Goal: Task Accomplishment & Management: Use online tool/utility

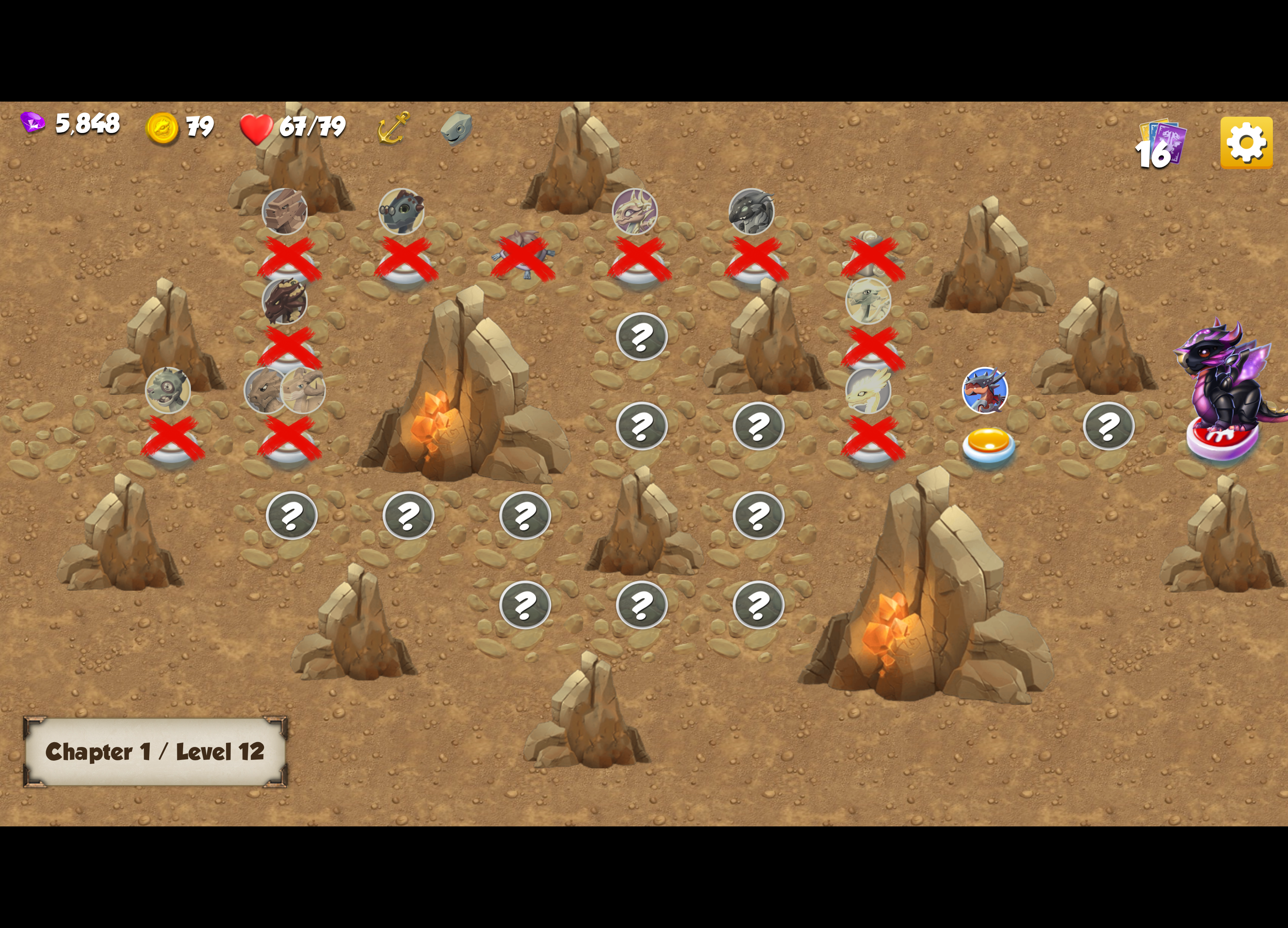
scroll to position [0, 112]
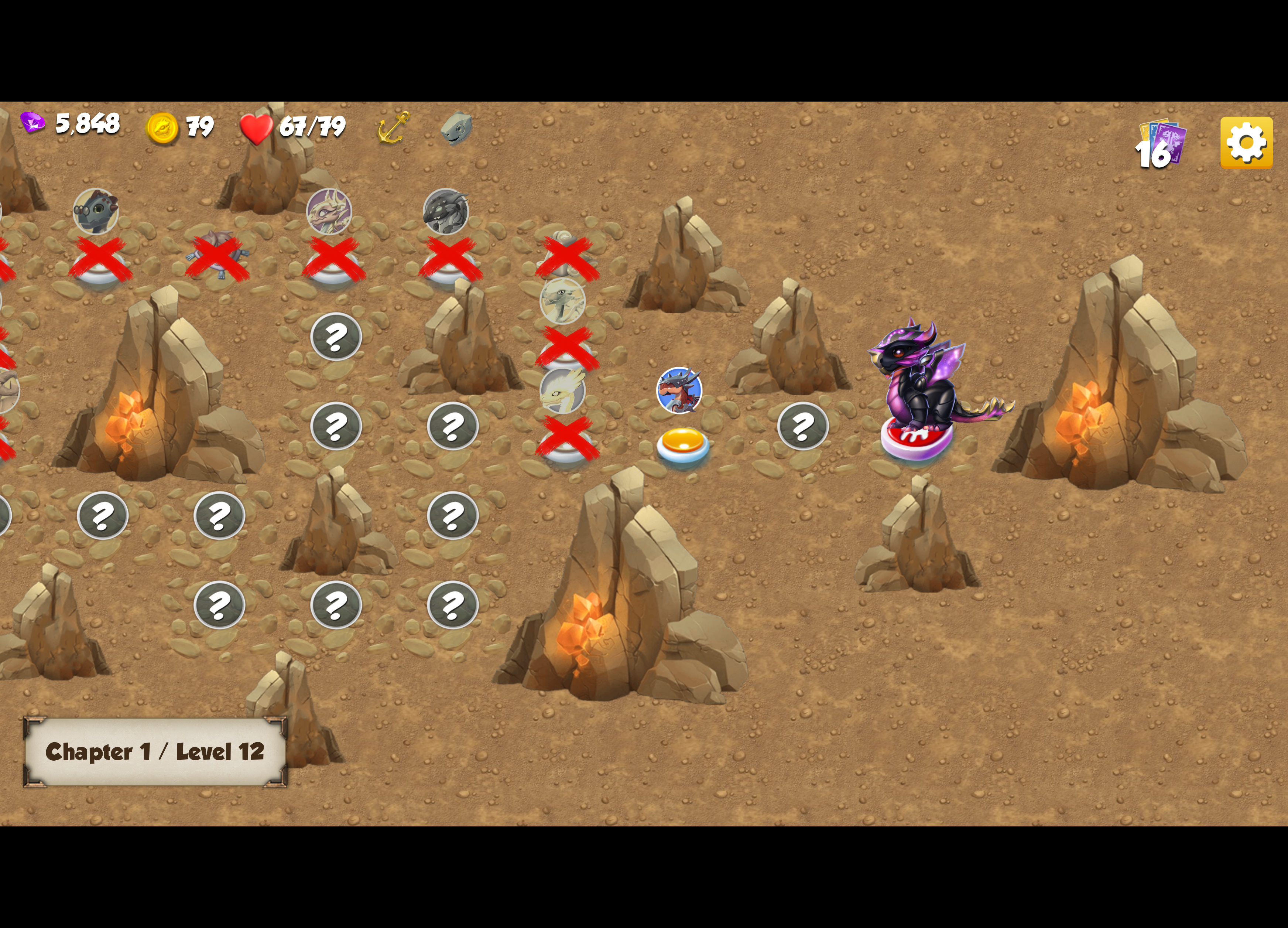
drag, startPoint x: 693, startPoint y: 544, endPoint x: 1134, endPoint y: 630, distance: 449.3
click at [1134, 630] on div at bounding box center [491, 475] width 1593 height 752
click at [718, 446] on div at bounding box center [686, 439] width 117 height 90
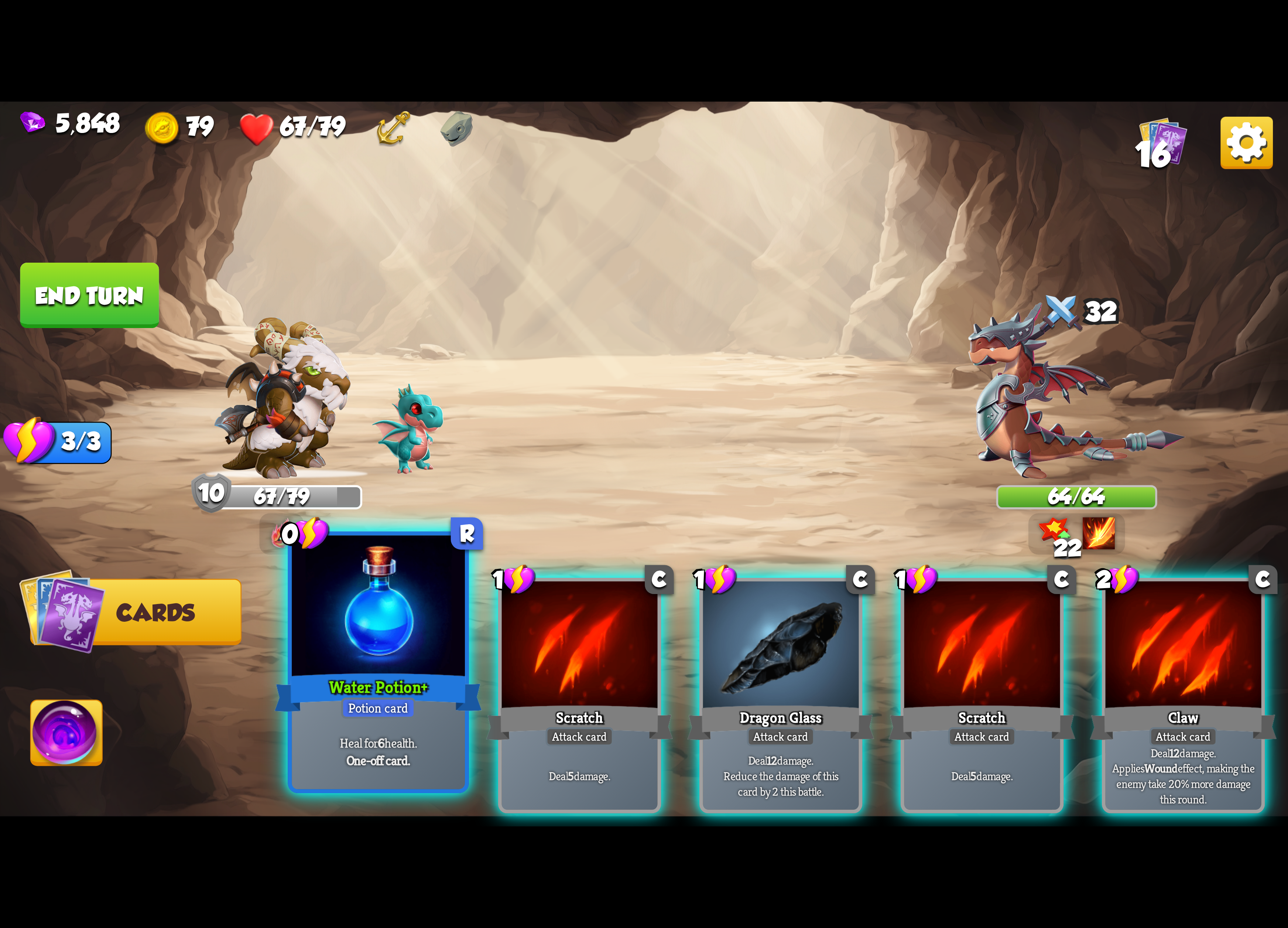
click at [357, 616] on div at bounding box center [378, 607] width 173 height 145
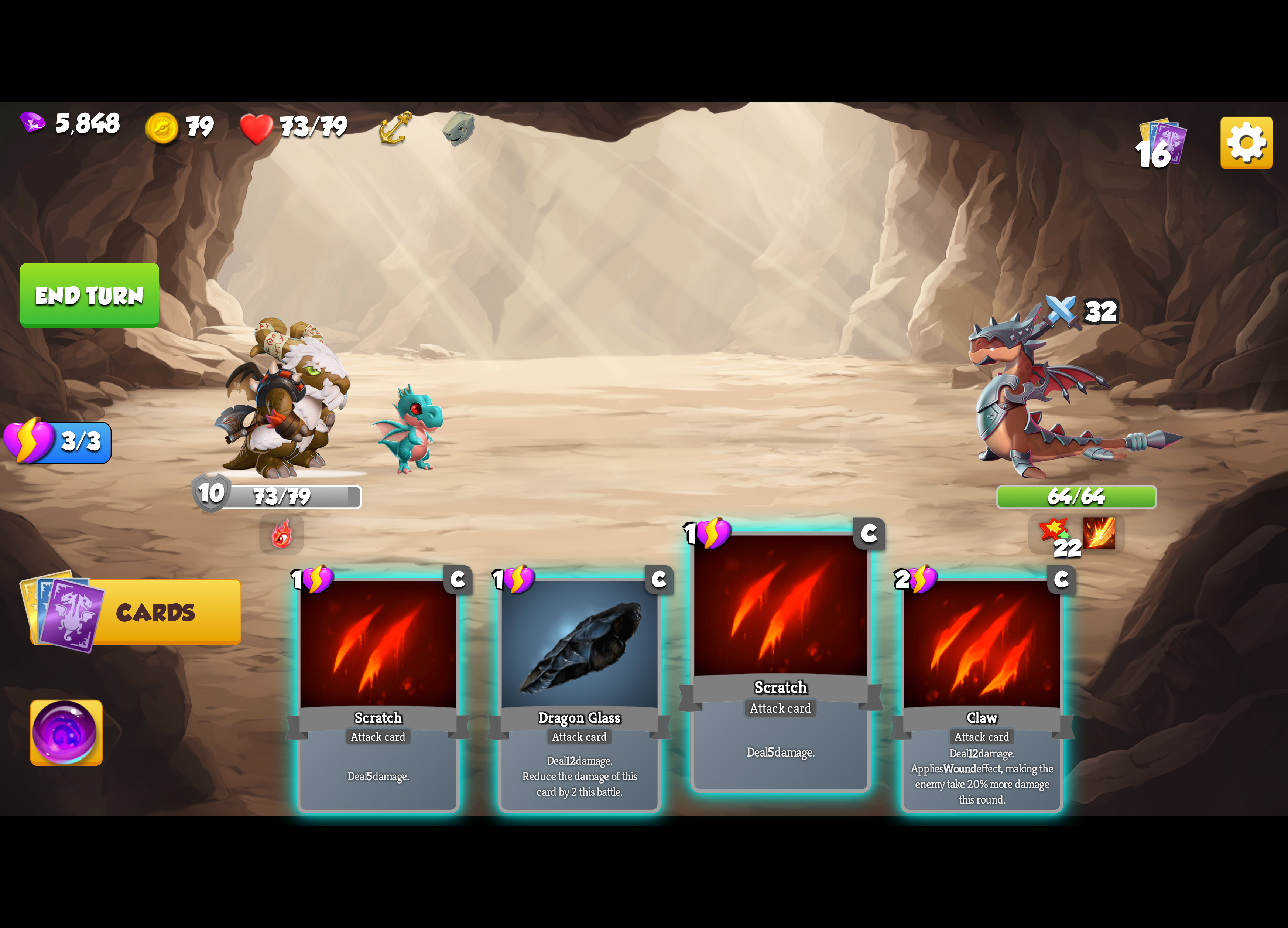
click at [802, 687] on div "Scratch" at bounding box center [781, 692] width 208 height 46
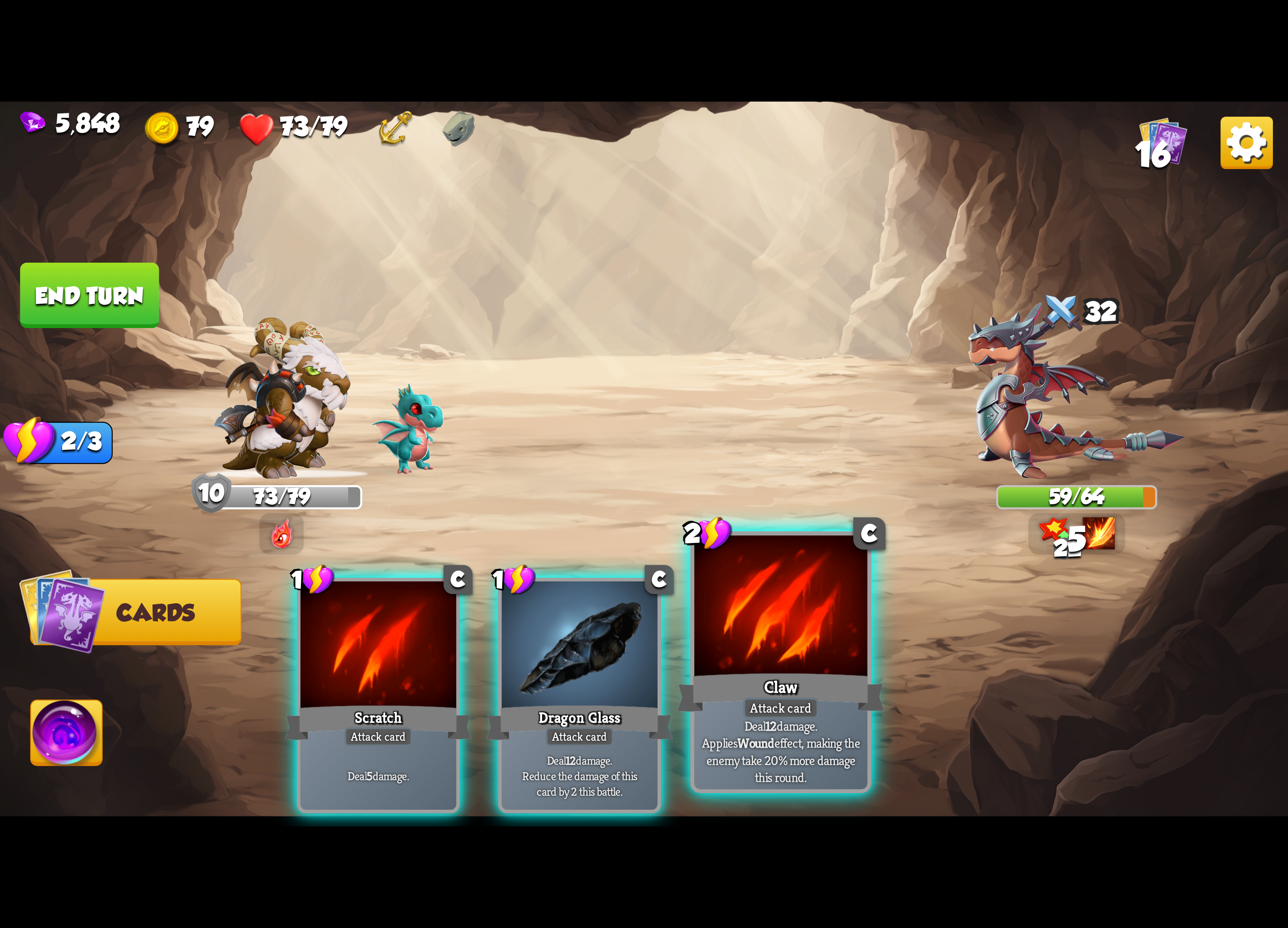
click at [799, 687] on div "Claw" at bounding box center [781, 692] width 208 height 46
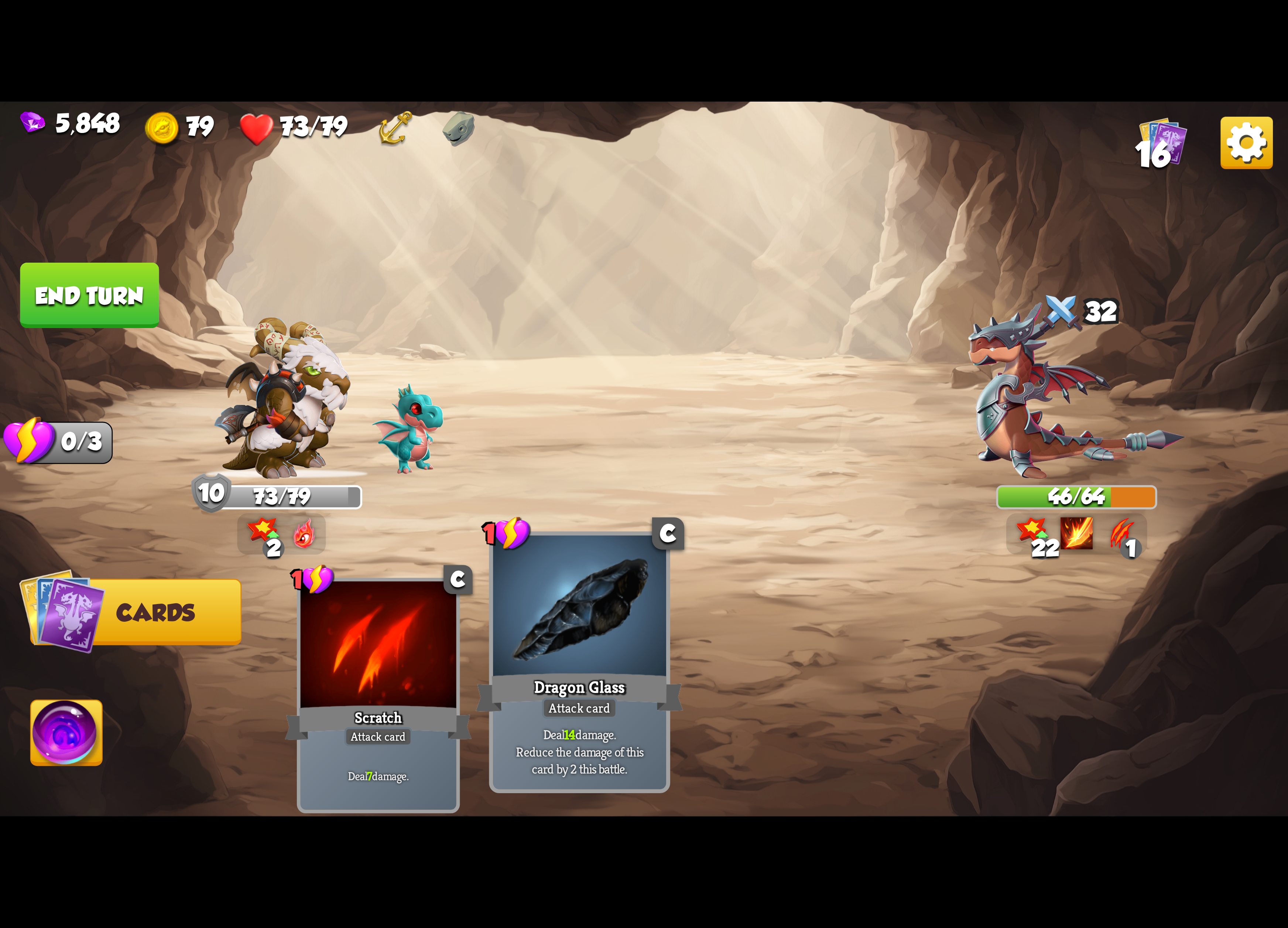
click at [630, 669] on div "Dragon Glass" at bounding box center [579, 692] width 208 height 46
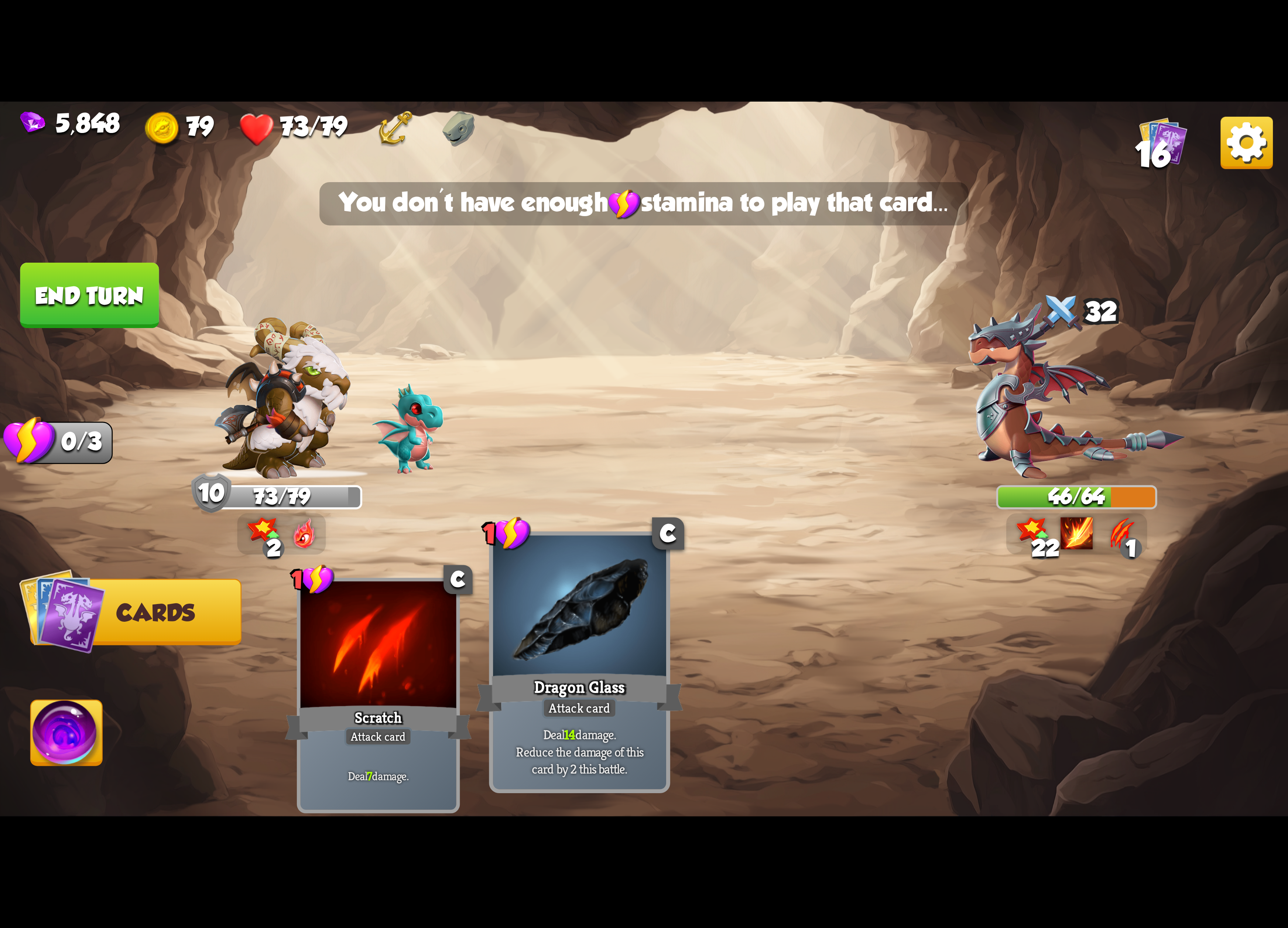
click at [629, 669] on div "Dragon Glass" at bounding box center [579, 692] width 208 height 46
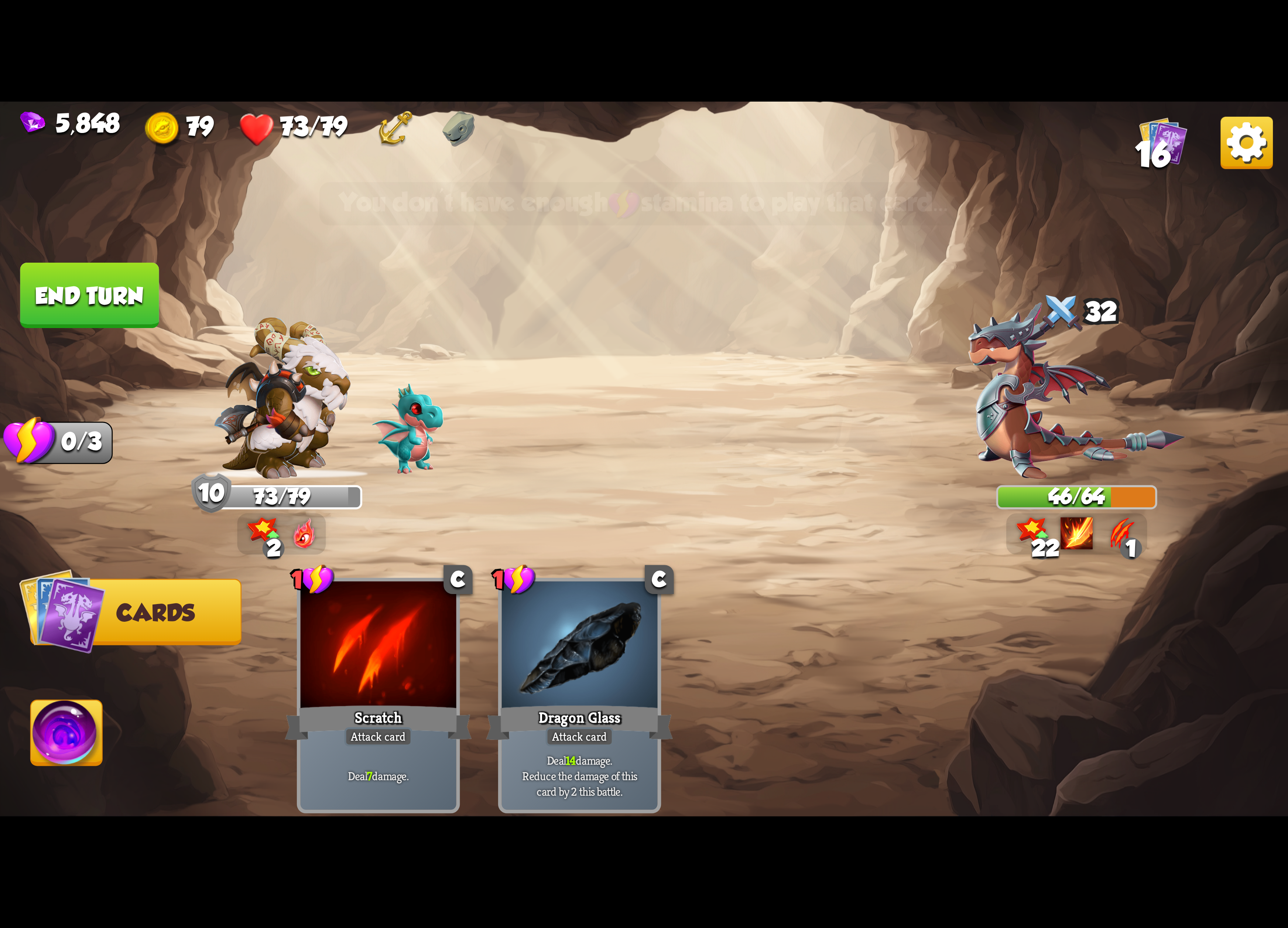
click at [62, 721] on img at bounding box center [66, 736] width 71 height 72
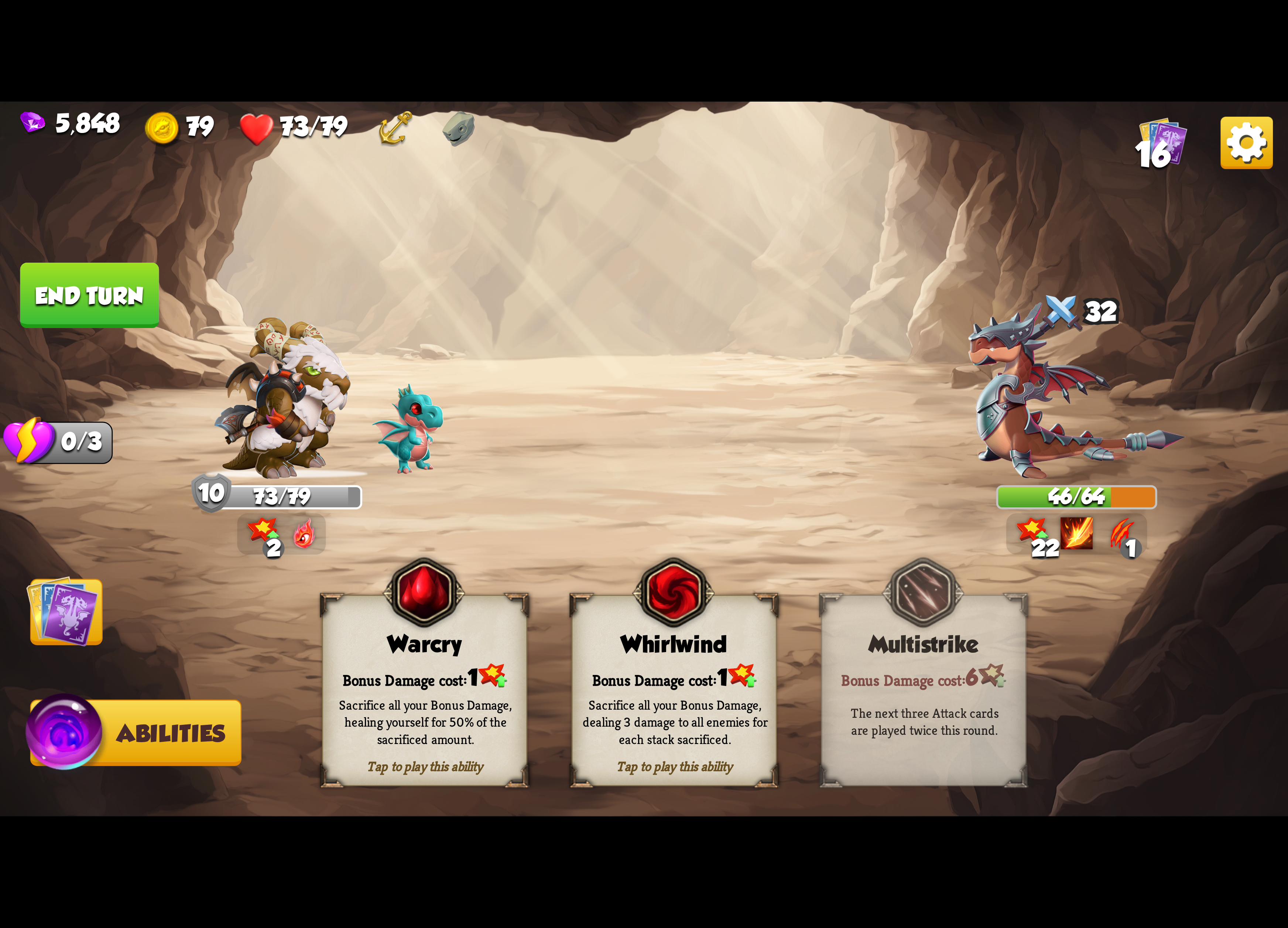
click at [375, 688] on div "Sacrifice all your Bonus Damage, healing yourself for 50% of the sacrificed amo…" at bounding box center [425, 721] width 205 height 80
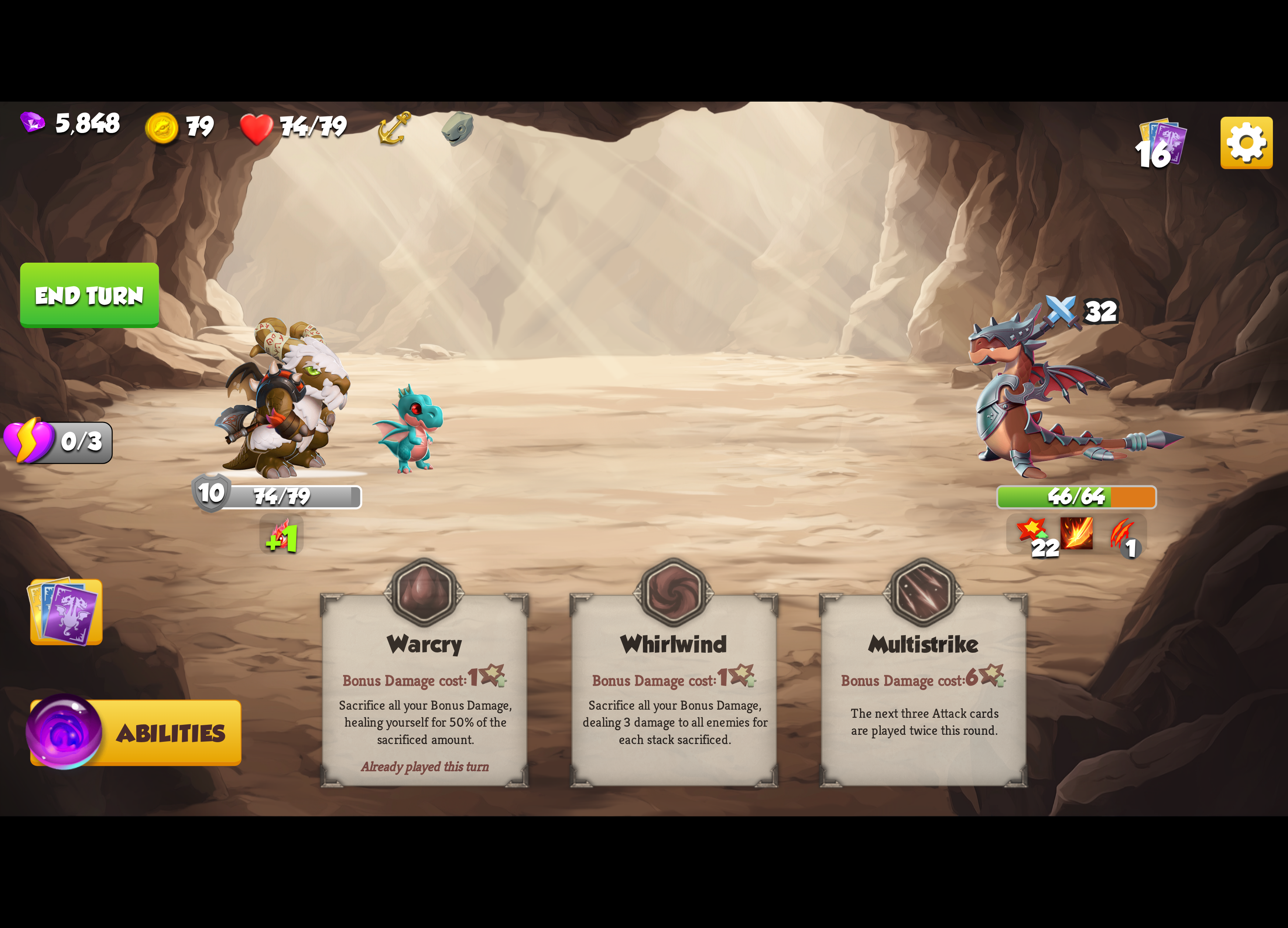
click at [57, 624] on img at bounding box center [62, 611] width 72 height 72
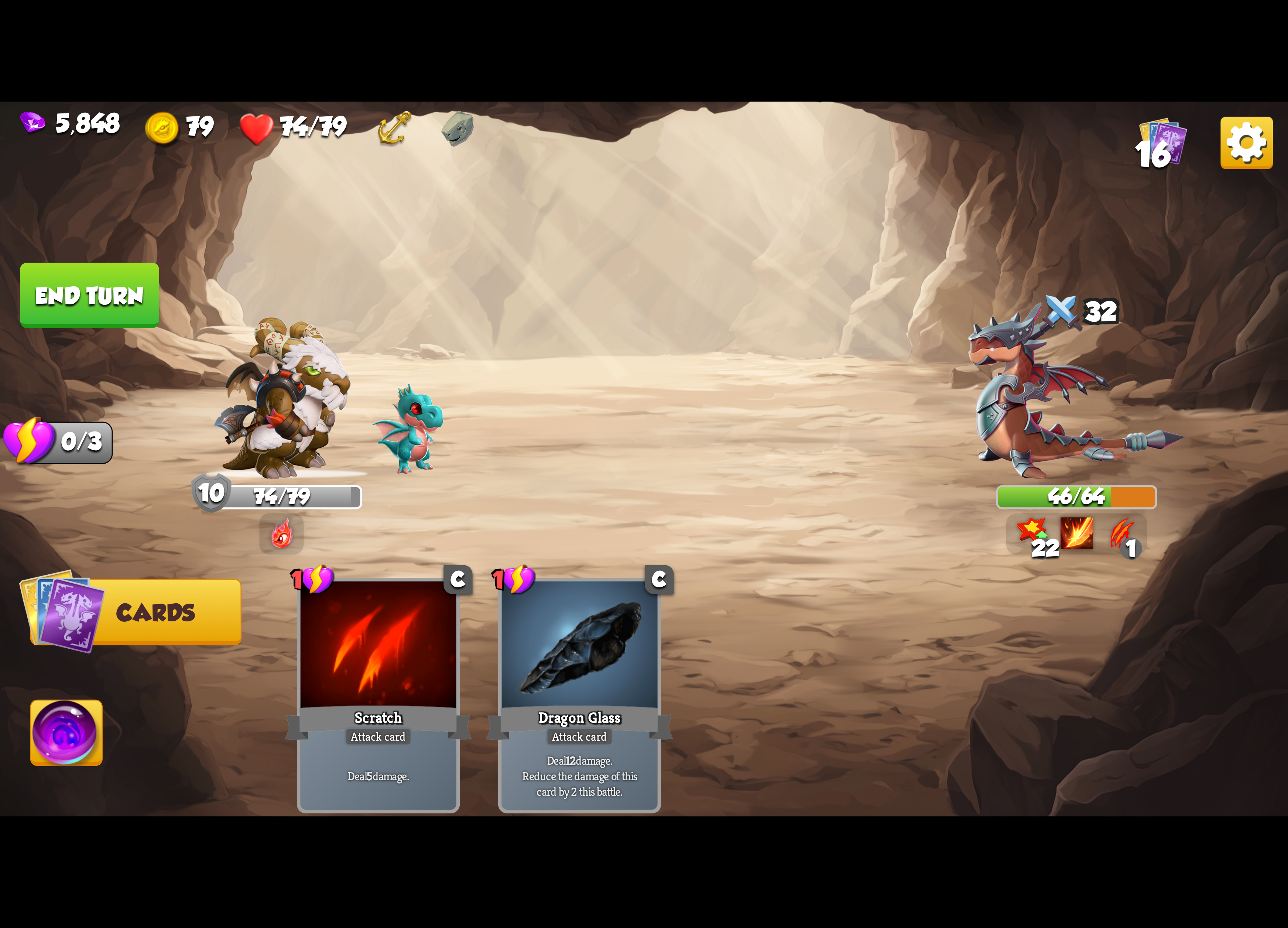
click at [69, 276] on button "End turn" at bounding box center [90, 296] width 141 height 66
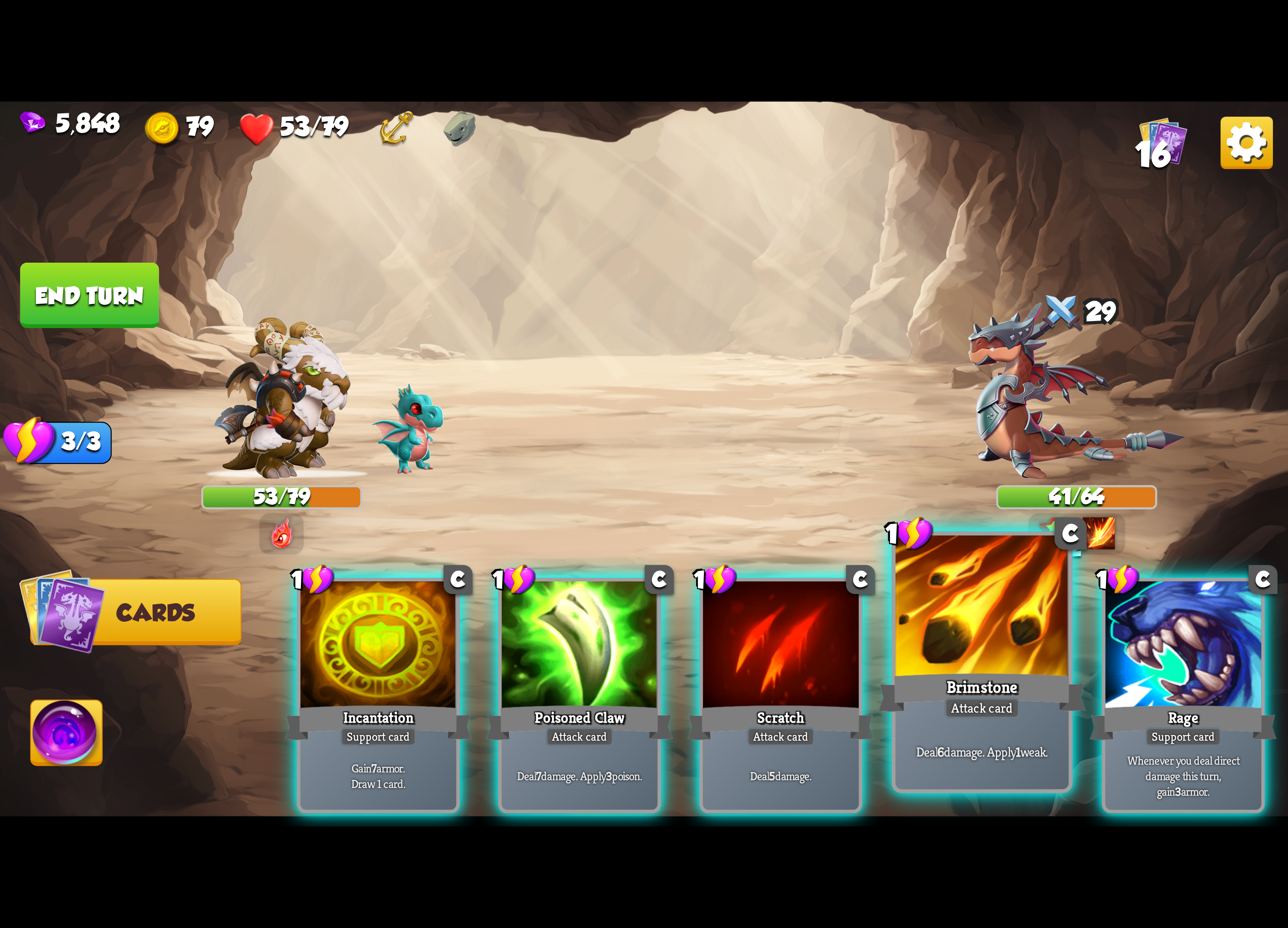
click at [1024, 665] on div at bounding box center [982, 607] width 173 height 145
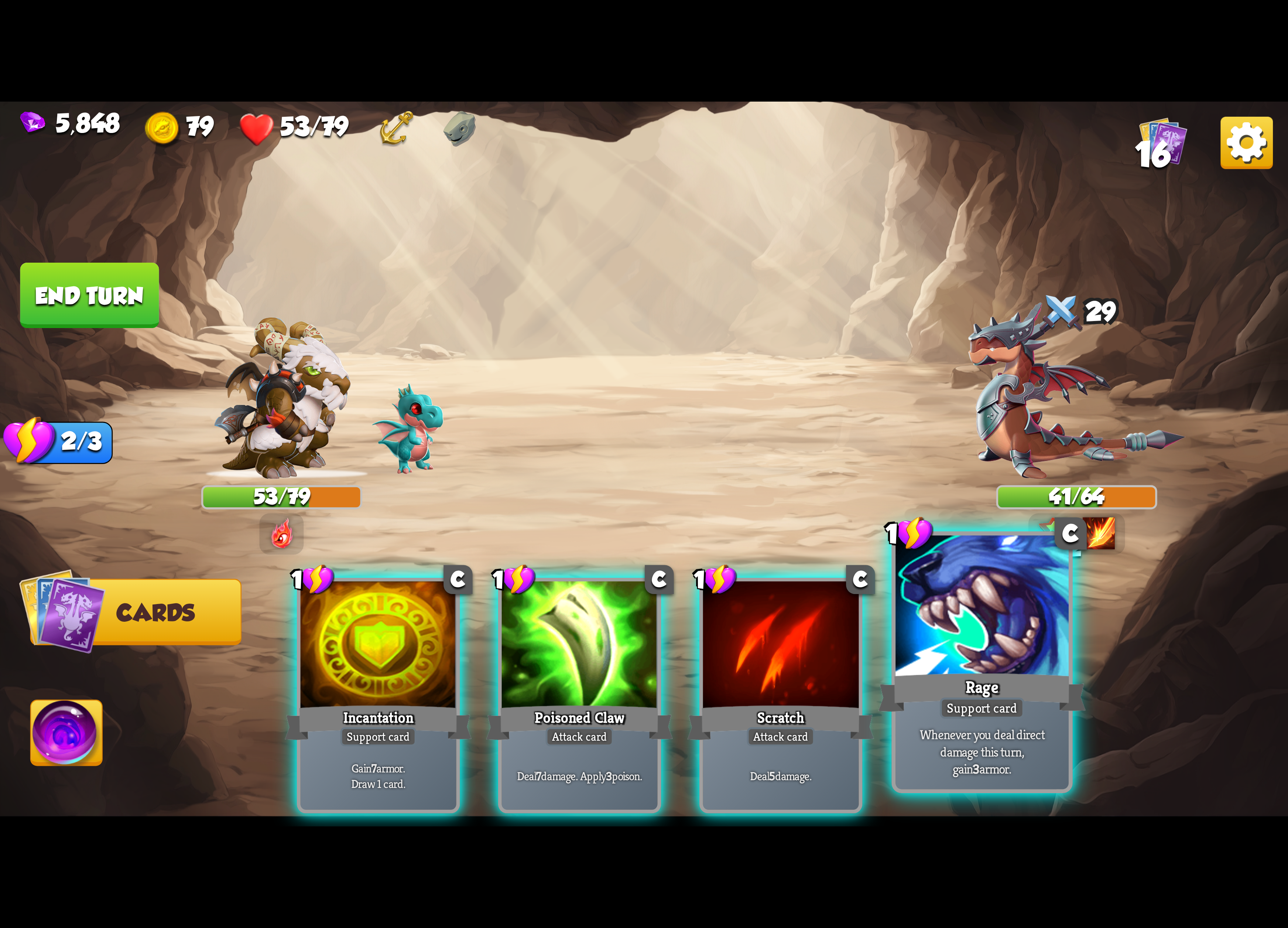
click at [1003, 672] on div "Rage" at bounding box center [982, 692] width 208 height 46
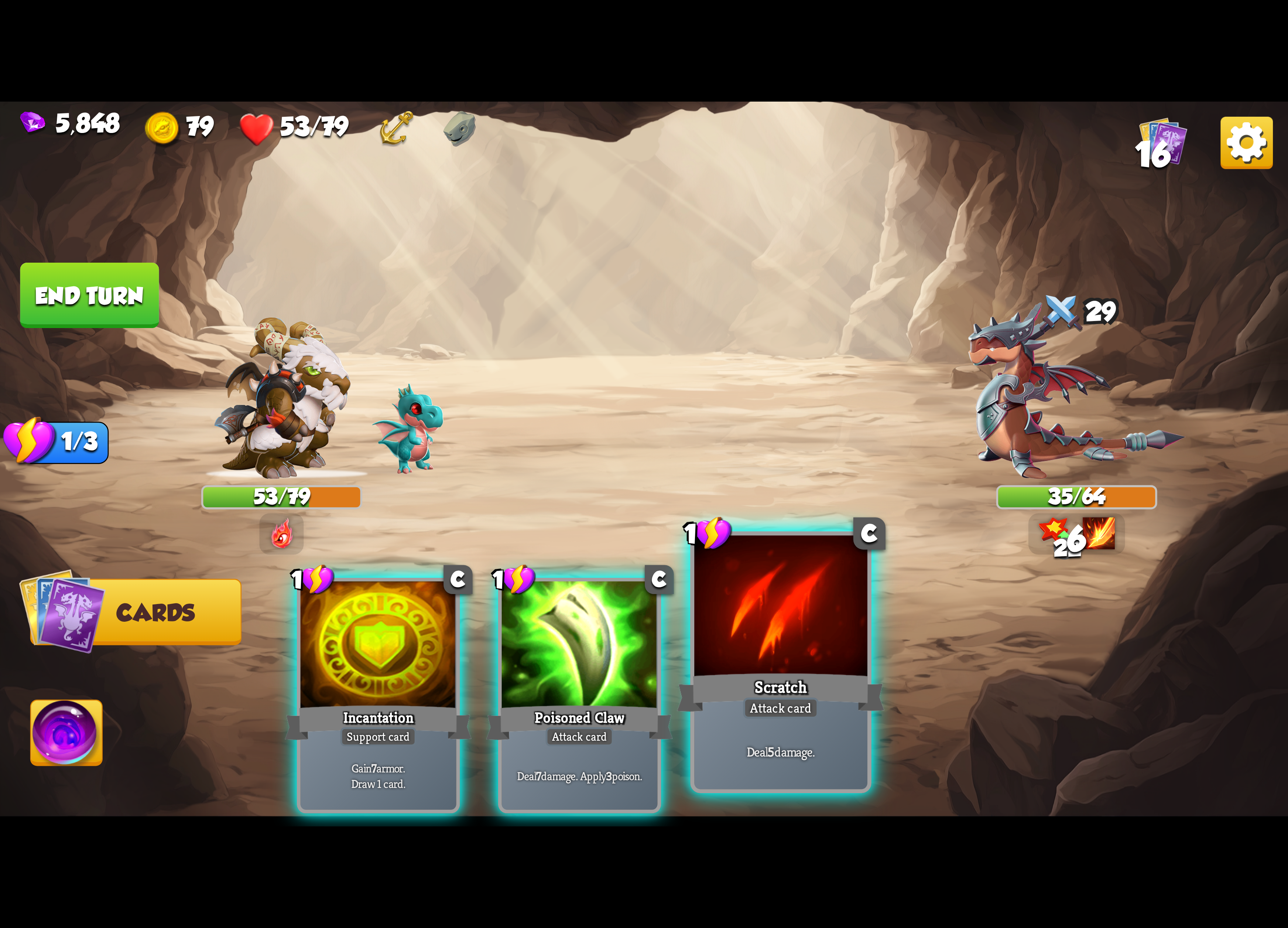
click at [834, 682] on div "Scratch" at bounding box center [781, 692] width 208 height 46
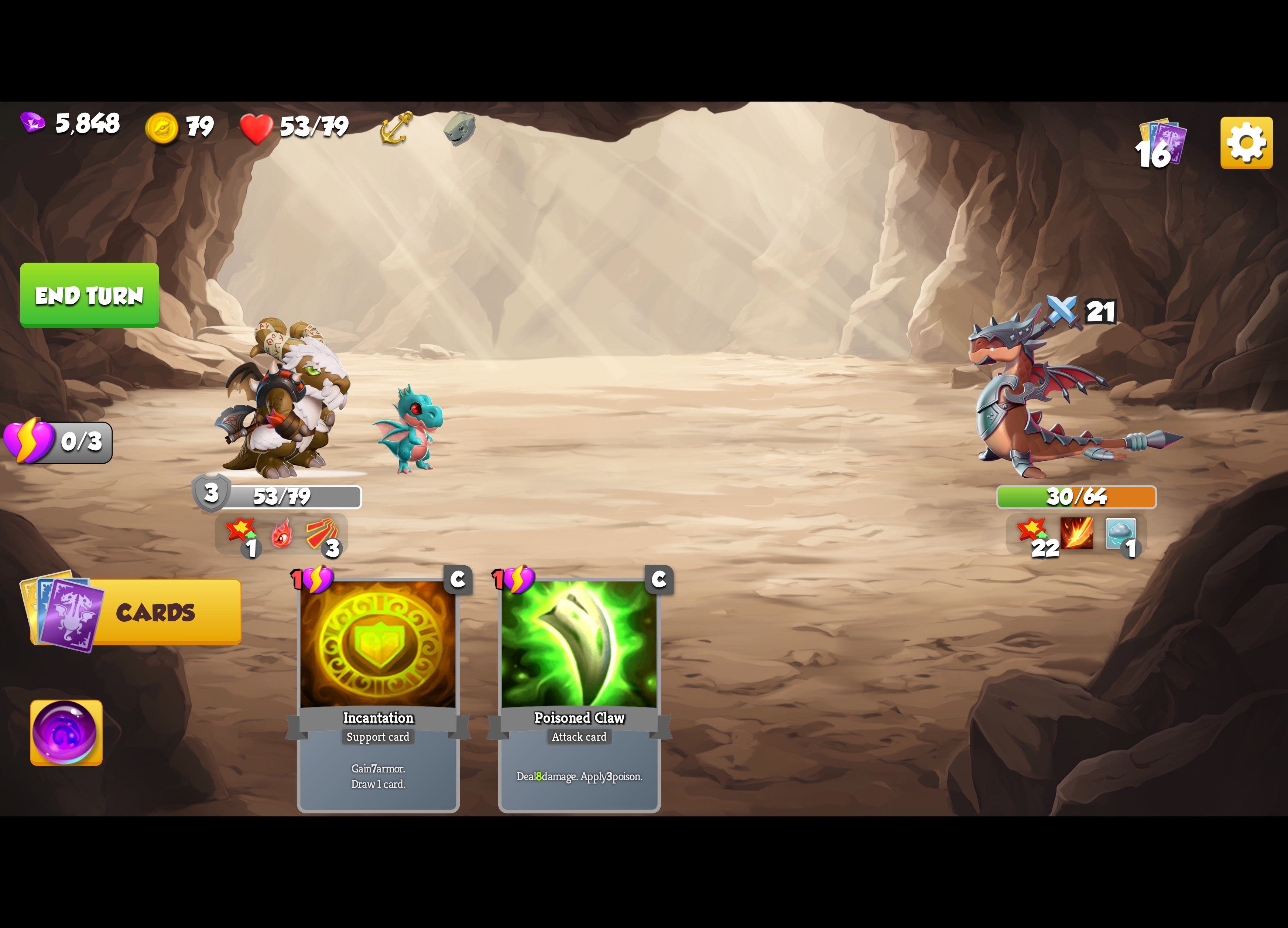
click at [1233, 150] on img at bounding box center [1247, 143] width 53 height 53
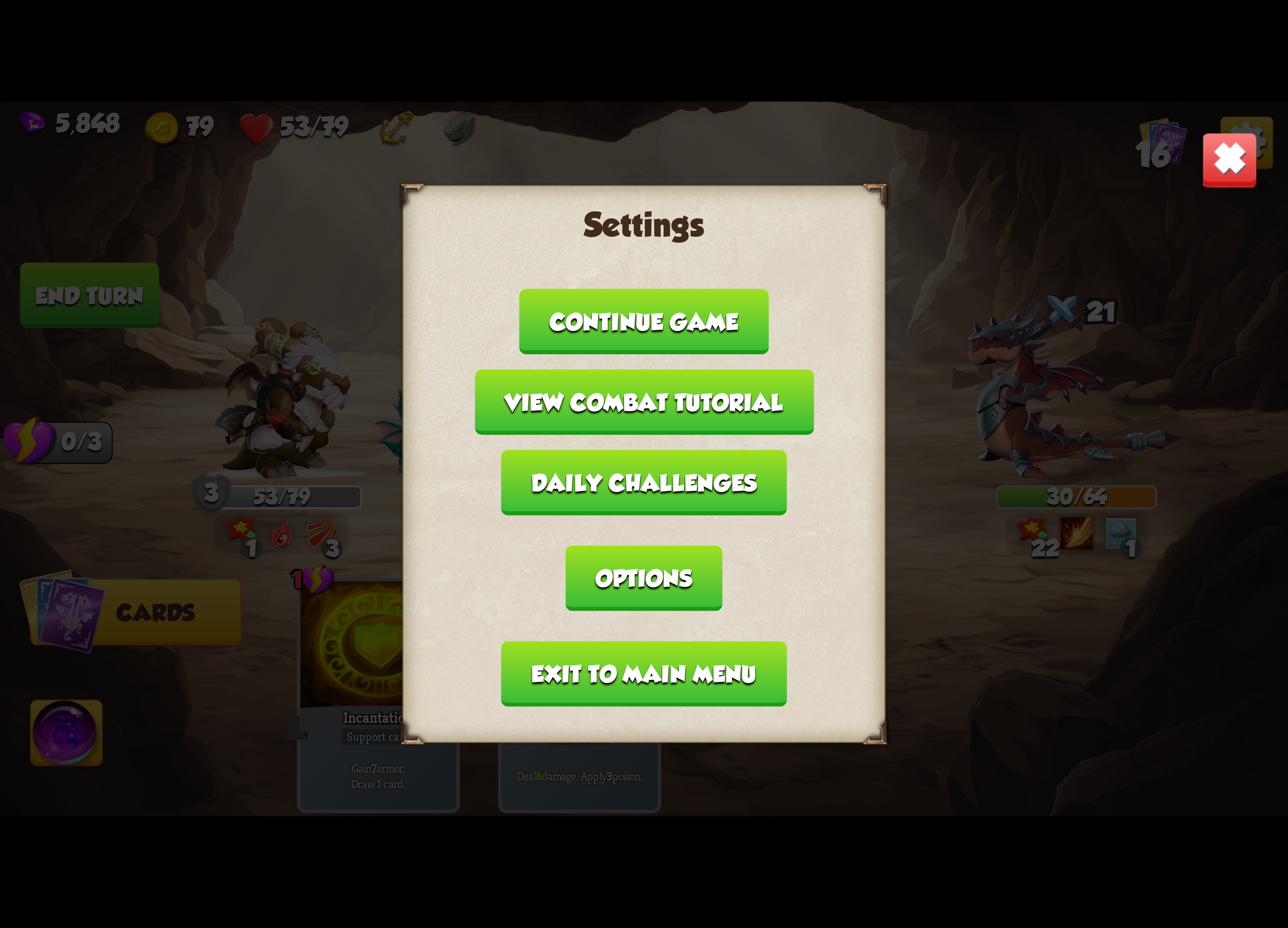
click at [609, 641] on button "Exit to main menu" at bounding box center [644, 673] width 286 height 65
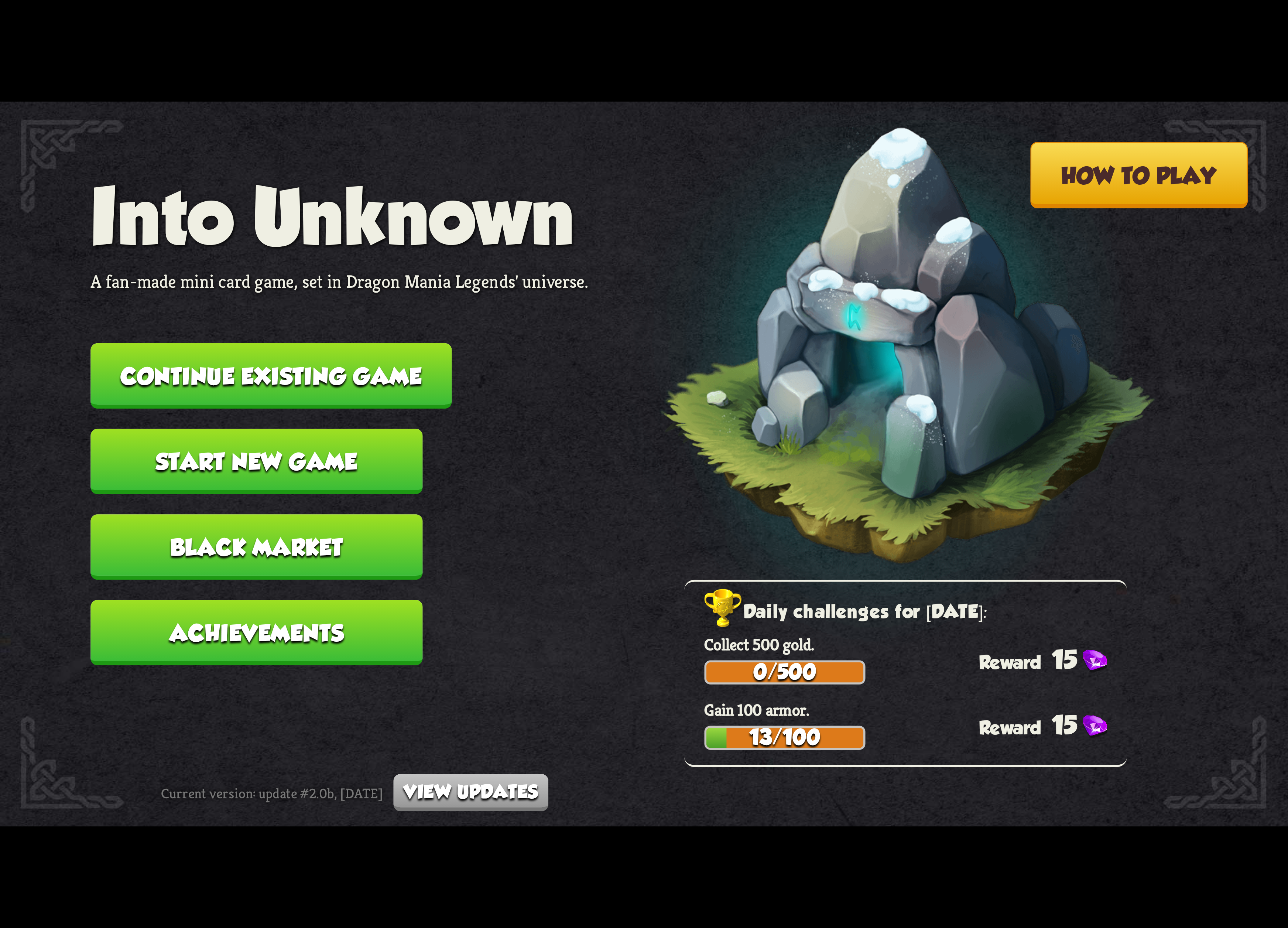
click at [351, 348] on button "Continue existing game" at bounding box center [271, 376] width 361 height 65
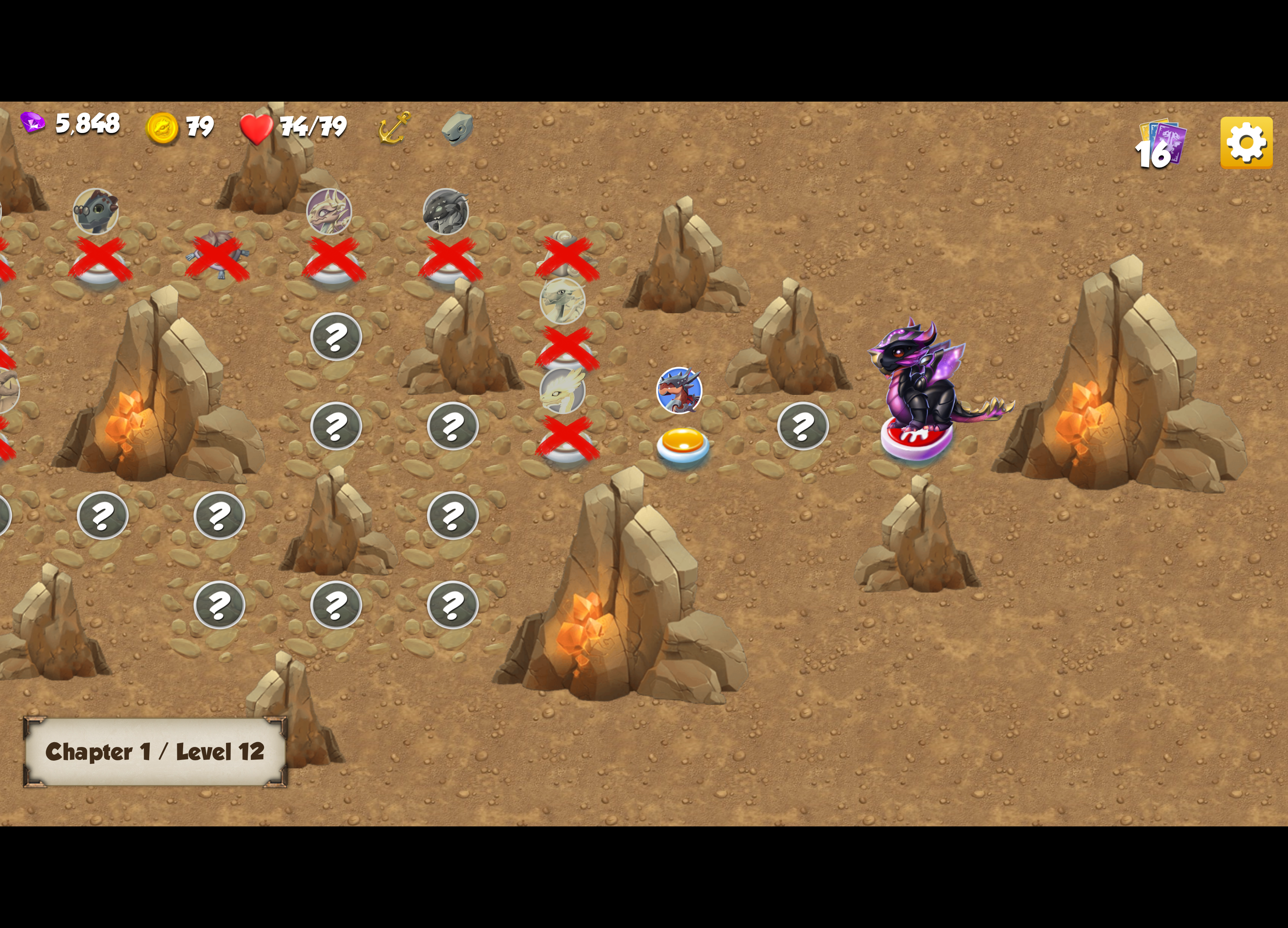
click at [666, 417] on div at bounding box center [686, 439] width 117 height 90
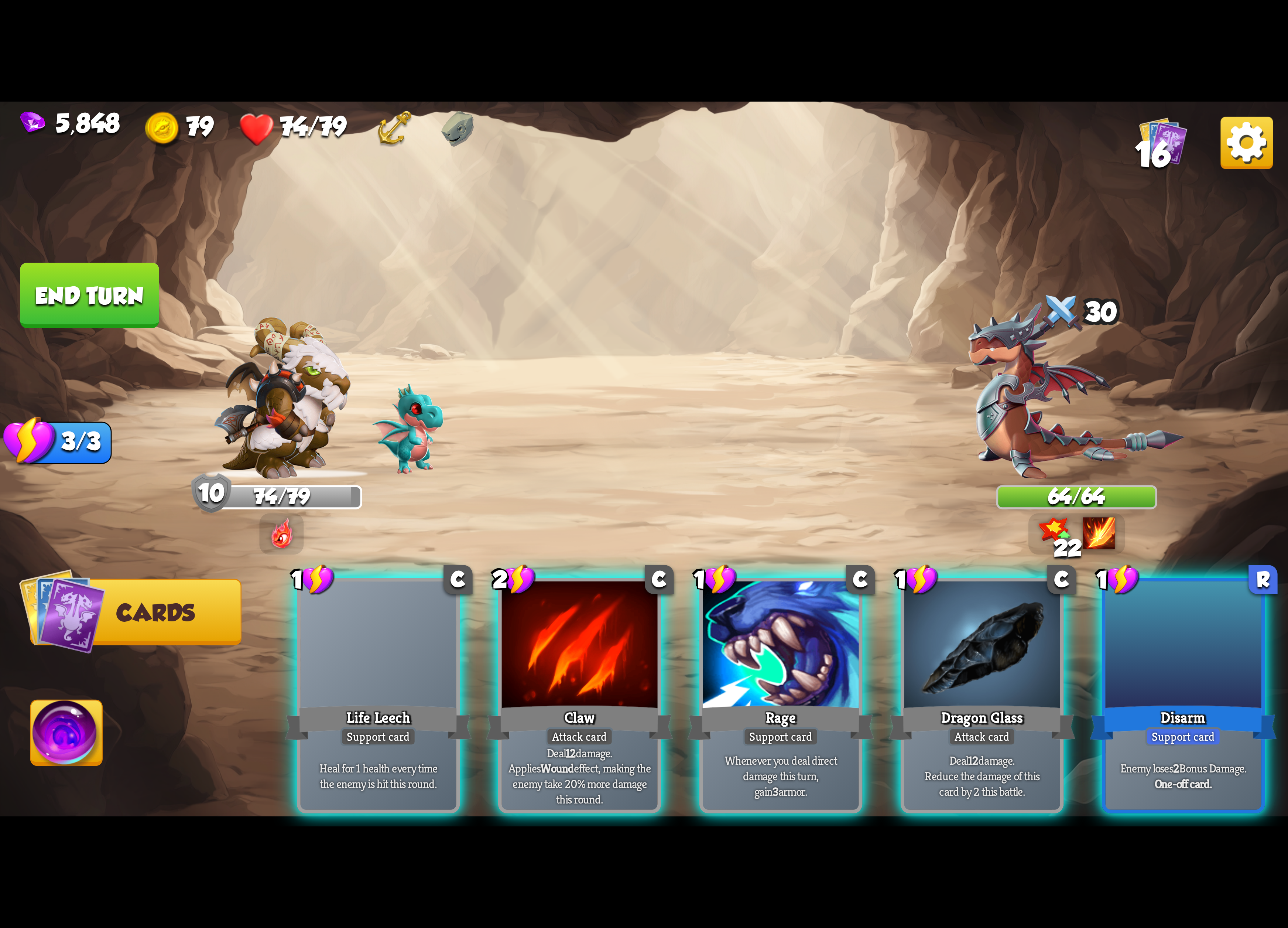
click at [1107, 702] on div "Disarm" at bounding box center [1183, 722] width 186 height 42
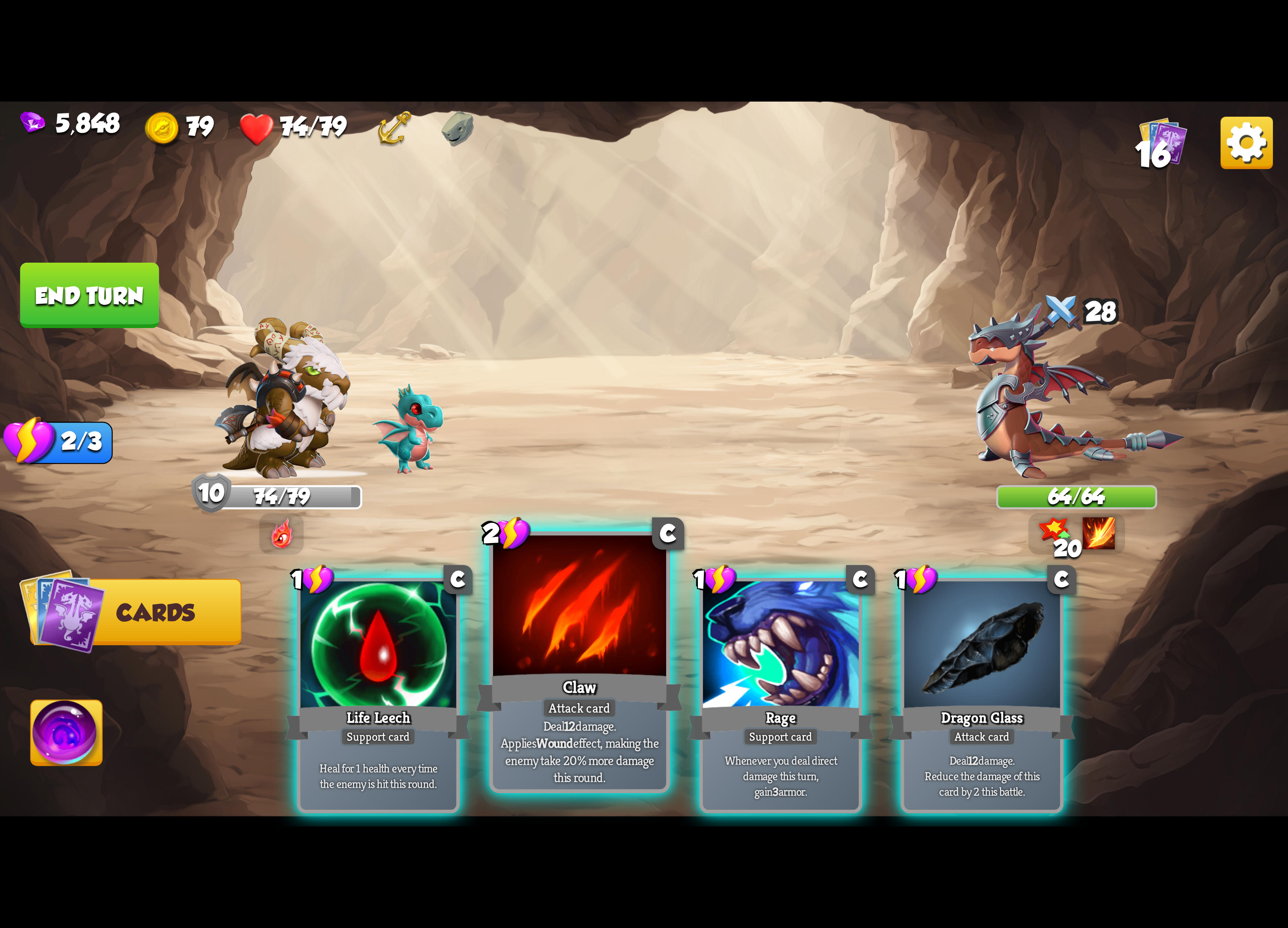
click at [579, 610] on div at bounding box center [579, 607] width 173 height 145
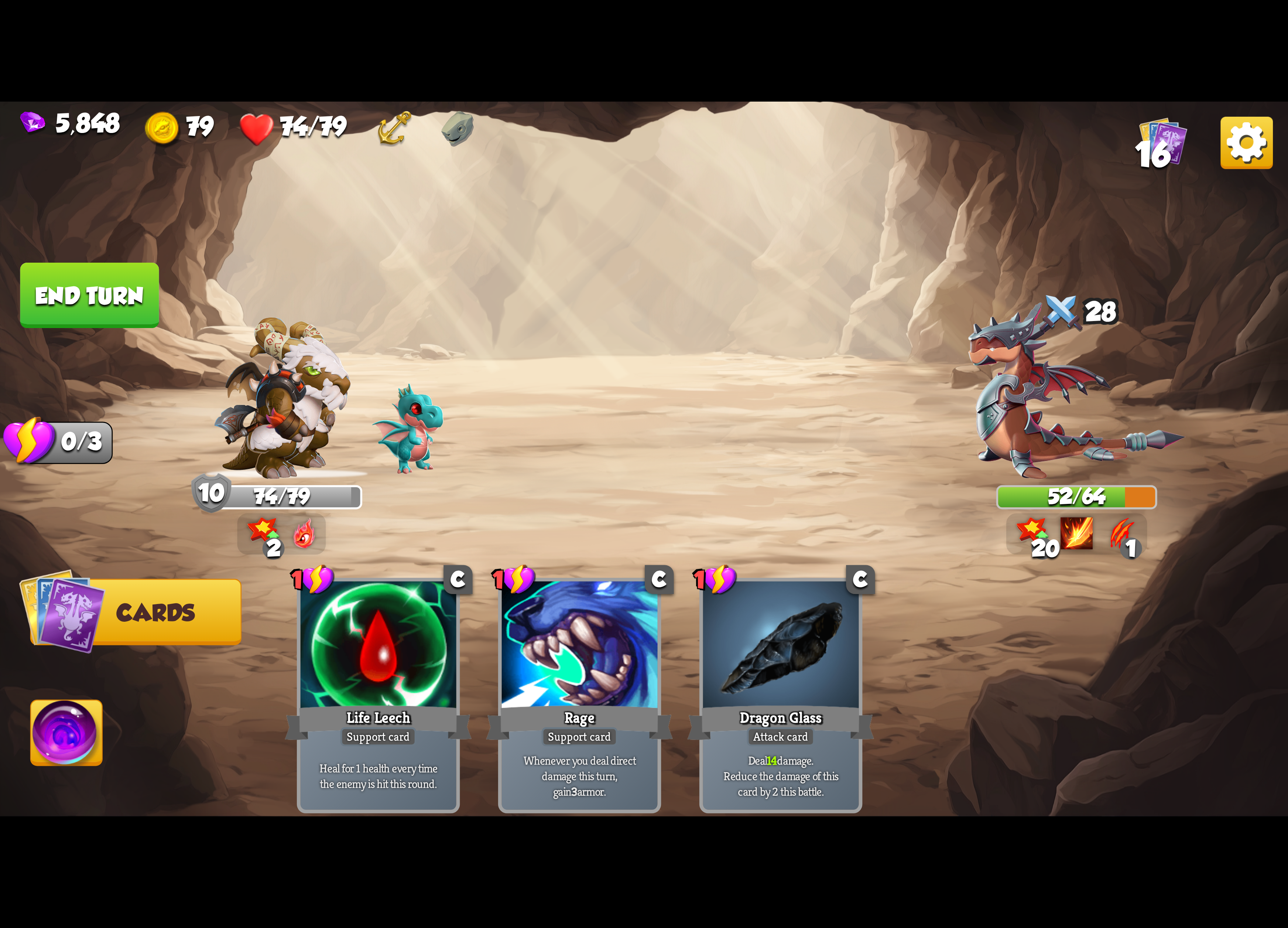
drag, startPoint x: 57, startPoint y: 718, endPoint x: 60, endPoint y: 715, distance: 4.2
click at [58, 716] on img at bounding box center [66, 736] width 71 height 72
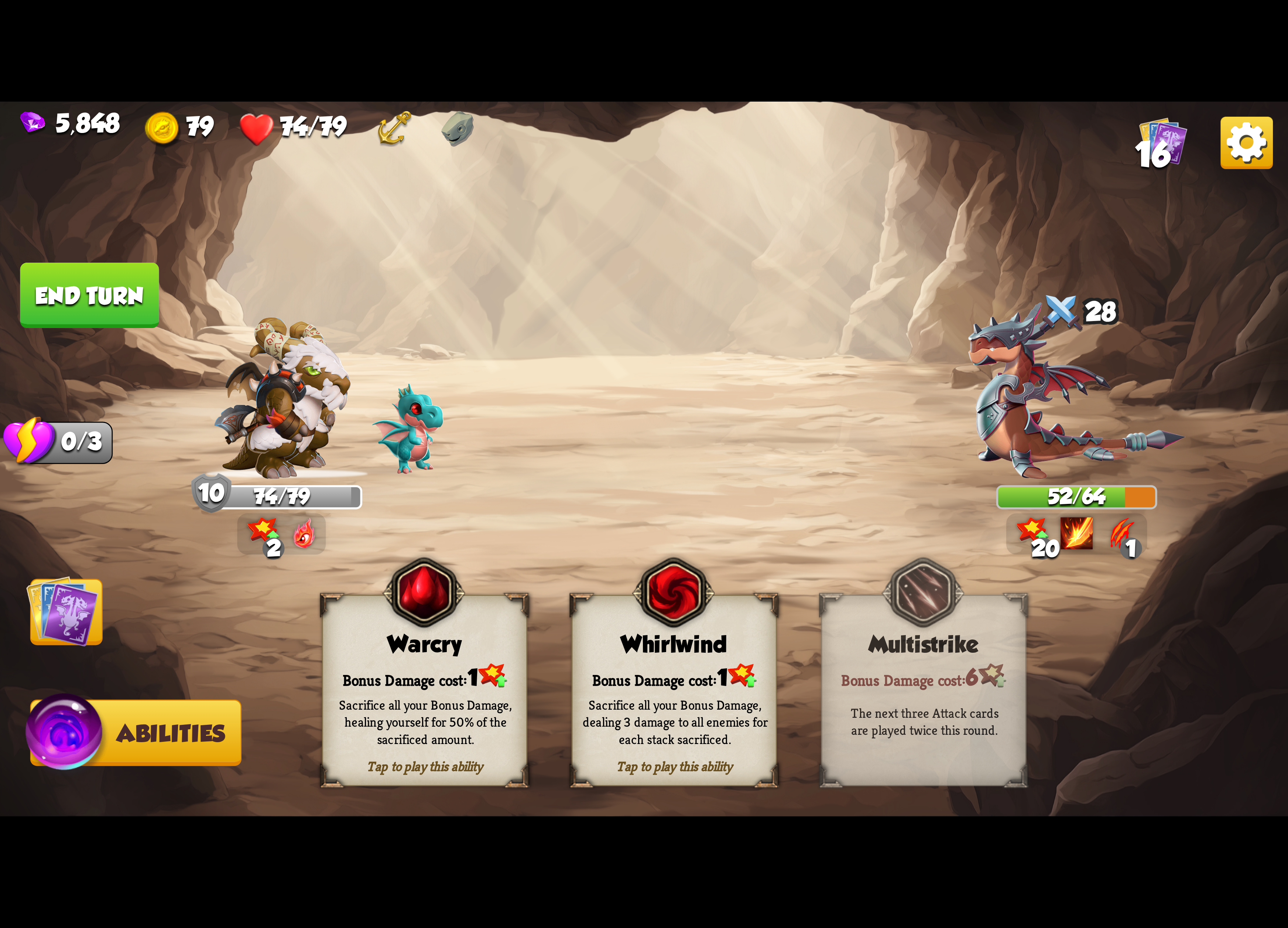
click at [471, 662] on div "Tap to play this ability Warcry Bonus Damage cost: 1 Sacrifice all your Bonus D…" at bounding box center [424, 690] width 205 height 191
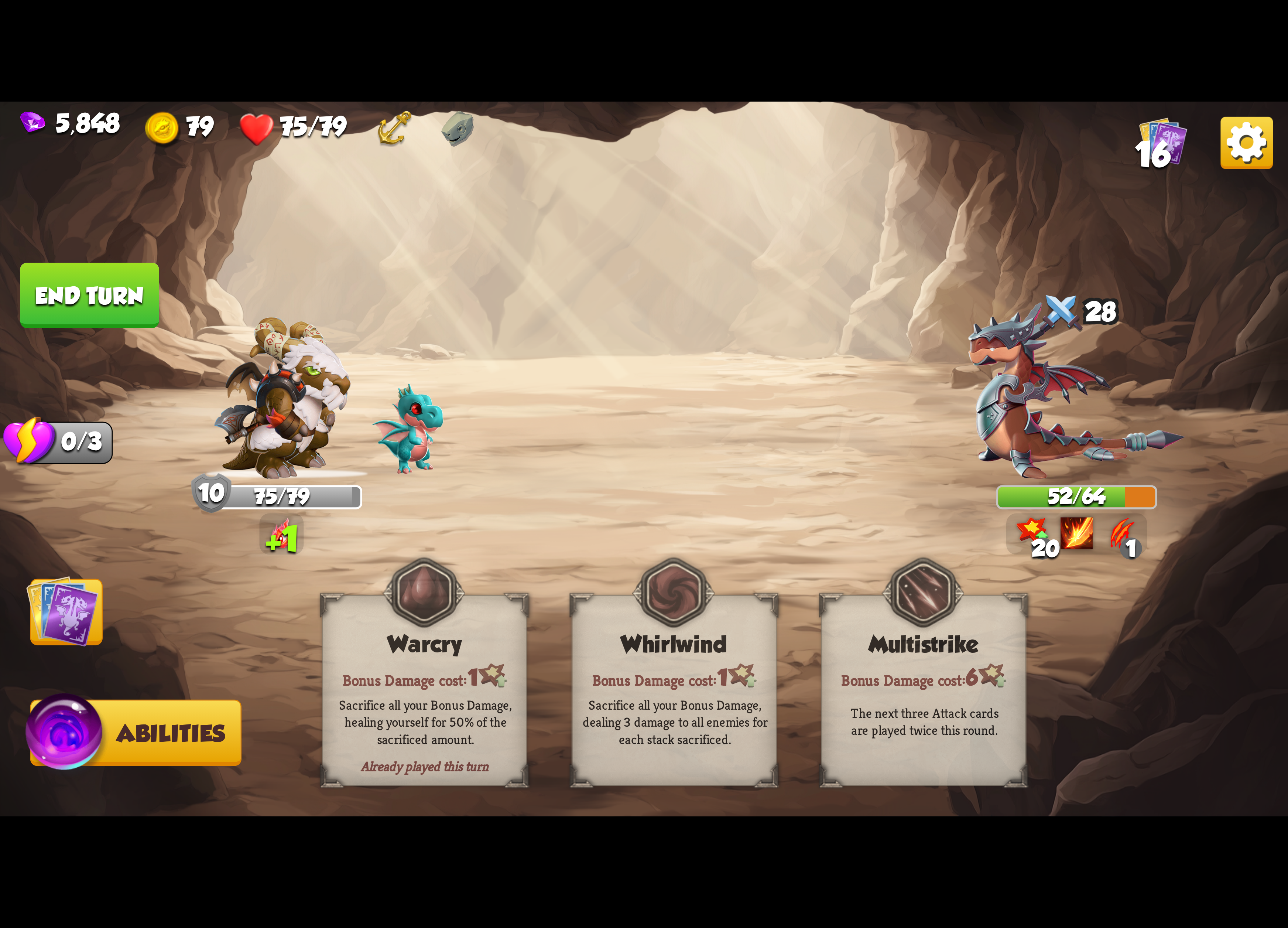
drag, startPoint x: 38, startPoint y: 635, endPoint x: 41, endPoint y: 625, distance: 10.4
click at [35, 632] on img at bounding box center [62, 611] width 72 height 72
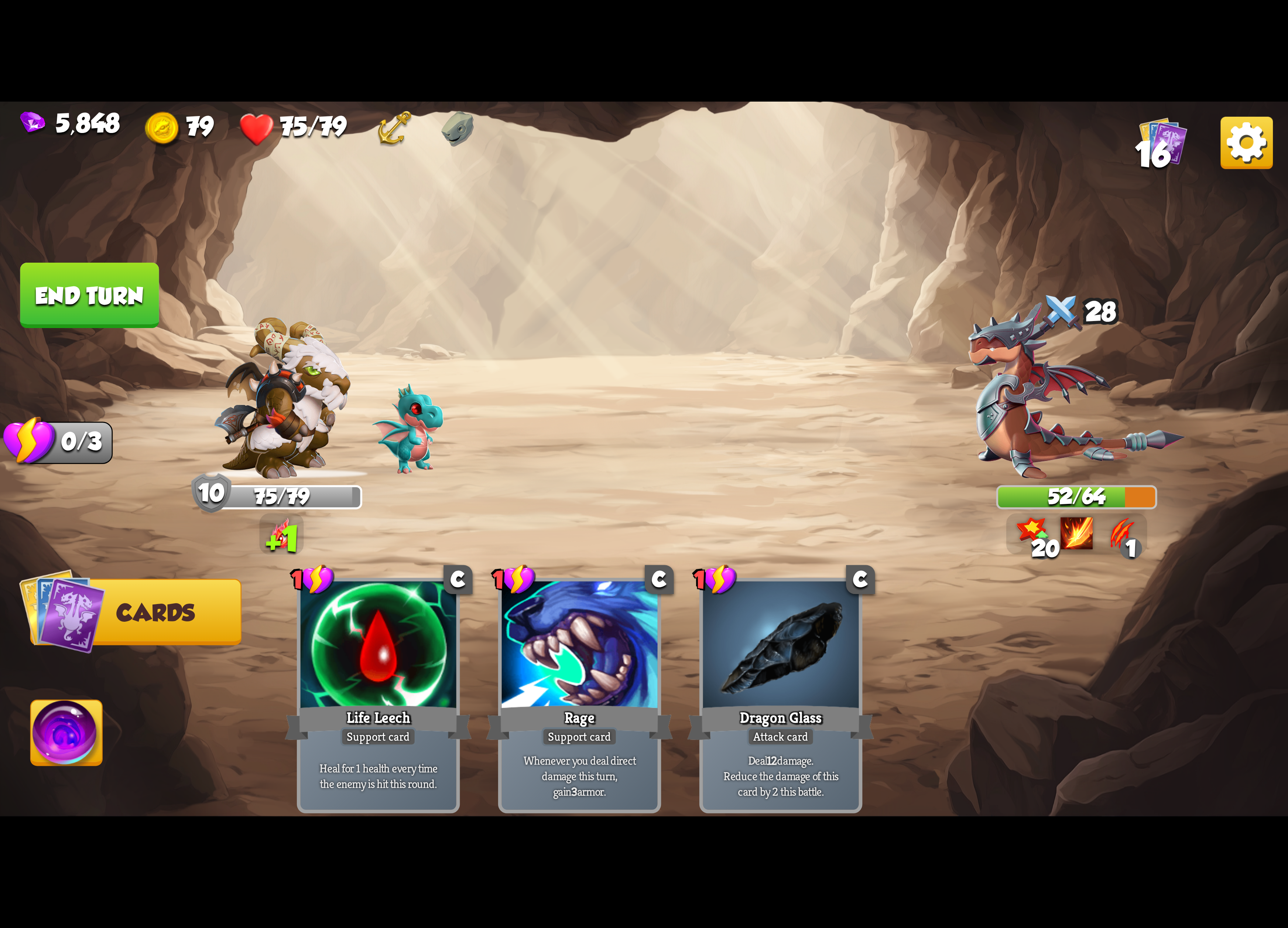
click at [101, 291] on button "End turn" at bounding box center [90, 295] width 139 height 65
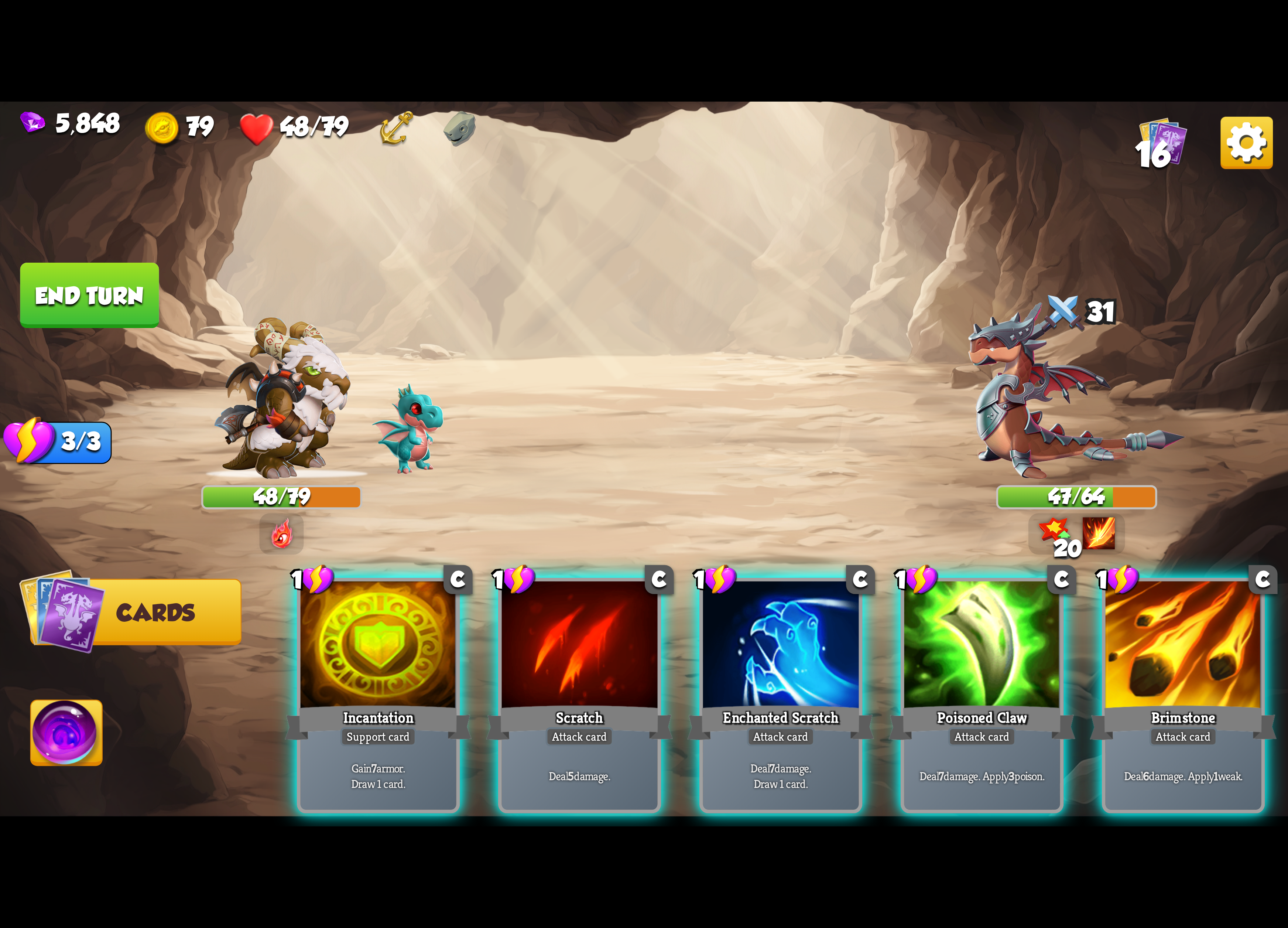
click at [1207, 175] on img at bounding box center [644, 464] width 1288 height 724
click at [1222, 158] on img at bounding box center [1247, 143] width 53 height 53
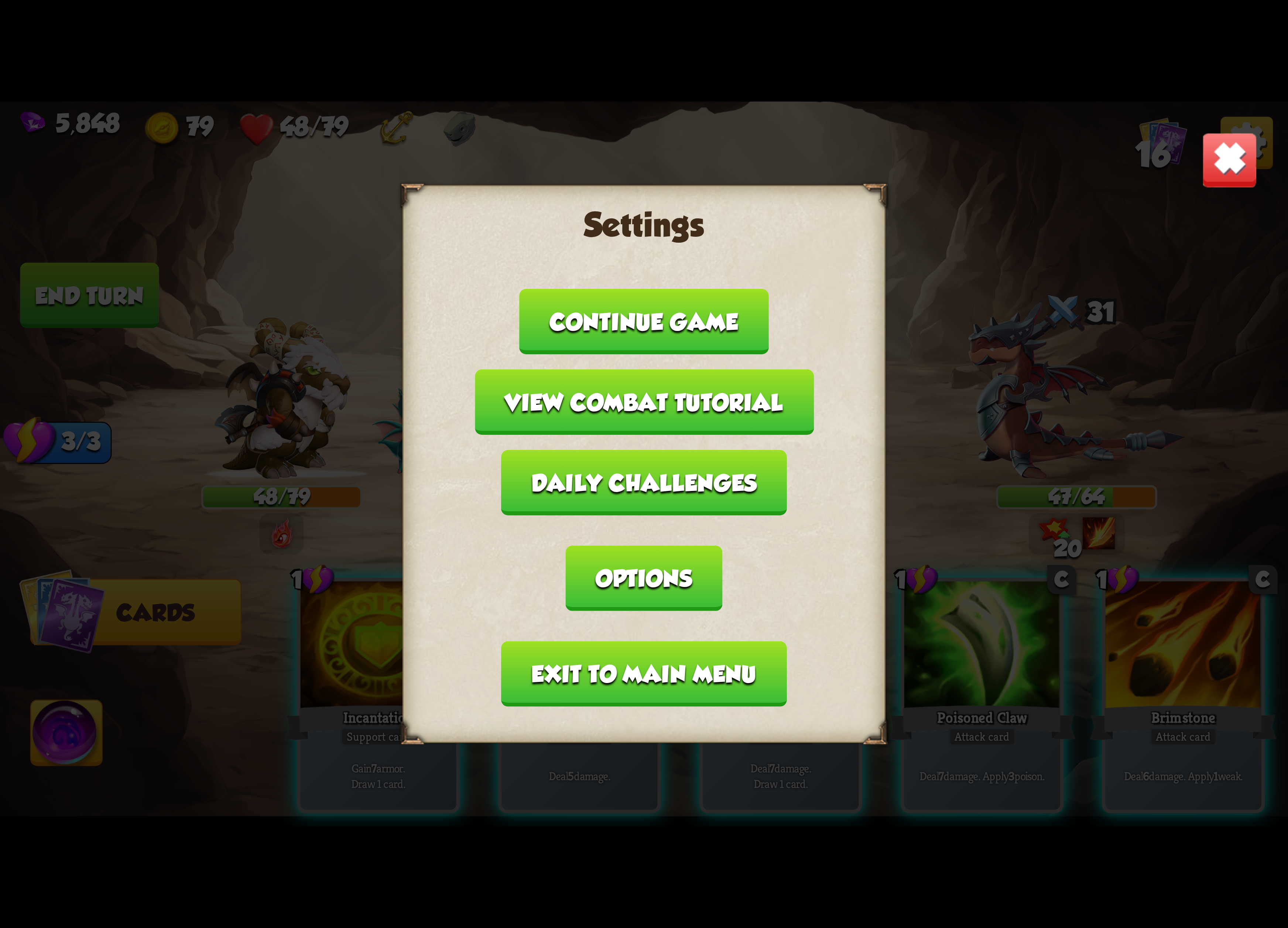
click at [696, 641] on button "Exit to main menu" at bounding box center [644, 673] width 286 height 65
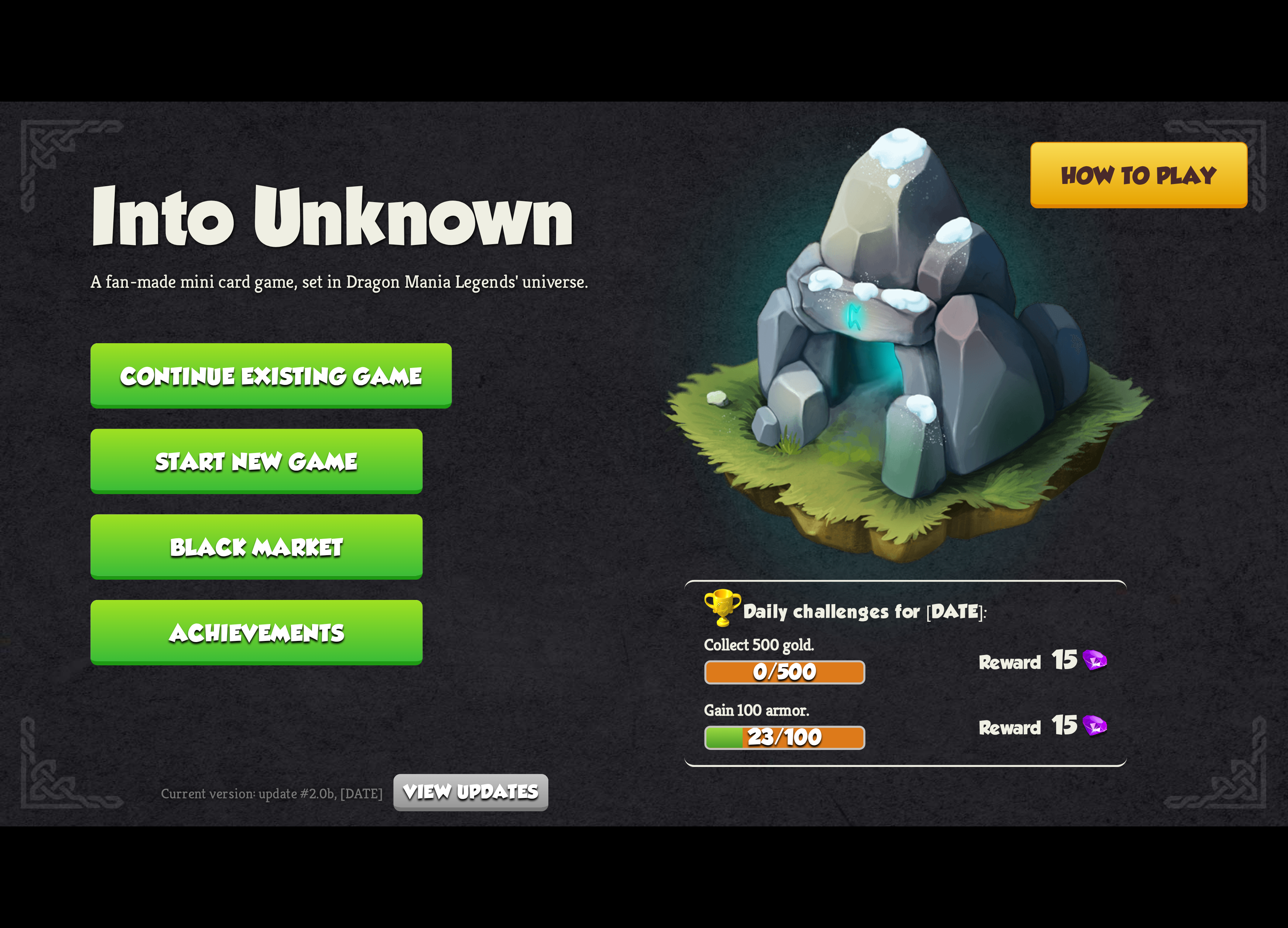
click at [294, 375] on button "Continue existing game" at bounding box center [271, 376] width 361 height 65
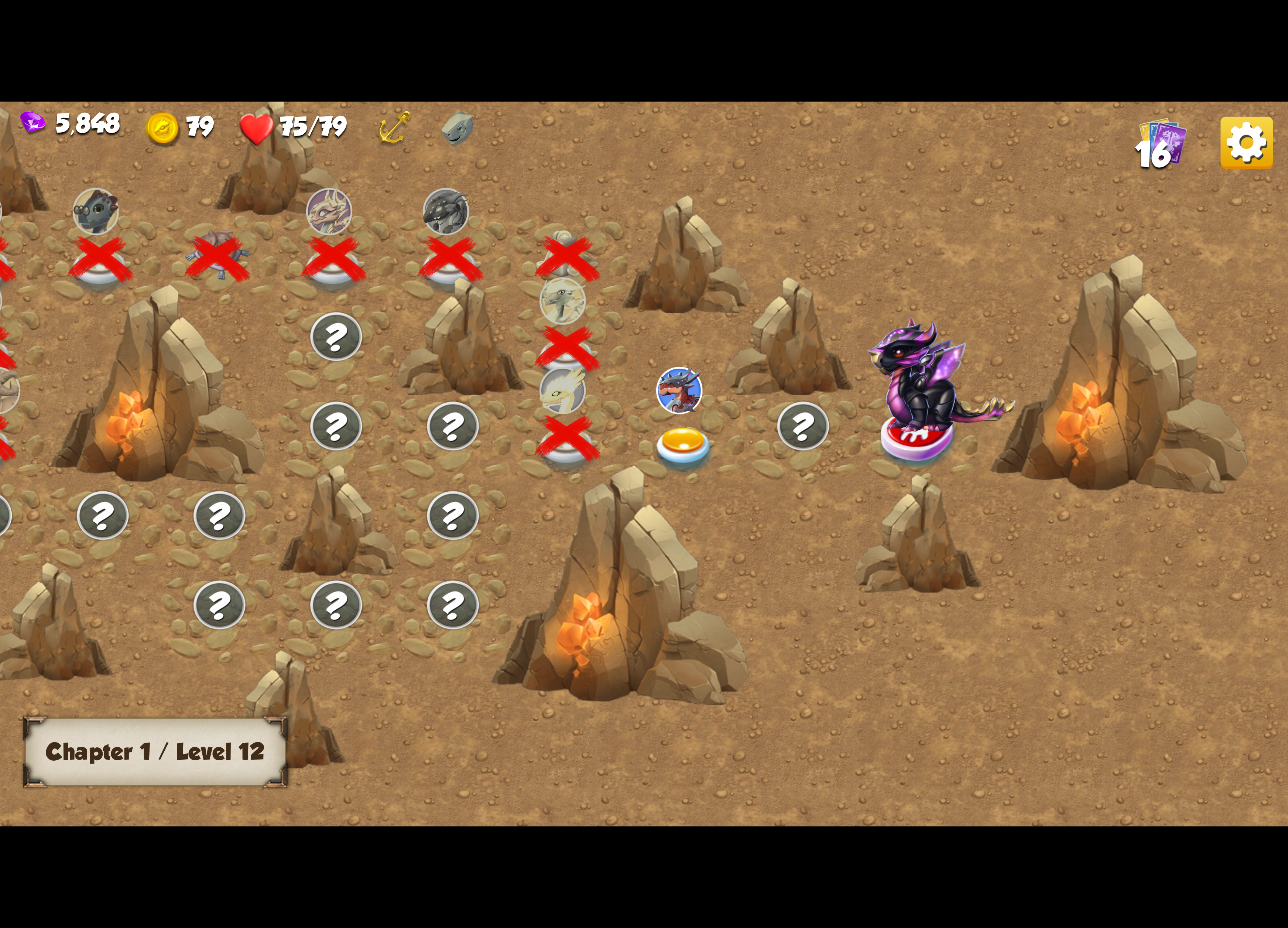
click at [700, 418] on div at bounding box center [686, 439] width 117 height 90
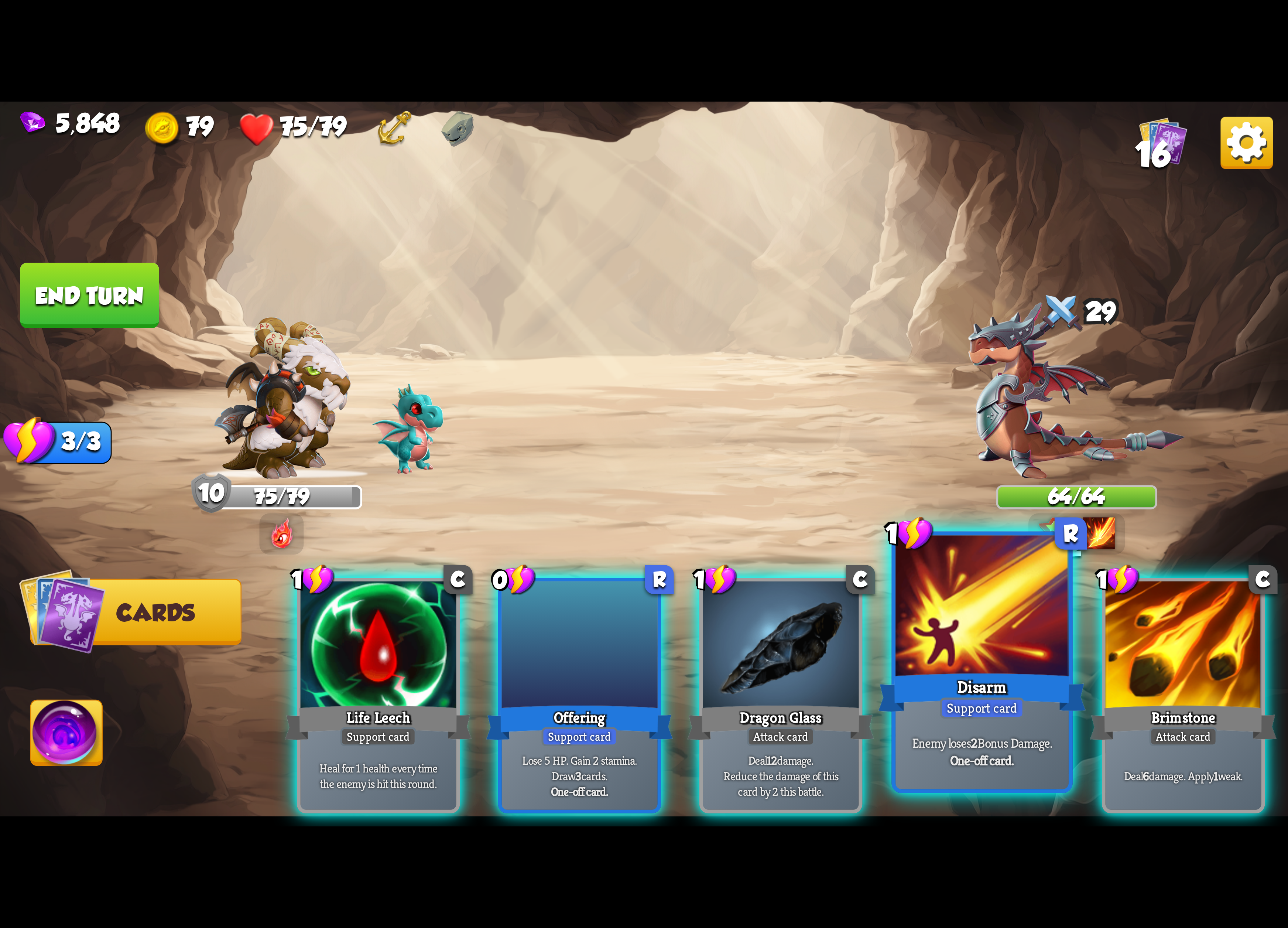
click at [1007, 632] on div at bounding box center [982, 607] width 173 height 145
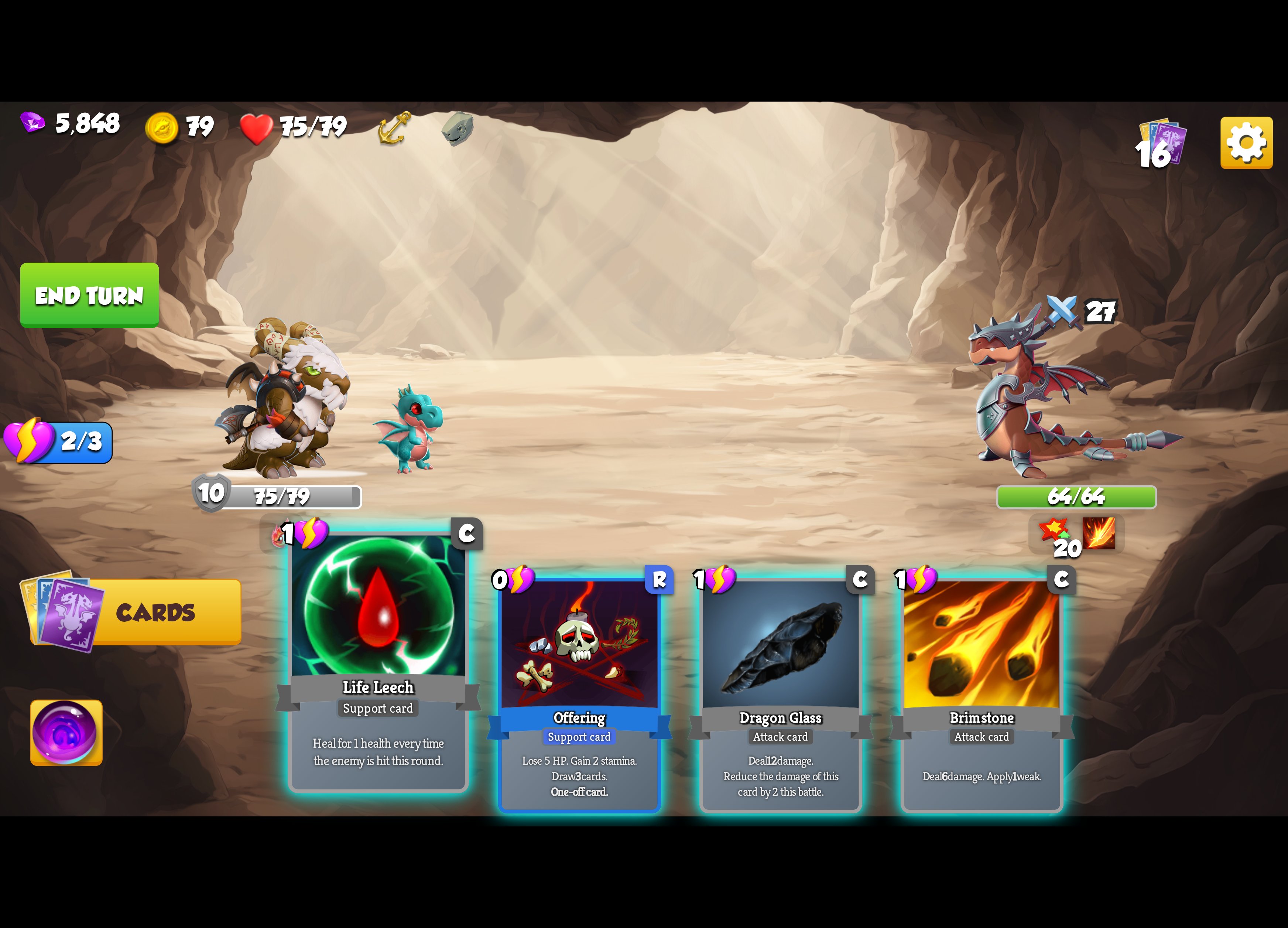
click at [342, 642] on div at bounding box center [378, 607] width 173 height 145
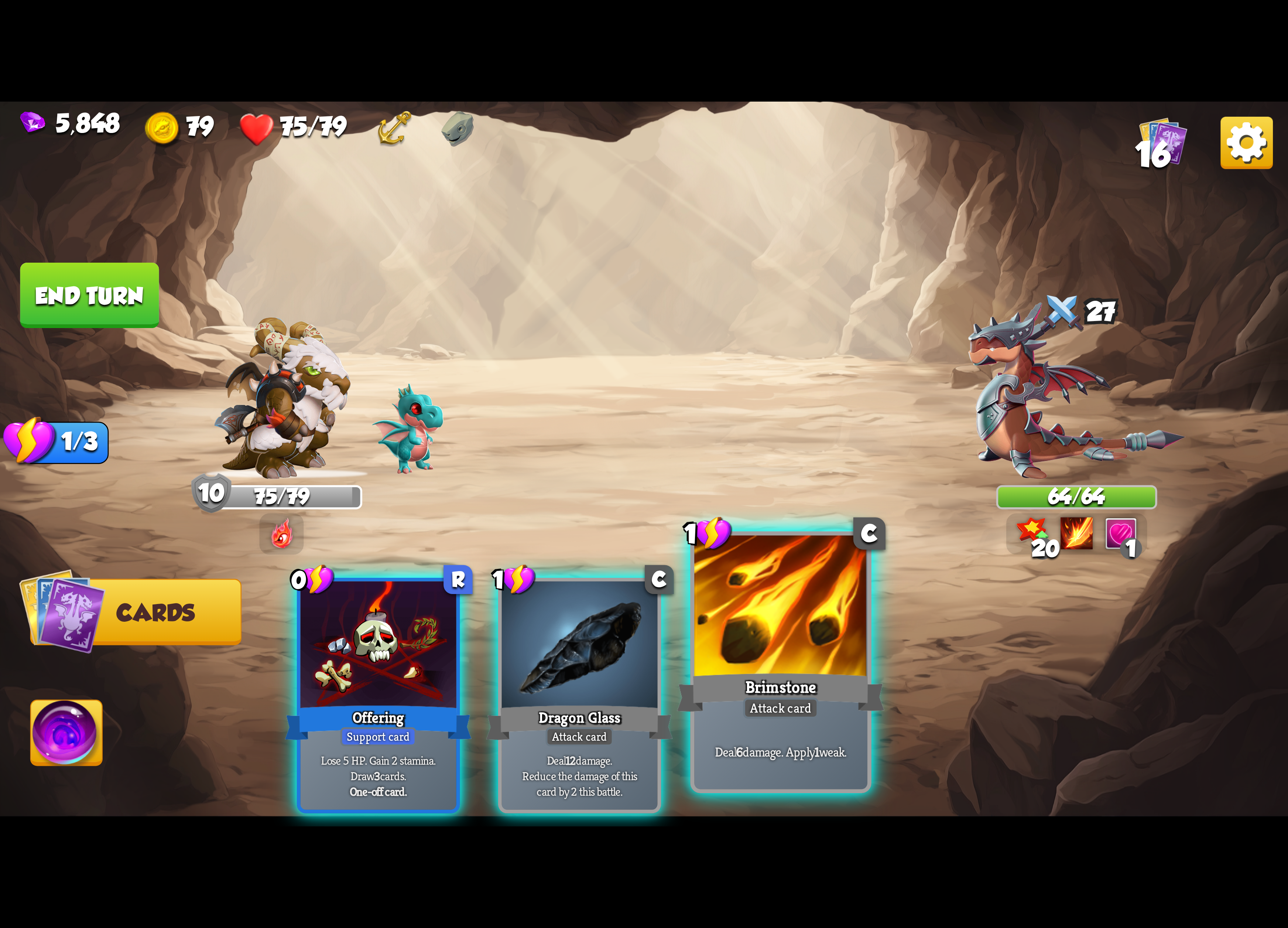
click at [709, 613] on div at bounding box center [780, 607] width 173 height 145
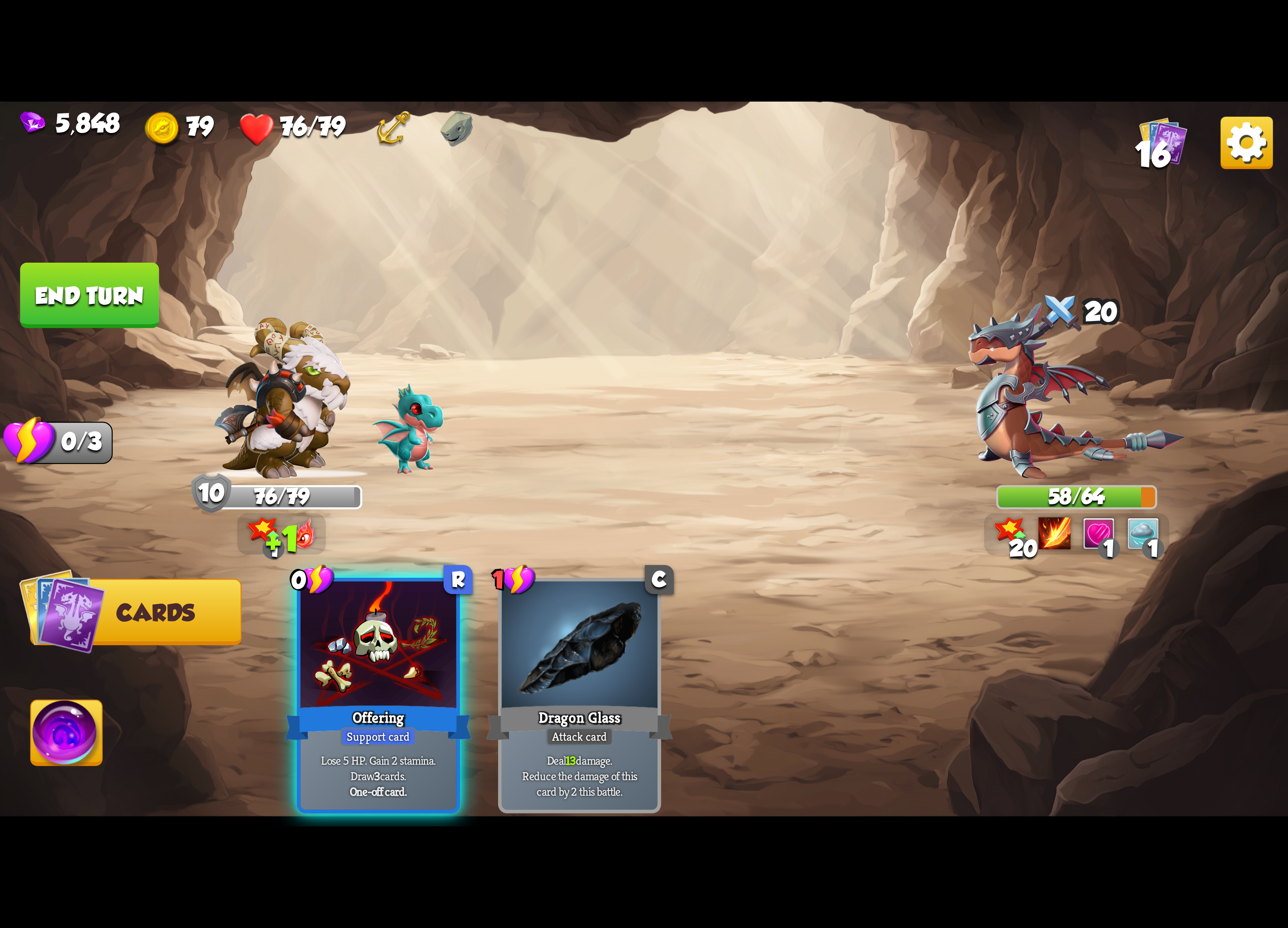
click at [60, 722] on img at bounding box center [66, 736] width 71 height 72
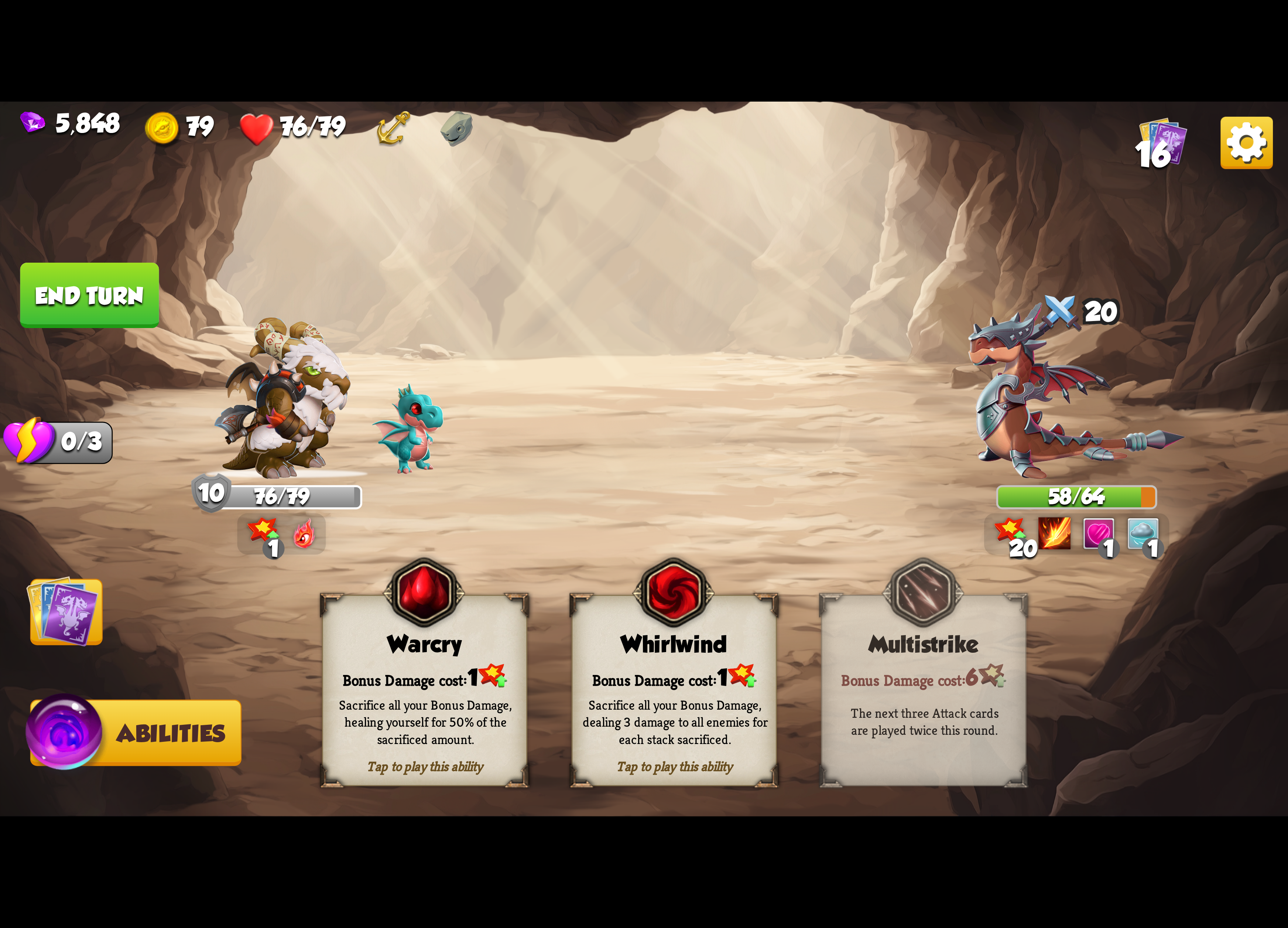
click at [428, 675] on div "Bonus Damage cost: 1" at bounding box center [424, 675] width 203 height 29
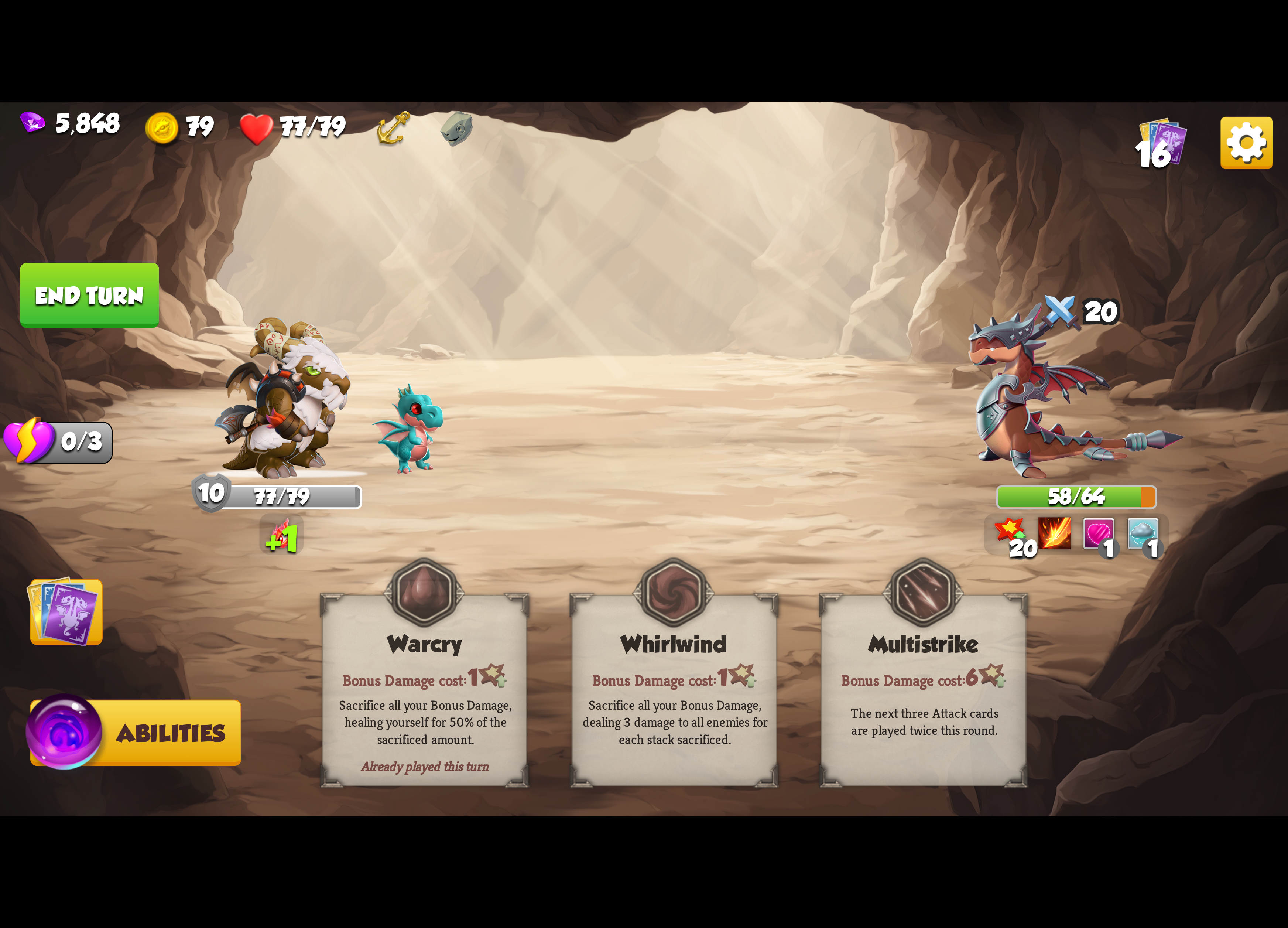
click at [66, 590] on img at bounding box center [62, 611] width 72 height 72
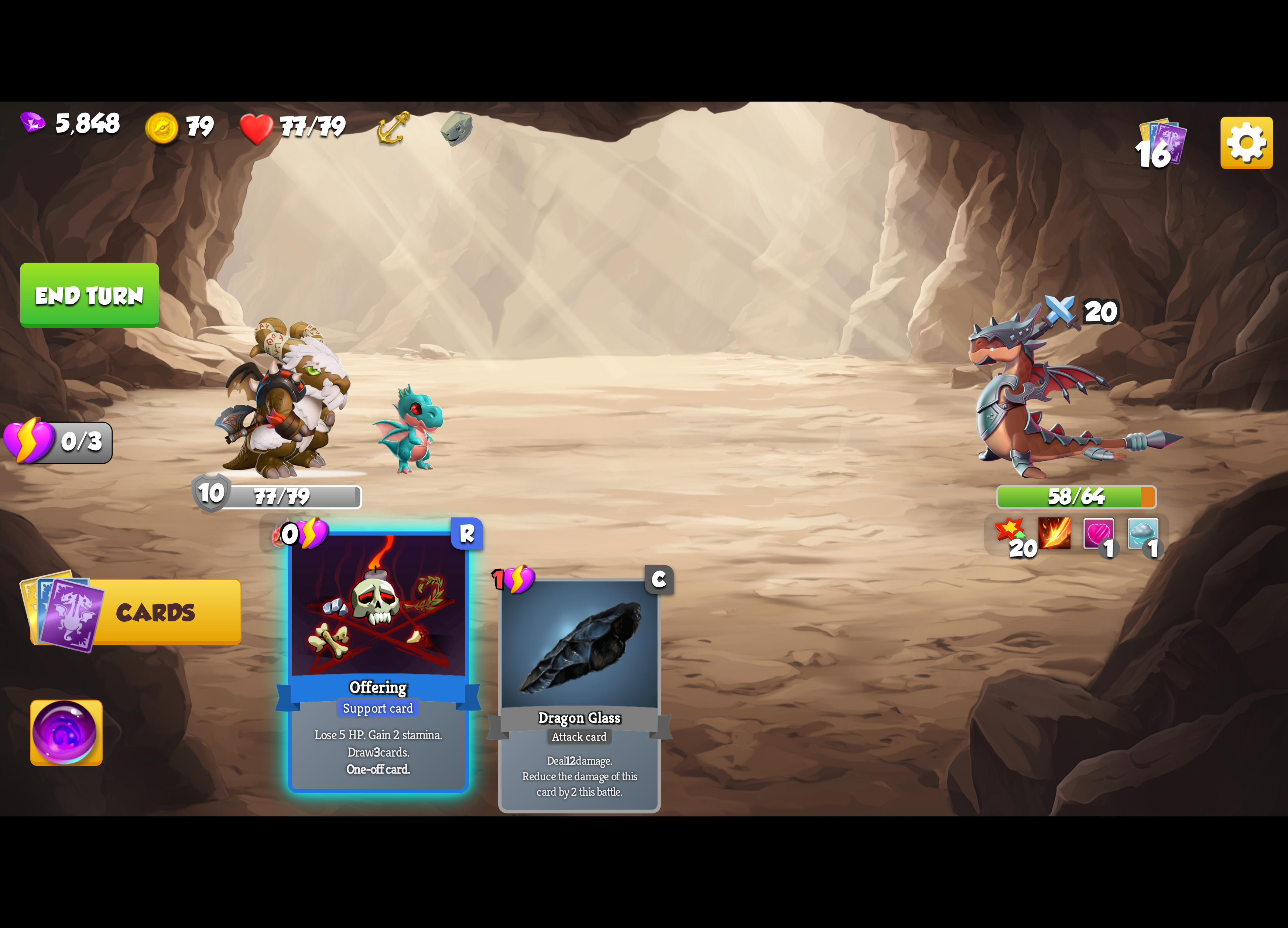
click at [366, 618] on div at bounding box center [378, 607] width 173 height 145
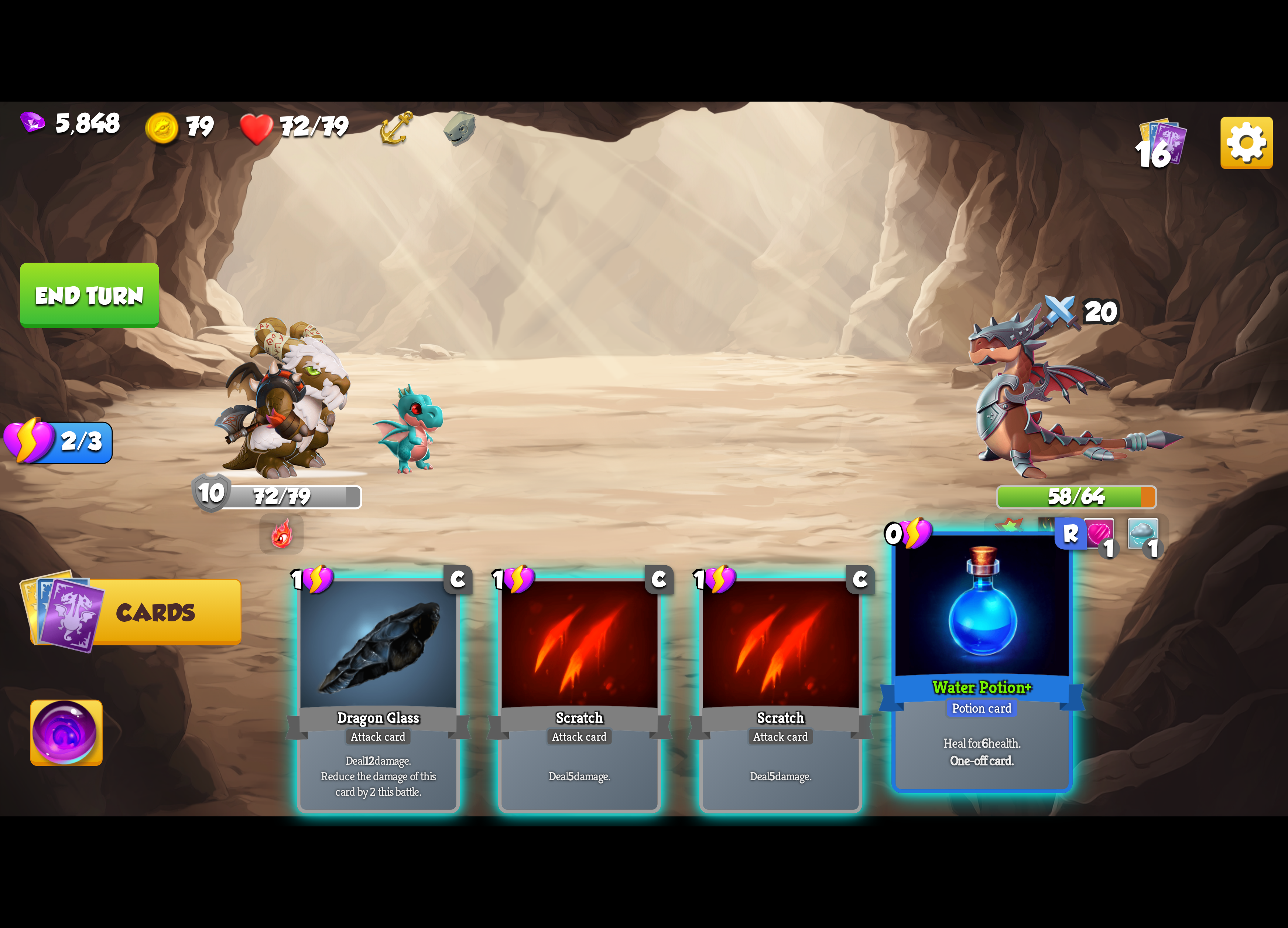
click at [961, 664] on div at bounding box center [982, 607] width 173 height 145
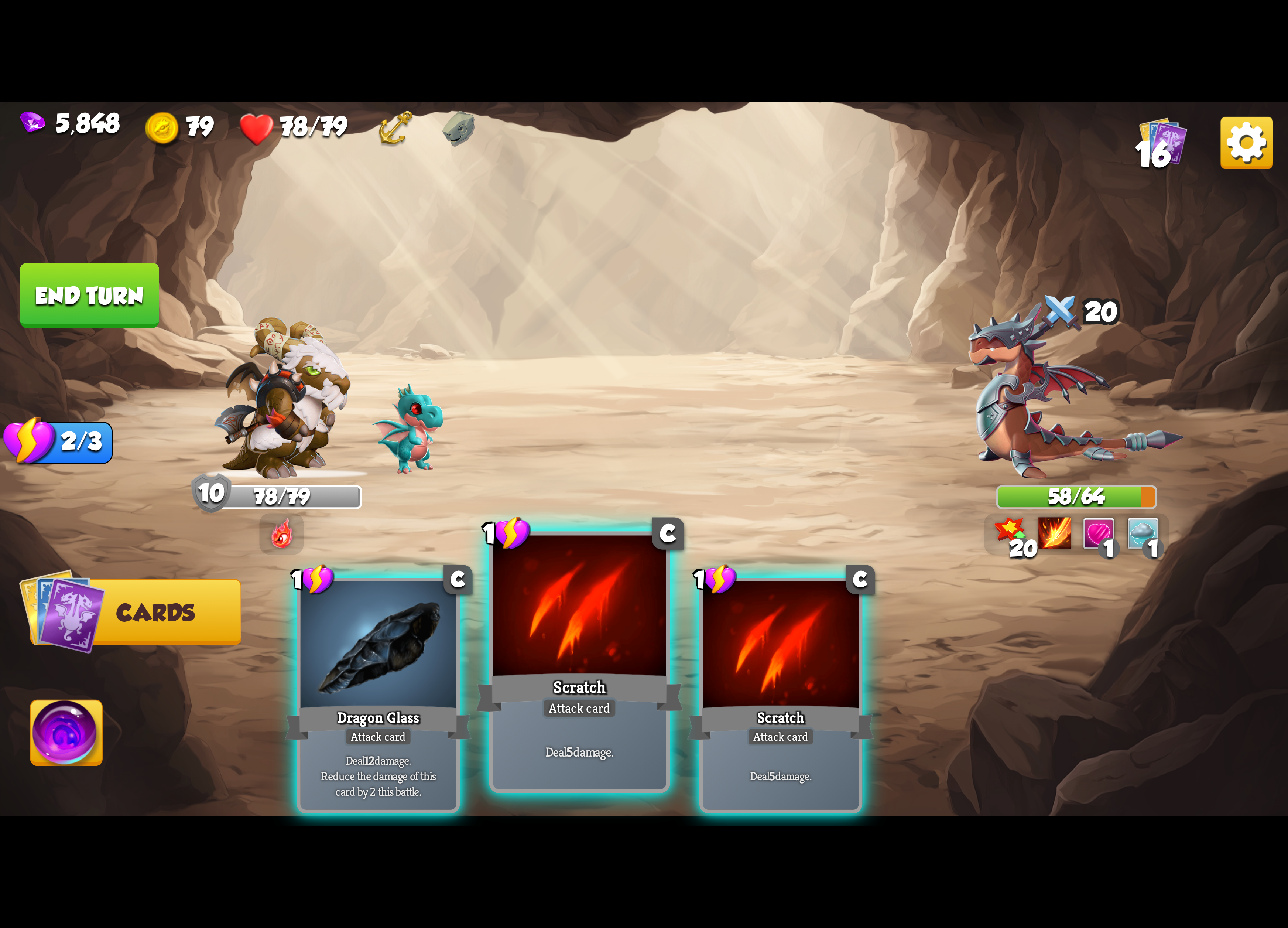
click at [552, 616] on div at bounding box center [579, 607] width 173 height 145
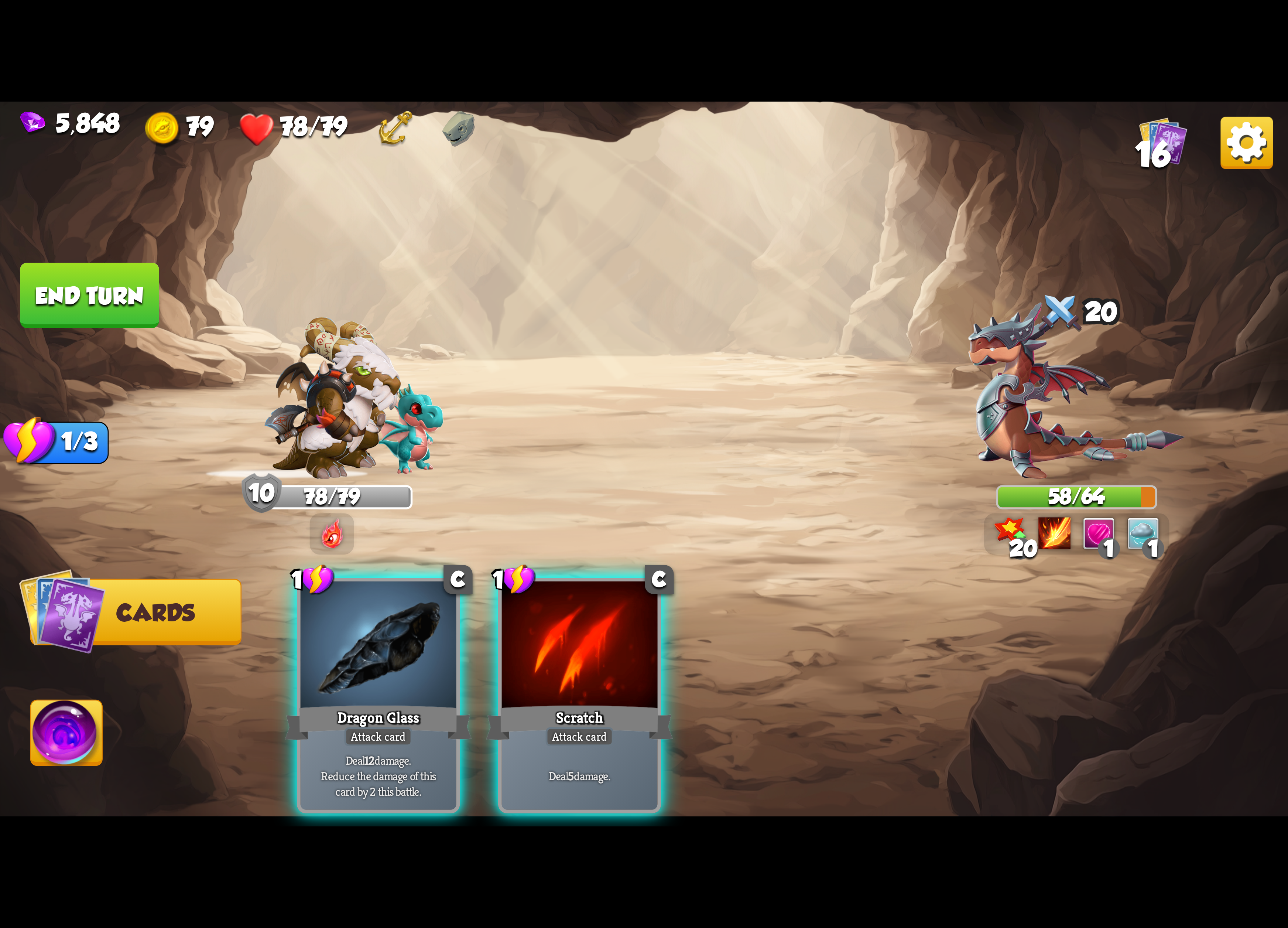
click at [552, 616] on div "1 C Dragon Glass Attack card Deal 12 damage. Reduce the damage of this card by …" at bounding box center [773, 666] width 1030 height 322
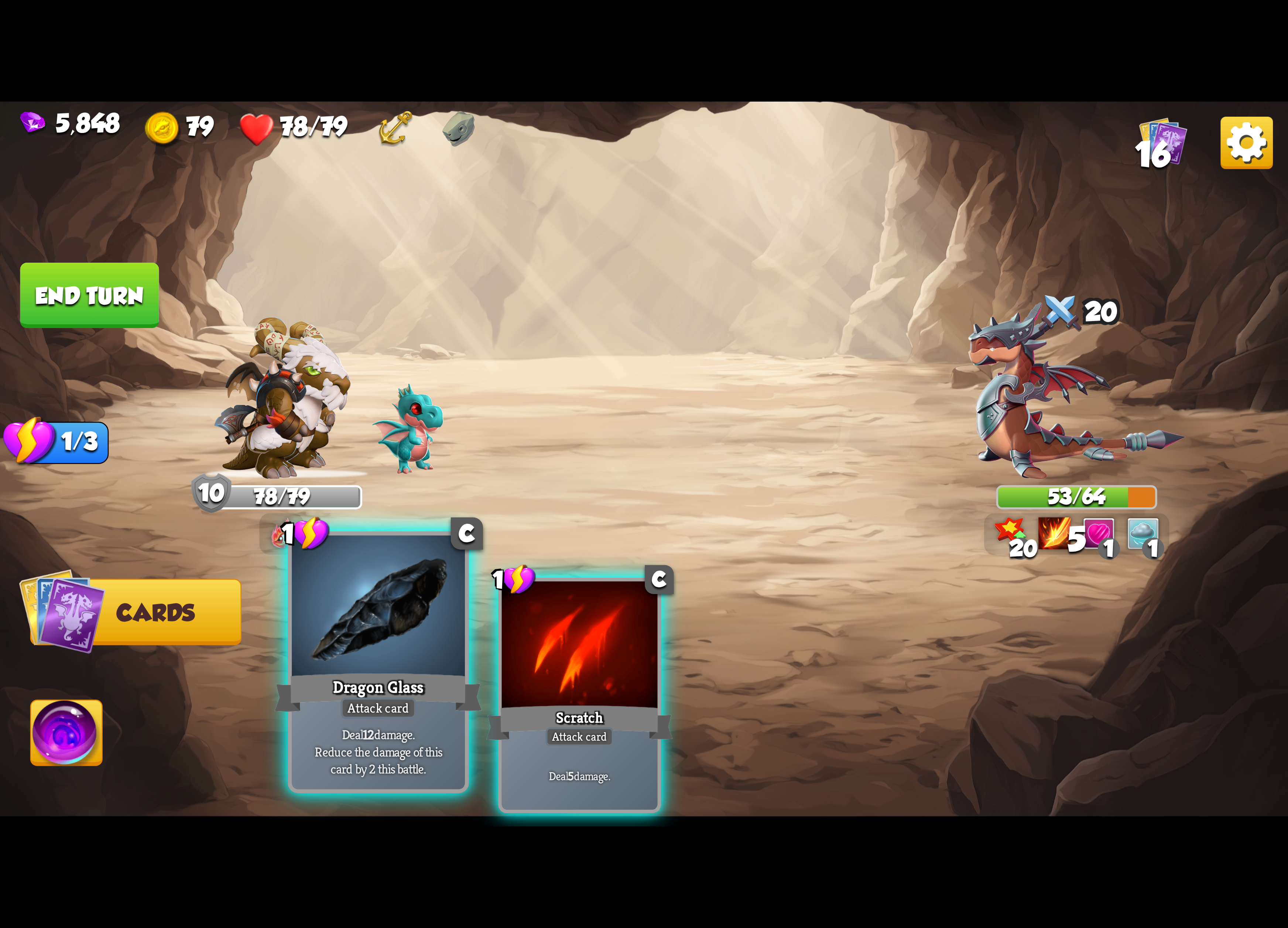
click at [375, 612] on div at bounding box center [378, 607] width 173 height 145
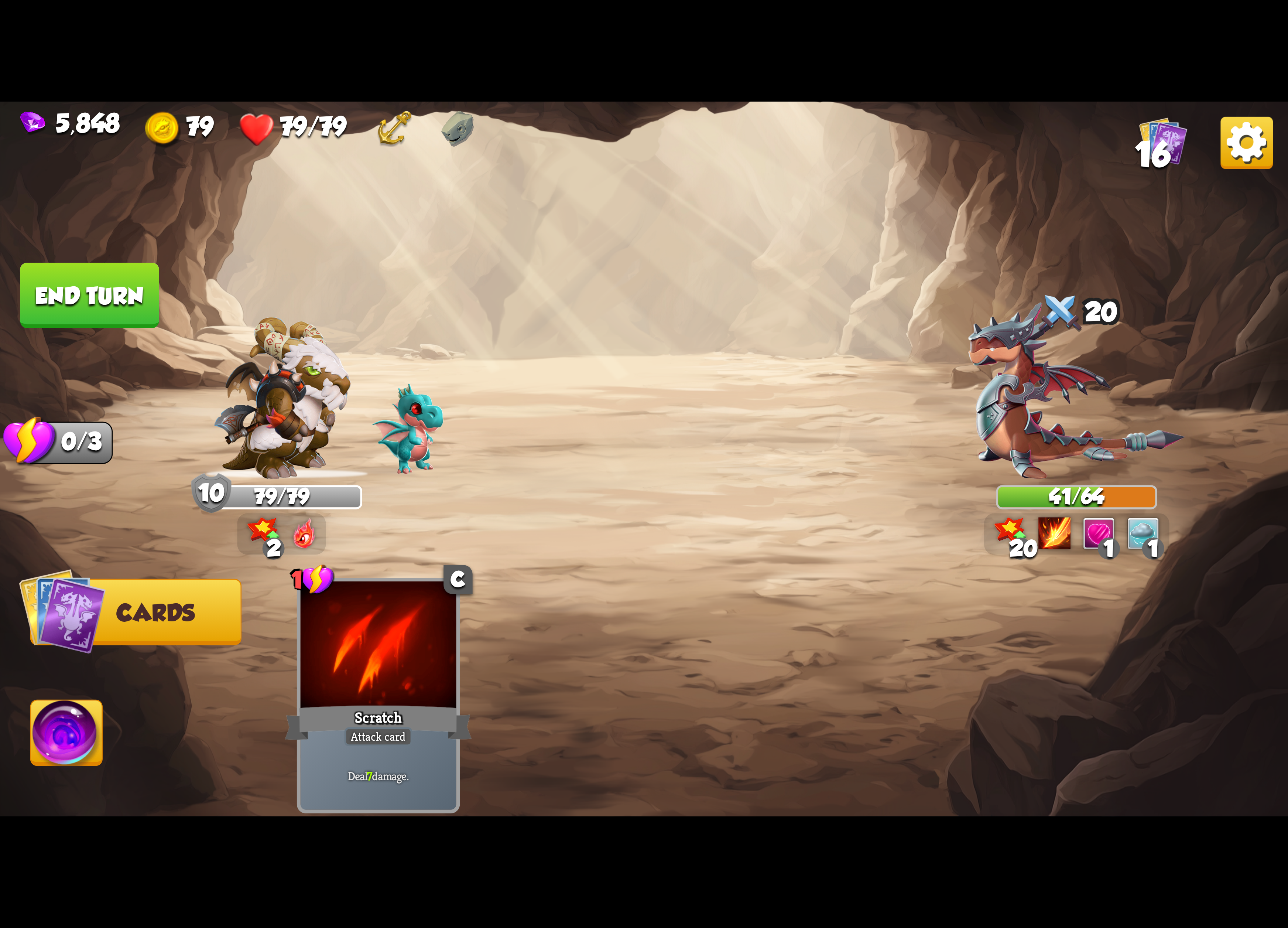
drag, startPoint x: 96, startPoint y: 710, endPoint x: 90, endPoint y: 722, distance: 13.4
click at [95, 715] on img at bounding box center [66, 736] width 71 height 72
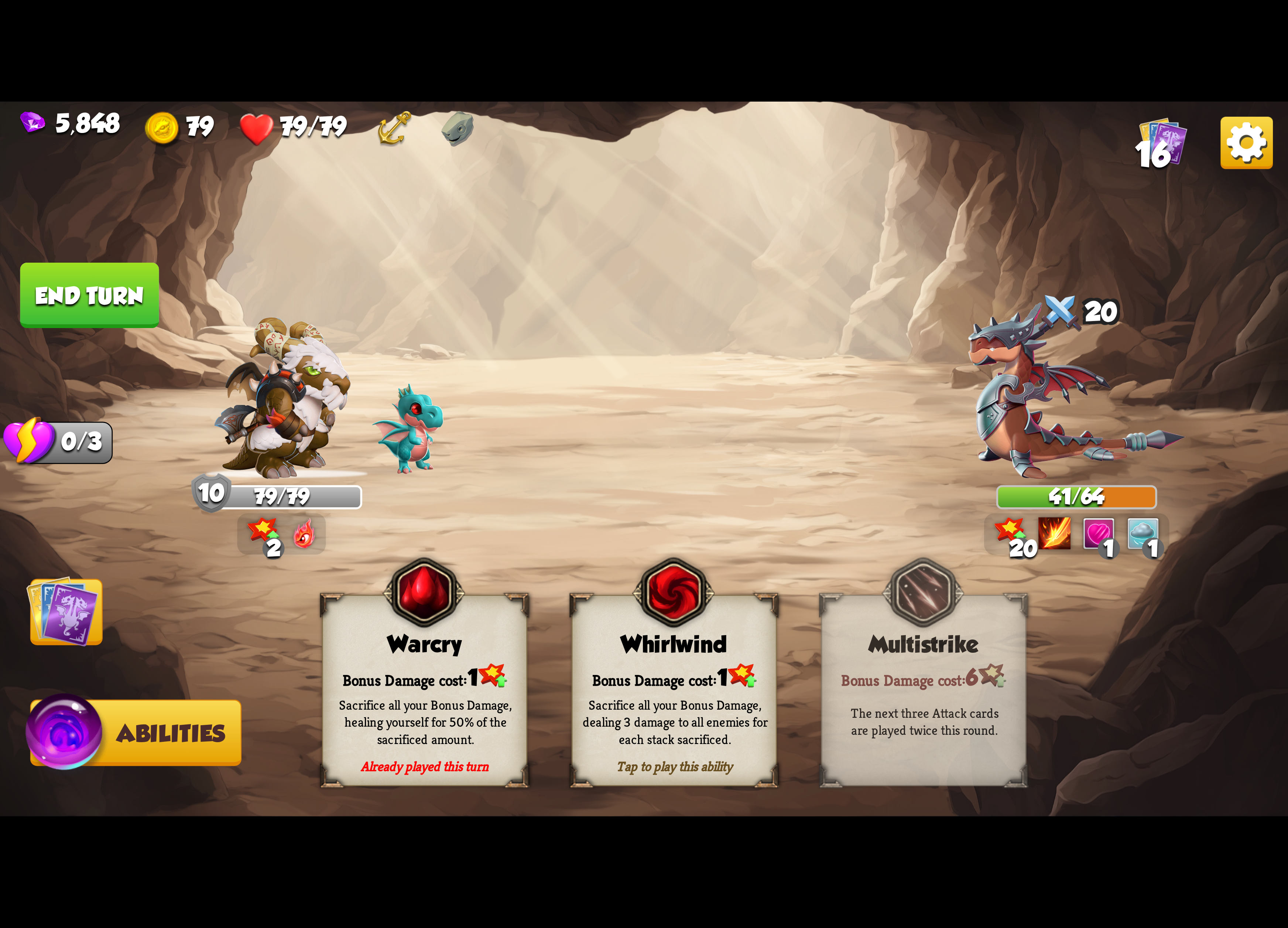
click at [661, 702] on div "Sacrifice all your Bonus Damage, dealing 3 damage to all enemies for each stack…" at bounding box center [675, 721] width 185 height 52
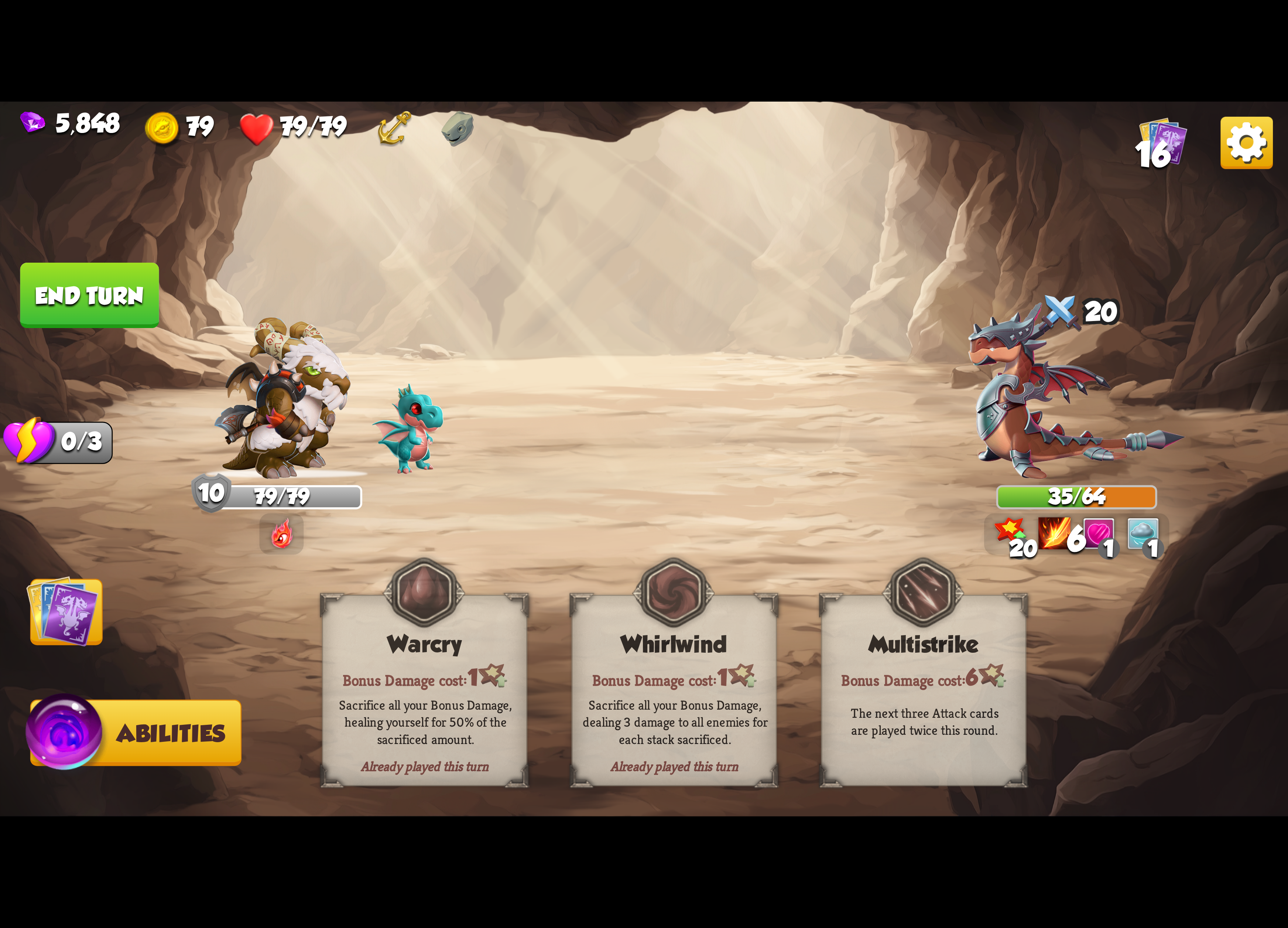
drag, startPoint x: 69, startPoint y: 612, endPoint x: 112, endPoint y: 451, distance: 166.6
click at [68, 612] on img at bounding box center [62, 611] width 72 height 72
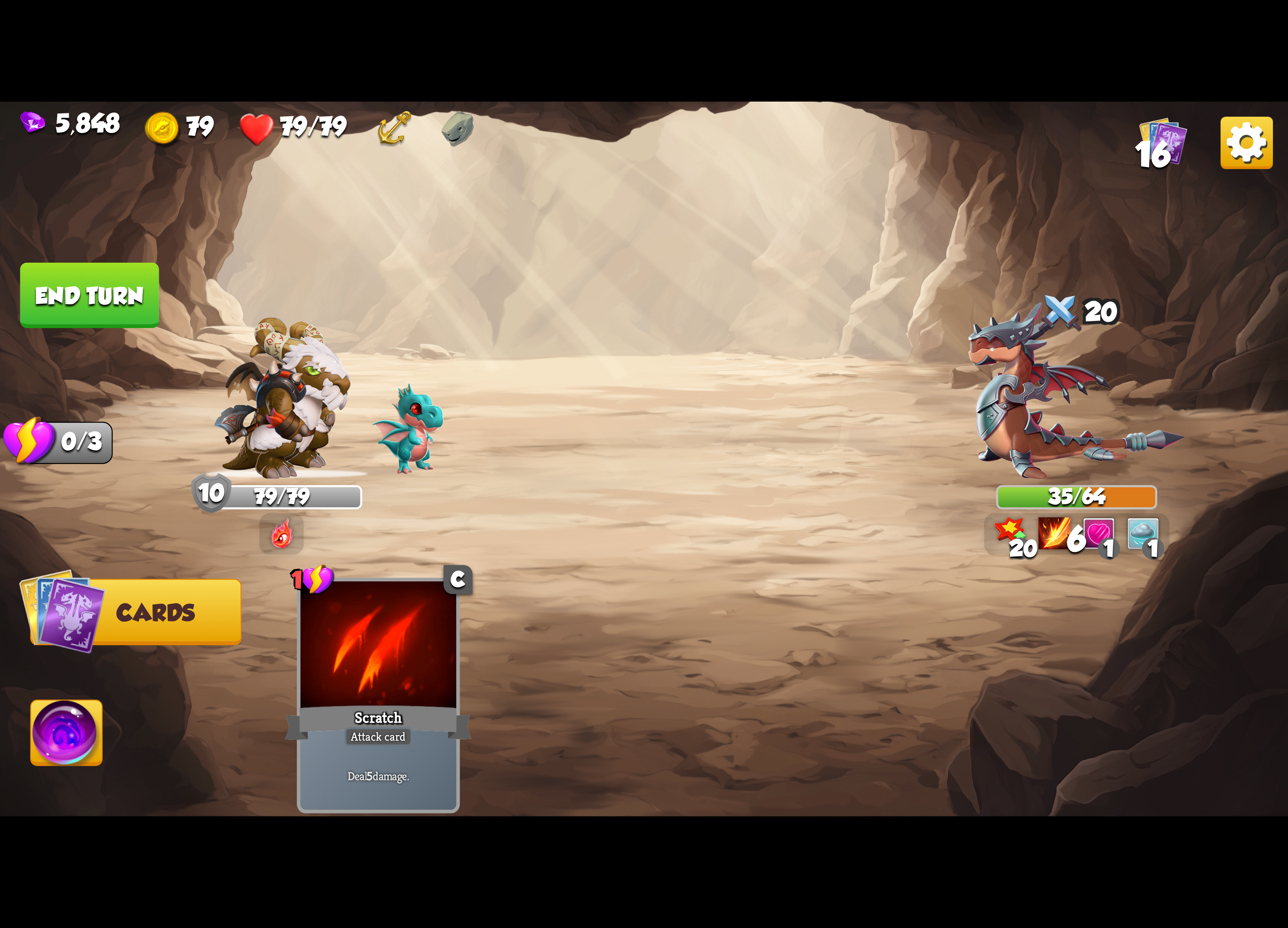
click at [144, 307] on button "End turn" at bounding box center [90, 295] width 139 height 65
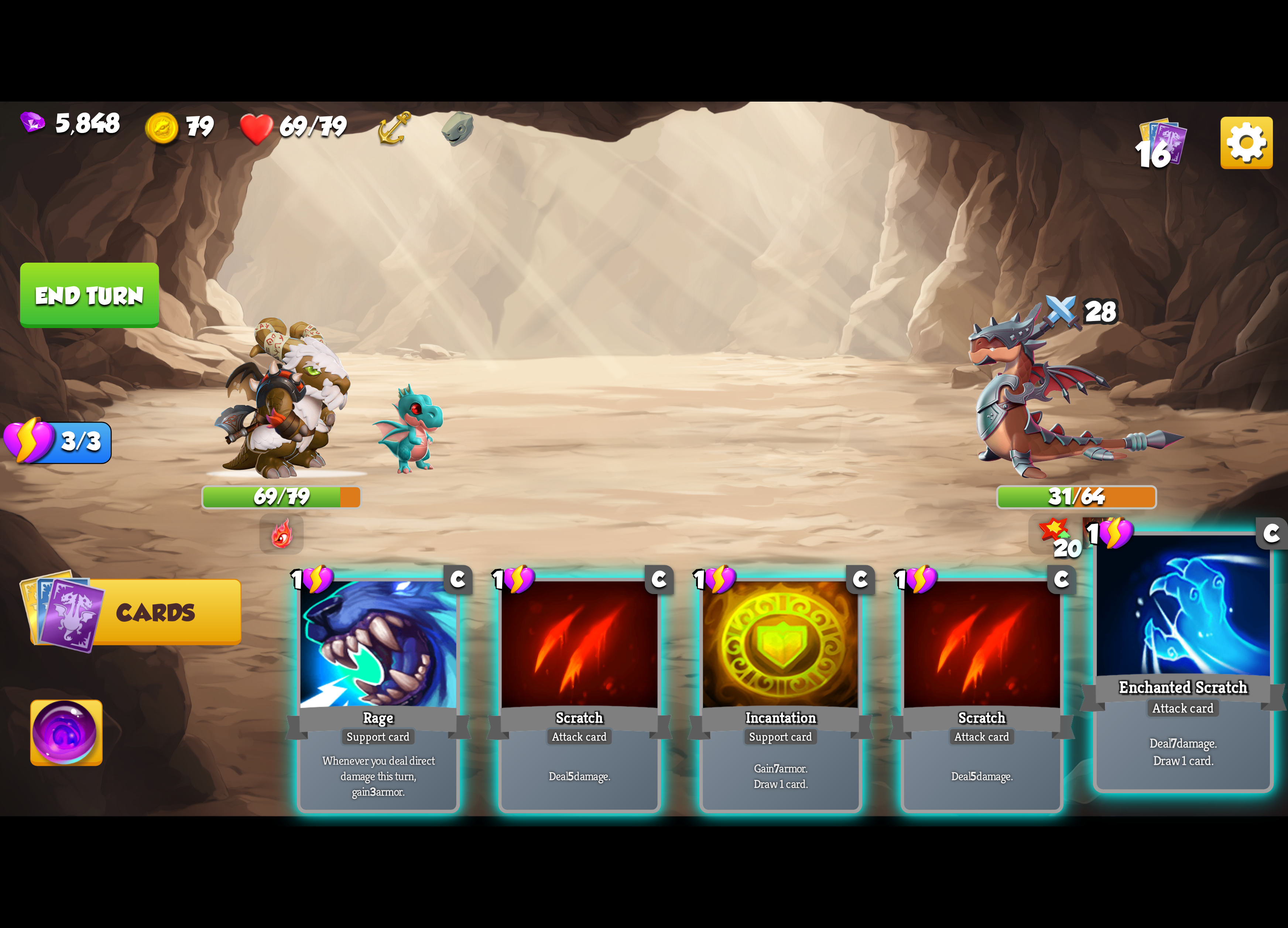
click at [1128, 615] on div at bounding box center [1183, 607] width 173 height 145
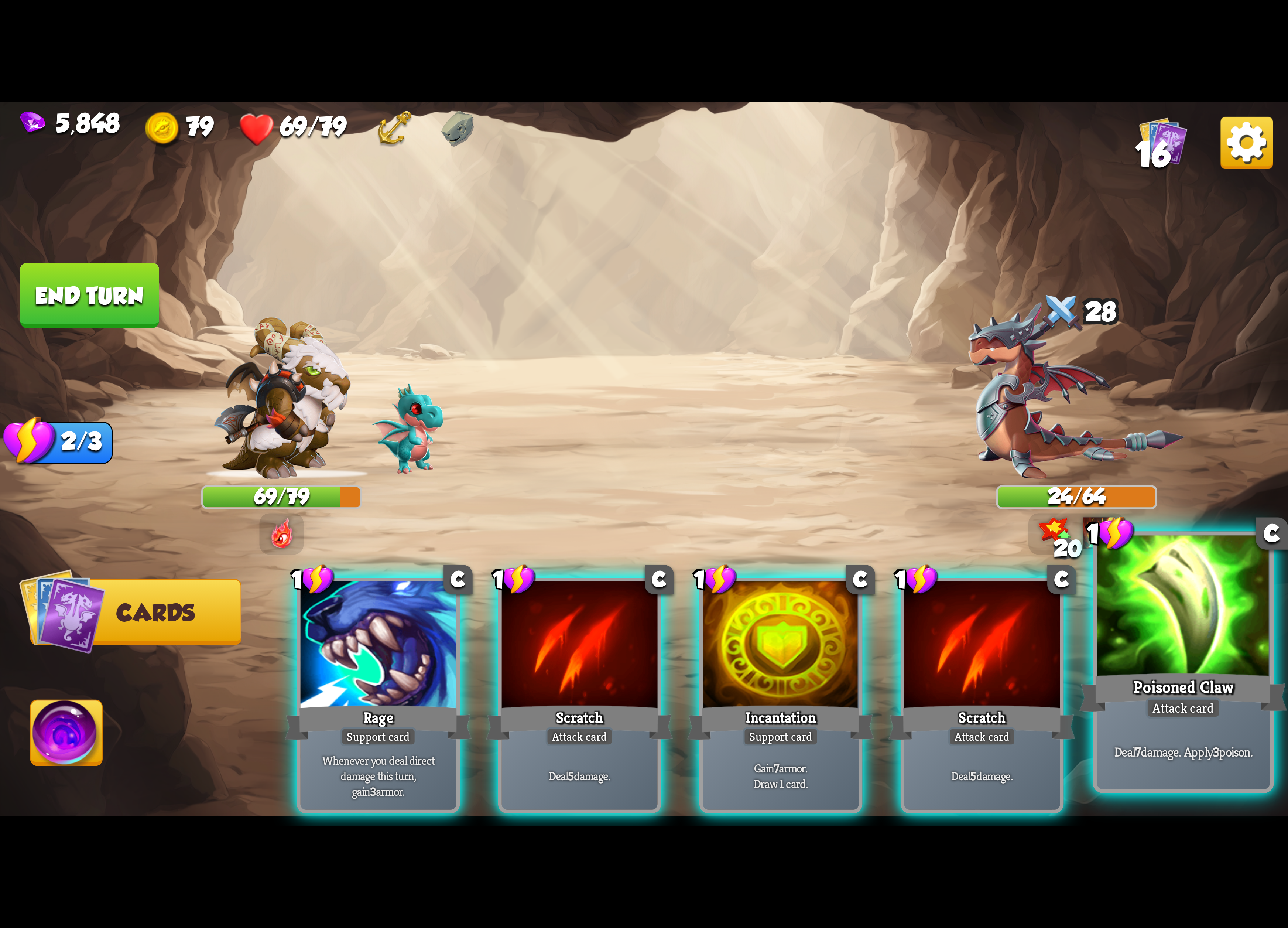
click at [1127, 619] on div at bounding box center [1183, 607] width 173 height 145
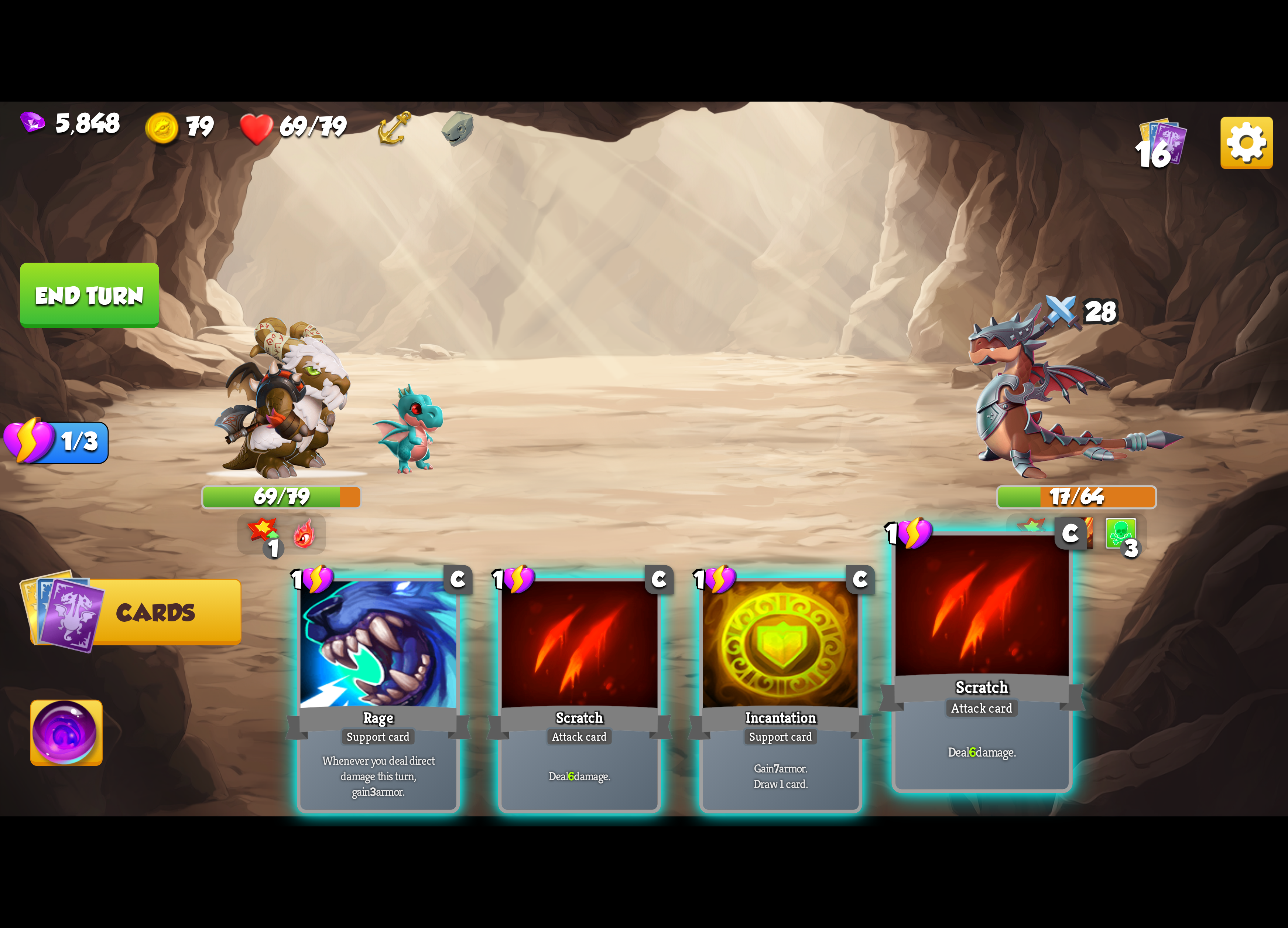
click at [1003, 598] on div at bounding box center [982, 607] width 173 height 145
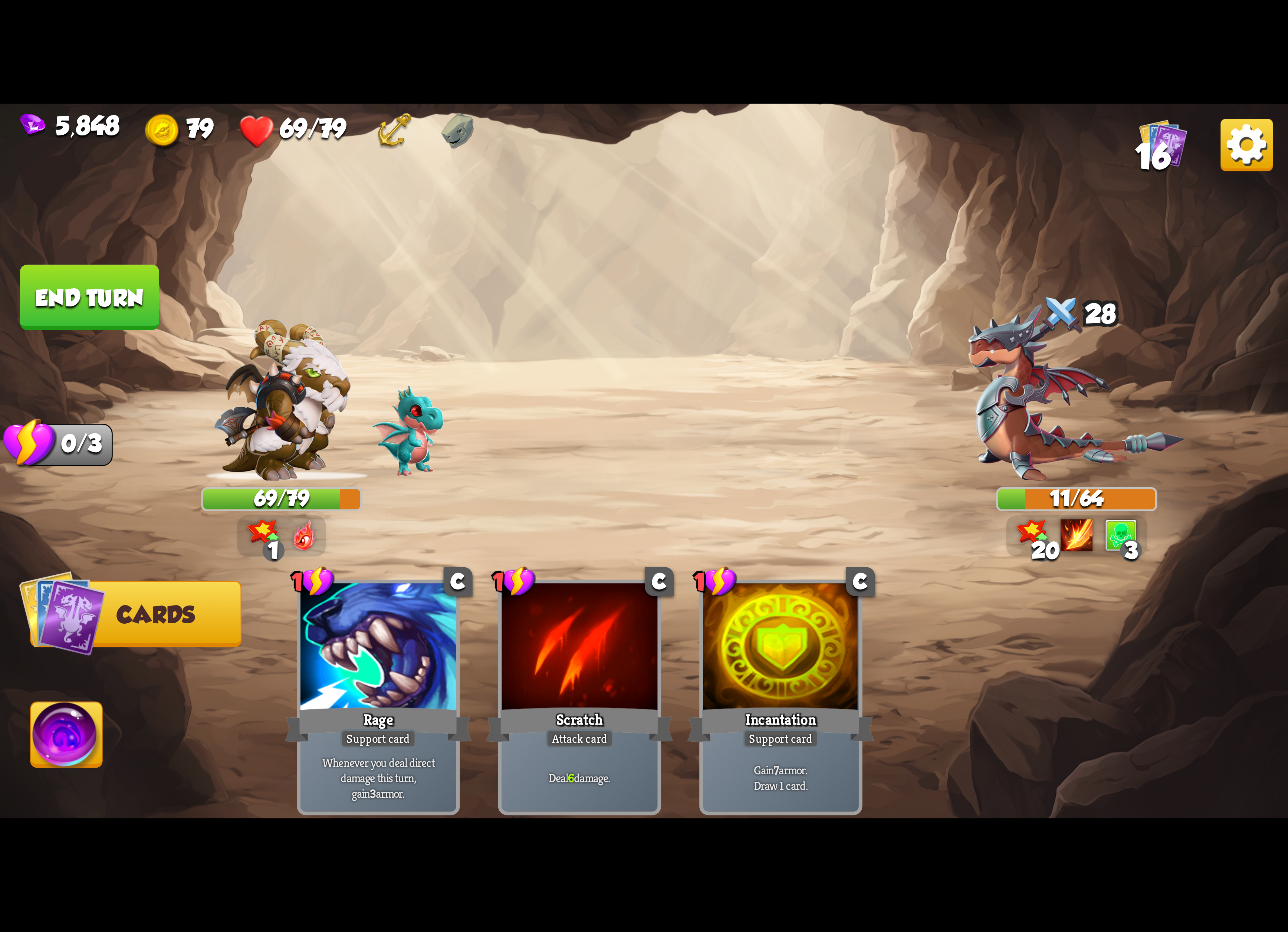
drag, startPoint x: 60, startPoint y: 754, endPoint x: 240, endPoint y: 718, distance: 183.6
click at [61, 754] on img at bounding box center [67, 738] width 72 height 73
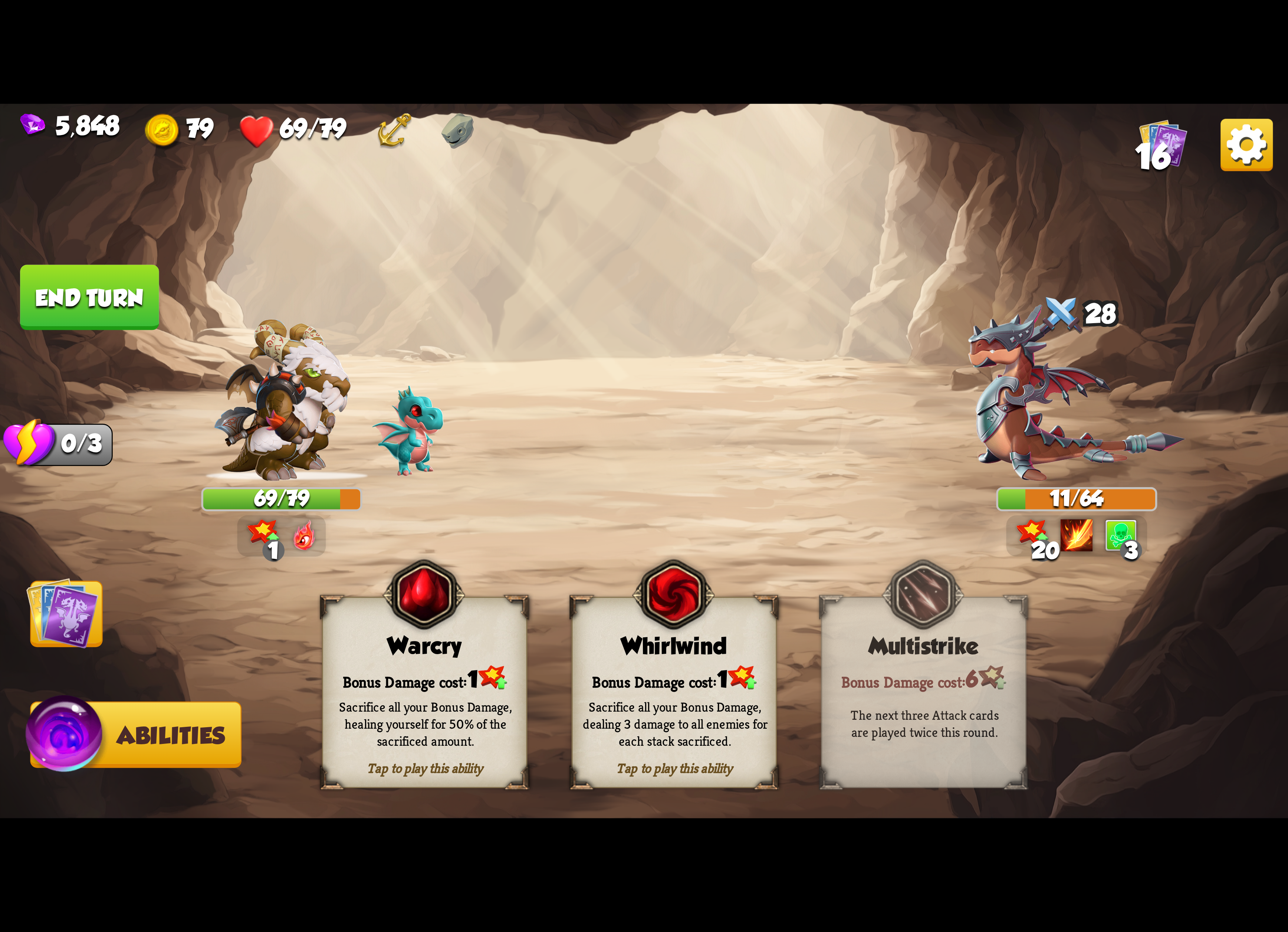
click at [696, 721] on div "Sacrifice all your Bonus Damage, dealing 3 damage to all enemies for each stack…" at bounding box center [674, 723] width 185 height 51
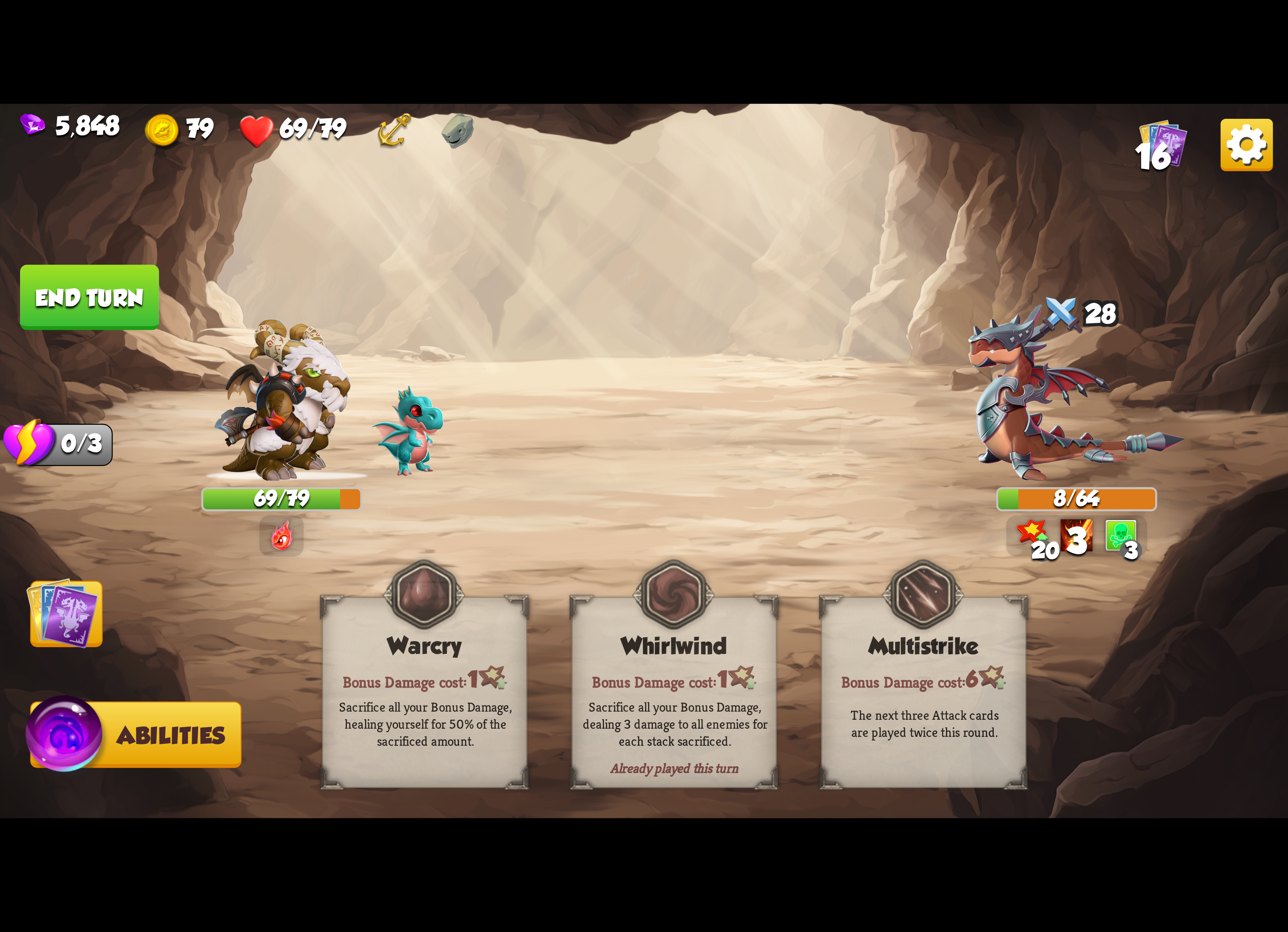
click at [139, 609] on img at bounding box center [644, 466] width 1288 height 724
click at [102, 629] on button "Cards" at bounding box center [67, 613] width 73 height 67
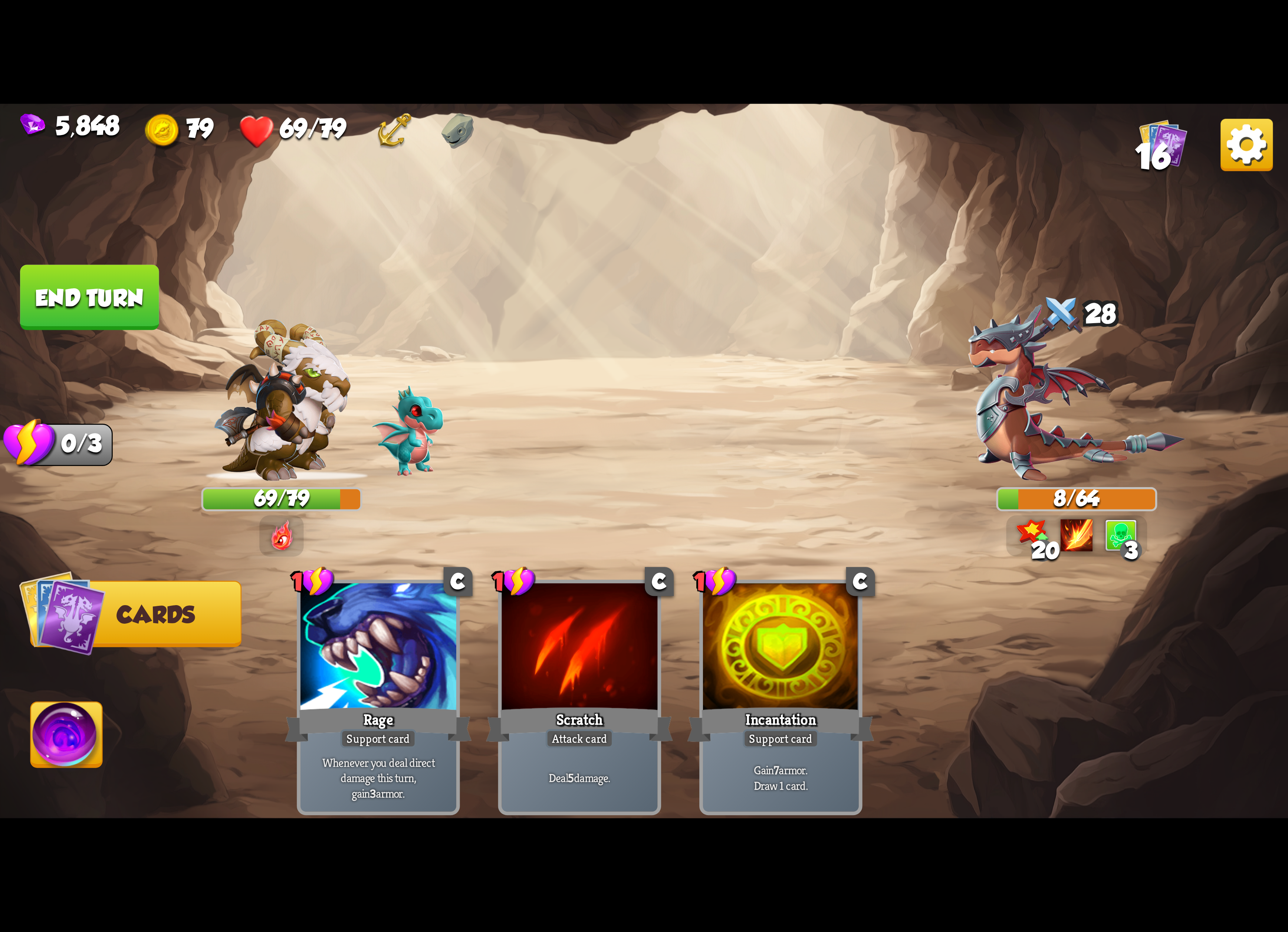
click at [1090, 538] on div "20 3" at bounding box center [1077, 536] width 141 height 41
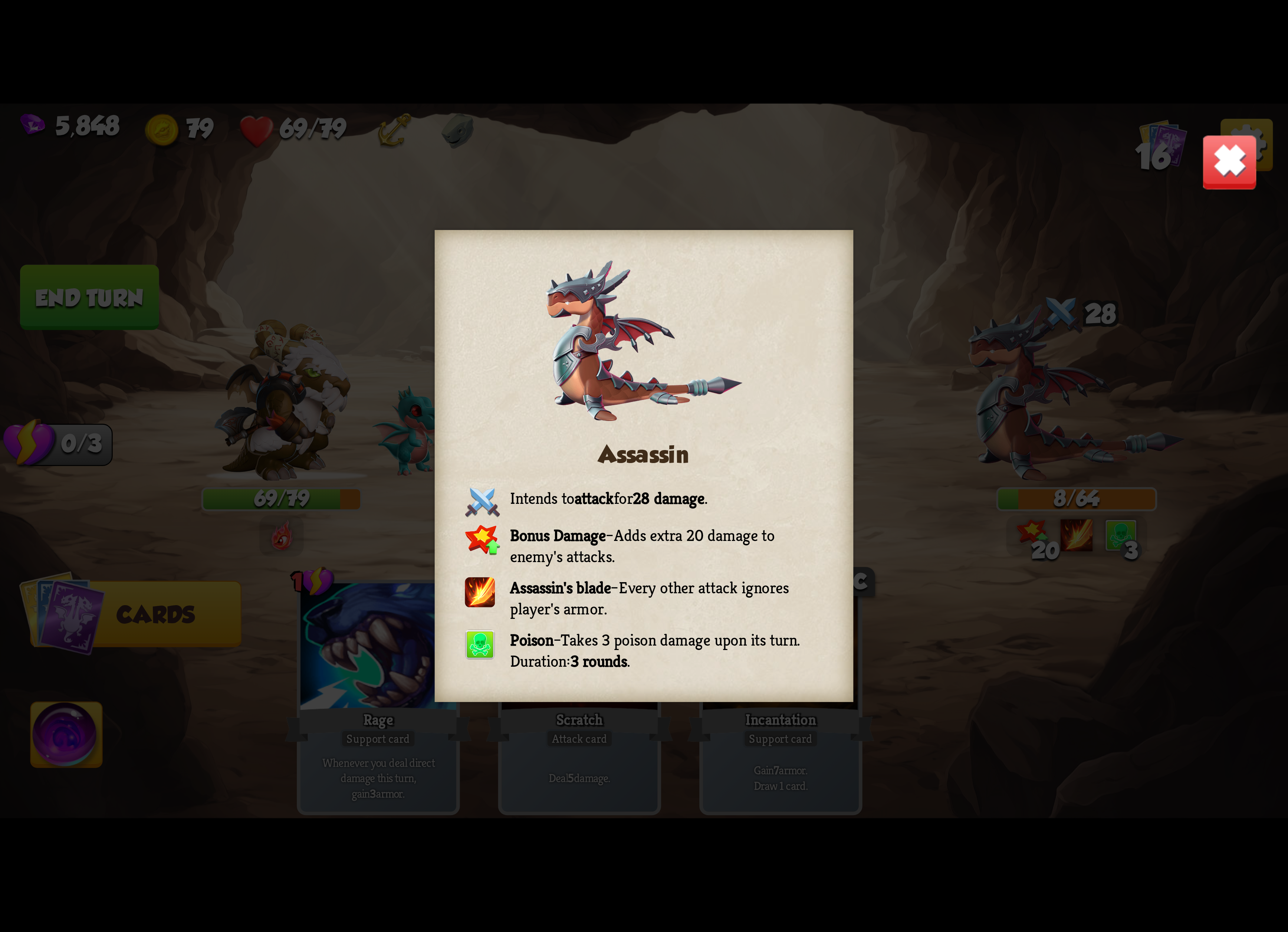
click at [1227, 138] on div "Assassin Intends to attack for 28 damage . Bonus Damage – Adds extra 20 damage …" at bounding box center [644, 466] width 1288 height 724
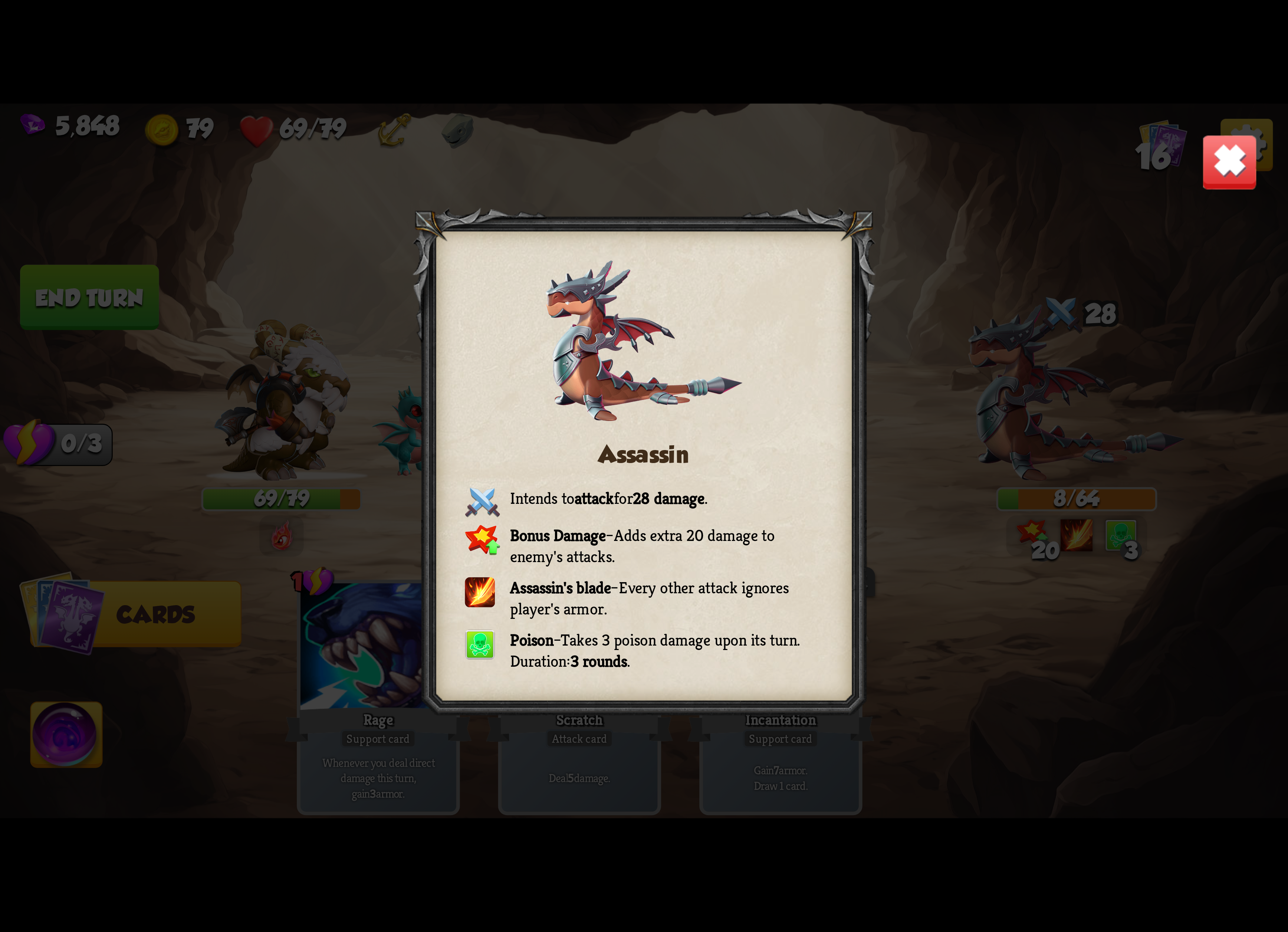
click at [1227, 138] on div "Assassin Intends to attack for 28 damage . Bonus Damage – Adds extra 20 damage …" at bounding box center [644, 466] width 1288 height 724
click at [1245, 144] on img at bounding box center [1230, 163] width 57 height 57
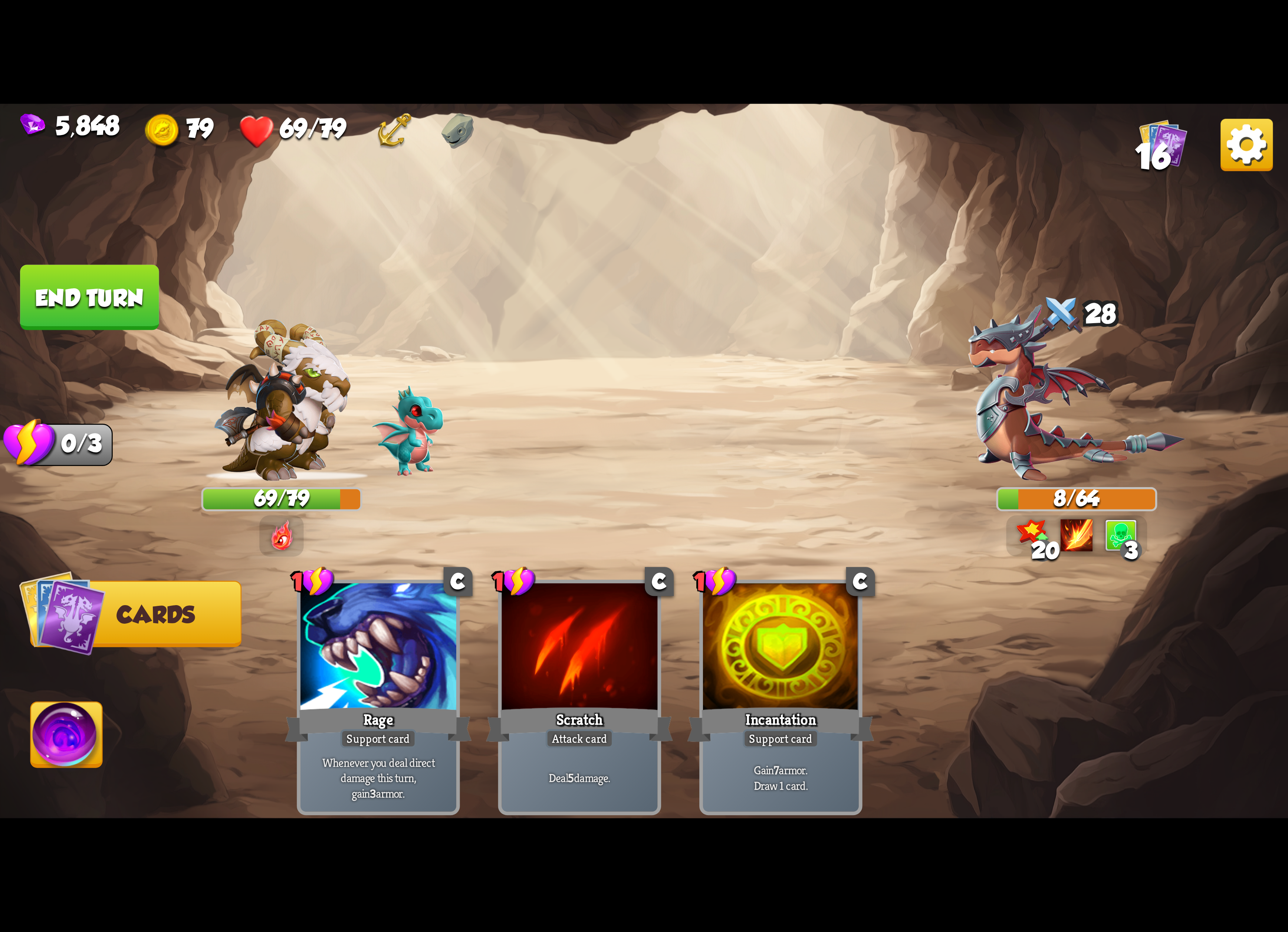
click at [1240, 145] on img at bounding box center [1246, 144] width 52 height 52
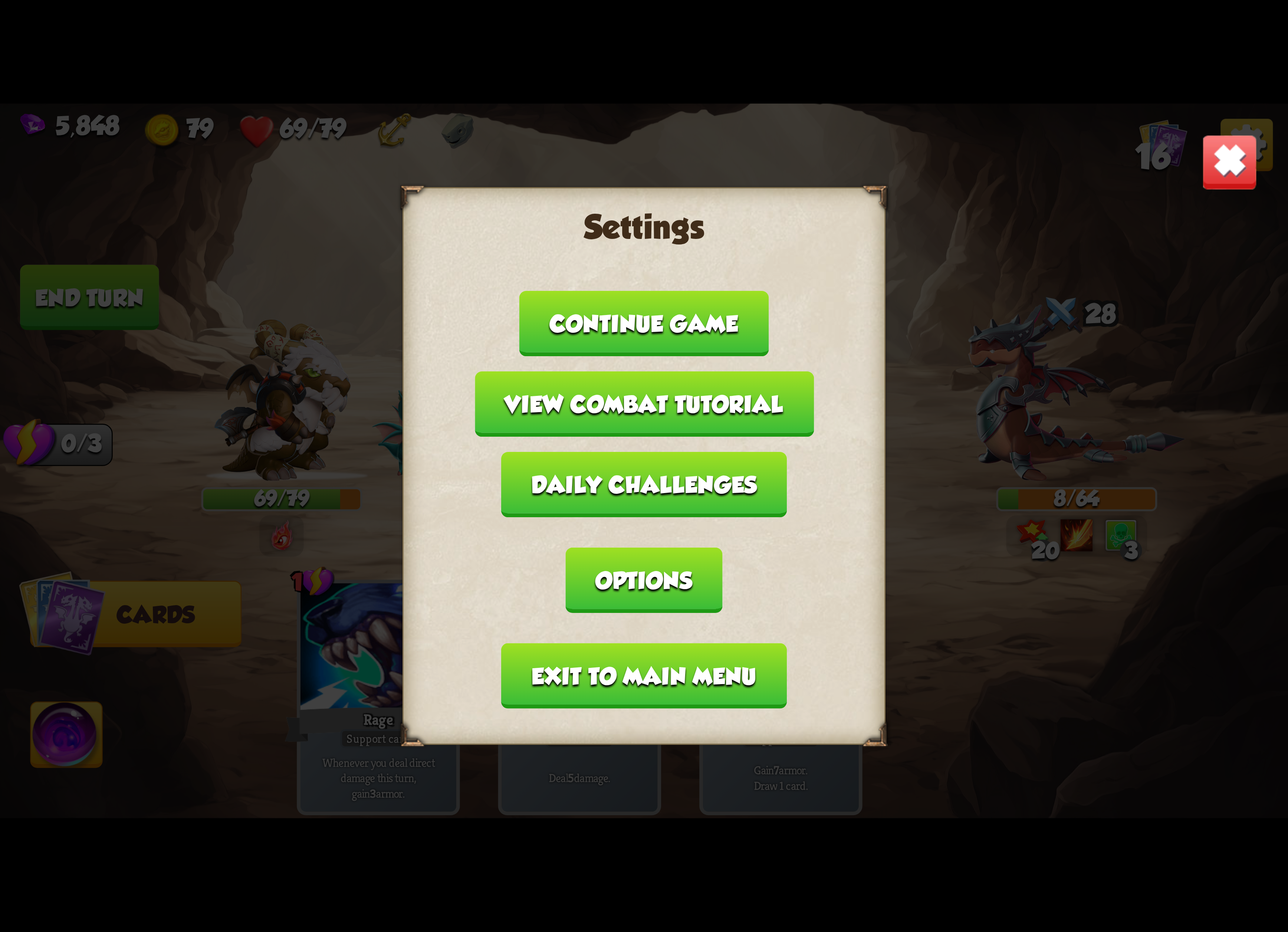
click at [691, 643] on button "Exit to main menu" at bounding box center [644, 675] width 285 height 66
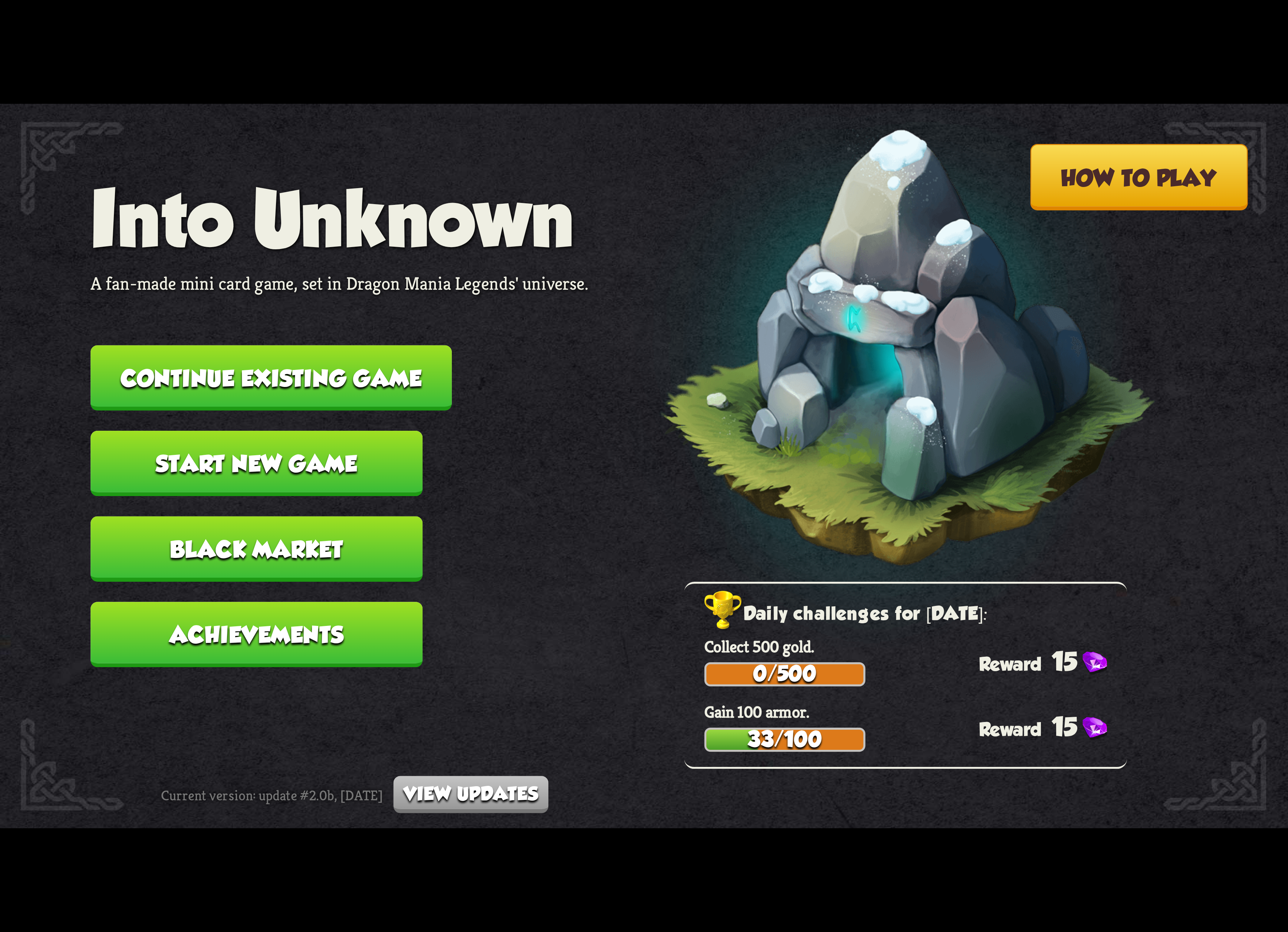
click at [350, 373] on button "Continue existing game" at bounding box center [271, 377] width 362 height 66
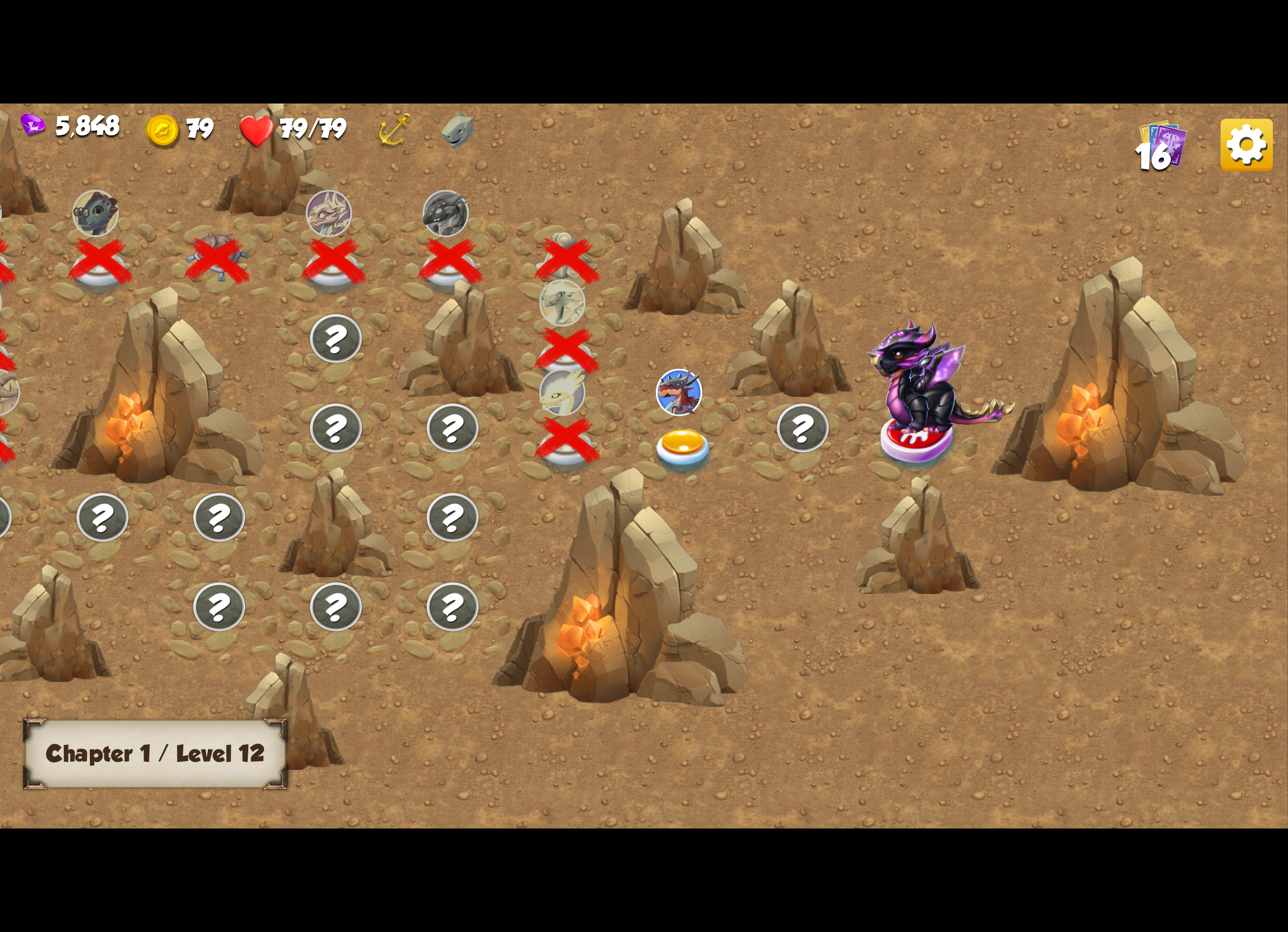
click at [673, 417] on div at bounding box center [686, 441] width 117 height 89
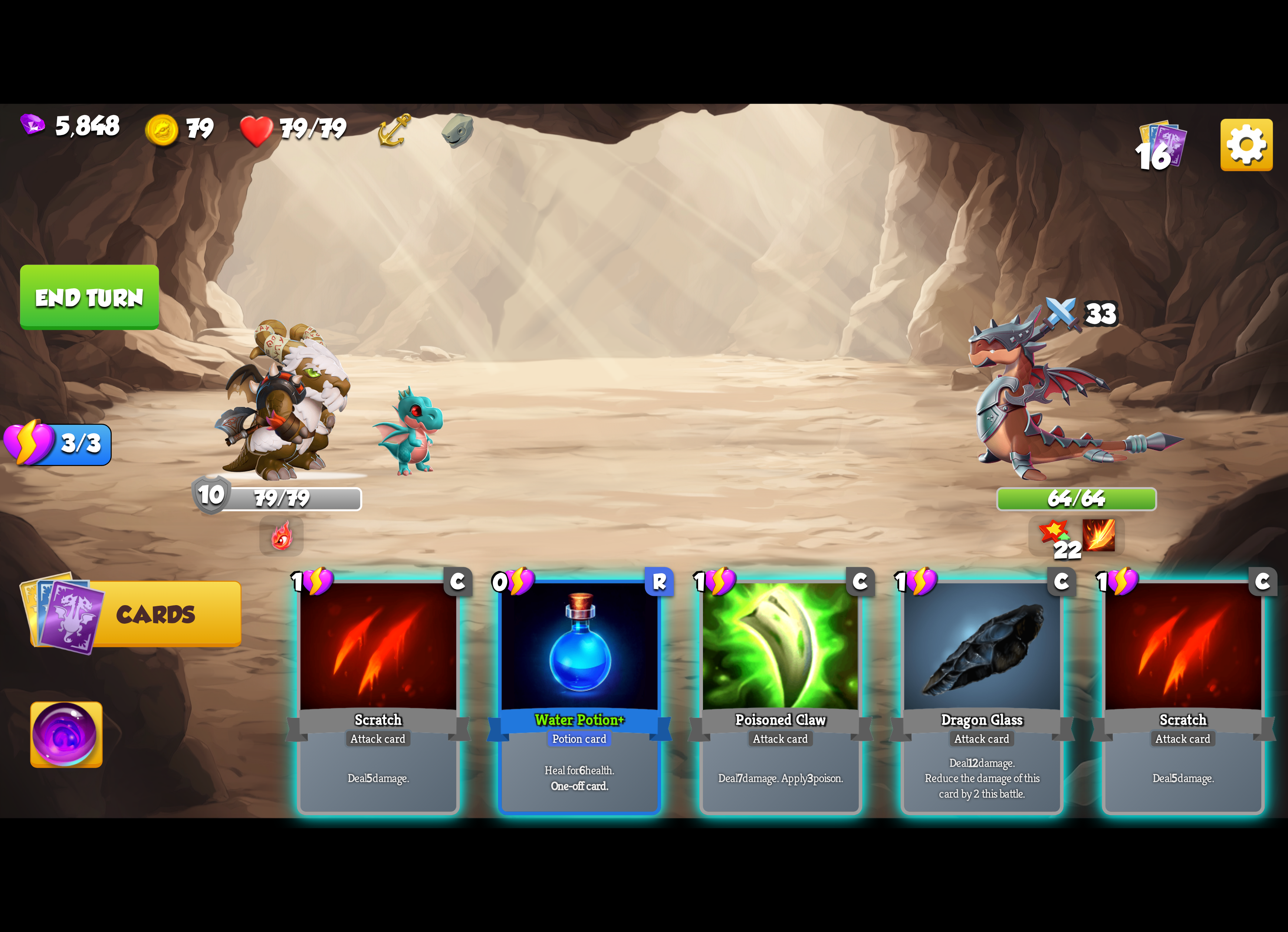
click at [1213, 159] on img at bounding box center [644, 466] width 1288 height 724
click at [1216, 168] on img at bounding box center [644, 466] width 1288 height 724
click at [1237, 154] on img at bounding box center [1246, 144] width 52 height 52
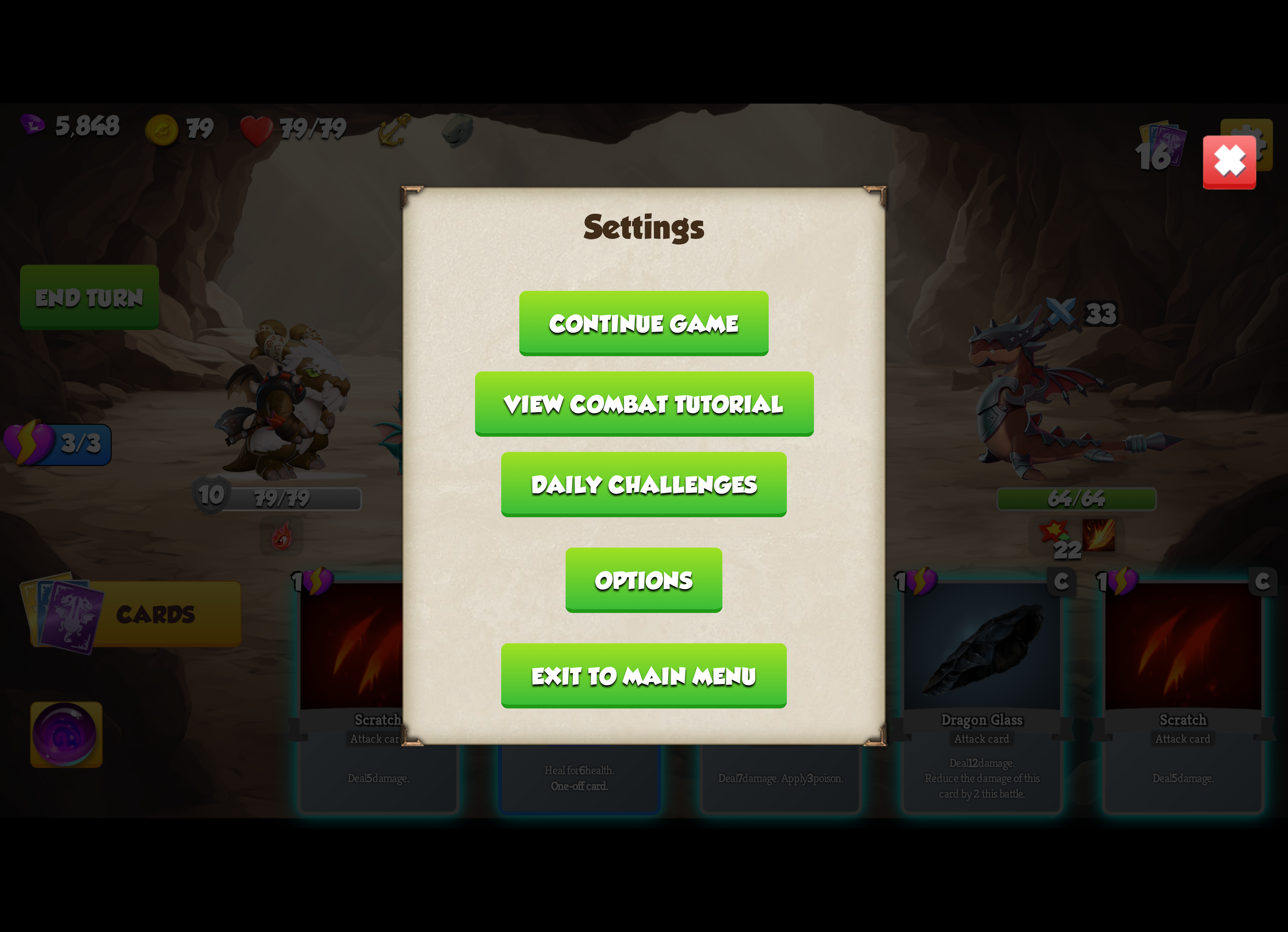
click at [644, 643] on button "Exit to main menu" at bounding box center [644, 675] width 285 height 66
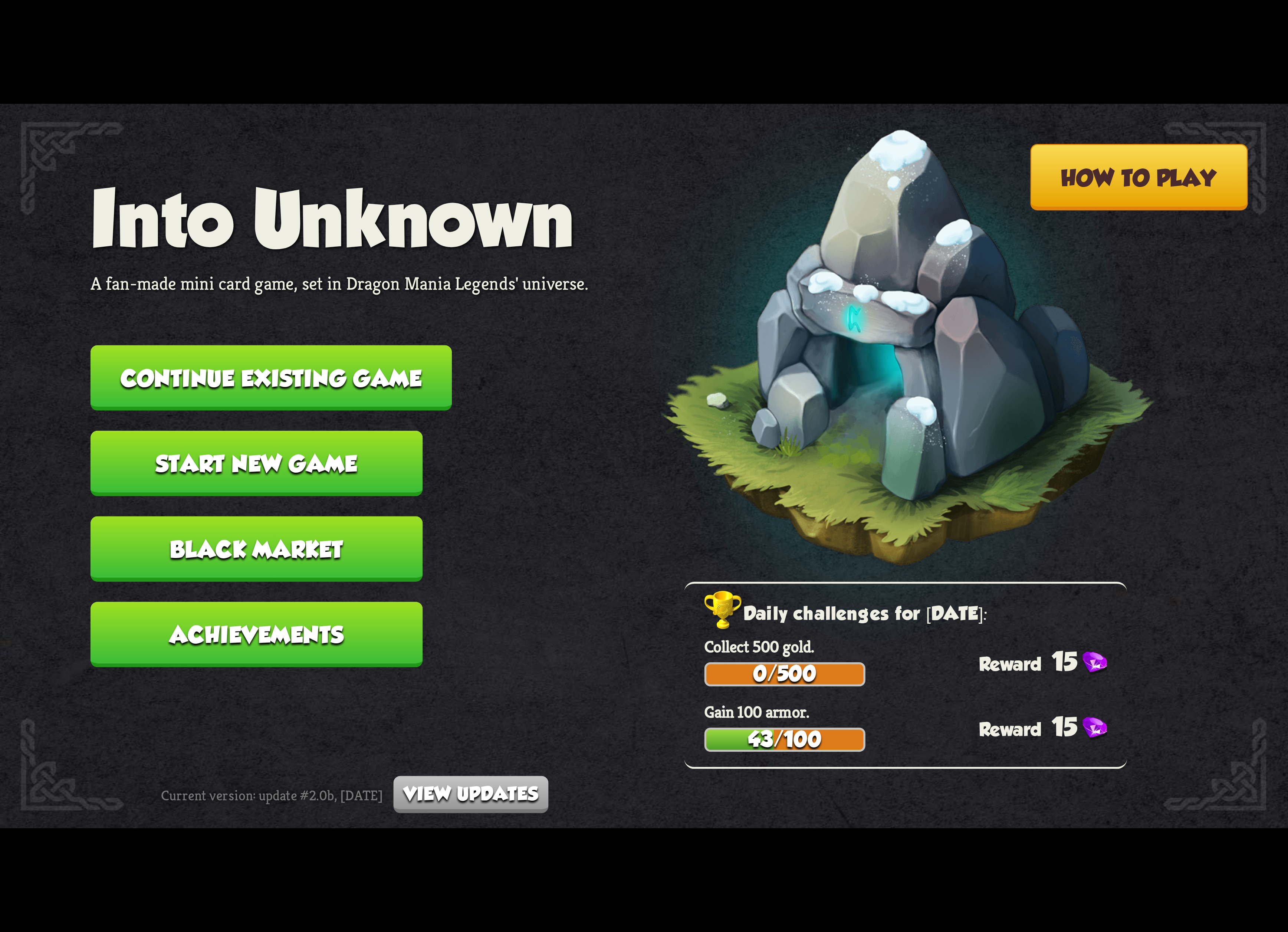
click at [316, 379] on button "Continue existing game" at bounding box center [271, 377] width 362 height 66
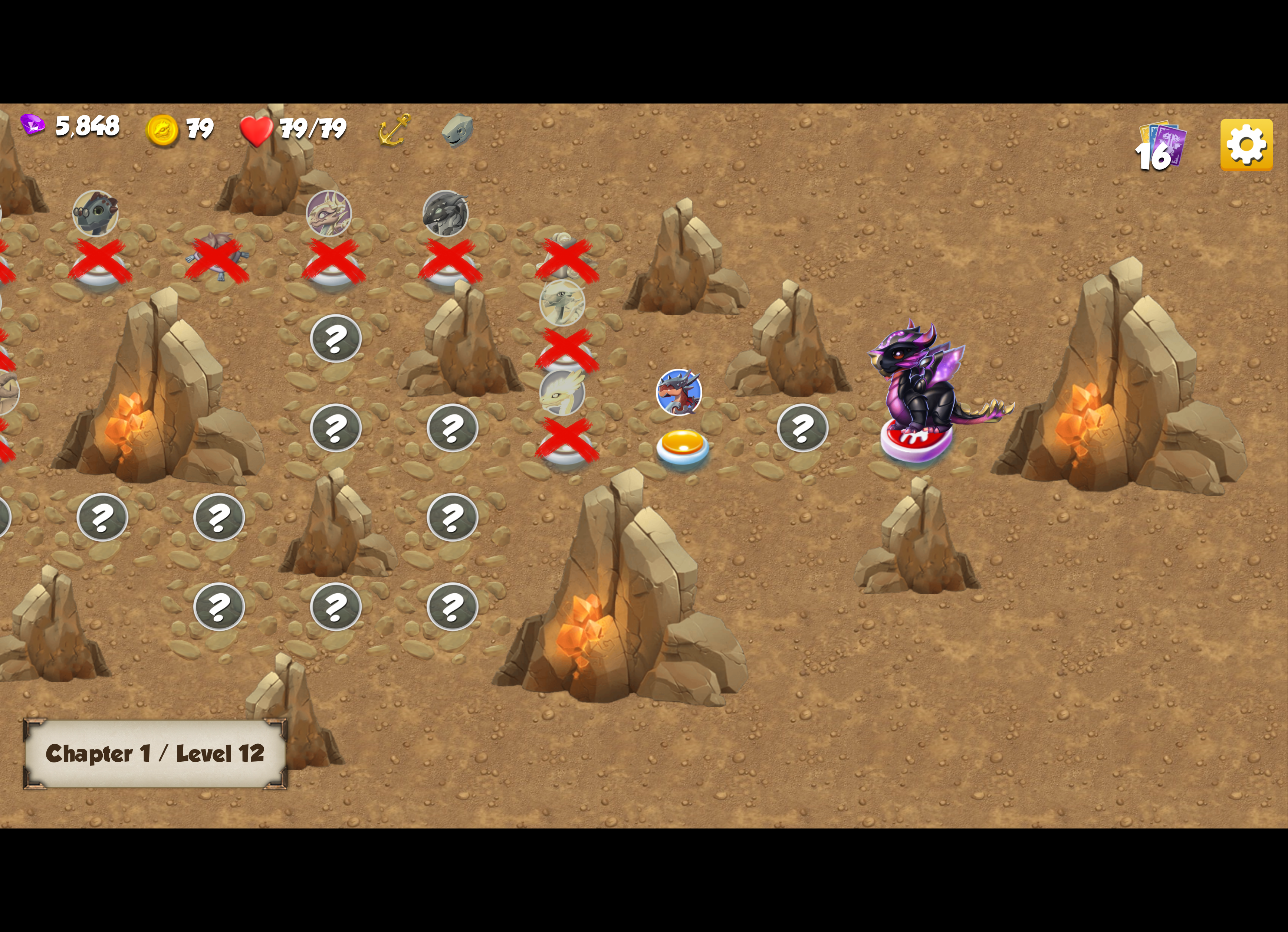
click at [690, 417] on div at bounding box center [686, 441] width 117 height 89
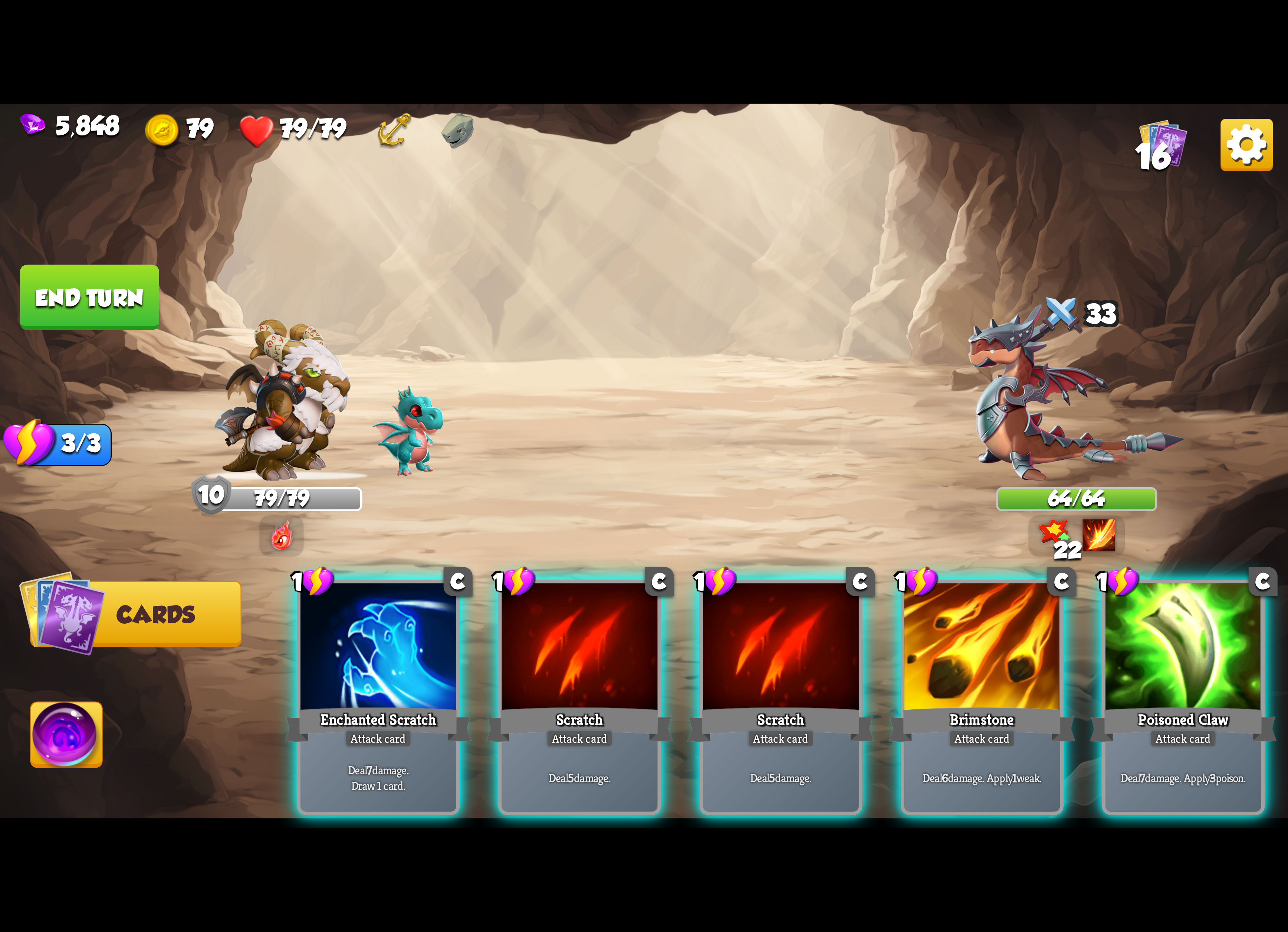
click at [1234, 165] on img at bounding box center [1246, 144] width 52 height 52
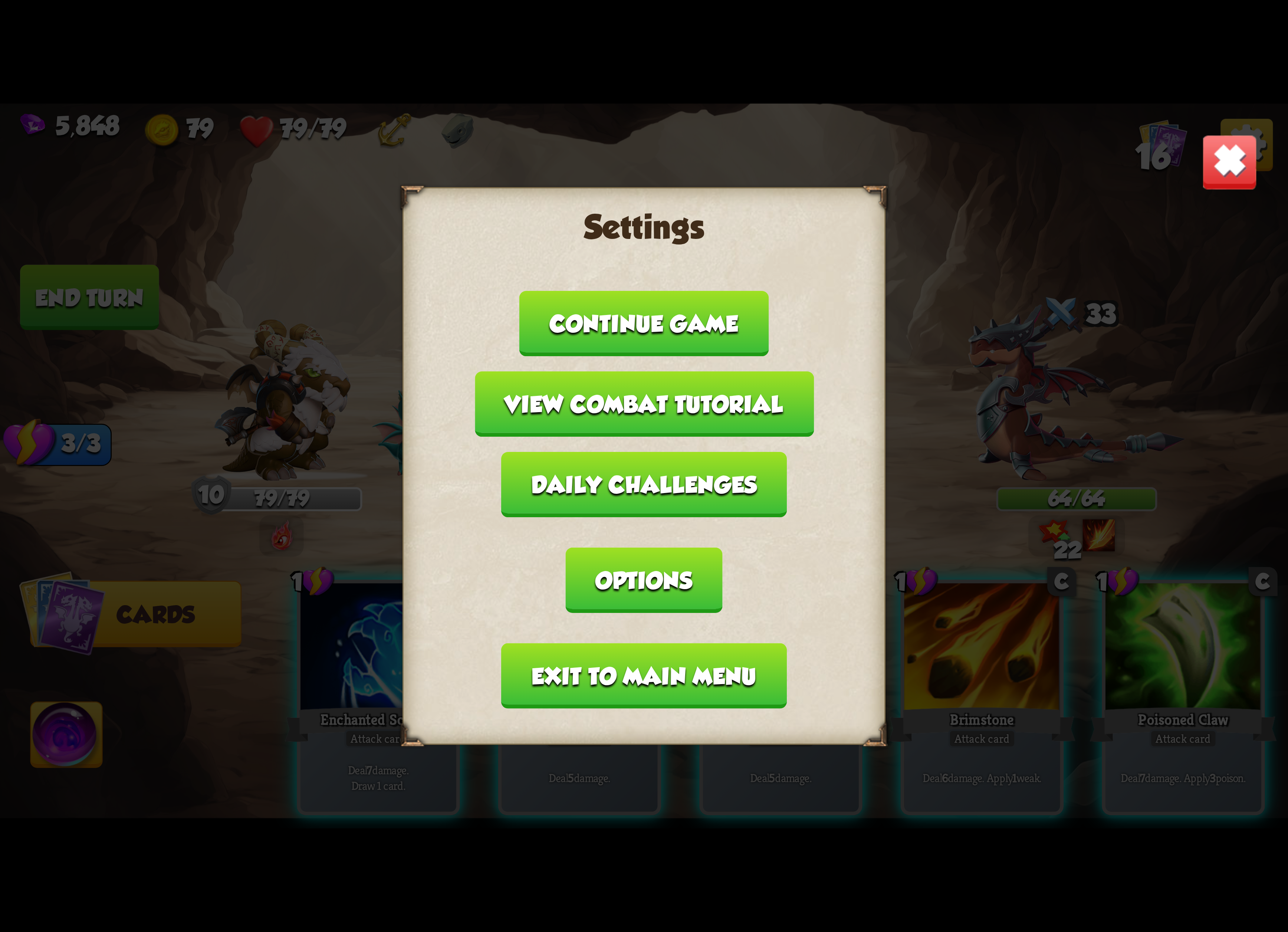
click at [570, 643] on button "Exit to main menu" at bounding box center [644, 675] width 285 height 66
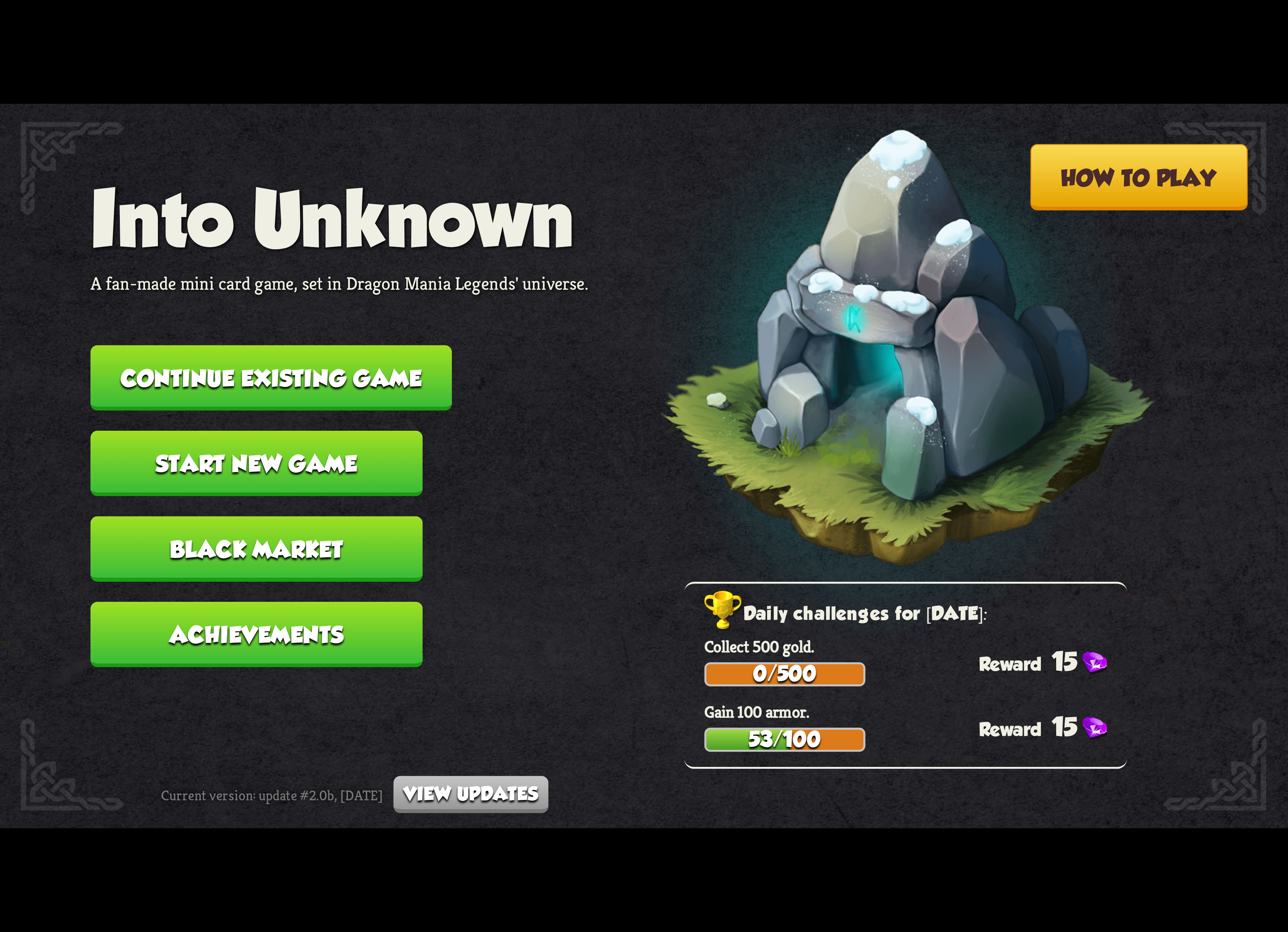
click at [321, 378] on button "Continue existing game" at bounding box center [271, 377] width 362 height 66
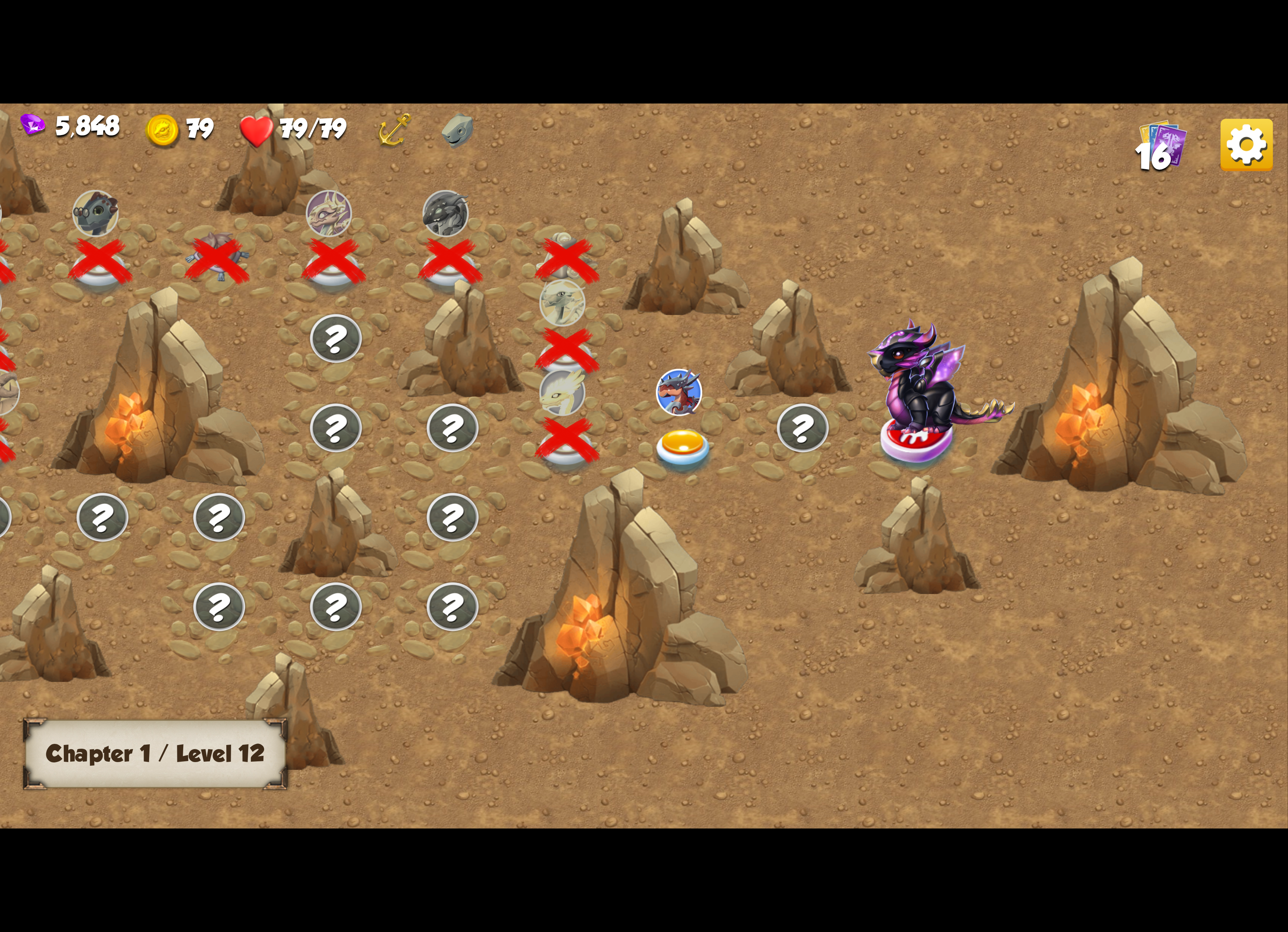
click at [703, 422] on div at bounding box center [686, 441] width 117 height 89
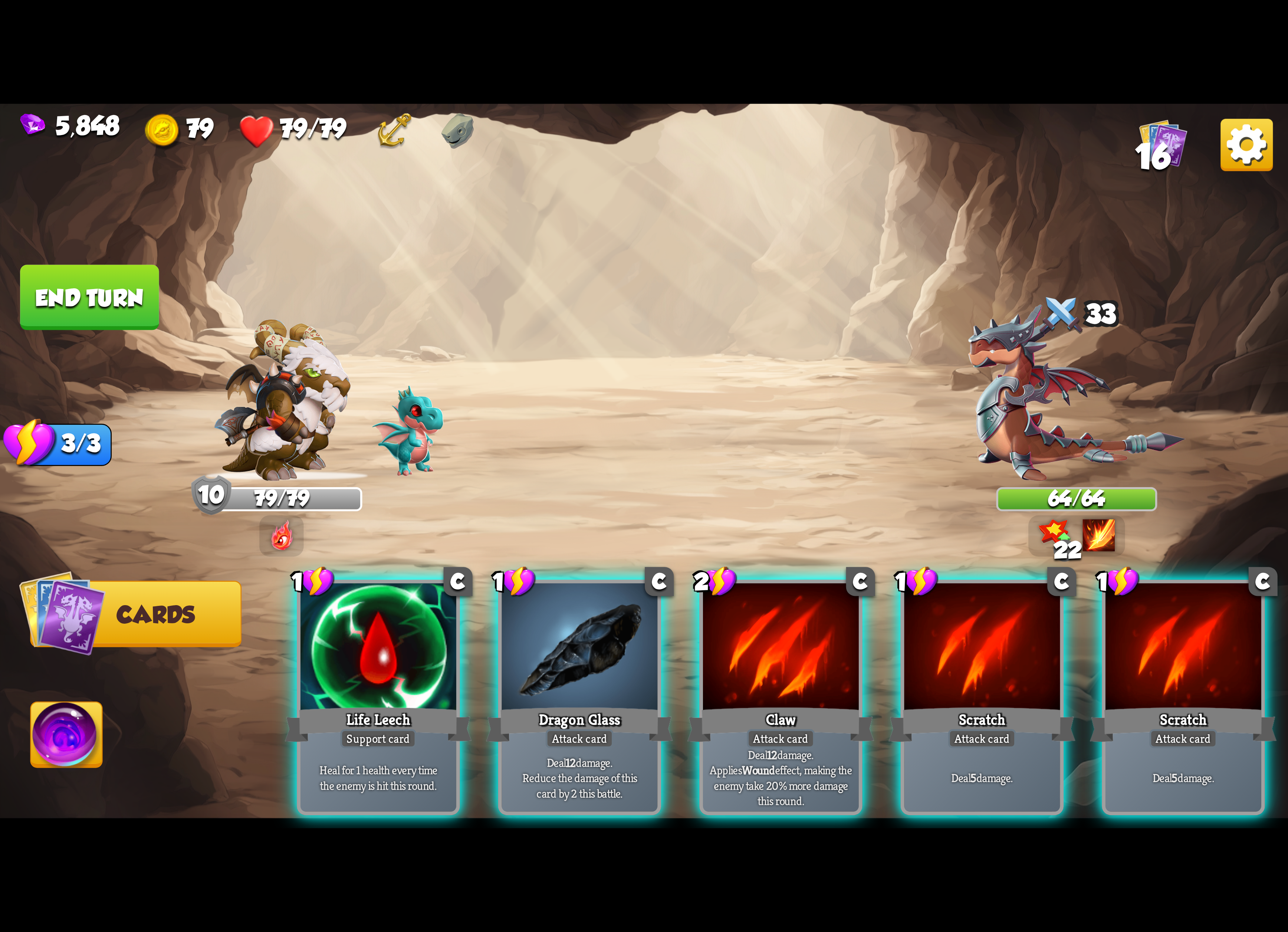
click at [1246, 165] on img at bounding box center [1246, 144] width 52 height 52
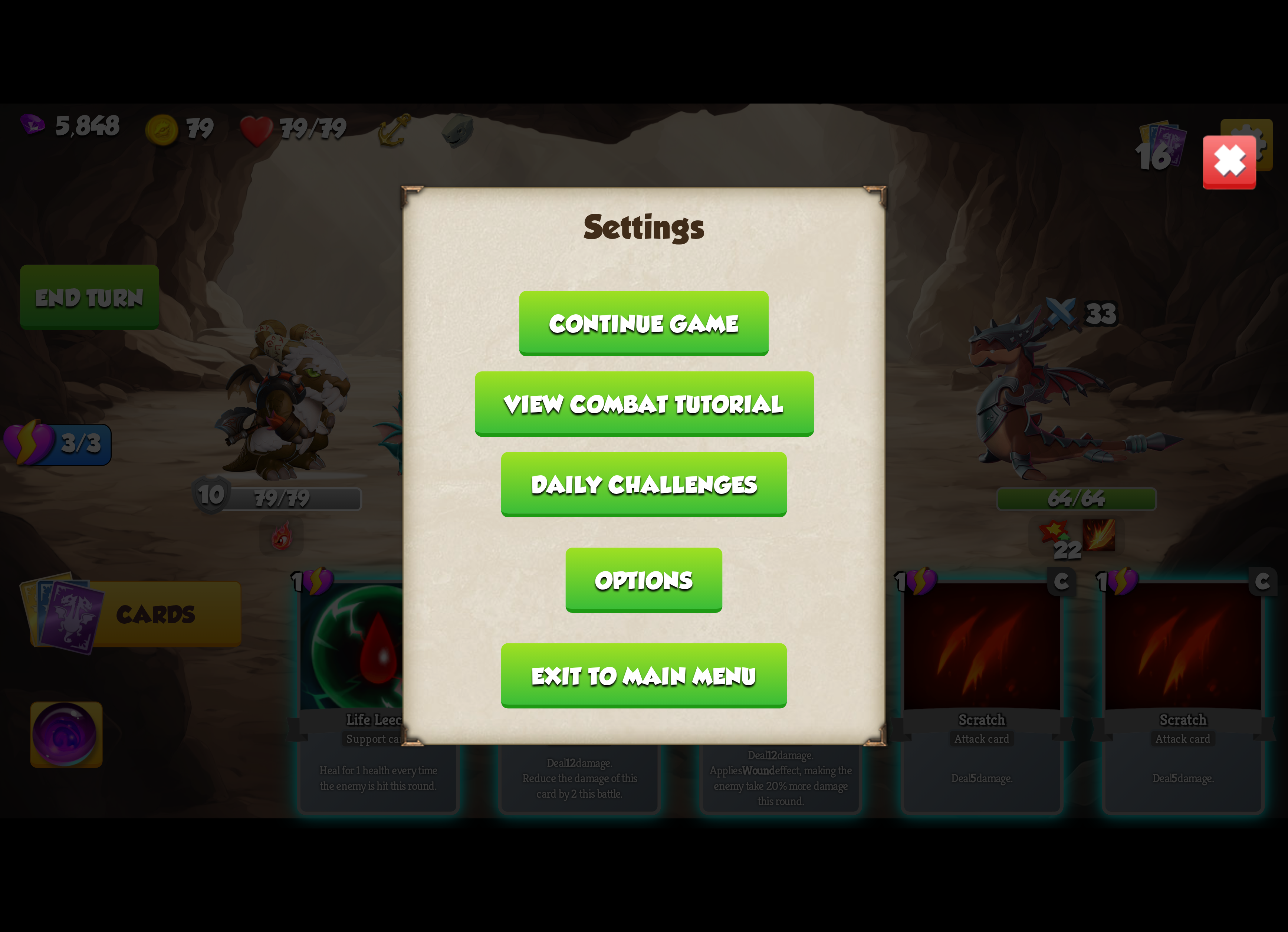
click at [639, 643] on button "Exit to main menu" at bounding box center [644, 675] width 285 height 66
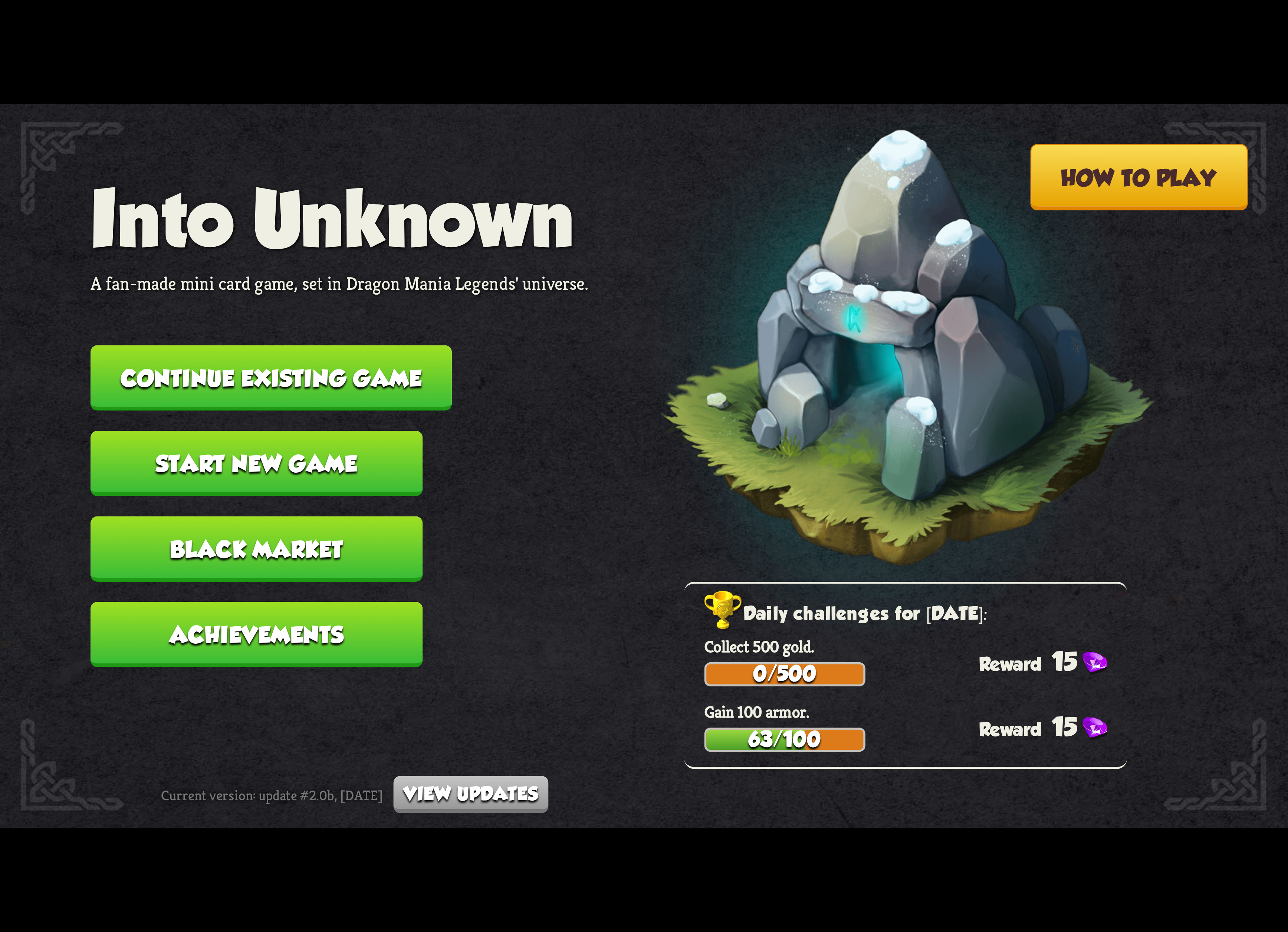
click at [303, 375] on button "Continue existing game" at bounding box center [271, 377] width 362 height 66
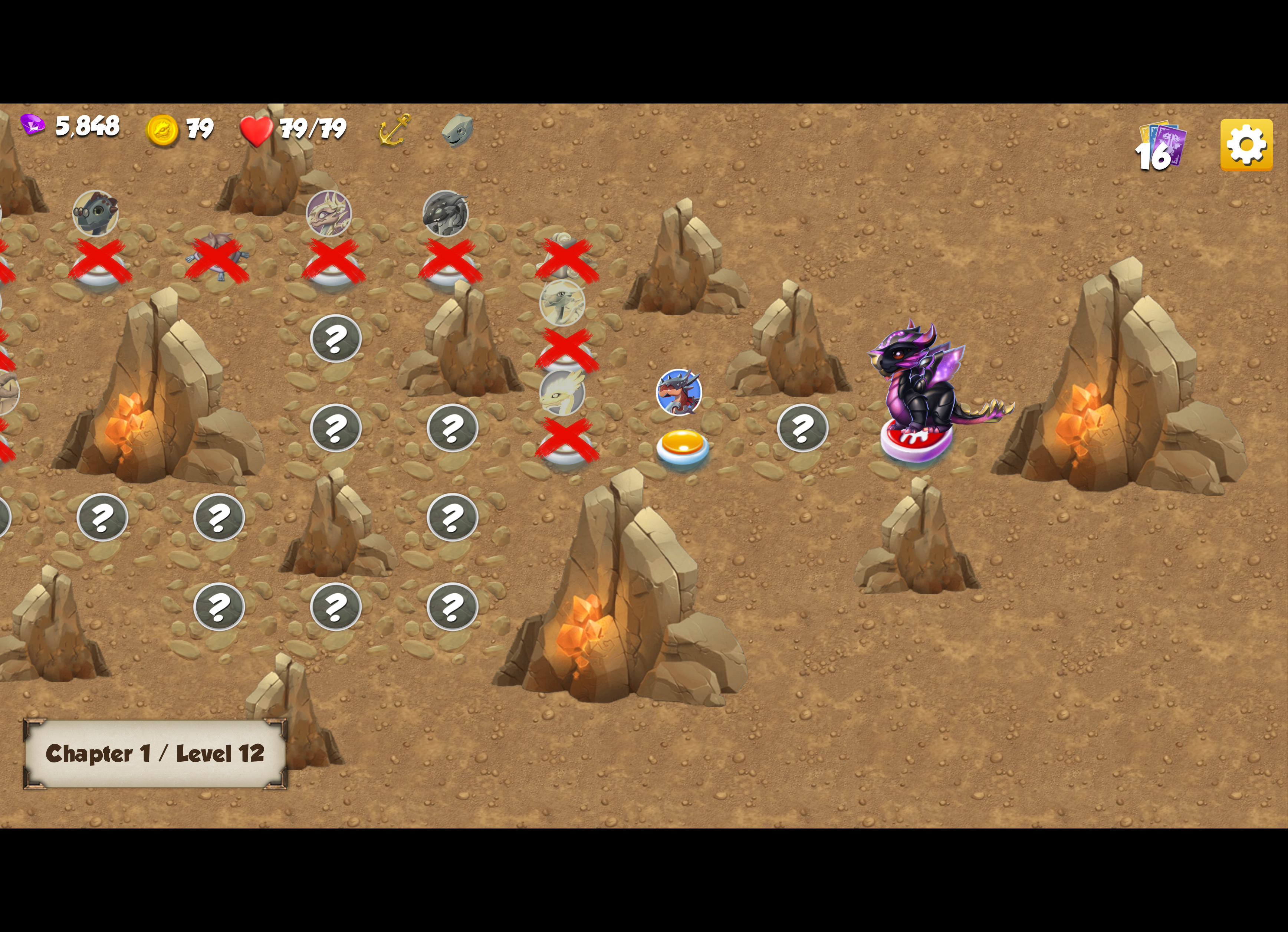
click at [697, 416] on div at bounding box center [686, 441] width 117 height 89
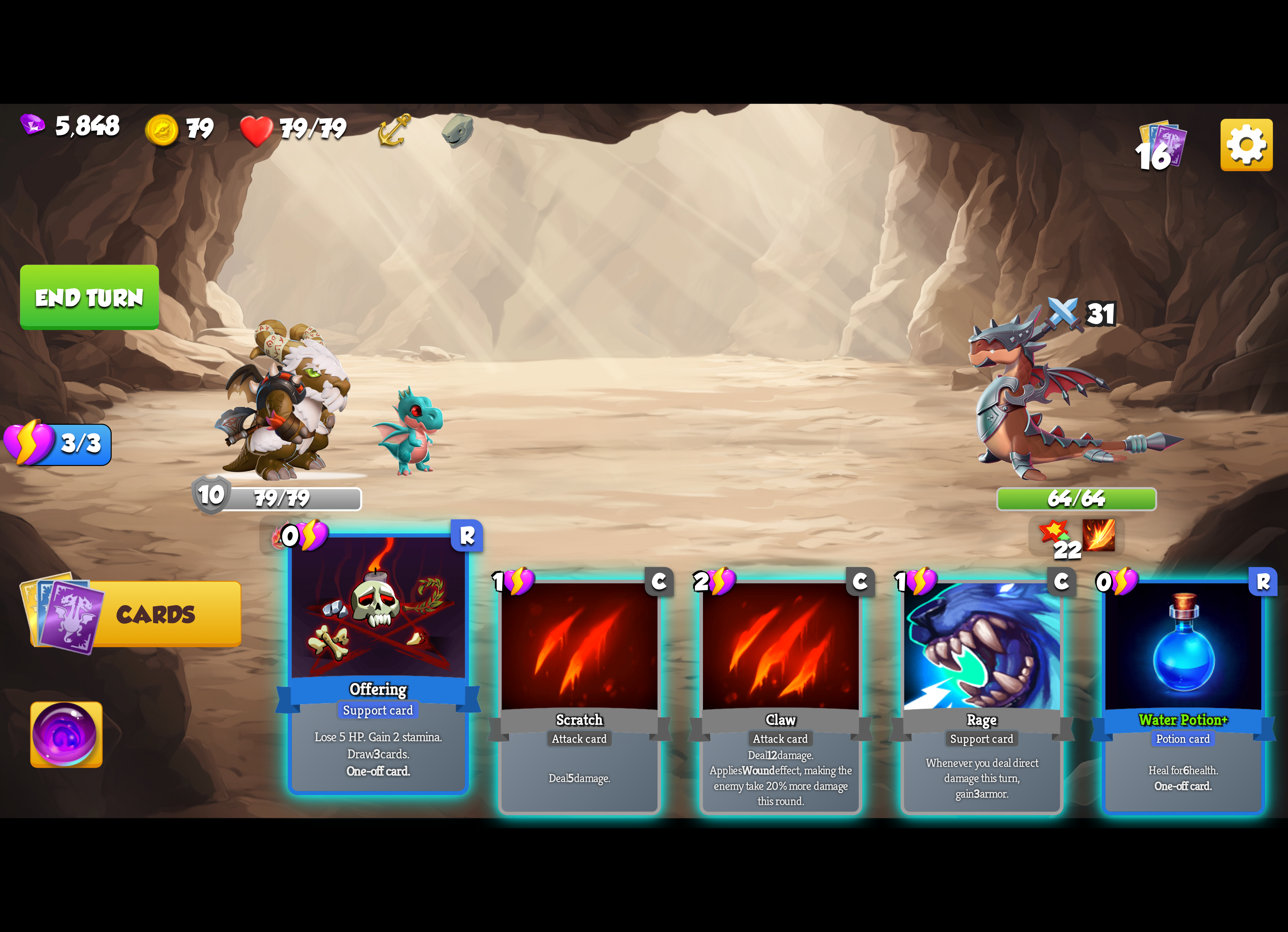
drag, startPoint x: 393, startPoint y: 679, endPoint x: 390, endPoint y: 676, distance: 4.2
click at [392, 678] on div "Offering" at bounding box center [378, 694] width 208 height 46
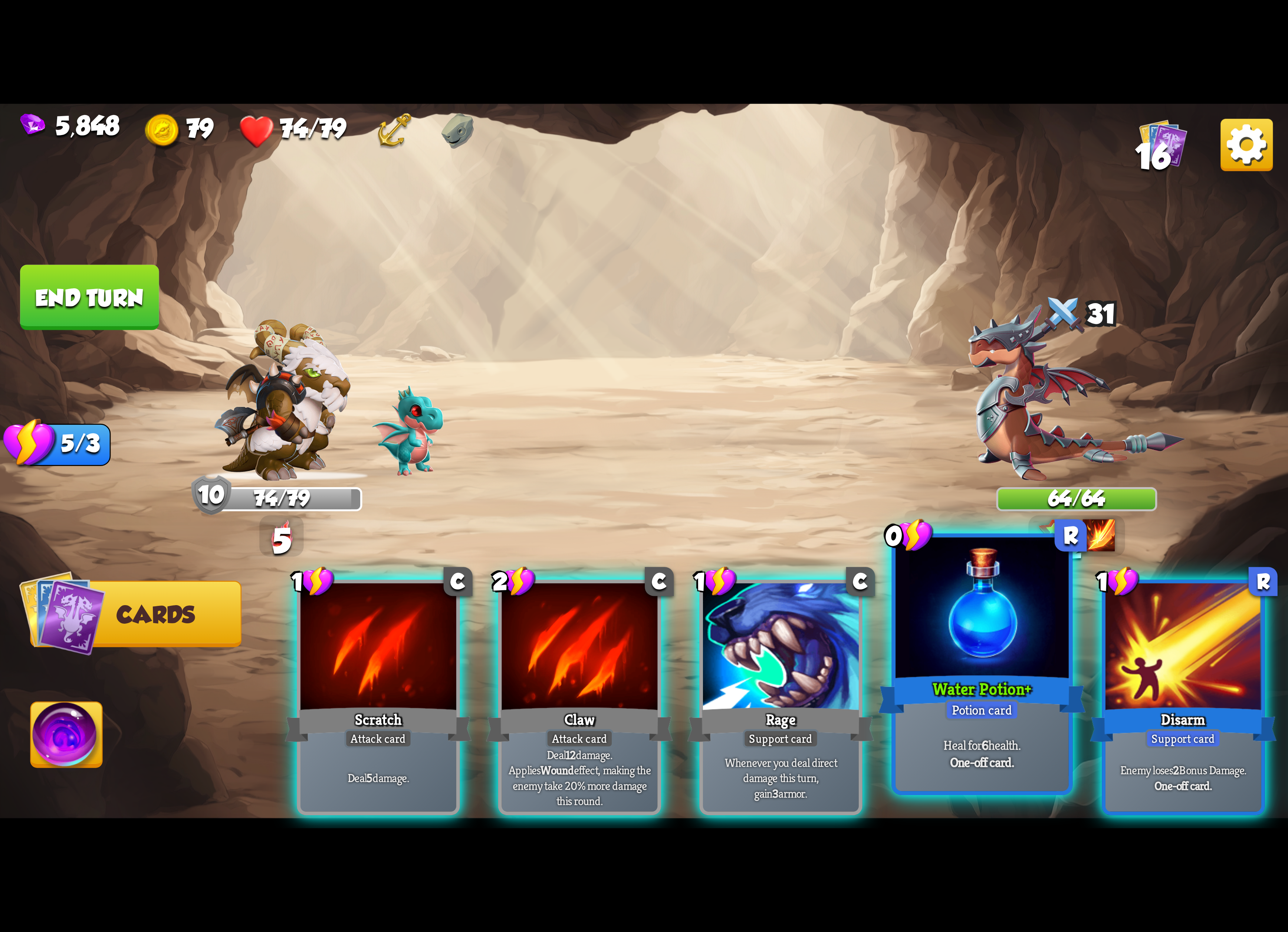
click at [984, 673] on div "Water Potion+" at bounding box center [982, 694] width 208 height 46
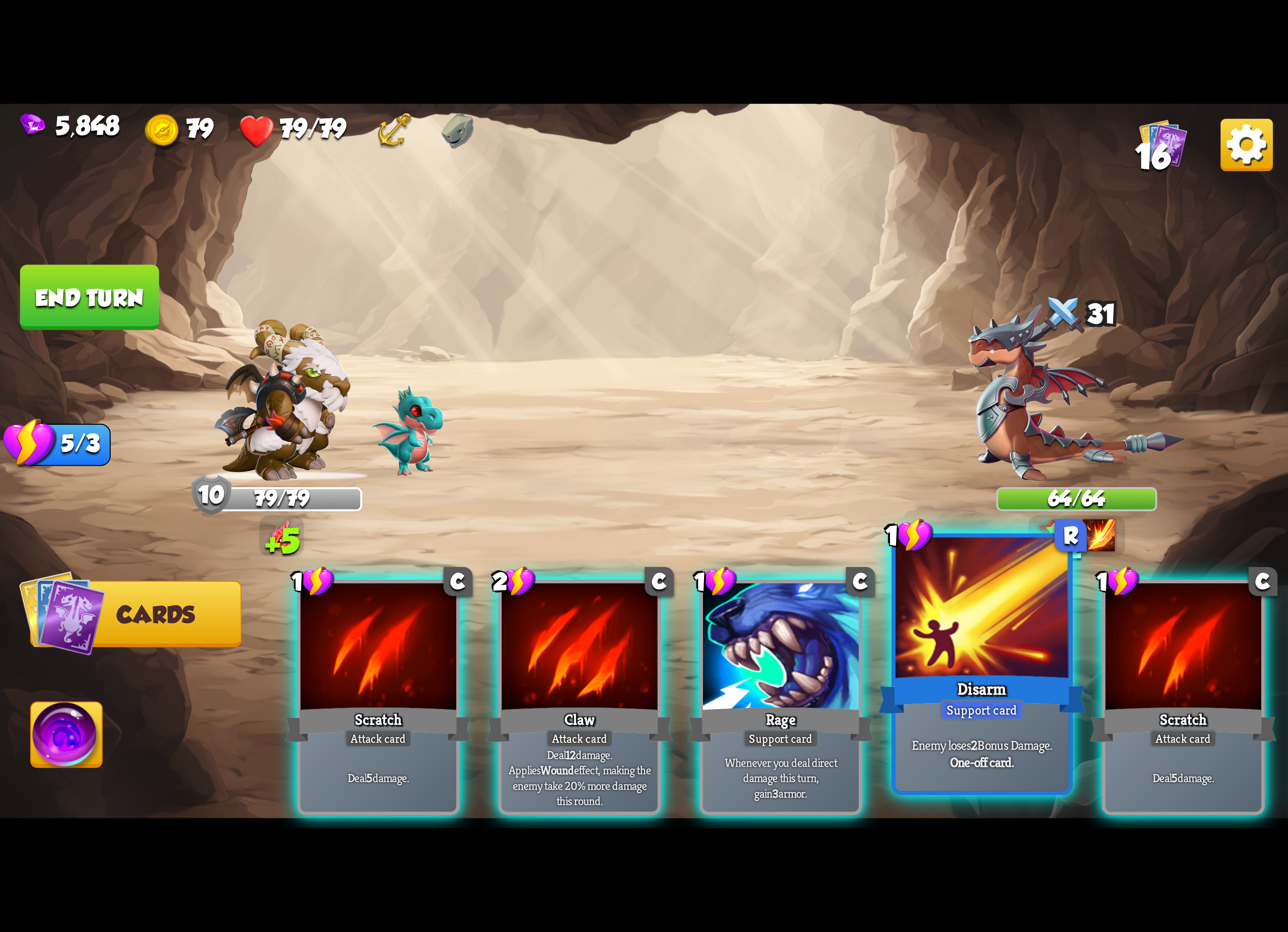
click at [974, 673] on div "Disarm" at bounding box center [982, 694] width 208 height 46
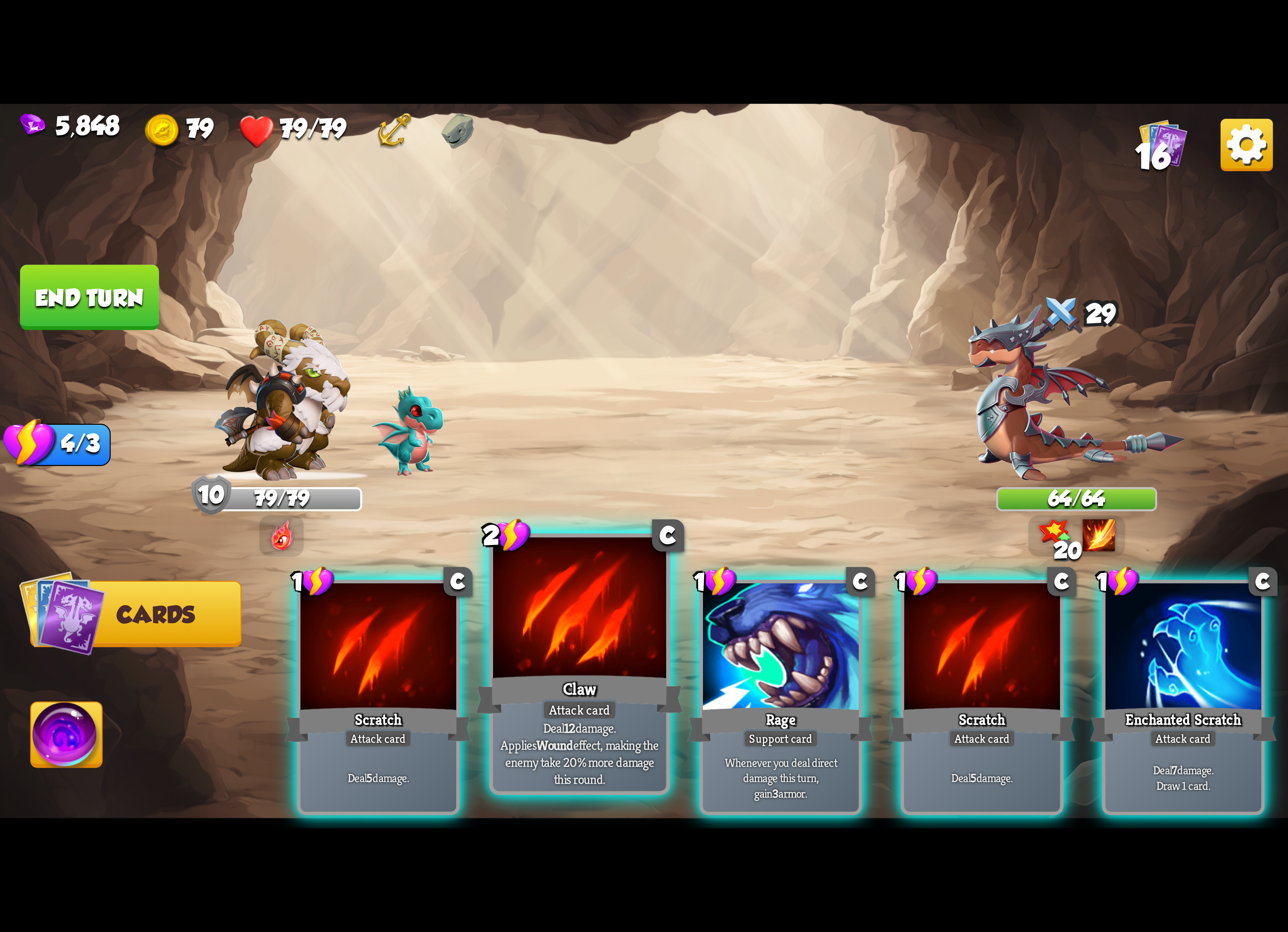
click at [586, 629] on div at bounding box center [579, 610] width 173 height 146
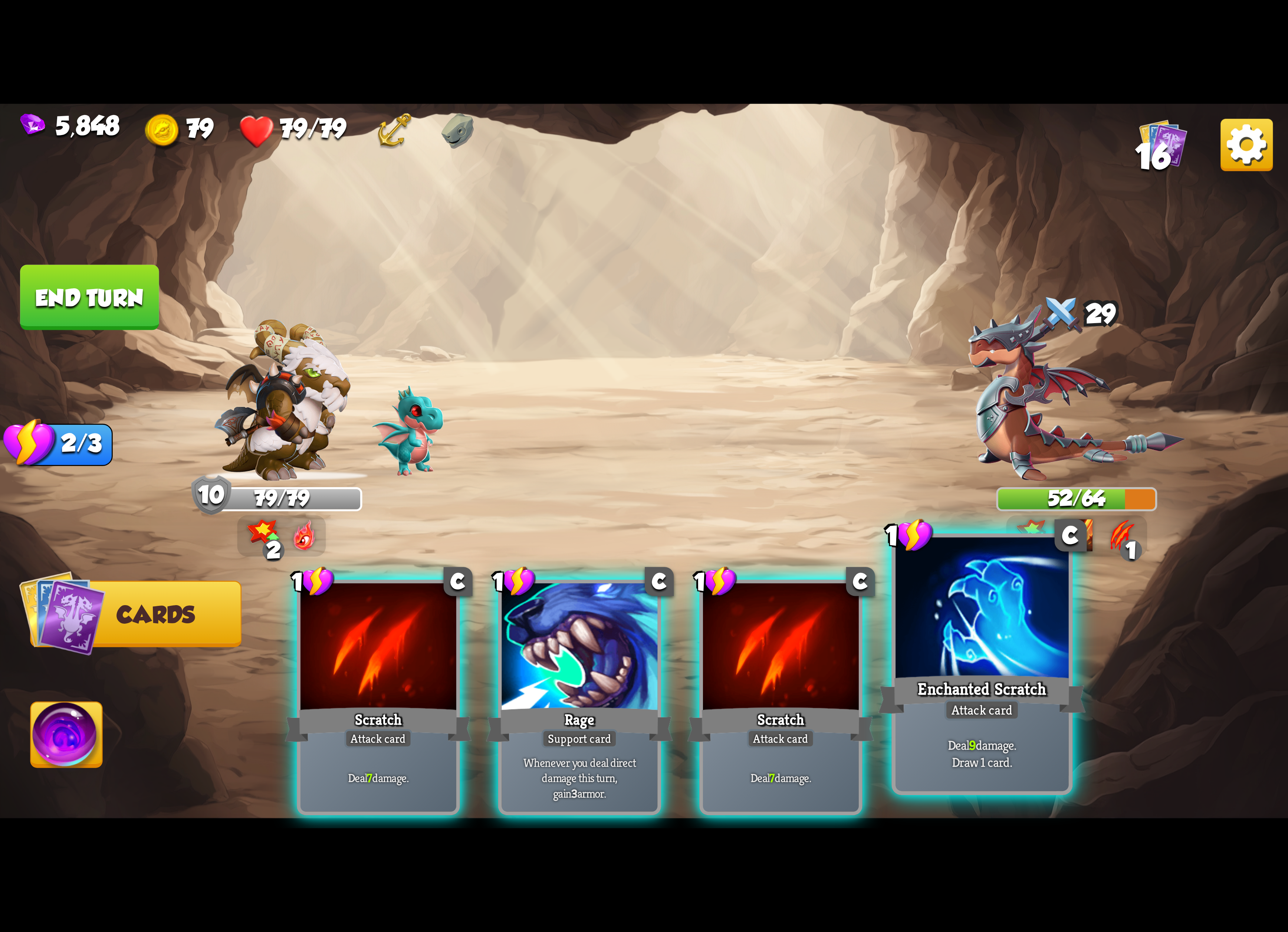
click at [916, 639] on div at bounding box center [981, 610] width 173 height 146
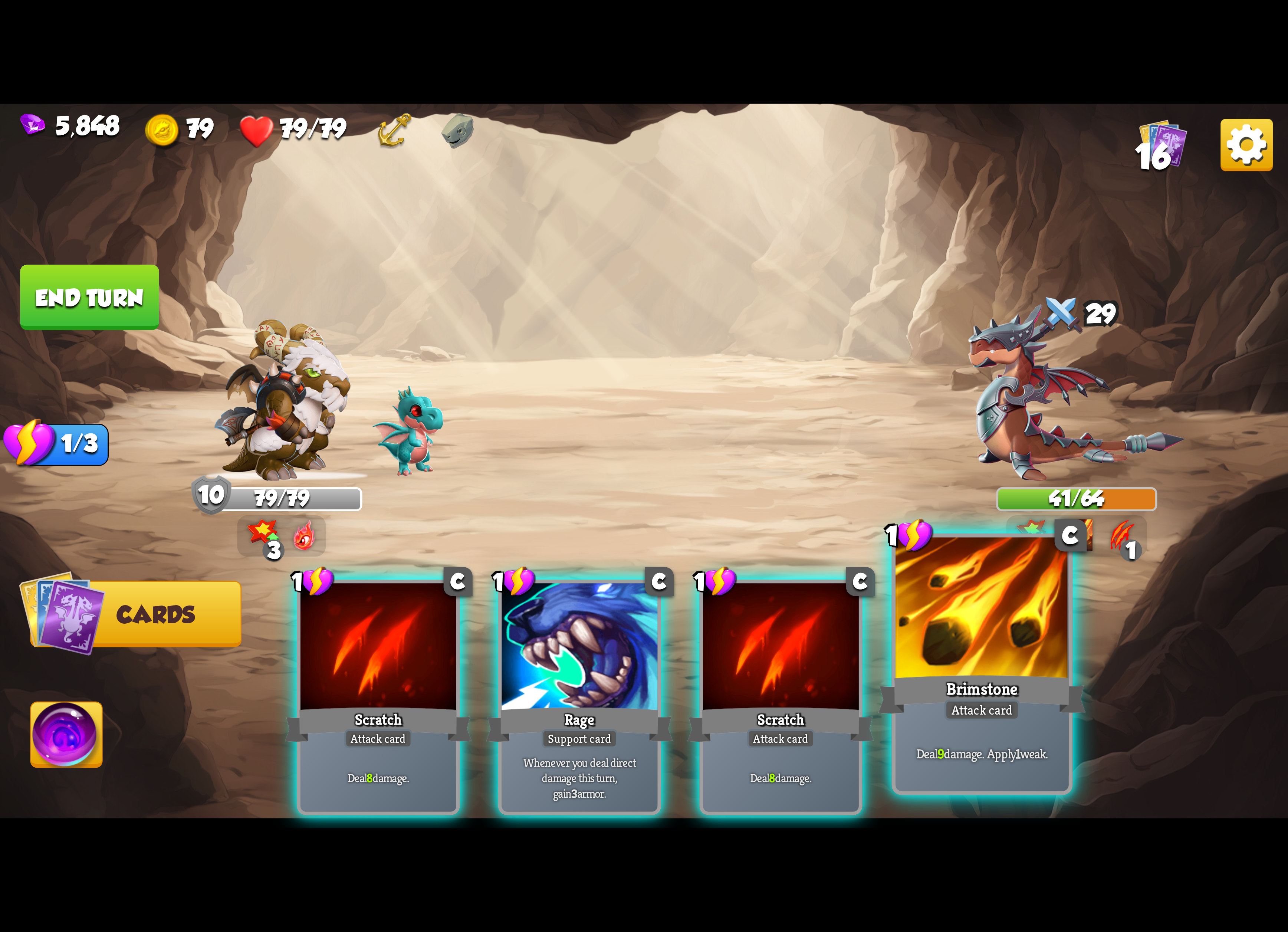
click at [970, 632] on div at bounding box center [981, 610] width 173 height 146
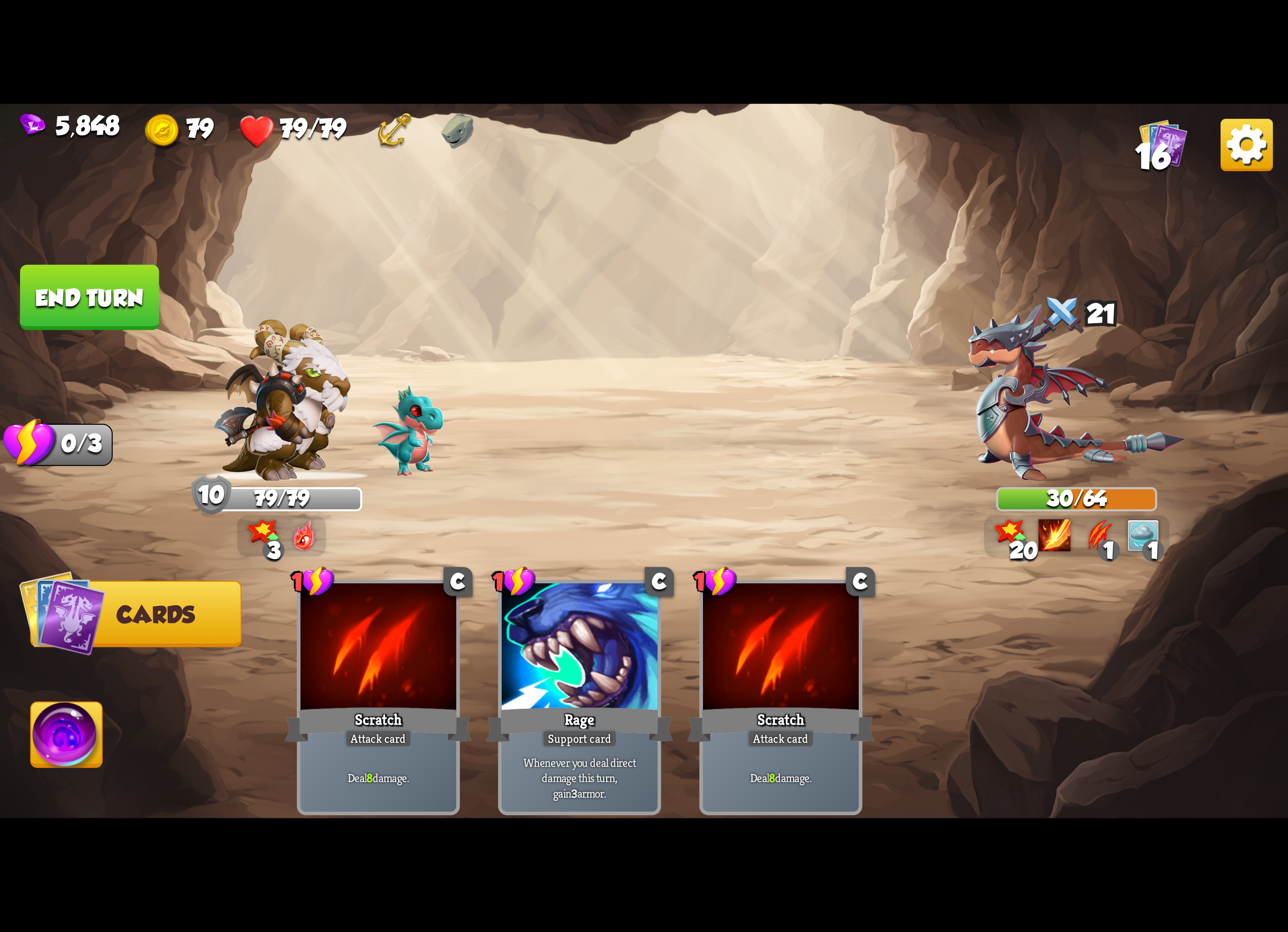
click at [72, 725] on img at bounding box center [67, 738] width 72 height 73
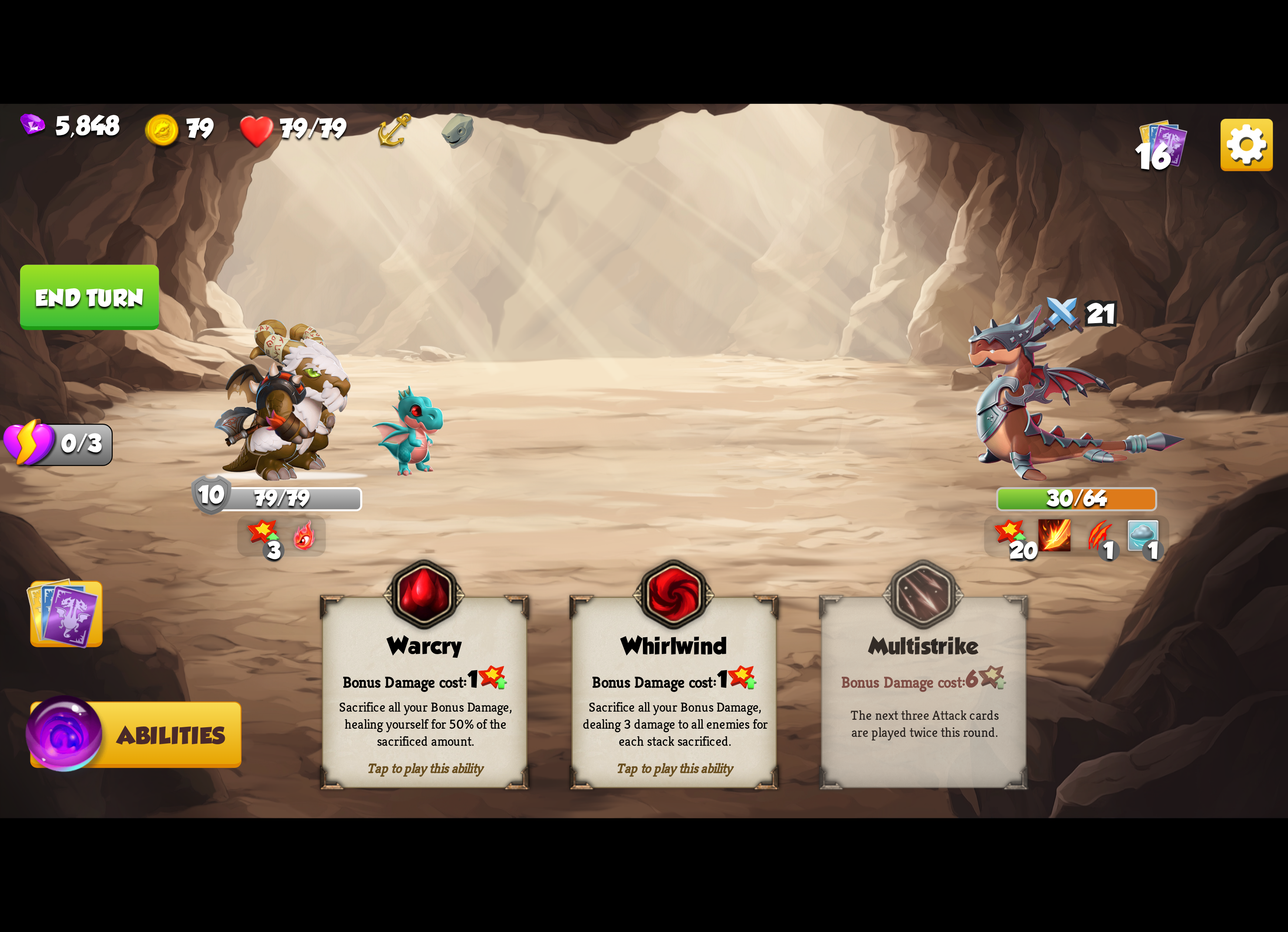
drag, startPoint x: 1104, startPoint y: 540, endPoint x: 1100, endPoint y: 540, distance: 4.0
click at [1100, 540] on div "20 1 1" at bounding box center [1076, 536] width 185 height 41
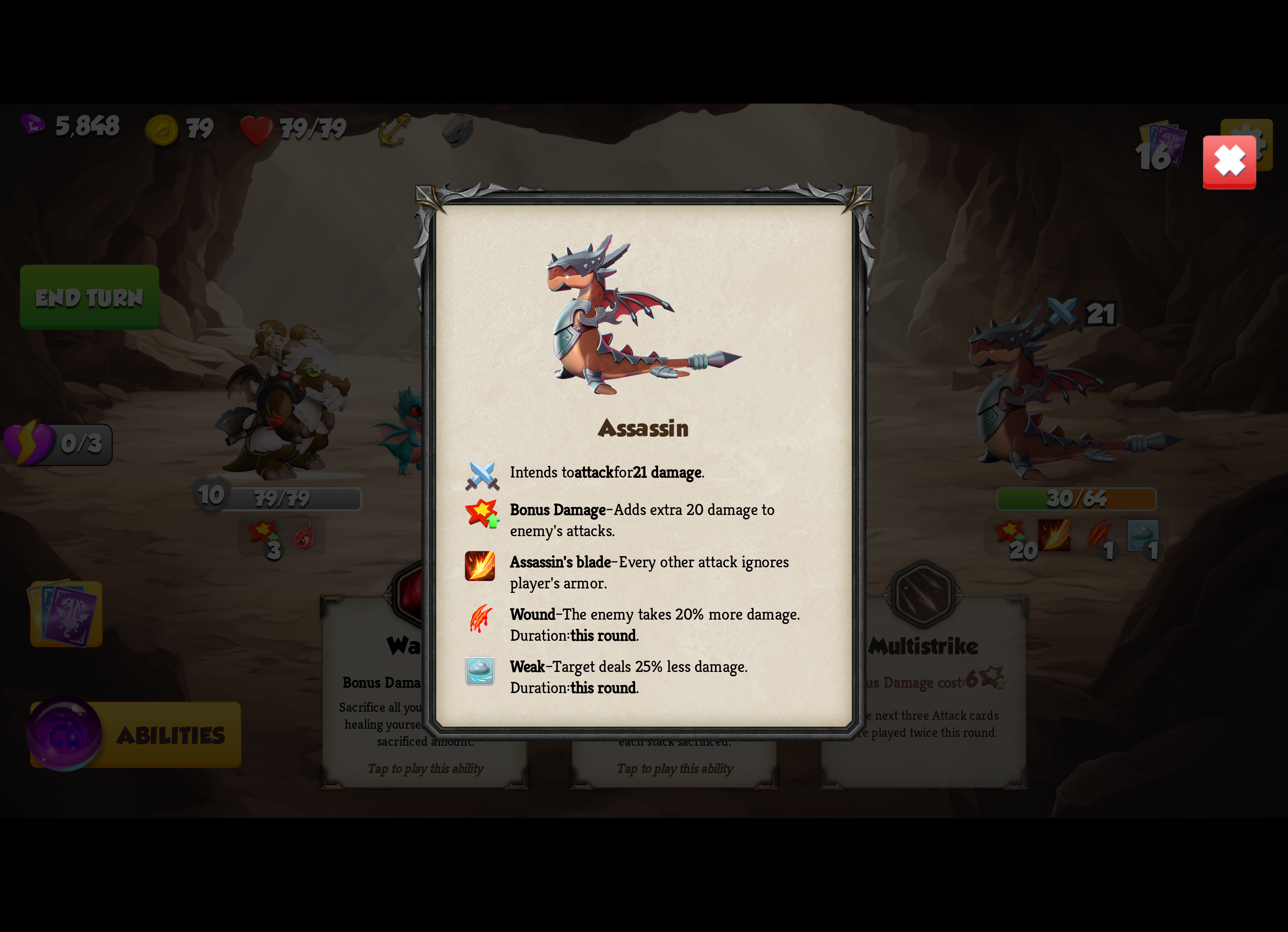
click at [1233, 144] on div "Assassin Intends to attack for 21 damage . Bonus Damage – Adds extra 20 damage …" at bounding box center [644, 466] width 1288 height 724
click at [1185, 159] on div "Assassin Intends to attack for 21 damage . Bonus Damage – Adds extra 20 damage …" at bounding box center [644, 466] width 1288 height 724
click at [1228, 142] on div "Assassin Intends to attack for 21 damage . Bonus Damage – Adds extra 20 damage …" at bounding box center [644, 466] width 1288 height 724
click at [1242, 144] on img at bounding box center [1230, 163] width 57 height 57
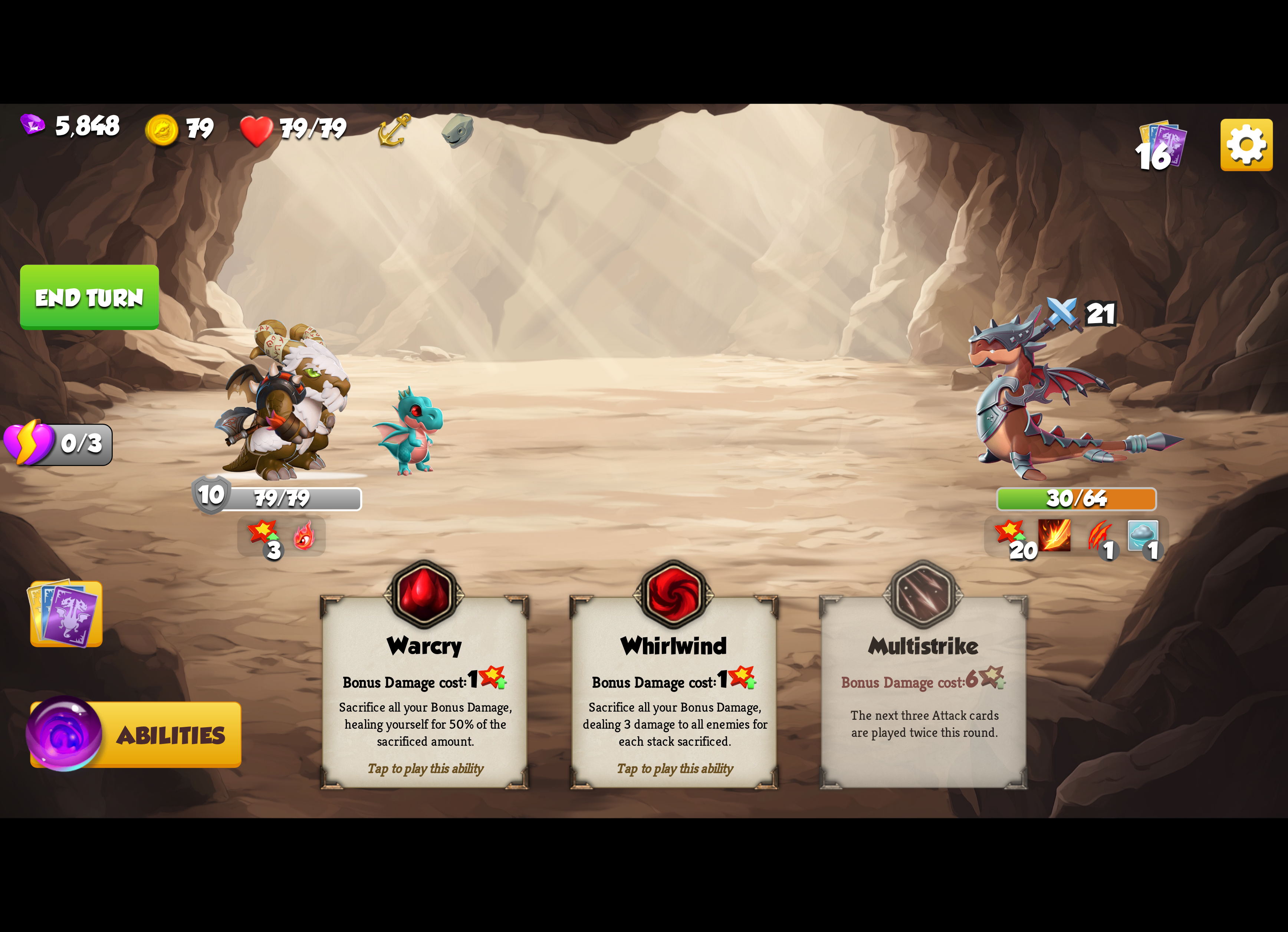
drag, startPoint x: 95, startPoint y: 280, endPoint x: 80, endPoint y: 291, distance: 18.6
click at [83, 289] on button "End turn" at bounding box center [89, 297] width 139 height 66
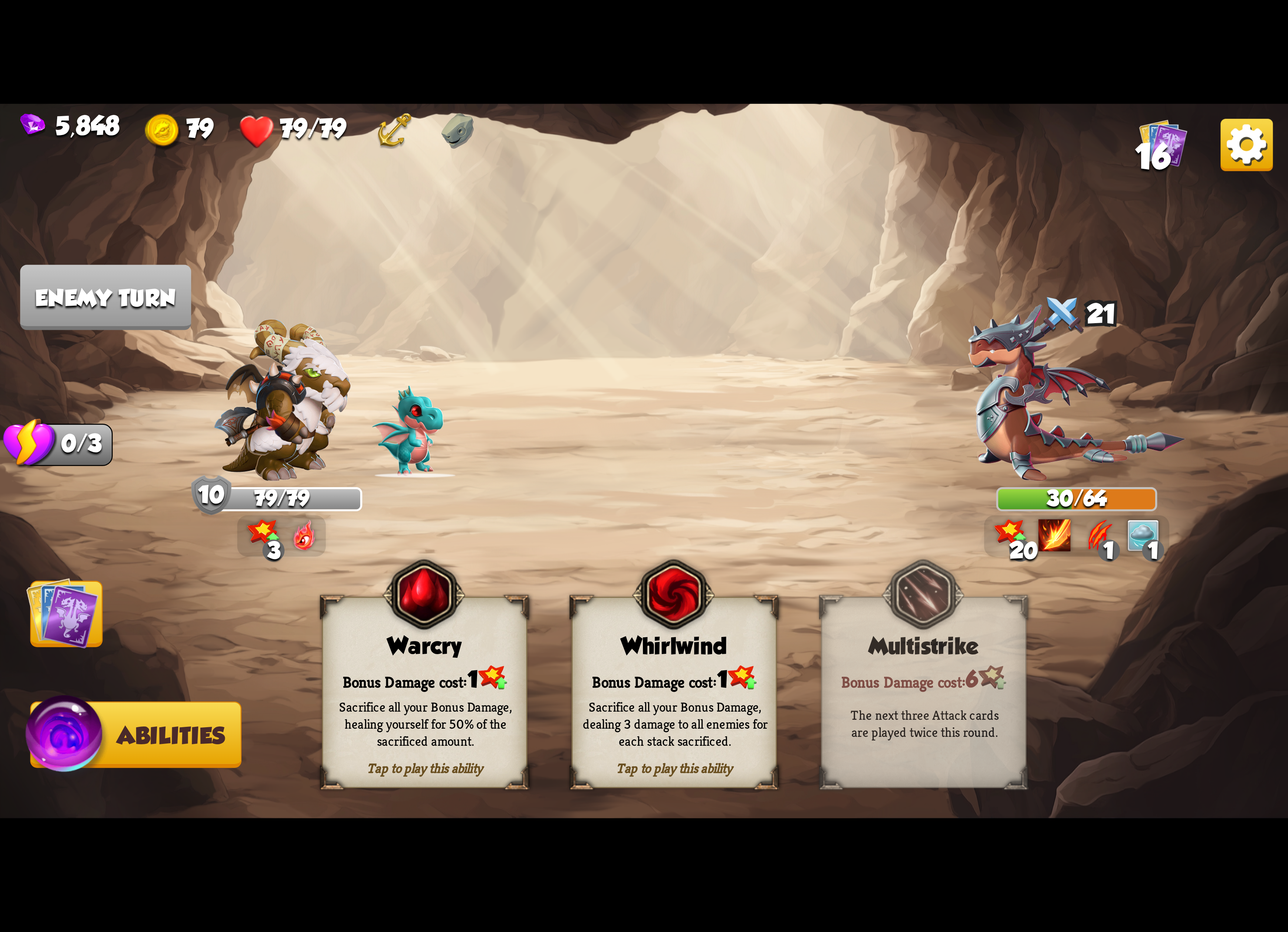
click at [41, 649] on img at bounding box center [63, 613] width 73 height 73
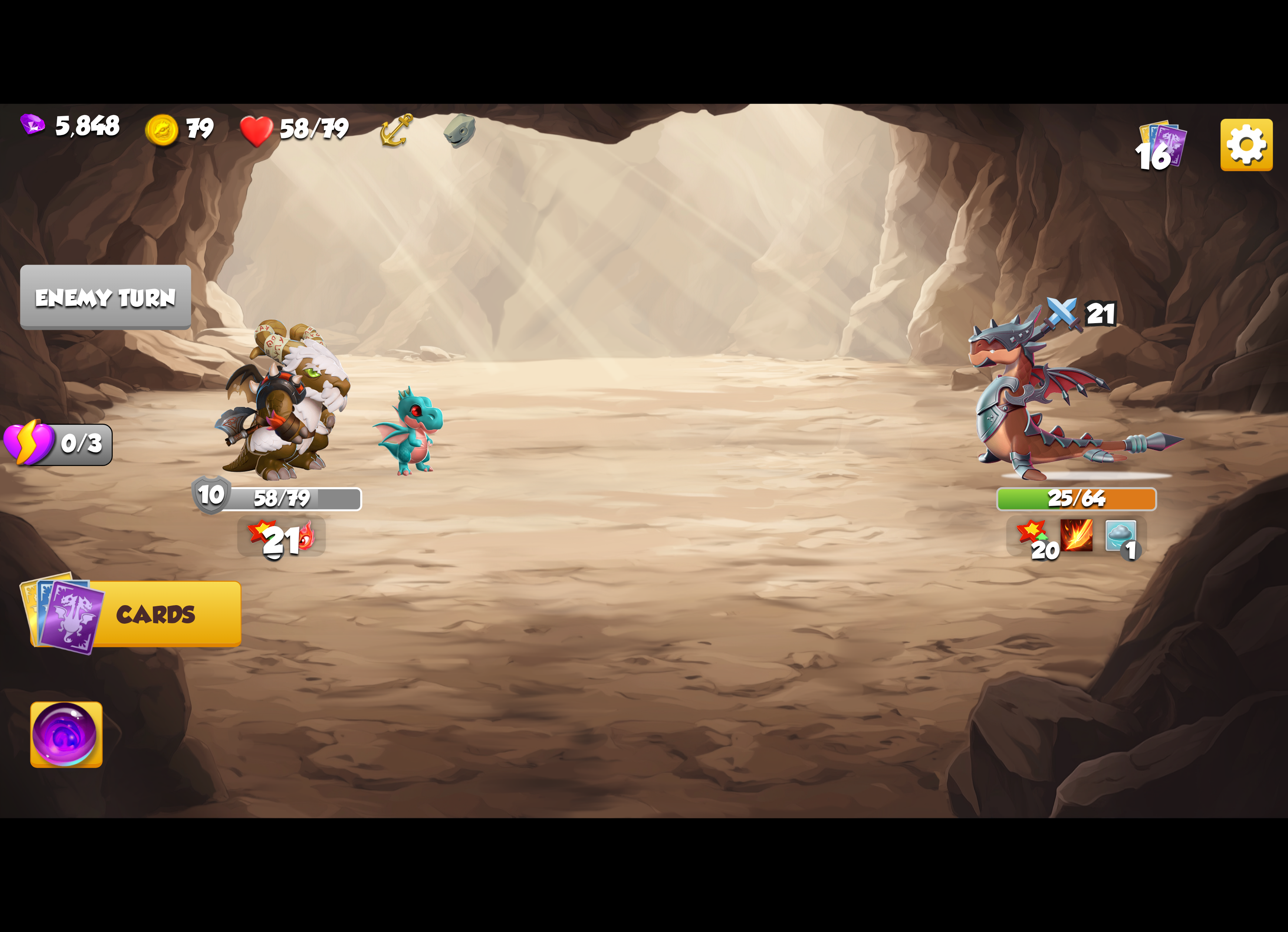
click at [1273, 187] on img at bounding box center [644, 466] width 1288 height 724
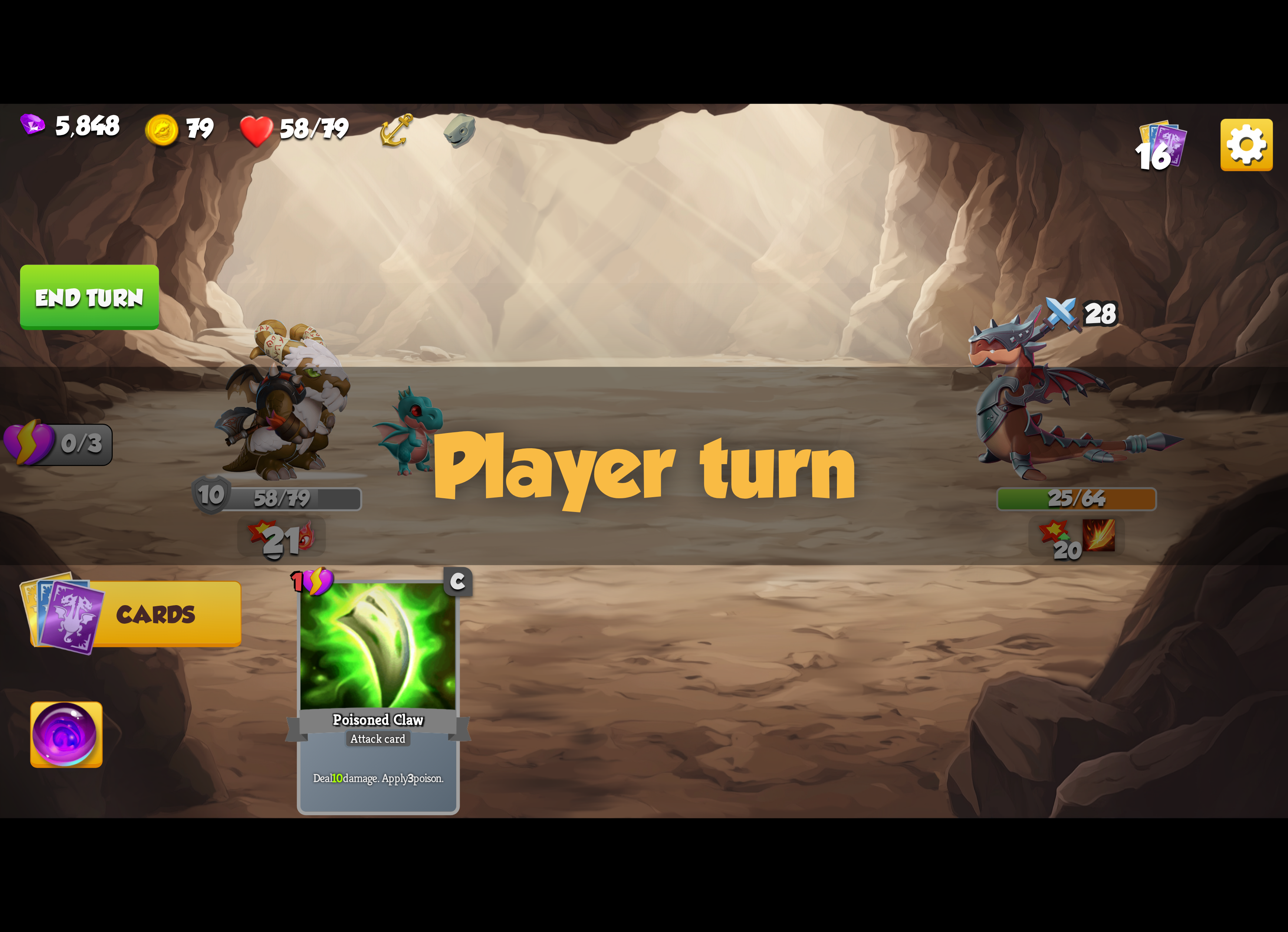
click at [1267, 181] on img at bounding box center [644, 466] width 1288 height 724
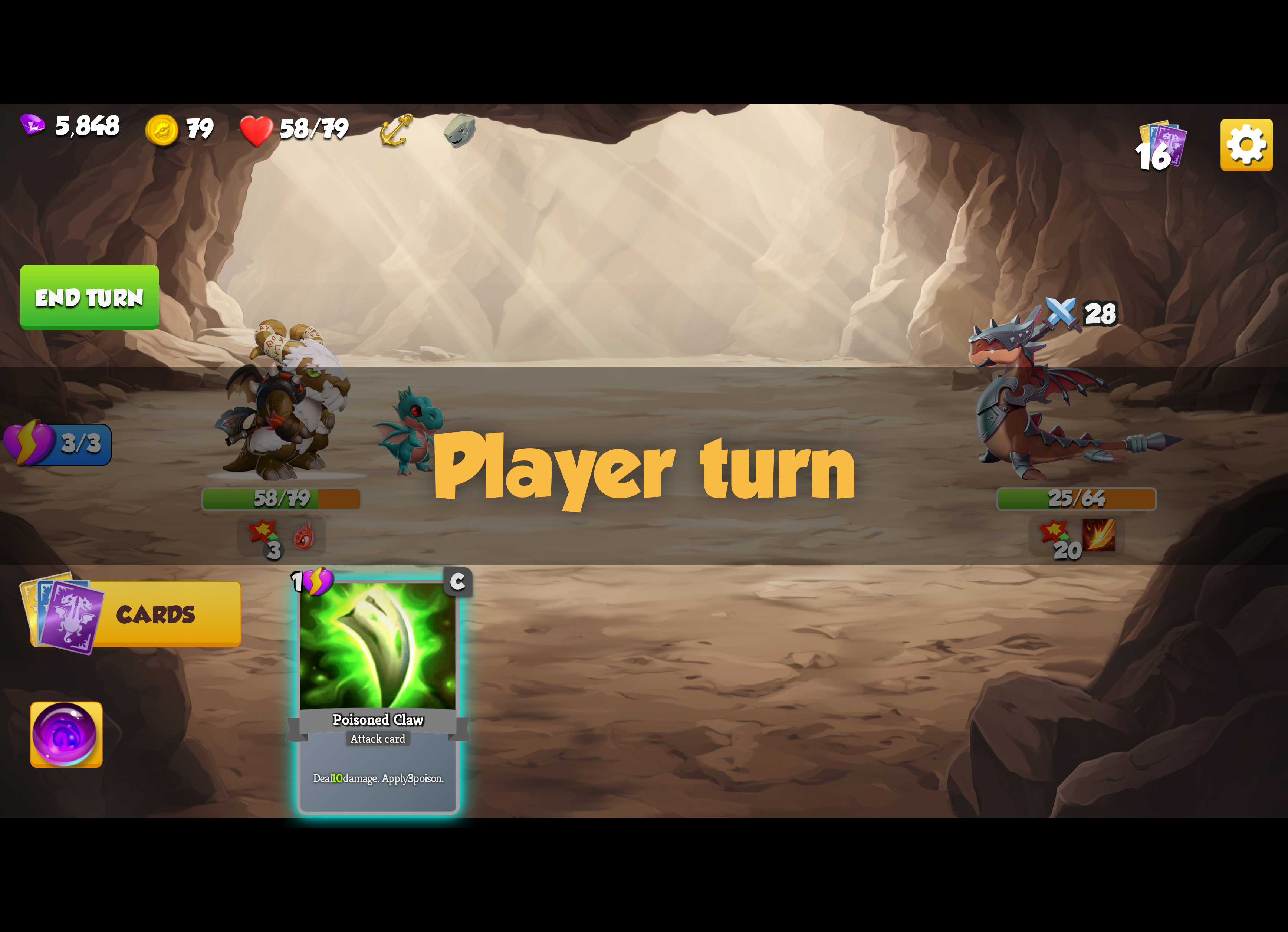
click at [1242, 167] on img at bounding box center [1246, 144] width 52 height 52
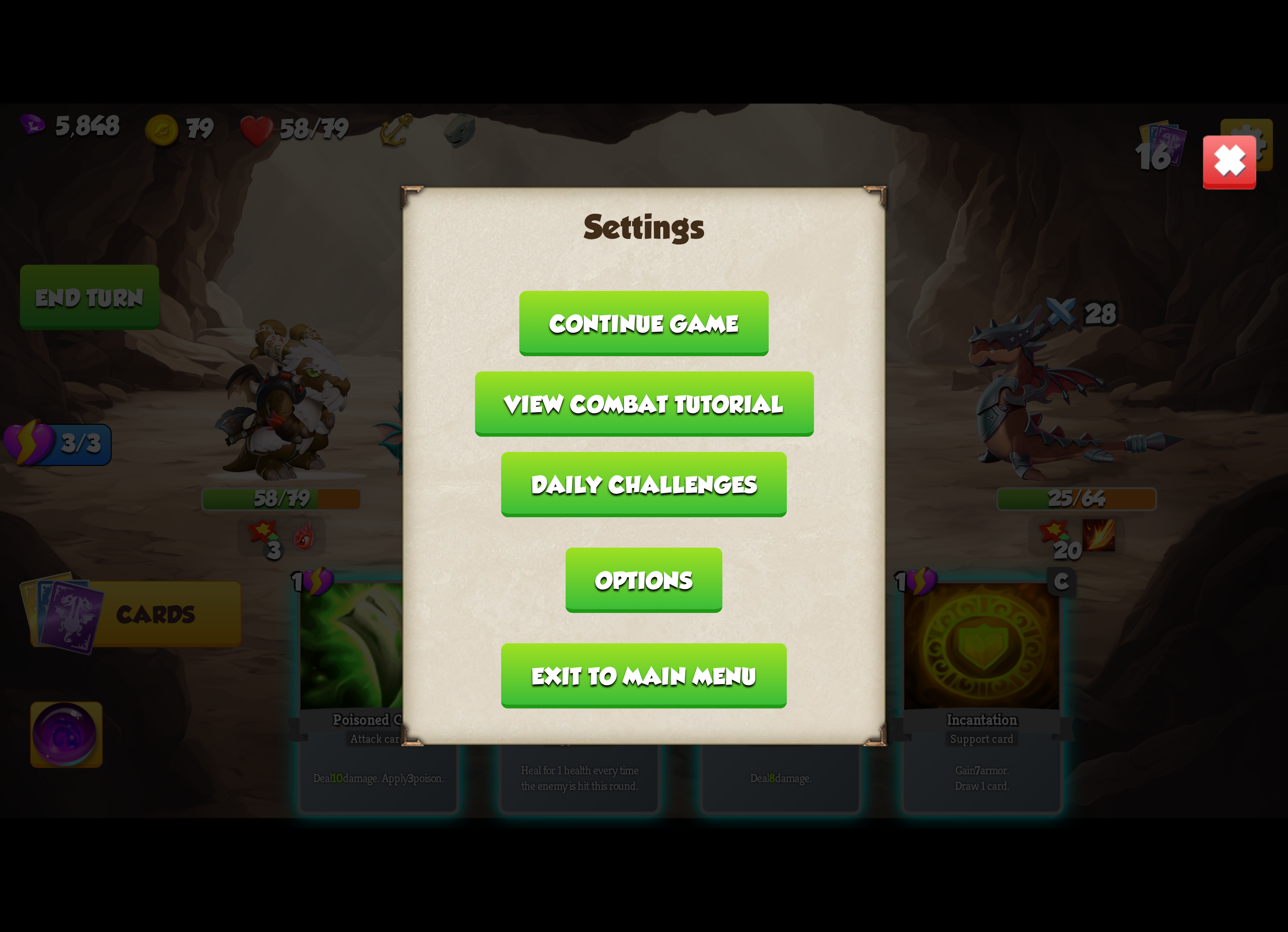
click at [546, 648] on button "Exit to main menu" at bounding box center [644, 675] width 285 height 66
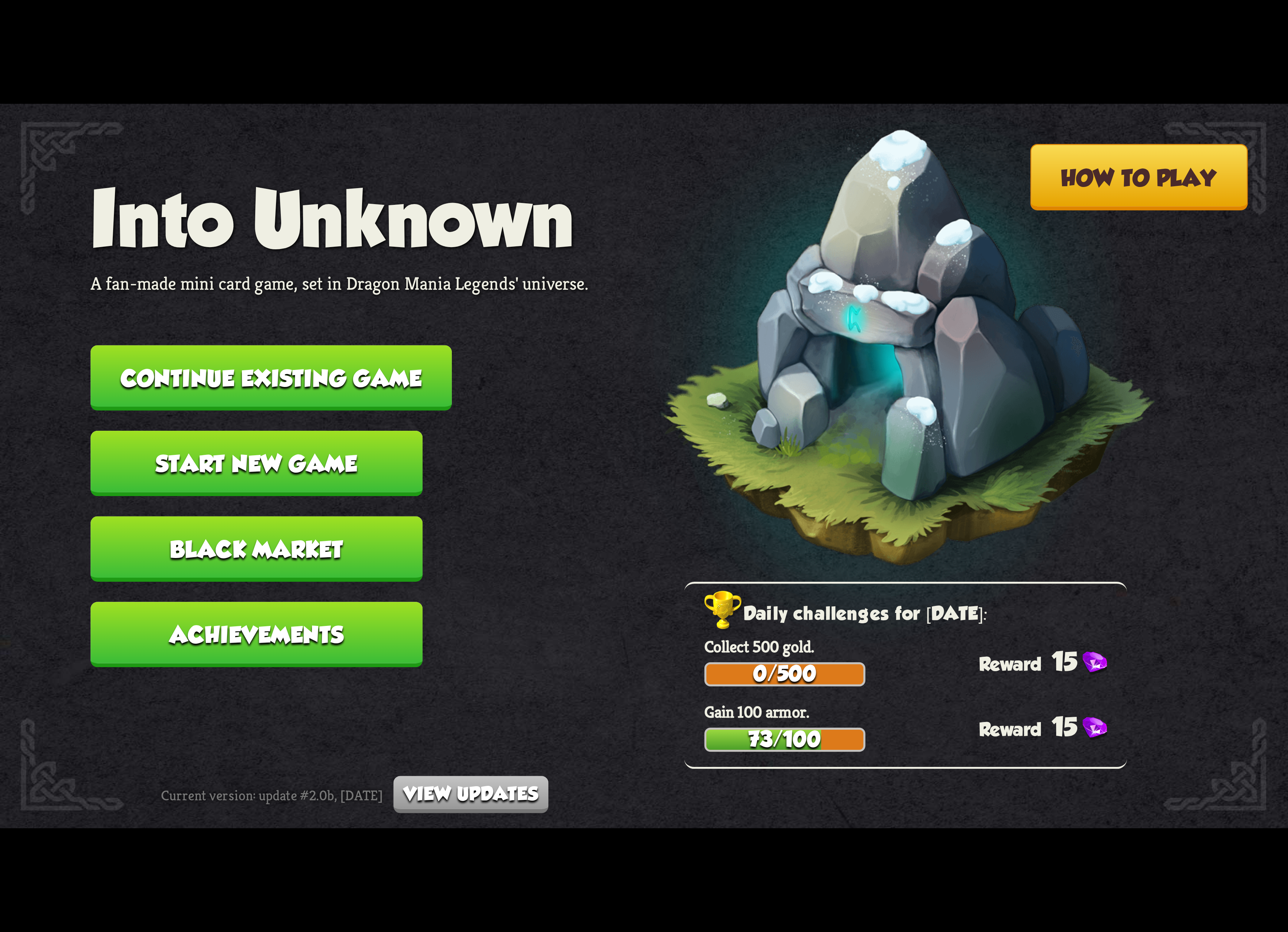
click at [523, 587] on nav "Into Unknown A fan-made mini card game, set in Dragon Mania Legends' universe. …" at bounding box center [339, 429] width 498 height 513
click at [338, 345] on button "Continue existing game" at bounding box center [271, 377] width 362 height 66
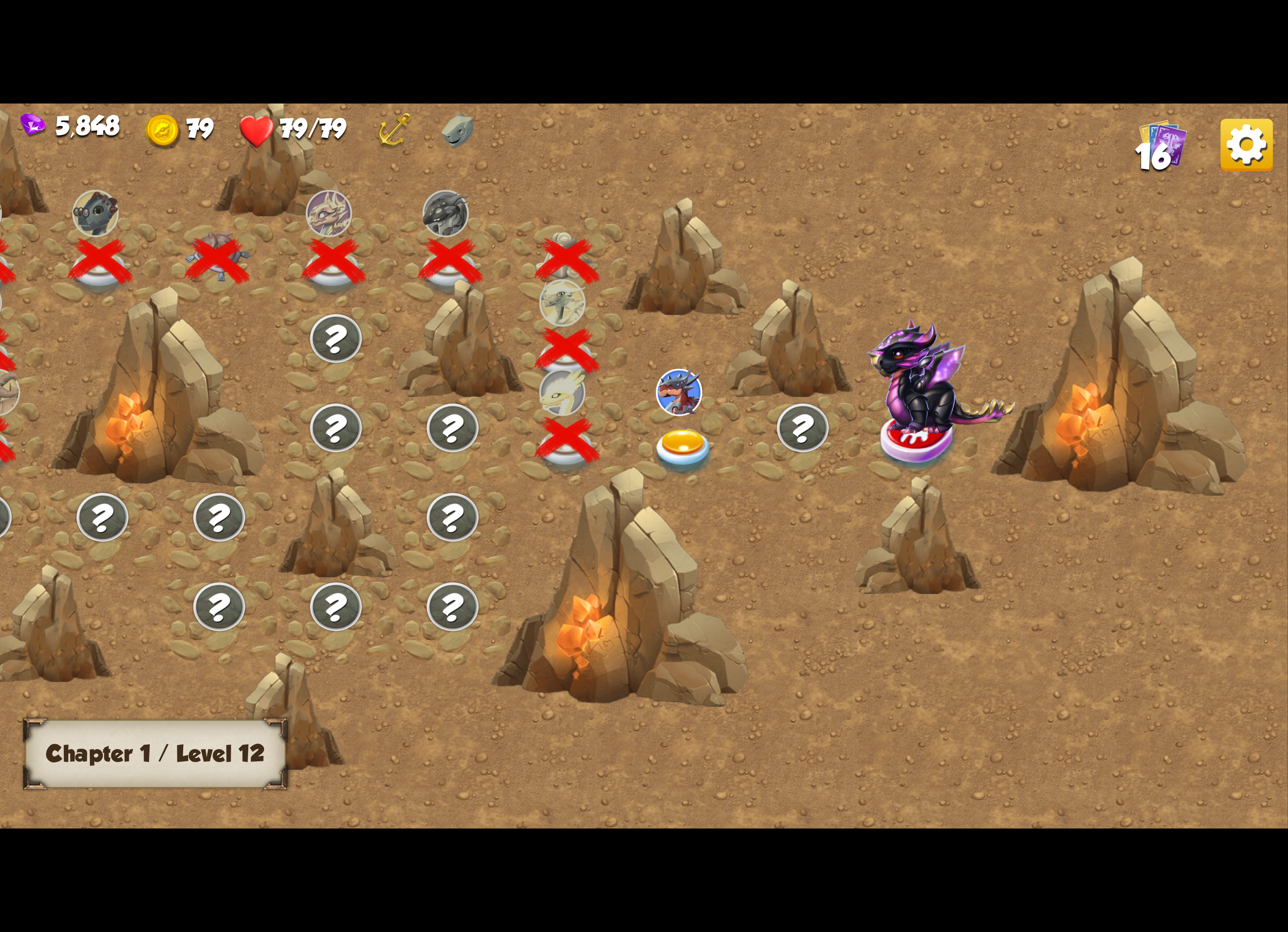
click at [346, 370] on div at bounding box center [335, 351] width 117 height 89
click at [717, 438] on div at bounding box center [686, 441] width 117 height 89
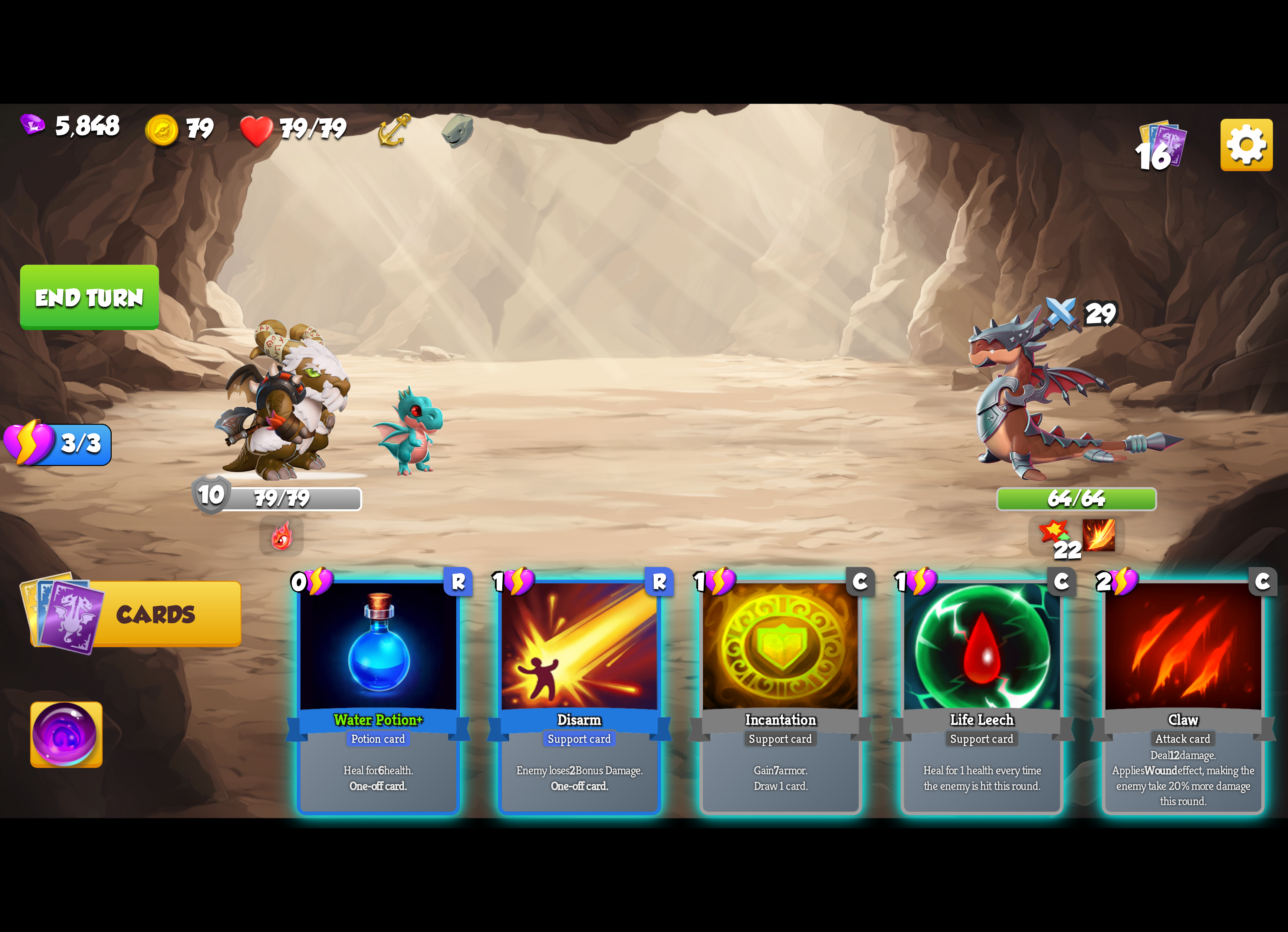
click at [1265, 154] on img at bounding box center [1246, 144] width 52 height 52
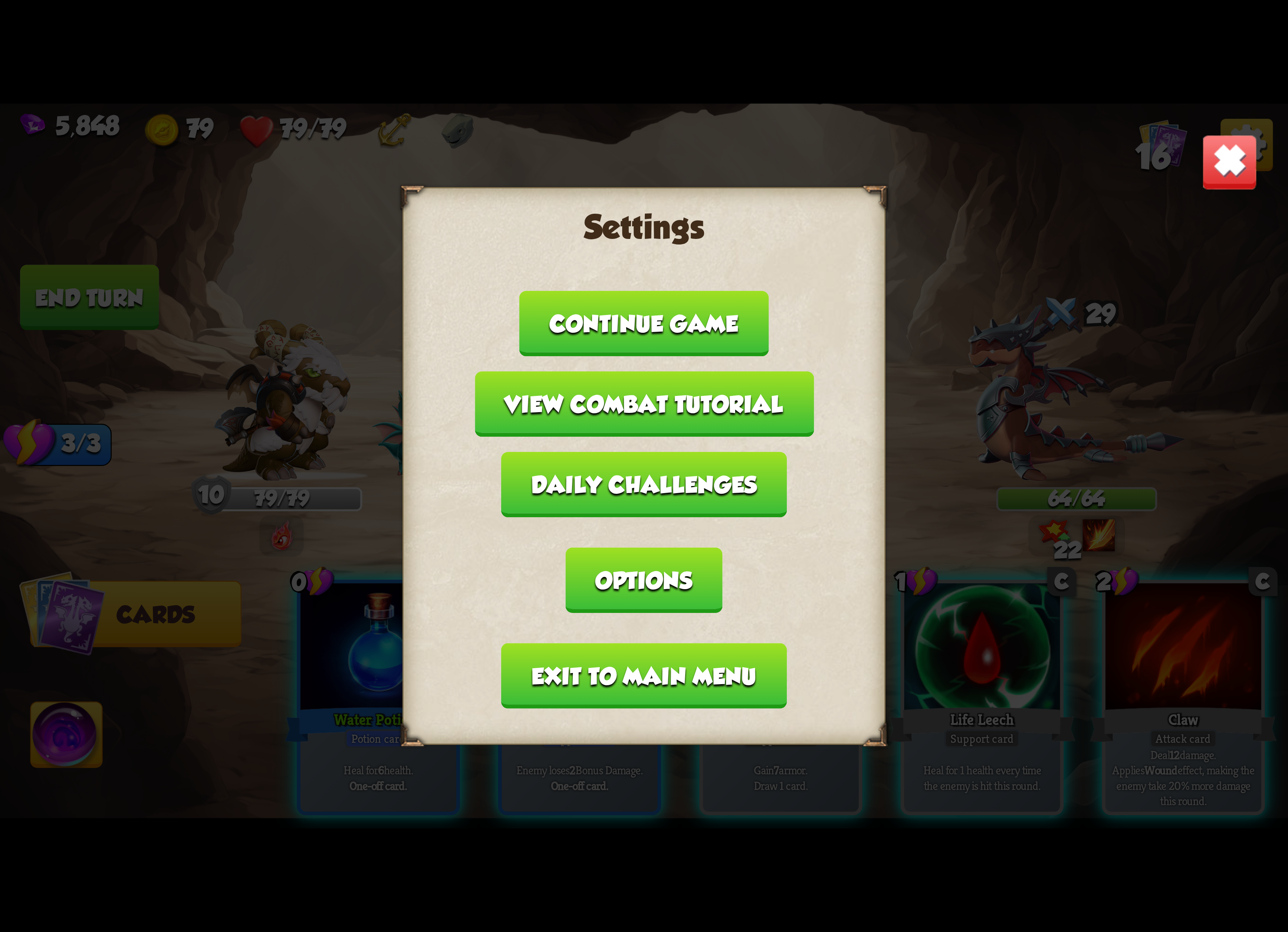
click at [633, 643] on button "Exit to main menu" at bounding box center [644, 675] width 285 height 66
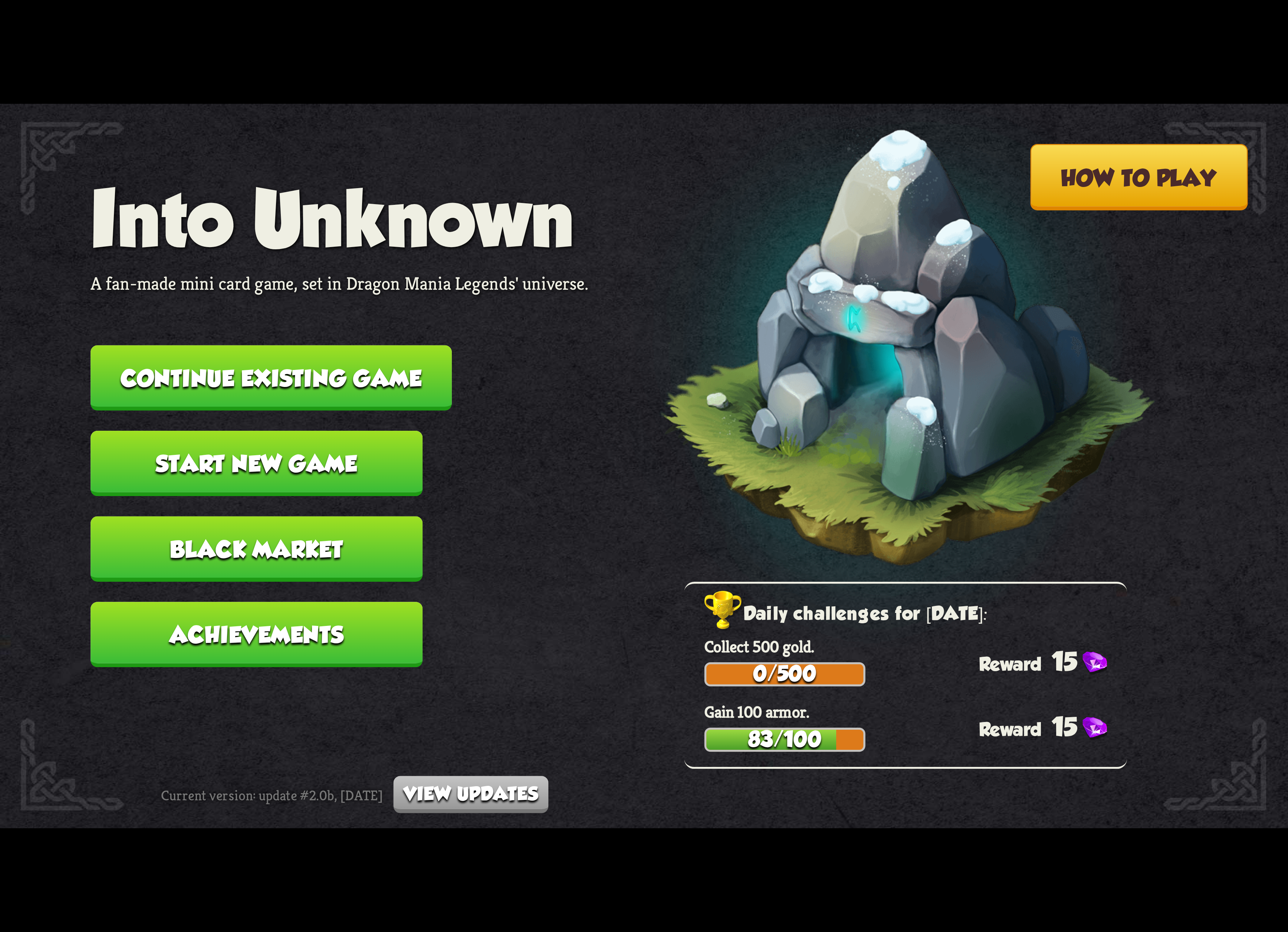
click at [242, 343] on nav "Into Unknown A fan-made mini card game, set in Dragon Mania Legends' universe. …" at bounding box center [339, 429] width 498 height 513
click at [223, 355] on button "Continue existing game" at bounding box center [271, 377] width 362 height 66
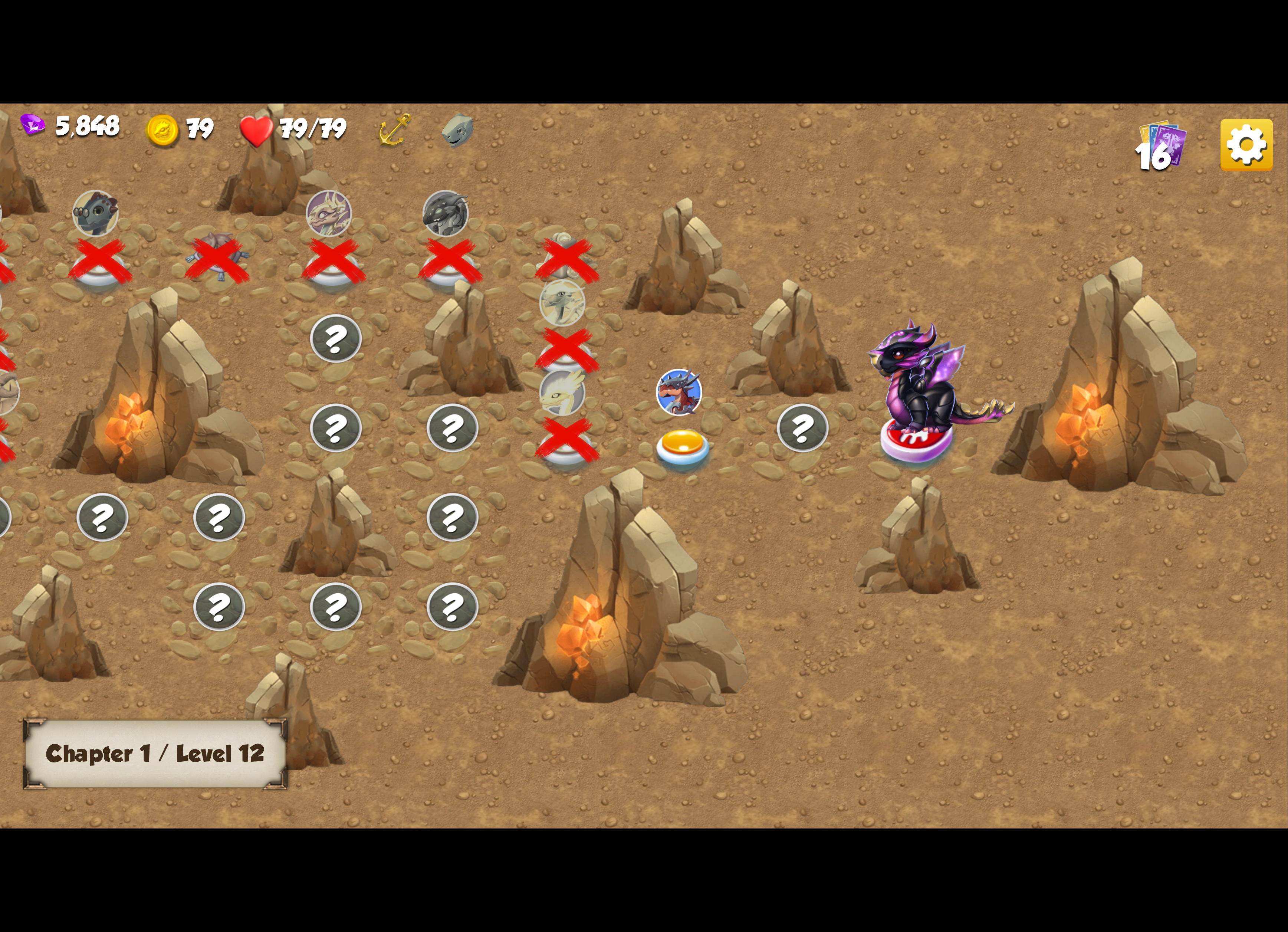
click at [389, 397] on div at bounding box center [335, 441] width 117 height 89
click at [694, 447] on img at bounding box center [684, 453] width 65 height 47
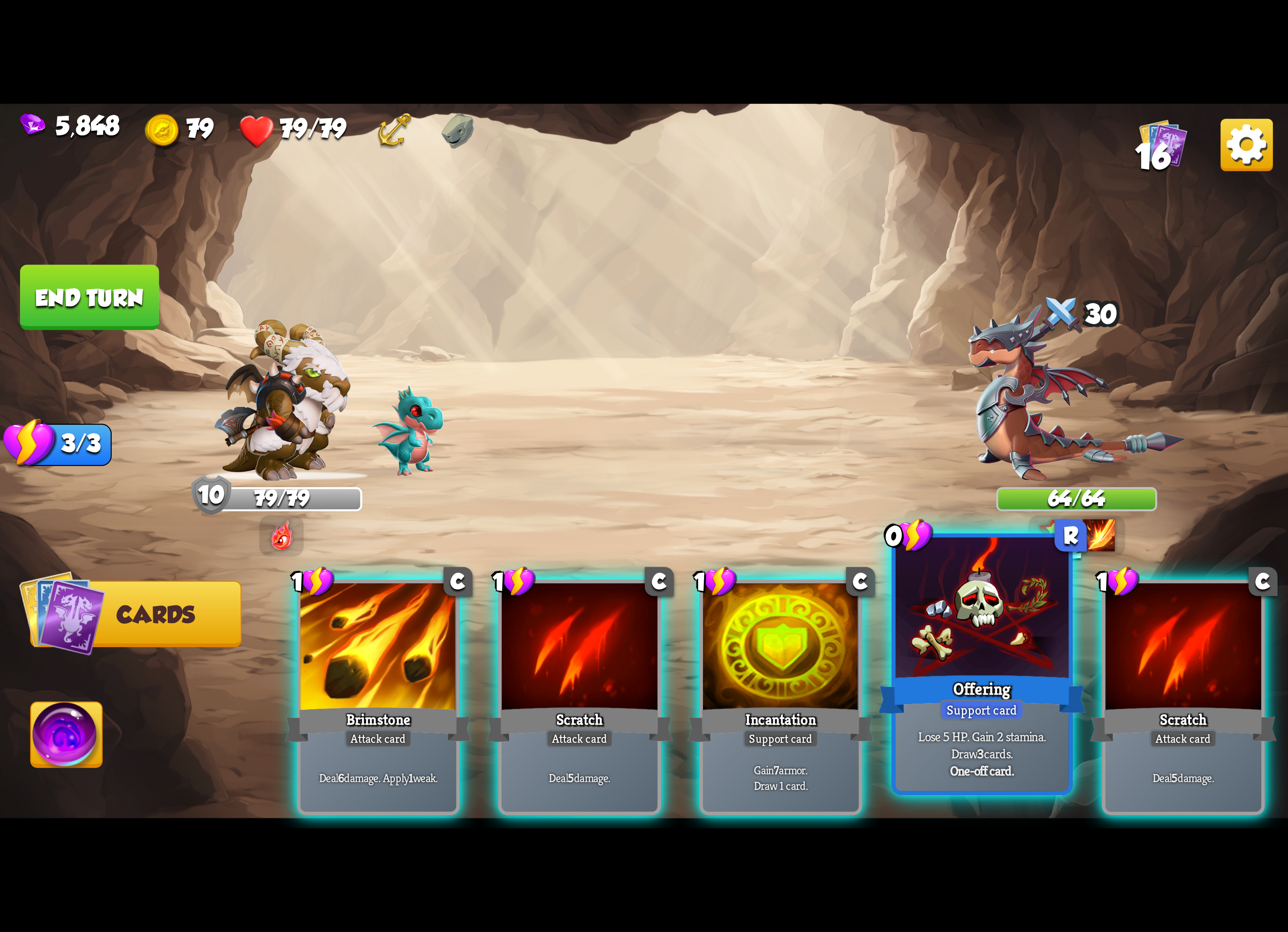
click at [950, 613] on div at bounding box center [981, 610] width 173 height 146
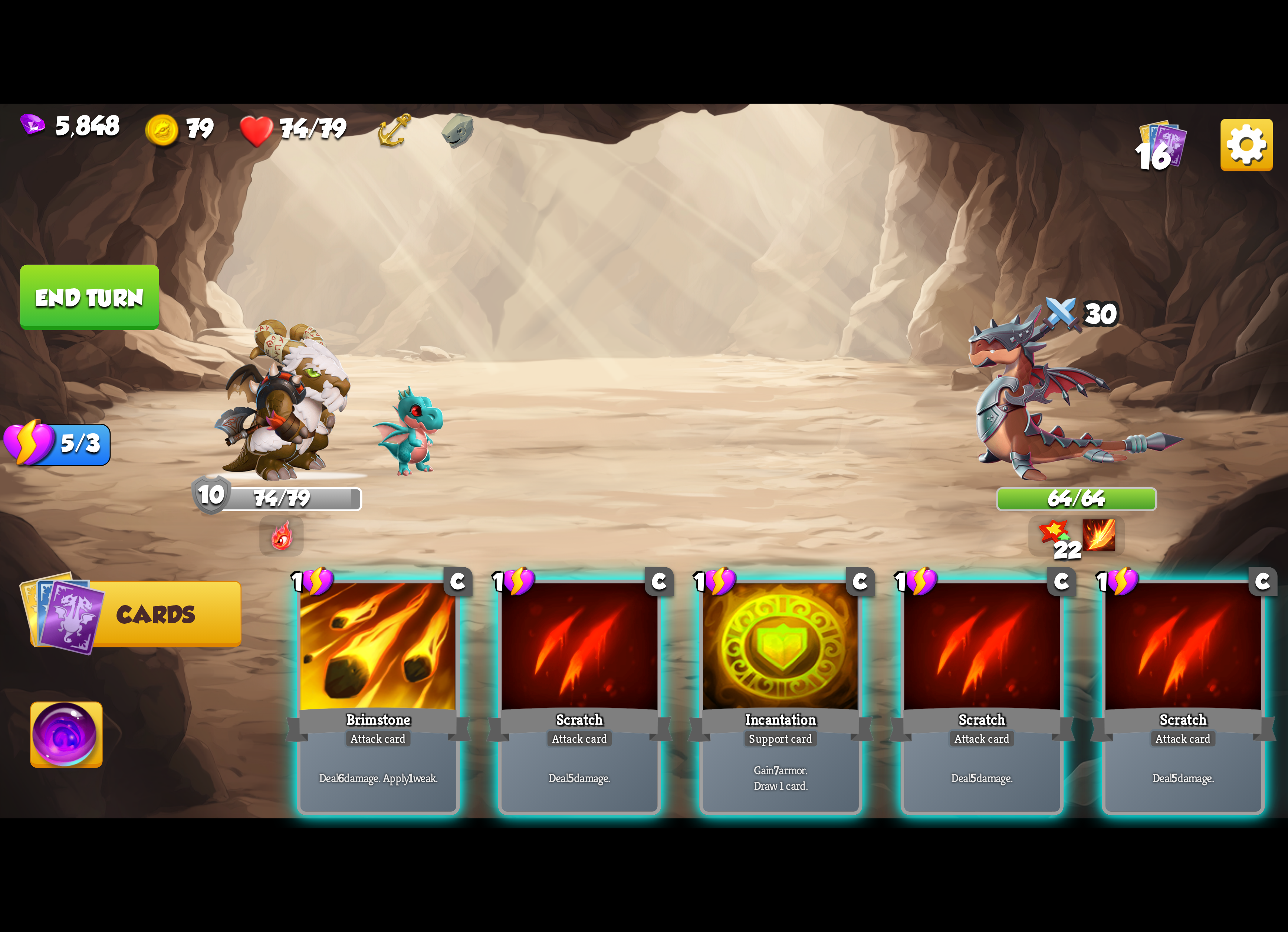
scroll to position [0, 144]
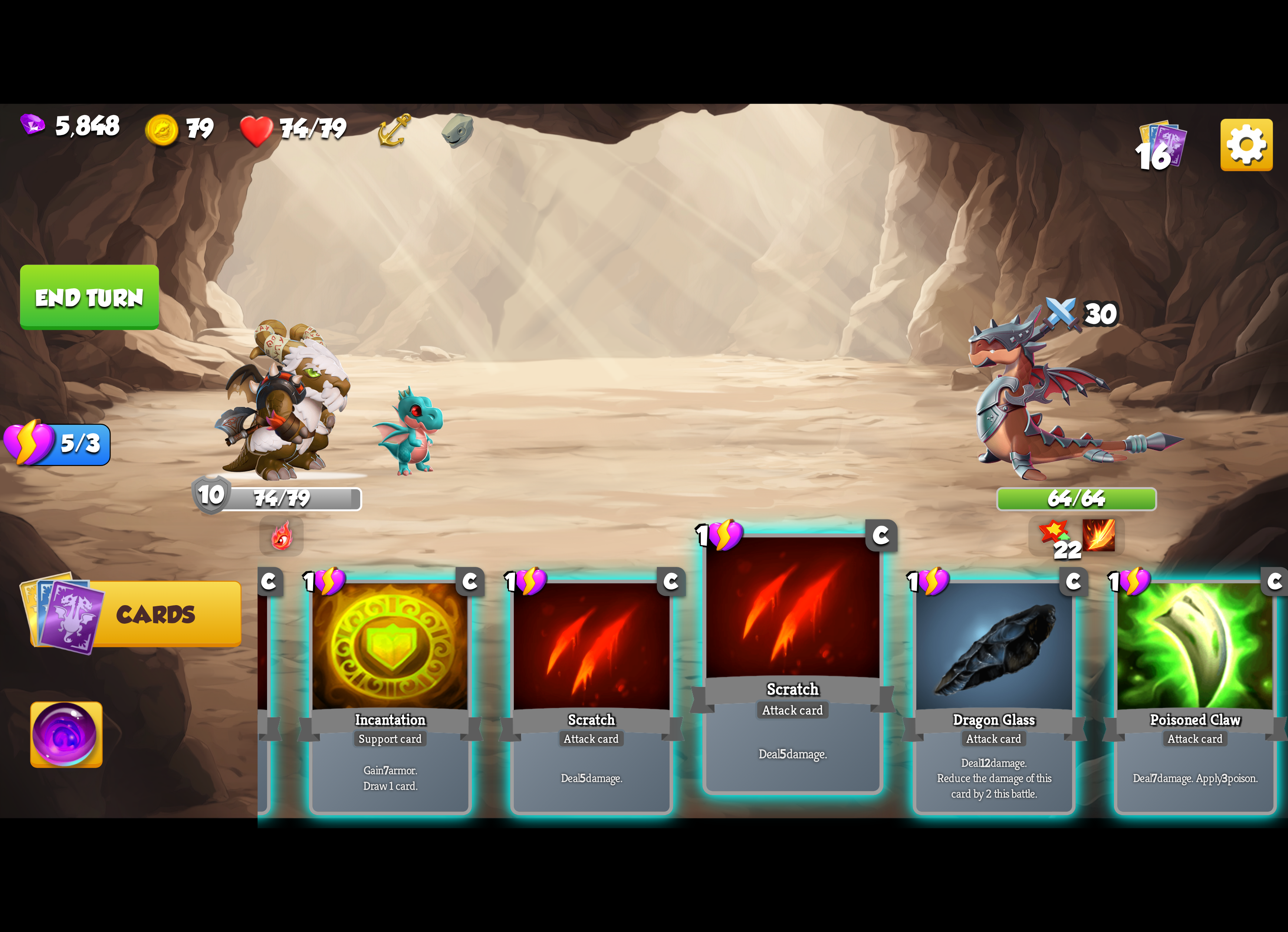
click at [812, 648] on div at bounding box center [792, 610] width 173 height 146
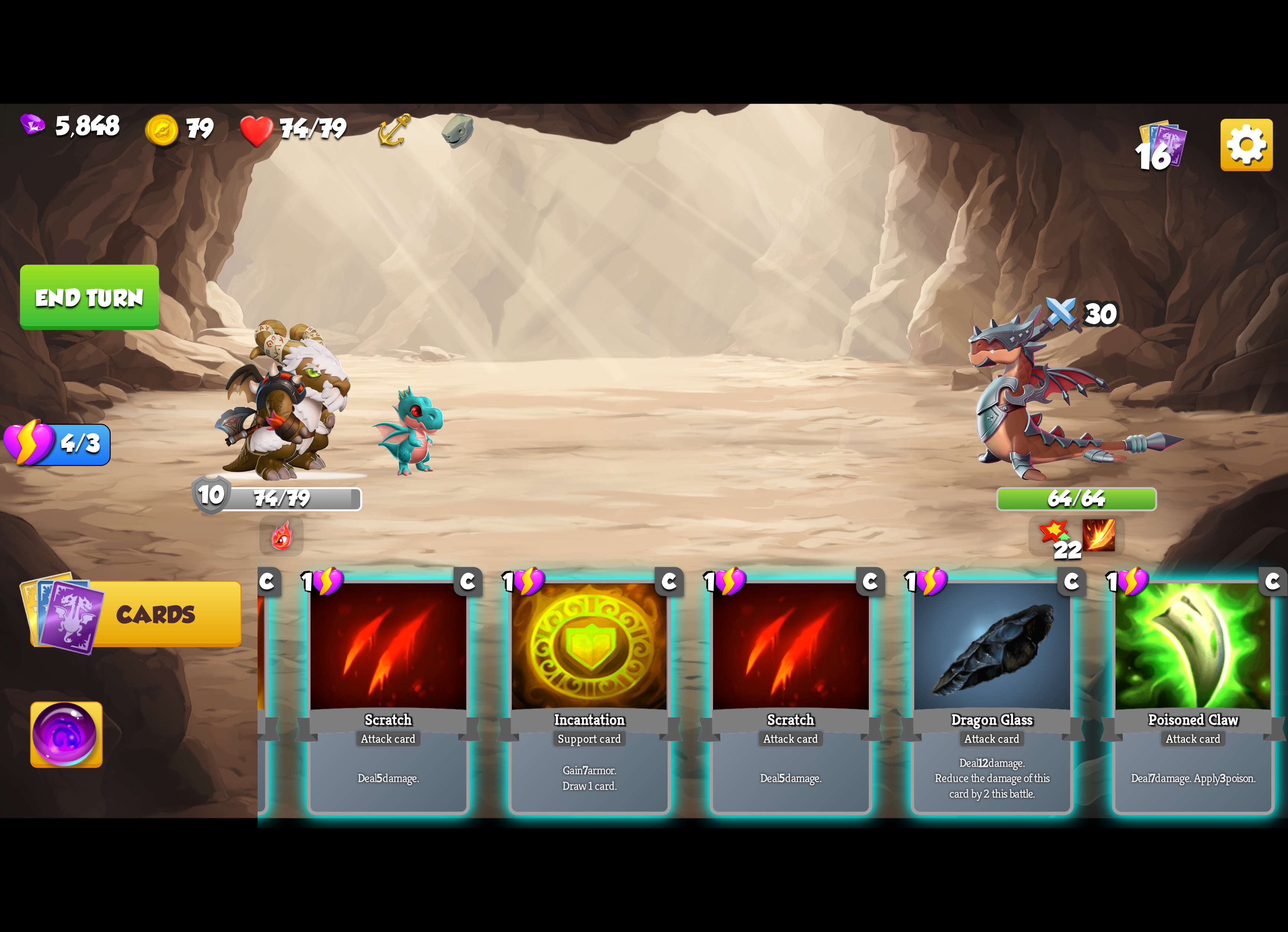
scroll to position [0, 70]
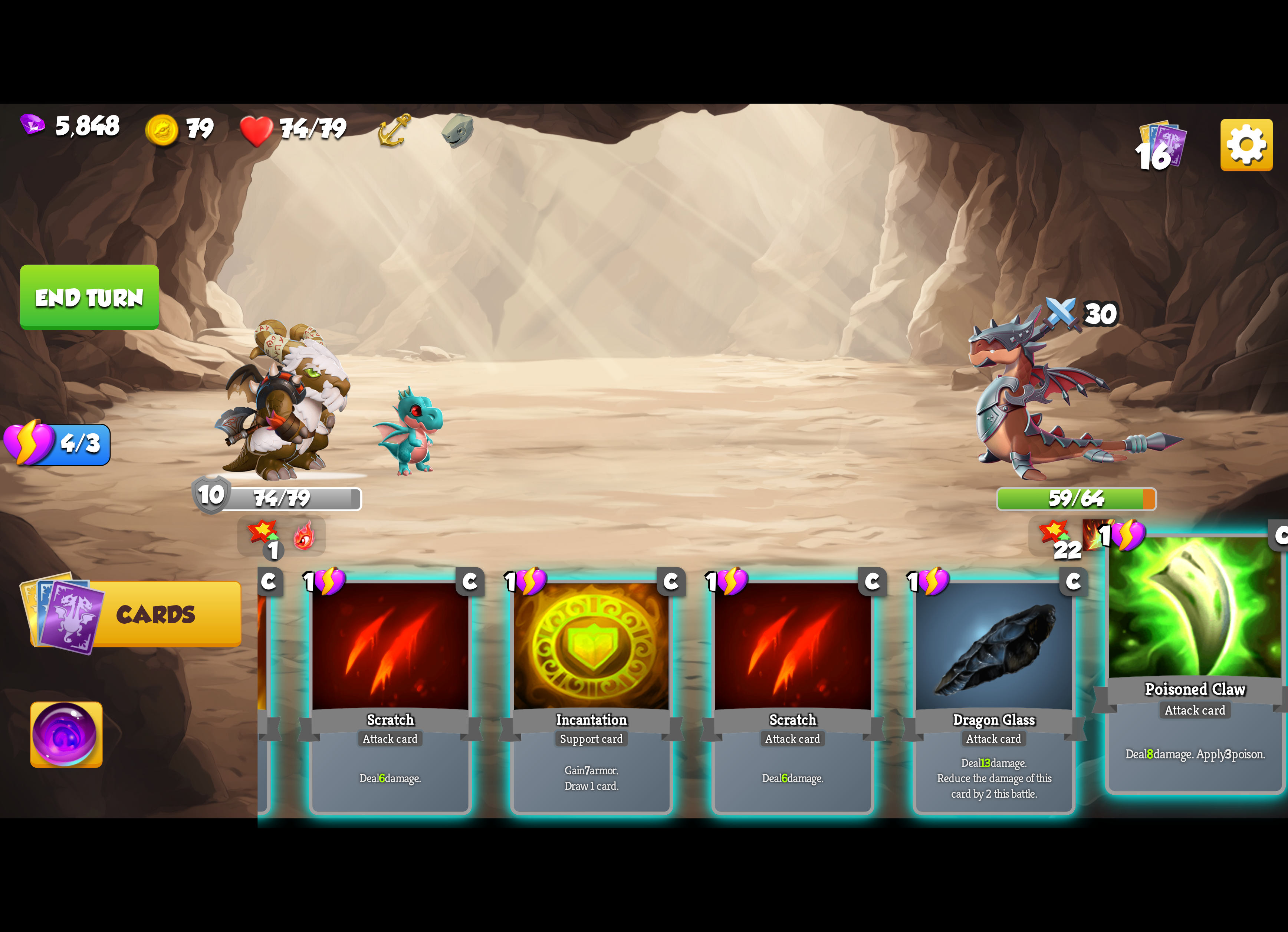
click at [1172, 633] on div at bounding box center [1195, 610] width 173 height 146
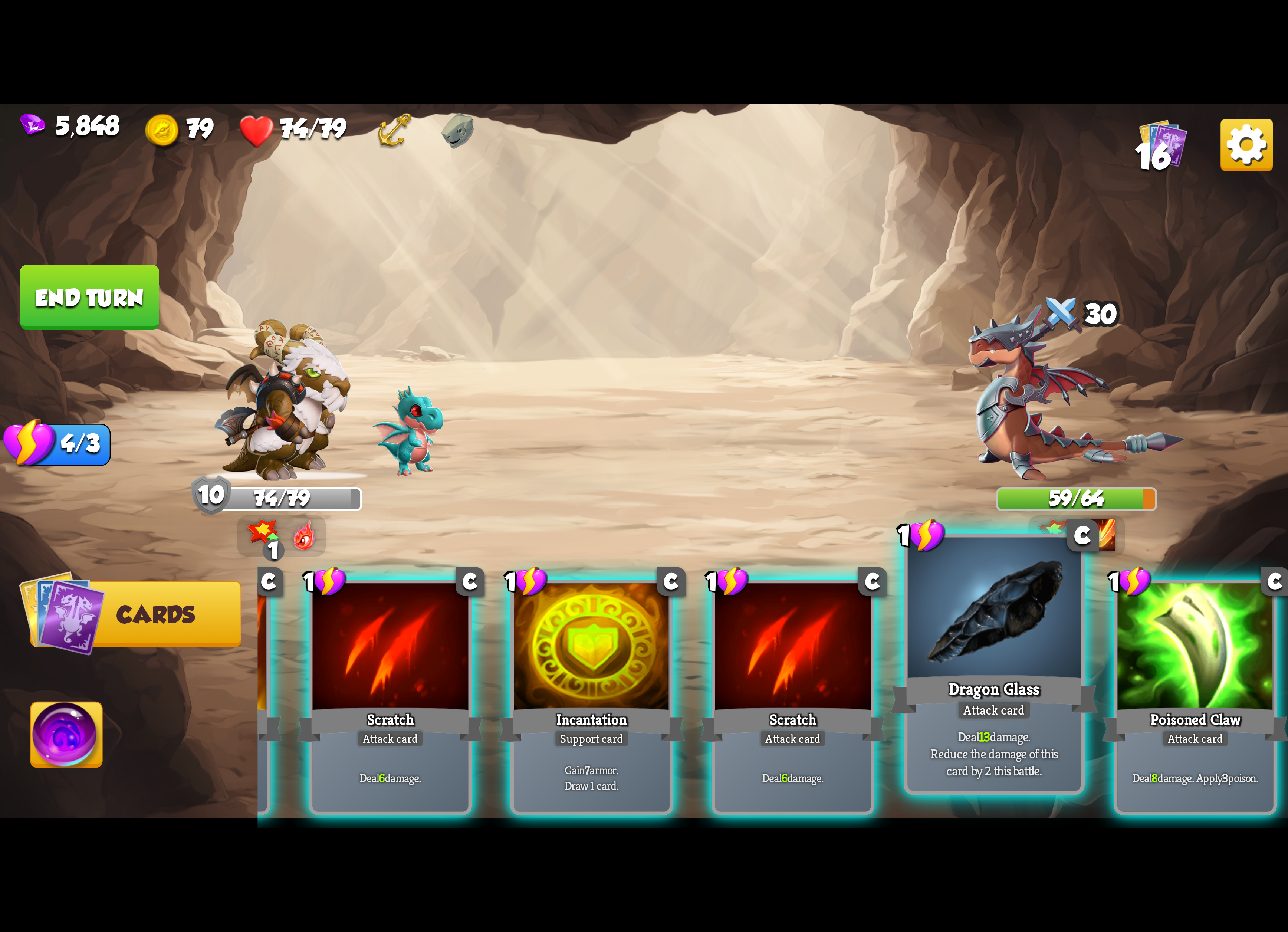
scroll to position [0, 0]
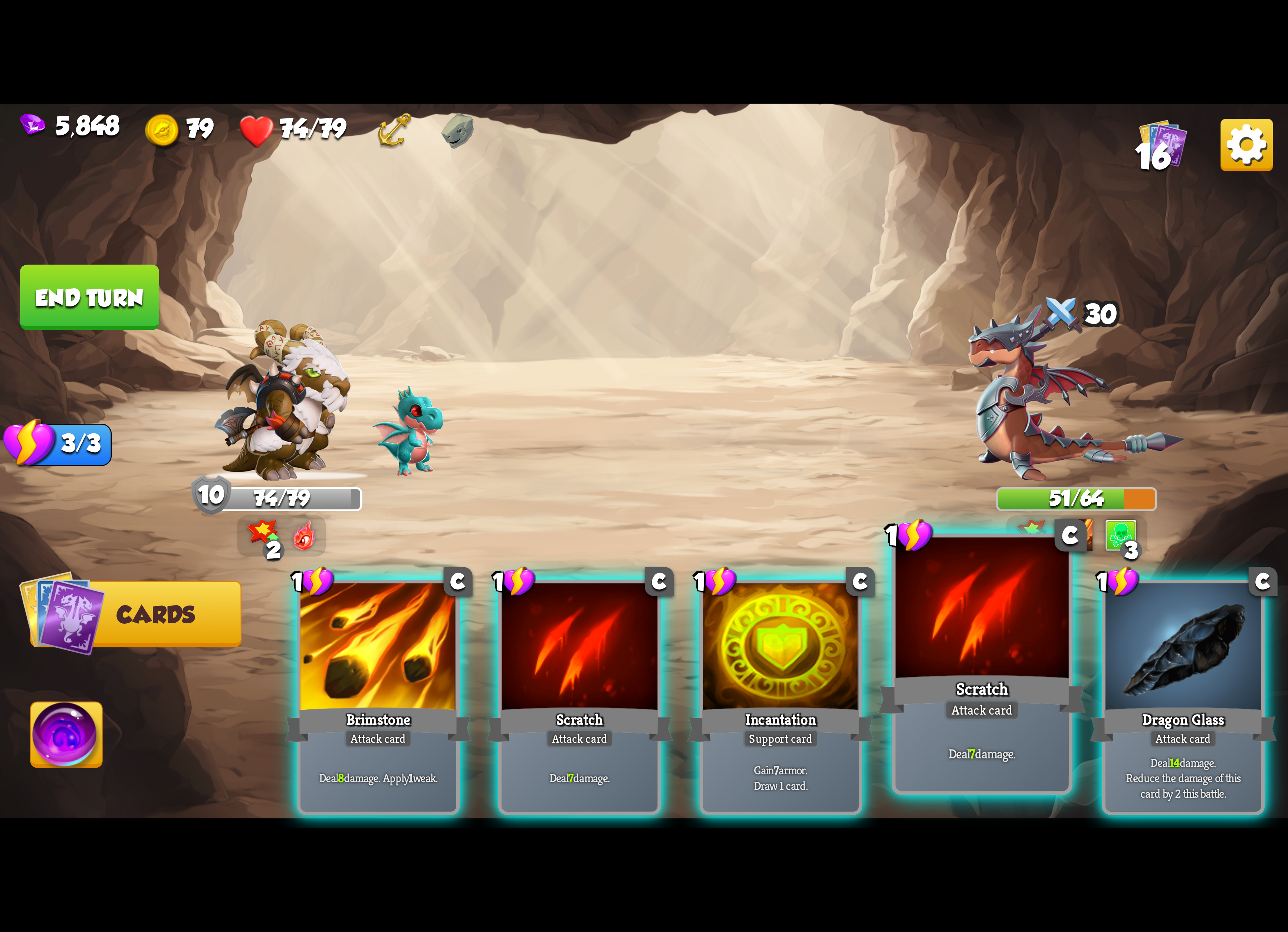
click at [954, 624] on div at bounding box center [981, 610] width 173 height 146
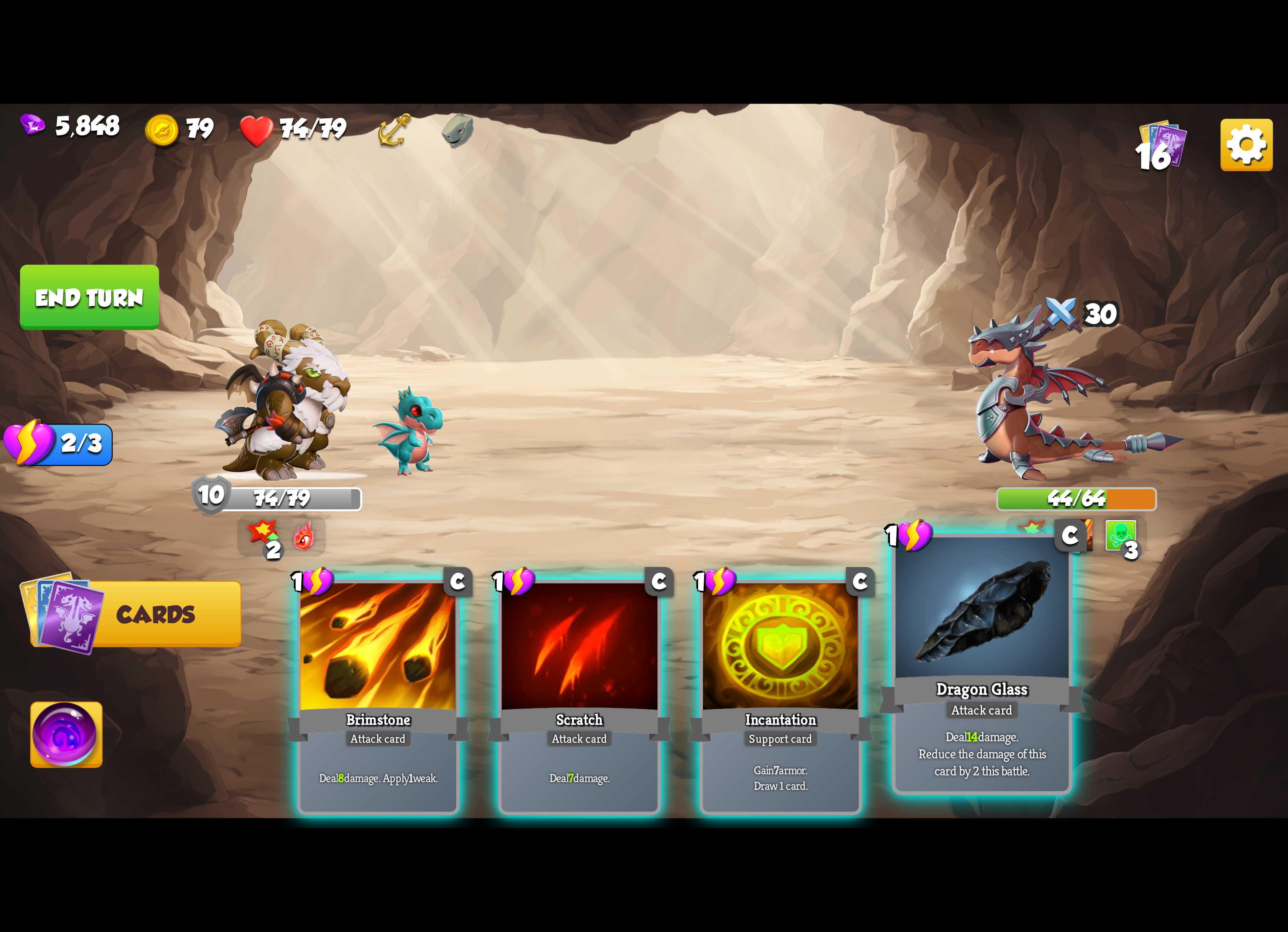
click at [921, 623] on div at bounding box center [981, 610] width 173 height 146
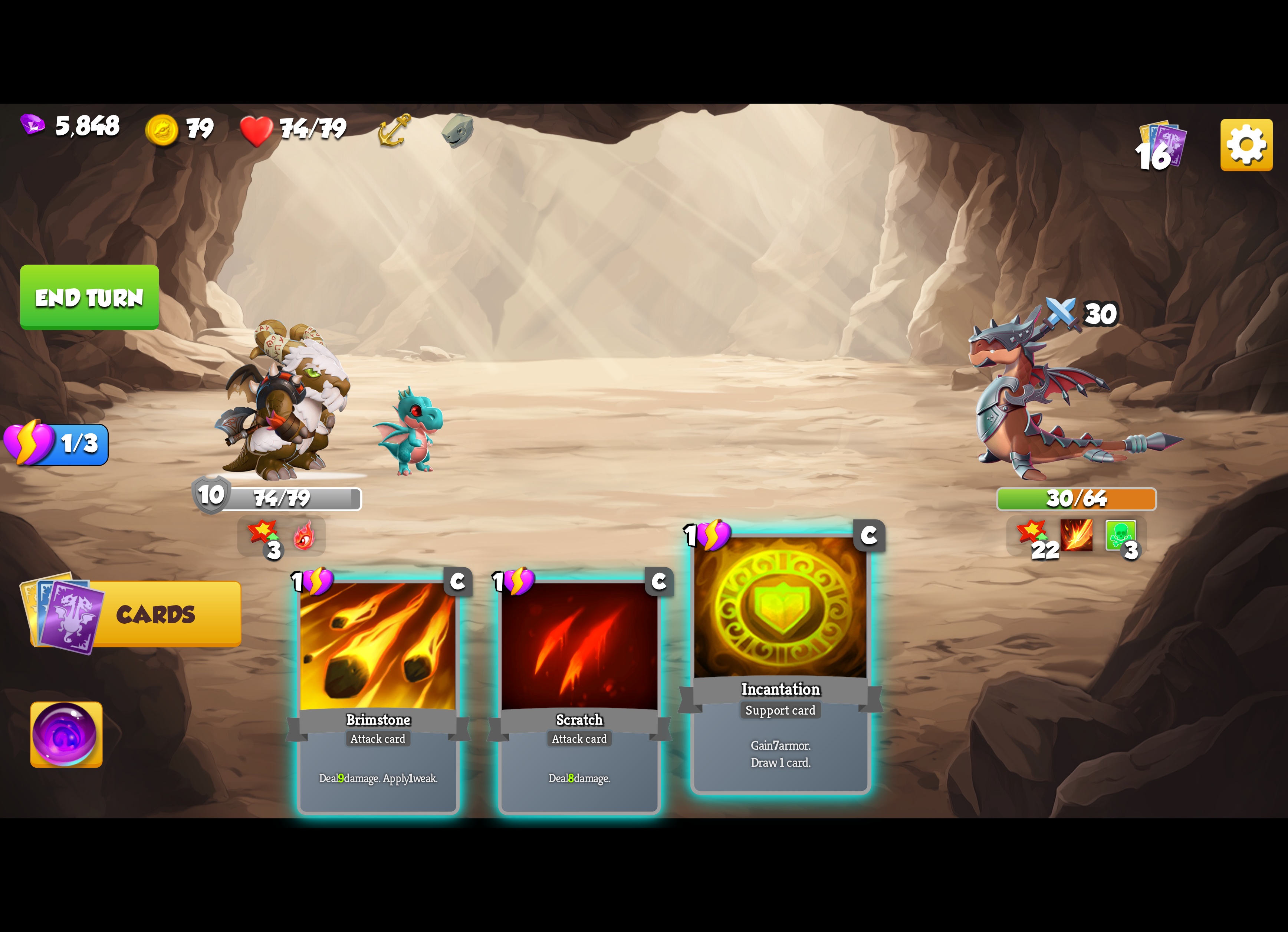
click at [733, 607] on div at bounding box center [780, 610] width 173 height 146
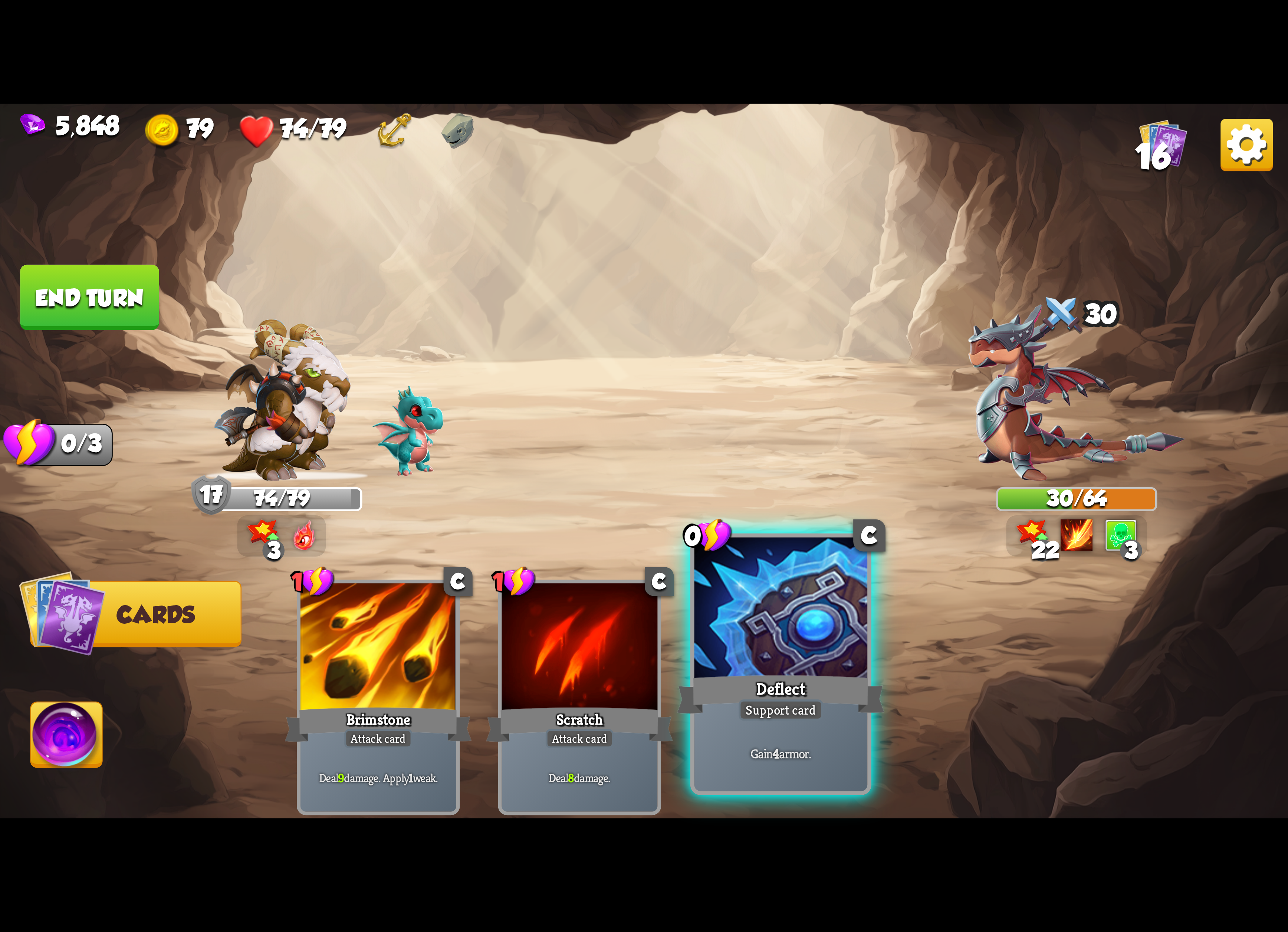
click at [768, 685] on div "Deflect" at bounding box center [781, 694] width 208 height 46
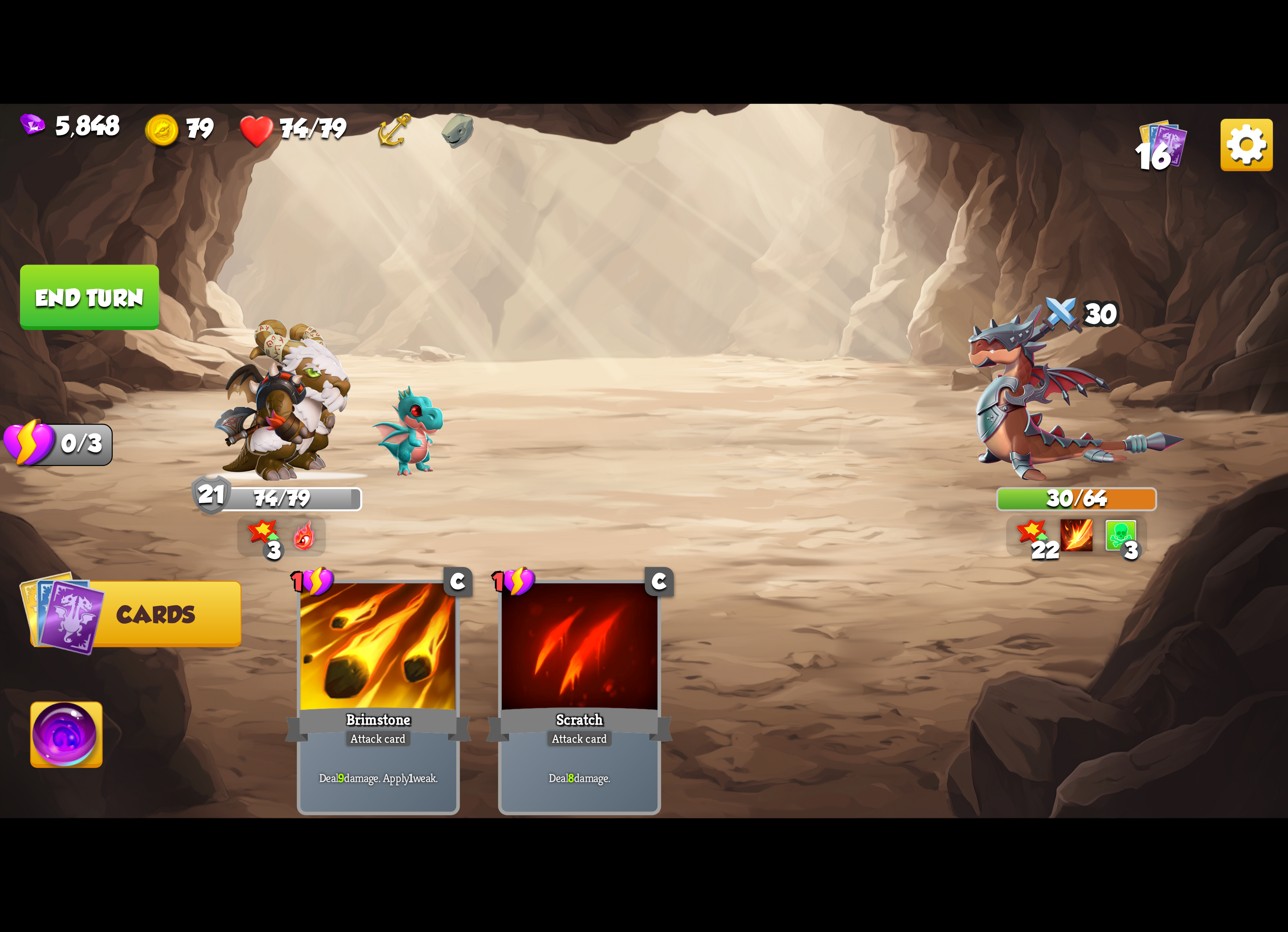
click at [58, 715] on img at bounding box center [67, 738] width 72 height 73
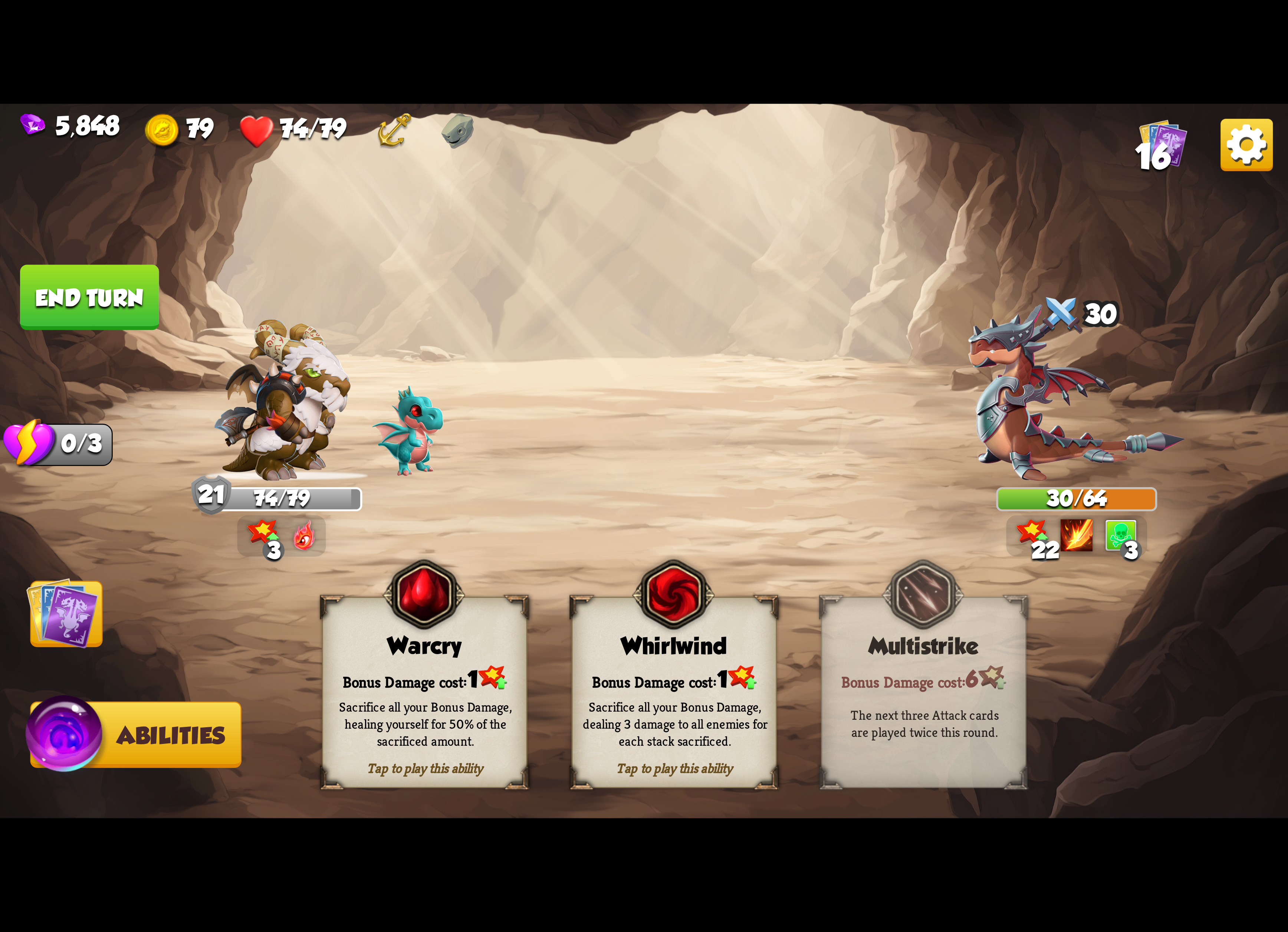
click at [63, 624] on img at bounding box center [63, 613] width 73 height 73
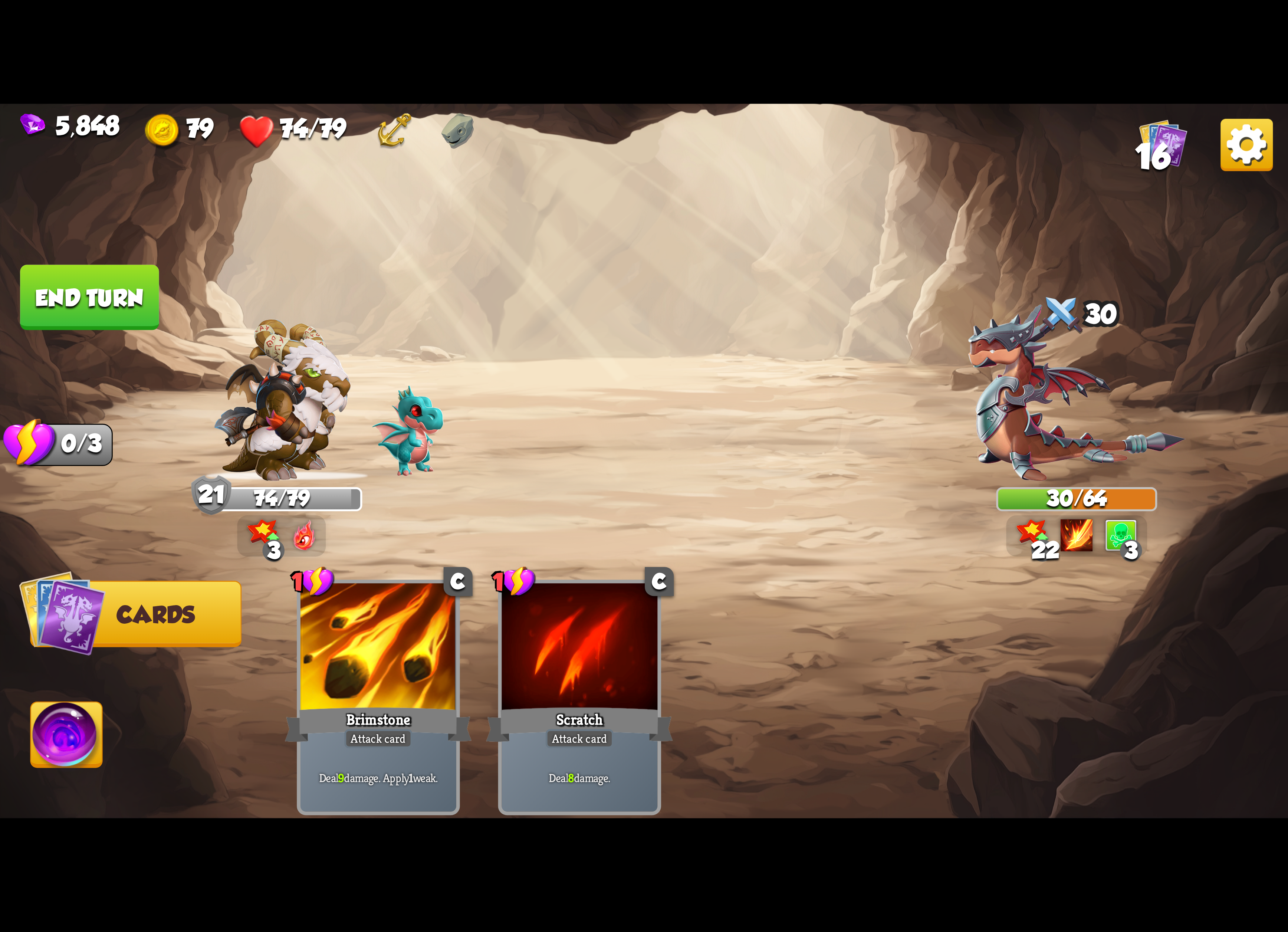
click at [57, 313] on button "End turn" at bounding box center [89, 297] width 139 height 66
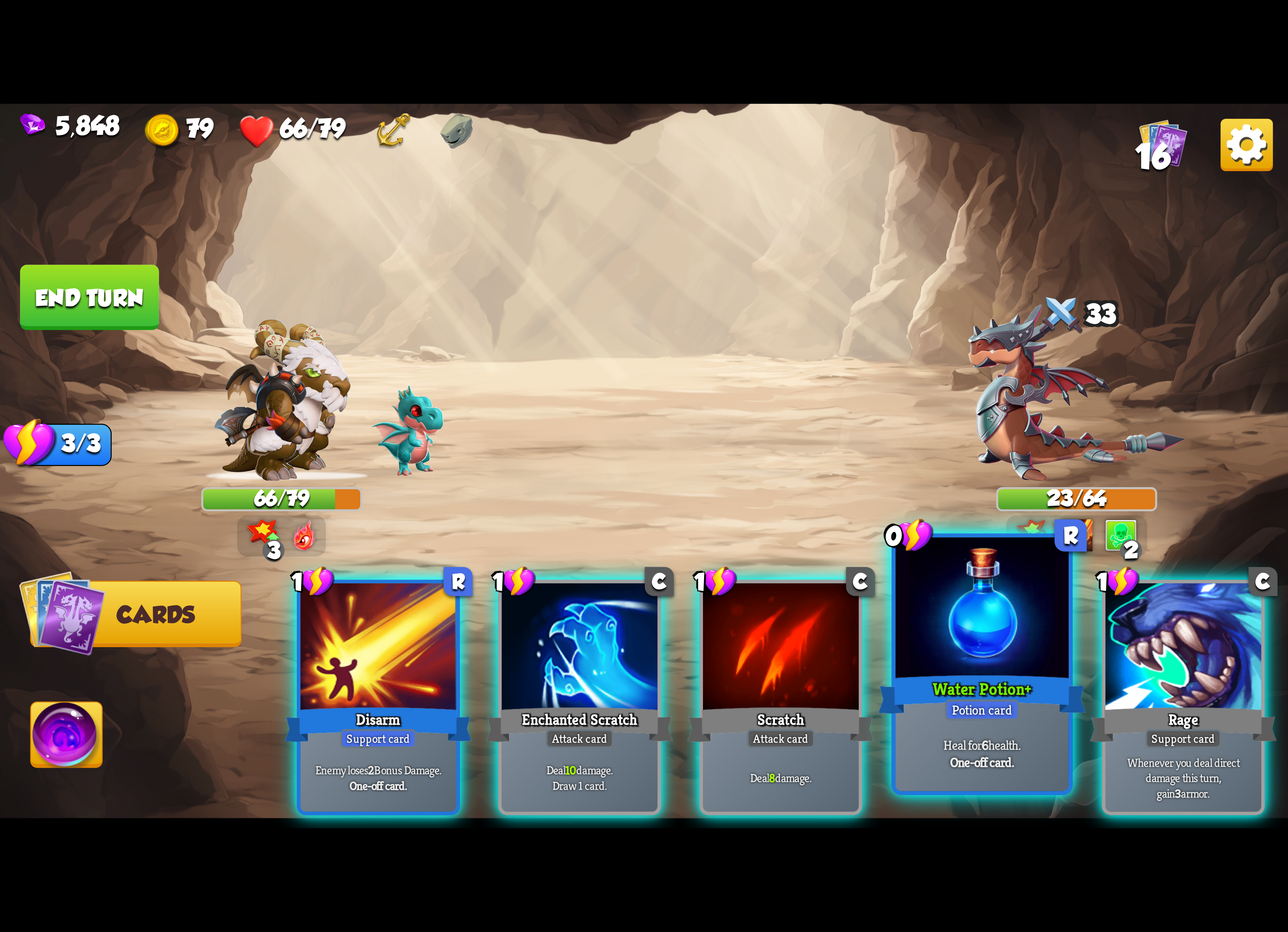
click at [966, 635] on div at bounding box center [981, 610] width 173 height 146
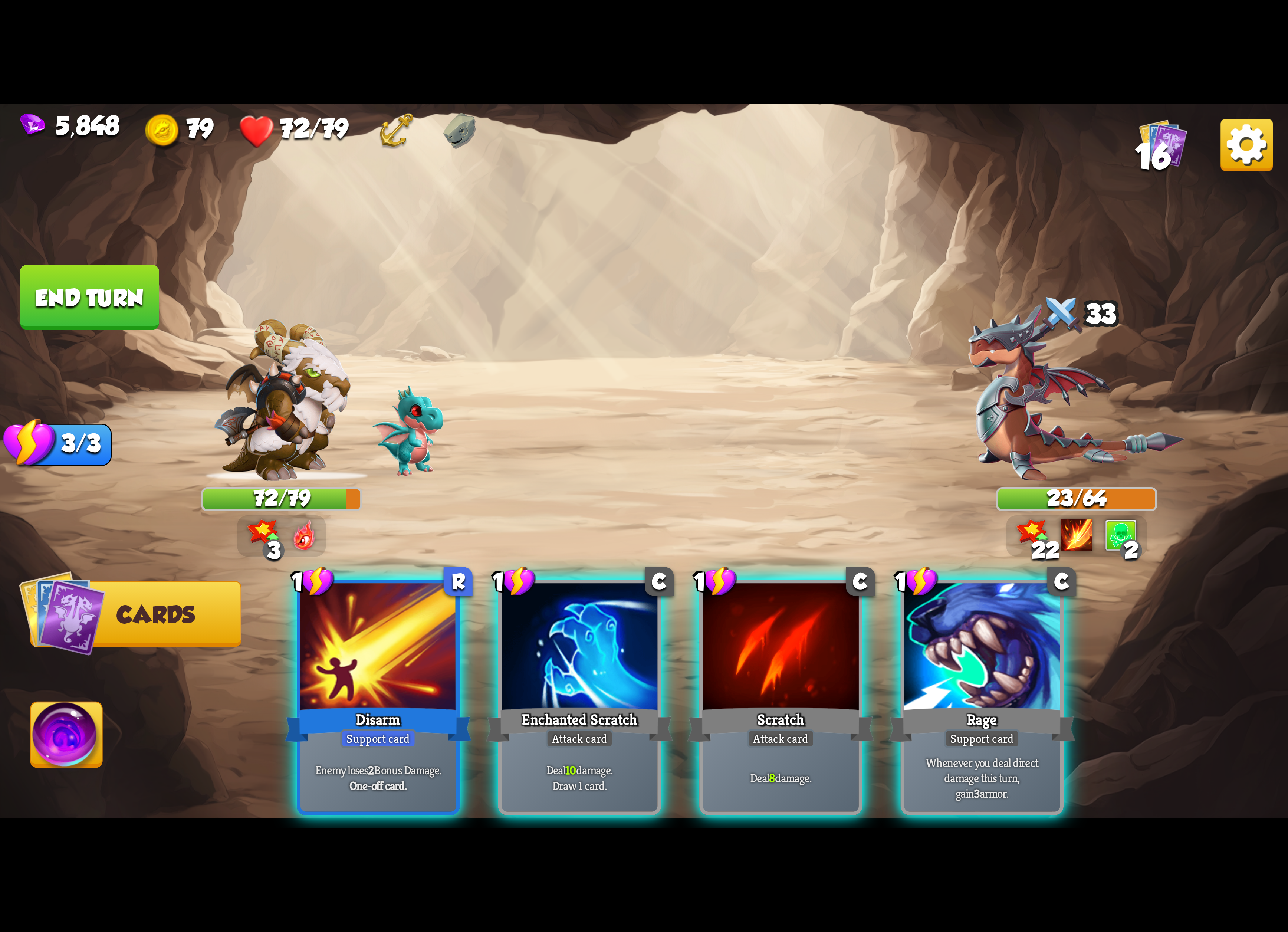
click at [690, 604] on div "1 R Disarm Support card Enemy loses 2 Bonus Damage. One-off card. 1 C Enchanted…" at bounding box center [772, 667] width 1030 height 321
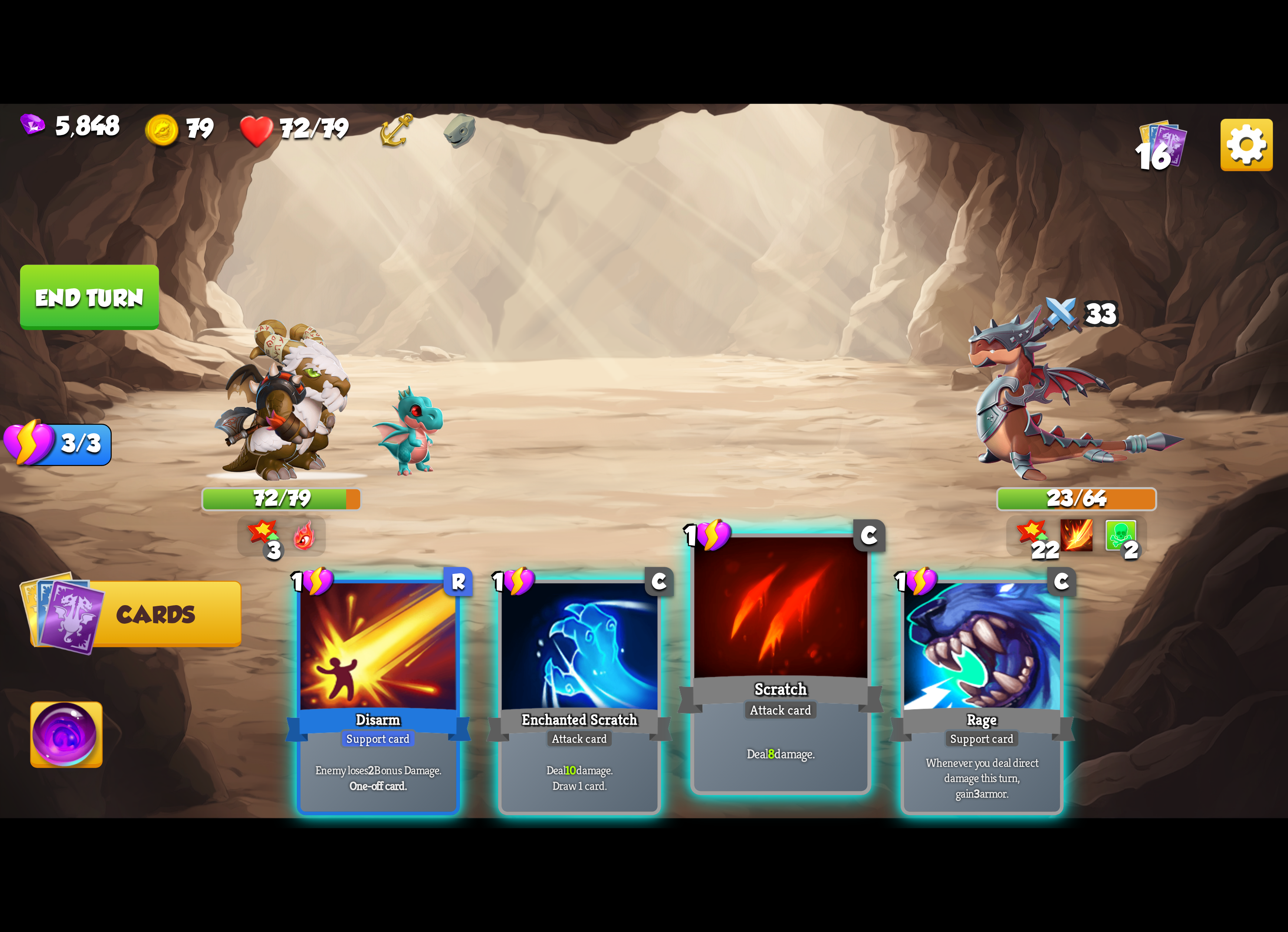
click at [702, 604] on div at bounding box center [780, 610] width 173 height 146
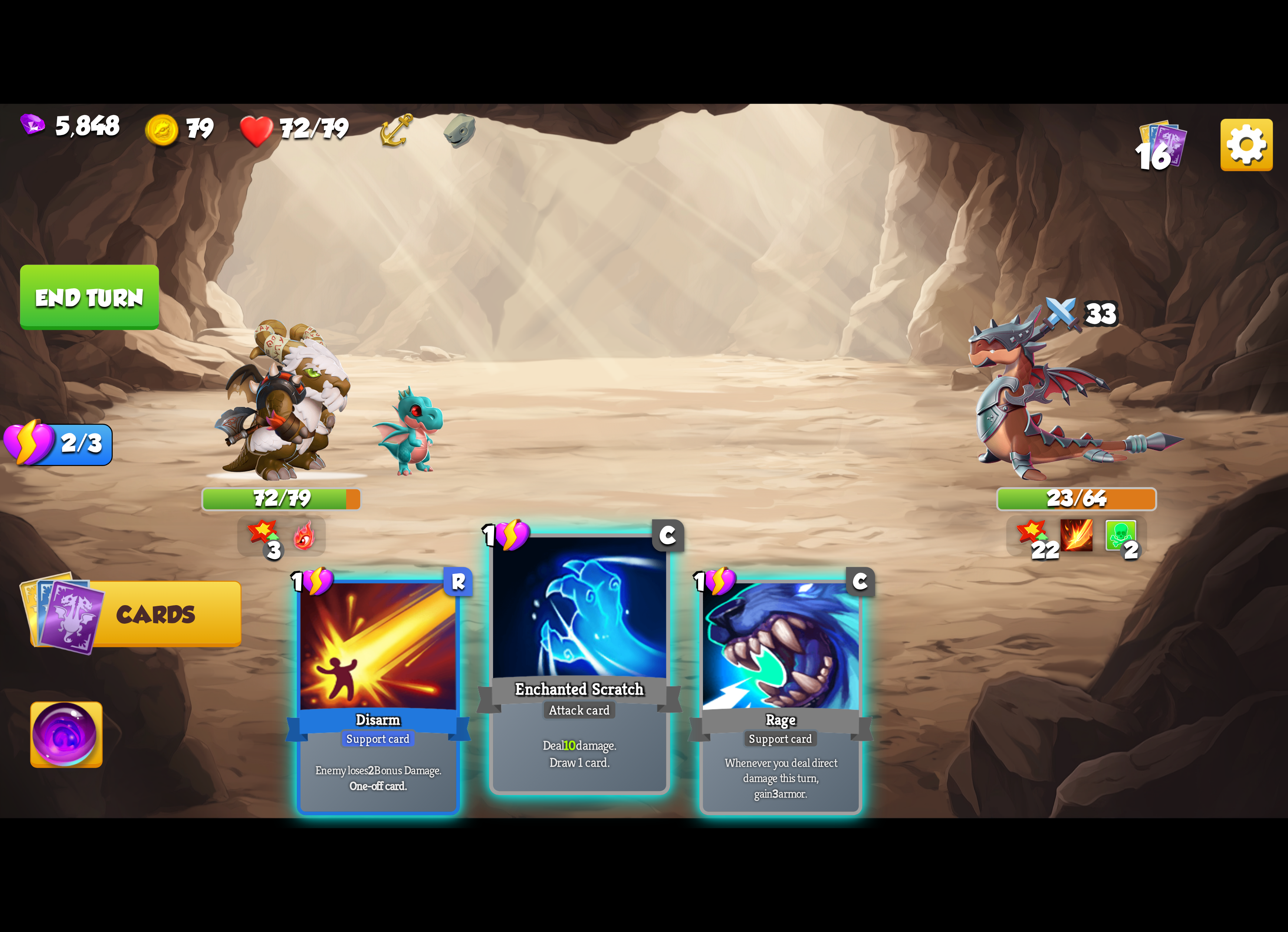
click at [555, 615] on div at bounding box center [579, 610] width 173 height 146
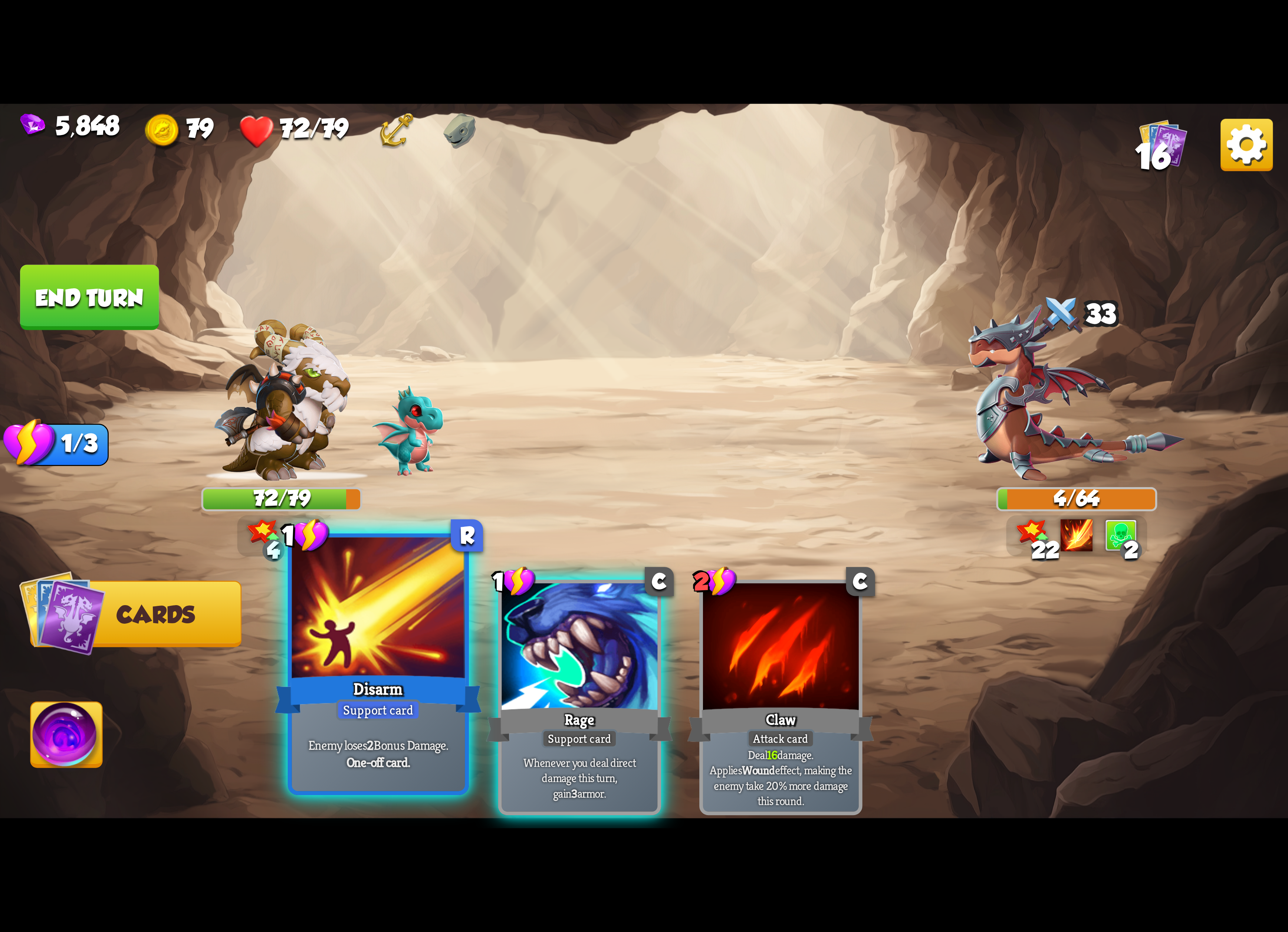
drag, startPoint x: 411, startPoint y: 613, endPoint x: 411, endPoint y: 564, distance: 49.0
click at [411, 564] on div at bounding box center [378, 610] width 173 height 146
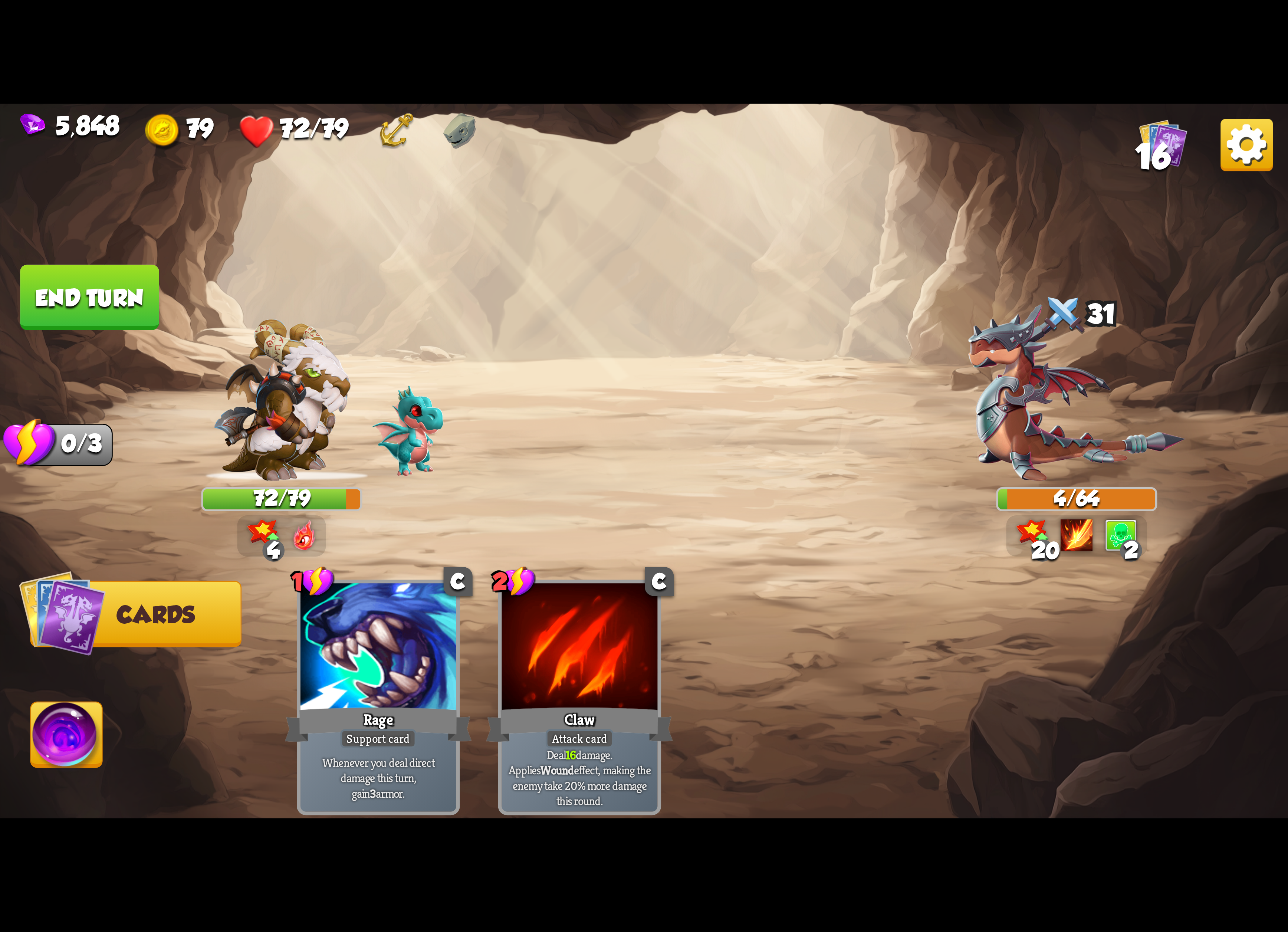
click at [6, 728] on img at bounding box center [644, 466] width 1288 height 724
click at [92, 721] on img at bounding box center [67, 738] width 72 height 73
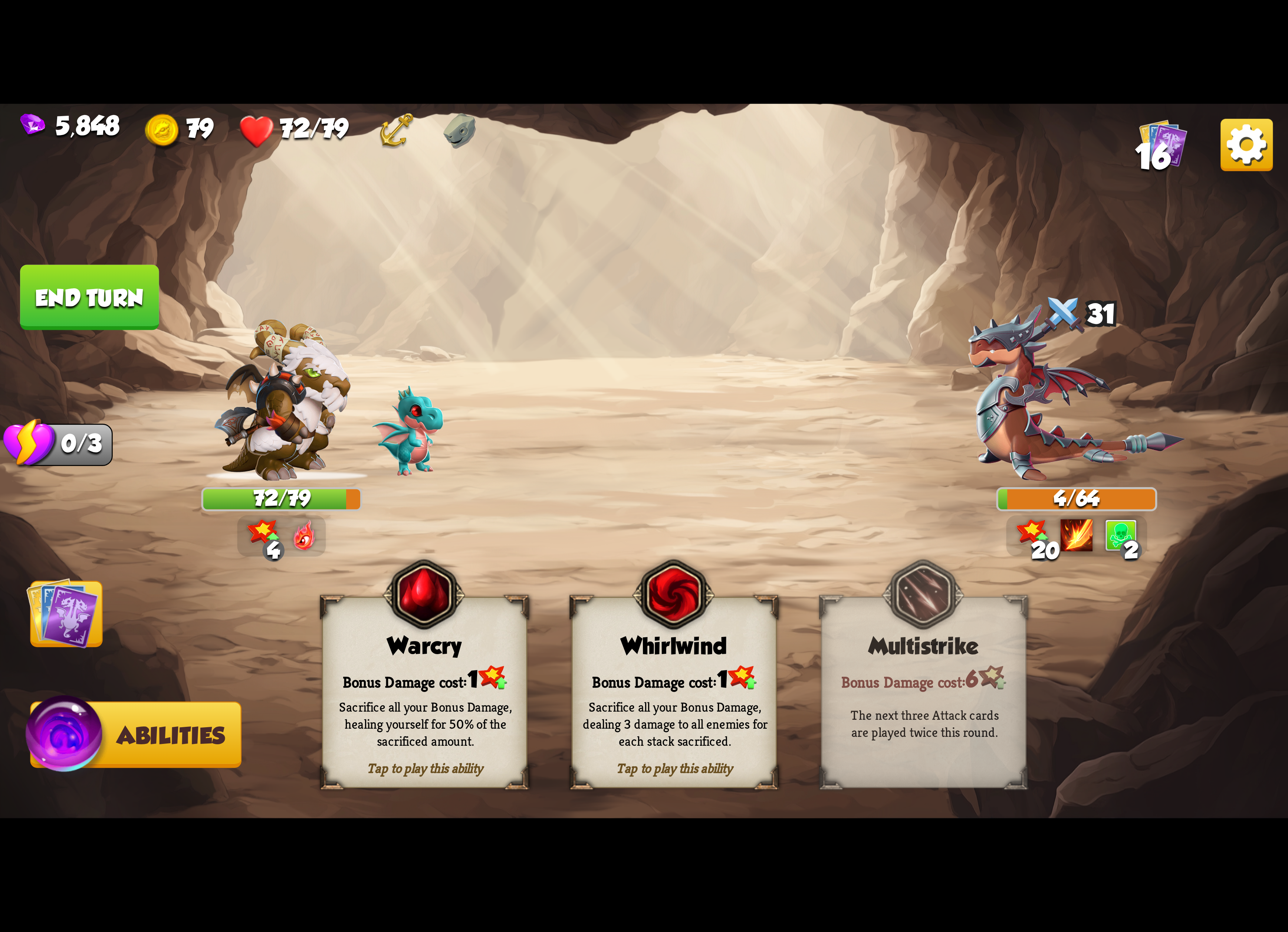
click at [431, 673] on div "Bonus Damage cost: 1" at bounding box center [424, 678] width 203 height 29
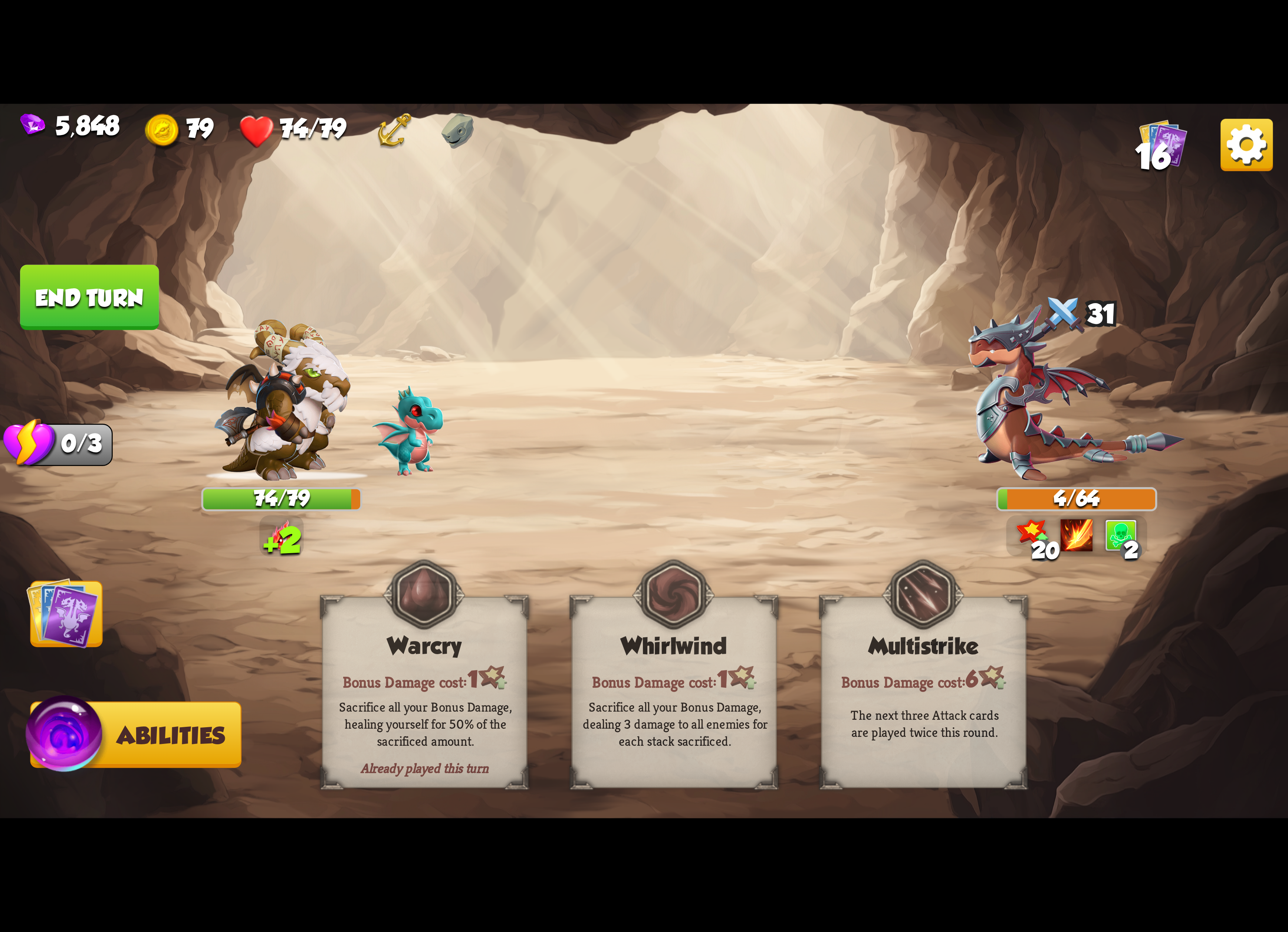
click at [41, 609] on img at bounding box center [63, 613] width 73 height 73
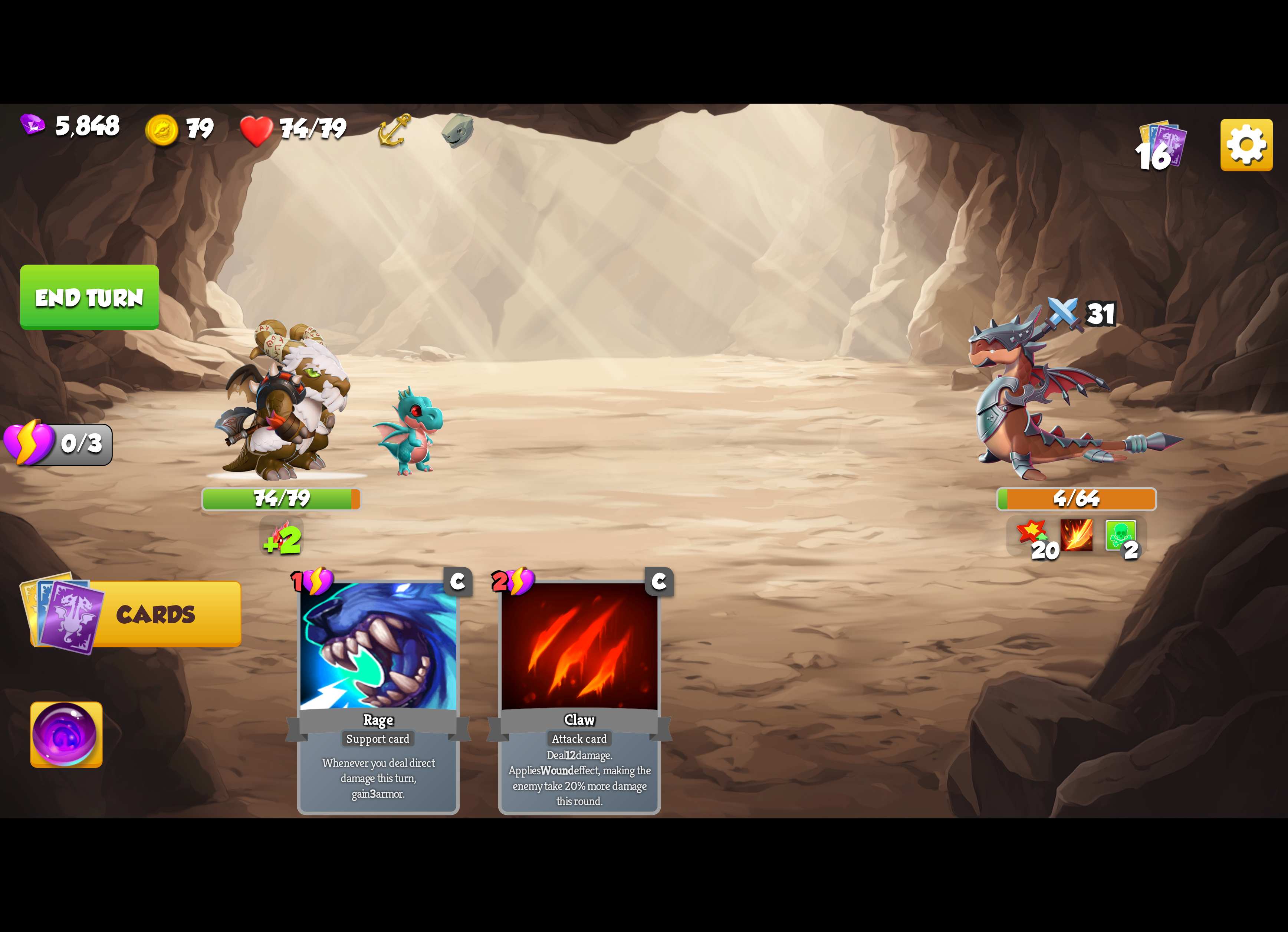
click at [95, 315] on button "End turn" at bounding box center [89, 297] width 139 height 66
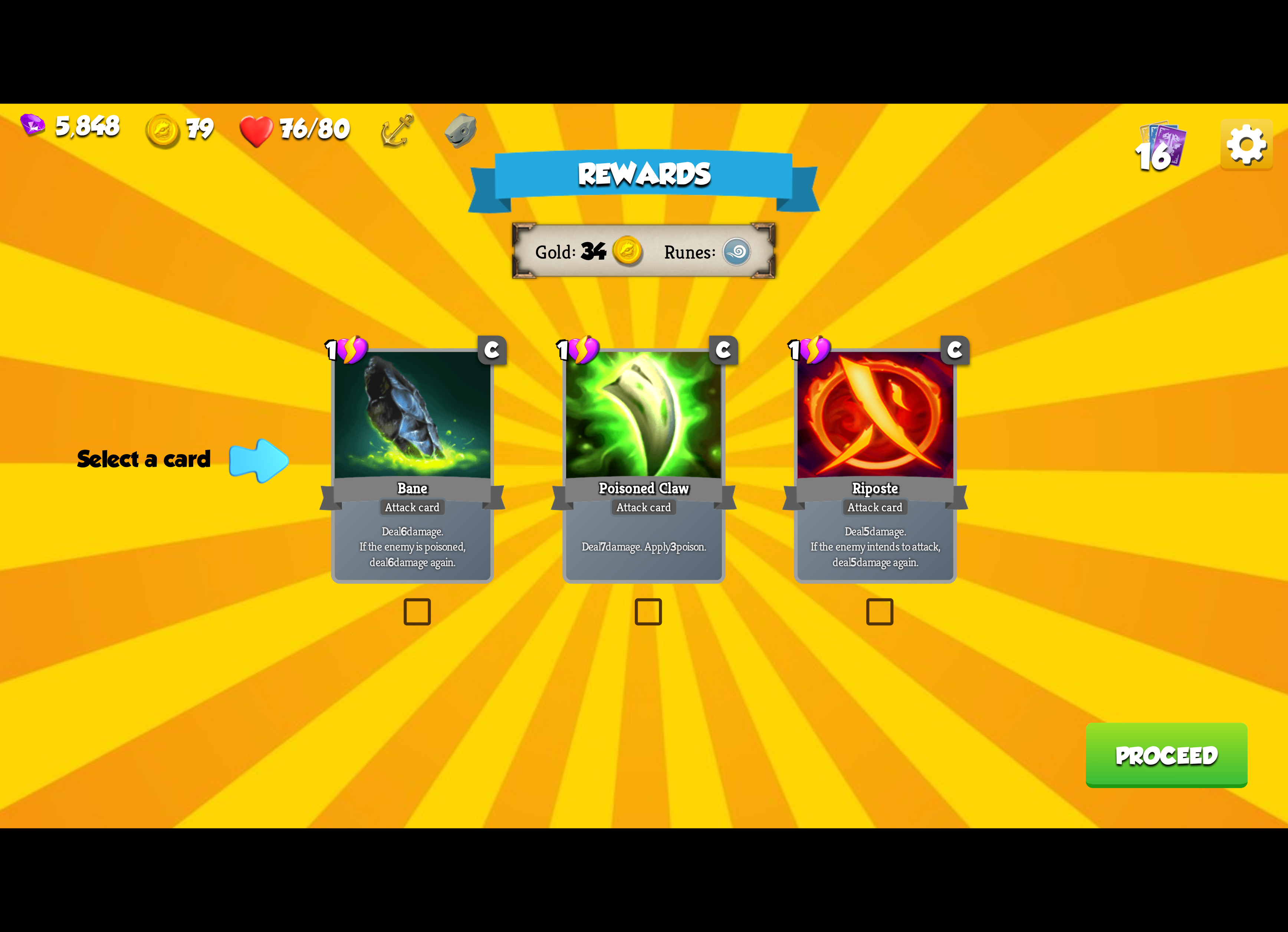
click at [654, 444] on div at bounding box center [643, 417] width 156 height 131
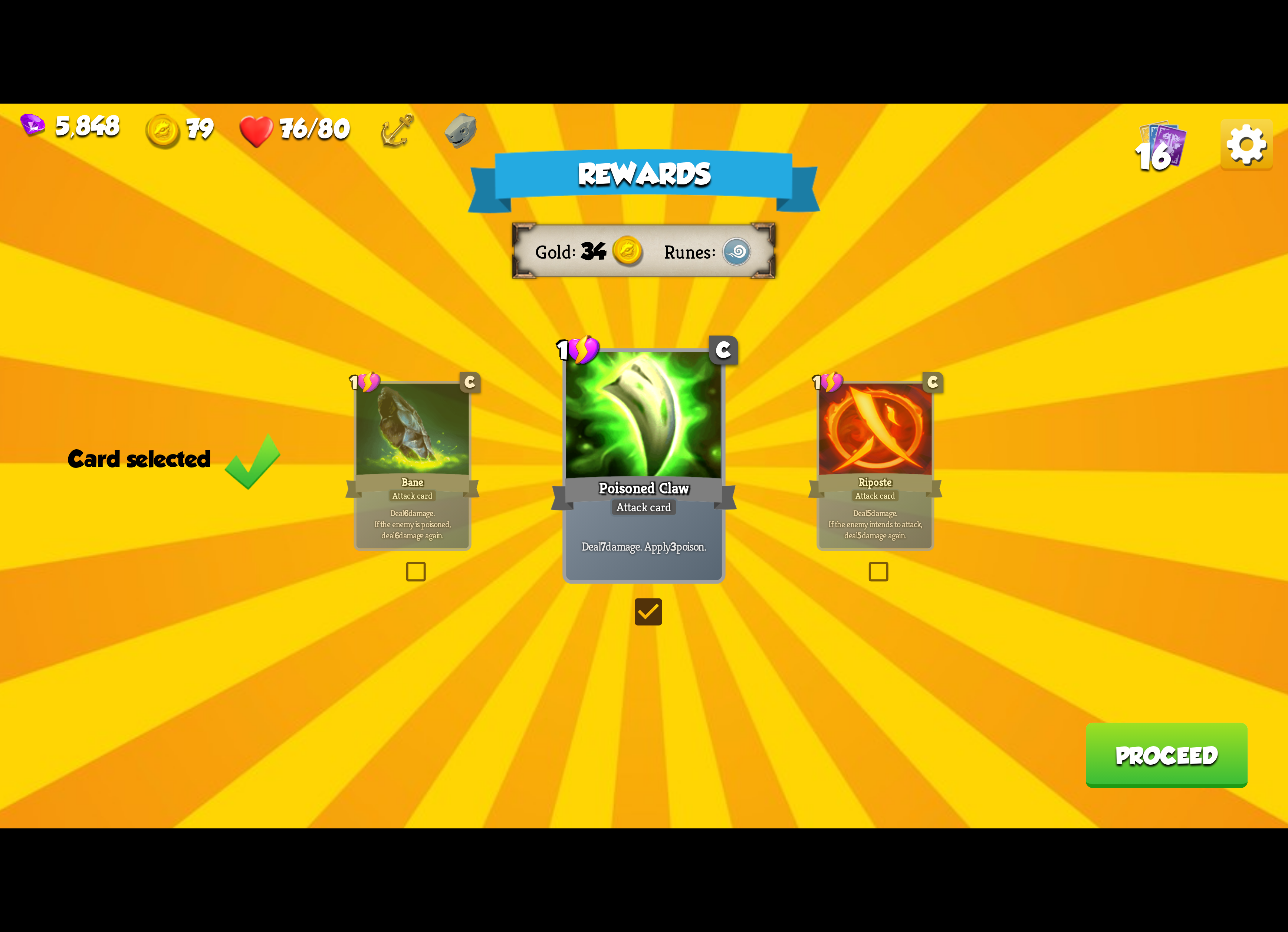
click at [1141, 754] on button "Proceed" at bounding box center [1166, 755] width 163 height 66
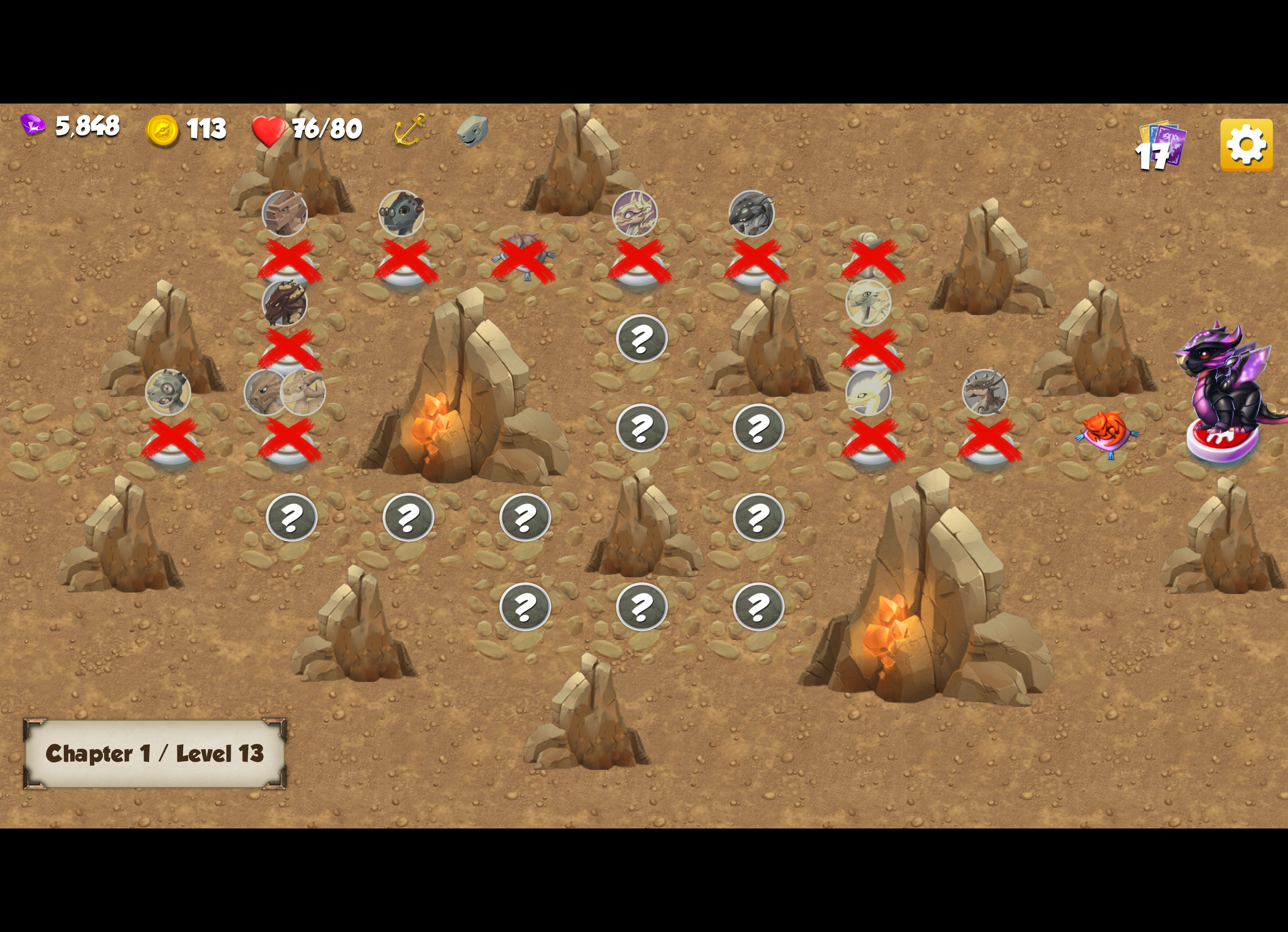
scroll to position [0, 113]
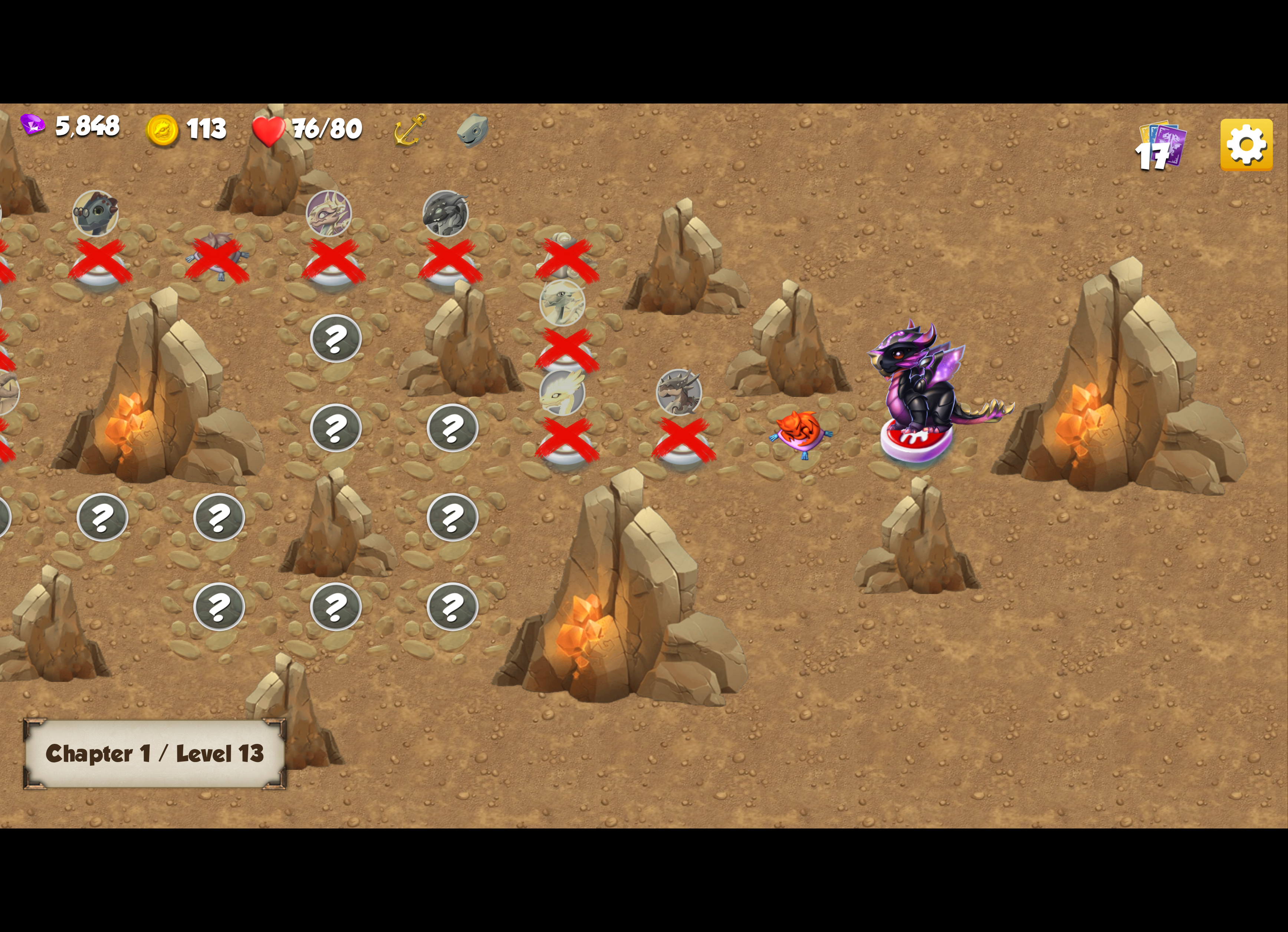
click at [795, 438] on img at bounding box center [801, 435] width 65 height 50
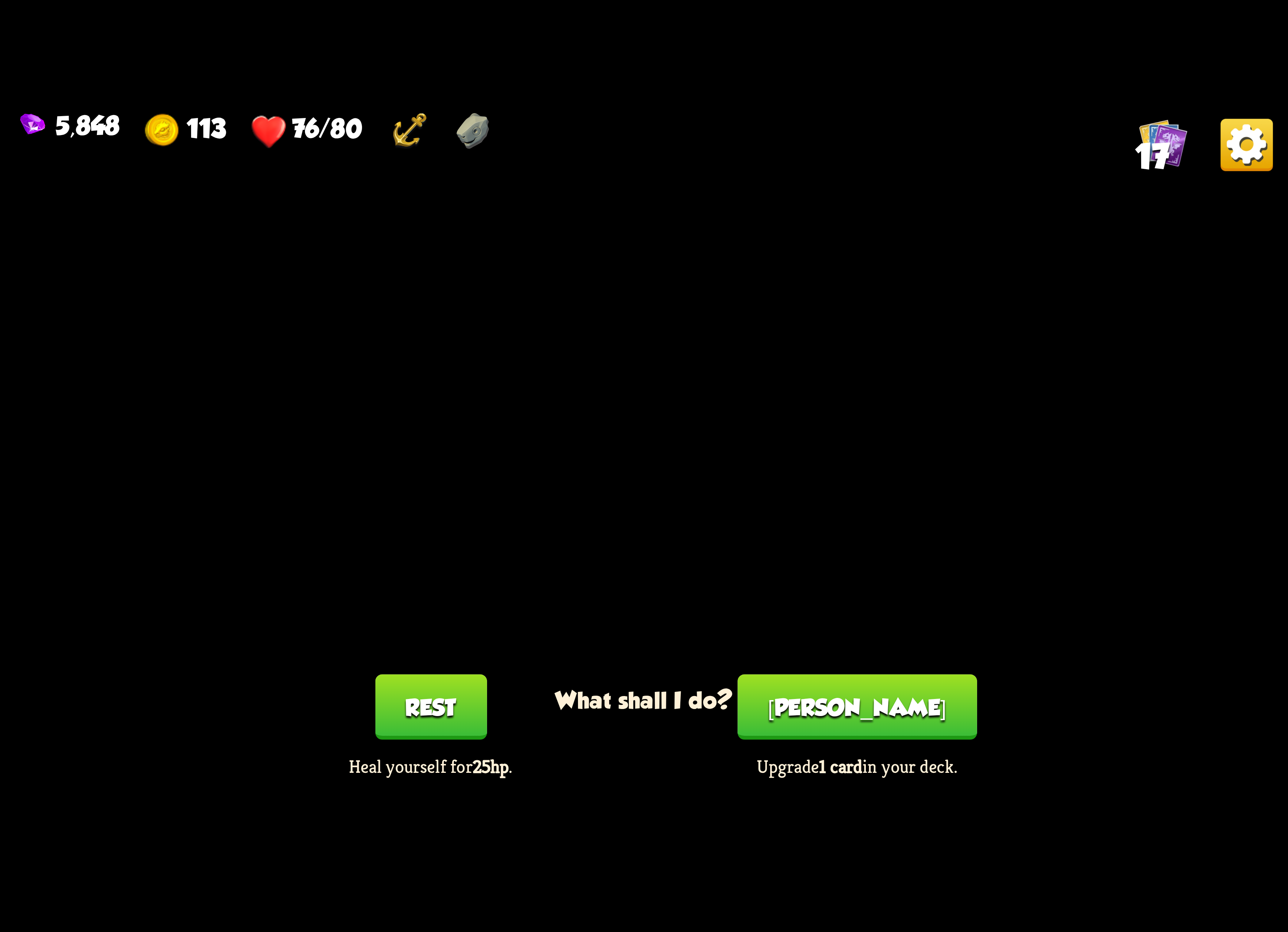
drag, startPoint x: 832, startPoint y: 751, endPoint x: 828, endPoint y: 751, distance: 4.0
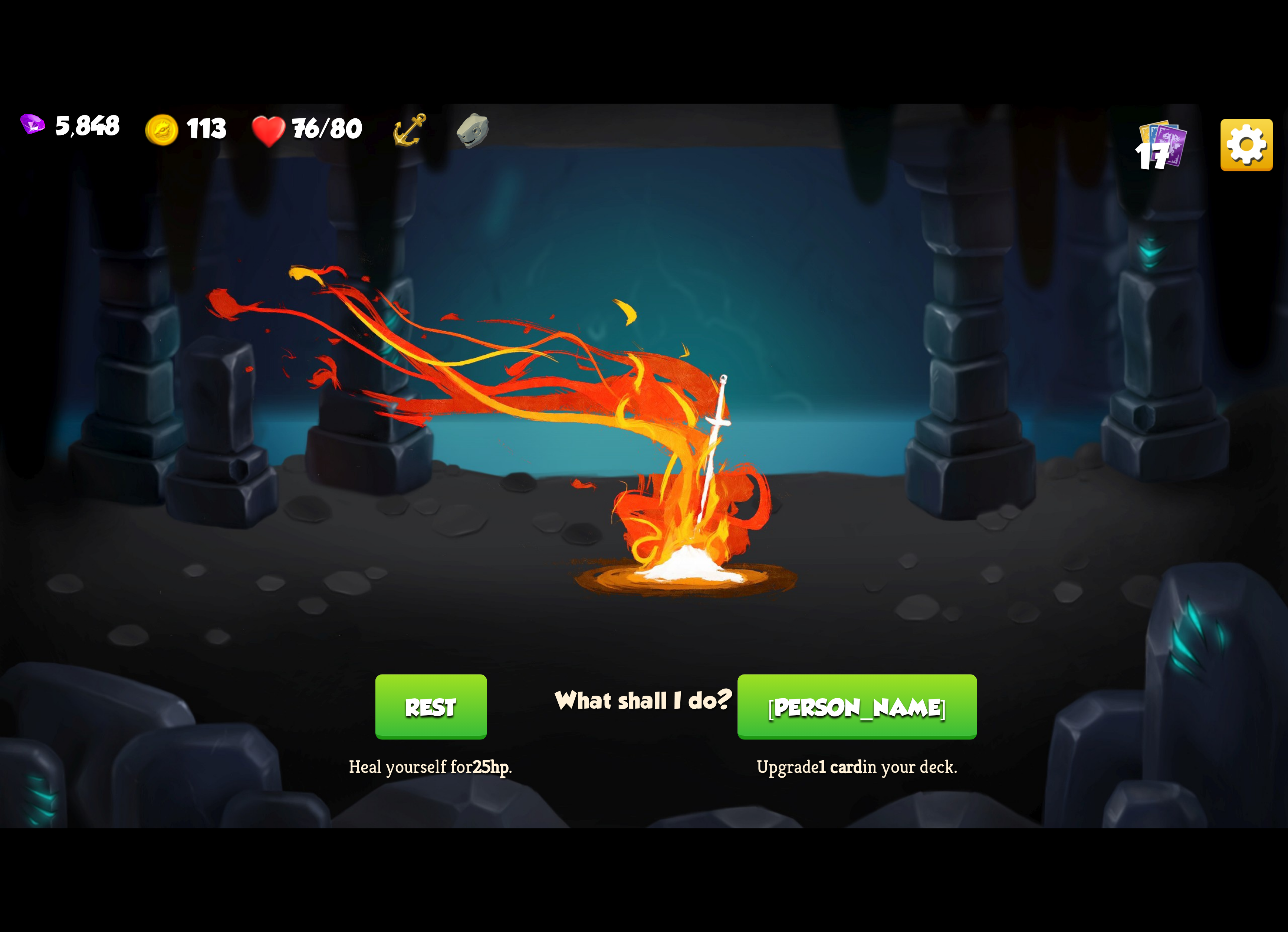
click at [828, 751] on div "[PERSON_NAME] Upgrade 1 card in your deck." at bounding box center [857, 726] width 258 height 104
click at [819, 711] on button "[PERSON_NAME]" at bounding box center [857, 707] width 239 height 66
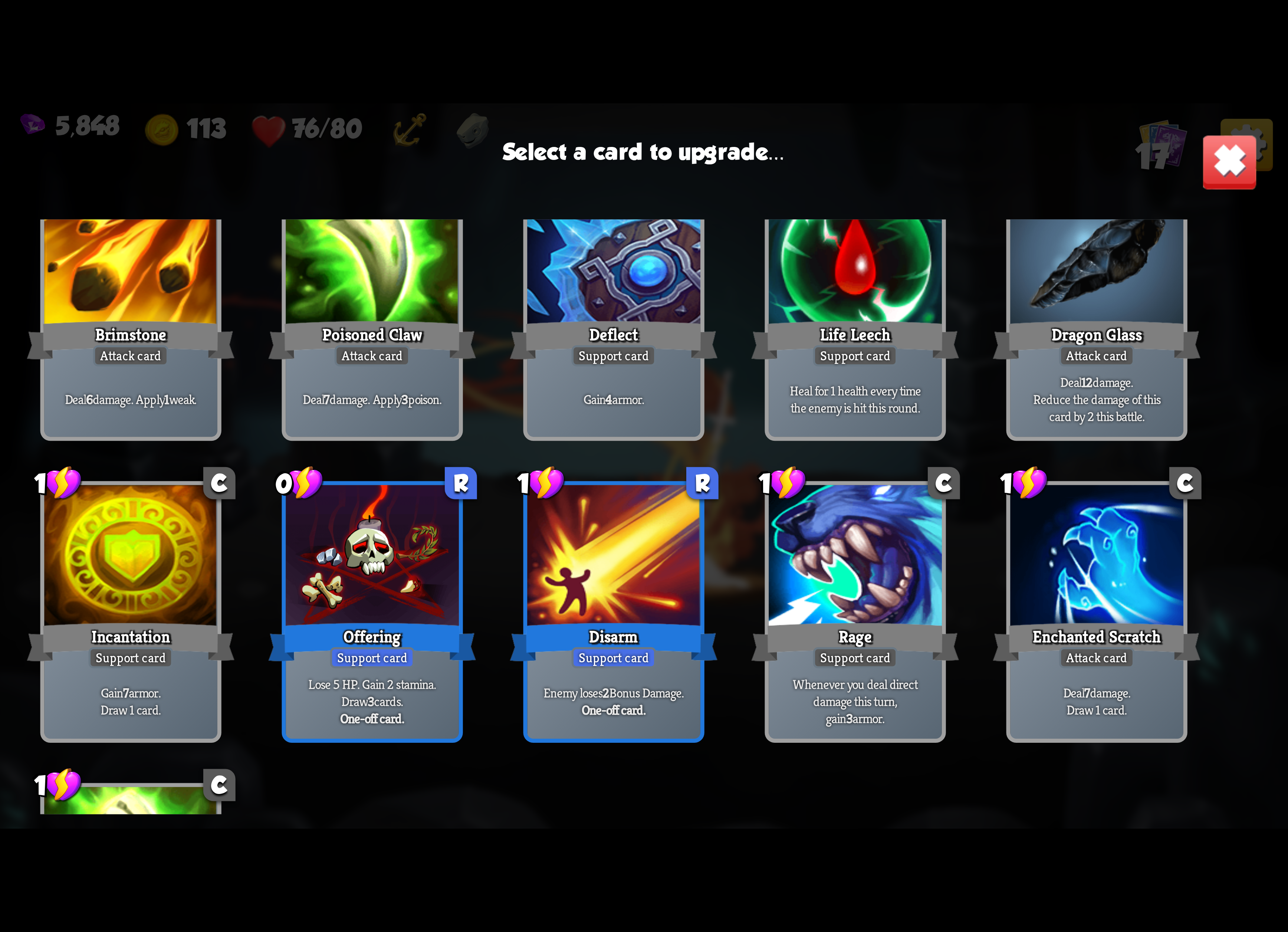
scroll to position [233, 0]
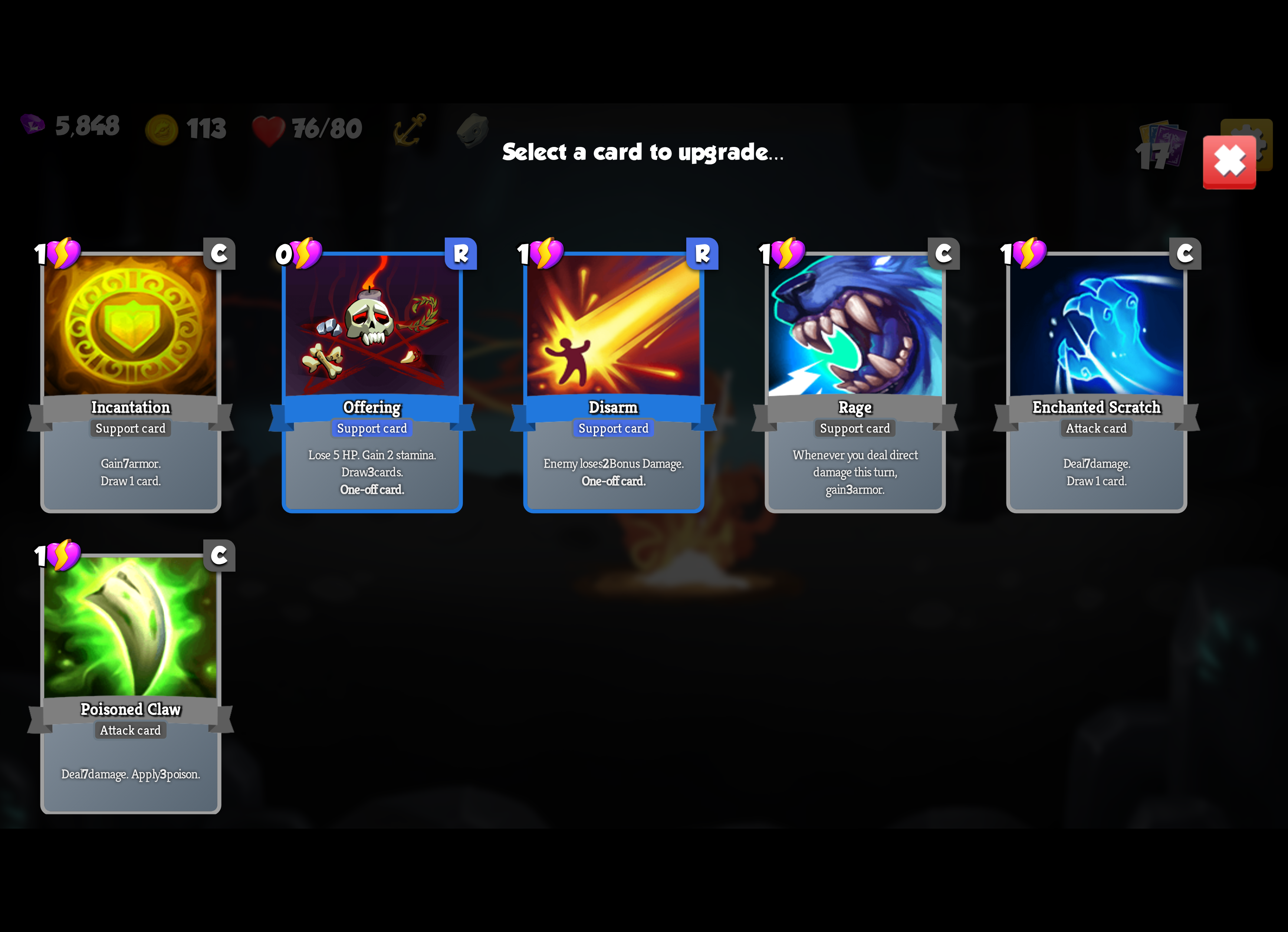
click at [399, 471] on p "Lose 5 HP. Gain 2 stamina. Draw 3 cards." at bounding box center [372, 463] width 165 height 34
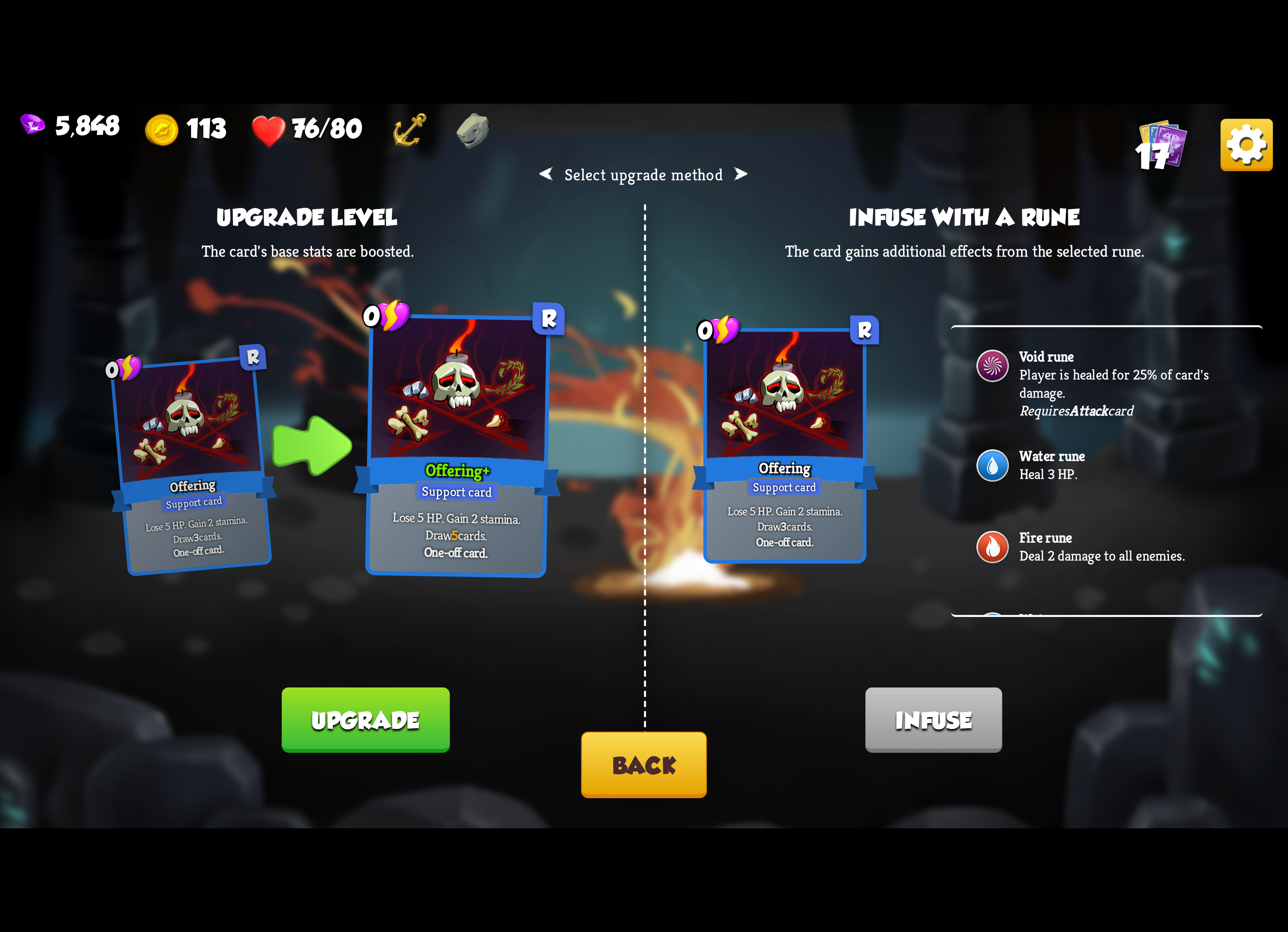
click at [626, 764] on button "Back" at bounding box center [644, 764] width 125 height 67
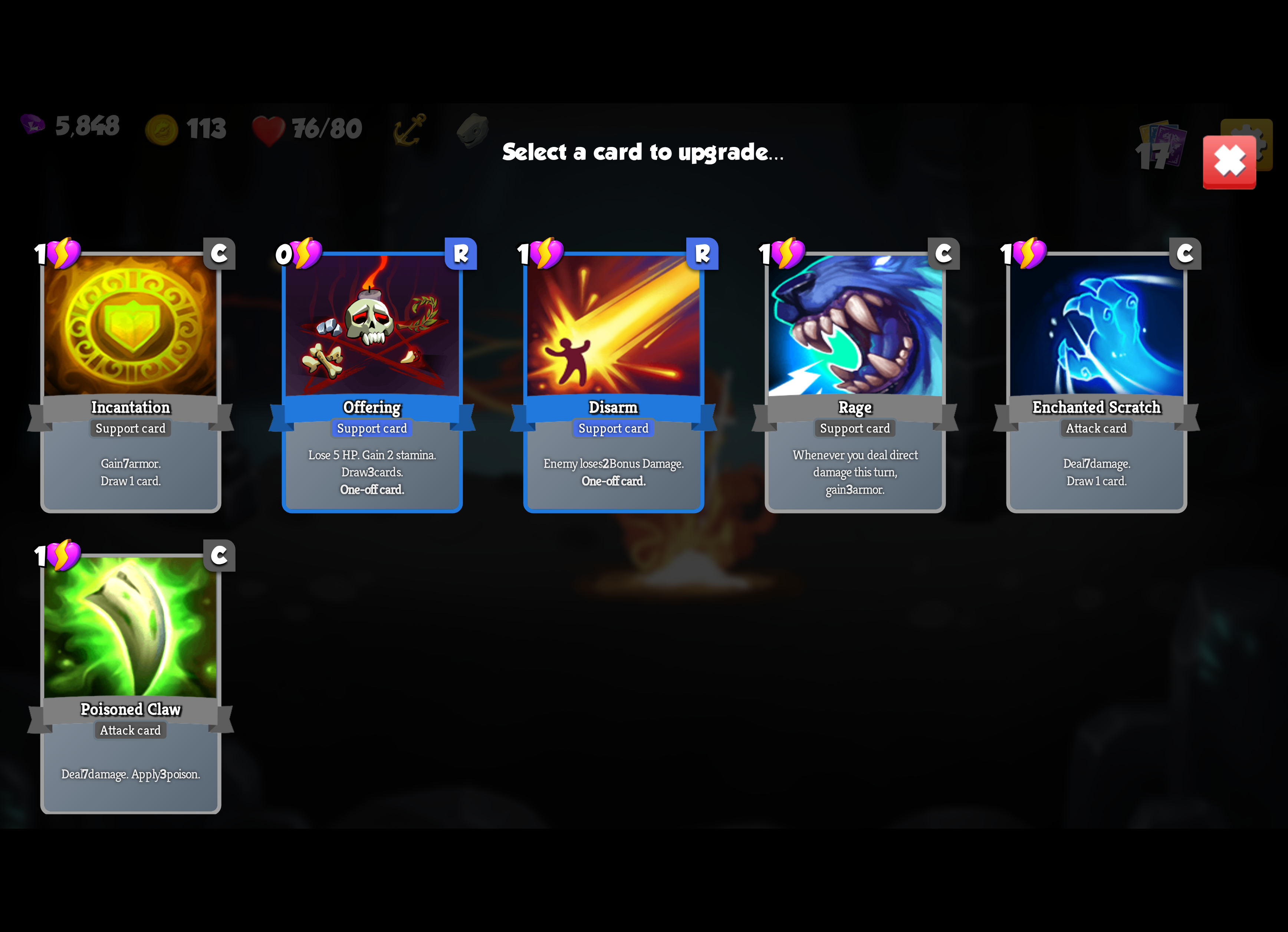
click at [178, 699] on div "Poisoned Claw" at bounding box center [131, 713] width 208 height 46
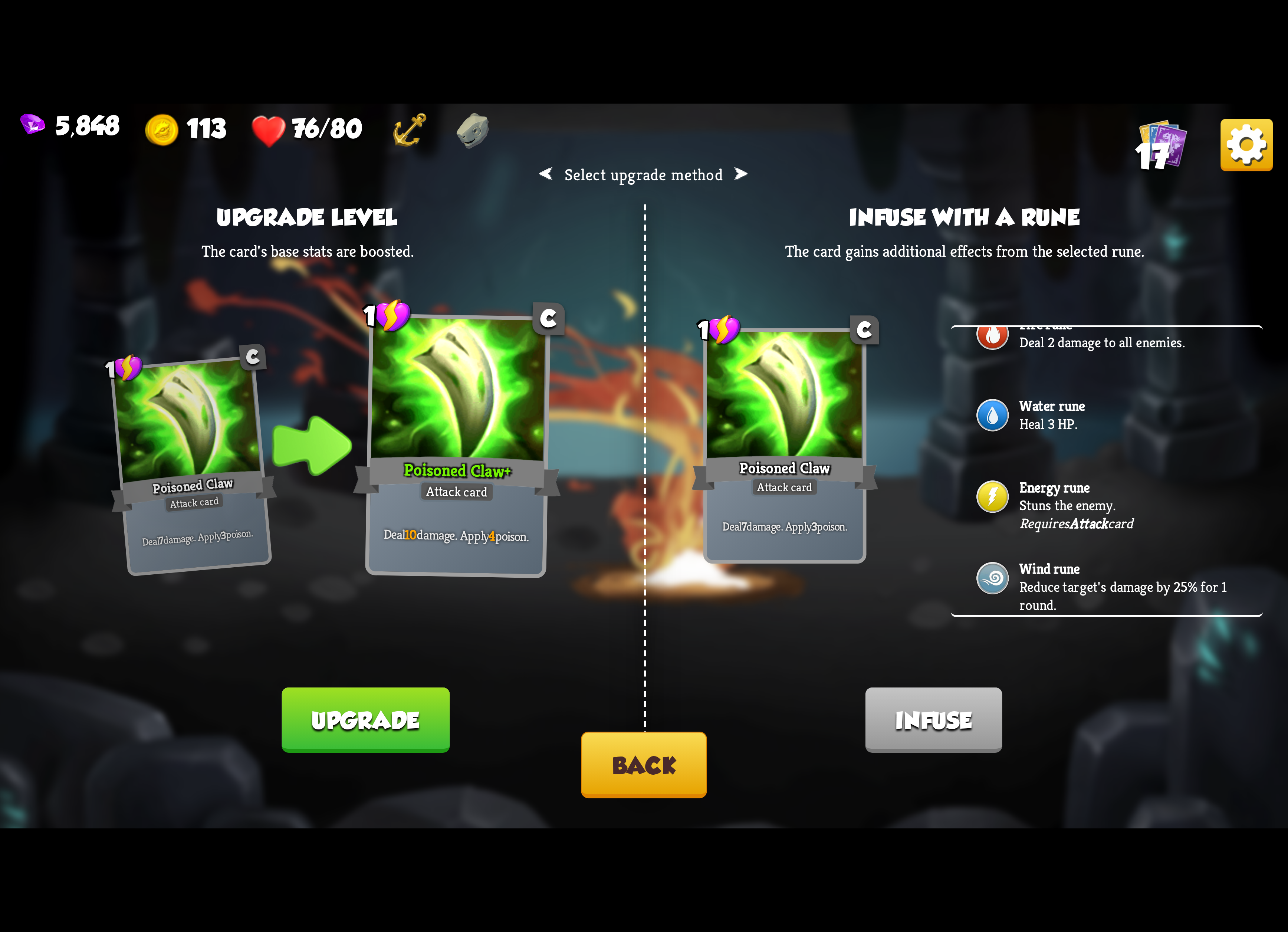
scroll to position [0, 0]
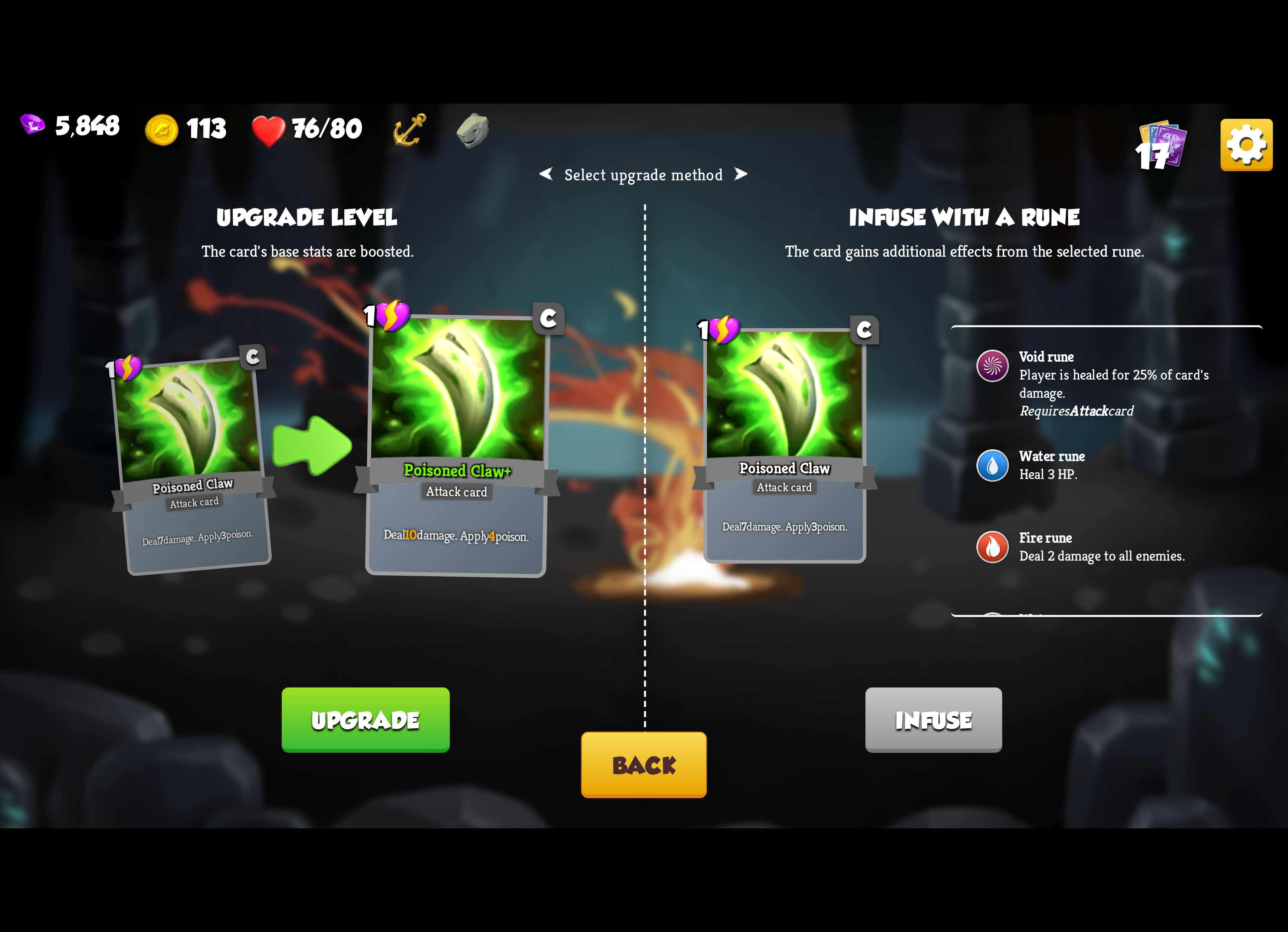
click at [1063, 450] on b "Water rune" at bounding box center [1052, 456] width 66 height 19
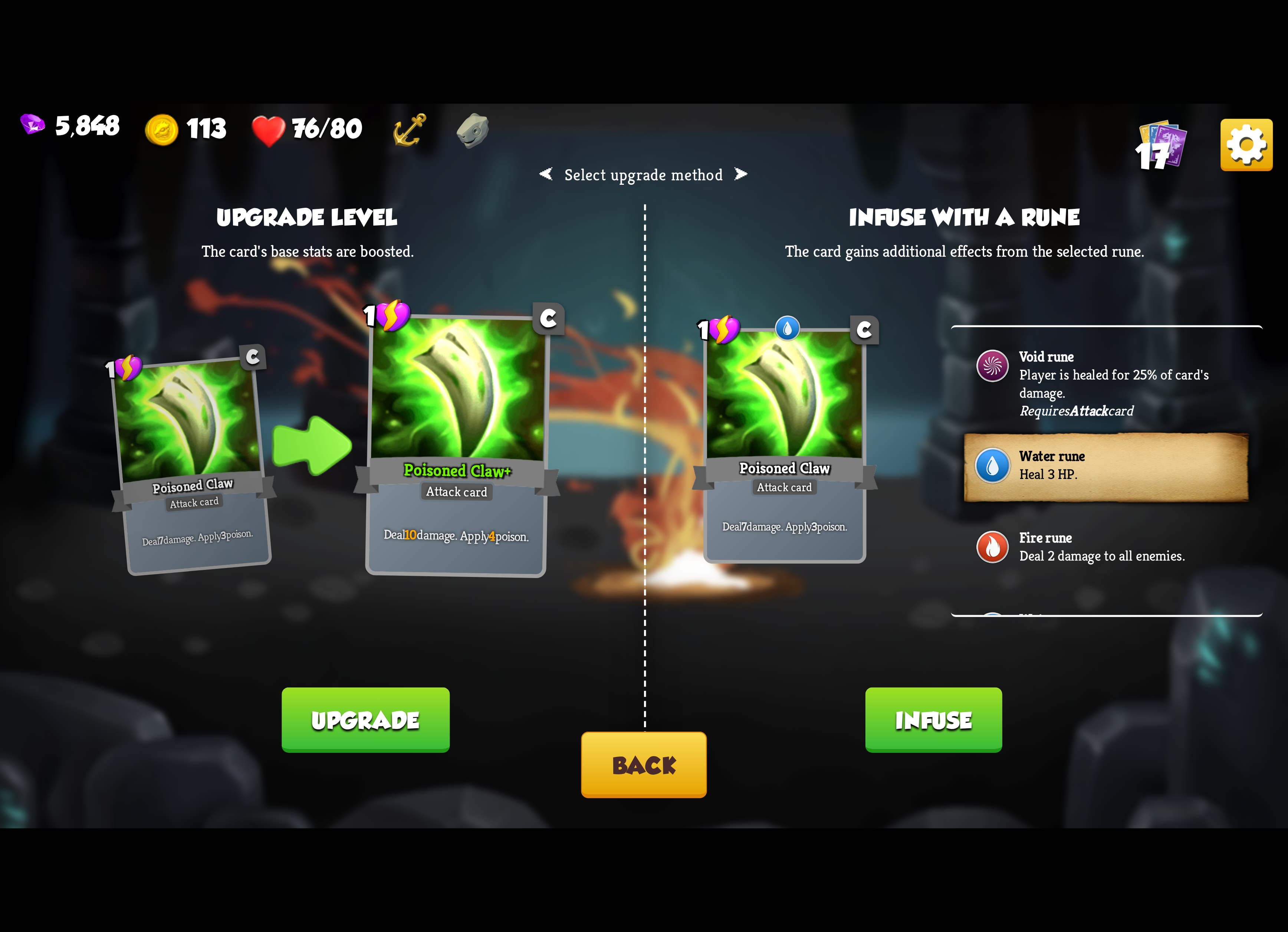
click at [1092, 401] on b "Attack" at bounding box center [1088, 410] width 38 height 19
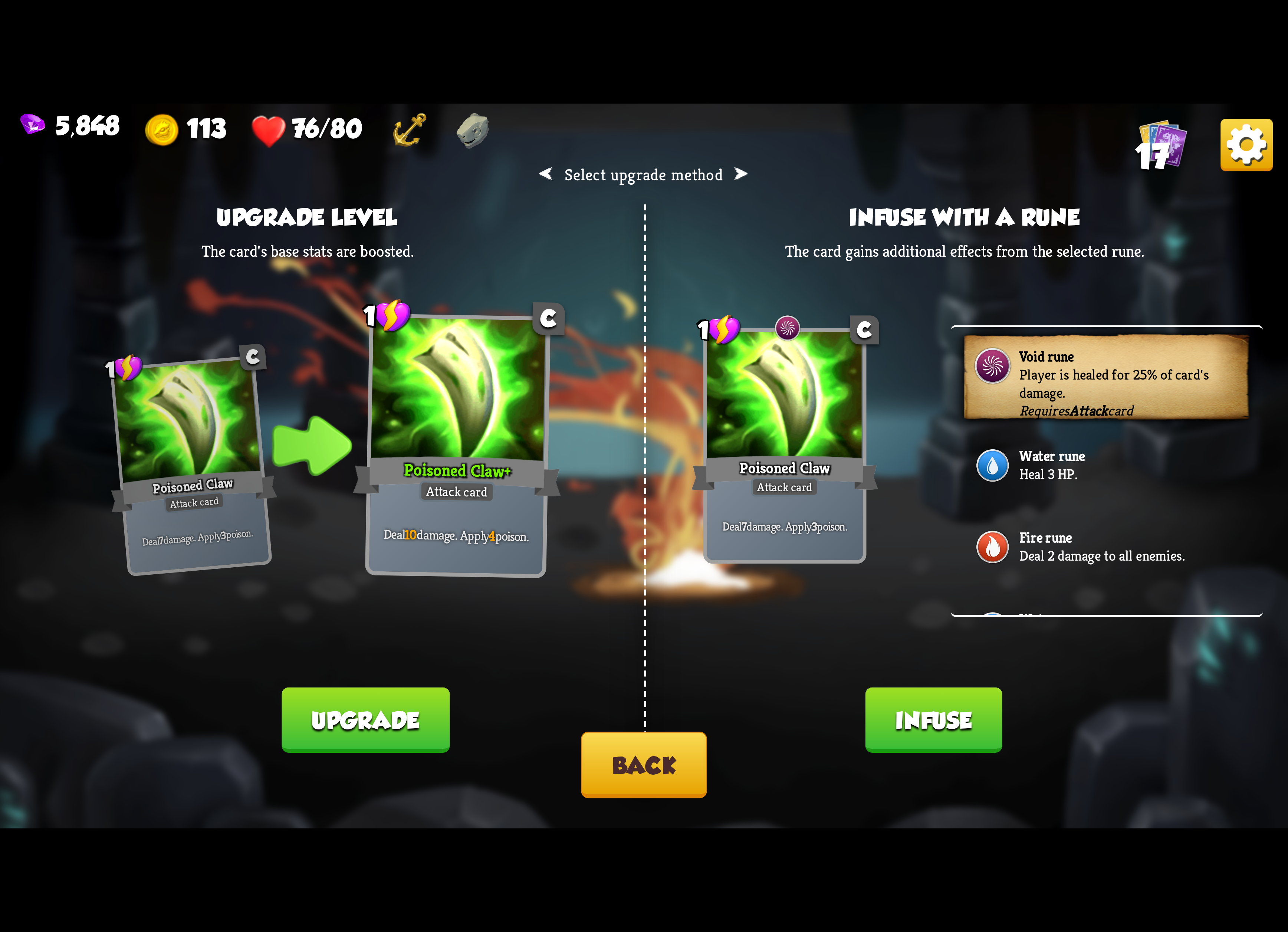
click at [1074, 476] on div "Water rune Heal 3 HP." at bounding box center [1107, 466] width 312 height 81
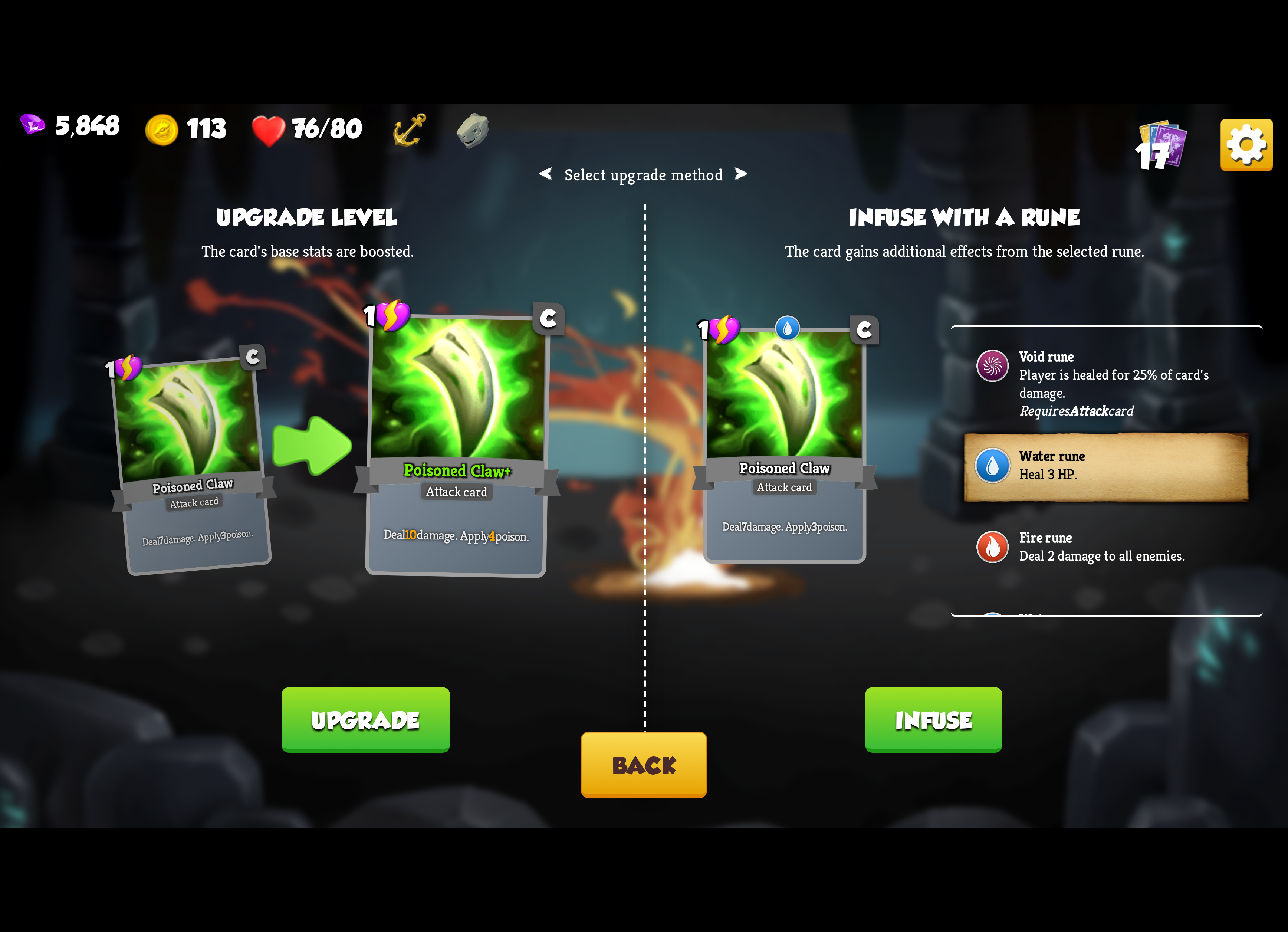
click at [1058, 517] on div "Fire rune Deal 2 damage to all enemies." at bounding box center [1107, 548] width 312 height 81
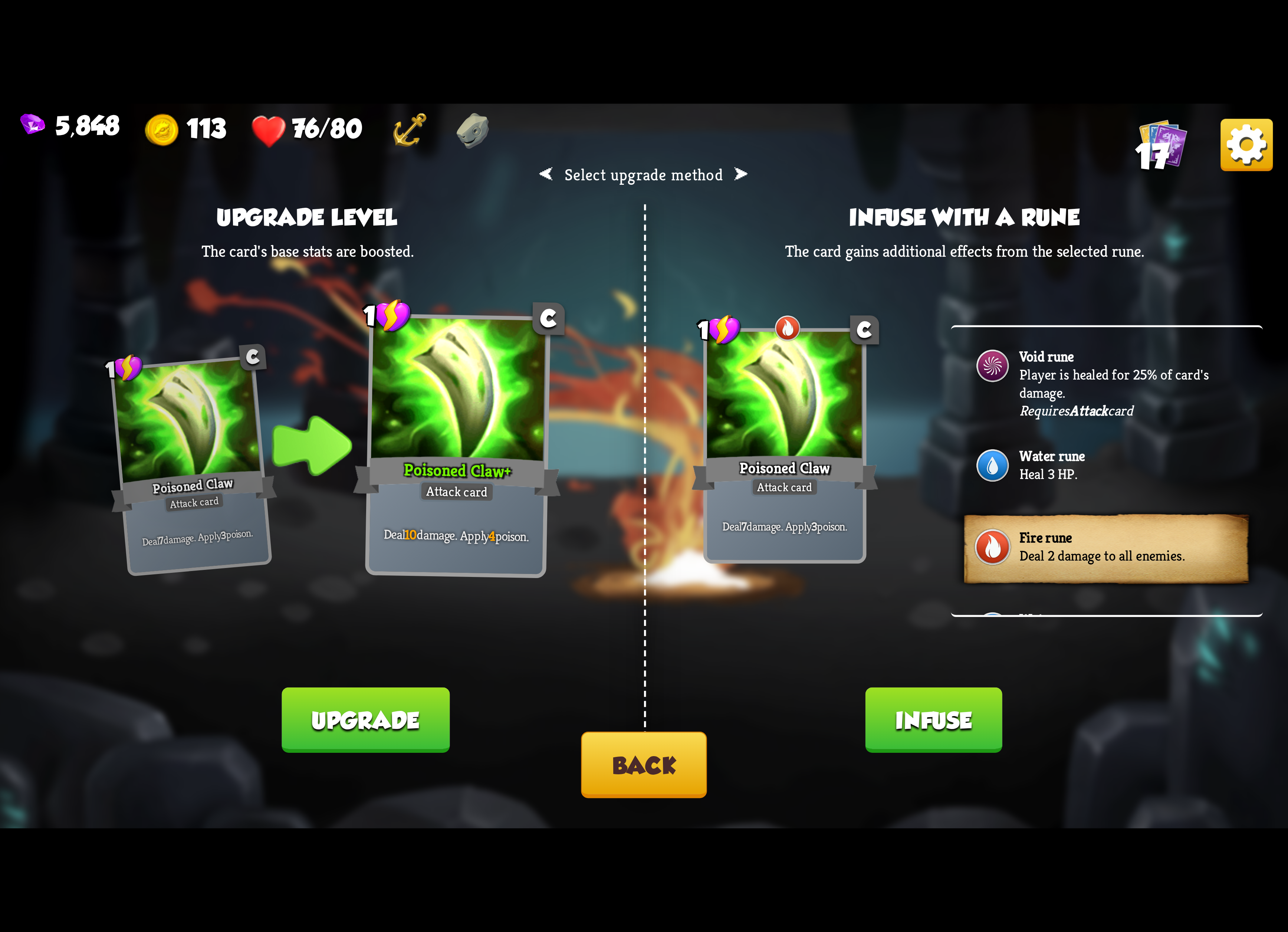
click at [1049, 546] on p "Deal 2 damage to all enemies." at bounding box center [1128, 555] width 219 height 19
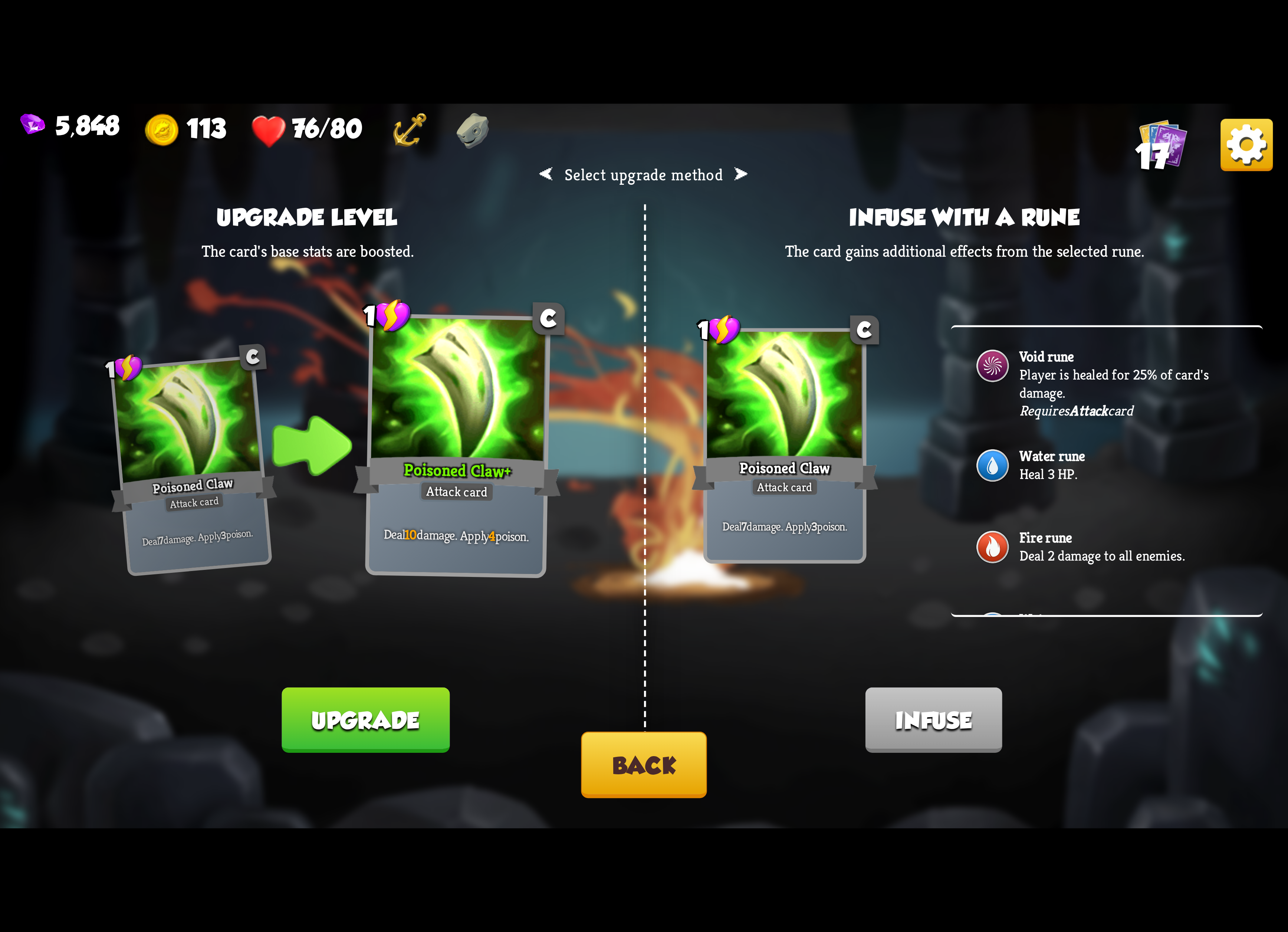
click at [1049, 534] on b "Fire rune" at bounding box center [1045, 537] width 52 height 19
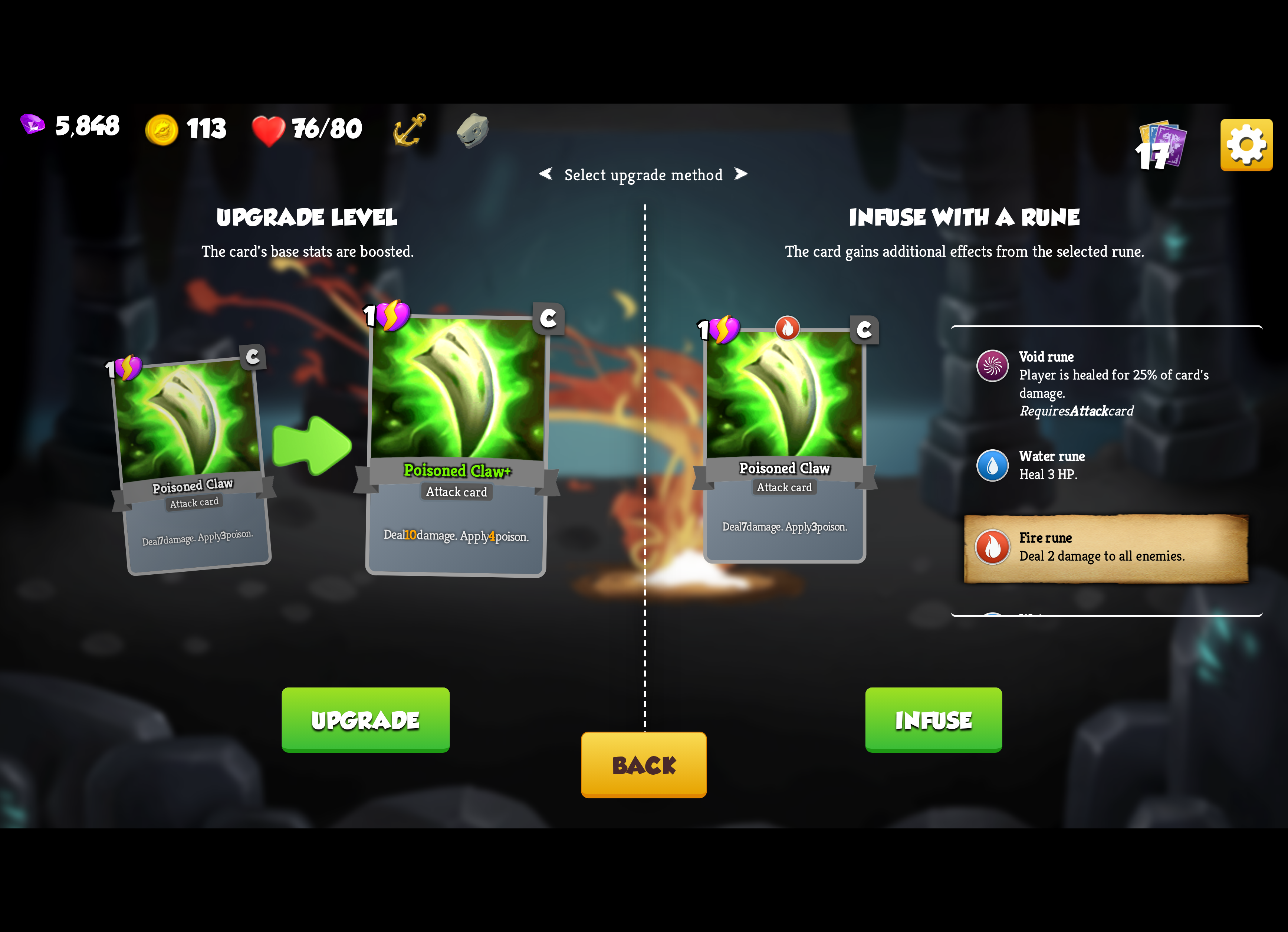
scroll to position [78, 0]
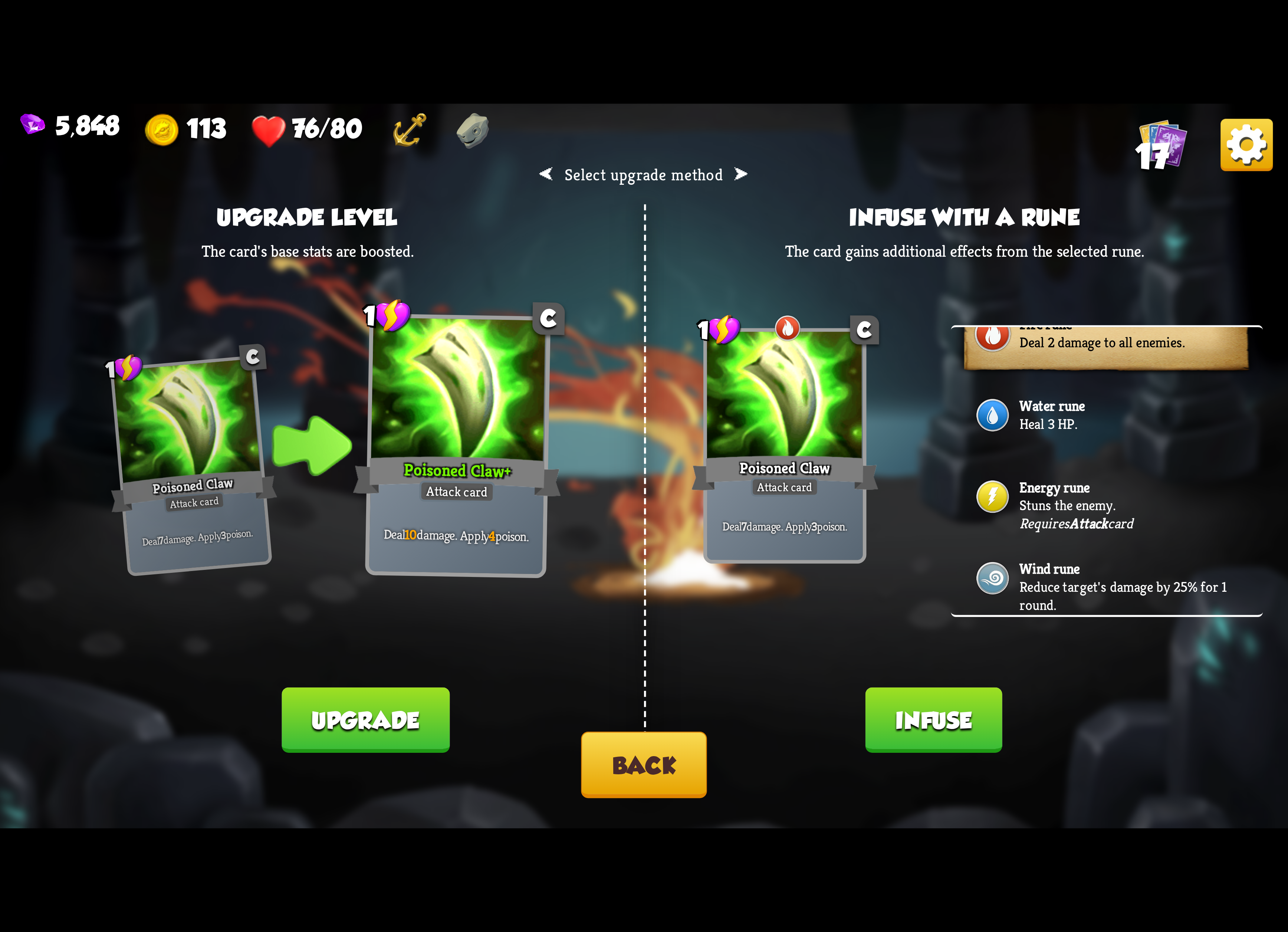
click at [1081, 496] on p "Stuns the enemy." at bounding box center [1128, 505] width 219 height 19
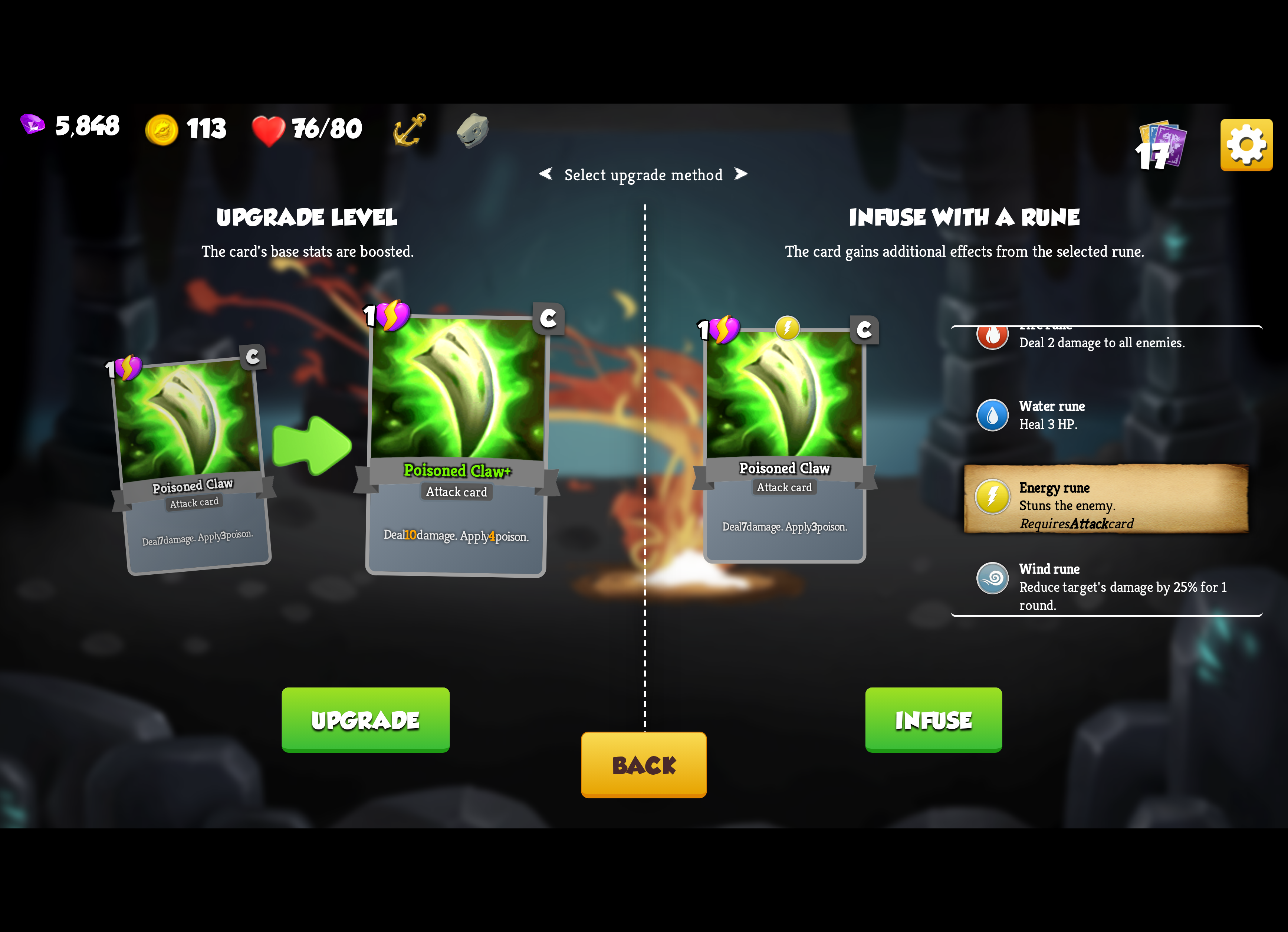
click at [1098, 514] on b "Attack" at bounding box center [1088, 522] width 38 height 19
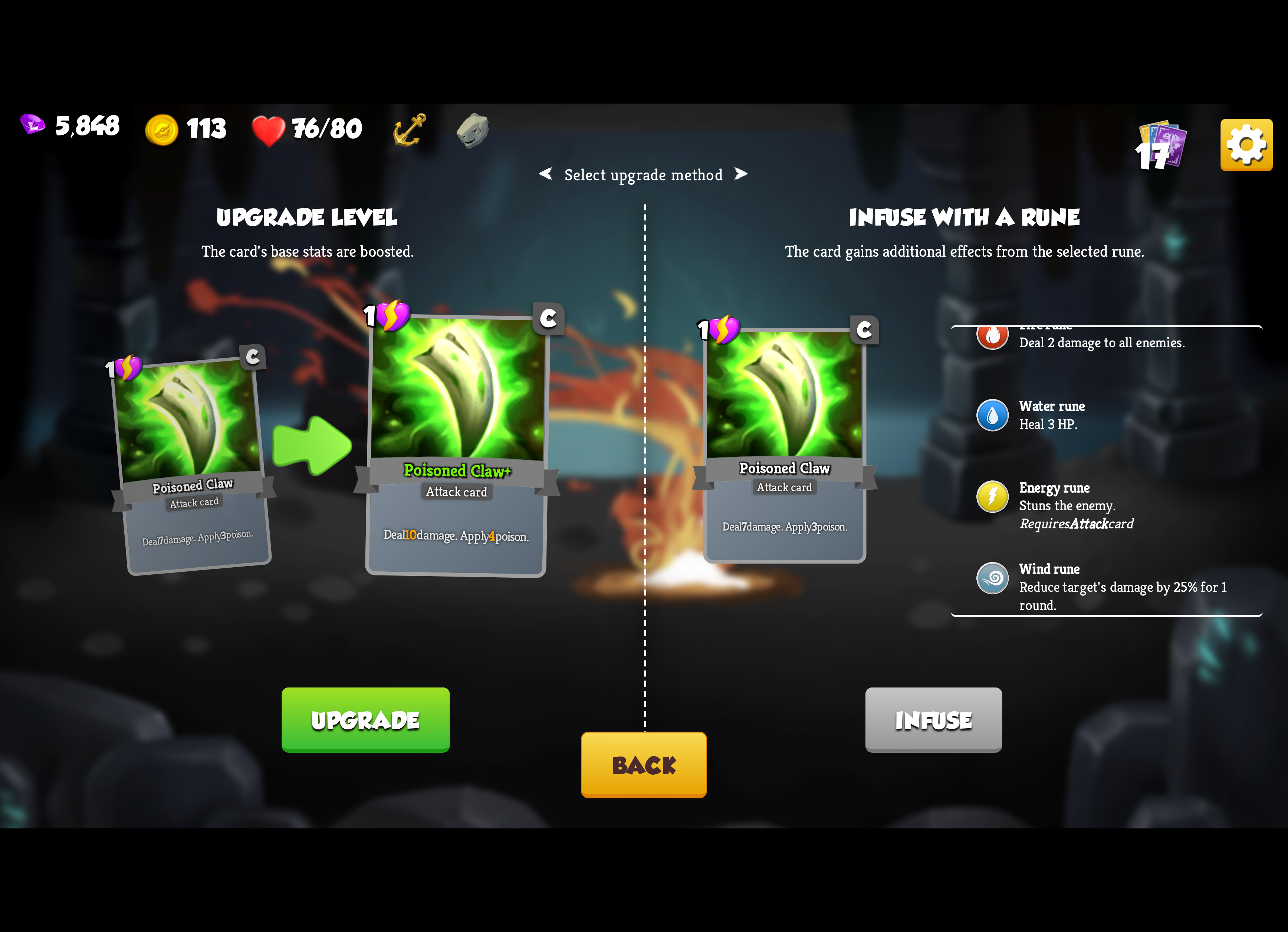
click at [1108, 514] on b "Attack" at bounding box center [1088, 522] width 38 height 19
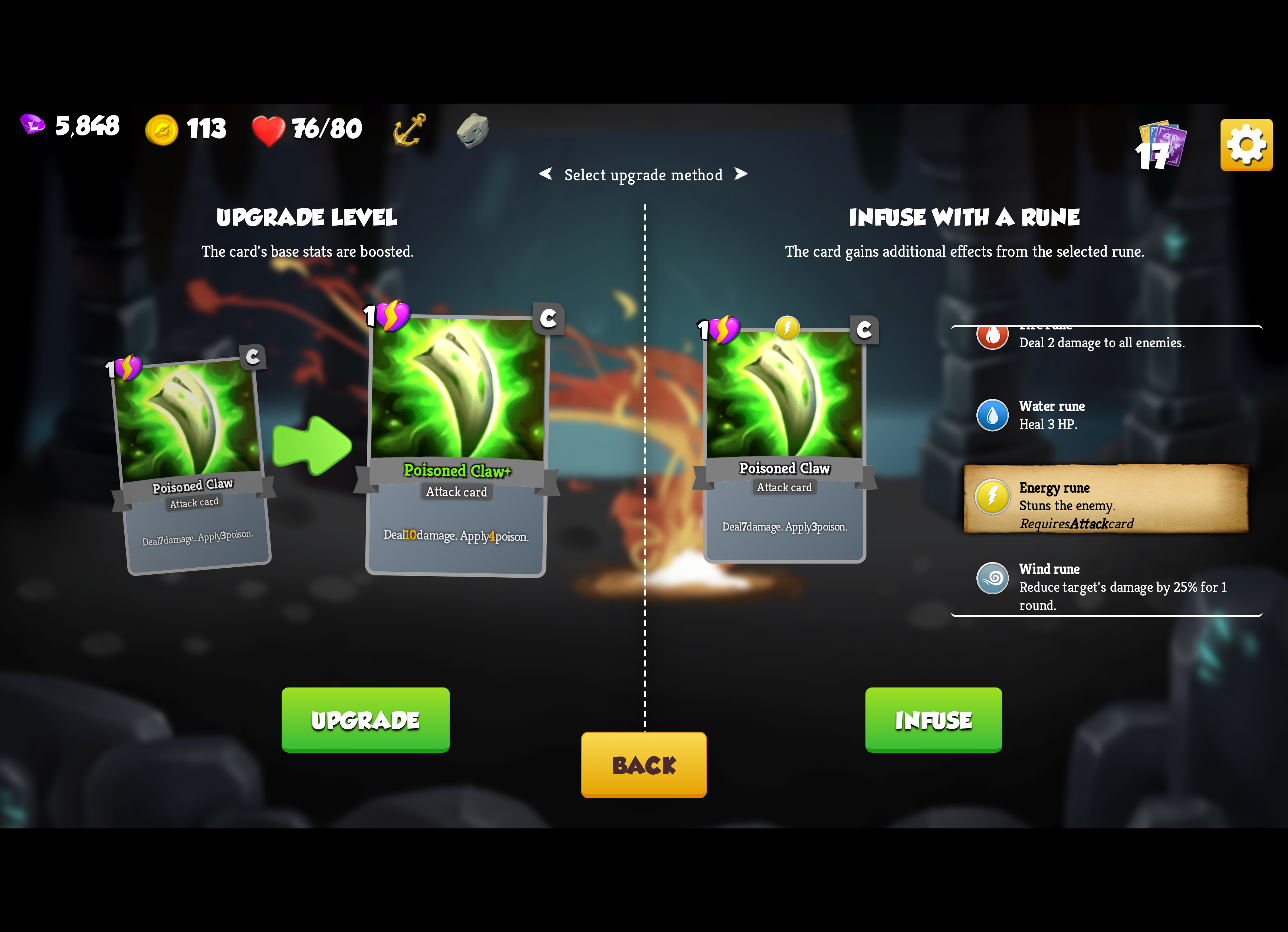
drag, startPoint x: 893, startPoint y: 699, endPoint x: 843, endPoint y: 730, distance: 58.8
click at [883, 702] on div "⮜ Select upgrade method ⮞ Upgrade level The card's base stats are boosted. 1 C …" at bounding box center [644, 466] width 1288 height 724
click at [895, 718] on button "Infuse" at bounding box center [934, 719] width 137 height 66
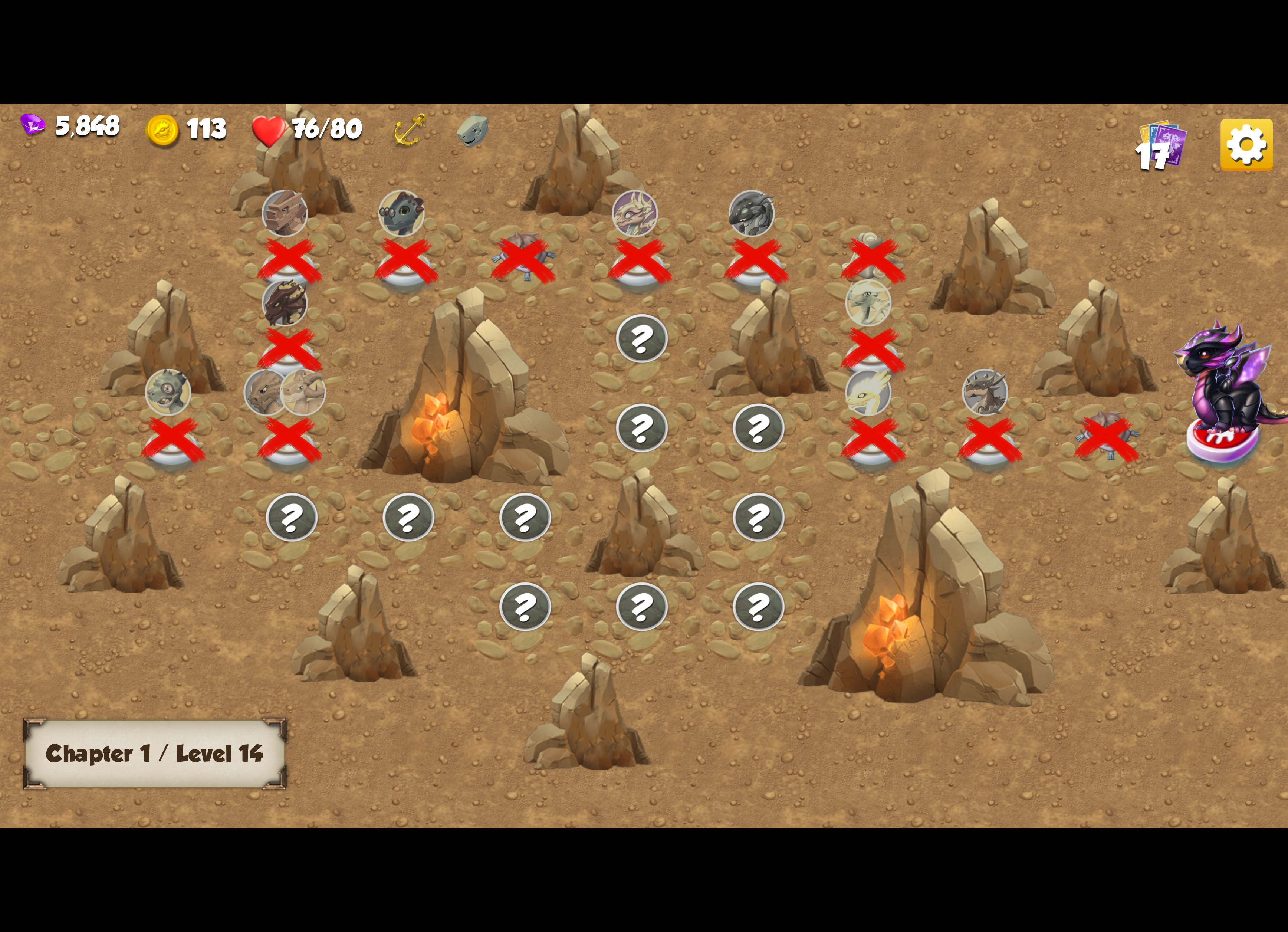
scroll to position [0, 113]
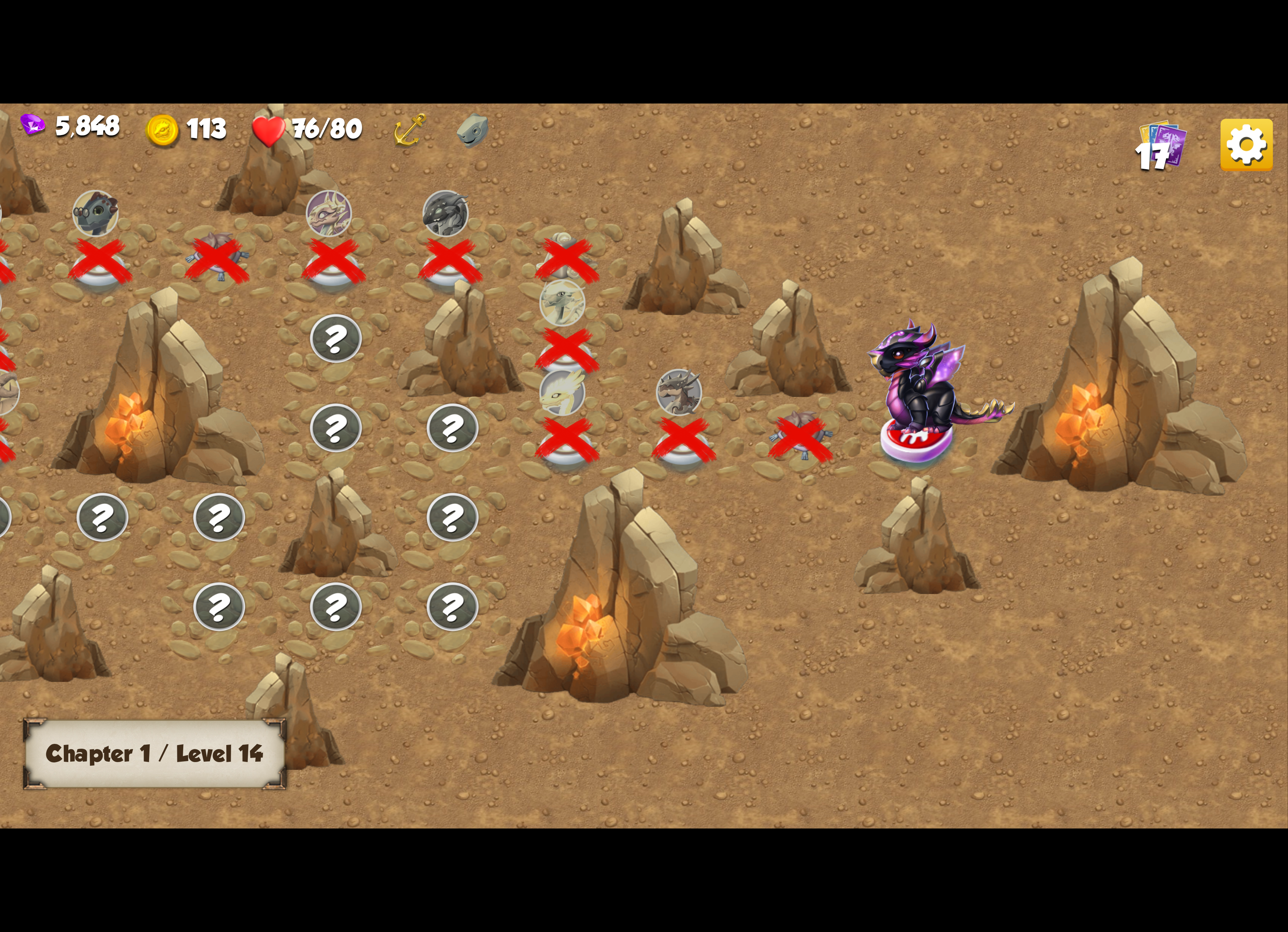
click at [921, 431] on img at bounding box center [919, 440] width 80 height 66
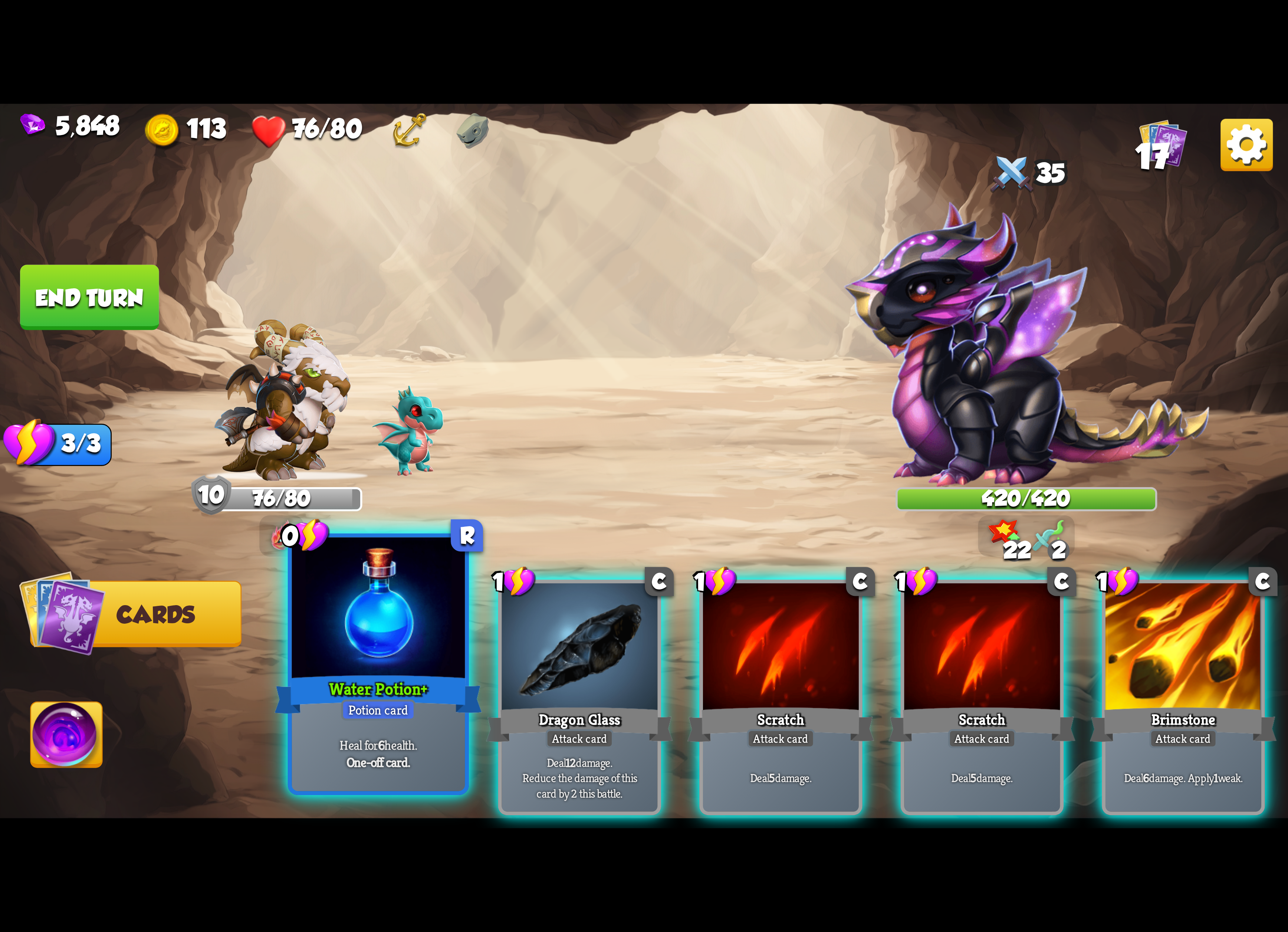
click at [383, 639] on div at bounding box center [378, 610] width 173 height 146
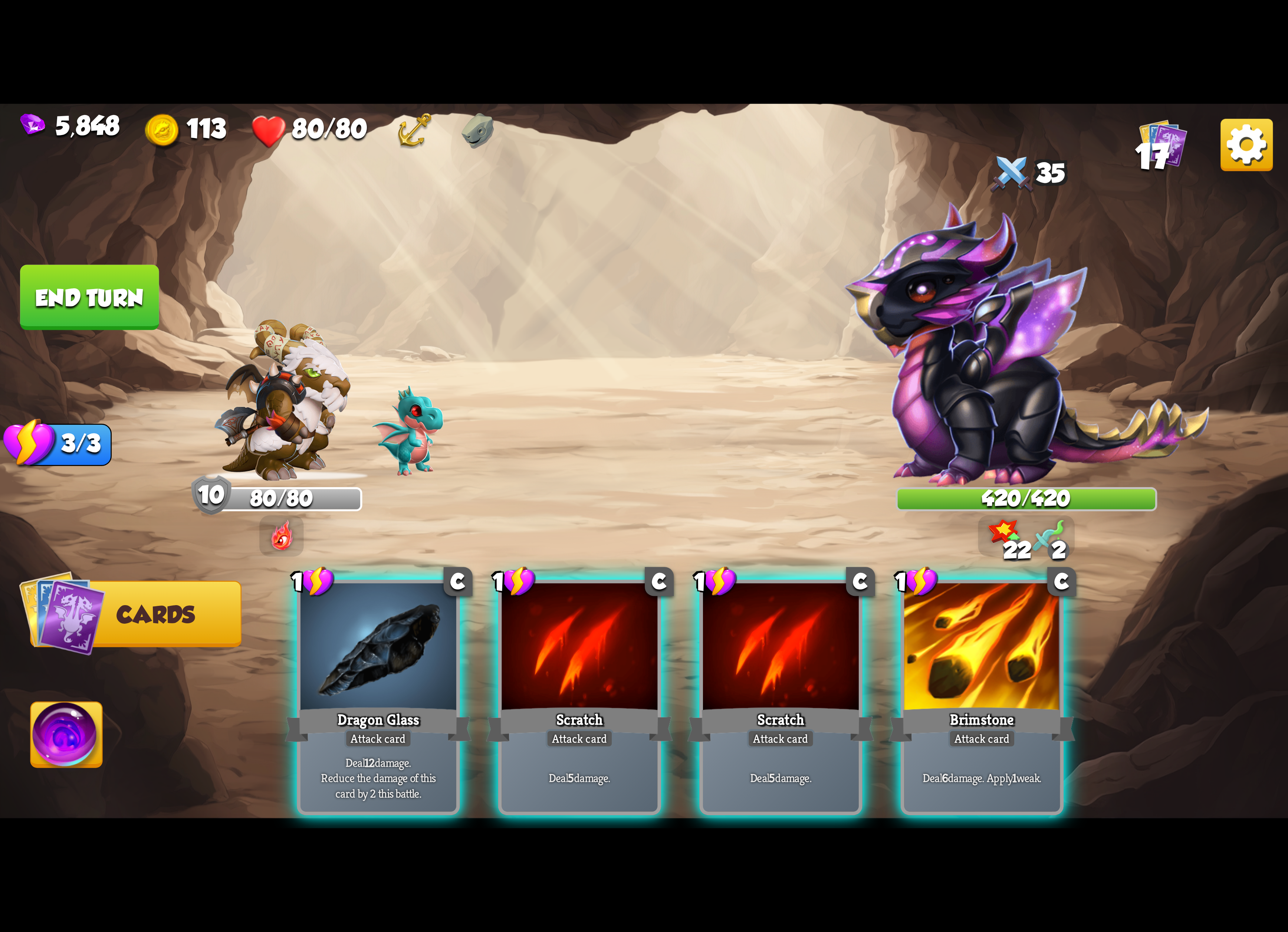
drag, startPoint x: 742, startPoint y: 593, endPoint x: 690, endPoint y: 425, distance: 175.9
click at [690, 425] on div "Select an enemy to attack... You don't have enough stamina to play that card...…" at bounding box center [644, 466] width 1288 height 724
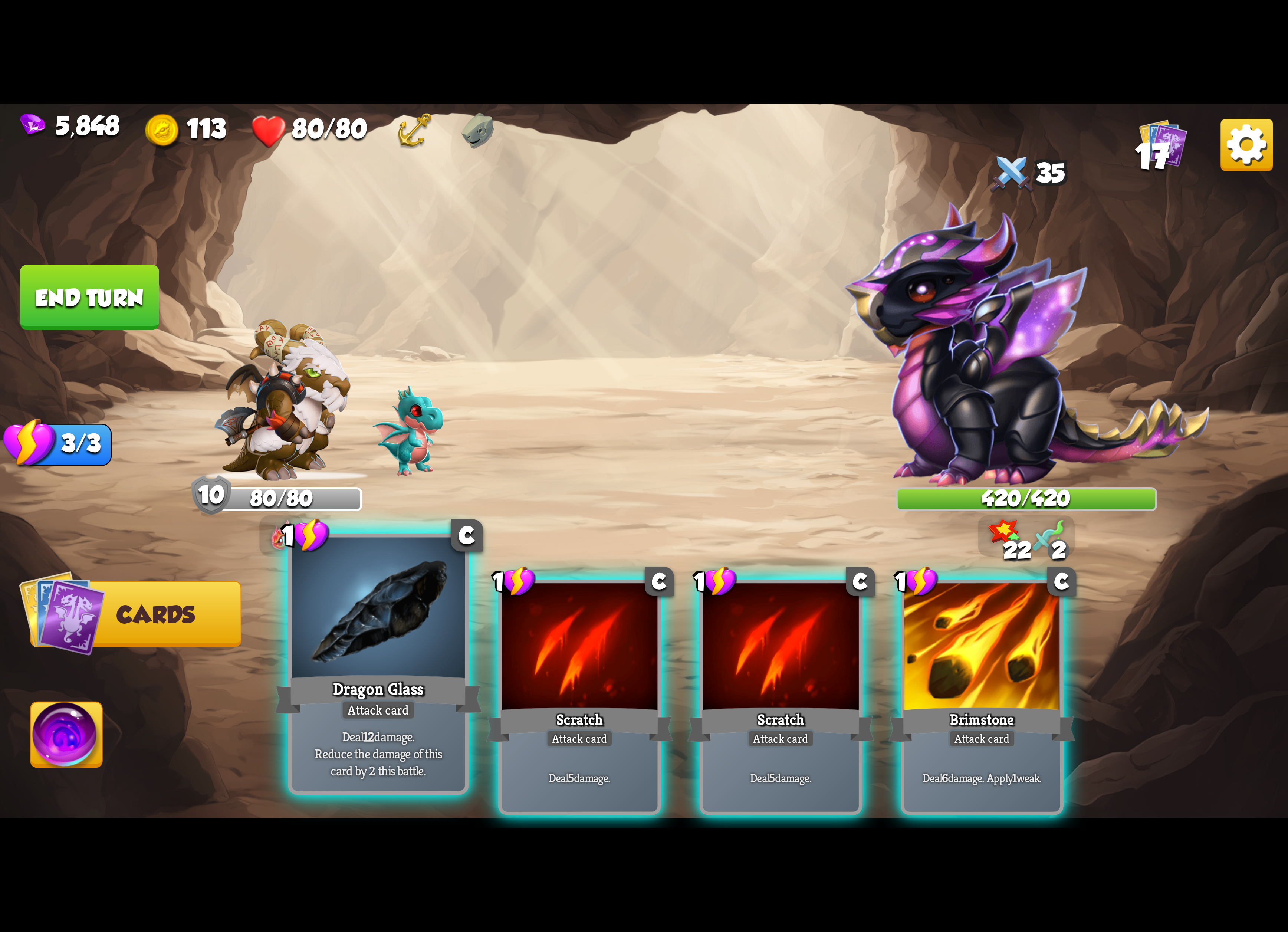
click at [411, 601] on div at bounding box center [378, 610] width 173 height 146
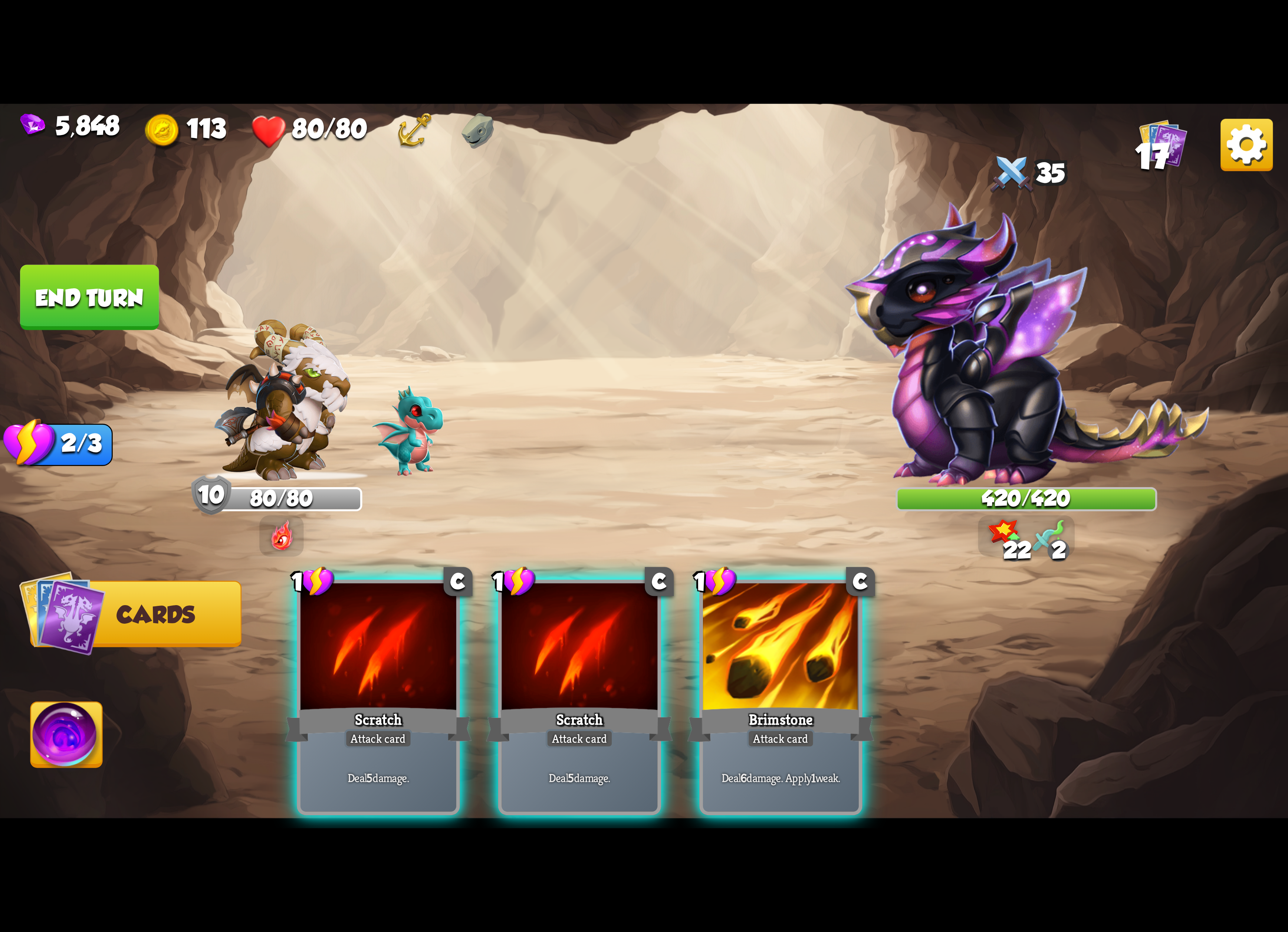
click at [411, 601] on div at bounding box center [378, 649] width 156 height 131
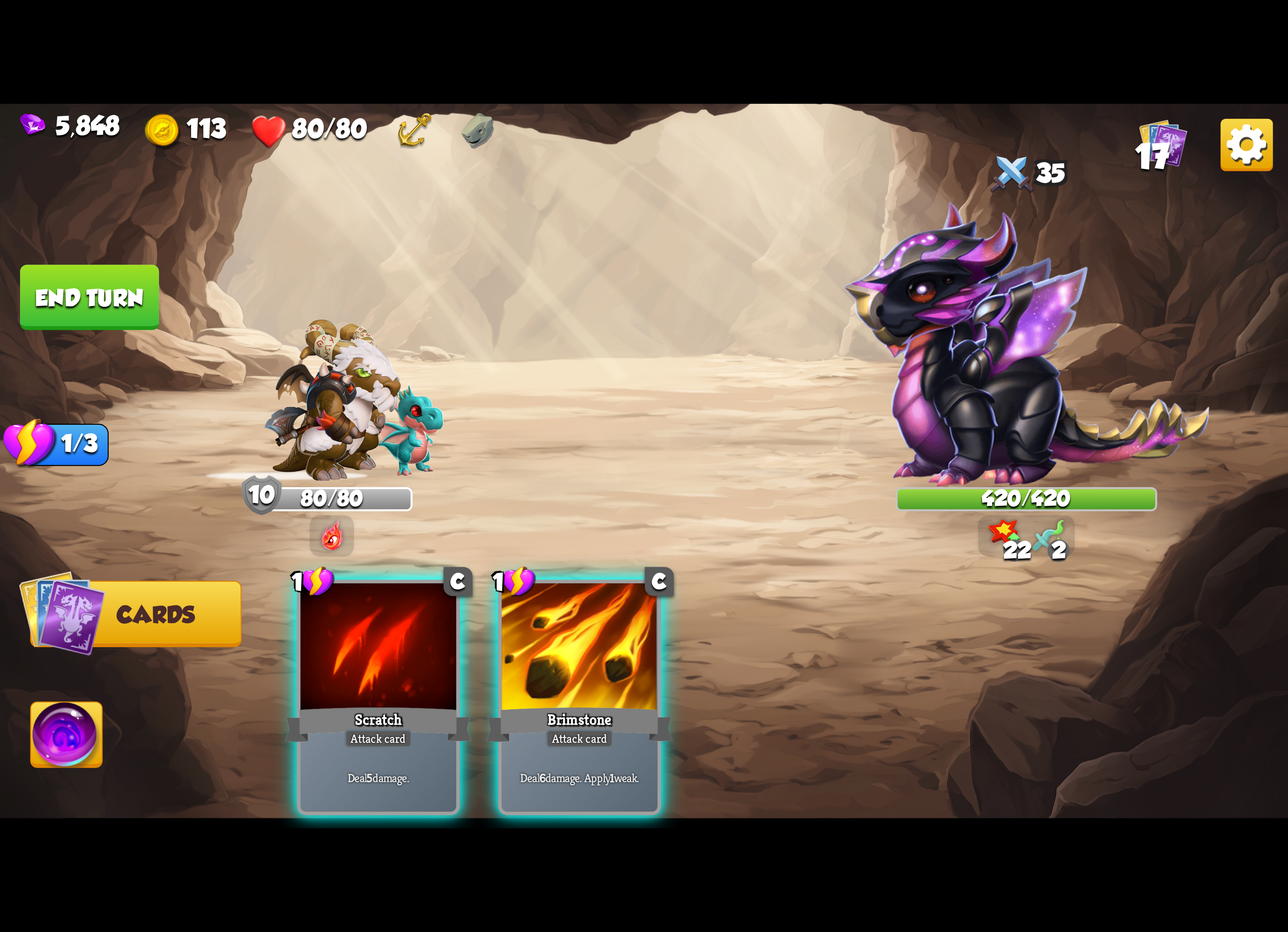
click at [408, 601] on div at bounding box center [378, 649] width 156 height 131
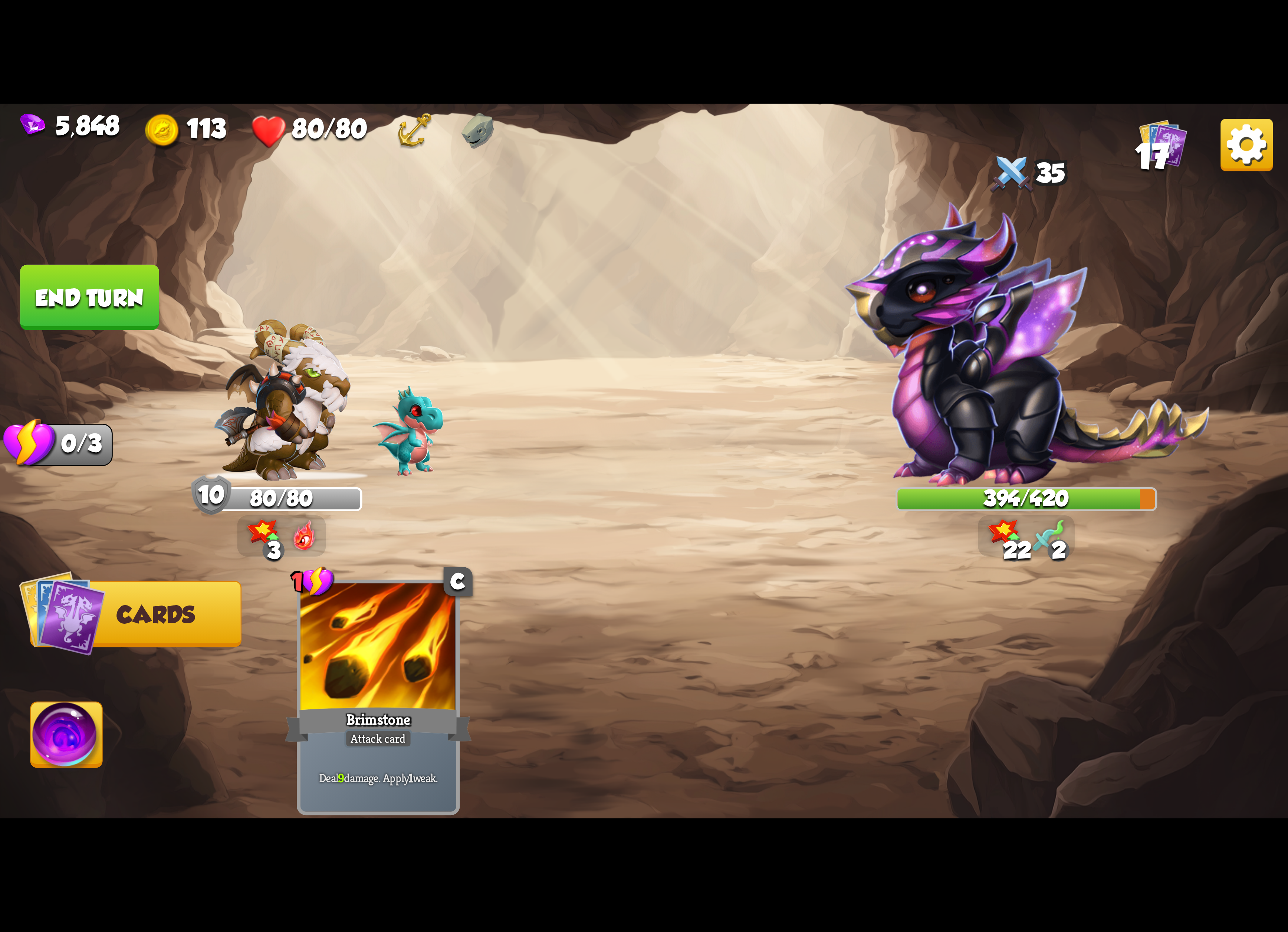
click at [72, 282] on button "End turn" at bounding box center [89, 297] width 139 height 66
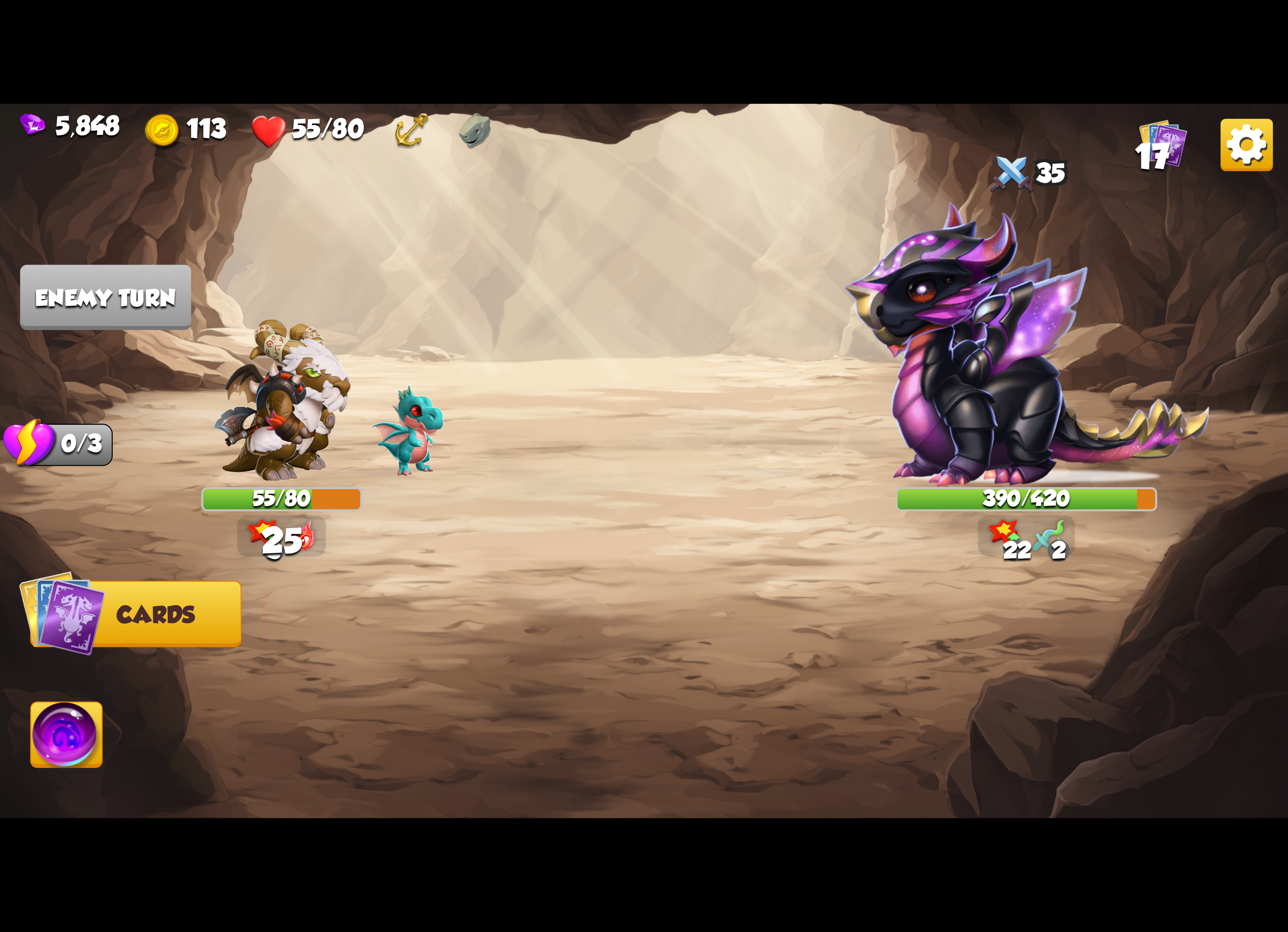
click at [1251, 153] on img at bounding box center [1246, 144] width 52 height 52
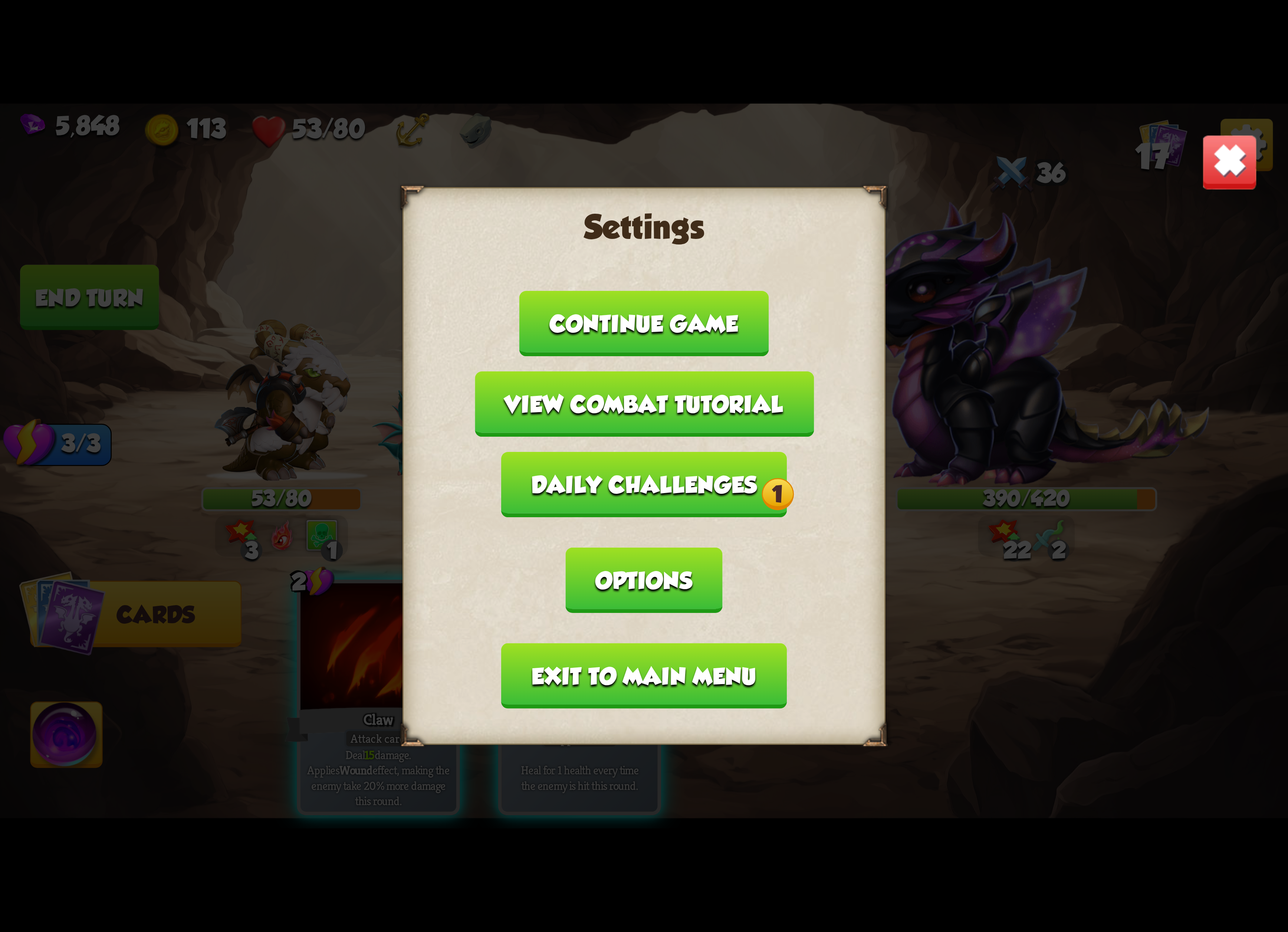
click at [1222, 156] on div "Settings Continue game View combat tutorial Daily challenges 1 Options Exit to …" at bounding box center [644, 466] width 1288 height 724
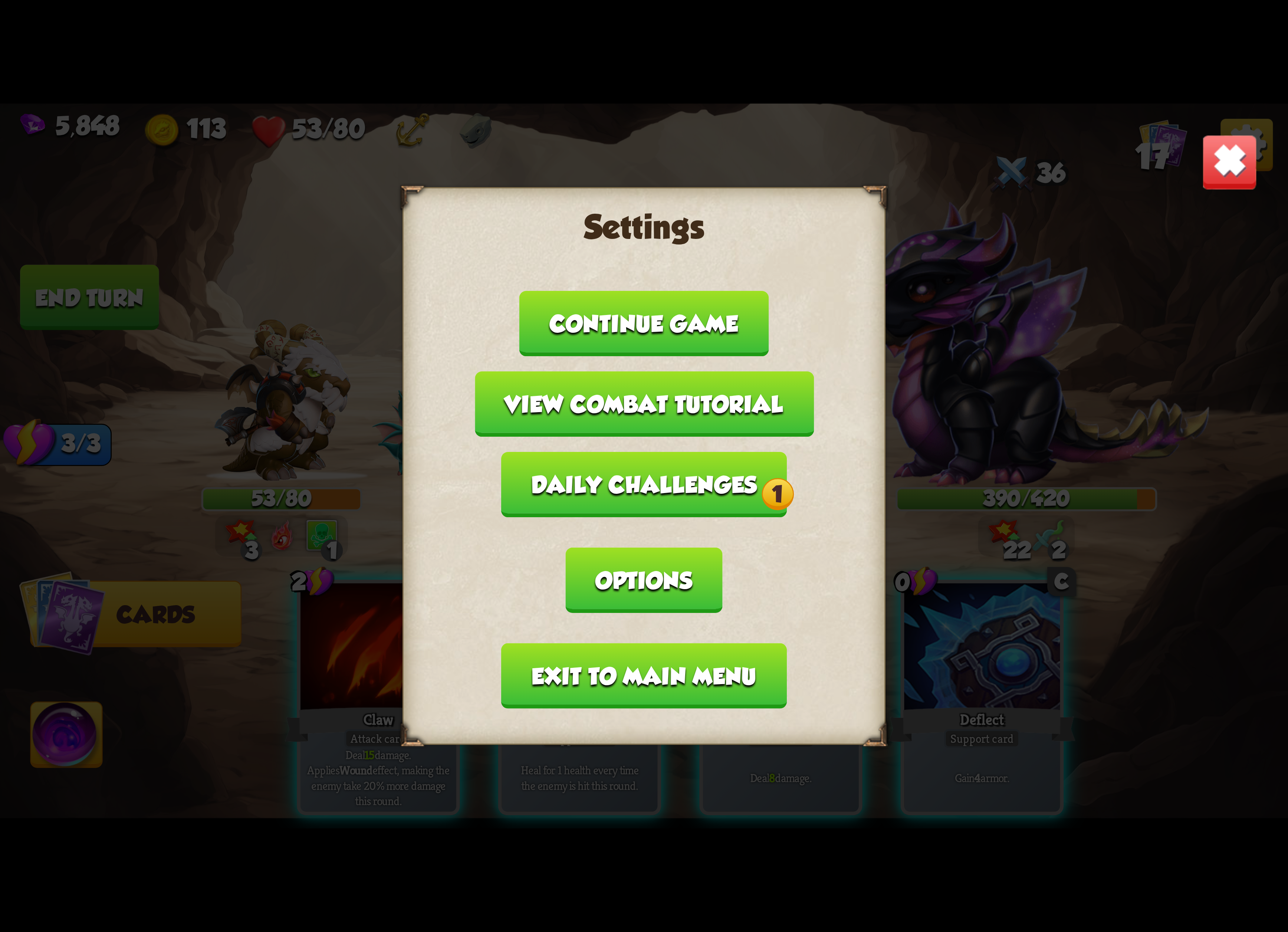
click at [1239, 130] on div "Settings Continue game View combat tutorial Daily challenges 1 Options Exit to …" at bounding box center [644, 466] width 1288 height 724
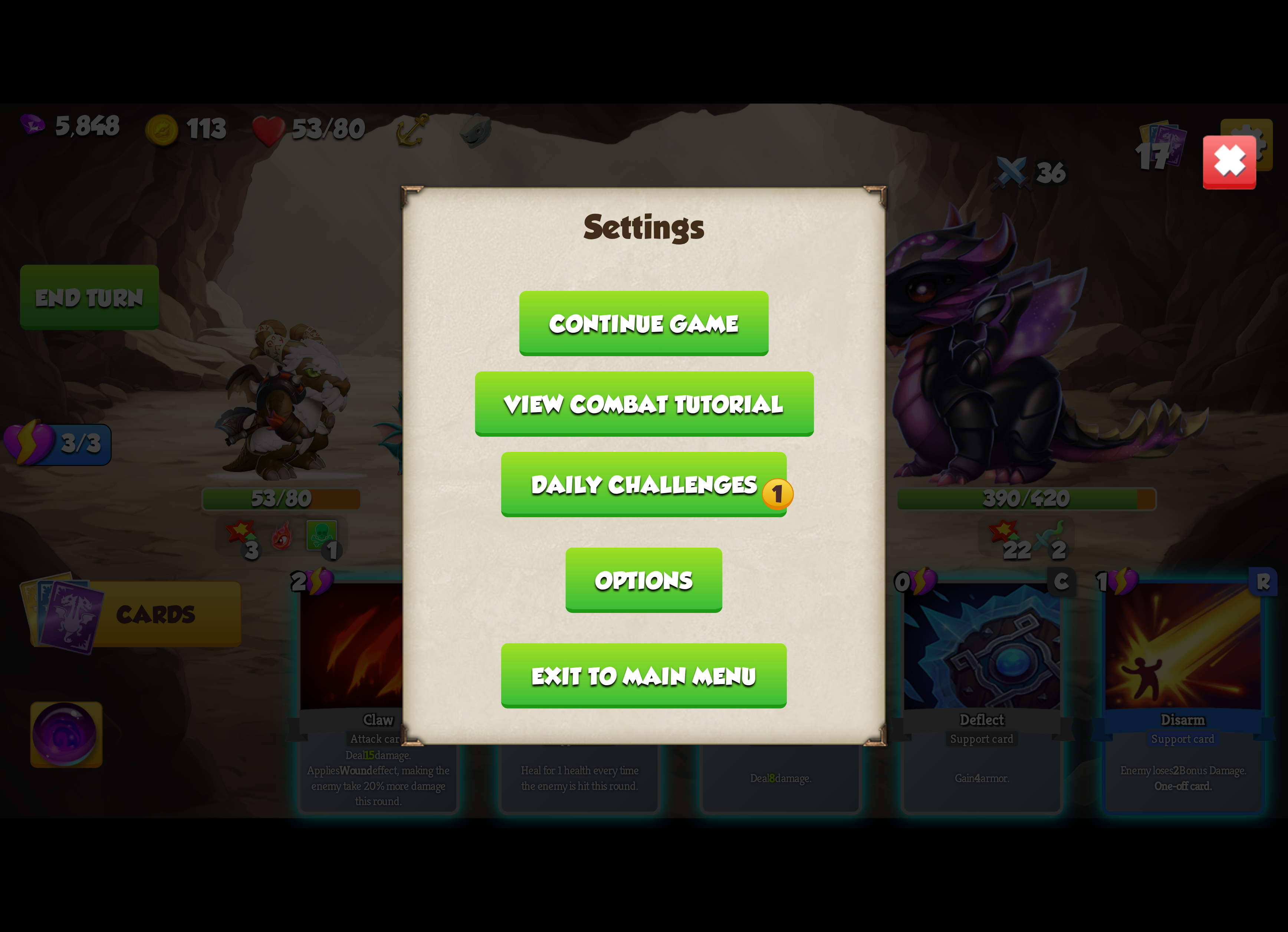
click at [638, 516] on button "Daily challenges 1" at bounding box center [643, 484] width 285 height 66
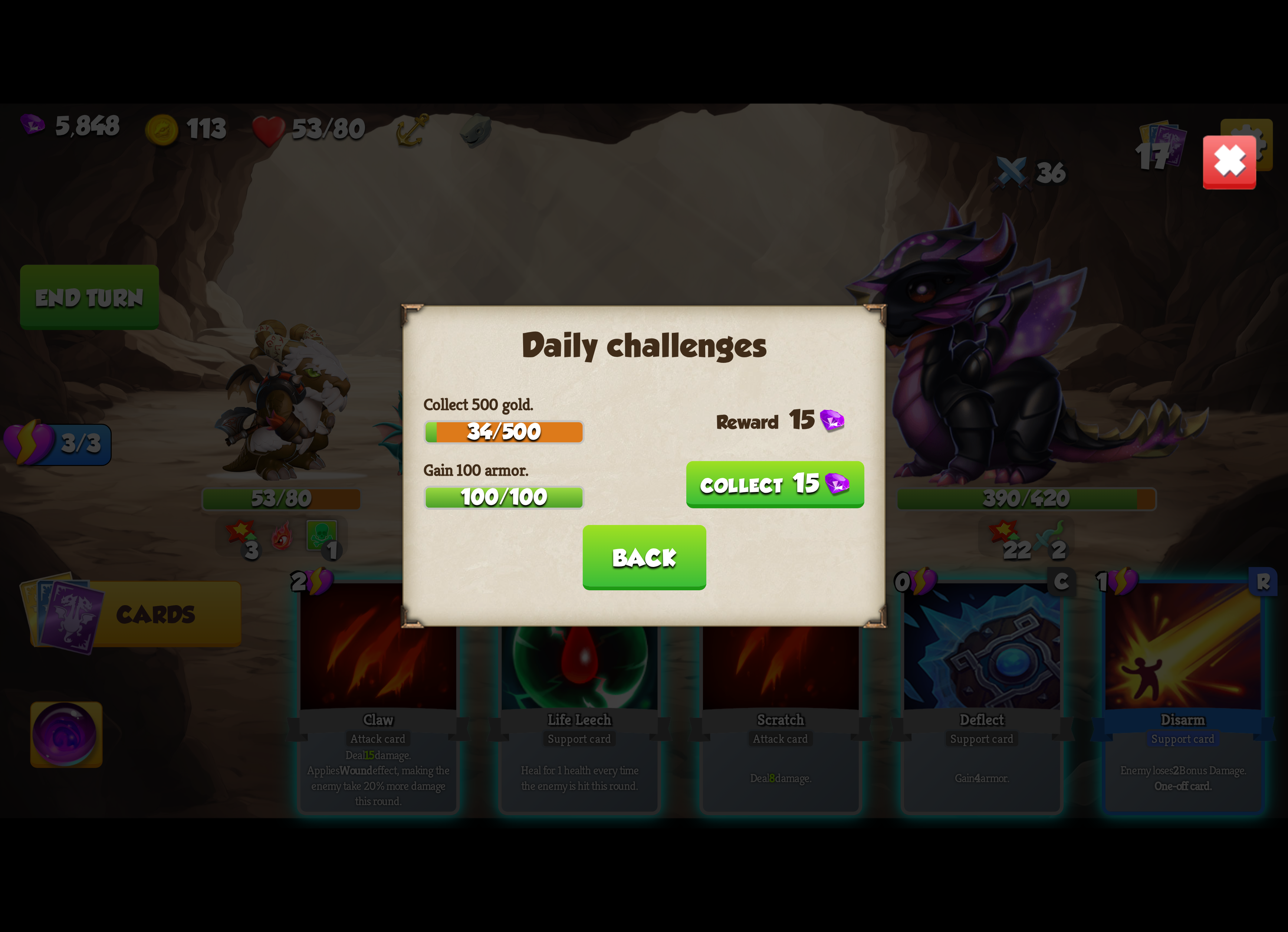
click at [768, 479] on button "15" at bounding box center [775, 484] width 178 height 47
click at [636, 543] on button "Back" at bounding box center [644, 557] width 124 height 66
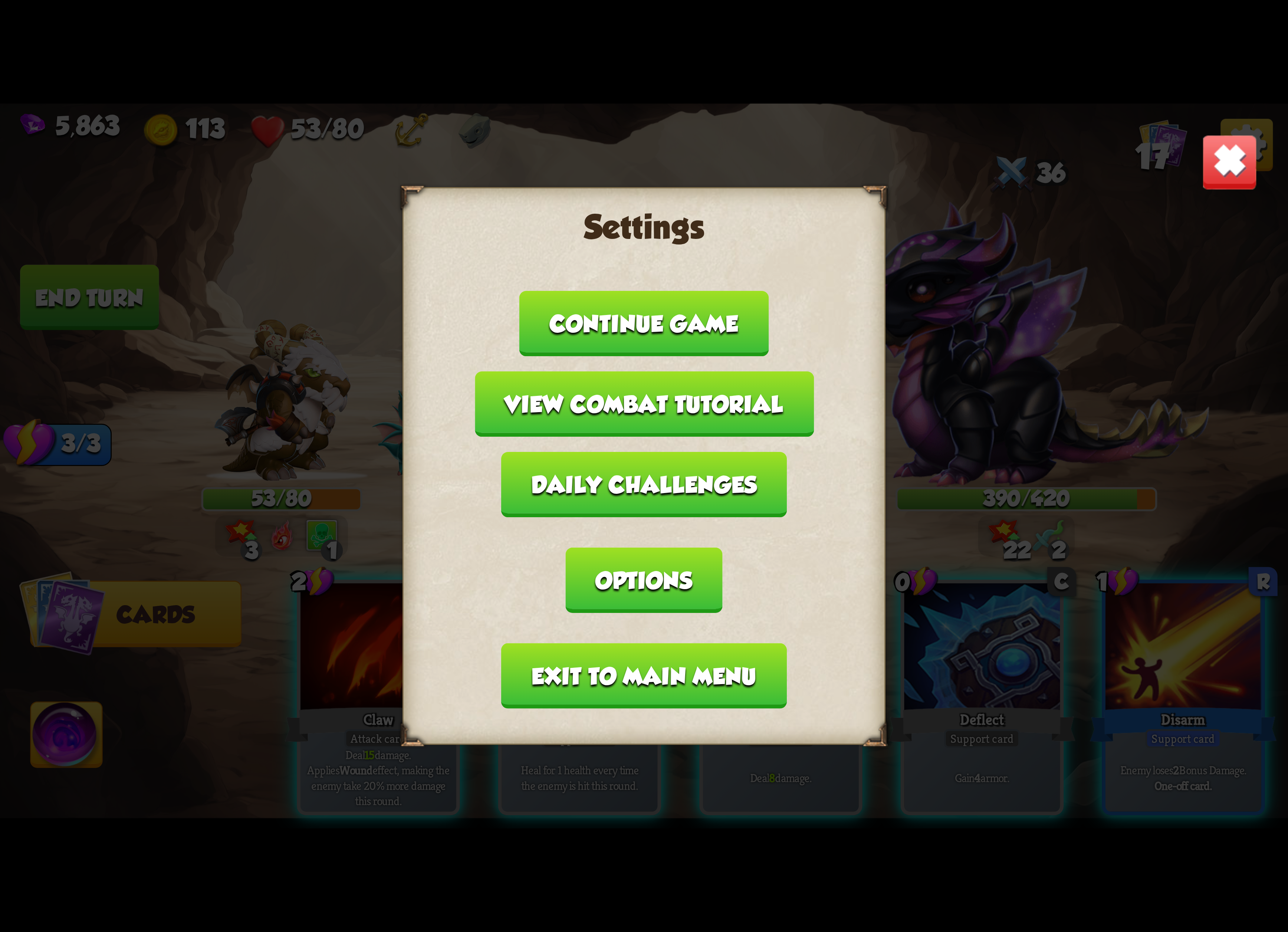
drag, startPoint x: 1257, startPoint y: 145, endPoint x: 1246, endPoint y: 154, distance: 14.2
click at [1246, 154] on div "Settings Continue game View combat tutorial Daily challenges Options Exit to ma…" at bounding box center [644, 466] width 1288 height 724
click at [1246, 154] on img at bounding box center [1230, 163] width 57 height 57
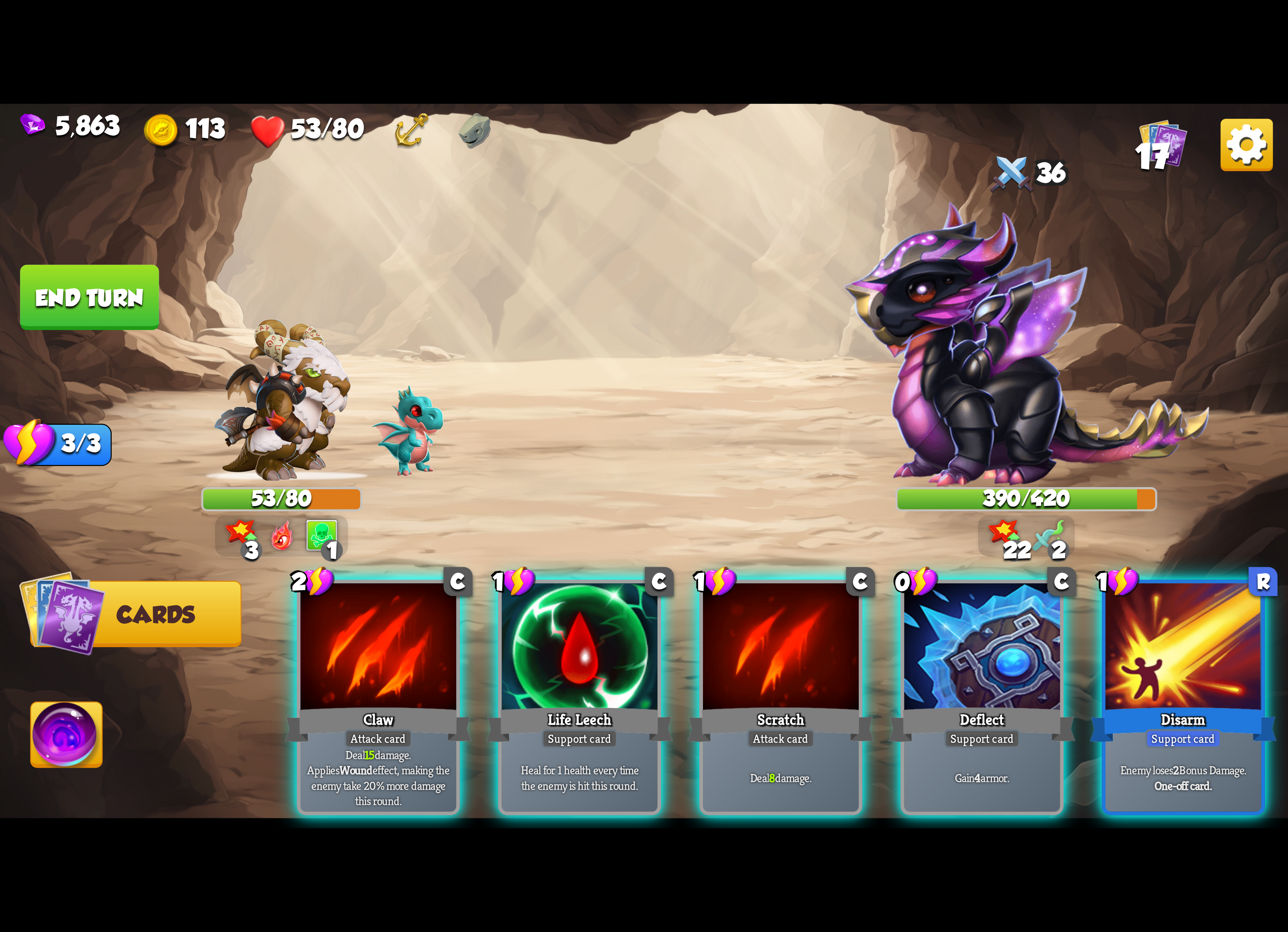
click at [1251, 144] on img at bounding box center [1246, 144] width 52 height 52
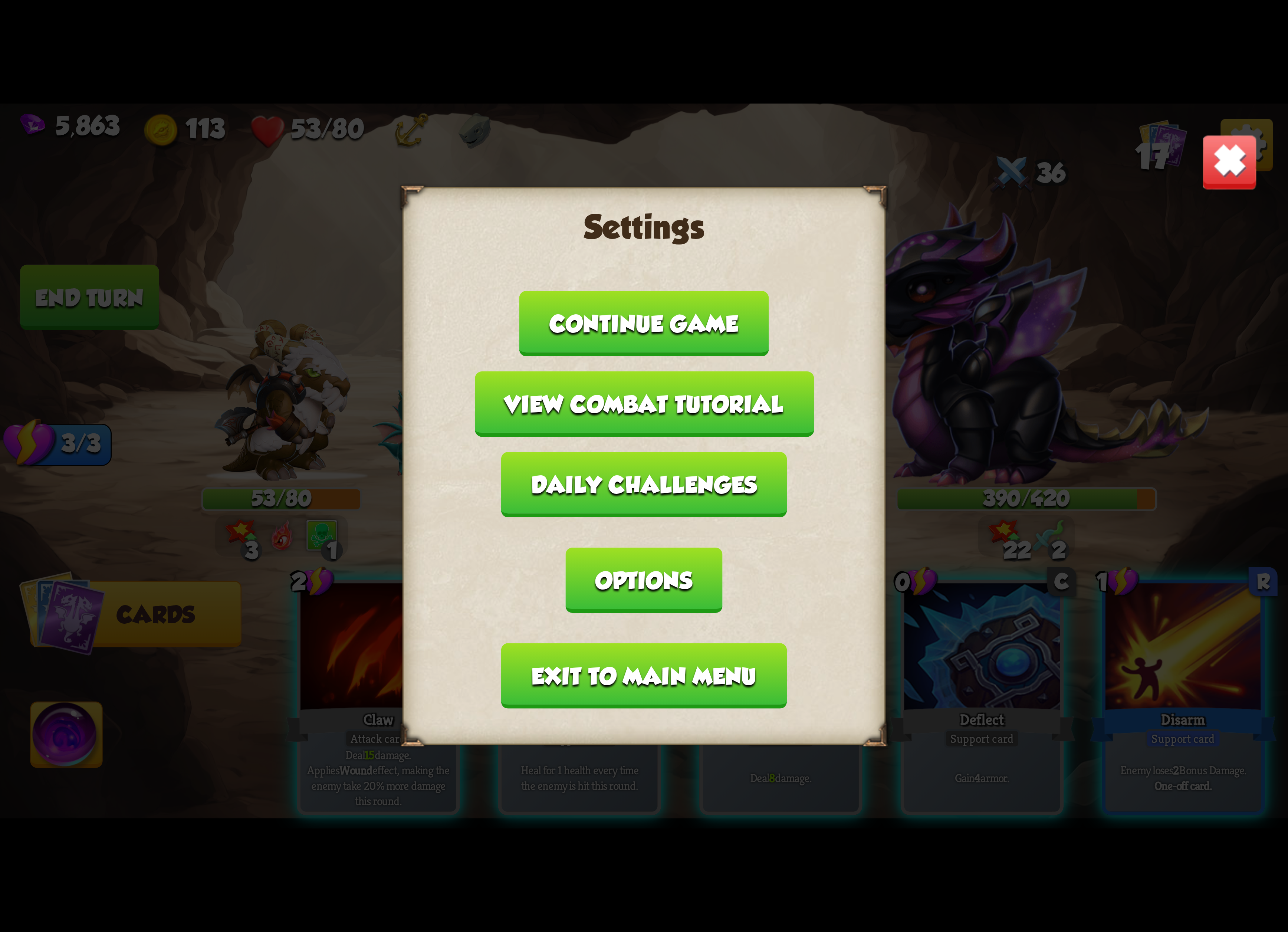
click at [647, 643] on button "Exit to main menu" at bounding box center [644, 675] width 285 height 66
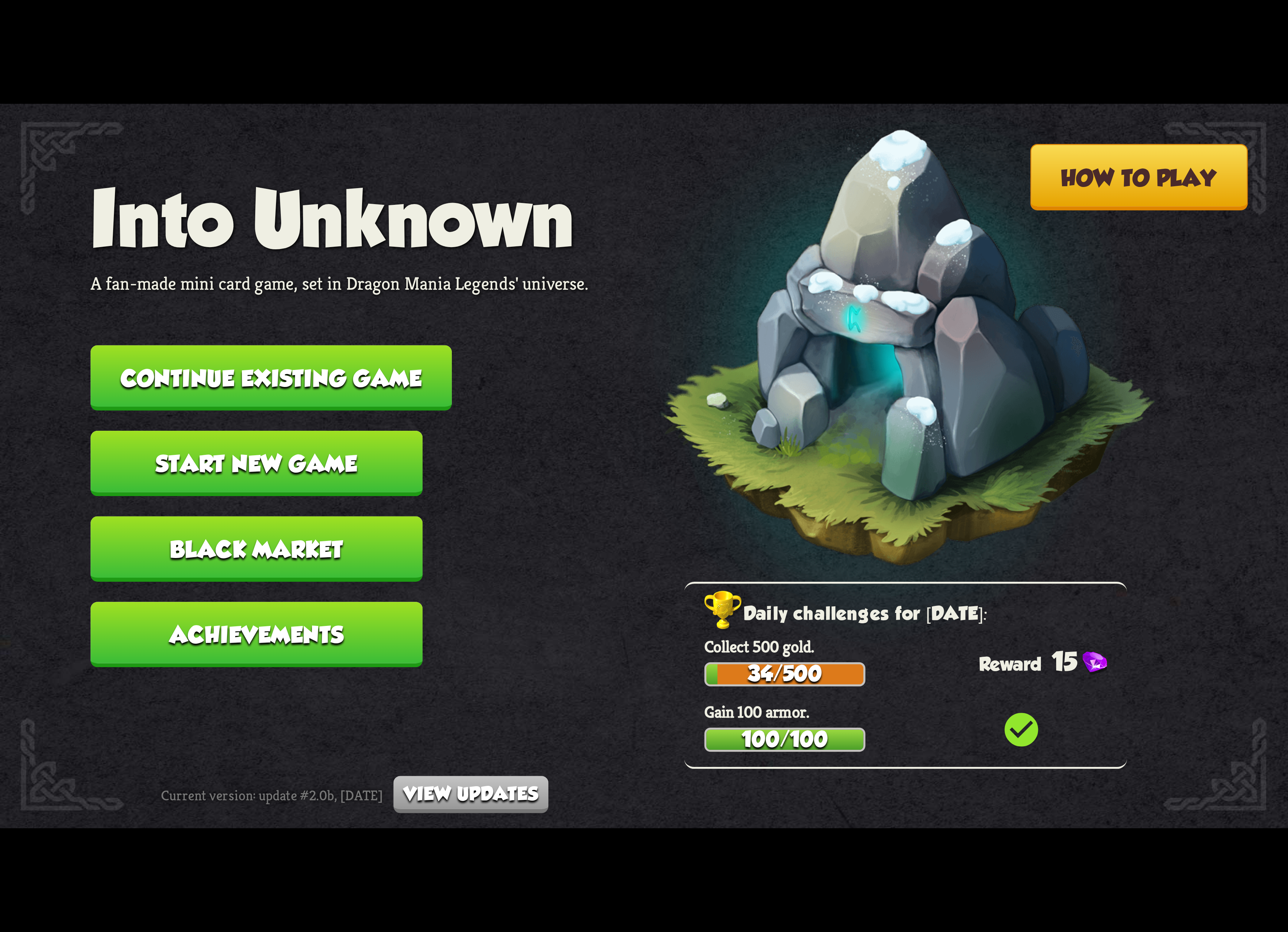
click at [359, 362] on button "Continue existing game" at bounding box center [271, 377] width 362 height 66
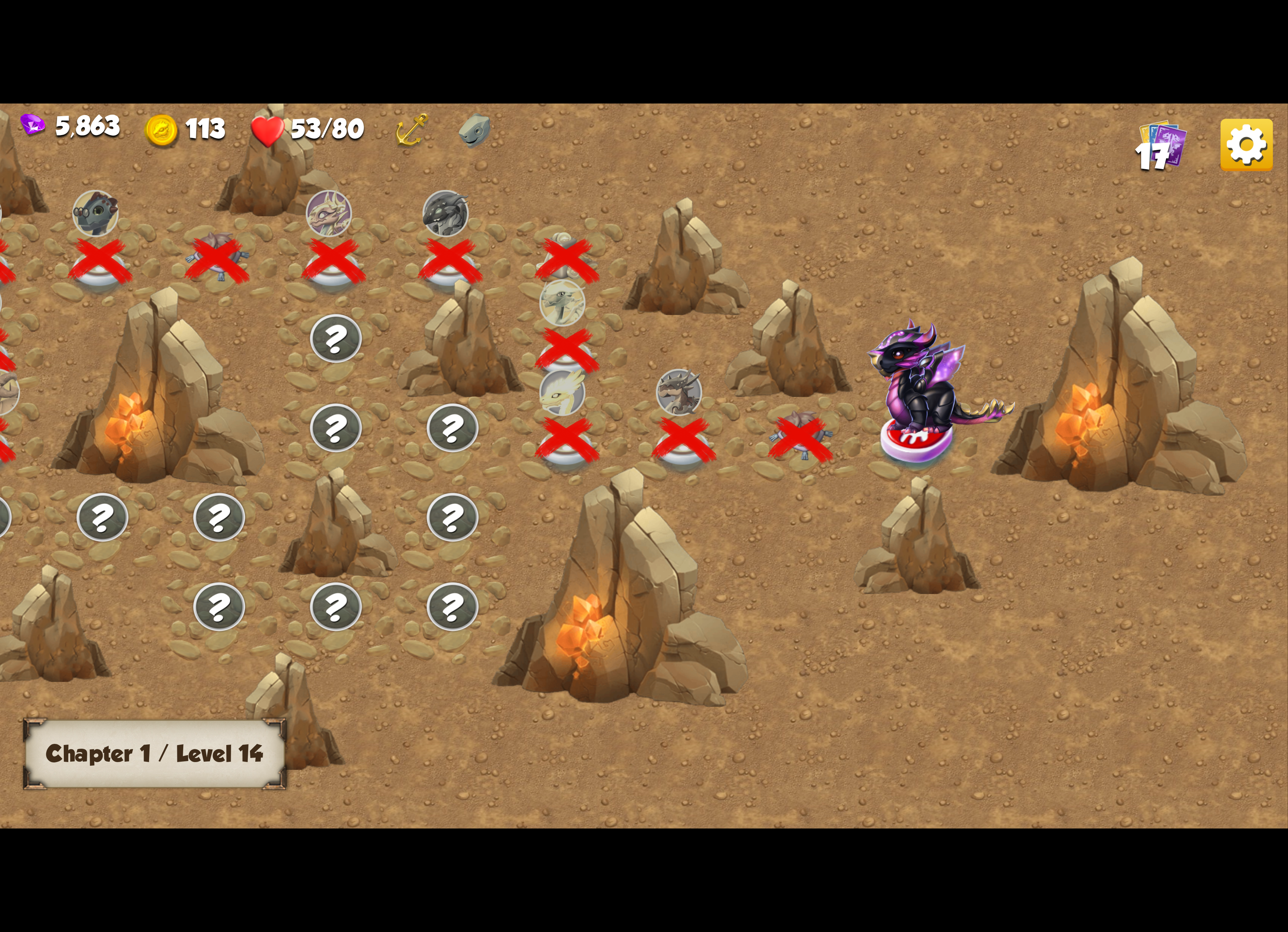
click at [880, 376] on img at bounding box center [941, 375] width 149 height 117
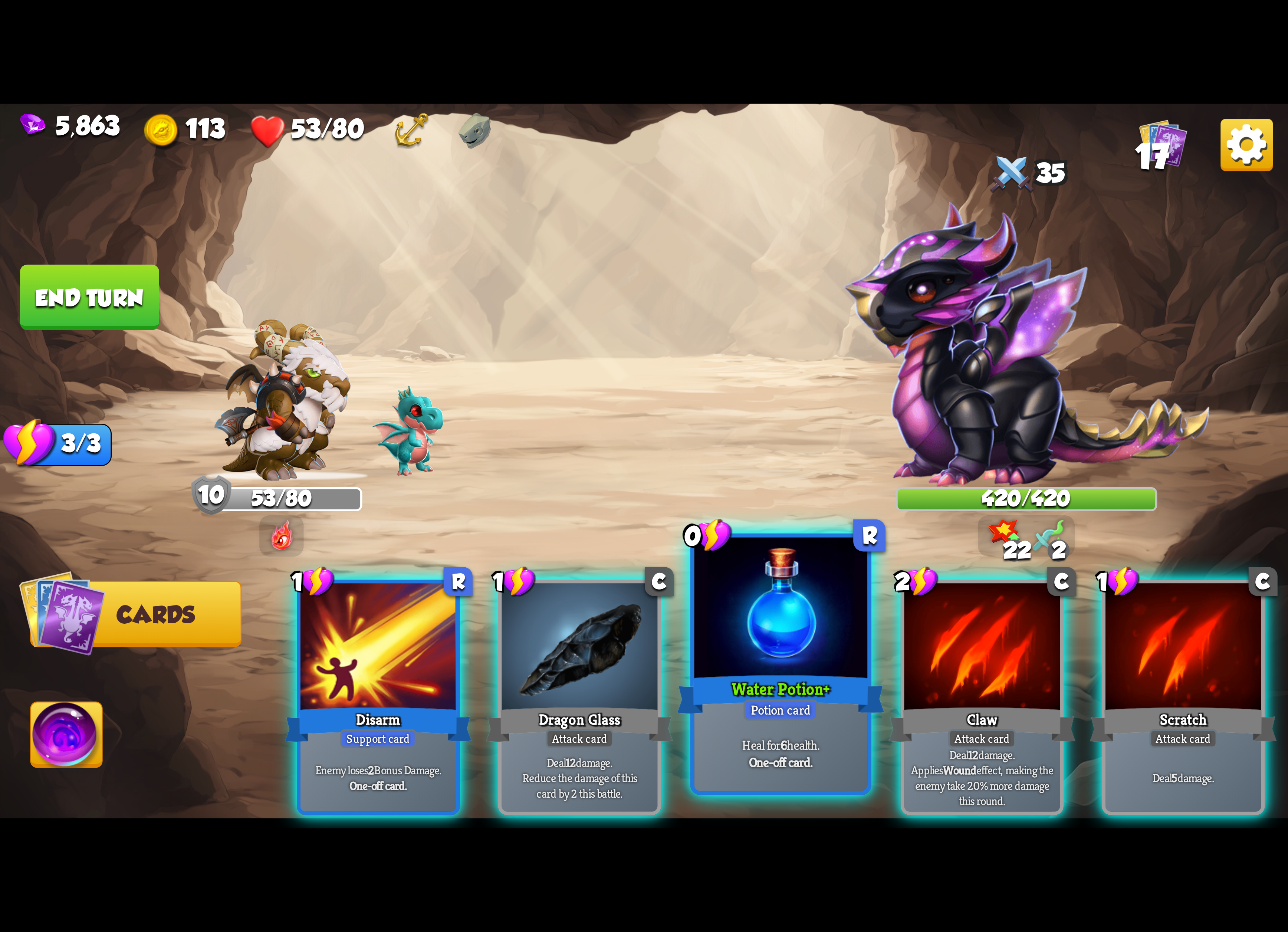
click at [758, 662] on div at bounding box center [780, 610] width 173 height 146
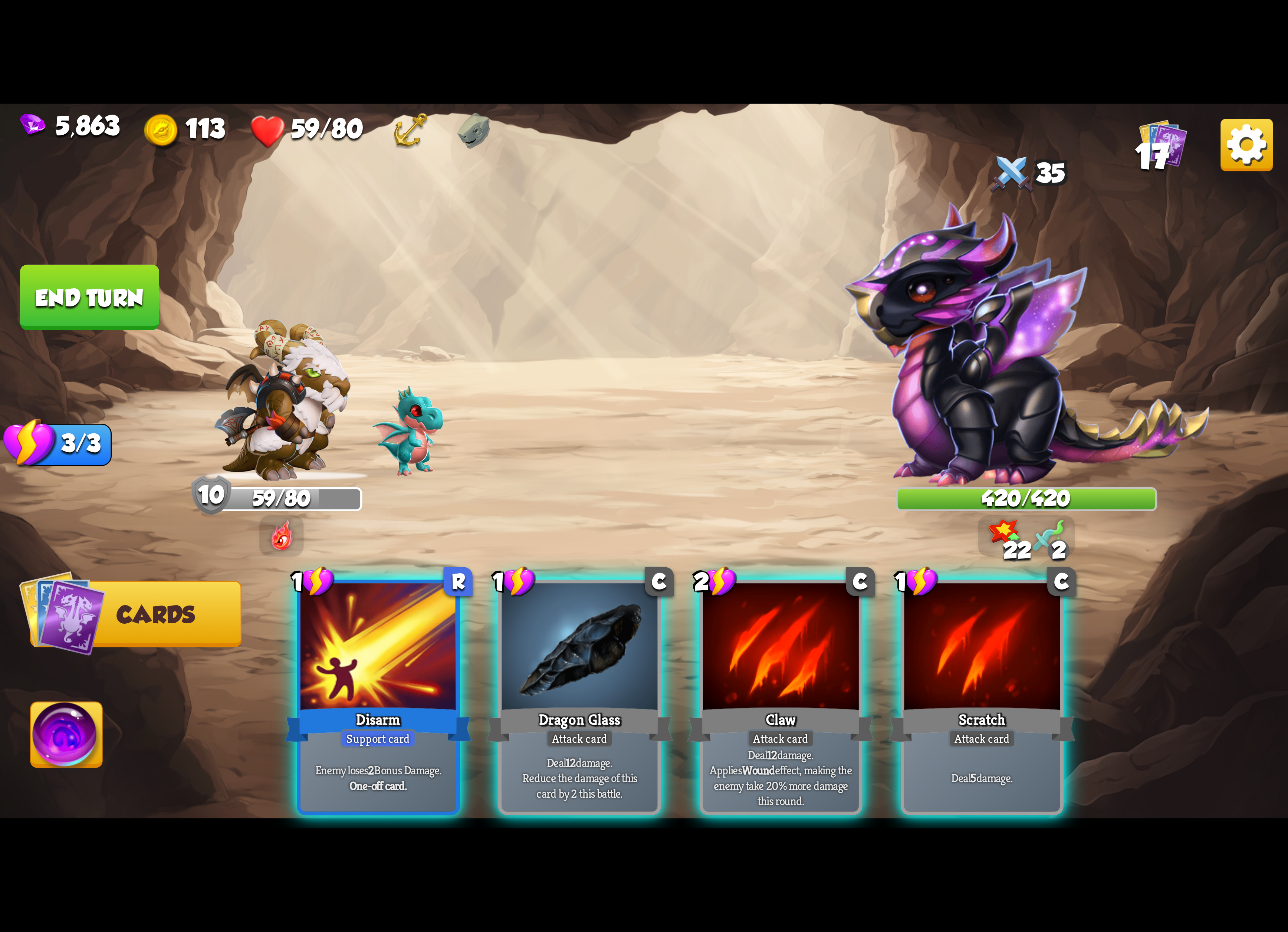
click at [58, 737] on img at bounding box center [67, 738] width 72 height 73
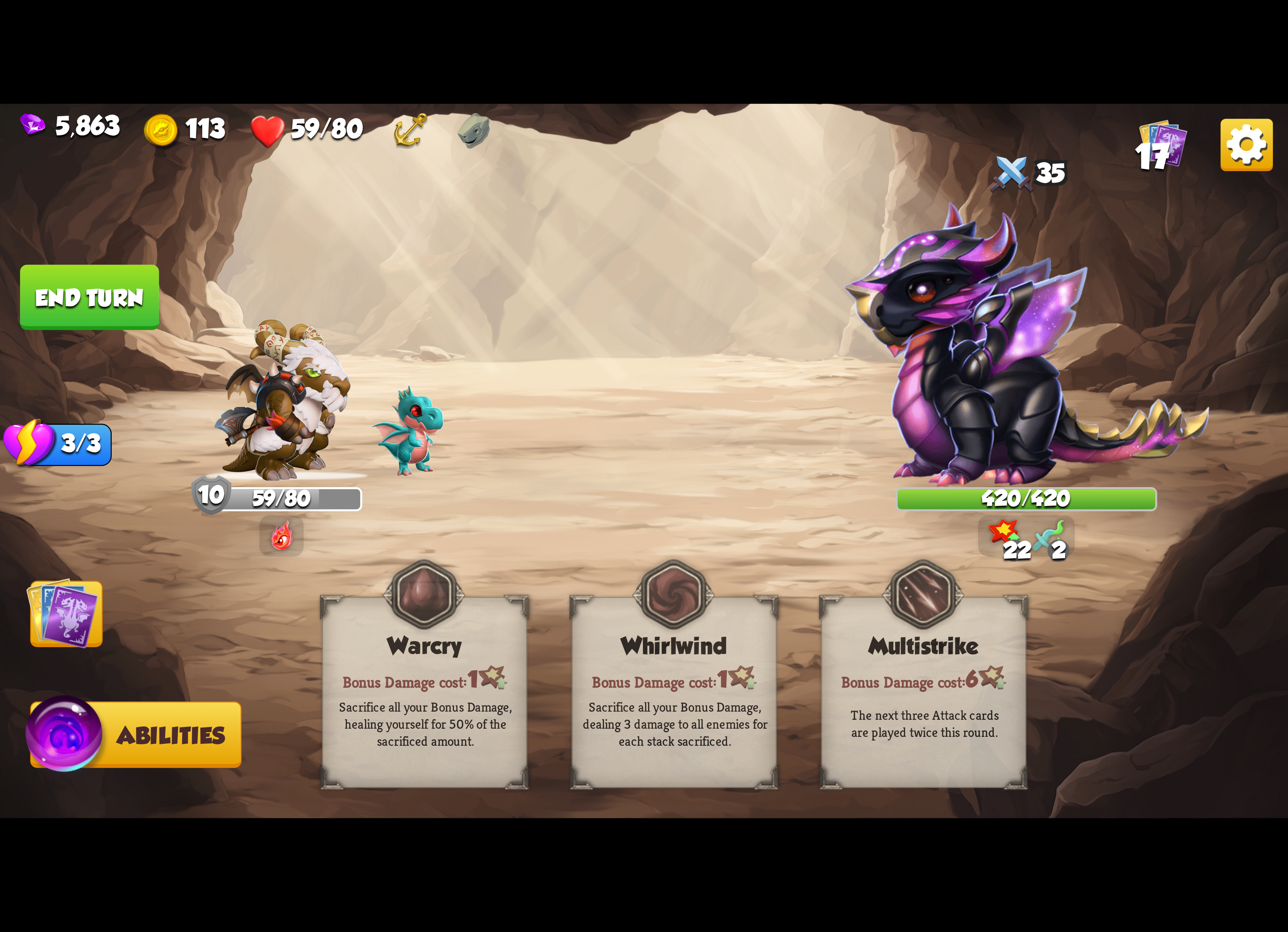
click at [89, 653] on img at bounding box center [644, 466] width 1288 height 724
click at [61, 607] on img at bounding box center [63, 613] width 73 height 73
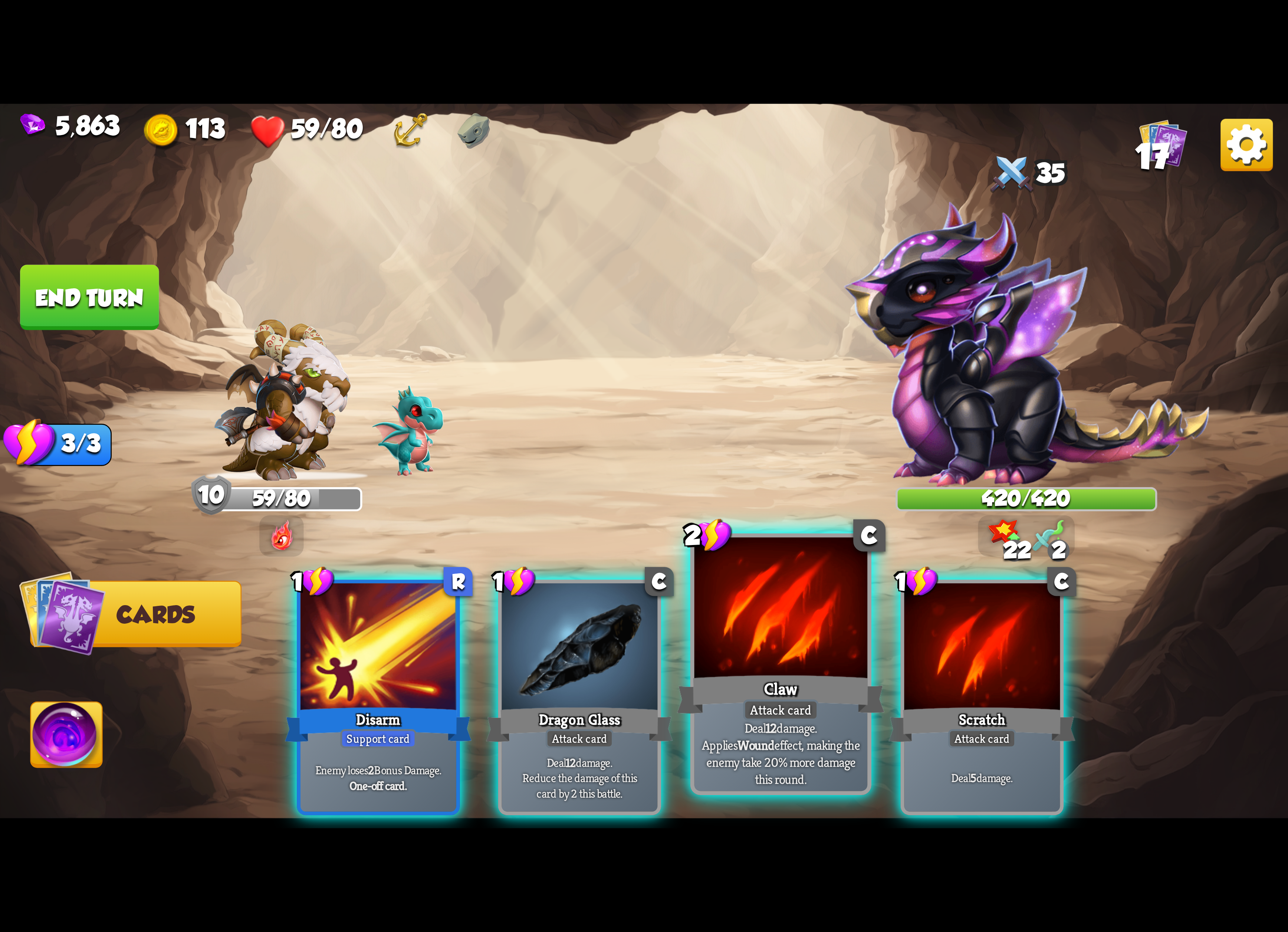
click at [748, 596] on div at bounding box center [780, 610] width 173 height 146
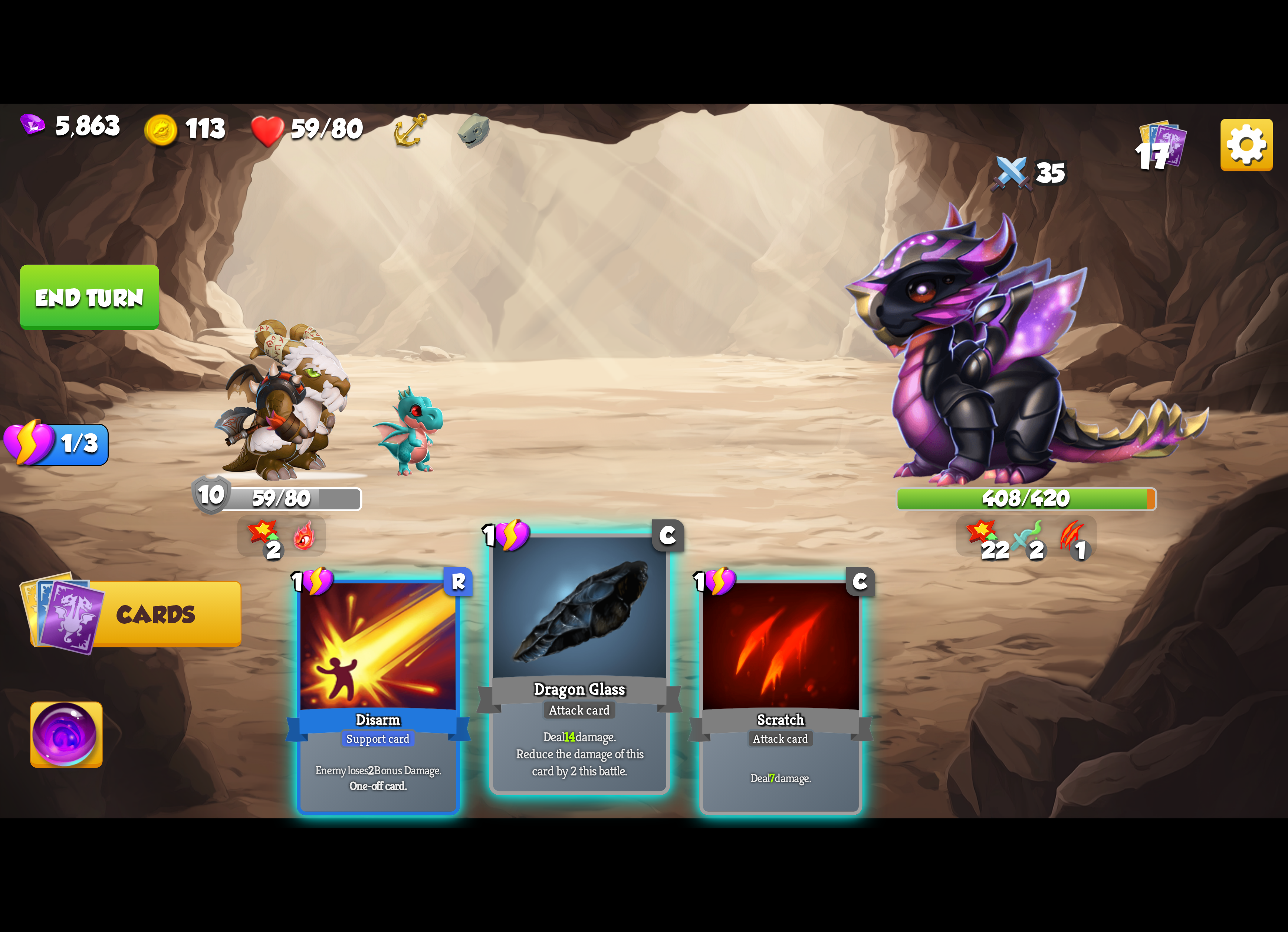
click at [592, 610] on div at bounding box center [579, 610] width 173 height 146
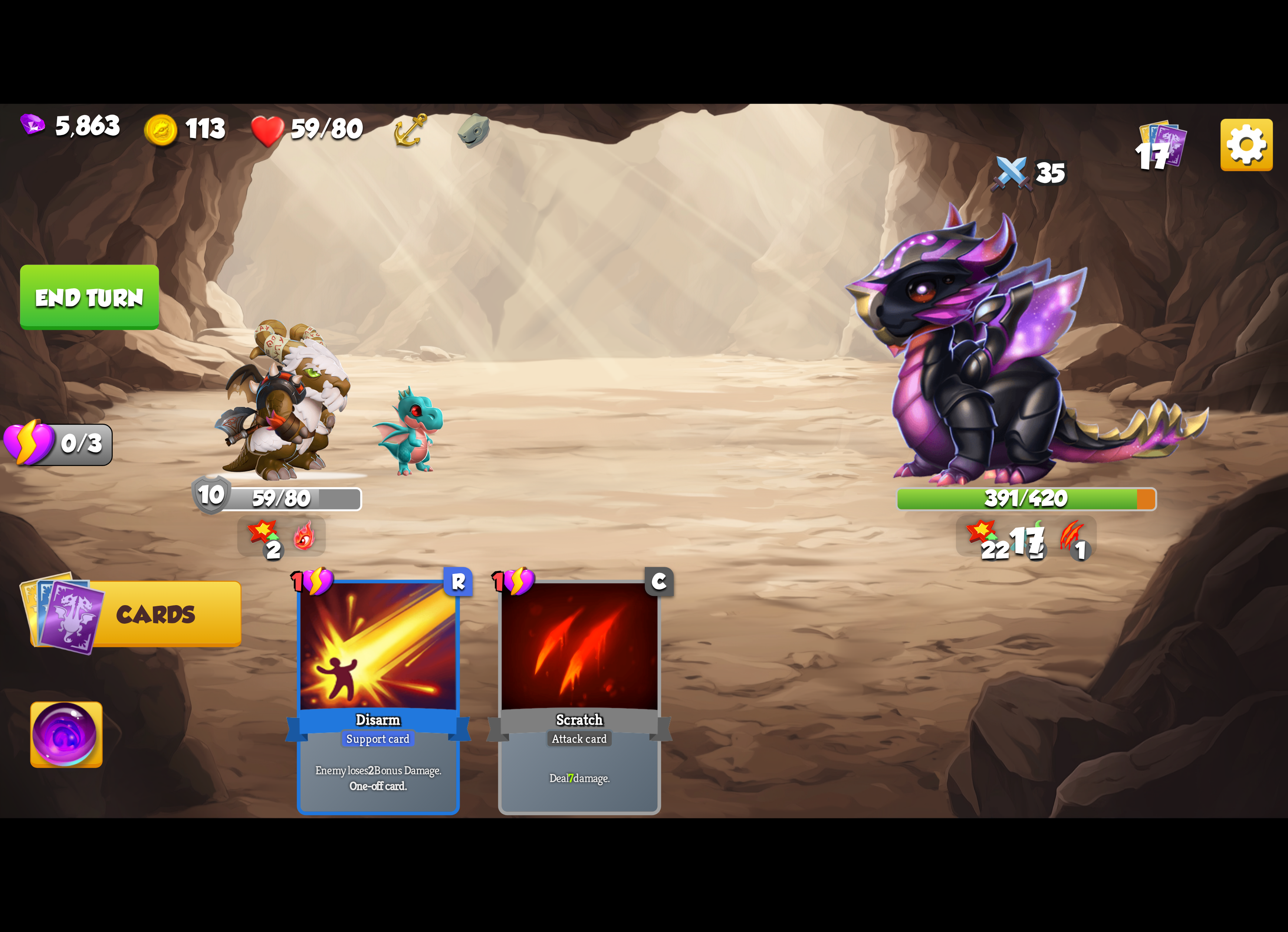
click at [67, 745] on img at bounding box center [67, 738] width 72 height 73
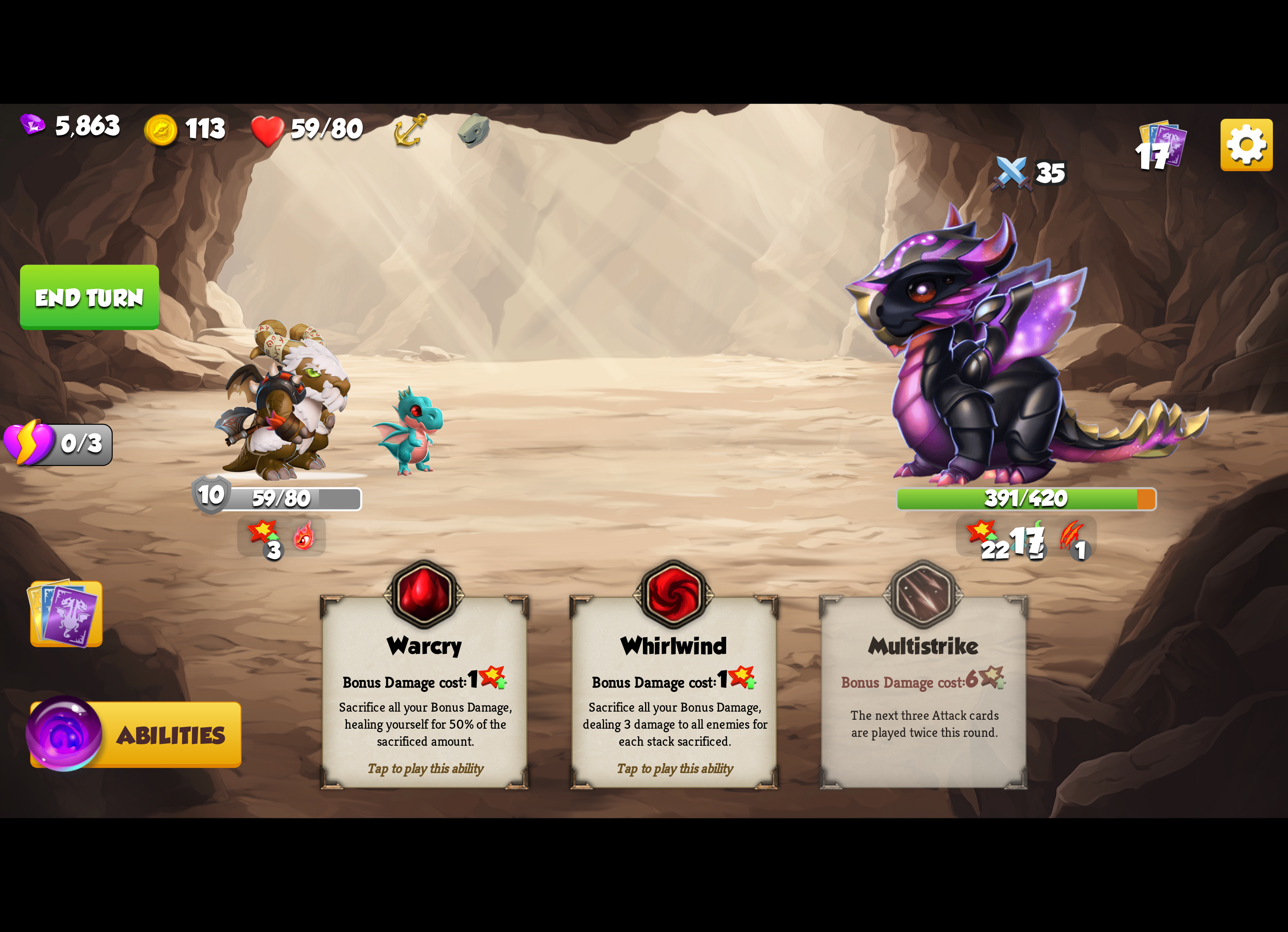
click at [436, 639] on div "Warcry" at bounding box center [424, 646] width 203 height 26
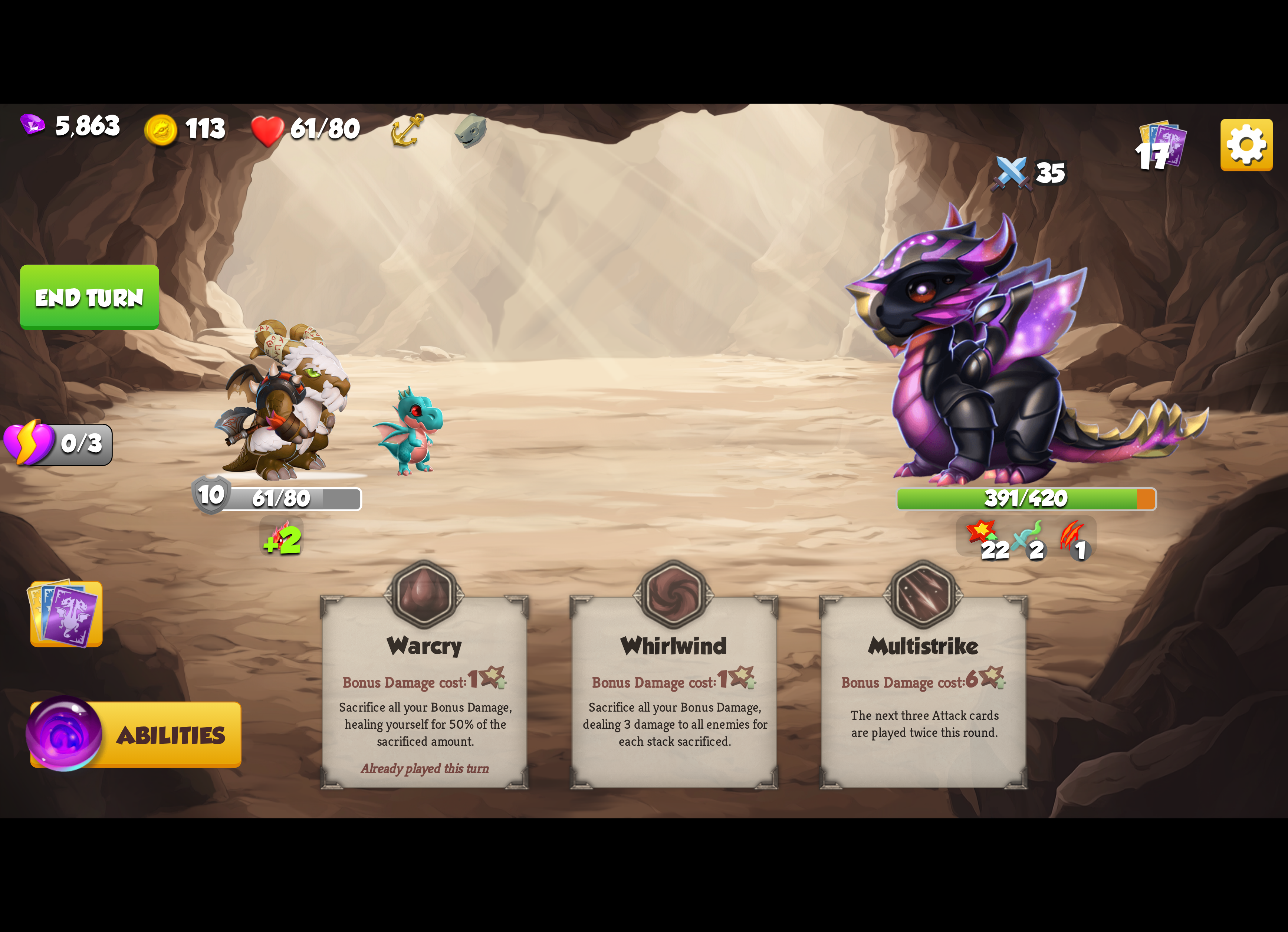
click at [108, 598] on img at bounding box center [644, 466] width 1288 height 724
click at [89, 629] on img at bounding box center [63, 613] width 73 height 73
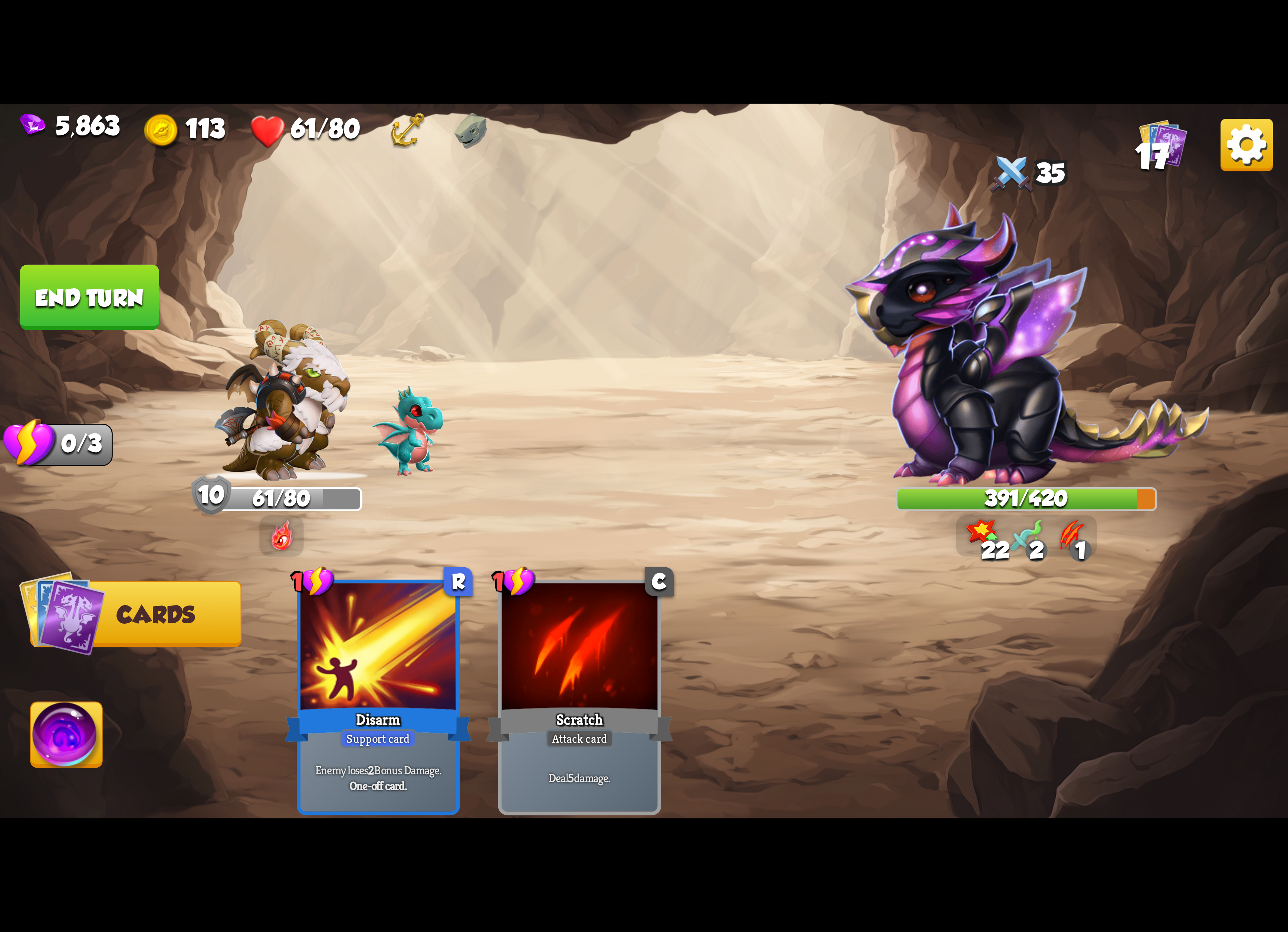
click at [119, 291] on button "End turn" at bounding box center [89, 297] width 139 height 66
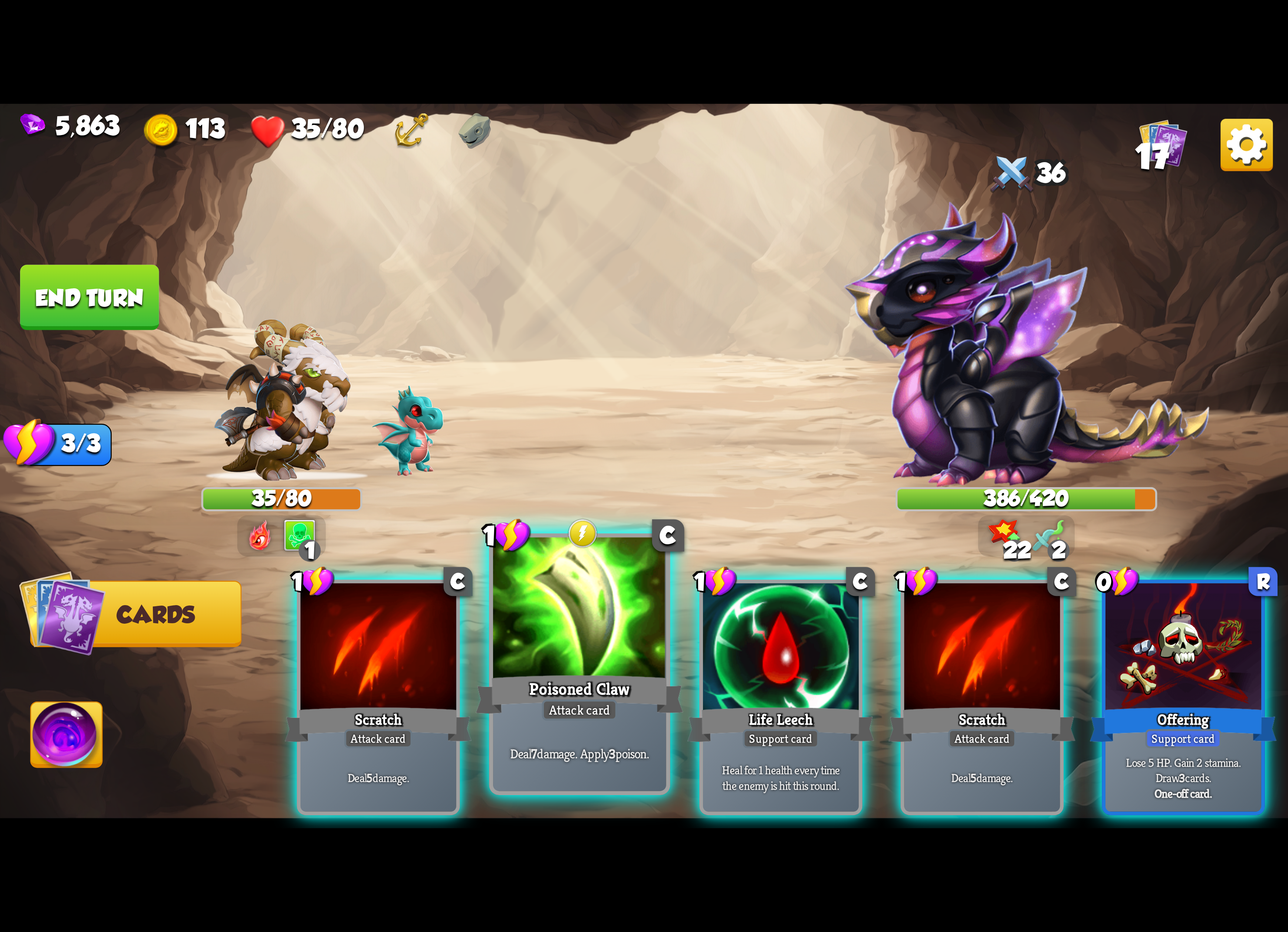
click at [647, 644] on div at bounding box center [579, 610] width 173 height 146
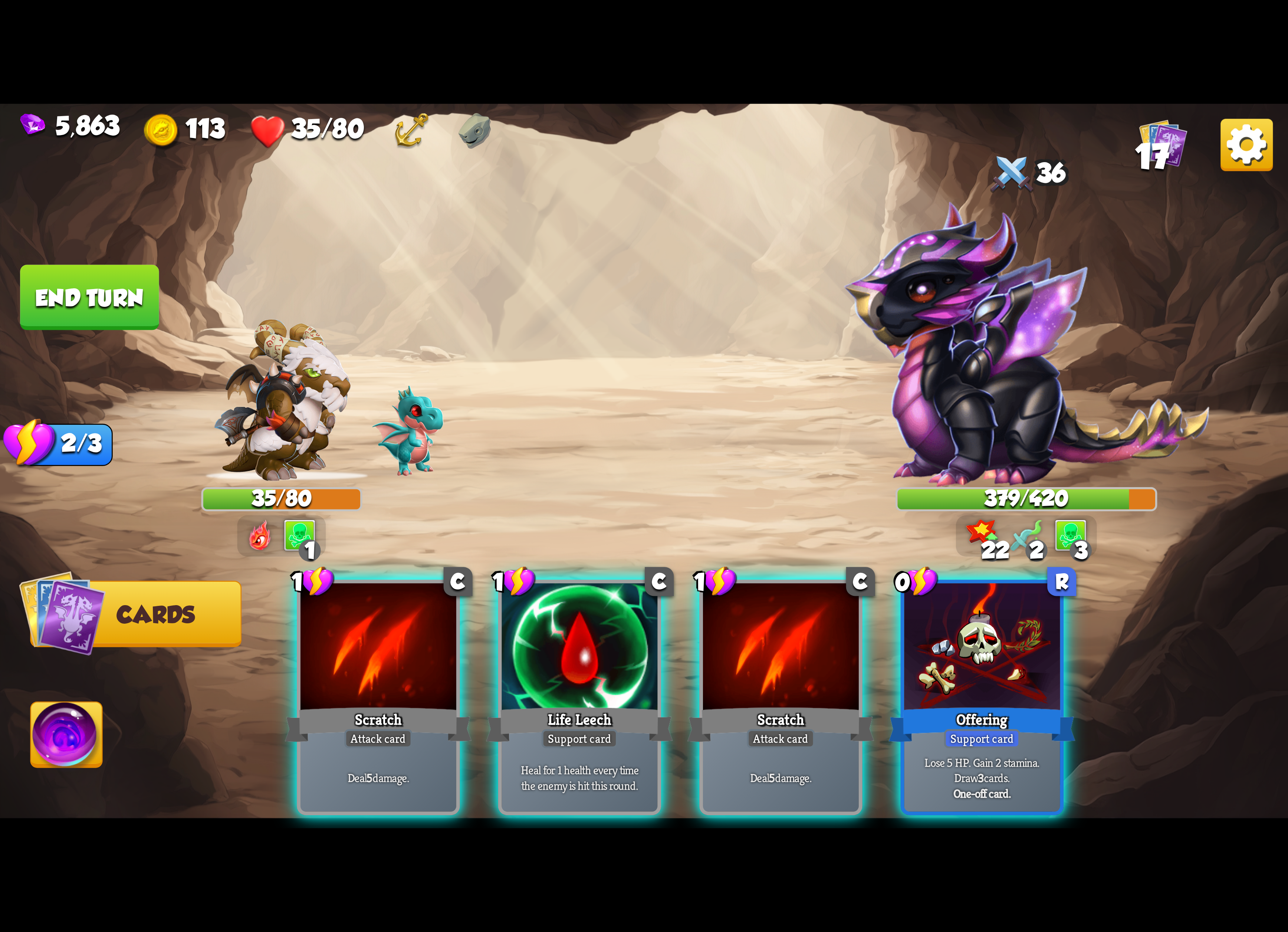
click at [1280, 157] on img at bounding box center [644, 466] width 1288 height 724
click at [1254, 157] on img at bounding box center [1246, 144] width 52 height 52
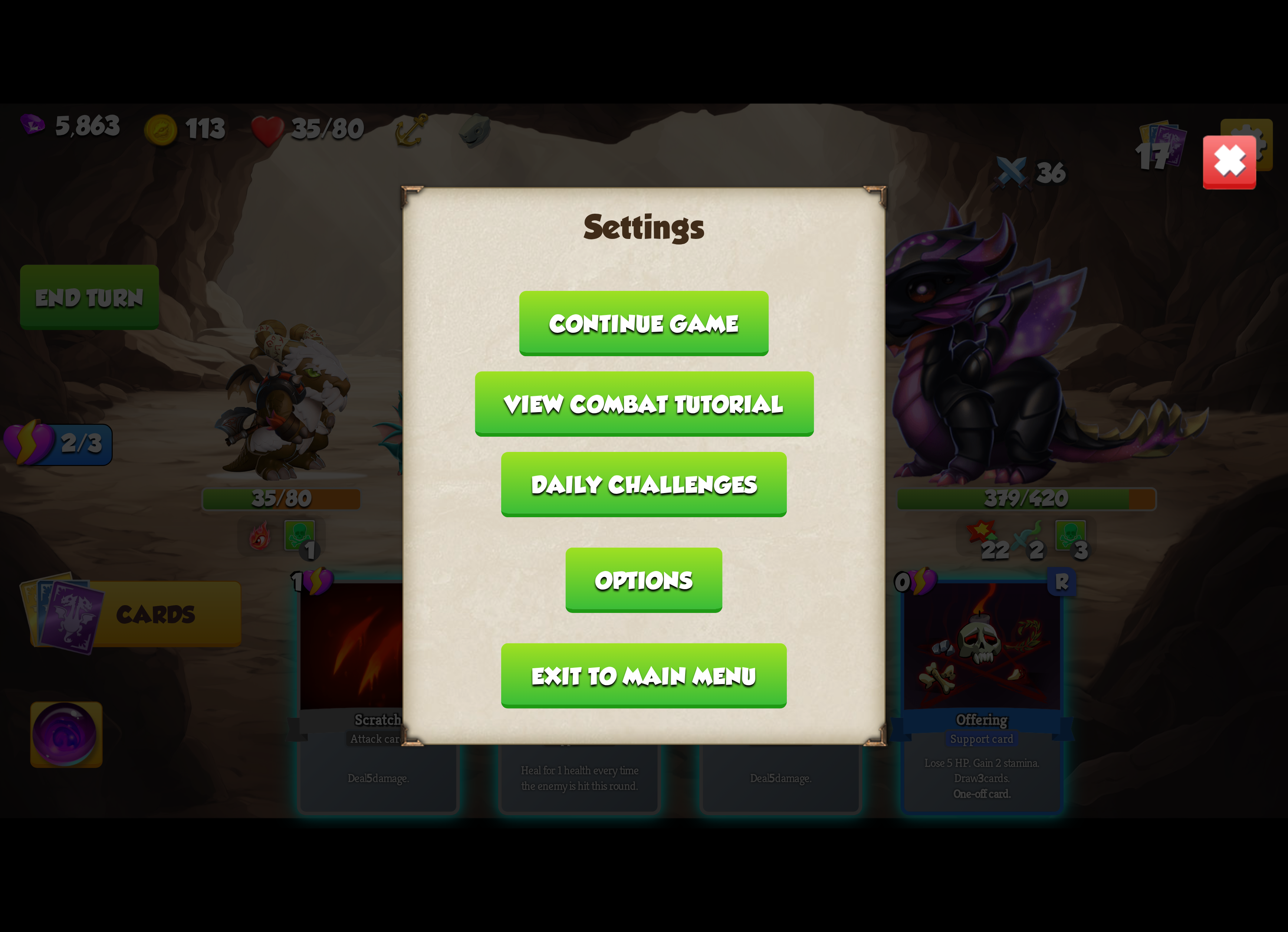
click at [670, 643] on button "Exit to main menu" at bounding box center [644, 675] width 285 height 66
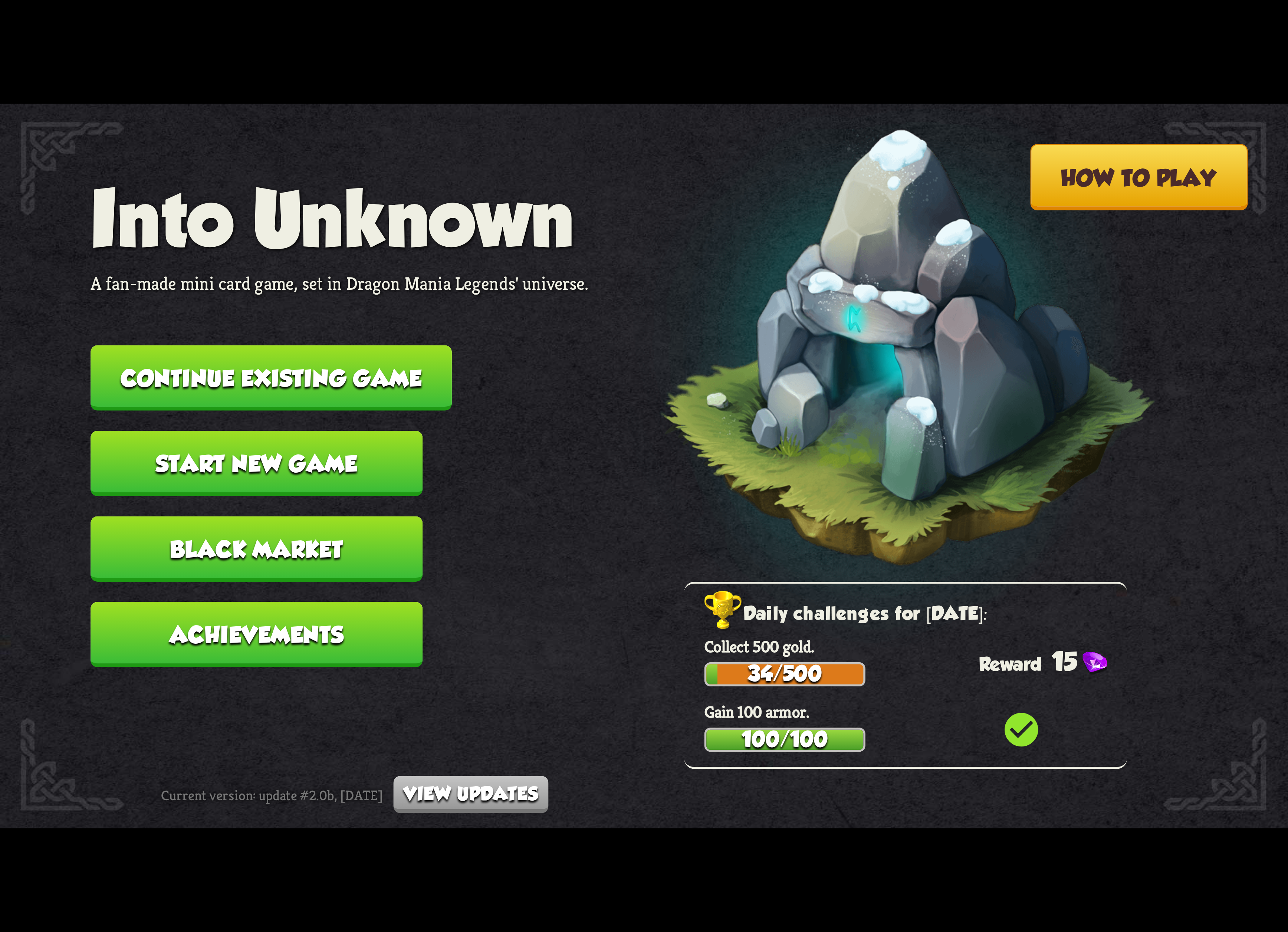
click at [425, 381] on button "Continue existing game" at bounding box center [271, 377] width 362 height 66
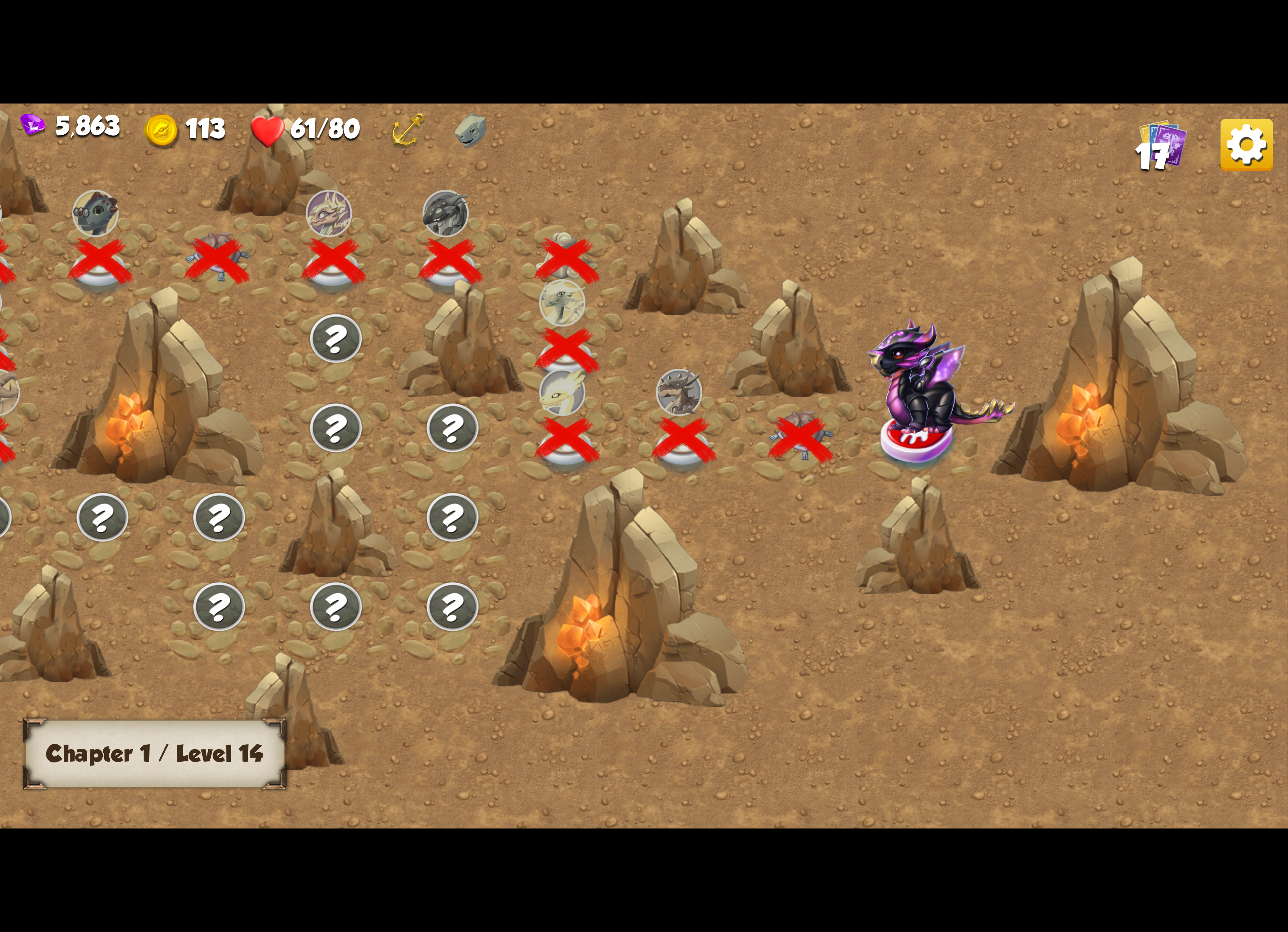
click at [907, 389] on img at bounding box center [941, 375] width 149 height 117
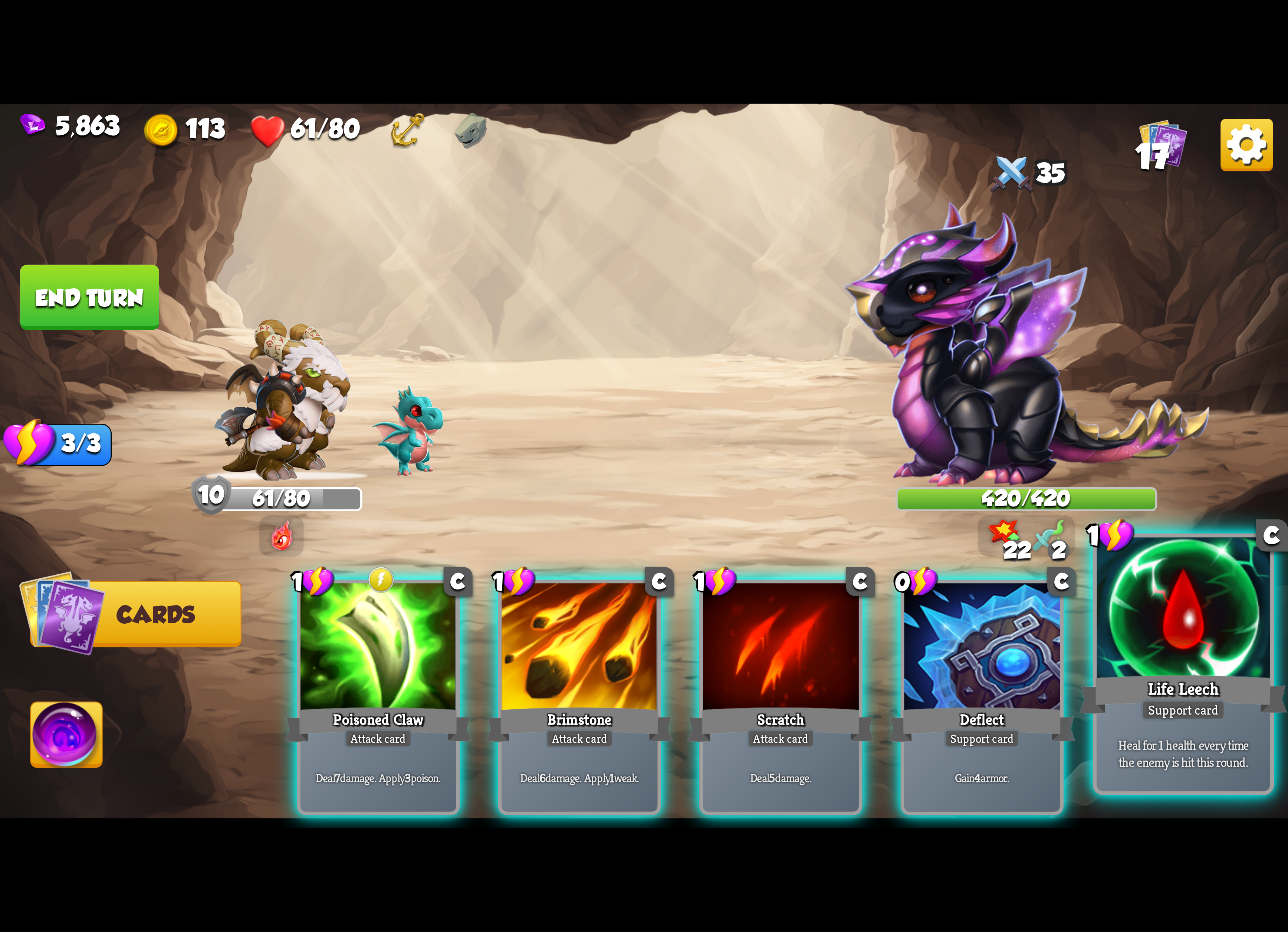
click at [1152, 604] on div at bounding box center [1183, 610] width 173 height 146
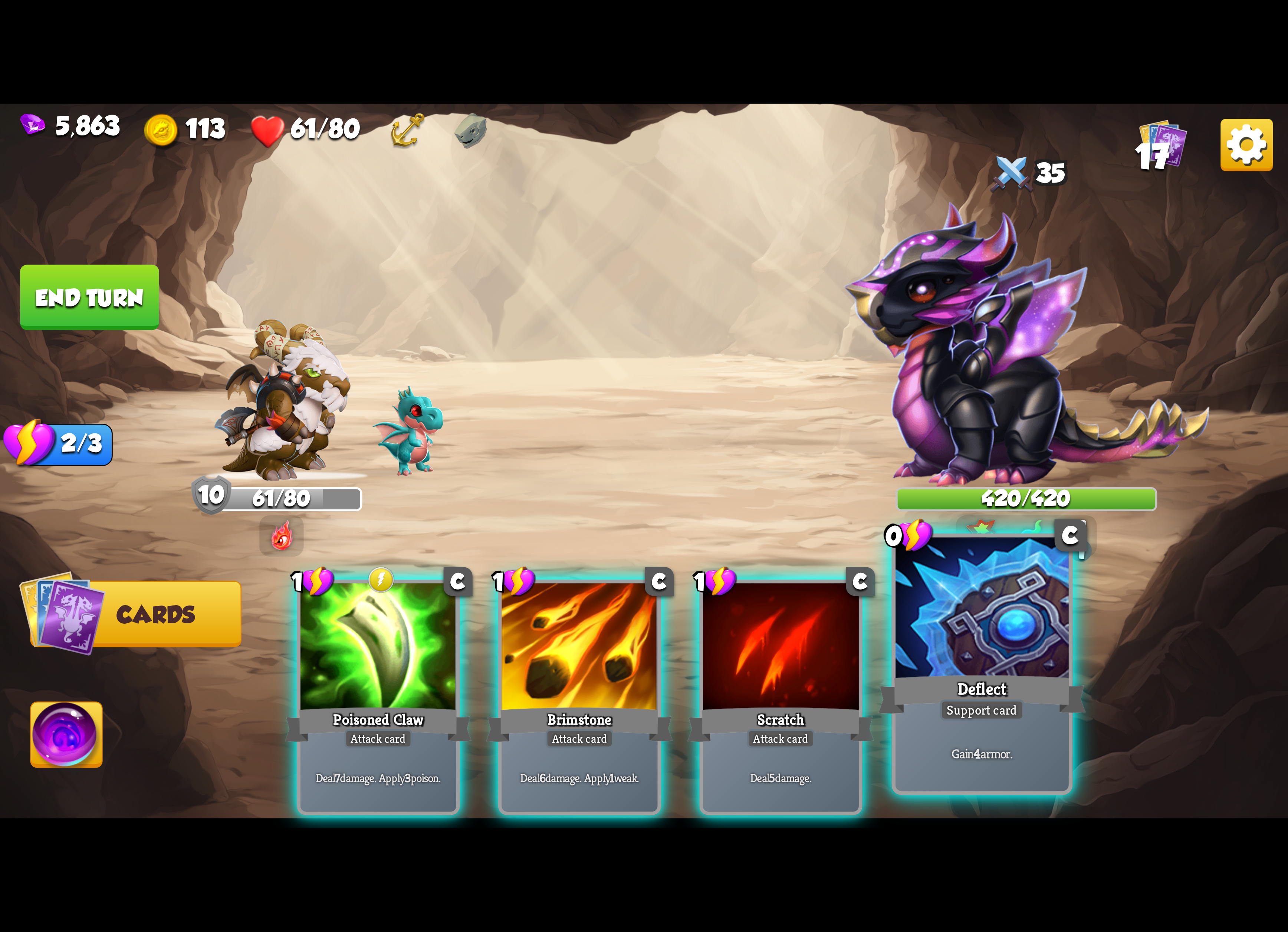
click at [959, 642] on div at bounding box center [981, 610] width 173 height 146
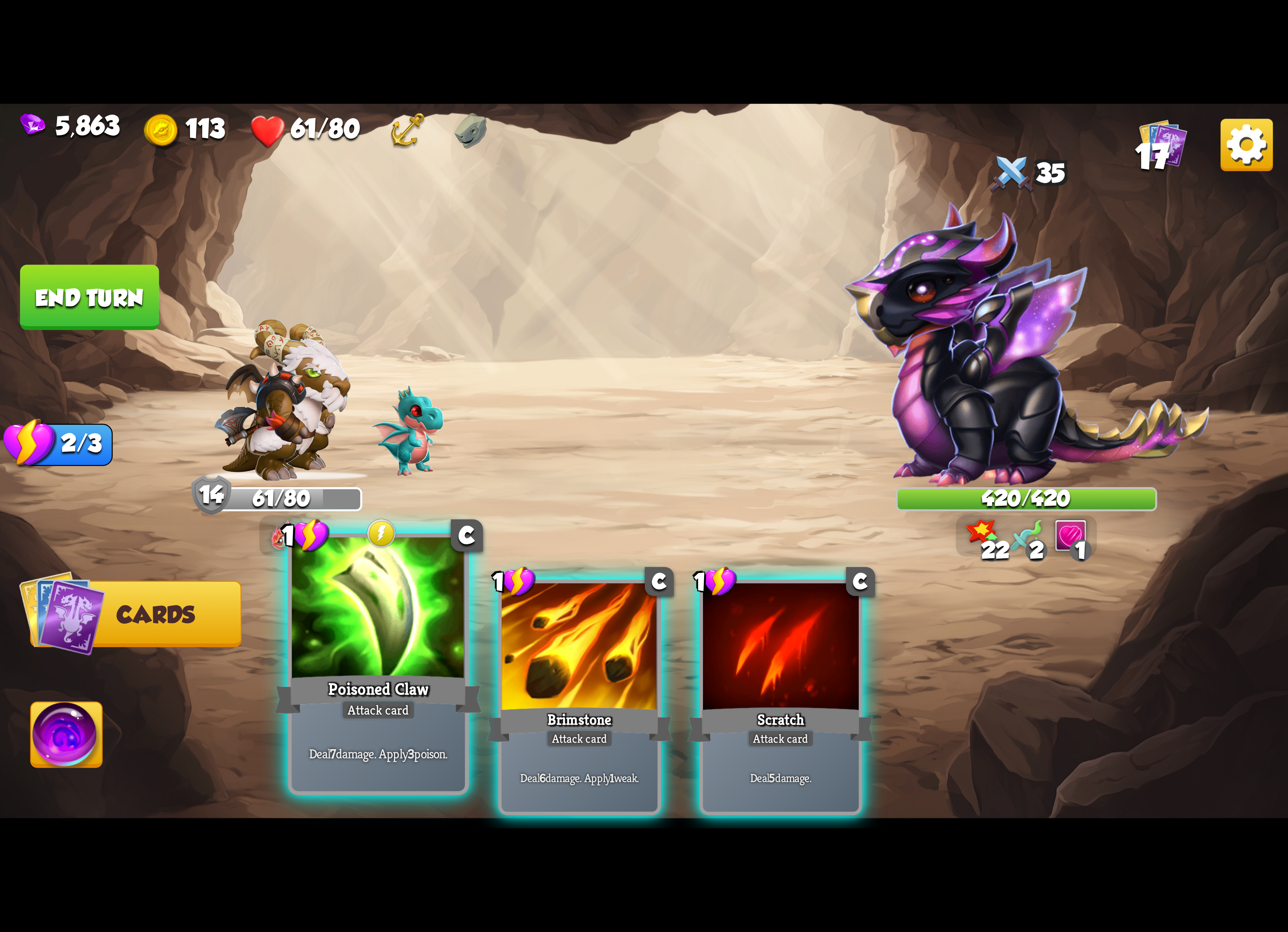
click at [438, 650] on div at bounding box center [378, 610] width 173 height 146
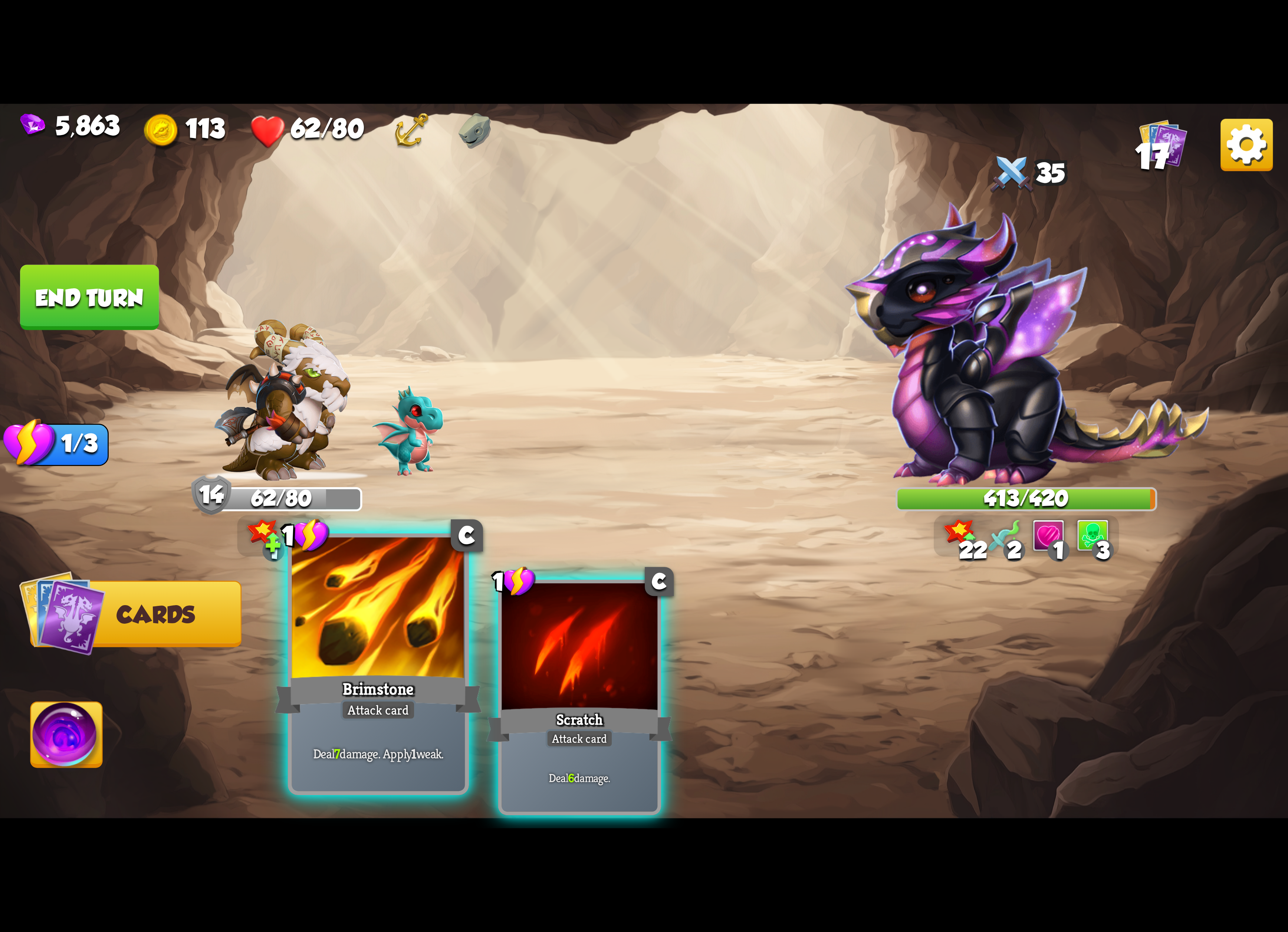
click at [365, 651] on div at bounding box center [378, 610] width 173 height 146
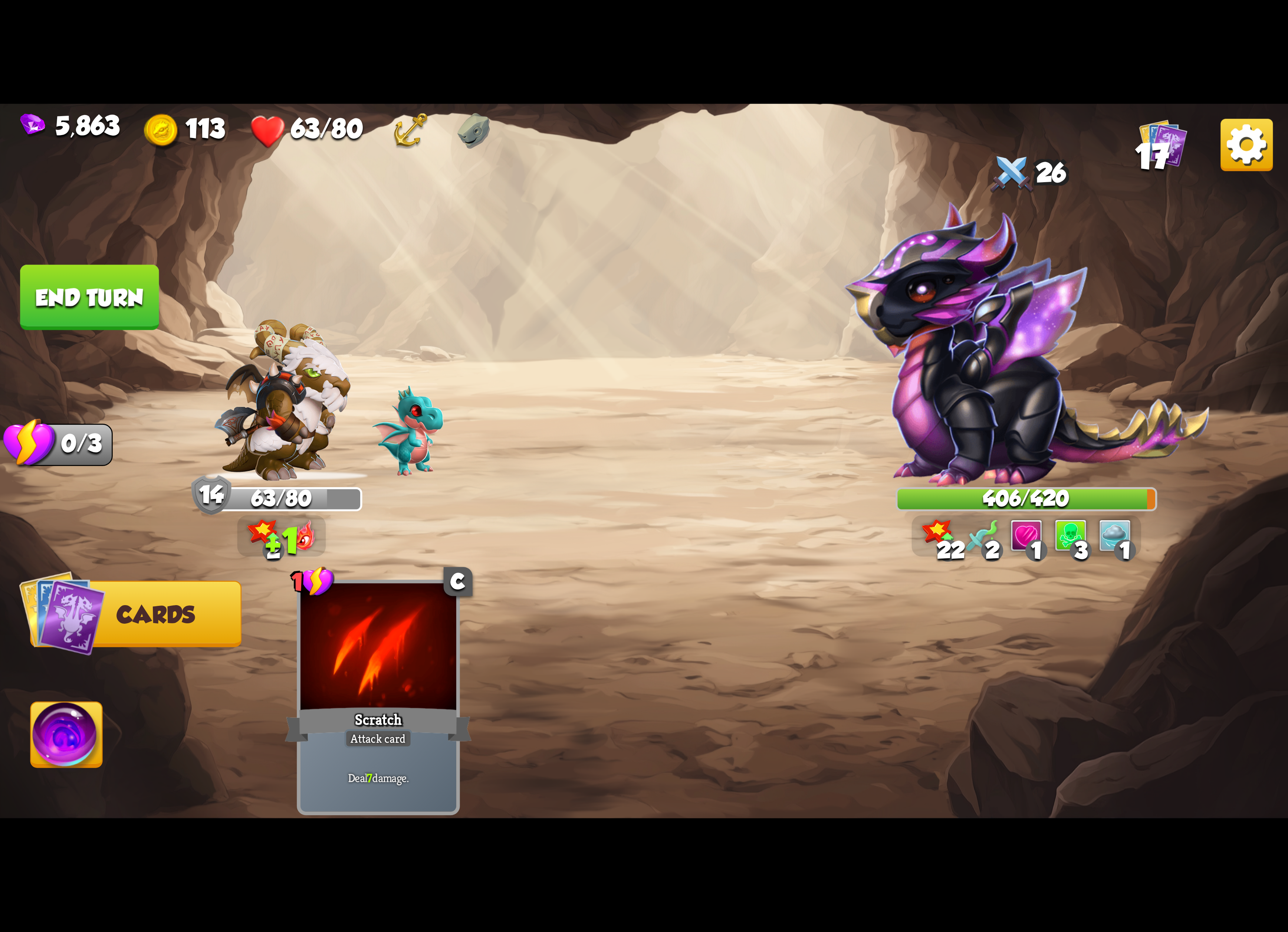
click at [1114, 549] on div "1" at bounding box center [1124, 550] width 23 height 23
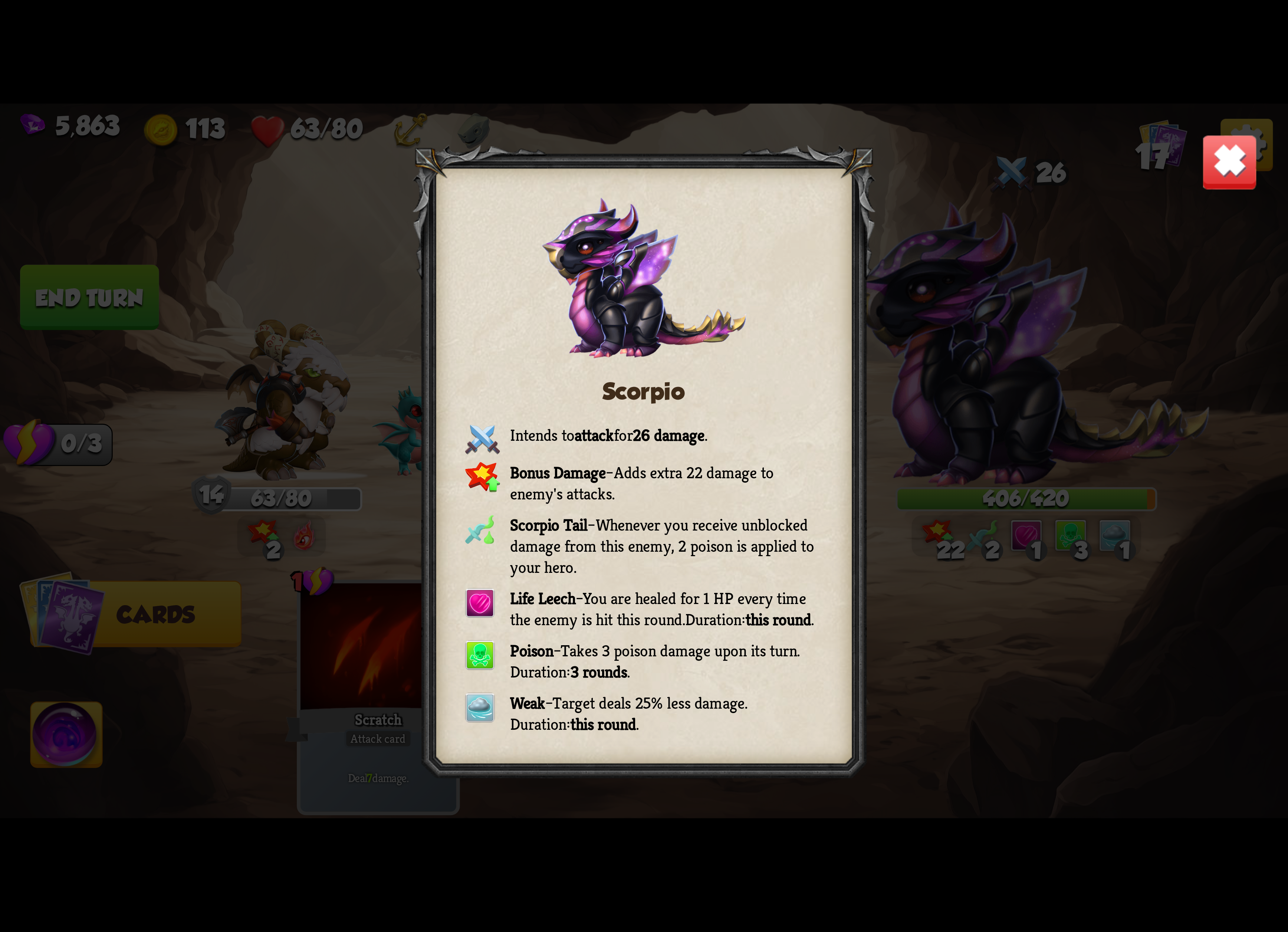
click at [1237, 157] on div "Scorpio Intends to attack for 26 damage . Bonus Damage – Adds extra 22 damage t…" at bounding box center [644, 466] width 1288 height 724
drag, startPoint x: 1211, startPoint y: 142, endPoint x: 1233, endPoint y: 141, distance: 22.0
click at [1214, 142] on div "Scorpio Intends to attack for 26 damage . Bonus Damage – Adds extra 22 damage t…" at bounding box center [644, 466] width 1288 height 724
click at [1251, 145] on img at bounding box center [1230, 163] width 57 height 57
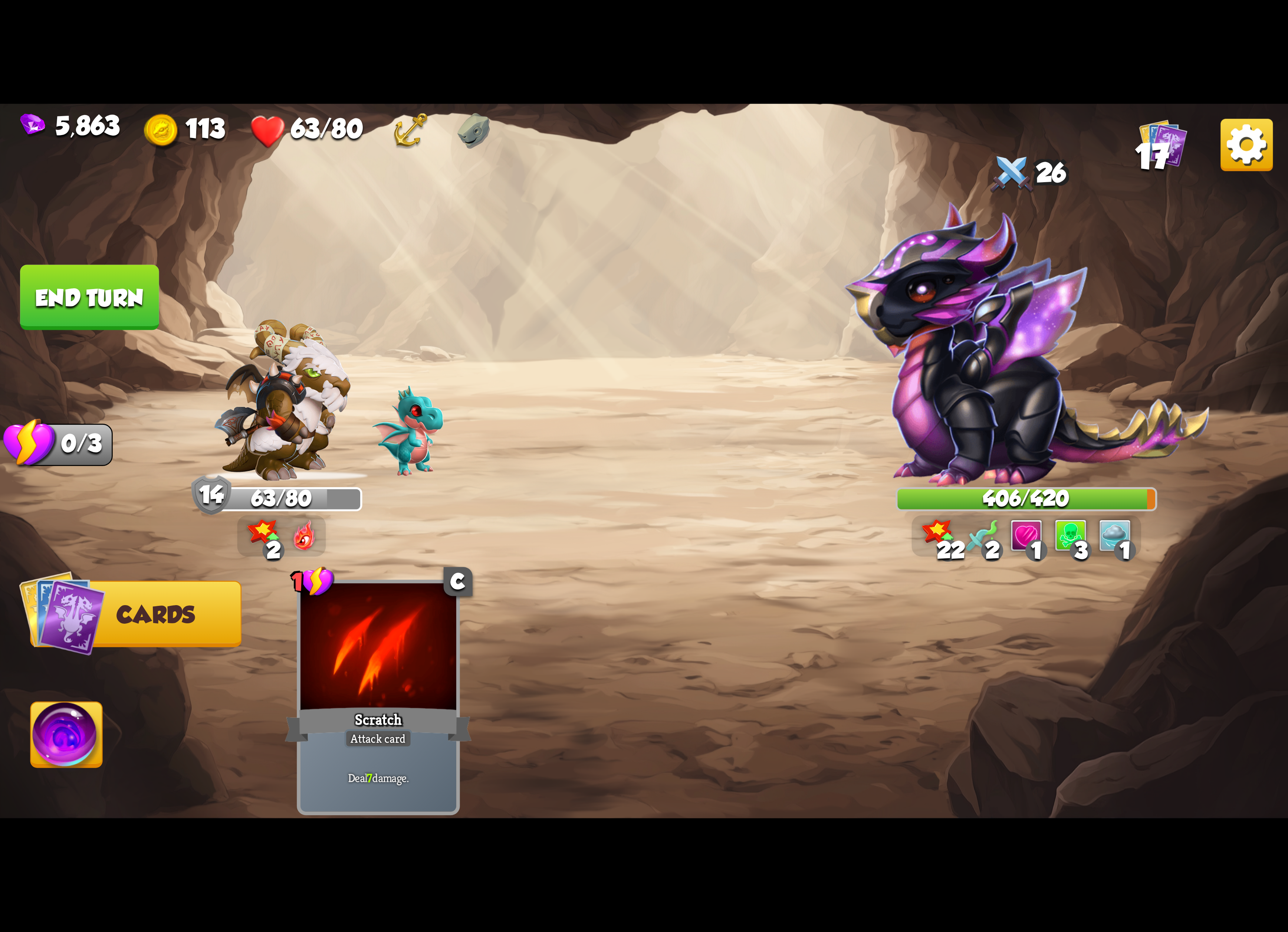
click at [1031, 172] on div at bounding box center [1011, 174] width 48 height 52
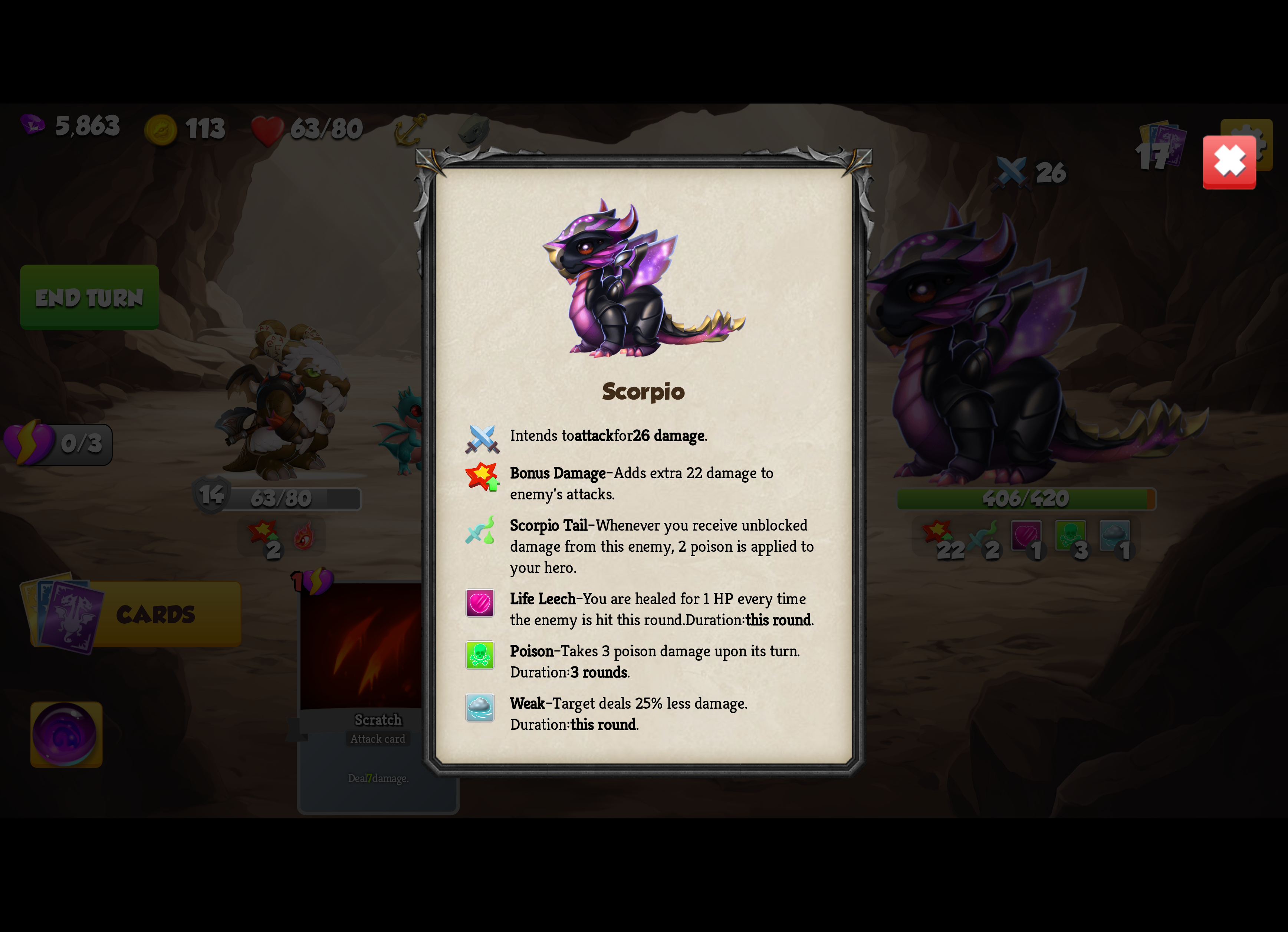
click at [1243, 151] on img at bounding box center [1230, 163] width 57 height 57
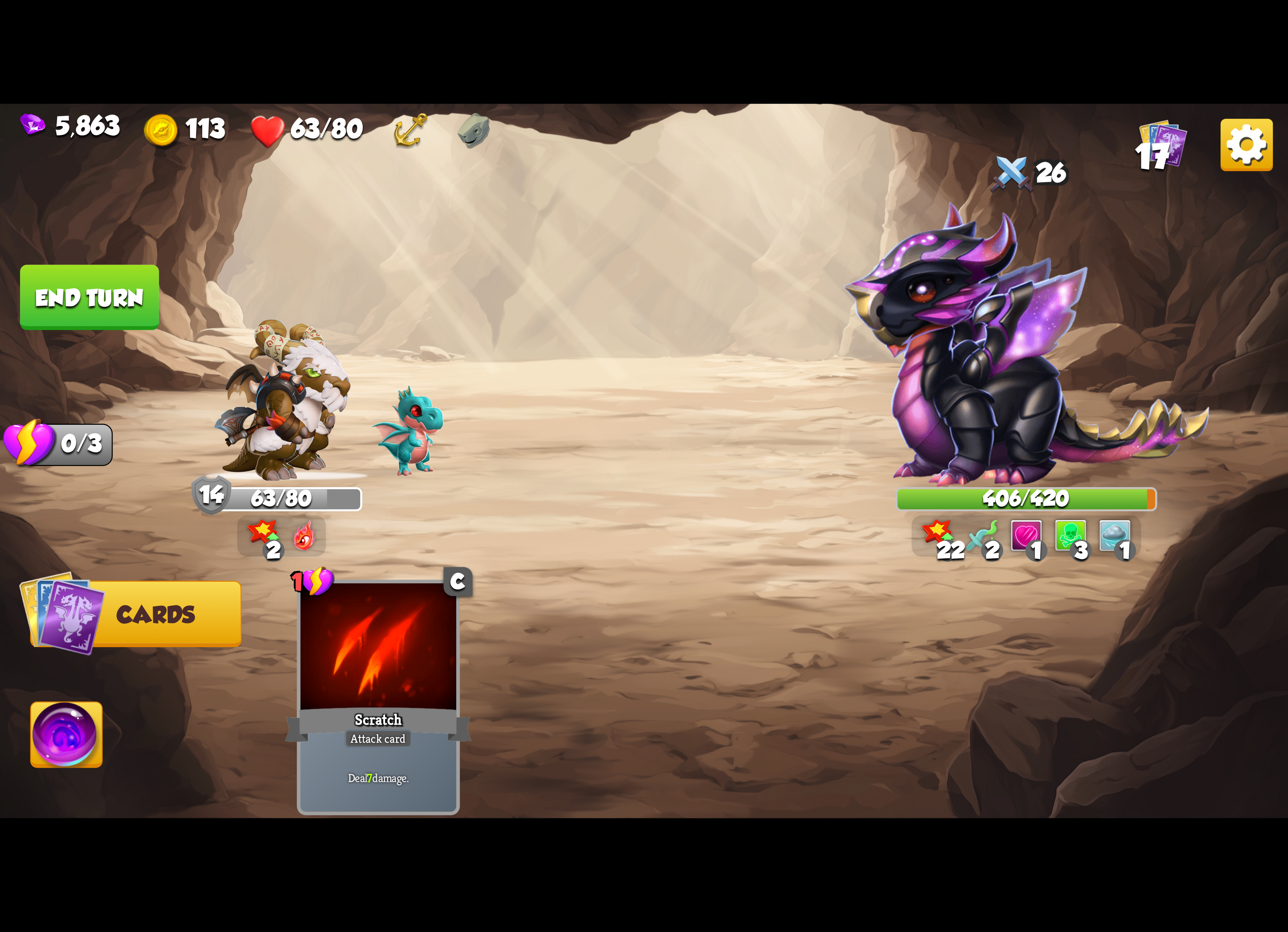
click at [1026, 179] on div at bounding box center [1011, 174] width 48 height 52
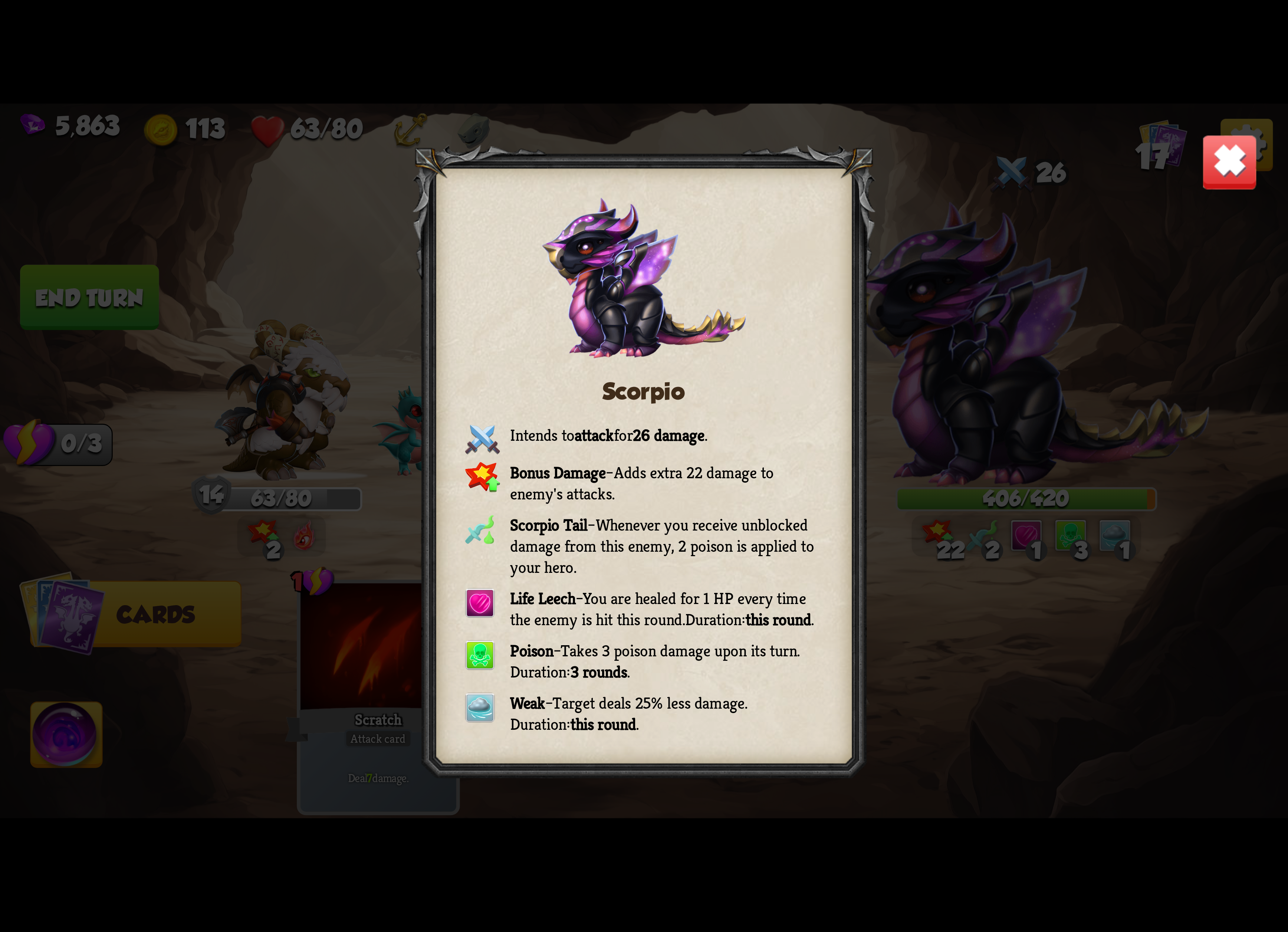
click at [1243, 147] on img at bounding box center [1230, 163] width 57 height 57
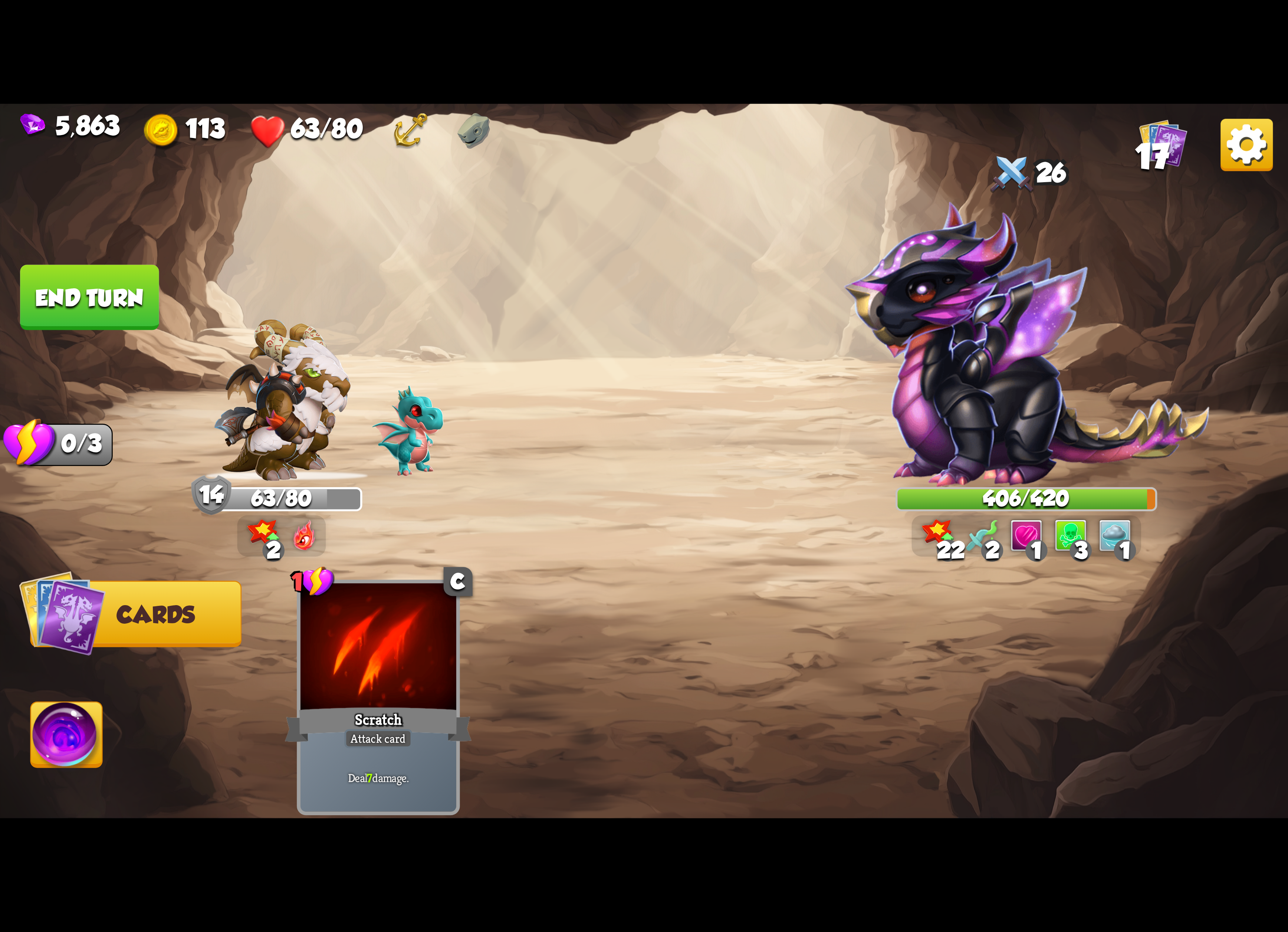
click at [55, 752] on img at bounding box center [67, 738] width 72 height 73
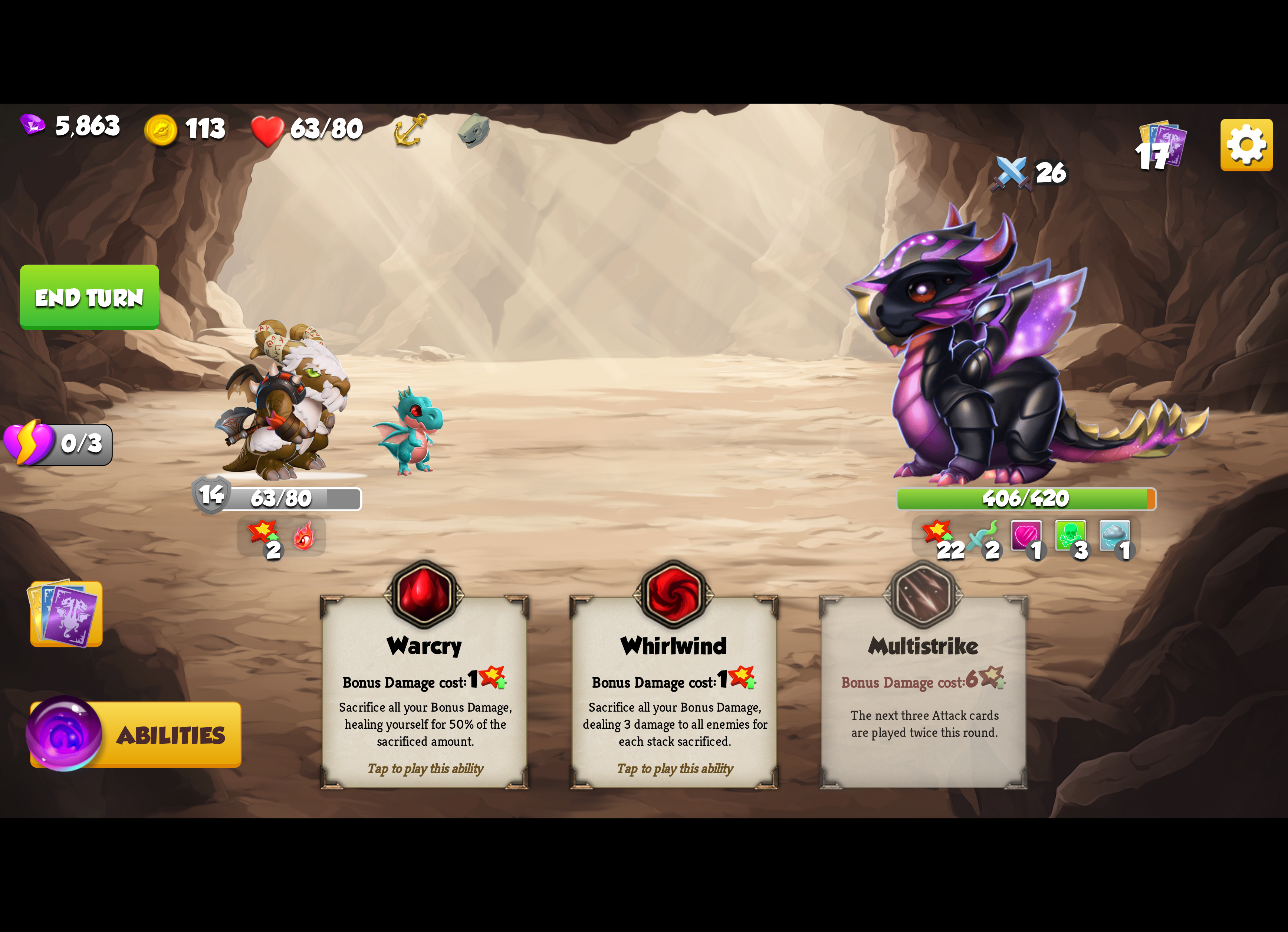
click at [352, 633] on span at bounding box center [332, 613] width 38 height 41
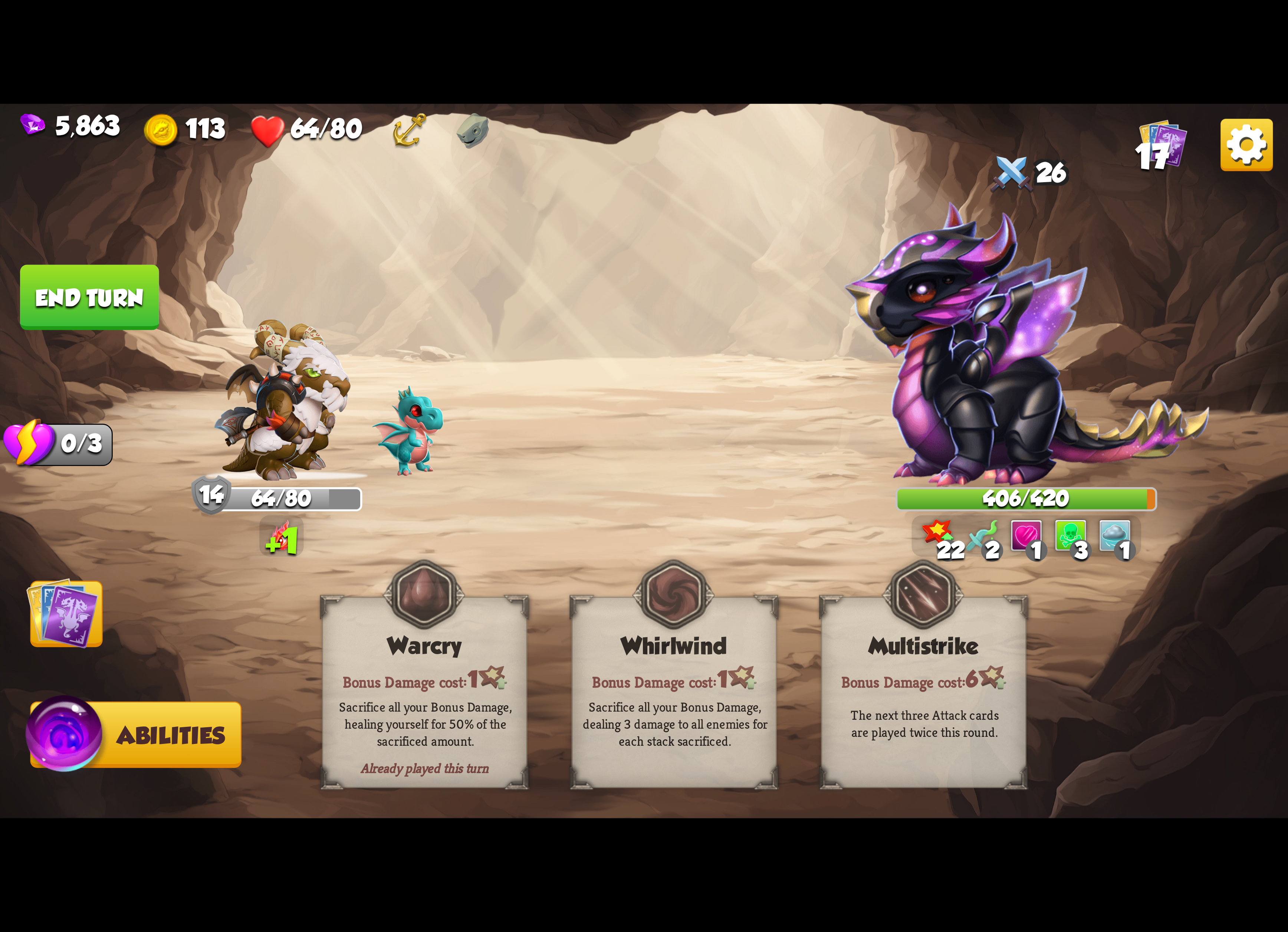
click at [70, 599] on img at bounding box center [63, 613] width 73 height 73
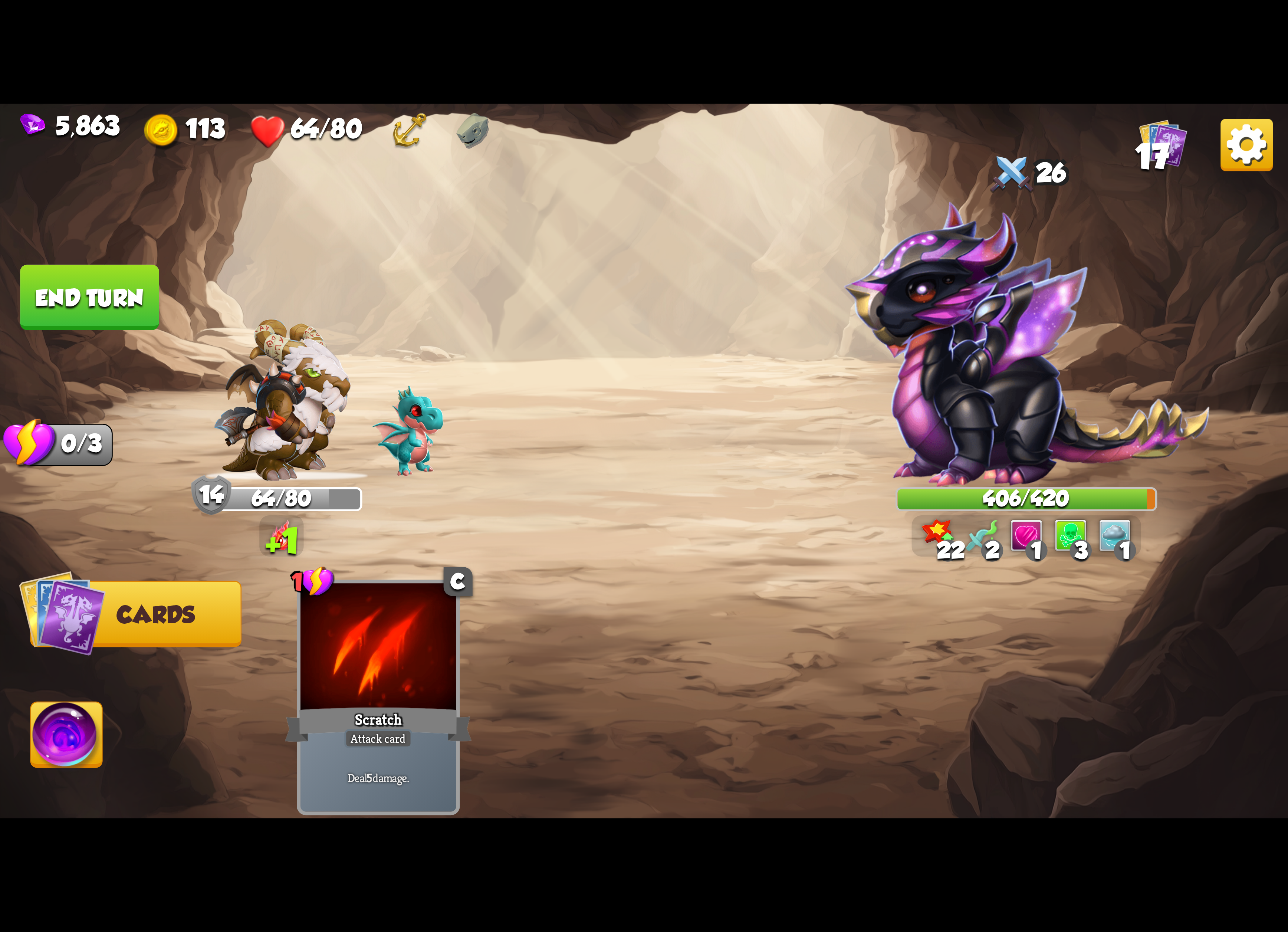
click at [66, 312] on button "End turn" at bounding box center [89, 297] width 139 height 66
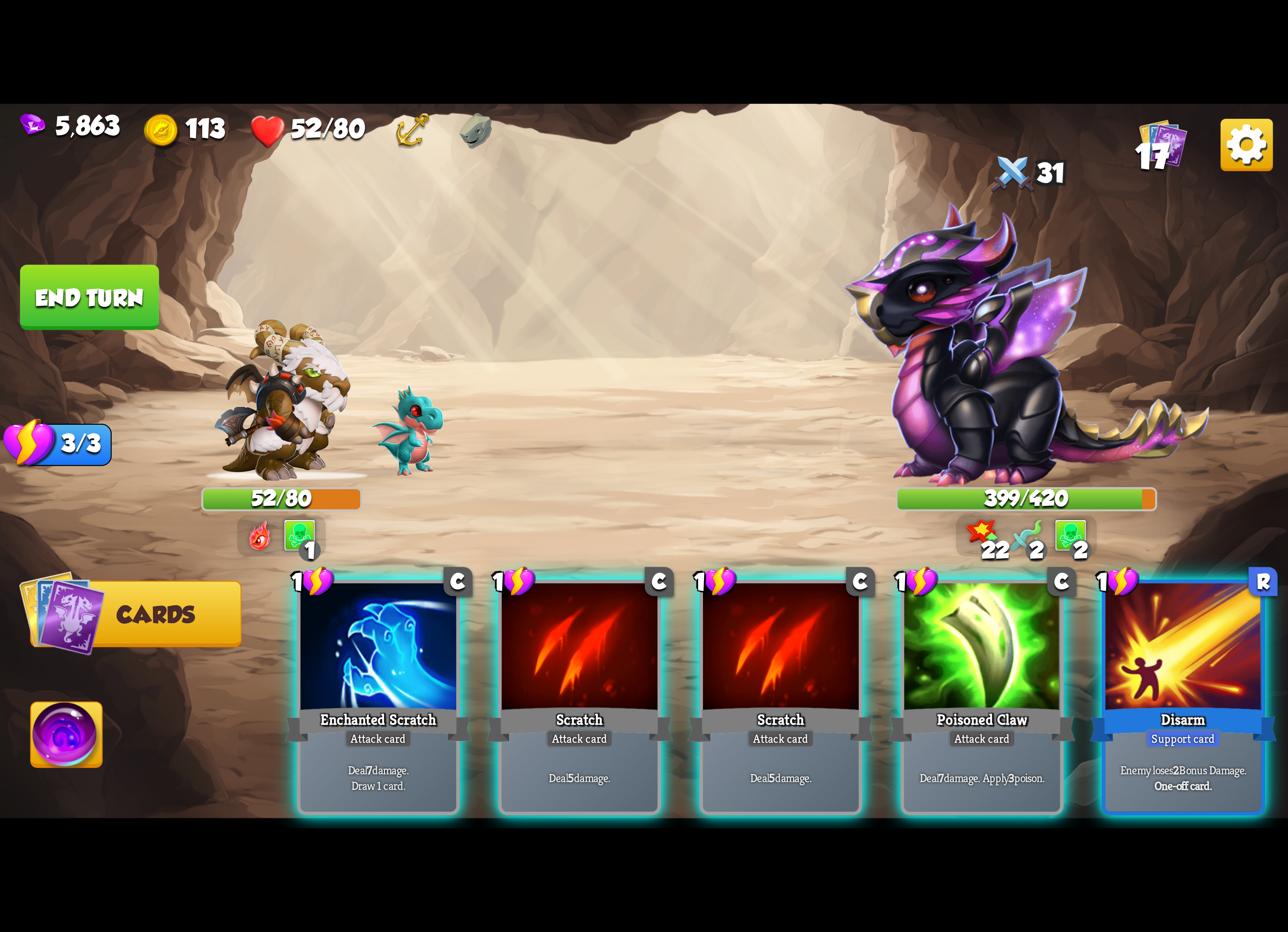
drag, startPoint x: 974, startPoint y: 593, endPoint x: 965, endPoint y: 596, distance: 9.5
click at [970, 593] on div at bounding box center [981, 649] width 156 height 131
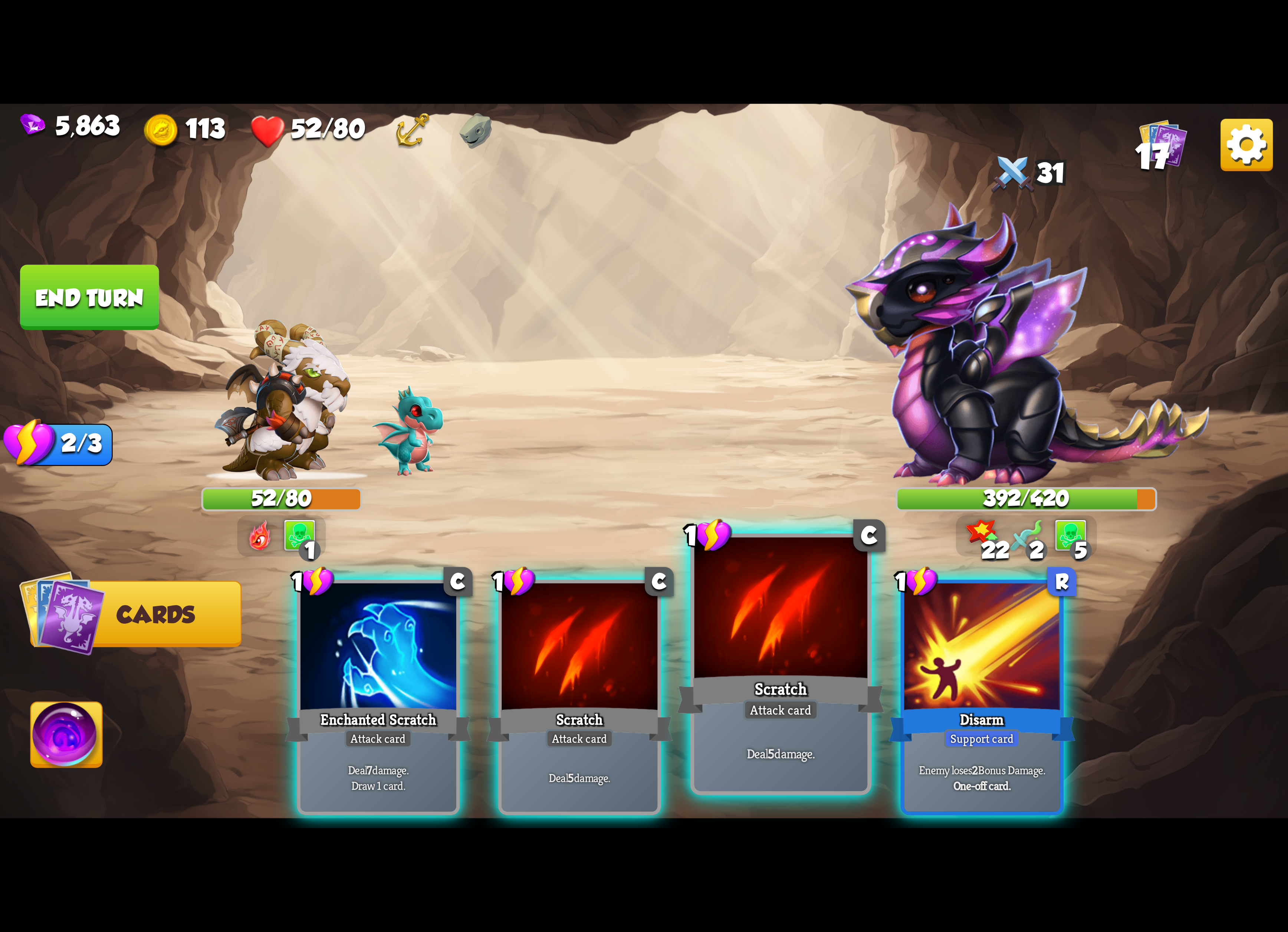
click at [776, 620] on div at bounding box center [780, 610] width 173 height 146
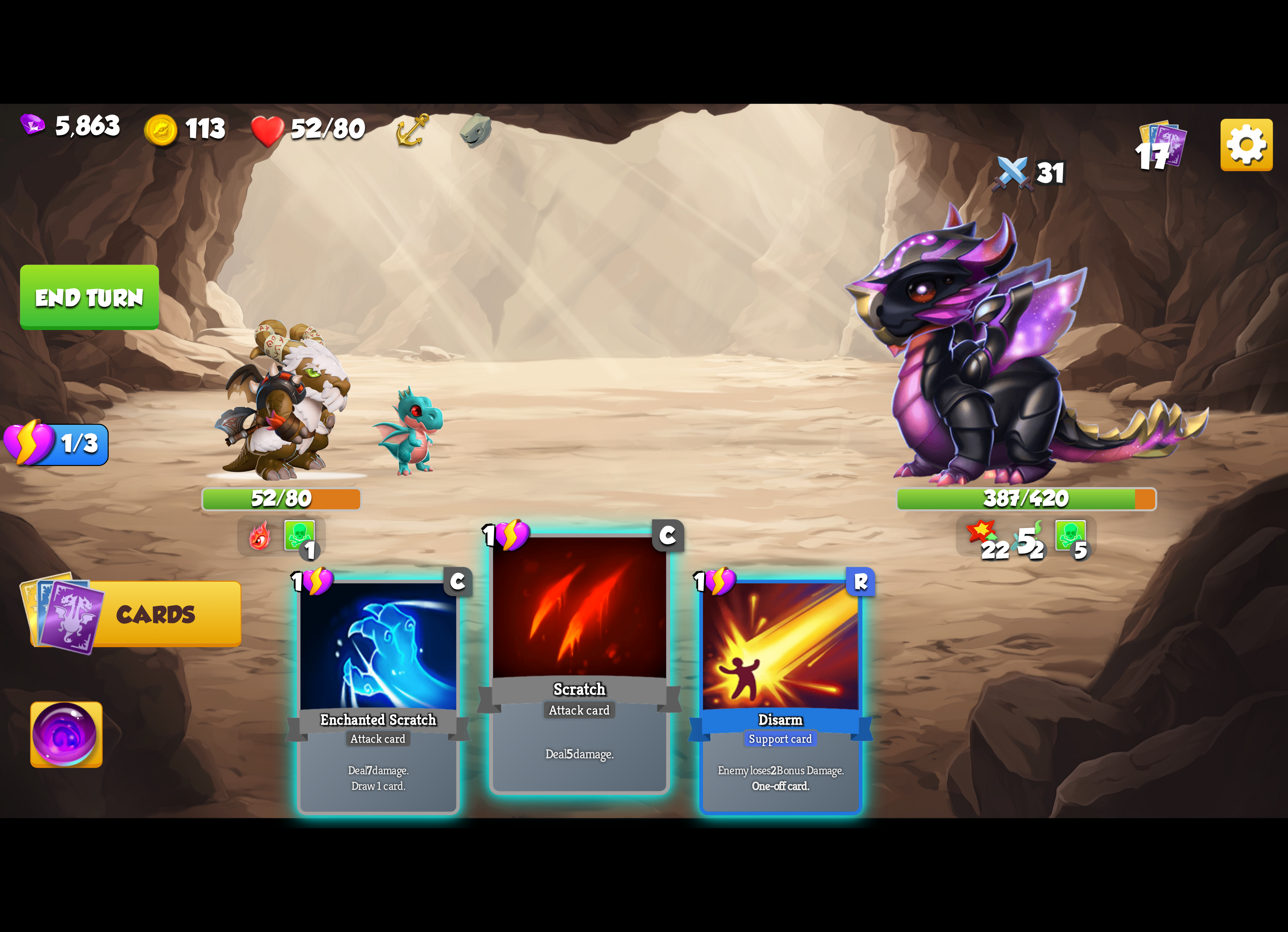
click at [636, 617] on div at bounding box center [579, 610] width 173 height 146
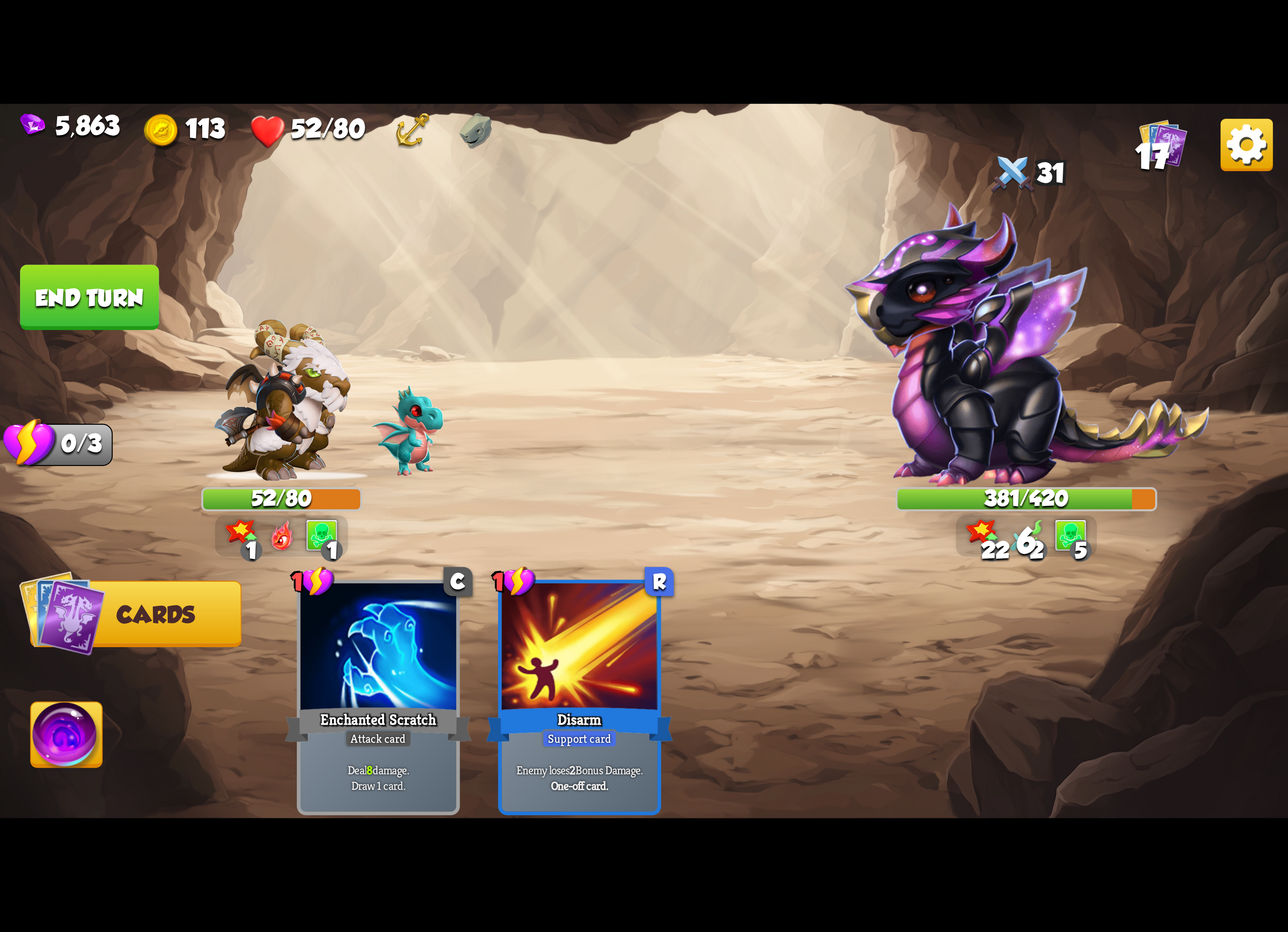
click at [1233, 147] on img at bounding box center [1246, 144] width 52 height 52
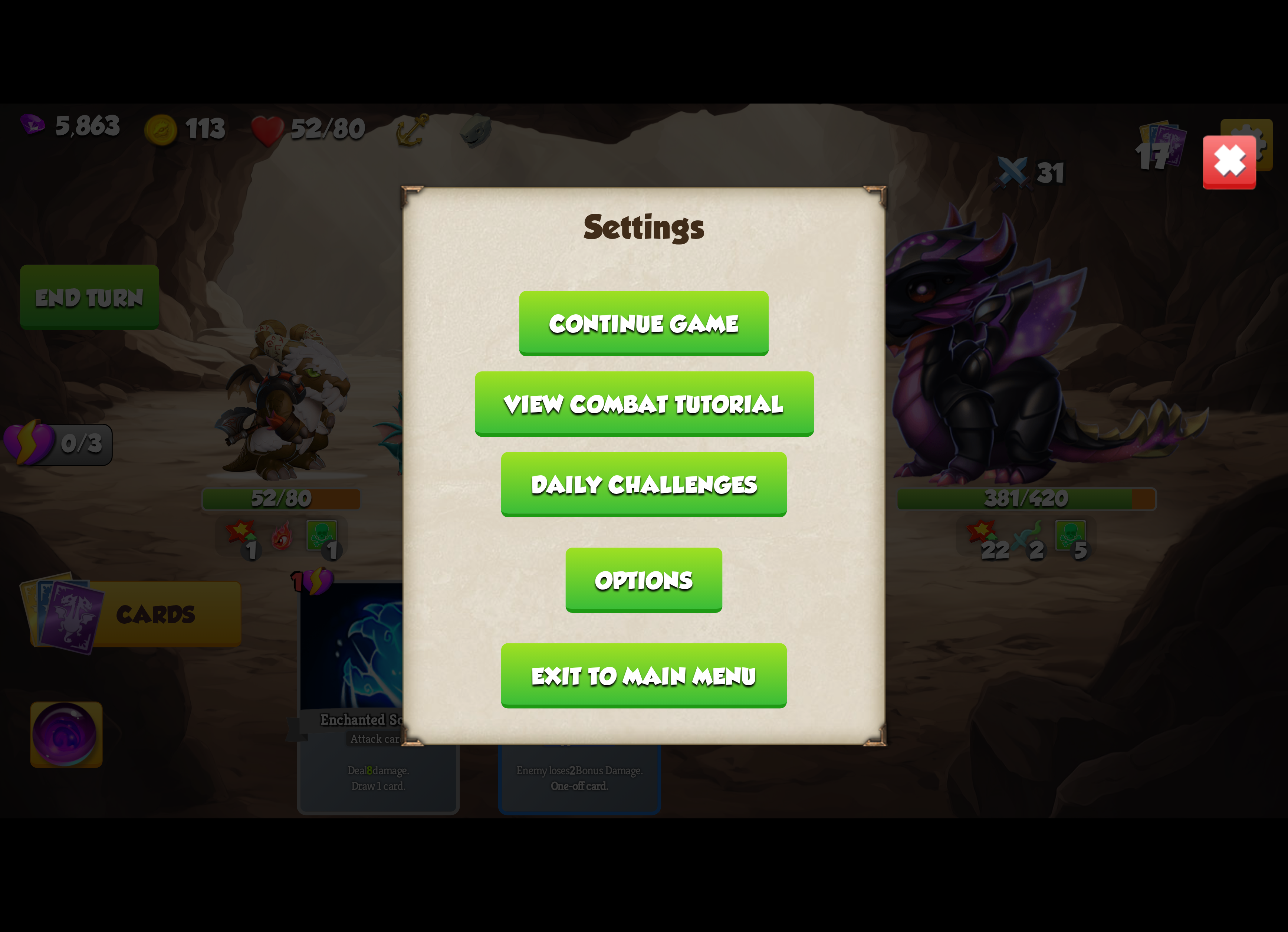
click at [626, 643] on button "Exit to main menu" at bounding box center [644, 675] width 285 height 66
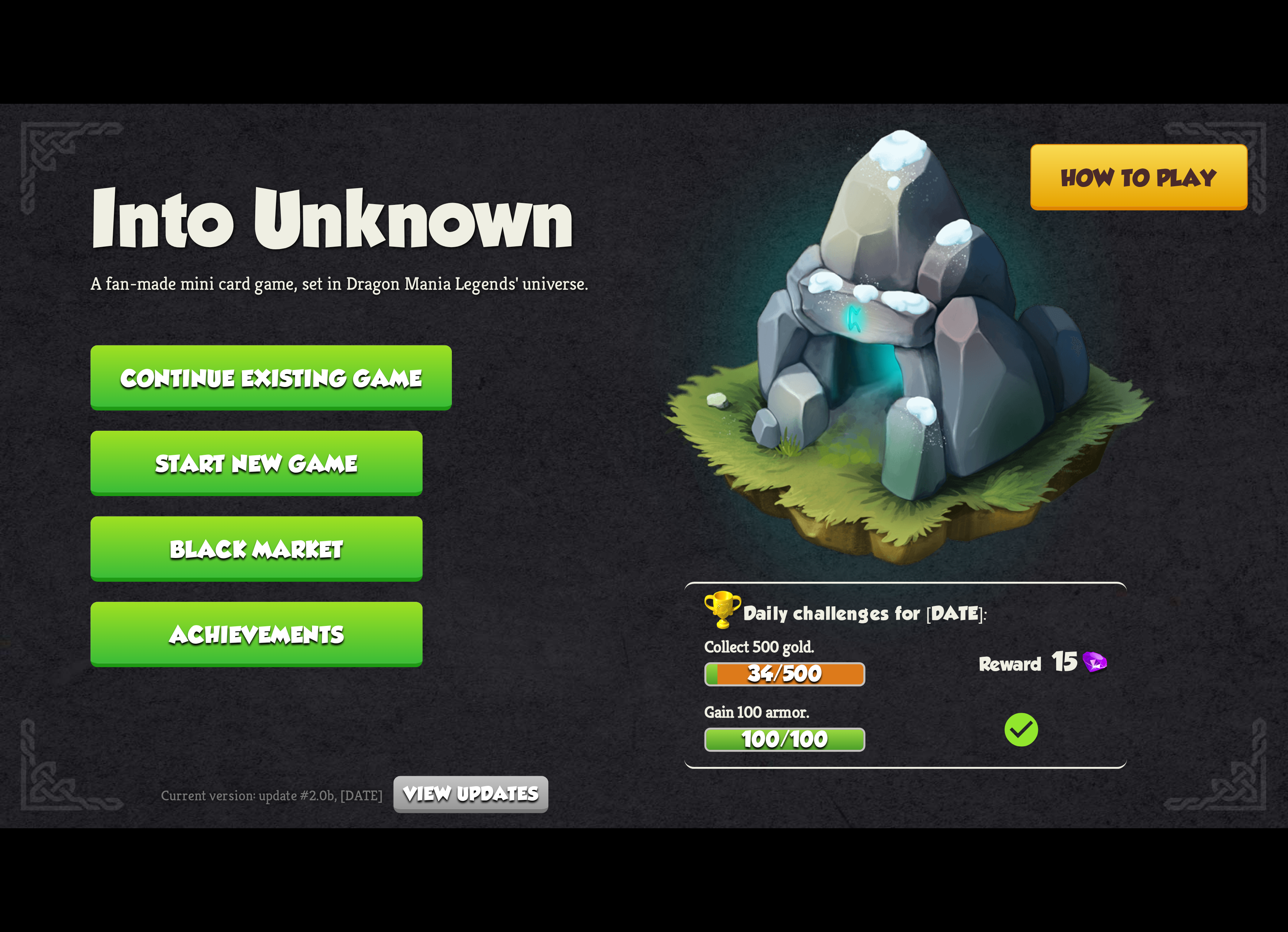
click at [392, 390] on button "Continue existing game" at bounding box center [271, 377] width 362 height 66
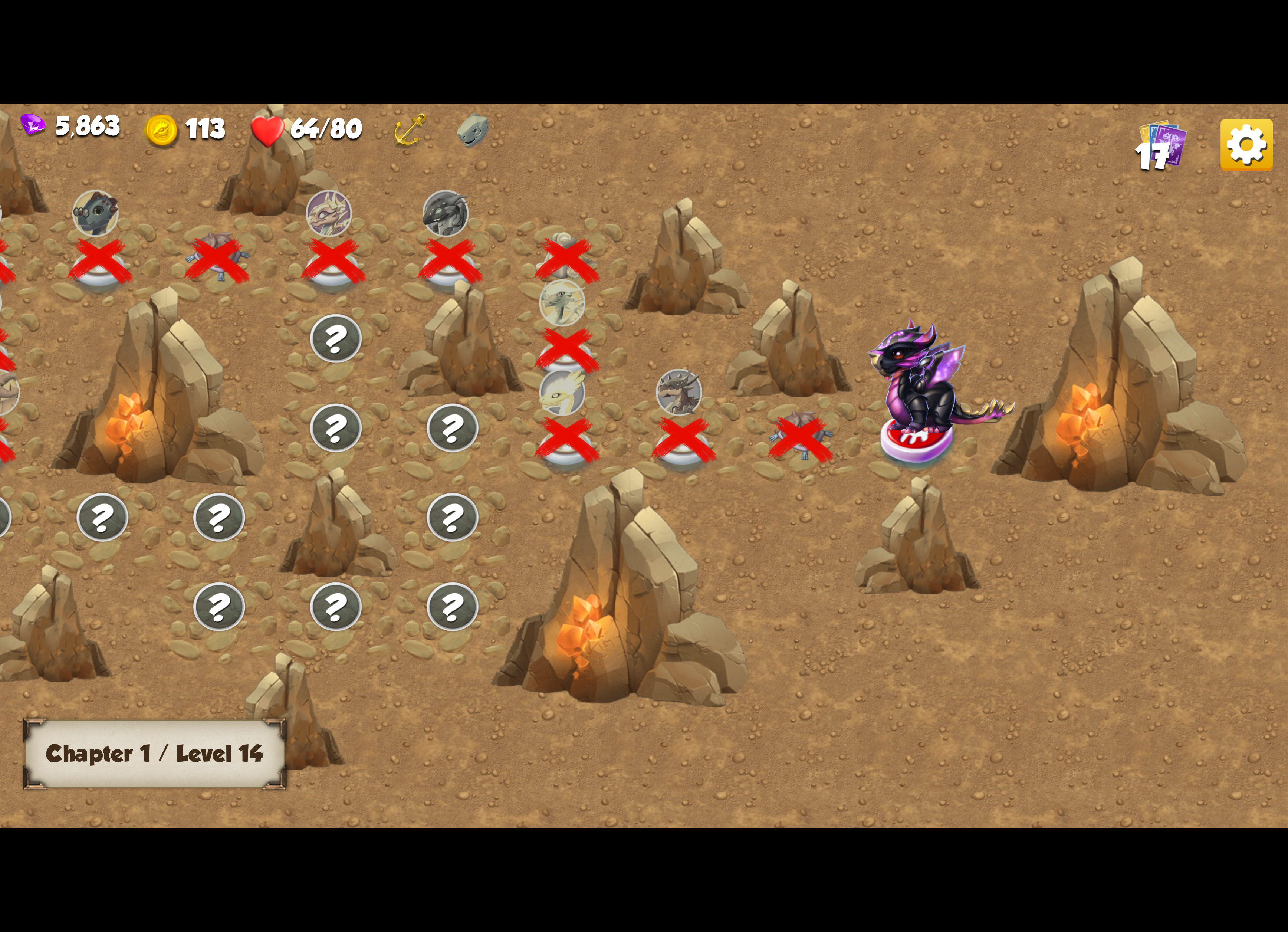
click at [874, 424] on img at bounding box center [941, 375] width 149 height 117
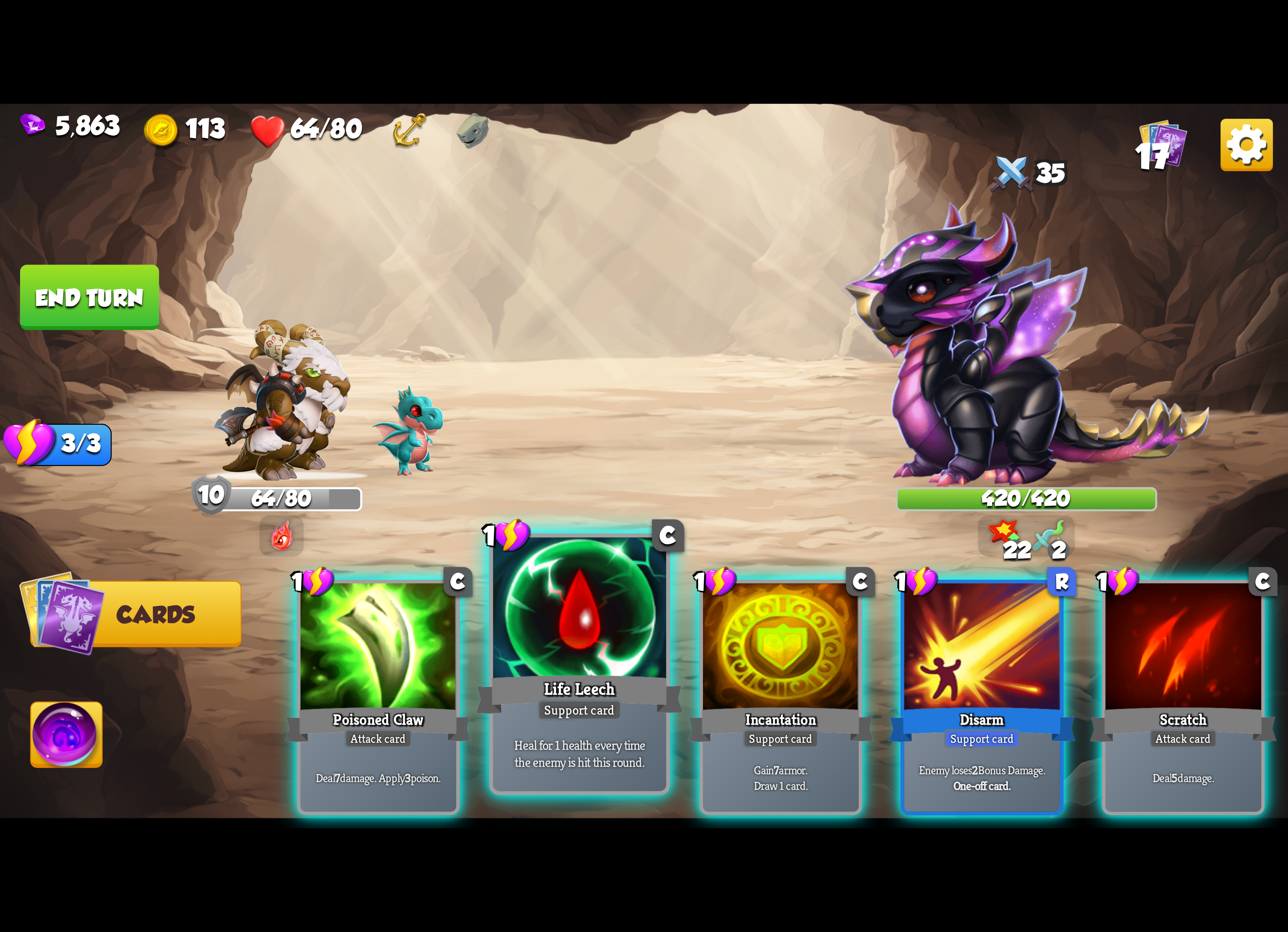
click at [535, 654] on div at bounding box center [579, 610] width 173 height 146
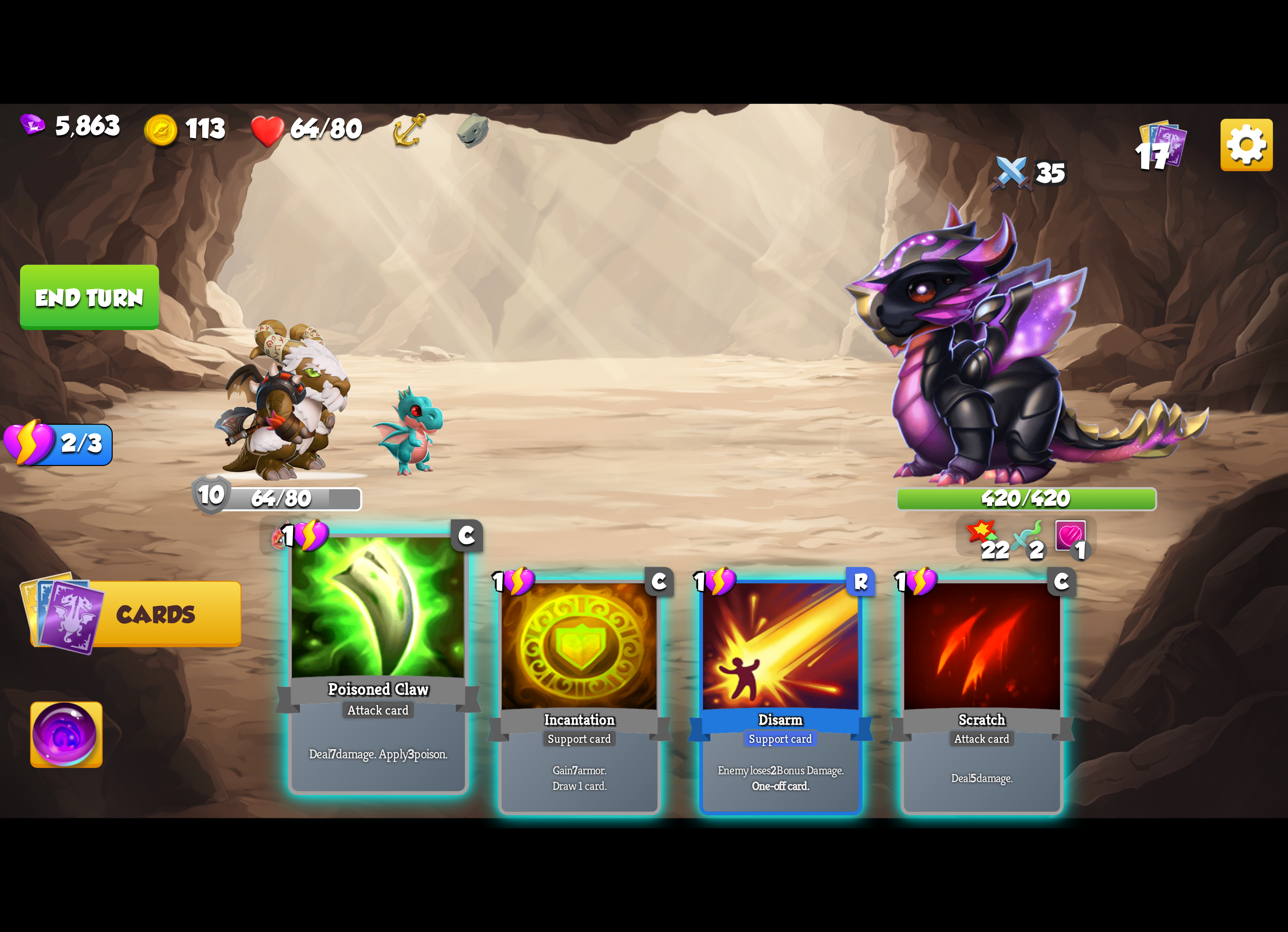
click at [421, 673] on div "Poisoned Claw" at bounding box center [378, 694] width 208 height 46
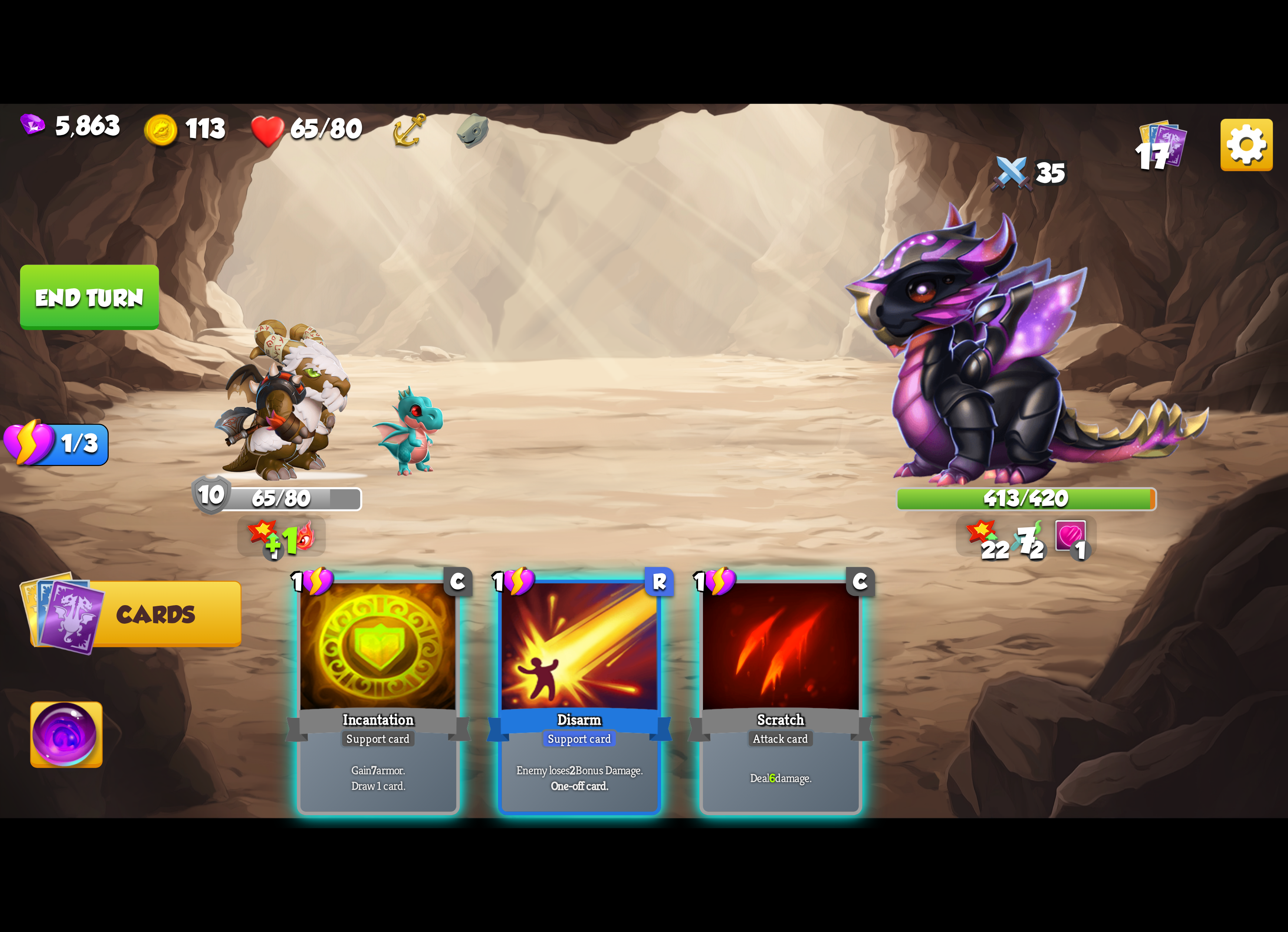
click at [771, 642] on div at bounding box center [780, 649] width 156 height 131
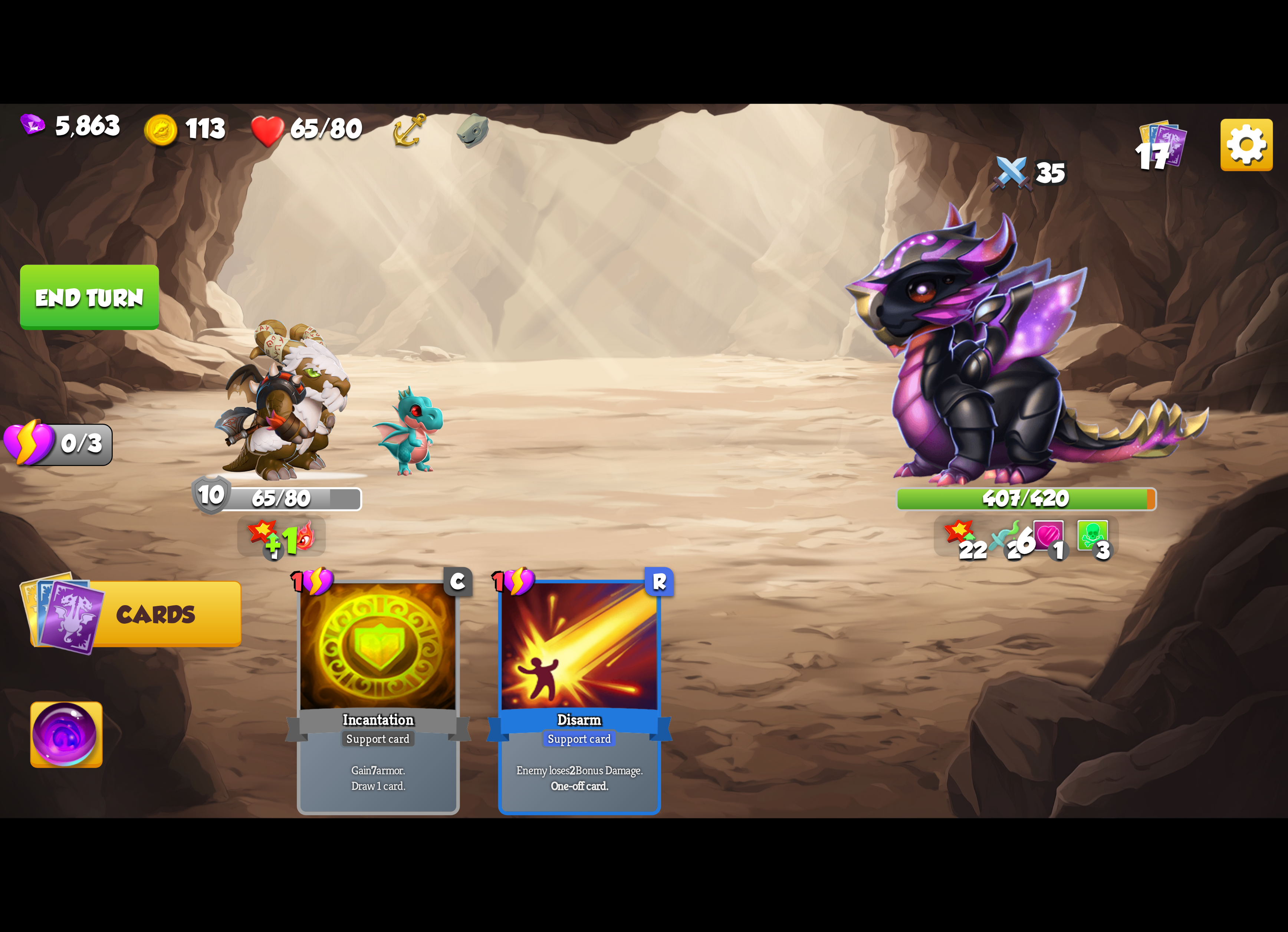
click at [72, 755] on img at bounding box center [67, 738] width 72 height 73
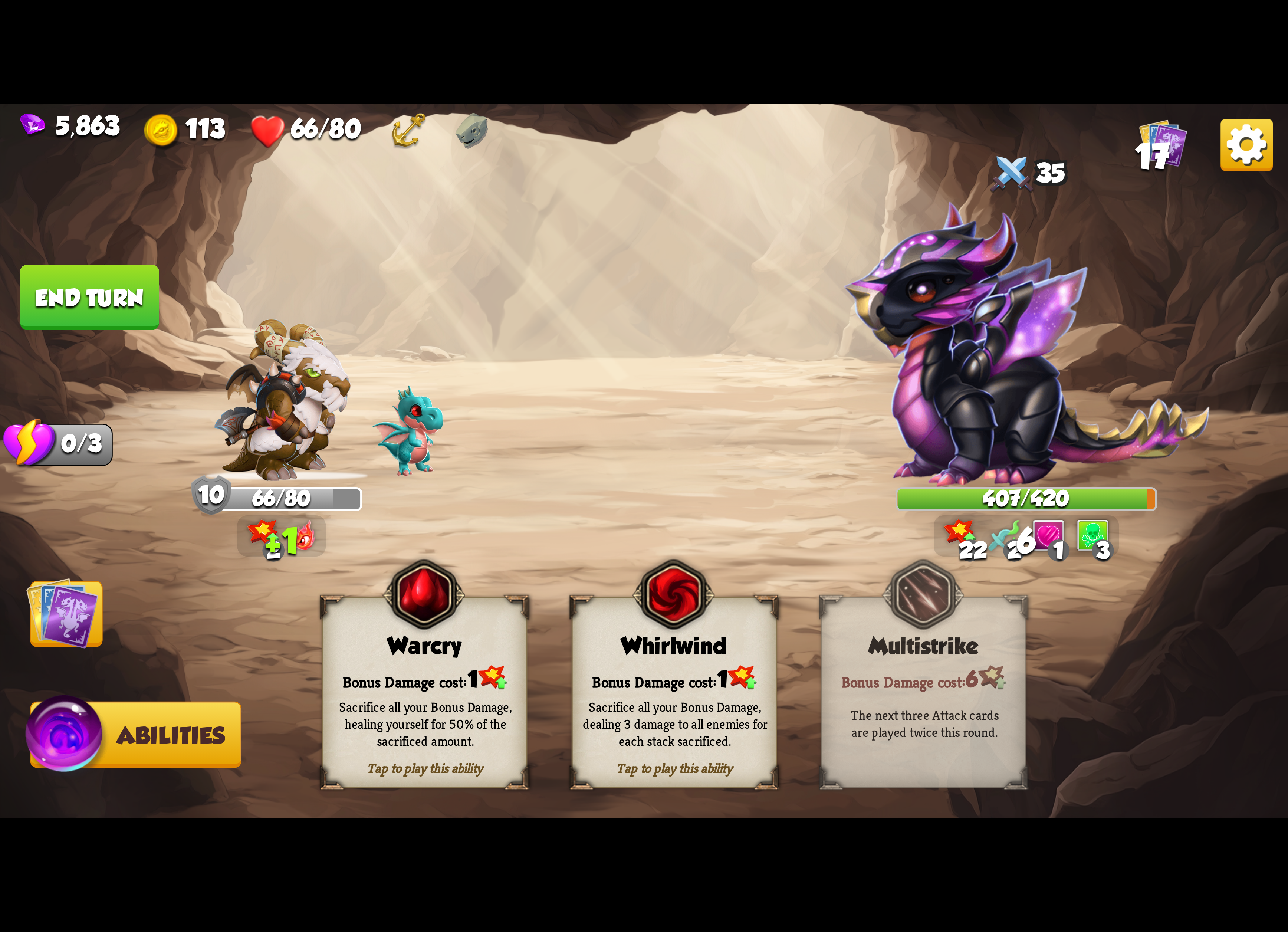
drag, startPoint x: 489, startPoint y: 700, endPoint x: 272, endPoint y: 654, distance: 221.8
click at [488, 700] on div "Sacrifice all your Bonus Damage, healing yourself for 50% of the sacrificed amo…" at bounding box center [425, 723] width 205 height 80
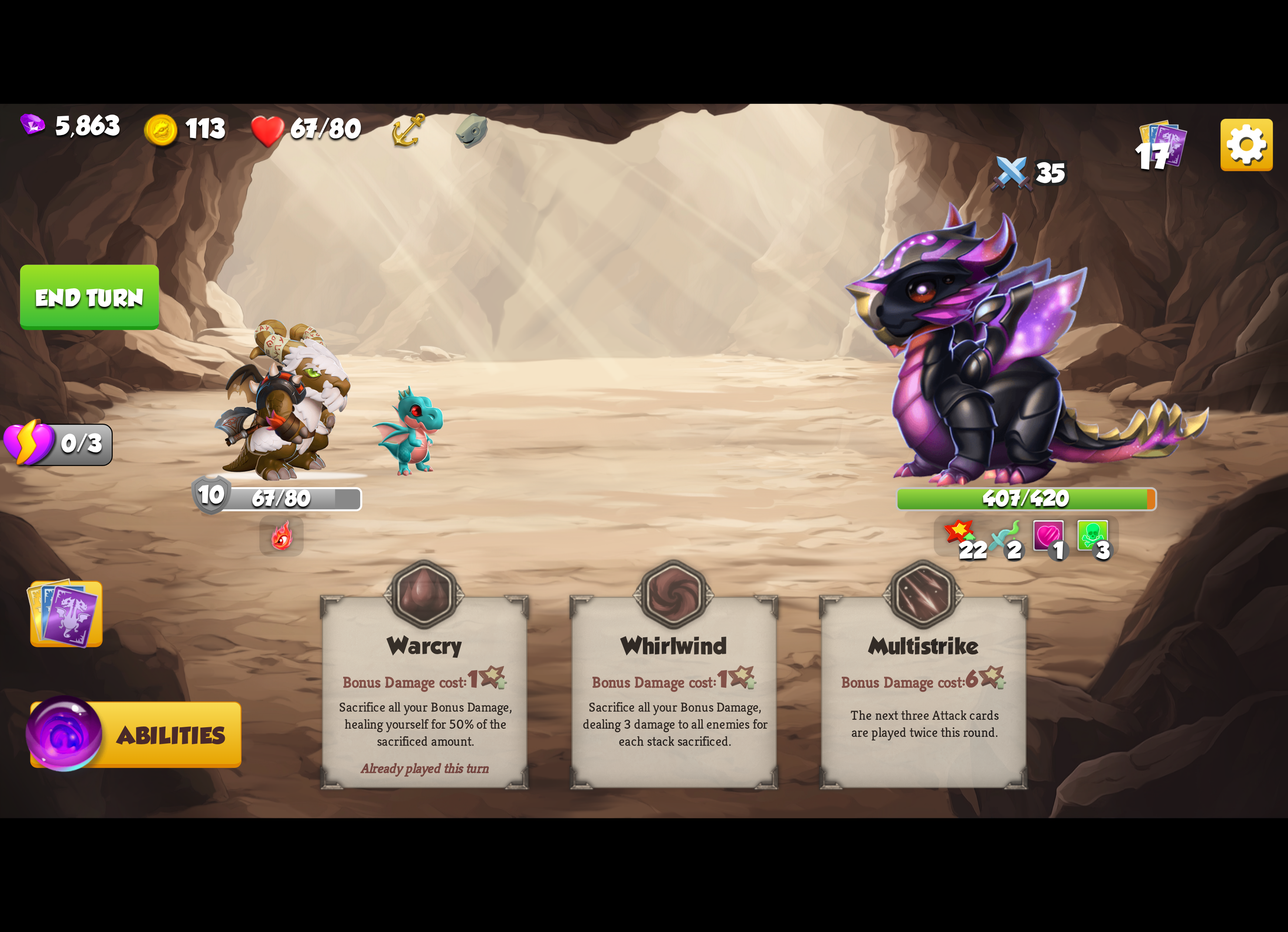
click at [70, 598] on img at bounding box center [63, 613] width 73 height 73
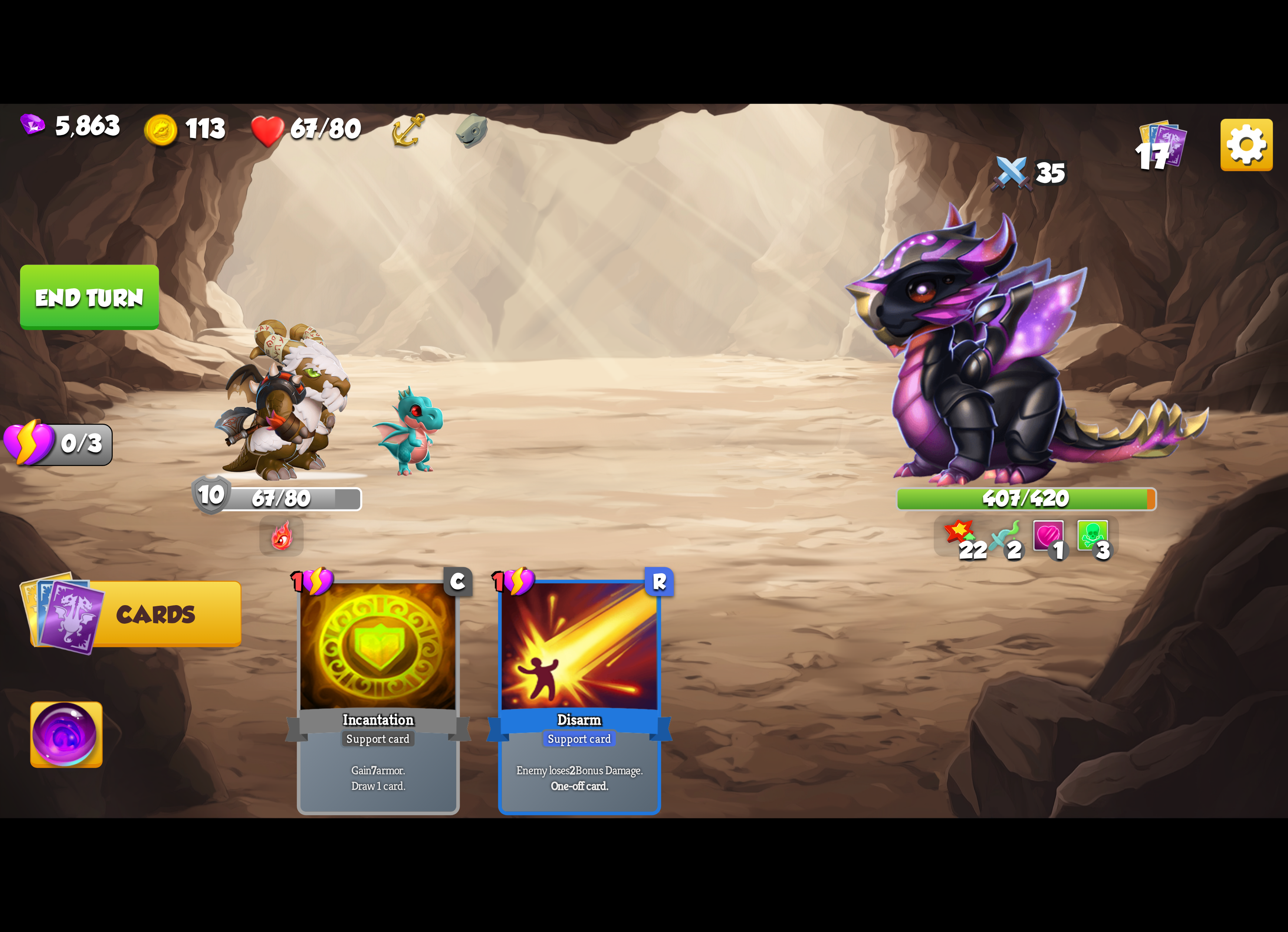
click at [124, 291] on button "End turn" at bounding box center [89, 297] width 139 height 66
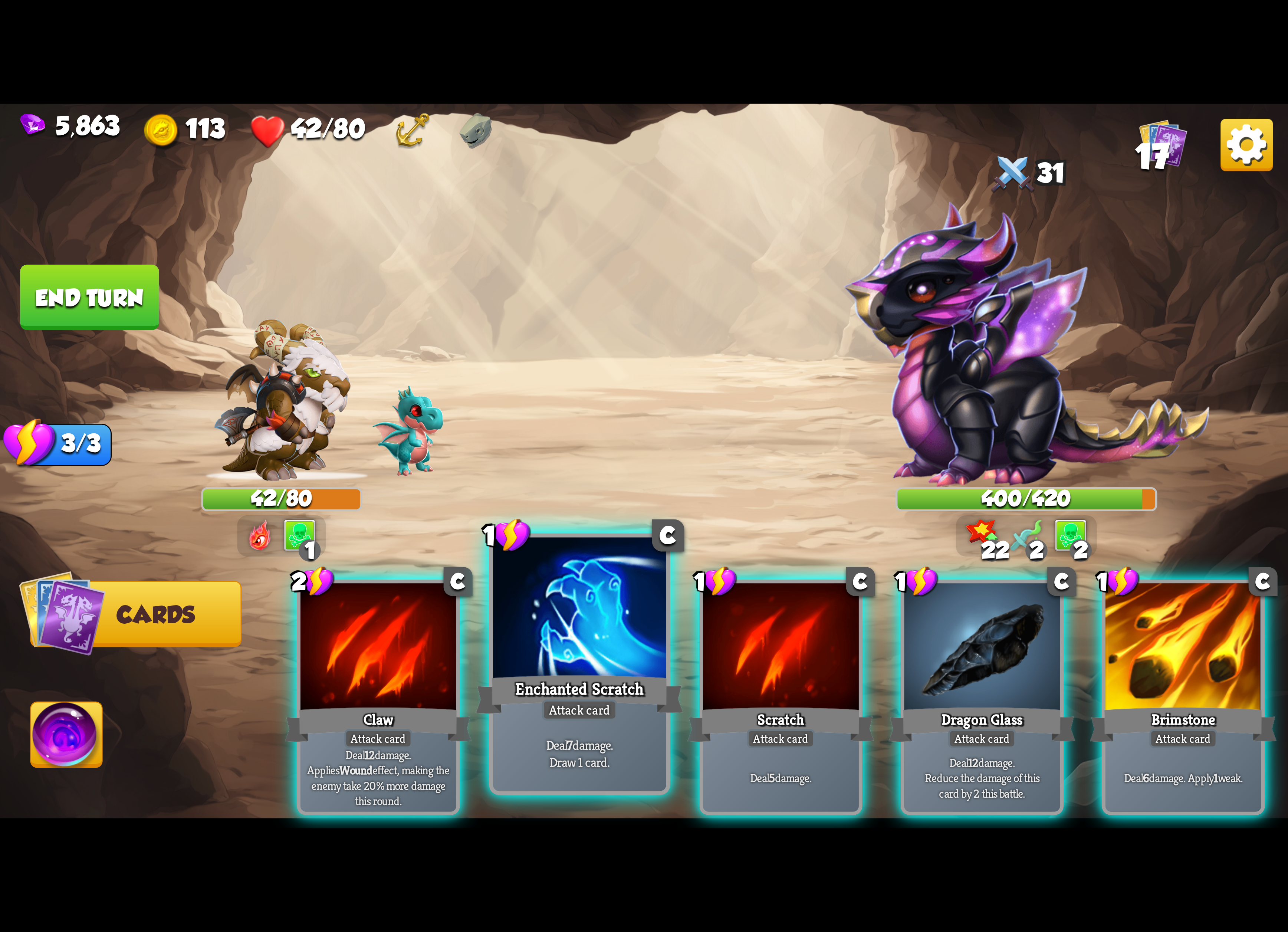
click at [584, 667] on div at bounding box center [579, 610] width 173 height 146
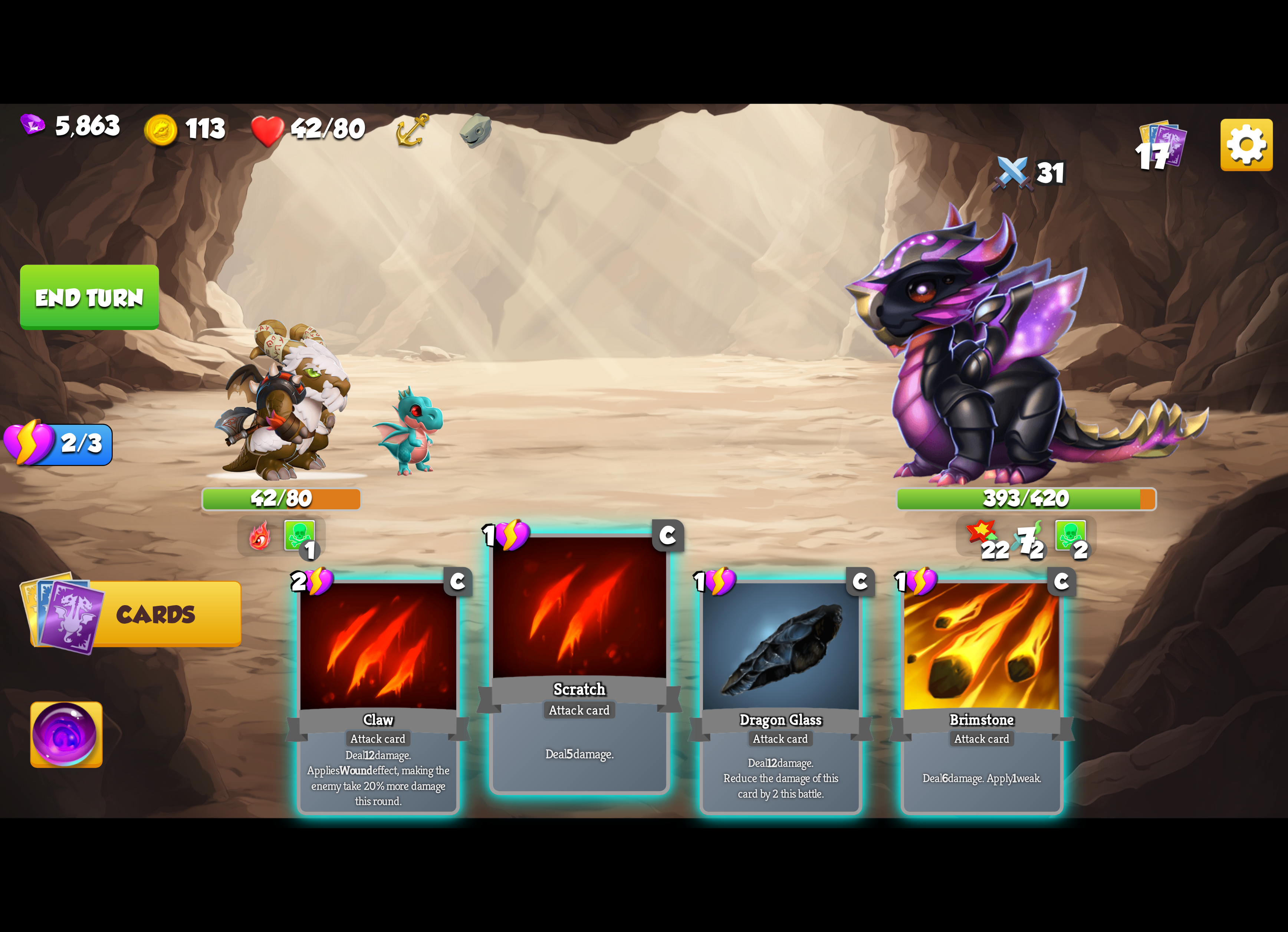
click at [583, 658] on div at bounding box center [579, 610] width 173 height 146
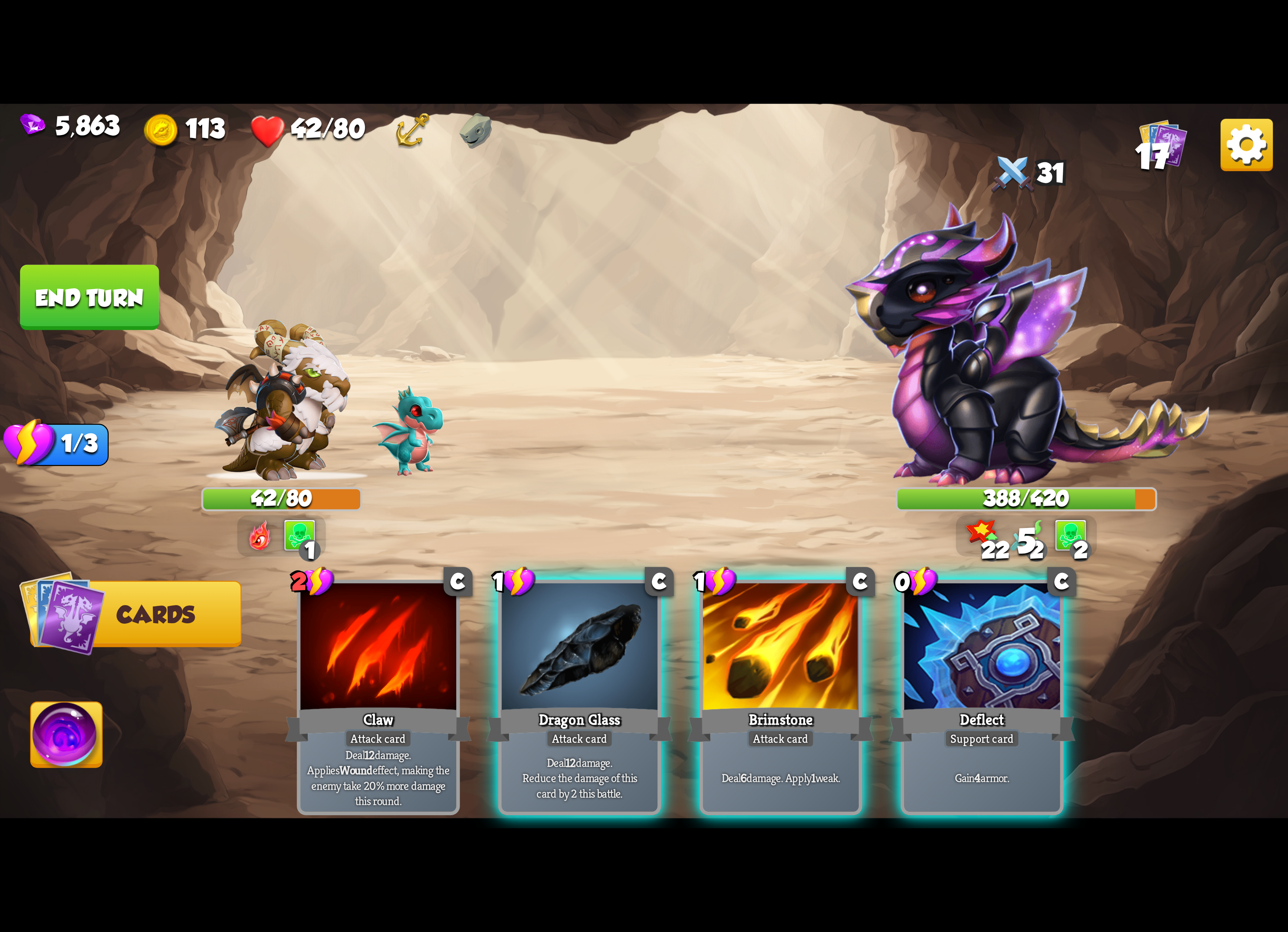
click at [1263, 160] on img at bounding box center [1246, 144] width 52 height 52
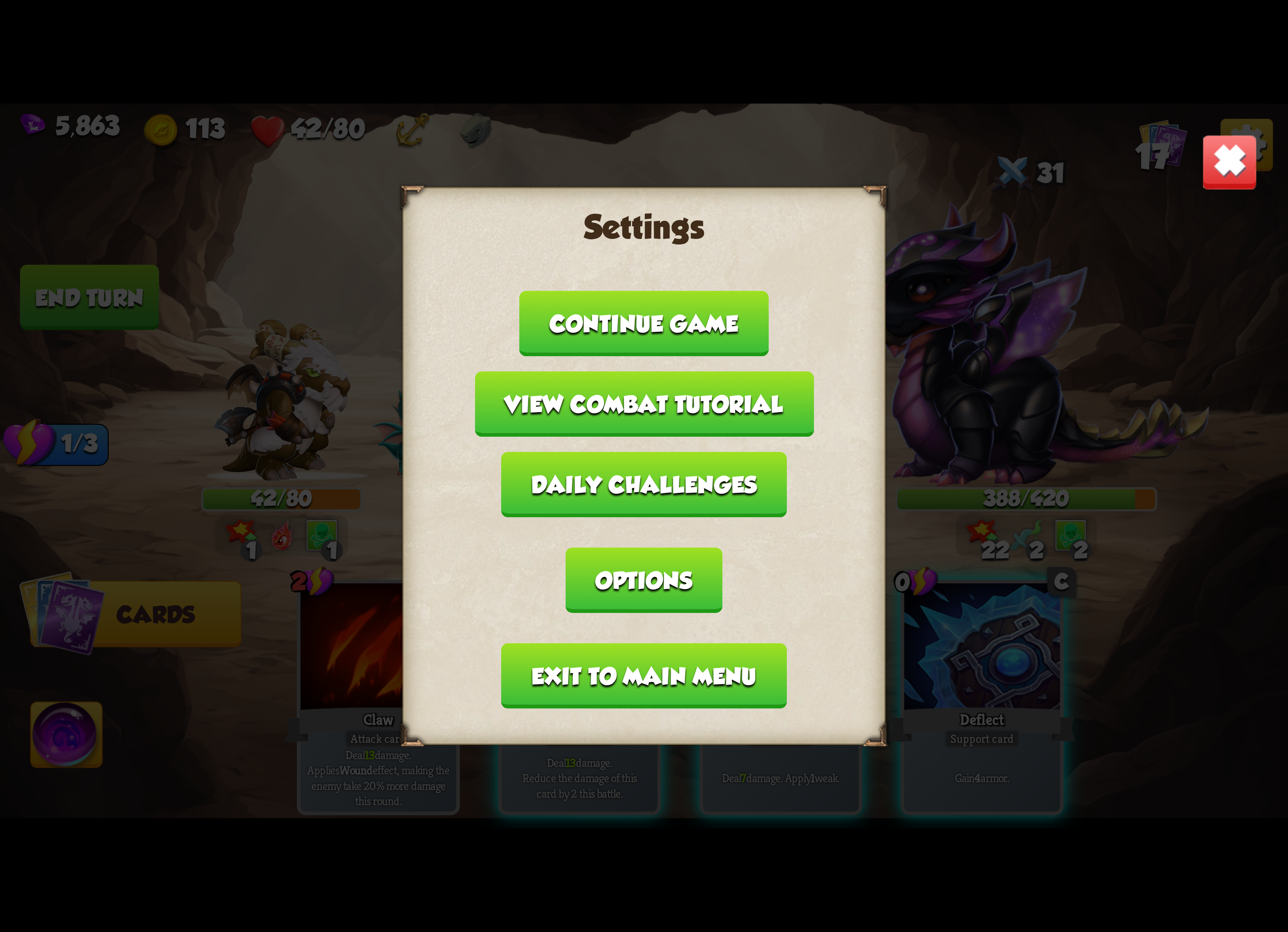
click at [612, 643] on button "Exit to main menu" at bounding box center [644, 675] width 285 height 66
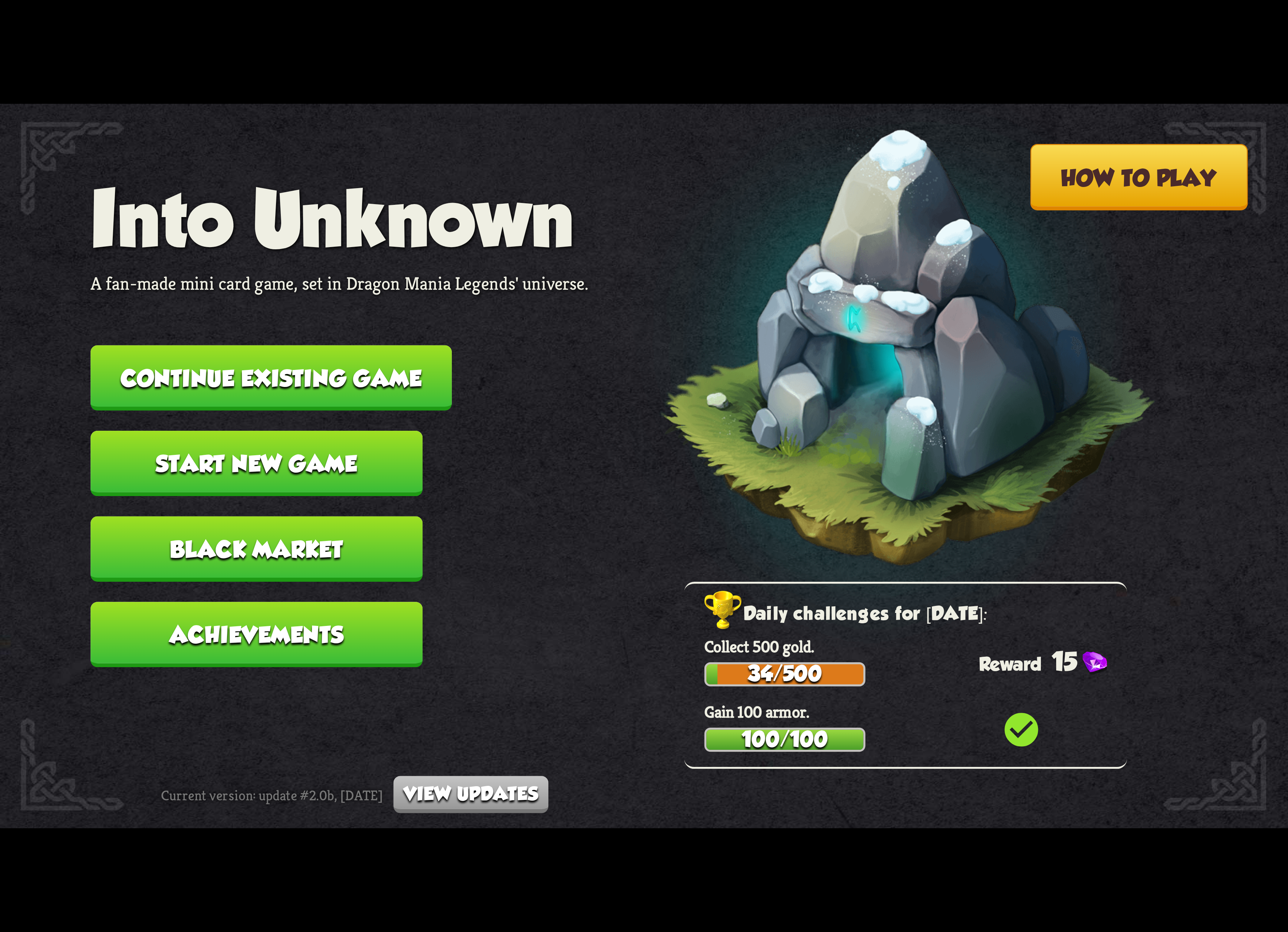
click at [395, 395] on button "Continue existing game" at bounding box center [271, 377] width 362 height 66
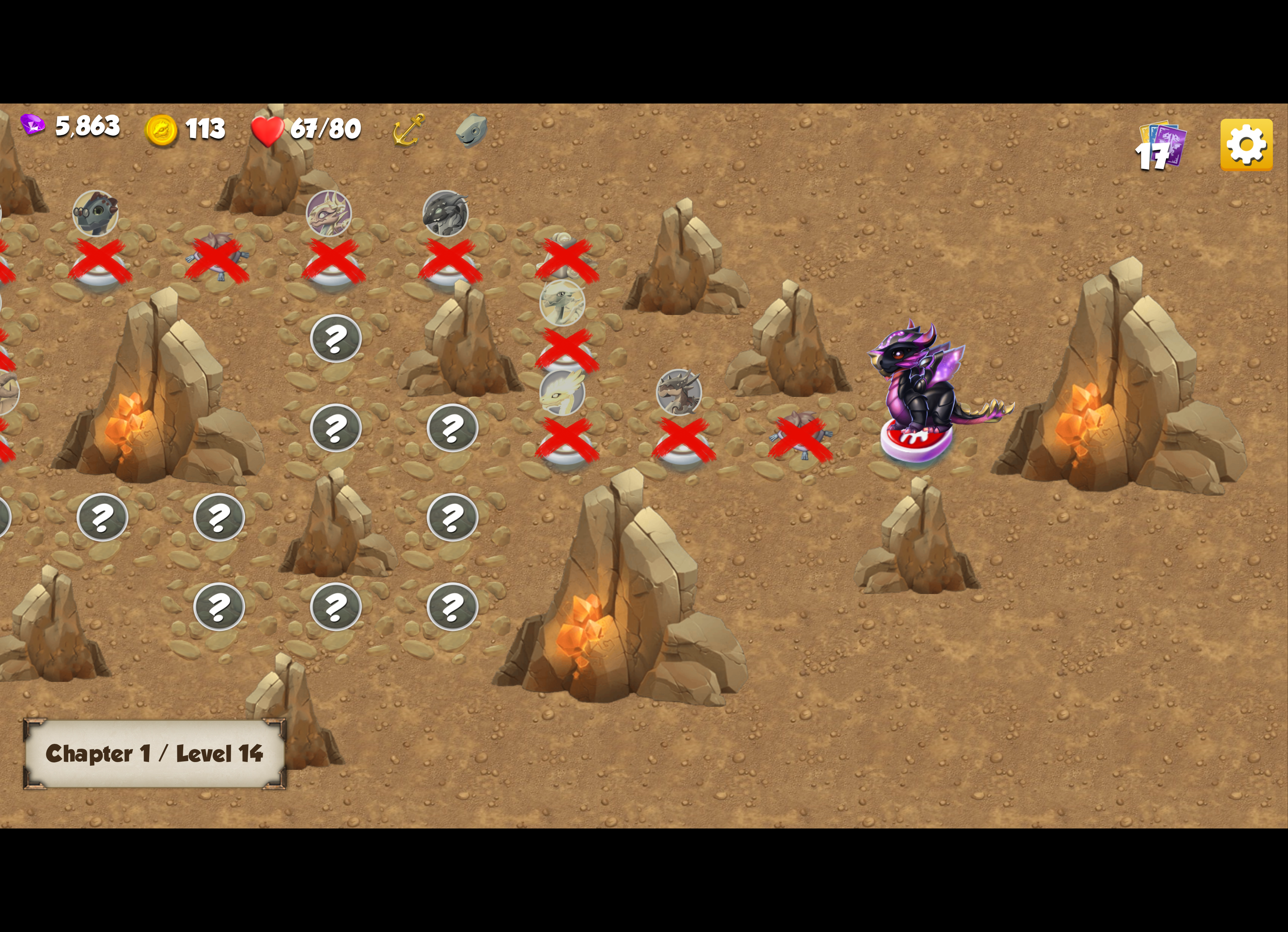
click at [939, 413] on img at bounding box center [941, 375] width 149 height 117
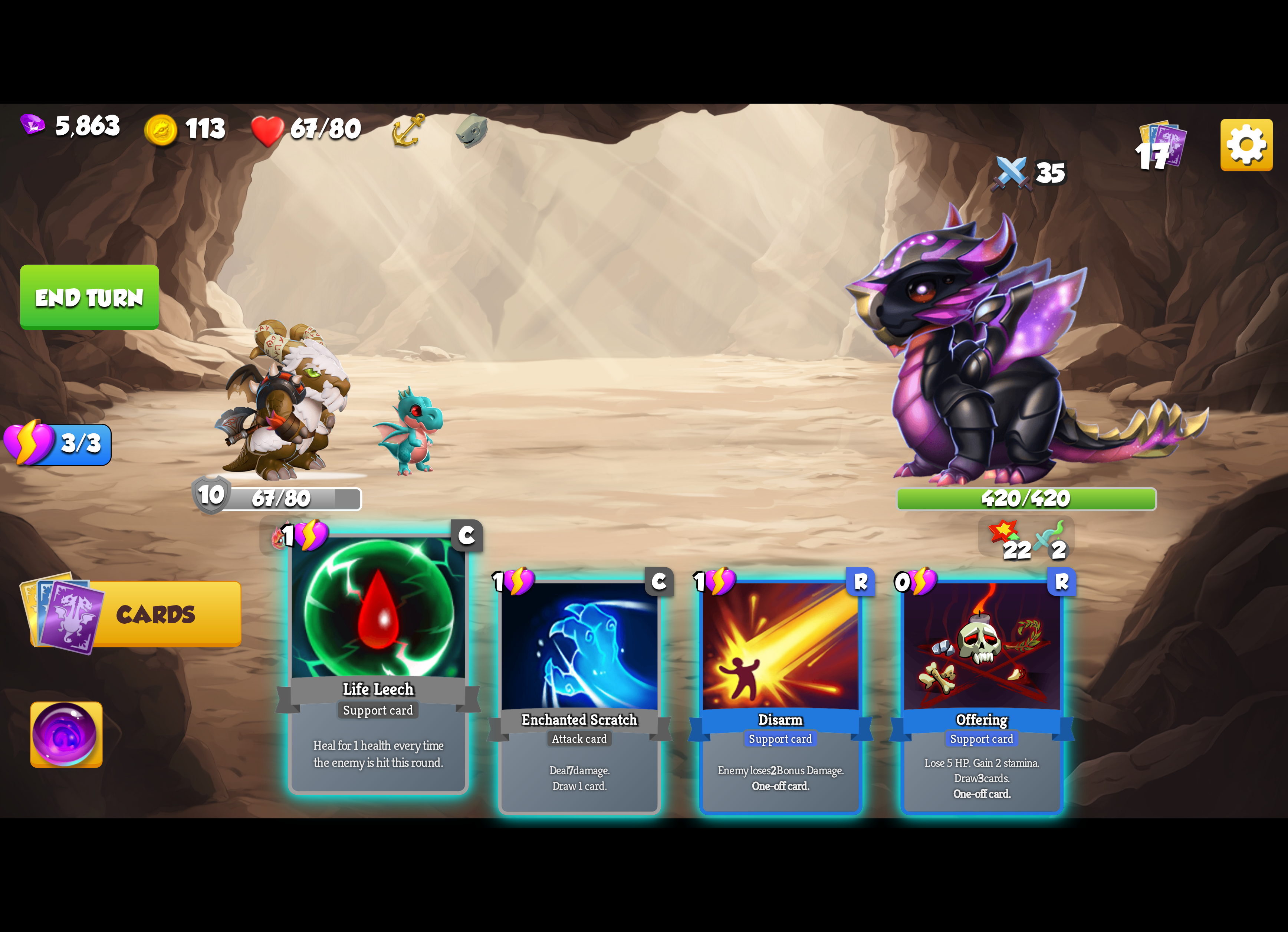
click at [416, 671] on div "Life Leech" at bounding box center [378, 694] width 208 height 46
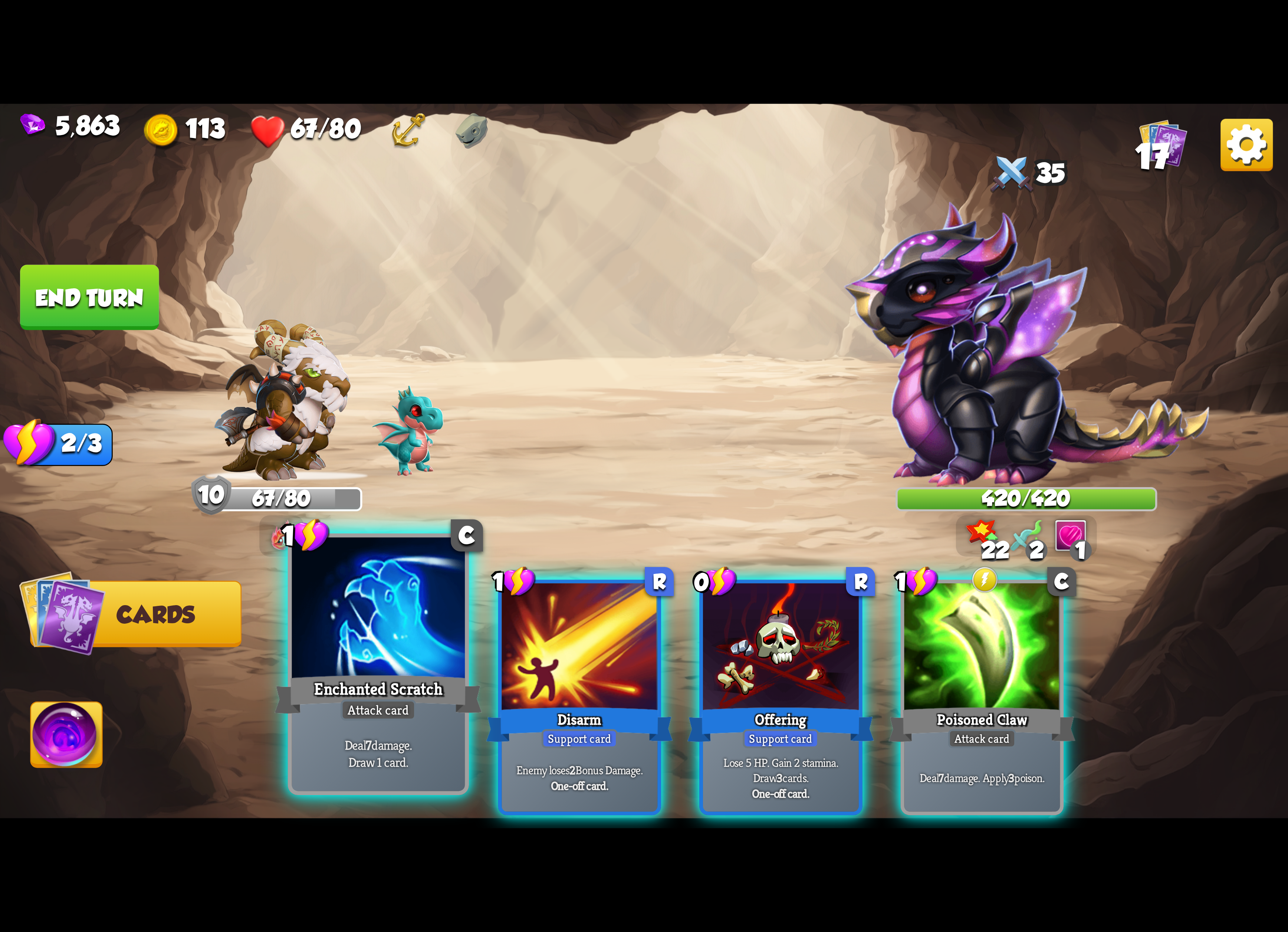
click at [405, 675] on div "Enchanted Scratch" at bounding box center [378, 694] width 208 height 46
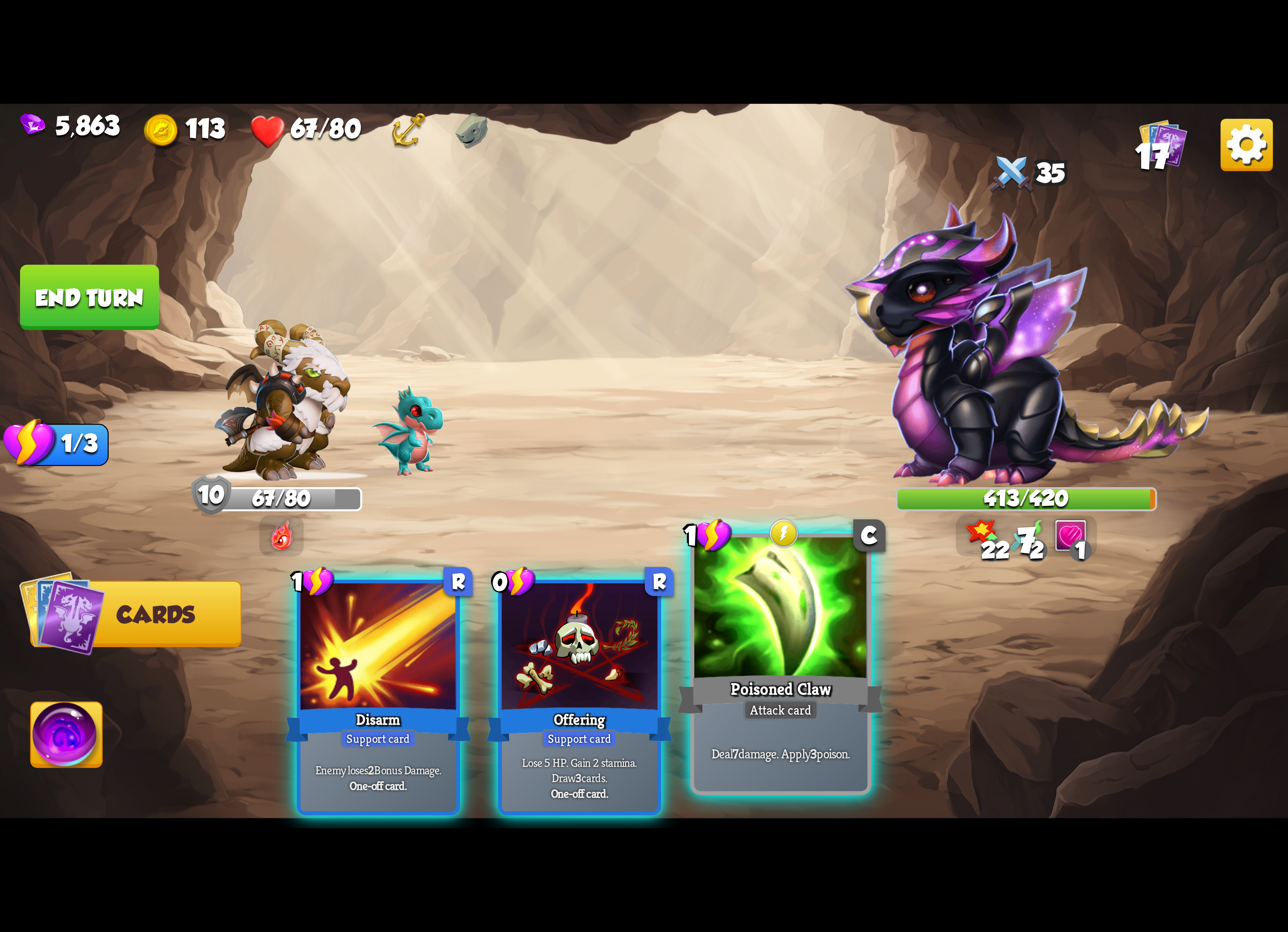
click at [800, 630] on div at bounding box center [780, 610] width 173 height 146
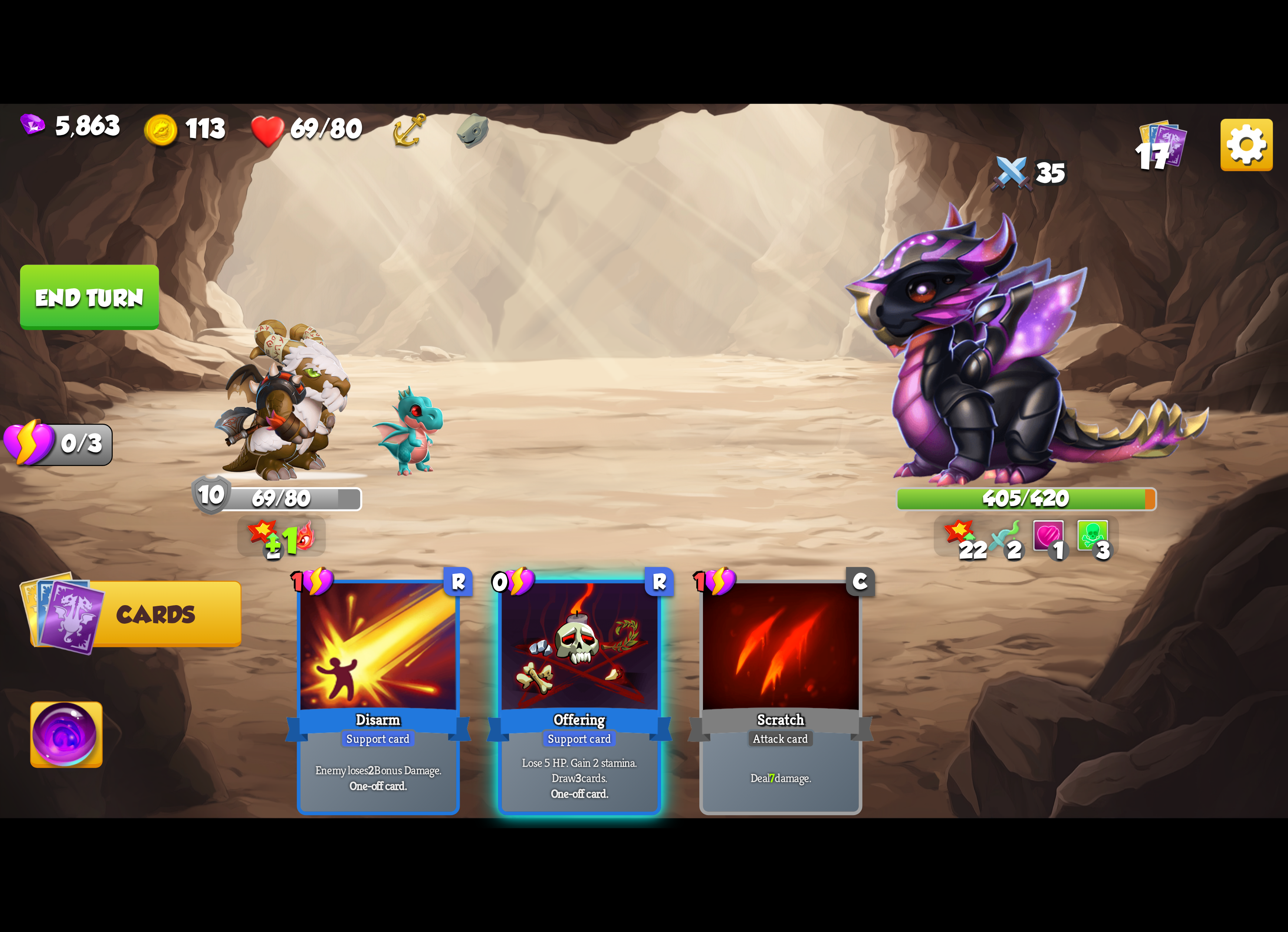
drag, startPoint x: 93, startPoint y: 757, endPoint x: 104, endPoint y: 749, distance: 13.6
click at [93, 755] on img at bounding box center [67, 738] width 72 height 73
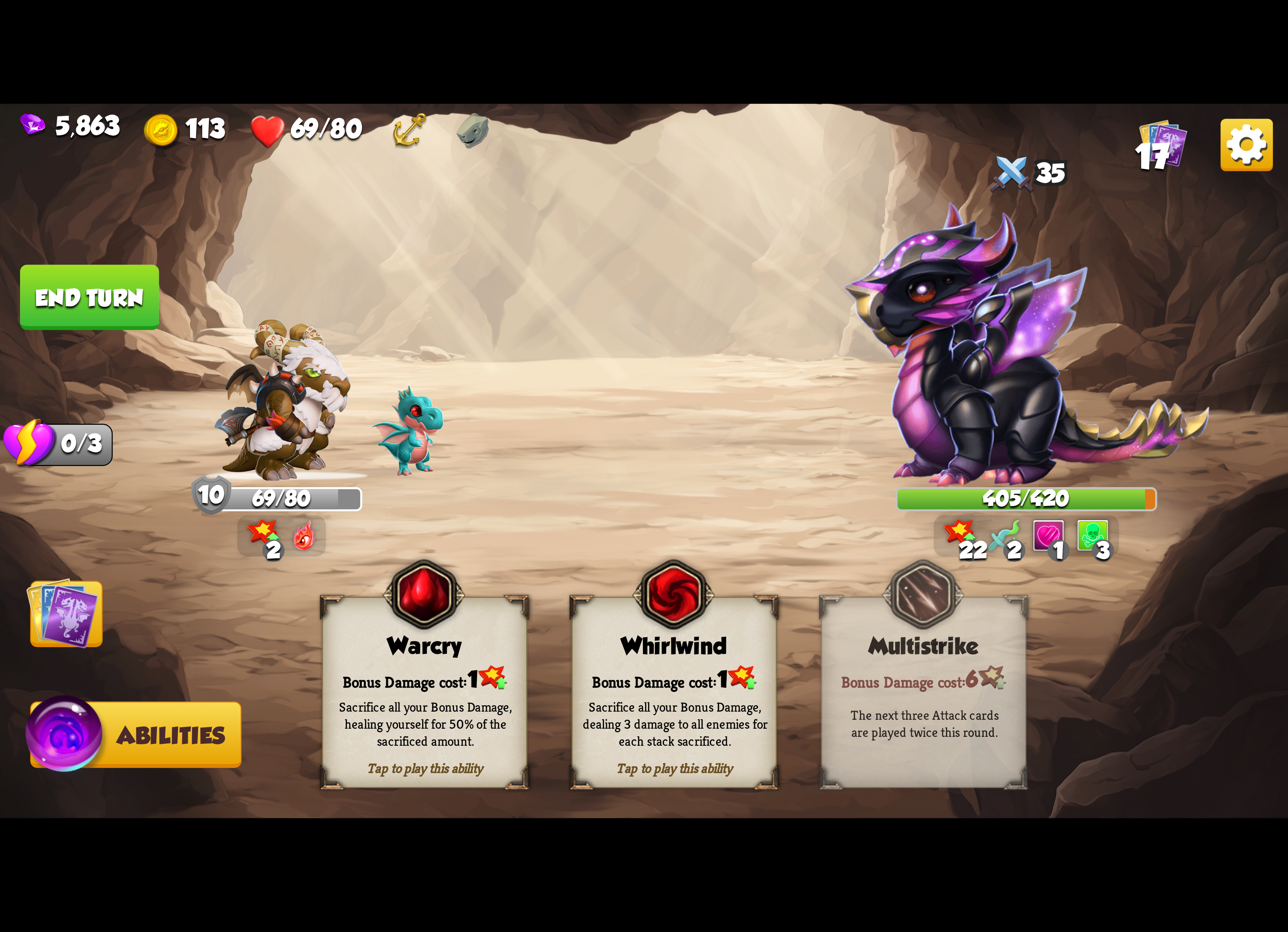
click at [690, 690] on div "Sacrifice all your Bonus Damage, dealing 3 damage to all enemies for each stack…" at bounding box center [674, 723] width 205 height 80
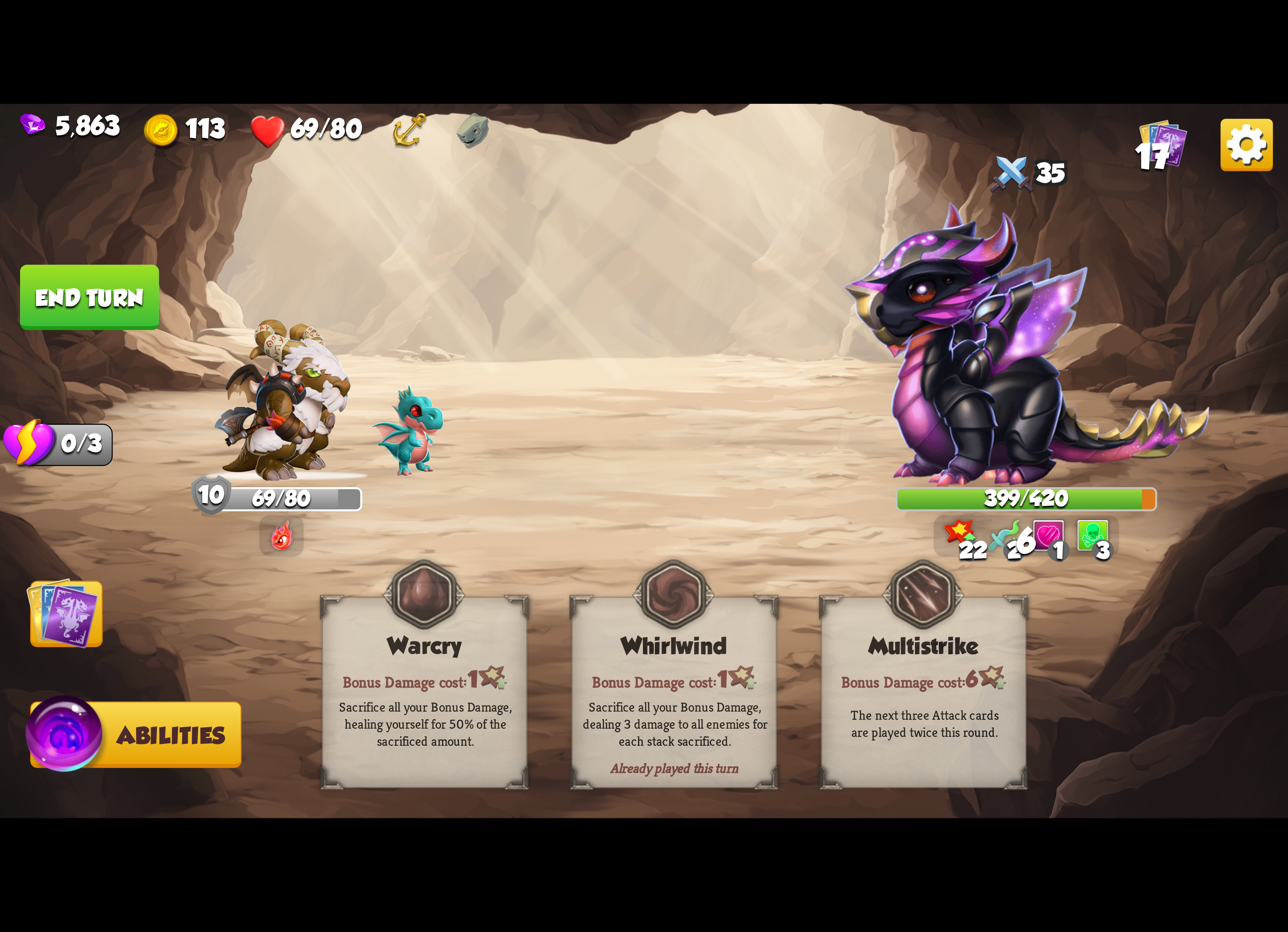
click at [72, 604] on img at bounding box center [63, 613] width 73 height 73
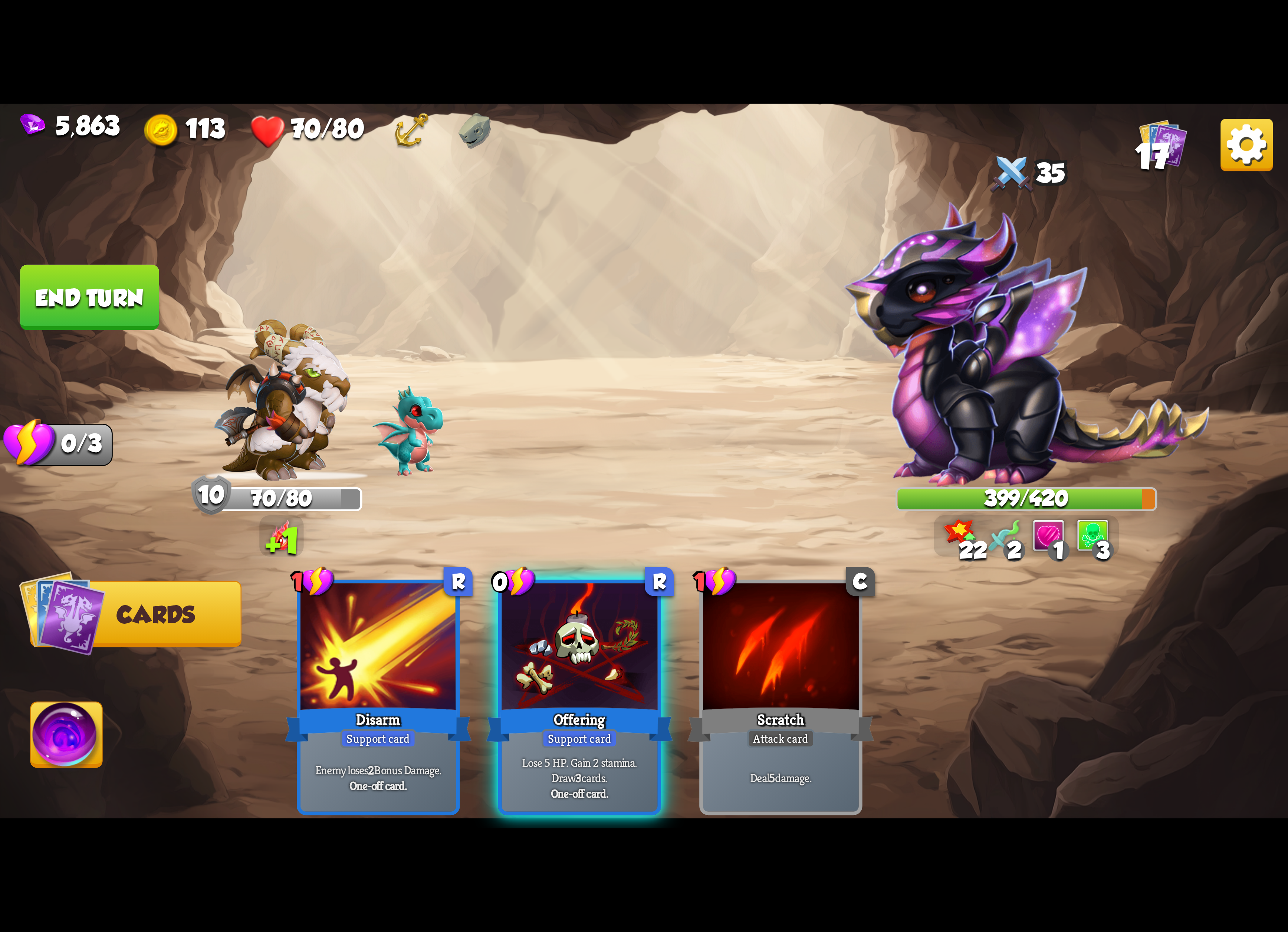
click at [141, 307] on button "End turn" at bounding box center [89, 297] width 139 height 66
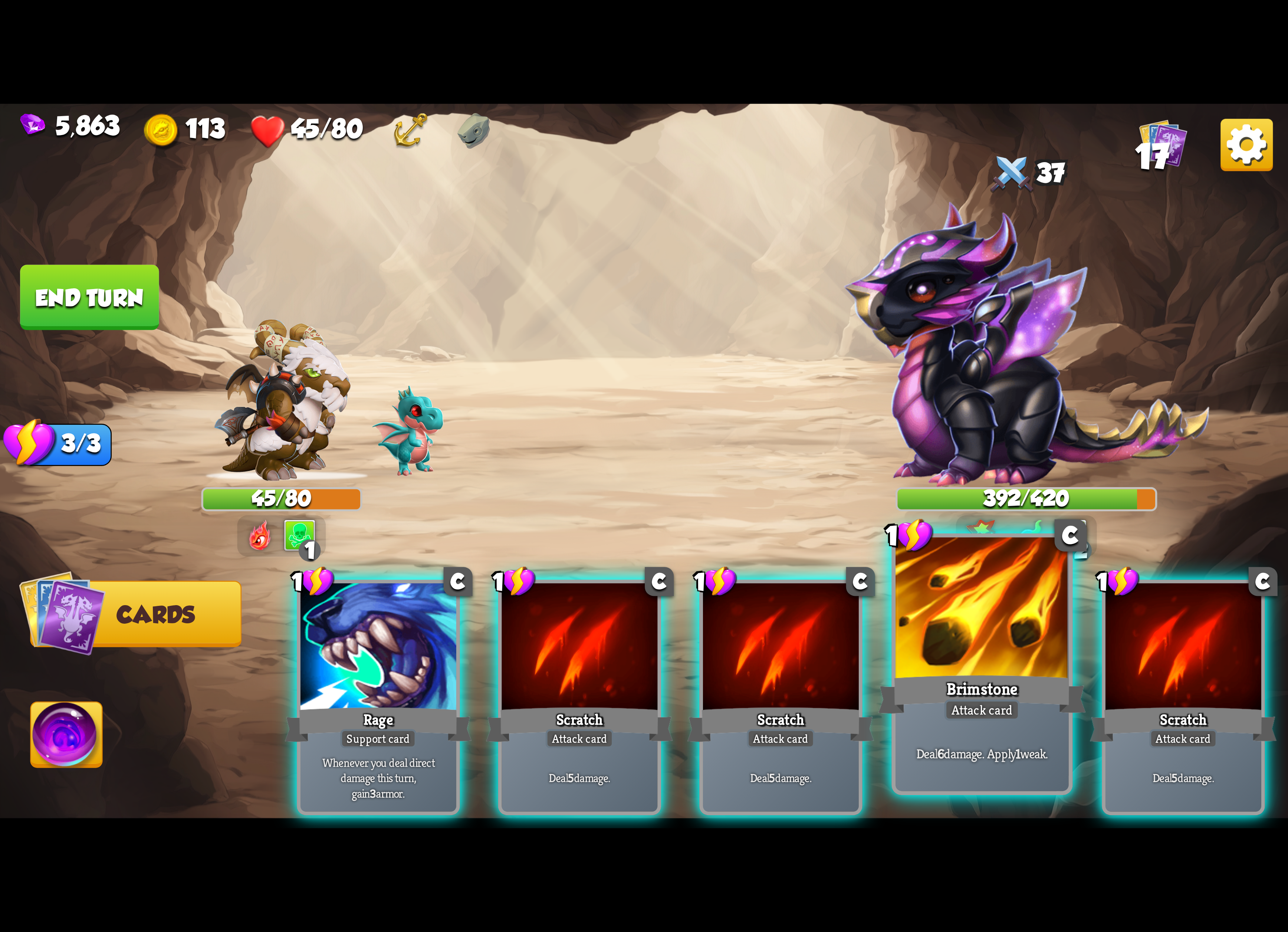
click at [929, 607] on div at bounding box center [981, 610] width 173 height 146
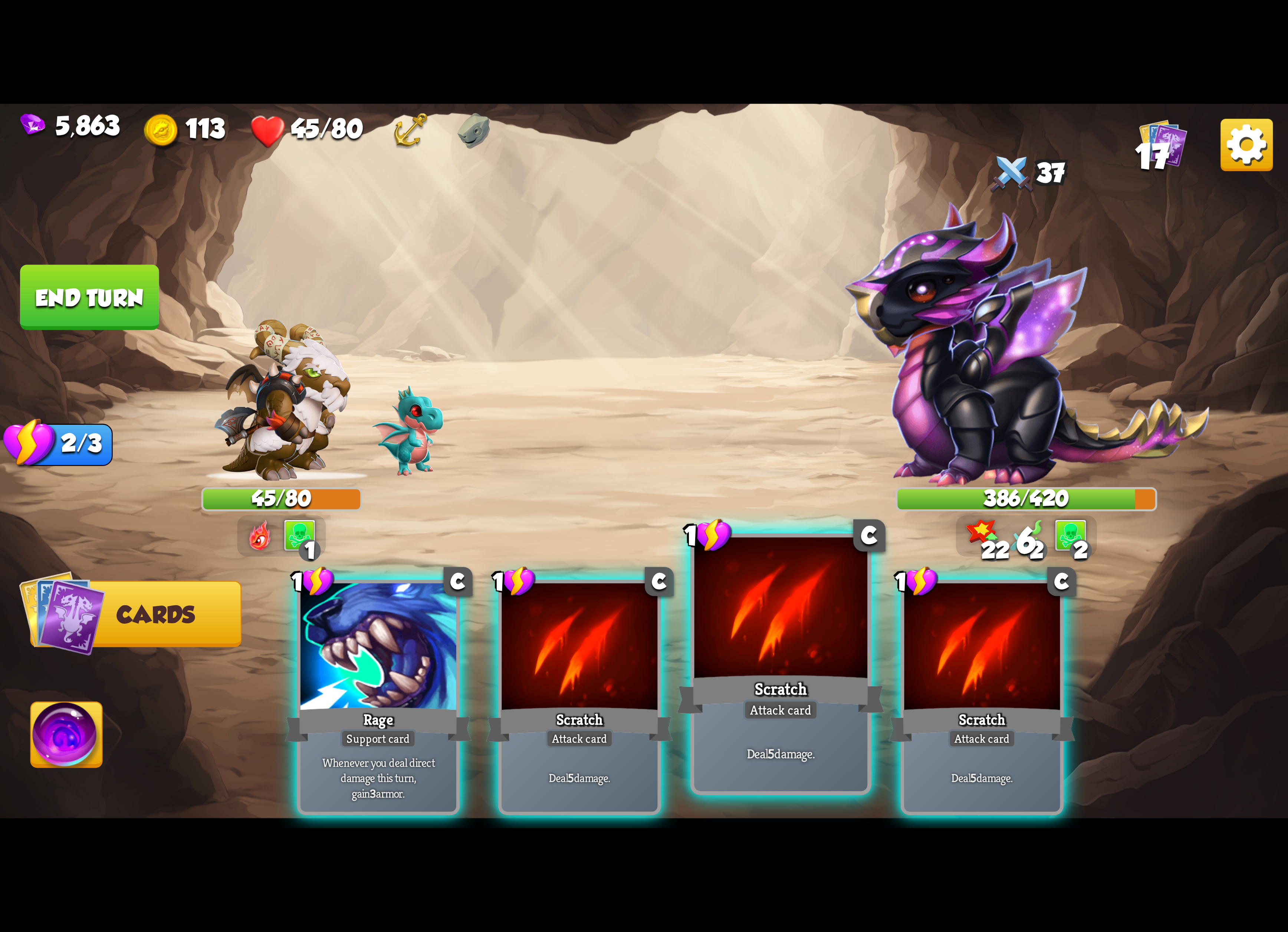
click at [797, 662] on div at bounding box center [780, 610] width 173 height 146
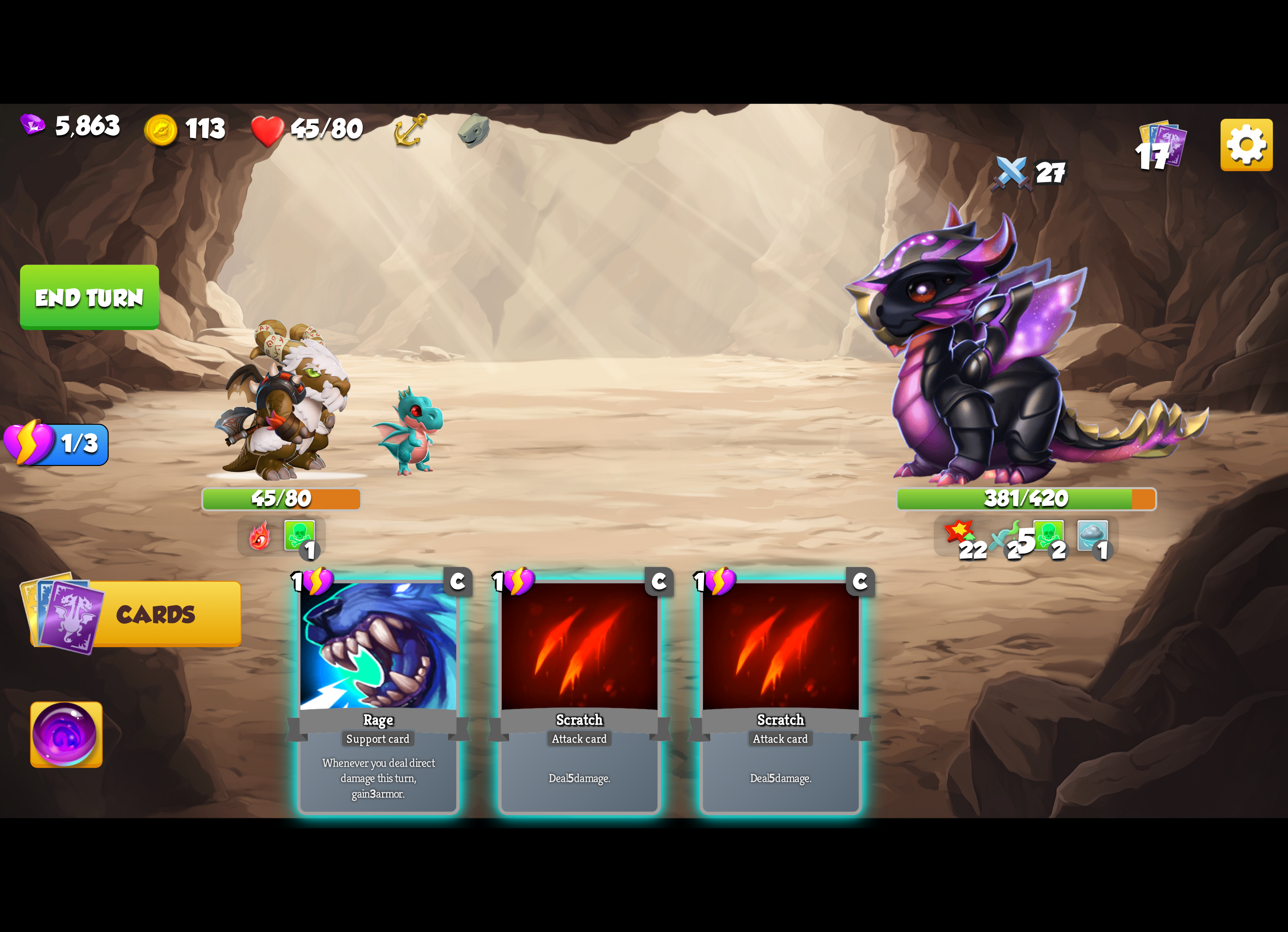
click at [626, 704] on div "Scratch" at bounding box center [579, 724] width 187 height 41
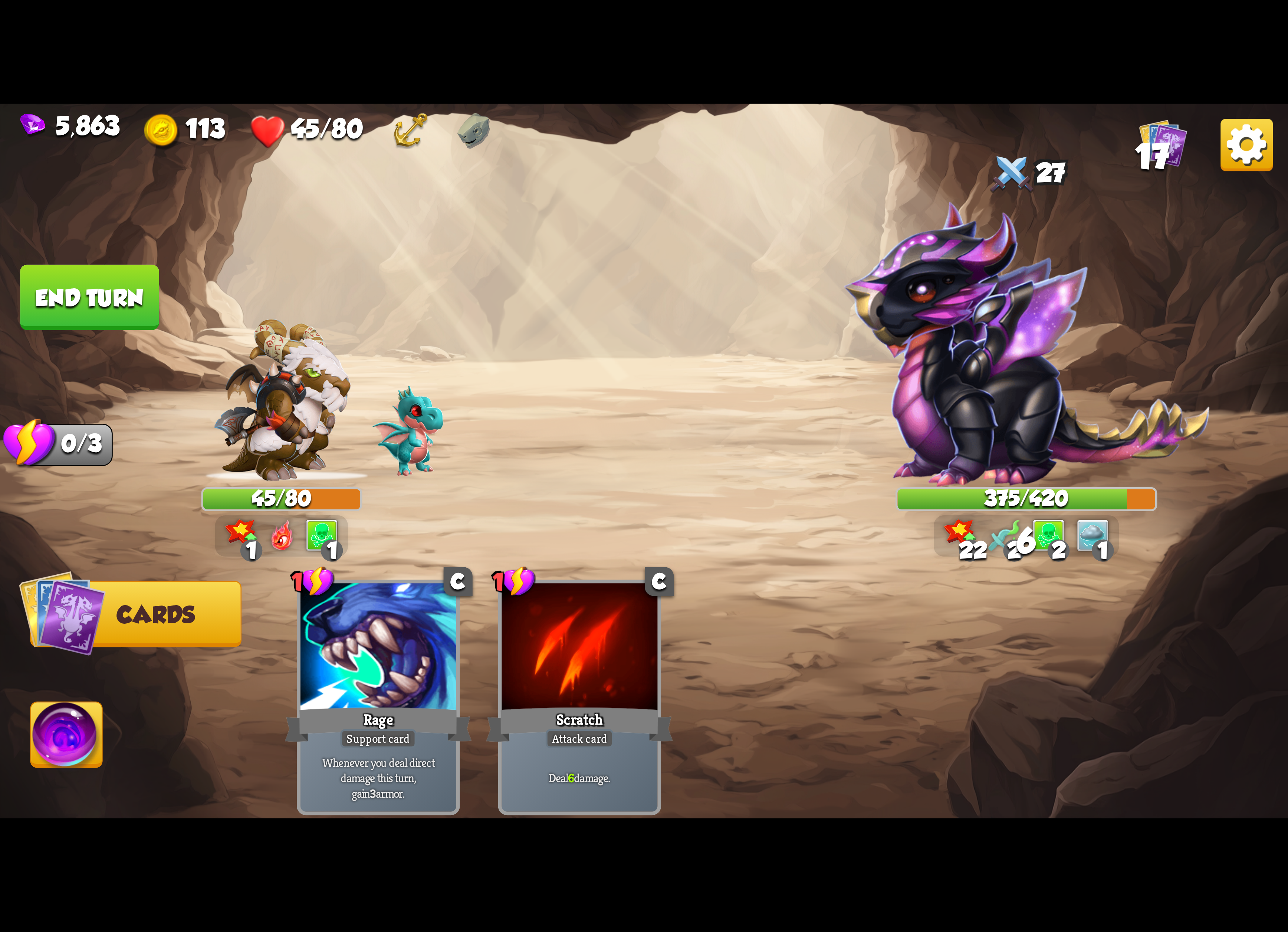
click at [1265, 157] on img at bounding box center [1246, 144] width 52 height 52
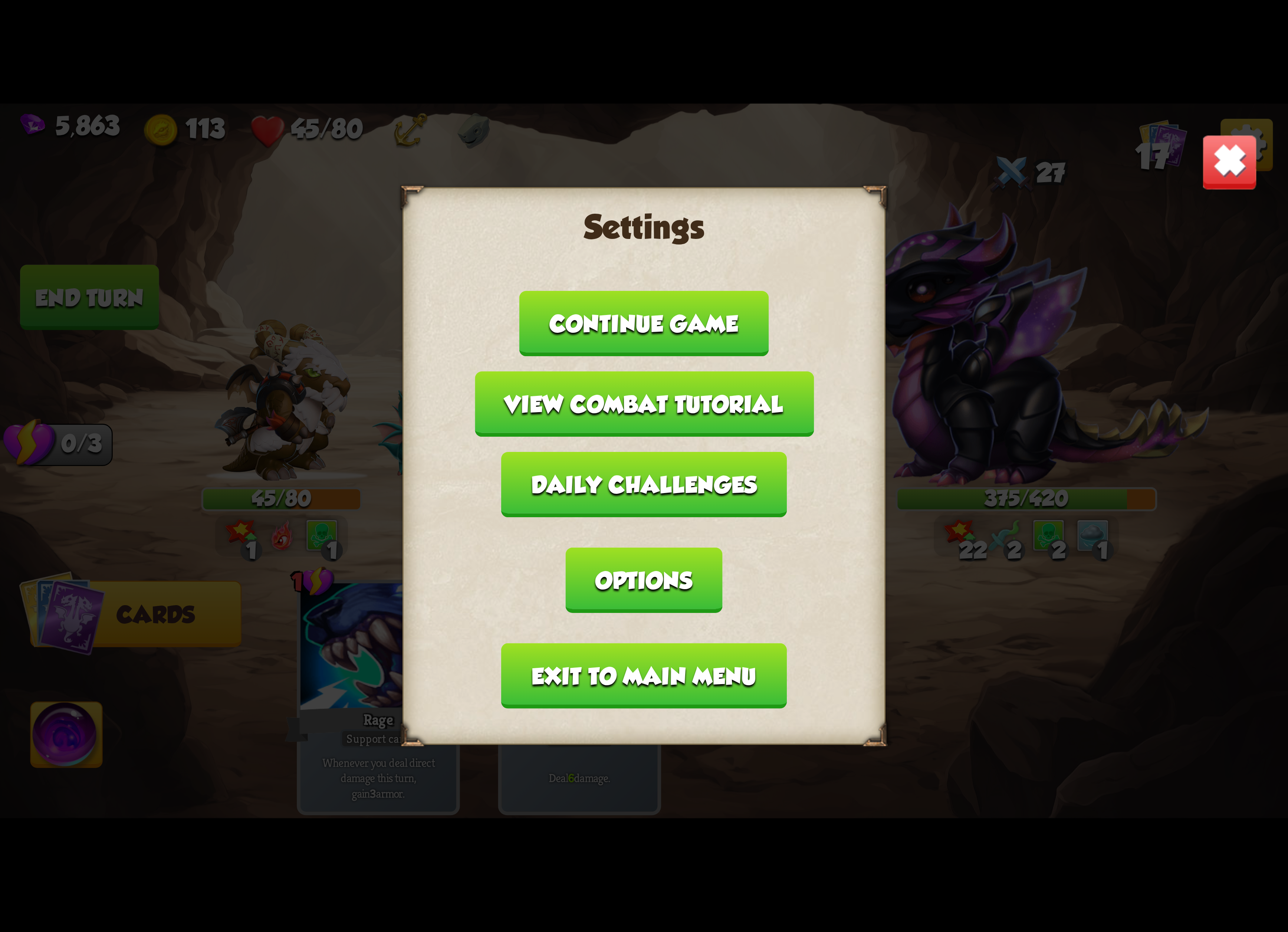
click at [651, 650] on button "Exit to main menu" at bounding box center [644, 675] width 285 height 66
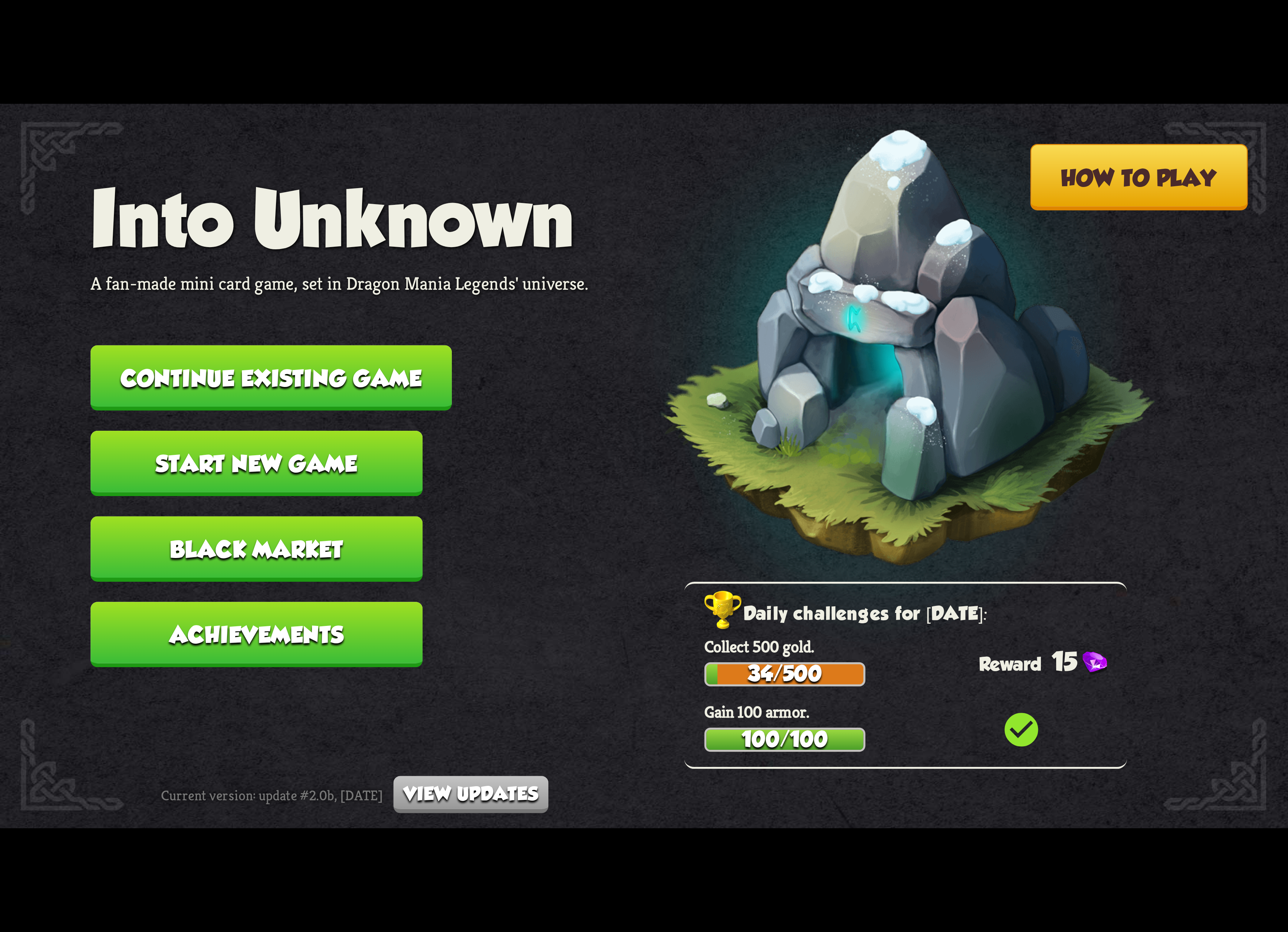
click at [413, 369] on button "Continue existing game" at bounding box center [271, 377] width 362 height 66
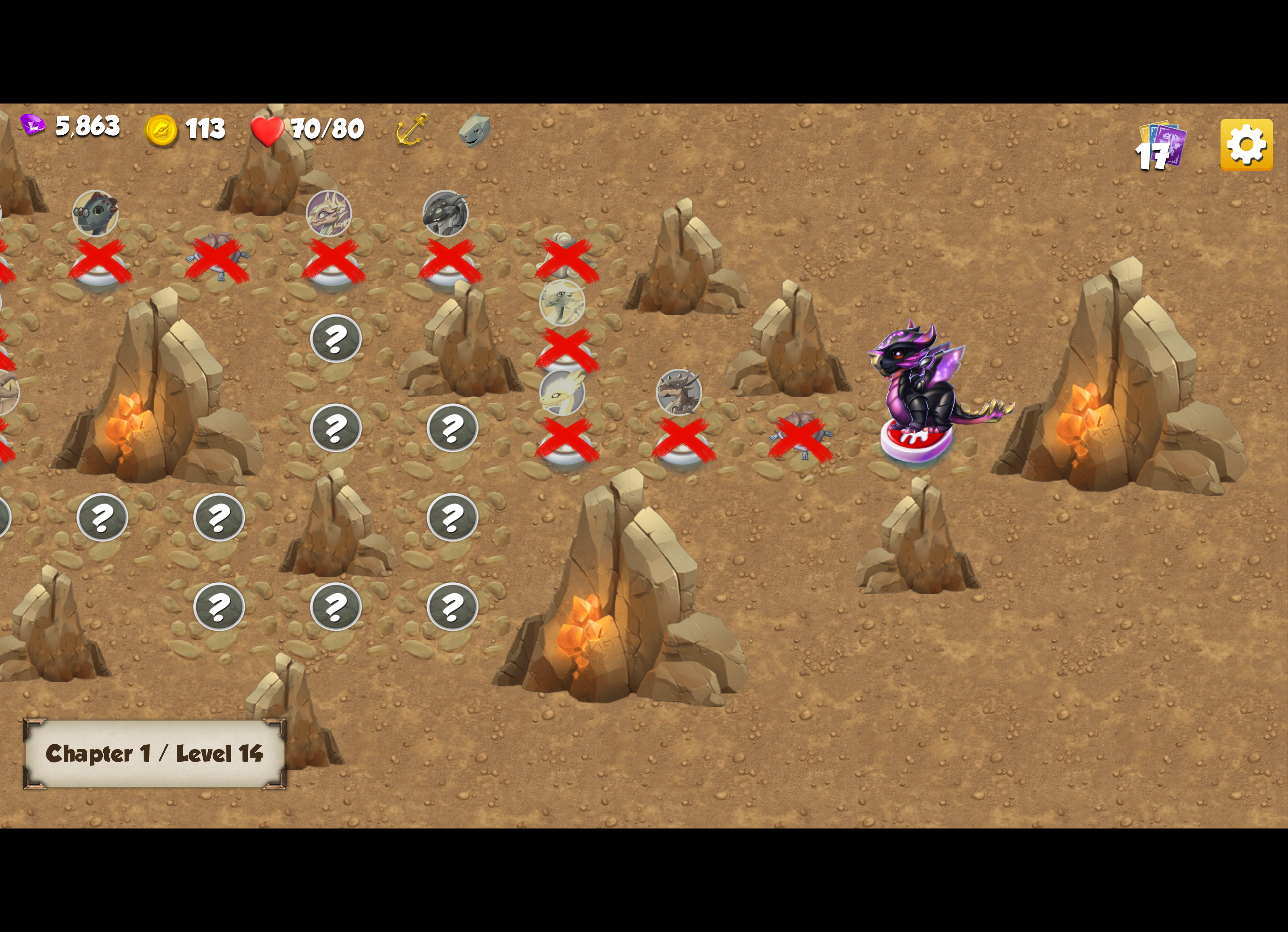
click at [960, 425] on img at bounding box center [941, 375] width 149 height 117
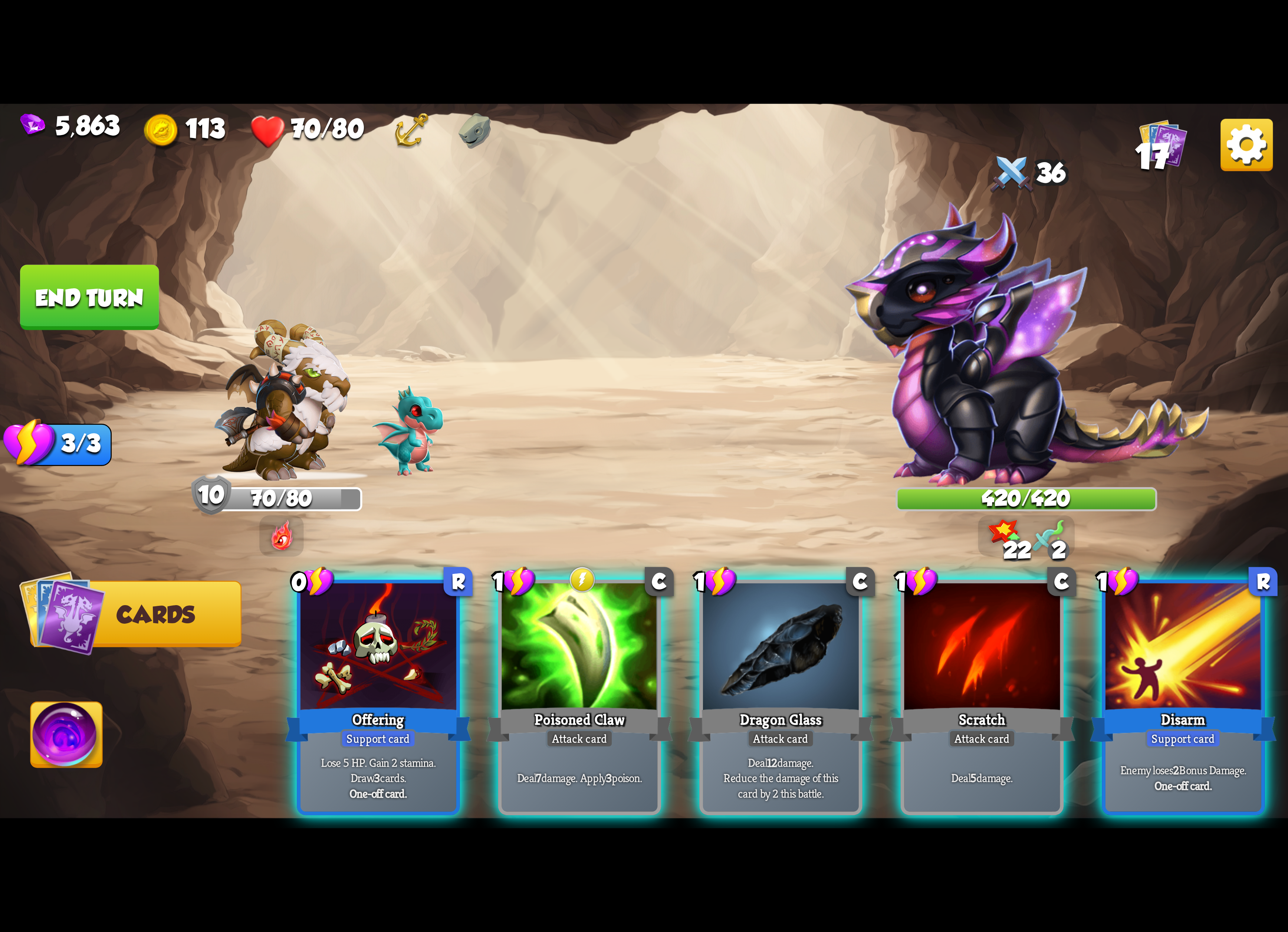
click at [980, 638] on div at bounding box center [981, 649] width 156 height 131
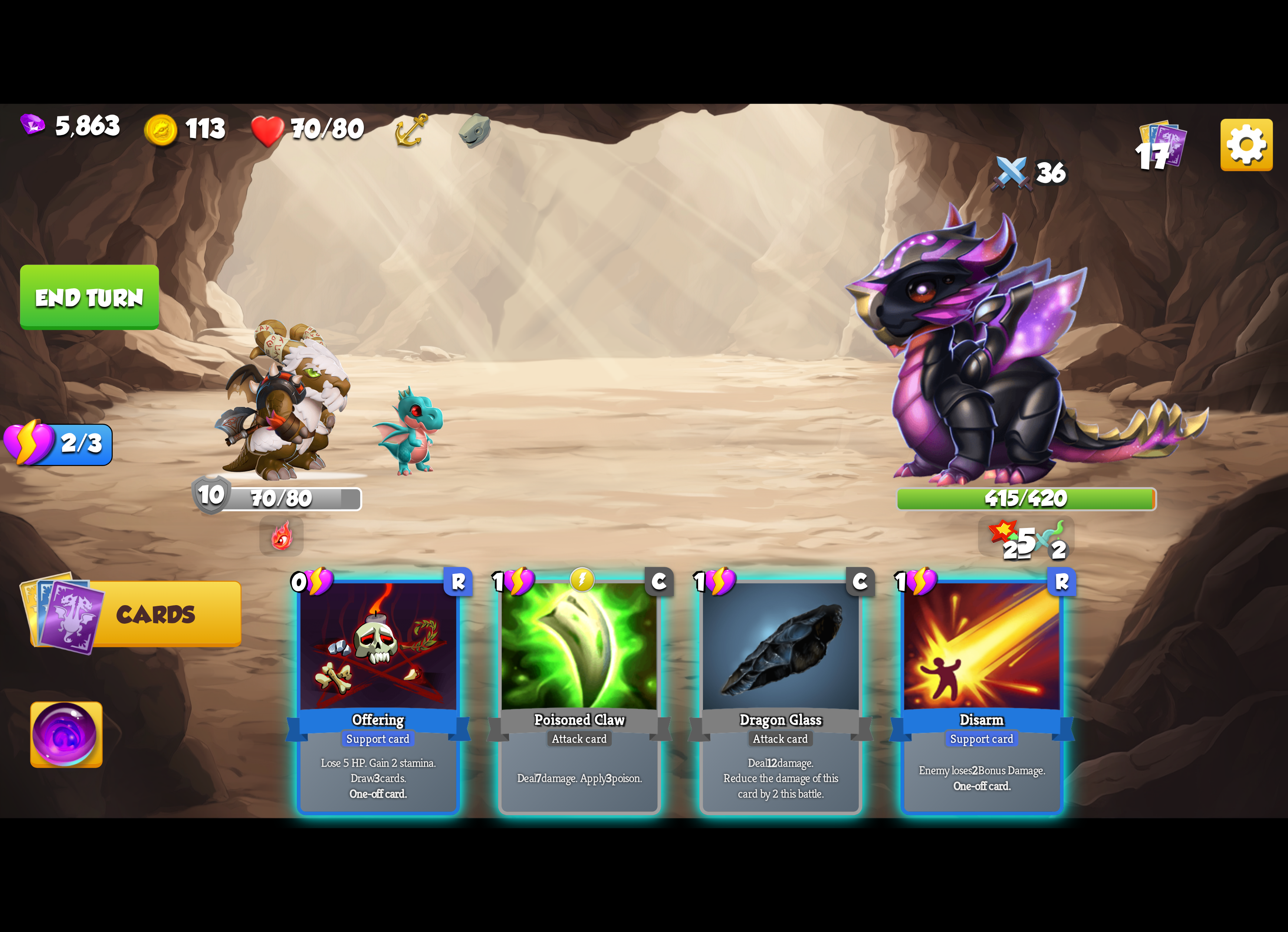
click at [665, 638] on div "0 R Offering Support card Lose 5 HP. Gain 2 stamina. Draw 3 cards. One-off card…" at bounding box center [772, 667] width 1030 height 321
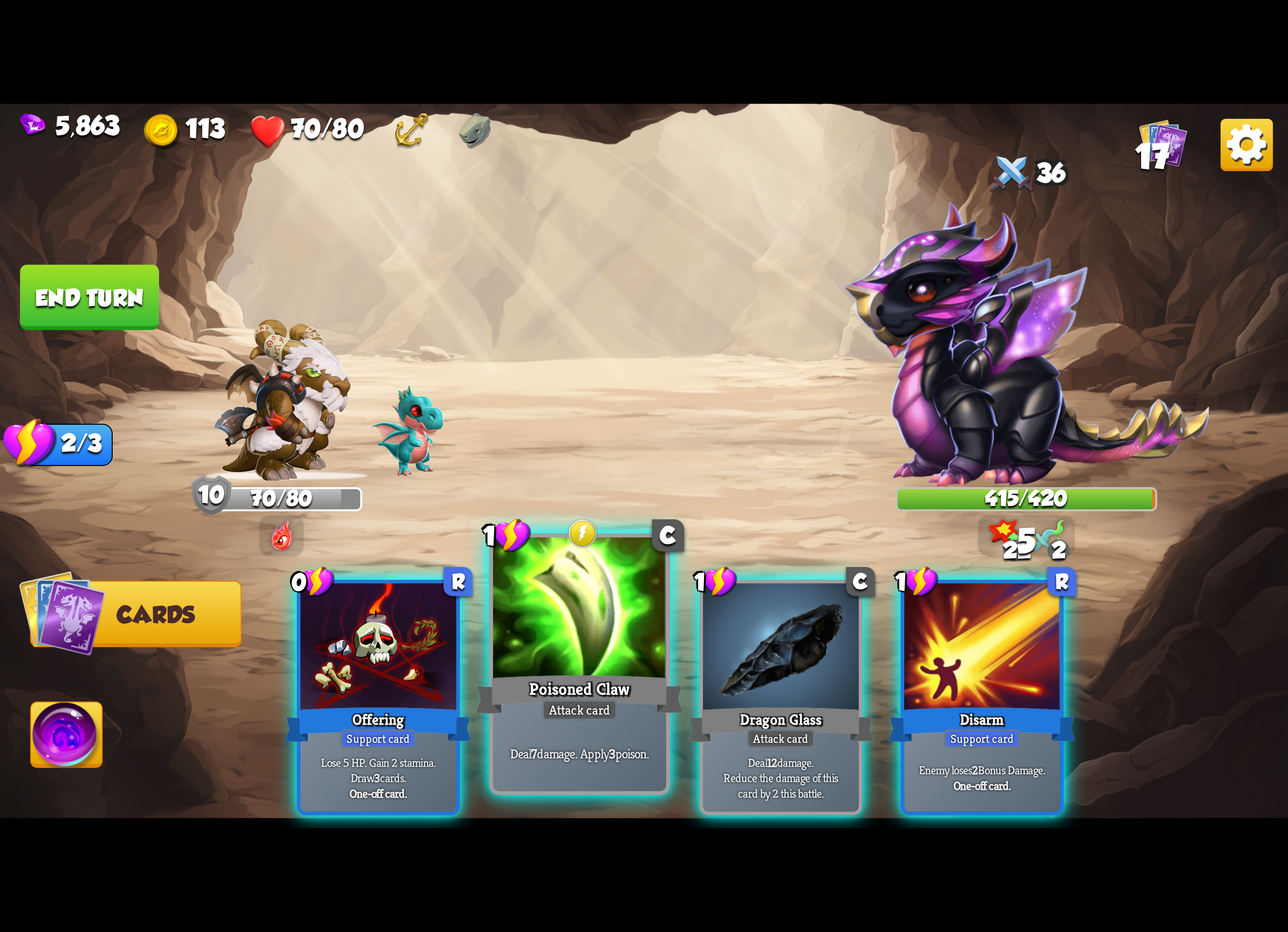
click at [642, 642] on div at bounding box center [579, 610] width 173 height 146
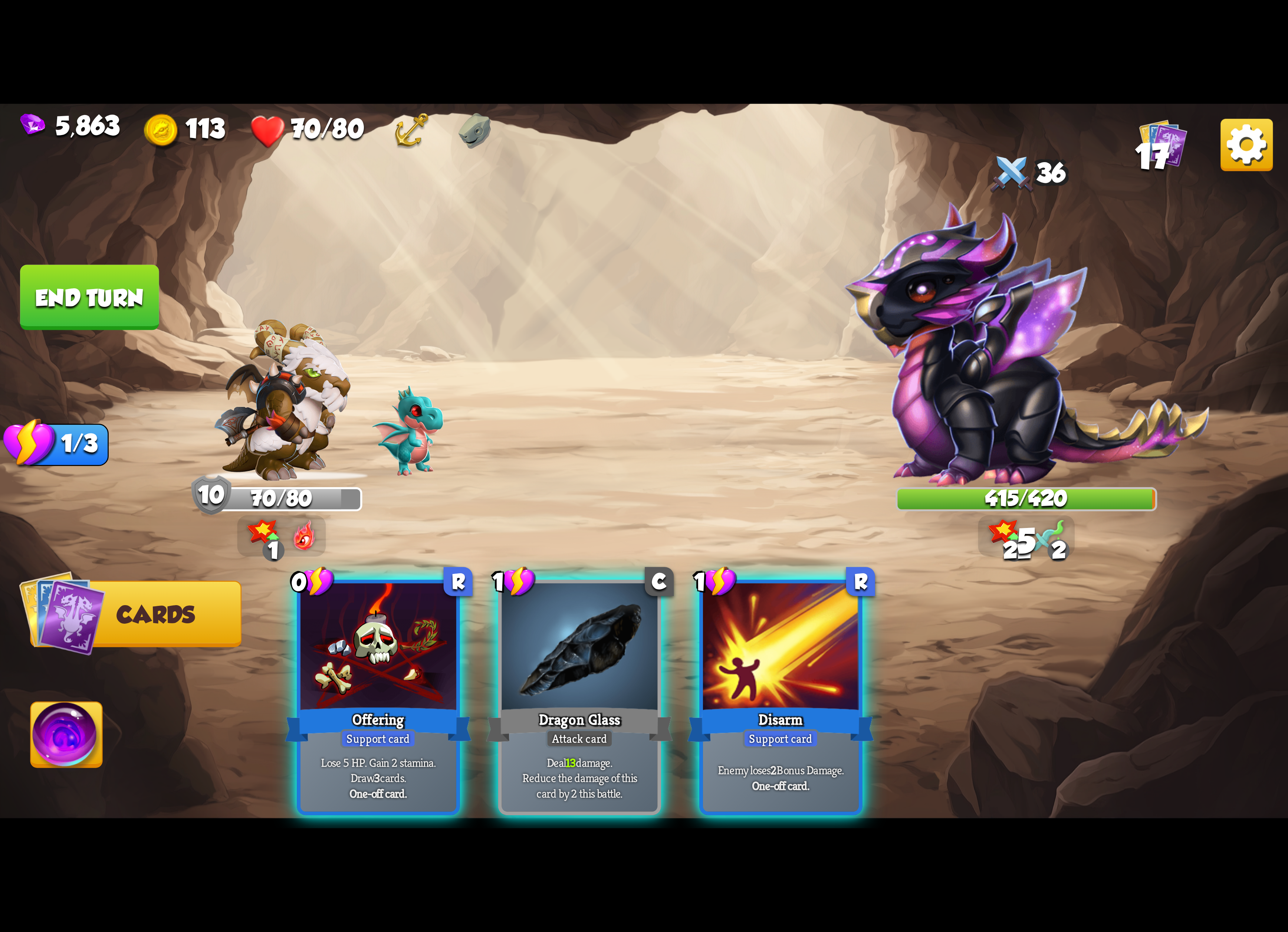
drag, startPoint x: 642, startPoint y: 642, endPoint x: 647, endPoint y: 642, distance: 5.0
click at [647, 642] on div at bounding box center [579, 649] width 156 height 131
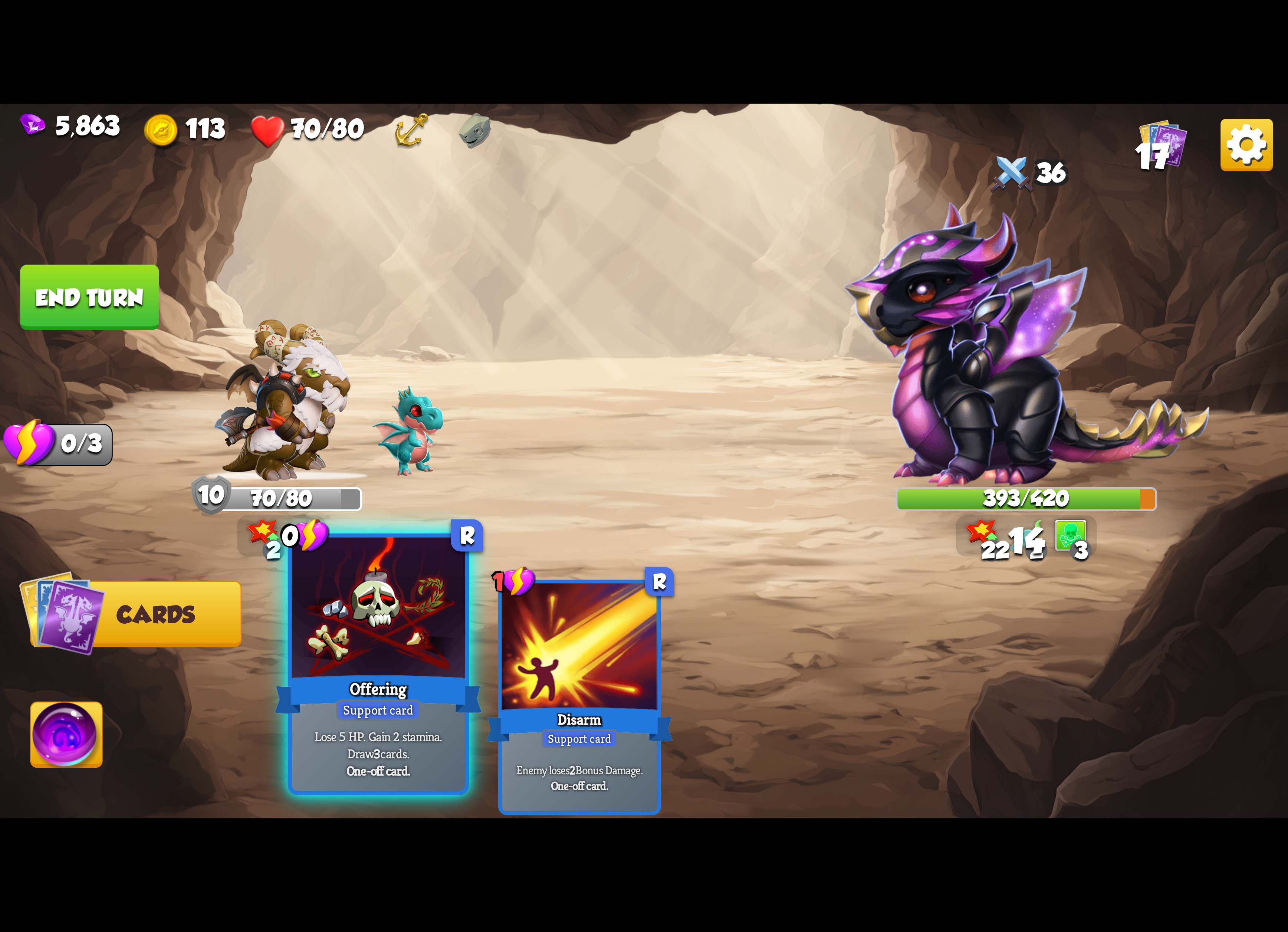
click at [442, 642] on div at bounding box center [378, 610] width 173 height 146
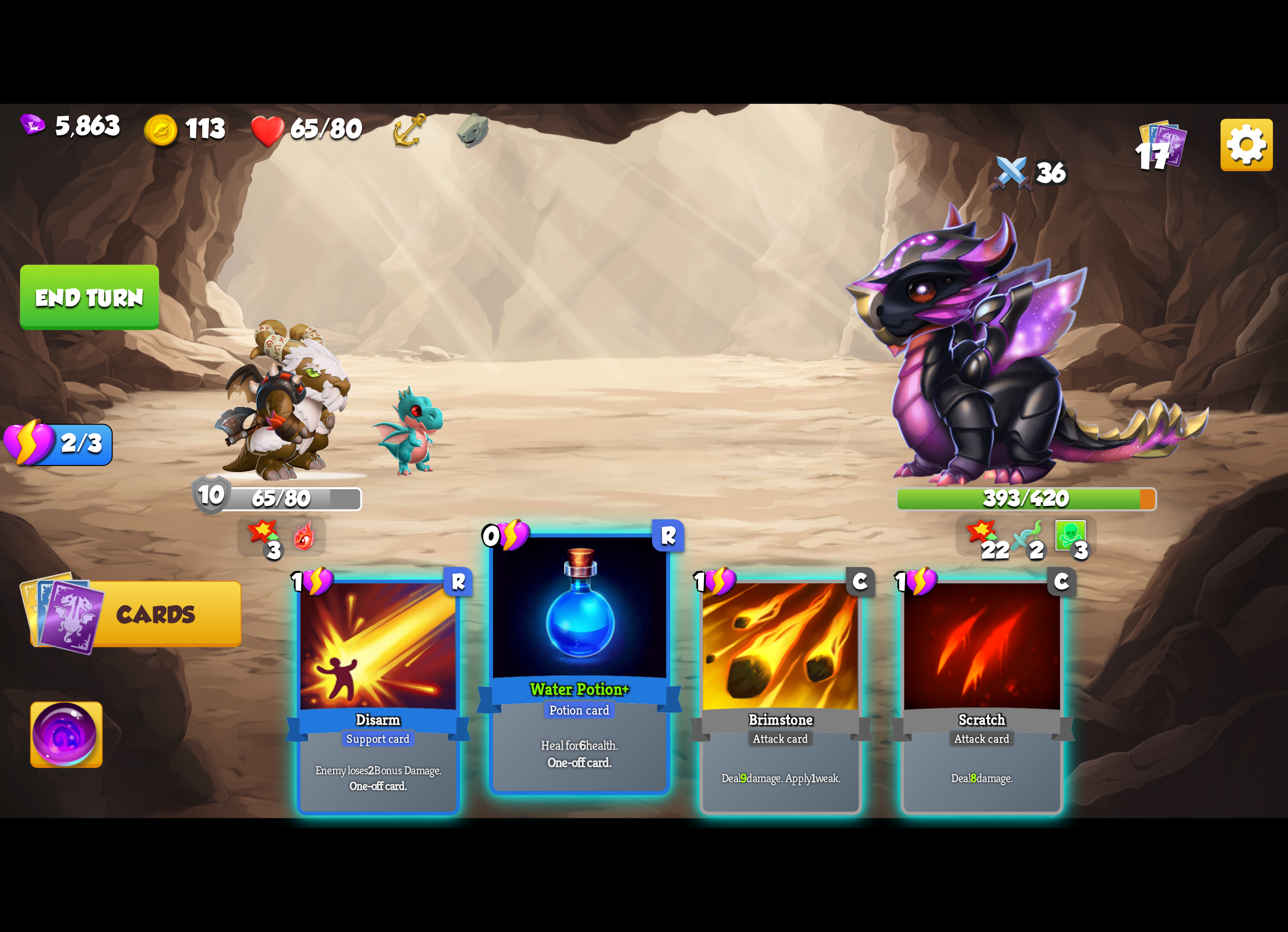
click at [607, 659] on div at bounding box center [579, 610] width 173 height 146
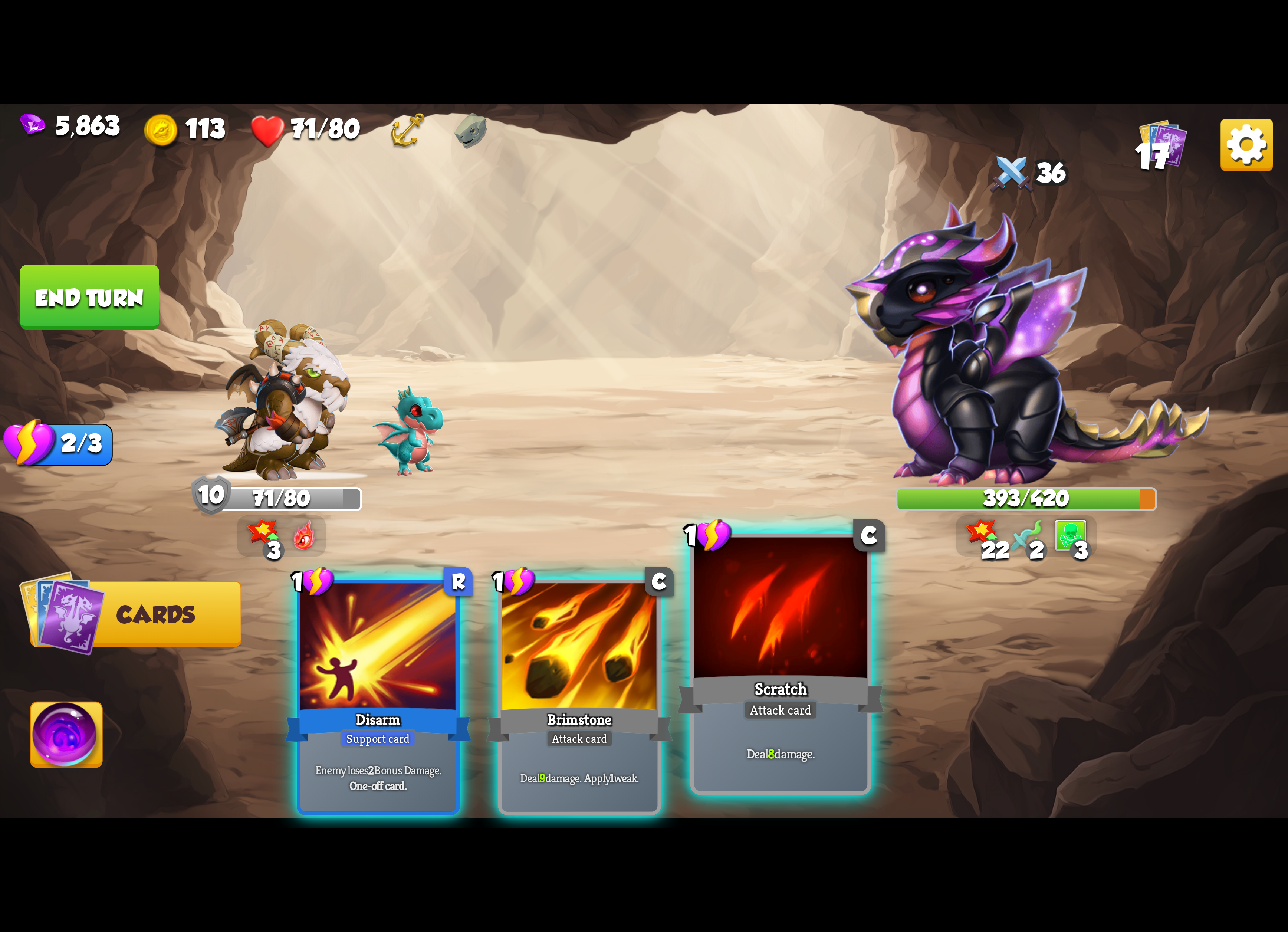
click at [789, 644] on div at bounding box center [780, 610] width 173 height 146
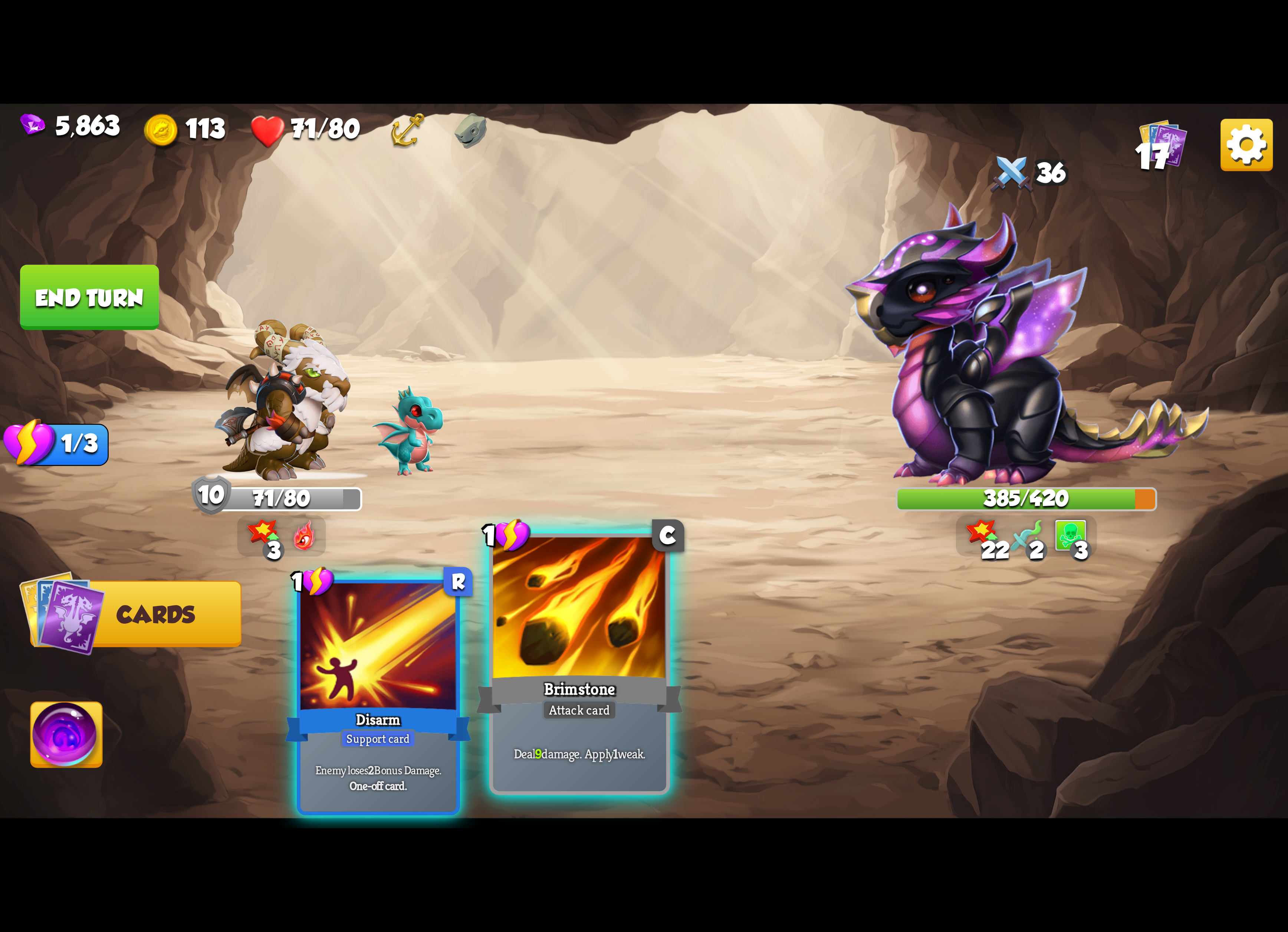
click at [564, 633] on div at bounding box center [579, 610] width 173 height 146
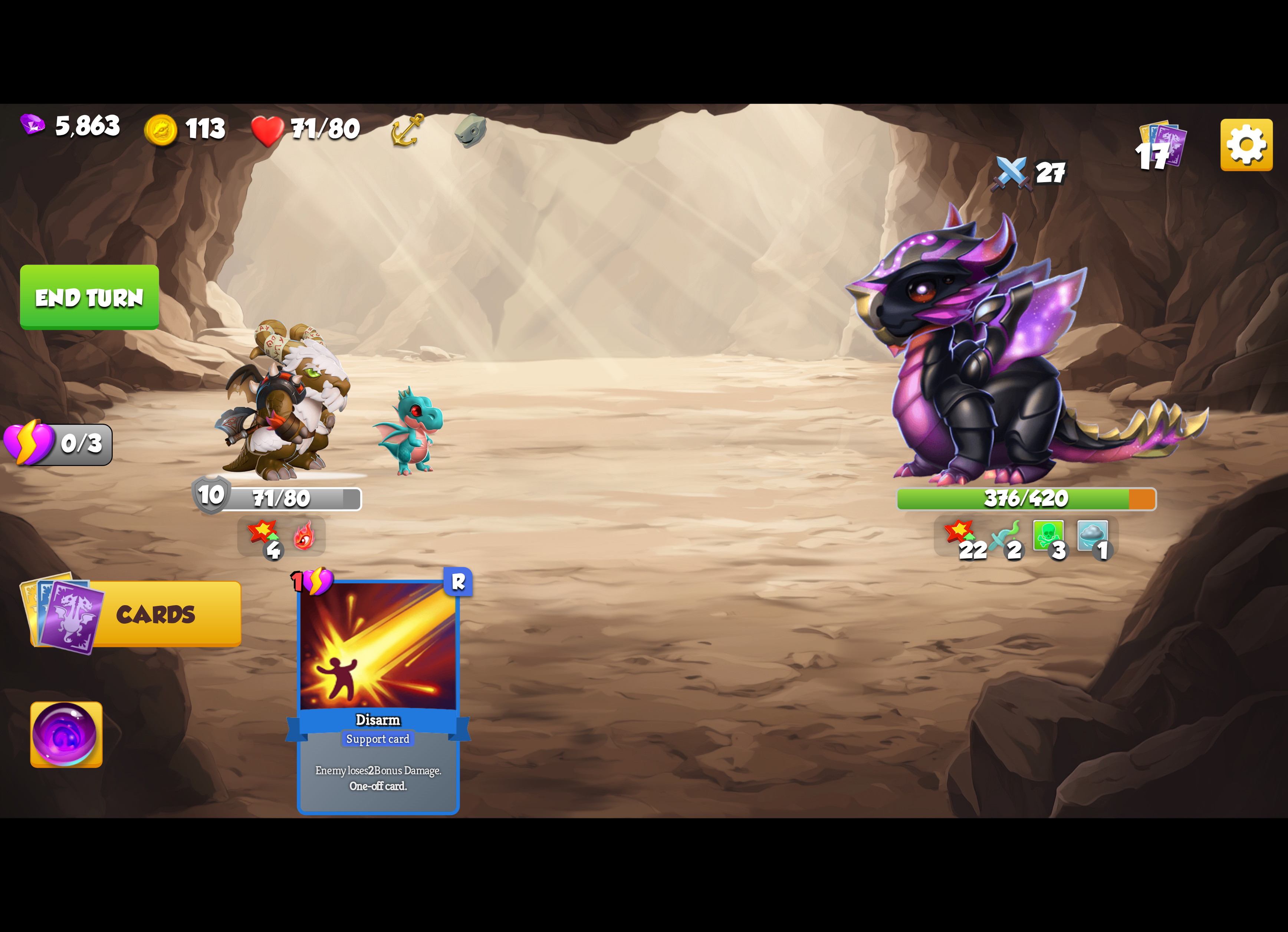
click at [101, 718] on img at bounding box center [67, 738] width 72 height 73
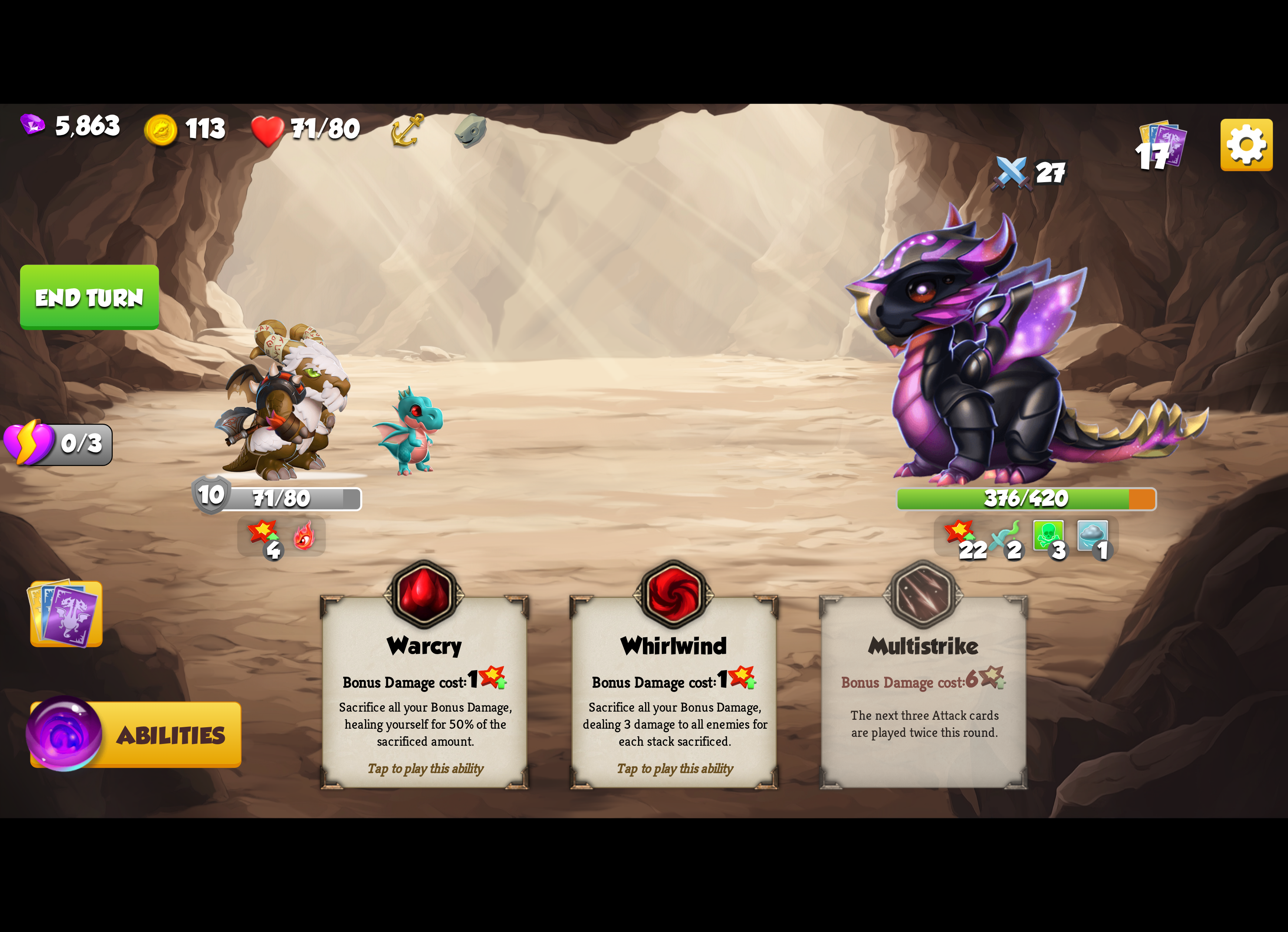
click at [163, 627] on img at bounding box center [644, 466] width 1288 height 724
click at [431, 676] on div "Bonus Damage cost: 1" at bounding box center [424, 678] width 203 height 29
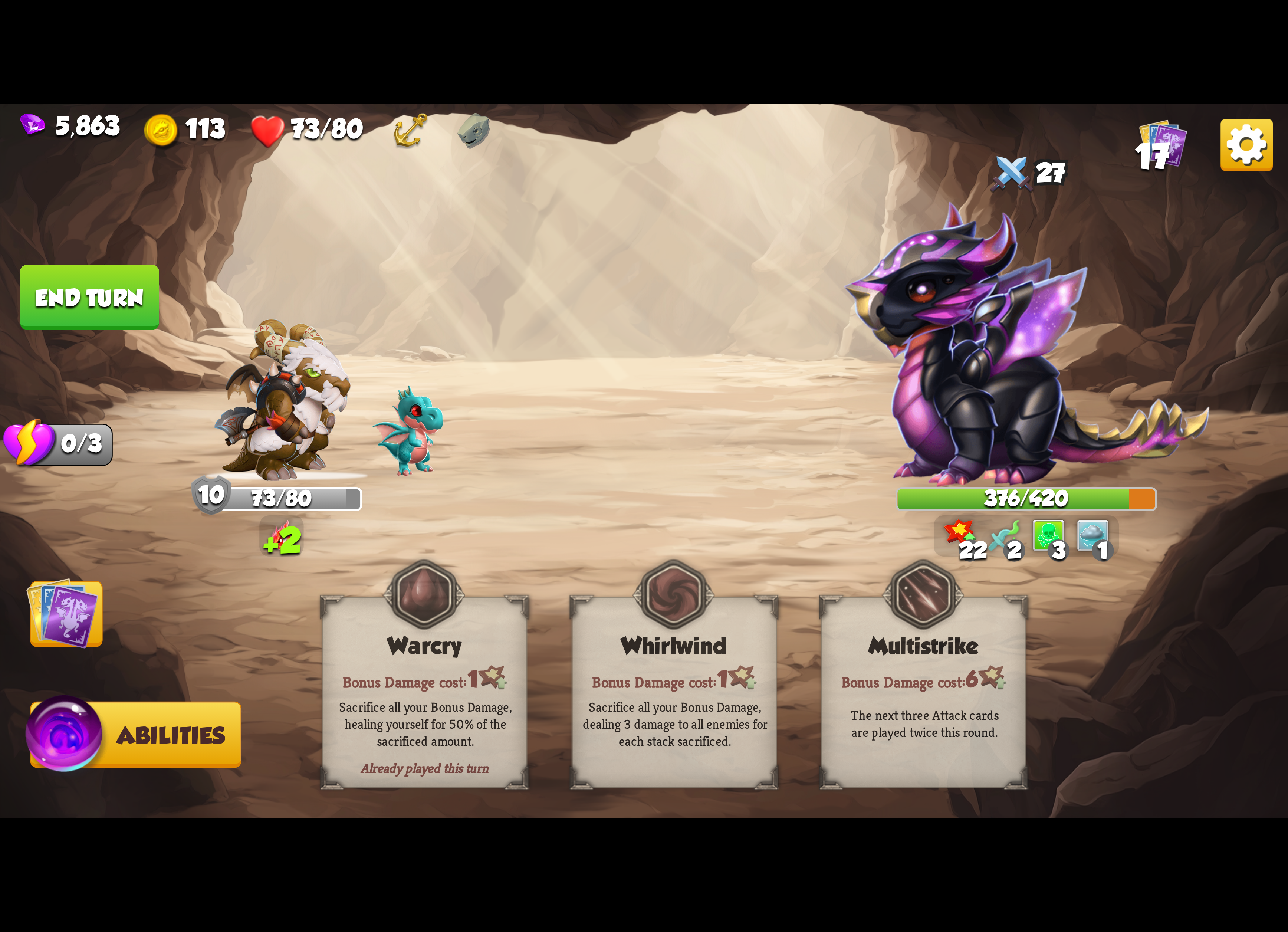
click at [92, 641] on img at bounding box center [63, 613] width 73 height 73
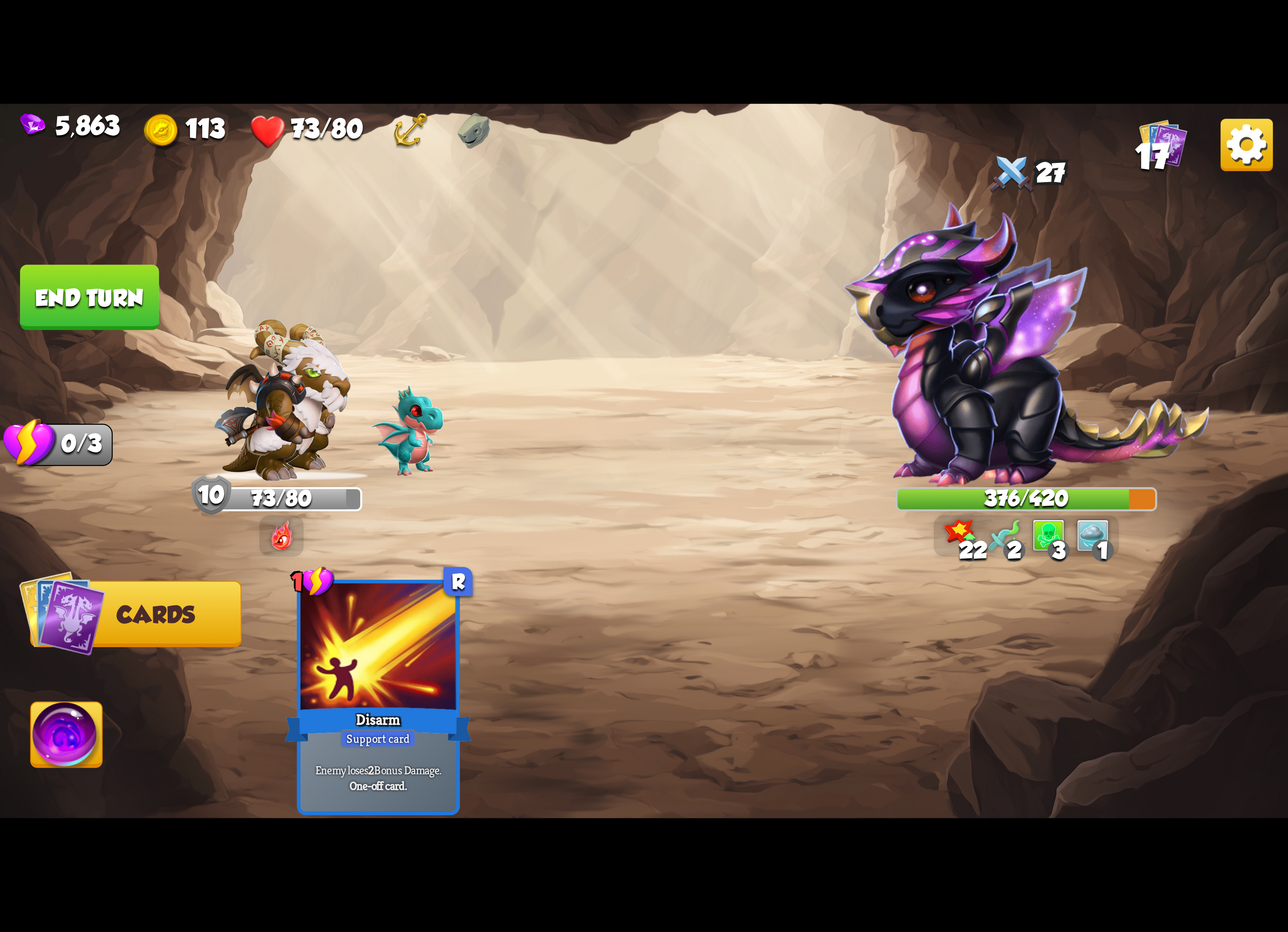
click at [1256, 173] on img at bounding box center [644, 466] width 1288 height 724
click at [1273, 167] on img at bounding box center [644, 466] width 1288 height 724
click at [1248, 172] on img at bounding box center [644, 466] width 1288 height 724
click at [1264, 159] on img at bounding box center [1246, 144] width 52 height 52
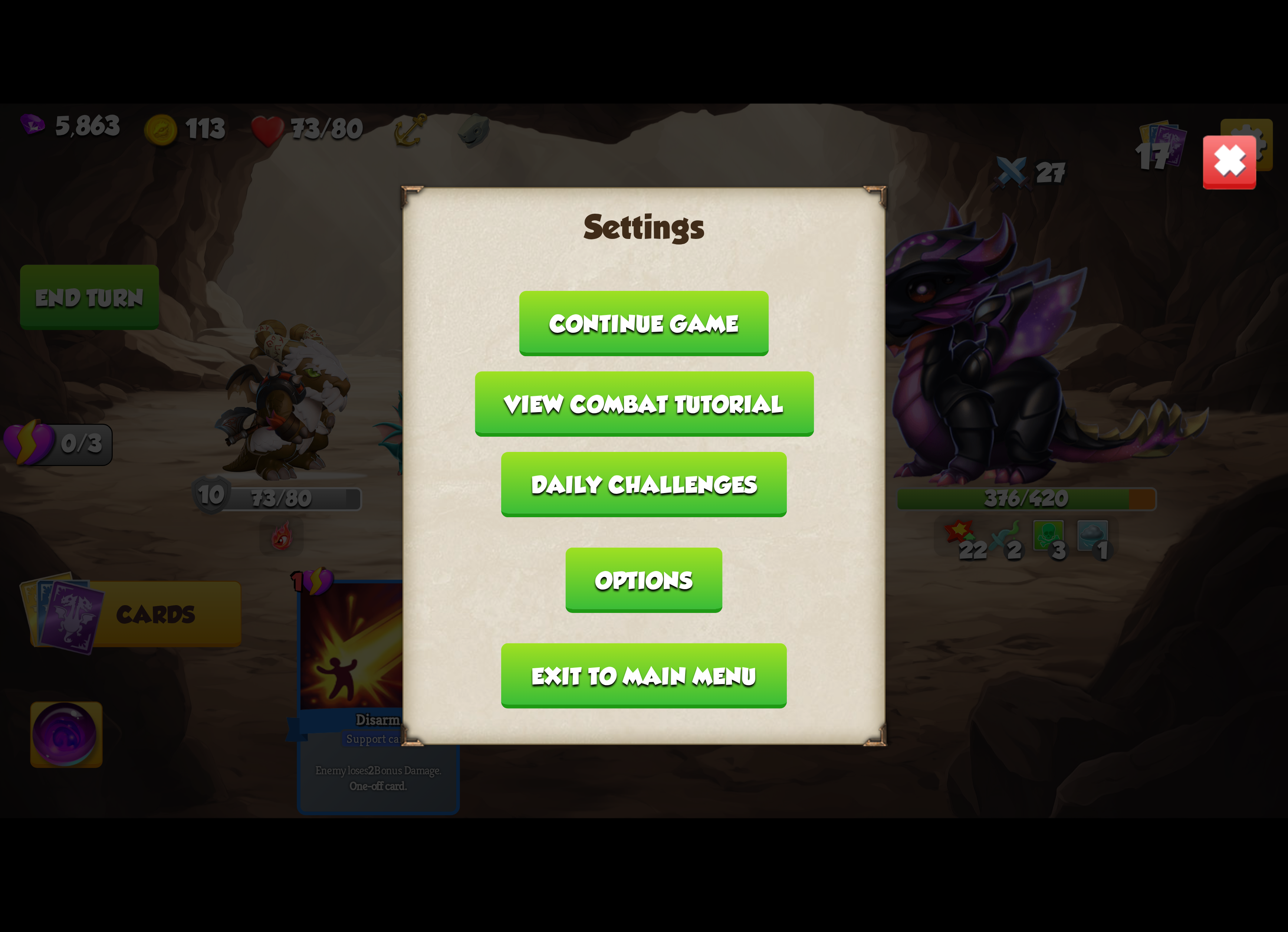
click at [727, 643] on button "Exit to main menu" at bounding box center [644, 675] width 285 height 66
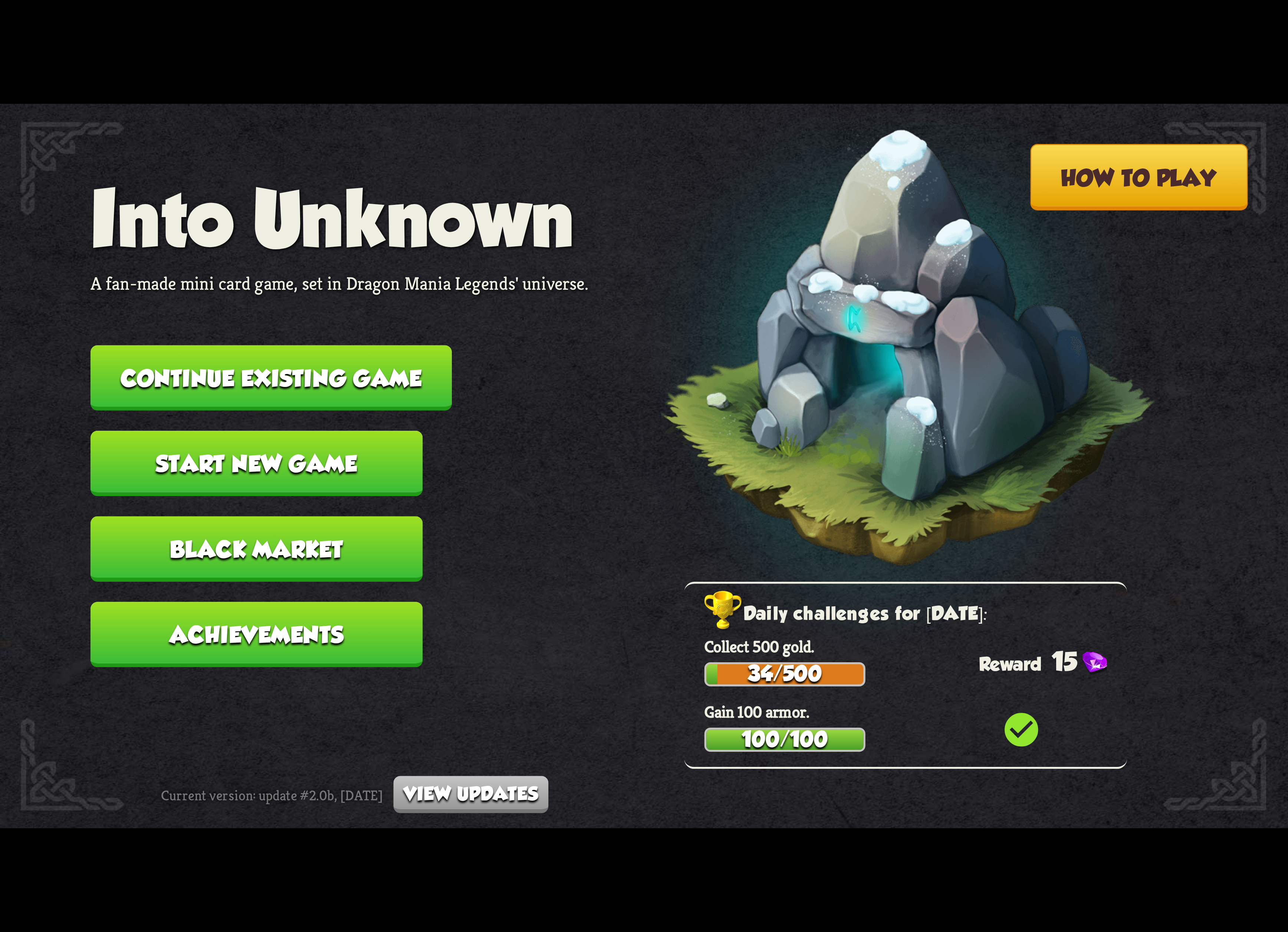
click at [390, 381] on button "Continue existing game" at bounding box center [271, 377] width 362 height 66
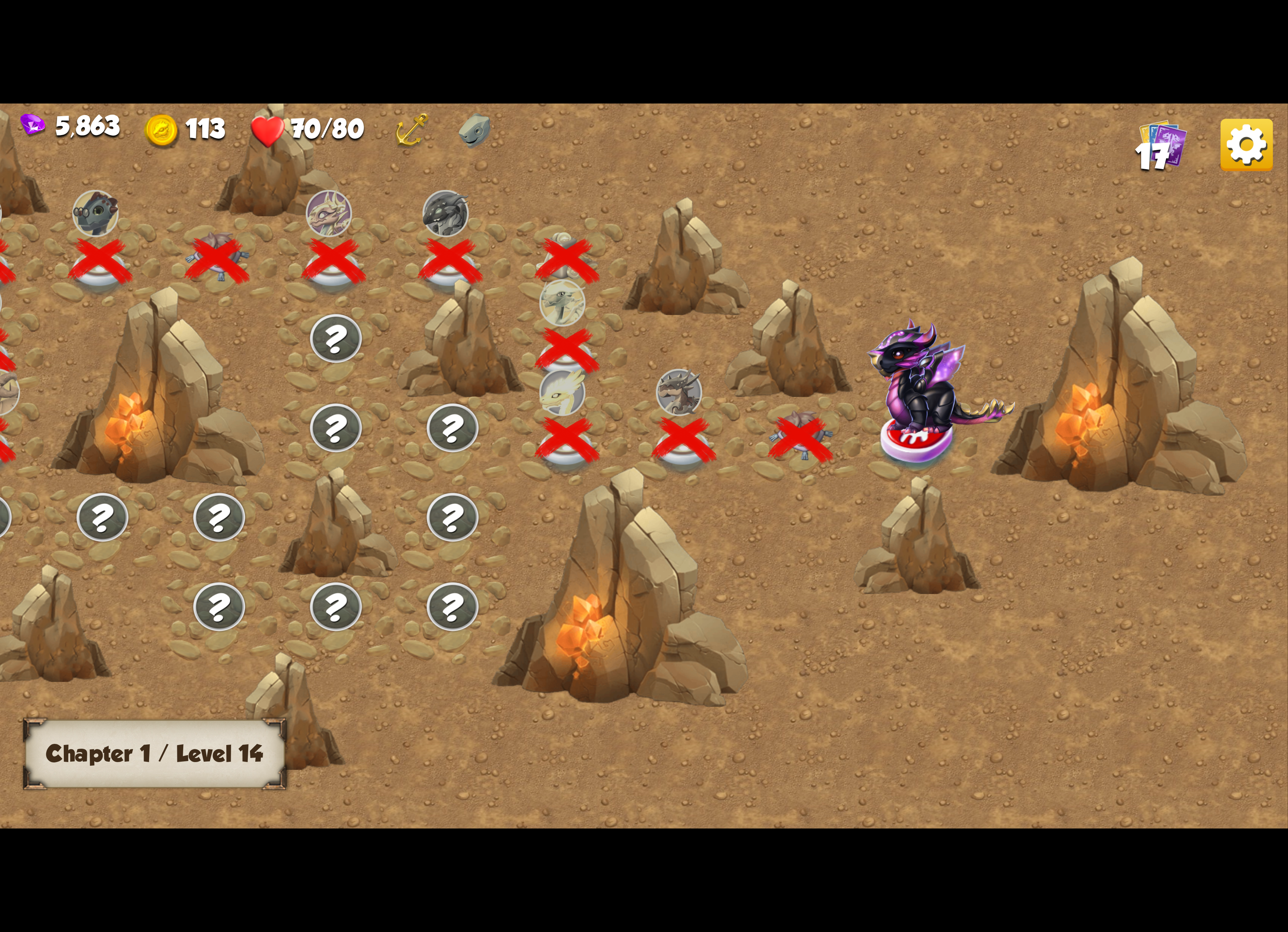
click at [913, 425] on img at bounding box center [941, 375] width 149 height 117
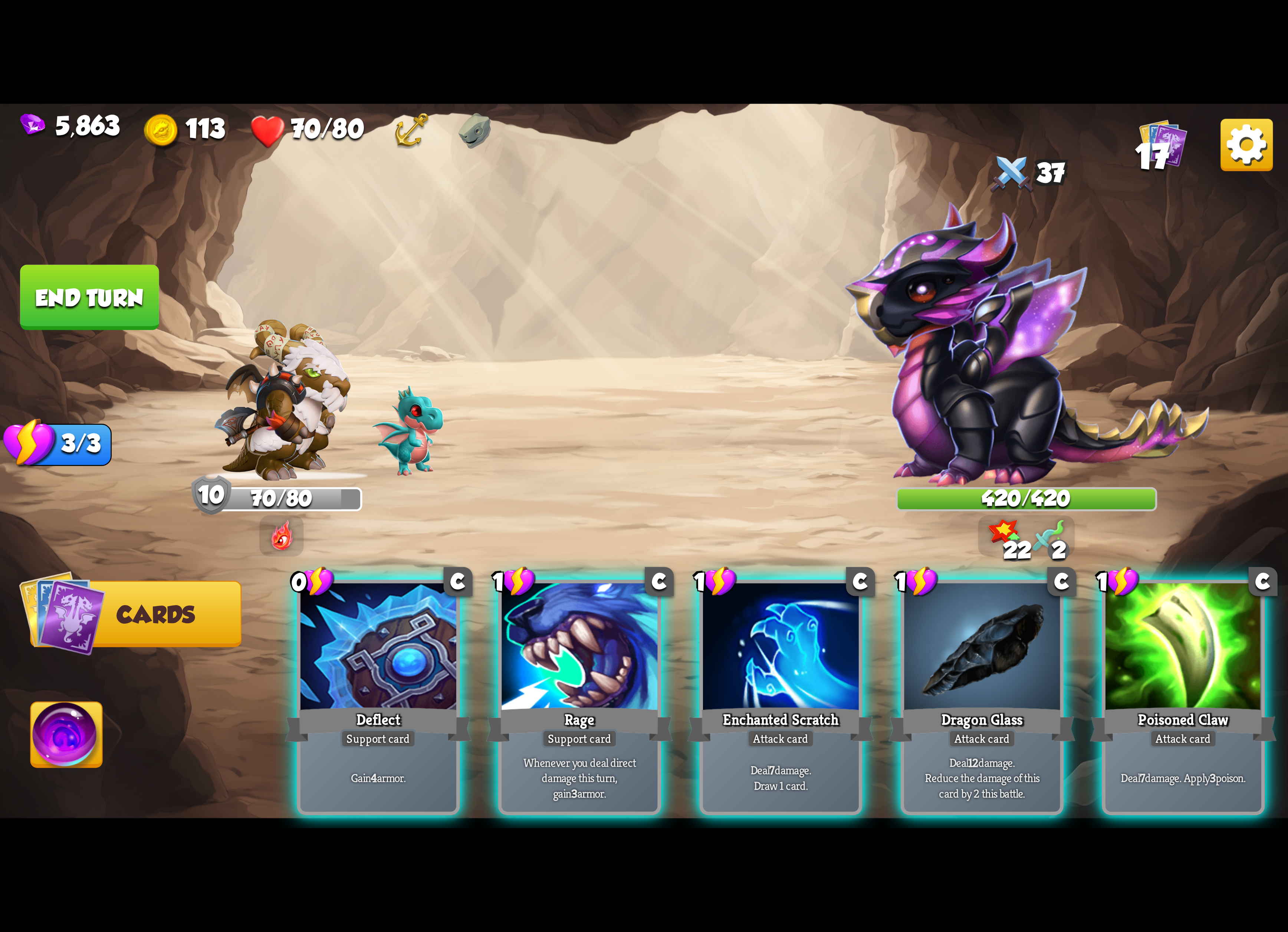
click at [1159, 612] on div at bounding box center [1183, 649] width 156 height 131
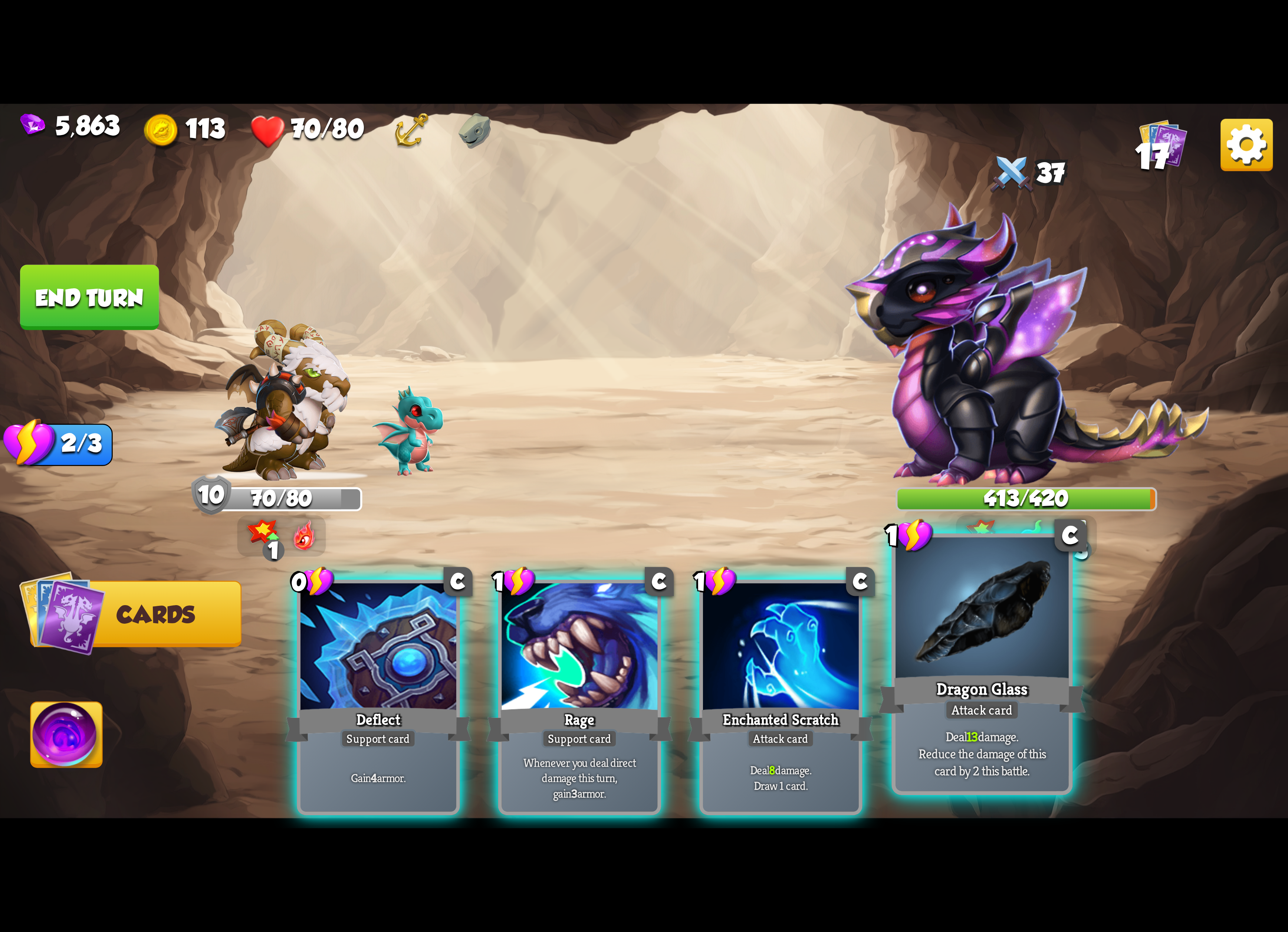
click at [1035, 630] on div at bounding box center [981, 610] width 173 height 146
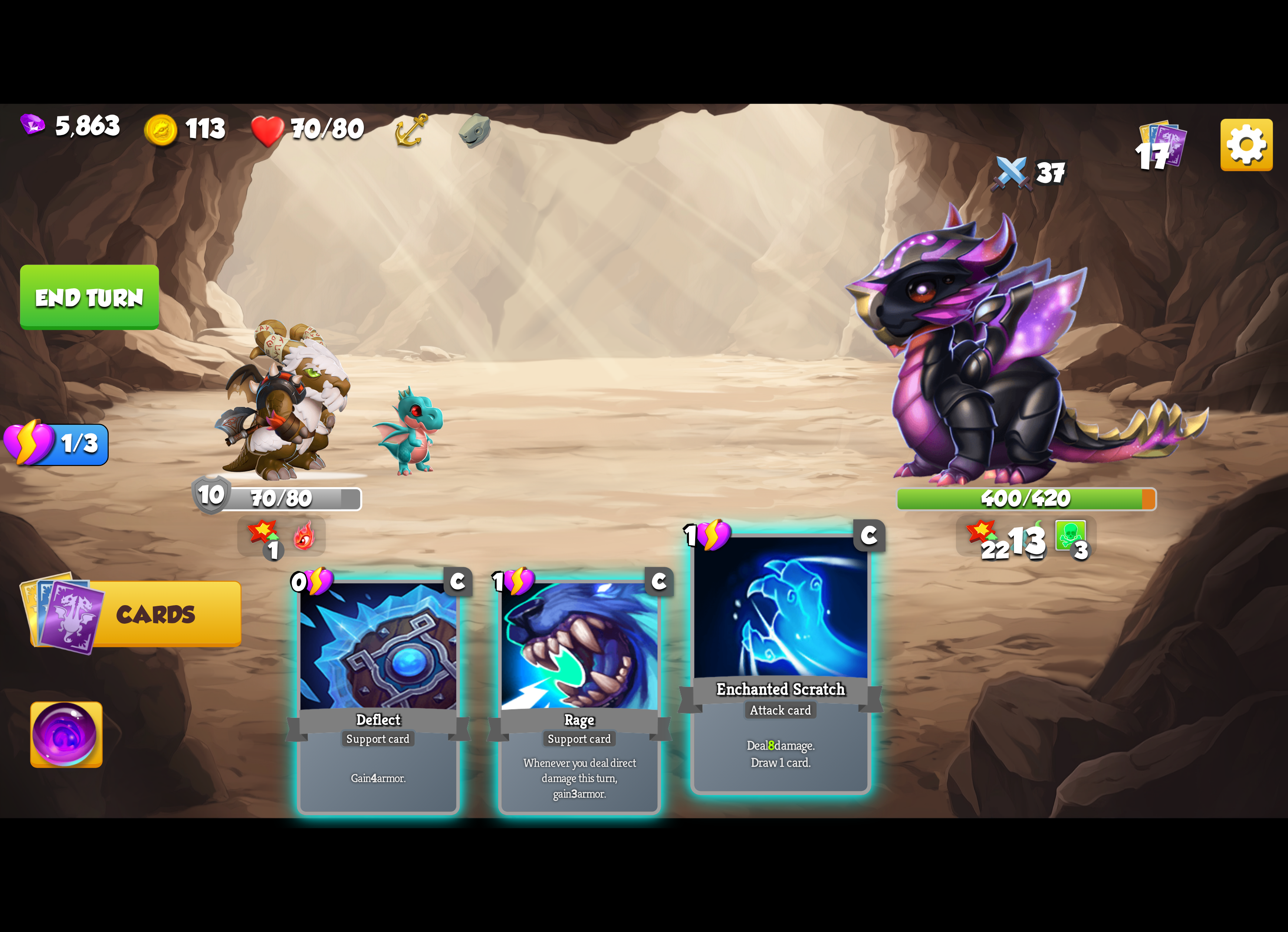
click at [812, 682] on div "Enchanted Scratch" at bounding box center [781, 694] width 208 height 46
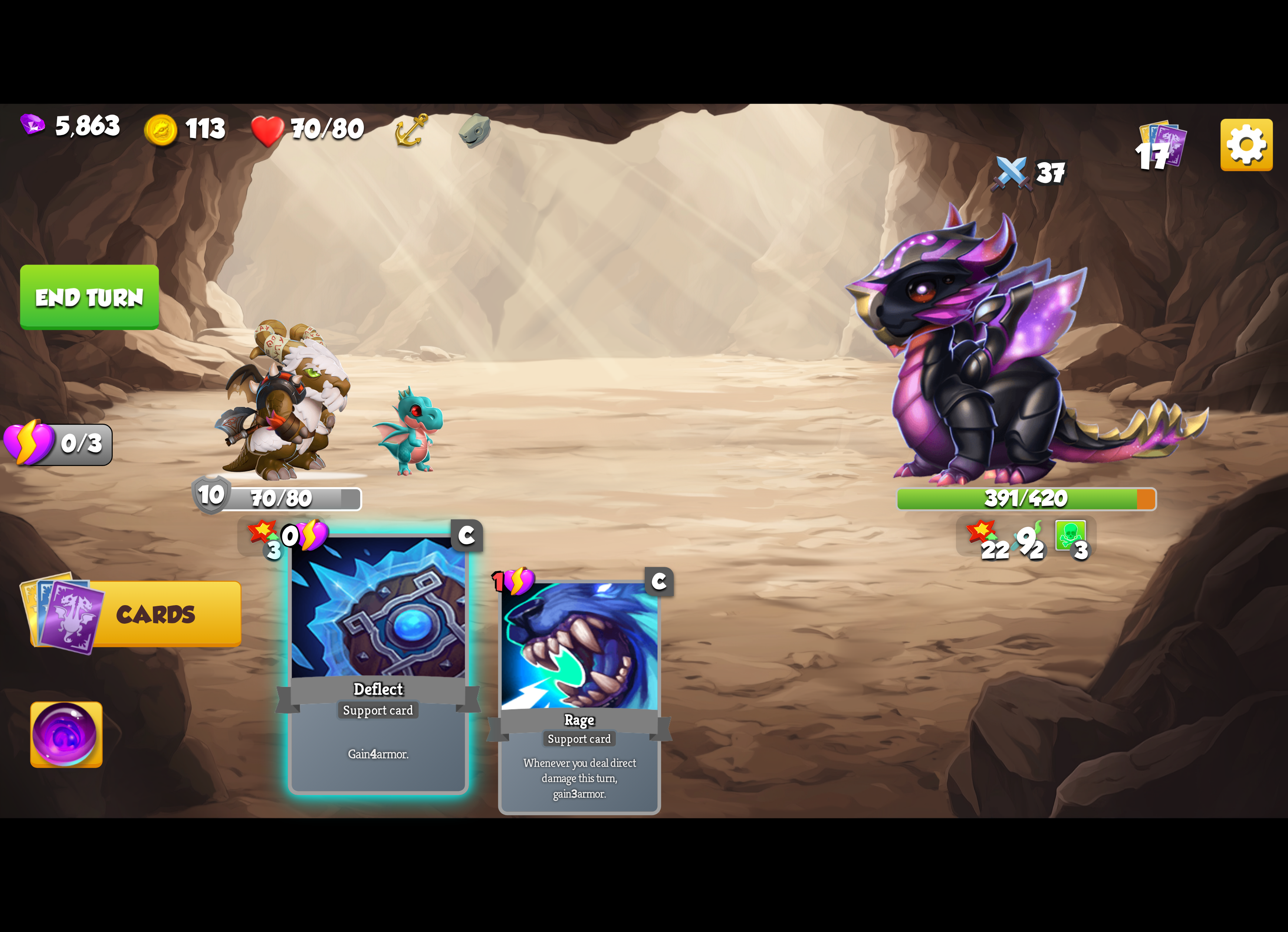
click at [347, 672] on div "Deflect" at bounding box center [378, 694] width 208 height 46
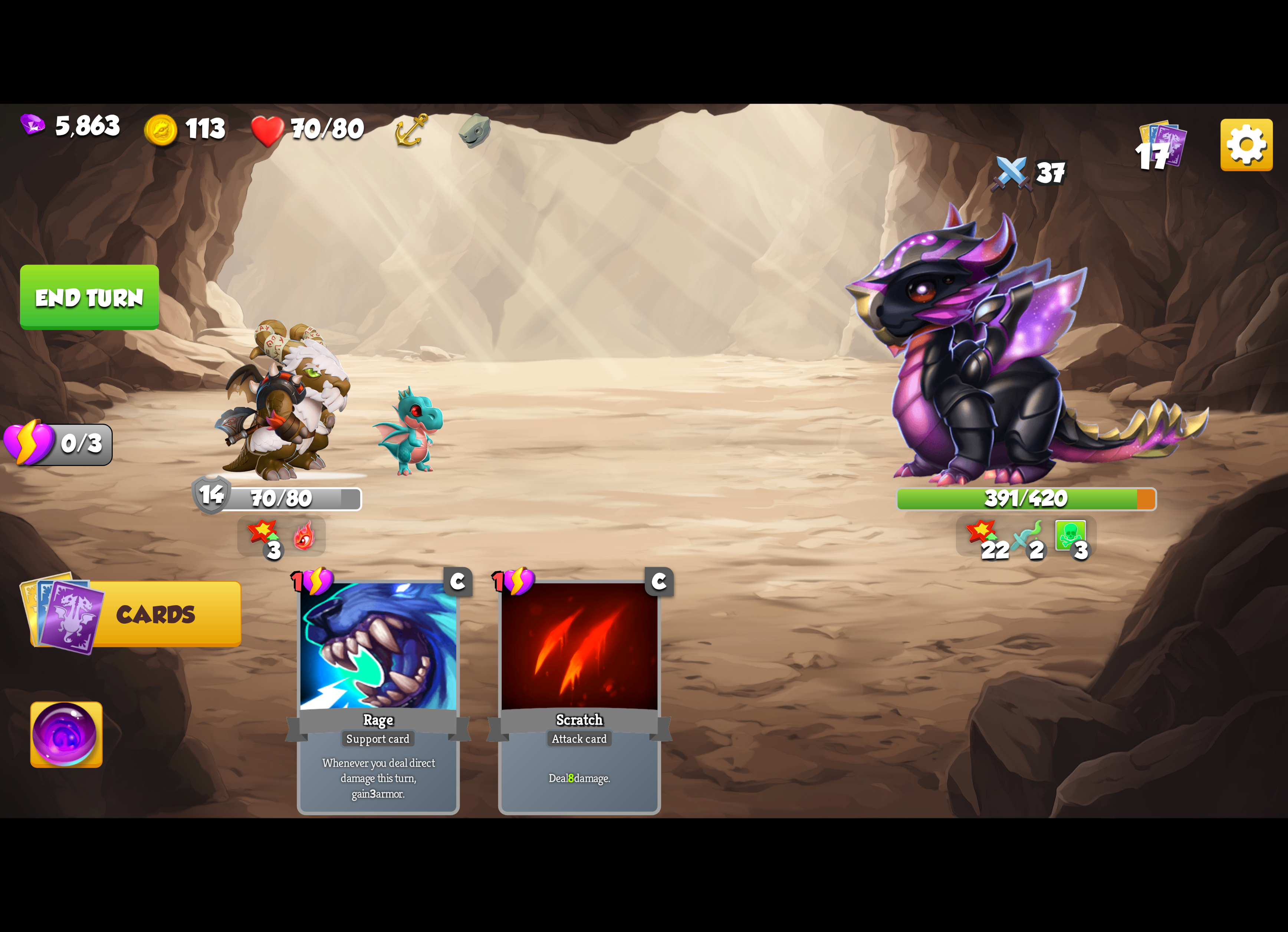
click at [75, 745] on img at bounding box center [67, 738] width 72 height 73
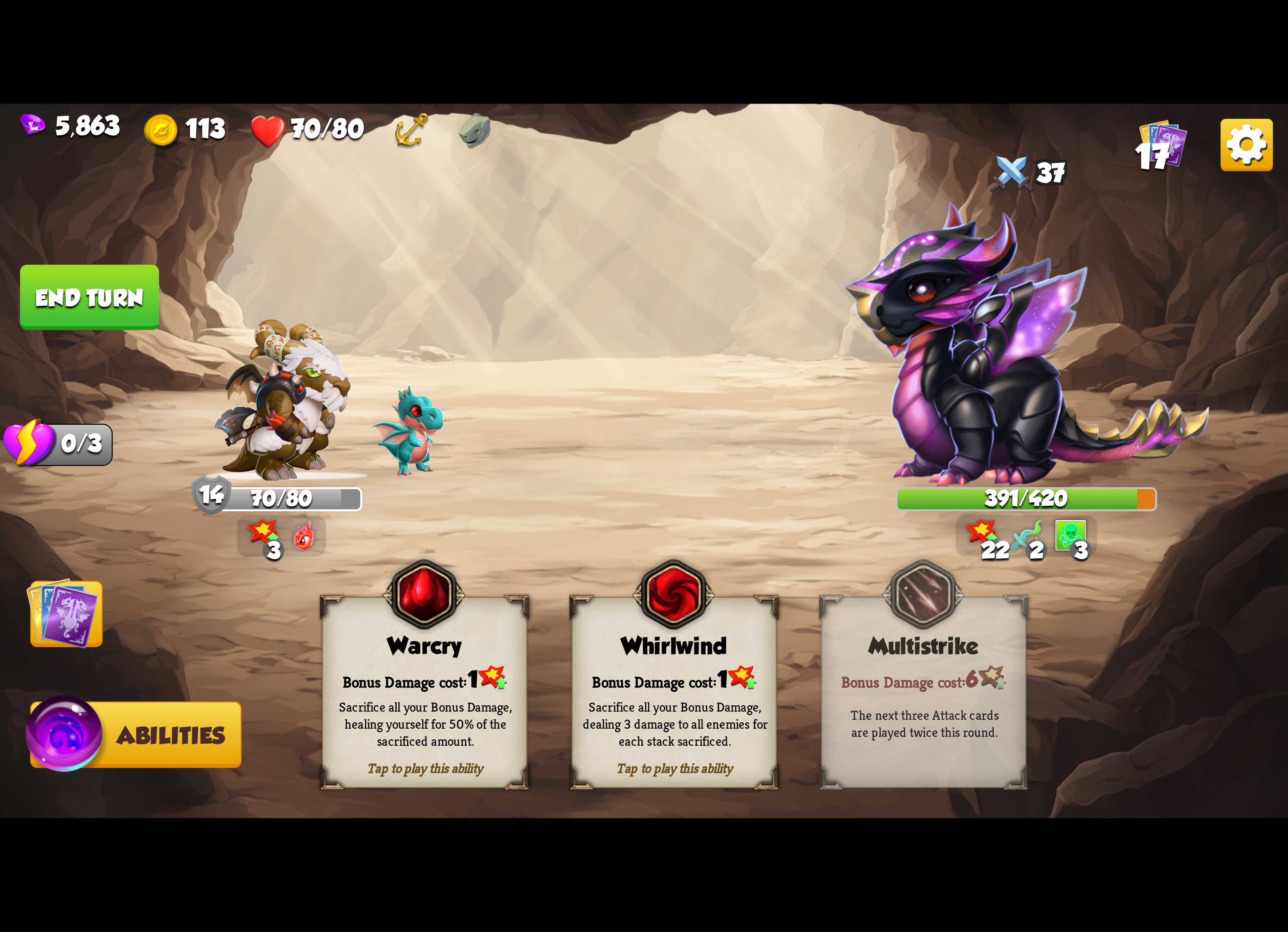
click at [396, 703] on div "Sacrifice all your Bonus Damage, healing yourself for 50% of the sacrificed amo…" at bounding box center [425, 723] width 185 height 51
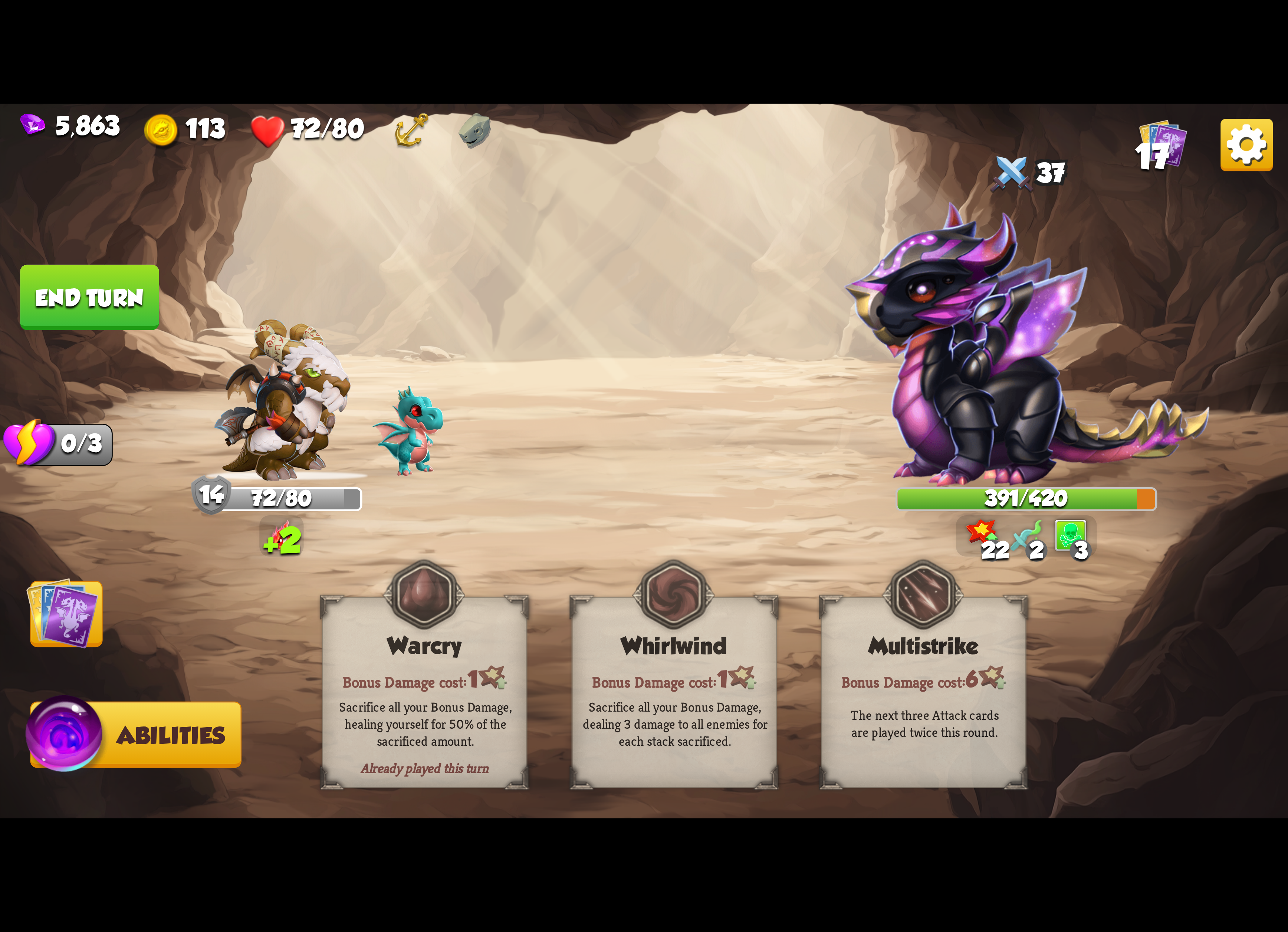
click at [61, 626] on img at bounding box center [63, 613] width 73 height 73
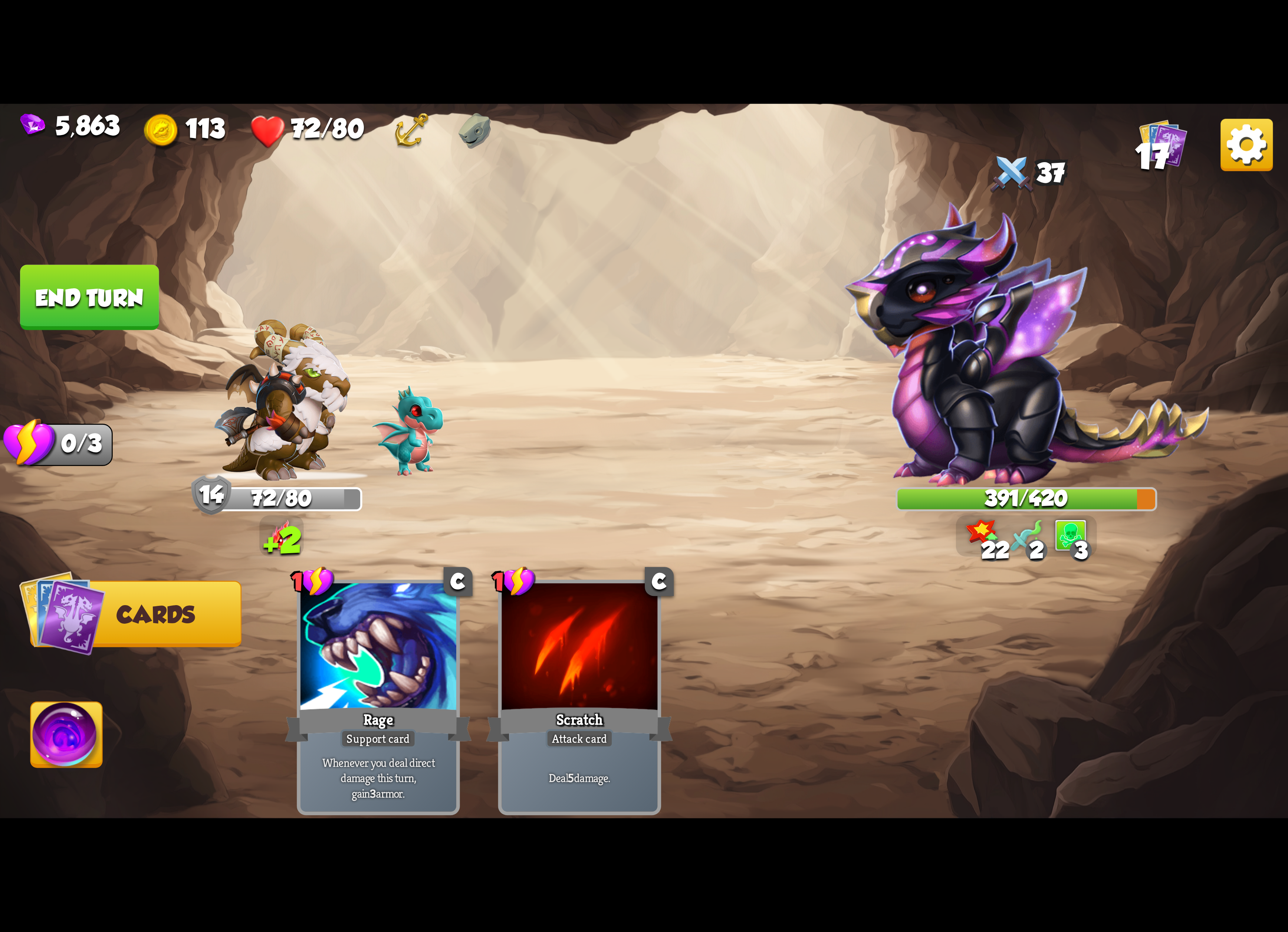
click at [139, 300] on button "End turn" at bounding box center [89, 297] width 139 height 66
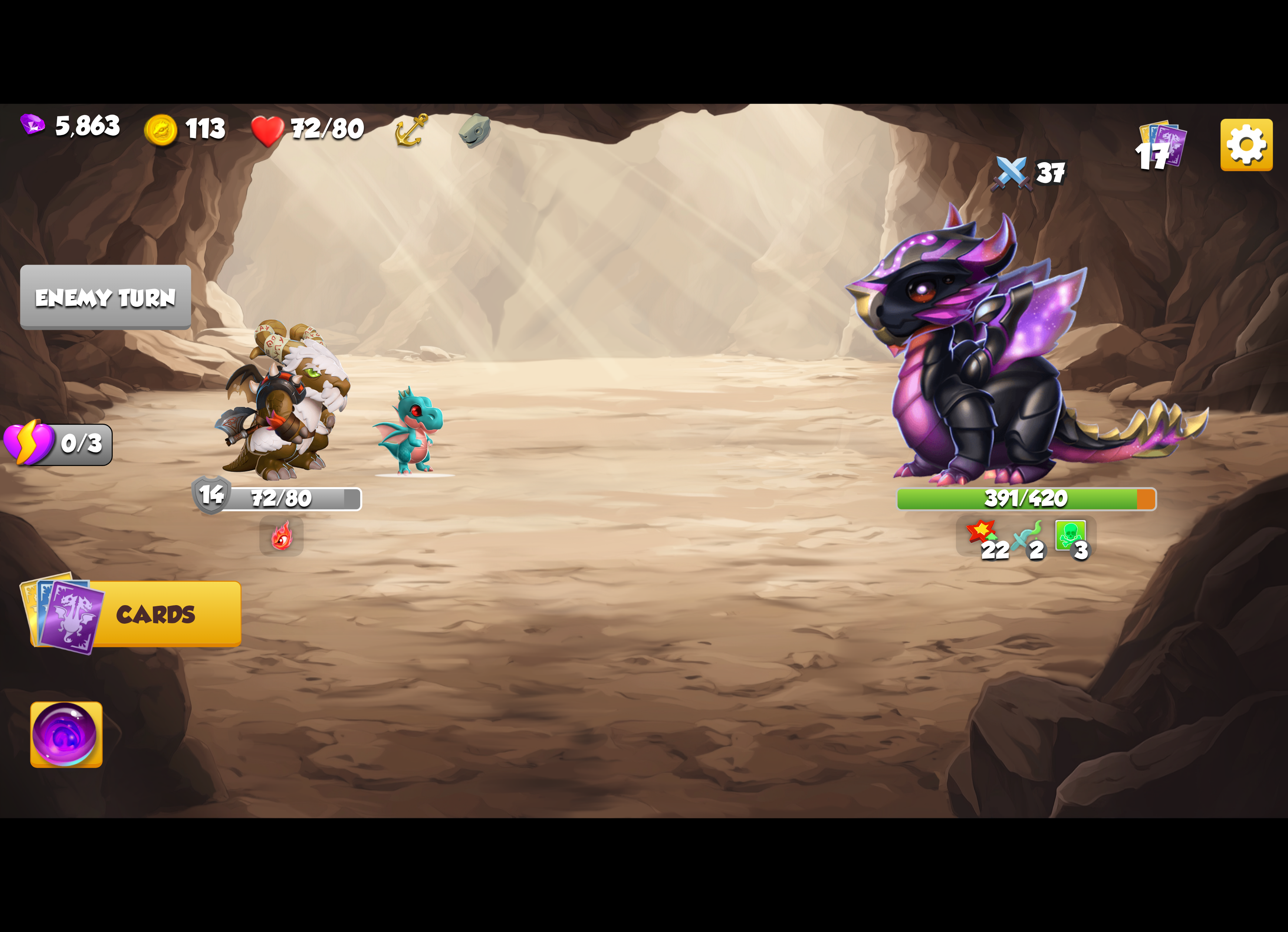
click at [1045, 534] on div "22 2 3" at bounding box center [1026, 536] width 141 height 41
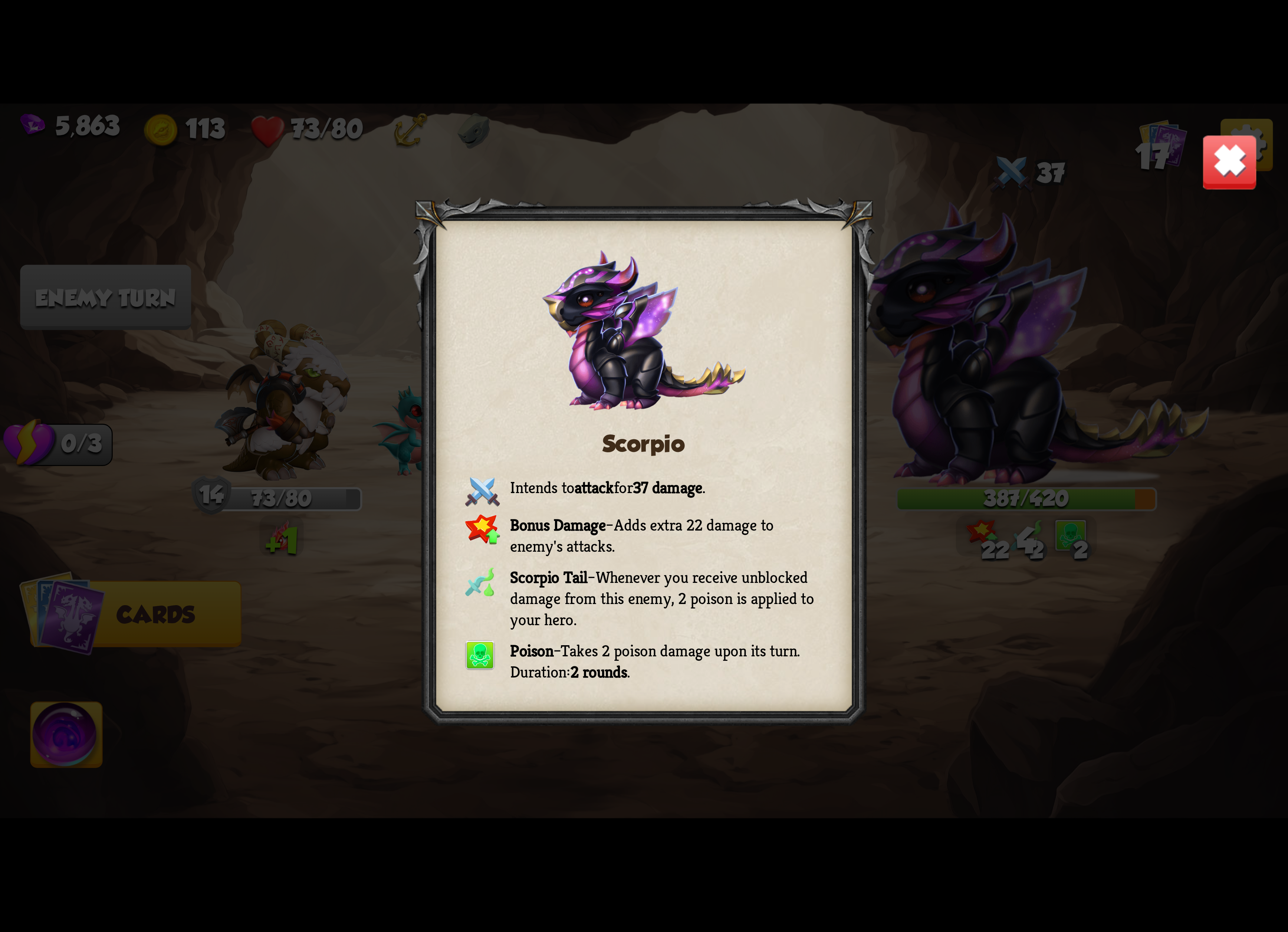
click at [1267, 150] on div "Scorpio Intends to attack for 37 damage . Bonus Damage – Adds extra 22 damage t…" at bounding box center [644, 466] width 1288 height 724
click at [1246, 142] on img at bounding box center [1230, 163] width 57 height 57
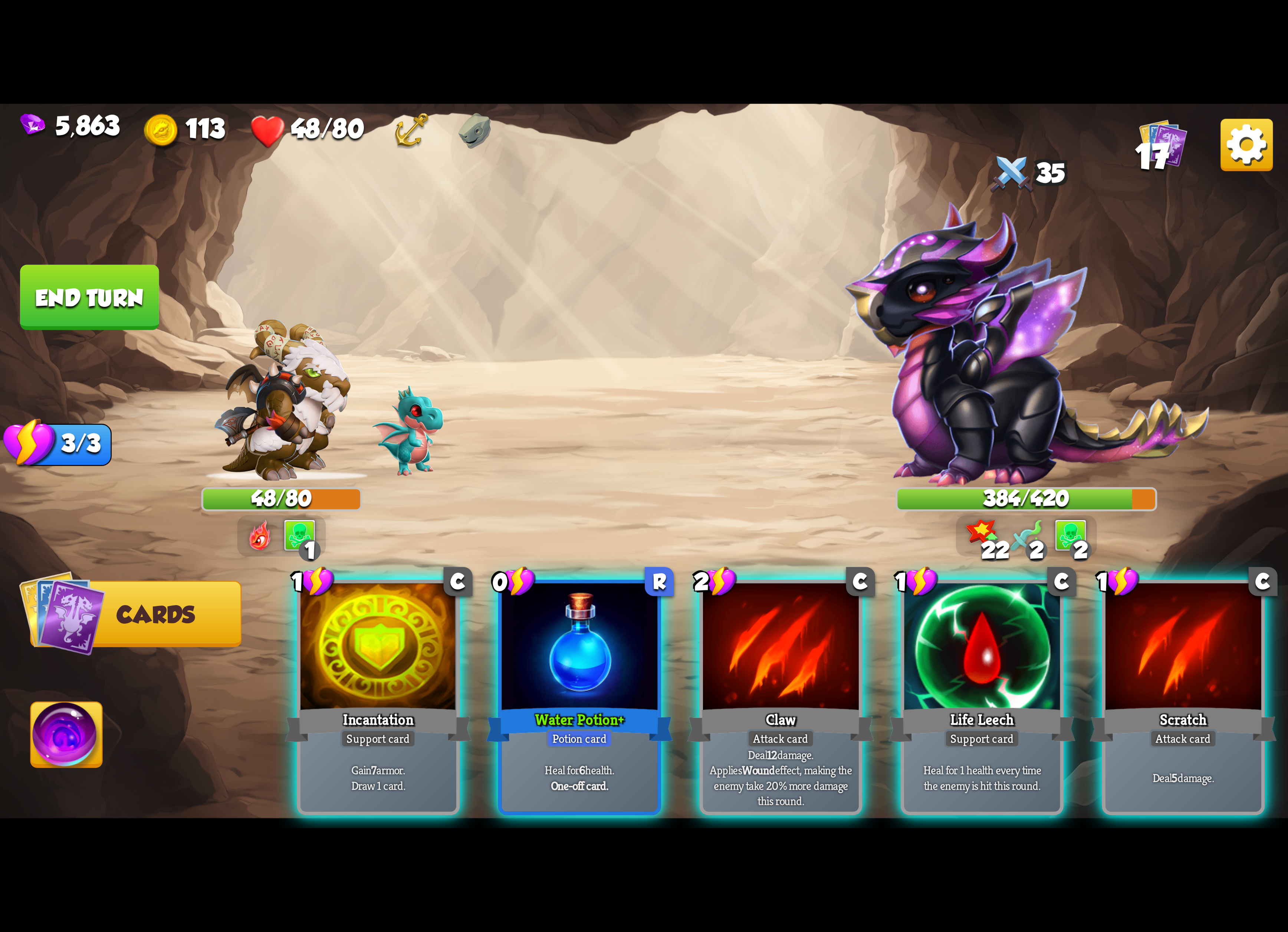
click at [752, 448] on img at bounding box center [644, 466] width 1288 height 724
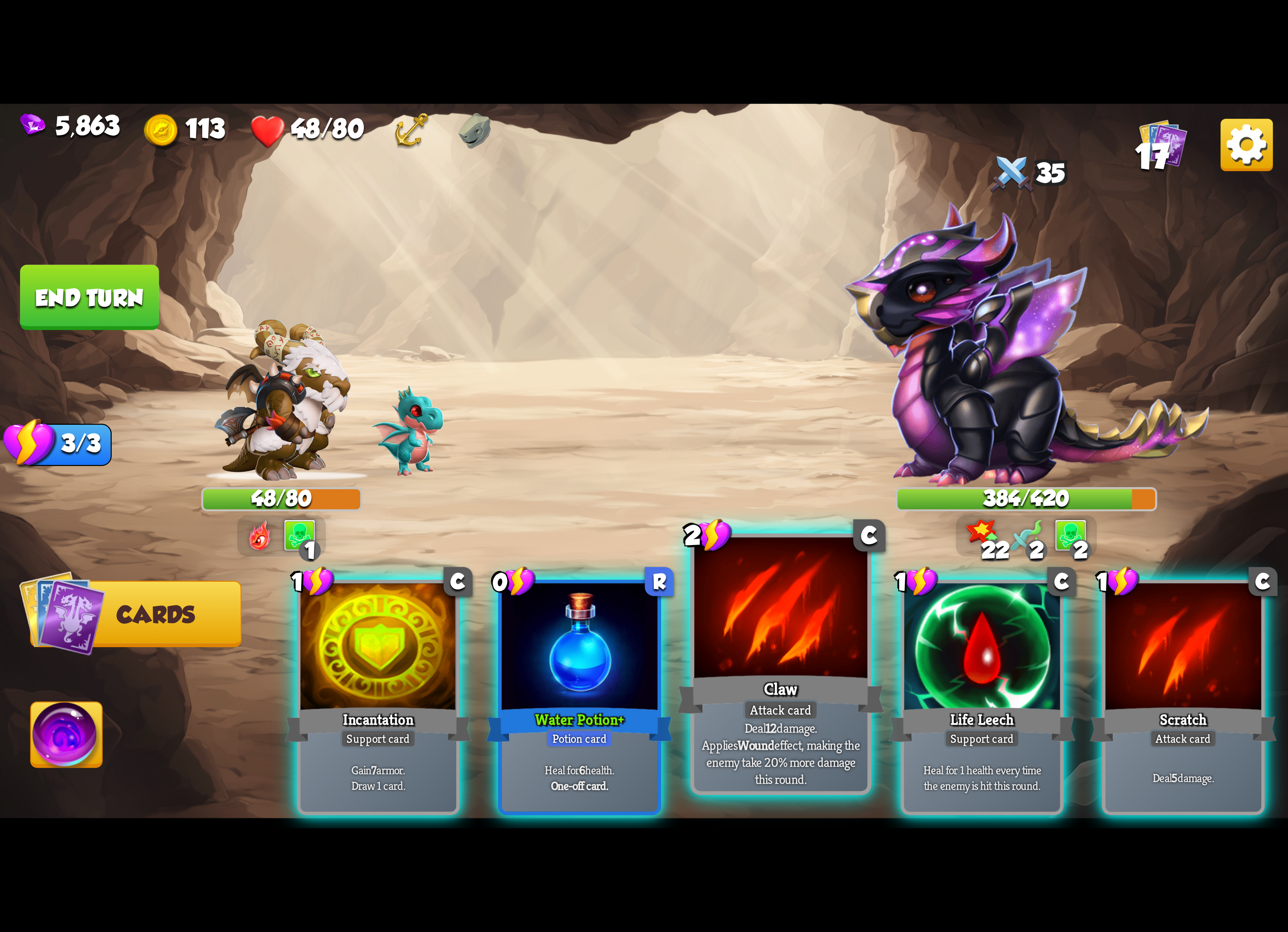
click at [794, 693] on div "Claw" at bounding box center [781, 694] width 208 height 46
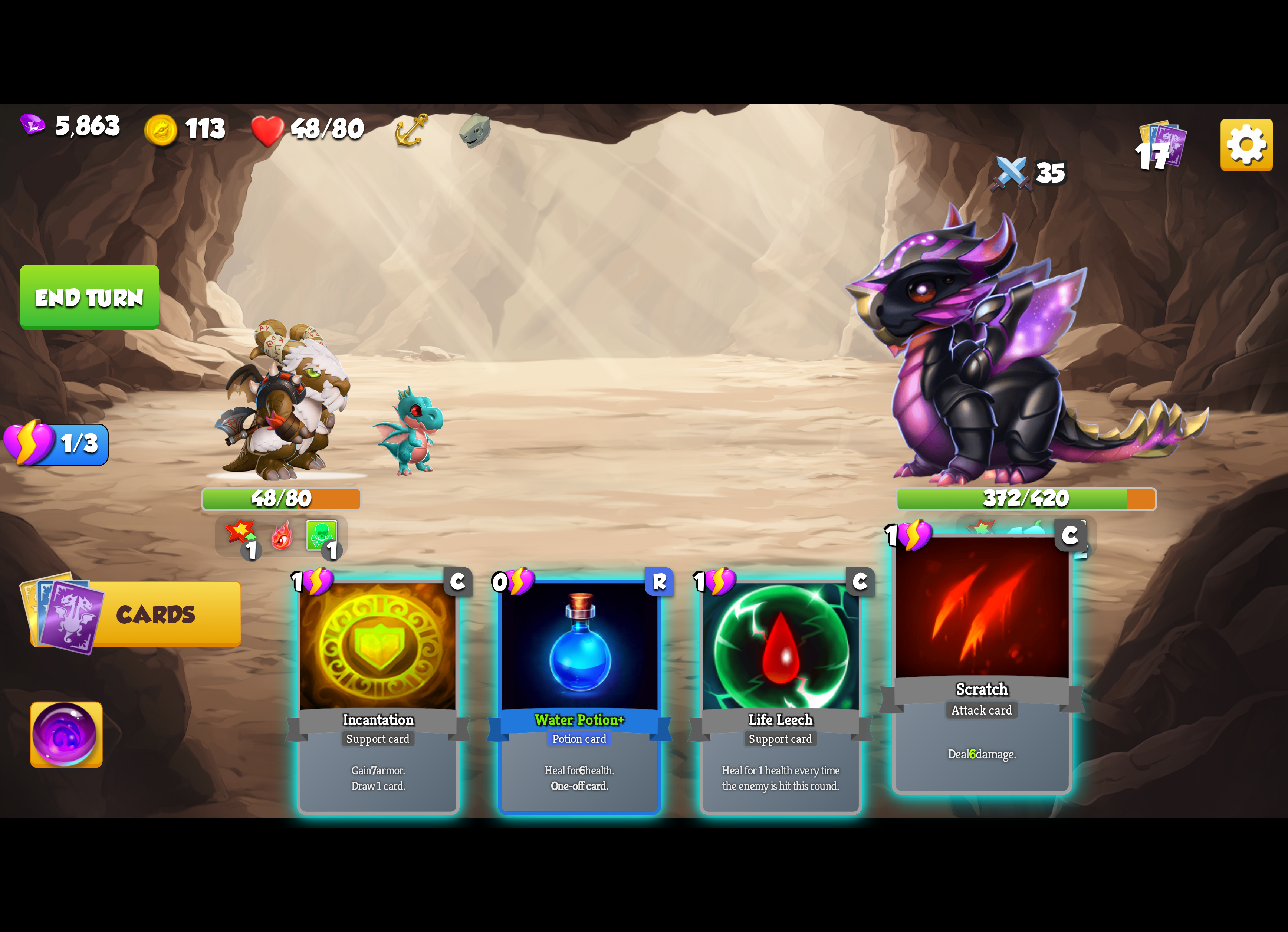
click at [1025, 630] on div at bounding box center [981, 610] width 173 height 146
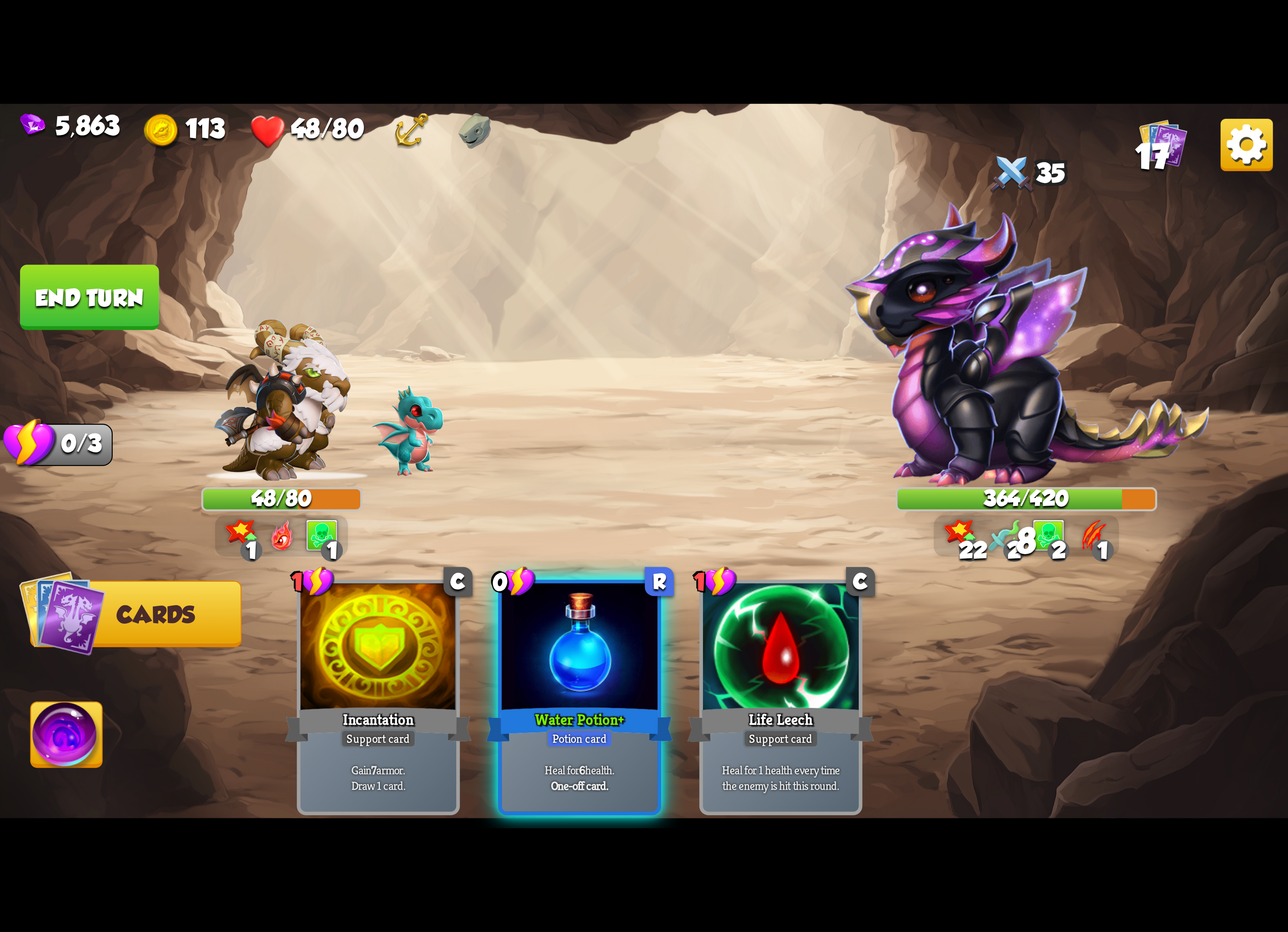
click at [1234, 150] on img at bounding box center [1246, 144] width 52 height 52
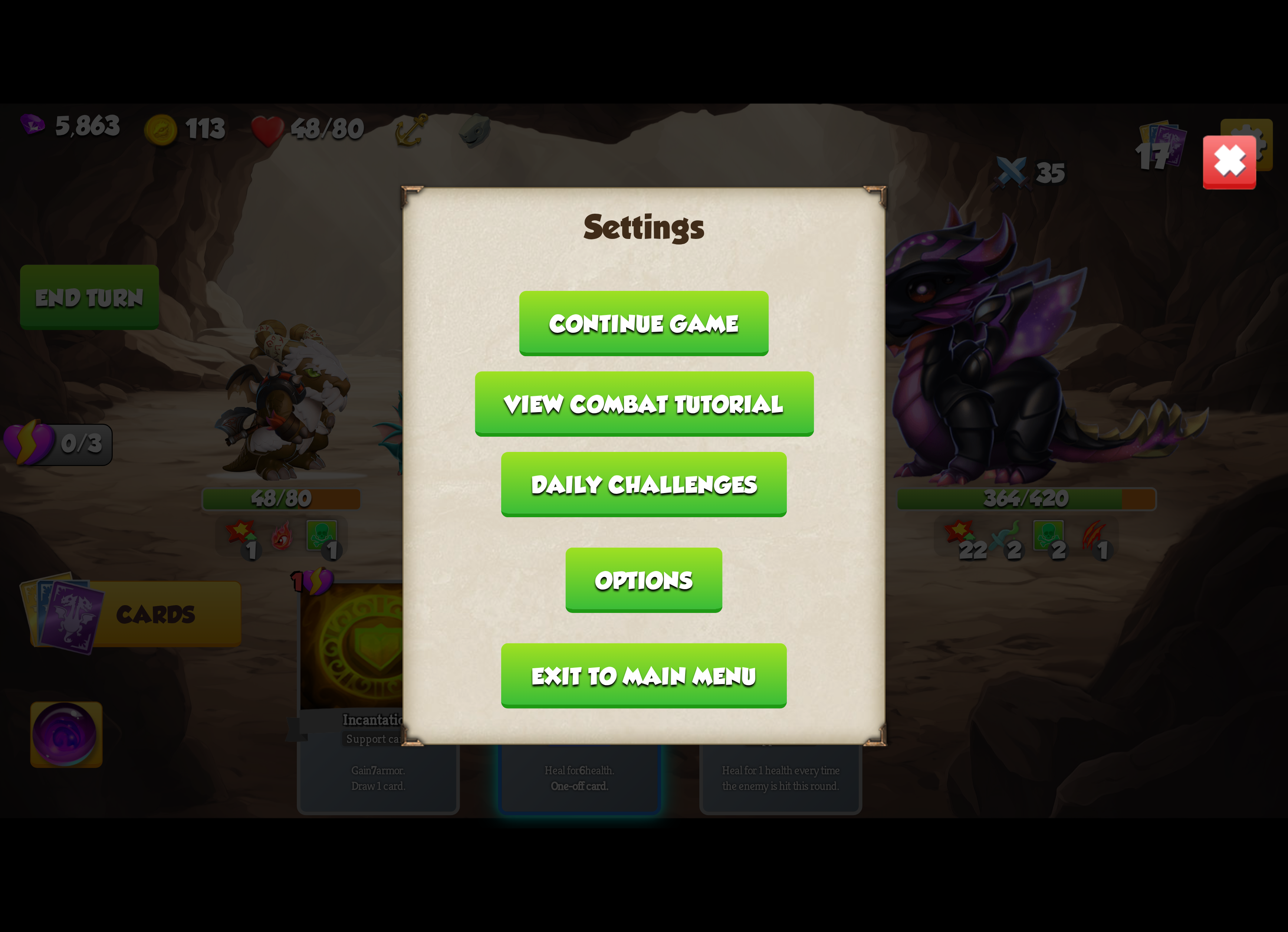
click at [722, 643] on button "Exit to main menu" at bounding box center [644, 675] width 285 height 66
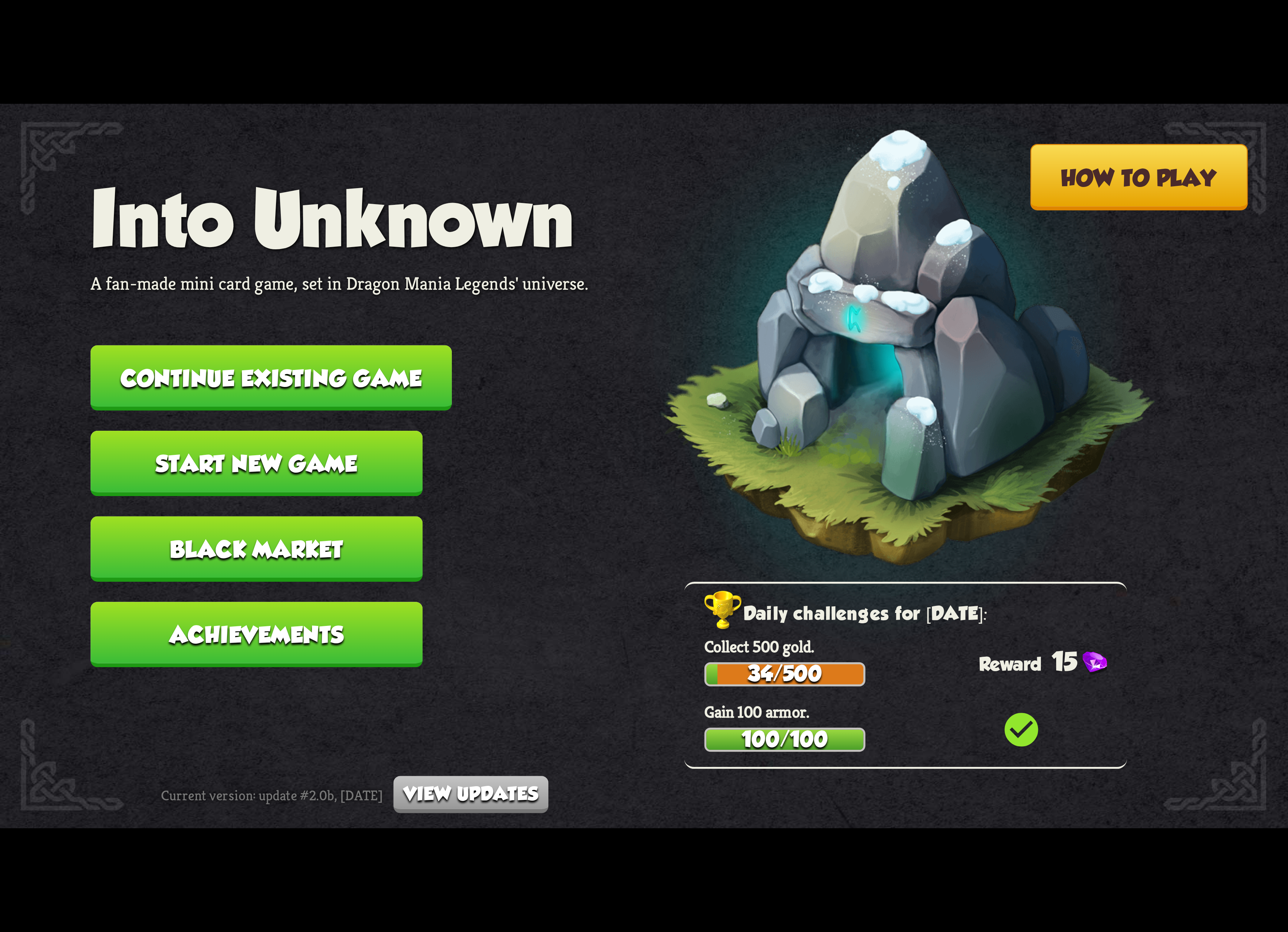
click at [392, 372] on button "Continue existing game" at bounding box center [271, 377] width 362 height 66
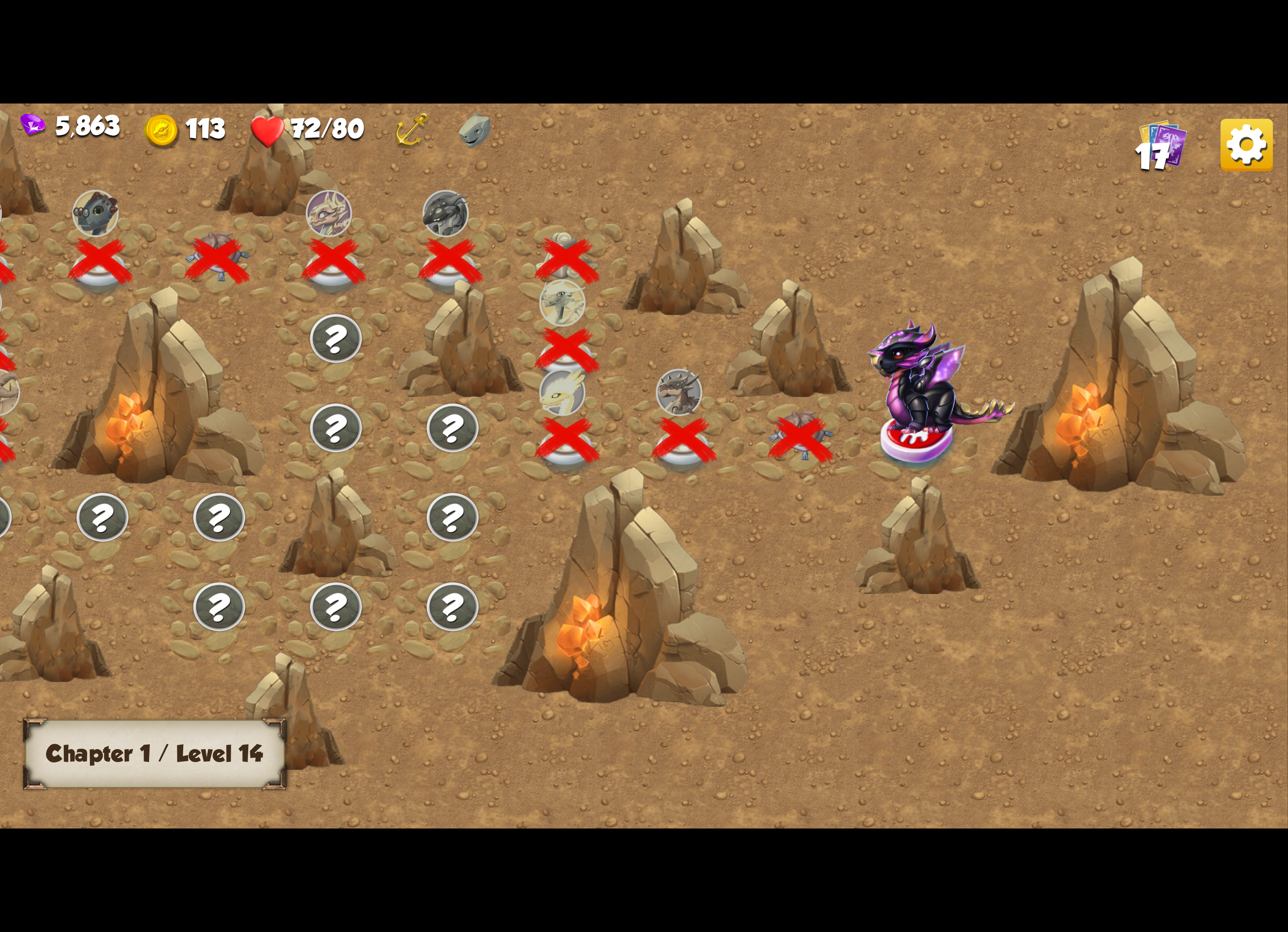
click at [910, 431] on img at bounding box center [919, 440] width 80 height 66
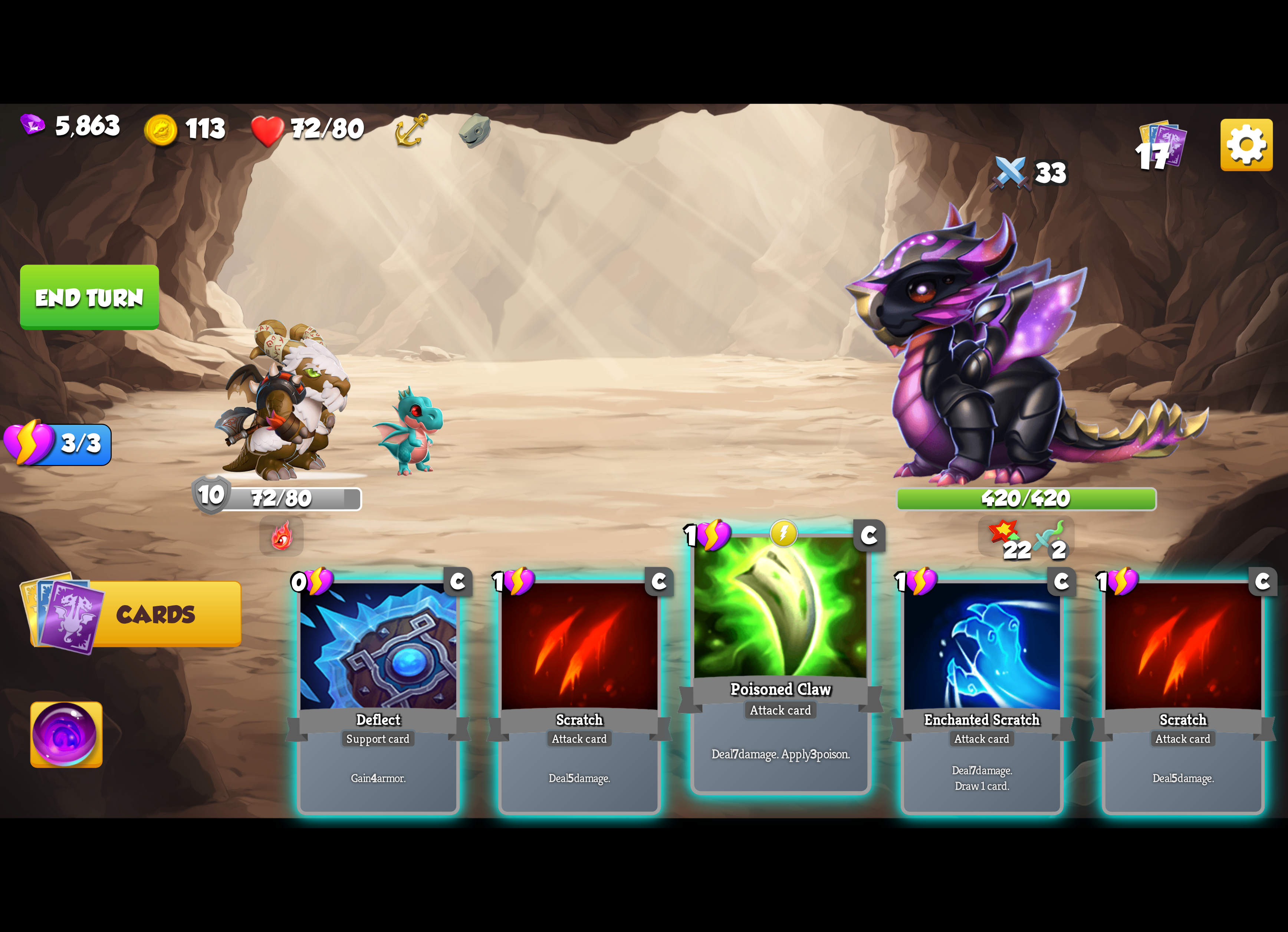
click at [856, 659] on div at bounding box center [780, 610] width 173 height 146
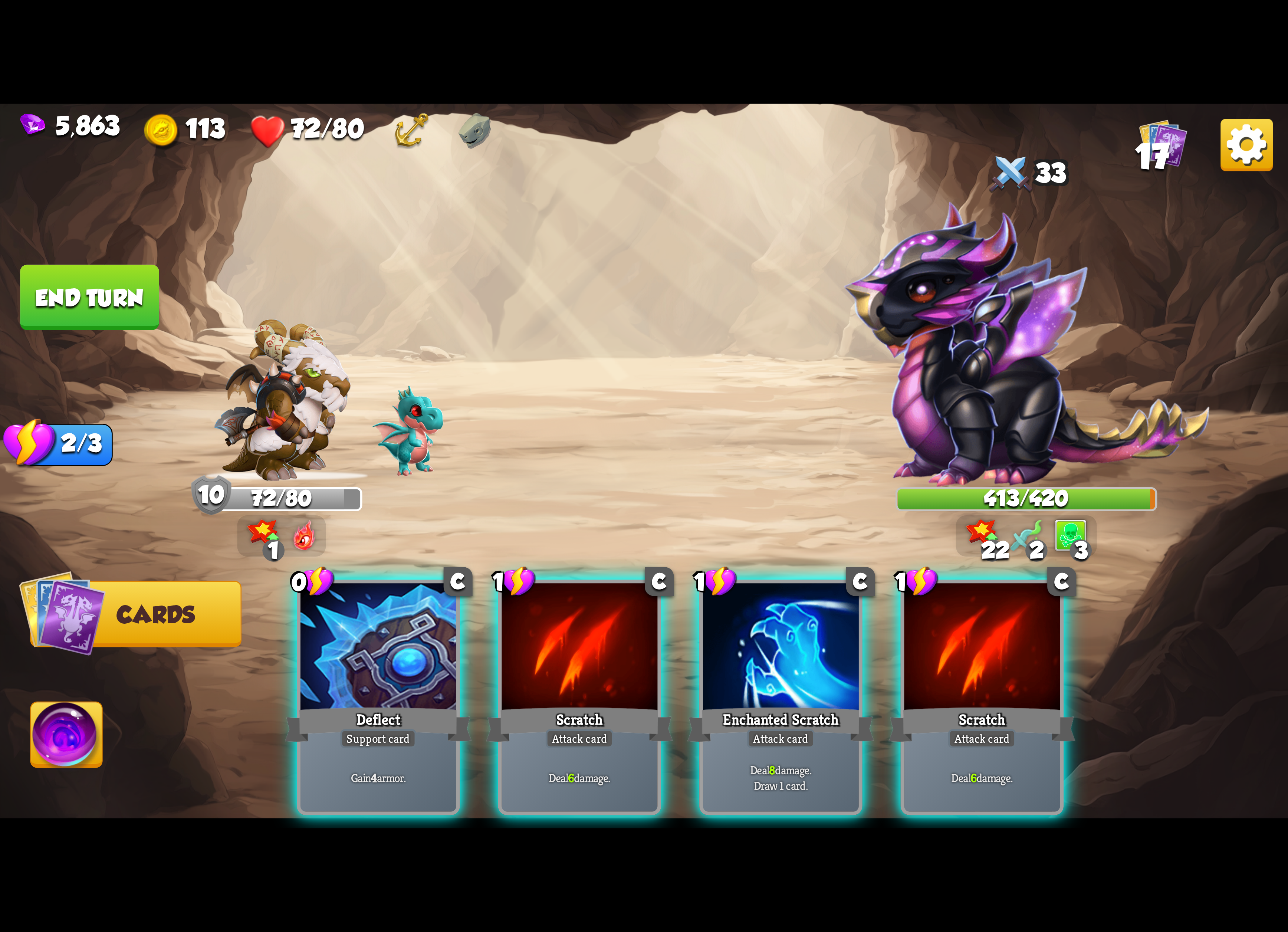
click at [1034, 454] on img at bounding box center [1025, 344] width 366 height 286
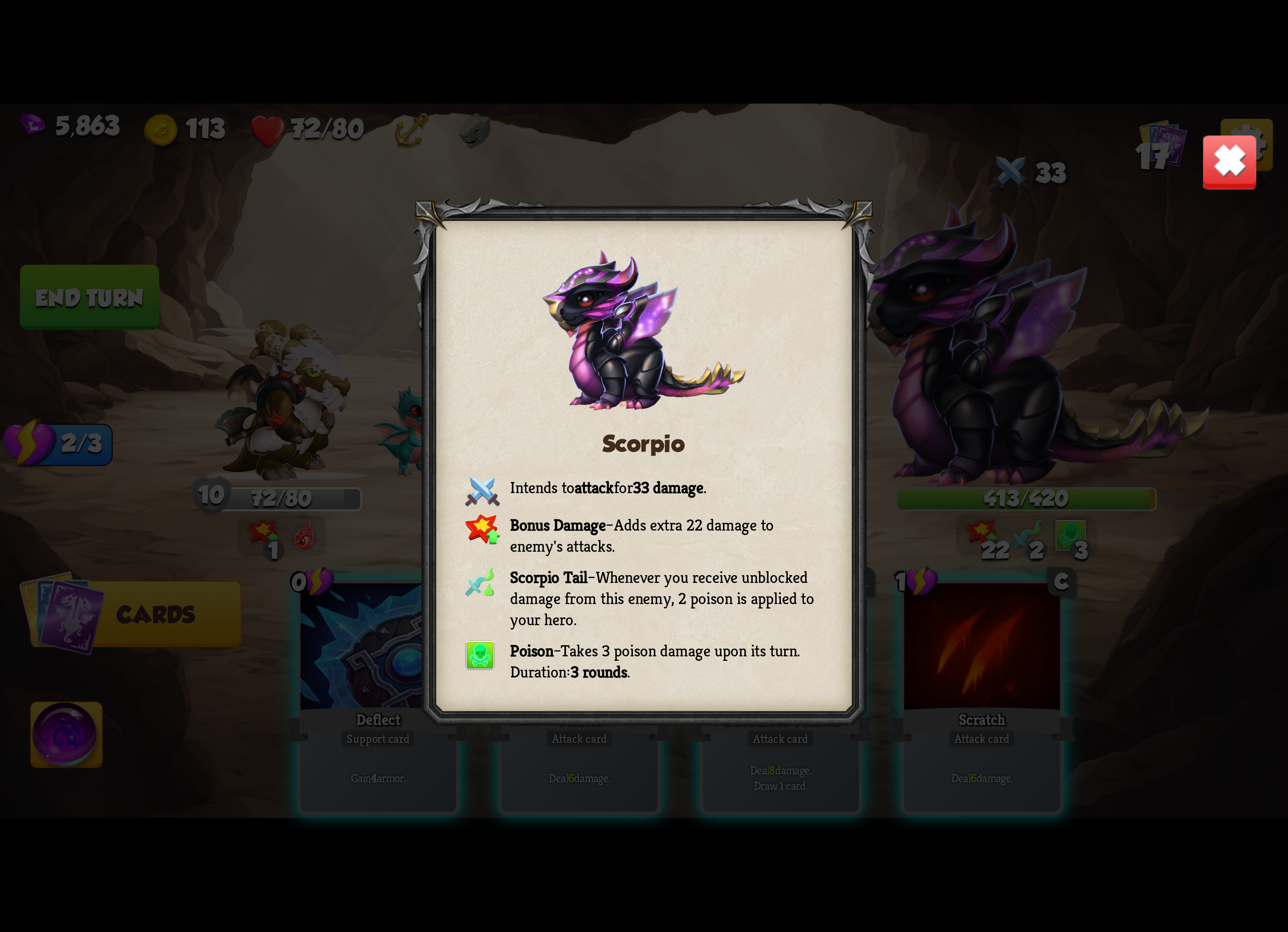
click at [1213, 172] on img at bounding box center [1230, 163] width 57 height 57
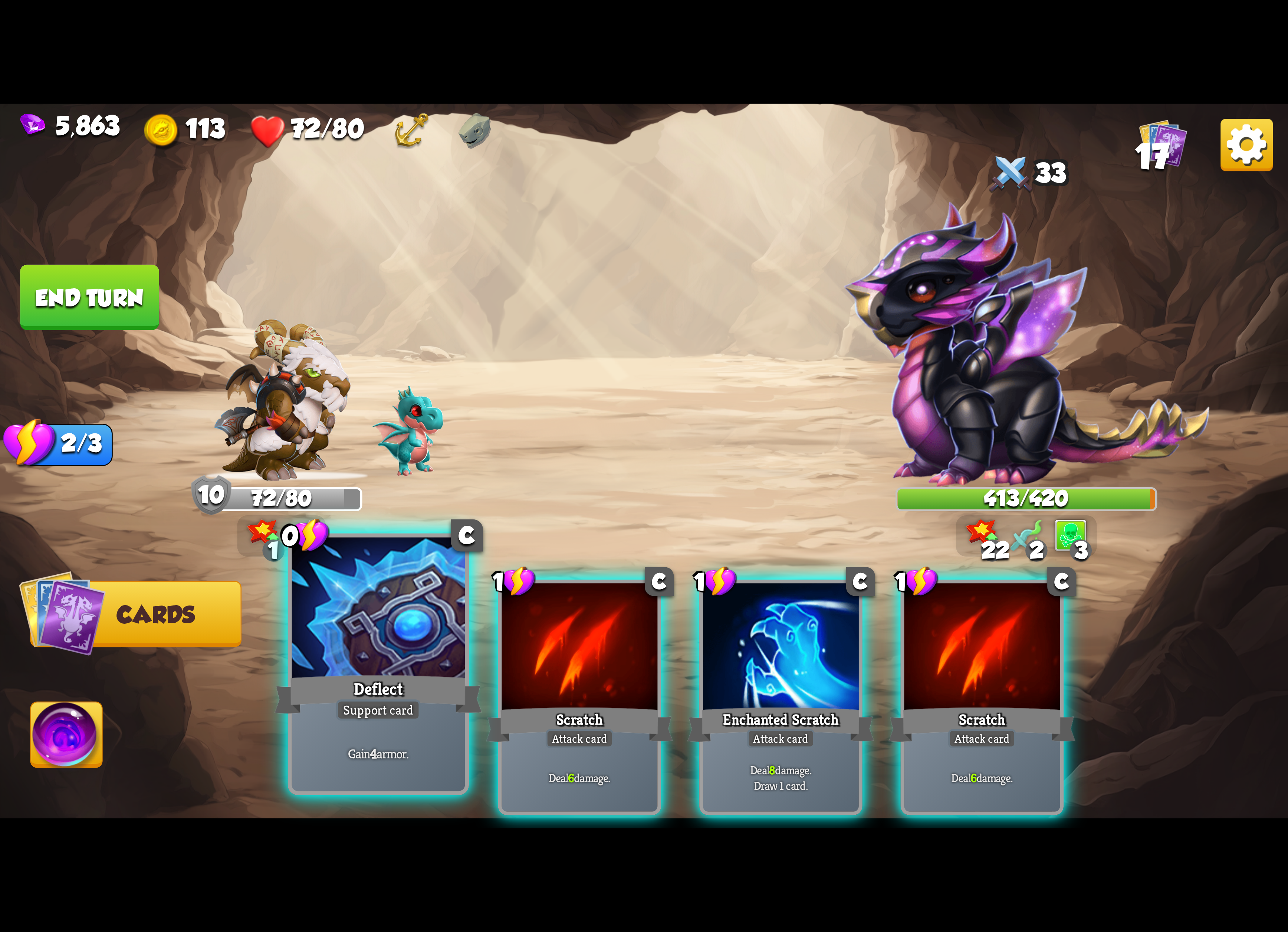
click at [416, 684] on div "Deflect" at bounding box center [378, 694] width 208 height 46
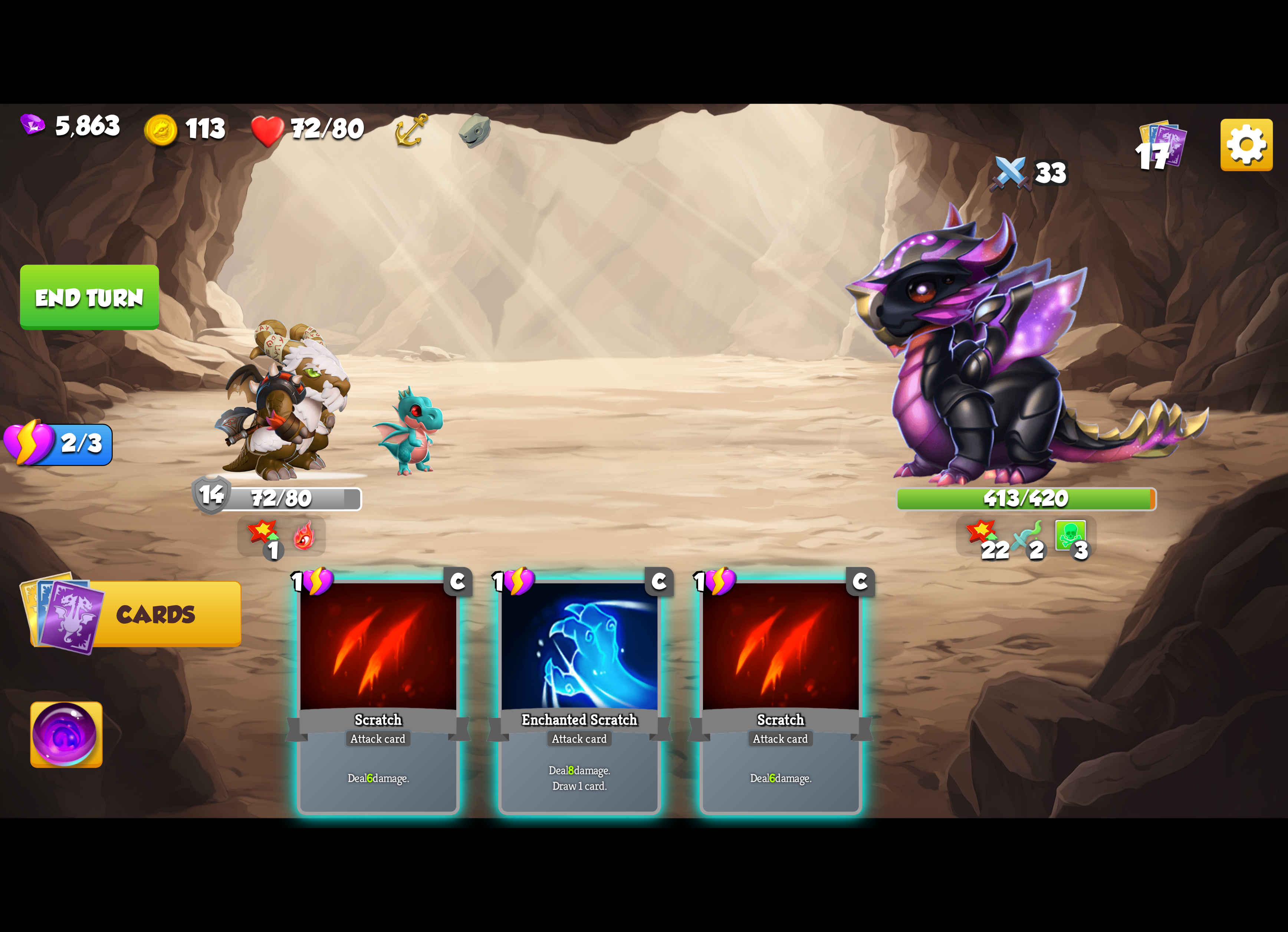
drag, startPoint x: 590, startPoint y: 659, endPoint x: 583, endPoint y: 682, distance: 24.0
click at [583, 673] on div "1 C Enchanted Scratch Attack card Deal 8 damage. Draw 1 card." at bounding box center [579, 697] width 163 height 235
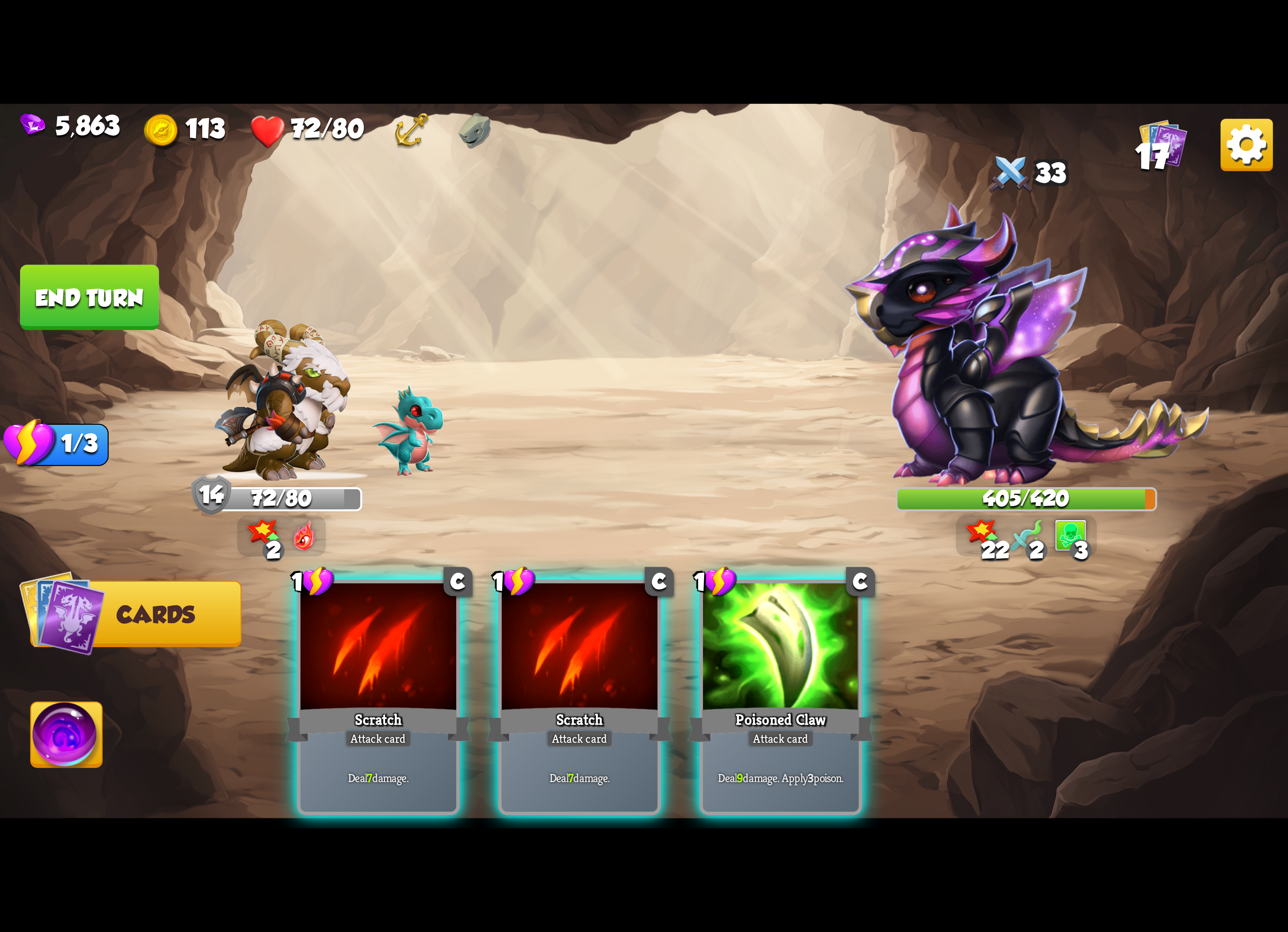
drag, startPoint x: 831, startPoint y: 684, endPoint x: 819, endPoint y: 687, distance: 12.4
click at [829, 704] on div "Poisoned Claw" at bounding box center [780, 724] width 187 height 41
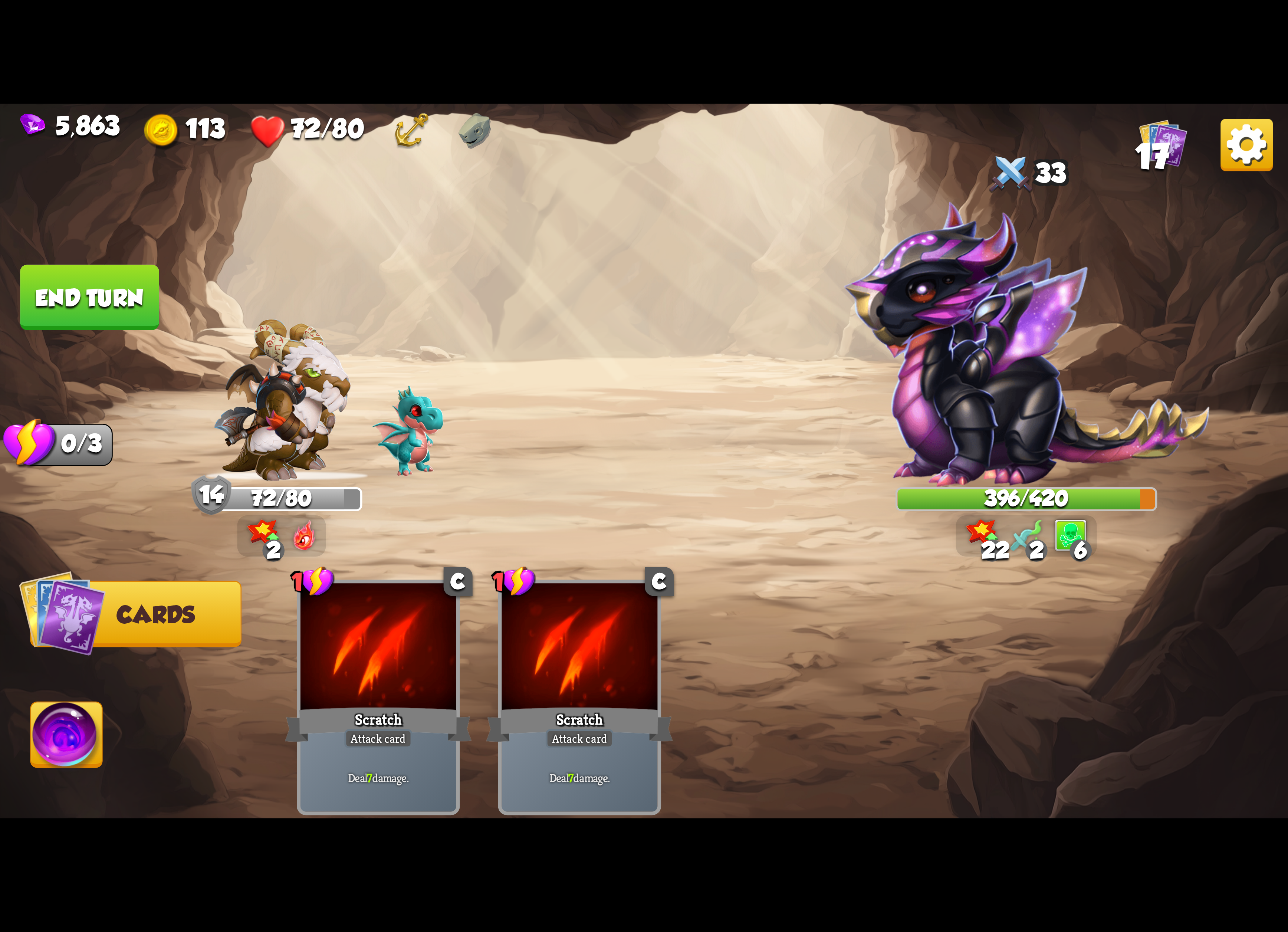
click at [75, 745] on img at bounding box center [67, 738] width 72 height 73
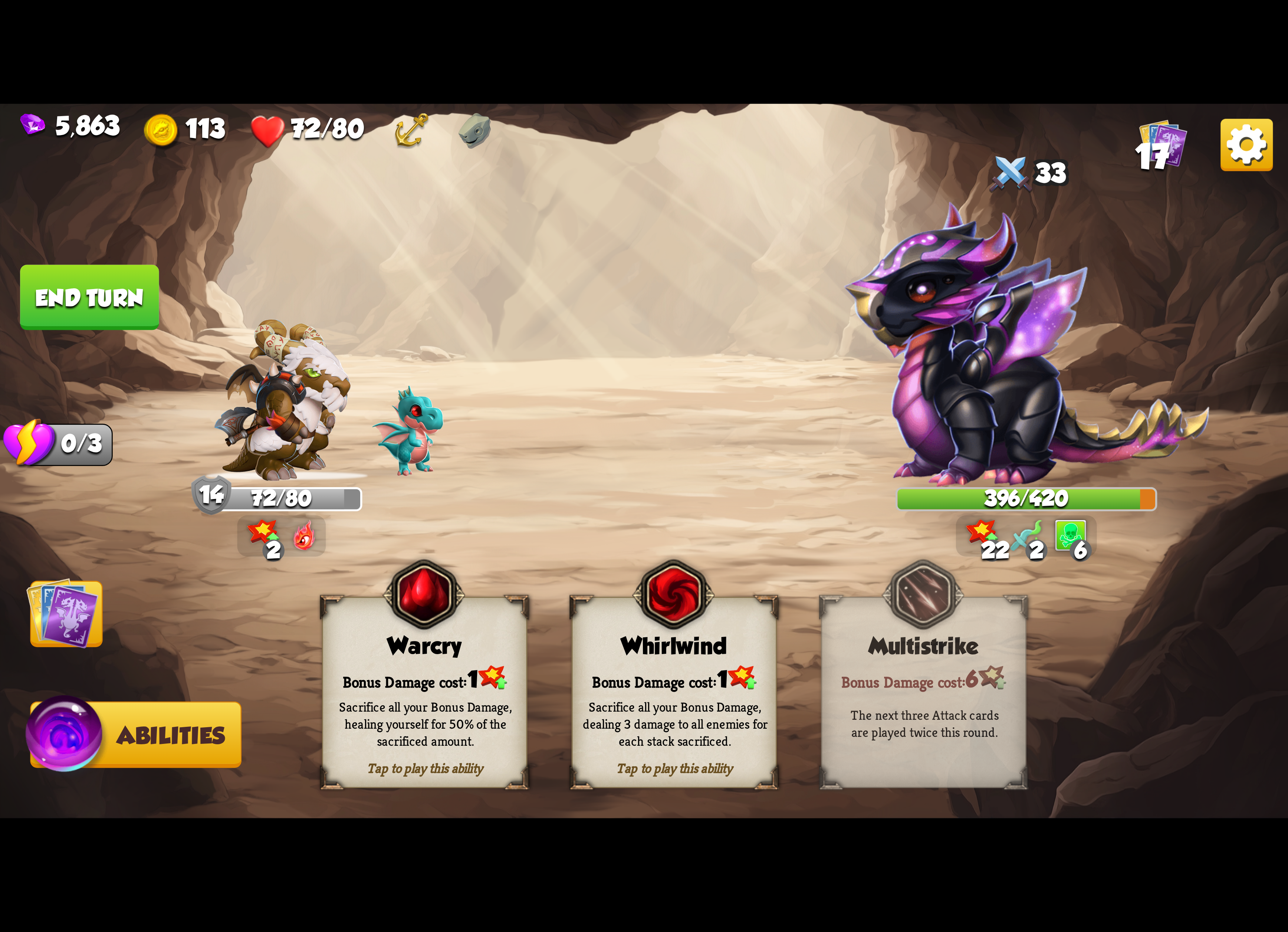
click at [491, 702] on div "Sacrifice all your Bonus Damage, healing yourself for 50% of the sacrificed amo…" at bounding box center [425, 723] width 185 height 51
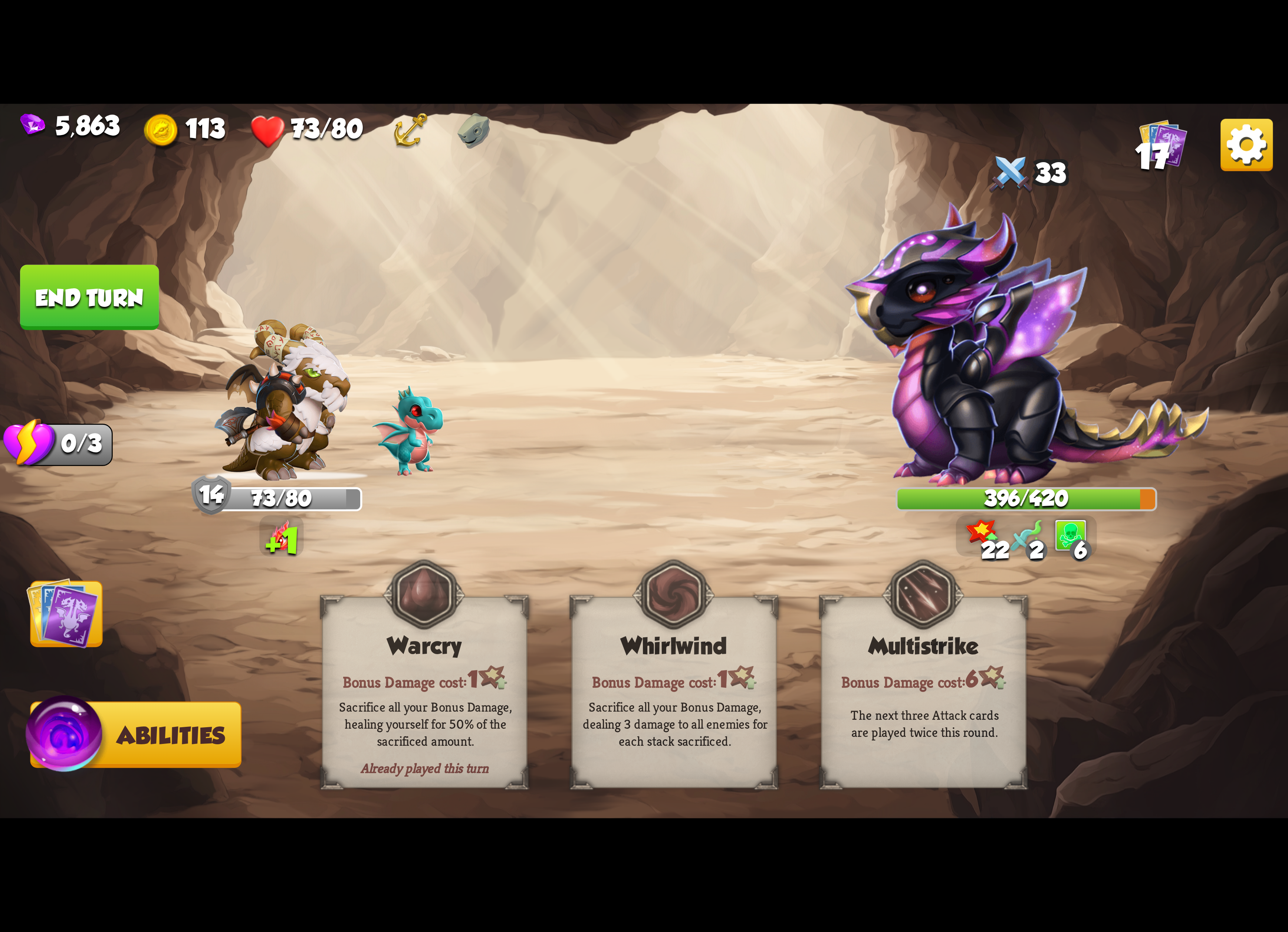
drag, startPoint x: 136, startPoint y: 324, endPoint x: 135, endPoint y: 335, distance: 11.0
click at [135, 335] on div "Select an enemy to attack... You don't have enough stamina to play that card...…" at bounding box center [644, 466] width 1288 height 724
click at [135, 319] on button "End turn" at bounding box center [89, 297] width 139 height 66
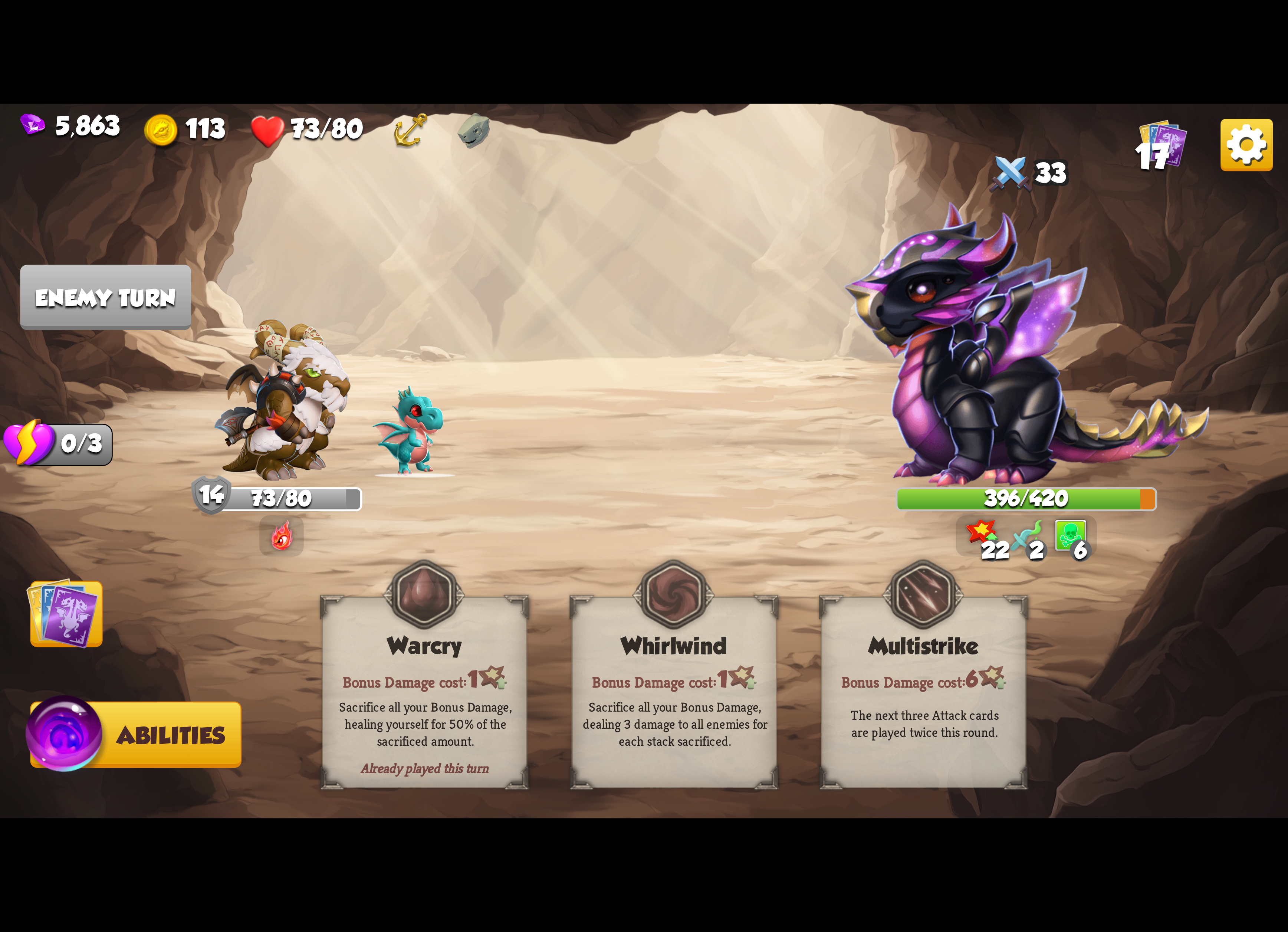
click at [57, 633] on img at bounding box center [63, 613] width 73 height 73
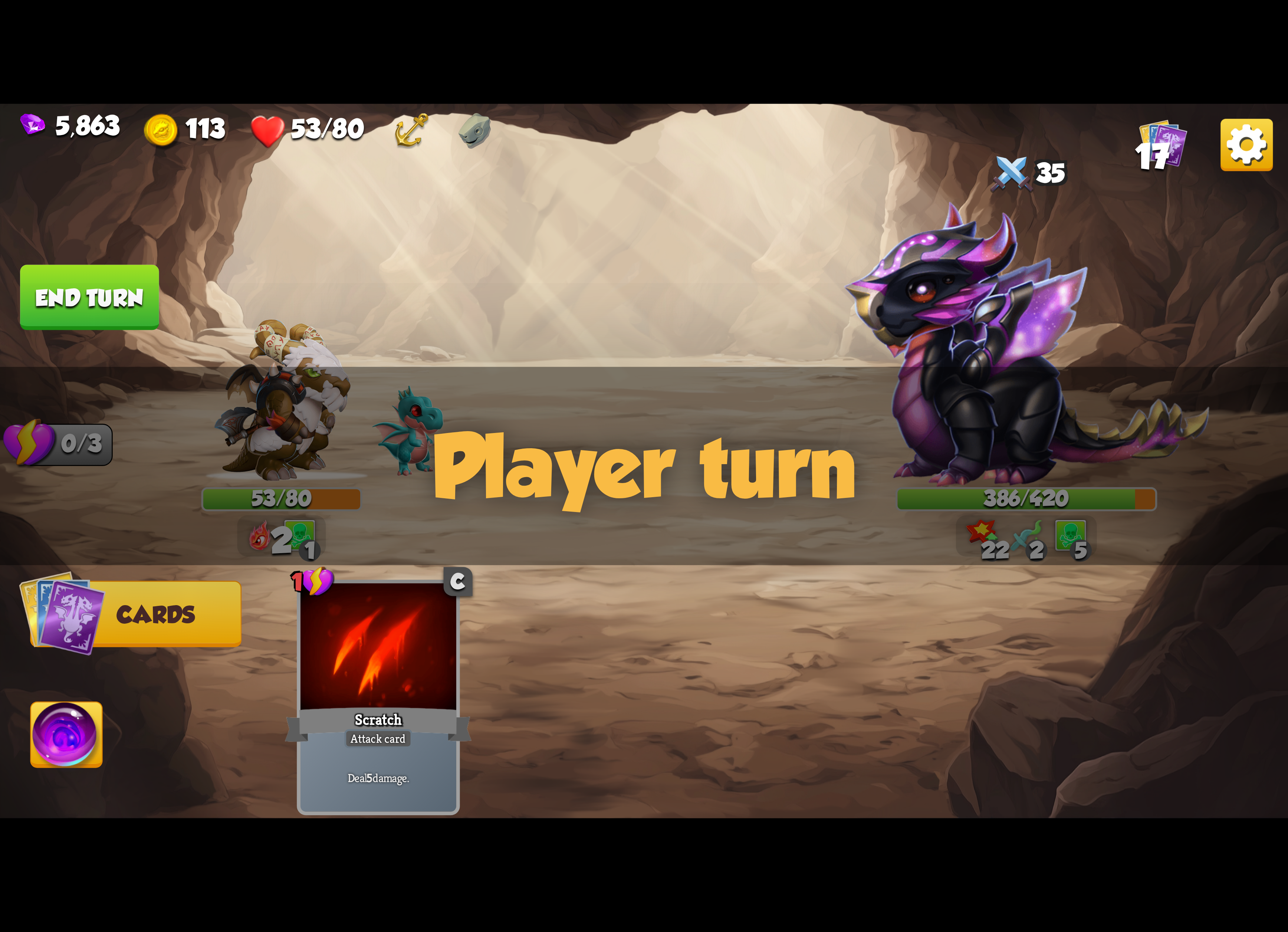
click at [1252, 148] on img at bounding box center [1246, 144] width 52 height 52
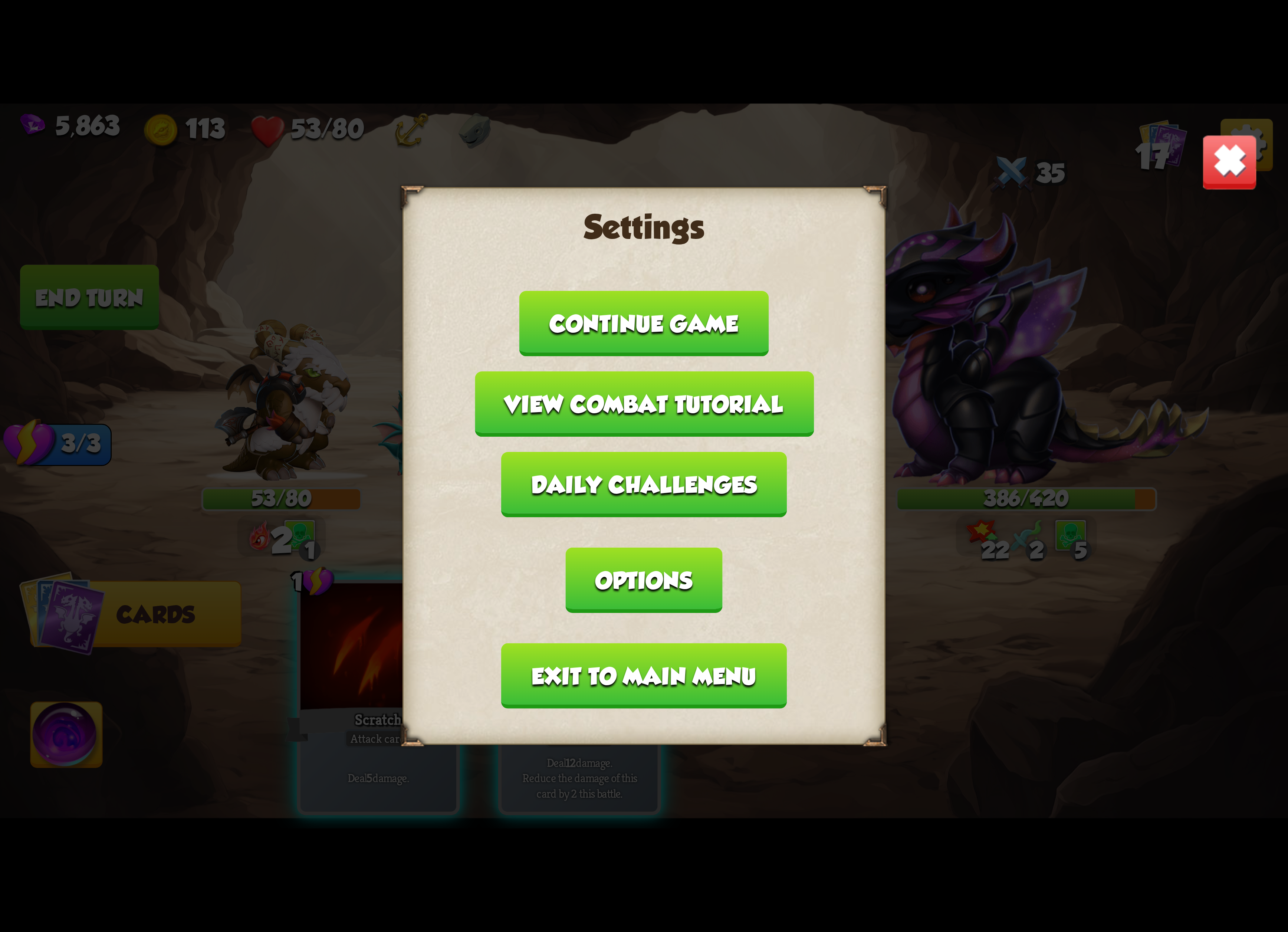
click at [691, 643] on button "Exit to main menu" at bounding box center [644, 675] width 285 height 66
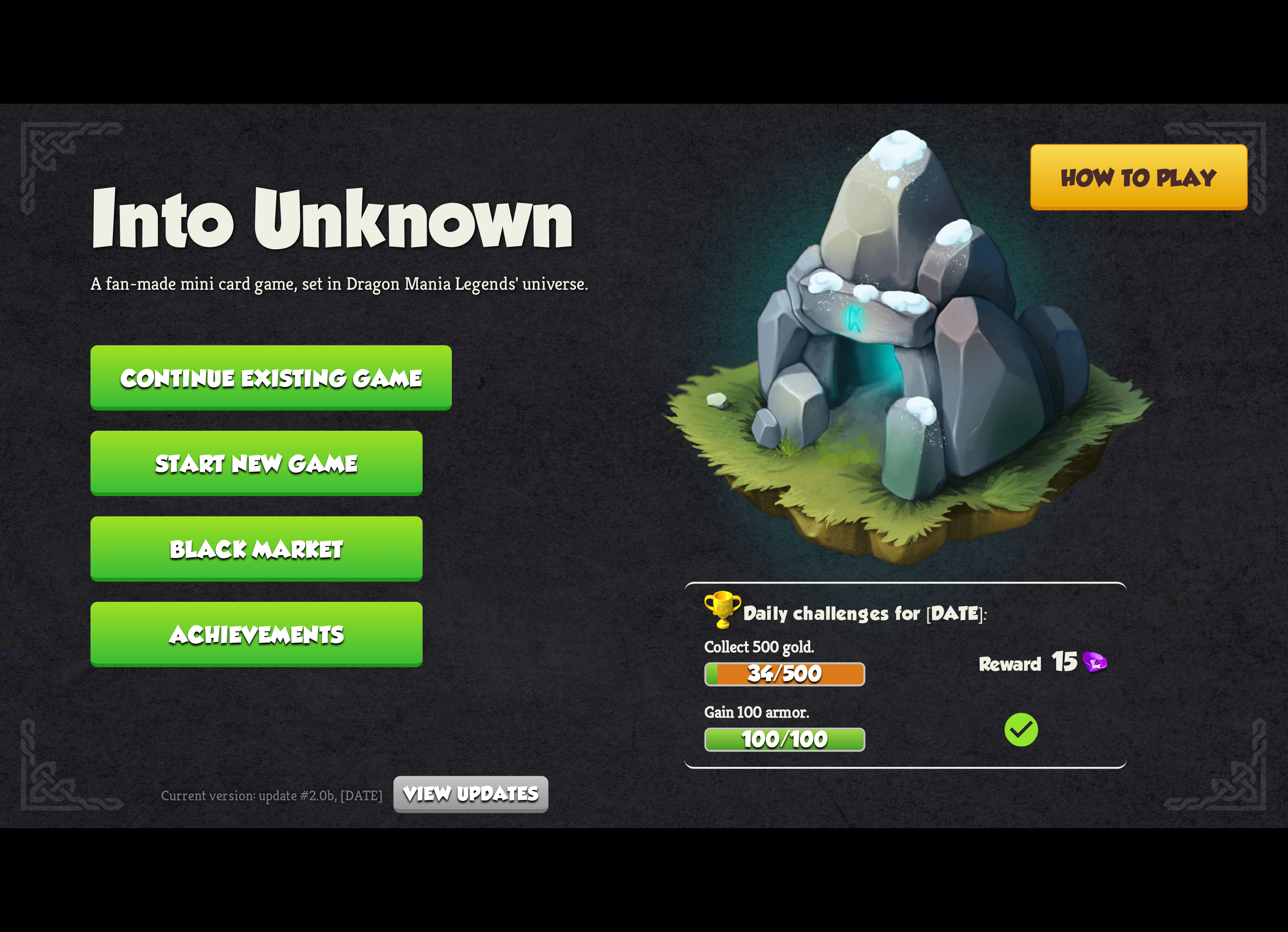
click at [420, 356] on button "Continue existing game" at bounding box center [271, 377] width 362 height 66
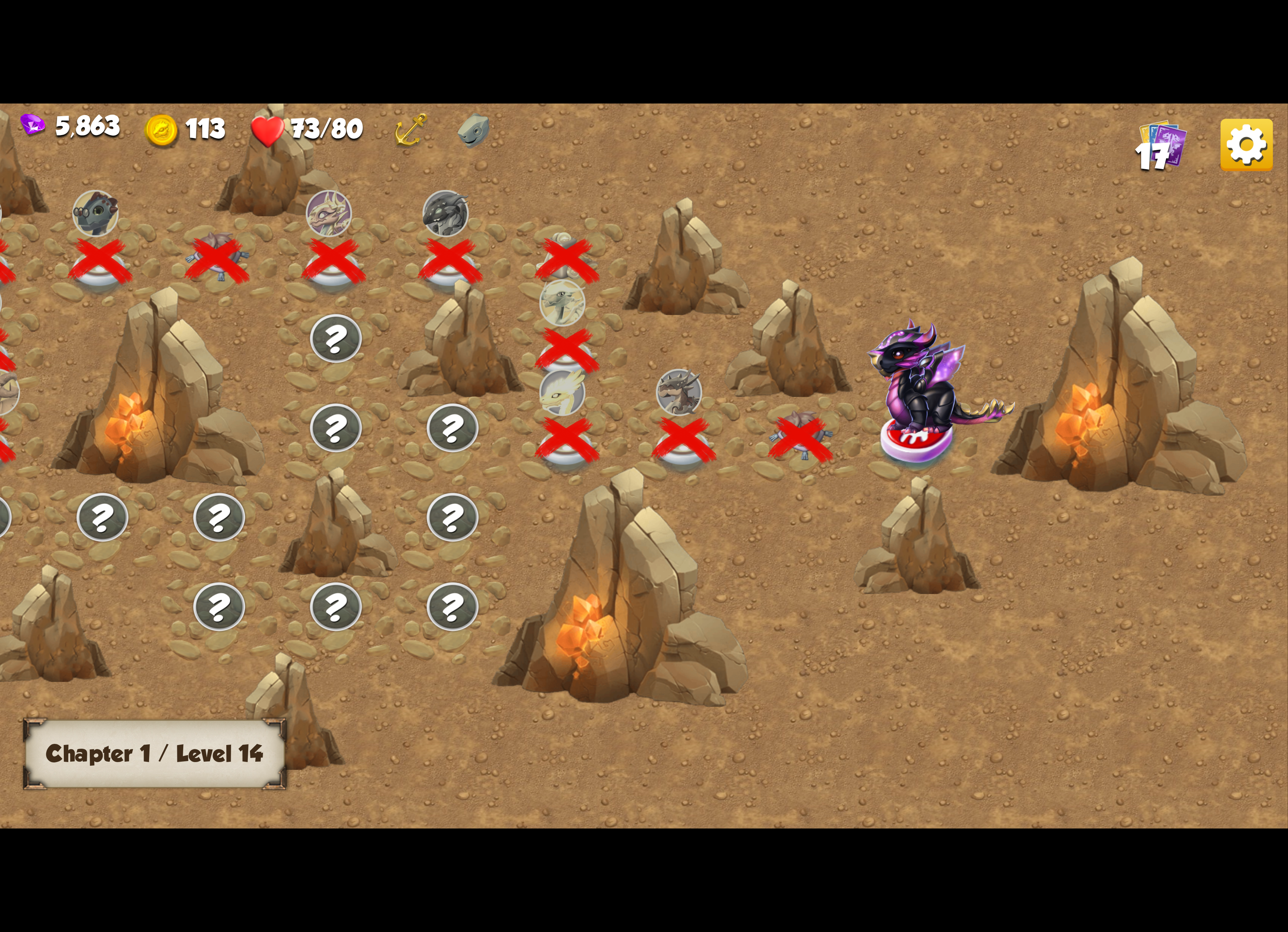
click at [899, 424] on img at bounding box center [941, 375] width 149 height 117
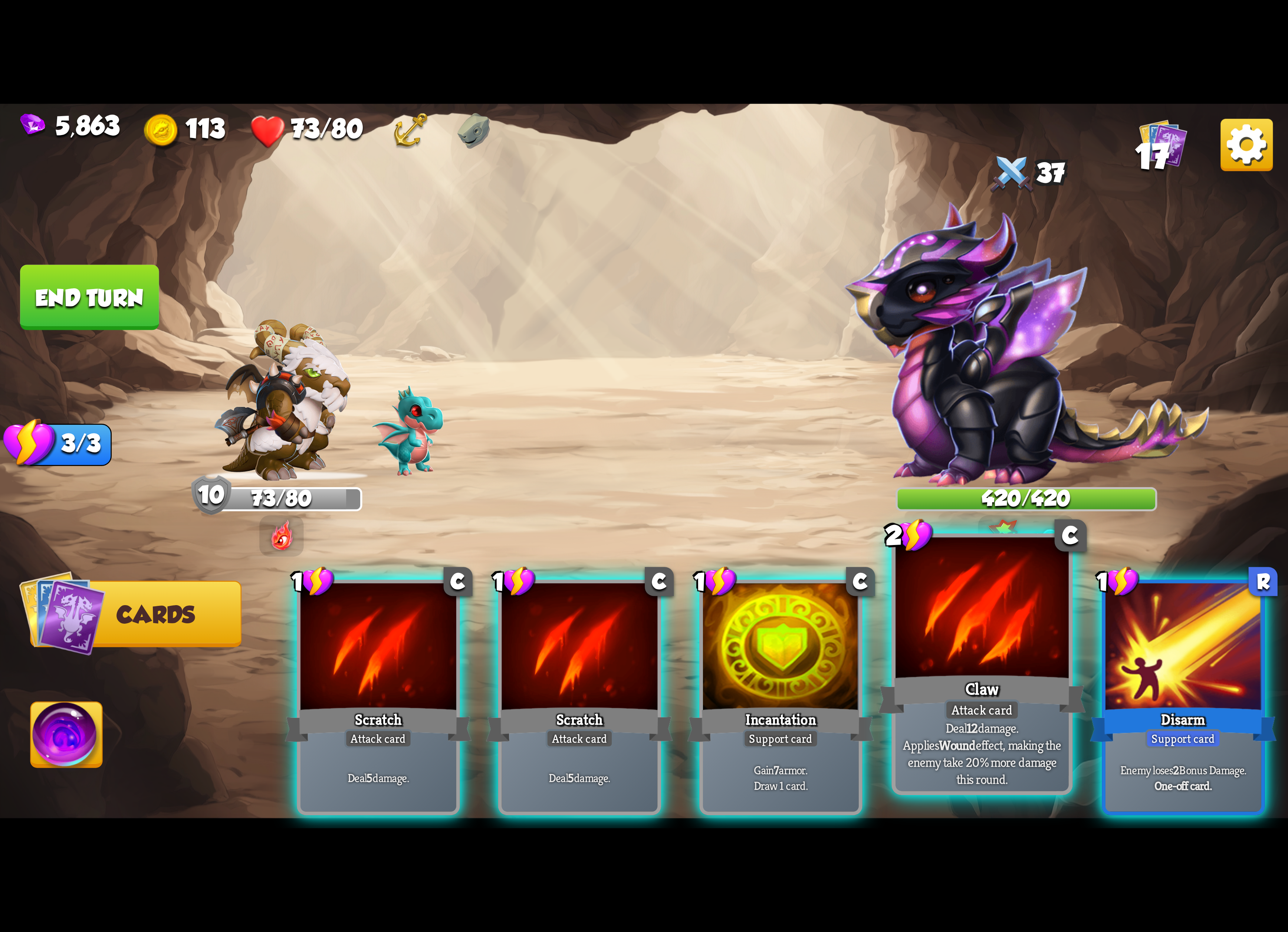
click at [1022, 690] on div "Claw" at bounding box center [982, 694] width 208 height 46
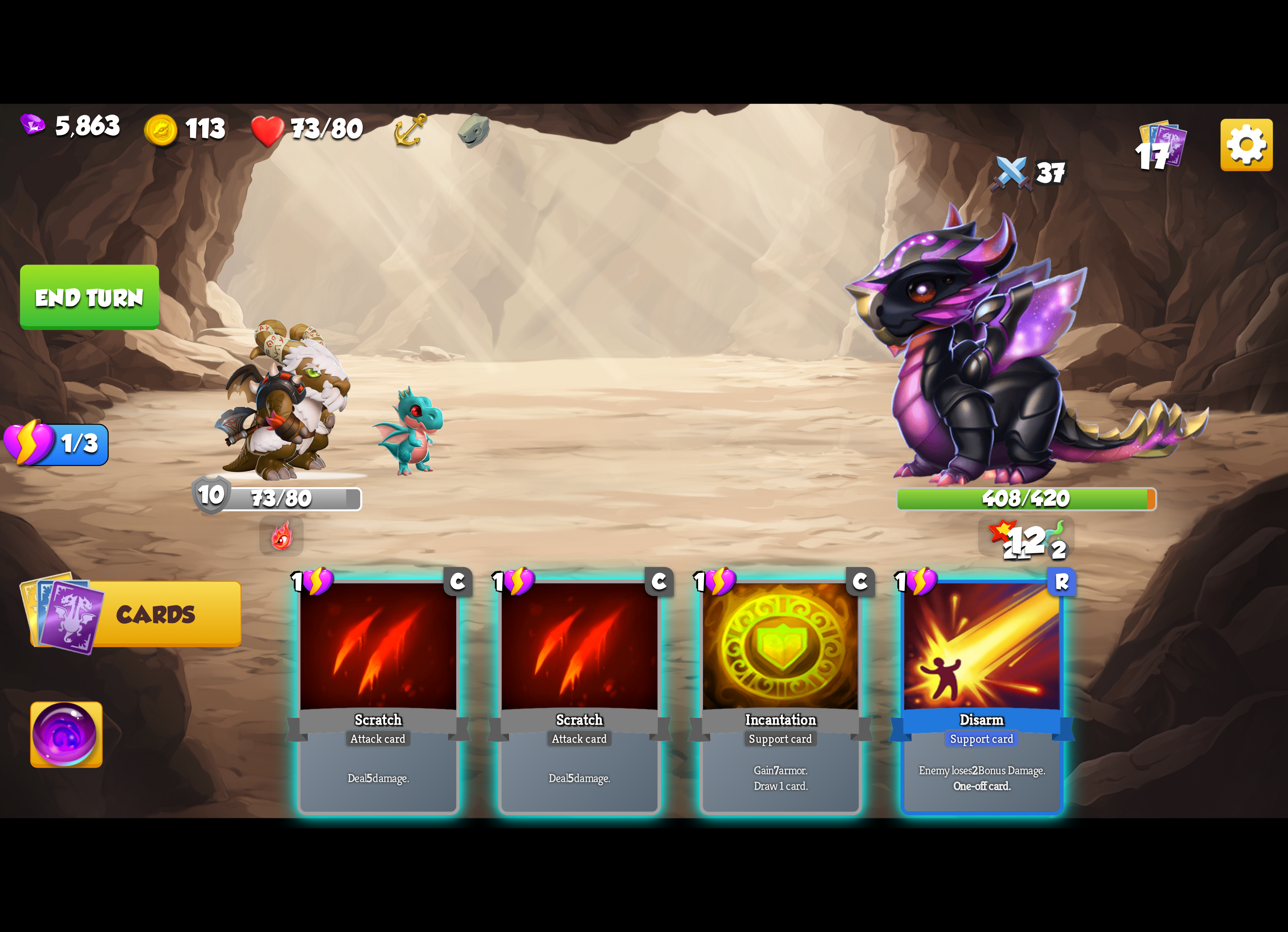
drag, startPoint x: 616, startPoint y: 699, endPoint x: 620, endPoint y: 694, distance: 6.4
click at [620, 704] on div "Scratch" at bounding box center [579, 724] width 187 height 41
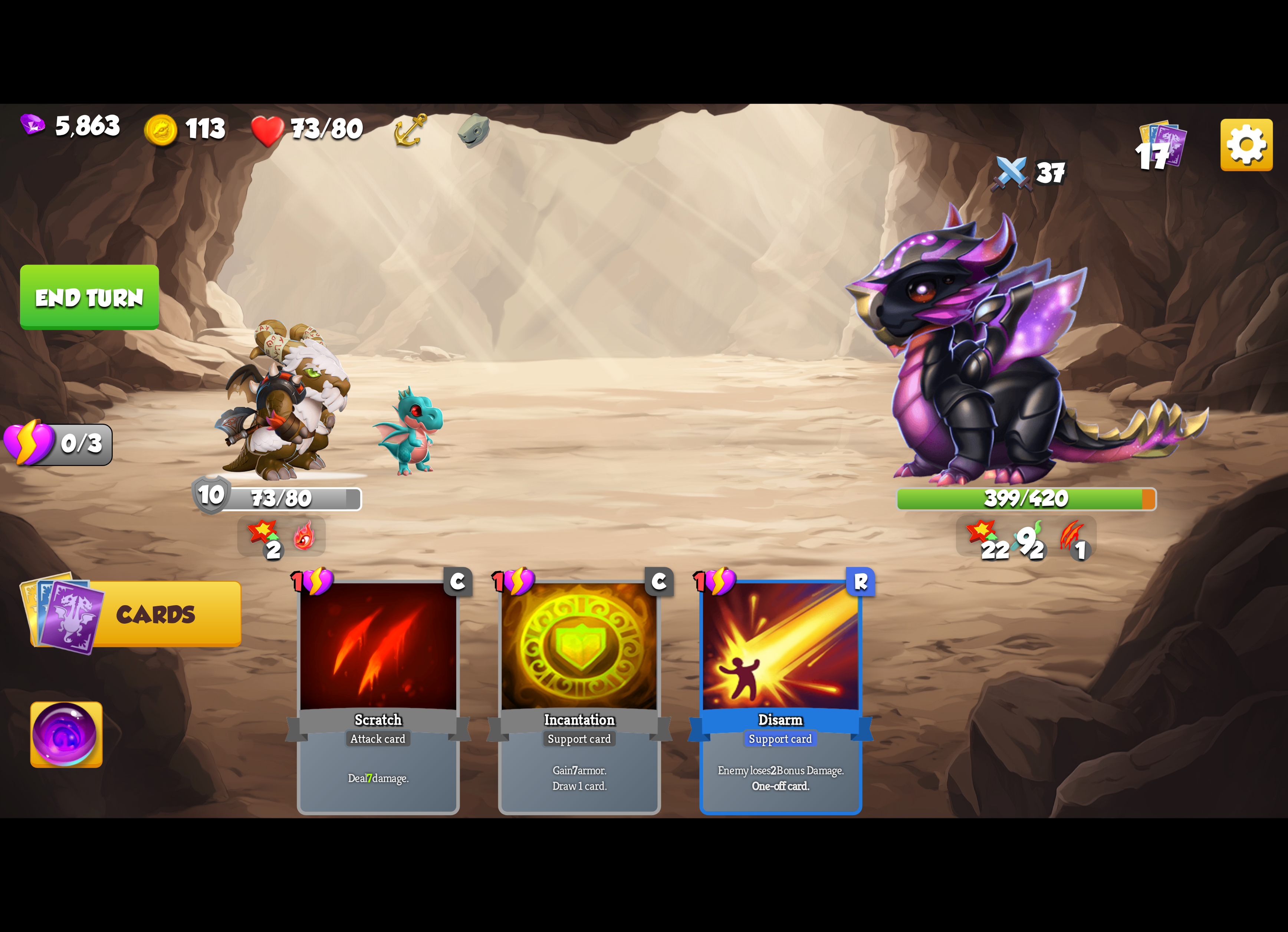
click at [96, 719] on img at bounding box center [67, 738] width 72 height 73
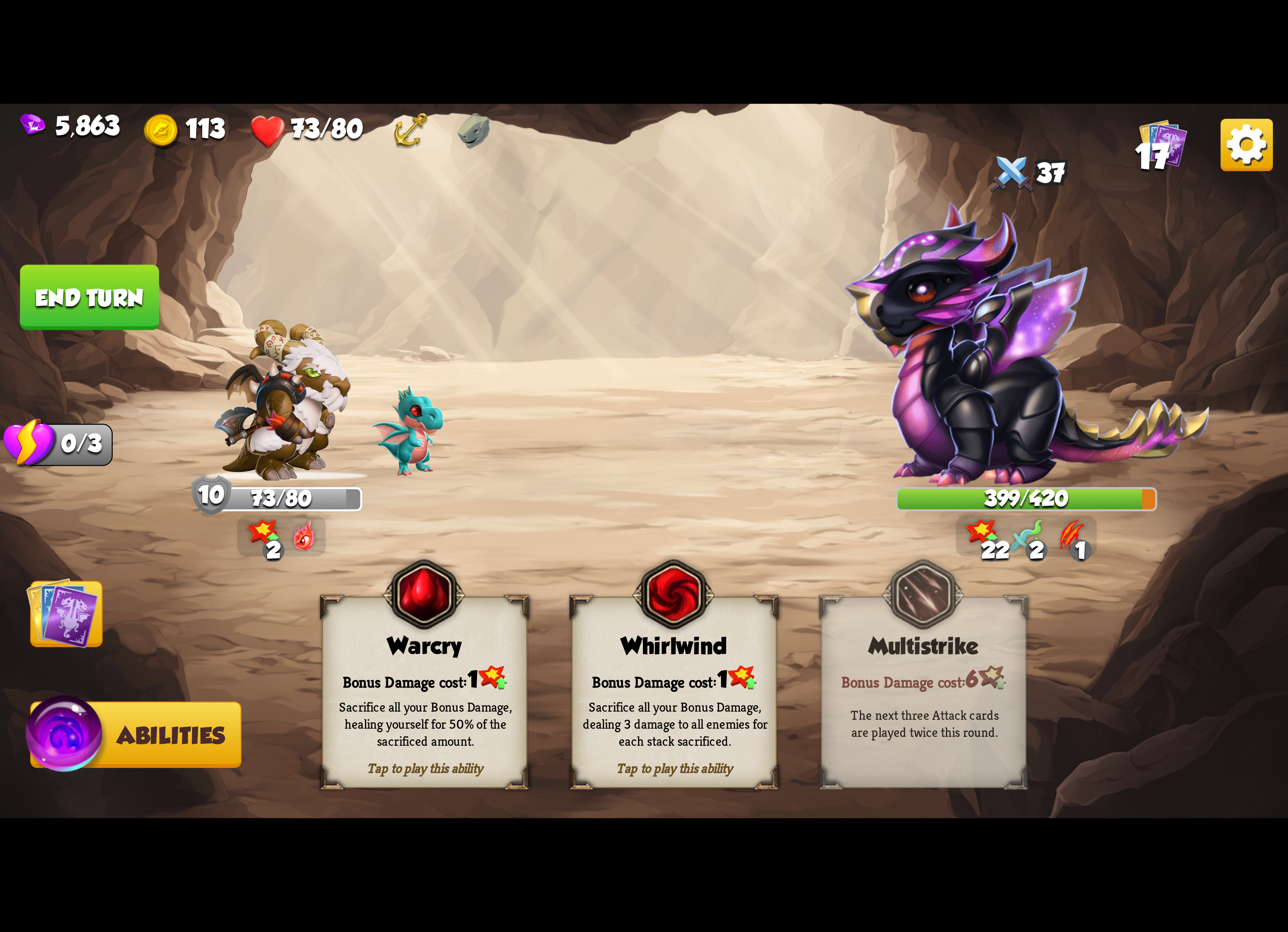
click at [709, 727] on div "Sacrifice all your Bonus Damage, dealing 3 damage to all enemies for each stack…" at bounding box center [674, 723] width 185 height 51
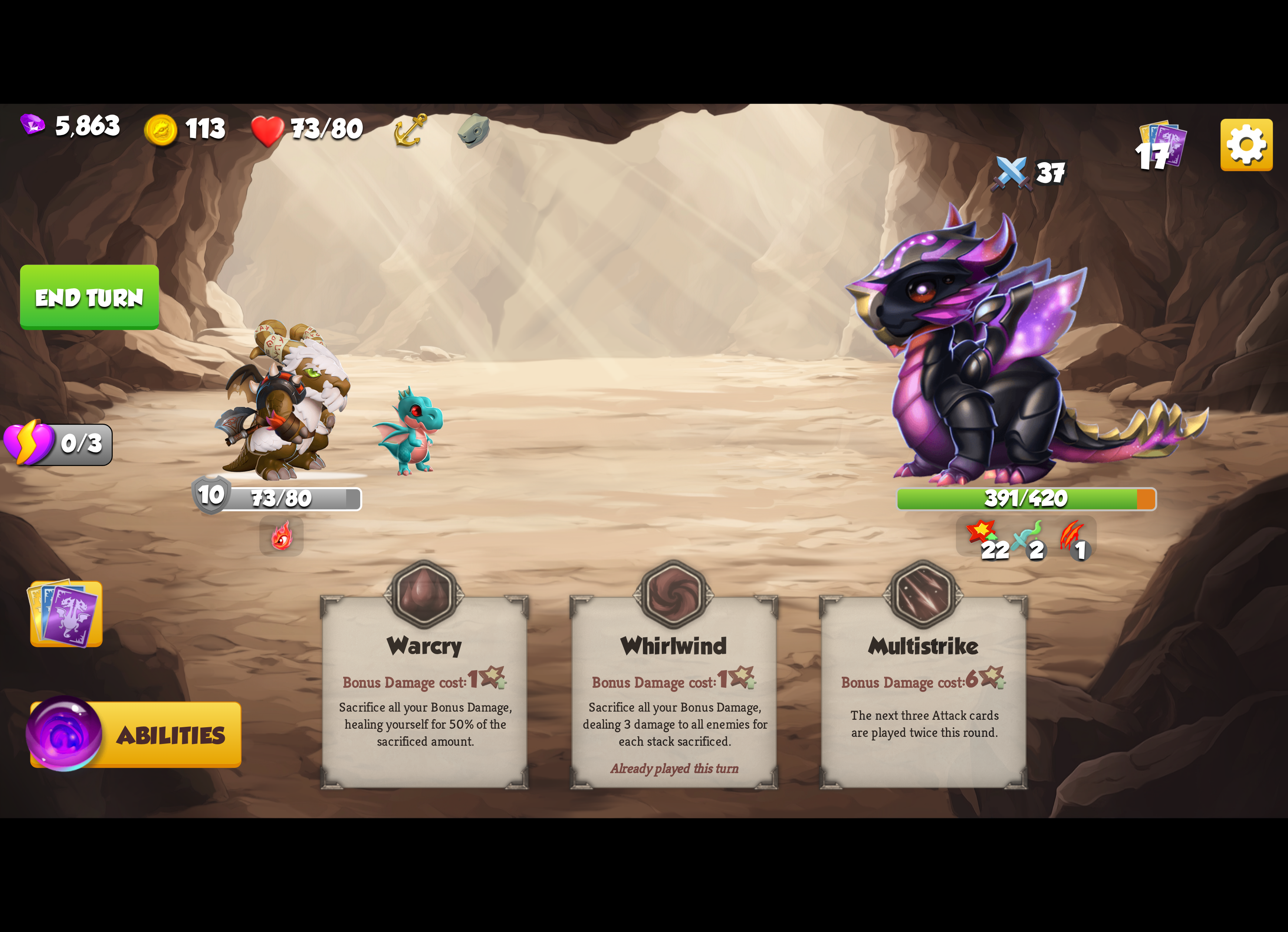
click at [90, 641] on img at bounding box center [63, 613] width 73 height 73
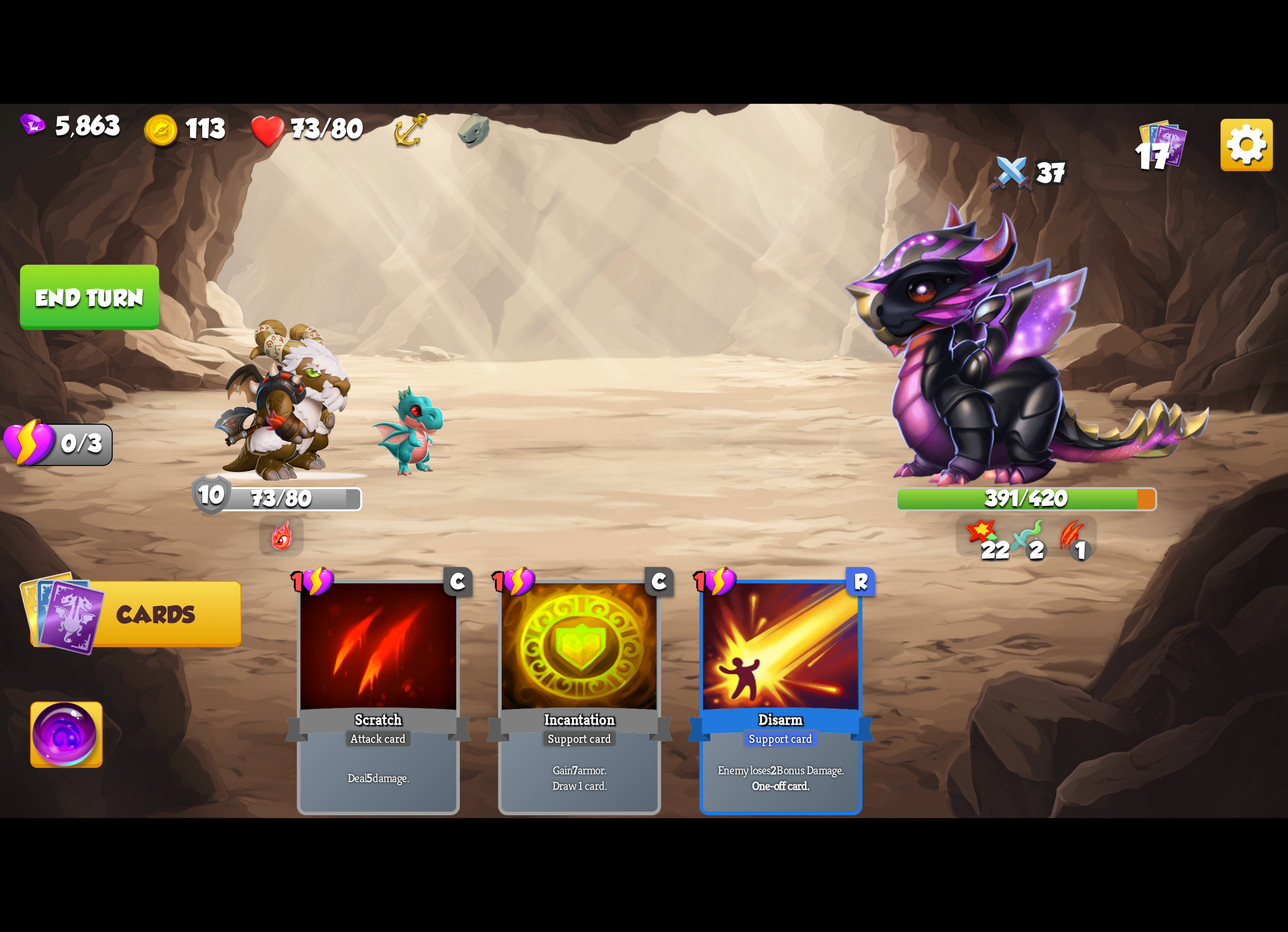
drag, startPoint x: 104, startPoint y: 315, endPoint x: 667, endPoint y: 319, distance: 563.0
click at [898, 303] on div "Select an enemy to attack... You don't have enough stamina to play that card...…" at bounding box center [644, 466] width 1288 height 724
click at [1237, 165] on img at bounding box center [1246, 144] width 52 height 52
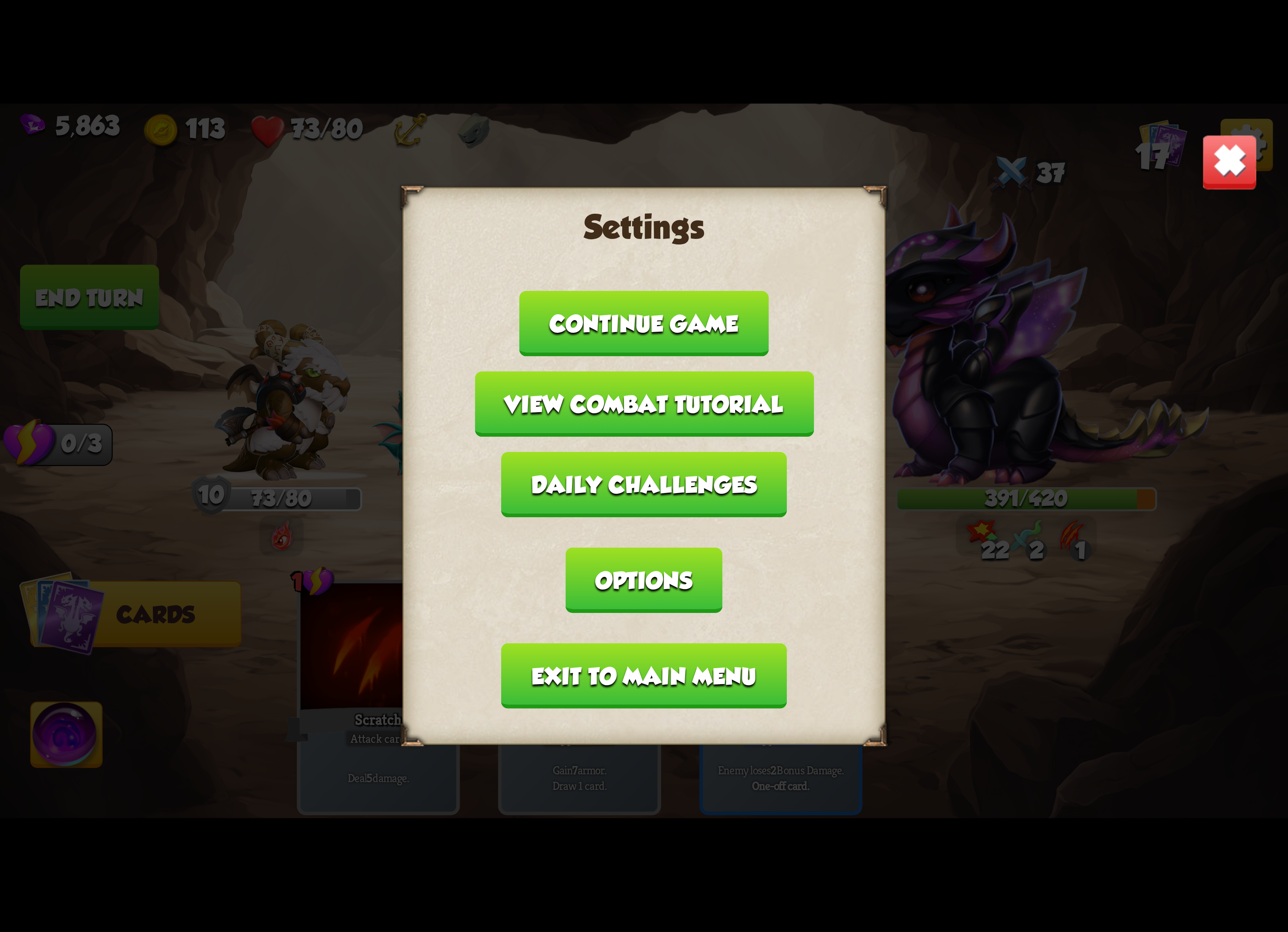
click at [598, 645] on button "Exit to main menu" at bounding box center [644, 675] width 285 height 66
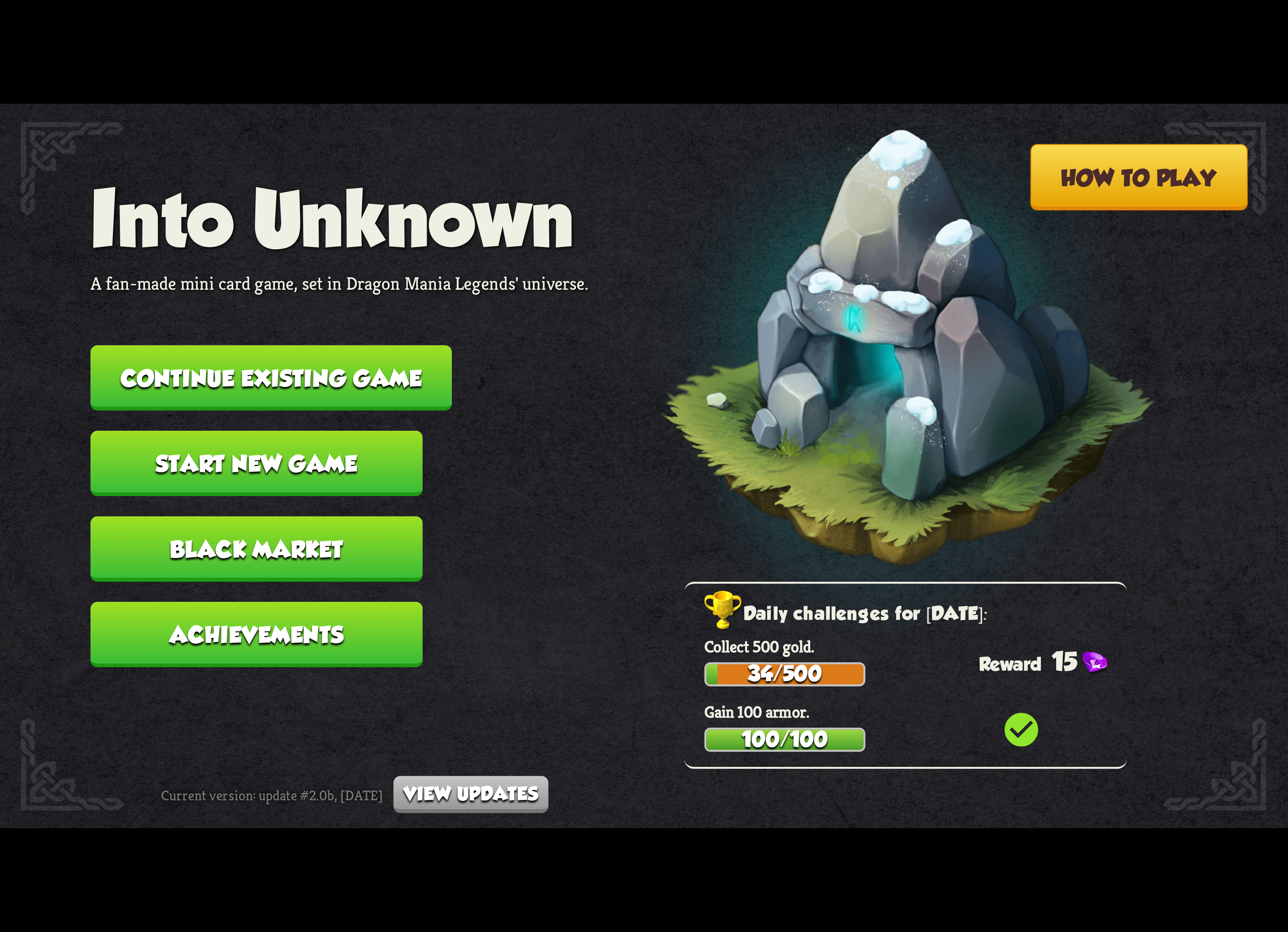
click at [344, 353] on button "Continue existing game" at bounding box center [271, 377] width 362 height 66
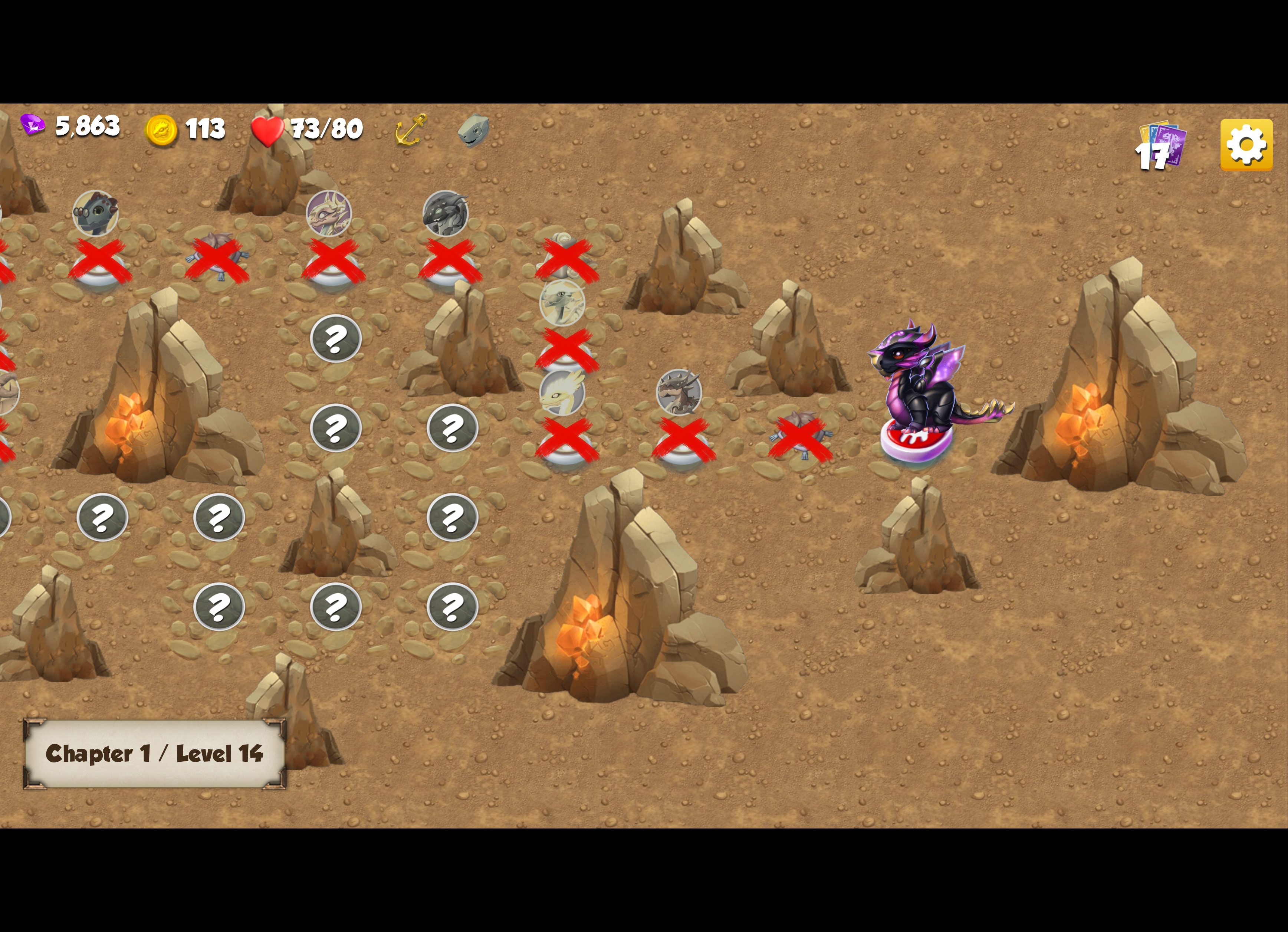
click at [921, 434] on img at bounding box center [919, 440] width 80 height 66
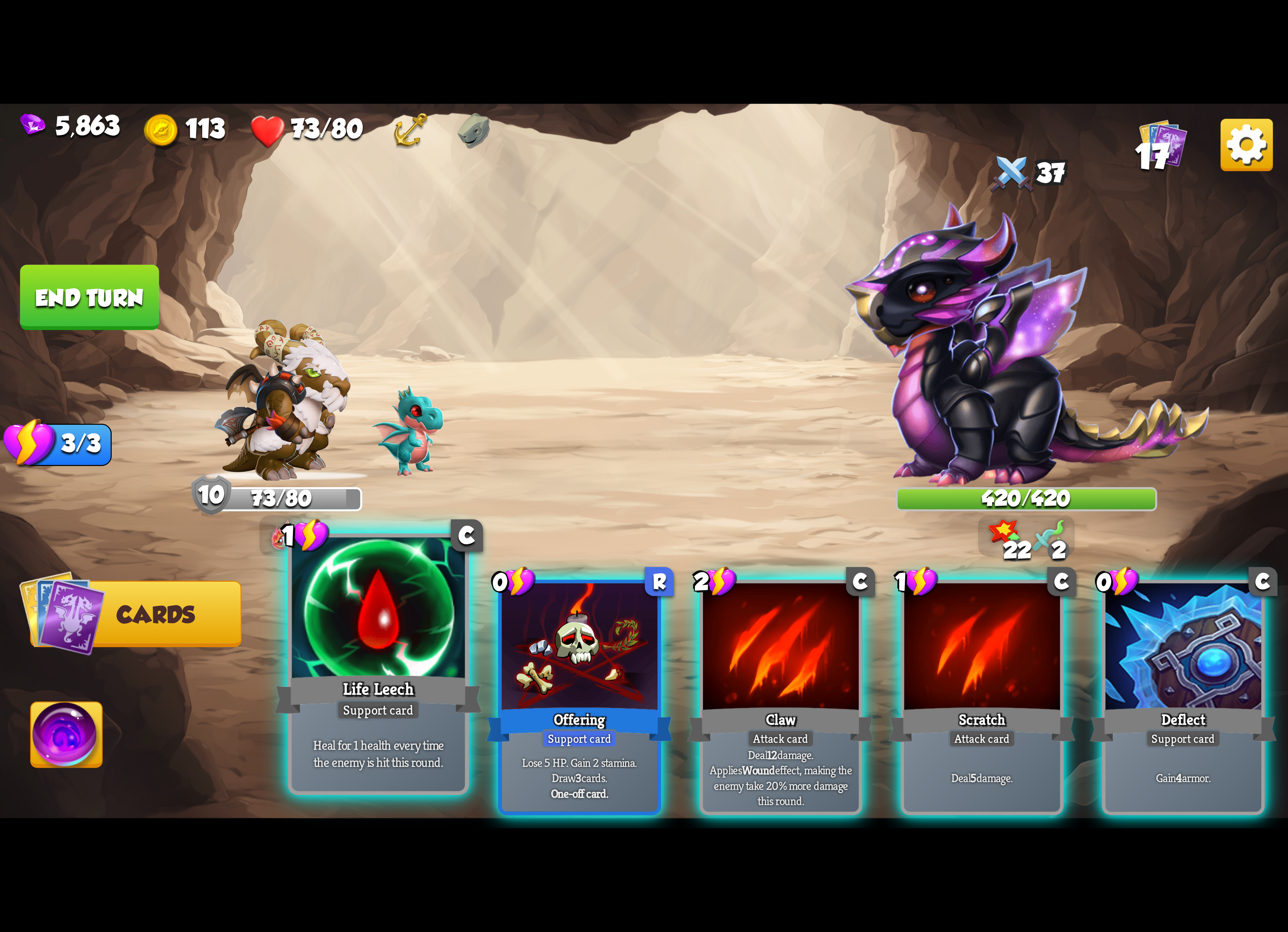
click at [444, 722] on div "Heal for 1 health every time the enemy is hit this round." at bounding box center [378, 753] width 173 height 75
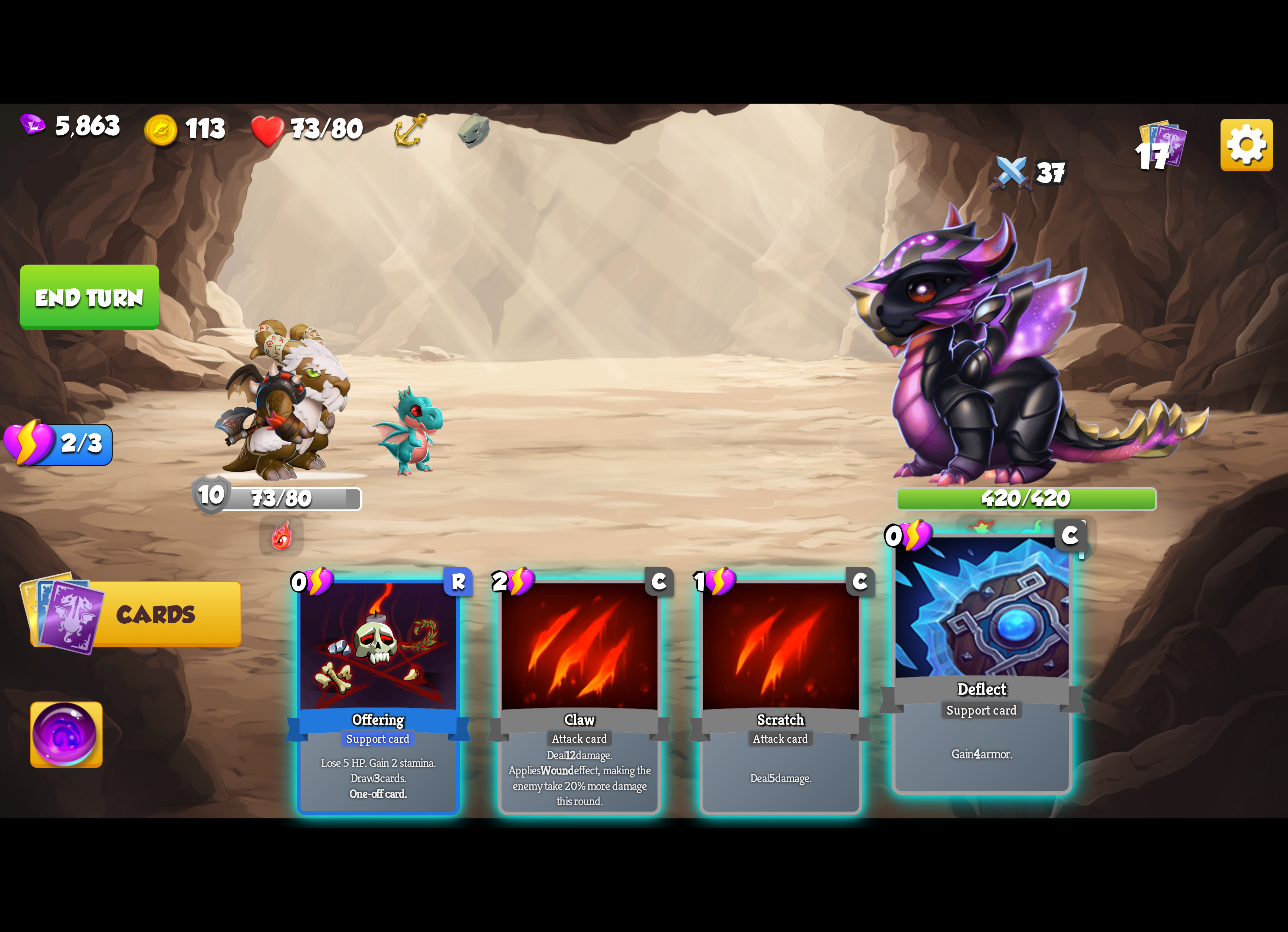
click at [974, 633] on div at bounding box center [981, 610] width 173 height 146
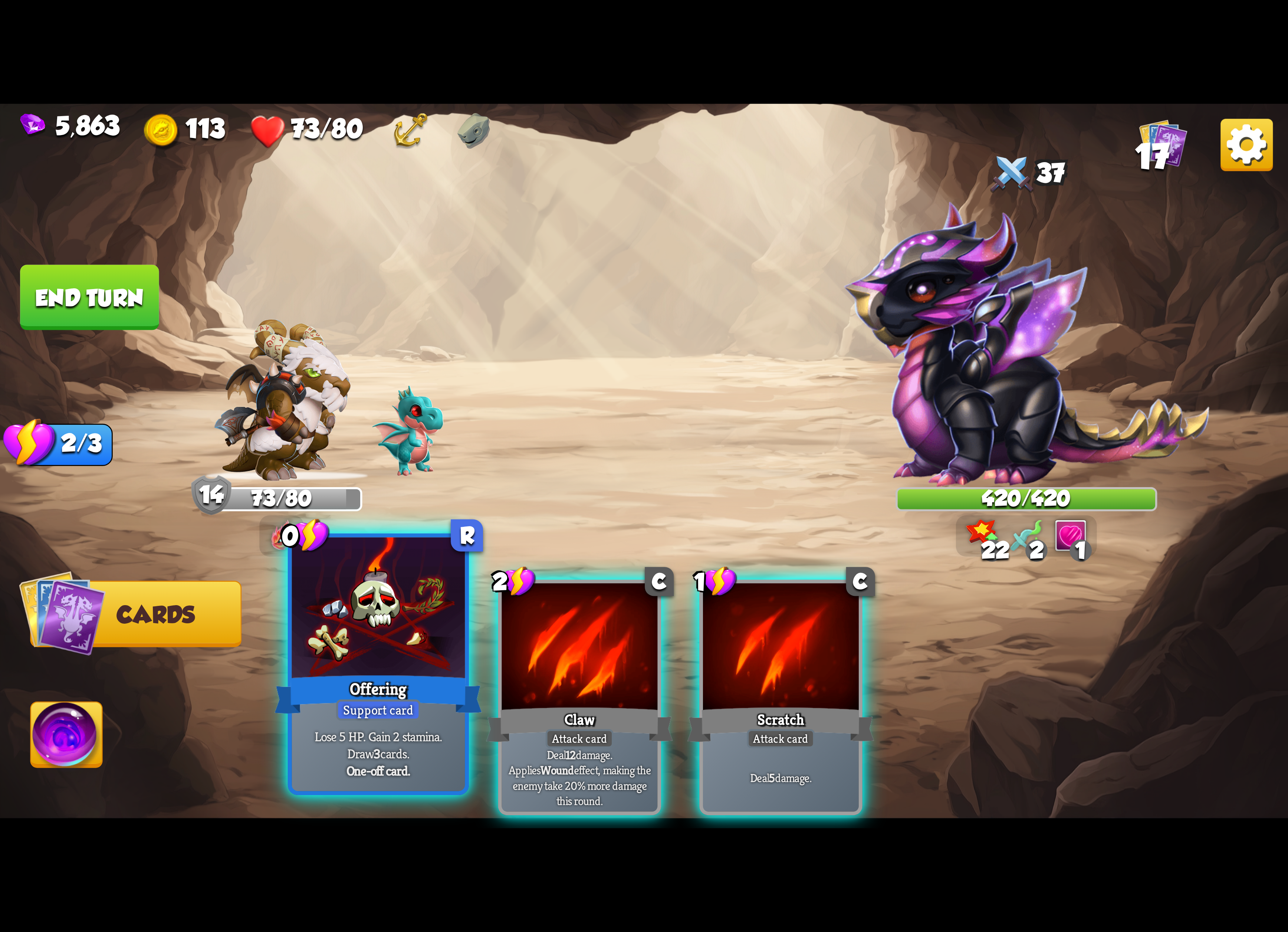
click at [439, 667] on div at bounding box center [378, 610] width 173 height 146
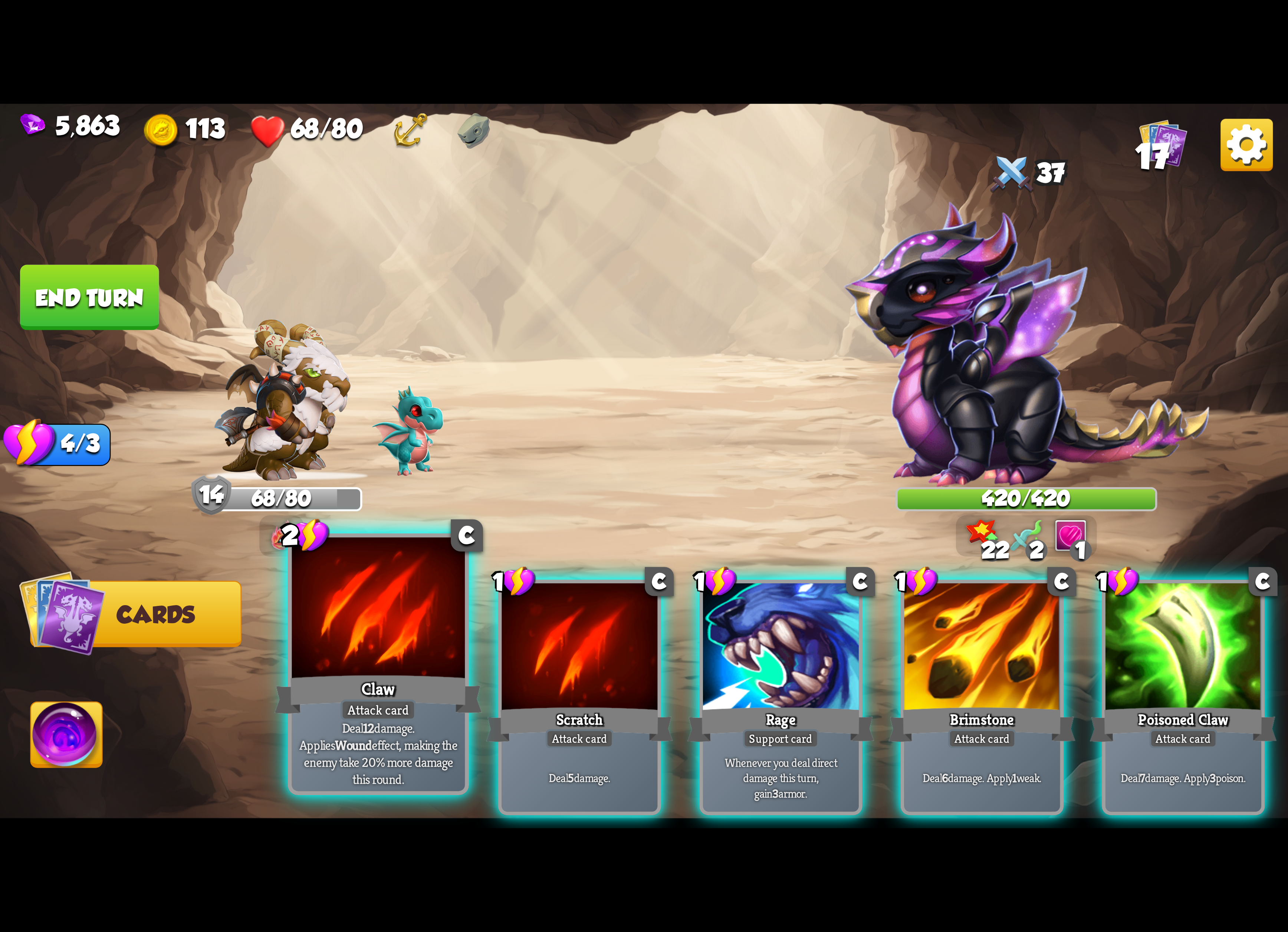
click at [436, 672] on div "Claw" at bounding box center [378, 694] width 208 height 46
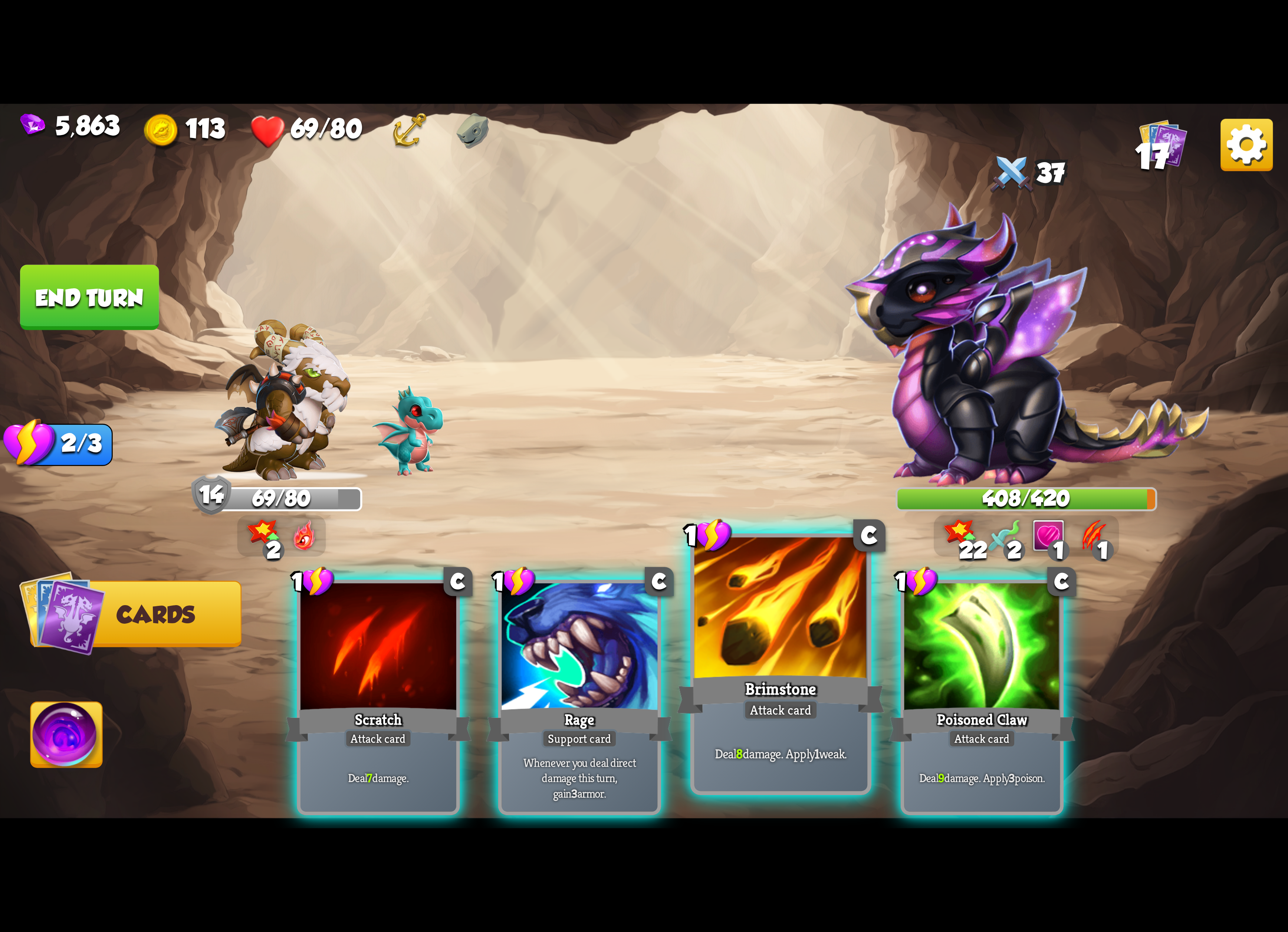
click at [816, 691] on div "Brimstone" at bounding box center [781, 694] width 208 height 46
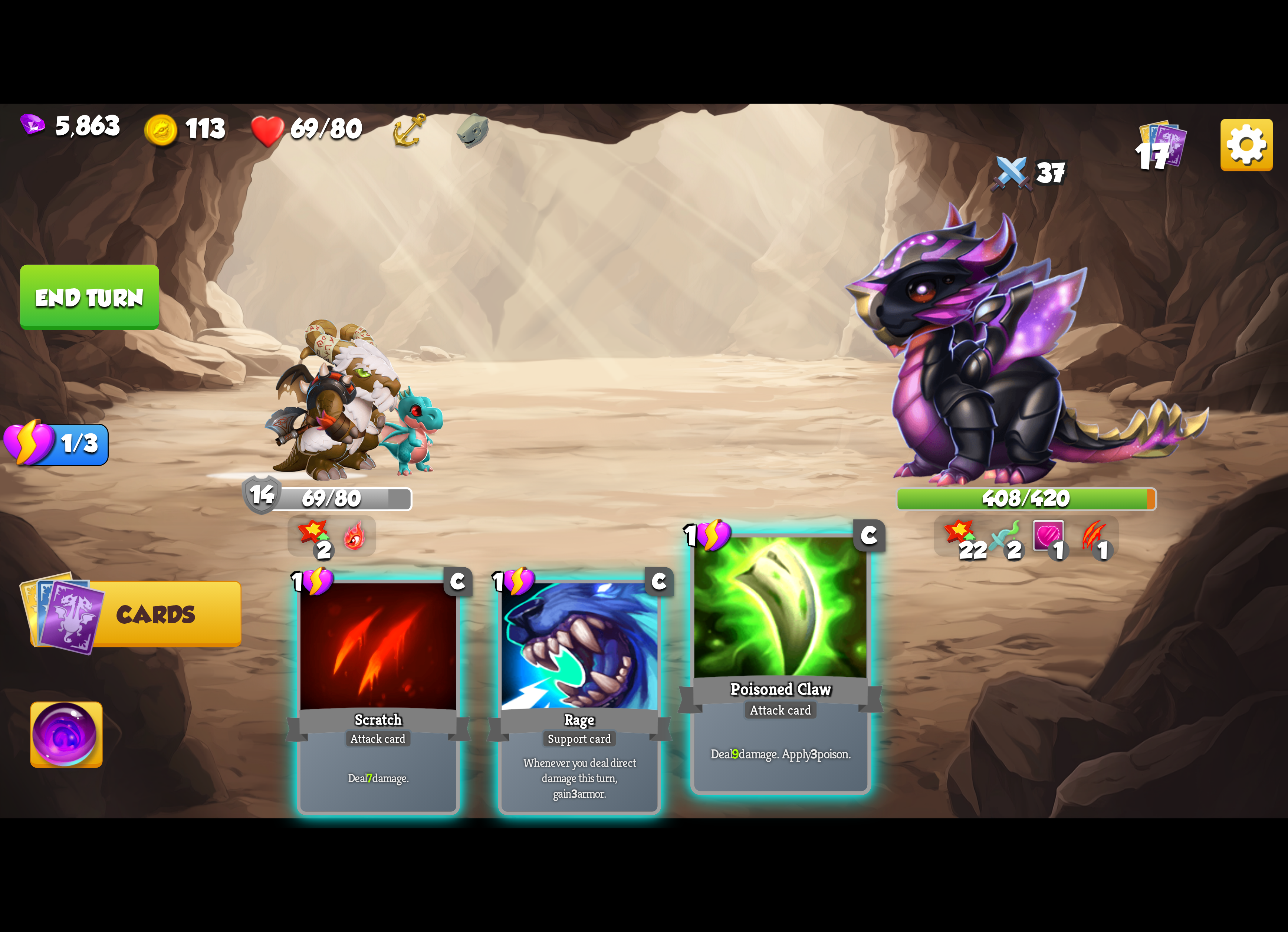
click at [820, 690] on div "Poisoned Claw" at bounding box center [781, 694] width 208 height 46
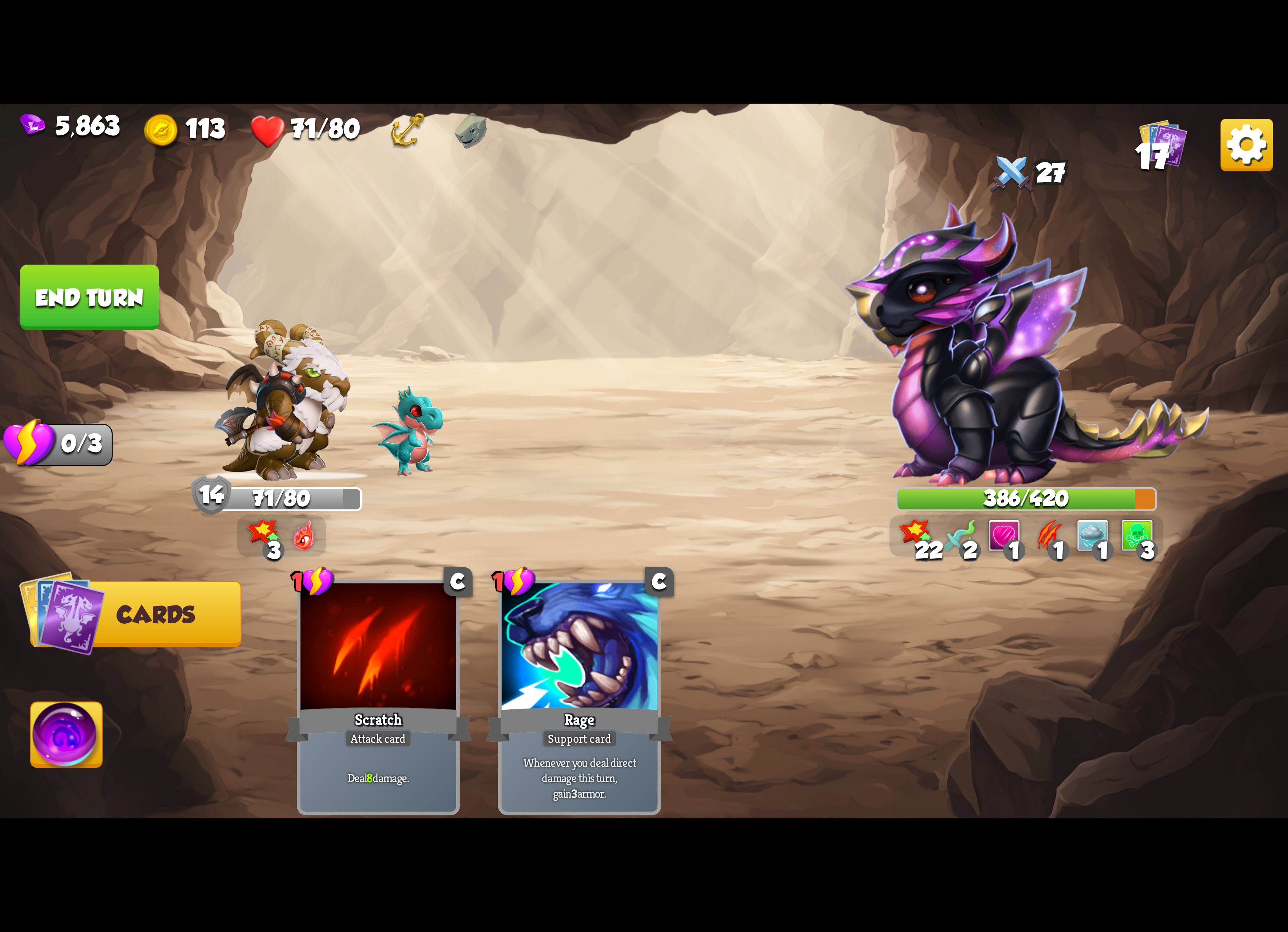
drag, startPoint x: 15, startPoint y: 712, endPoint x: 40, endPoint y: 709, distance: 25.2
click at [18, 712] on img at bounding box center [644, 466] width 1288 height 724
drag, startPoint x: 60, startPoint y: 705, endPoint x: 64, endPoint y: 705, distance: 4.0
click at [61, 705] on img at bounding box center [67, 738] width 72 height 73
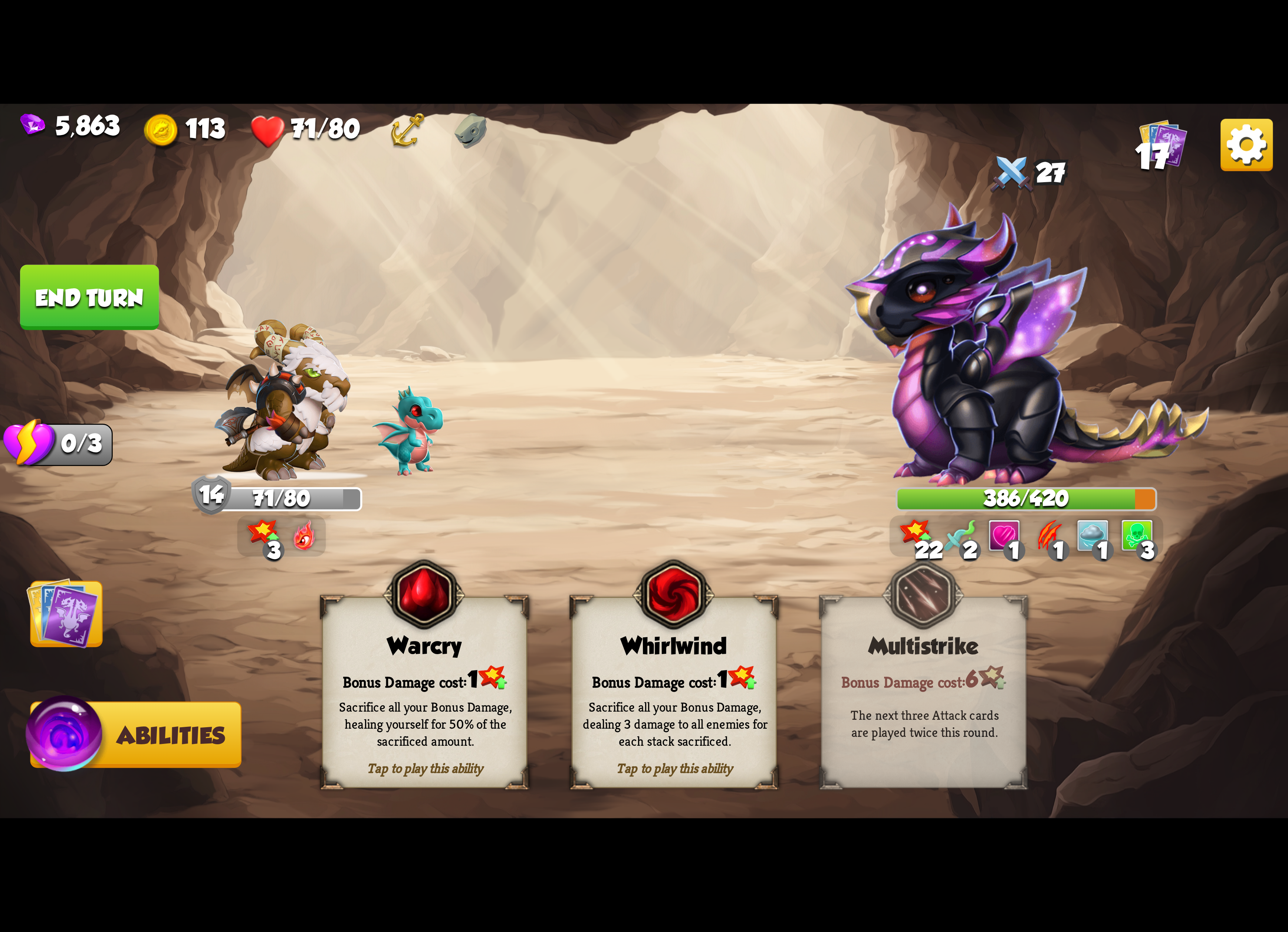
click at [421, 709] on div "Sacrifice all your Bonus Damage, healing yourself for 50% of the sacrificed amo…" at bounding box center [425, 723] width 185 height 51
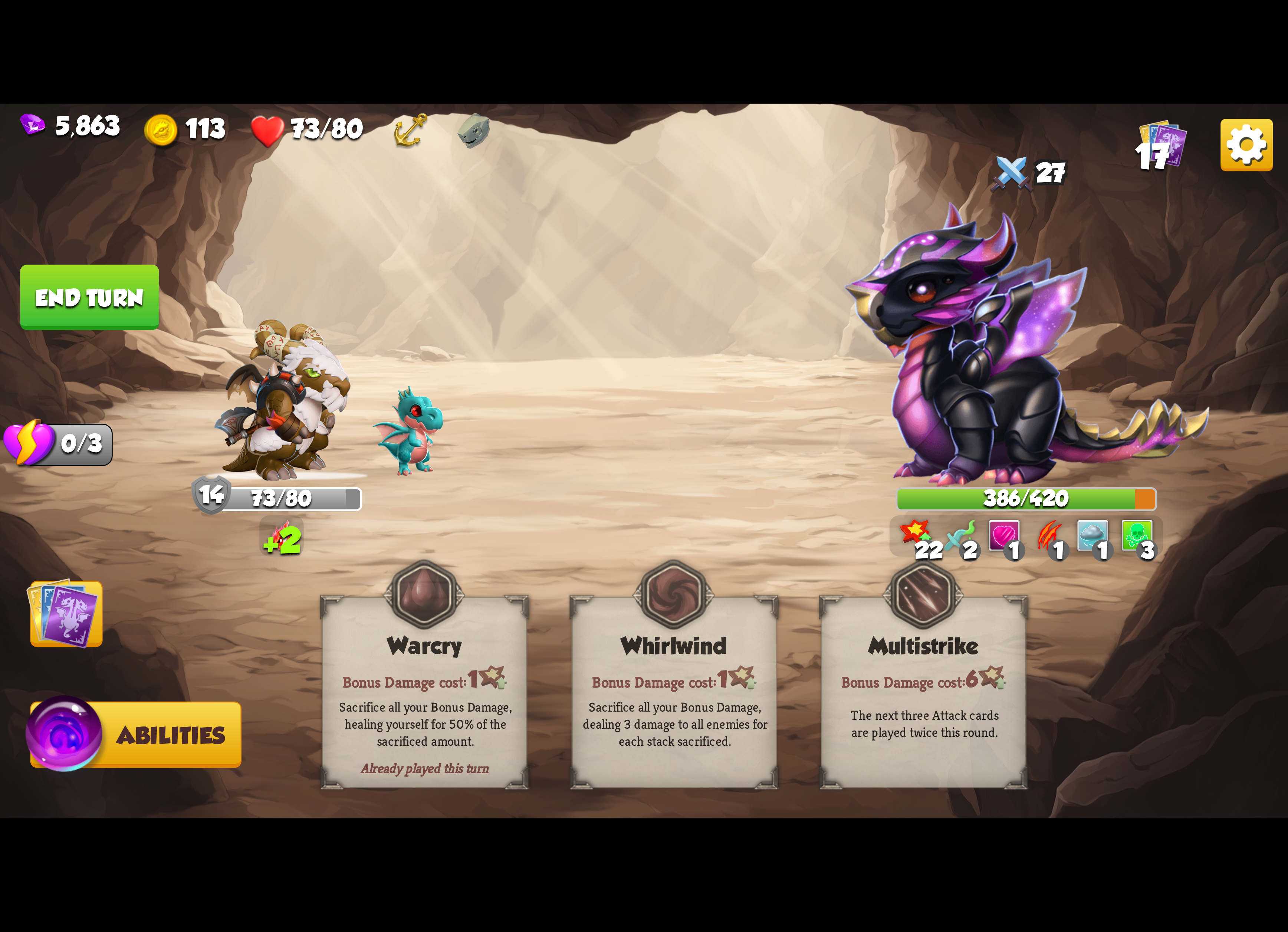
click at [69, 614] on img at bounding box center [63, 613] width 73 height 73
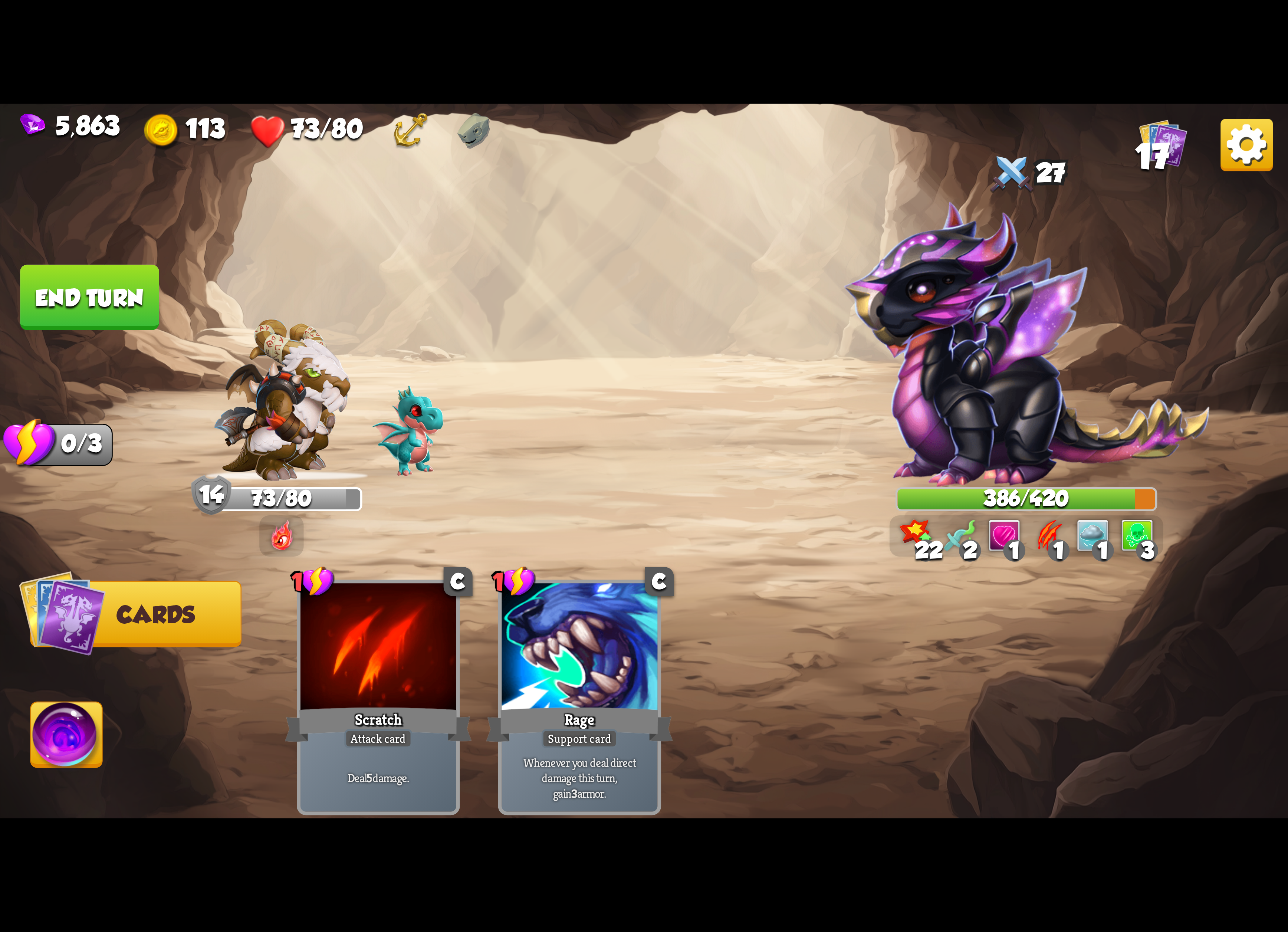
drag, startPoint x: 105, startPoint y: 282, endPoint x: 441, endPoint y: 332, distance: 339.7
click at [436, 326] on div "Select an enemy to attack... You don't have enough stamina to play that card...…" at bounding box center [644, 466] width 1288 height 724
click at [119, 298] on button "End turn" at bounding box center [89, 297] width 139 height 66
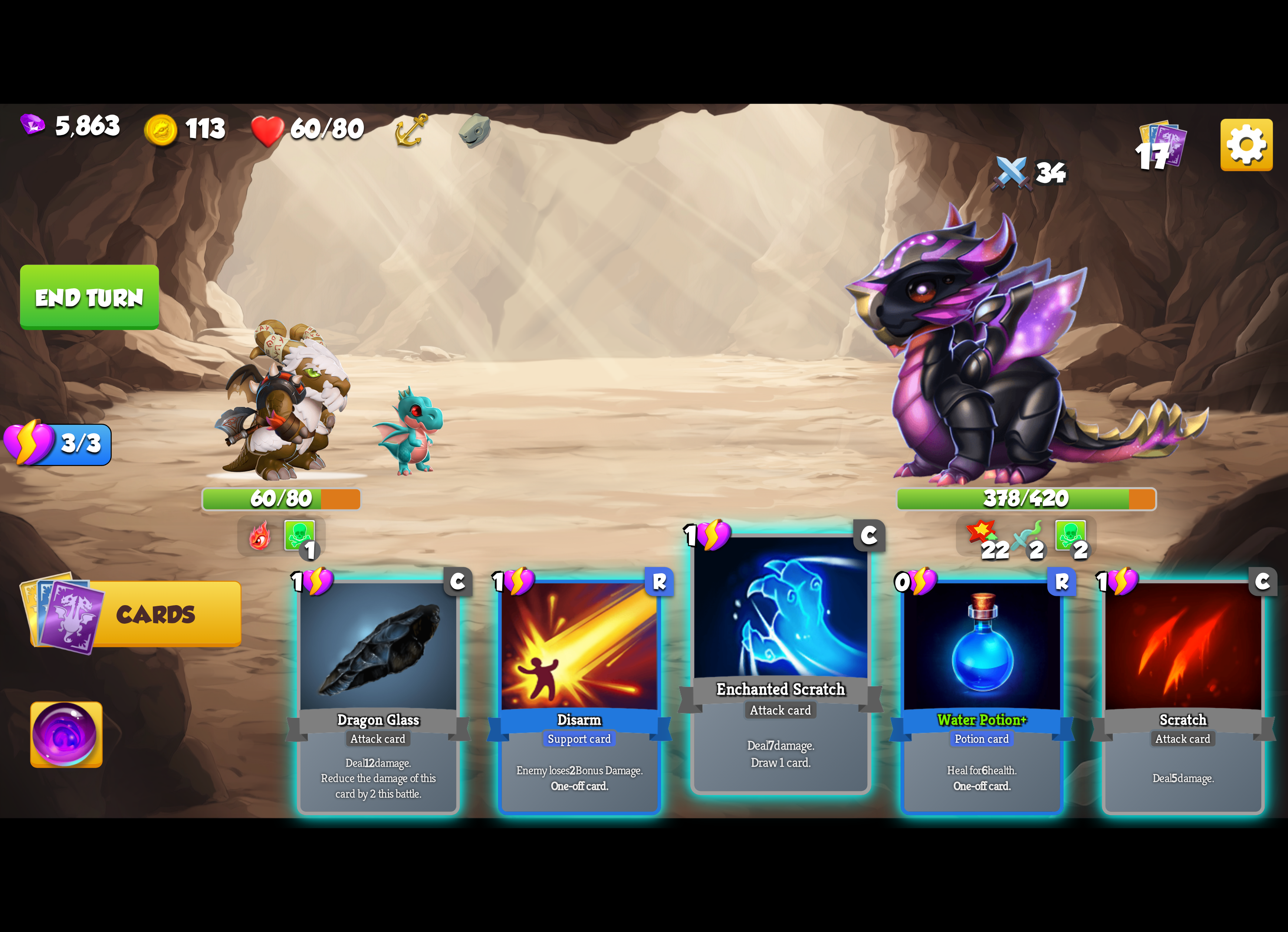
drag, startPoint x: 1145, startPoint y: 639, endPoint x: 801, endPoint y: 630, distance: 344.1
click at [1113, 644] on div at bounding box center [1183, 649] width 156 height 131
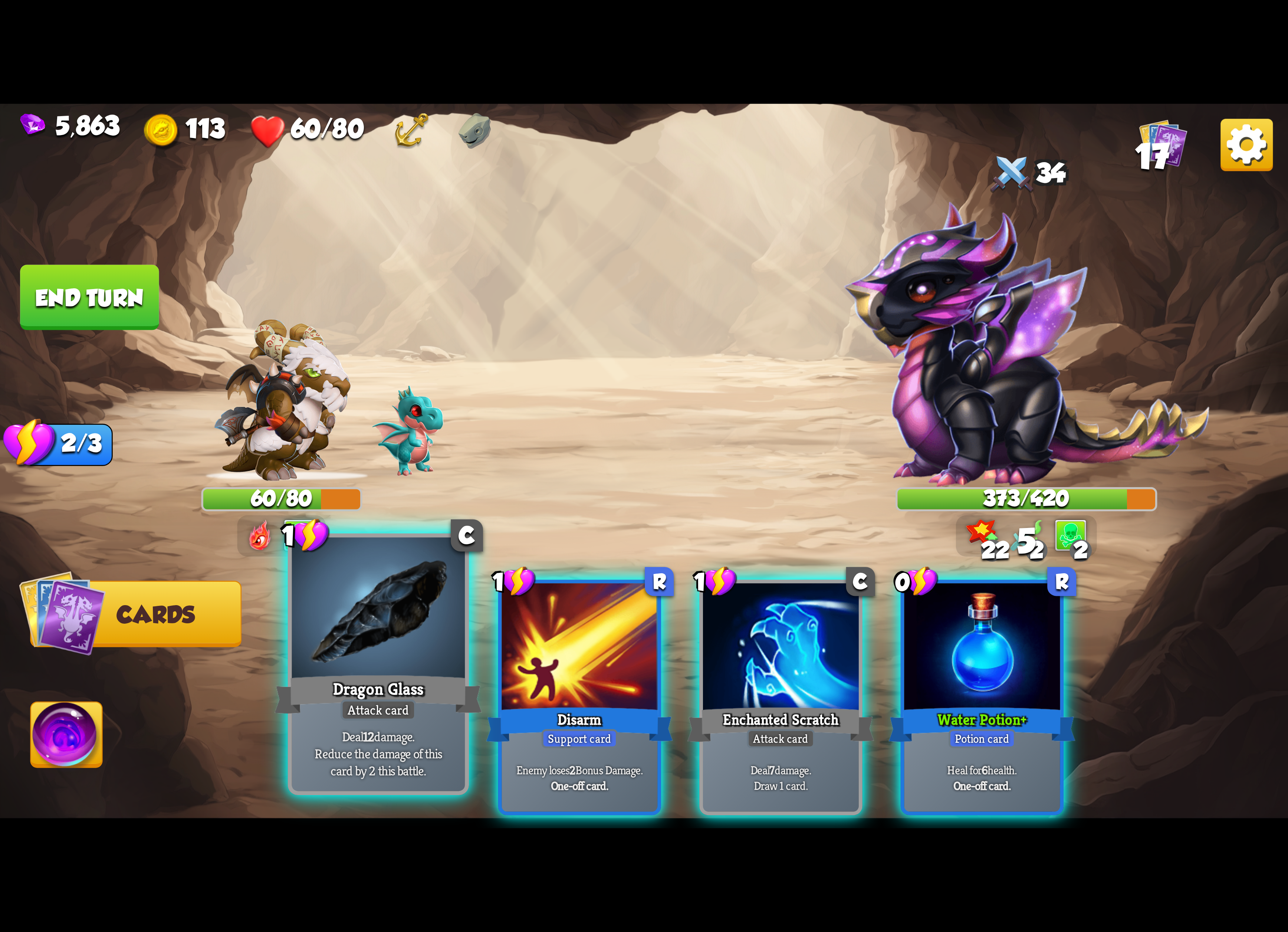
click at [387, 658] on div at bounding box center [378, 610] width 173 height 146
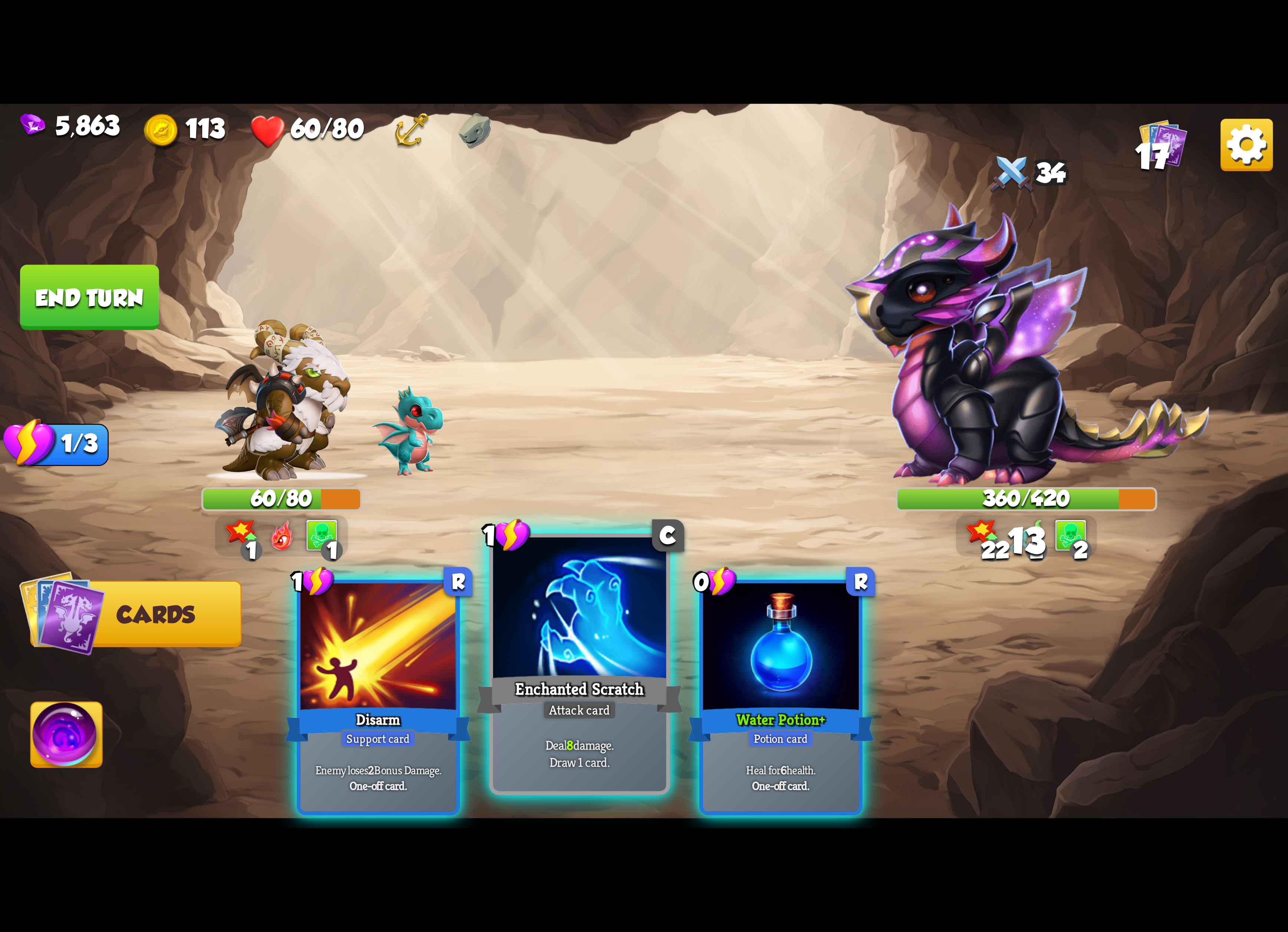
click at [580, 621] on div at bounding box center [579, 610] width 173 height 146
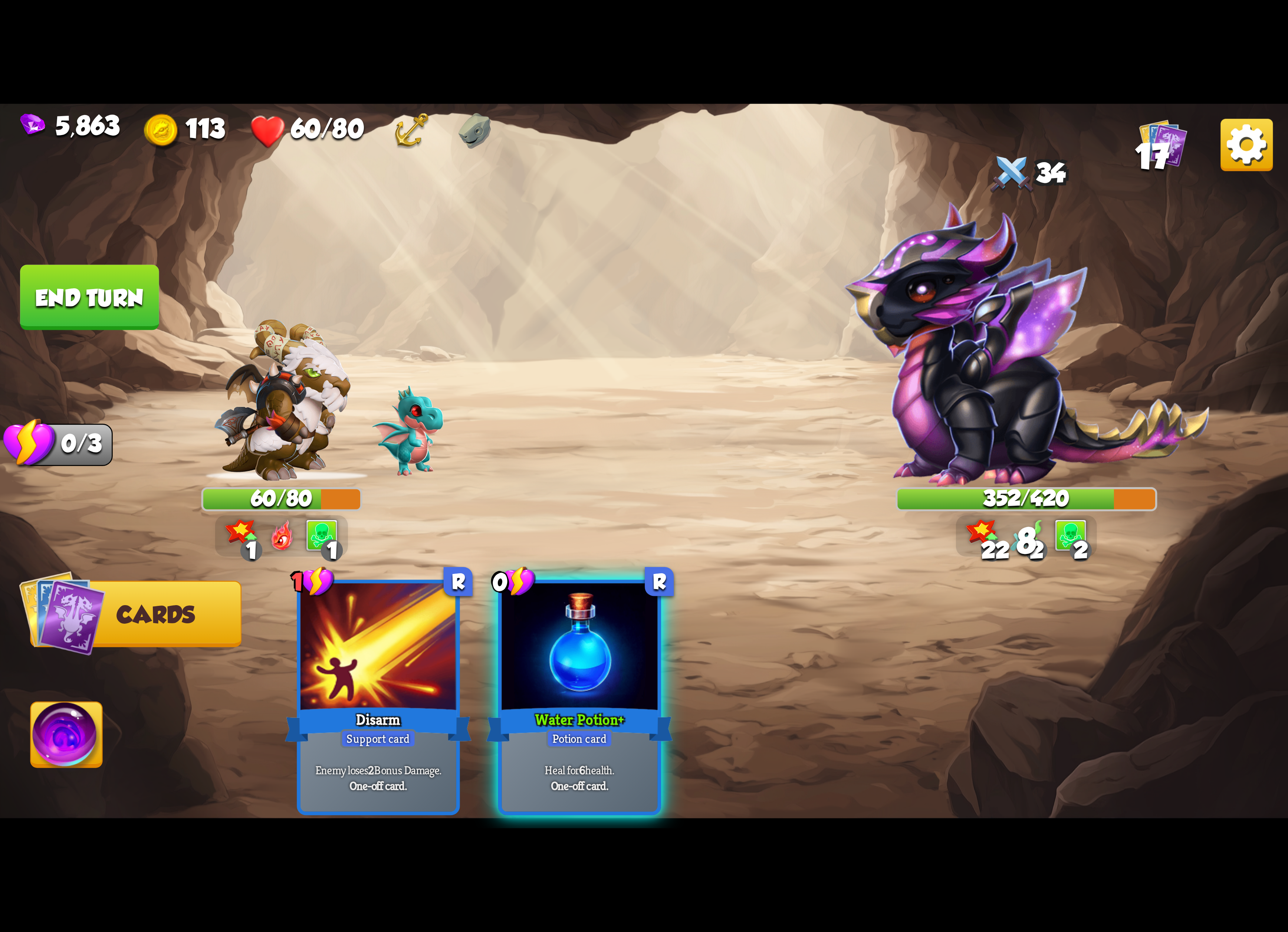
click at [1246, 154] on img at bounding box center [1246, 144] width 52 height 52
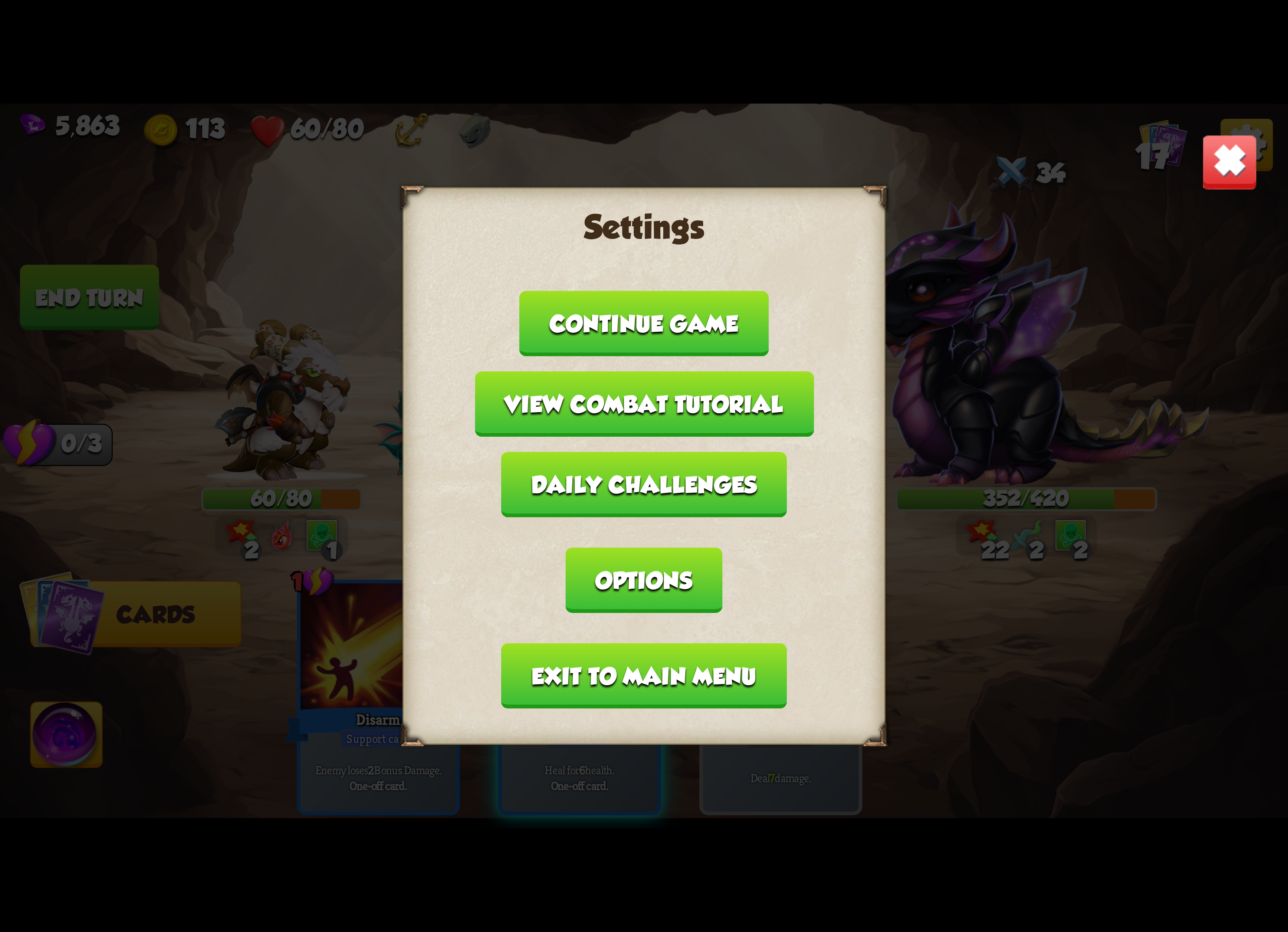
click at [632, 643] on button "Exit to main menu" at bounding box center [644, 675] width 285 height 66
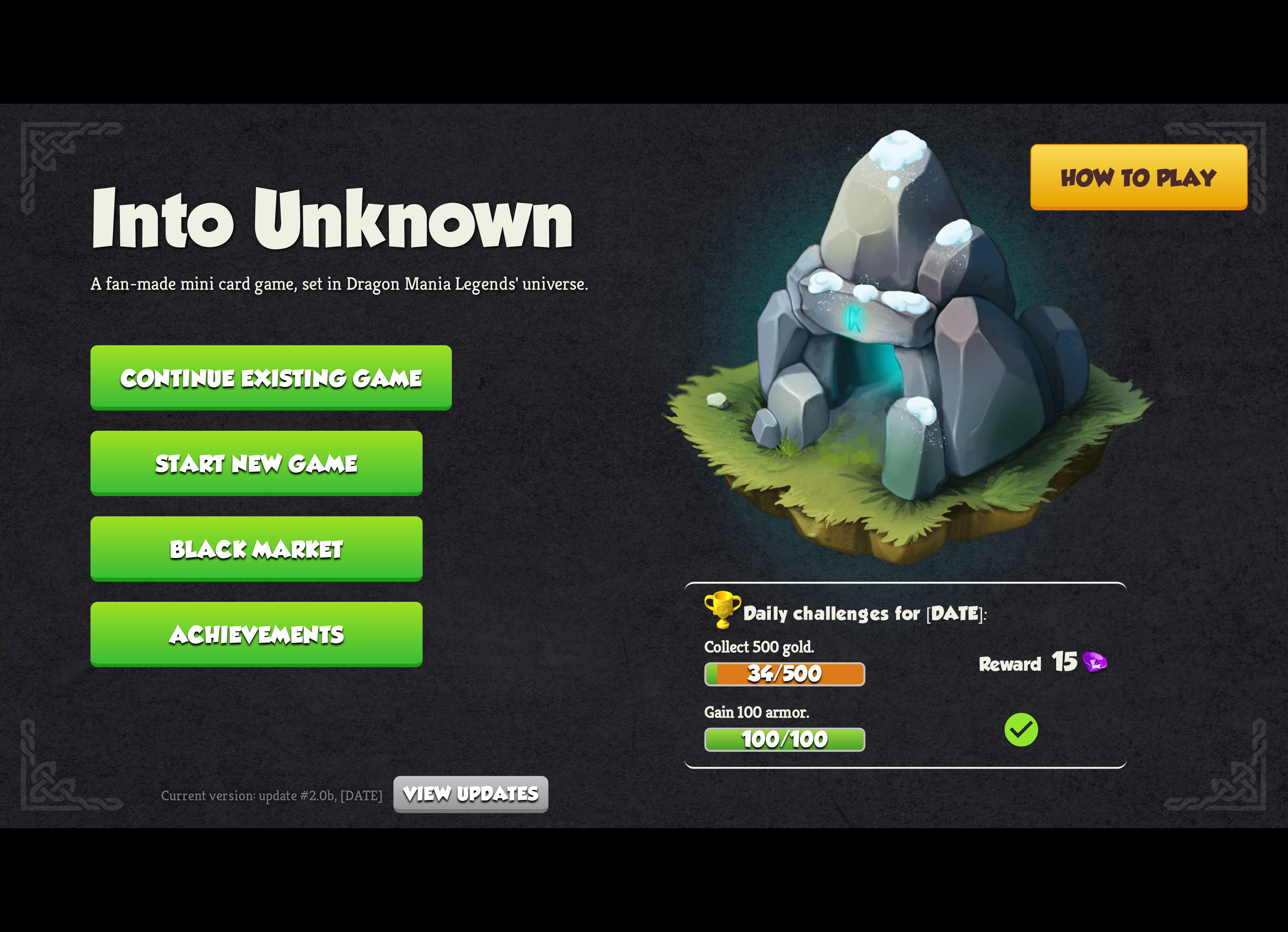
click at [393, 359] on button "Continue existing game" at bounding box center [271, 377] width 362 height 66
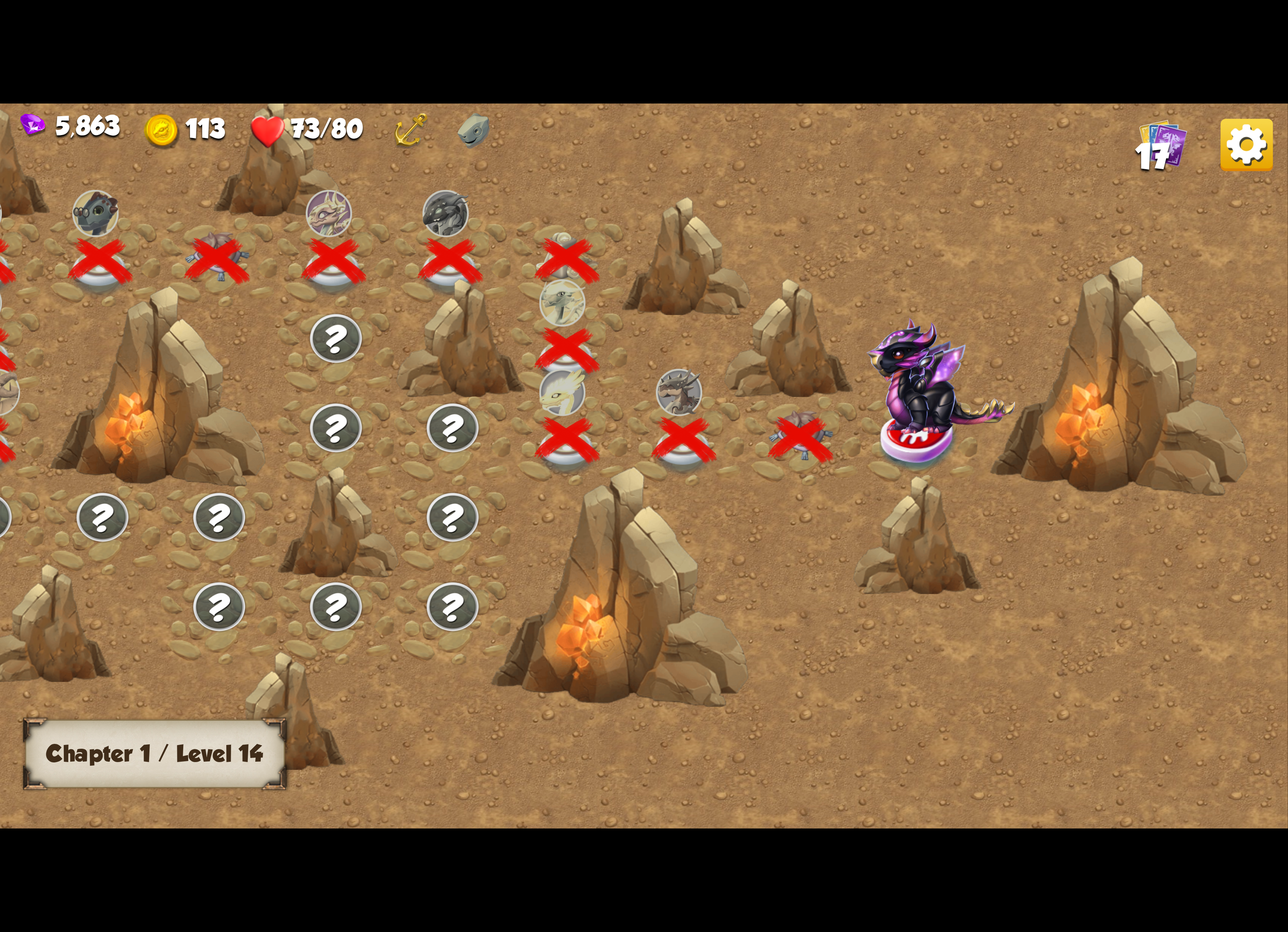
click at [927, 442] on img at bounding box center [919, 440] width 80 height 66
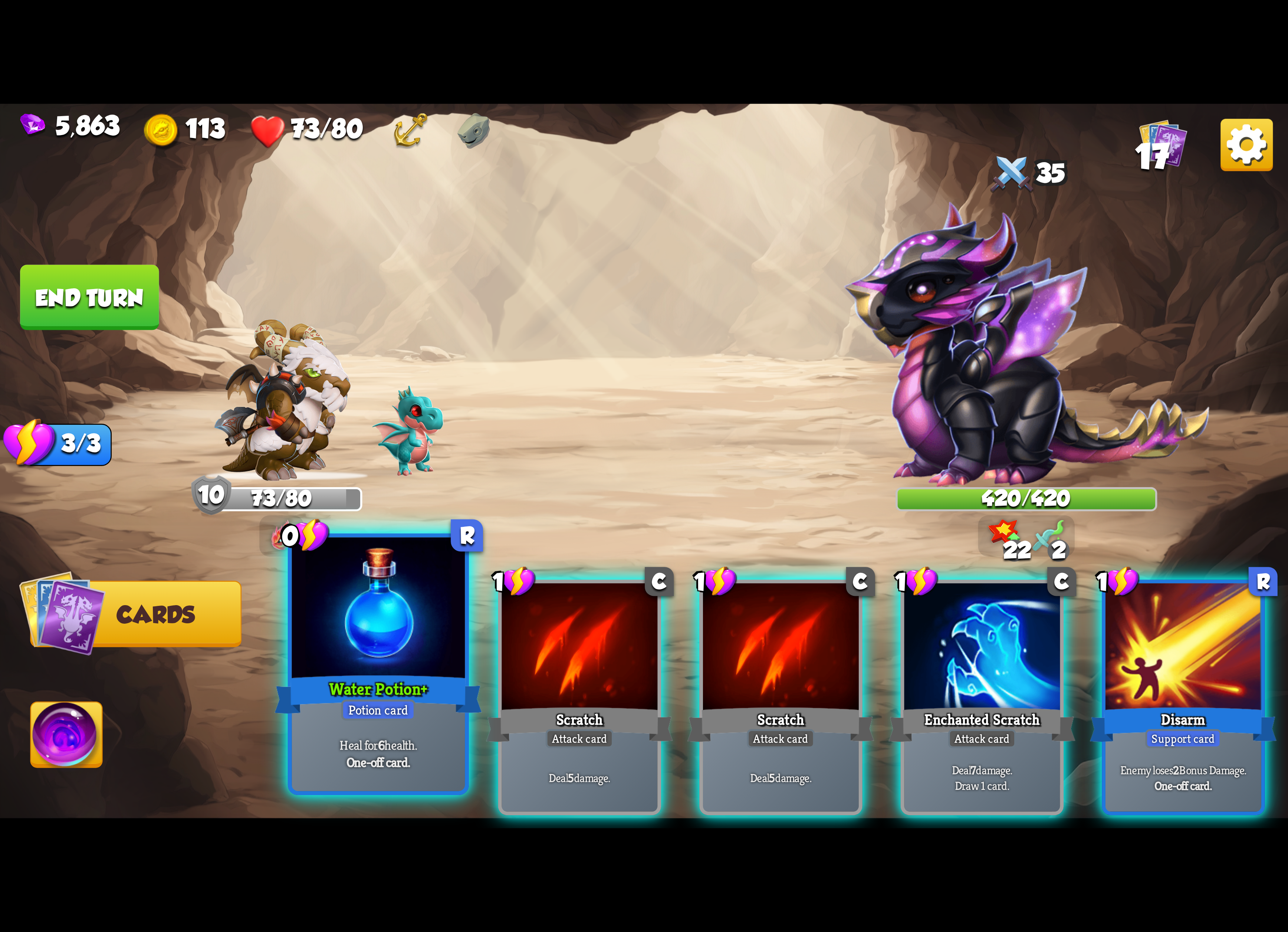
click at [422, 648] on div at bounding box center [378, 610] width 173 height 146
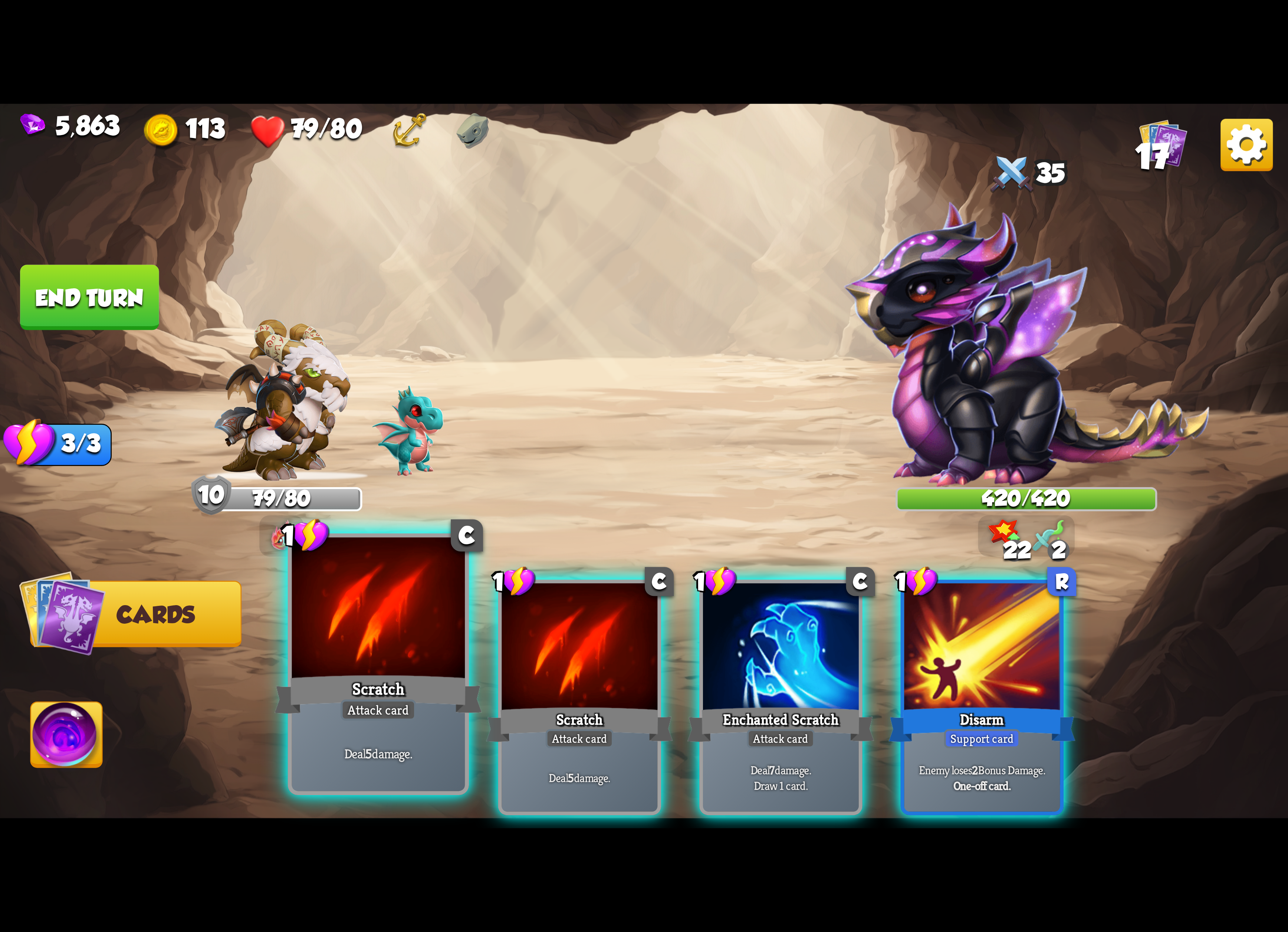
click at [346, 629] on div at bounding box center [378, 610] width 173 height 146
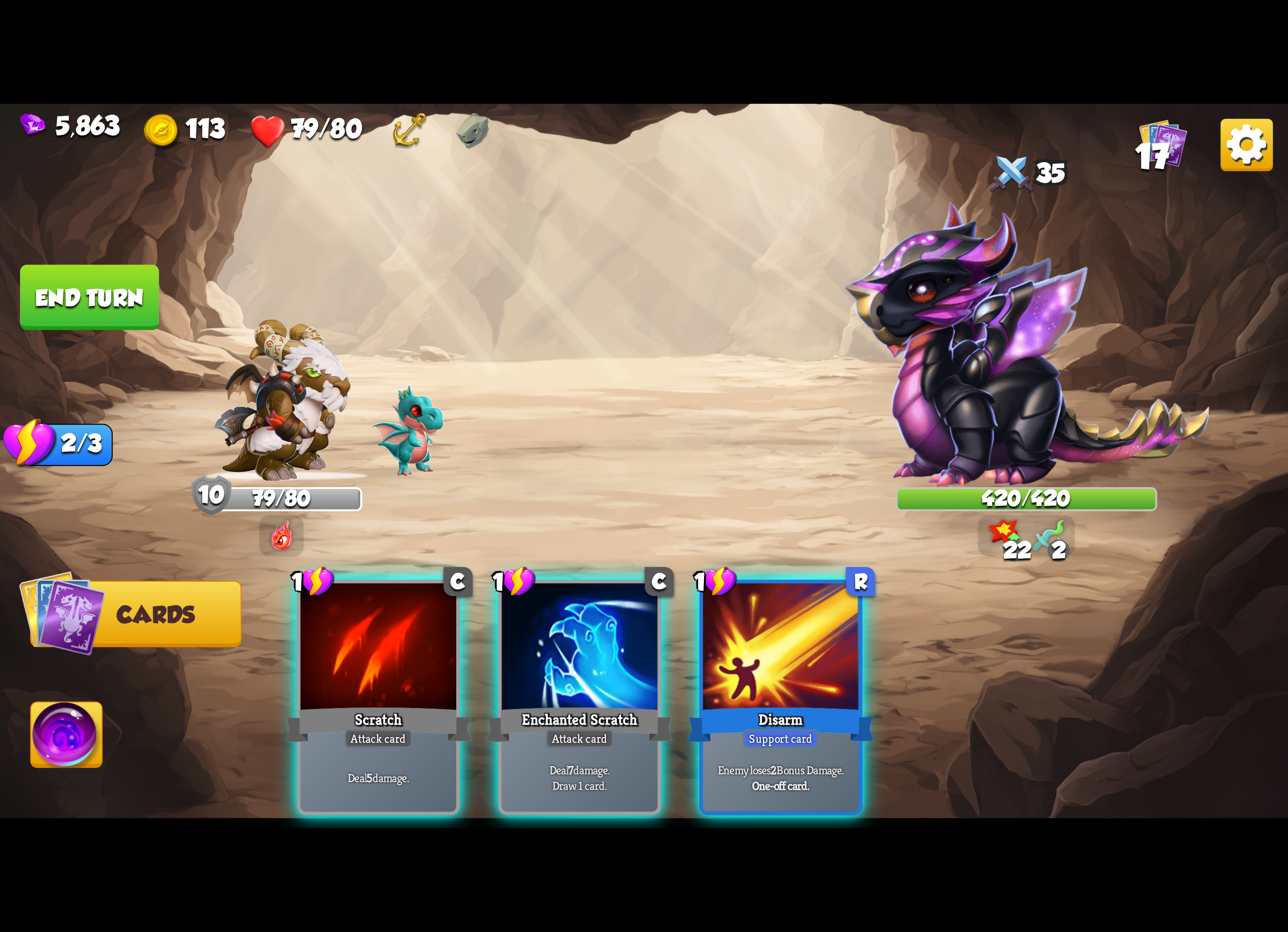
click at [346, 629] on div "1 C Scratch Attack card Deal 5 damage. 1 C Enchanted Scratch Attack card Deal 7…" at bounding box center [772, 667] width 1030 height 321
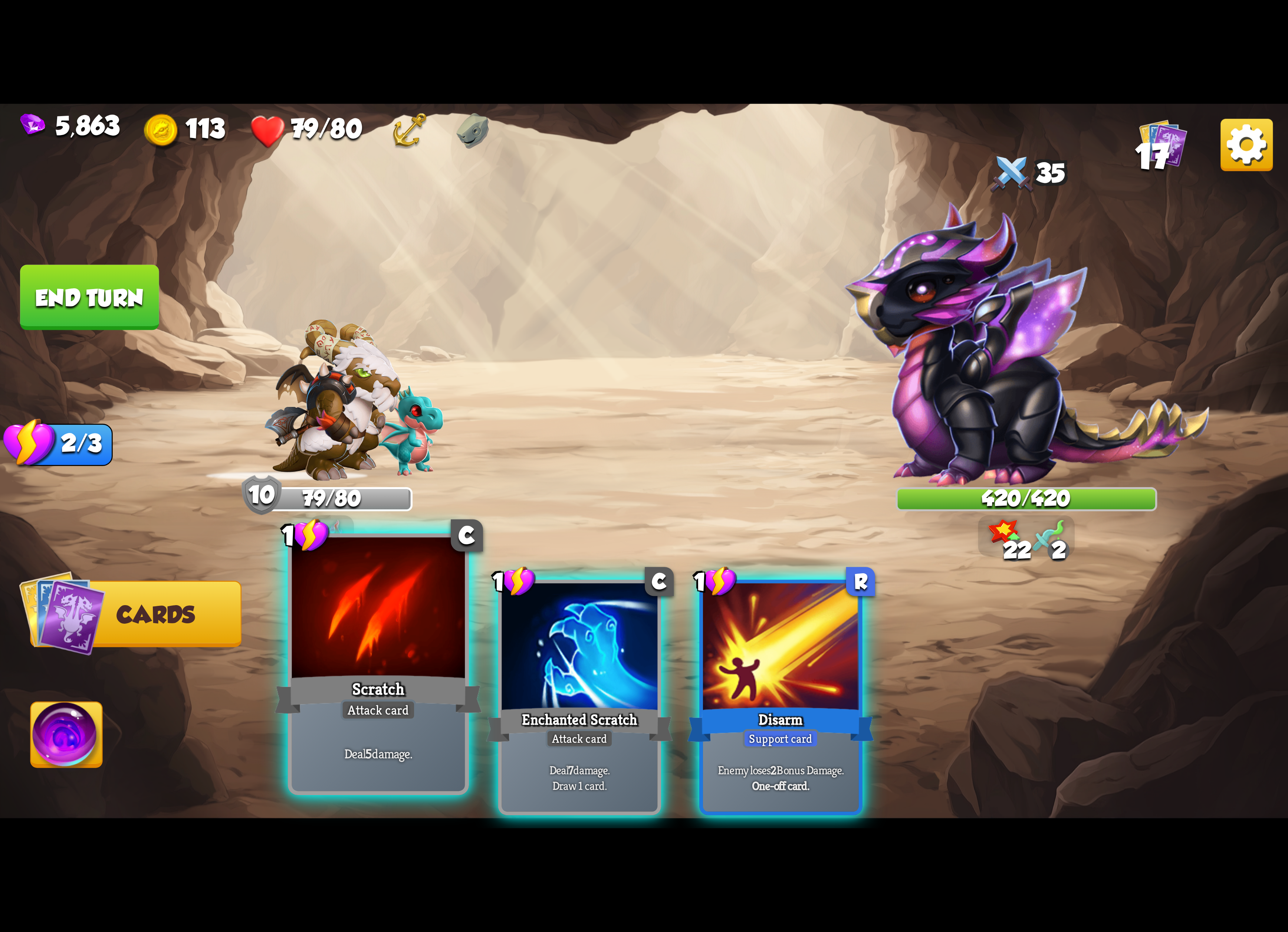
click at [343, 629] on div at bounding box center [378, 610] width 173 height 146
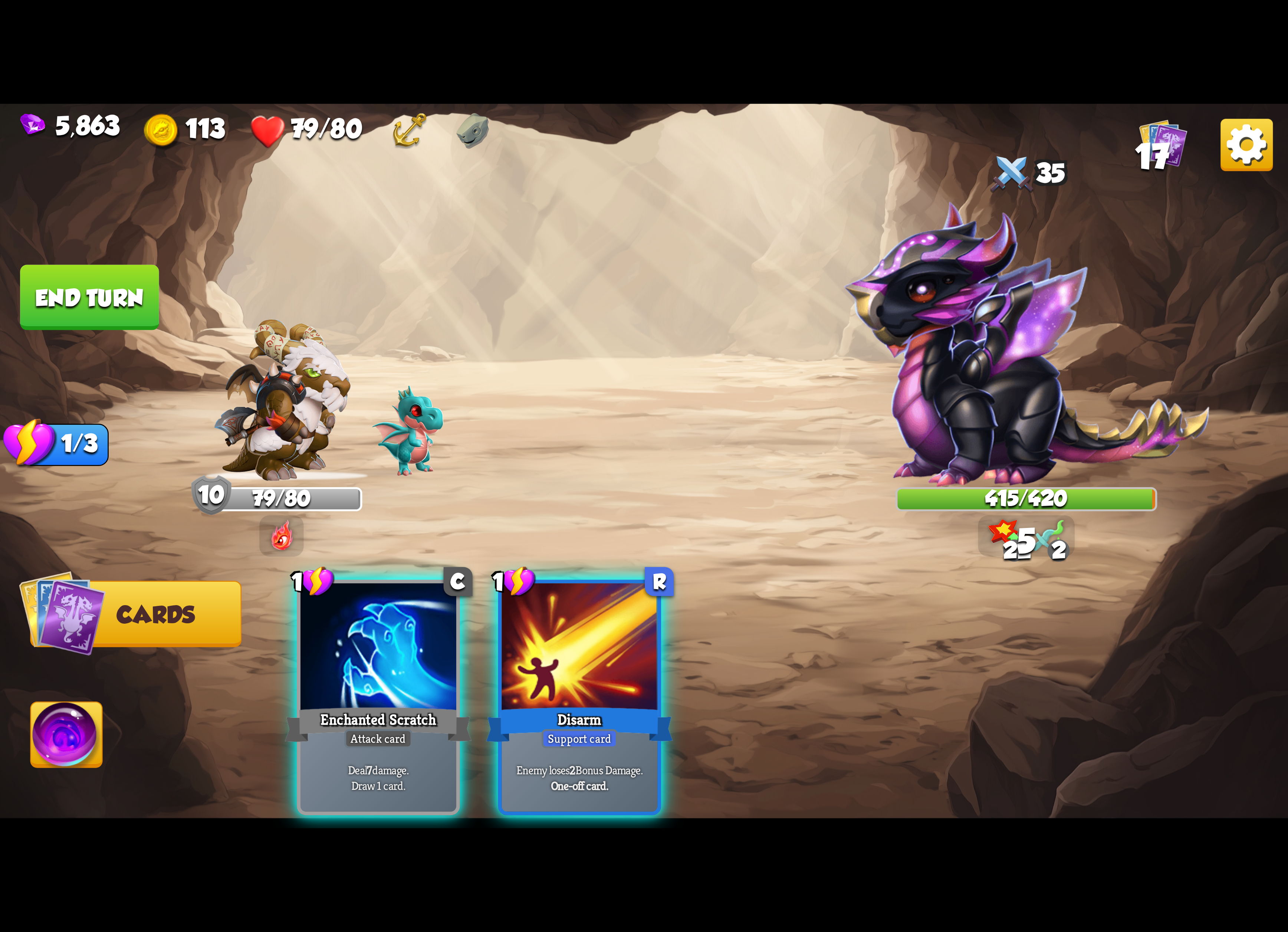
click at [343, 629] on div at bounding box center [378, 649] width 156 height 131
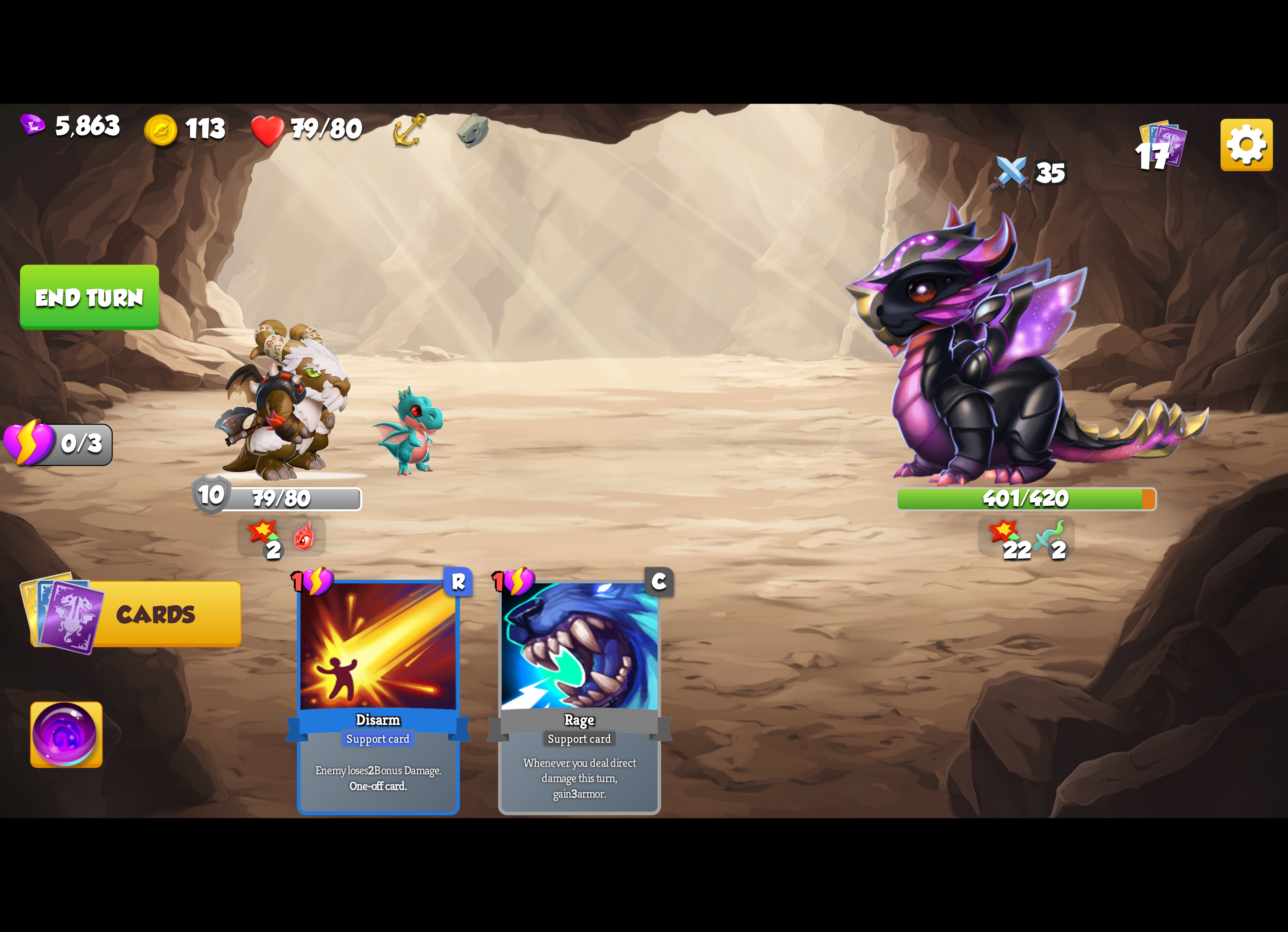
click at [35, 745] on img at bounding box center [67, 738] width 72 height 73
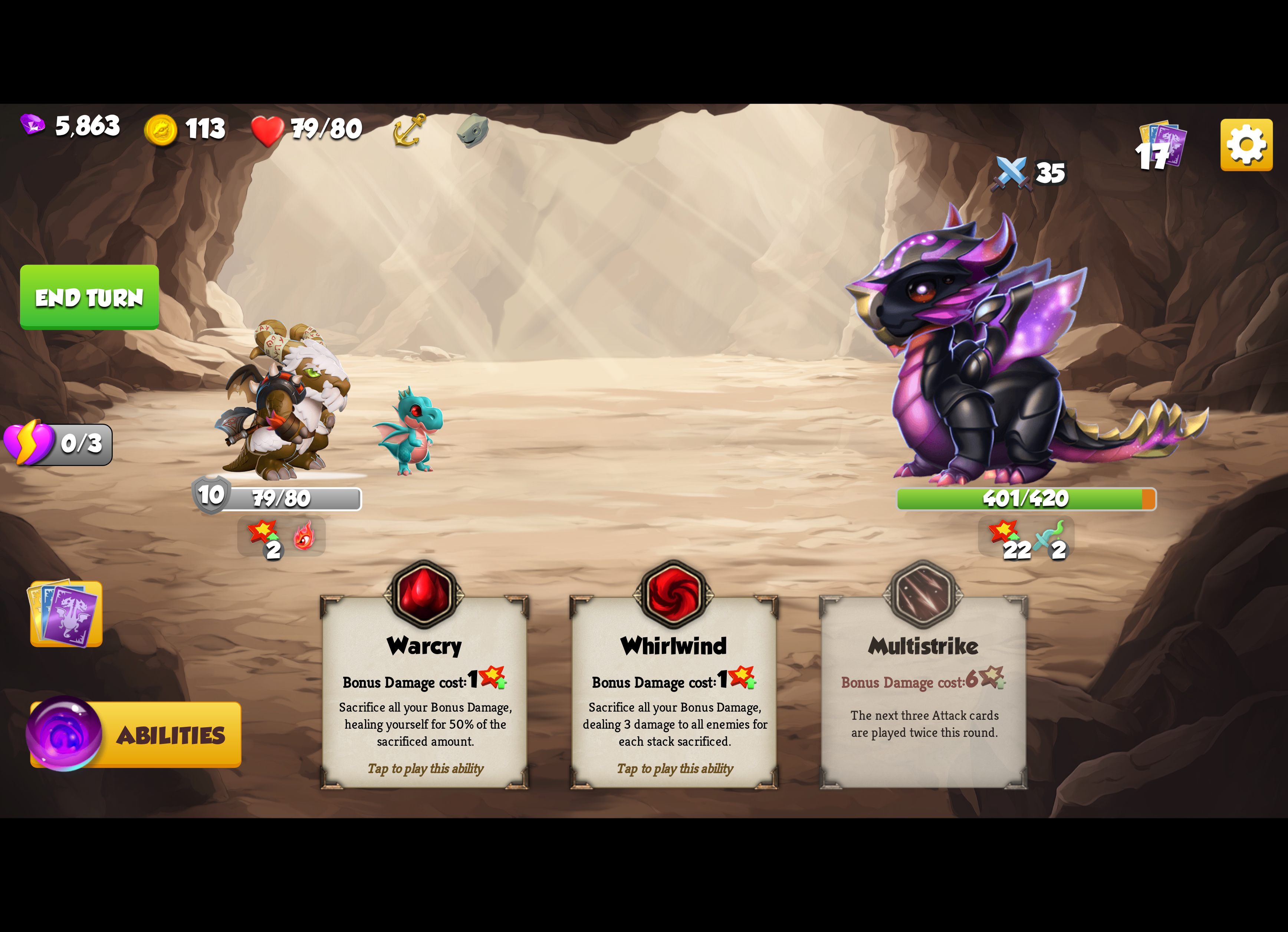
click at [389, 664] on div "Bonus Damage cost: 1" at bounding box center [424, 678] width 203 height 29
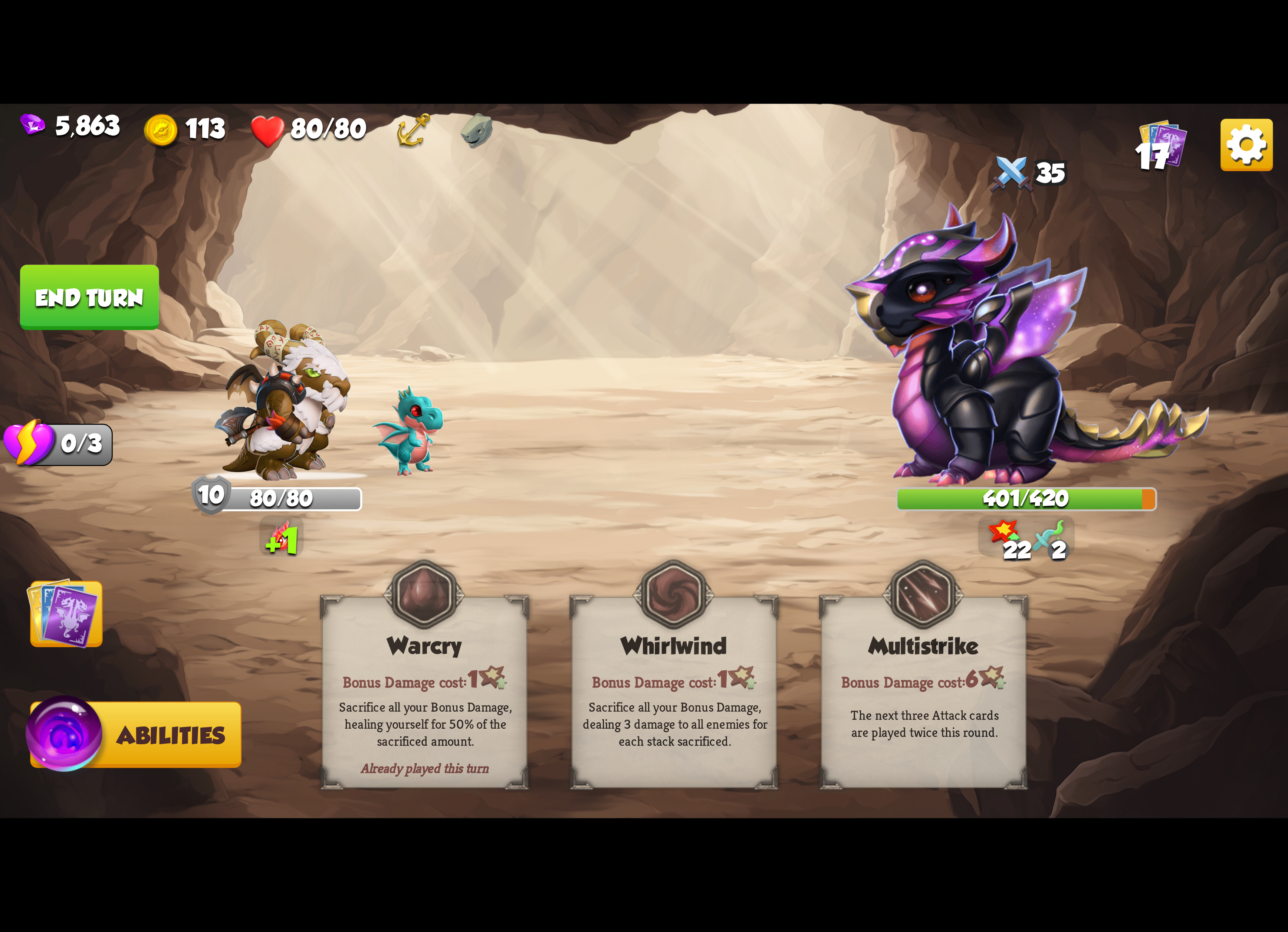
click at [57, 615] on img at bounding box center [63, 613] width 73 height 73
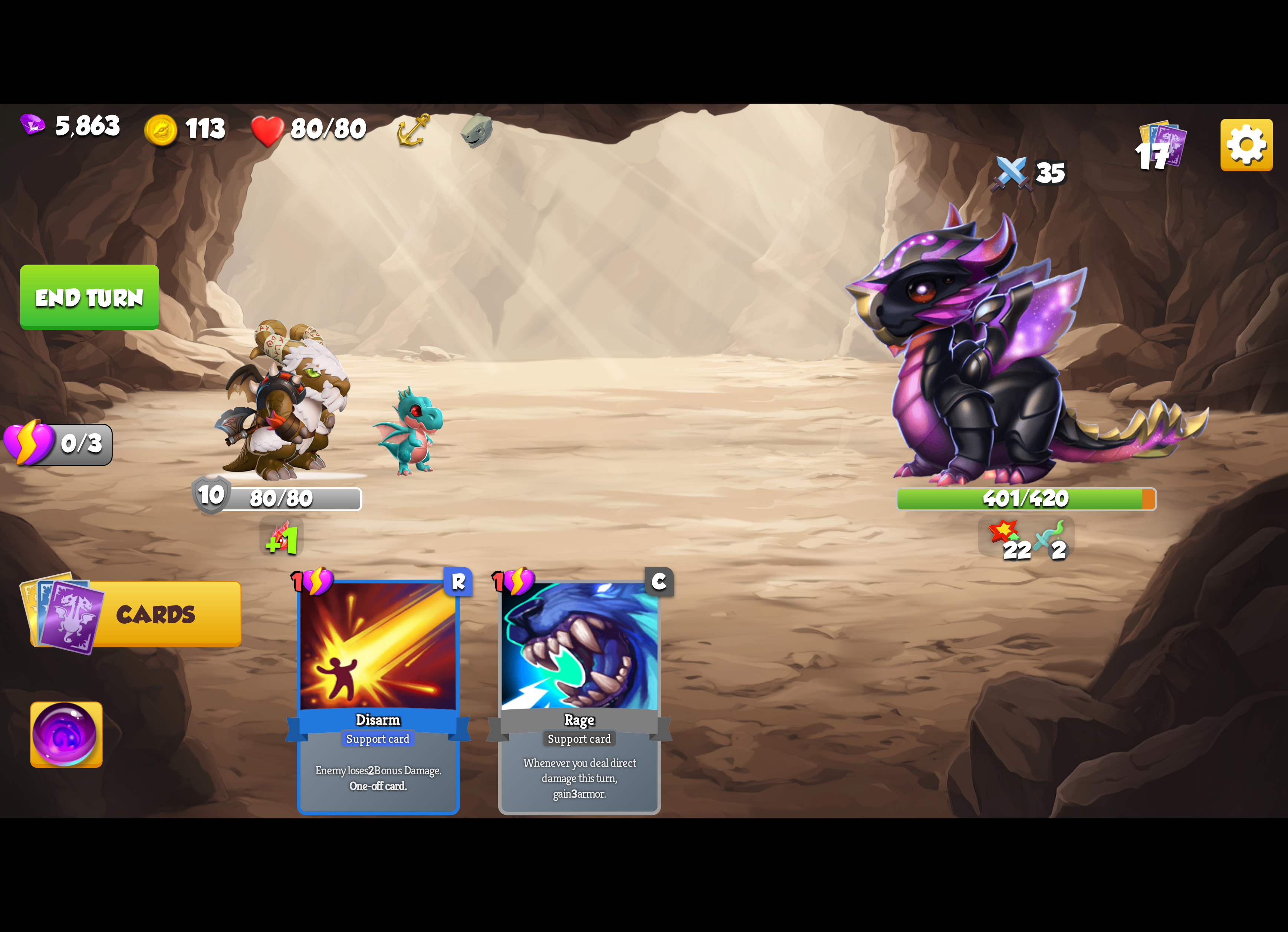
click at [60, 273] on button "End turn" at bounding box center [89, 297] width 139 height 66
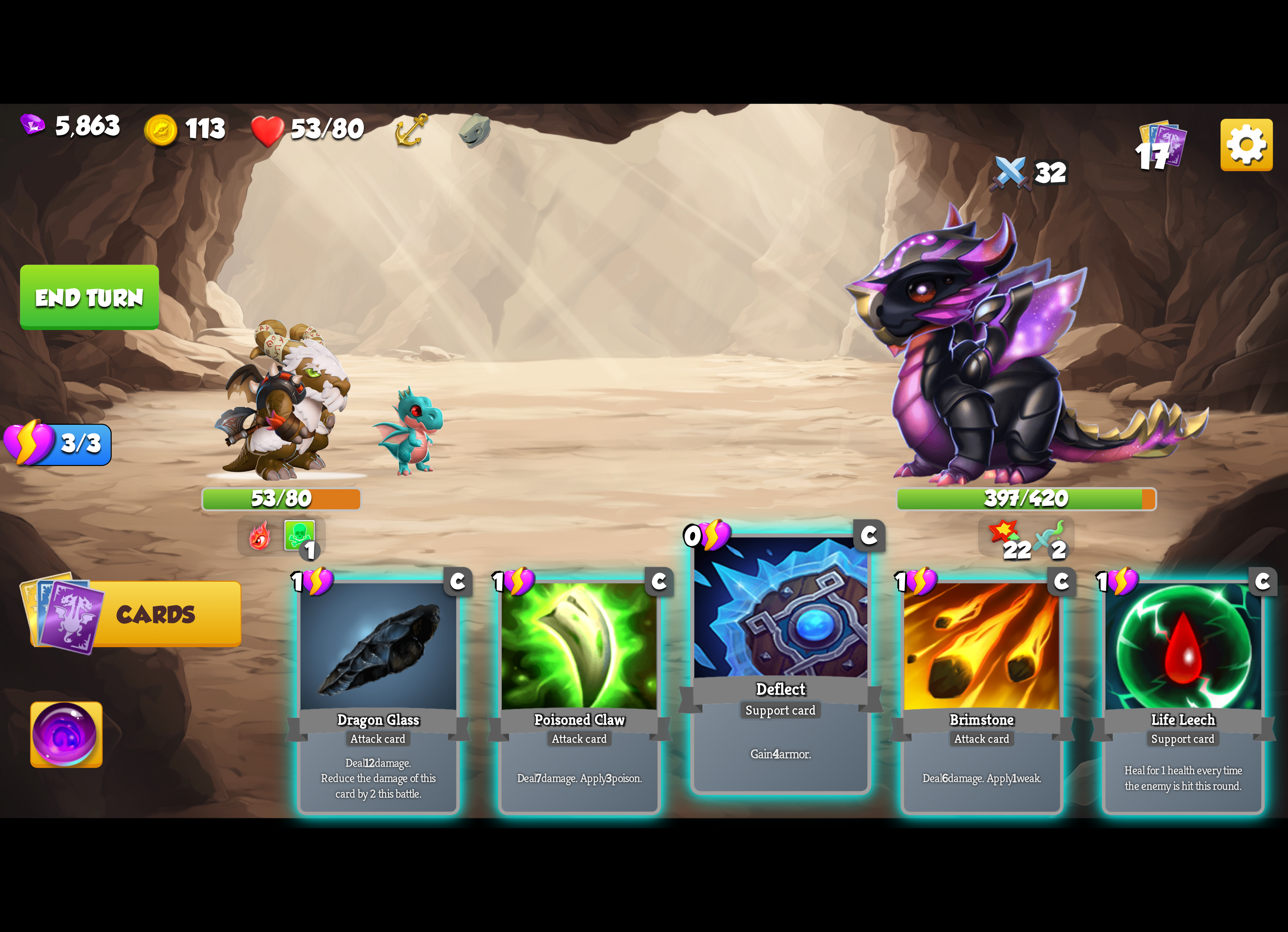
drag, startPoint x: 916, startPoint y: 615, endPoint x: 691, endPoint y: 606, distance: 225.2
click at [913, 614] on div at bounding box center [981, 649] width 156 height 131
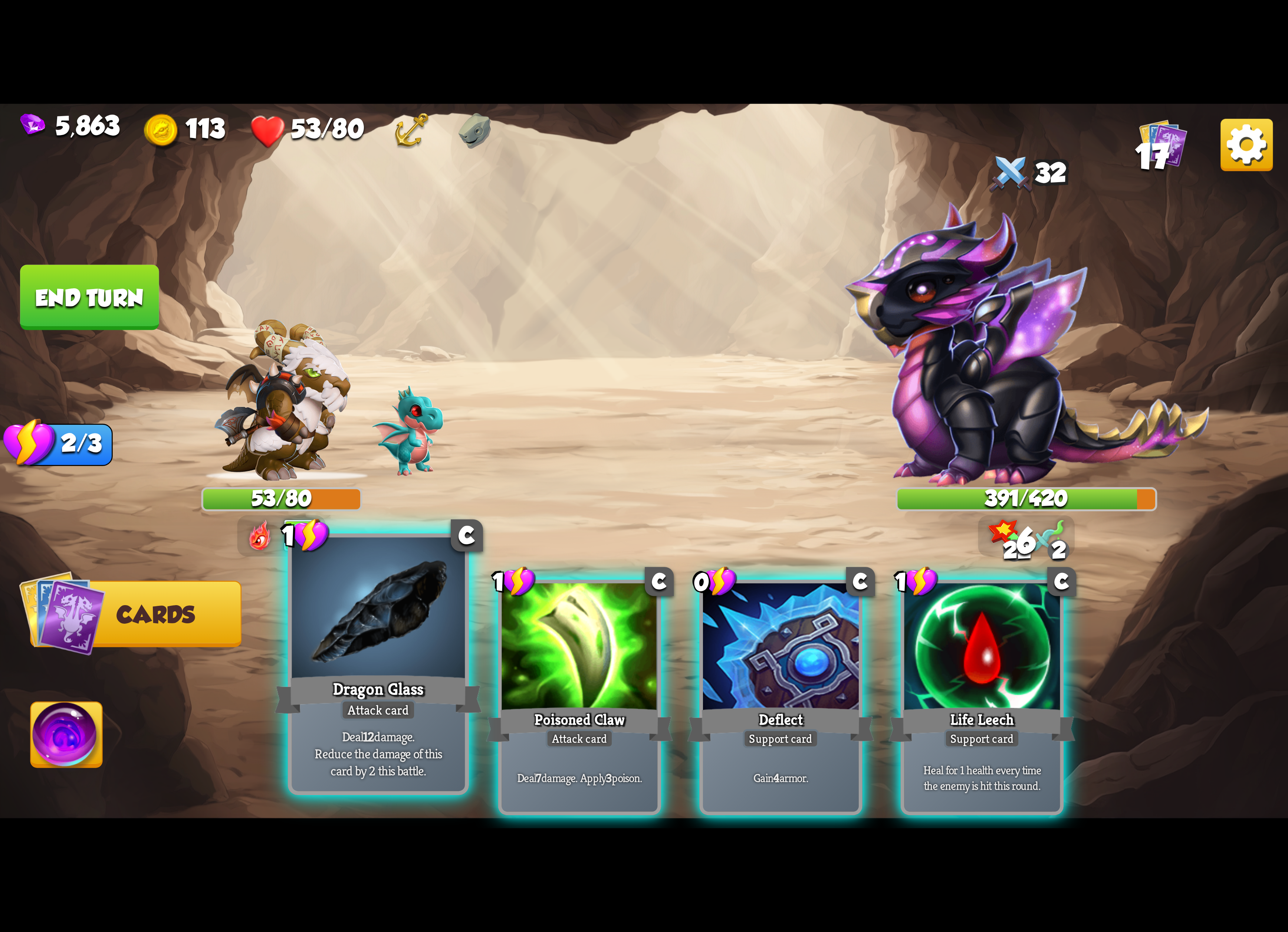
click at [419, 650] on div at bounding box center [378, 610] width 173 height 146
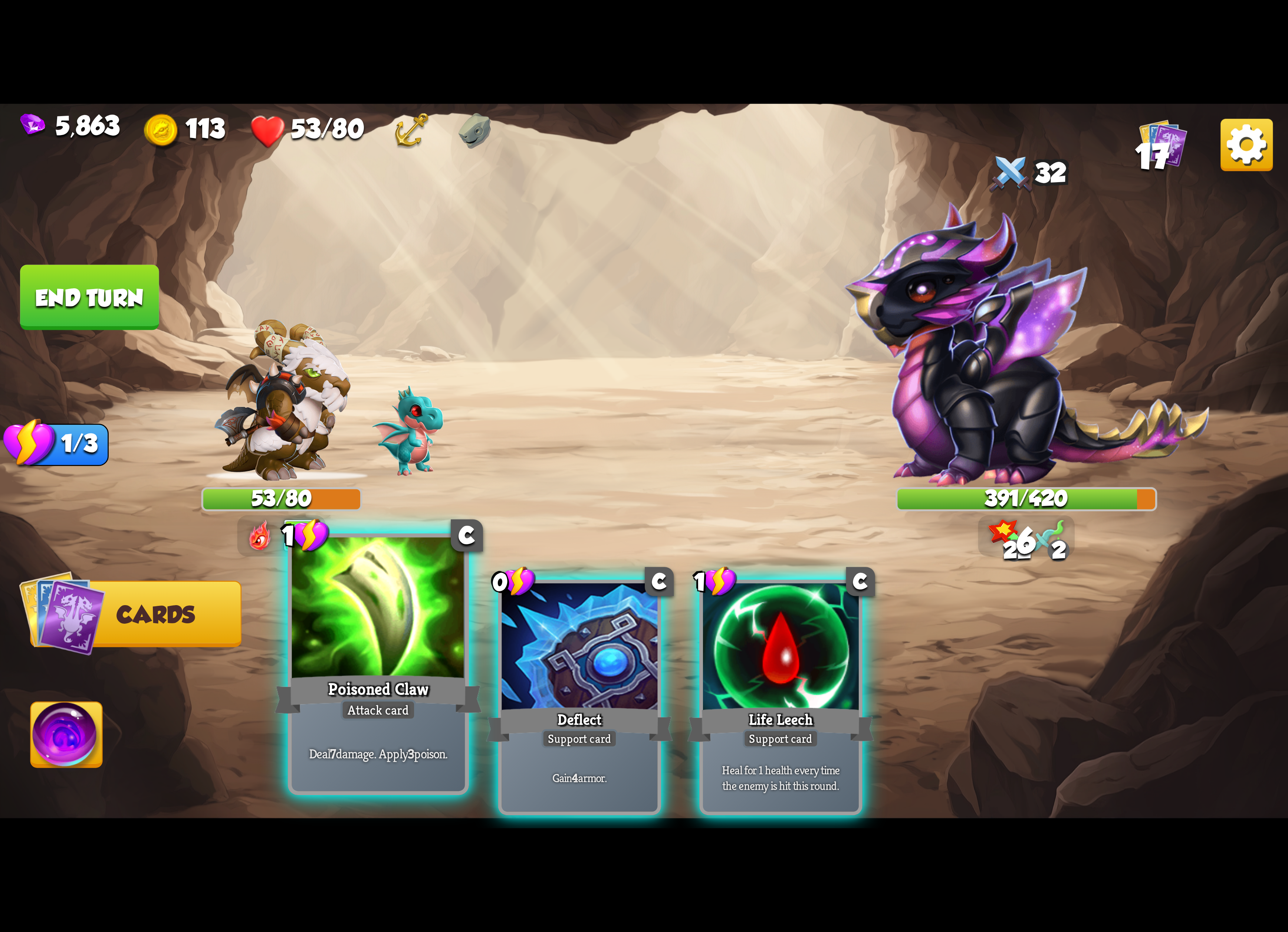
click at [398, 661] on div at bounding box center [378, 610] width 173 height 146
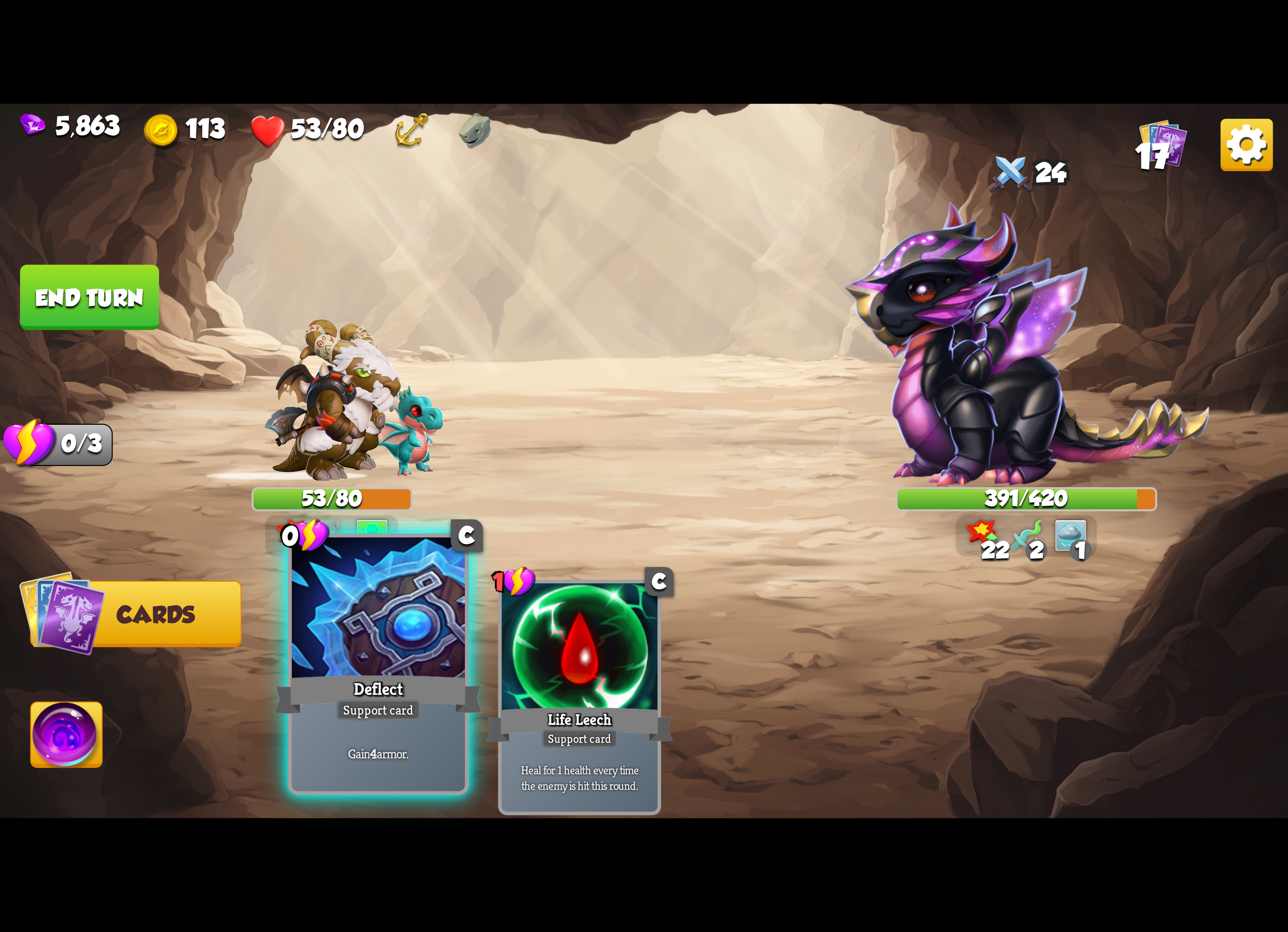
click at [393, 662] on div at bounding box center [378, 610] width 173 height 146
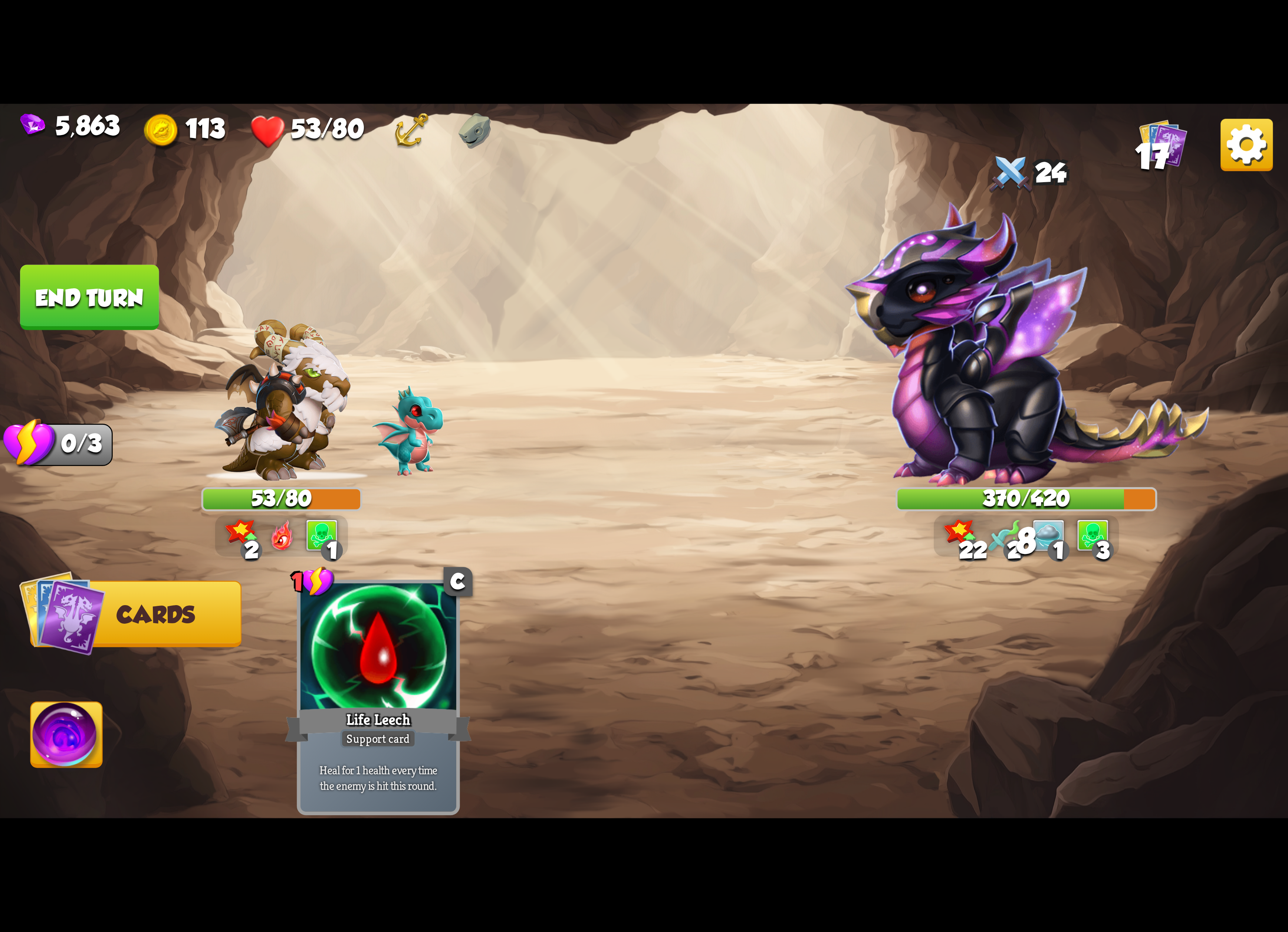
click at [1237, 157] on img at bounding box center [1246, 144] width 52 height 52
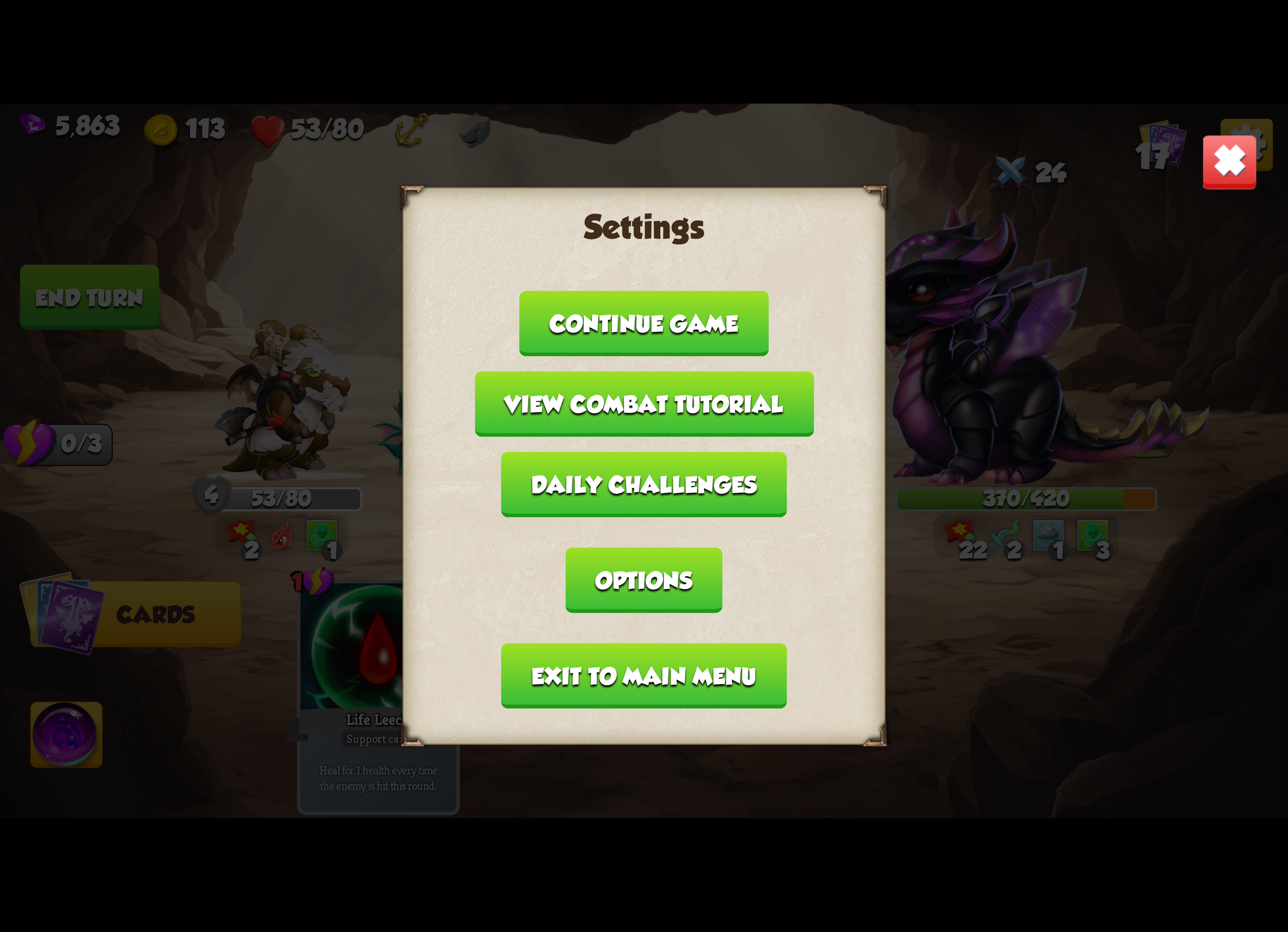
click at [690, 643] on button "Exit to main menu" at bounding box center [644, 675] width 285 height 66
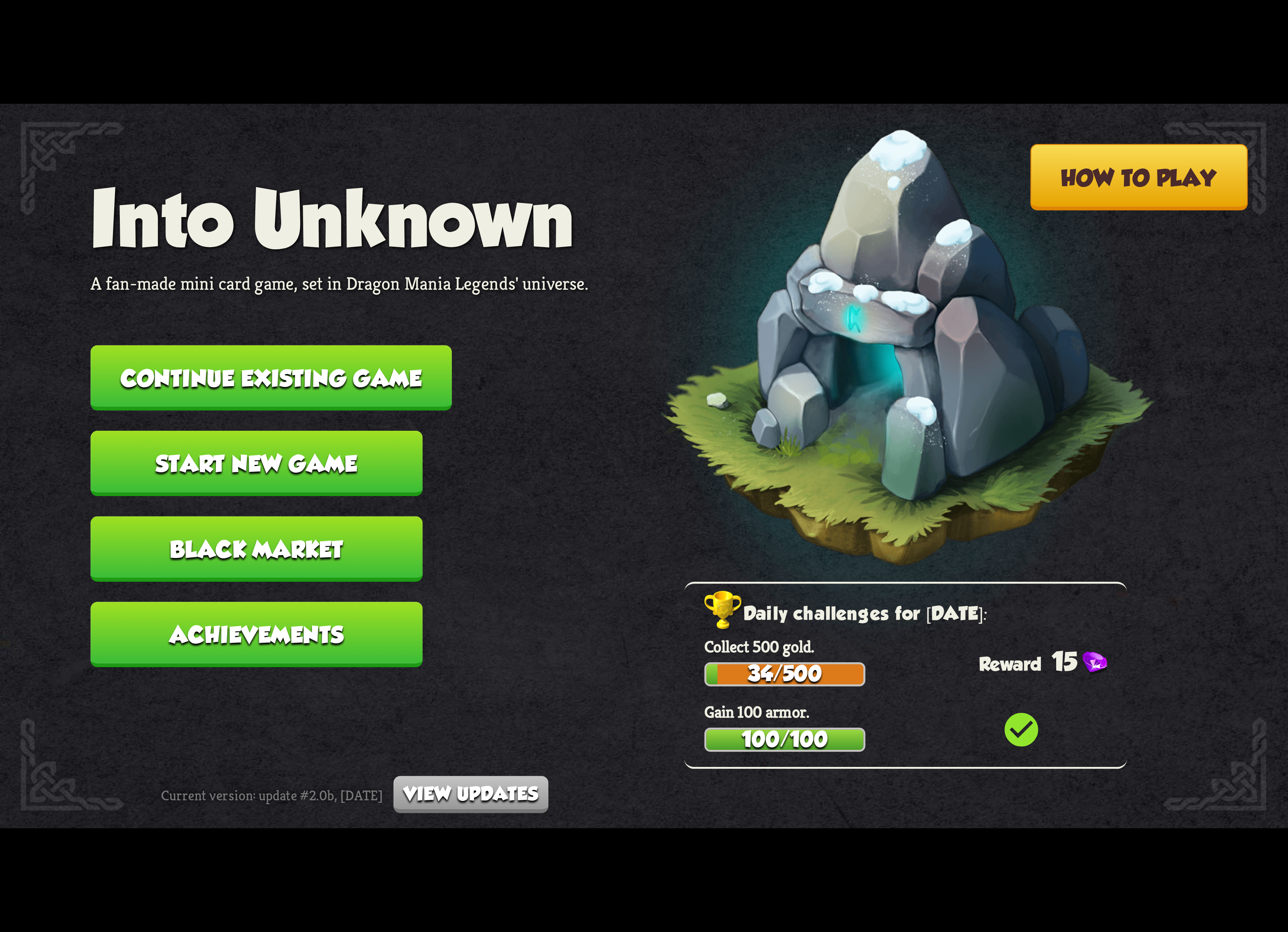
click at [372, 405] on button "Continue existing game" at bounding box center [271, 377] width 362 height 66
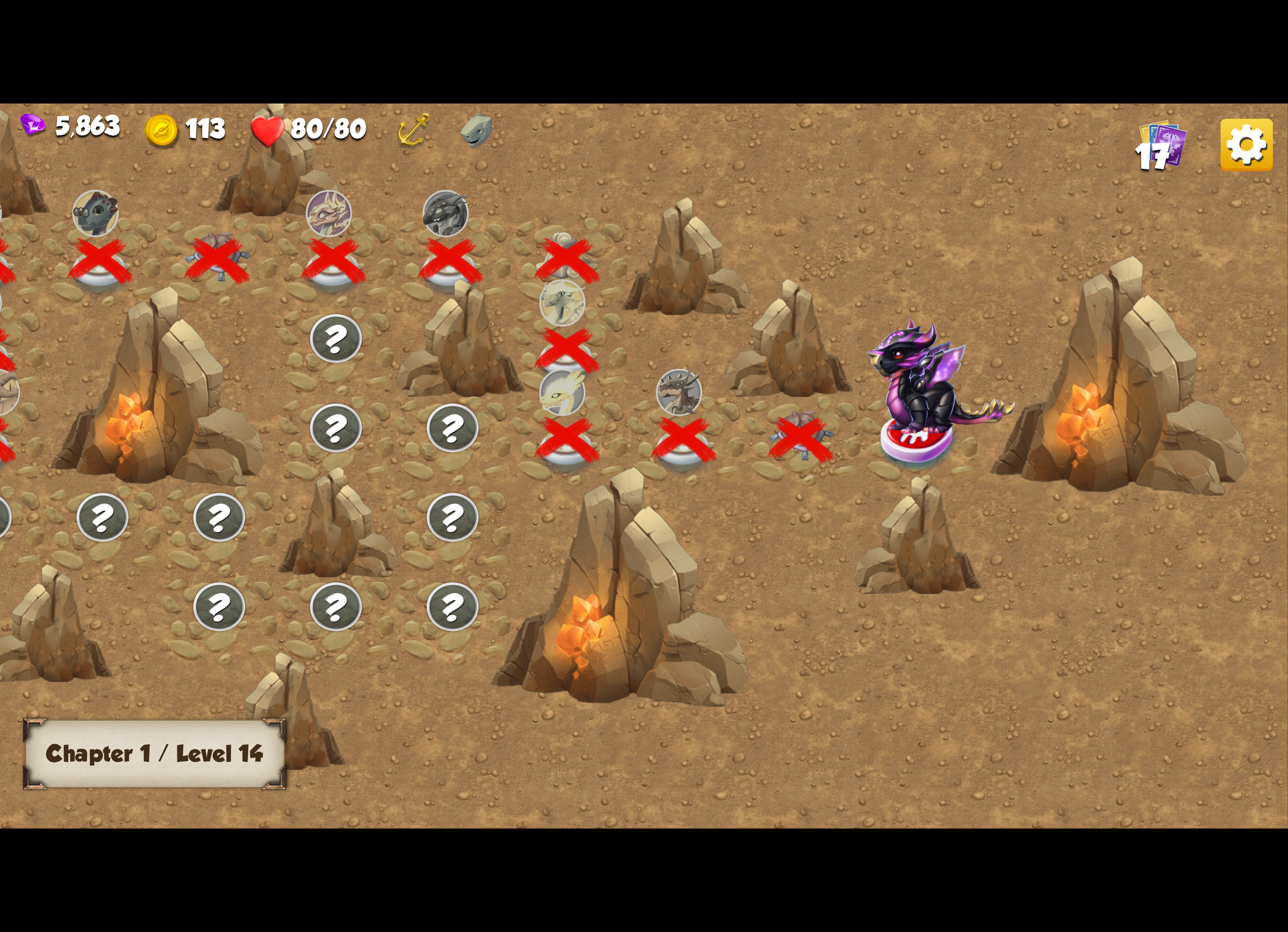
click at [954, 417] on img at bounding box center [941, 375] width 149 height 117
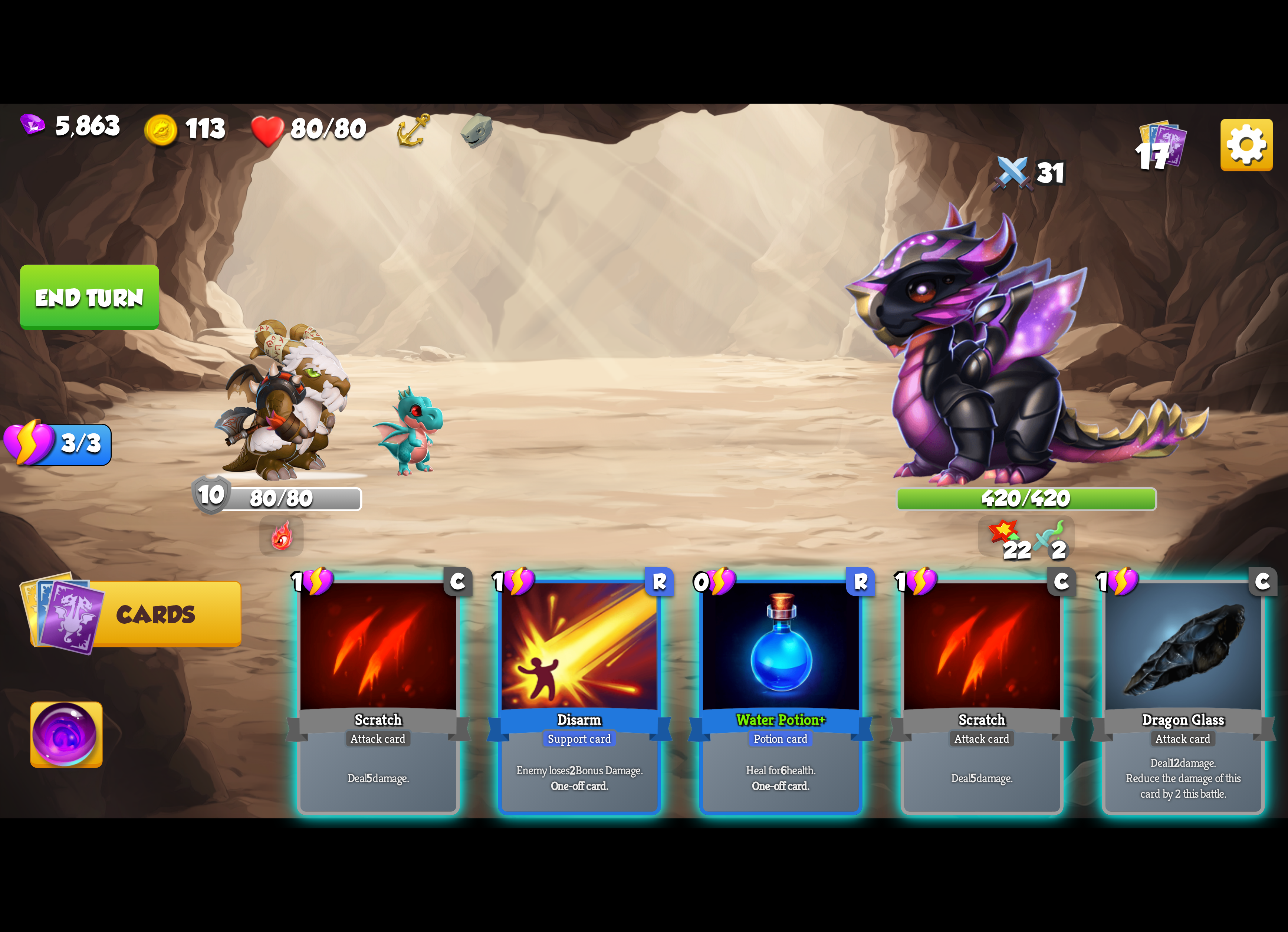
click at [1259, 156] on img at bounding box center [1246, 144] width 52 height 52
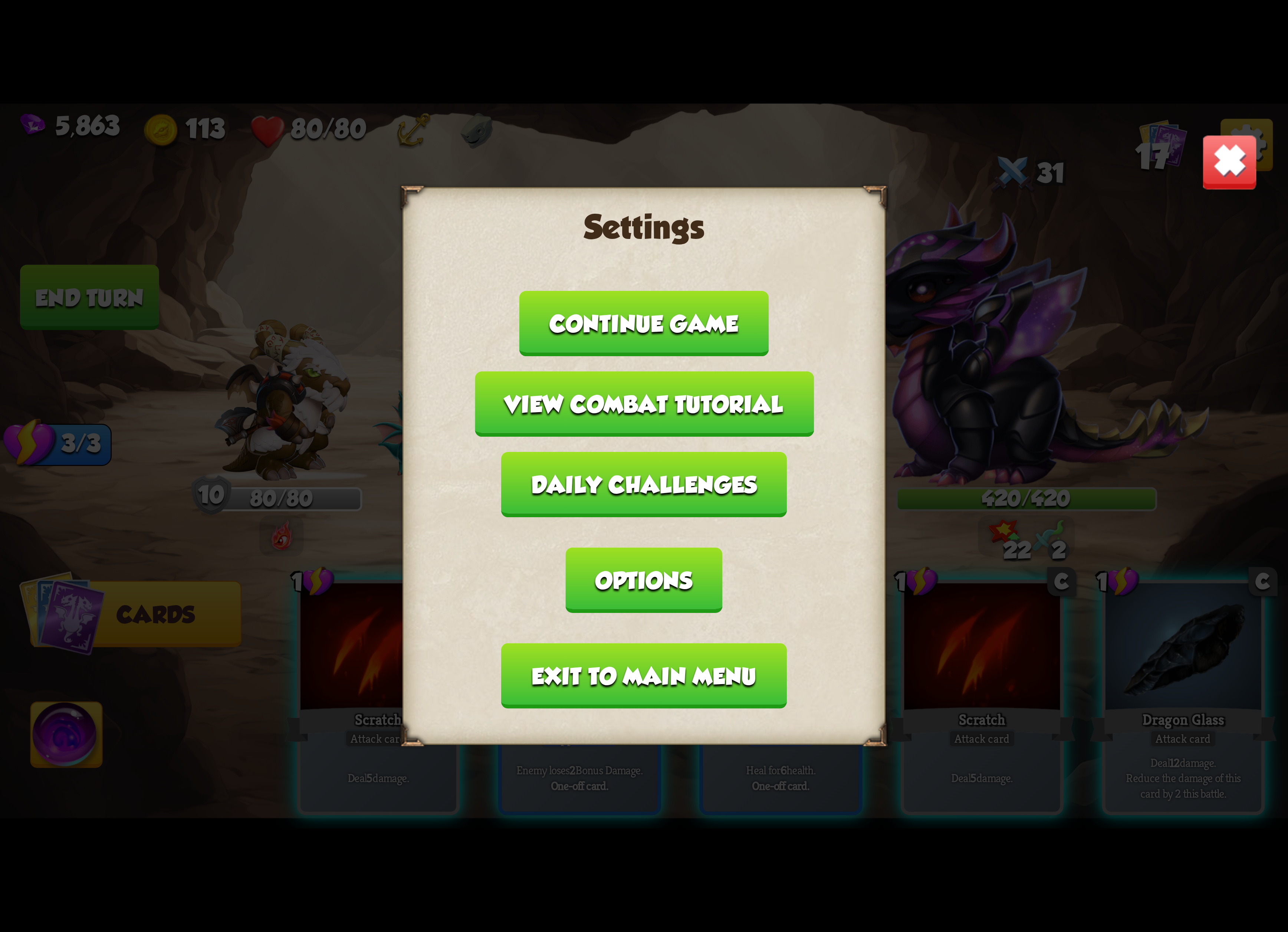
click at [593, 653] on button "Exit to main menu" at bounding box center [644, 675] width 285 height 66
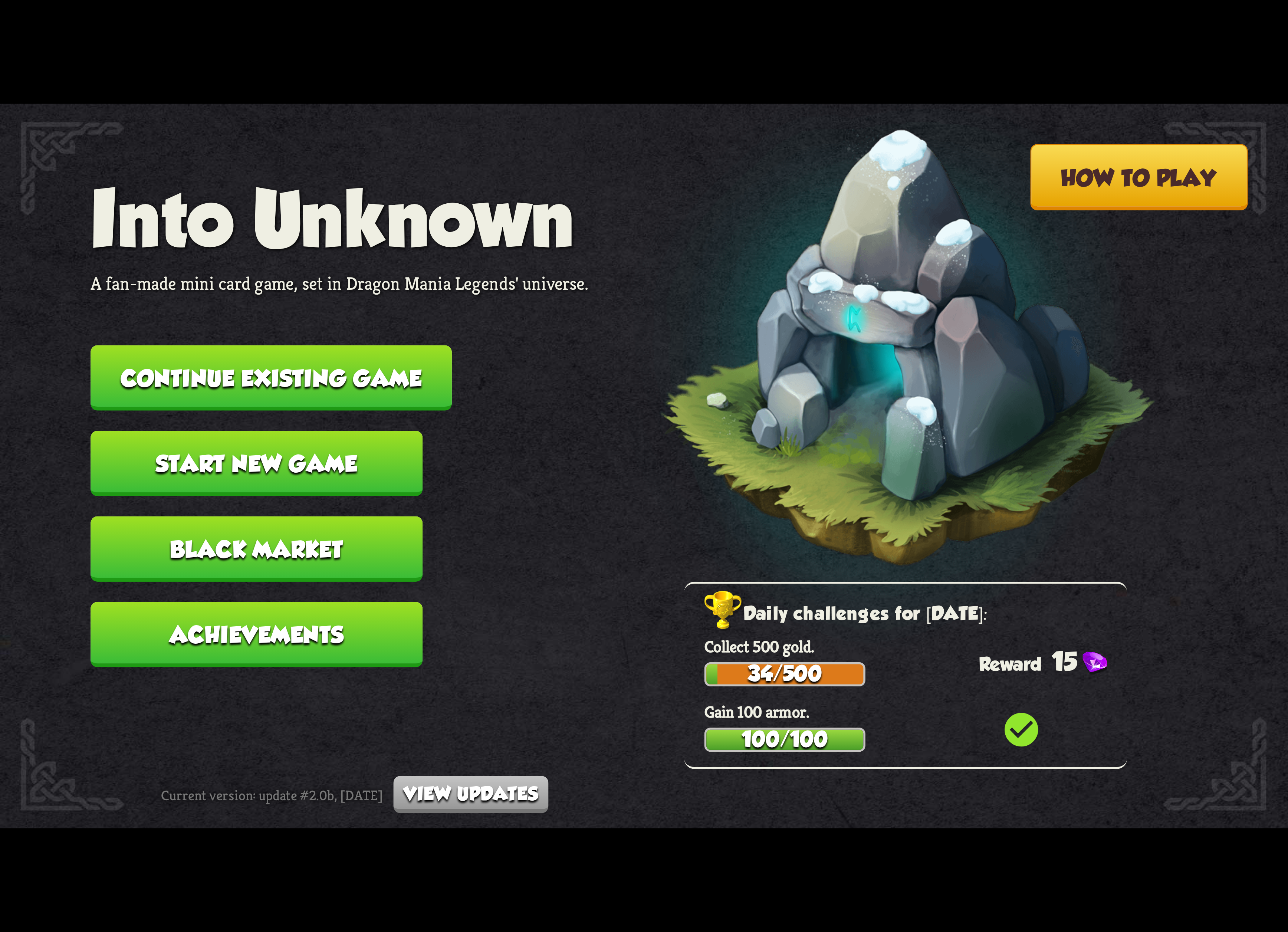
click at [387, 404] on button "Continue existing game" at bounding box center [271, 377] width 362 height 66
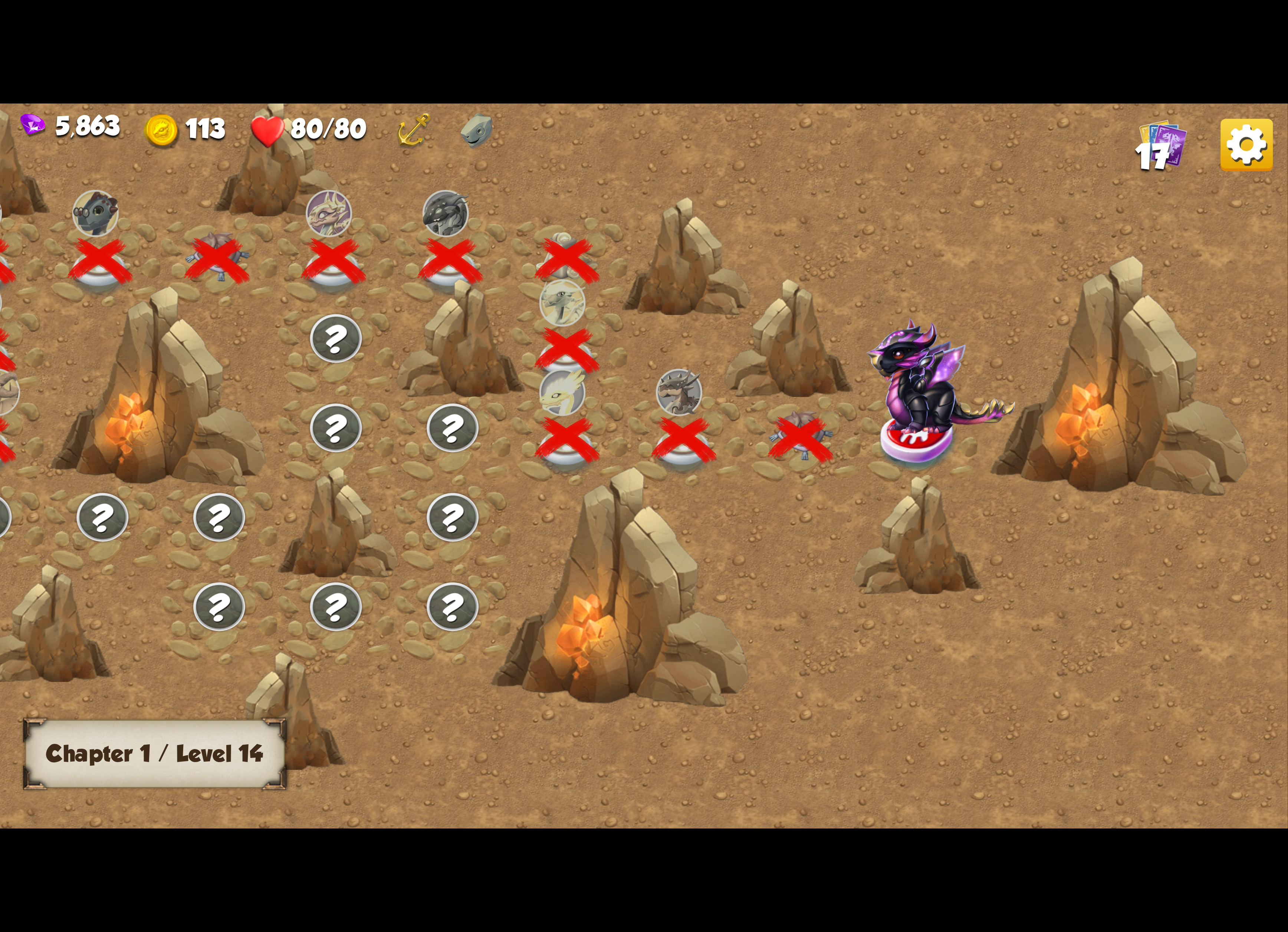
click at [921, 413] on img at bounding box center [941, 375] width 149 height 117
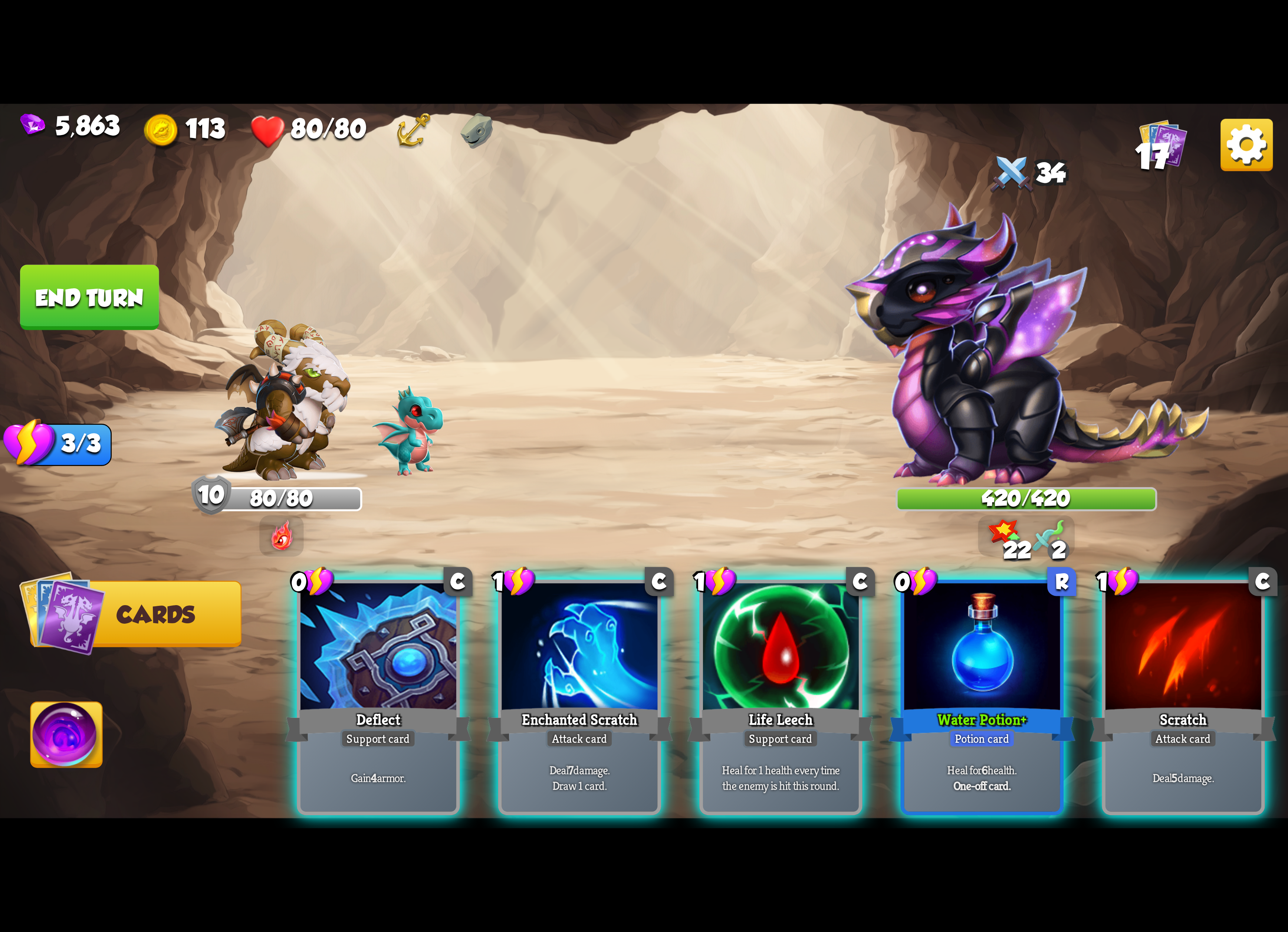
click at [1228, 150] on img at bounding box center [1246, 144] width 52 height 52
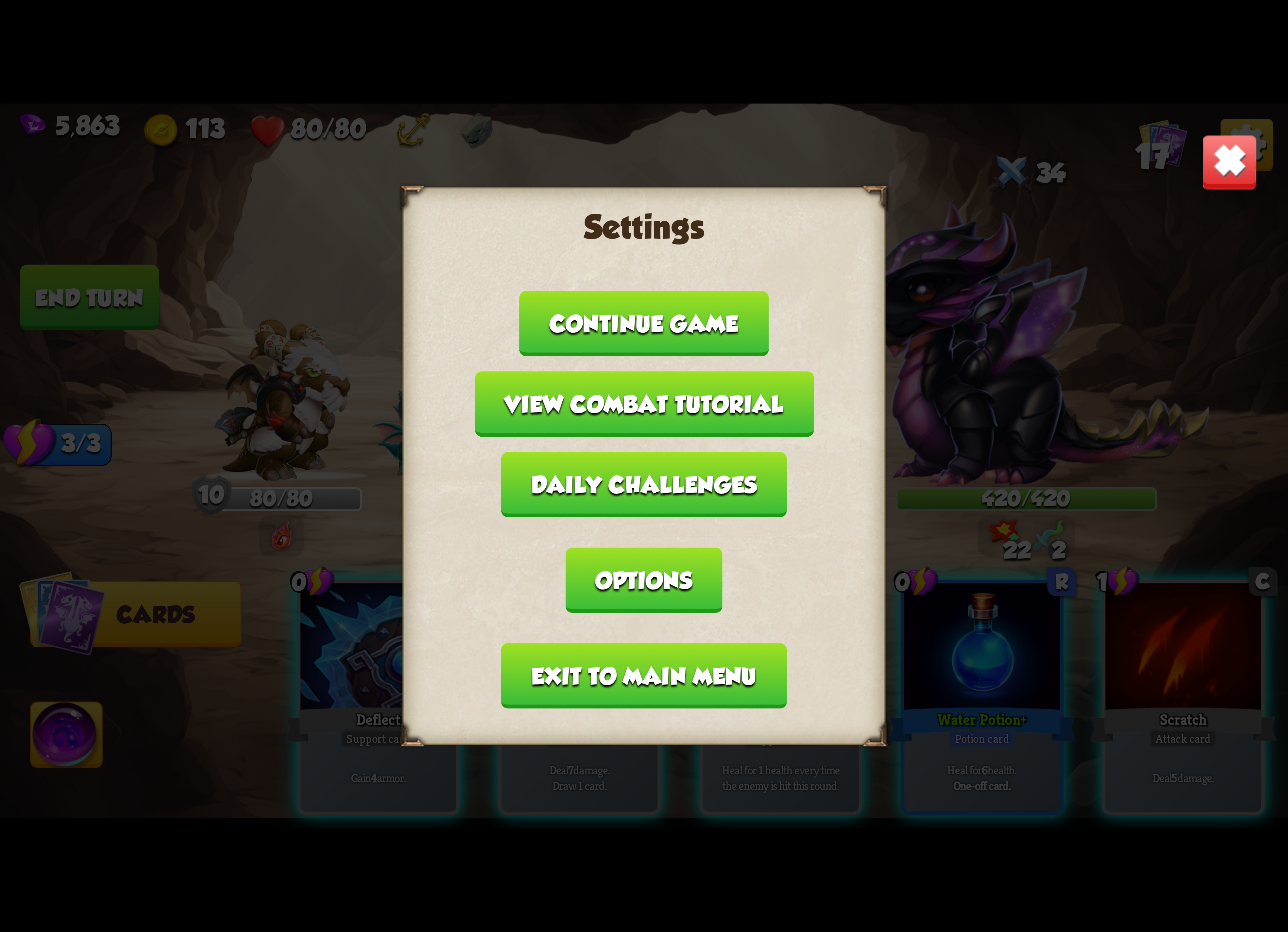
click at [670, 643] on button "Exit to main menu" at bounding box center [644, 675] width 285 height 66
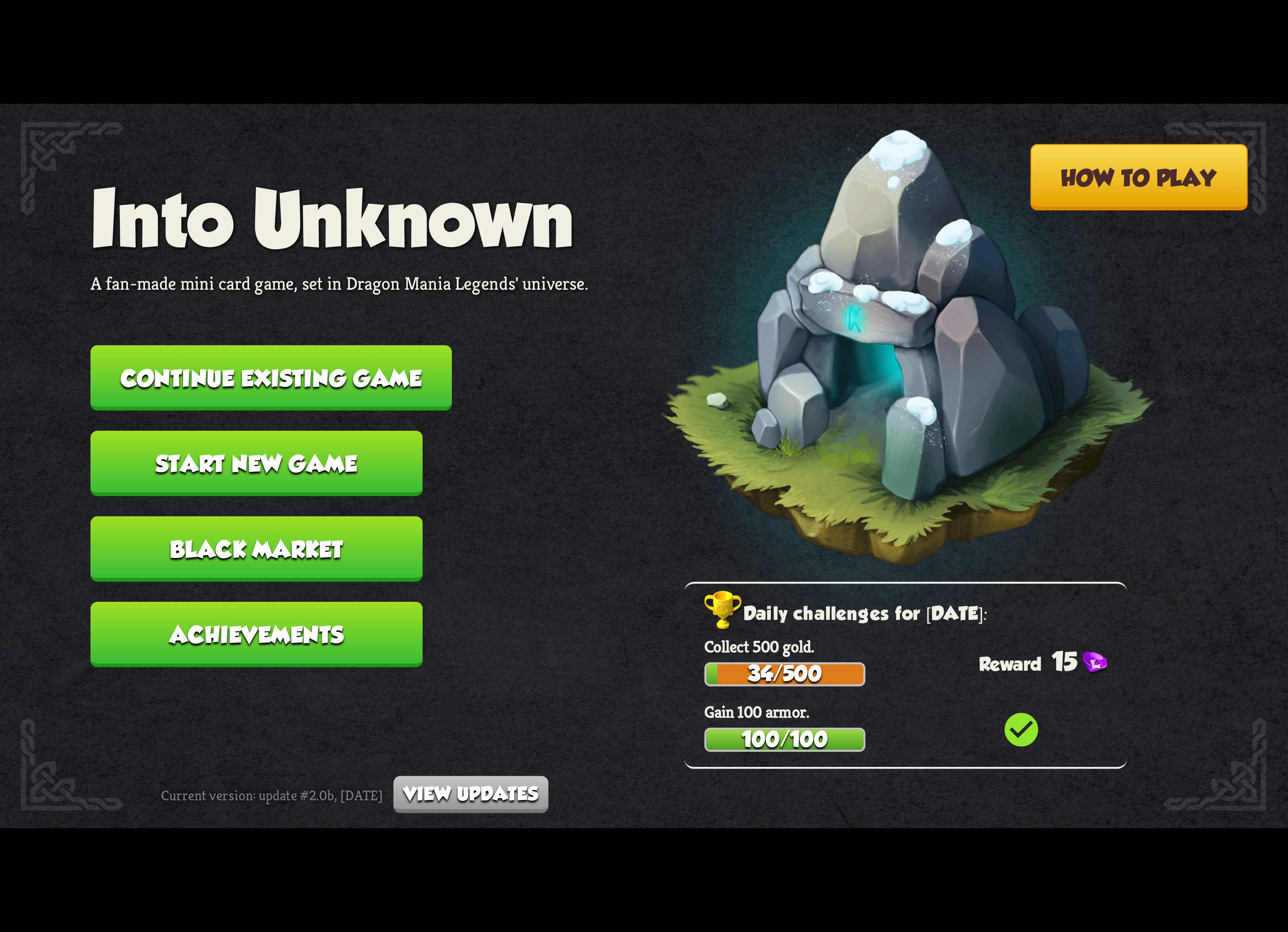
click at [356, 387] on button "Continue existing game" at bounding box center [271, 377] width 362 height 66
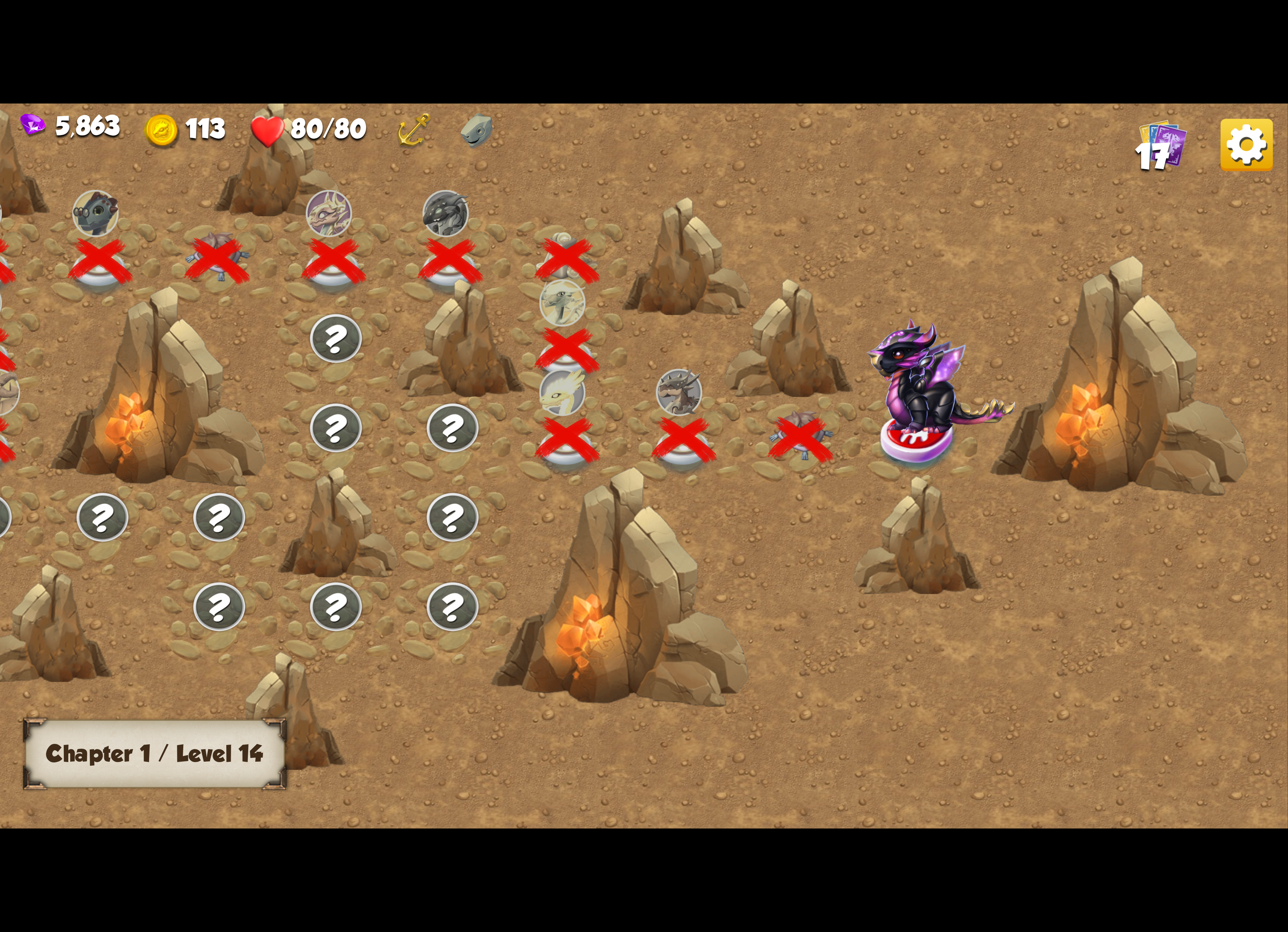
click at [901, 413] on img at bounding box center [941, 375] width 149 height 117
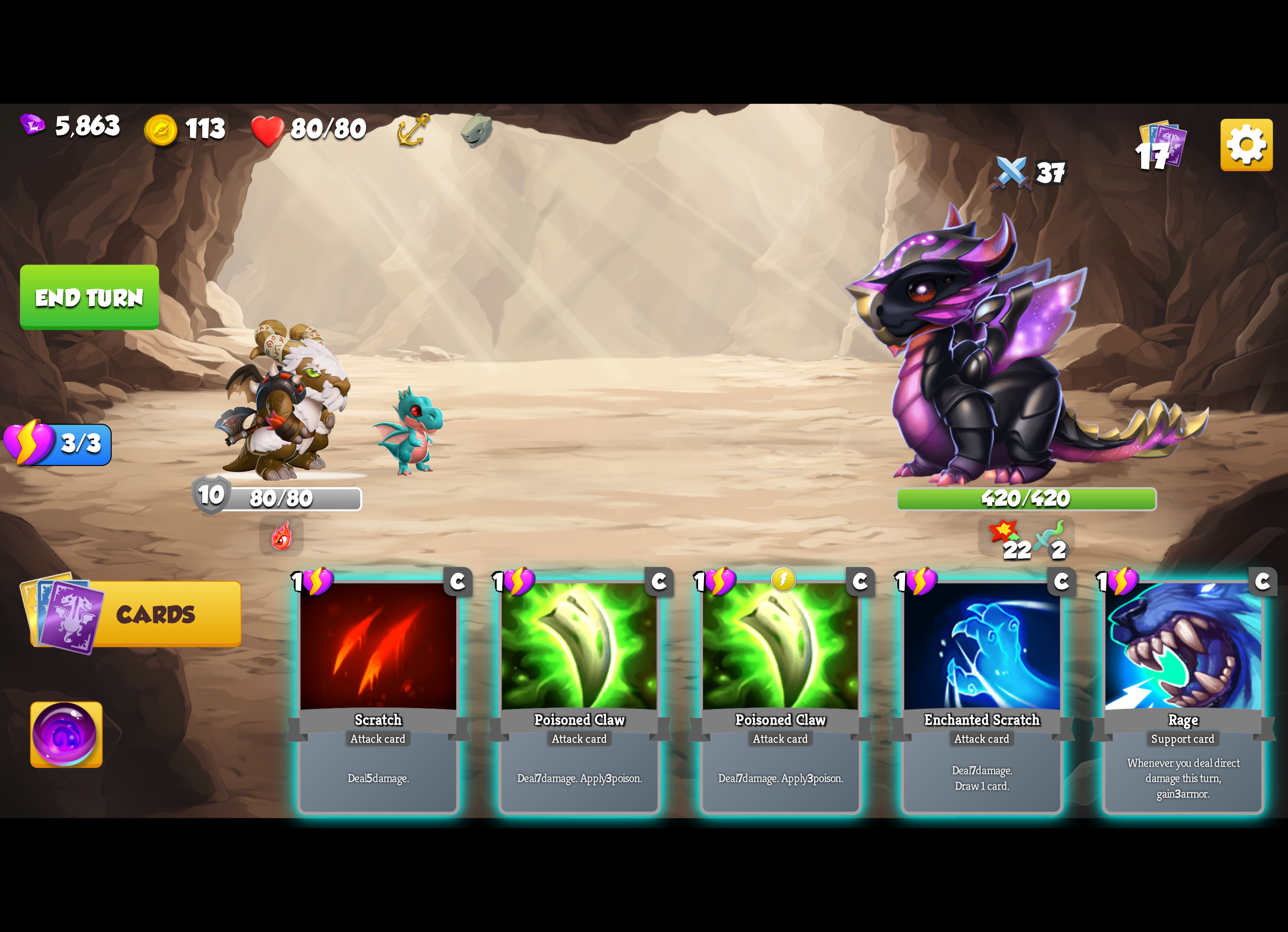
click at [1234, 160] on img at bounding box center [1246, 144] width 52 height 52
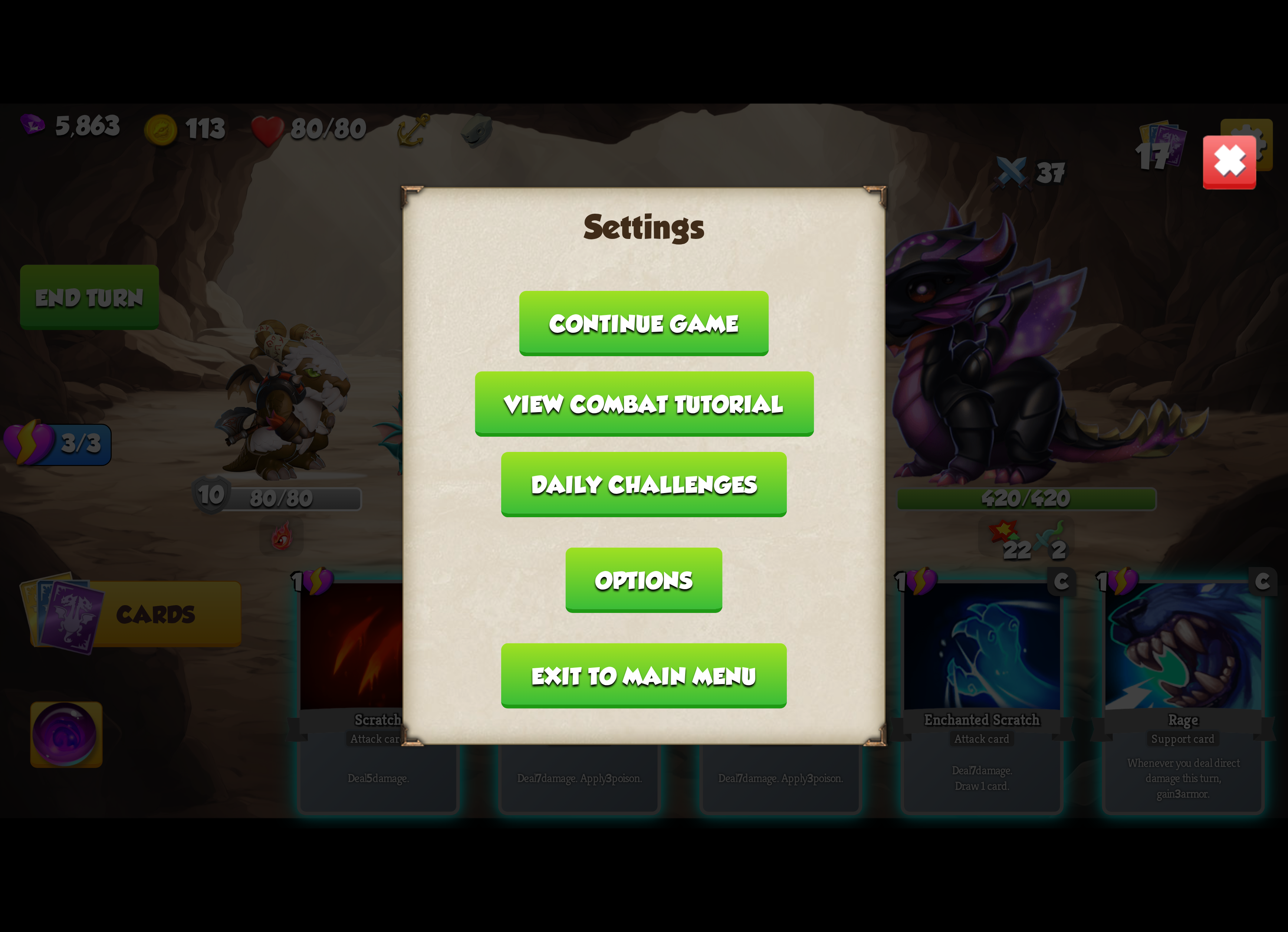
click at [610, 578] on div "Settings Continue game View combat tutorial Daily challenges Options Exit to ma…" at bounding box center [644, 466] width 483 height 558
drag, startPoint x: 575, startPoint y: 626, endPoint x: 575, endPoint y: 630, distance: 4.0
click at [575, 643] on button "Exit to main menu" at bounding box center [644, 675] width 285 height 66
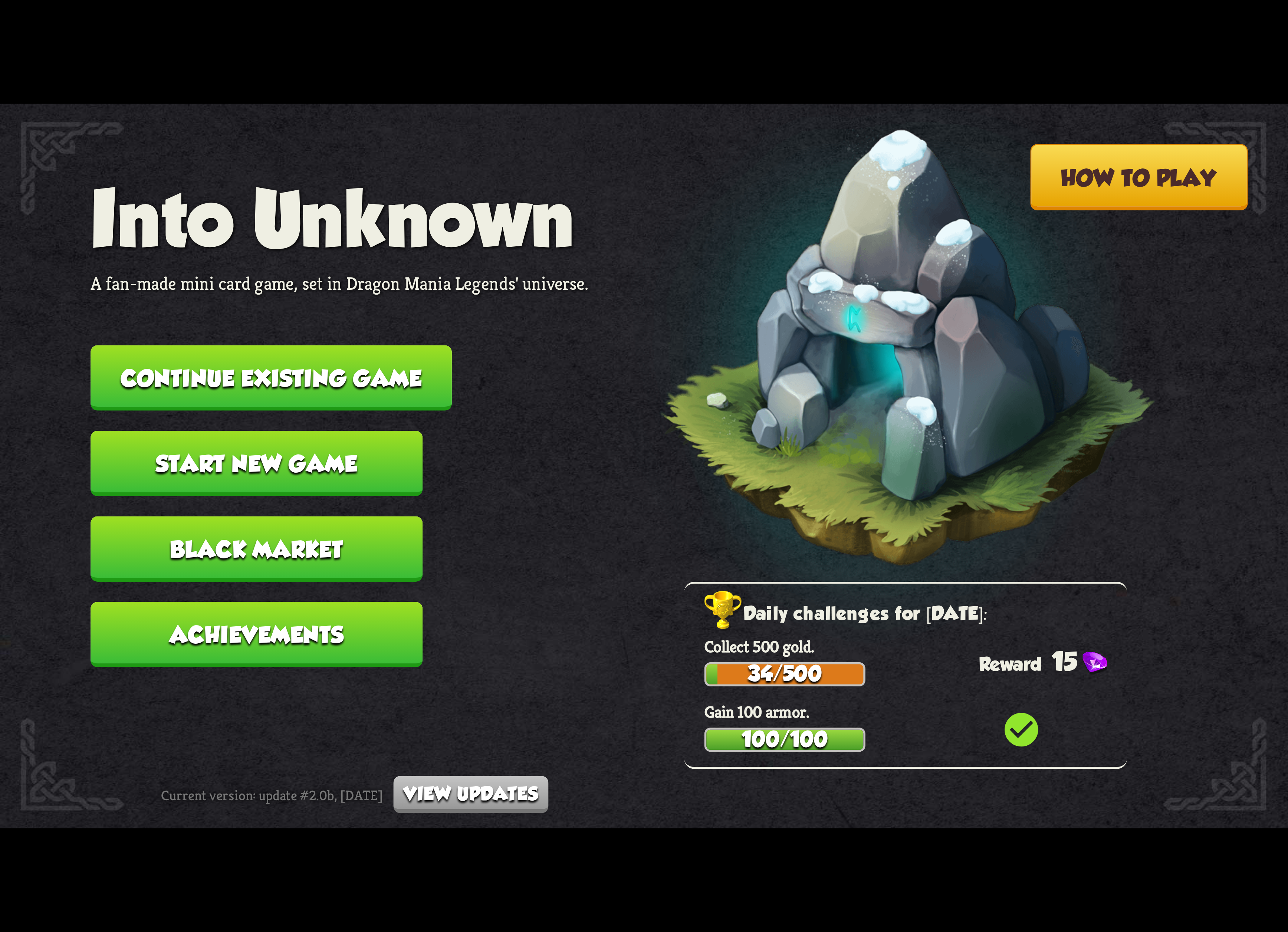
click at [323, 386] on button "Continue existing game" at bounding box center [271, 377] width 362 height 66
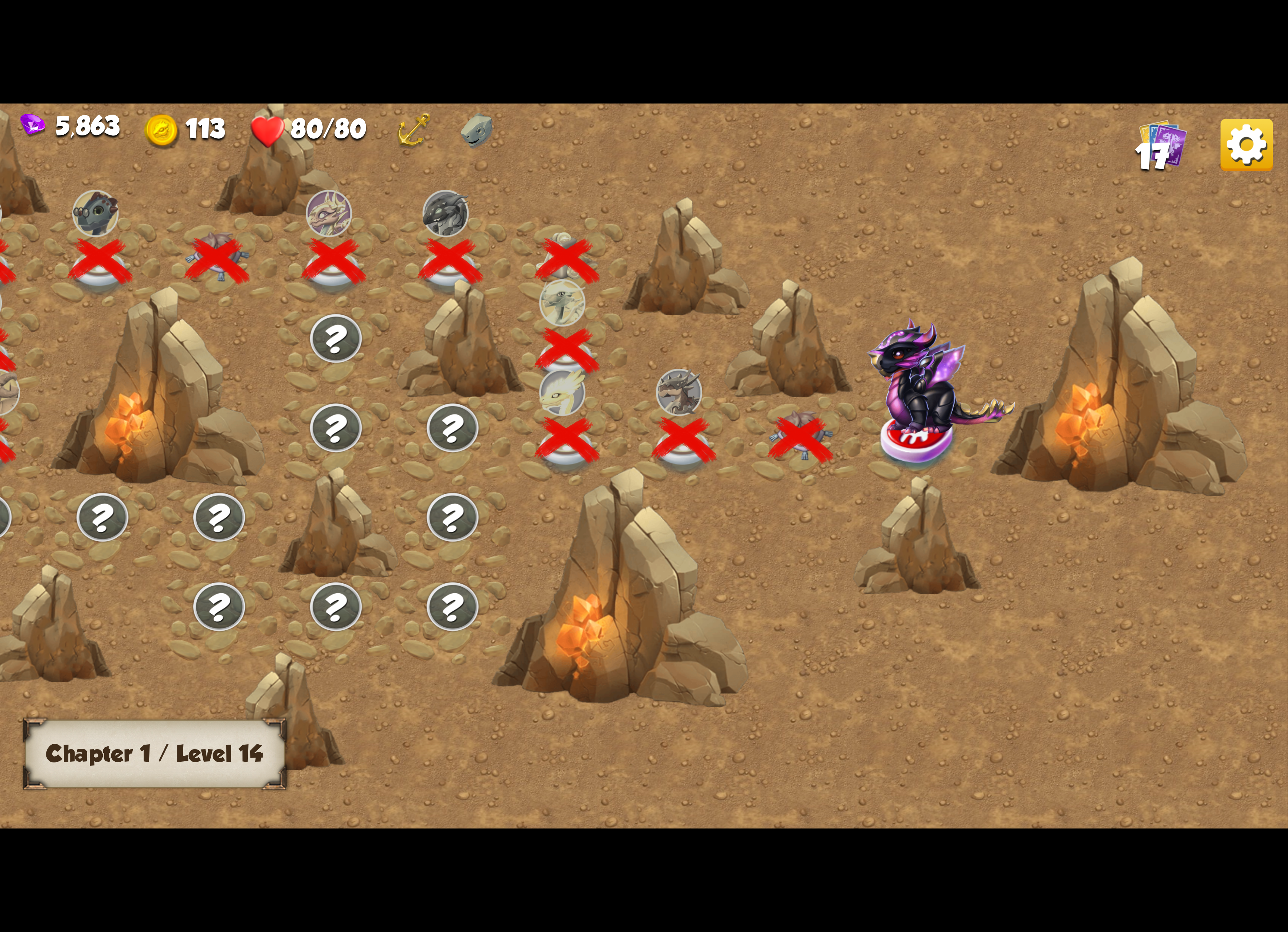
click at [855, 410] on div at bounding box center [802, 441] width 117 height 89
click at [870, 410] on img at bounding box center [941, 375] width 149 height 117
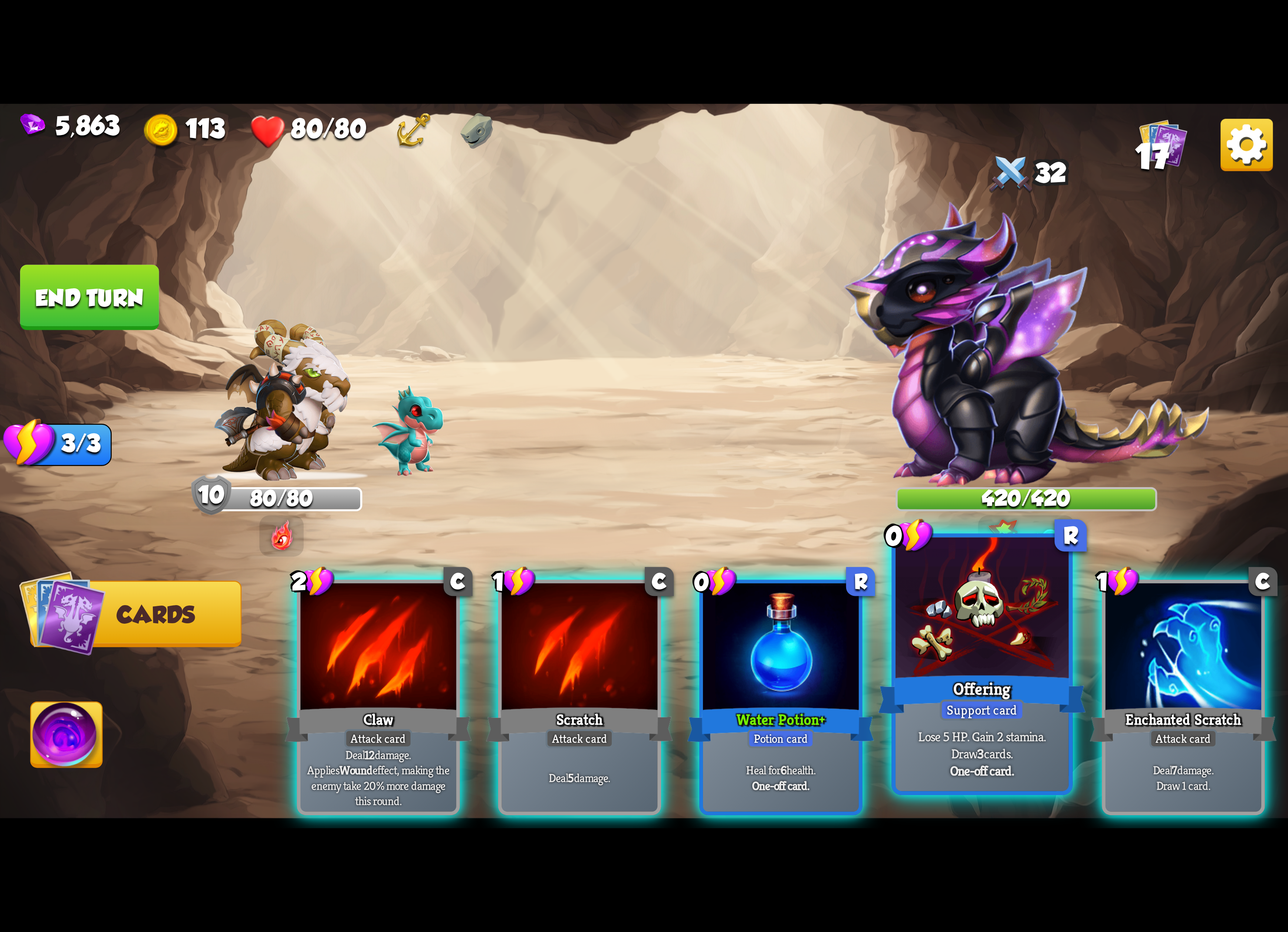
click at [925, 615] on div at bounding box center [981, 610] width 173 height 146
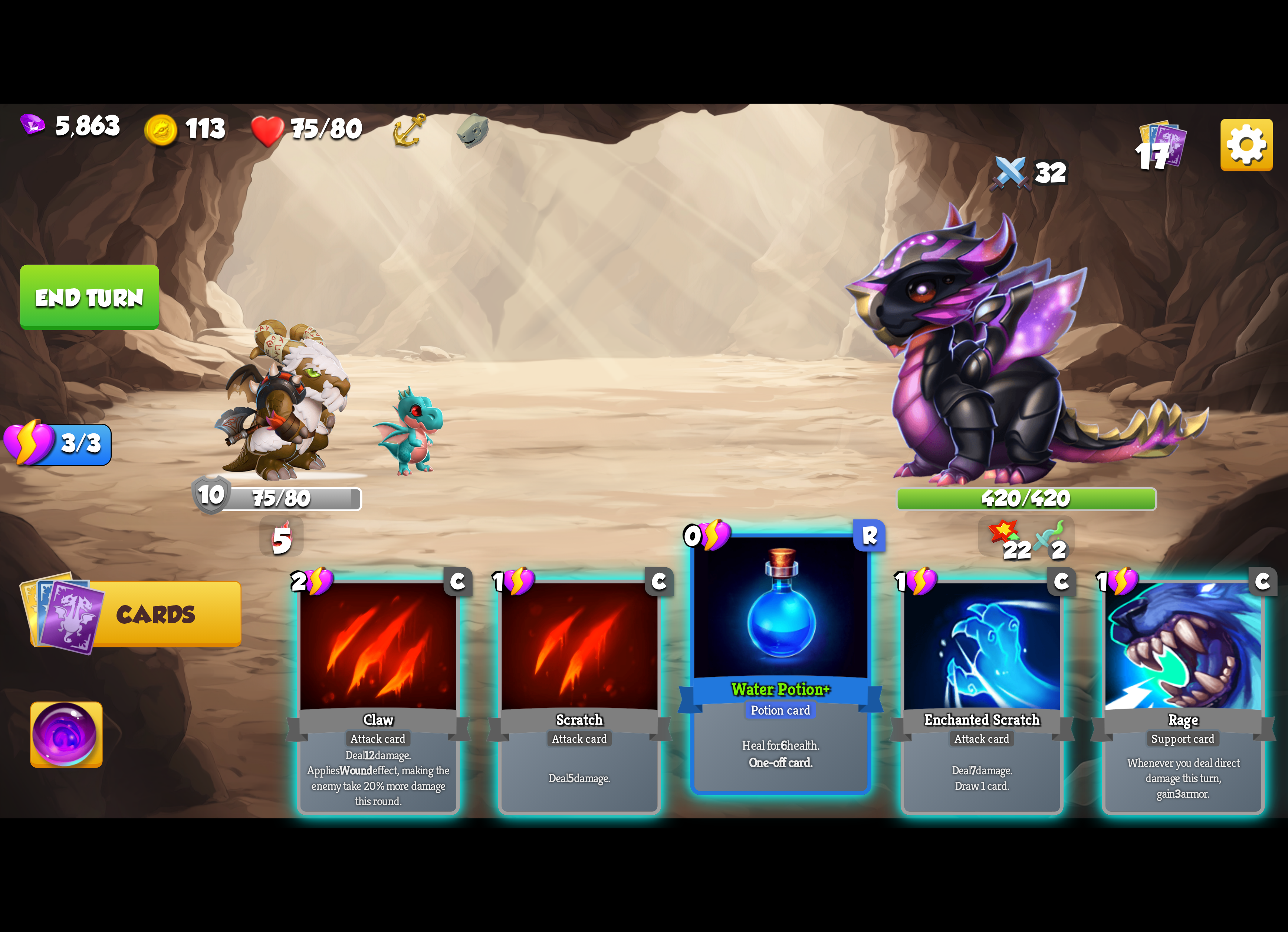
click at [771, 653] on div at bounding box center [780, 610] width 173 height 146
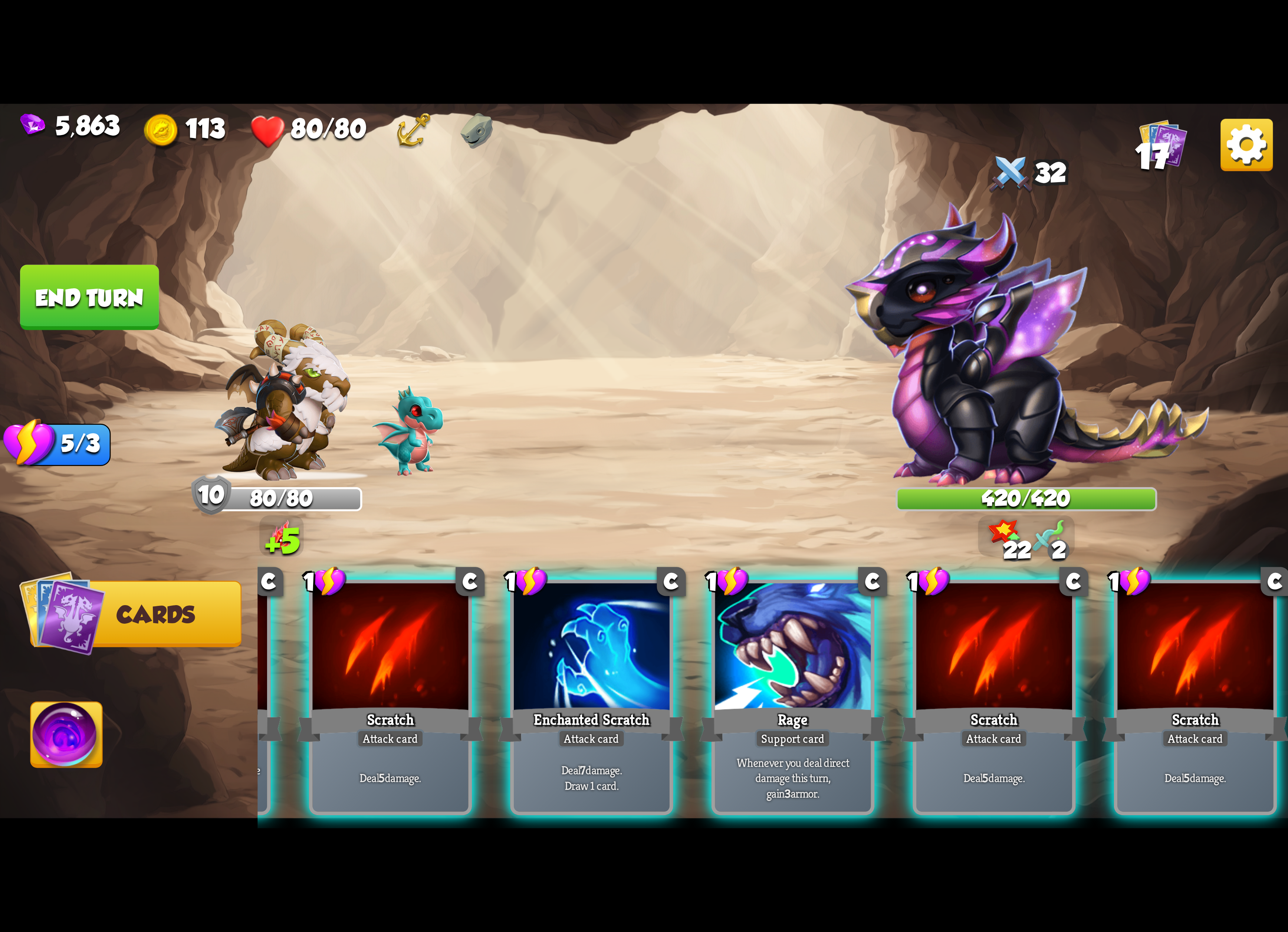
scroll to position [0, 0]
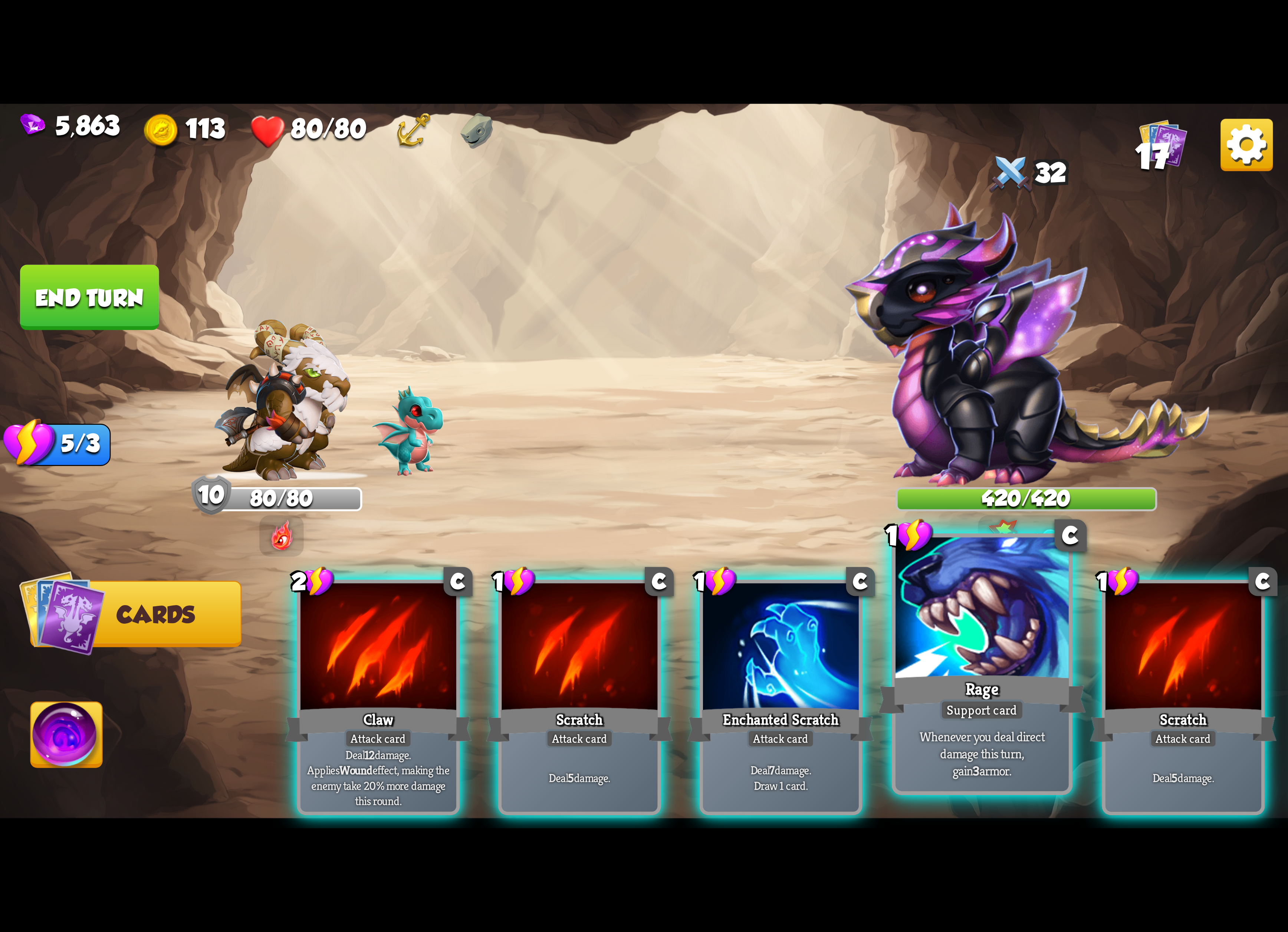
click at [918, 618] on div at bounding box center [981, 610] width 173 height 146
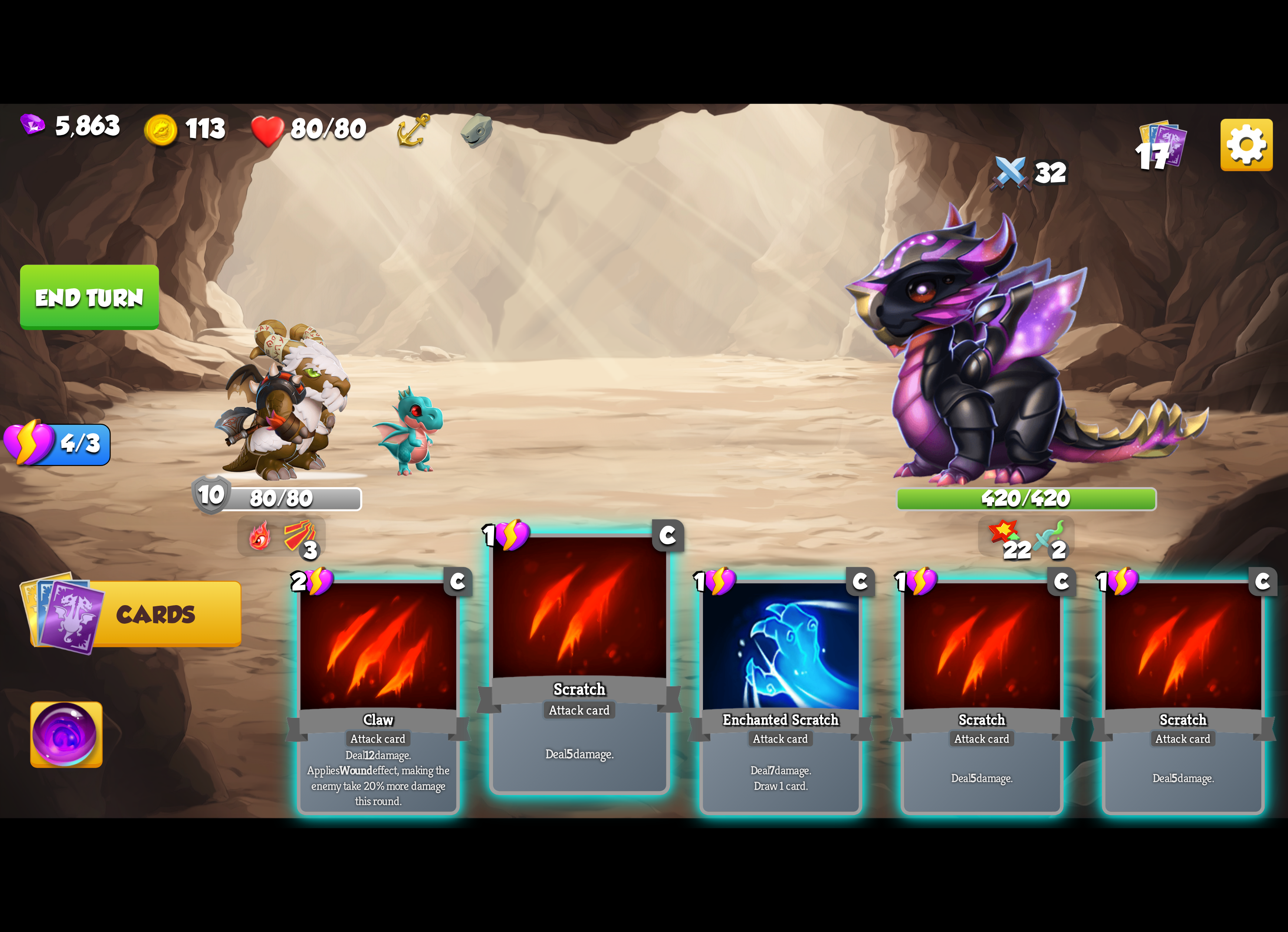
drag, startPoint x: 399, startPoint y: 666, endPoint x: 465, endPoint y: 659, distance: 66.4
click at [401, 666] on div at bounding box center [378, 649] width 156 height 131
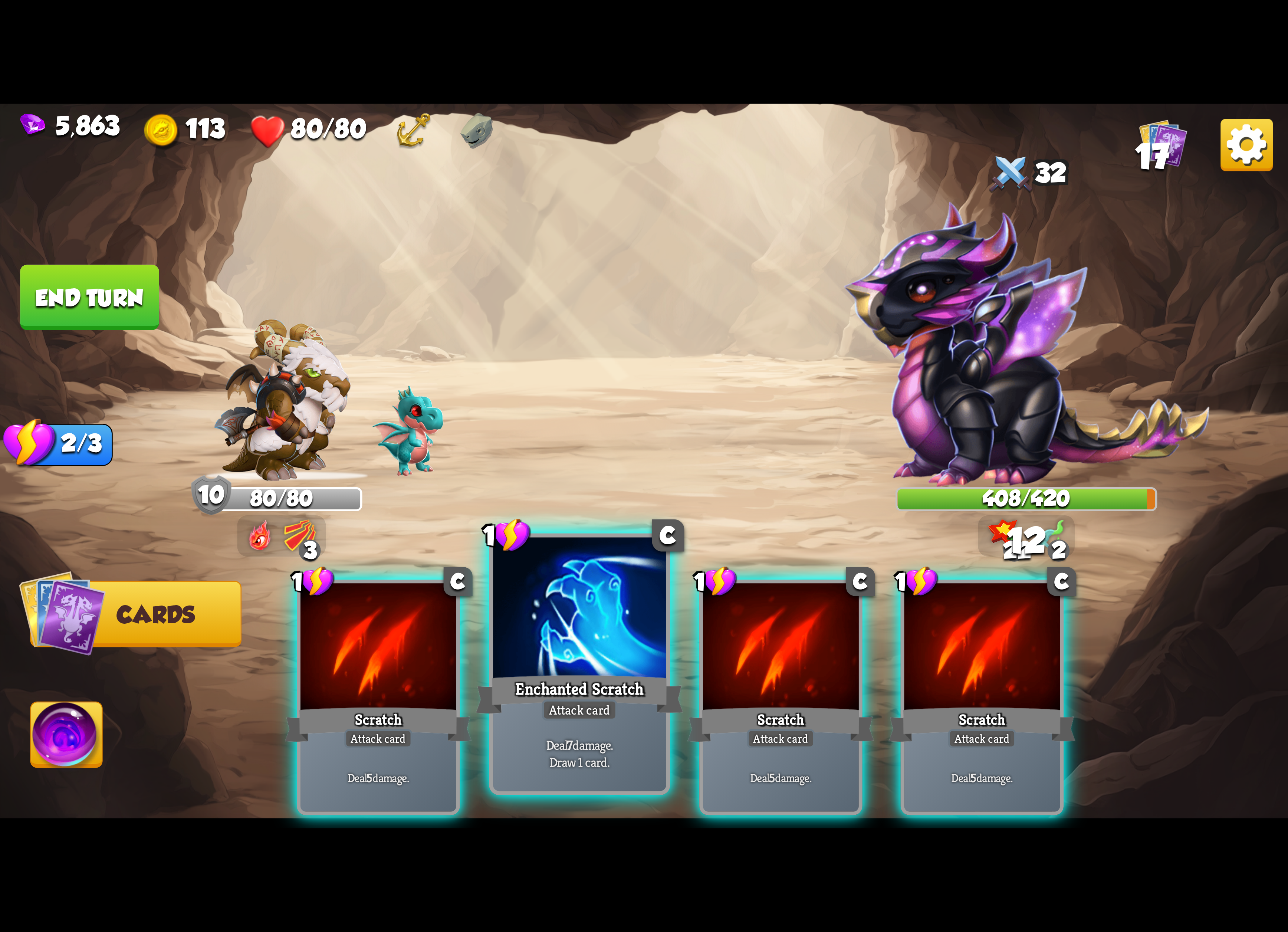
click at [534, 648] on div at bounding box center [579, 610] width 173 height 146
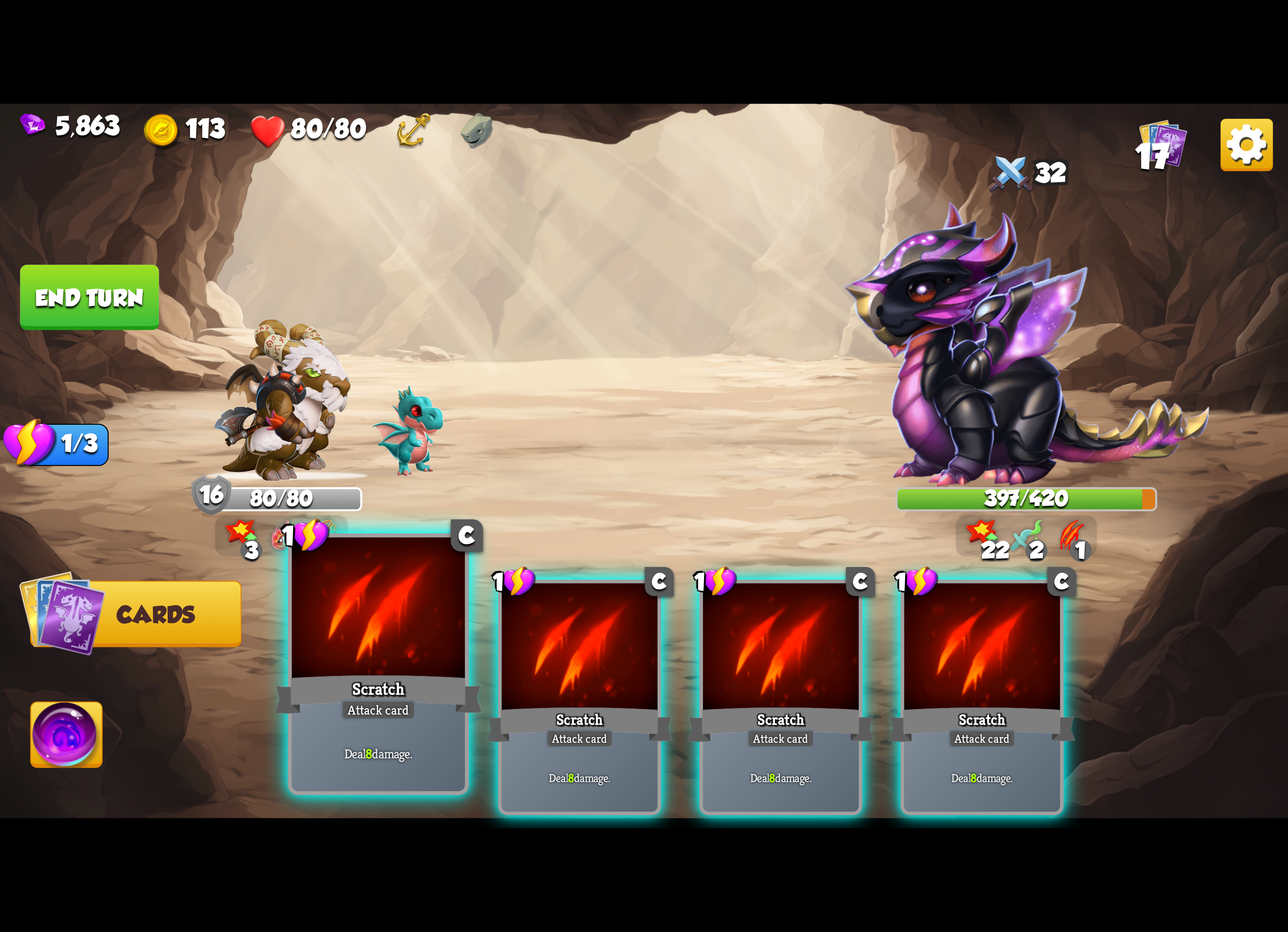
click at [359, 659] on div at bounding box center [378, 610] width 173 height 146
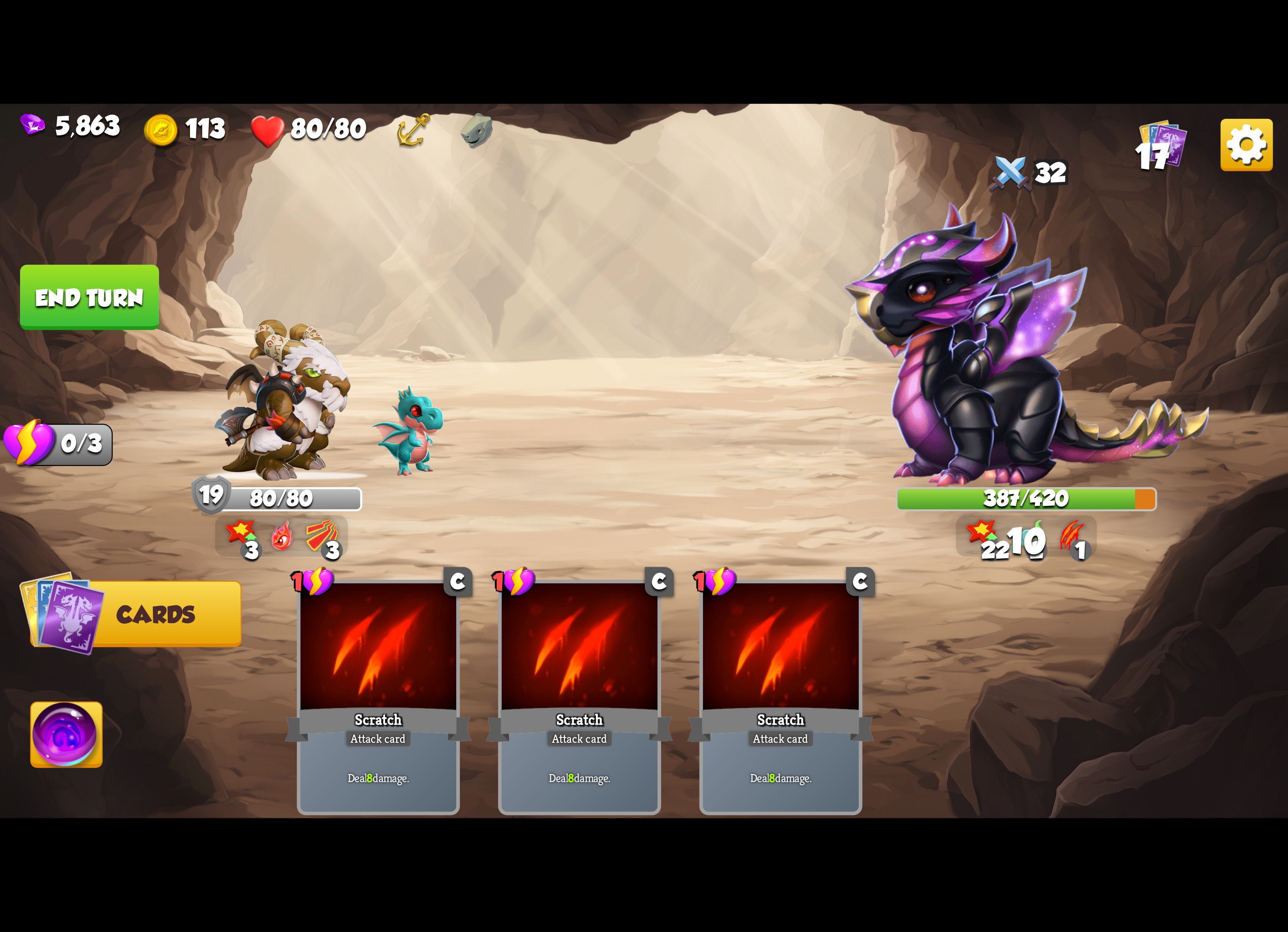
click at [46, 715] on img at bounding box center [67, 738] width 72 height 73
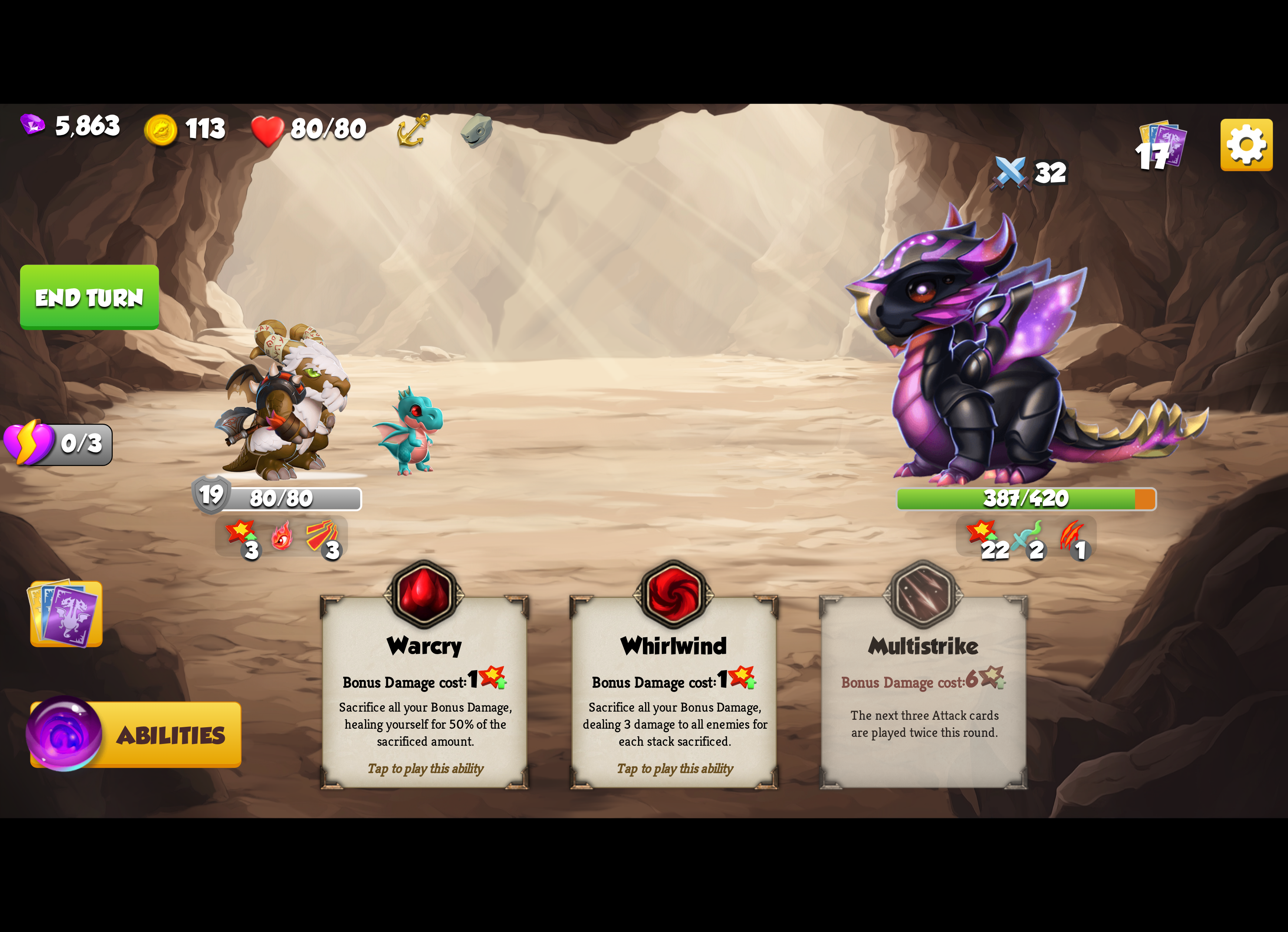
click at [612, 656] on div "Whirlwind" at bounding box center [673, 646] width 203 height 26
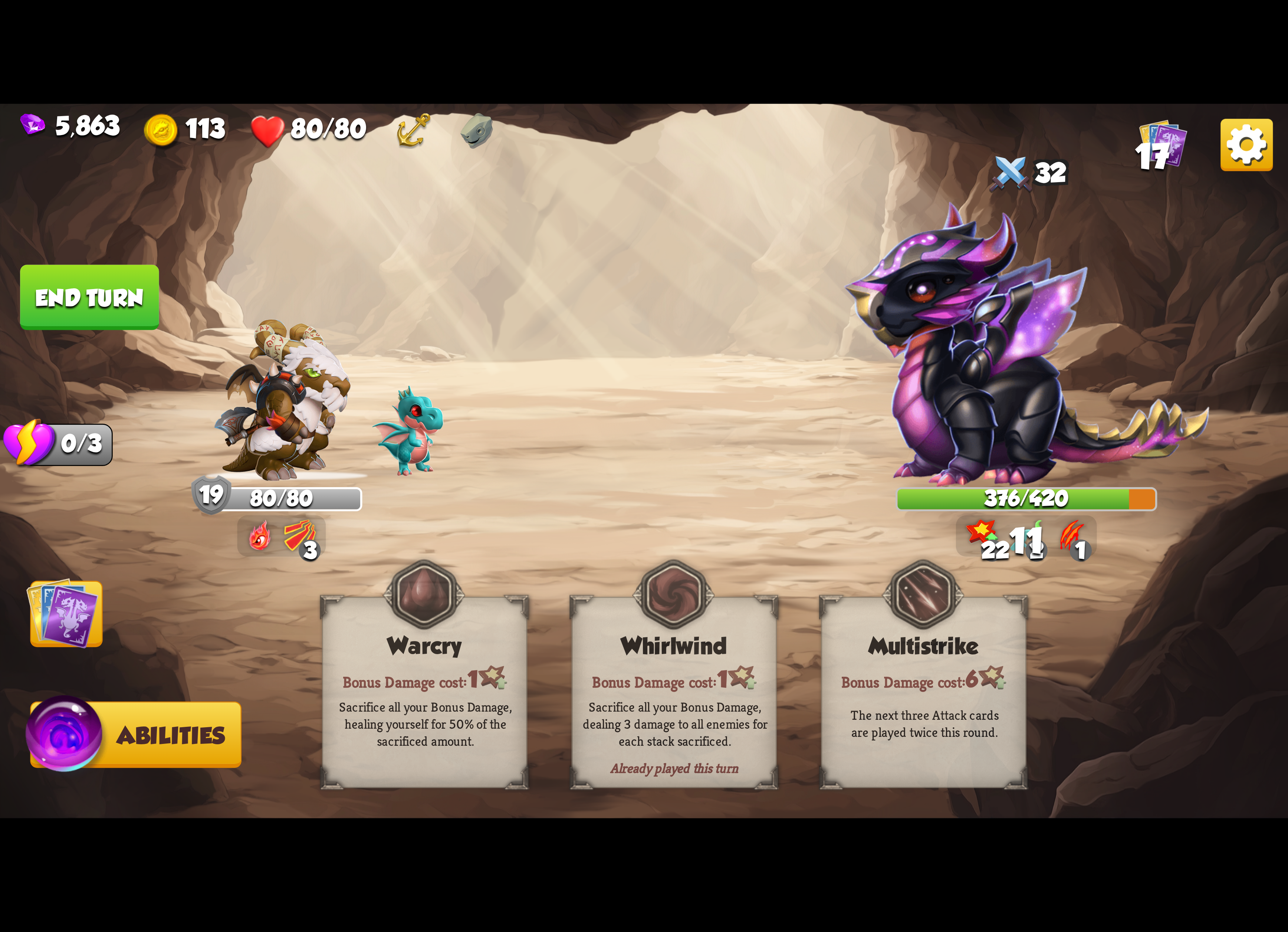
click at [75, 624] on img at bounding box center [63, 613] width 73 height 73
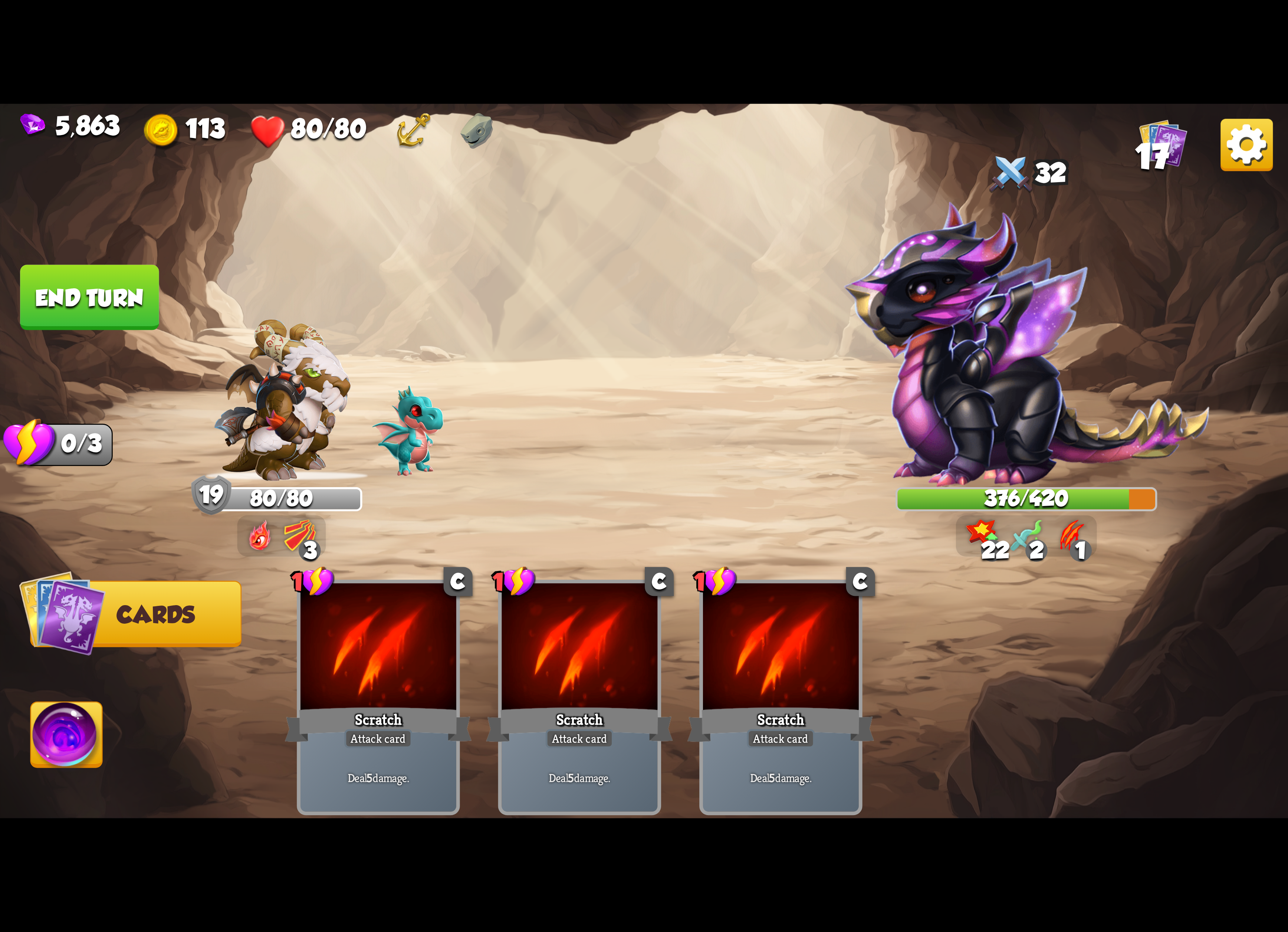
click at [122, 347] on img at bounding box center [644, 466] width 1288 height 724
click at [124, 319] on button "End turn" at bounding box center [89, 297] width 139 height 66
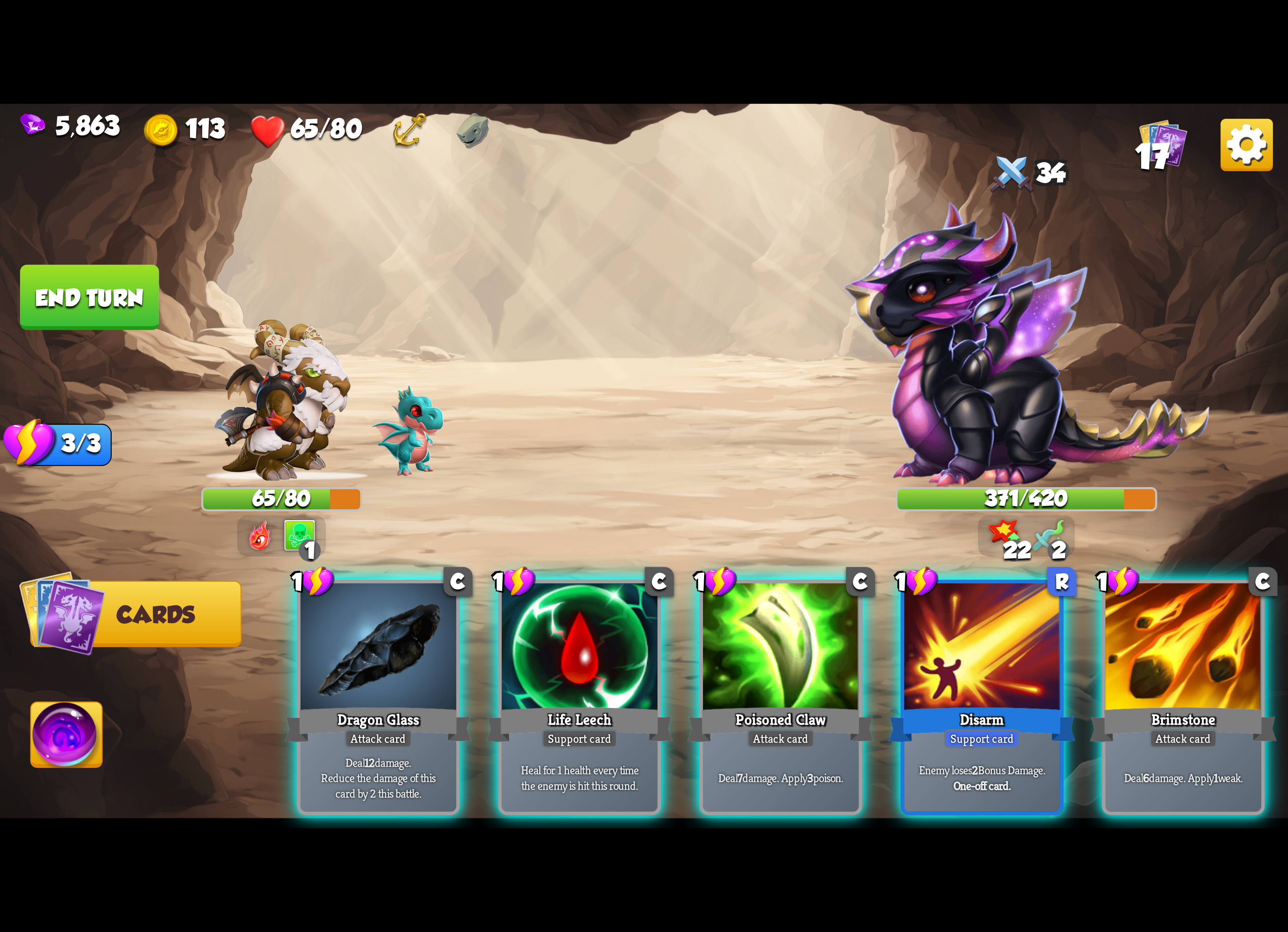
drag, startPoint x: 572, startPoint y: 670, endPoint x: 567, endPoint y: 670, distance: 5.0
click at [570, 704] on div "Life Leech" at bounding box center [579, 724] width 187 height 41
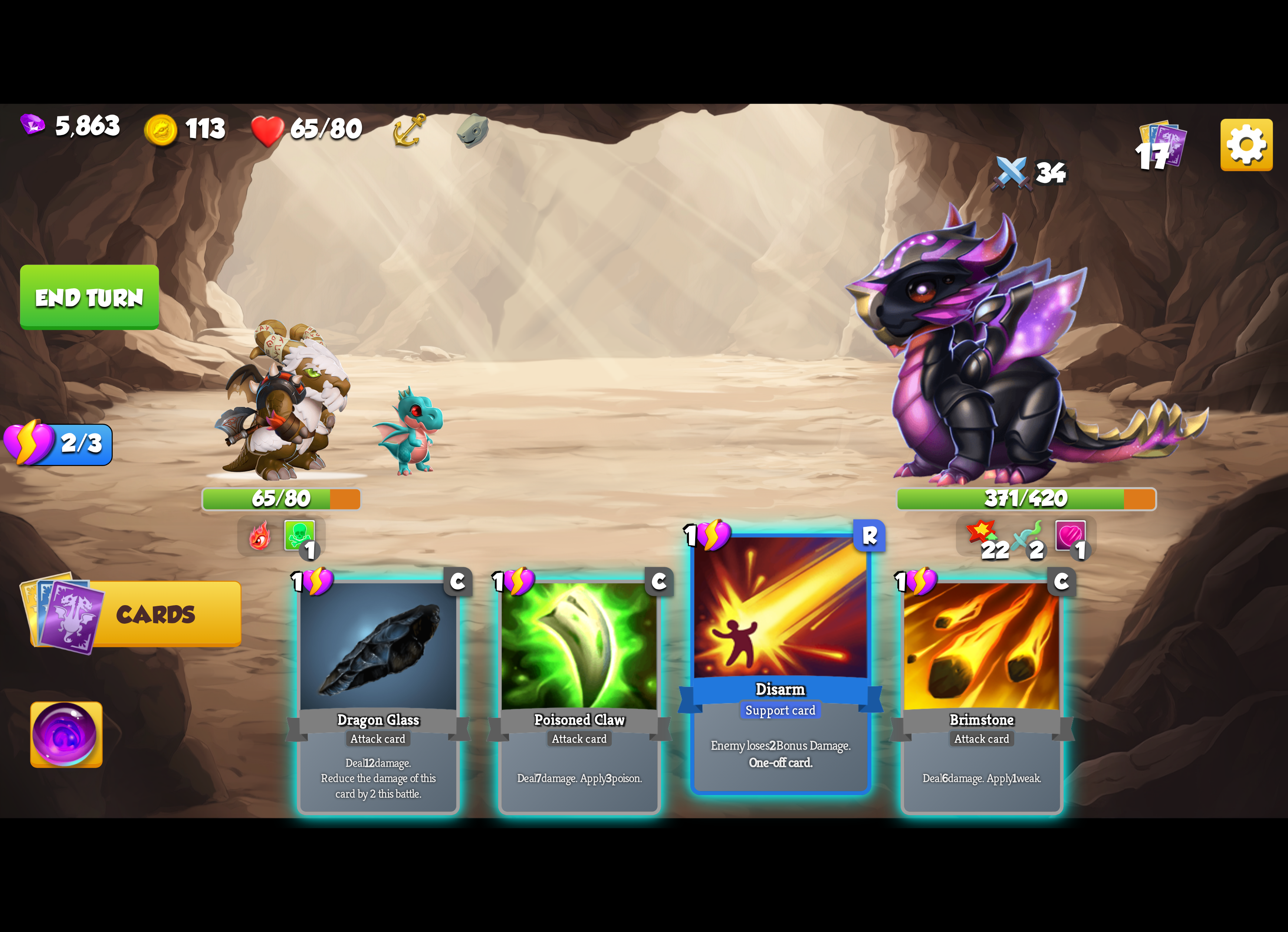
click at [791, 644] on div at bounding box center [780, 610] width 173 height 146
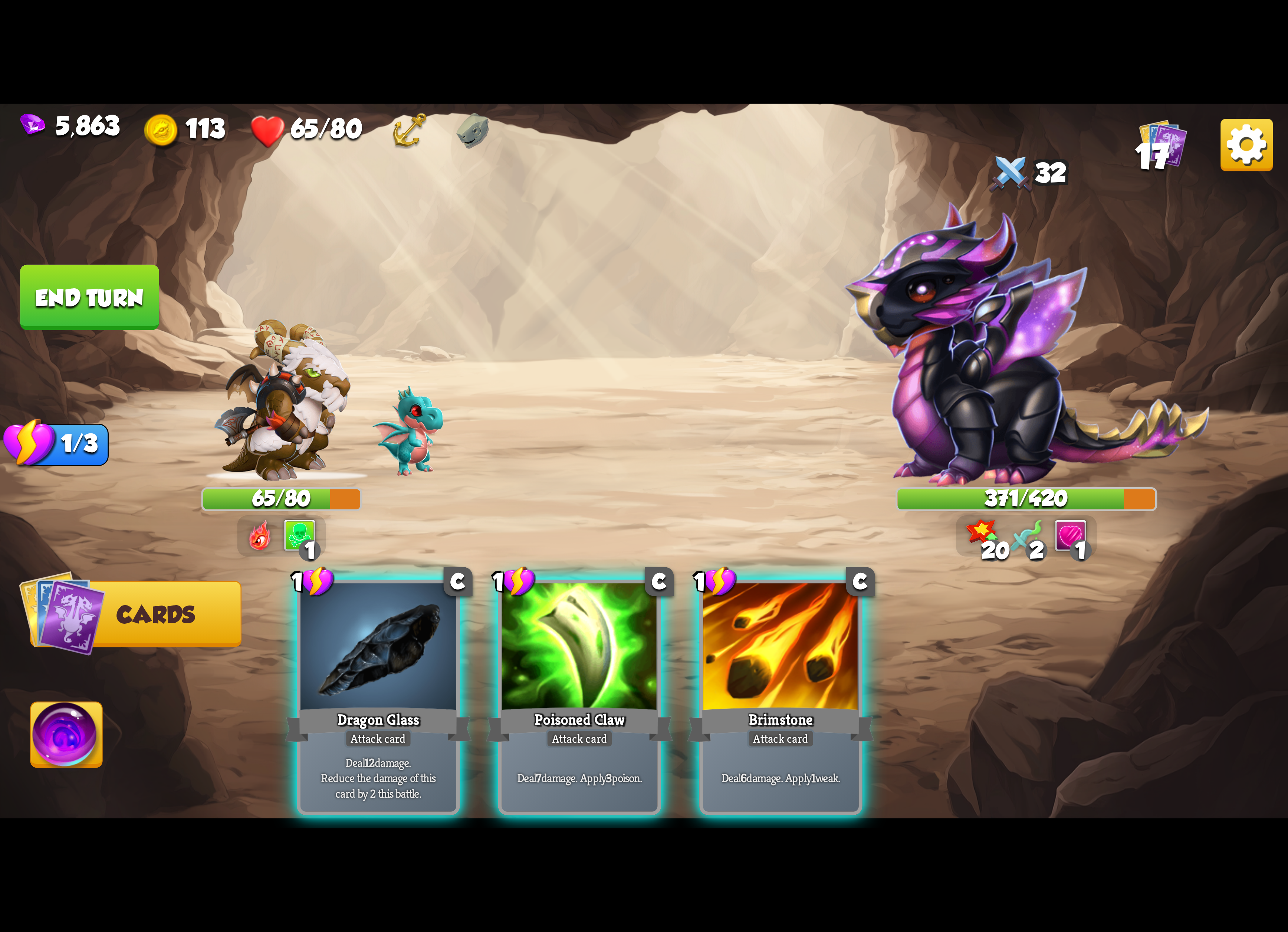
click at [791, 644] on div at bounding box center [780, 649] width 156 height 131
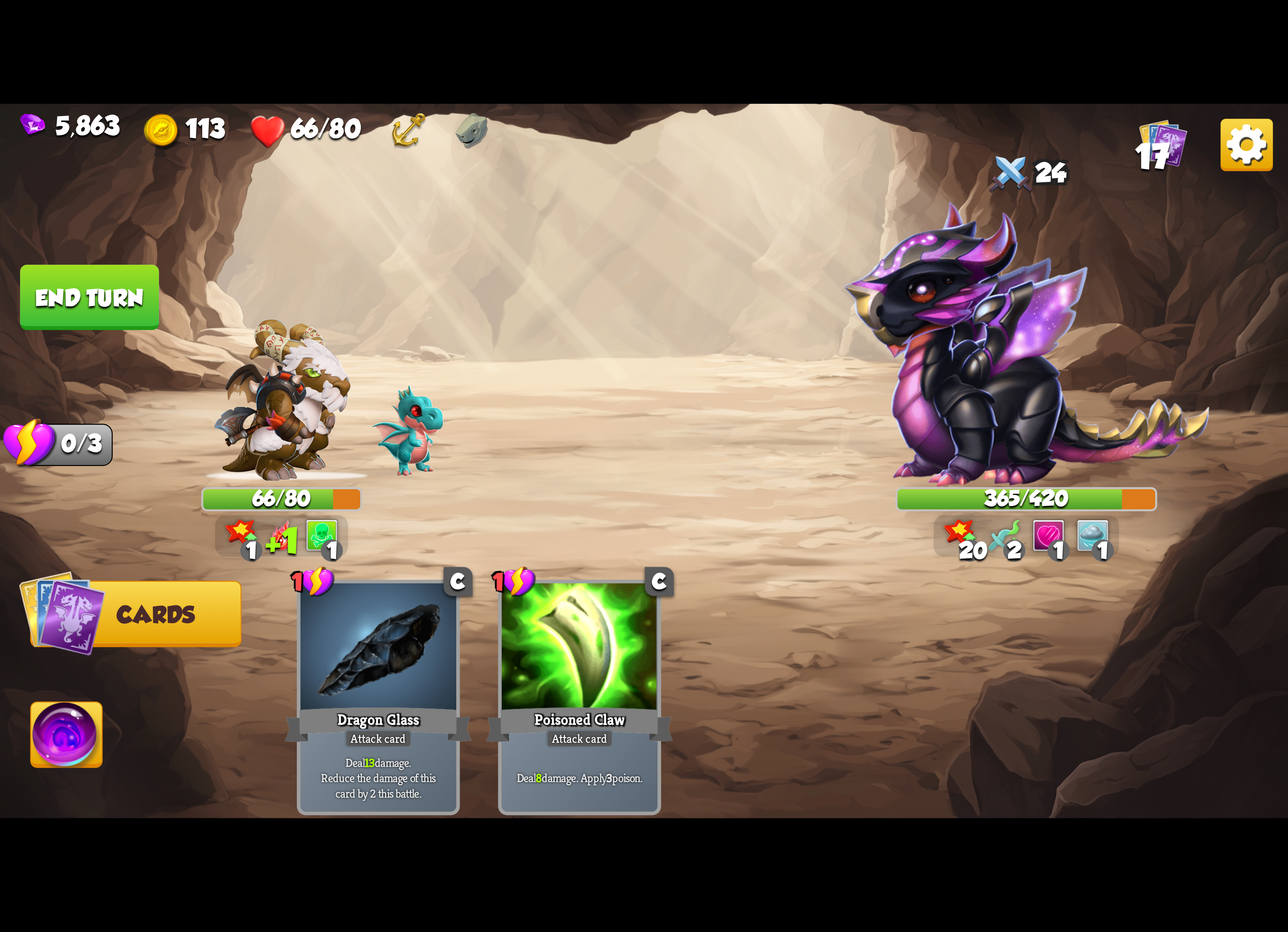
click at [60, 722] on img at bounding box center [67, 738] width 72 height 73
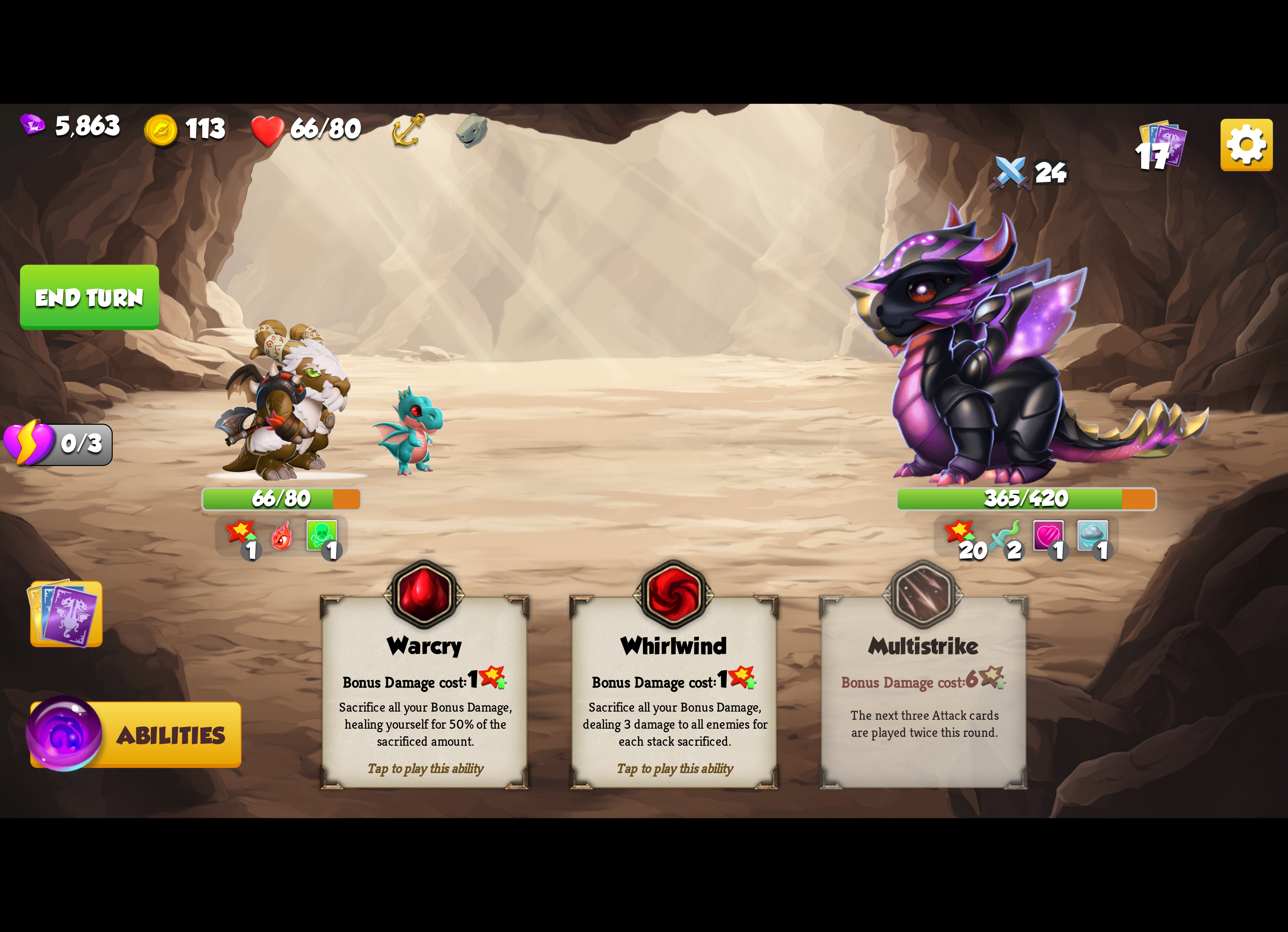
click at [50, 629] on img at bounding box center [63, 613] width 73 height 73
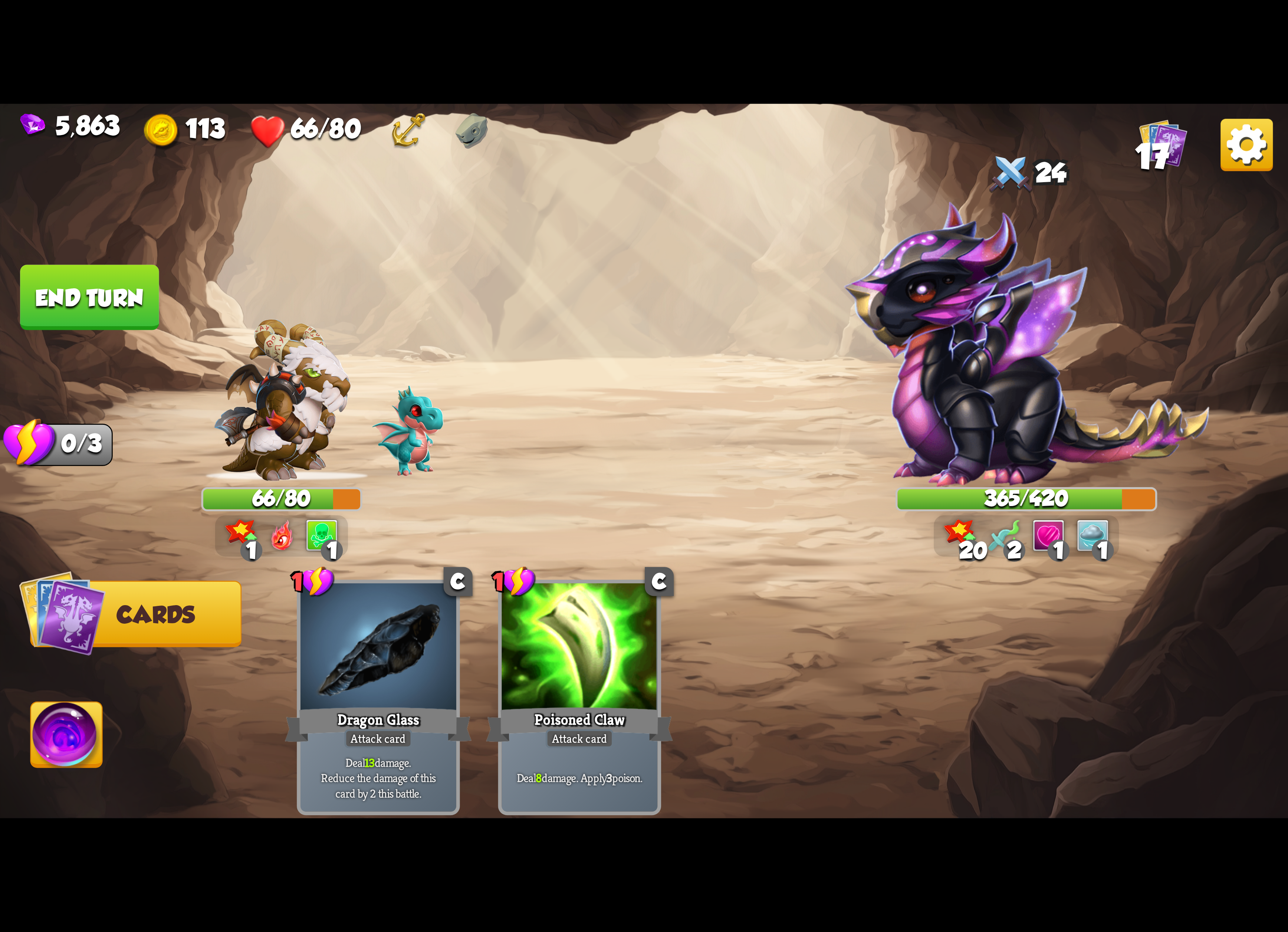
click at [122, 310] on button "End turn" at bounding box center [89, 297] width 139 height 66
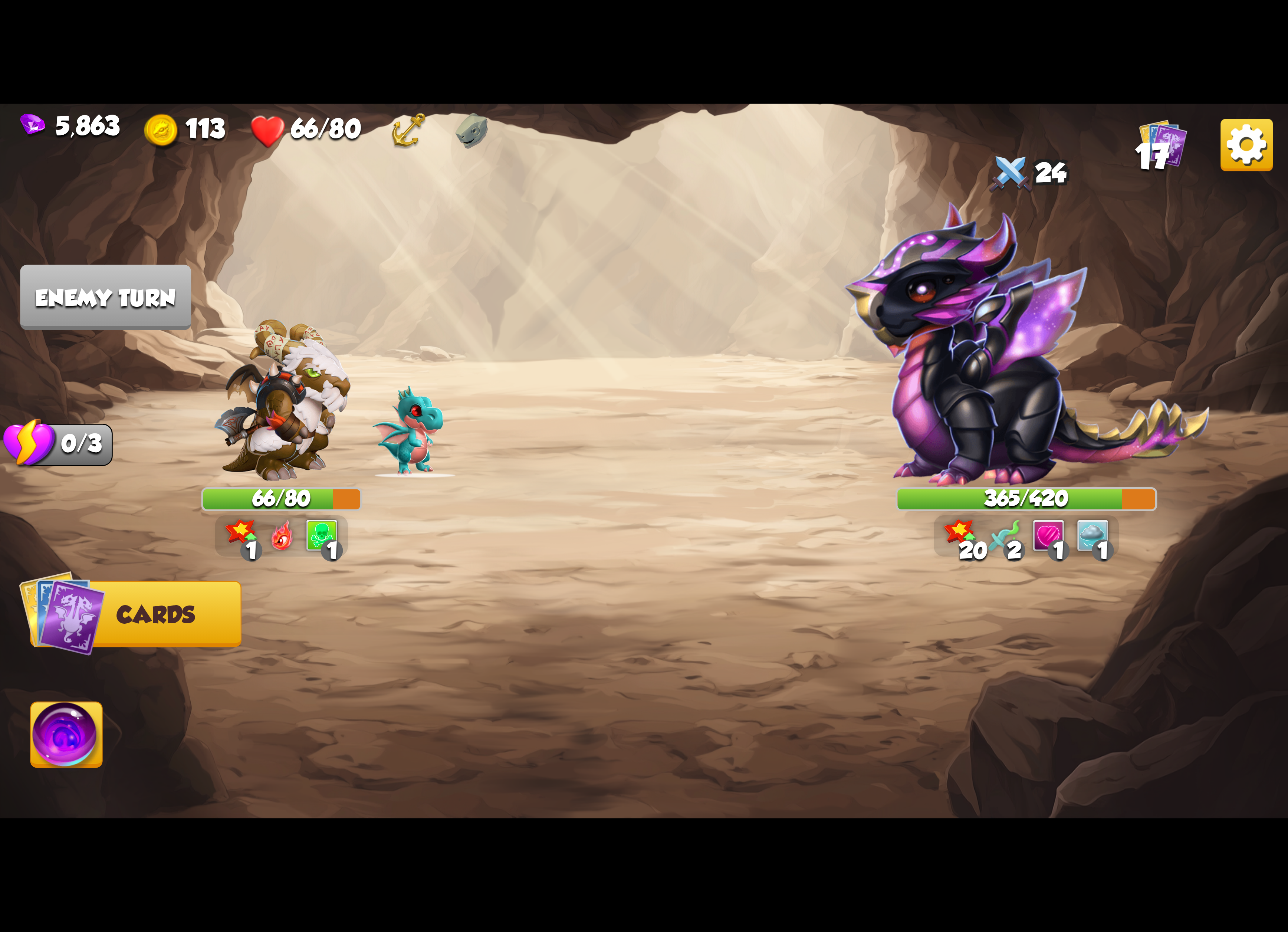
click at [96, 746] on img at bounding box center [67, 738] width 72 height 73
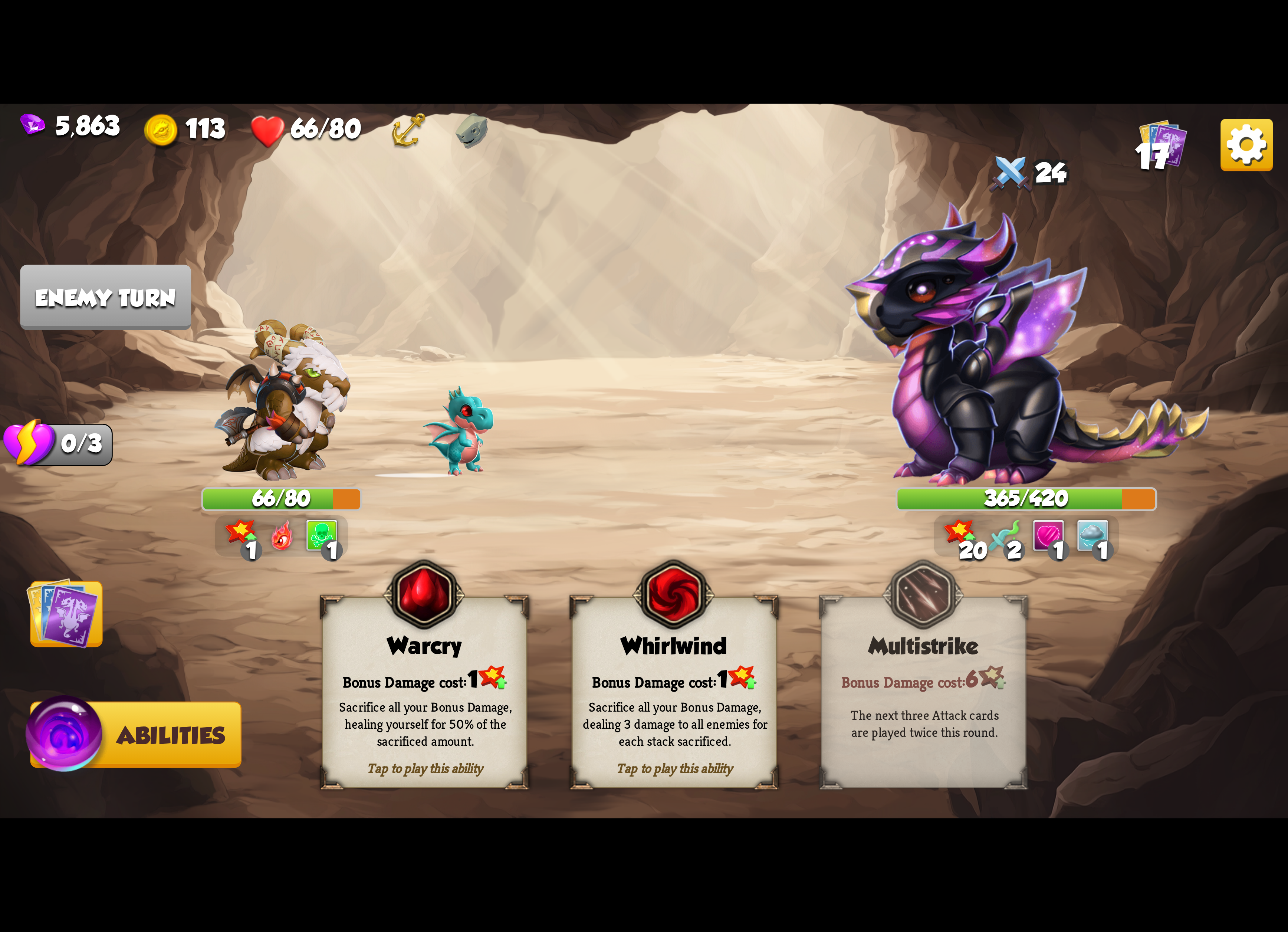
click at [67, 626] on img at bounding box center [63, 613] width 73 height 73
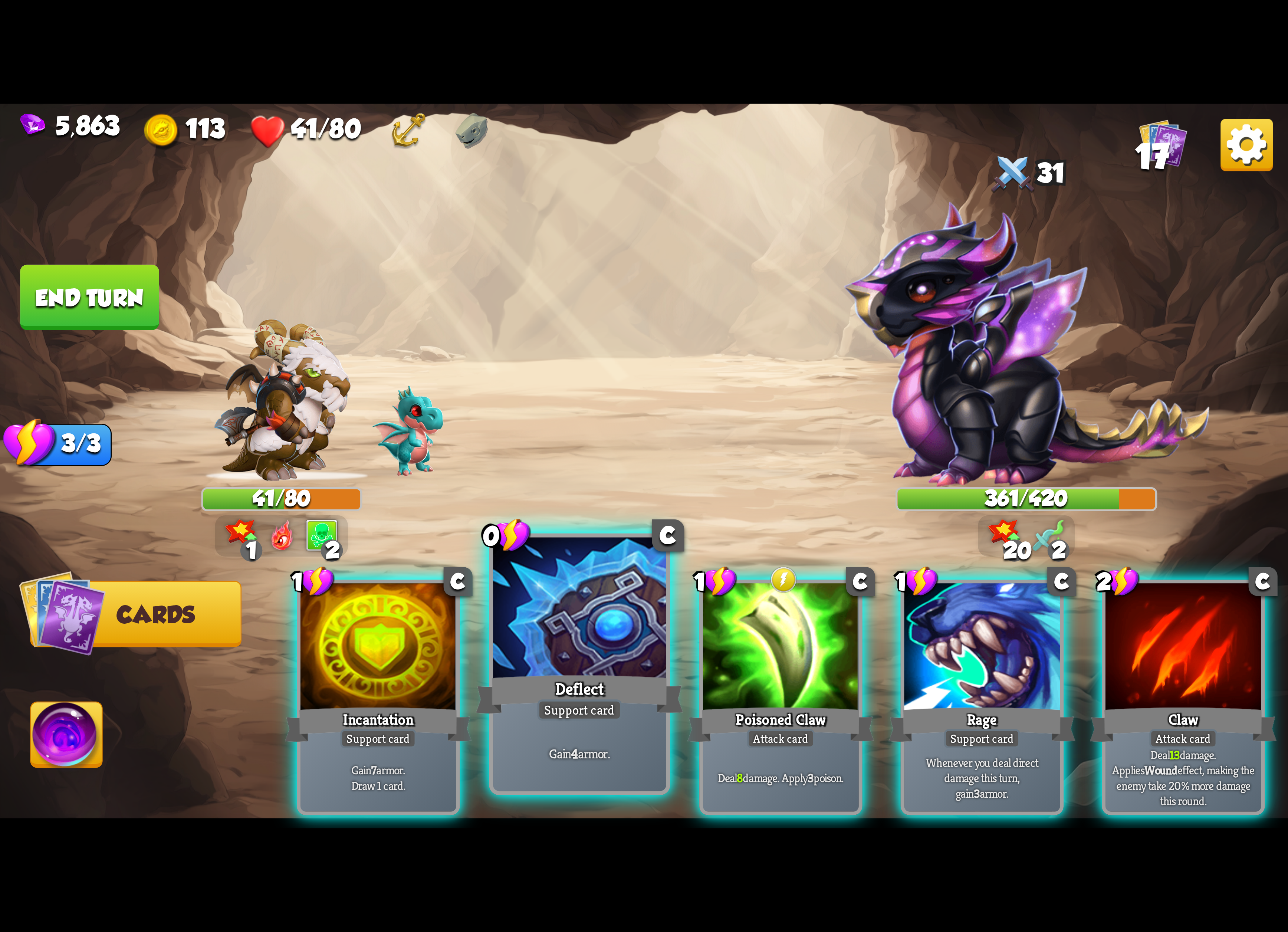
click at [522, 648] on div at bounding box center [579, 610] width 173 height 146
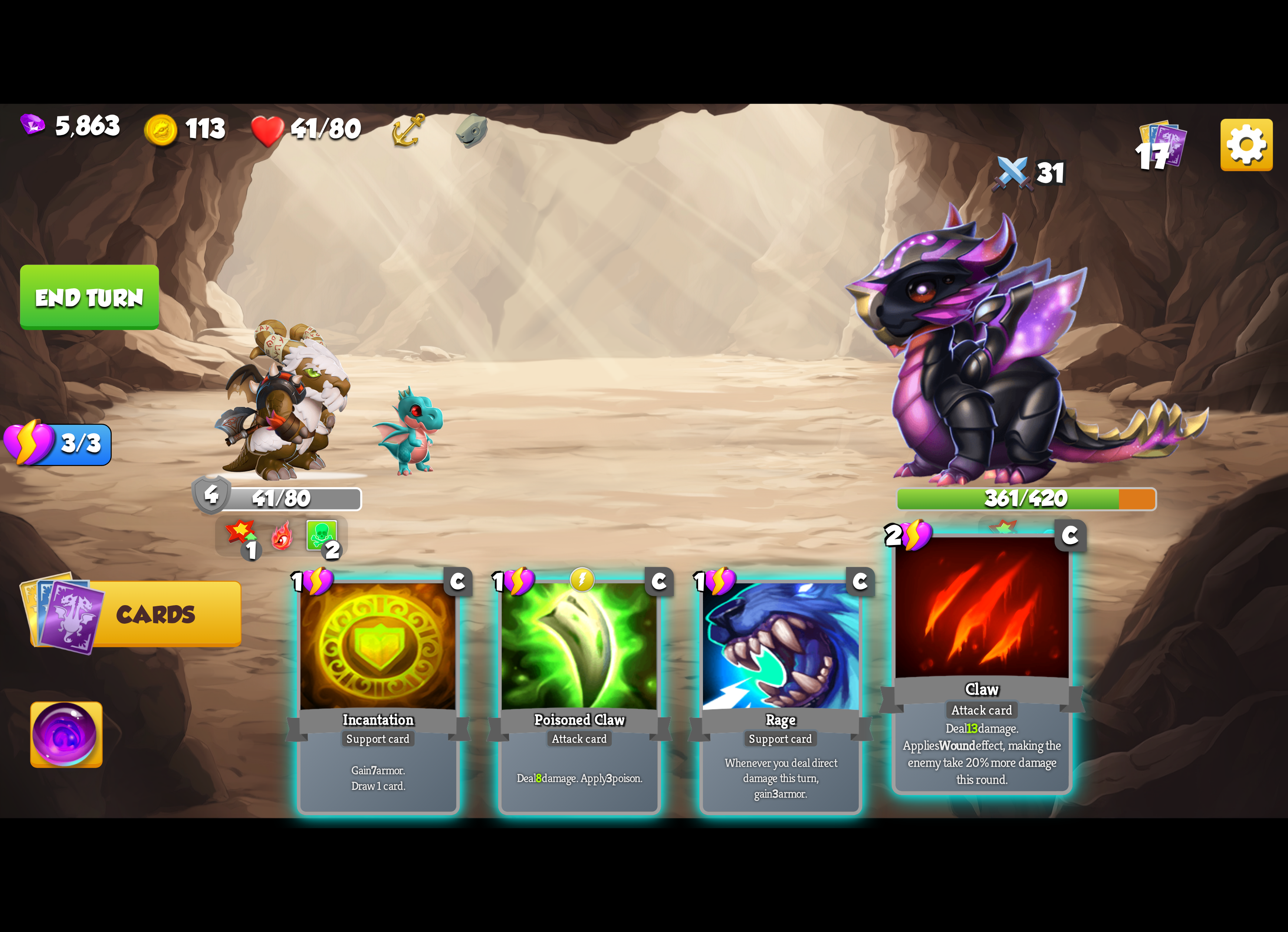
click at [951, 587] on div at bounding box center [981, 610] width 173 height 146
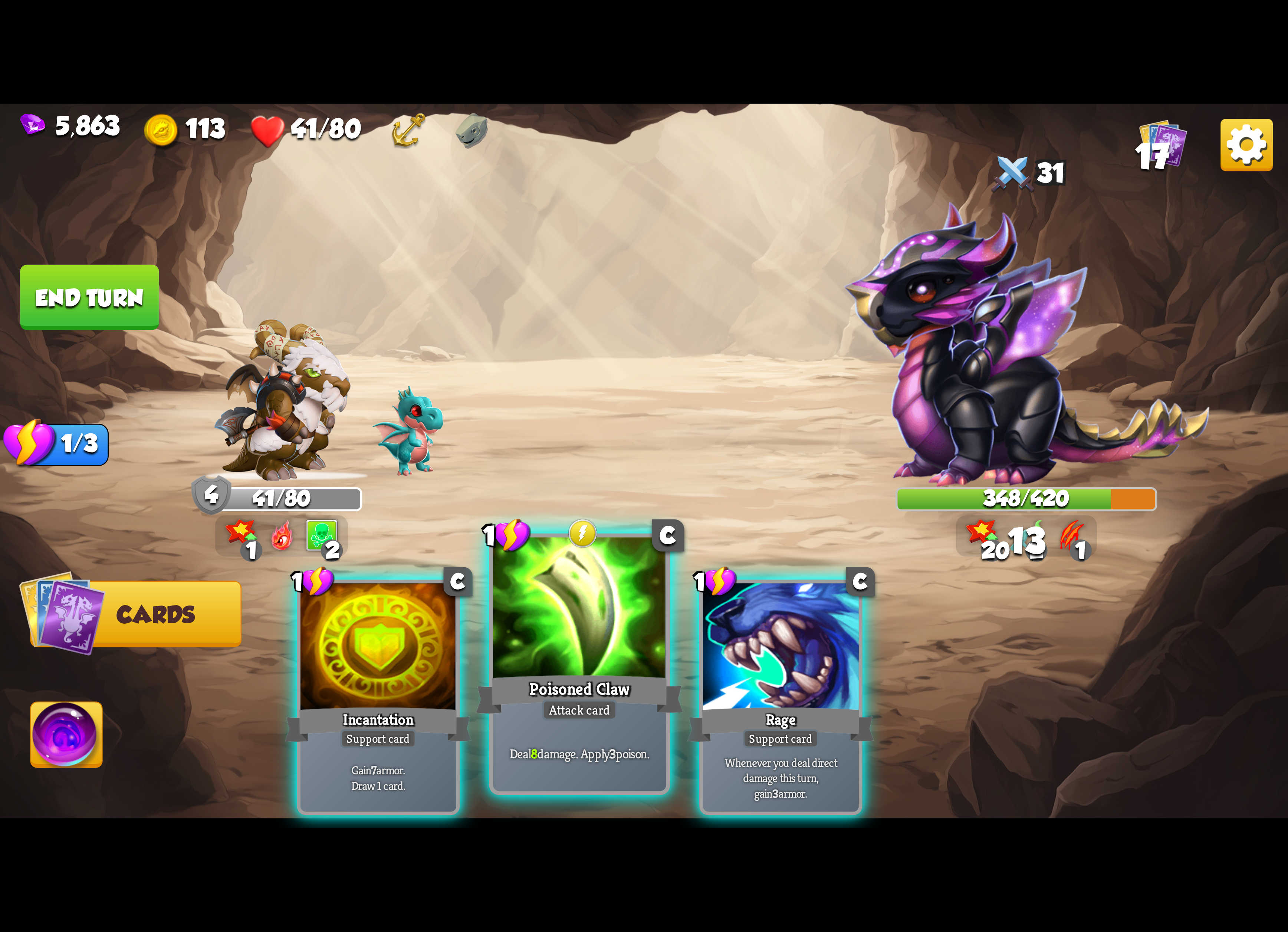
click at [551, 601] on div at bounding box center [579, 610] width 173 height 146
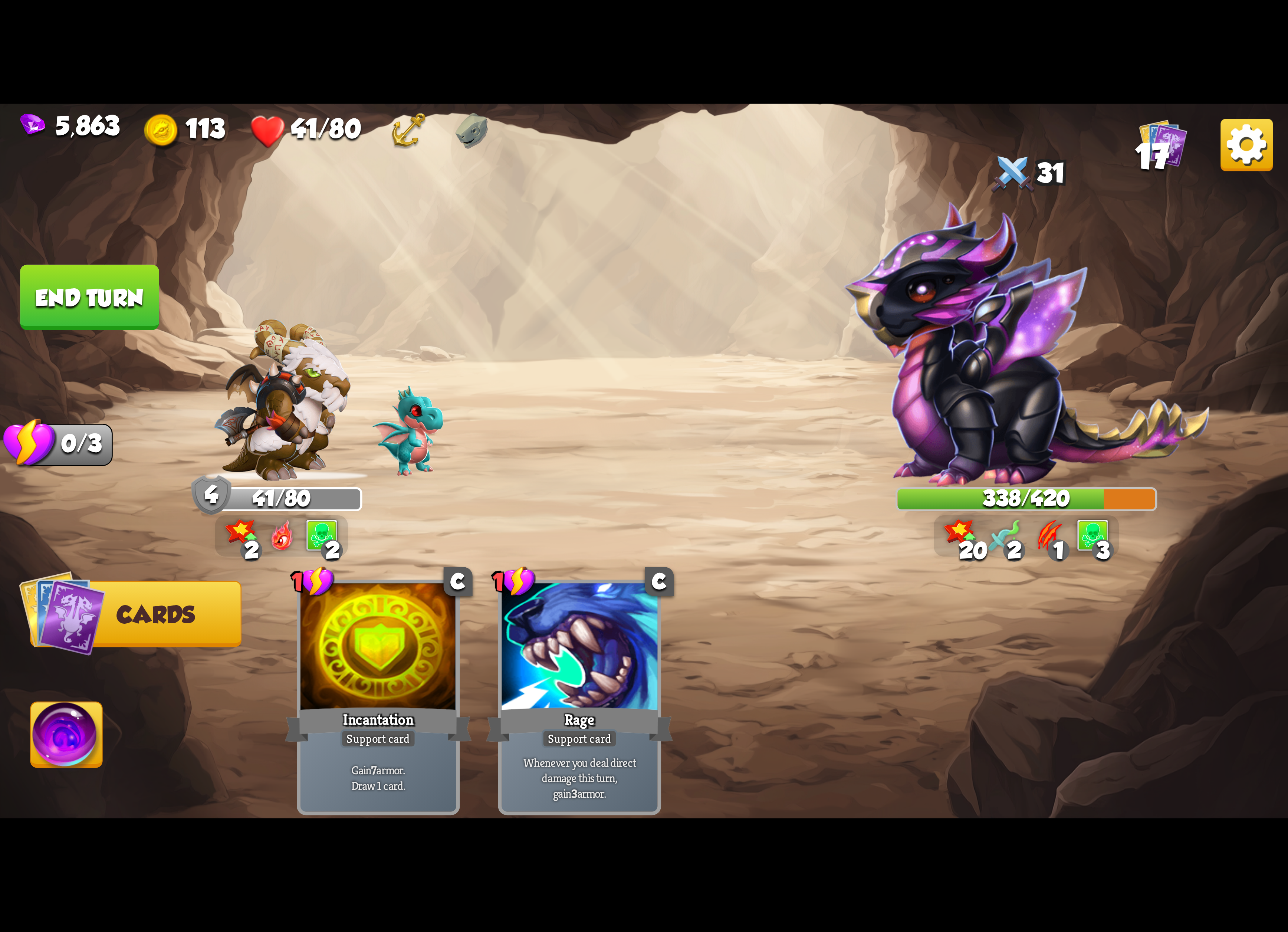
click at [1019, 175] on div at bounding box center [1012, 174] width 48 height 52
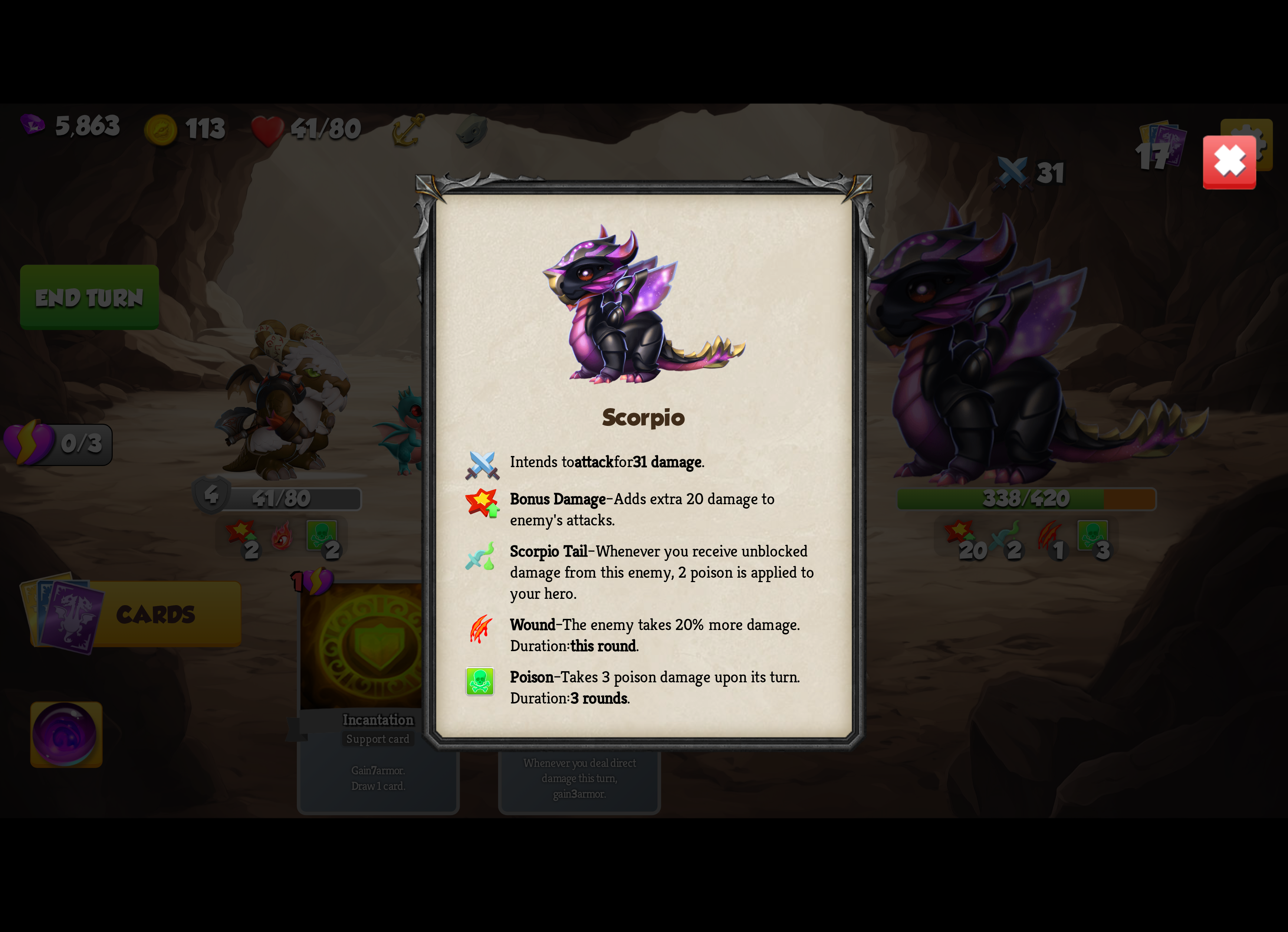
click at [1185, 178] on div "Scorpio Intends to attack for 31 damage . Bonus Damage – Adds extra 20 damage t…" at bounding box center [644, 466] width 1288 height 724
click at [1213, 171] on img at bounding box center [1230, 163] width 57 height 57
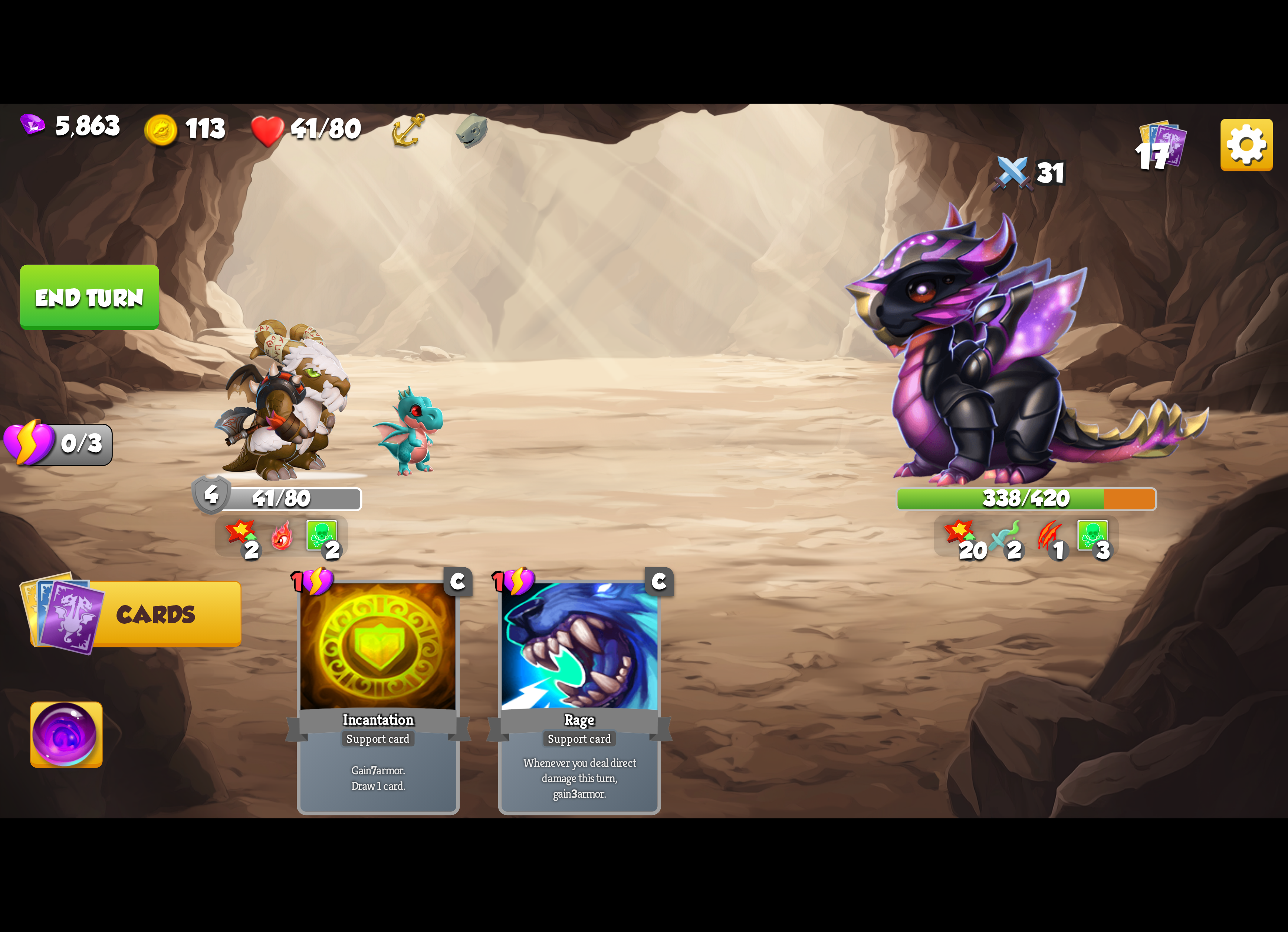
click at [53, 736] on img at bounding box center [67, 738] width 72 height 73
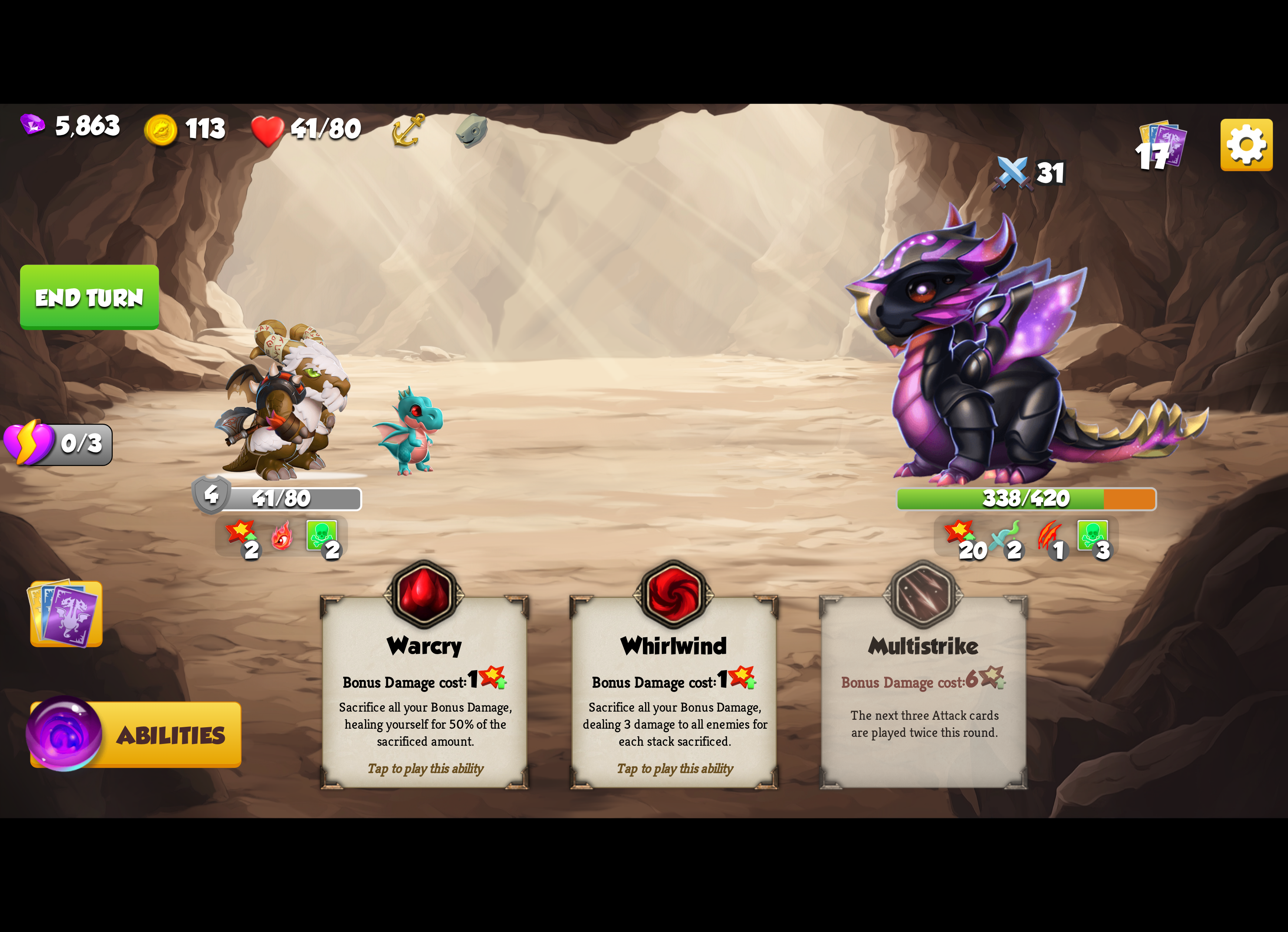
click at [378, 624] on div "Tap to play this ability Warcry Bonus Damage cost: 1 Sacrifice all your Bonus D…" at bounding box center [423, 692] width 205 height 191
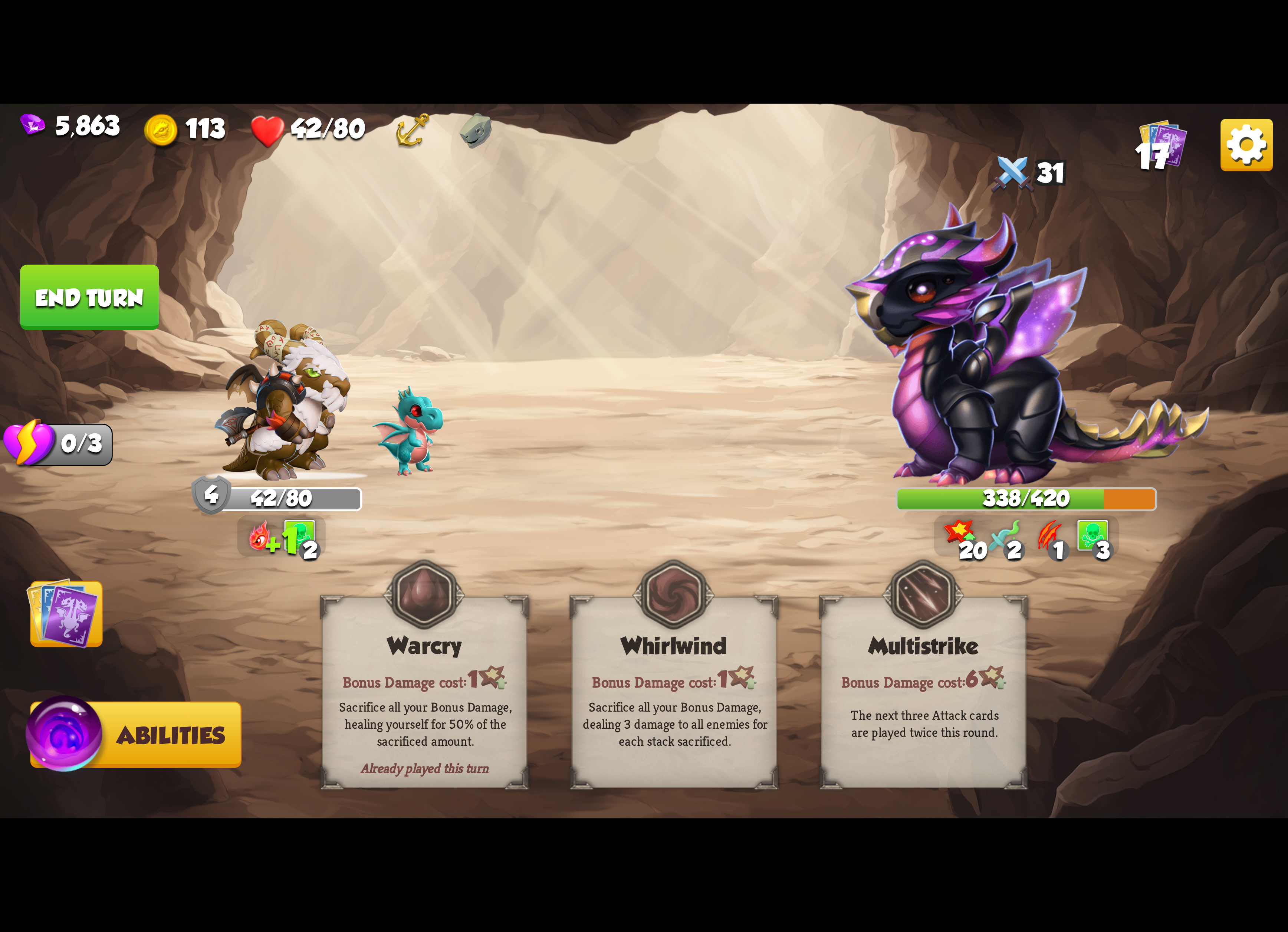
click at [55, 607] on img at bounding box center [63, 613] width 73 height 73
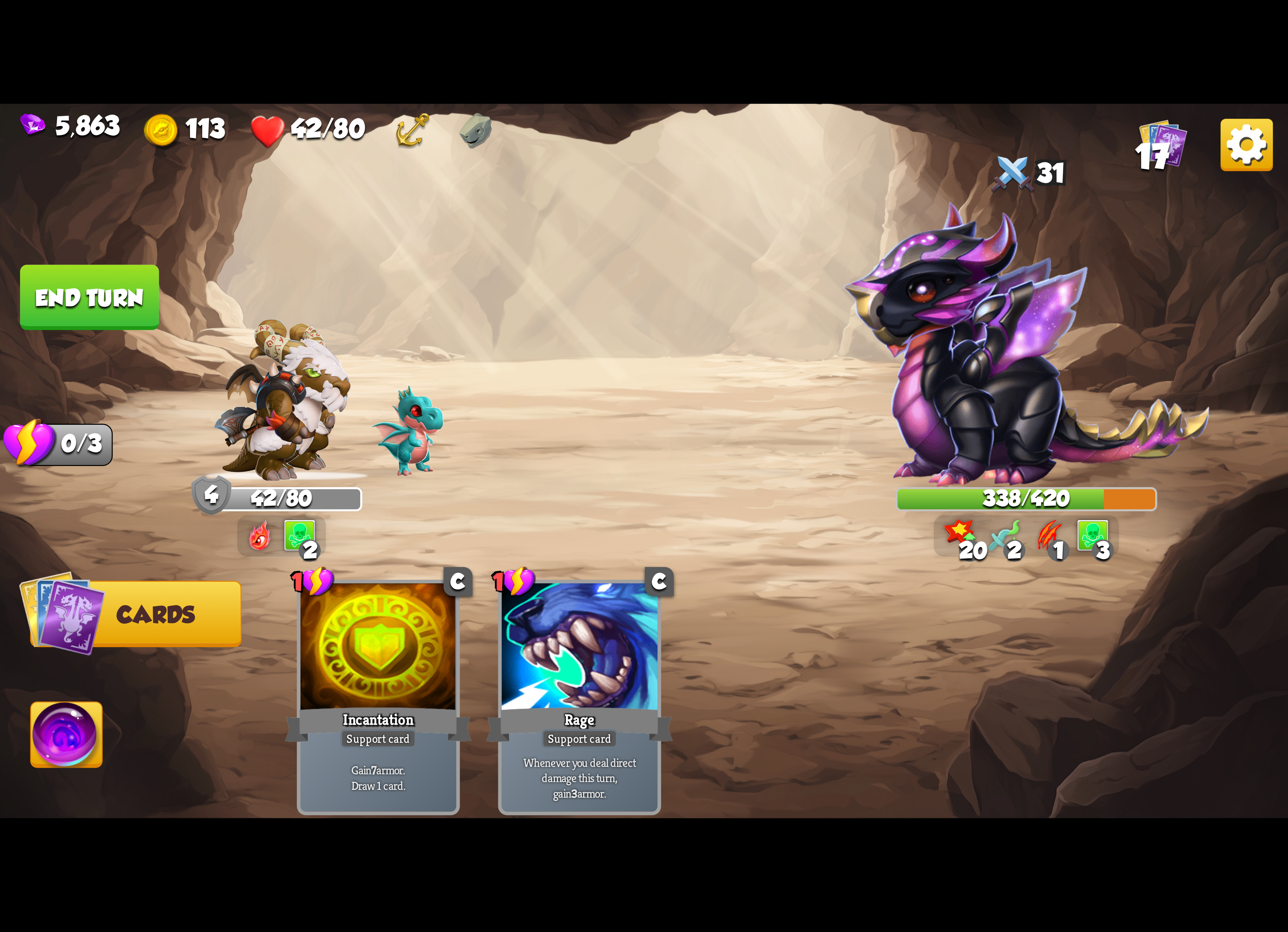
click at [101, 303] on button "End turn" at bounding box center [89, 297] width 139 height 66
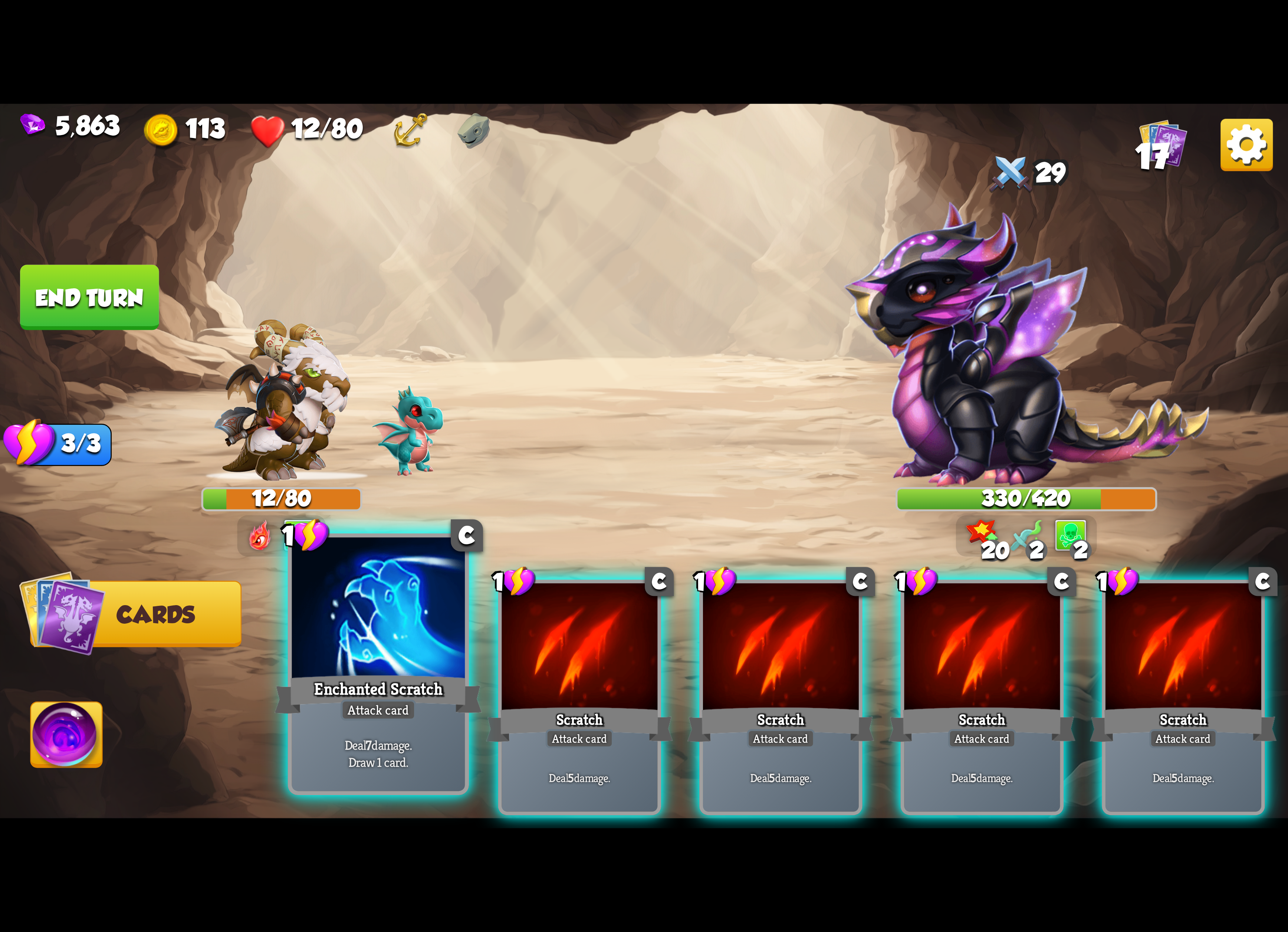
click at [379, 672] on div "Enchanted Scratch" at bounding box center [378, 694] width 208 height 46
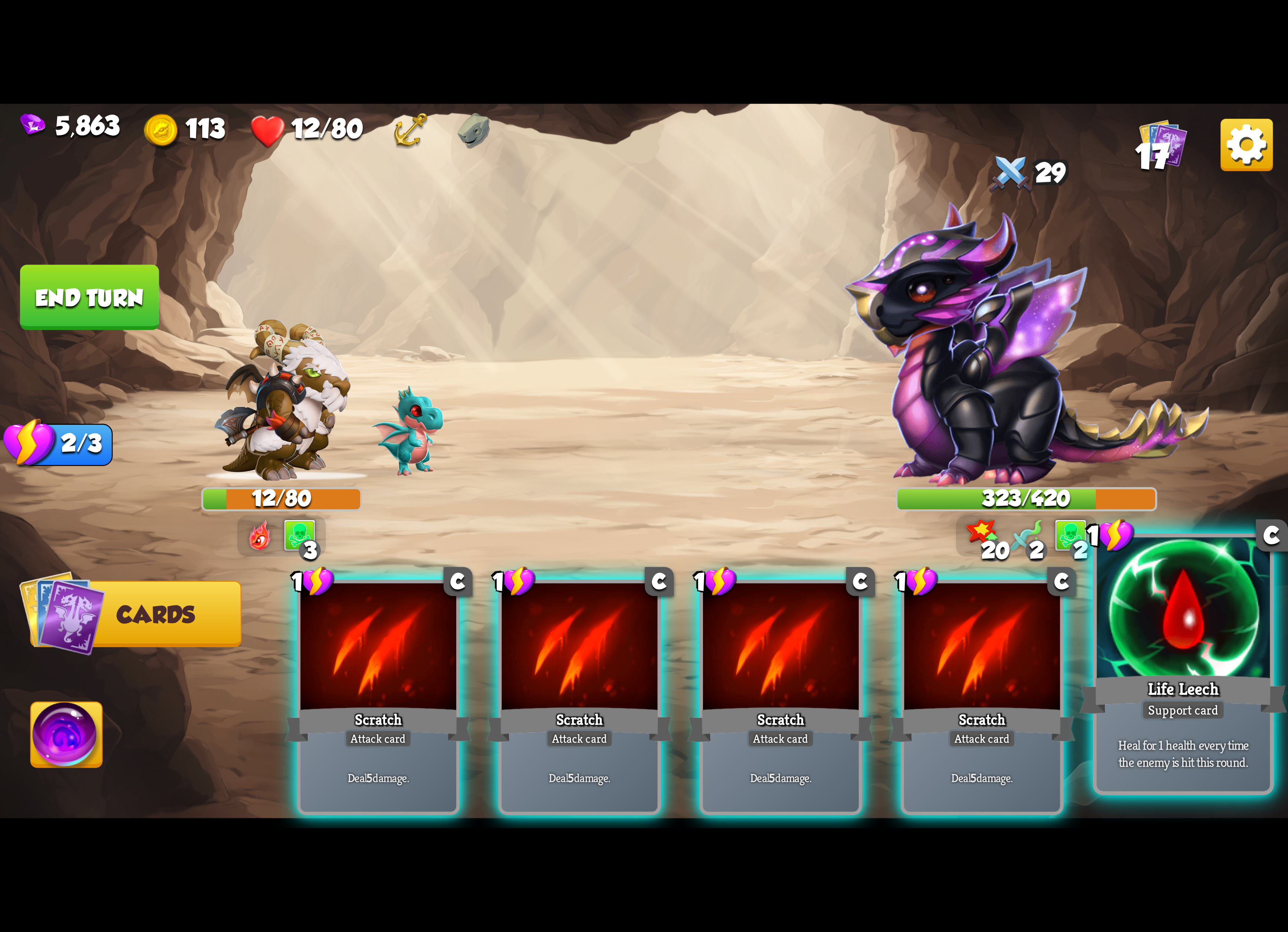
click at [1121, 672] on div "Life Leech" at bounding box center [1183, 694] width 208 height 46
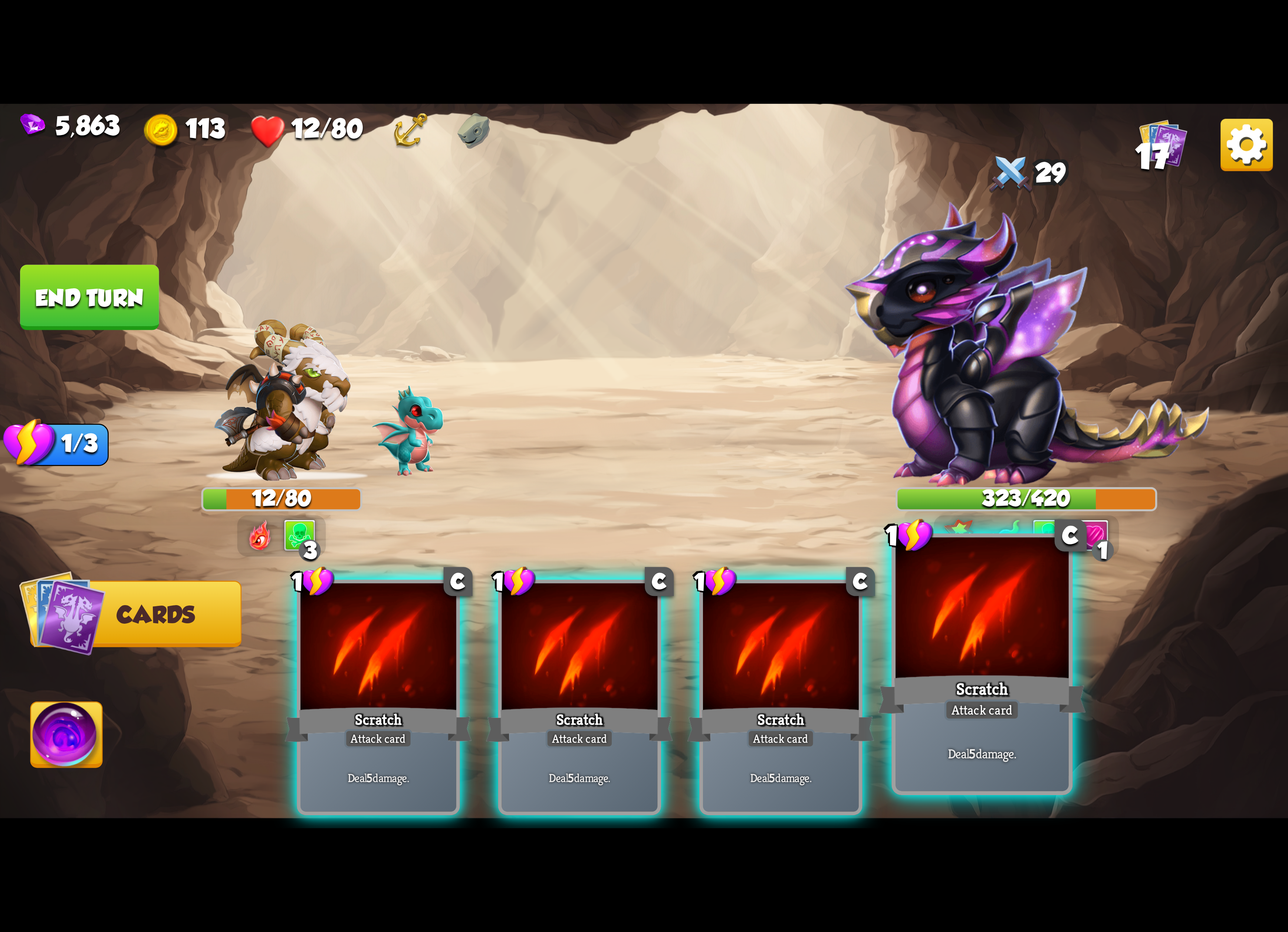
click at [1002, 673] on div "Scratch" at bounding box center [982, 694] width 208 height 46
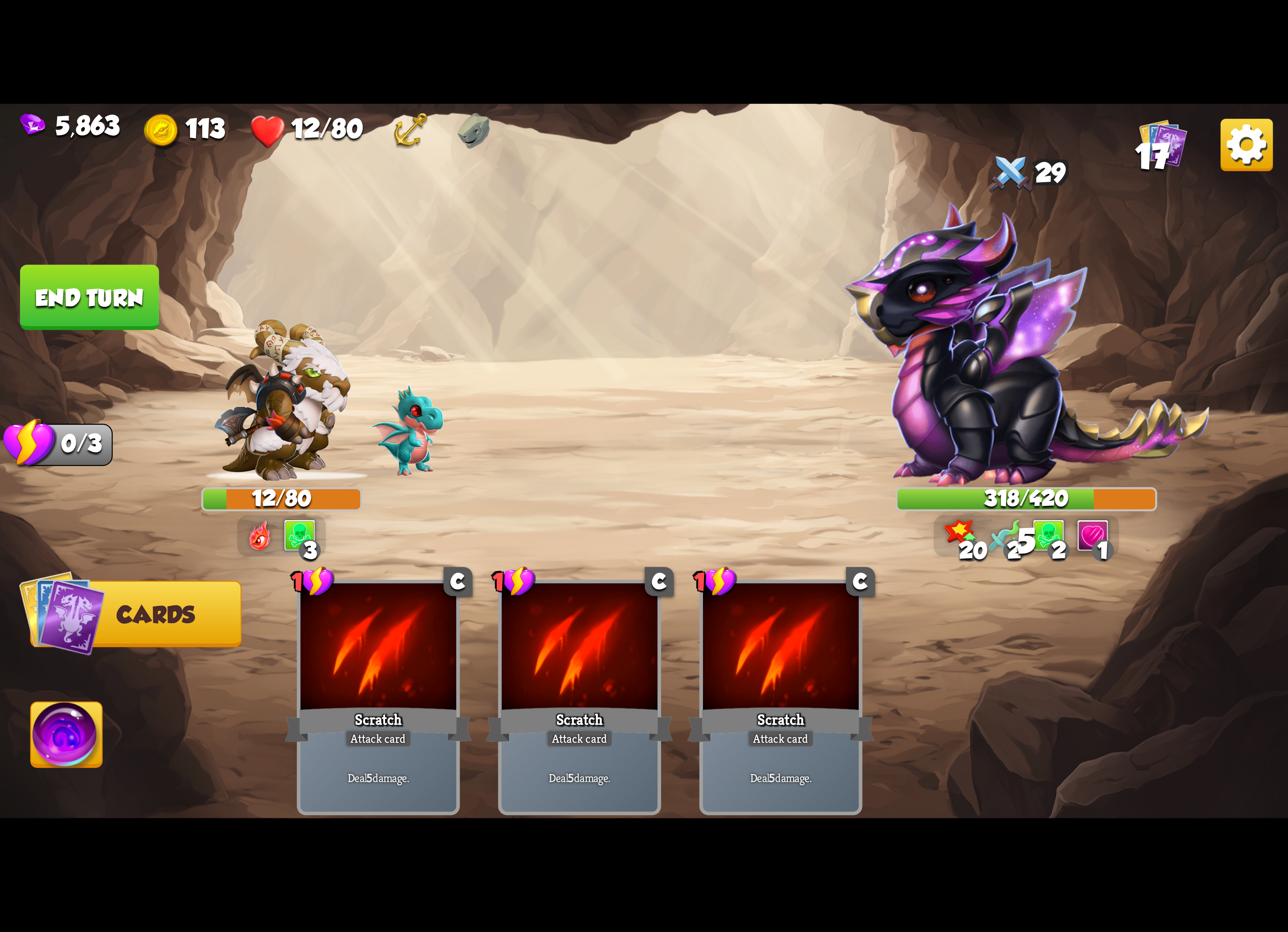
click at [93, 719] on img at bounding box center [67, 738] width 72 height 73
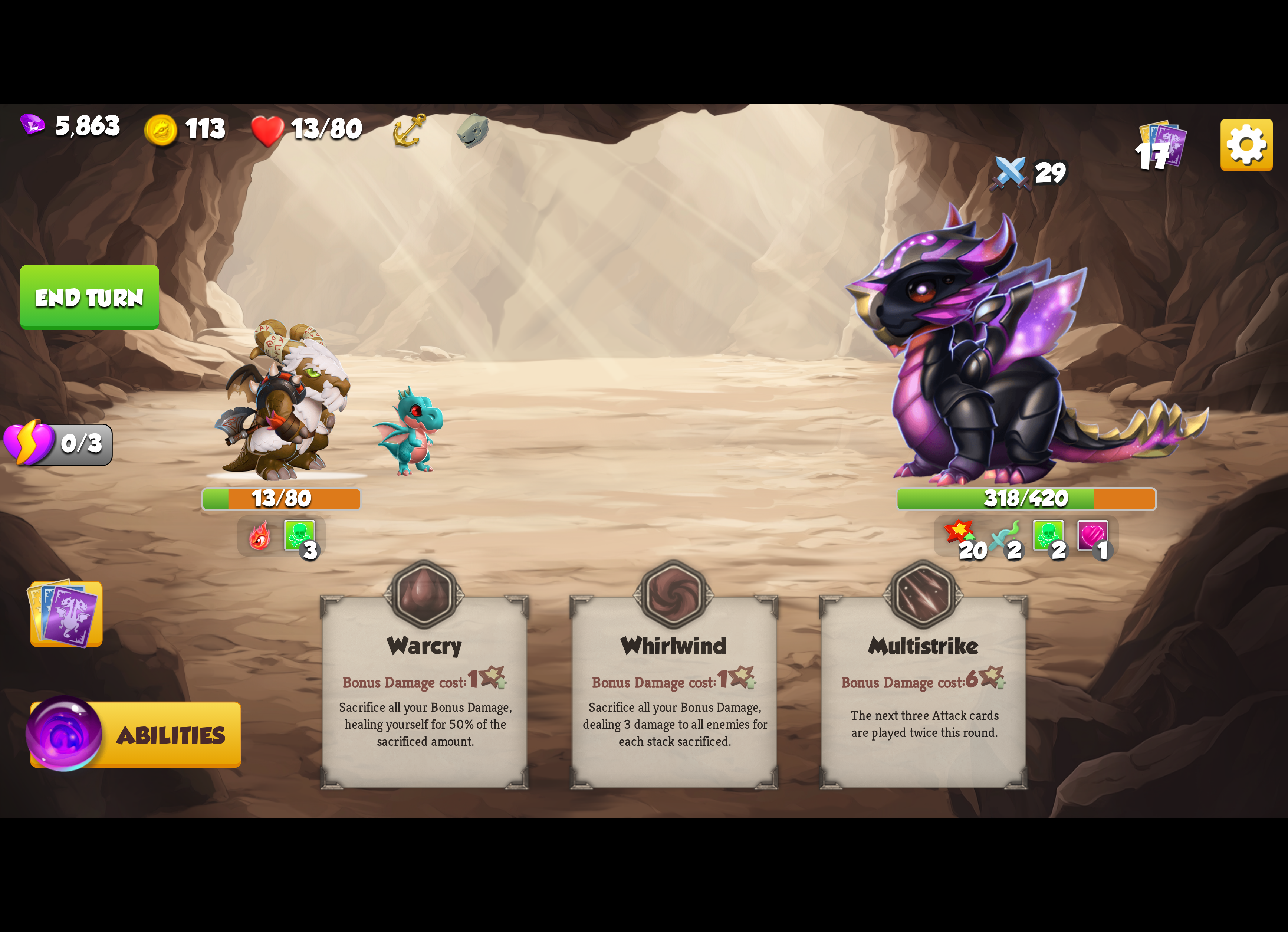
click at [70, 596] on img at bounding box center [63, 613] width 73 height 73
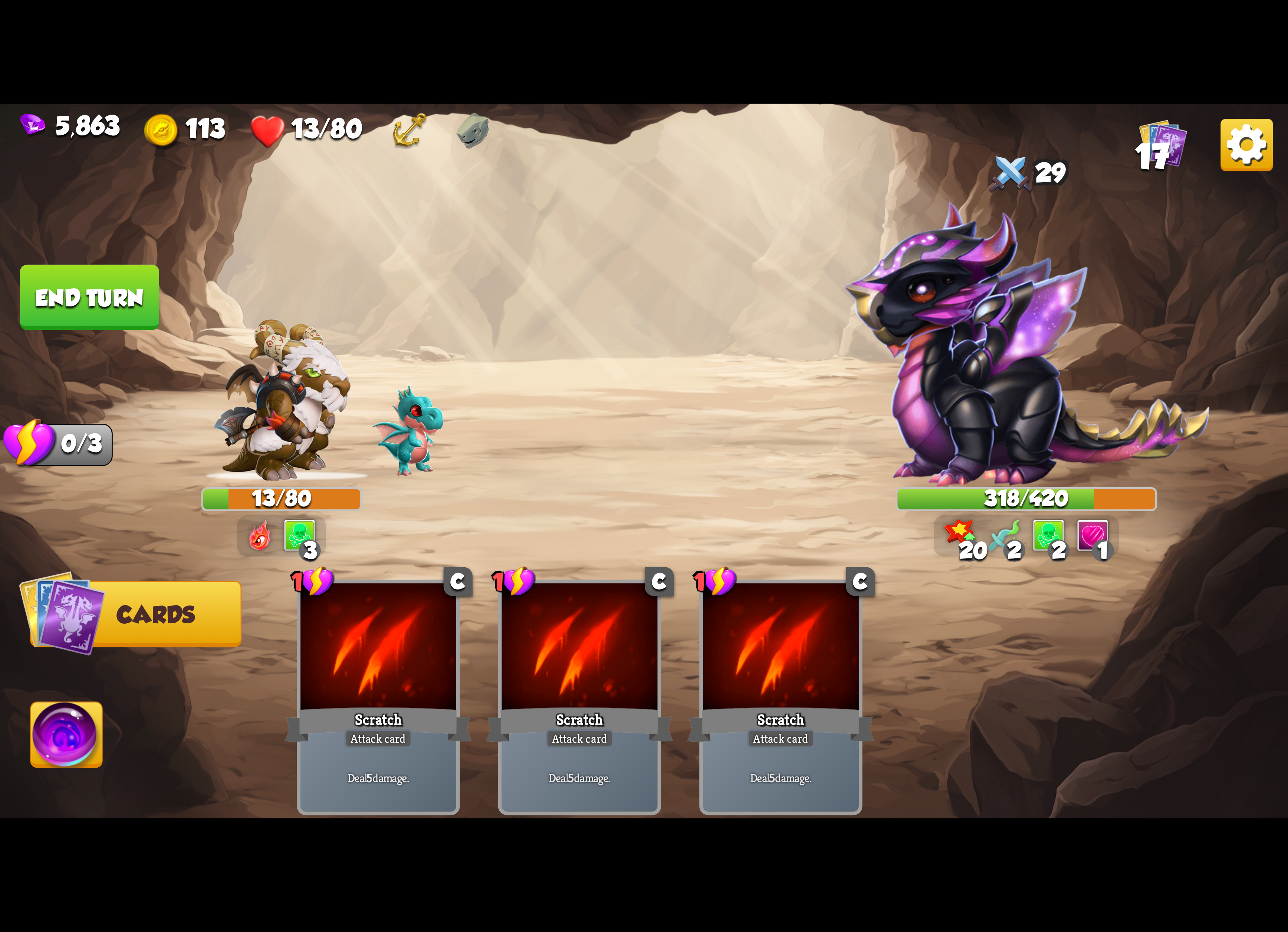
click at [1228, 154] on img at bounding box center [1246, 144] width 52 height 52
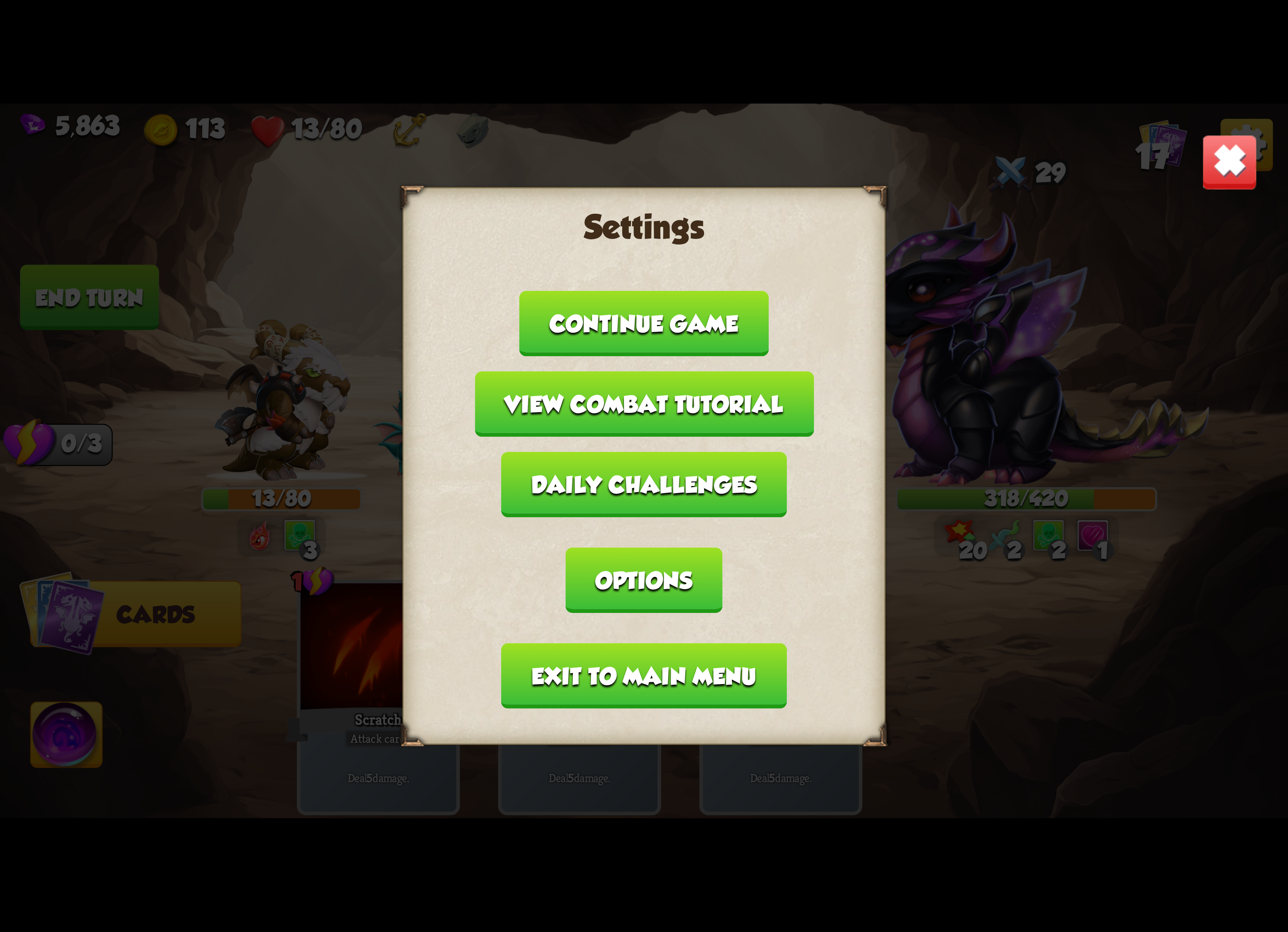
click at [596, 643] on button "Exit to main menu" at bounding box center [644, 675] width 285 height 66
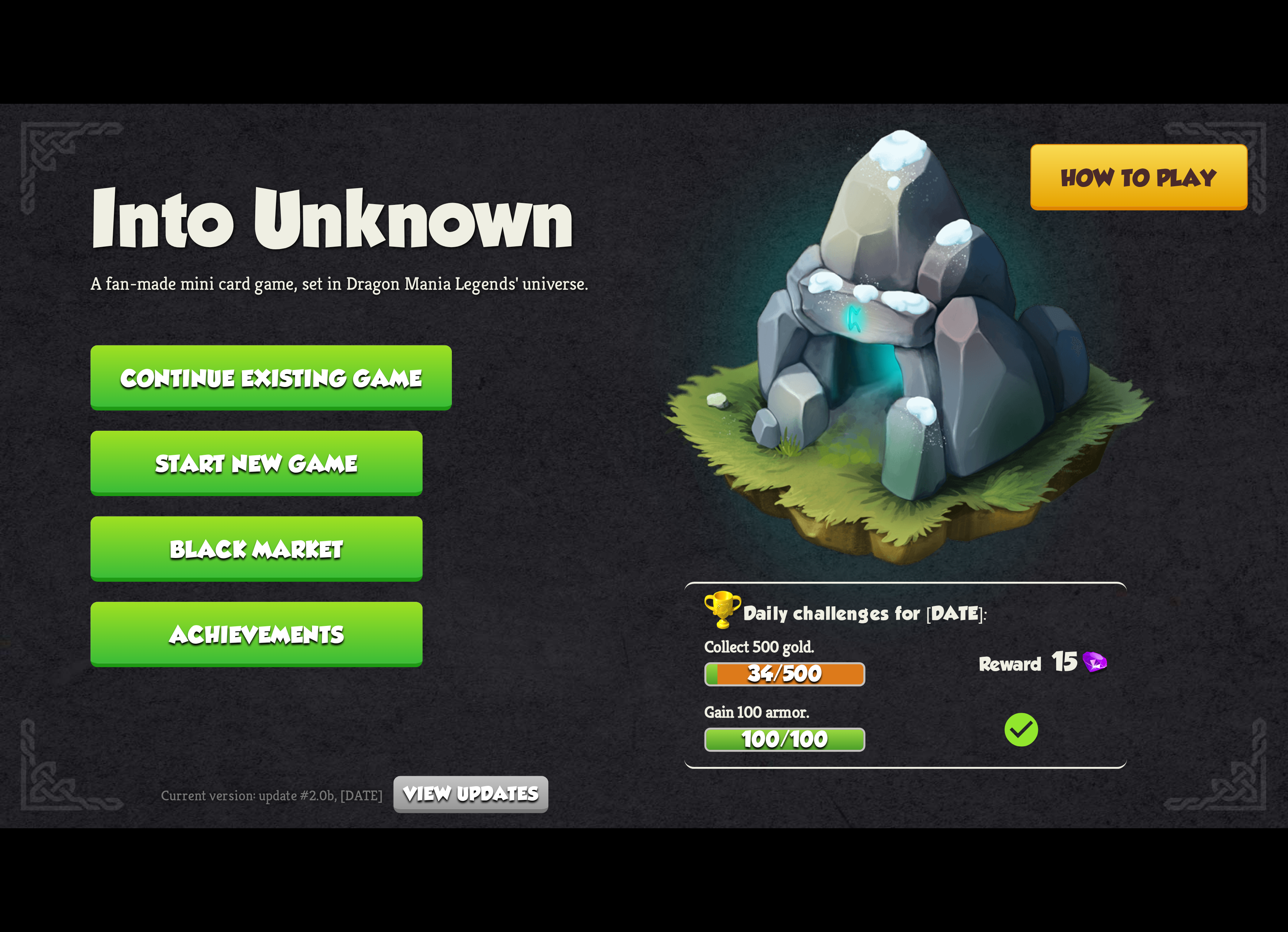
click at [344, 369] on button "Continue existing game" at bounding box center [271, 377] width 362 height 66
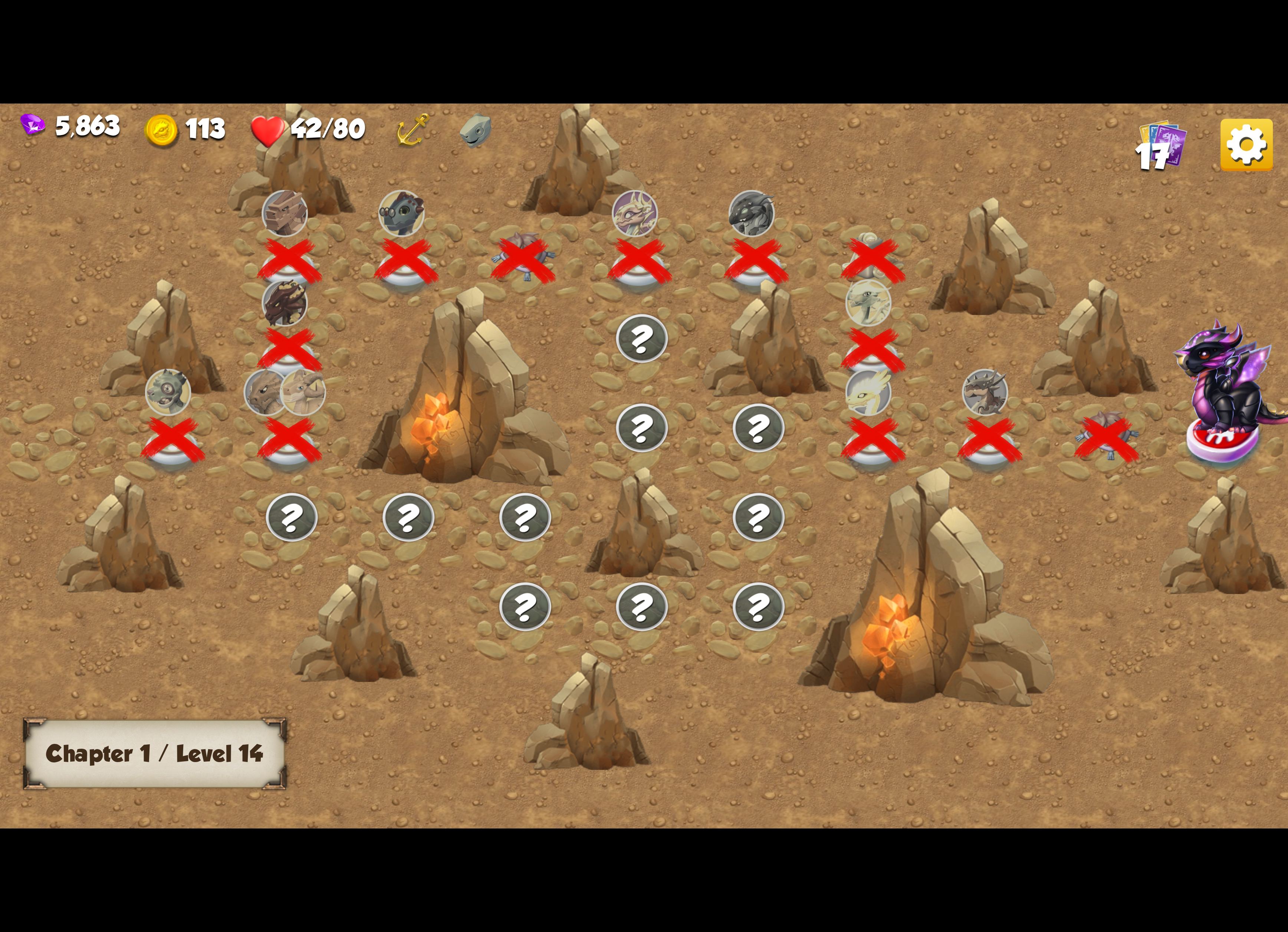
scroll to position [0, 113]
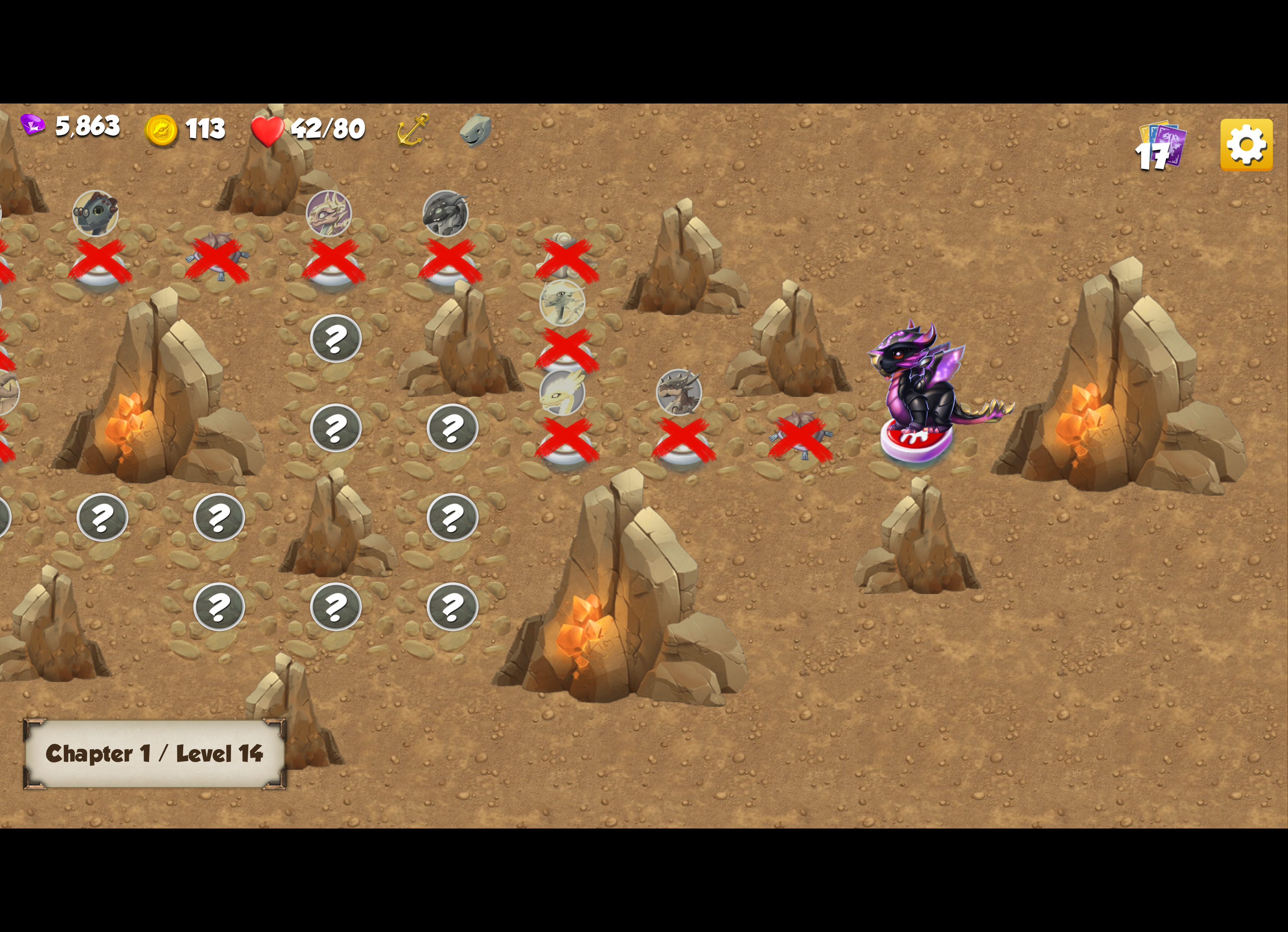
click at [892, 389] on img at bounding box center [941, 375] width 149 height 117
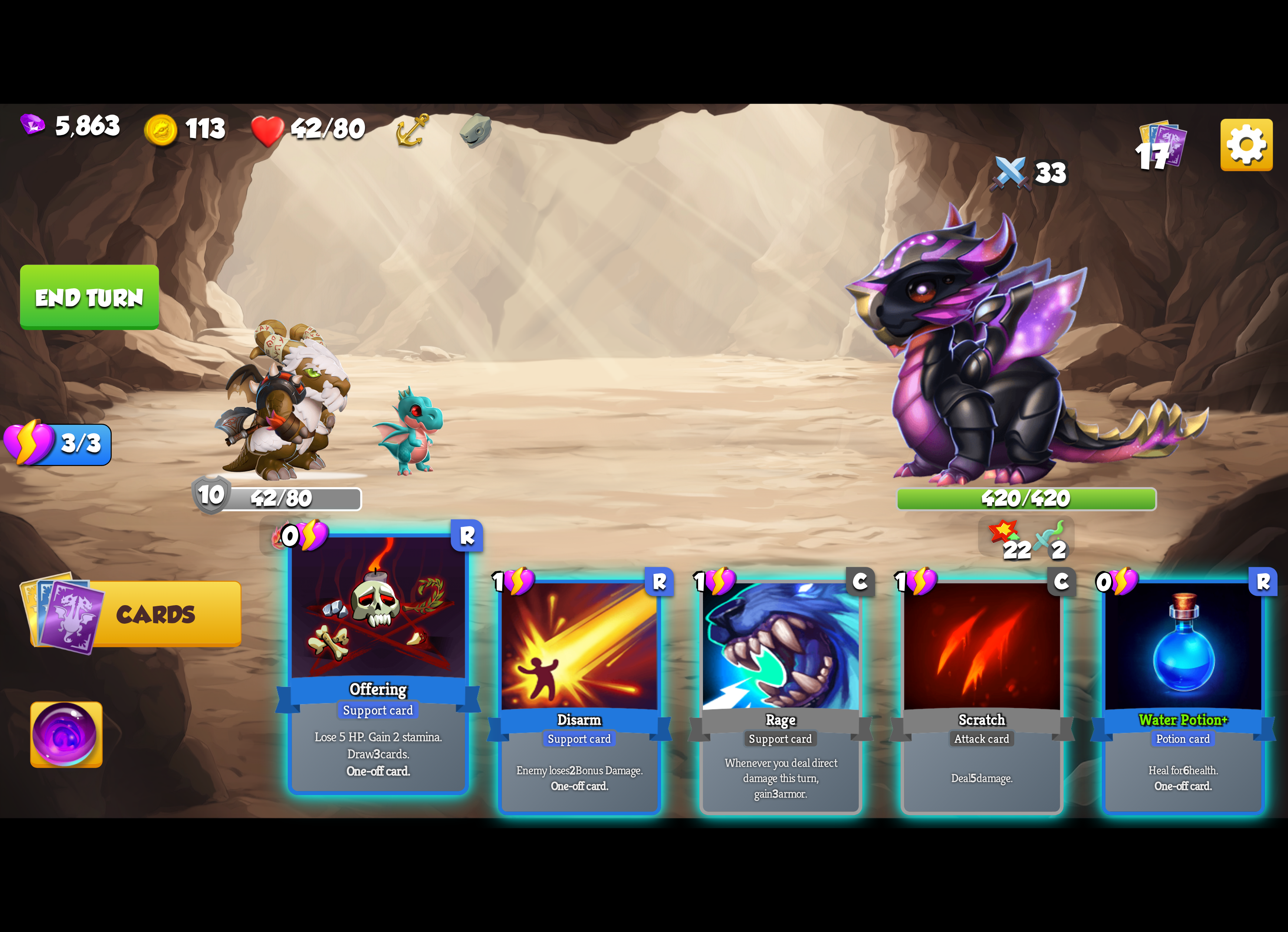
click at [402, 624] on div at bounding box center [378, 610] width 173 height 146
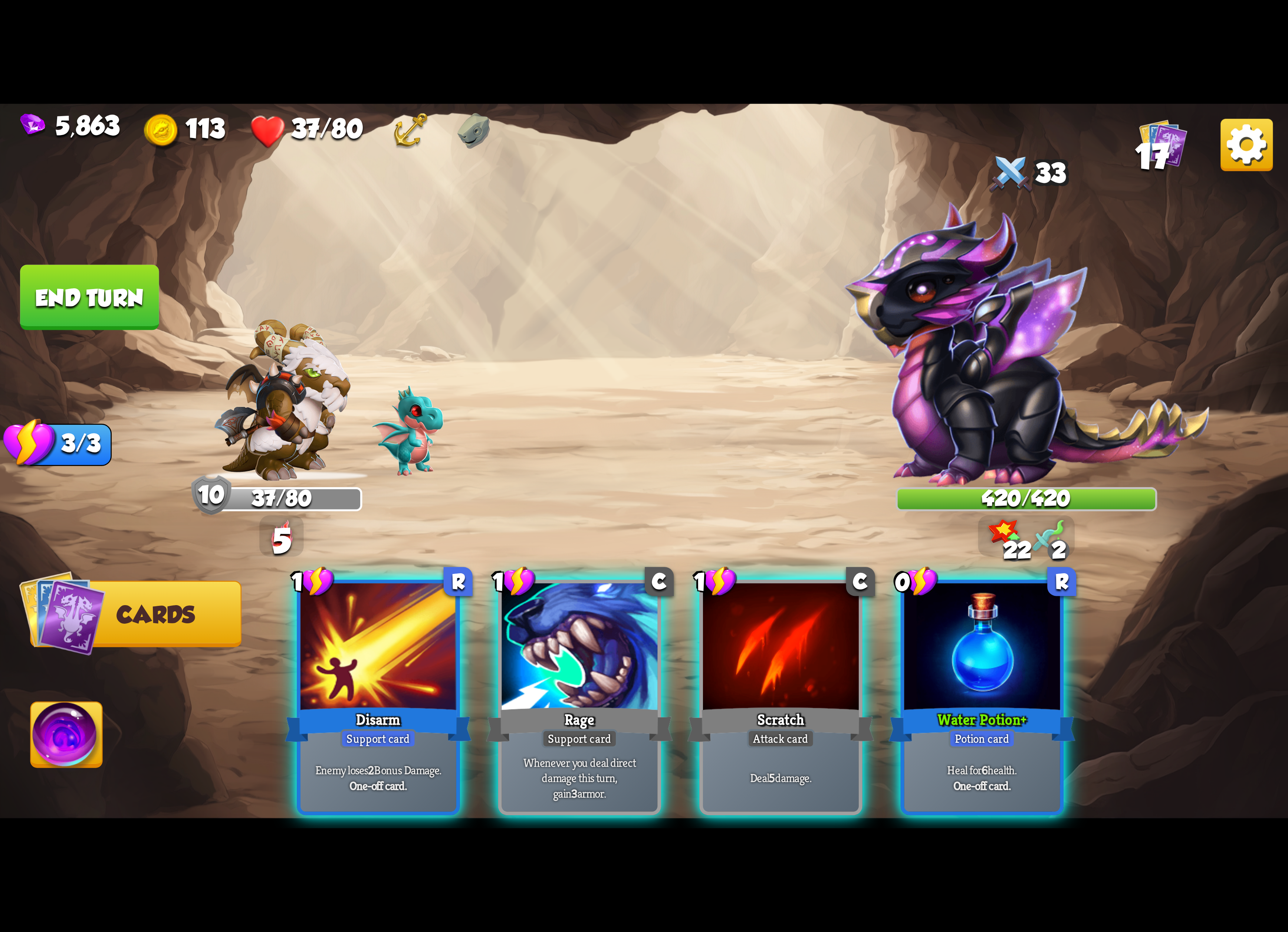
click at [1031, 666] on div at bounding box center [981, 649] width 156 height 131
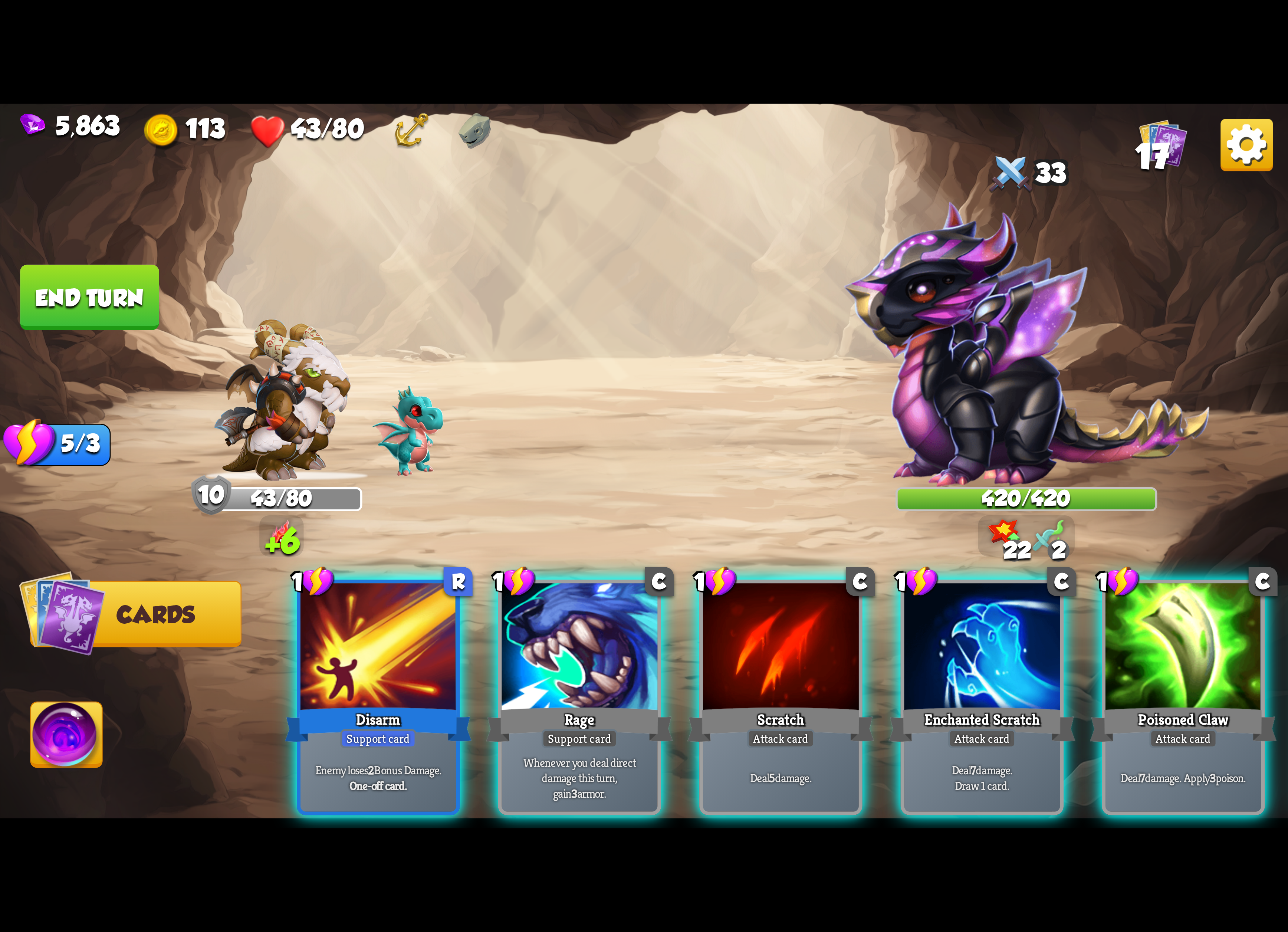
scroll to position [0, 70]
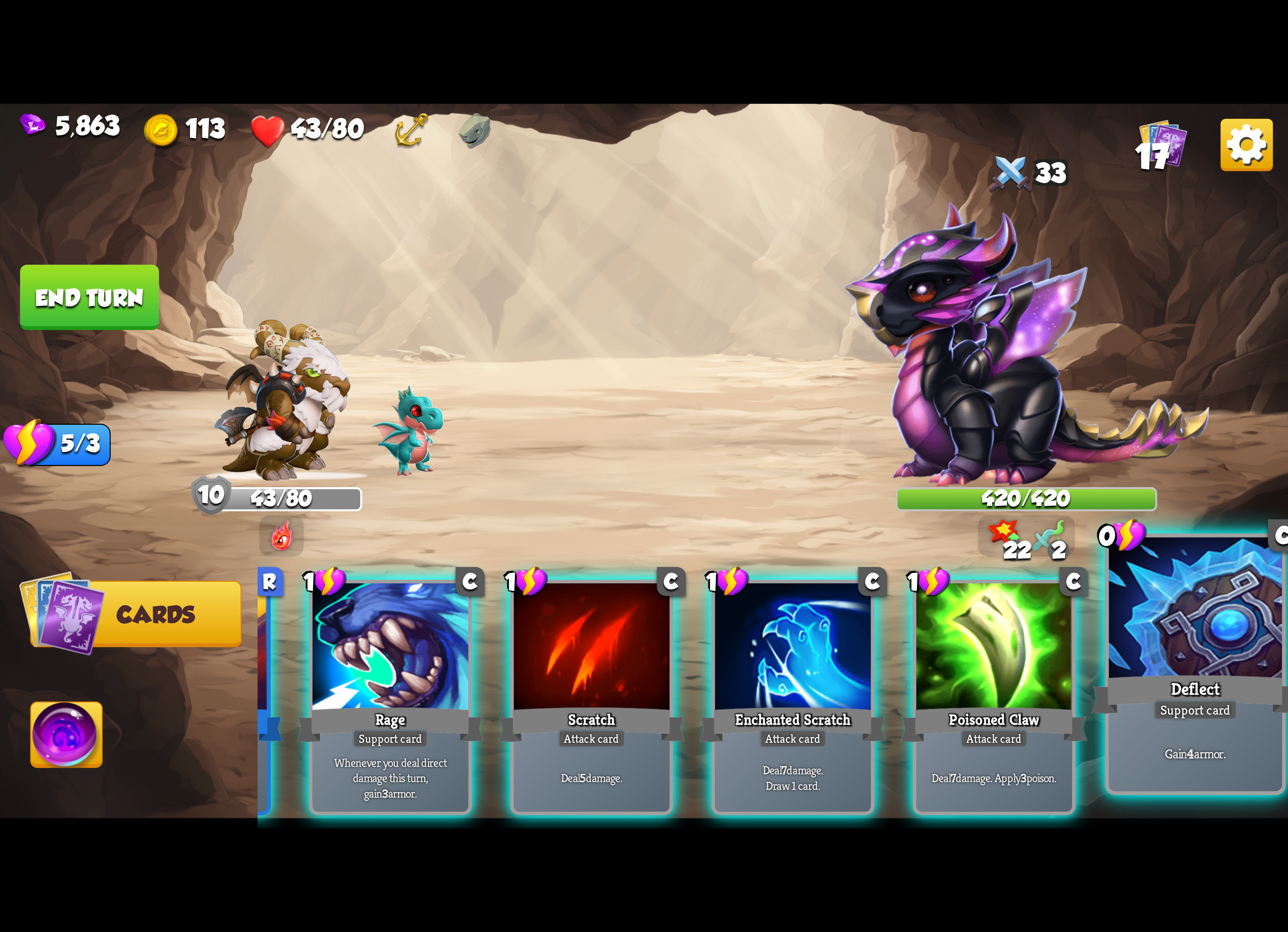
click at [1256, 703] on div "Deflect" at bounding box center [1196, 694] width 208 height 46
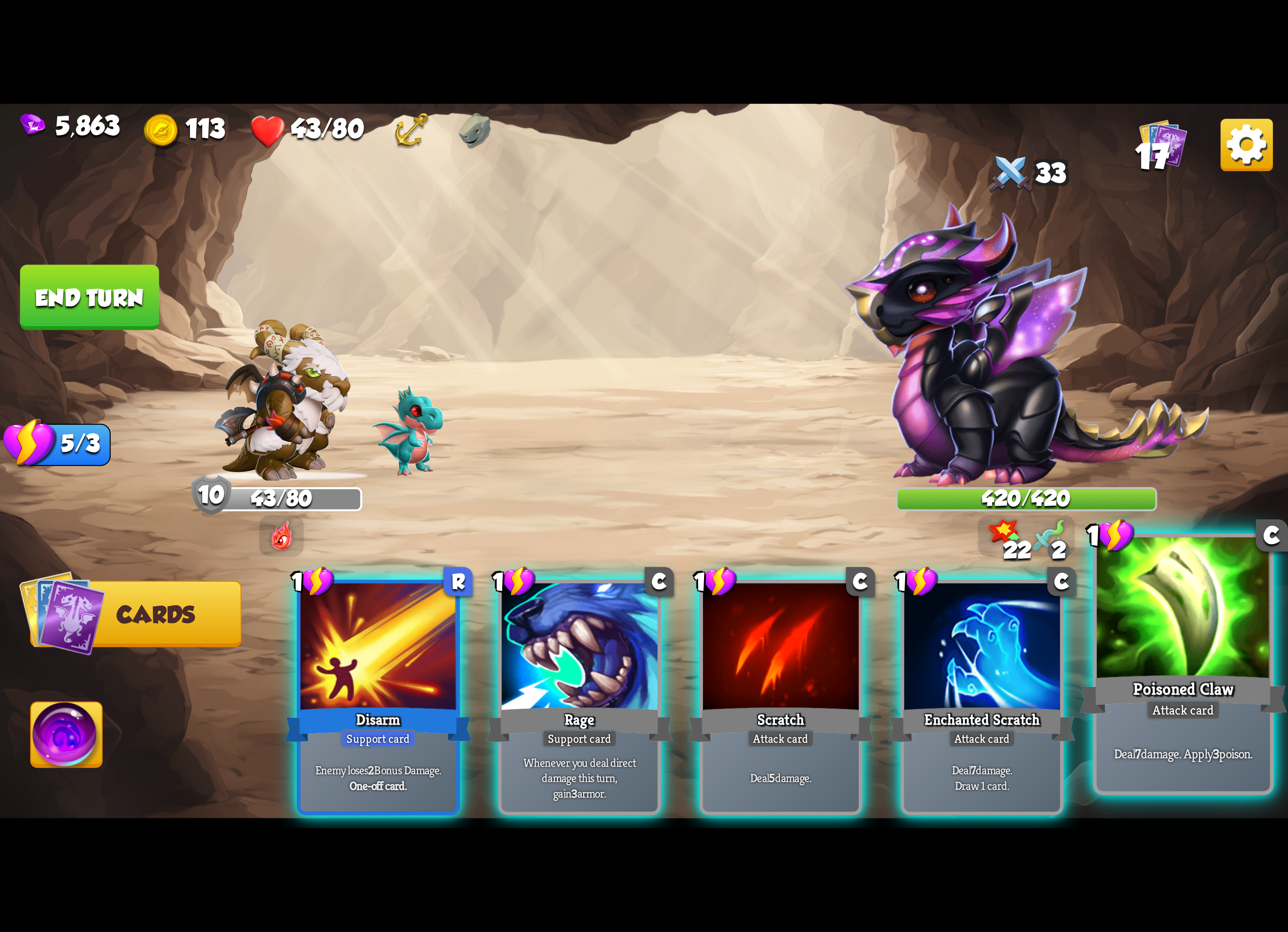
scroll to position [0, 0]
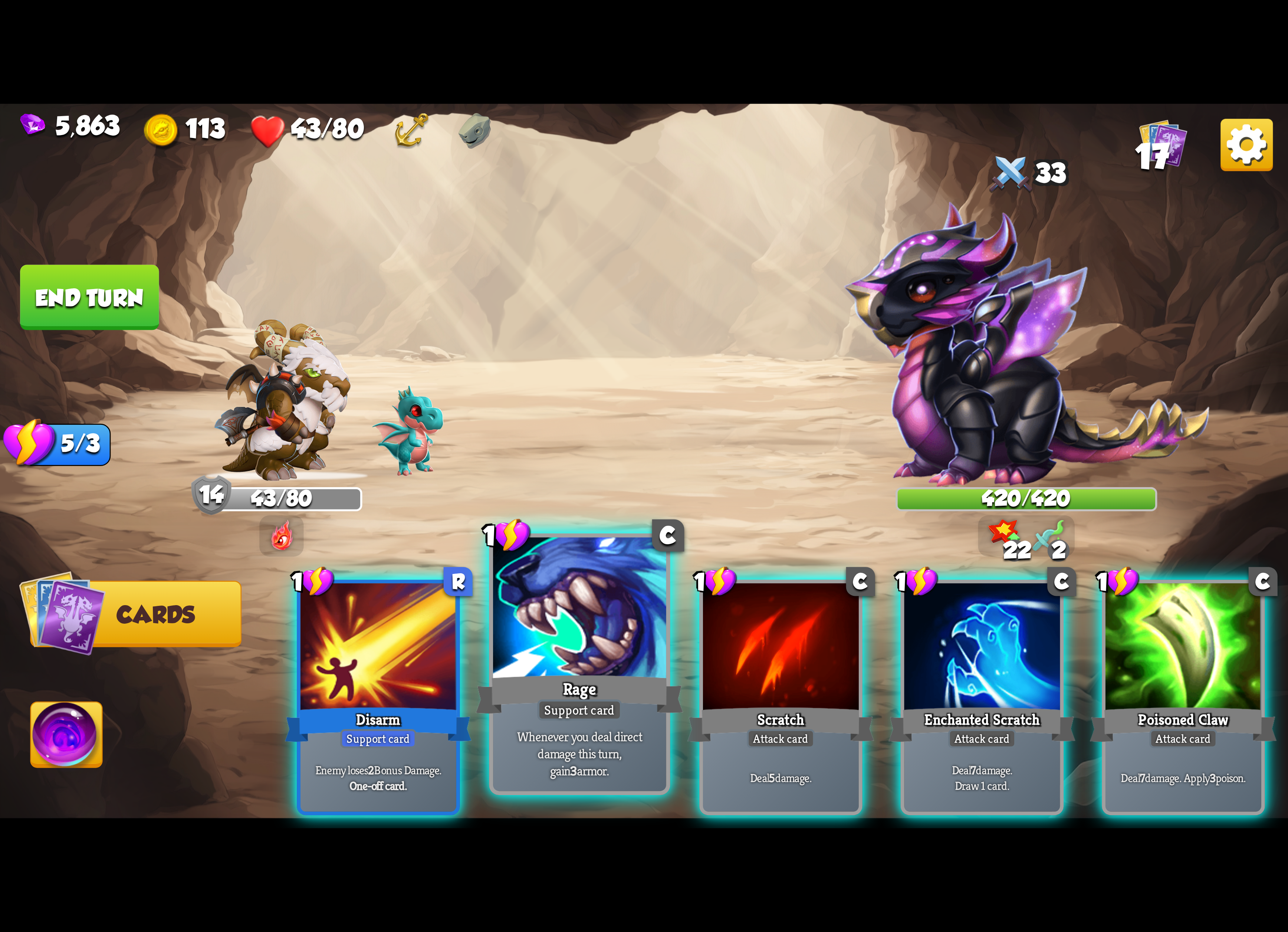
click at [601, 612] on div at bounding box center [579, 610] width 173 height 146
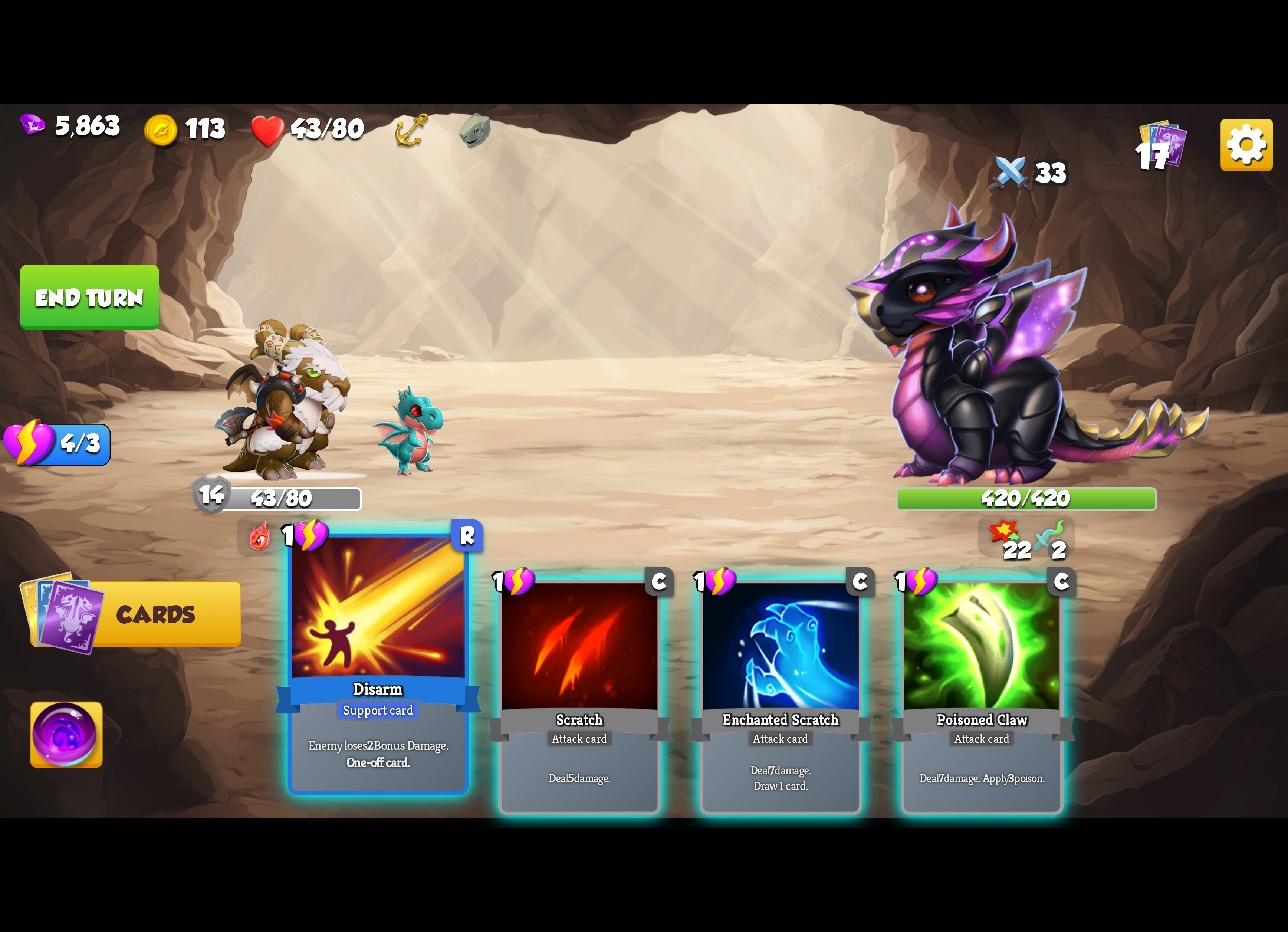
click at [375, 617] on div at bounding box center [378, 610] width 173 height 146
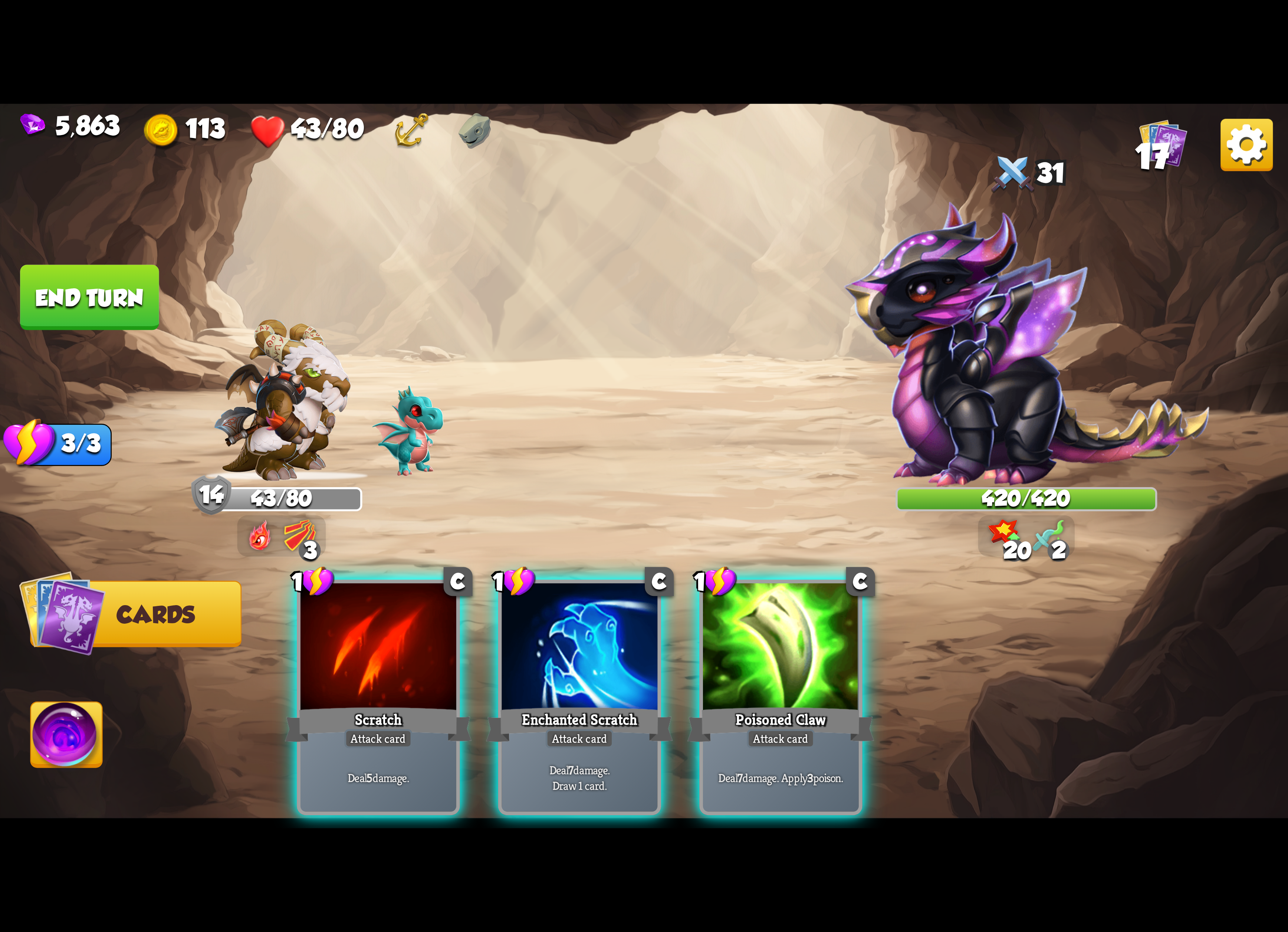
click at [375, 617] on div at bounding box center [378, 649] width 156 height 131
click at [375, 617] on div "1 C Scratch Attack card Deal 5 damage. 1 C Enchanted Scratch Attack card Deal 7…" at bounding box center [772, 667] width 1030 height 321
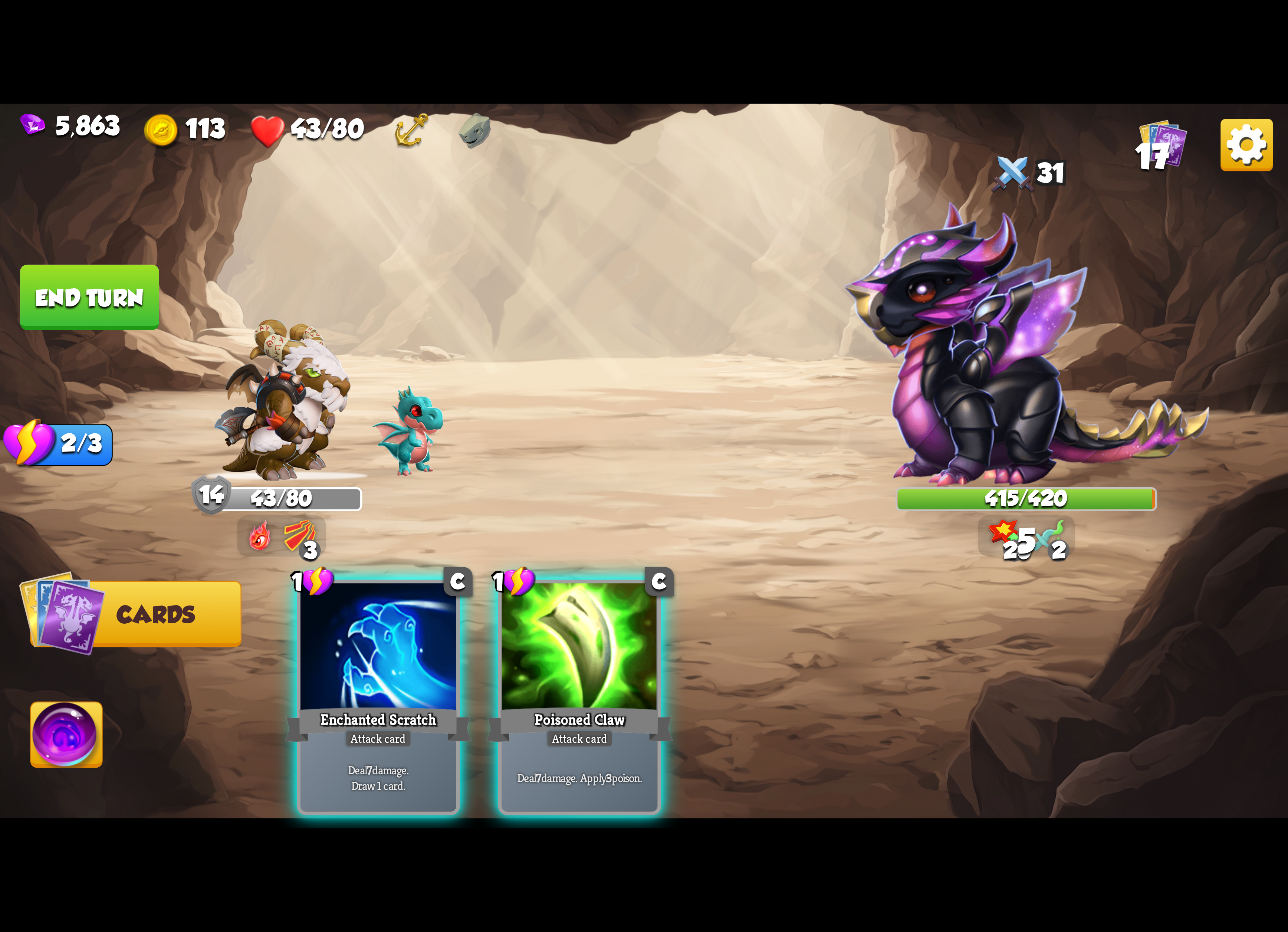
click at [375, 617] on div at bounding box center [378, 649] width 156 height 131
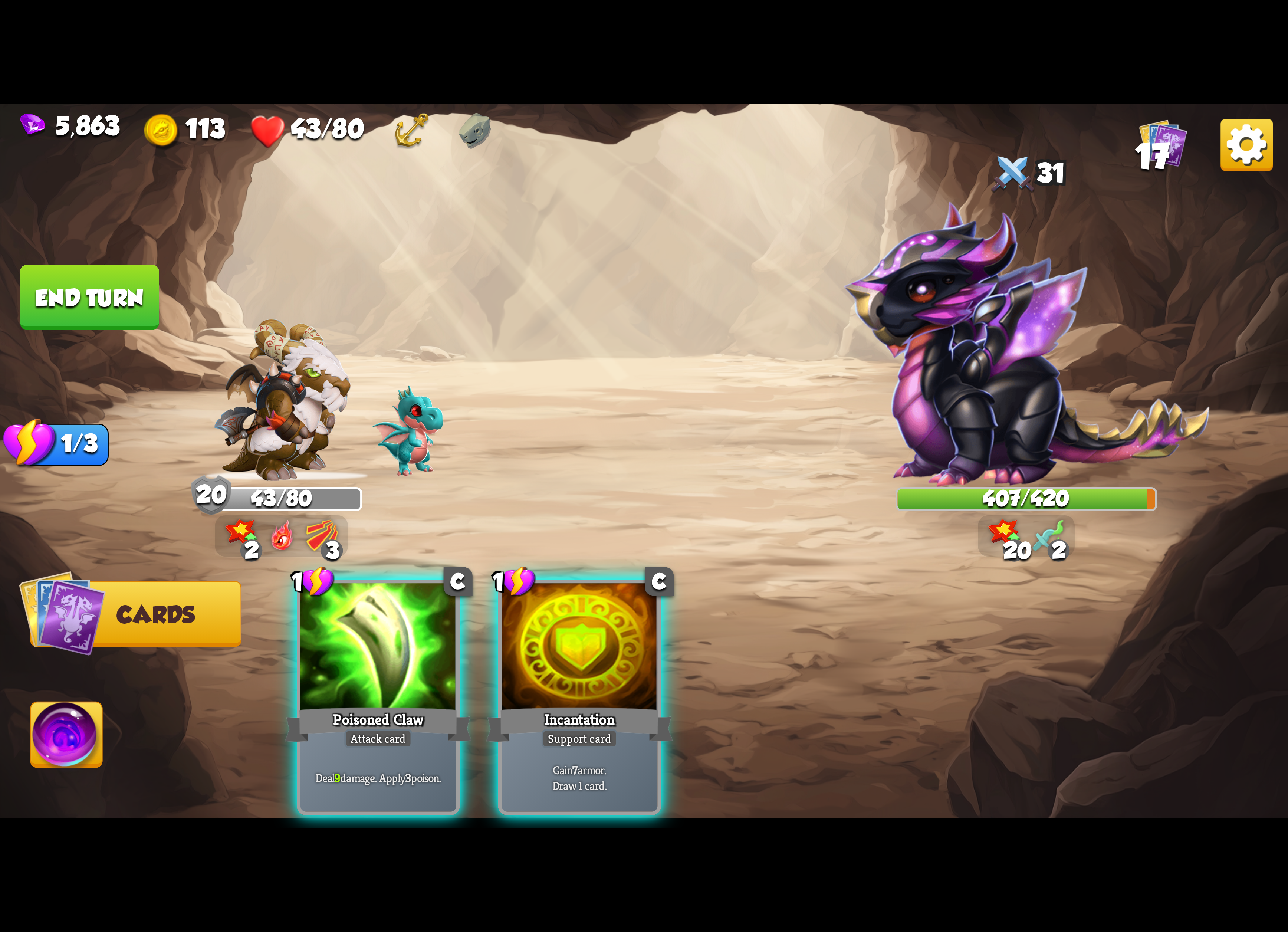
drag, startPoint x: 375, startPoint y: 617, endPoint x: 642, endPoint y: 523, distance: 283.1
click at [642, 519] on div "1 C Poisoned Claw Attack card Deal 9 damage. Apply 3 poison. 1 C Incantation Su…" at bounding box center [772, 667] width 1030 height 321
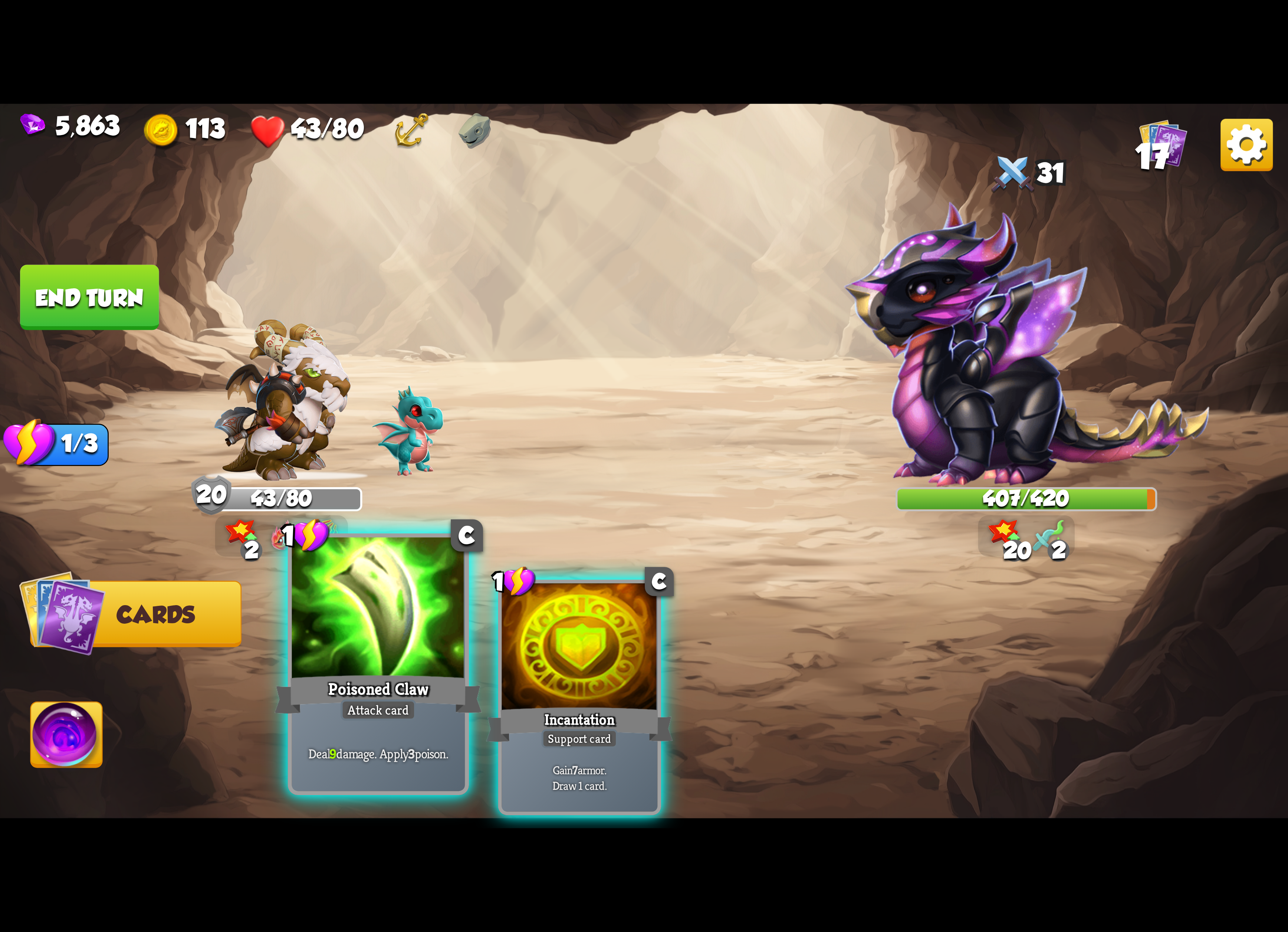
click at [390, 651] on div at bounding box center [378, 610] width 173 height 146
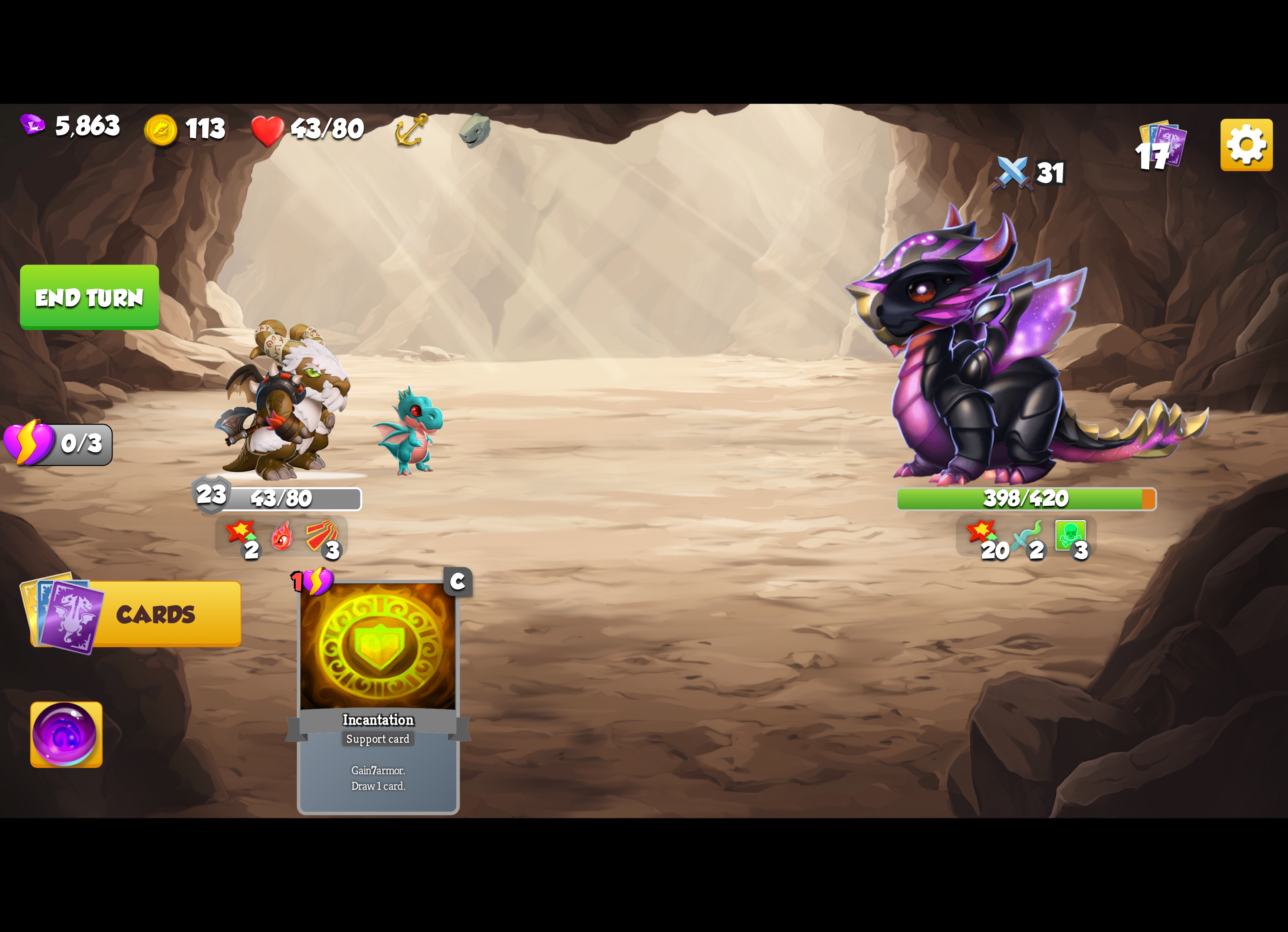
click at [60, 719] on img at bounding box center [67, 738] width 72 height 73
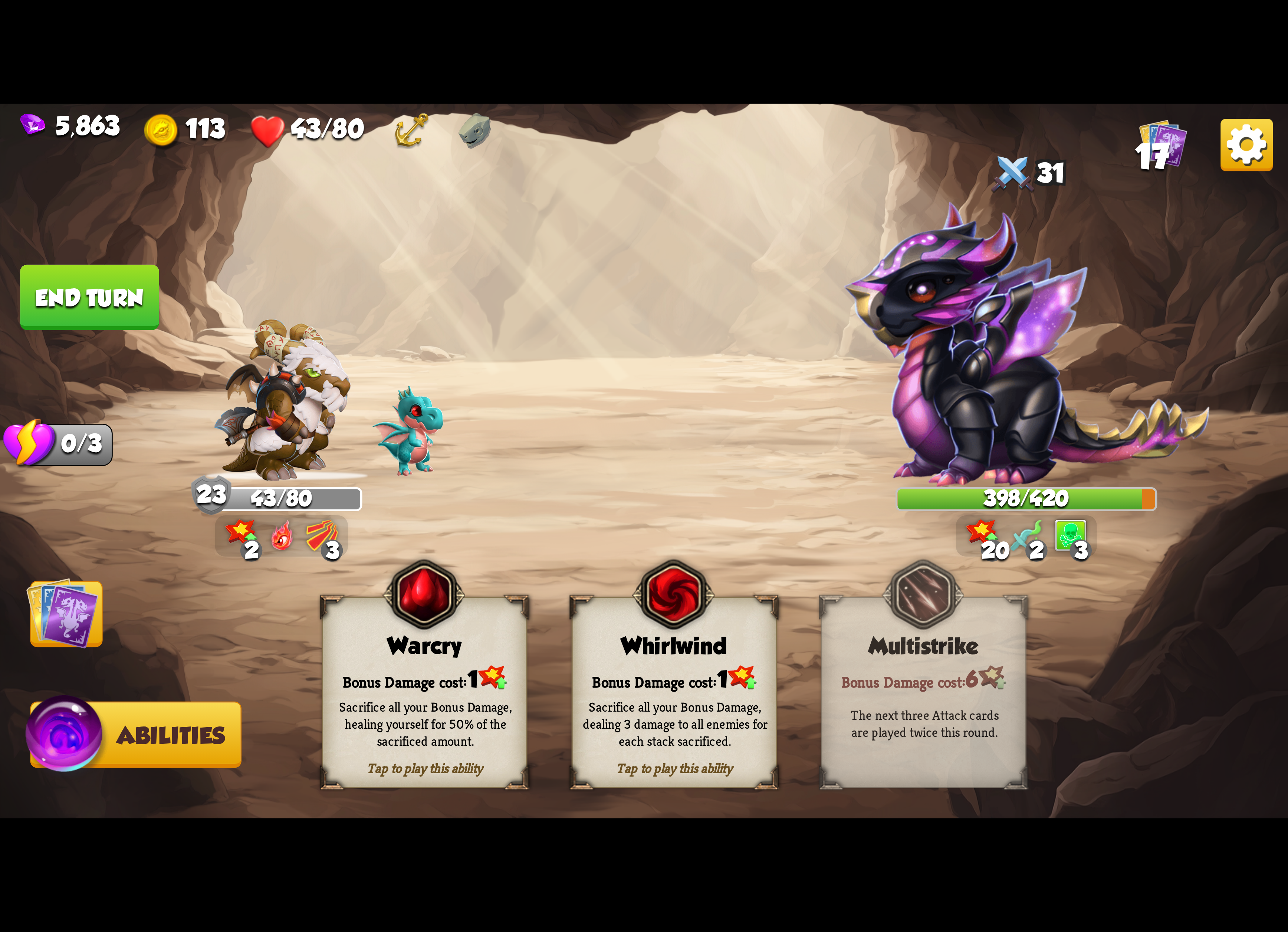
click at [421, 679] on div "Bonus Damage cost: 1" at bounding box center [424, 678] width 203 height 29
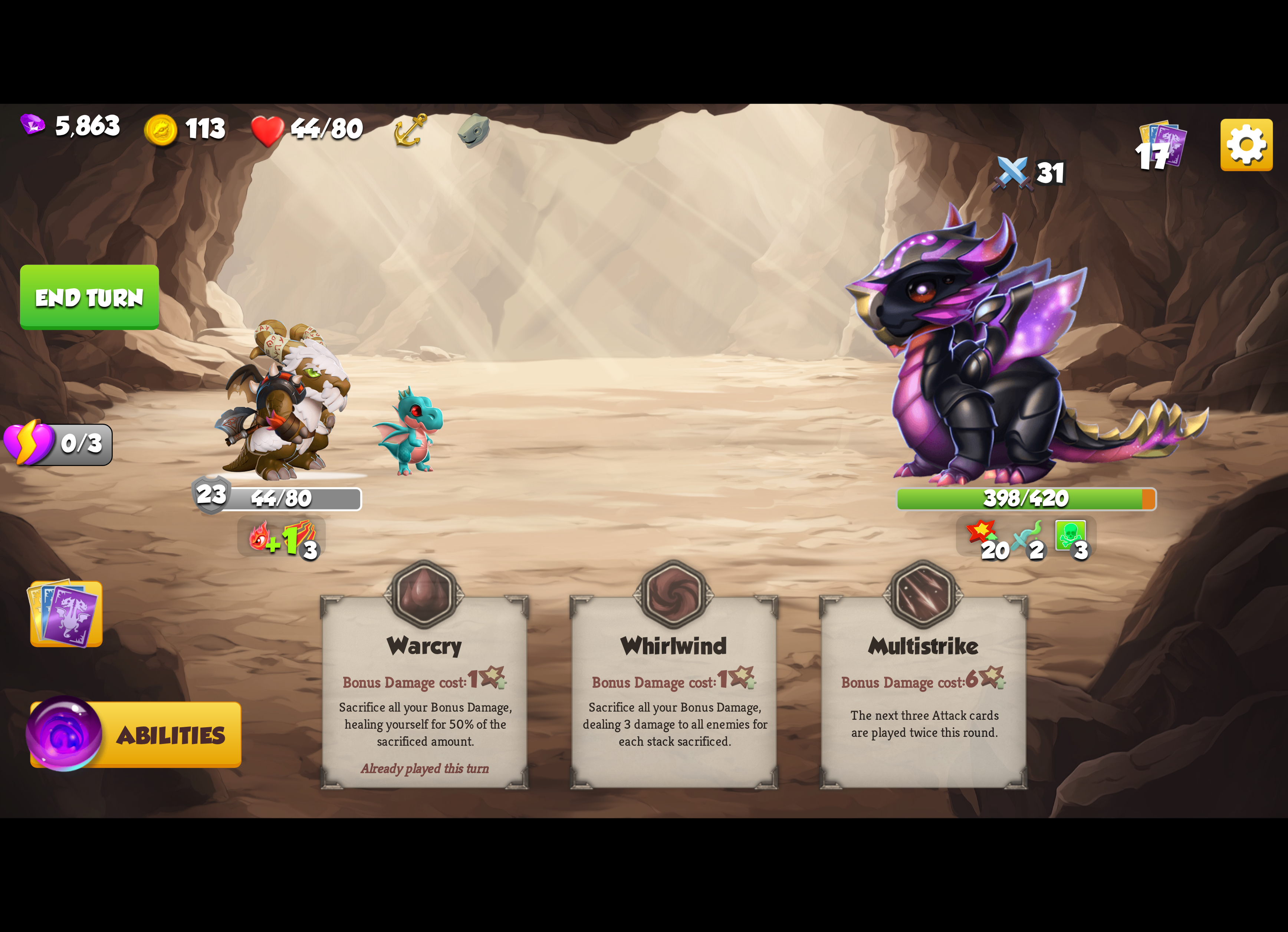
click at [43, 612] on img at bounding box center [63, 613] width 73 height 73
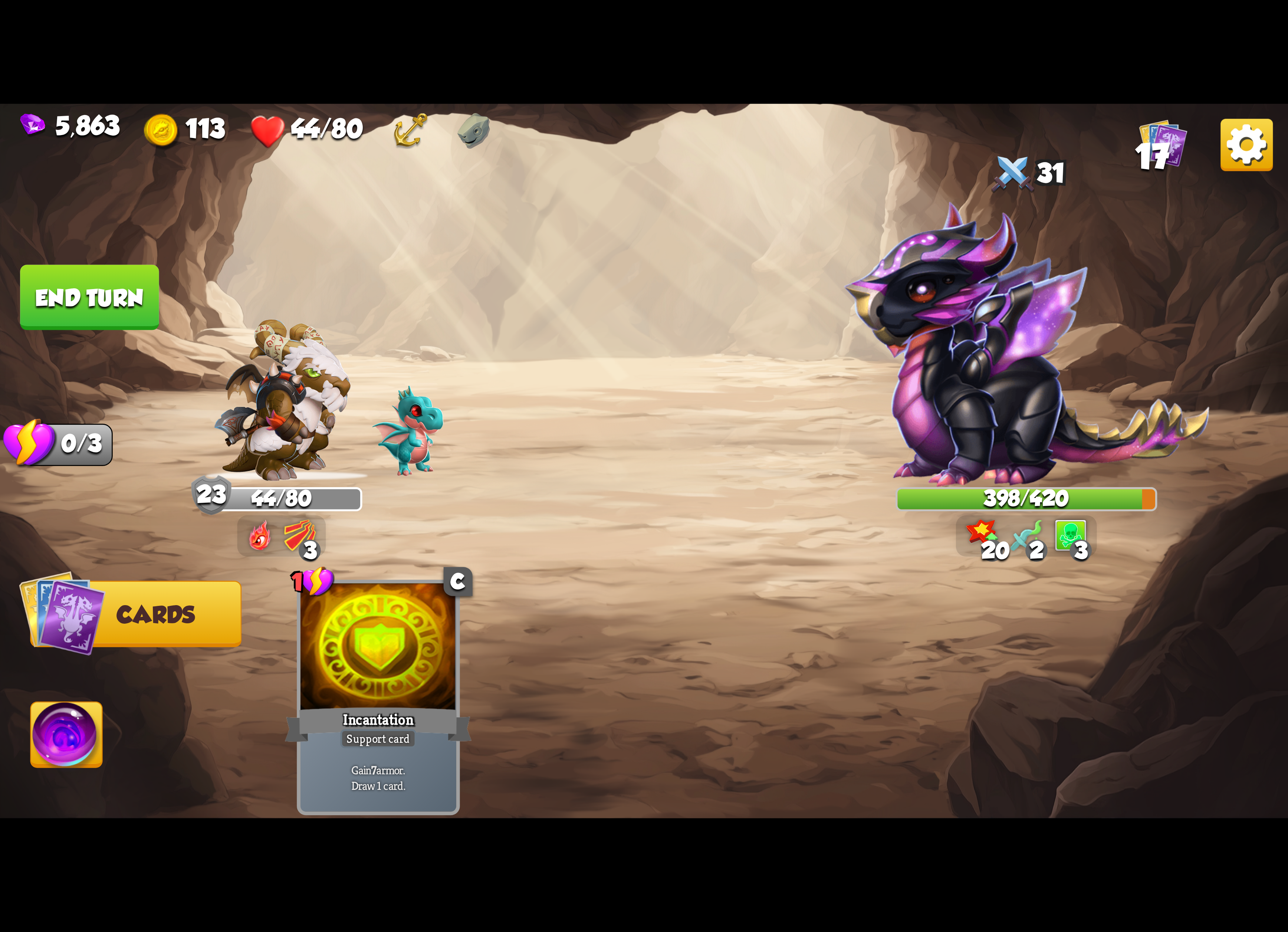
click at [133, 301] on button "End turn" at bounding box center [89, 297] width 139 height 66
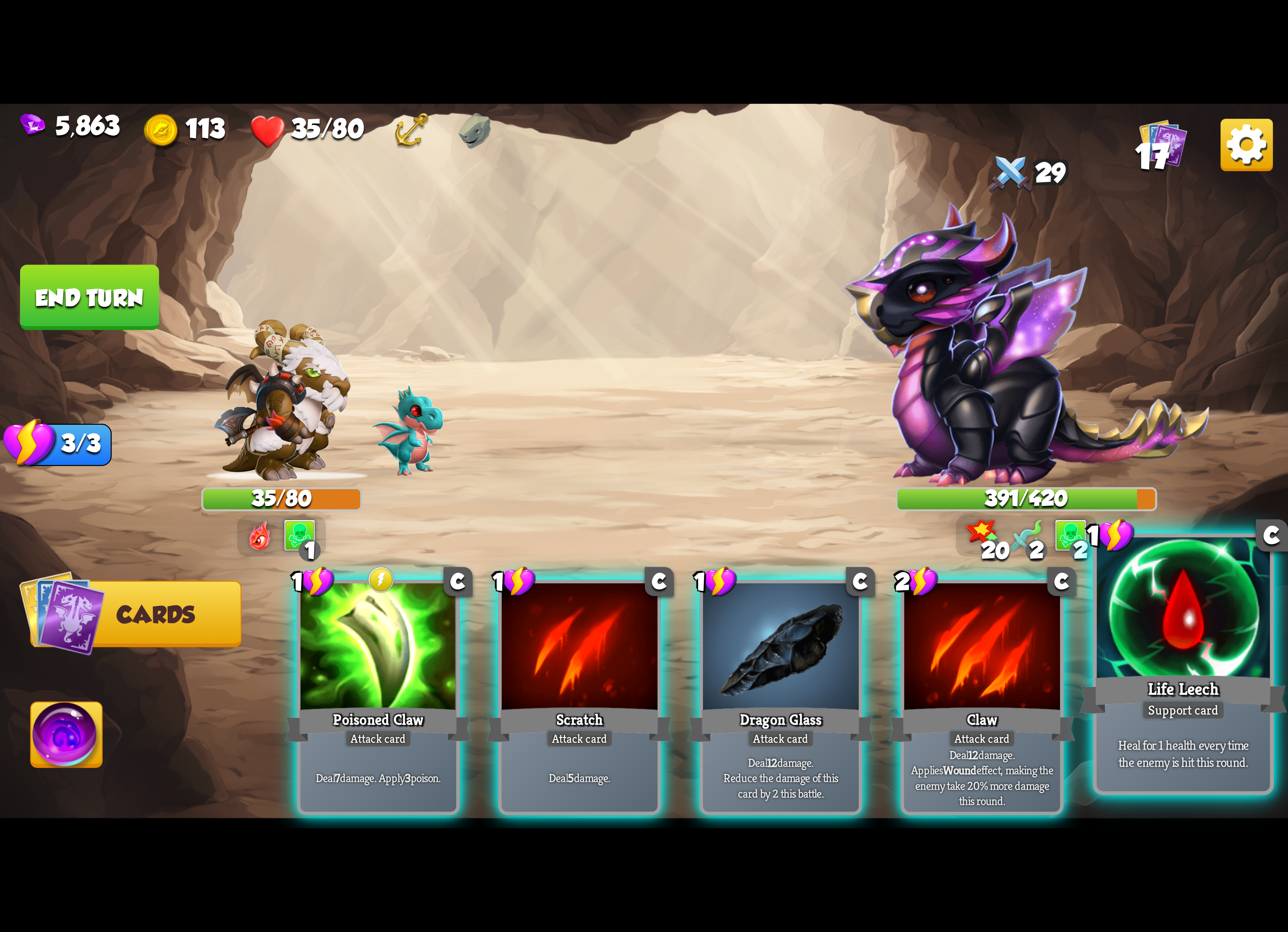
click at [1164, 667] on div at bounding box center [1183, 610] width 173 height 146
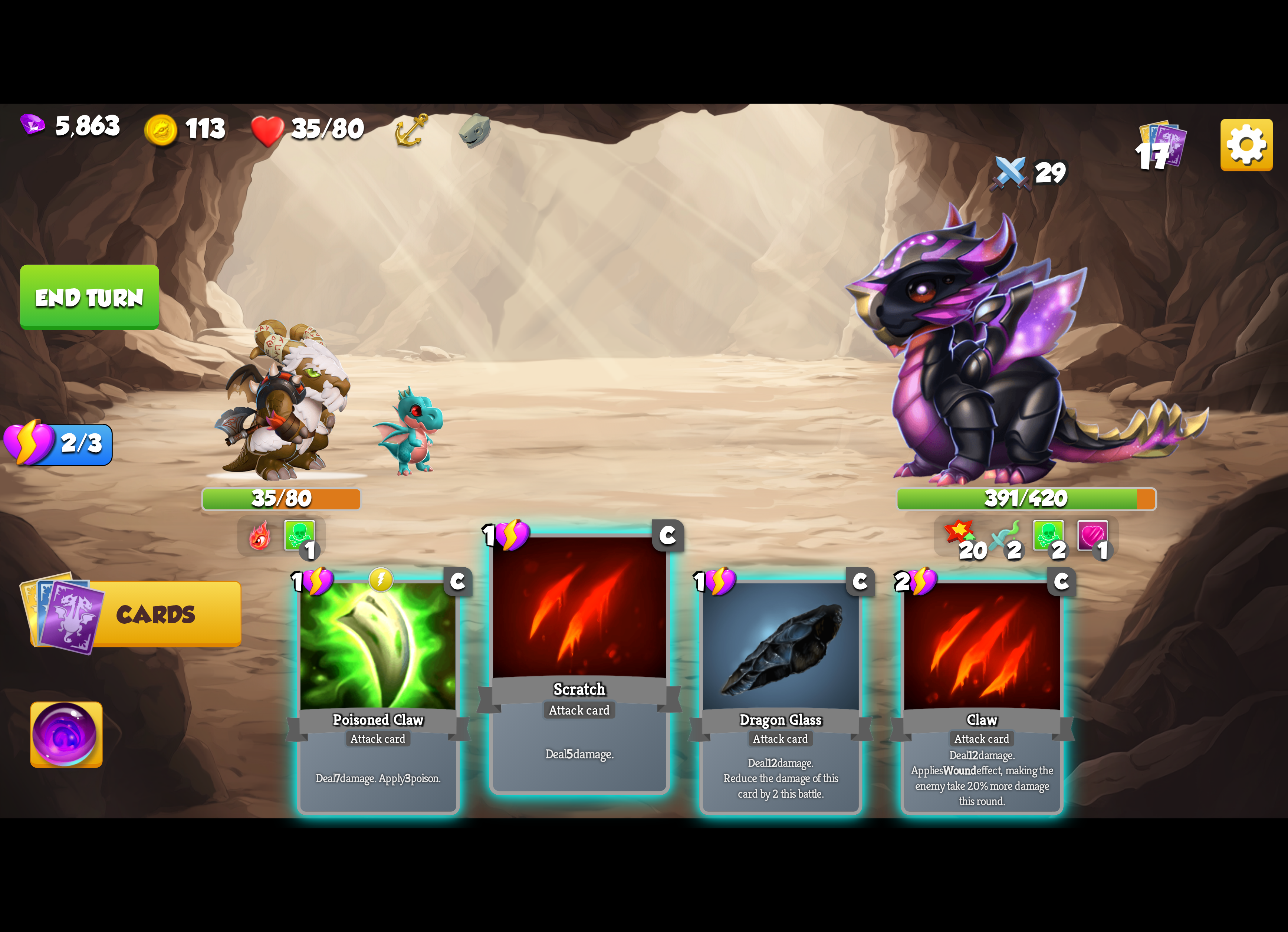
drag, startPoint x: 405, startPoint y: 645, endPoint x: 526, endPoint y: 638, distance: 121.2
click at [407, 645] on div at bounding box center [378, 649] width 156 height 131
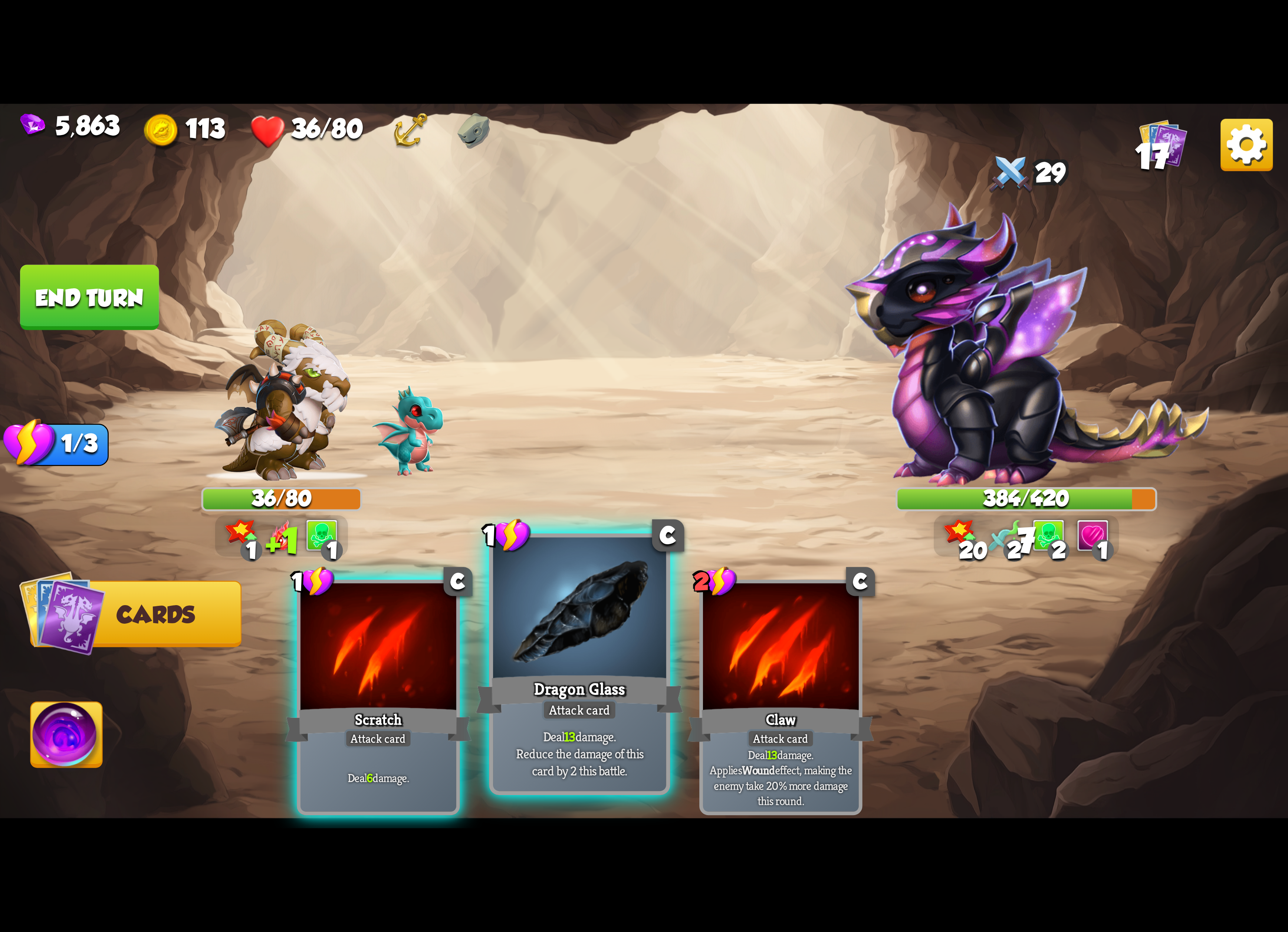
click at [590, 630] on div at bounding box center [579, 610] width 173 height 146
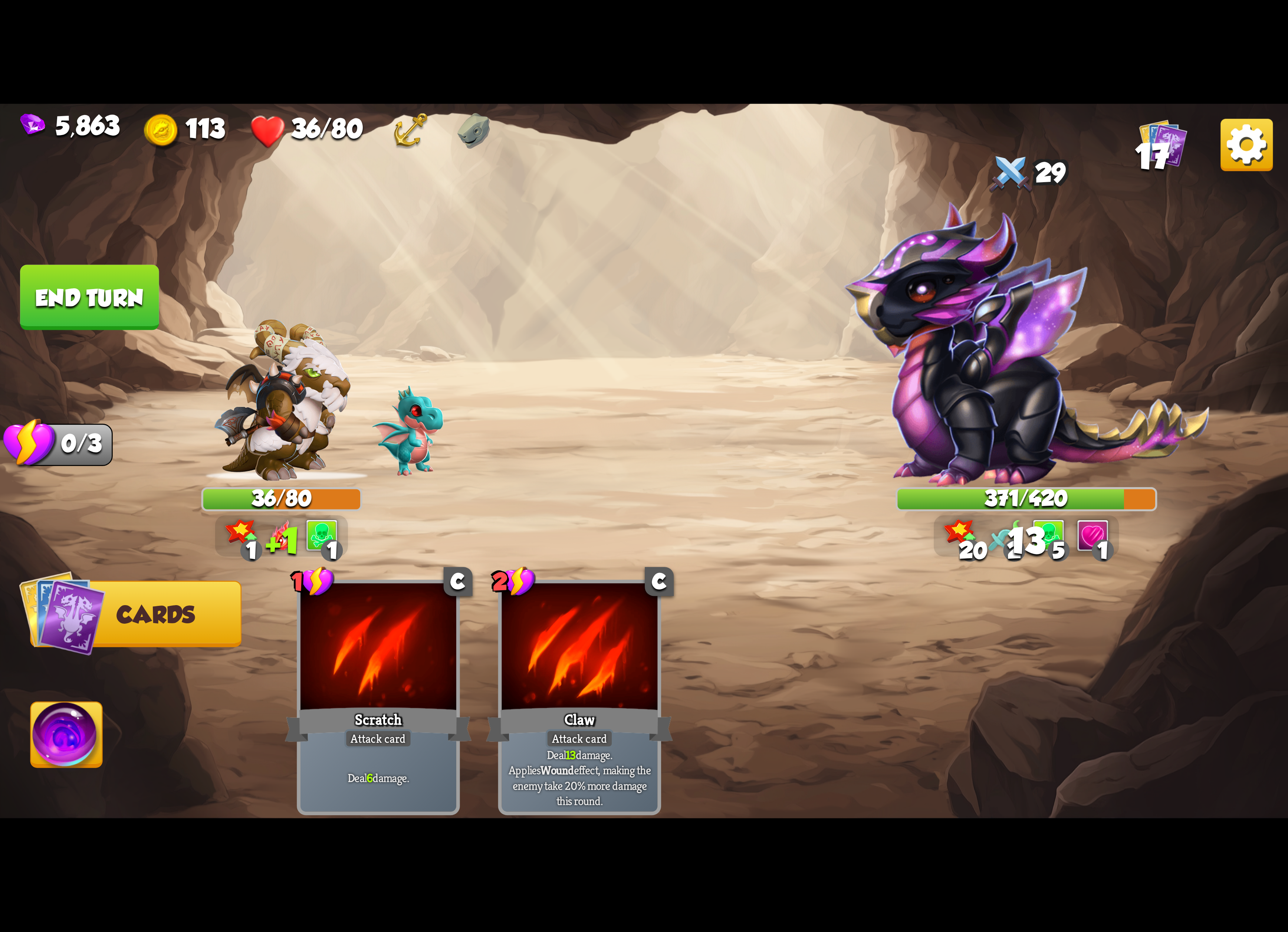
click at [69, 725] on img at bounding box center [67, 738] width 72 height 73
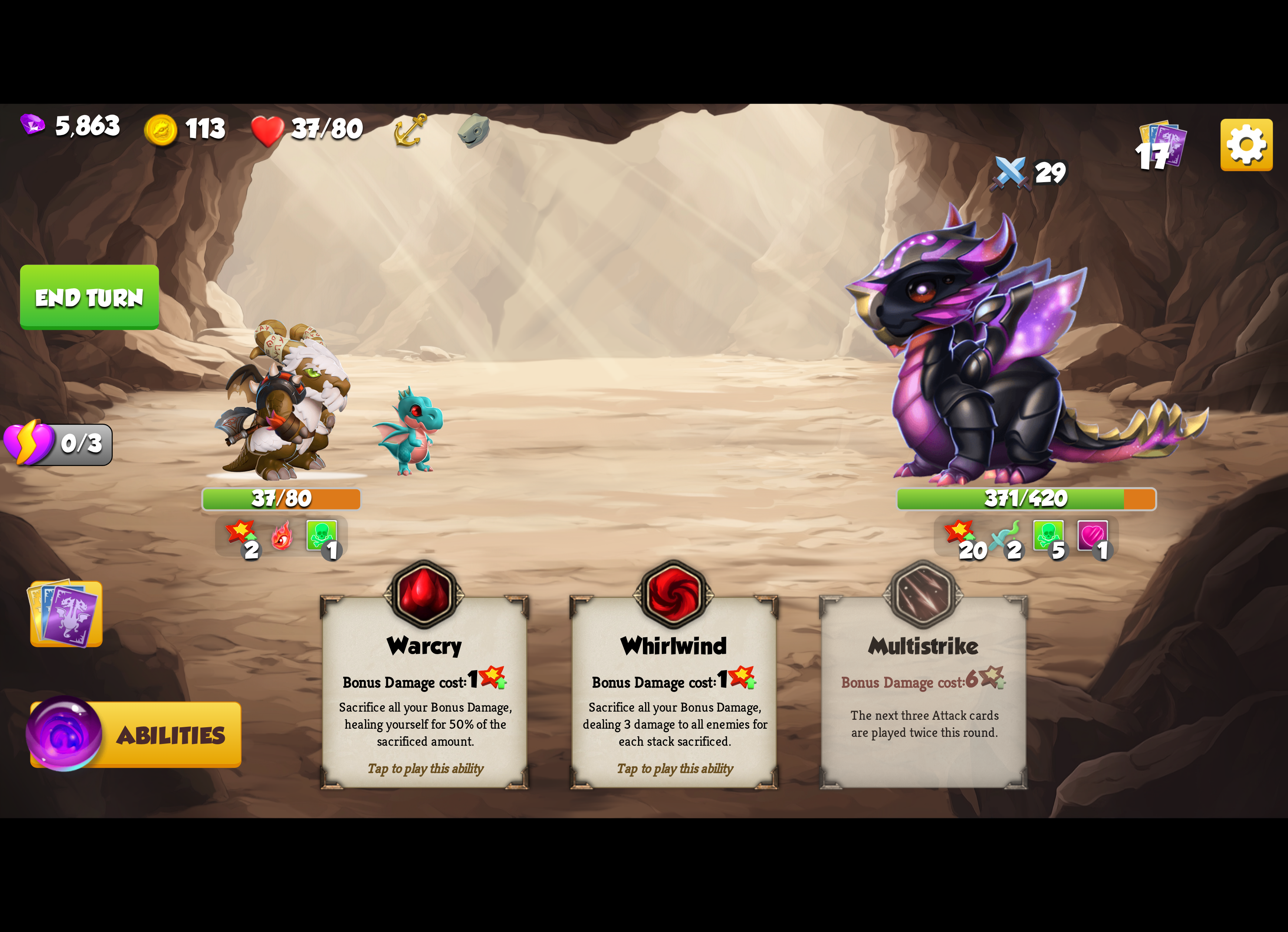
click at [665, 651] on div "Whirlwind" at bounding box center [673, 646] width 203 height 26
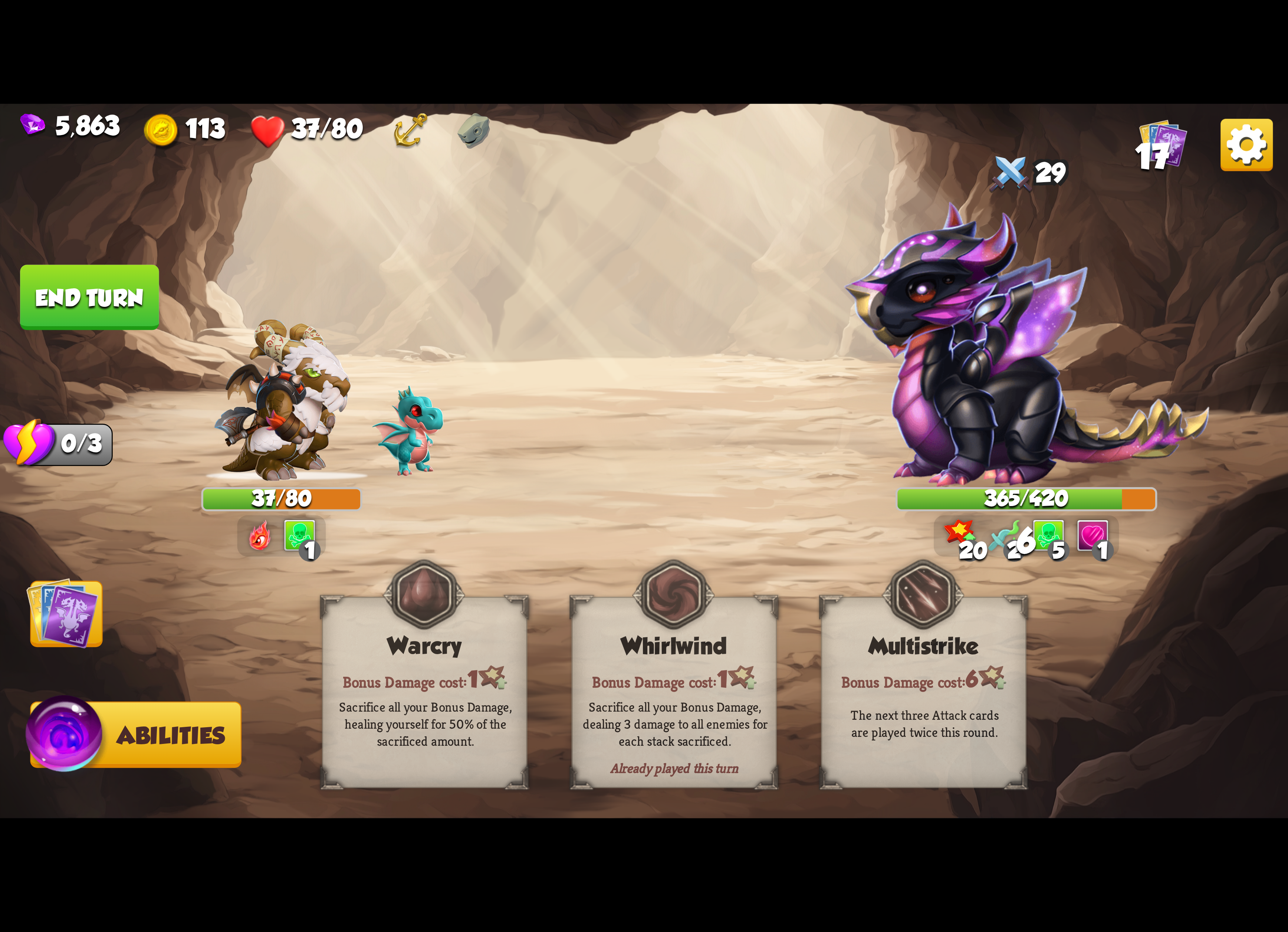
drag, startPoint x: 72, startPoint y: 639, endPoint x: 66, endPoint y: 604, distance: 35.5
click at [70, 639] on img at bounding box center [63, 613] width 73 height 73
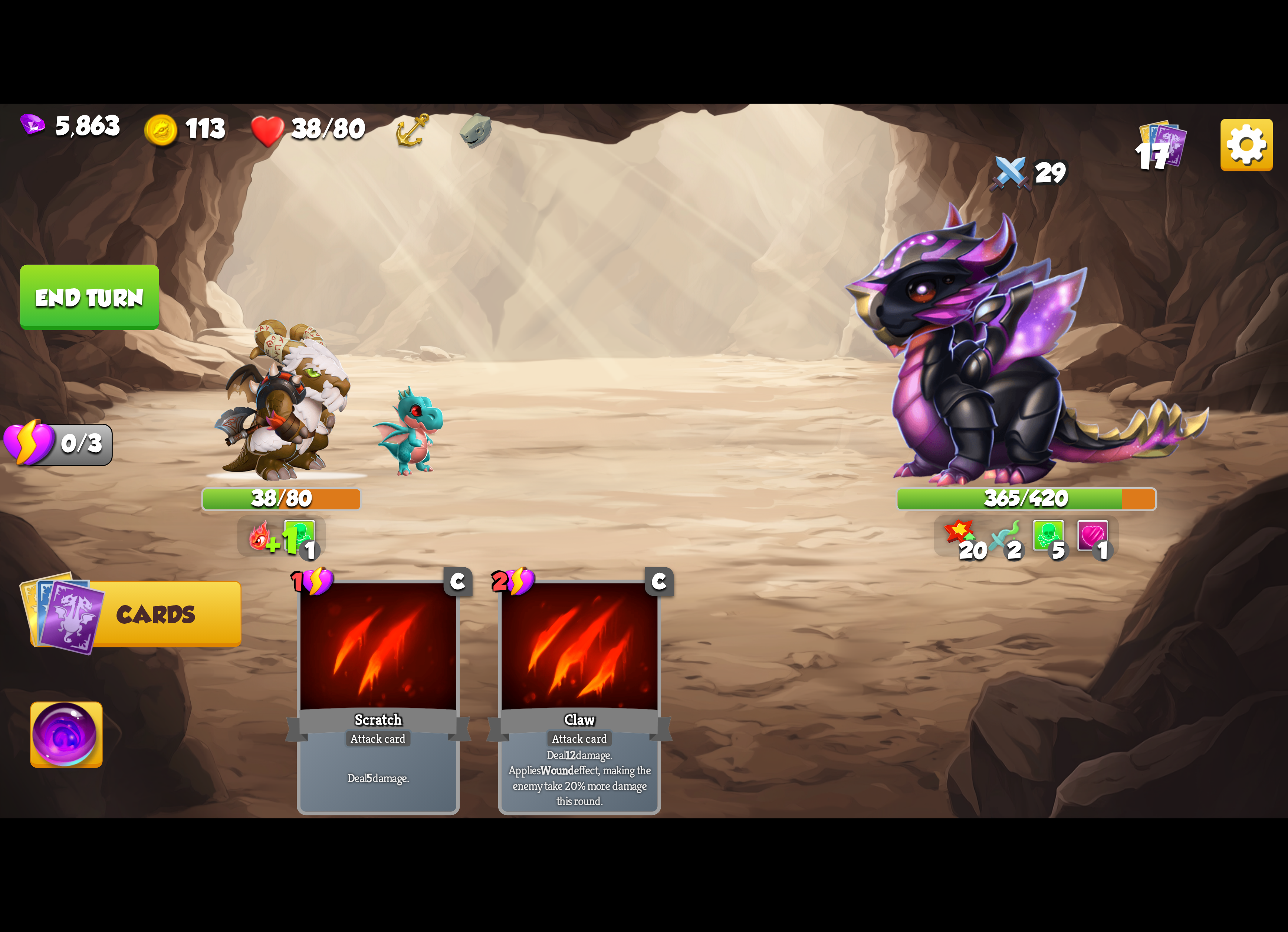
click at [83, 300] on button "End turn" at bounding box center [89, 297] width 139 height 66
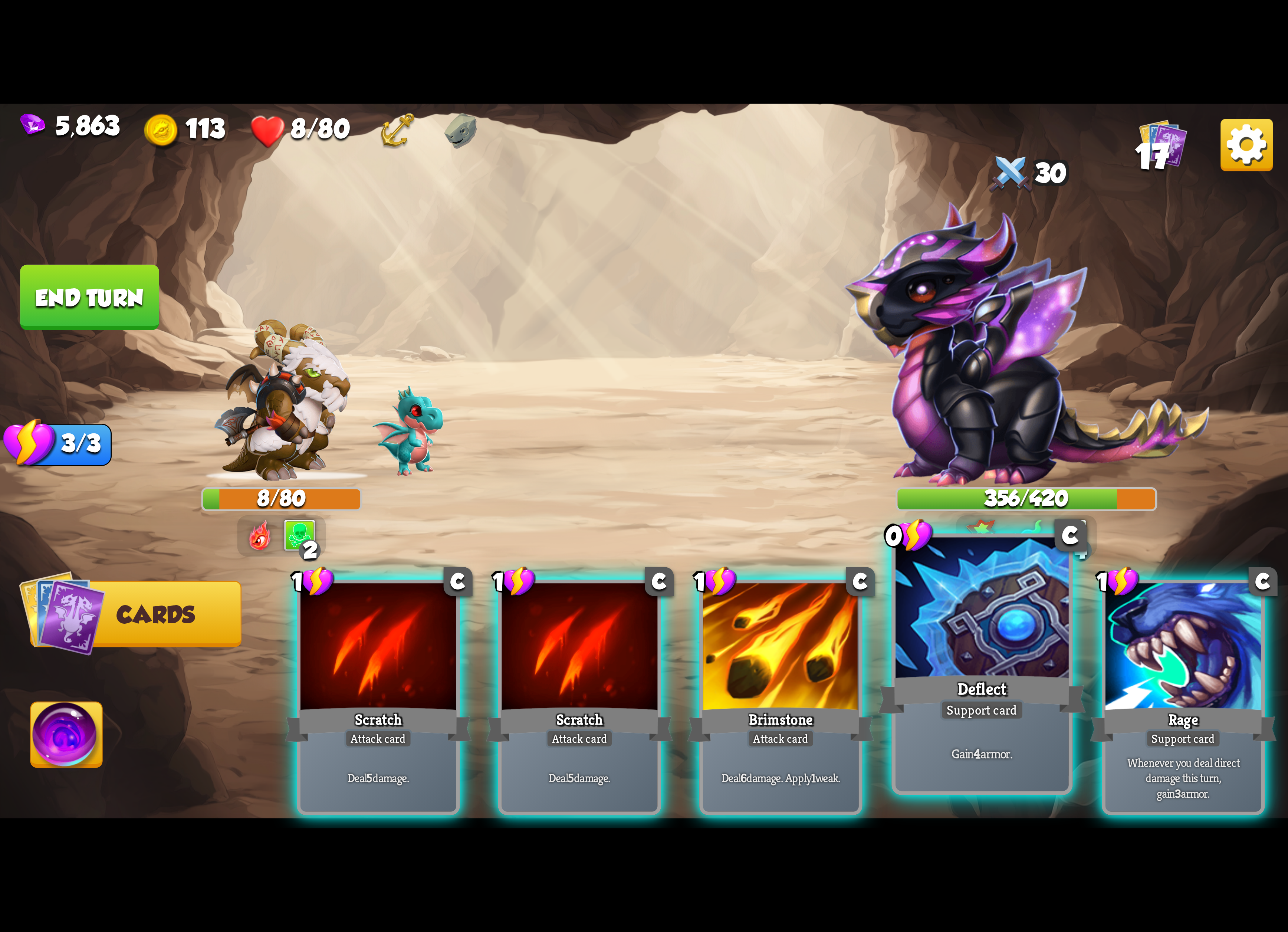
click at [982, 648] on div at bounding box center [981, 610] width 173 height 146
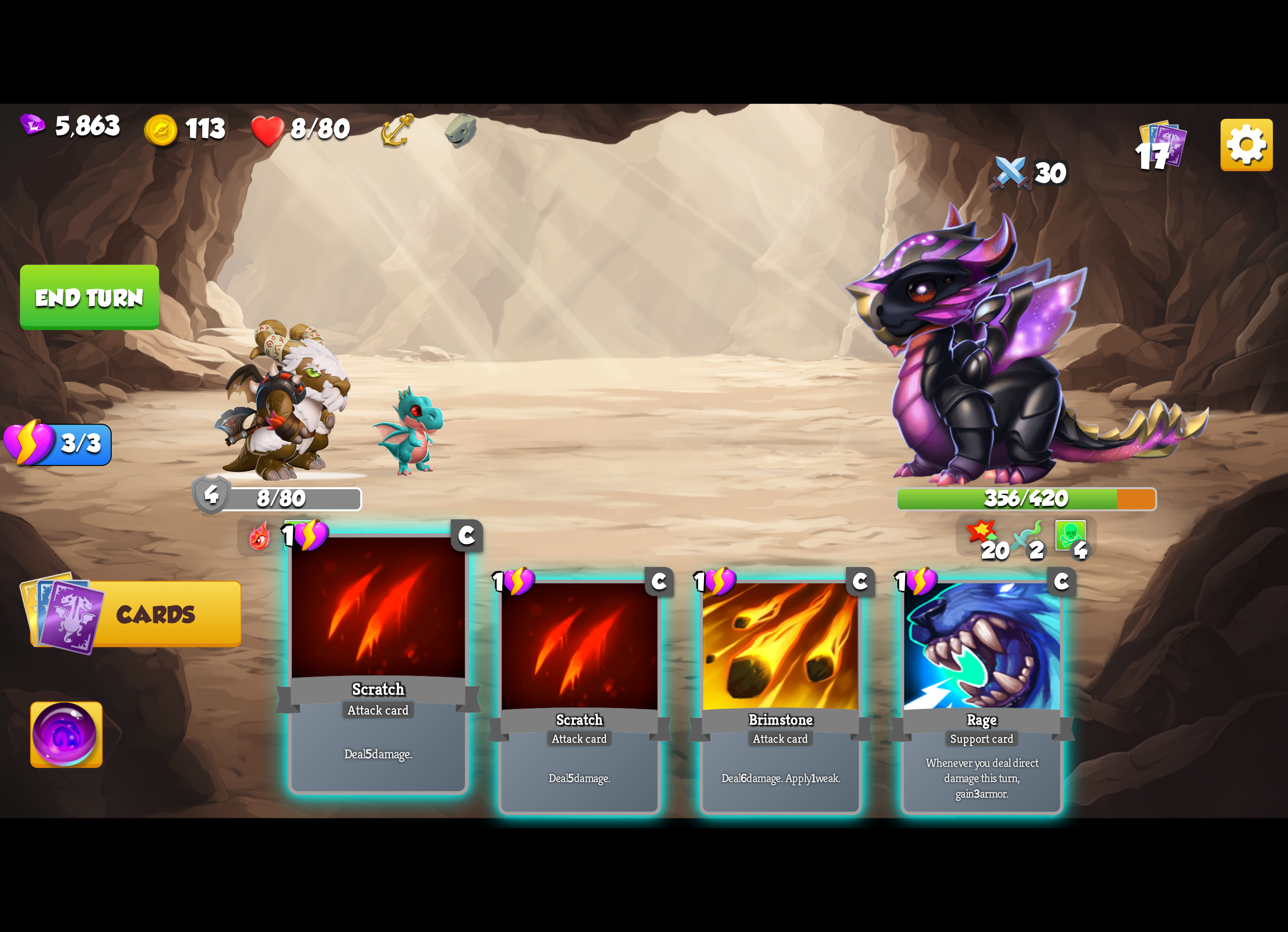
click at [404, 630] on div at bounding box center [378, 610] width 173 height 146
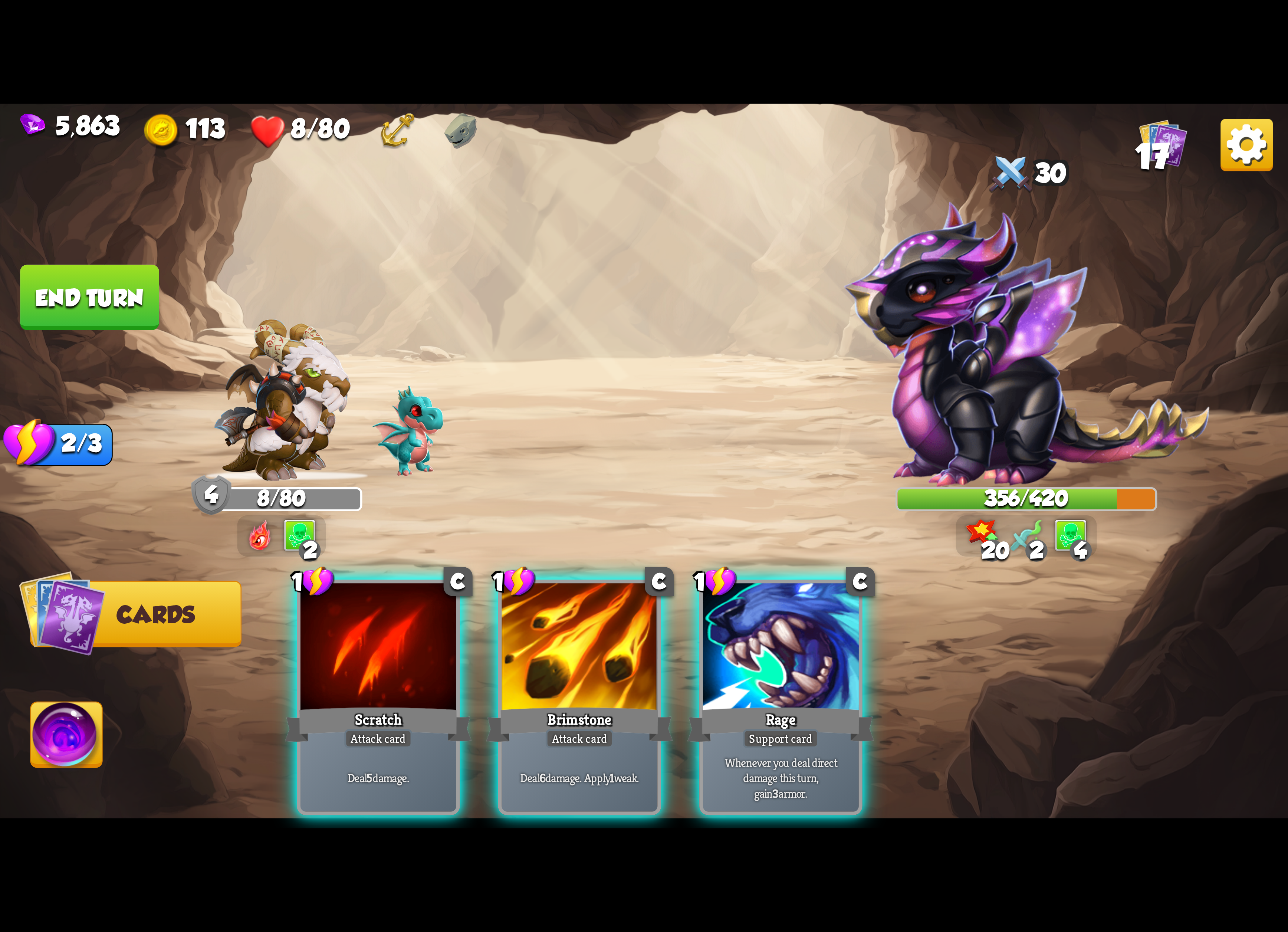
click at [398, 630] on div at bounding box center [378, 649] width 156 height 131
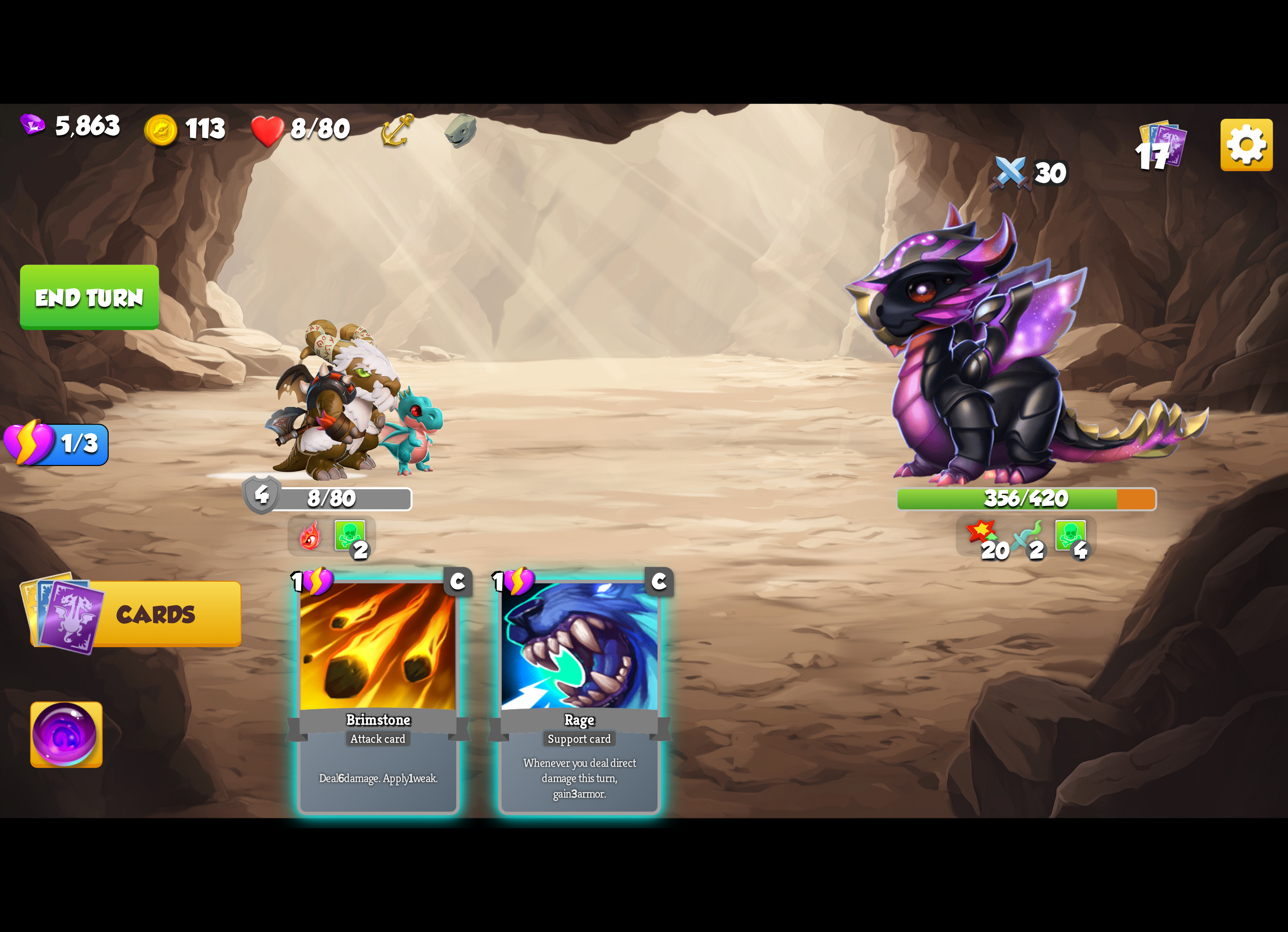
click at [398, 630] on div "1 C Brimstone Attack card Deal 6 damage. Apply 1 weak. 1 C Rage Support card Wh…" at bounding box center [772, 667] width 1030 height 321
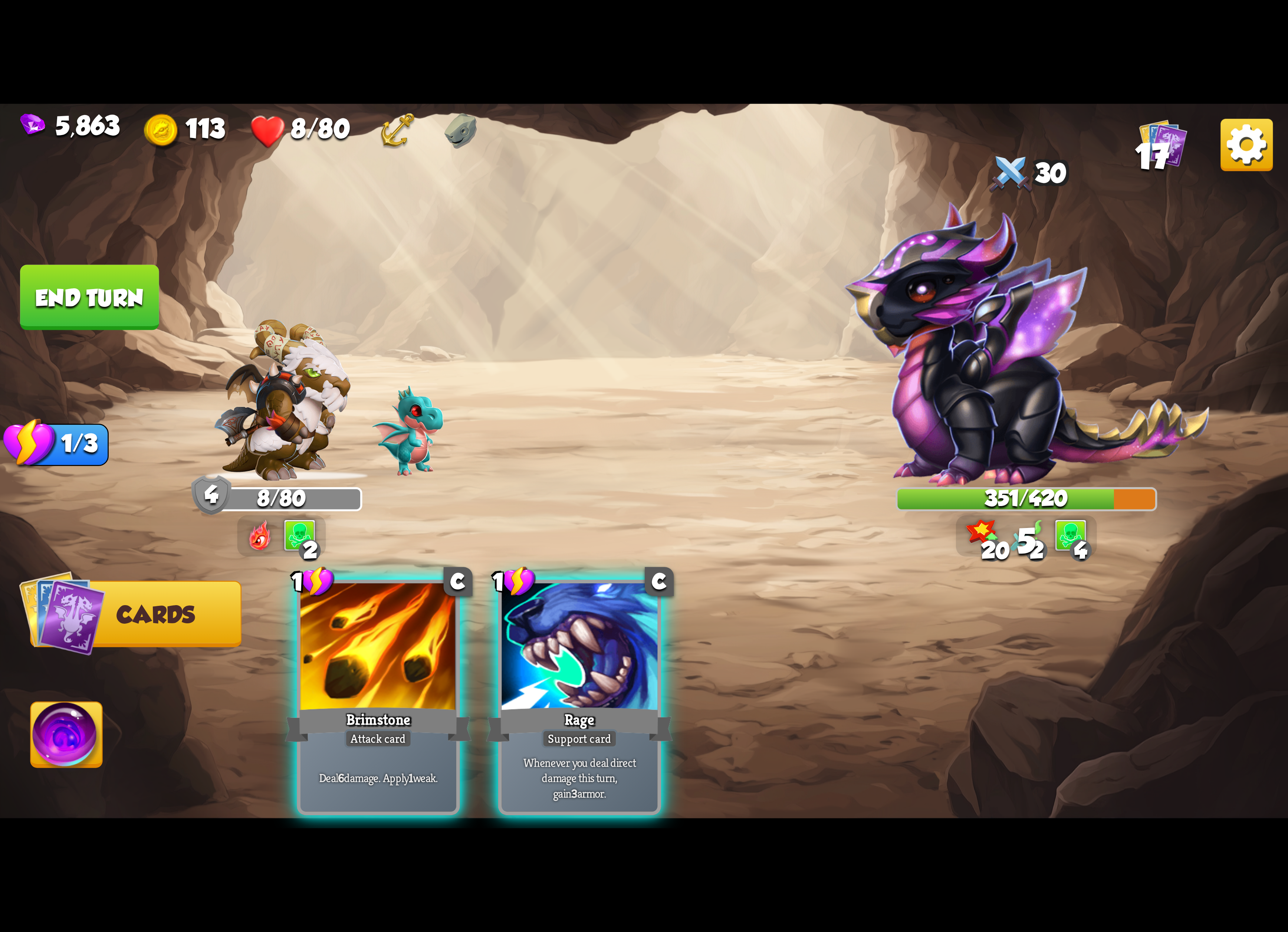
click at [398, 630] on div at bounding box center [378, 649] width 156 height 131
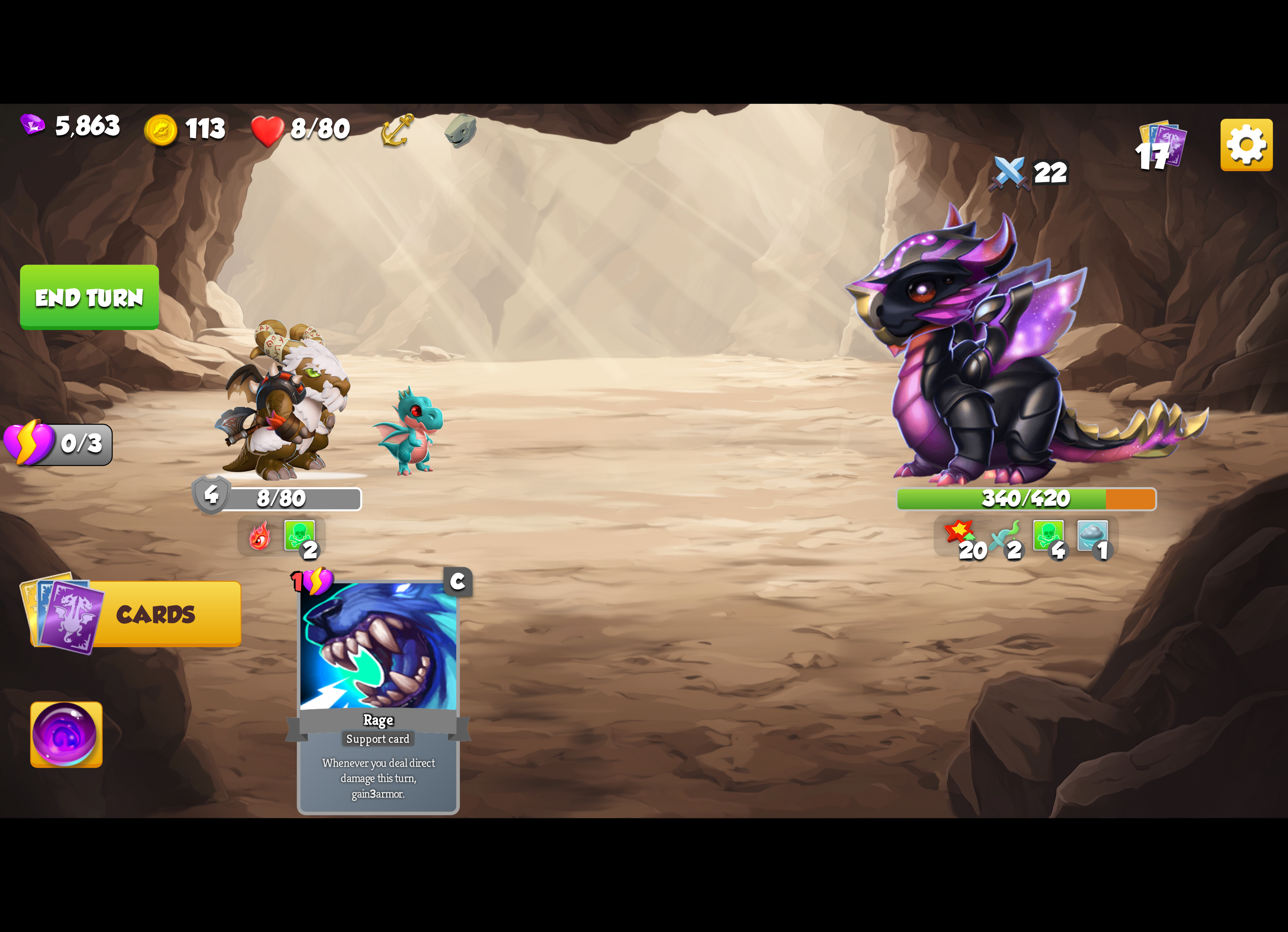
click at [50, 733] on img at bounding box center [67, 738] width 72 height 73
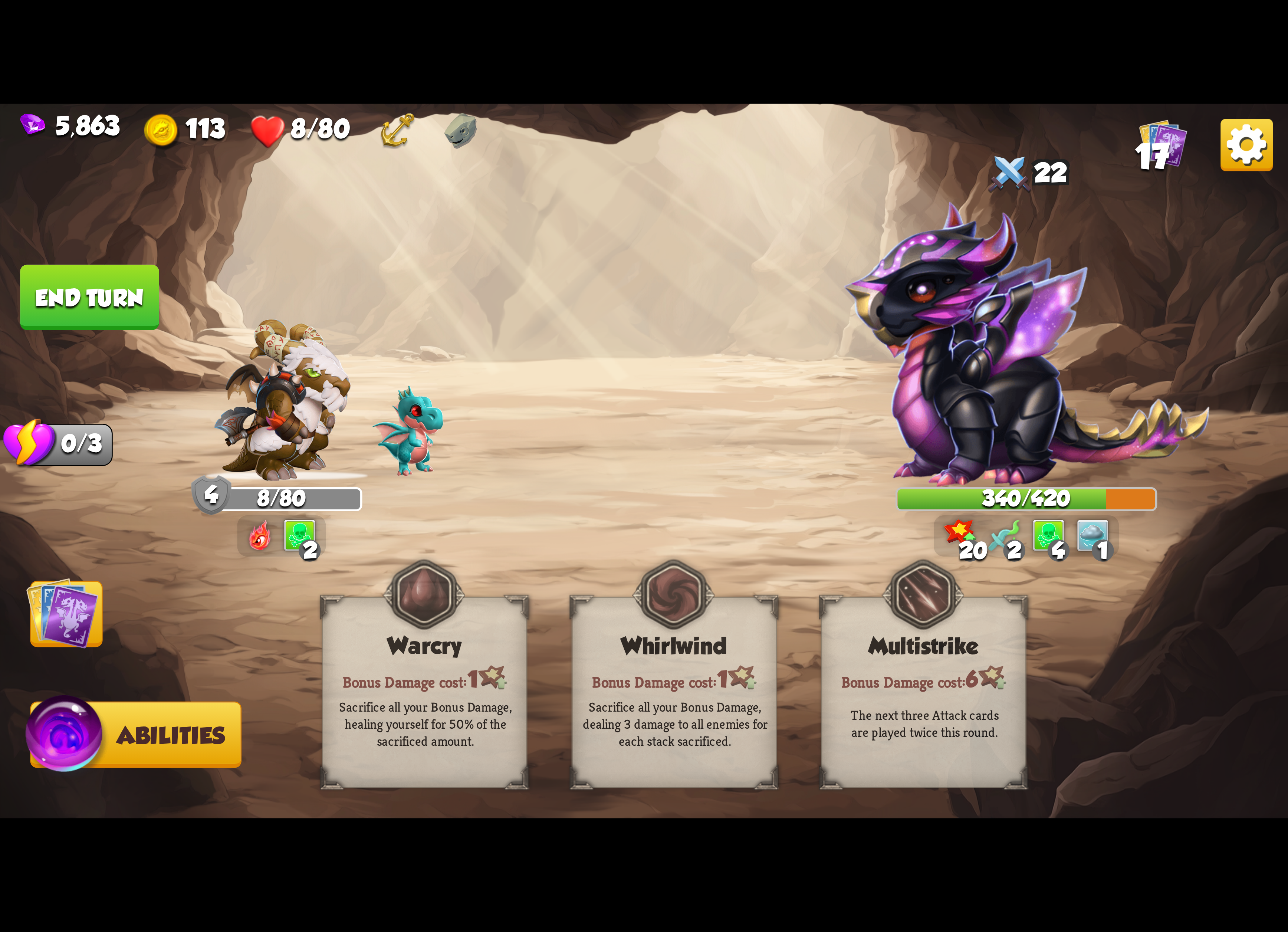
click at [1230, 163] on img at bounding box center [1246, 144] width 52 height 52
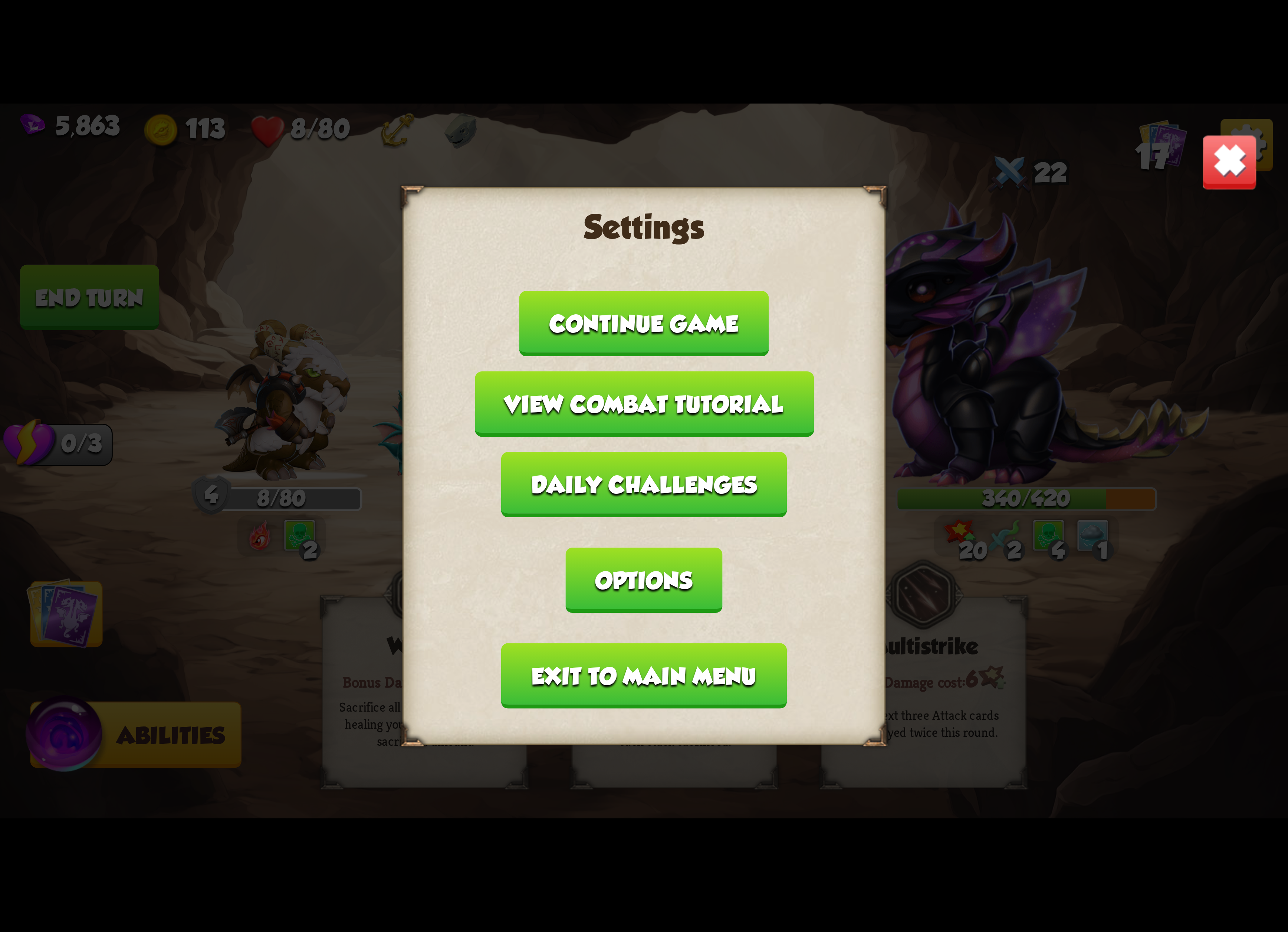
click at [601, 643] on button "Exit to main menu" at bounding box center [644, 675] width 285 height 66
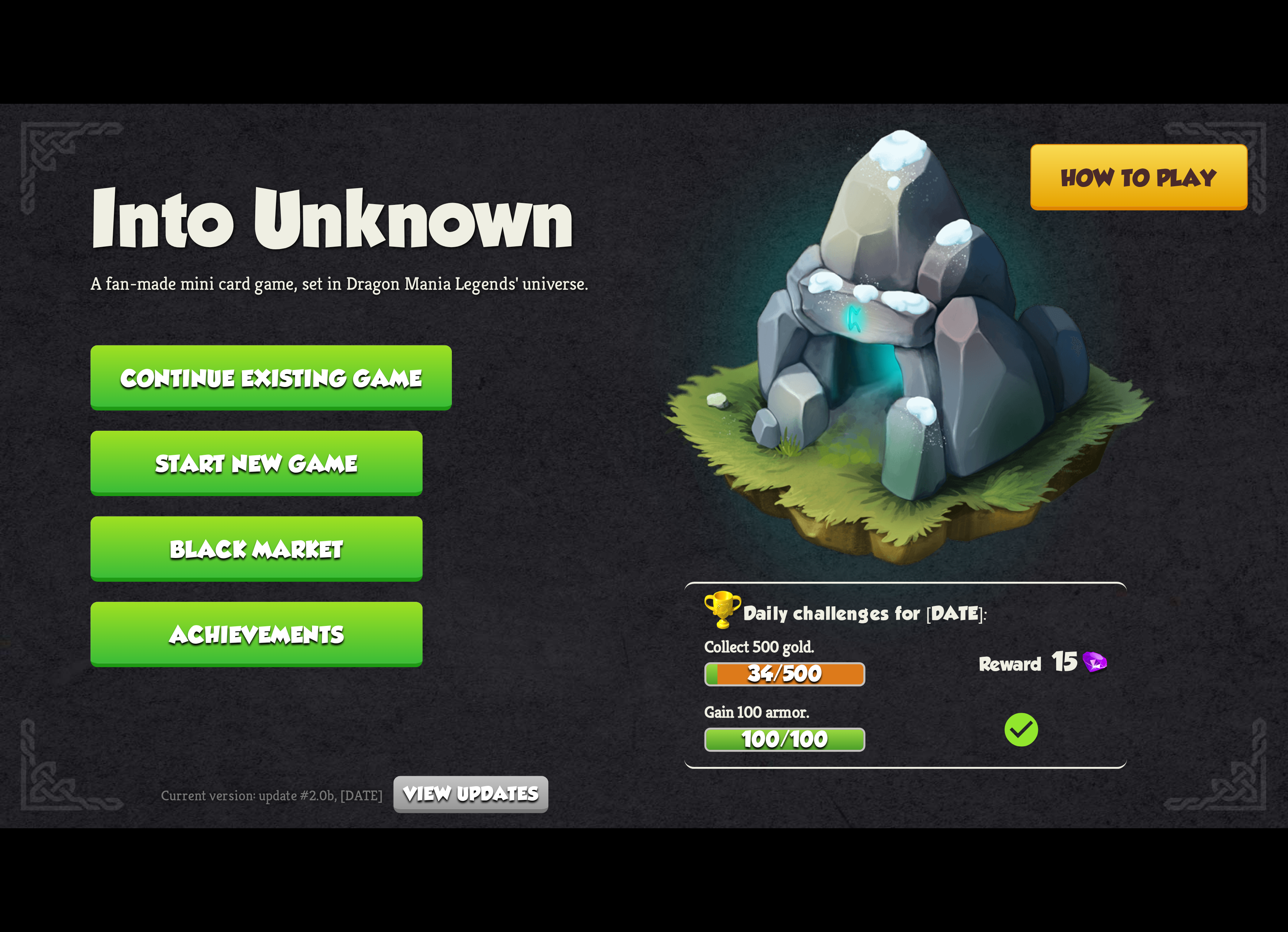
click at [372, 390] on button "Continue existing game" at bounding box center [271, 377] width 362 height 66
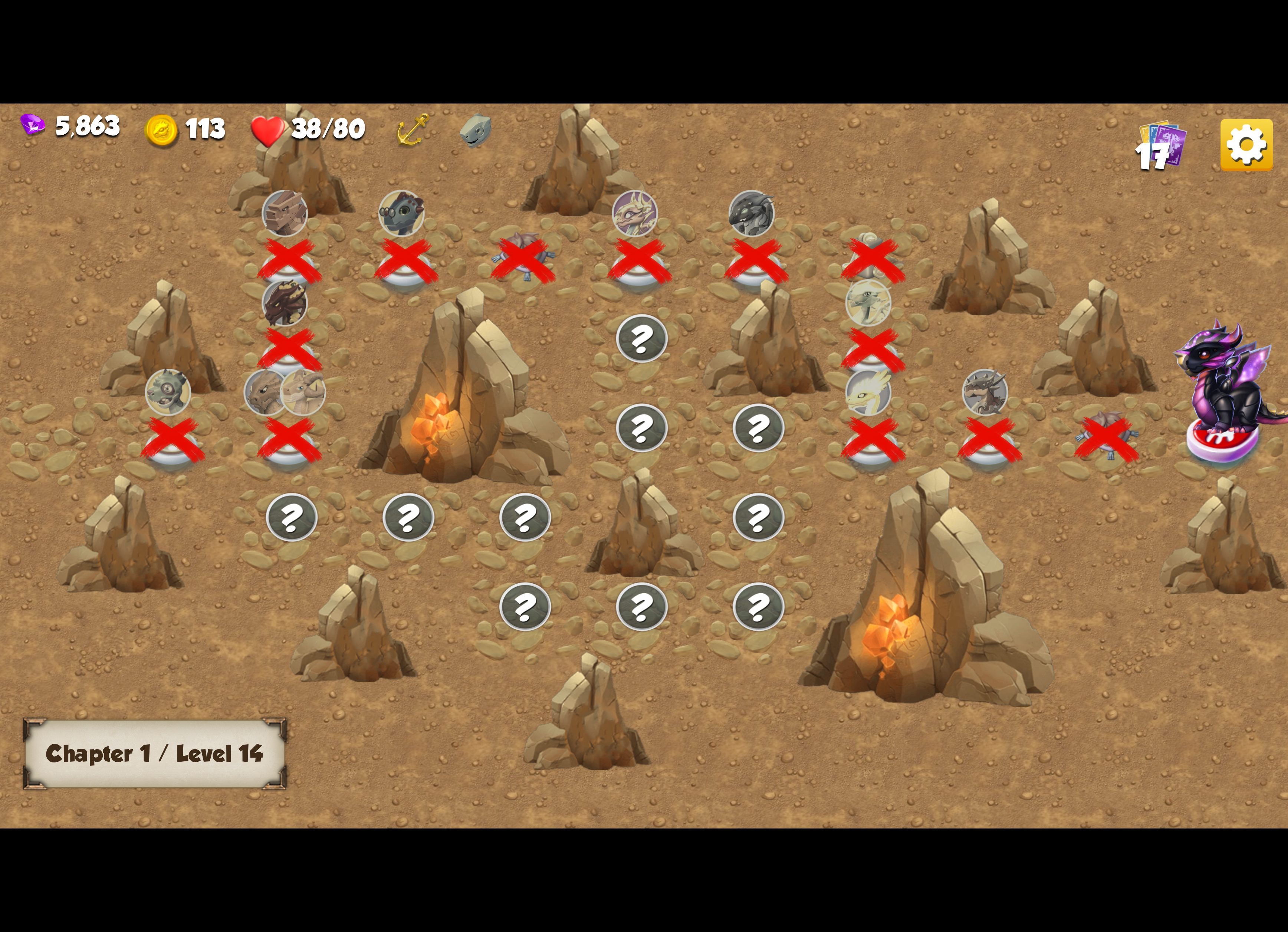
scroll to position [0, 113]
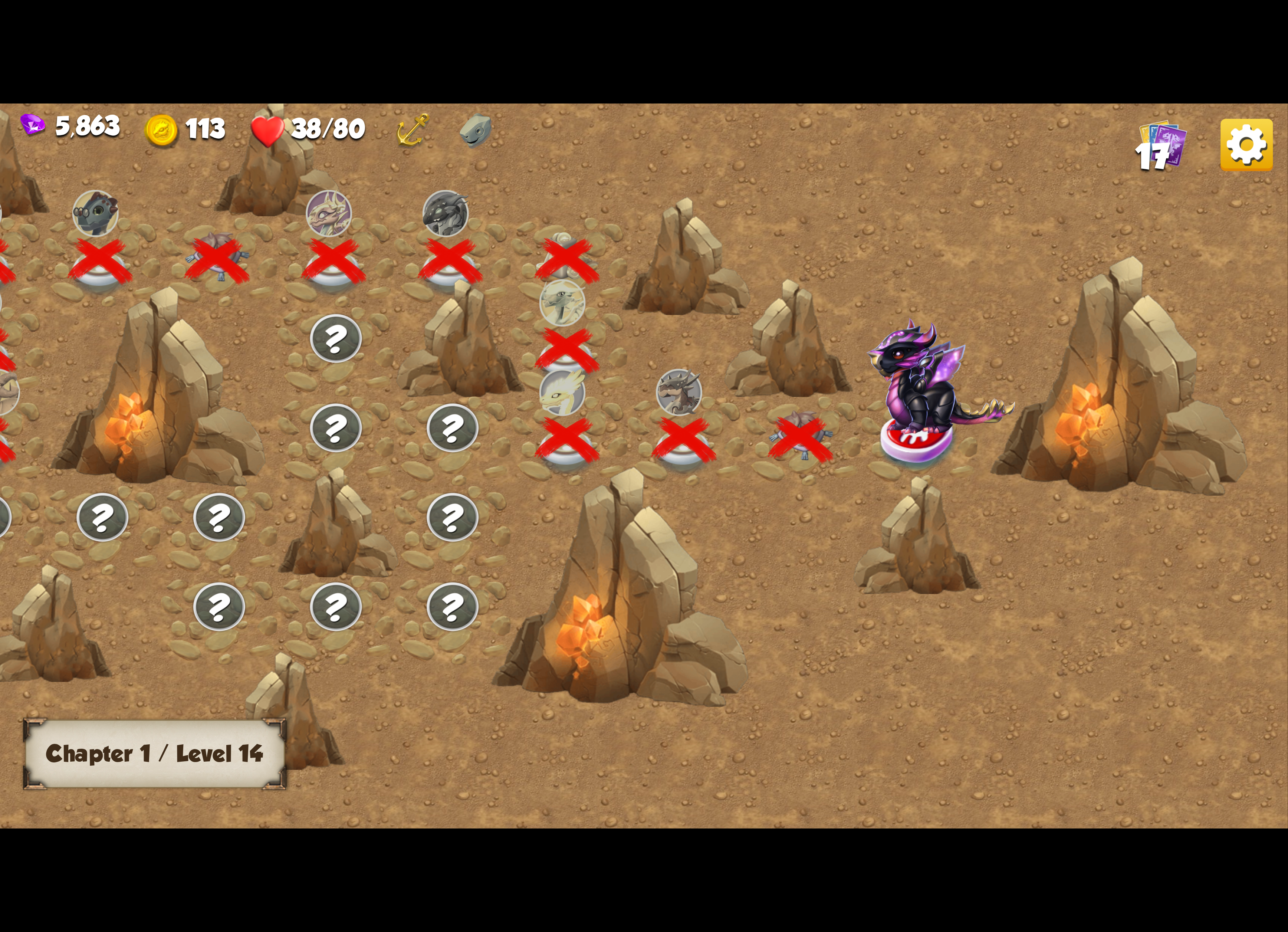
click at [905, 384] on img at bounding box center [941, 375] width 149 height 117
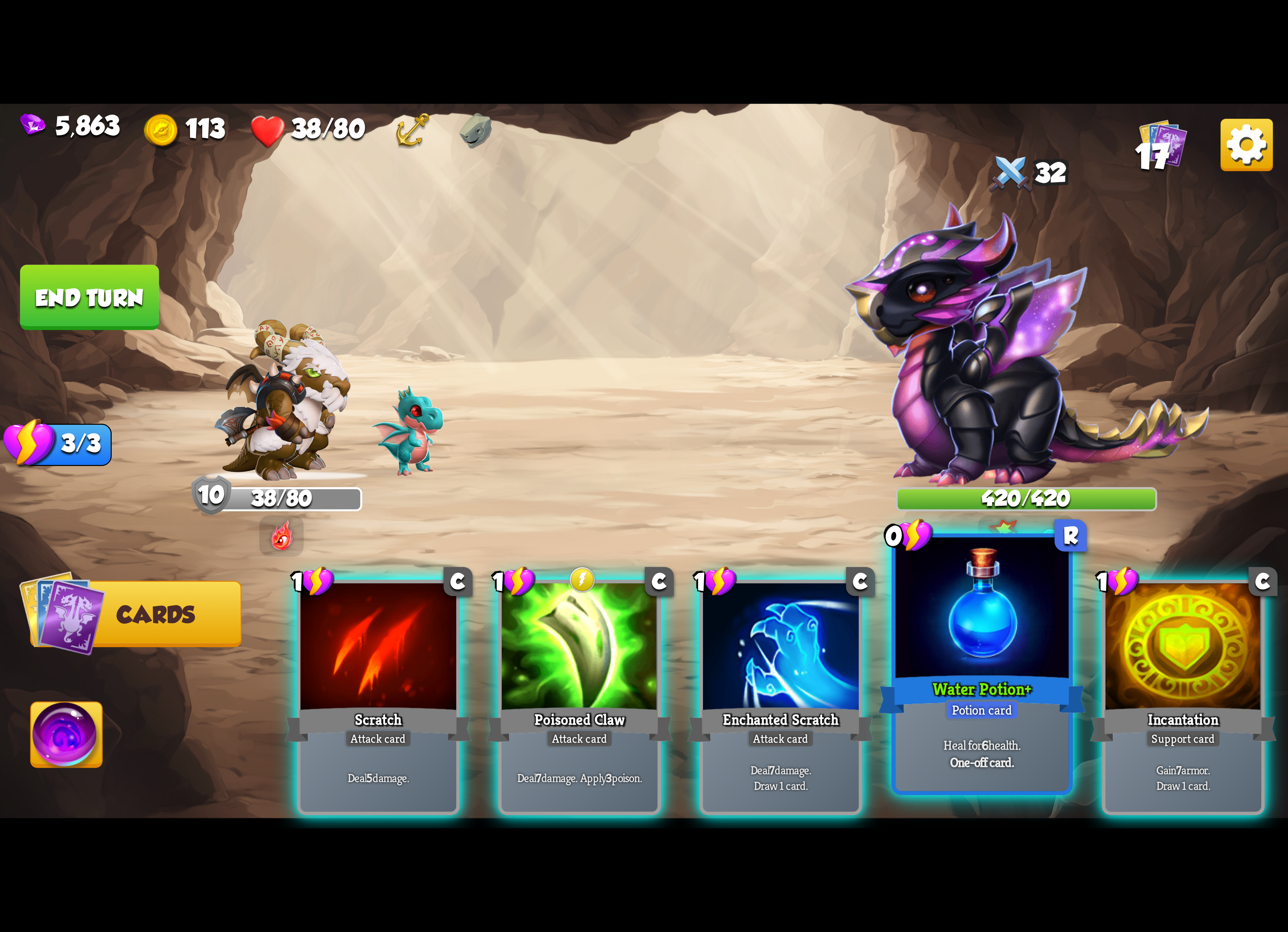
click at [1014, 596] on div at bounding box center [981, 610] width 173 height 146
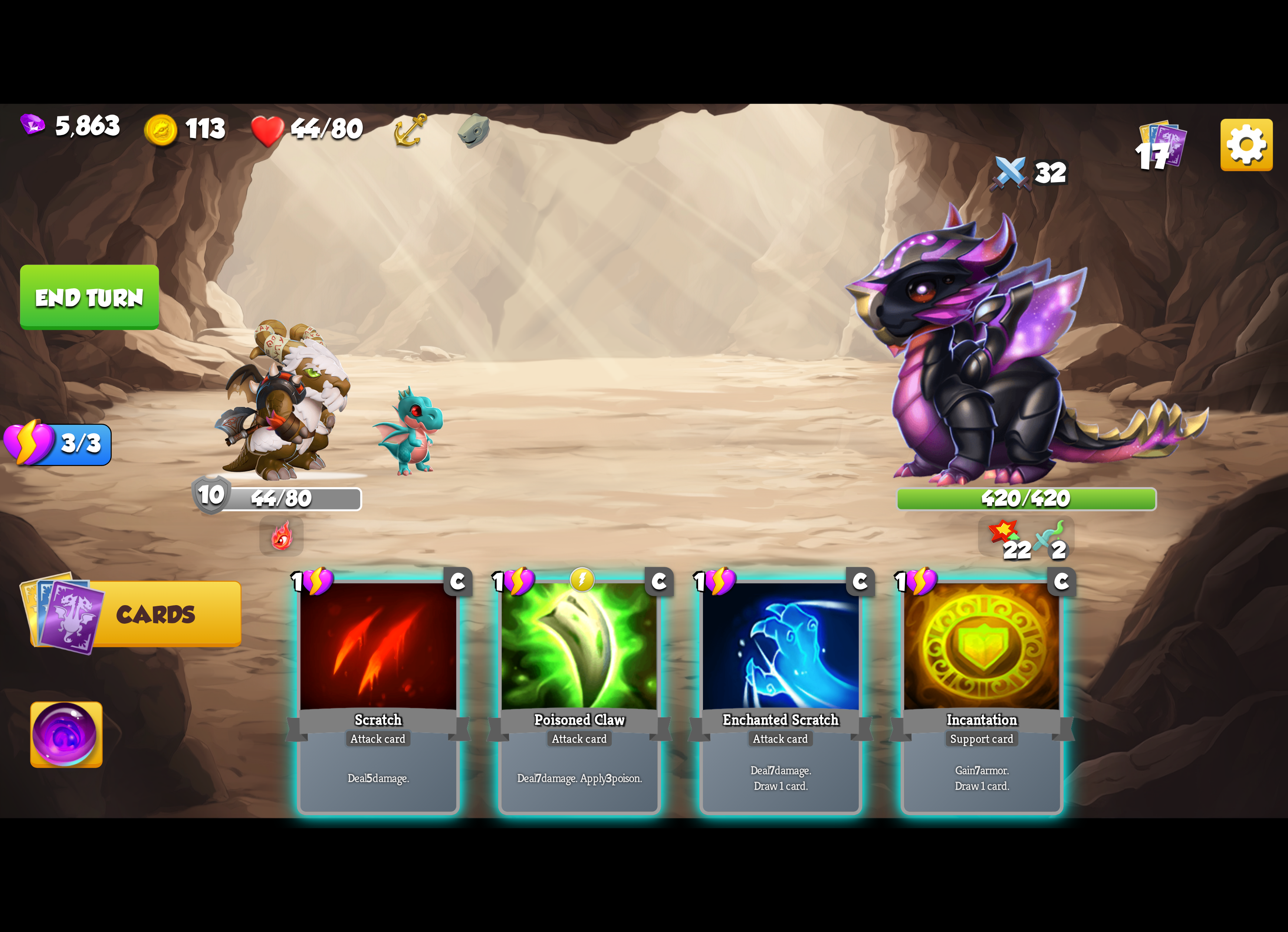
click at [463, 641] on div "1 C Scratch Attack card Deal 5 damage. 1 C Poisoned Claw Attack card Deal 7 dam…" at bounding box center [772, 667] width 1030 height 321
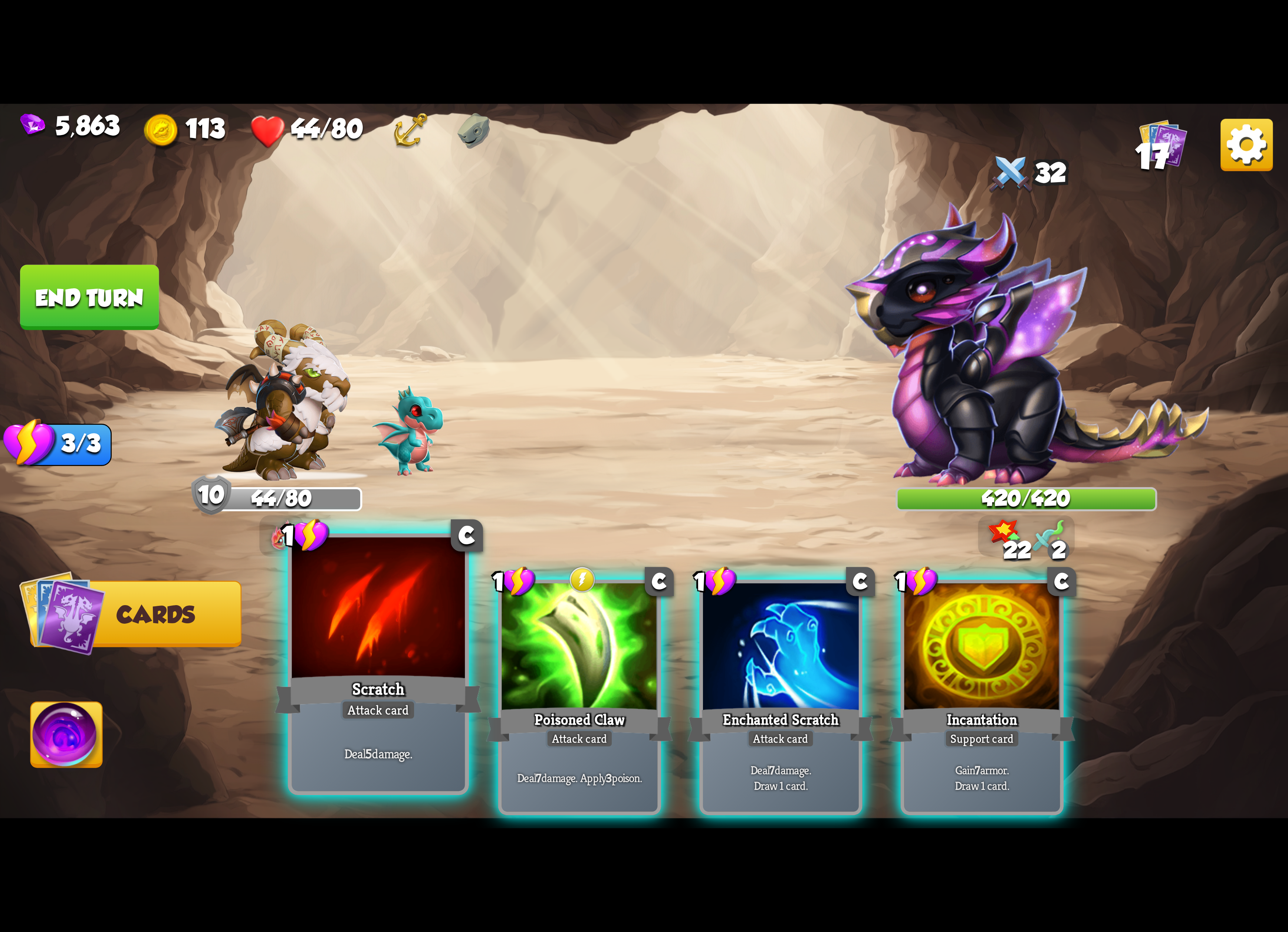
click at [413, 666] on div at bounding box center [378, 610] width 173 height 146
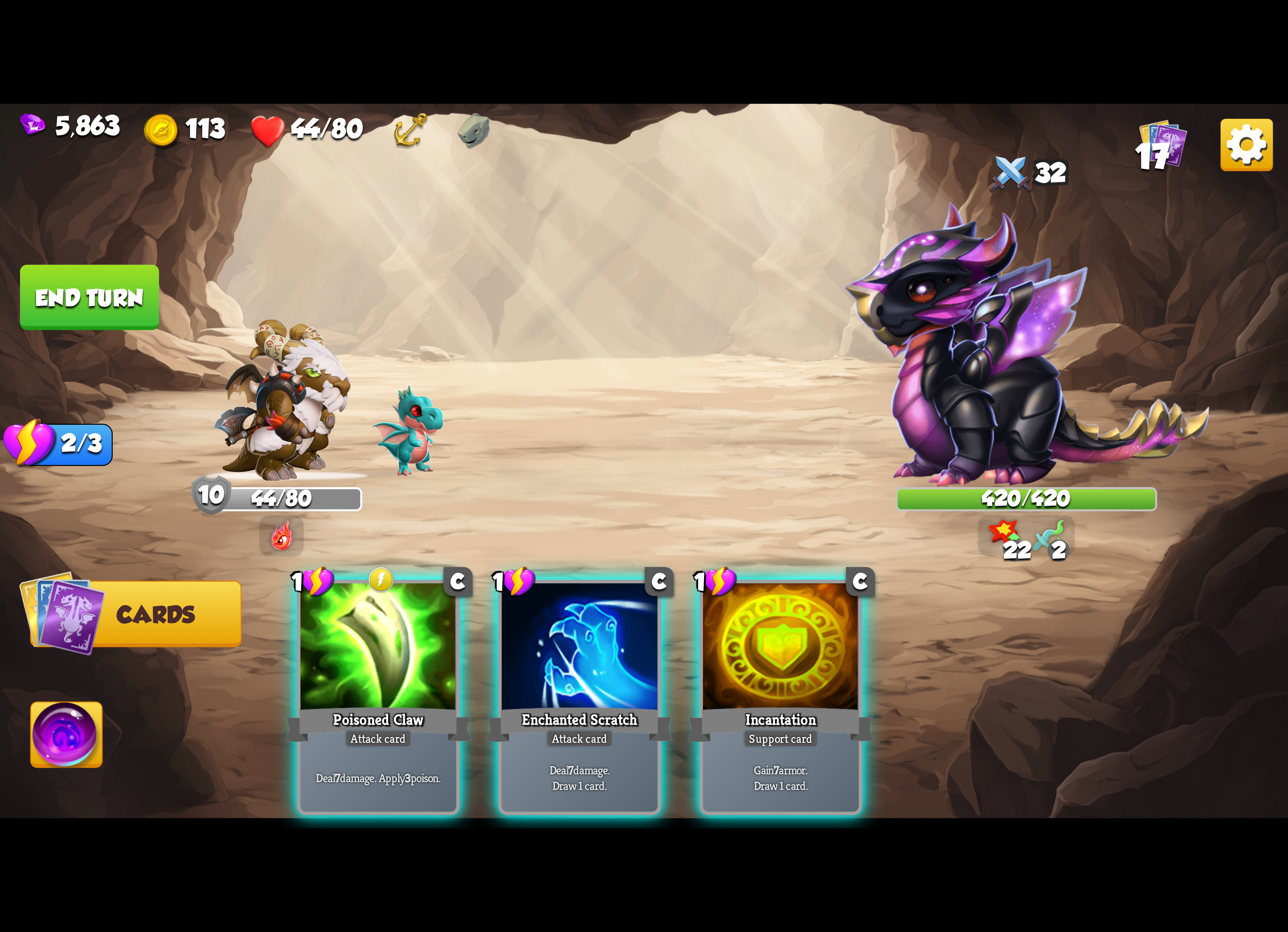
click at [413, 666] on div "1 C Poisoned Claw Attack card Deal 7 damage. Apply 3 poison. 1 C Enchanted Scra…" at bounding box center [772, 667] width 1030 height 321
click at [413, 666] on div at bounding box center [378, 649] width 156 height 131
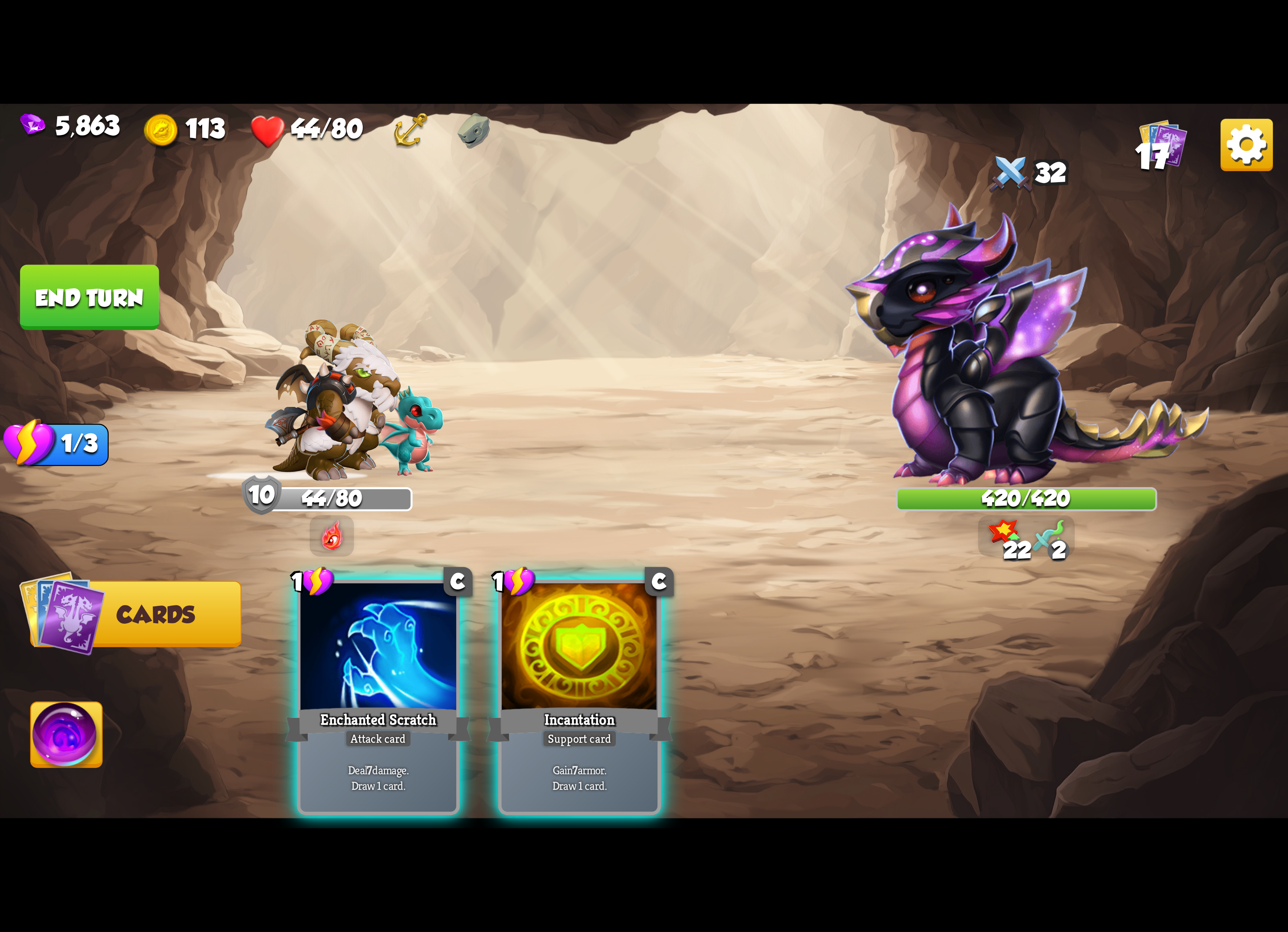
click at [413, 666] on div "1 C Enchanted Scratch Attack card Deal 7 damage. Draw 1 card. 1 C Incantation S…" at bounding box center [772, 667] width 1030 height 321
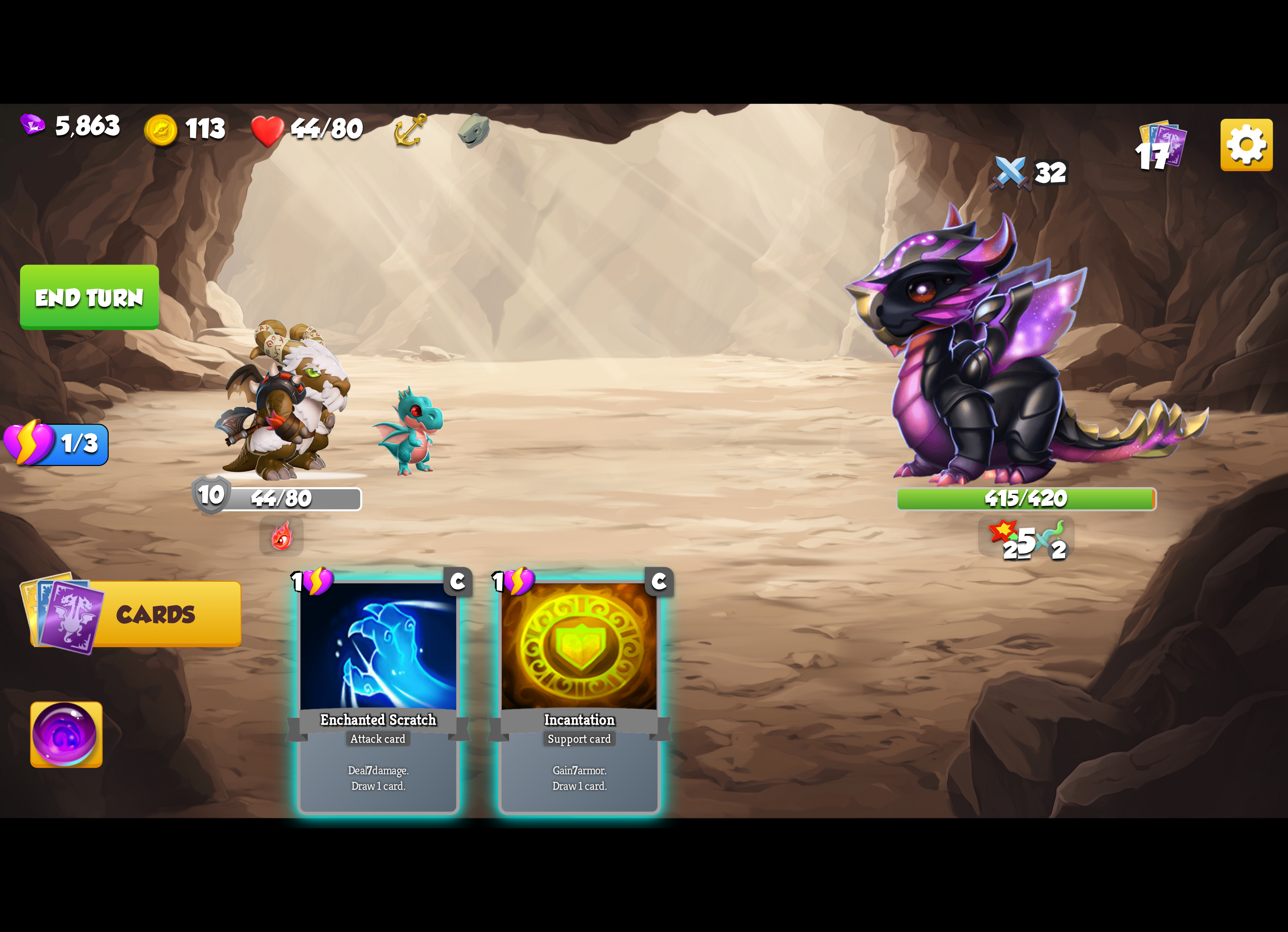
click at [413, 666] on div at bounding box center [378, 649] width 156 height 131
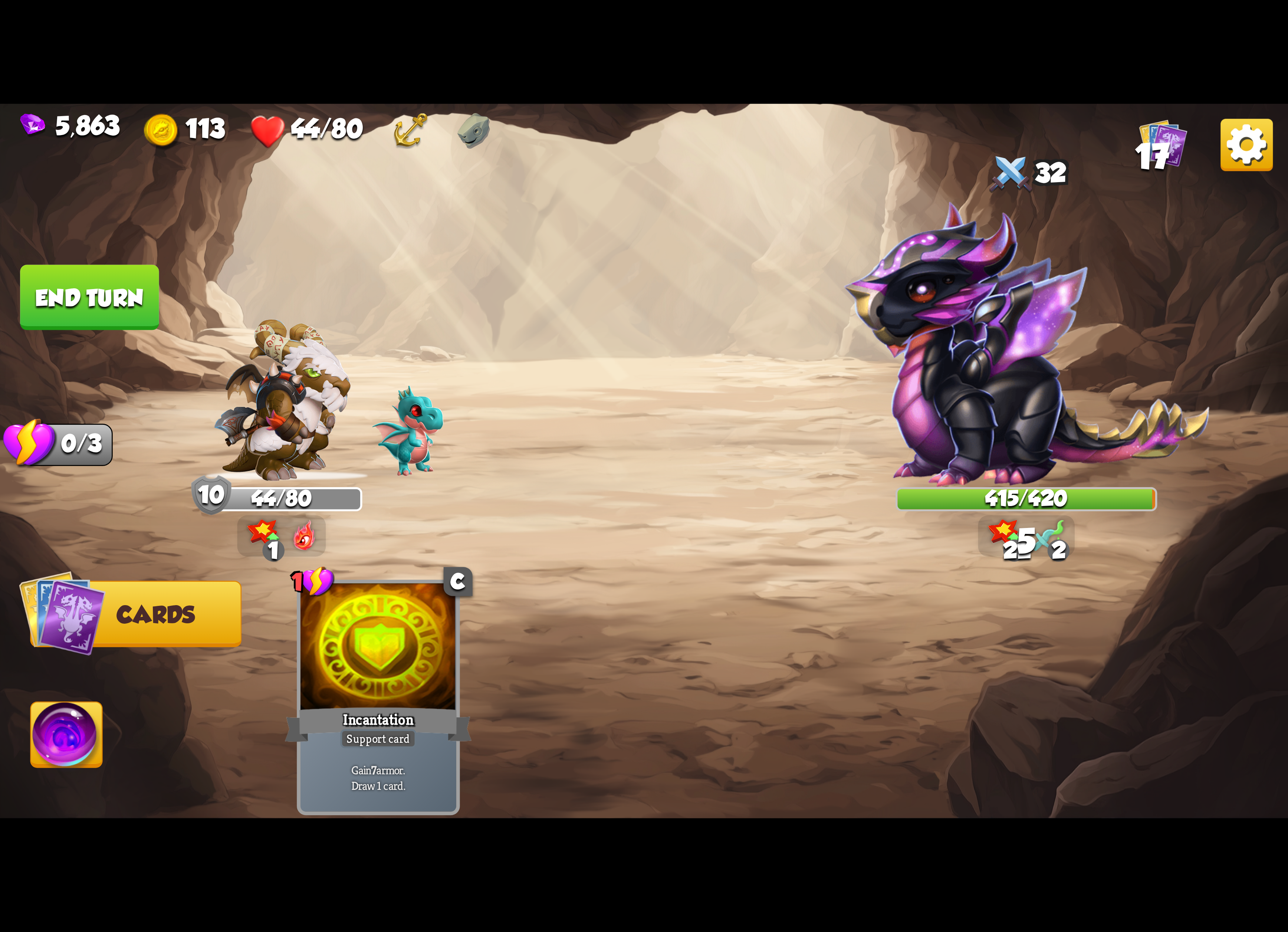
click at [73, 742] on img at bounding box center [67, 738] width 72 height 73
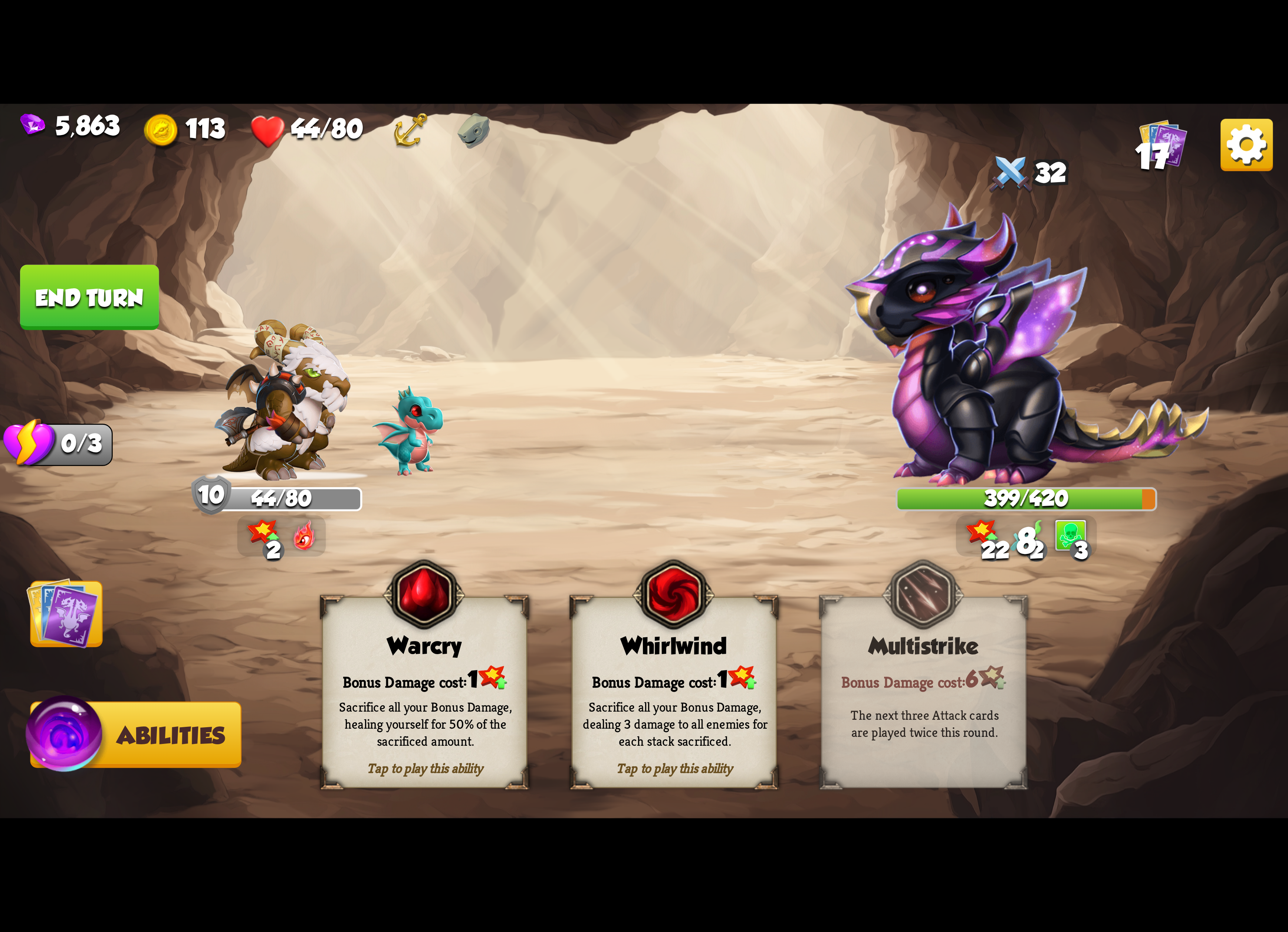
click at [438, 641] on div "Tap to play this ability Warcry Bonus Damage cost: 1 Sacrifice all your Bonus D…" at bounding box center [423, 692] width 205 height 191
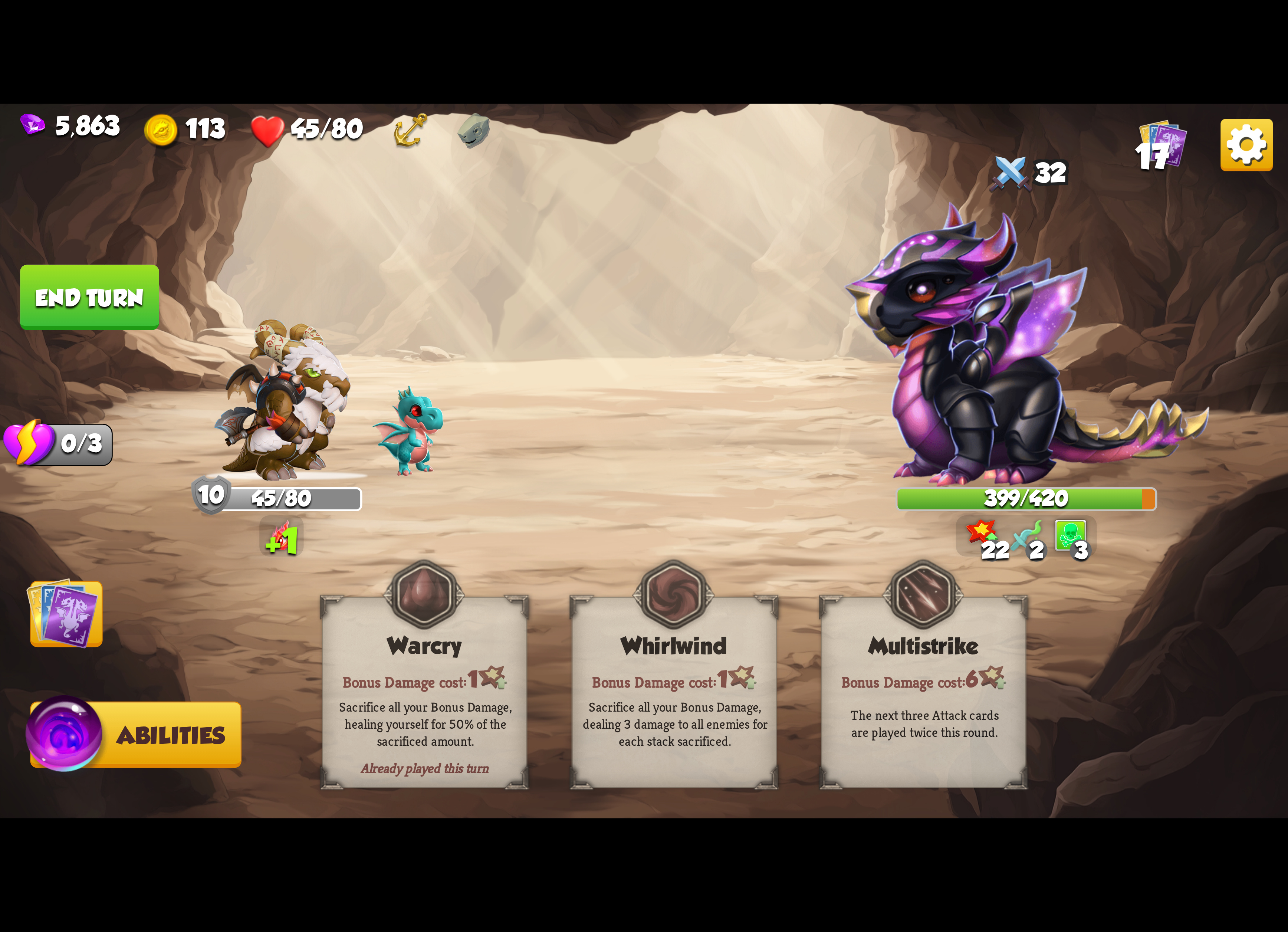
click at [87, 295] on button "End turn" at bounding box center [89, 297] width 139 height 66
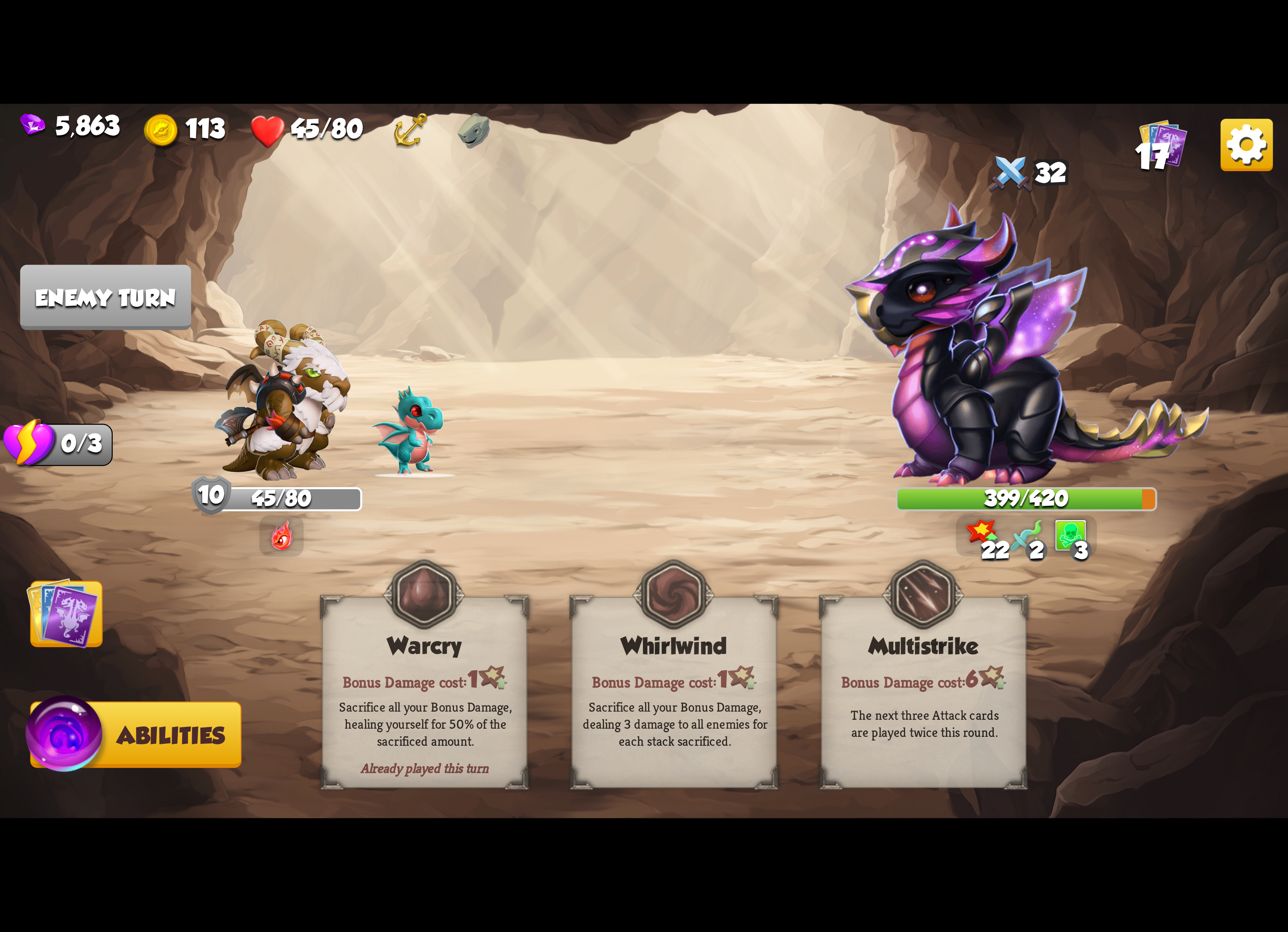
click at [64, 649] on img at bounding box center [63, 613] width 73 height 73
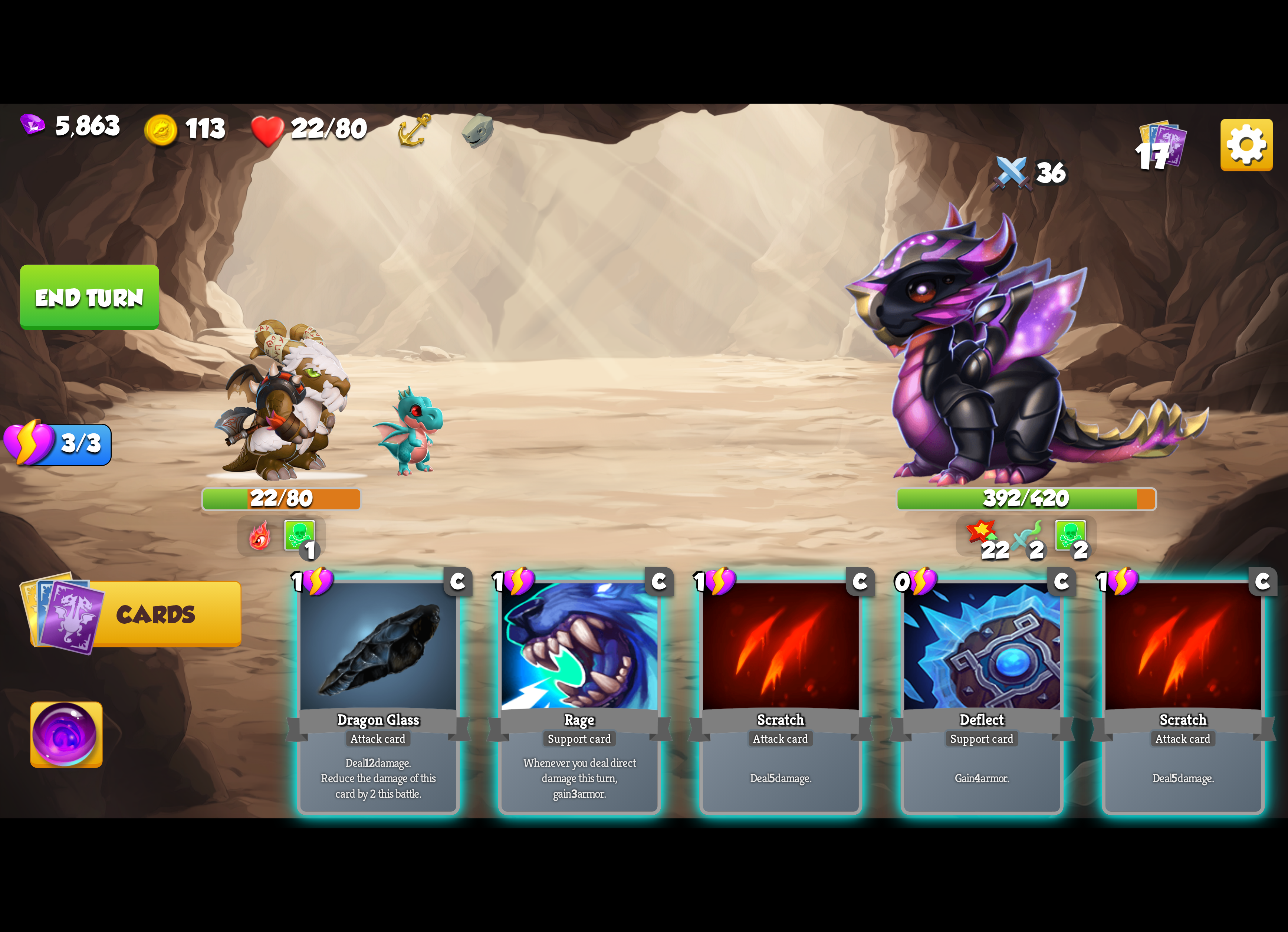
drag, startPoint x: 788, startPoint y: 656, endPoint x: 783, endPoint y: 647, distance: 10.3
click at [785, 651] on div at bounding box center [780, 649] width 156 height 131
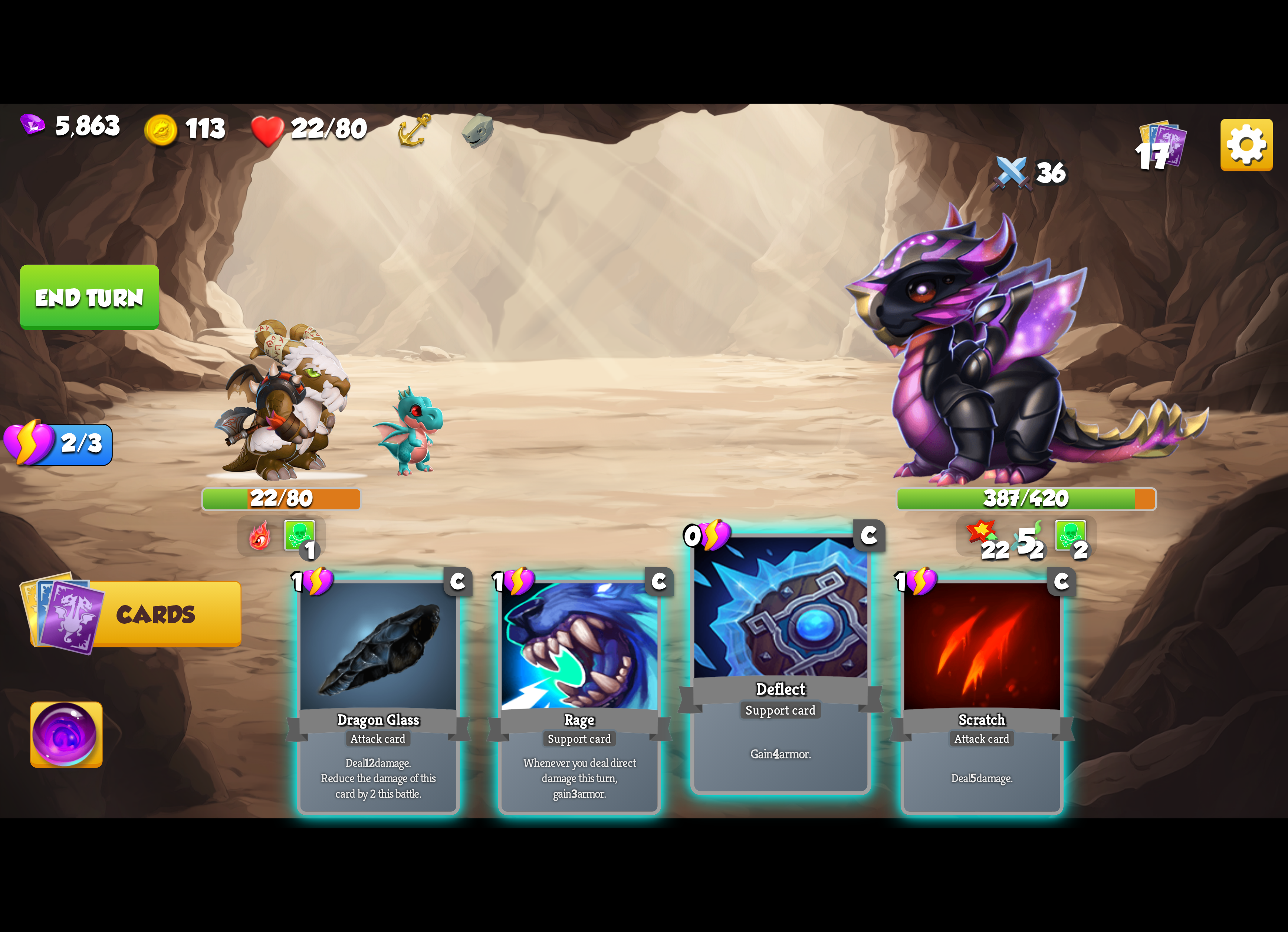
click at [742, 633] on div at bounding box center [780, 610] width 173 height 146
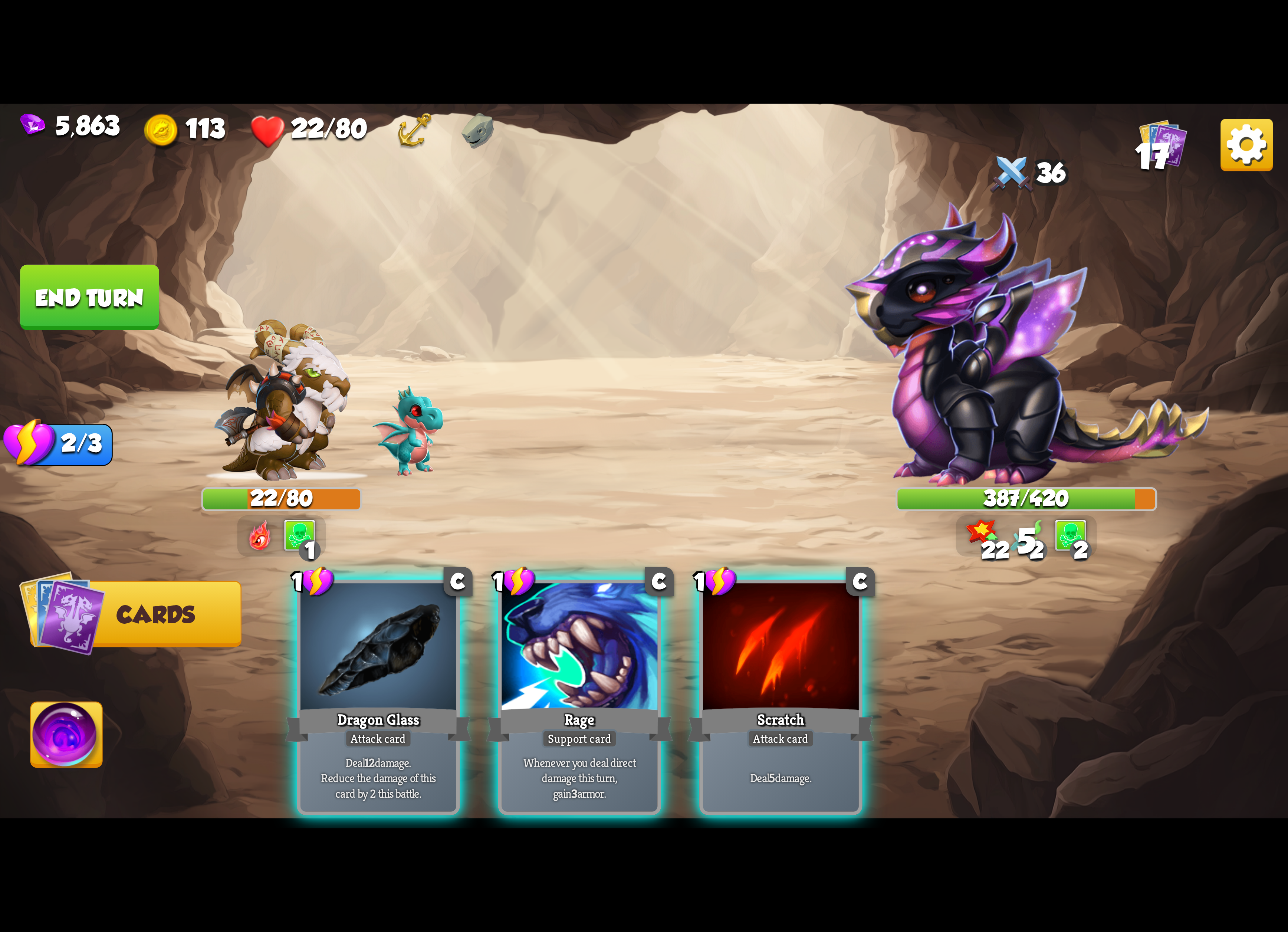
click at [742, 633] on div "1 C Dragon Glass Attack card Deal 12 damage. Reduce the damage of this card by …" at bounding box center [772, 667] width 1030 height 321
click at [740, 632] on div at bounding box center [780, 649] width 156 height 131
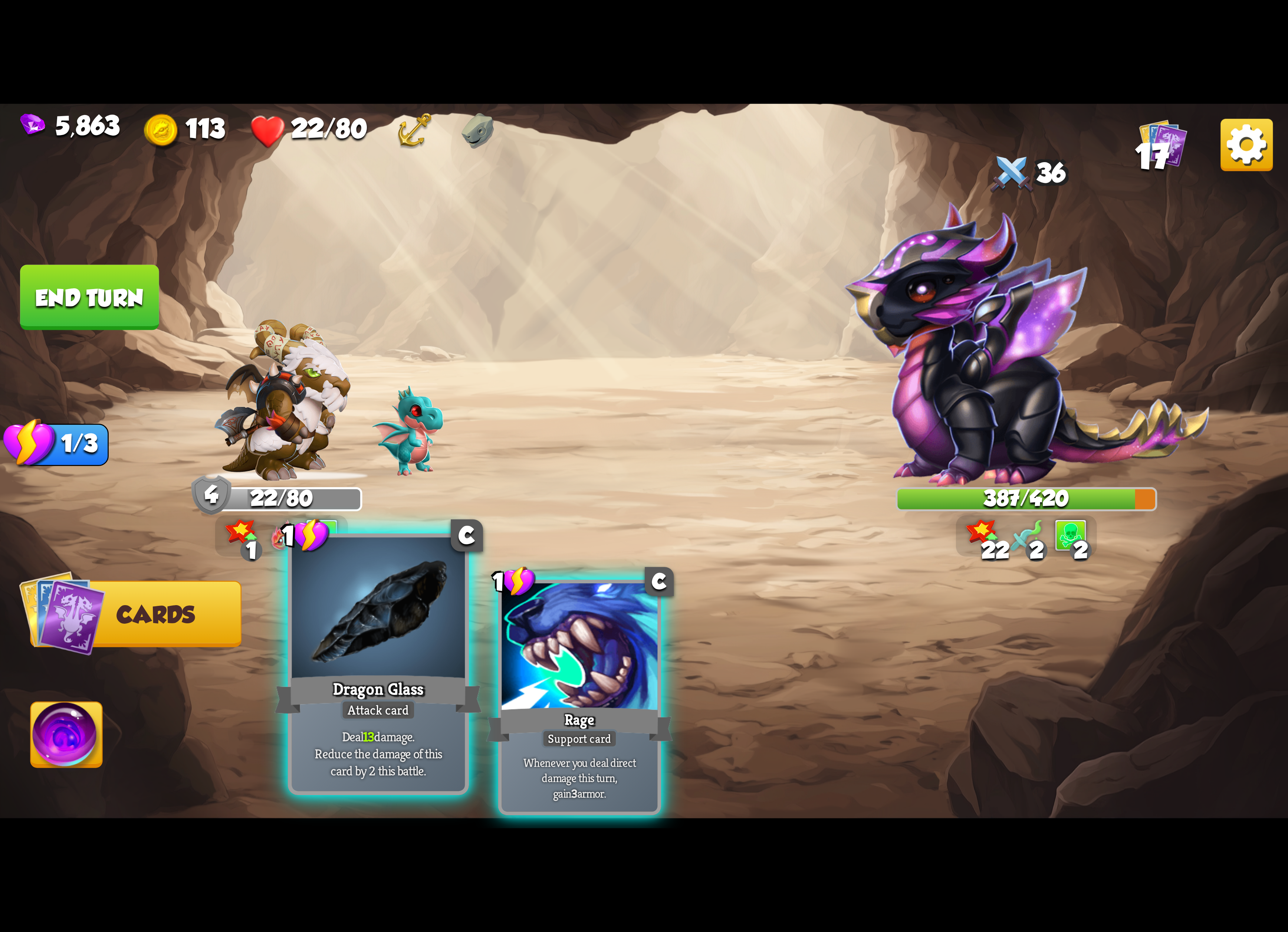
click at [334, 589] on div at bounding box center [378, 610] width 173 height 146
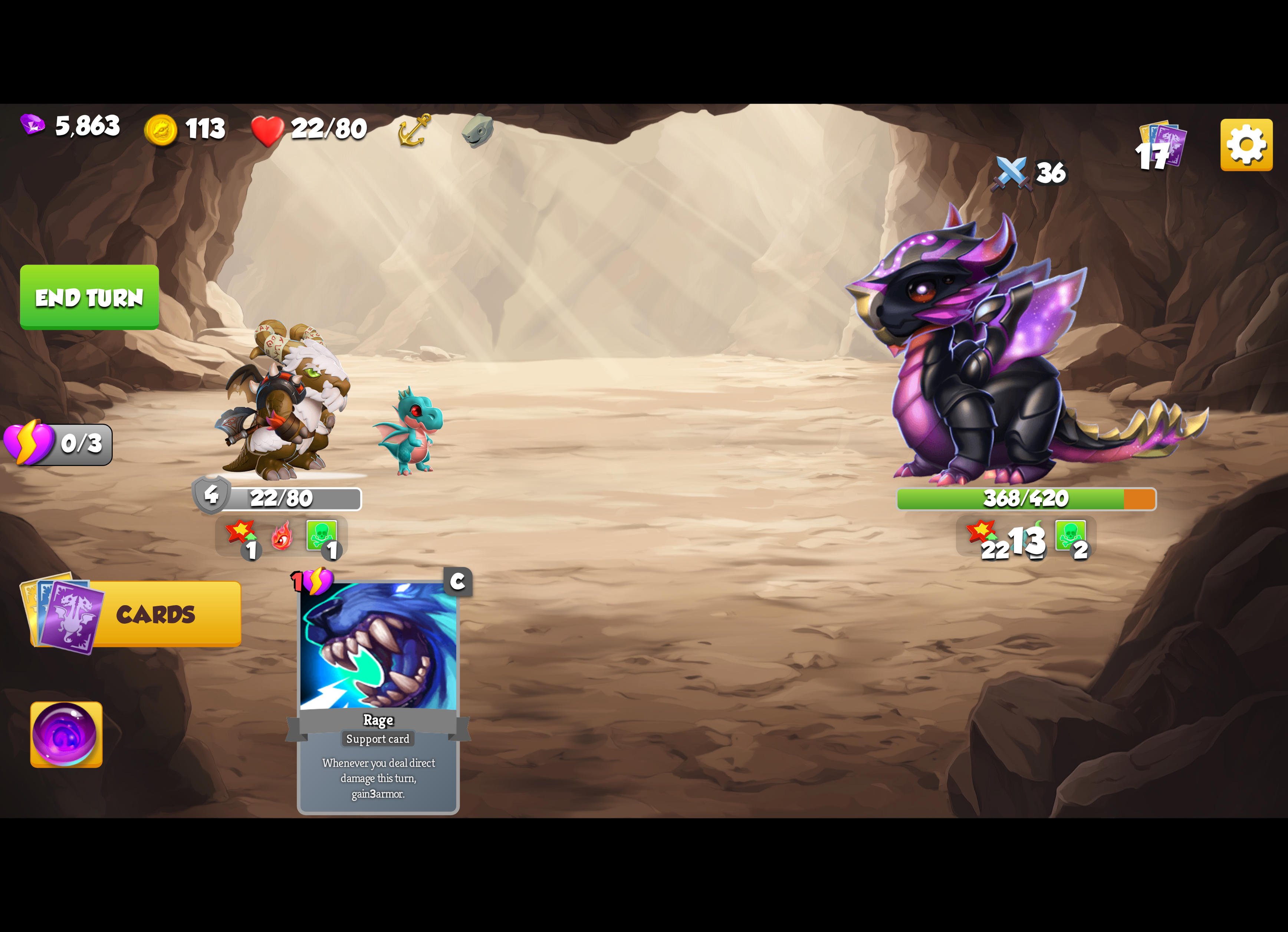
click at [1242, 138] on img at bounding box center [1246, 144] width 52 height 52
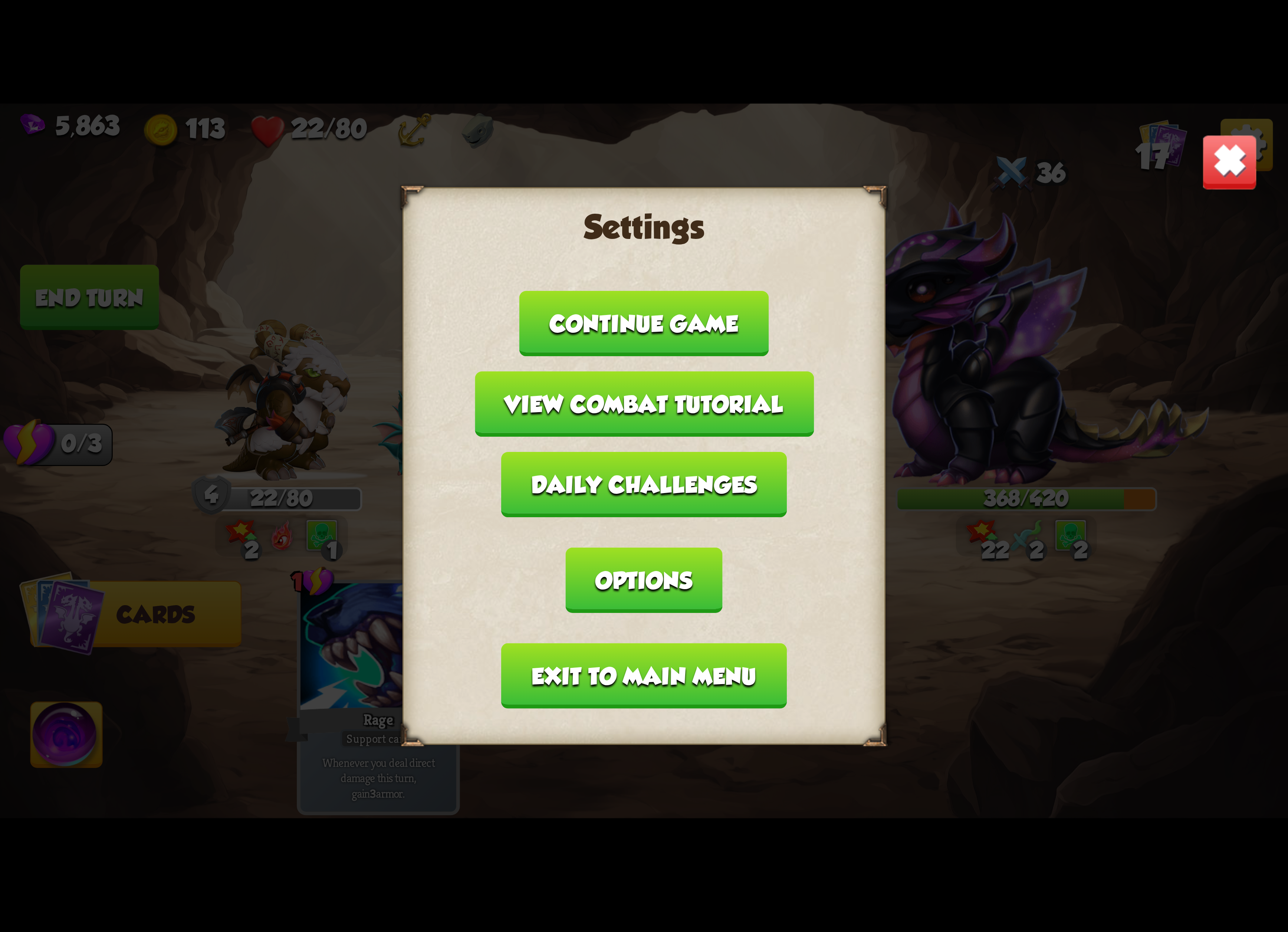
click at [607, 643] on button "Exit to main menu" at bounding box center [644, 675] width 285 height 66
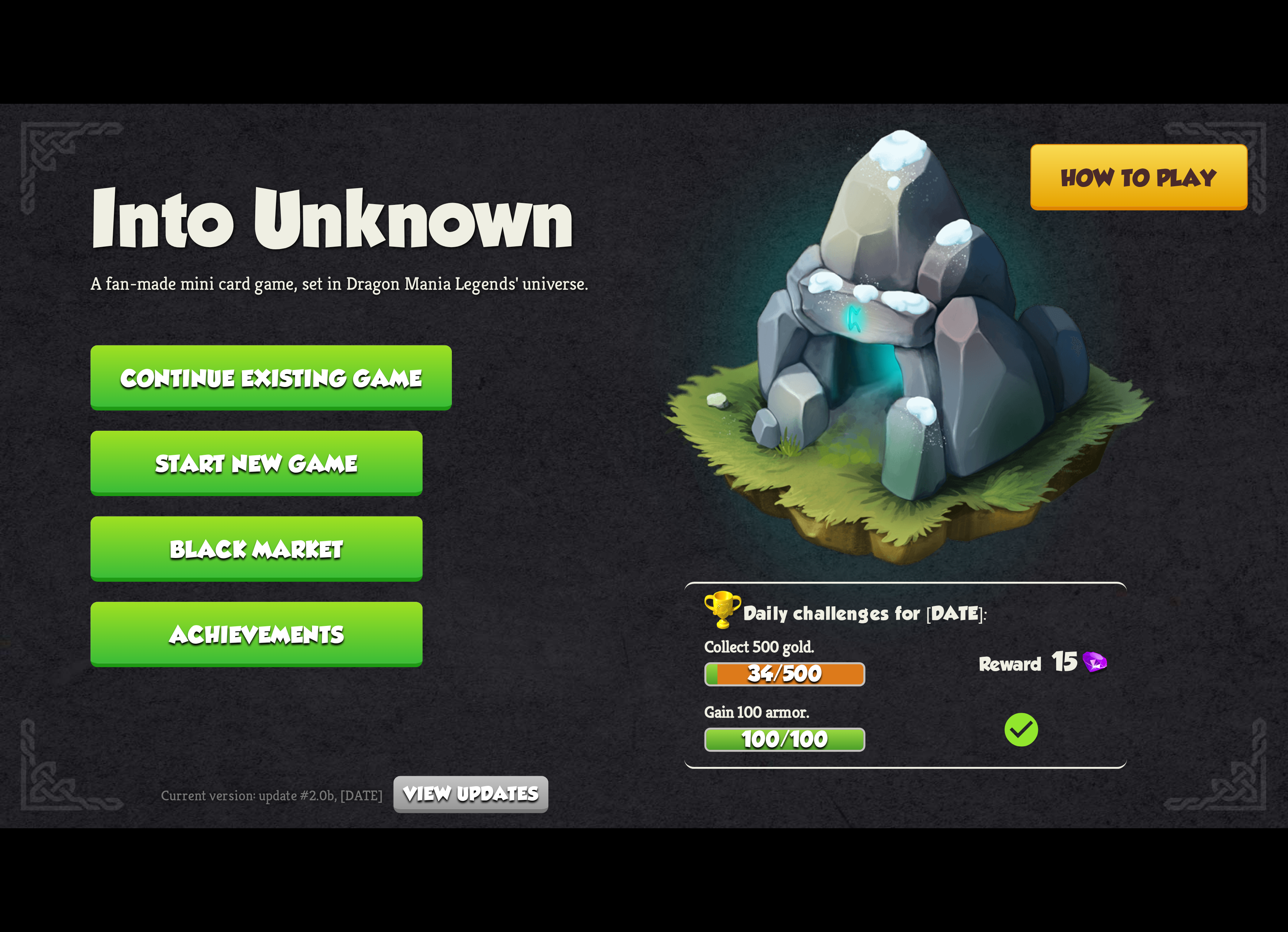
click at [335, 356] on button "Continue existing game" at bounding box center [271, 377] width 362 height 66
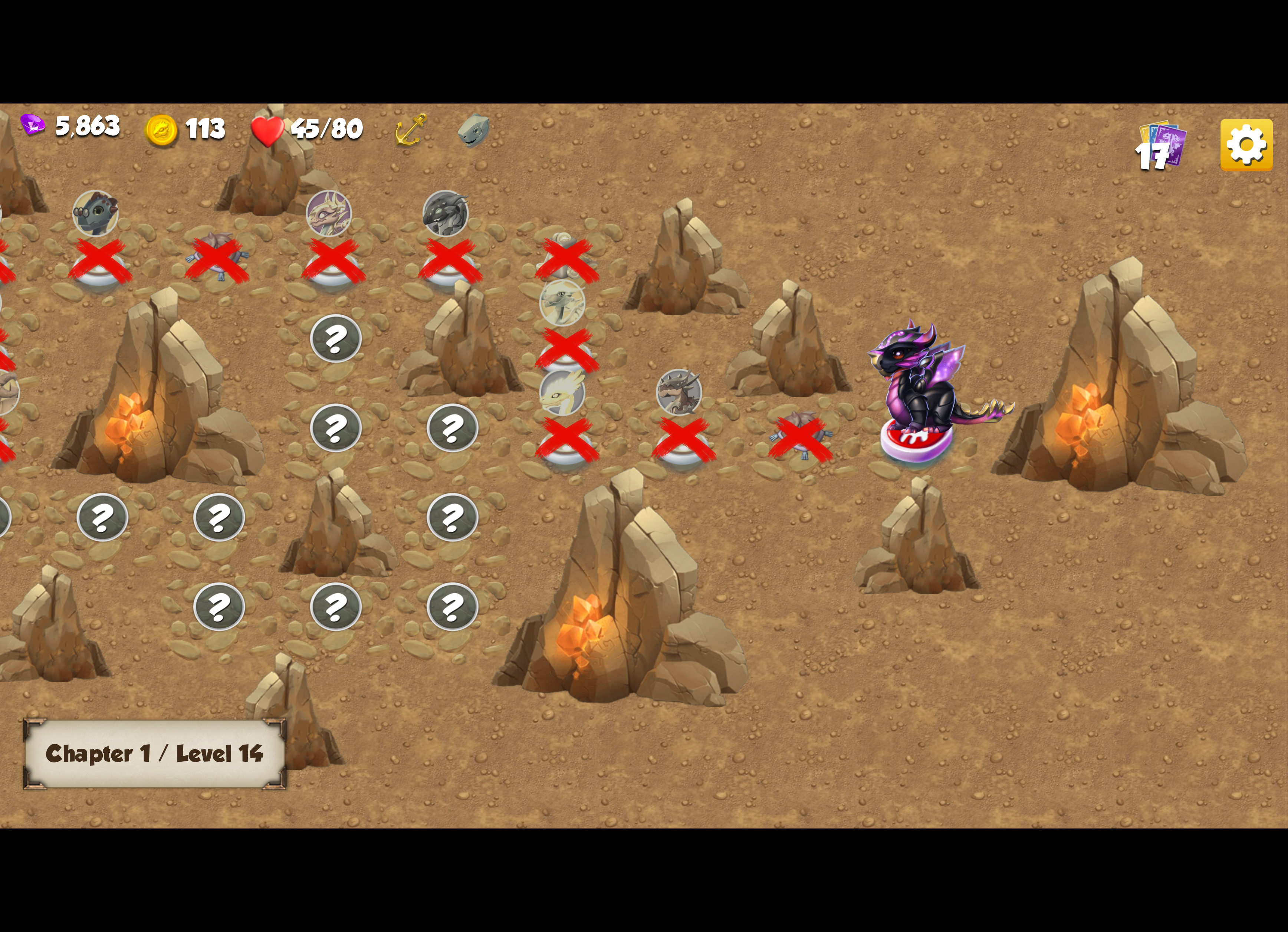
click at [908, 408] on img at bounding box center [941, 375] width 149 height 117
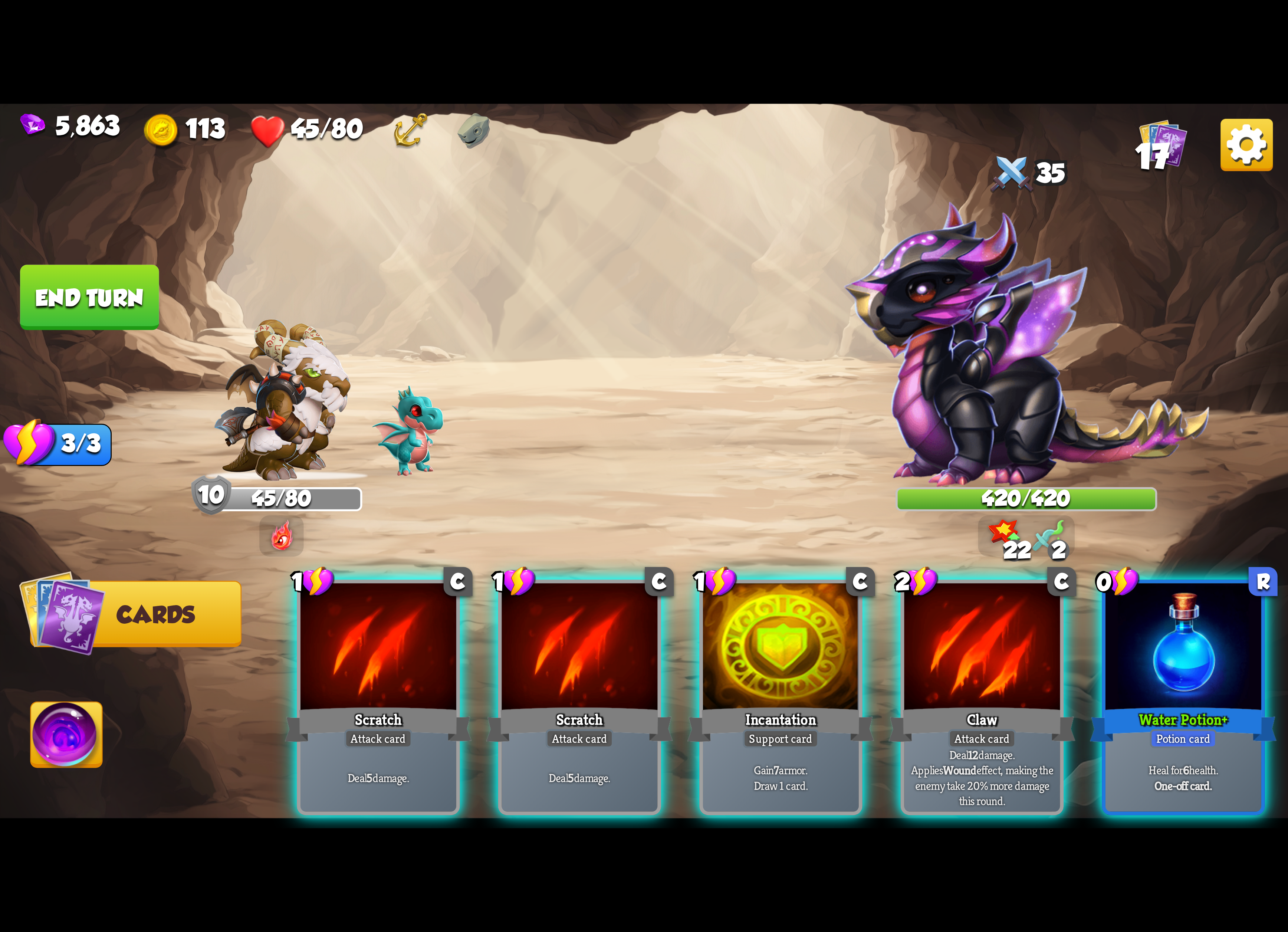
click at [1237, 141] on img at bounding box center [1246, 144] width 52 height 52
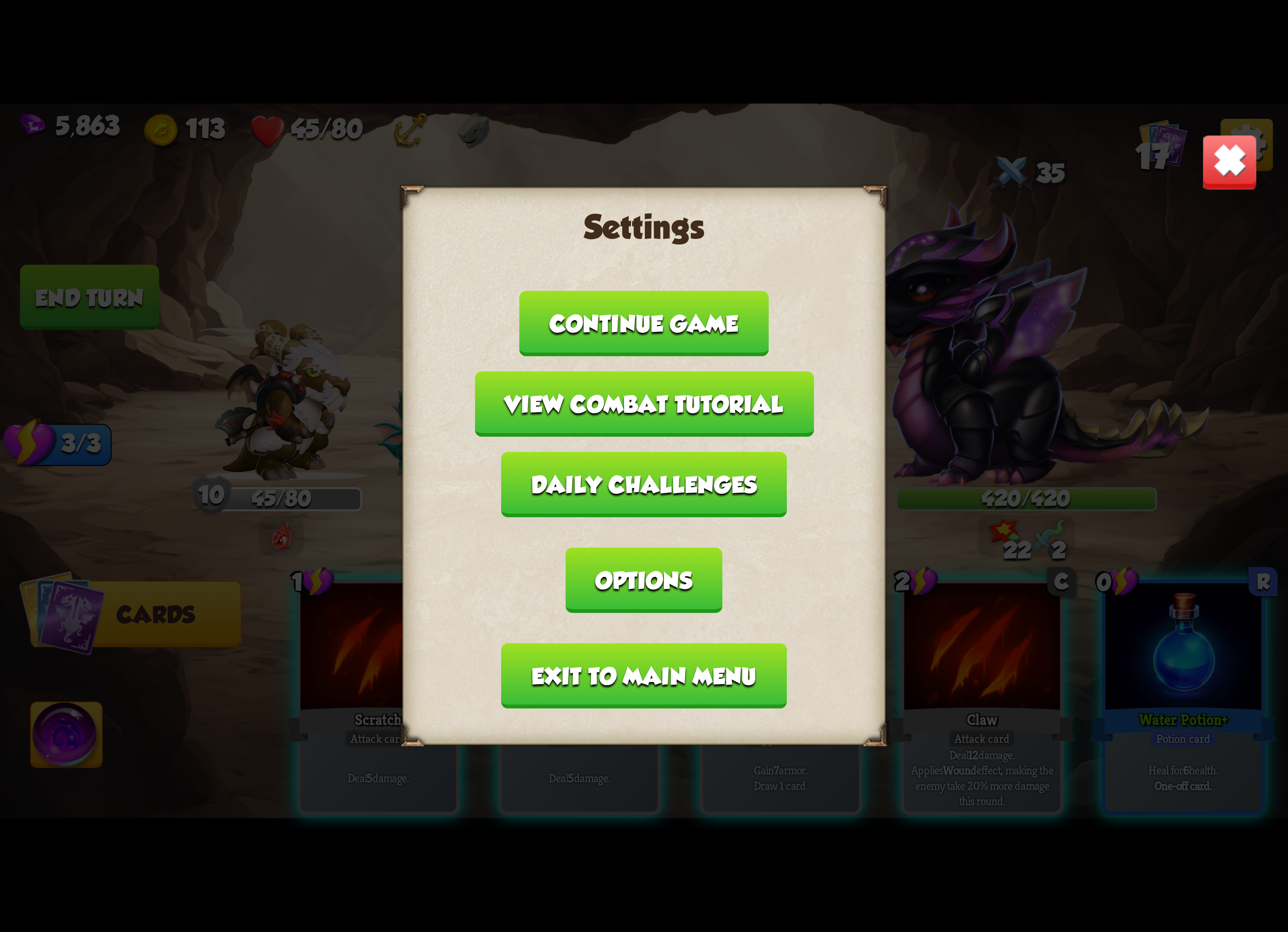
click at [1207, 144] on img at bounding box center [1230, 163] width 57 height 57
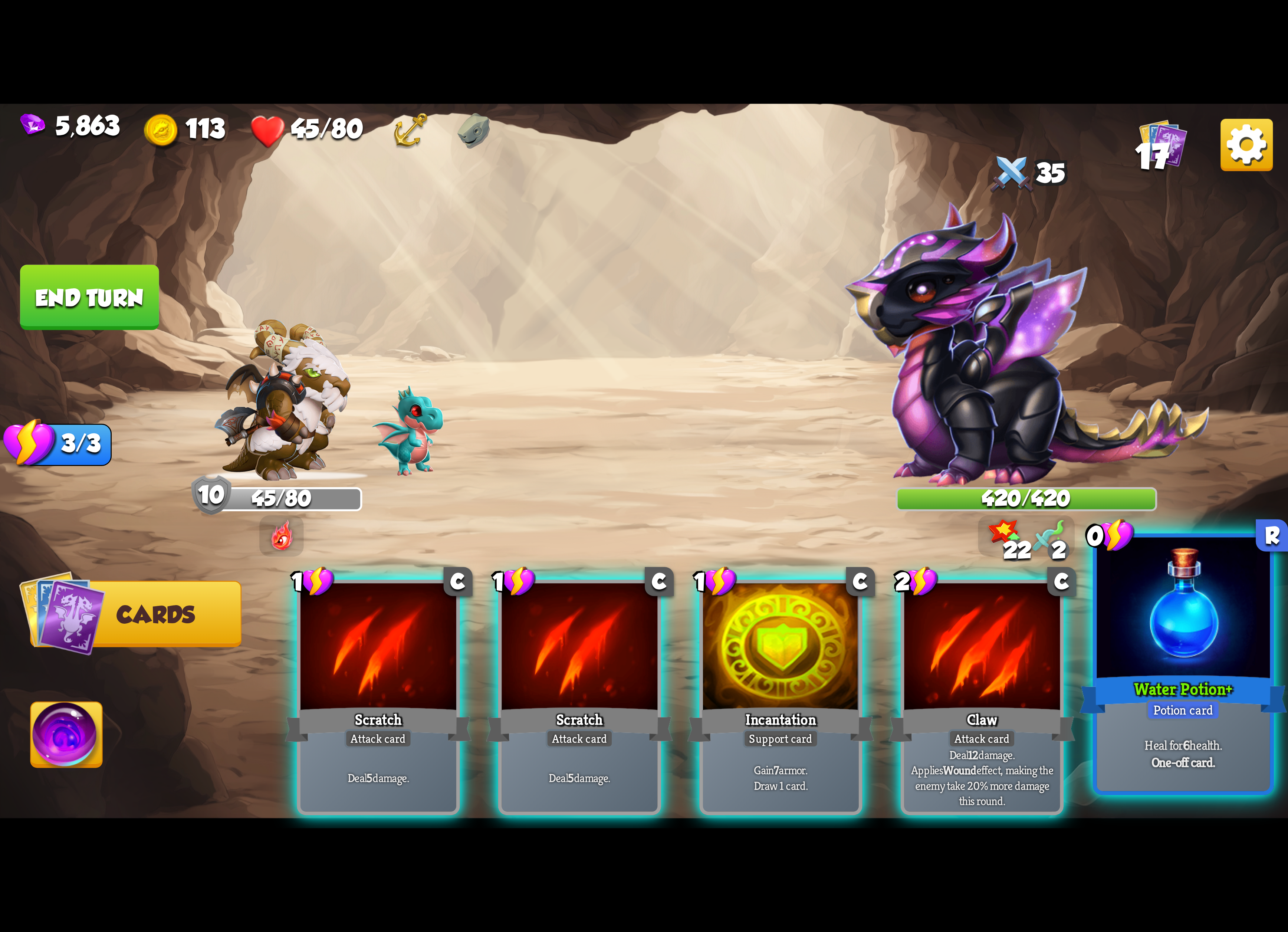
click at [1169, 603] on div at bounding box center [1183, 610] width 173 height 146
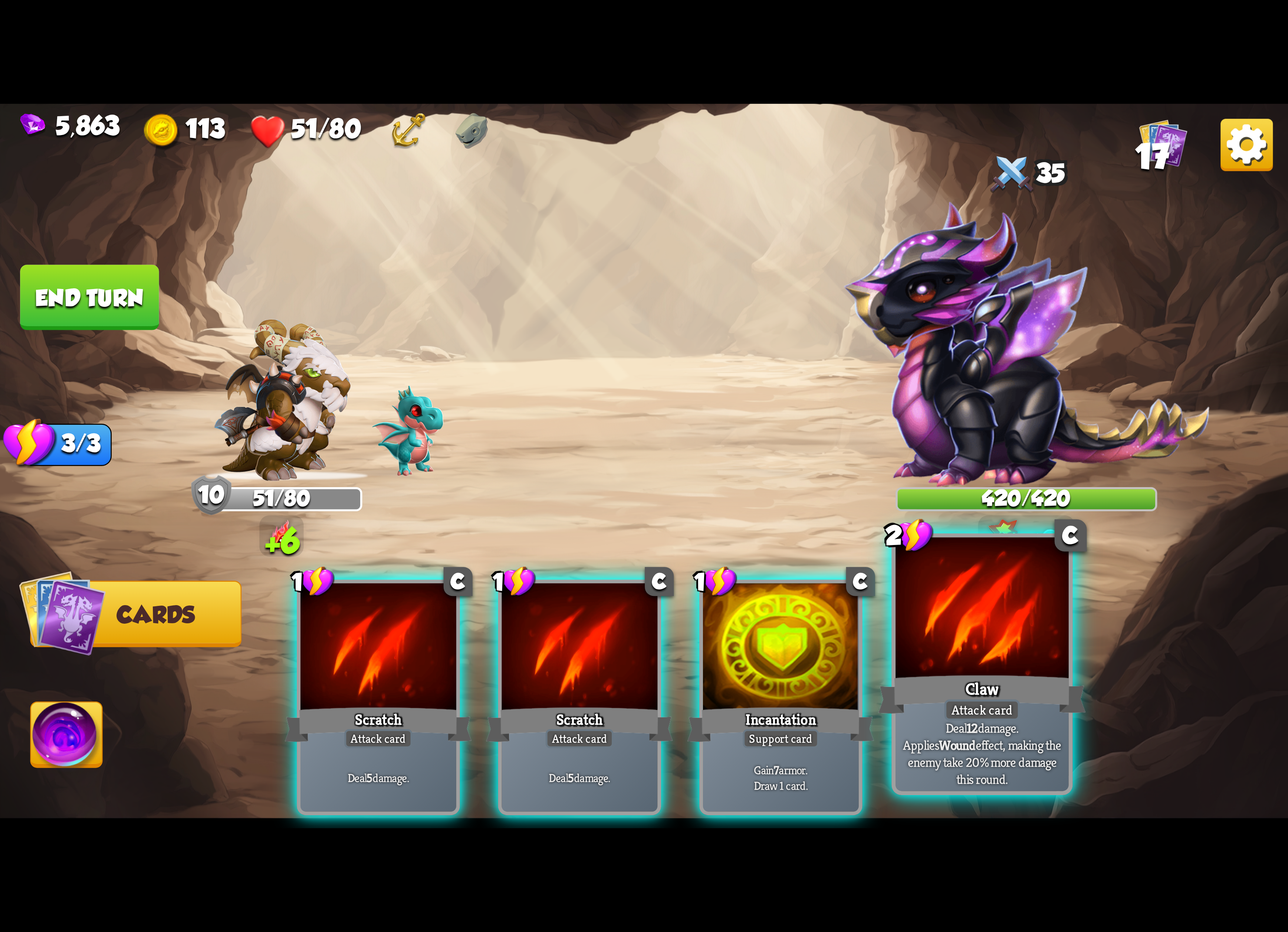
click at [973, 620] on div at bounding box center [981, 610] width 173 height 146
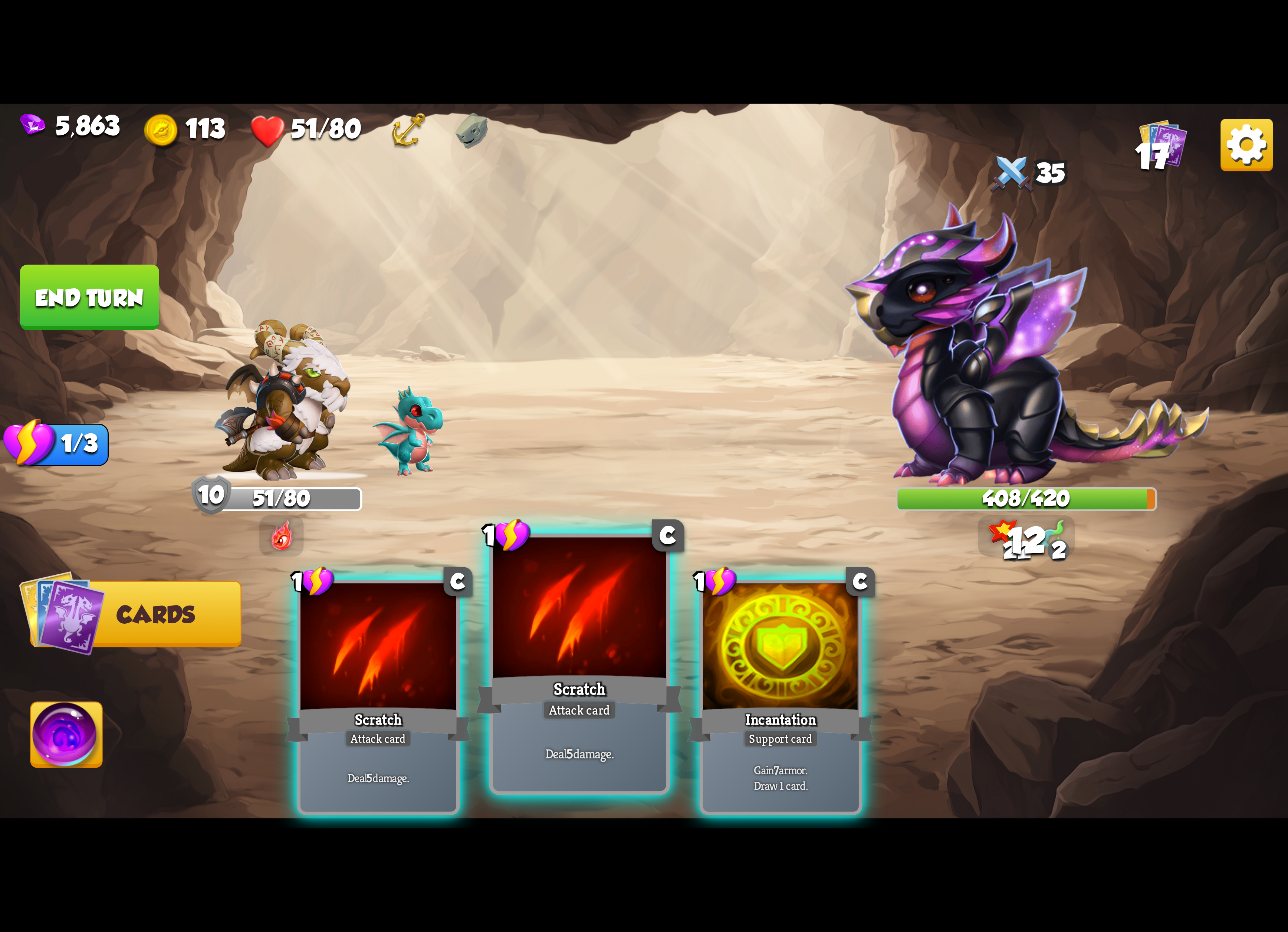
click at [626, 633] on div at bounding box center [579, 610] width 173 height 146
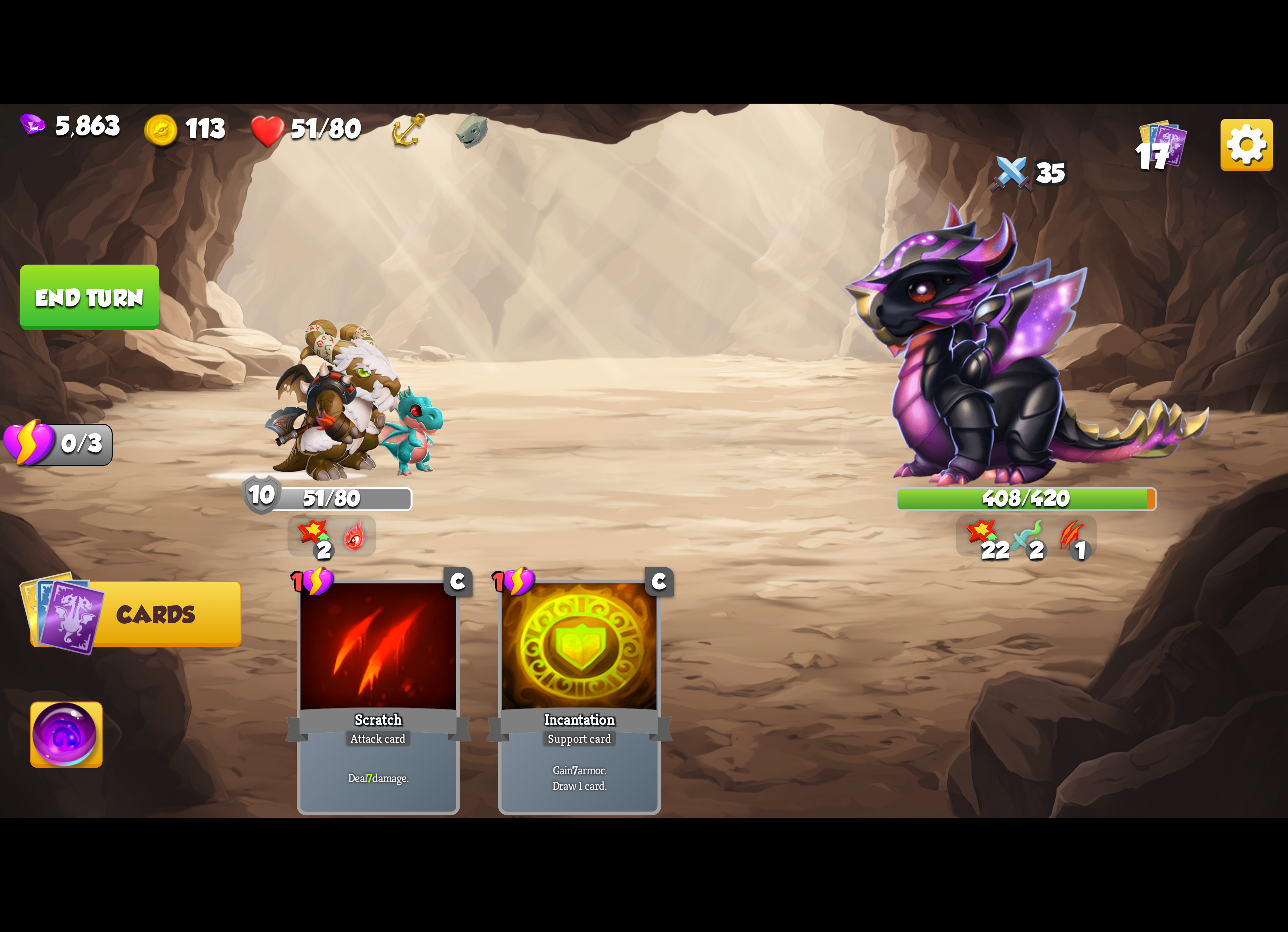
click at [70, 709] on img at bounding box center [67, 738] width 72 height 73
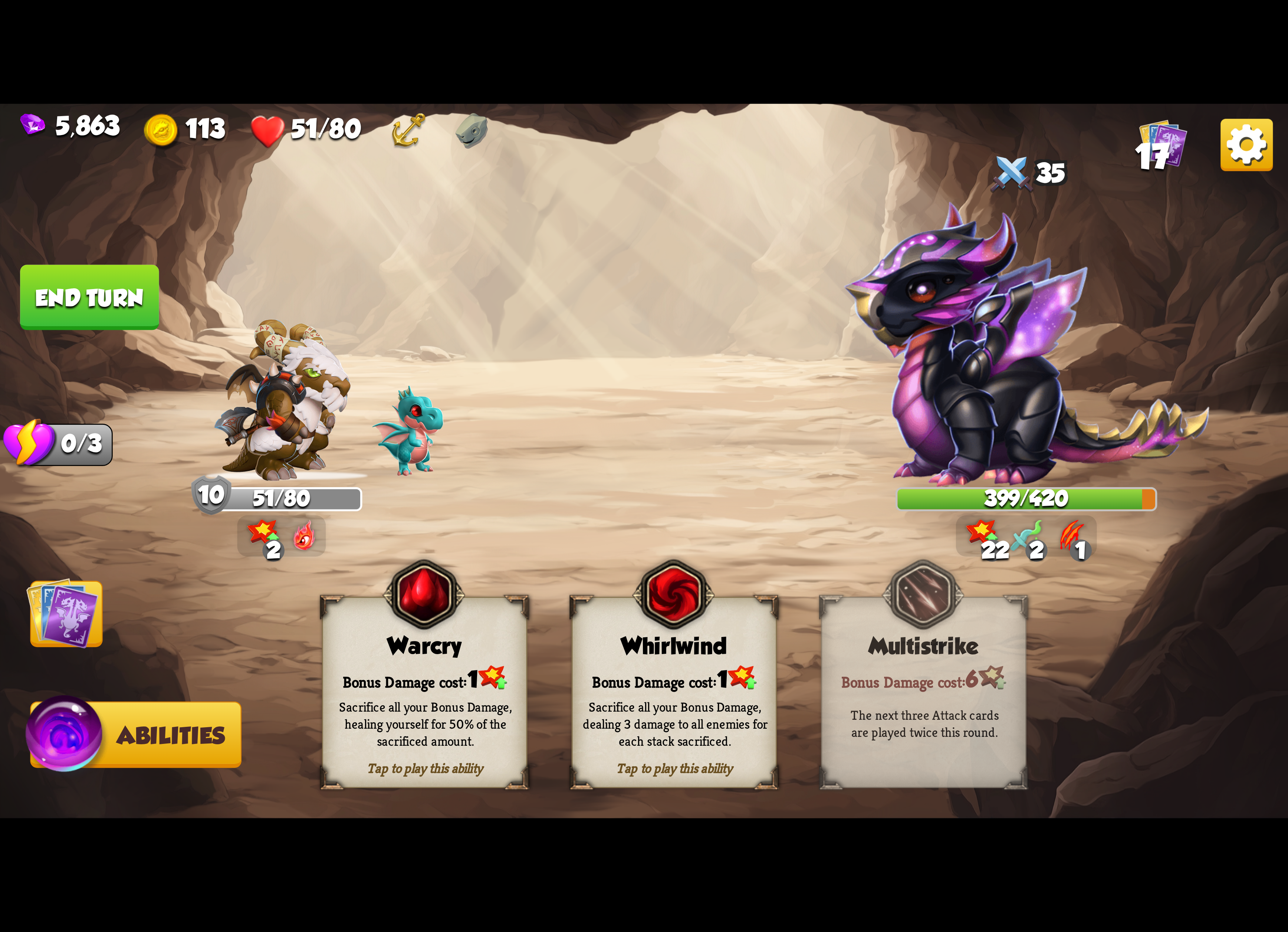
click at [531, 612] on span at bounding box center [516, 613] width 38 height 41
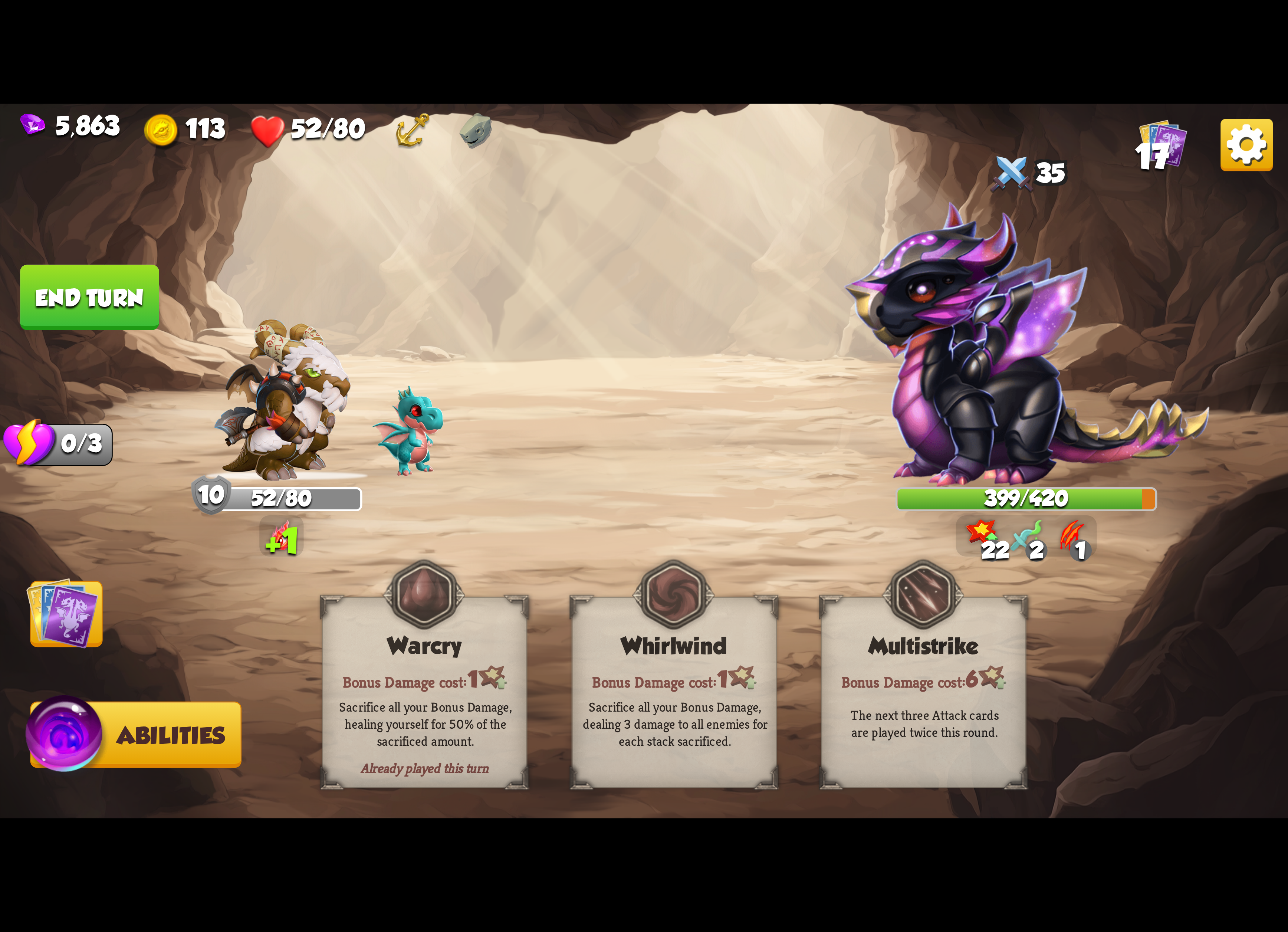
click at [75, 598] on img at bounding box center [63, 613] width 73 height 73
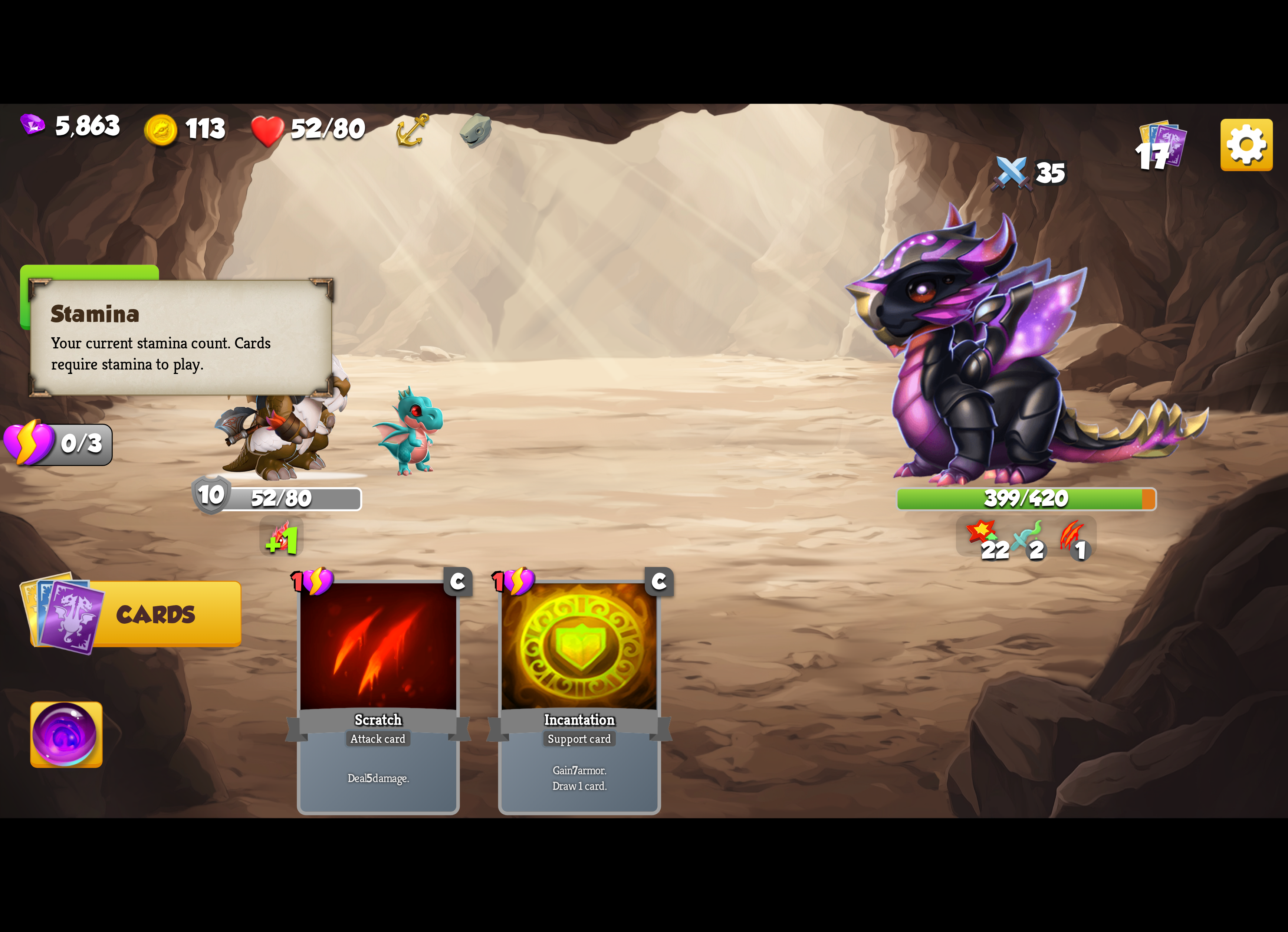
click at [38, 301] on span at bounding box center [41, 296] width 38 height 41
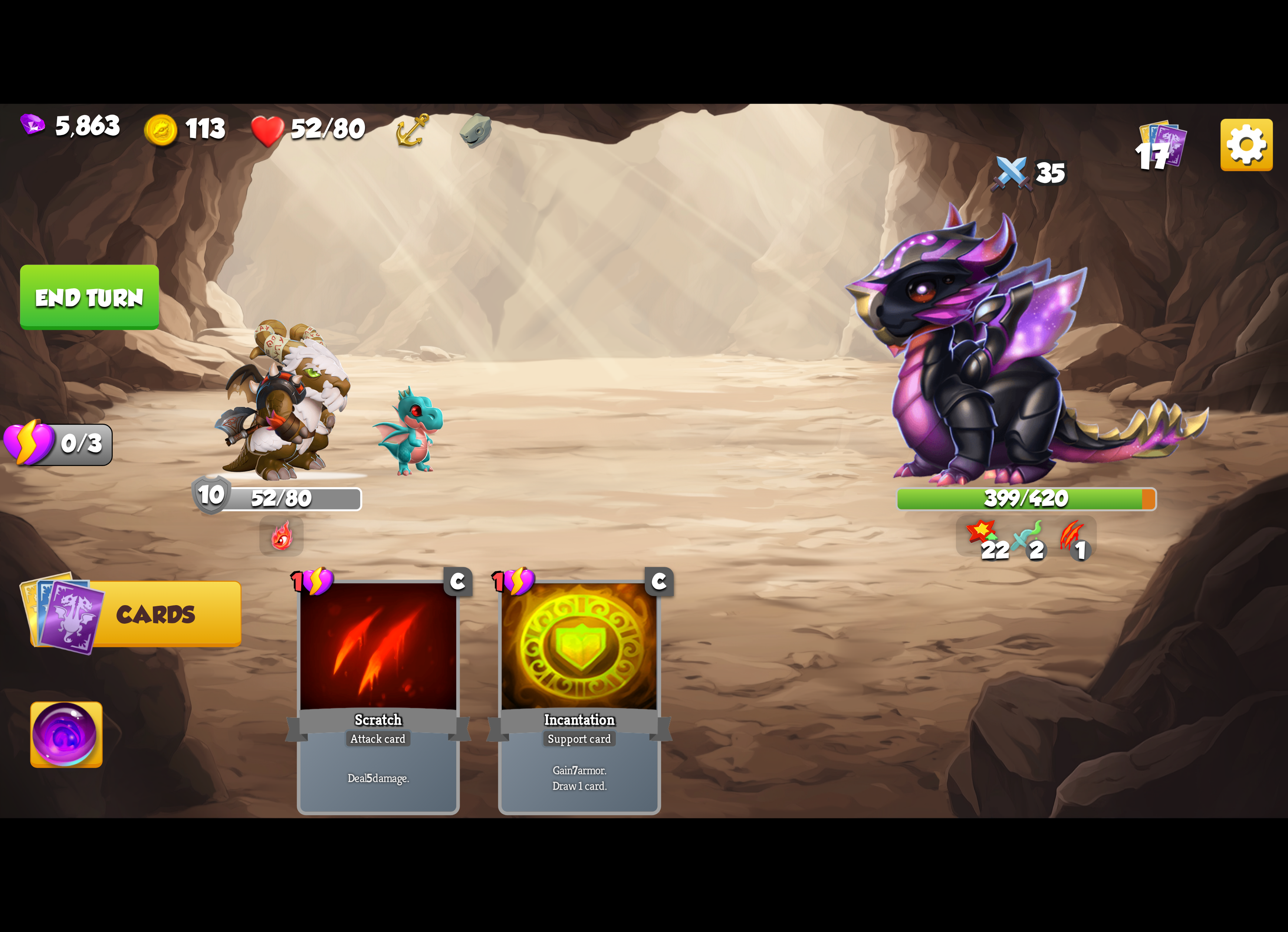
click at [147, 266] on button "End turn" at bounding box center [89, 297] width 139 height 66
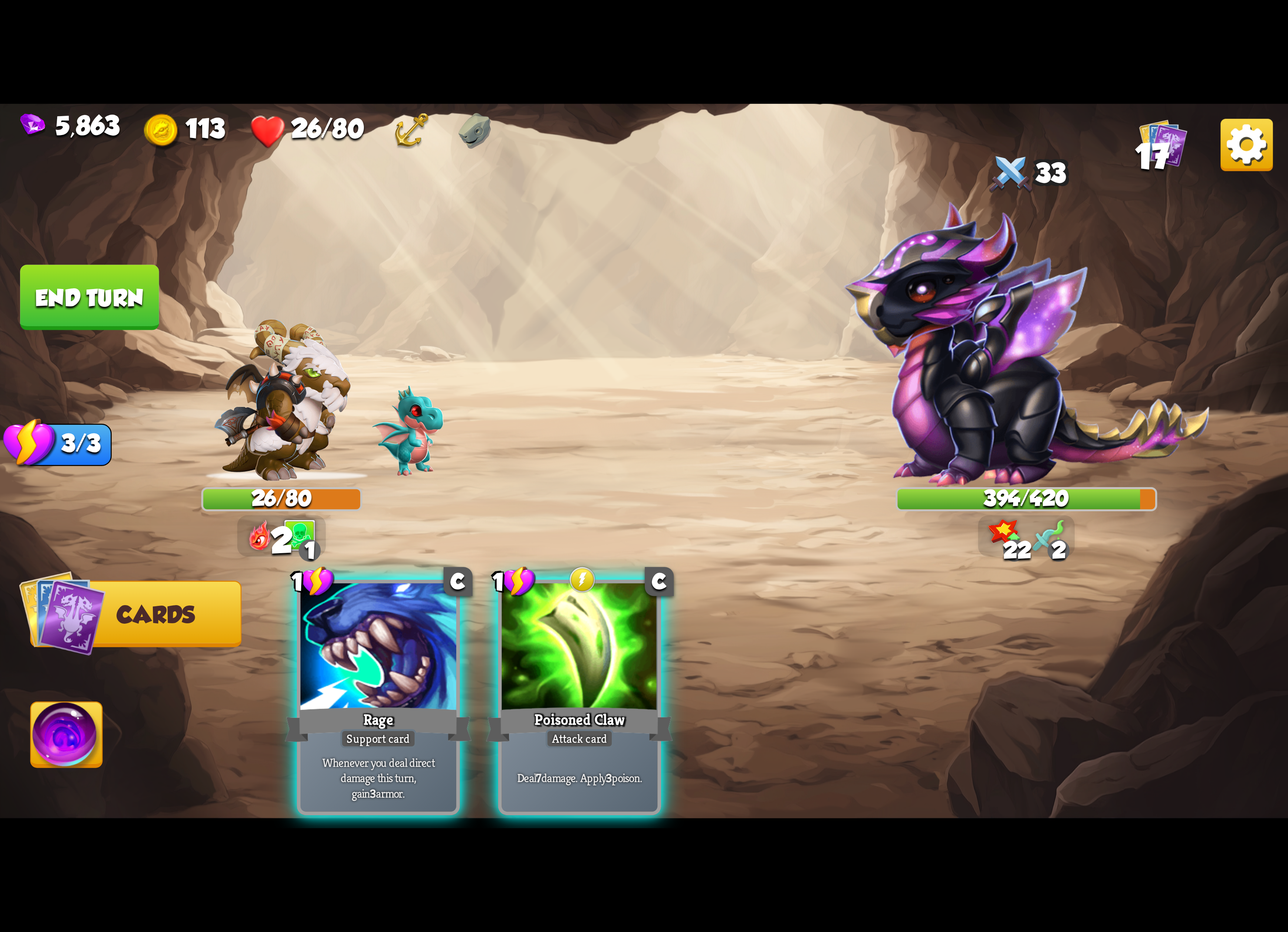
click at [1239, 139] on img at bounding box center [1246, 144] width 52 height 52
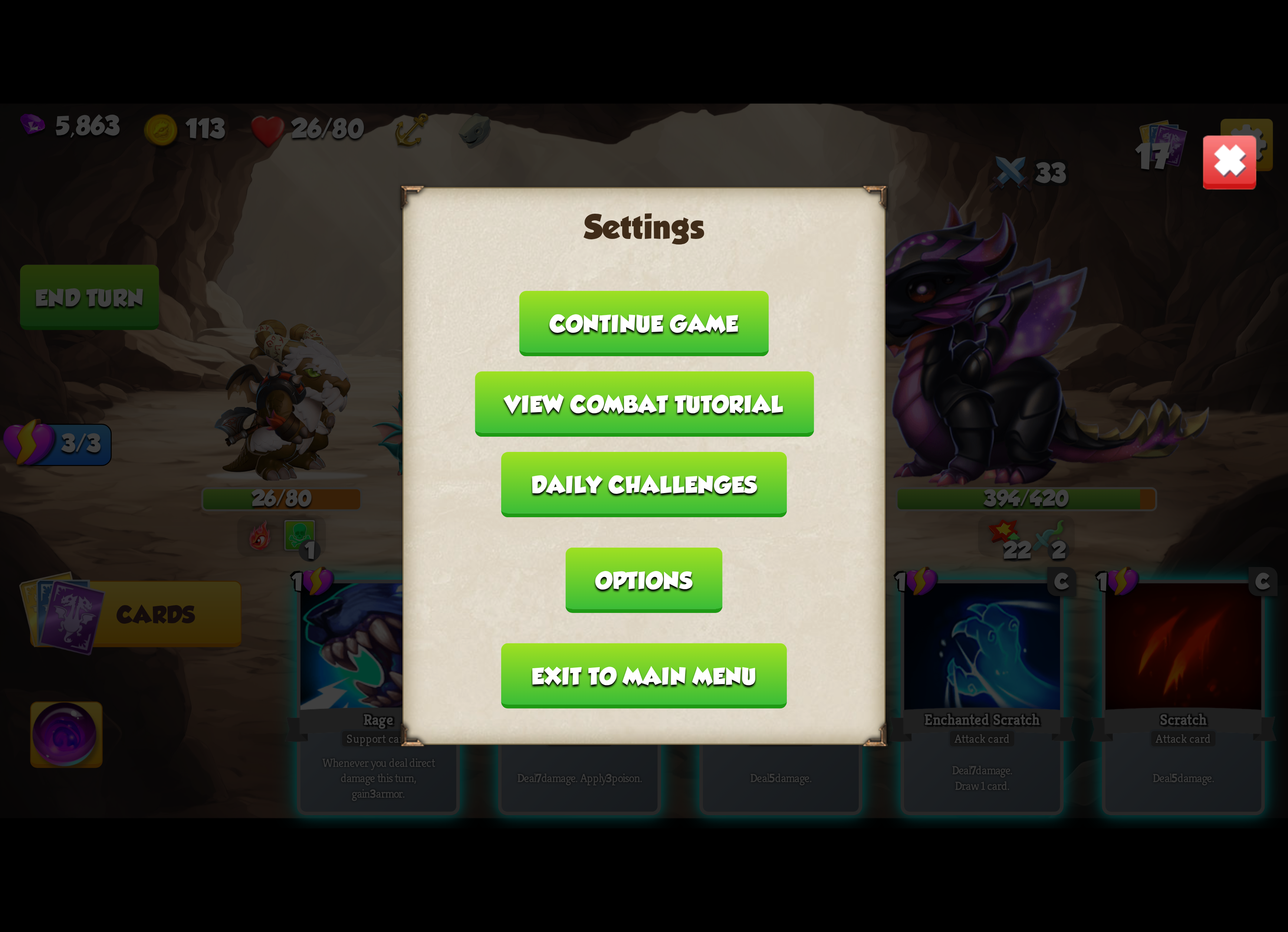
click at [538, 643] on button "Exit to main menu" at bounding box center [644, 675] width 285 height 66
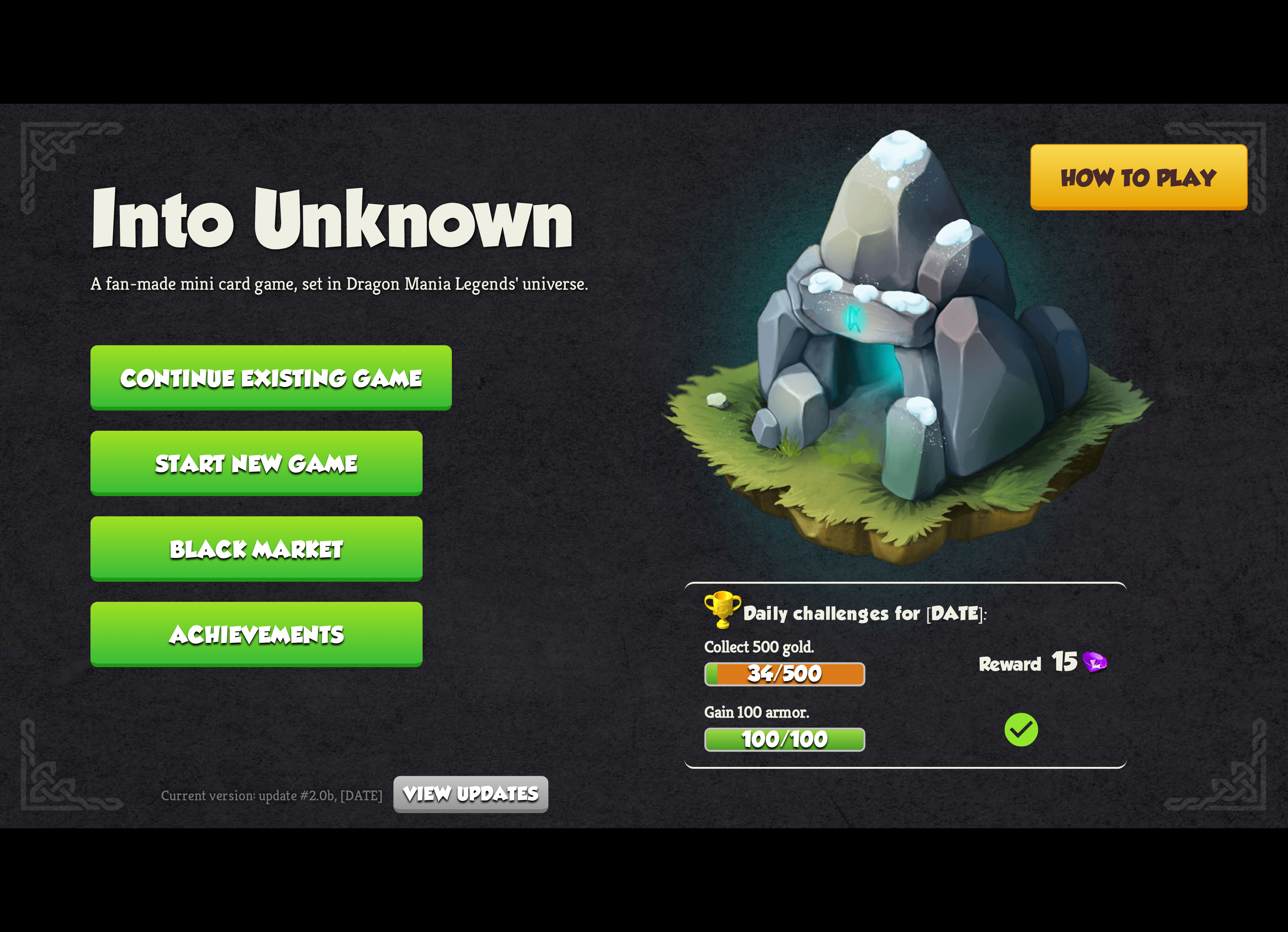
click at [303, 369] on button "Continue existing game" at bounding box center [271, 377] width 362 height 66
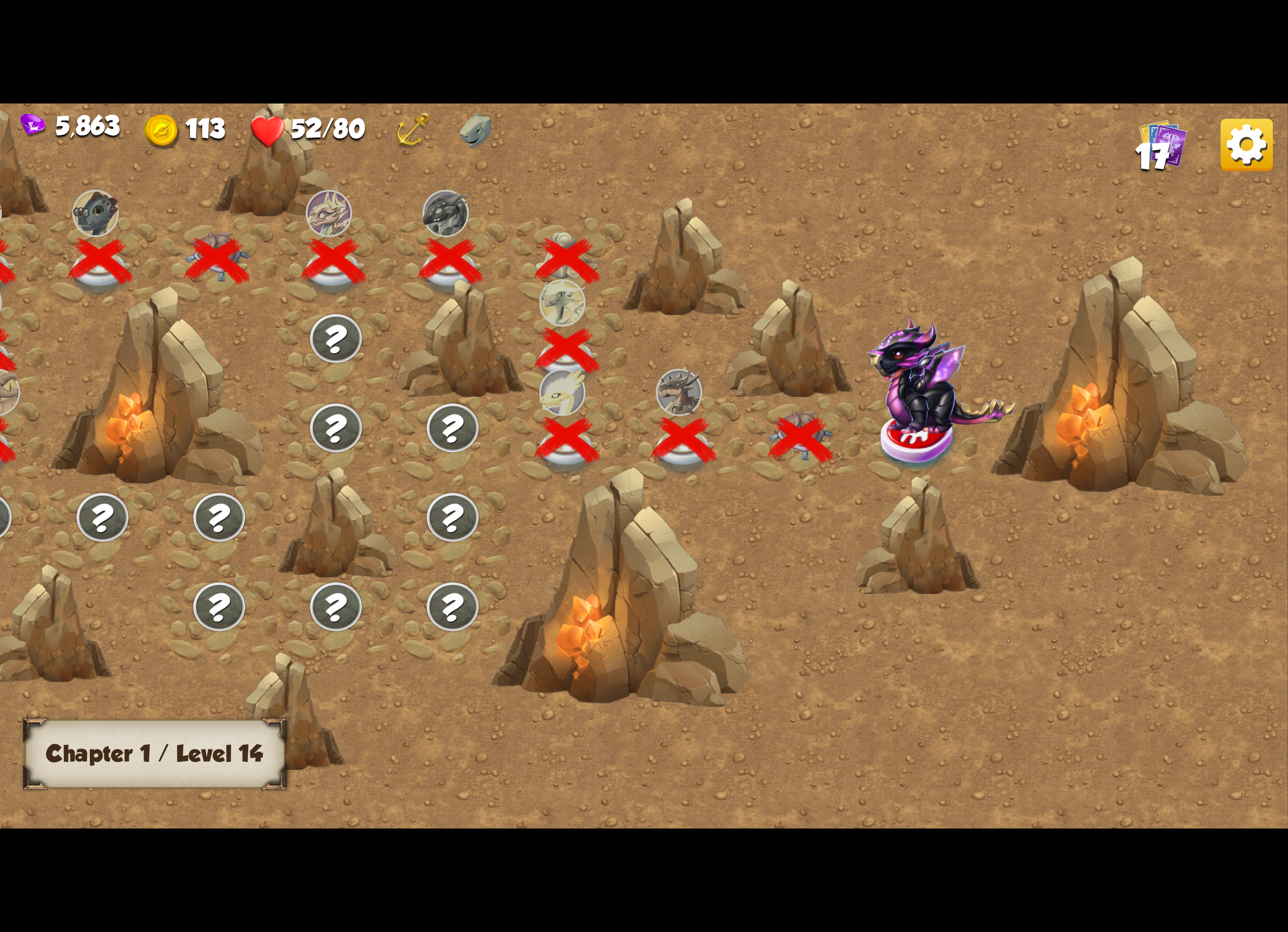
click at [911, 383] on img at bounding box center [941, 375] width 149 height 117
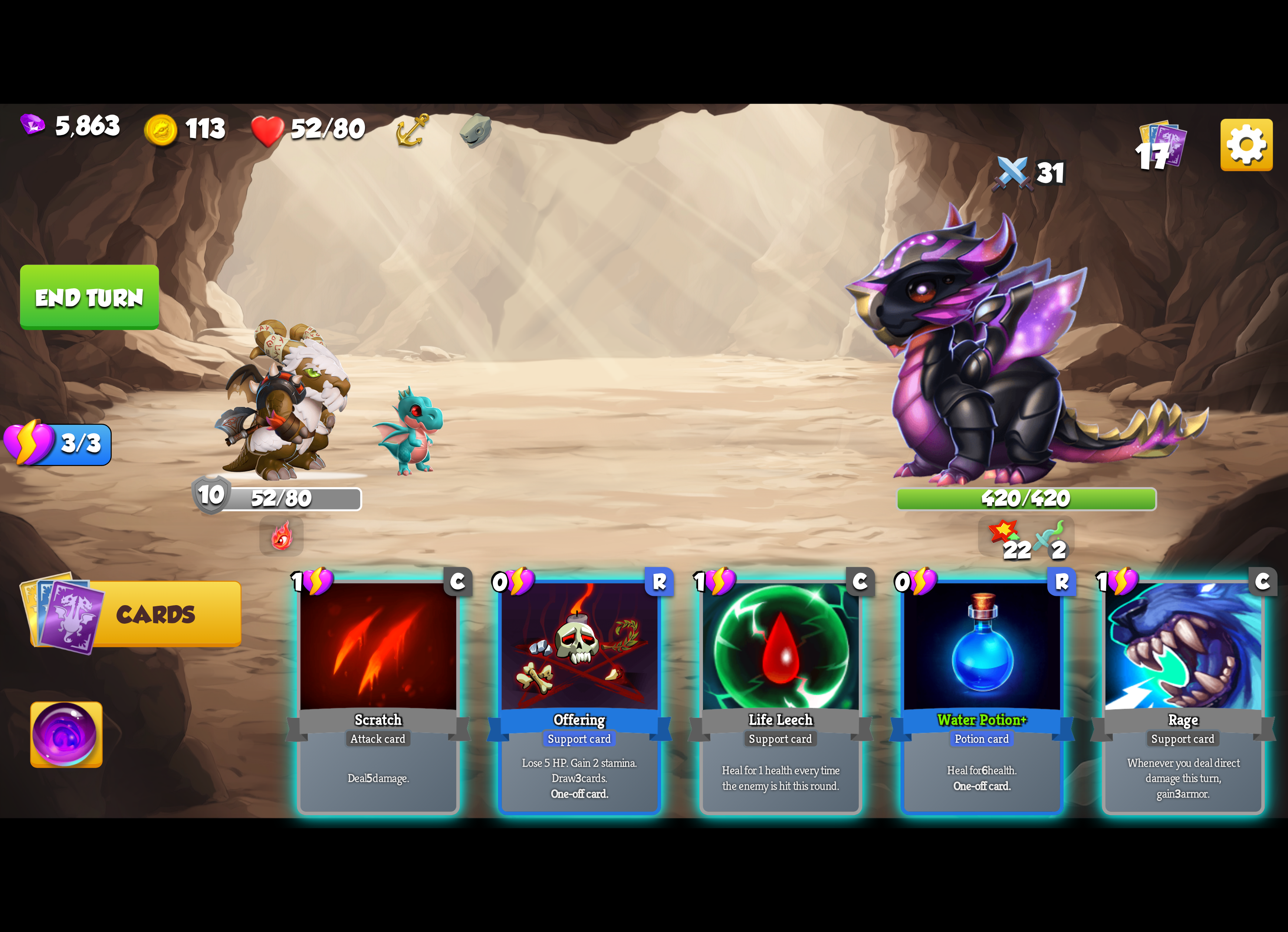
drag, startPoint x: 929, startPoint y: 648, endPoint x: 755, endPoint y: 441, distance: 270.4
click at [755, 441] on div "Select an enemy to attack... You don't have enough stamina to play that card...…" at bounding box center [644, 466] width 1288 height 724
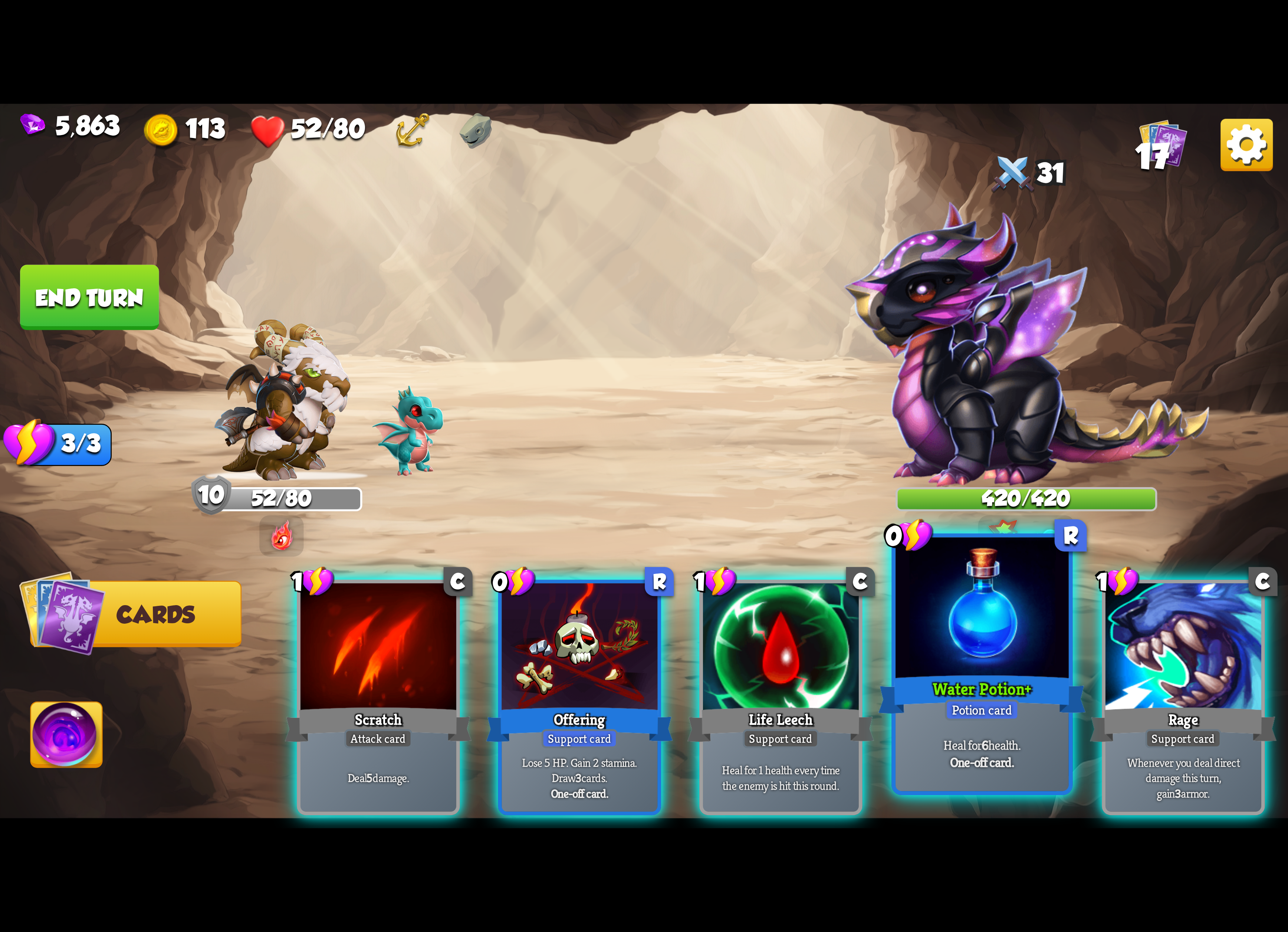
click at [982, 618] on div at bounding box center [981, 610] width 173 height 146
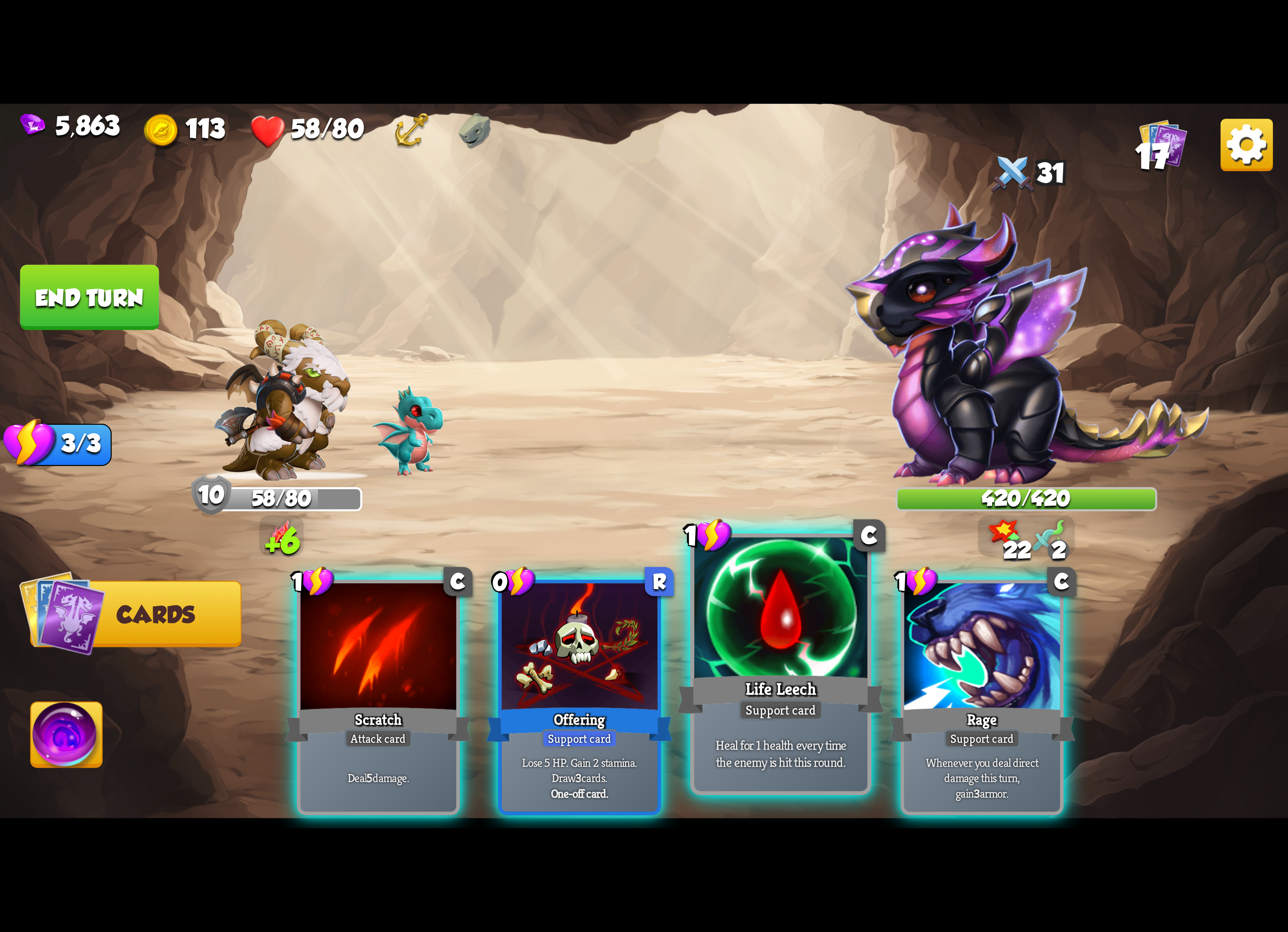
click at [761, 604] on div at bounding box center [780, 610] width 173 height 146
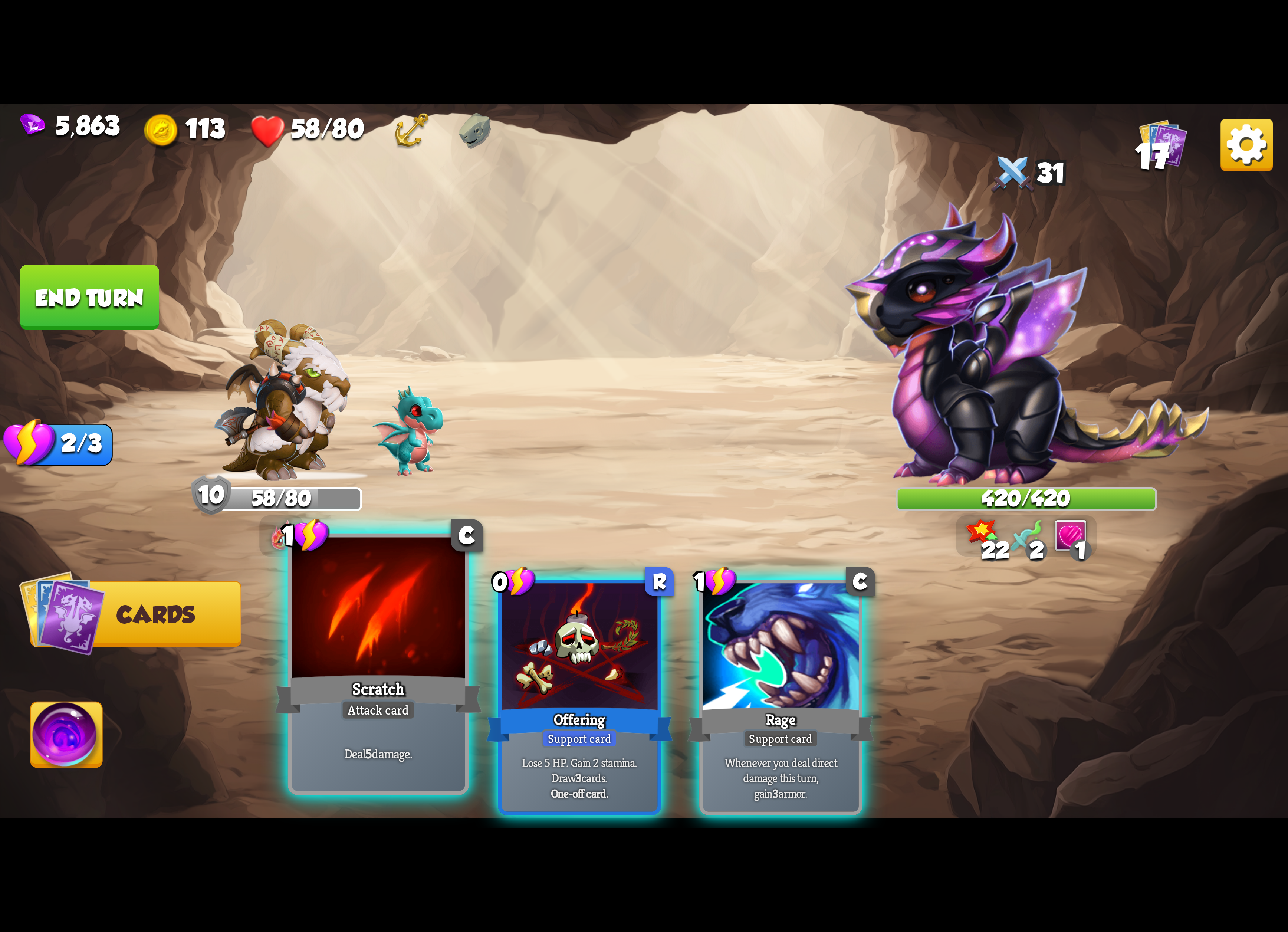
drag, startPoint x: 737, startPoint y: 618, endPoint x: 466, endPoint y: 589, distance: 272.5
click at [718, 618] on div at bounding box center [780, 649] width 156 height 131
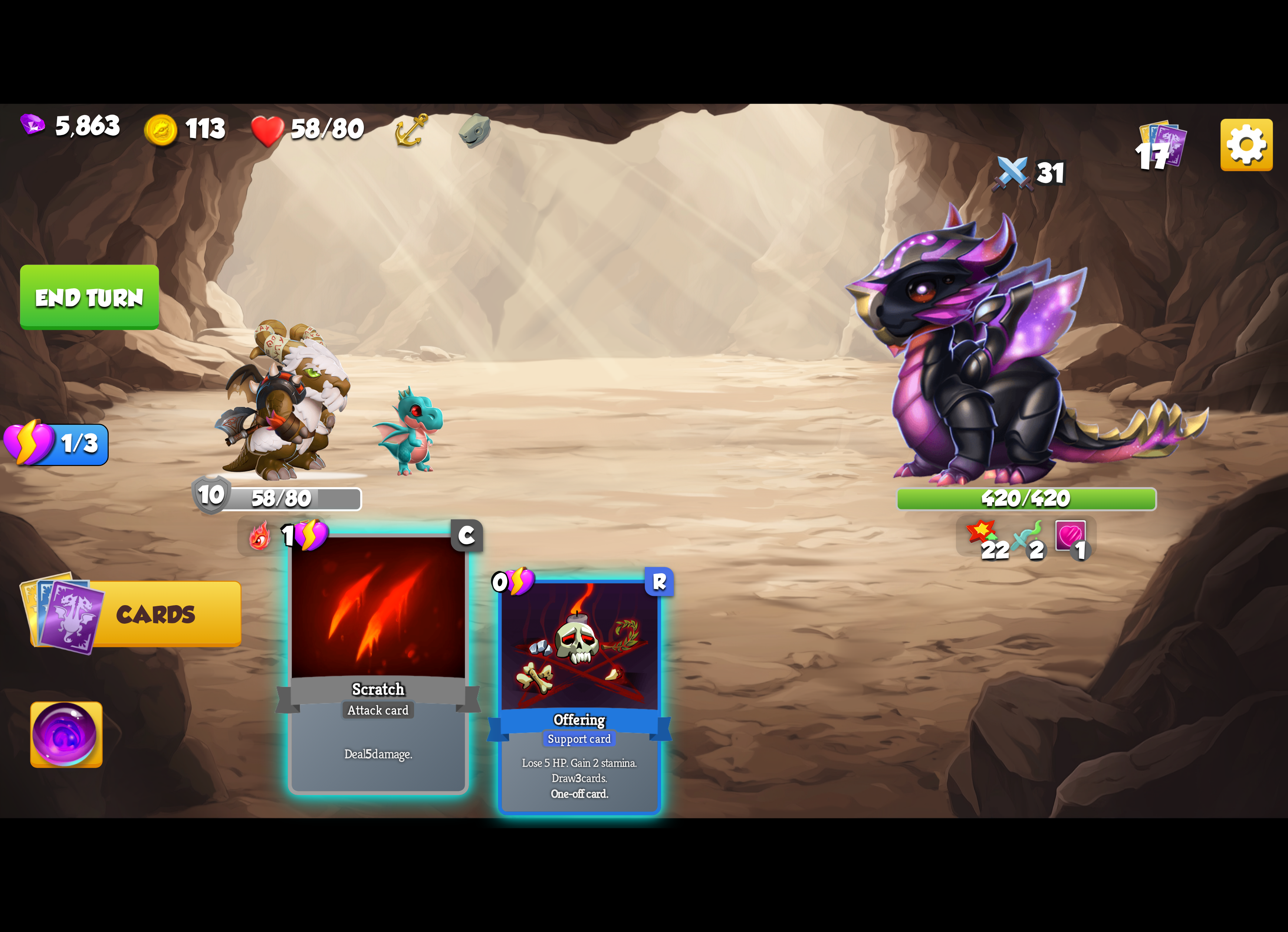
click at [390, 598] on div at bounding box center [378, 610] width 173 height 146
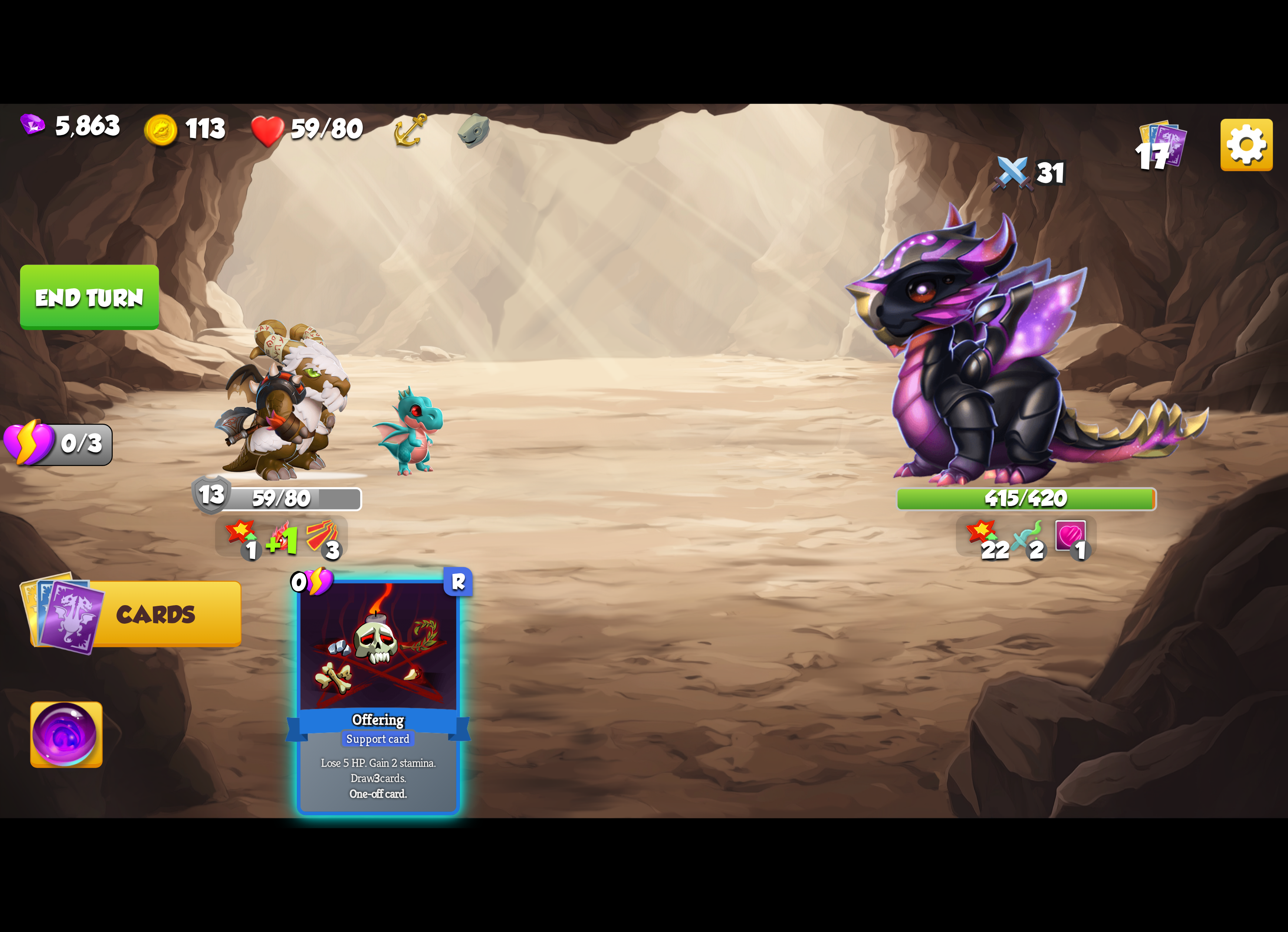
click at [118, 303] on button "End turn" at bounding box center [89, 297] width 139 height 66
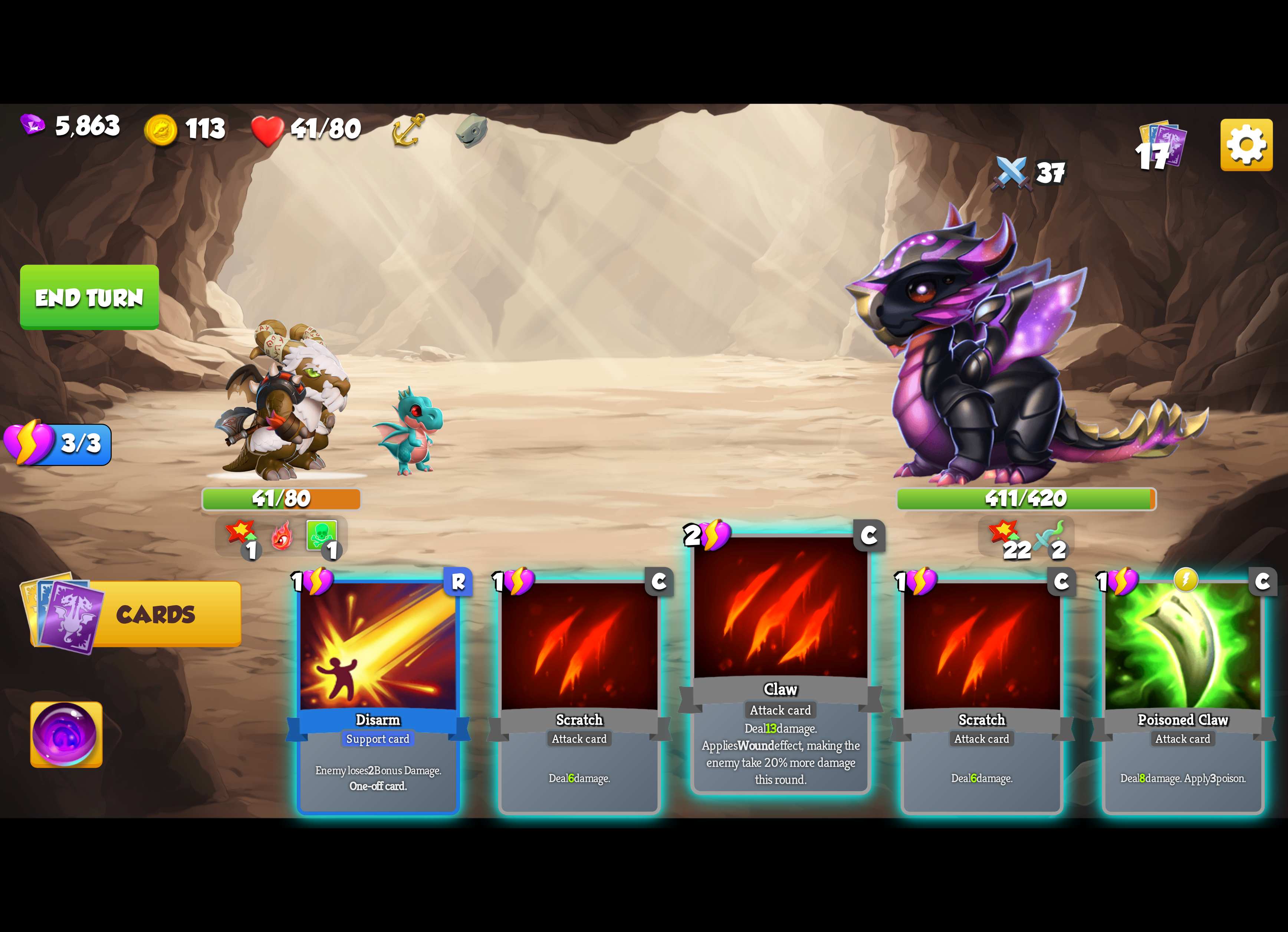
click at [725, 632] on div at bounding box center [780, 610] width 173 height 146
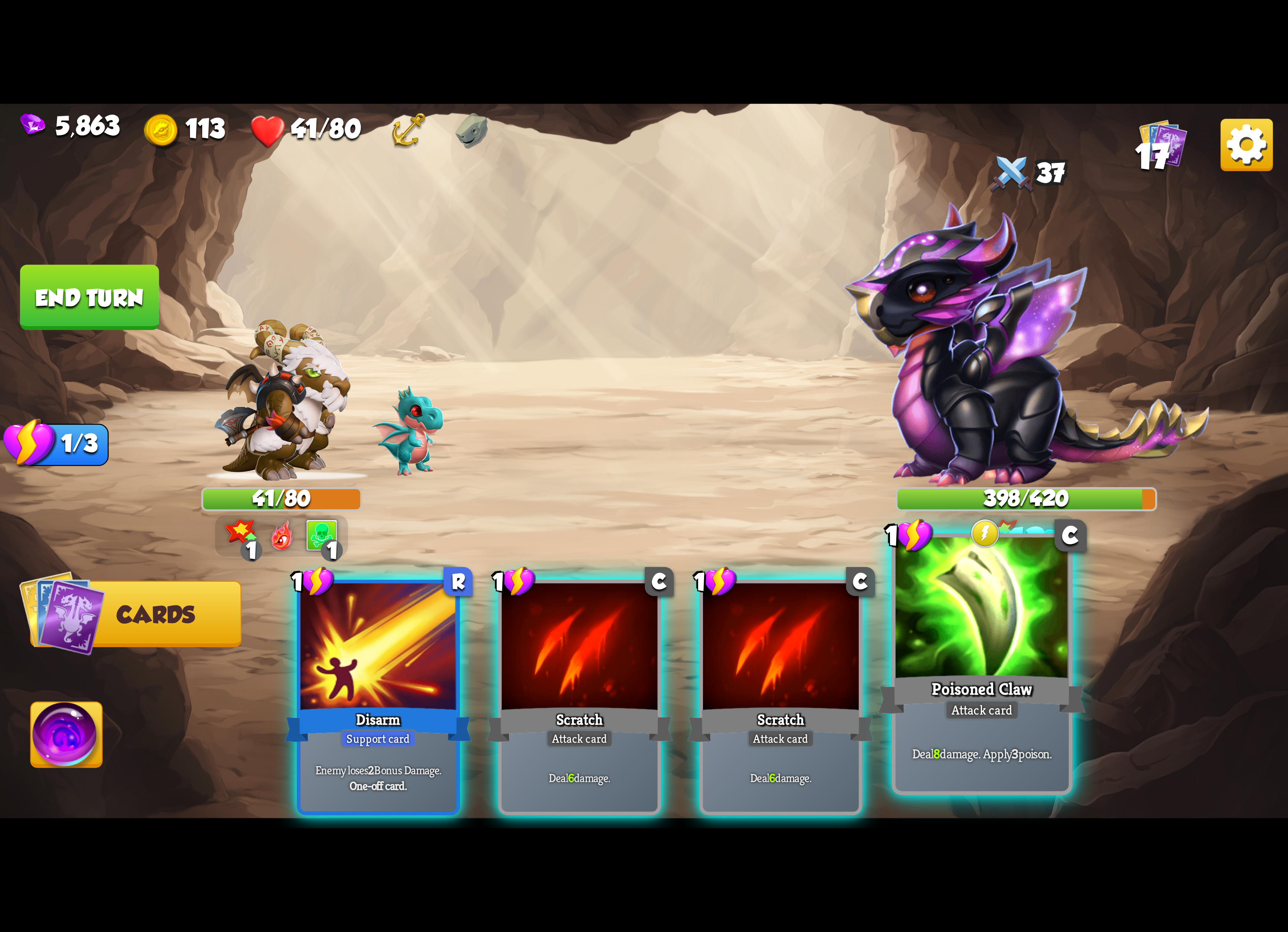
click at [929, 589] on div at bounding box center [981, 610] width 173 height 146
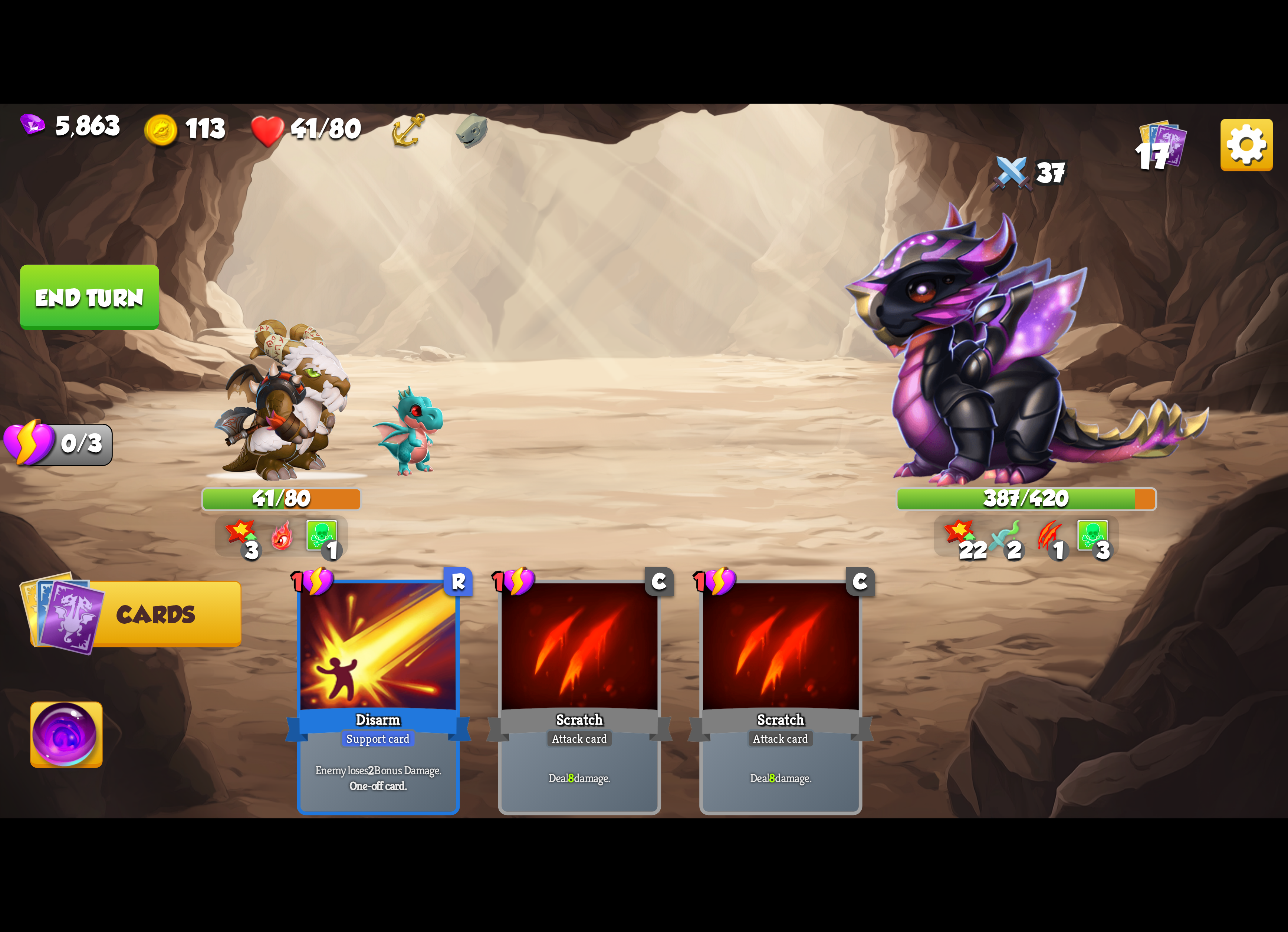
click at [1208, 132] on div "5,863 113 41/80 17" at bounding box center [644, 128] width 1288 height 50
click at [1216, 130] on div "5,863 113 41/80 17" at bounding box center [644, 128] width 1288 height 50
click at [1225, 148] on img at bounding box center [1246, 144] width 52 height 52
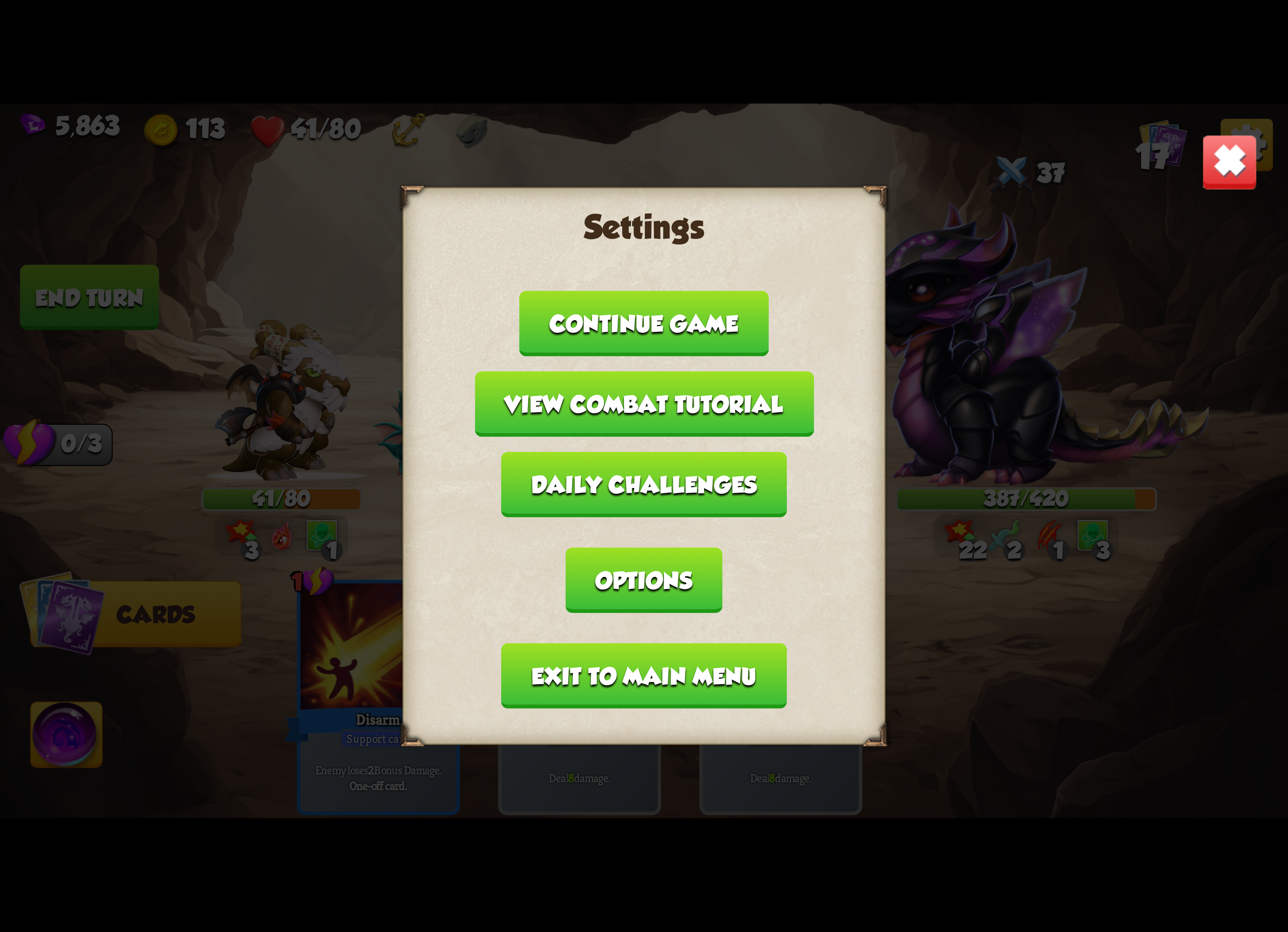
click at [580, 643] on button "Exit to main menu" at bounding box center [644, 675] width 285 height 66
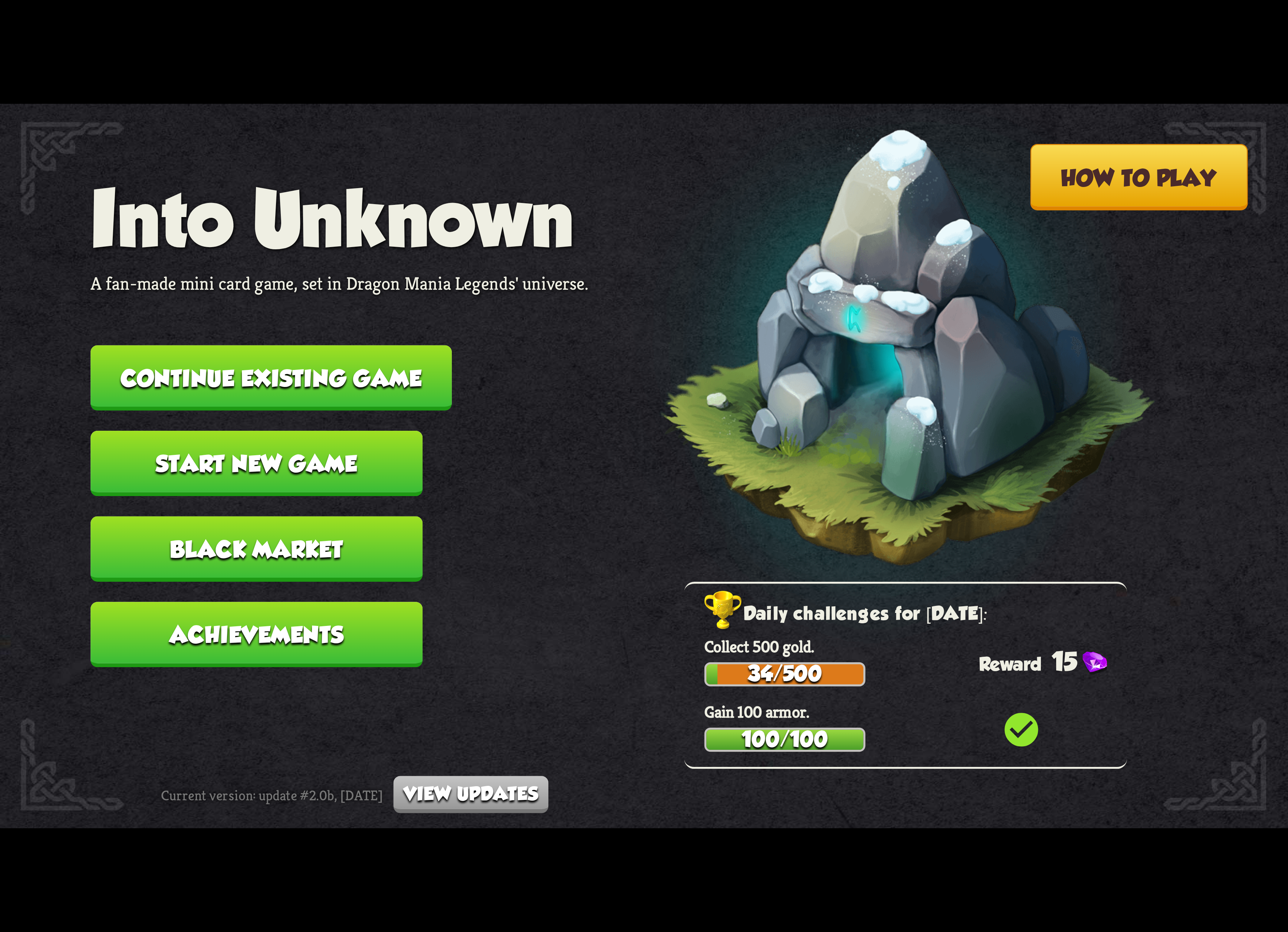
click at [386, 367] on button "Continue existing game" at bounding box center [271, 377] width 362 height 66
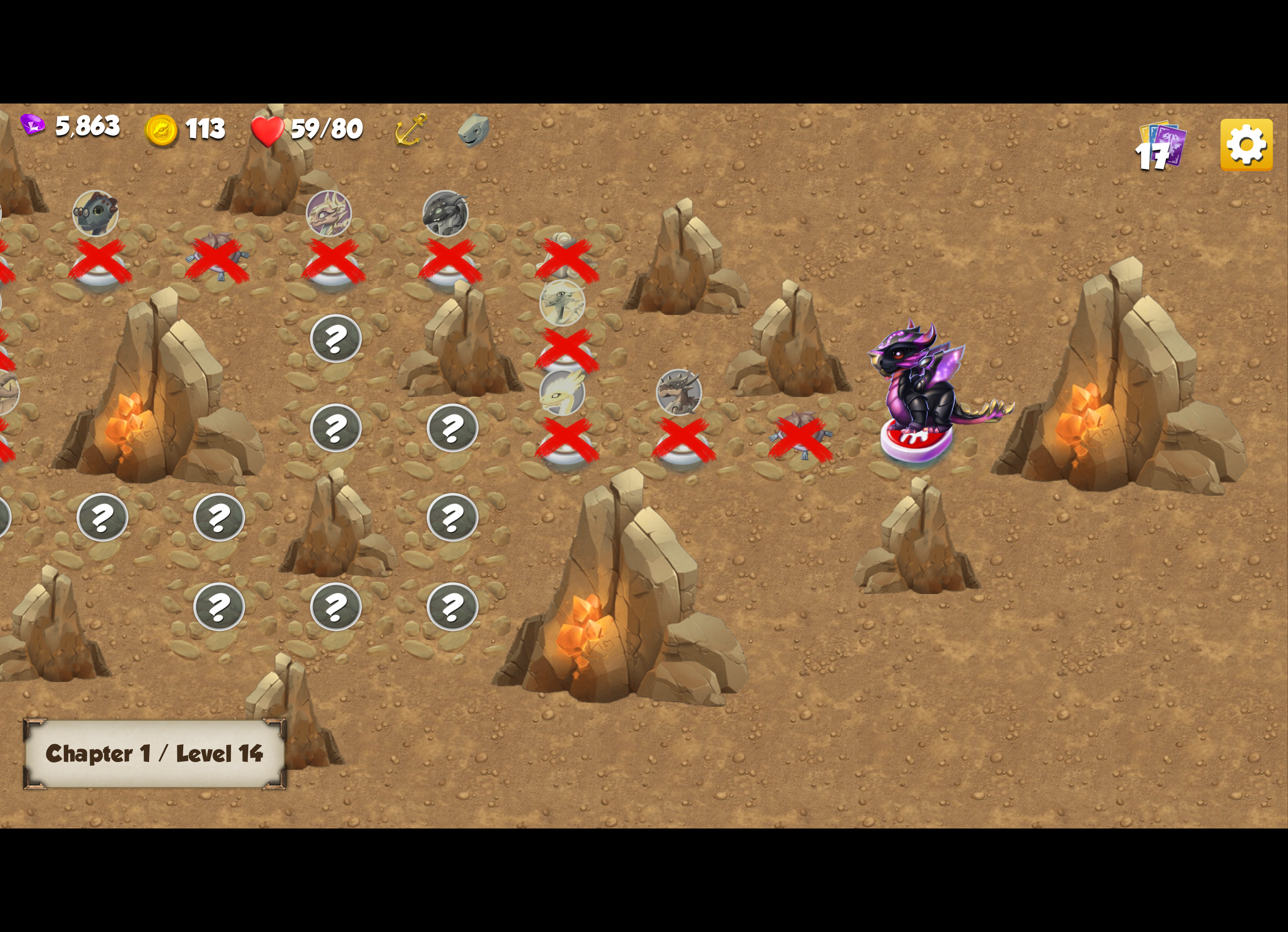
click at [936, 399] on img at bounding box center [941, 375] width 149 height 117
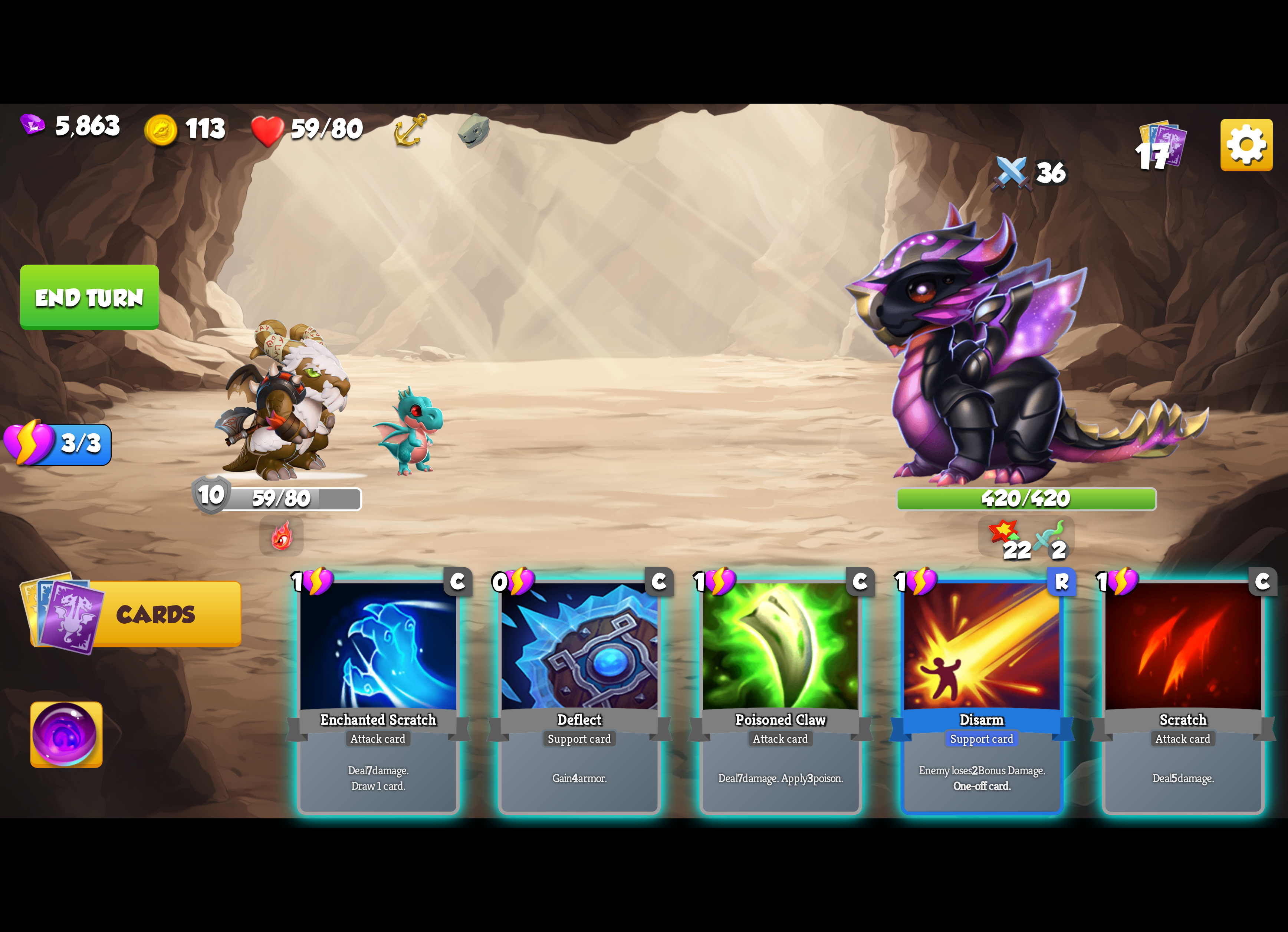
click at [1240, 139] on img at bounding box center [1246, 144] width 52 height 52
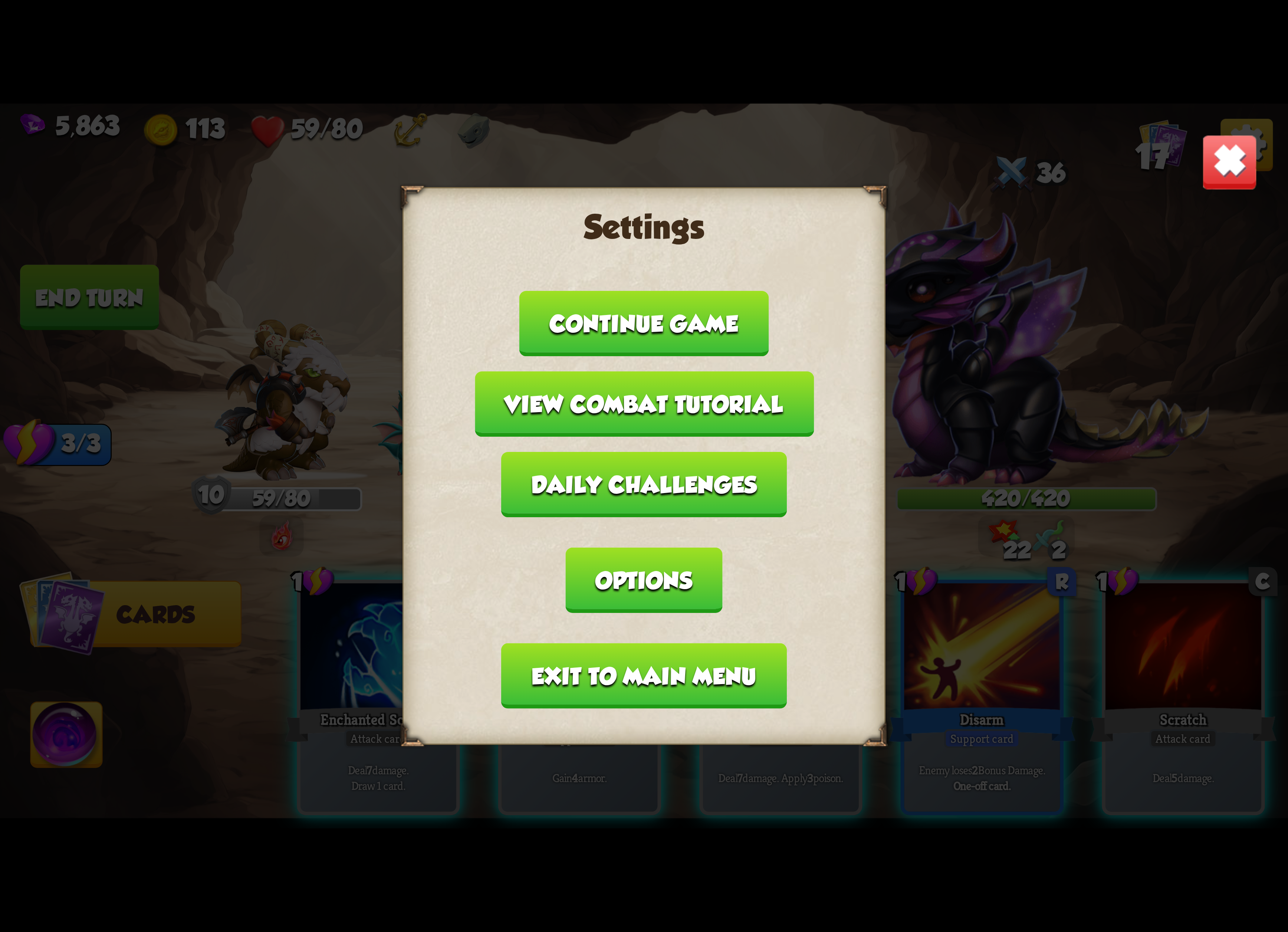
click at [601, 643] on button "Exit to main menu" at bounding box center [644, 675] width 285 height 66
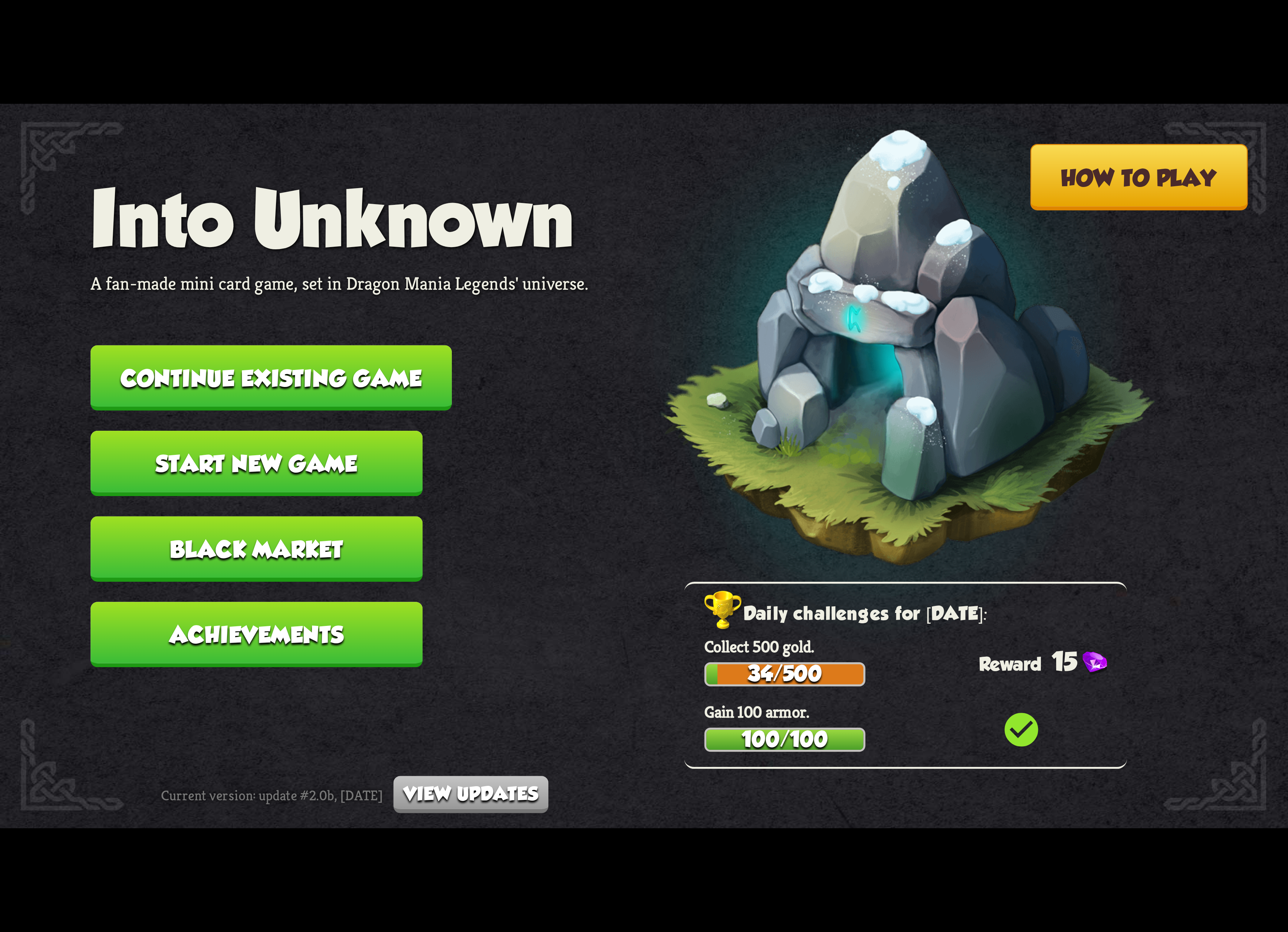
click at [343, 370] on button "Continue existing game" at bounding box center [271, 377] width 362 height 66
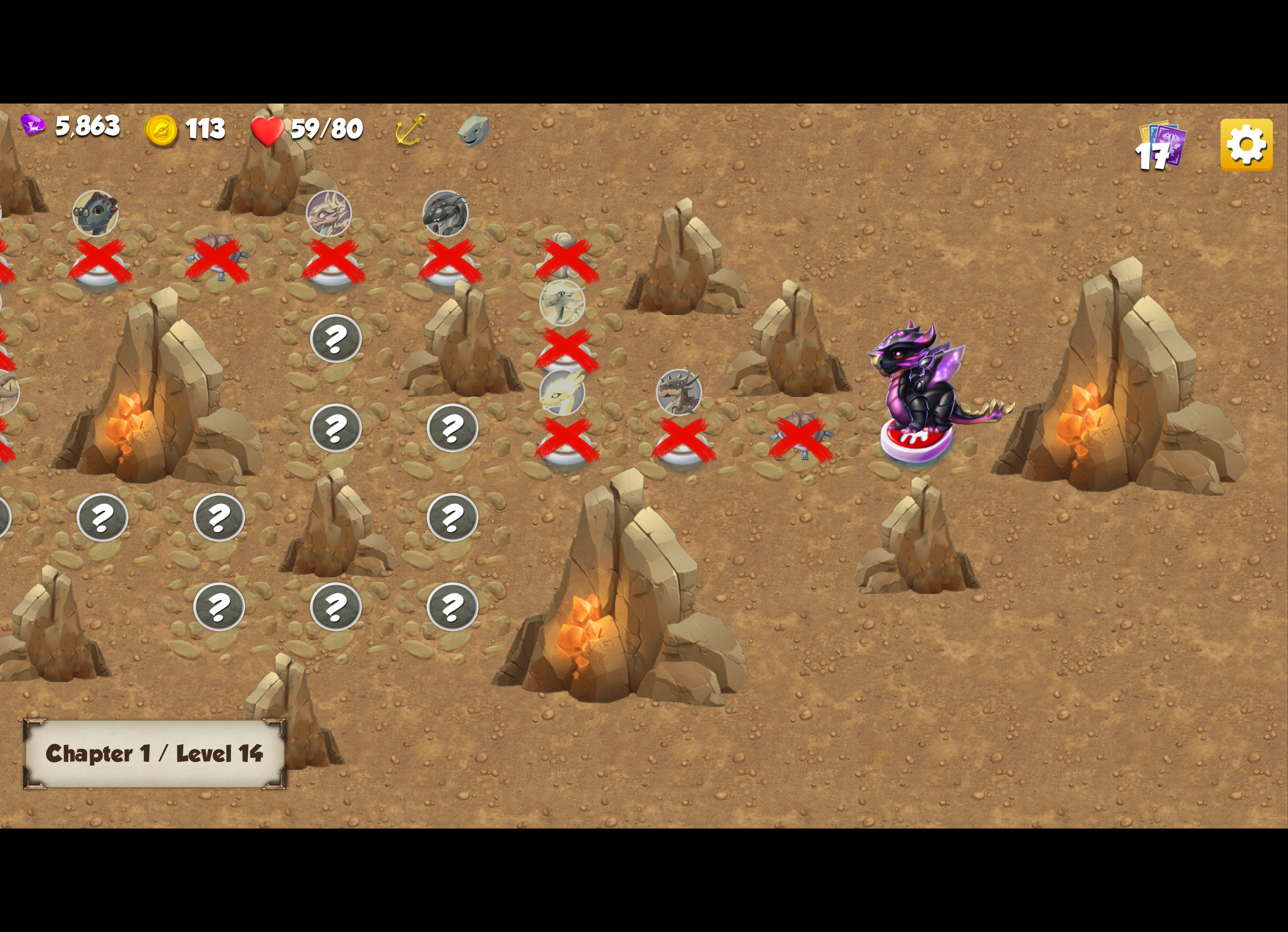
click at [925, 389] on img at bounding box center [941, 375] width 149 height 117
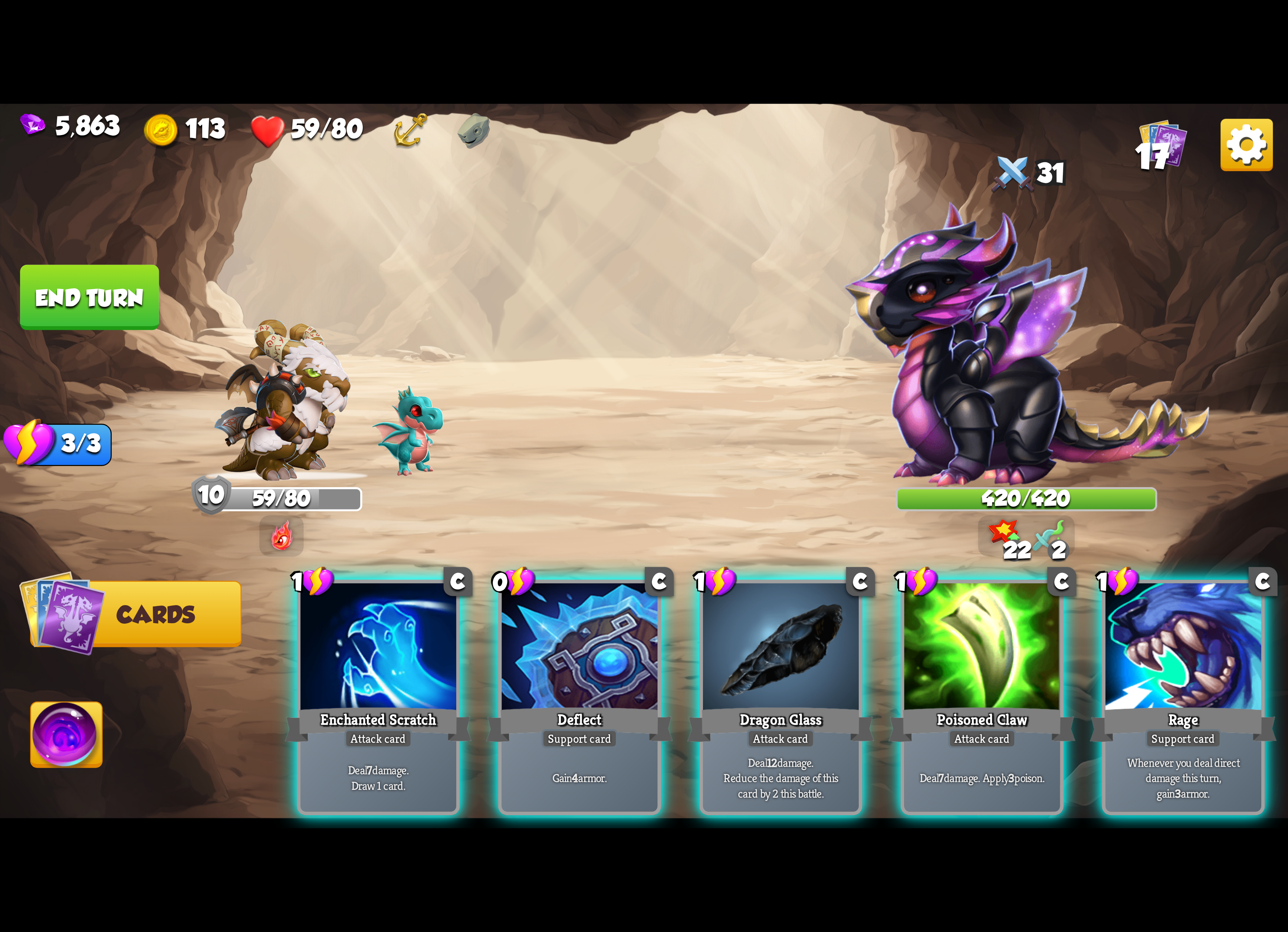
click at [1267, 163] on img at bounding box center [1246, 144] width 52 height 52
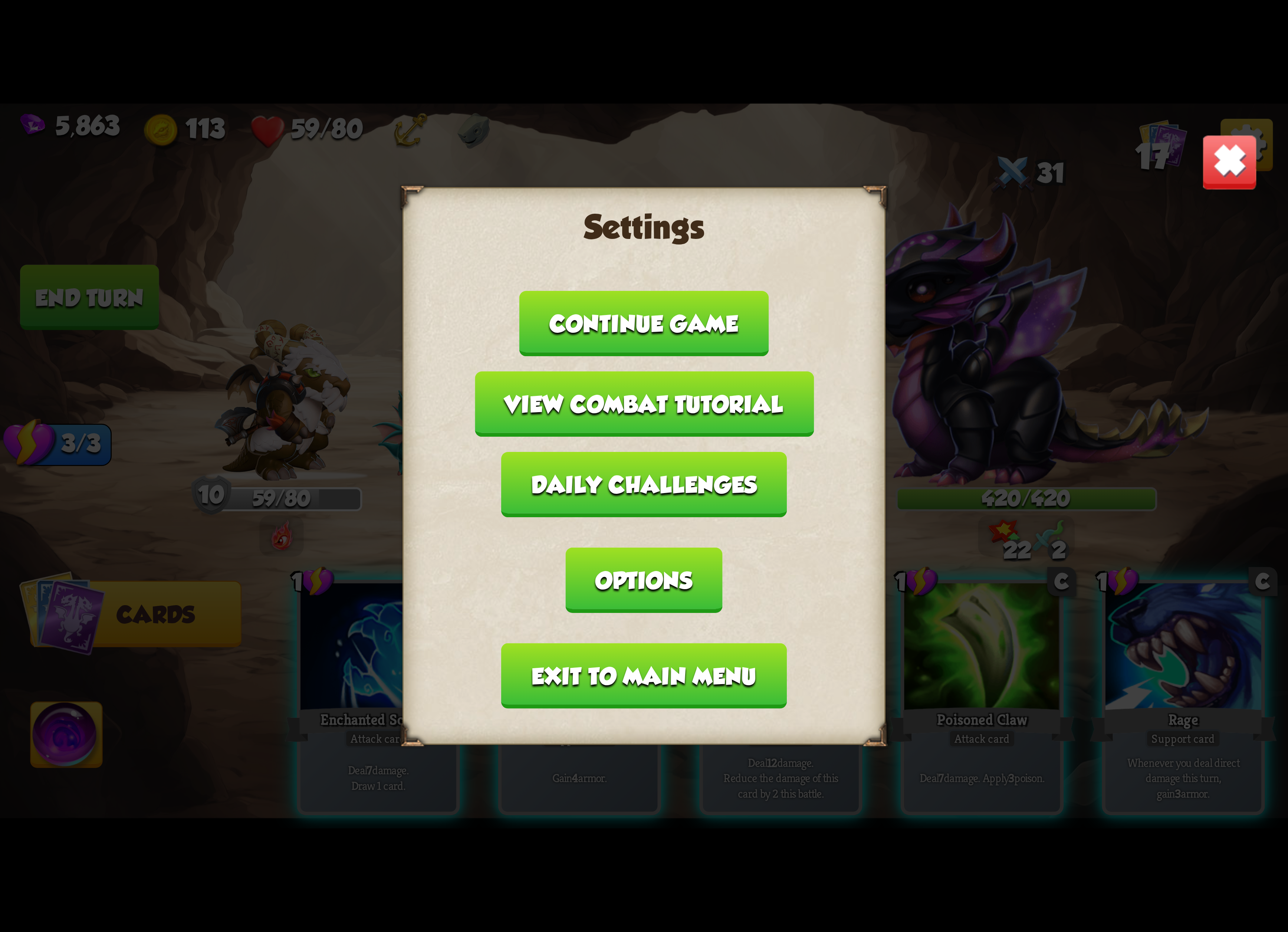
click at [669, 643] on button "Exit to main menu" at bounding box center [644, 675] width 285 height 66
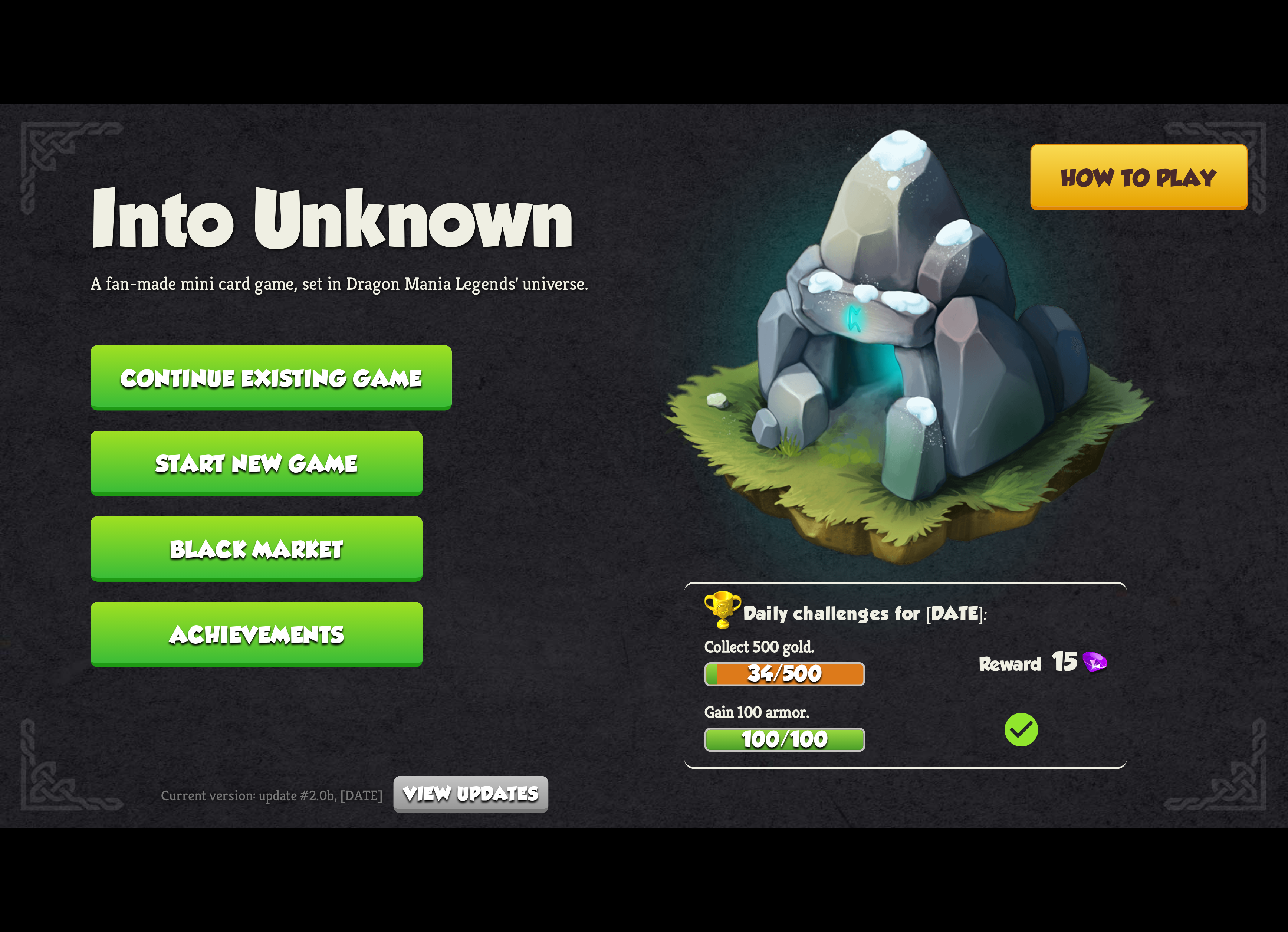
click at [359, 349] on button "Continue existing game" at bounding box center [271, 377] width 362 height 66
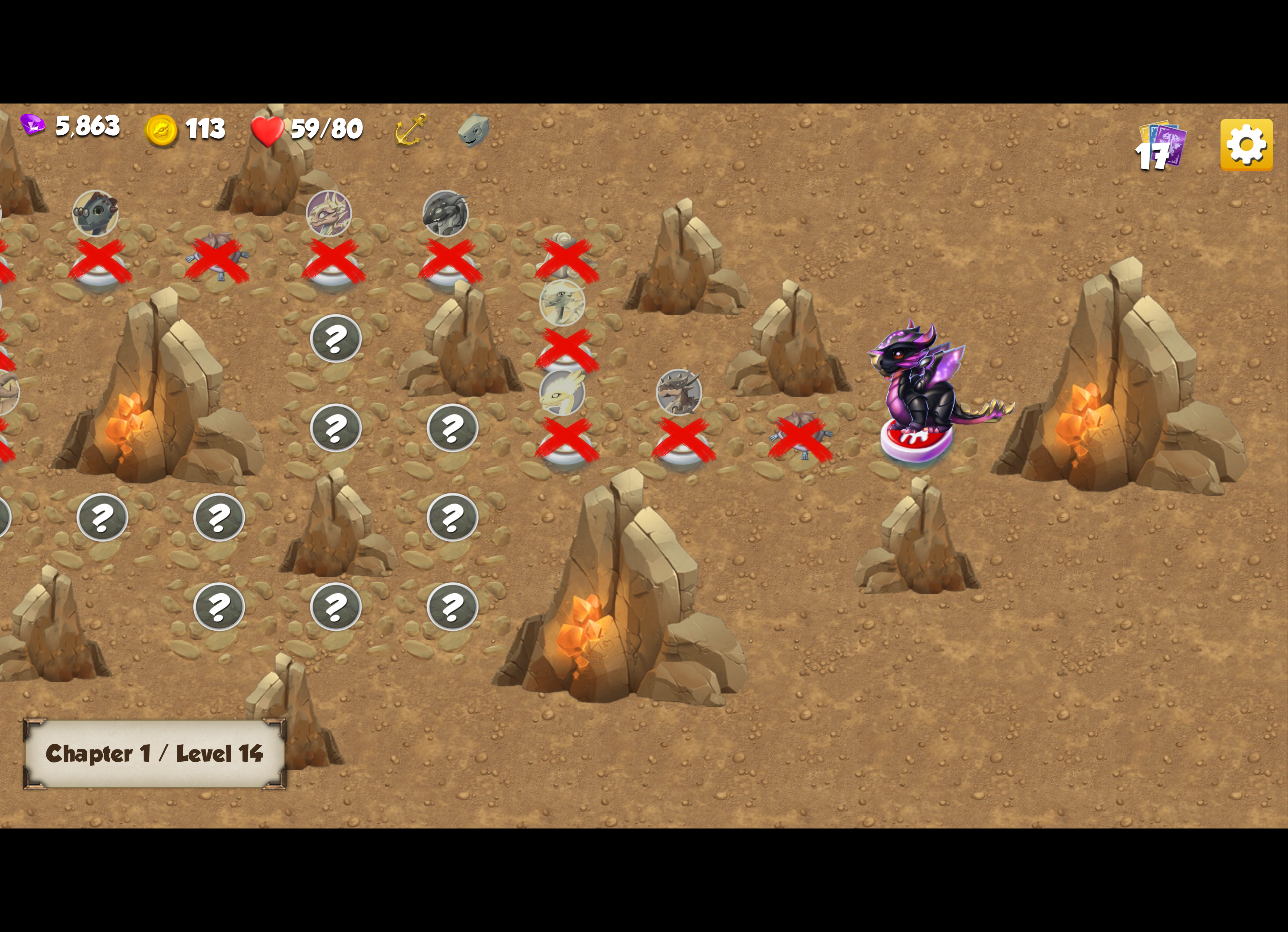
click at [898, 407] on img at bounding box center [941, 375] width 149 height 117
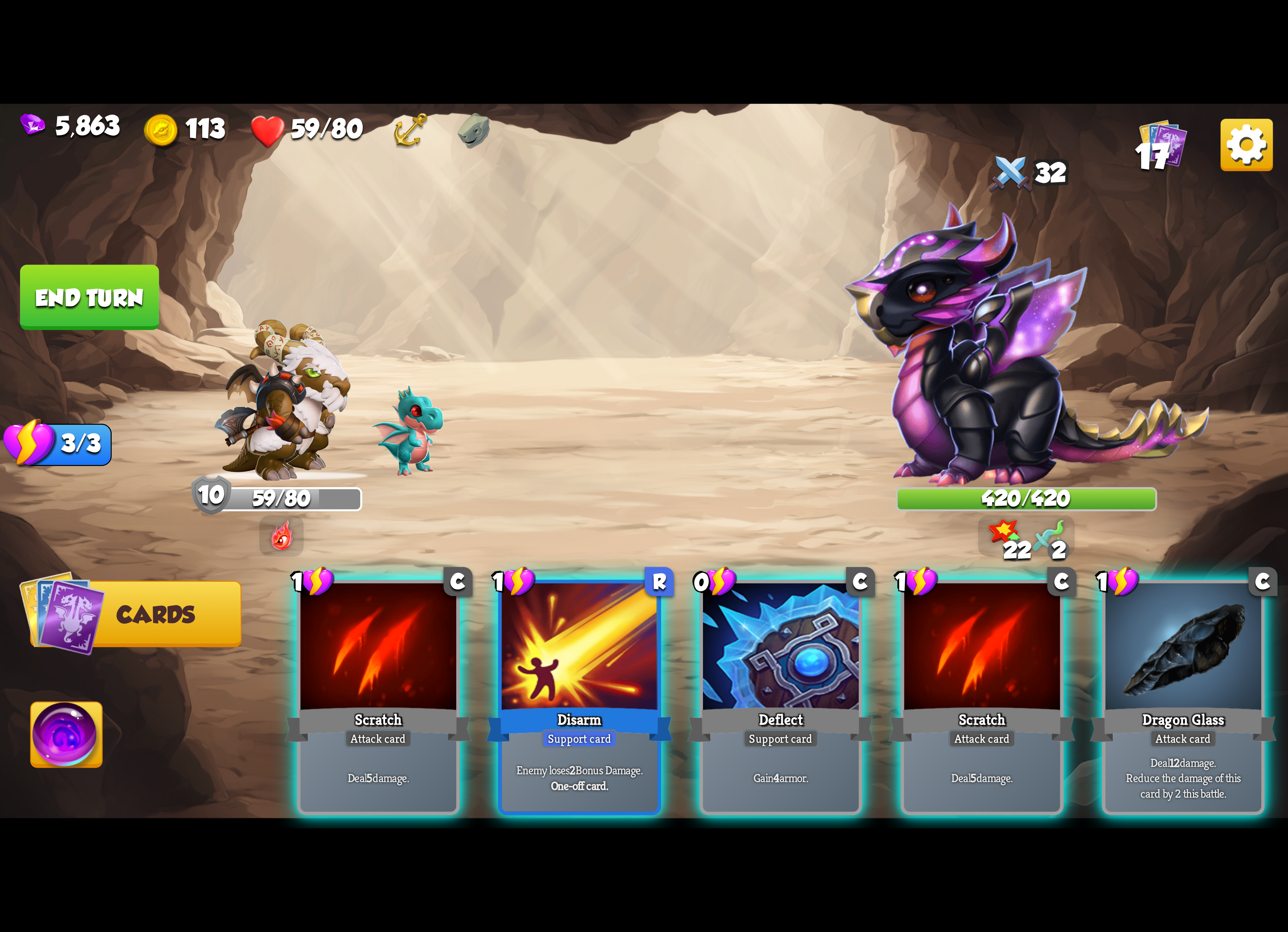
click at [1245, 156] on img at bounding box center [1246, 144] width 52 height 52
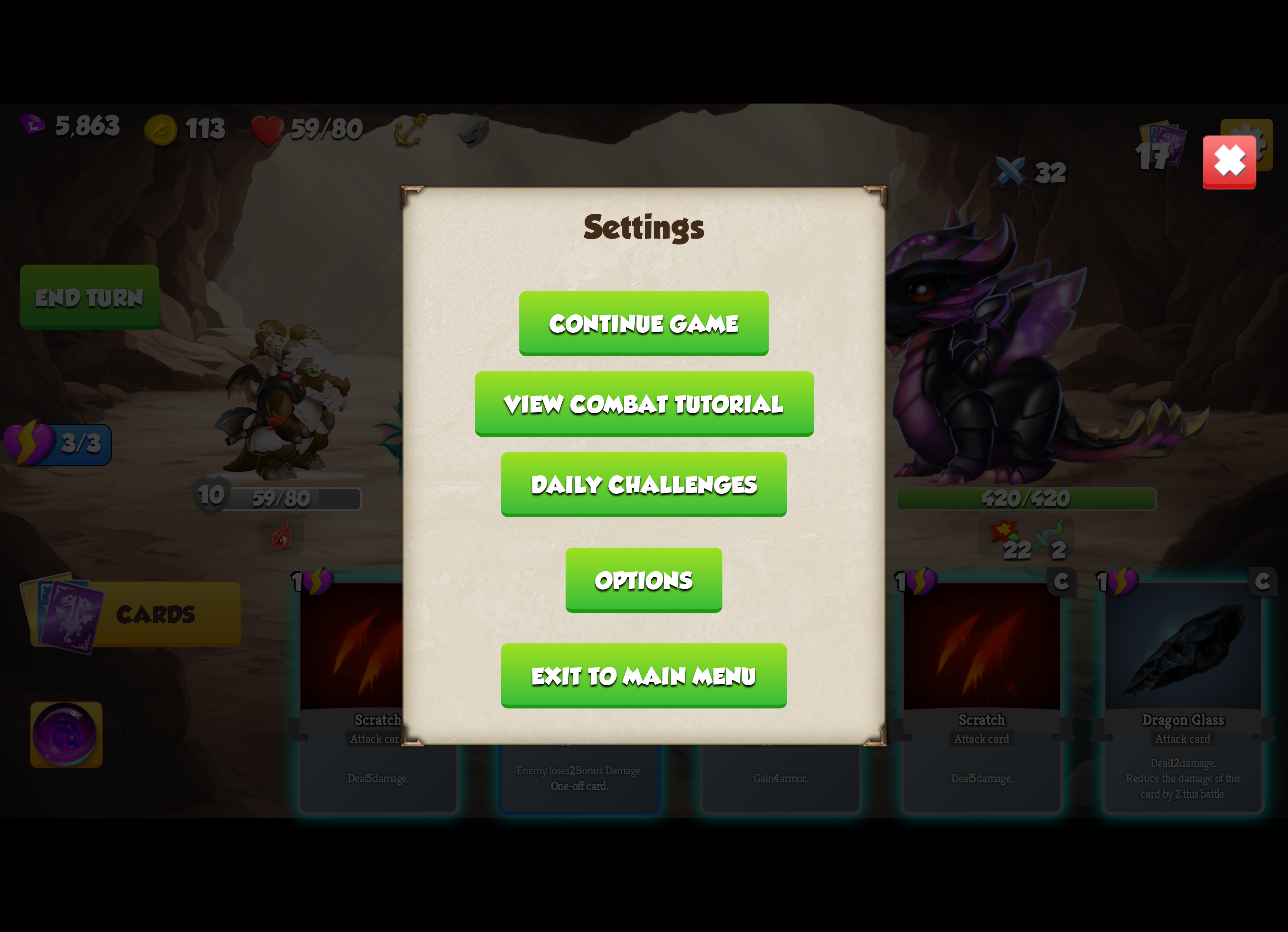
click at [739, 643] on button "Exit to main menu" at bounding box center [644, 675] width 285 height 66
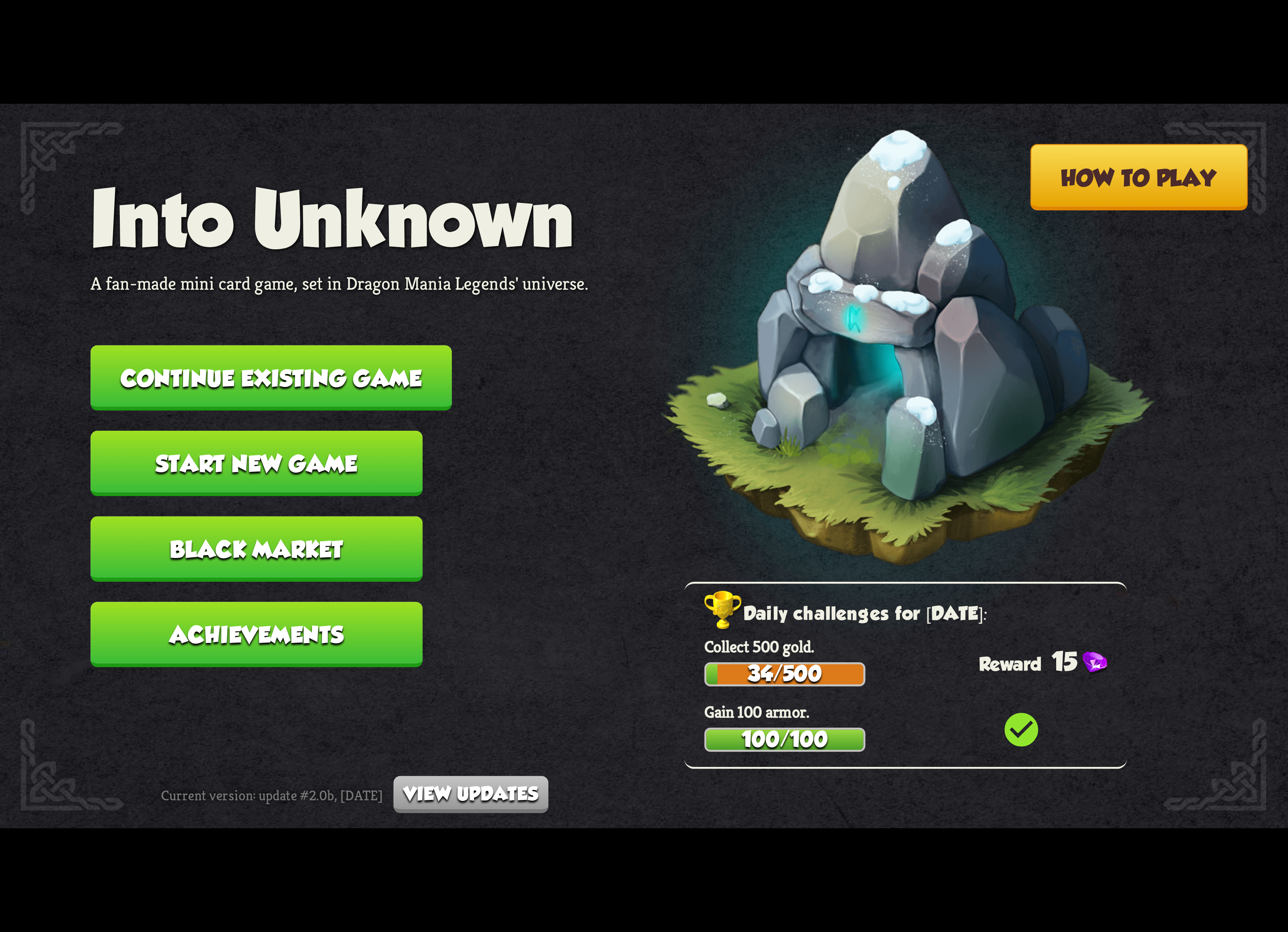
click at [313, 381] on button "Continue existing game" at bounding box center [271, 377] width 362 height 66
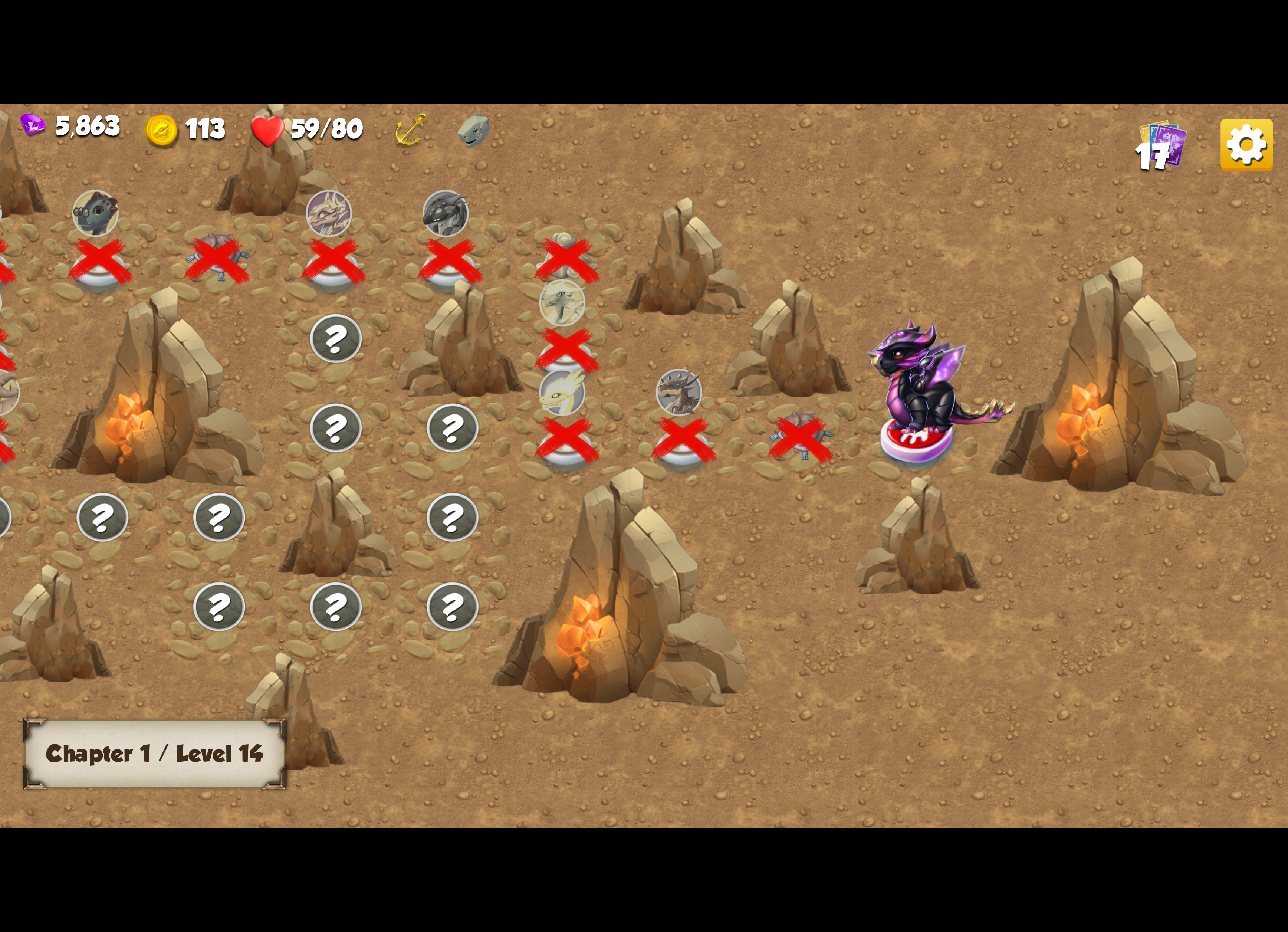
click at [855, 410] on div at bounding box center [802, 441] width 117 height 89
click at [886, 401] on img at bounding box center [941, 375] width 149 height 117
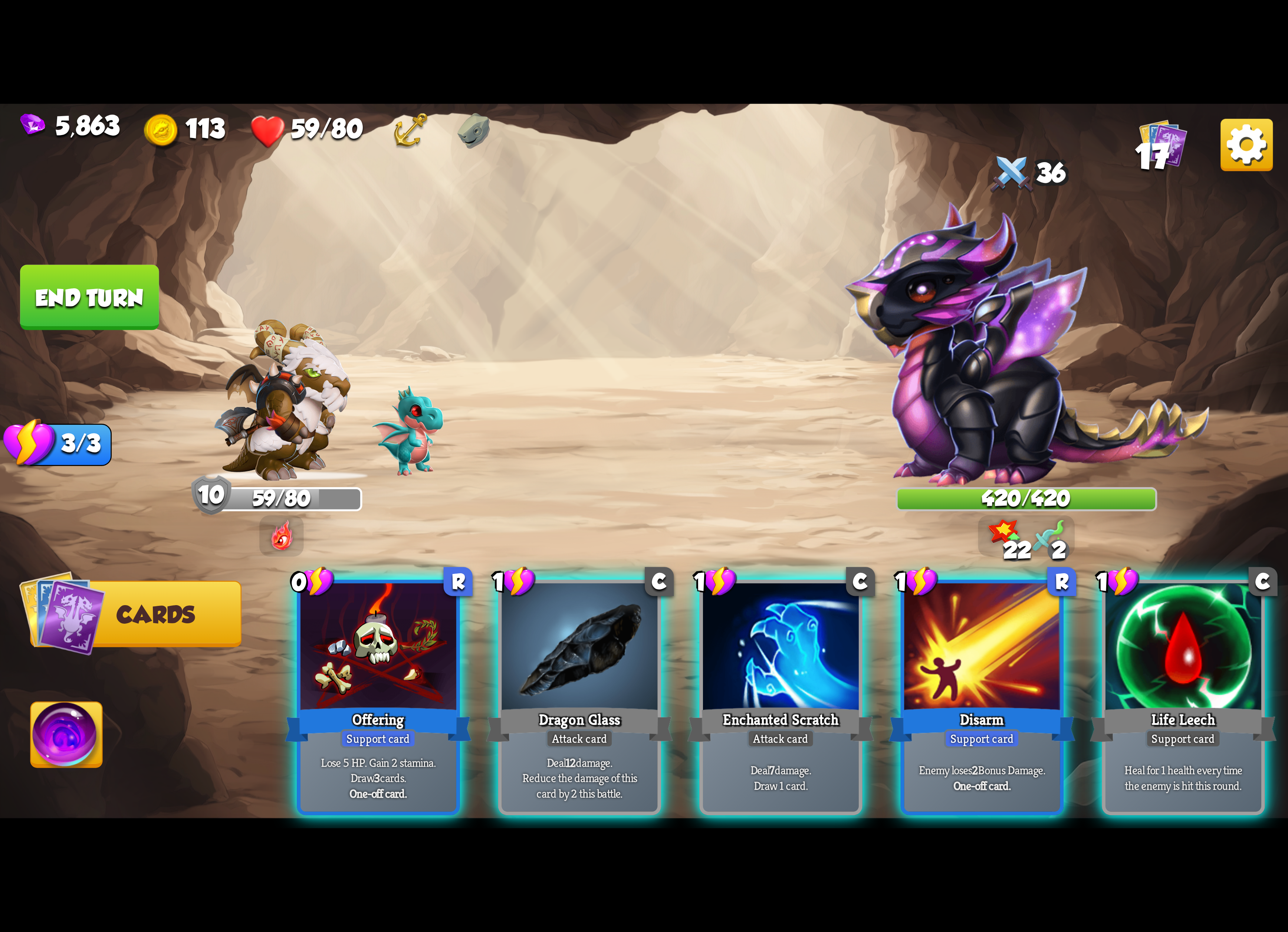
click at [1242, 136] on img at bounding box center [1246, 144] width 52 height 52
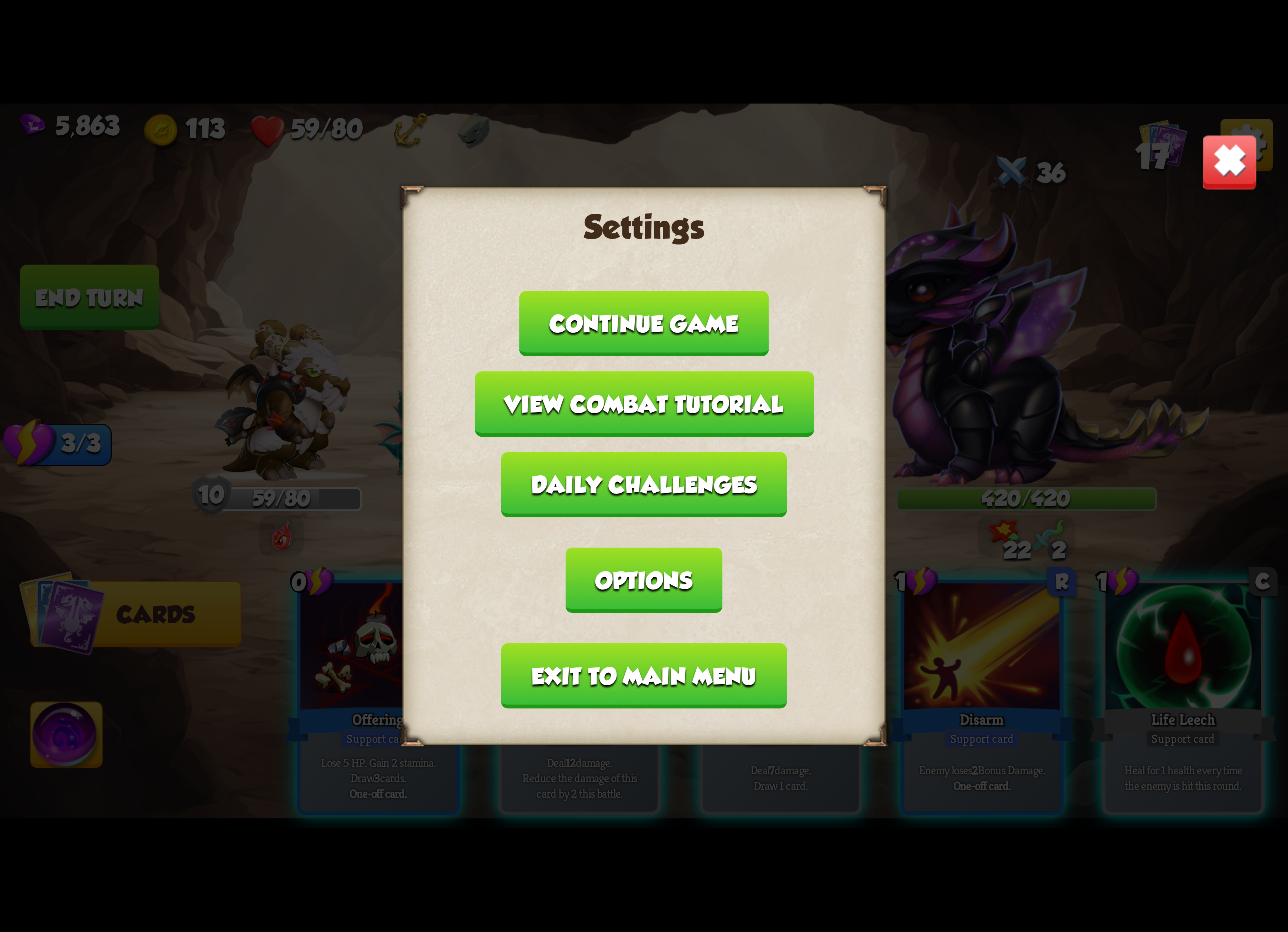
drag, startPoint x: 687, startPoint y: 635, endPoint x: 1164, endPoint y: 160, distance: 673.2
click at [1164, 160] on div "Settings Continue game View combat tutorial Daily challenges Options Exit to ma…" at bounding box center [644, 466] width 1288 height 724
click at [1211, 163] on img at bounding box center [1230, 163] width 57 height 57
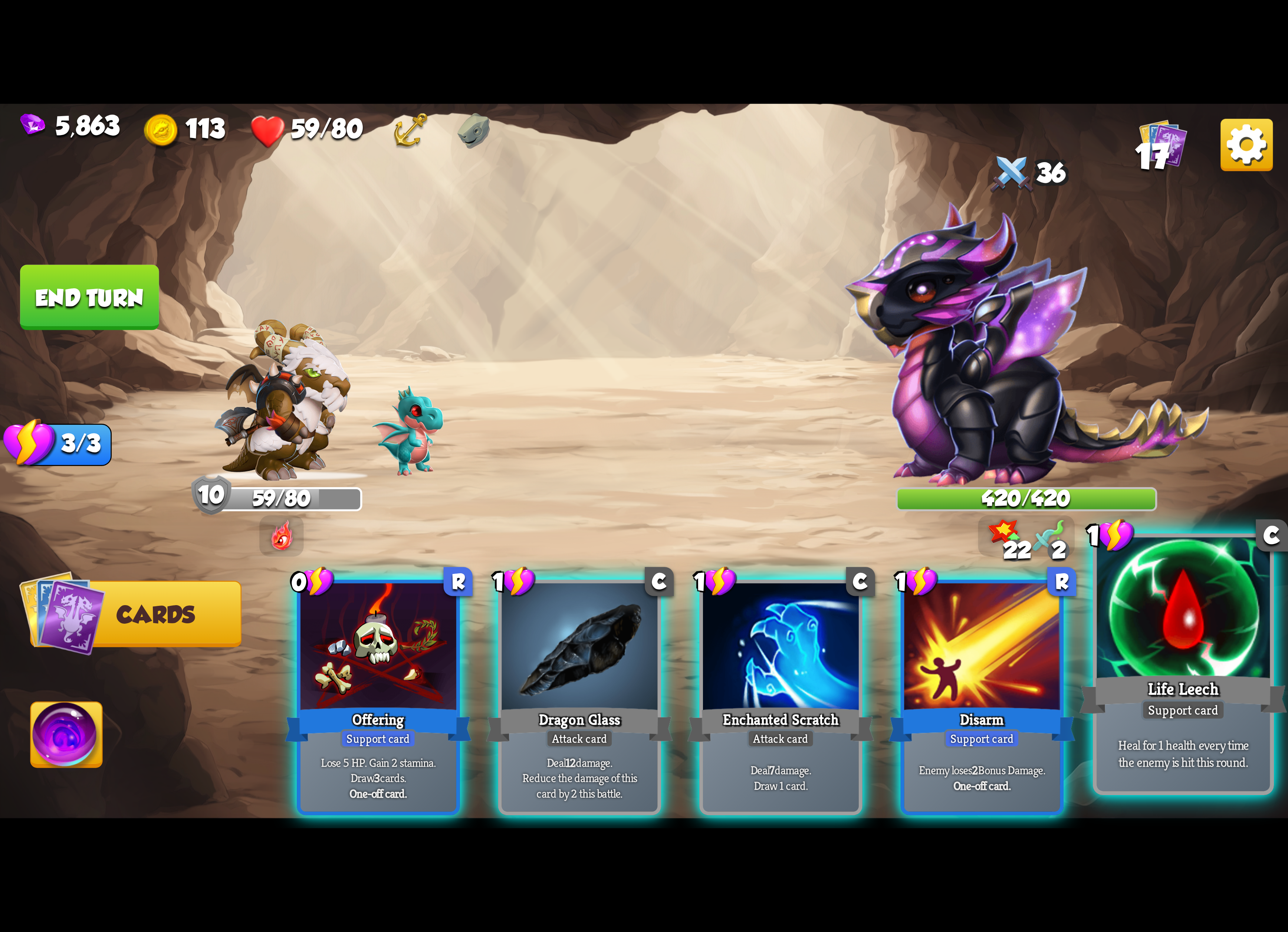
click at [1179, 626] on div at bounding box center [1183, 610] width 173 height 146
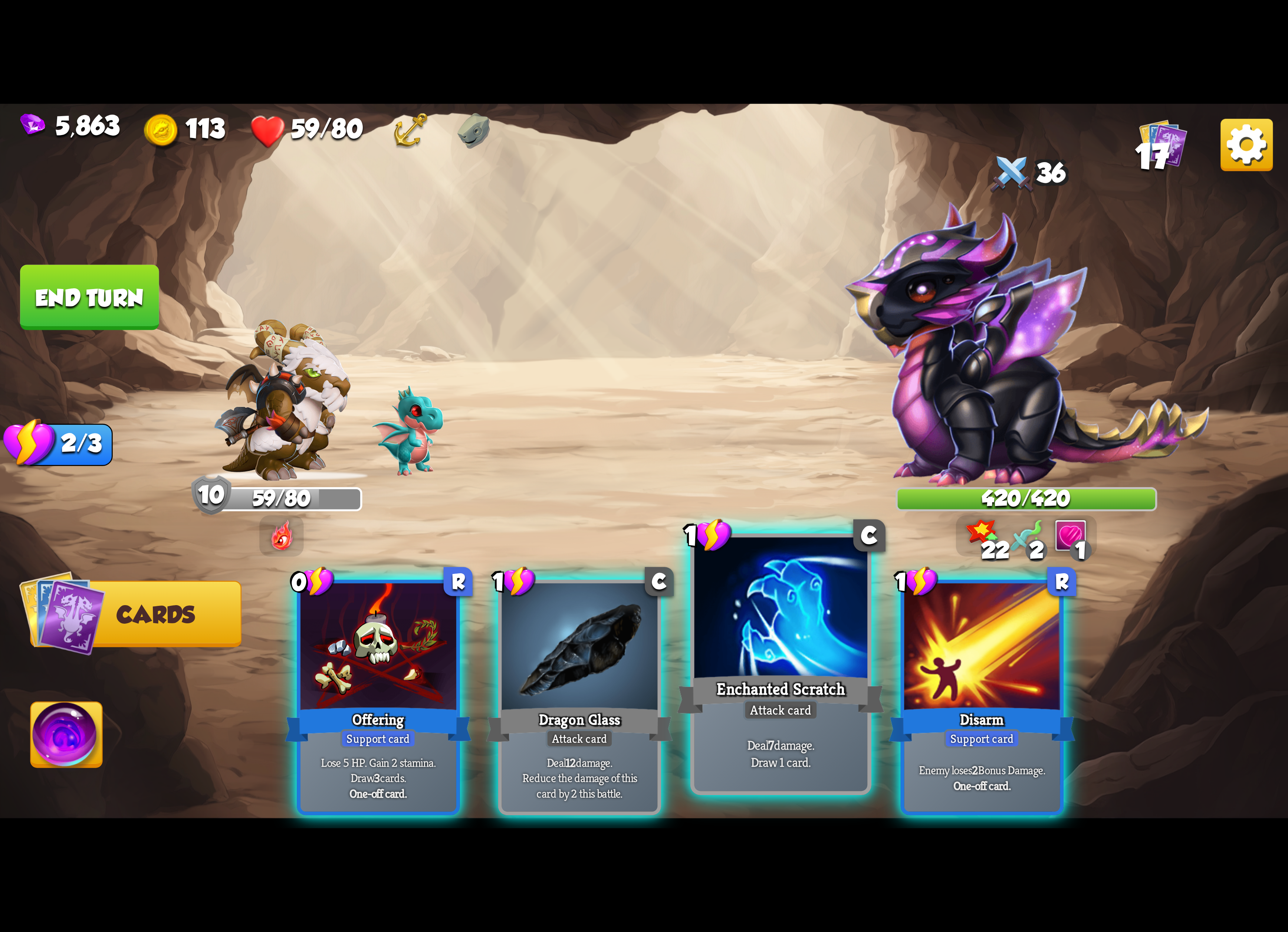
click at [719, 612] on div at bounding box center [780, 610] width 173 height 146
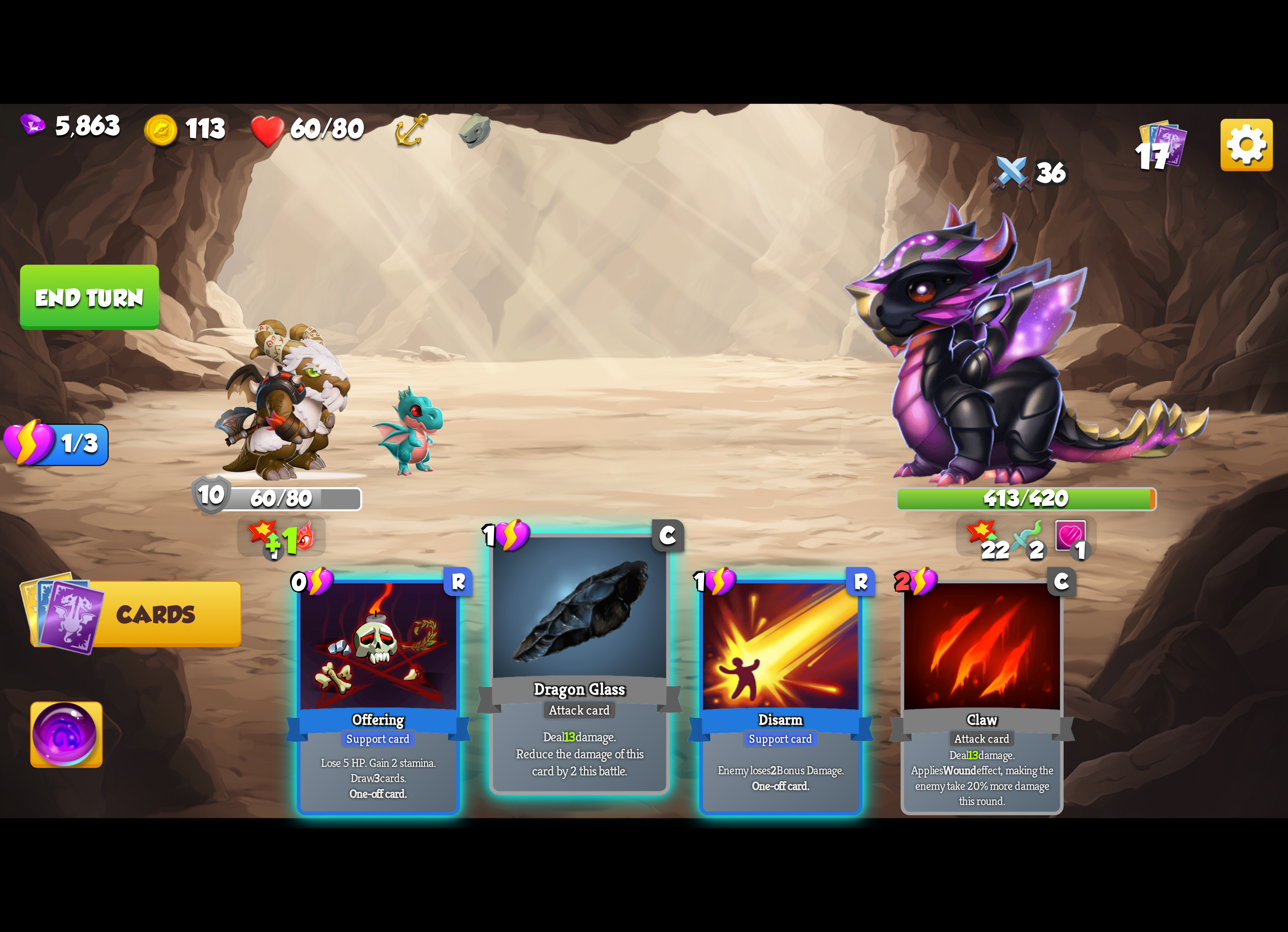
click at [593, 614] on div at bounding box center [579, 610] width 173 height 146
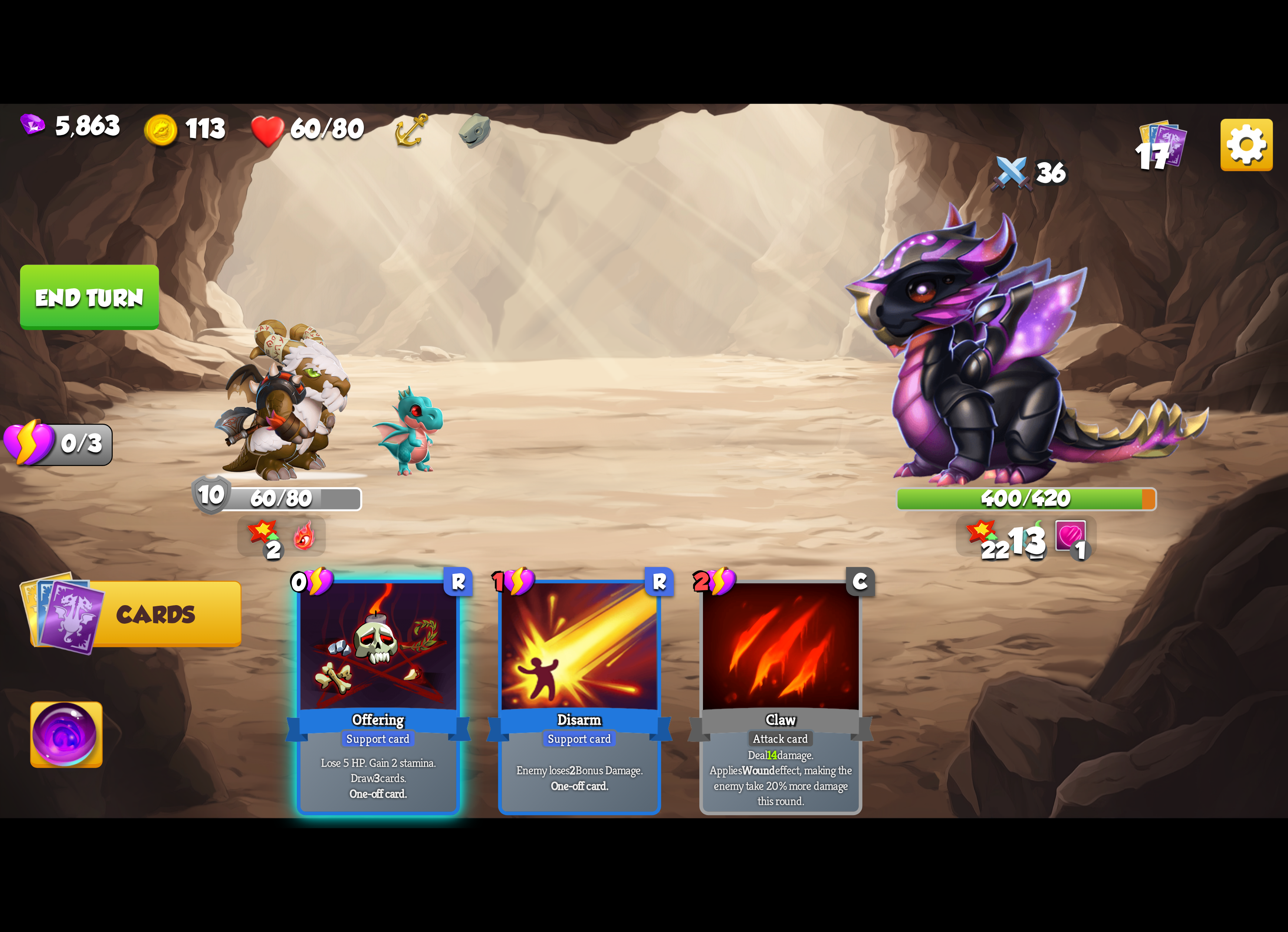
click at [32, 708] on button "Abilities" at bounding box center [67, 735] width 73 height 67
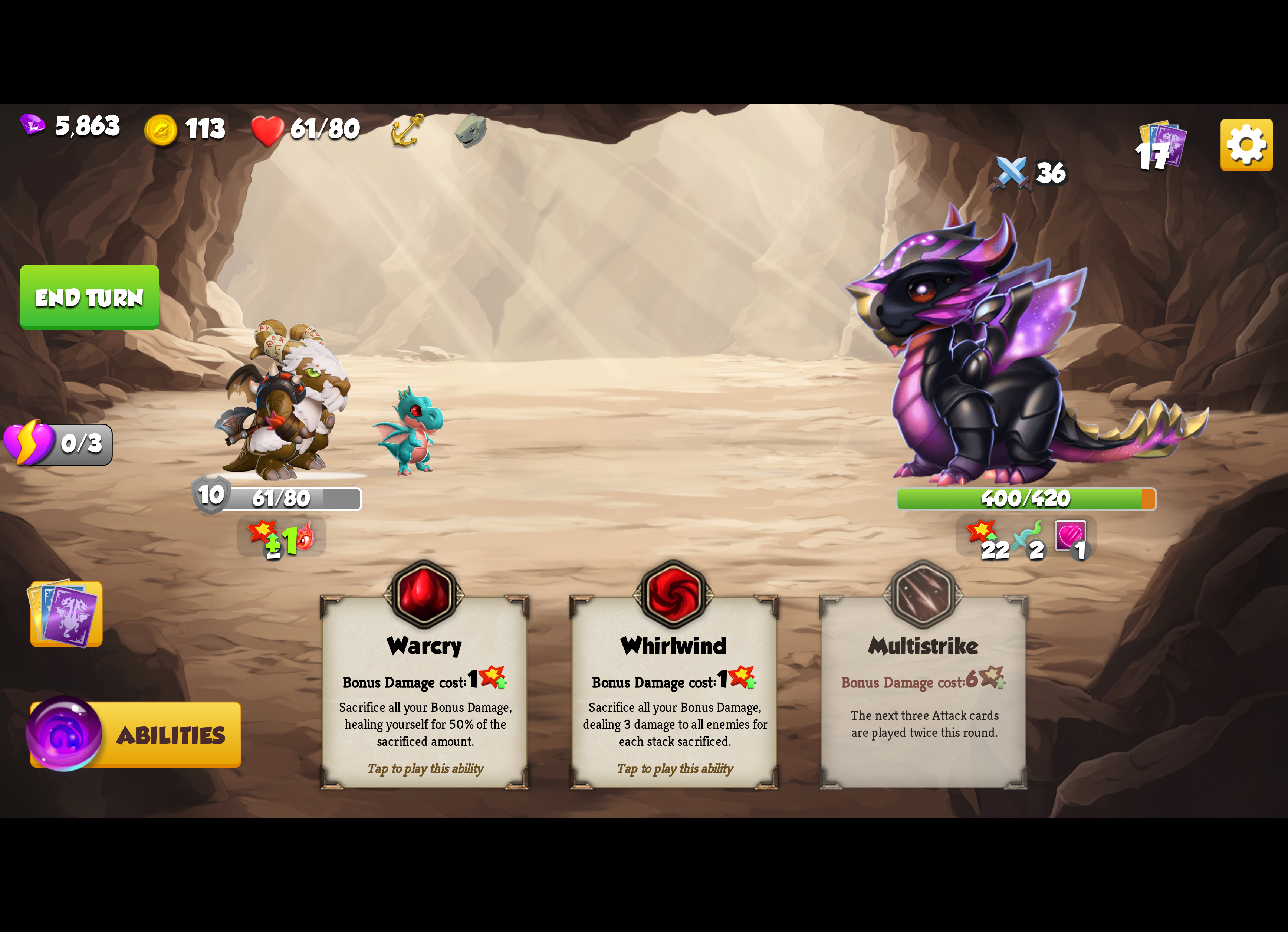
click at [395, 635] on img at bounding box center [423, 594] width 82 height 84
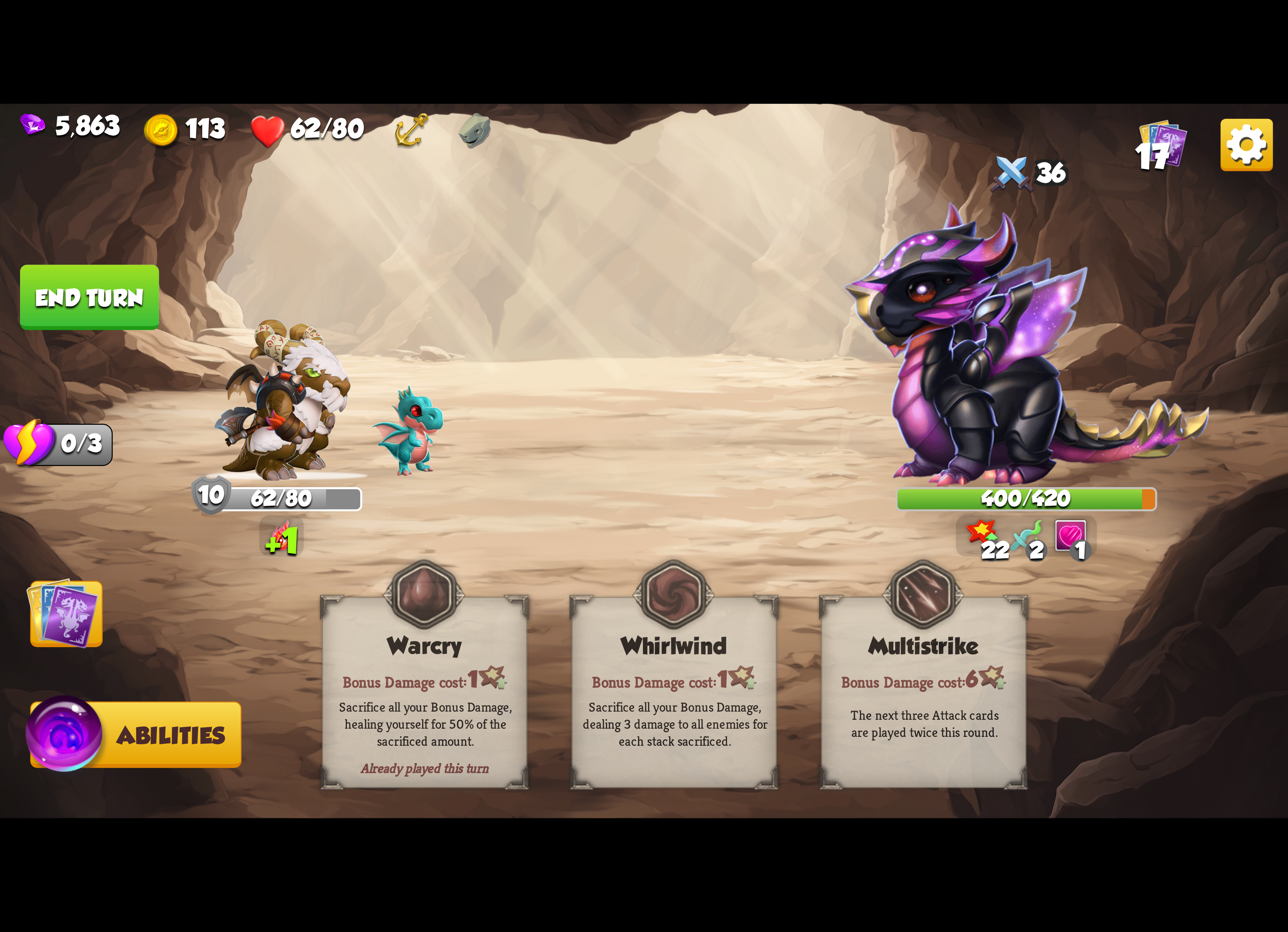
click at [64, 603] on img at bounding box center [63, 613] width 73 height 73
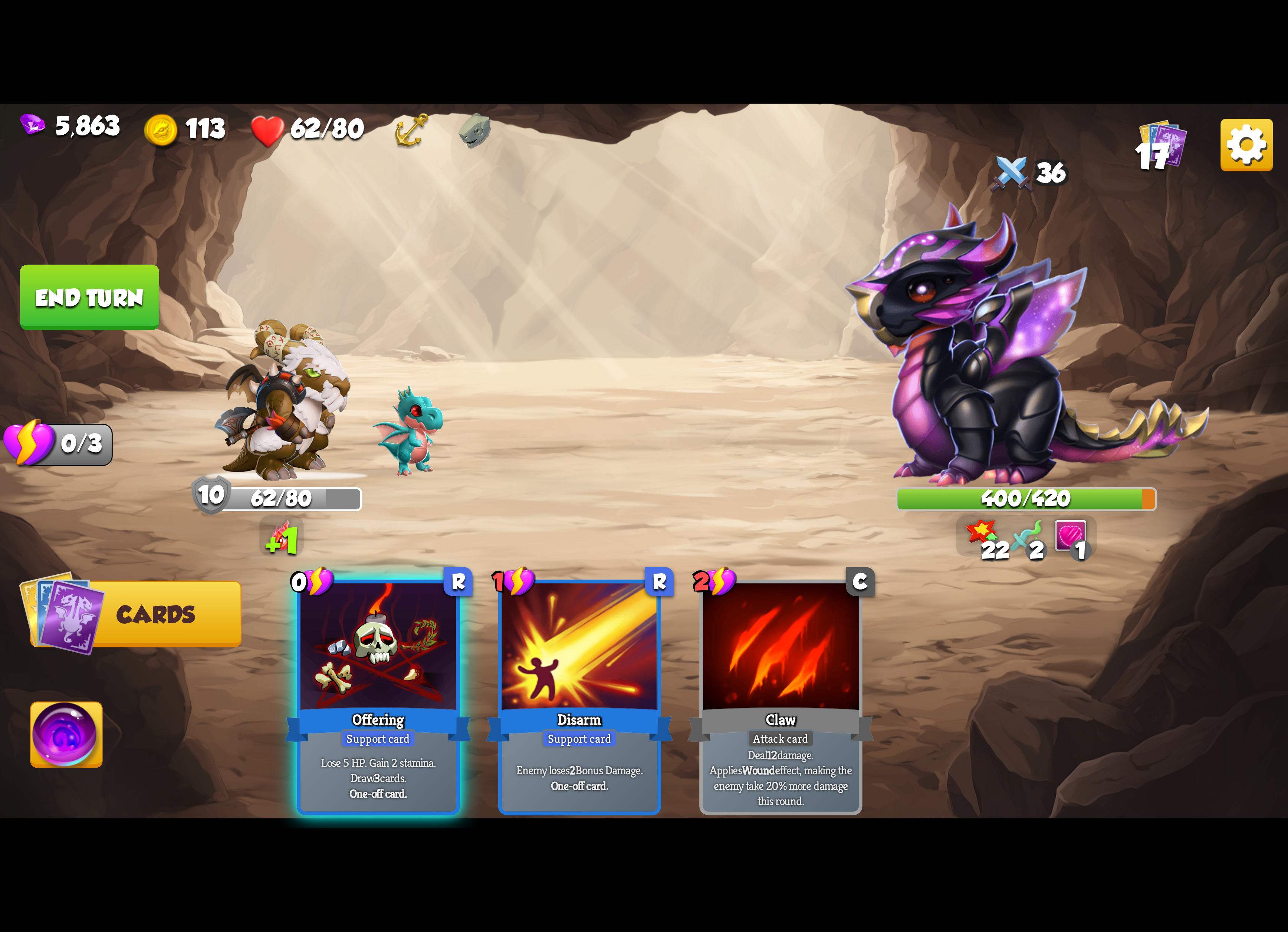
click at [60, 335] on img at bounding box center [644, 466] width 1288 height 724
click at [87, 323] on button "End turn" at bounding box center [89, 297] width 140 height 66
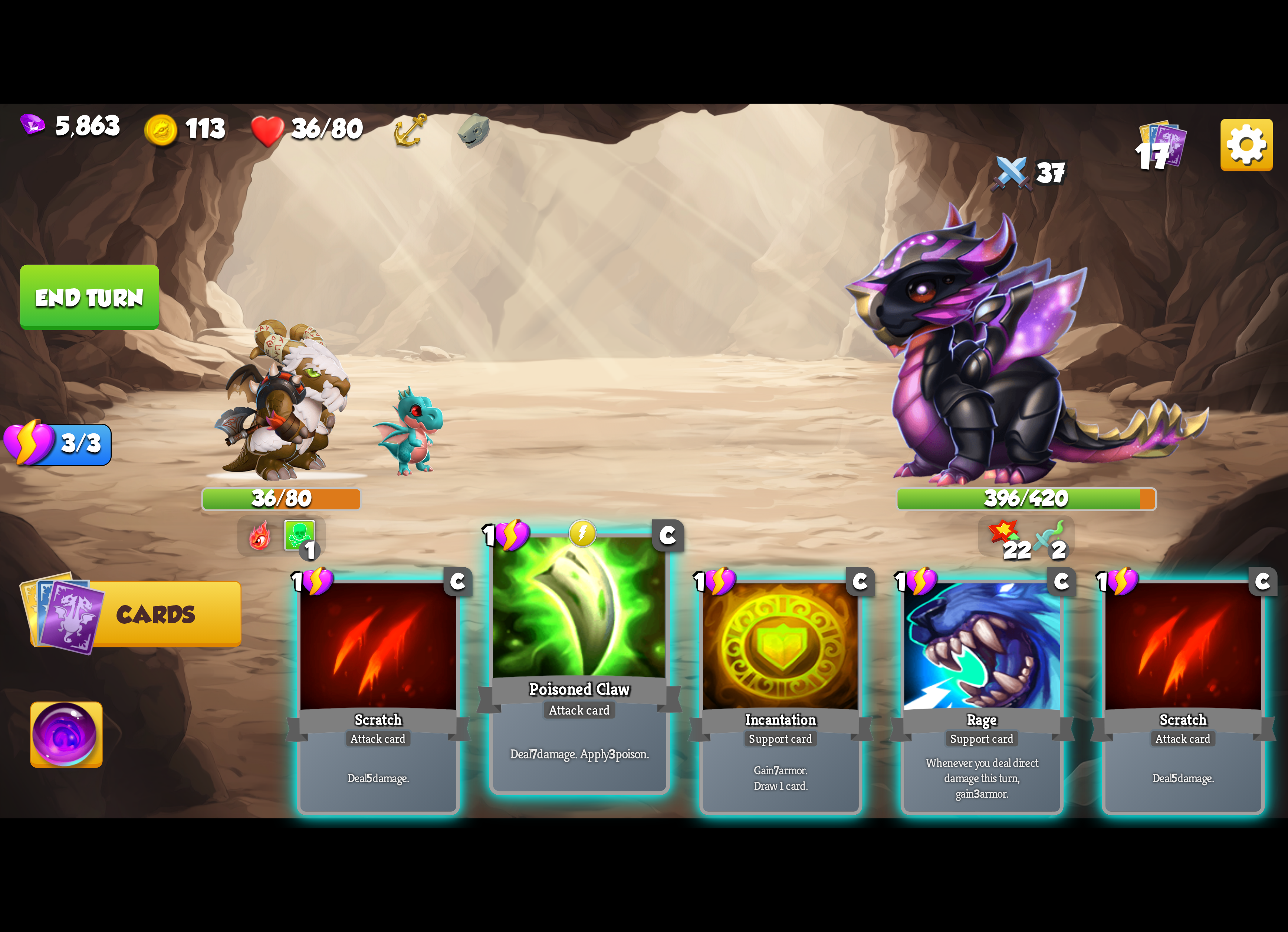
click at [531, 633] on div at bounding box center [579, 610] width 173 height 146
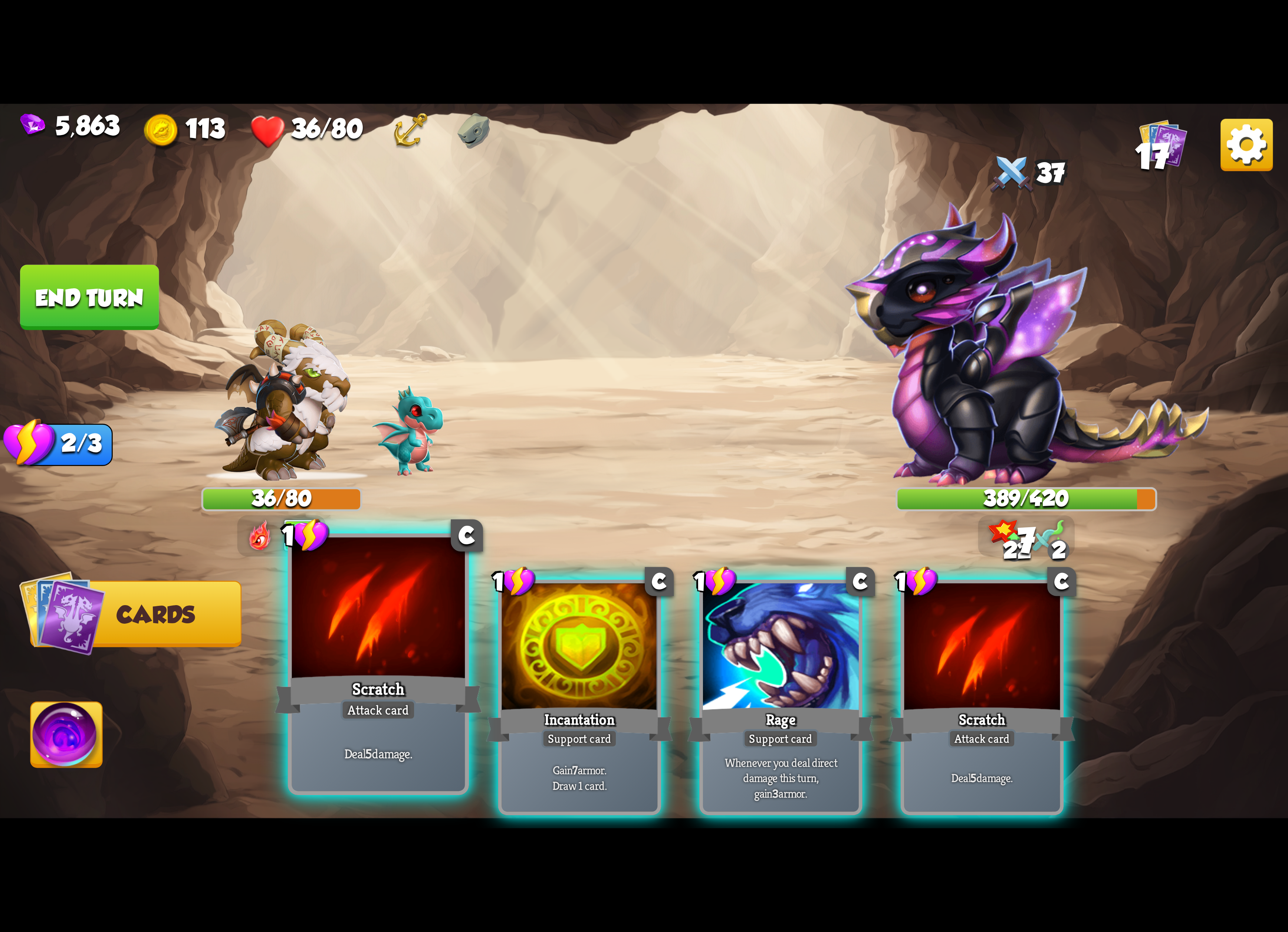
click at [405, 666] on div at bounding box center [378, 610] width 173 height 146
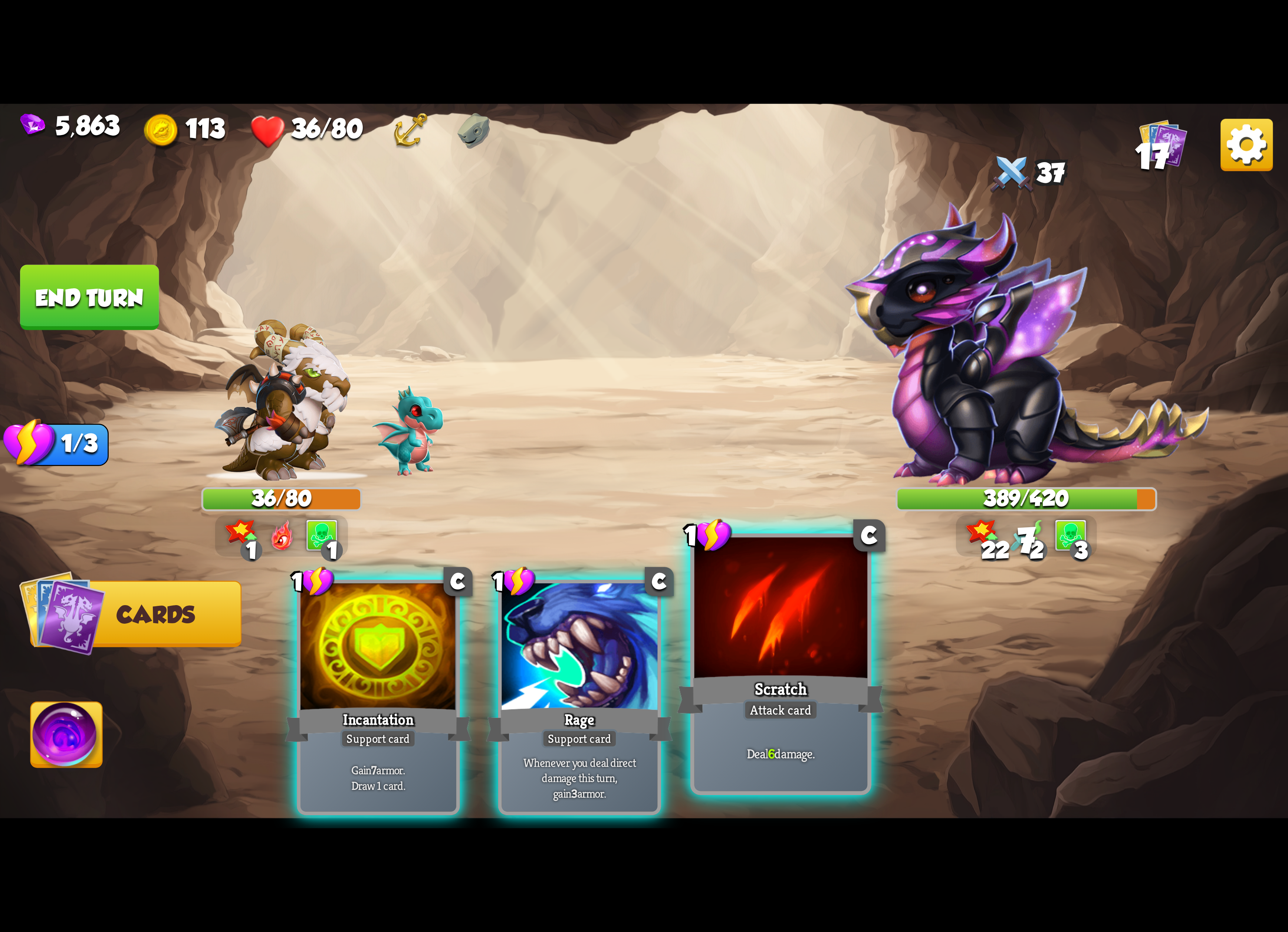
click at [752, 673] on div "Scratch" at bounding box center [781, 694] width 208 height 46
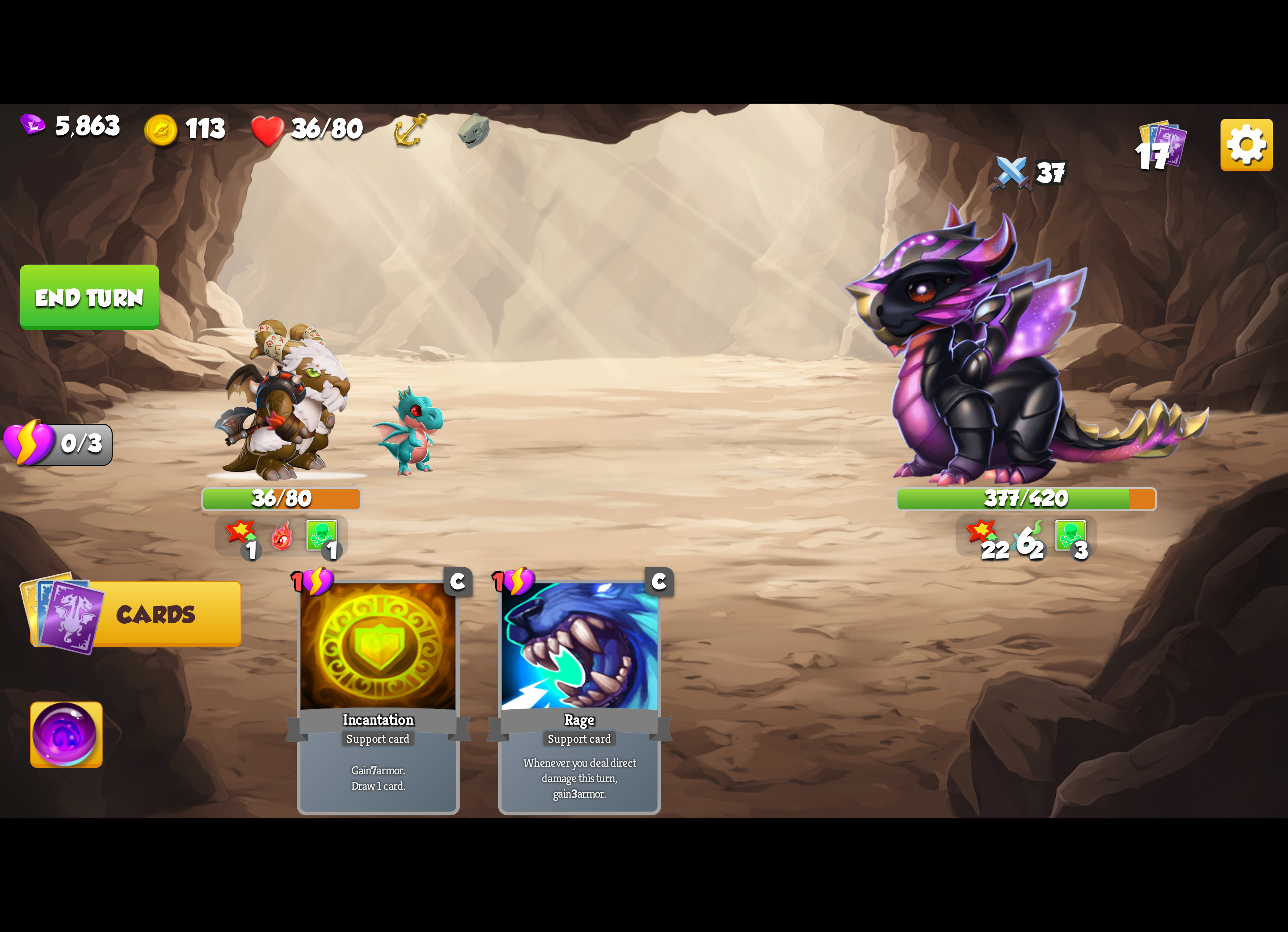
click at [1237, 147] on img at bounding box center [1246, 144] width 52 height 52
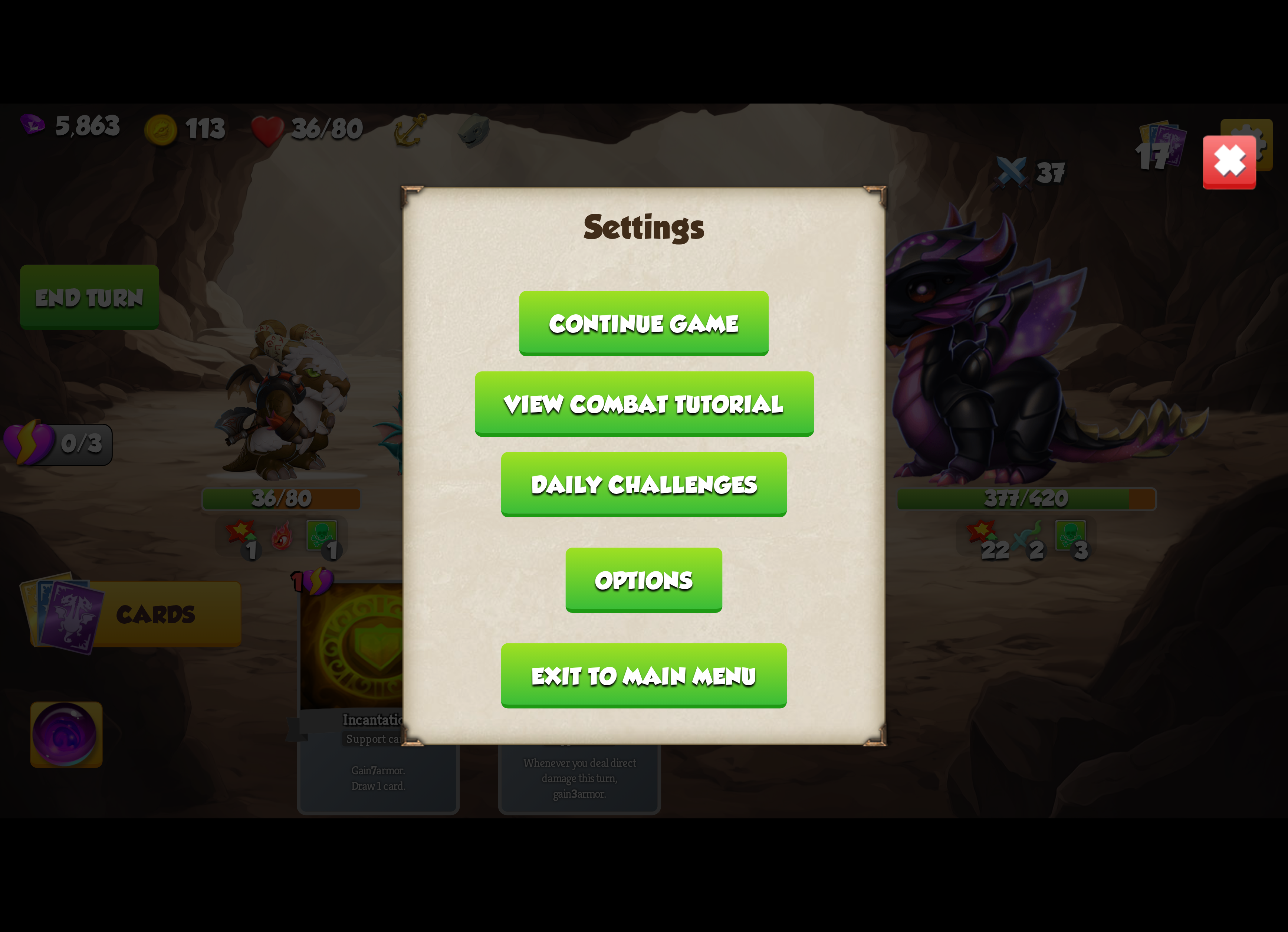
click at [669, 648] on button "Exit to main menu" at bounding box center [644, 675] width 285 height 66
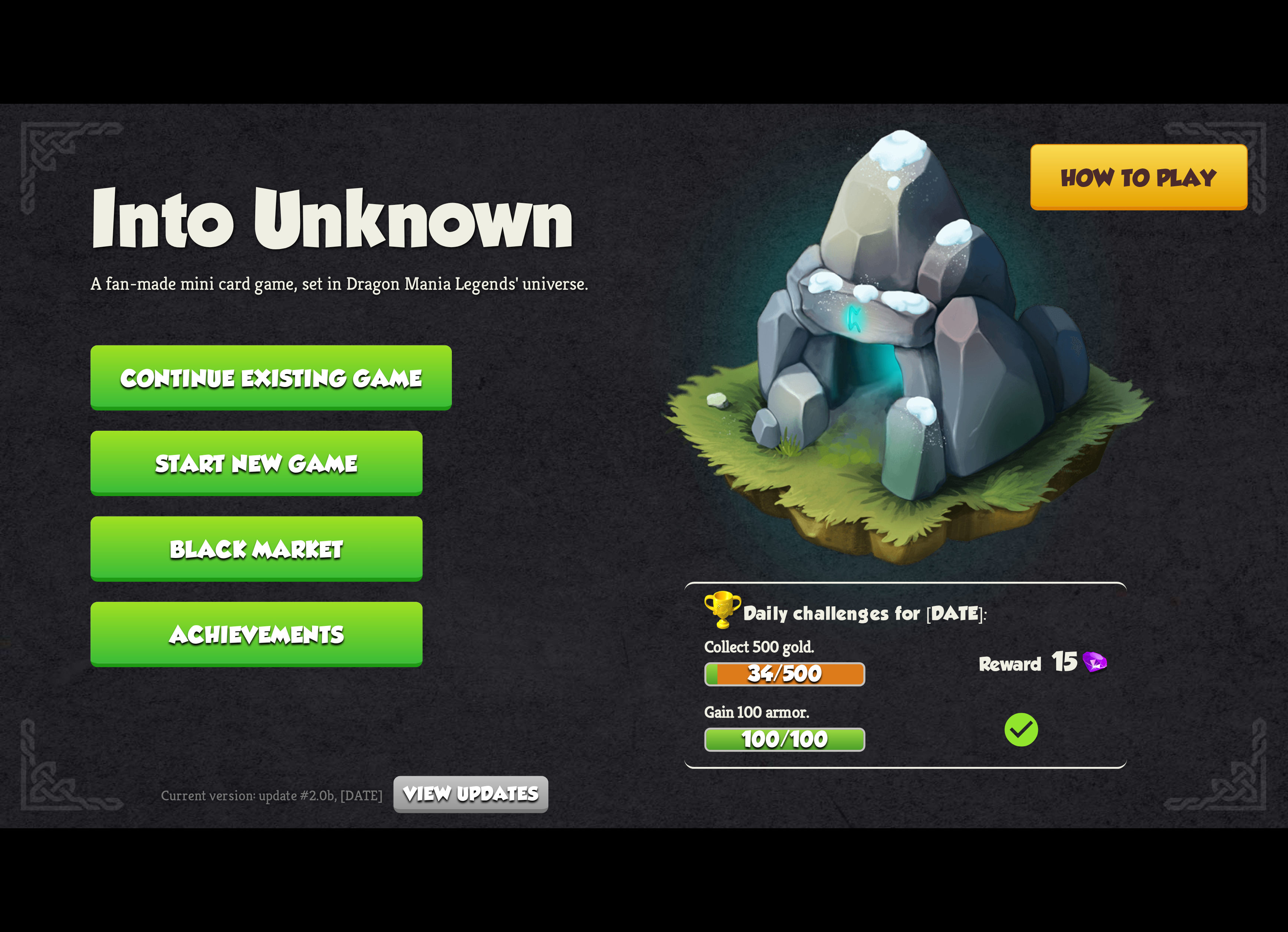
click at [335, 369] on button "Continue existing game" at bounding box center [271, 377] width 362 height 66
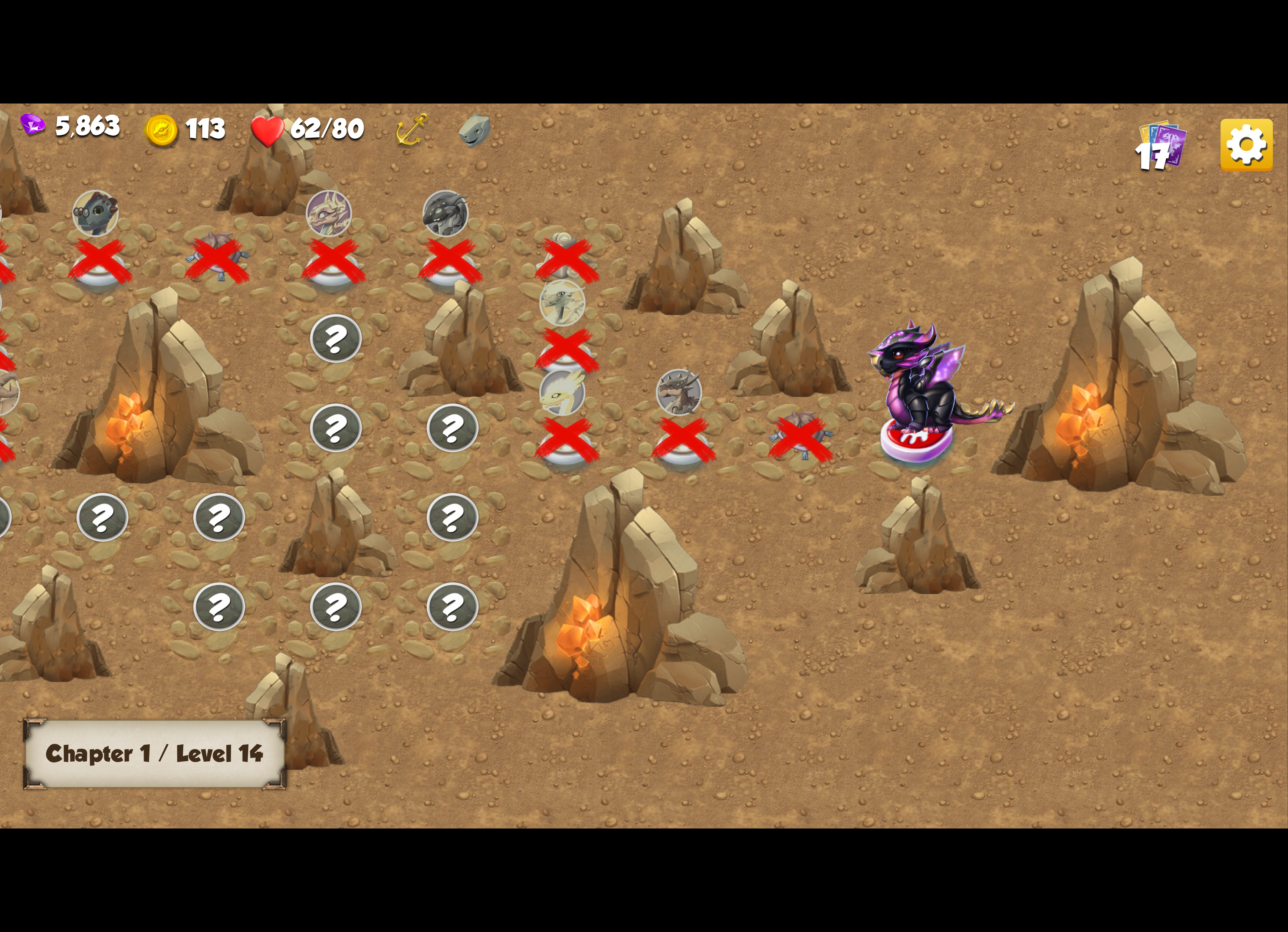
click at [899, 421] on img at bounding box center [941, 375] width 149 height 117
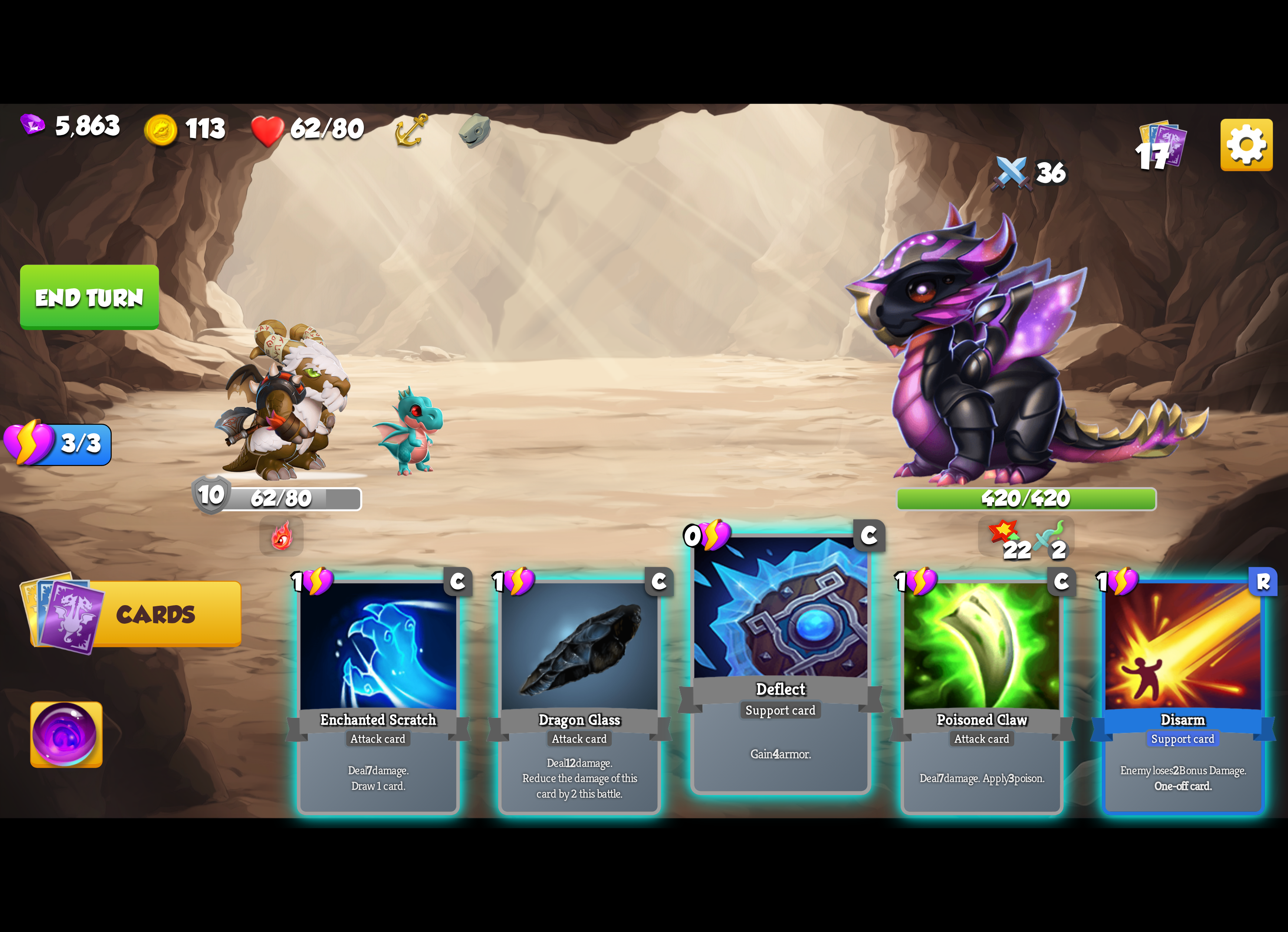
click at [817, 612] on div at bounding box center [780, 610] width 173 height 146
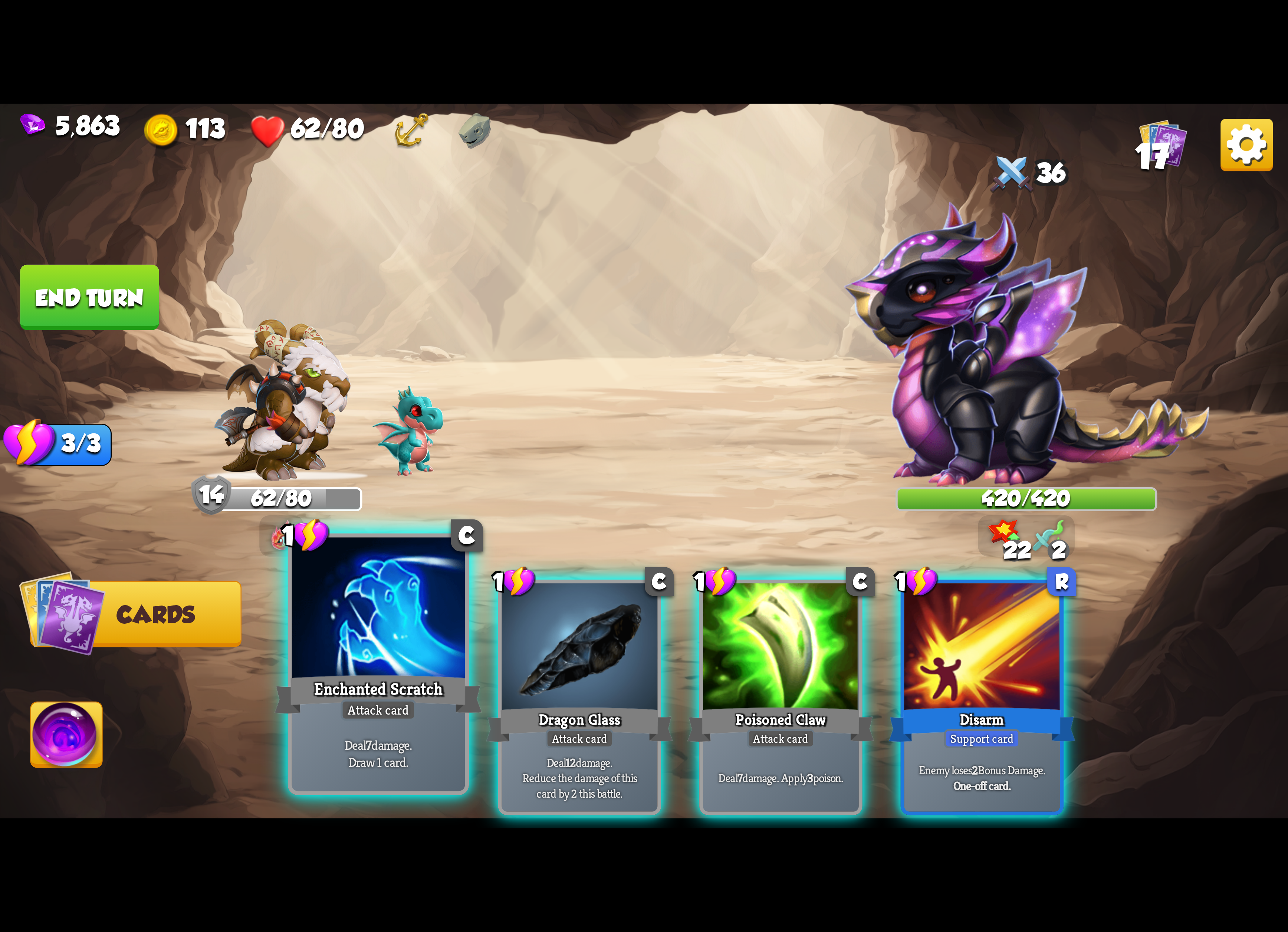
click at [347, 636] on div at bounding box center [378, 610] width 173 height 146
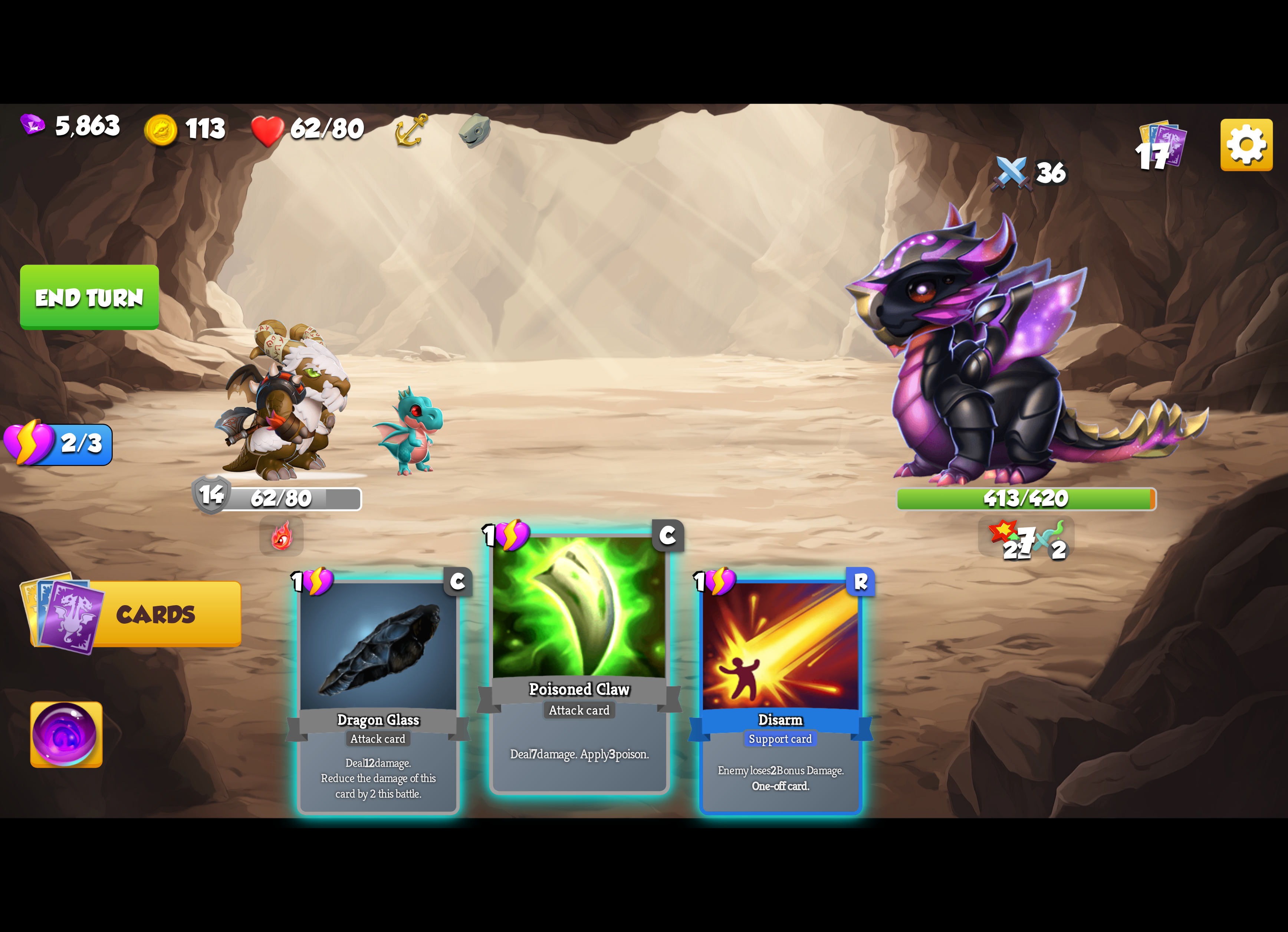
click at [503, 599] on div at bounding box center [579, 610] width 173 height 146
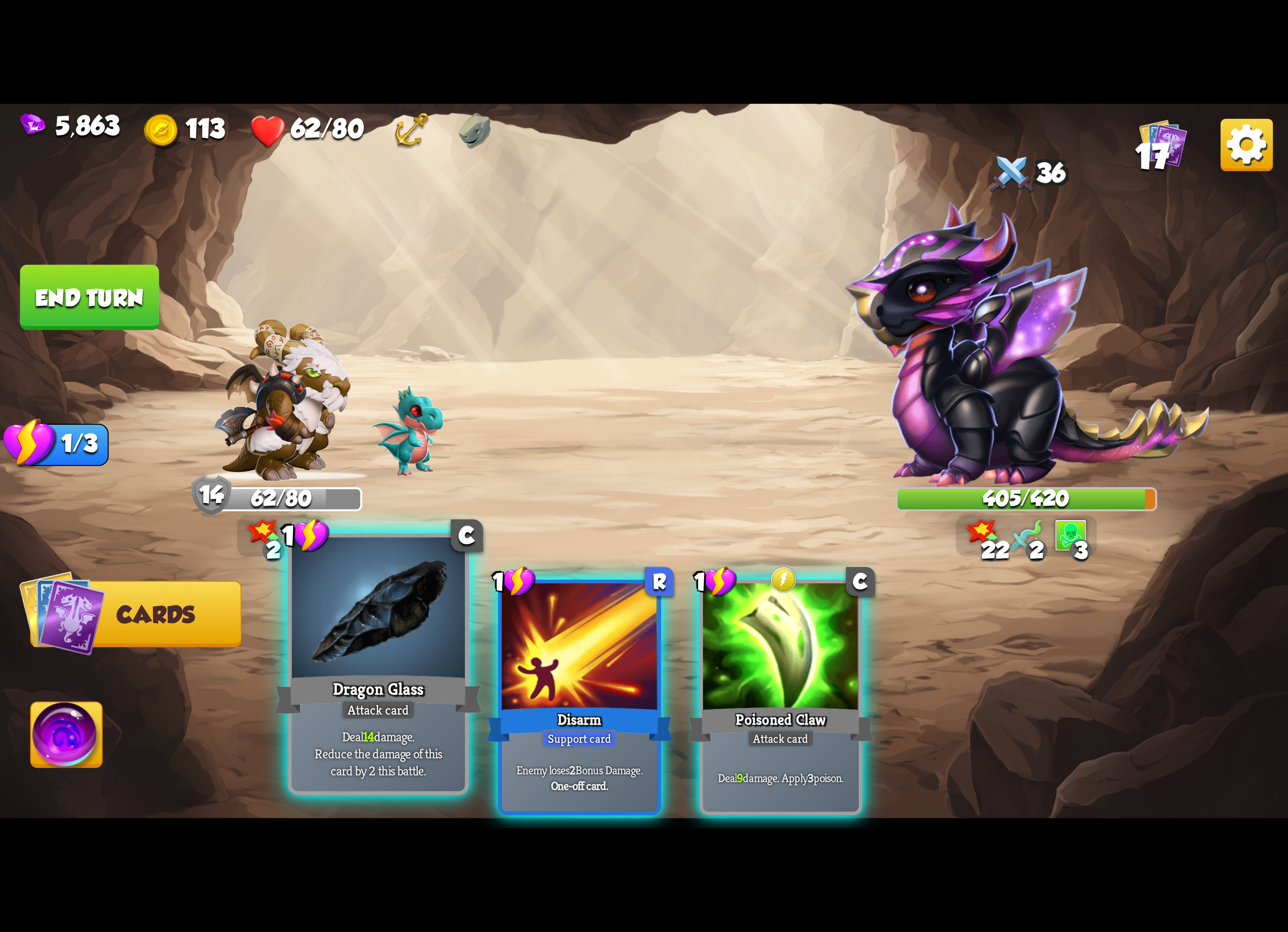
click at [349, 623] on div at bounding box center [378, 610] width 173 height 146
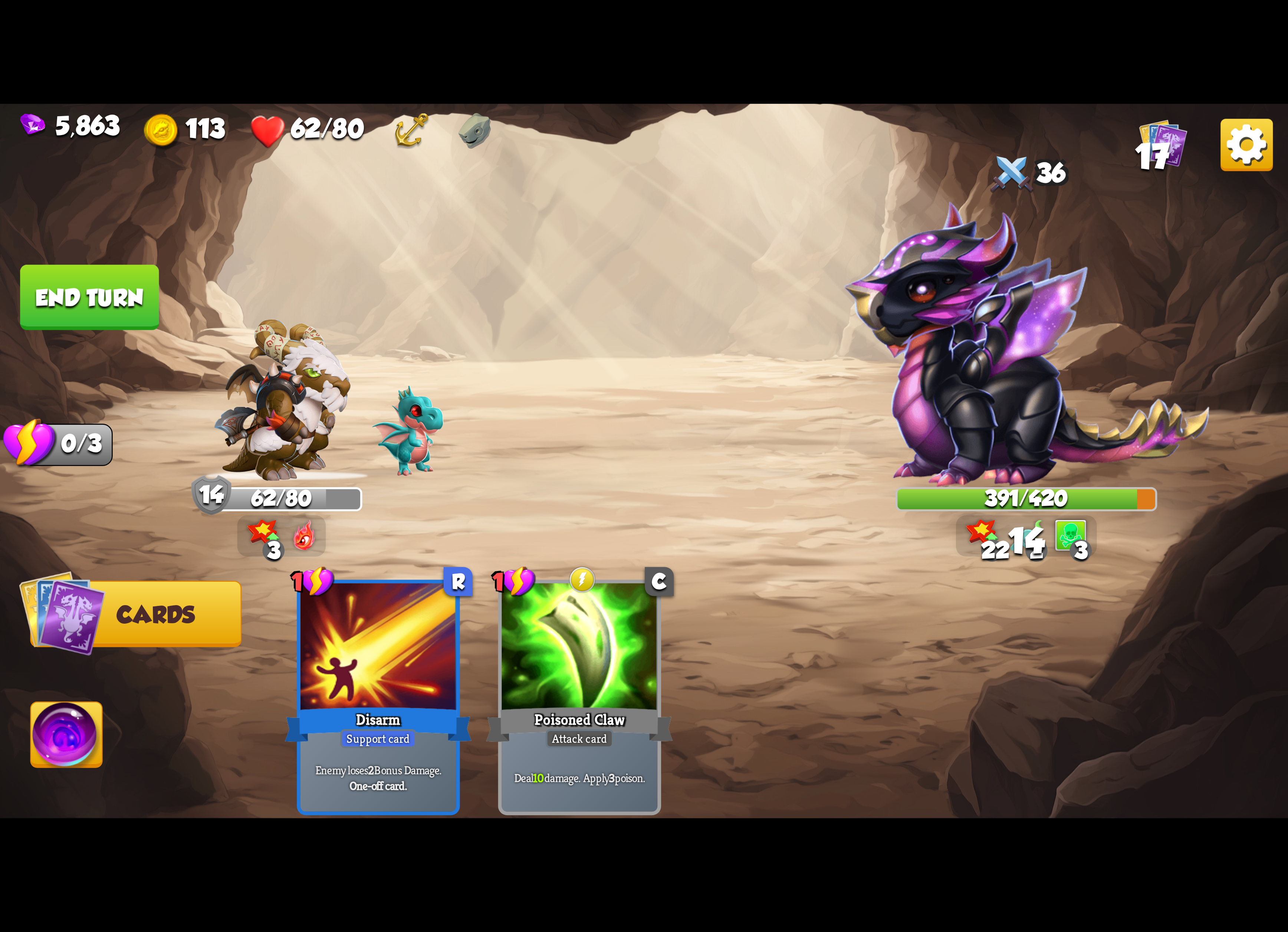
click at [28, 731] on img at bounding box center [644, 466] width 1288 height 724
click at [78, 711] on img at bounding box center [67, 738] width 72 height 73
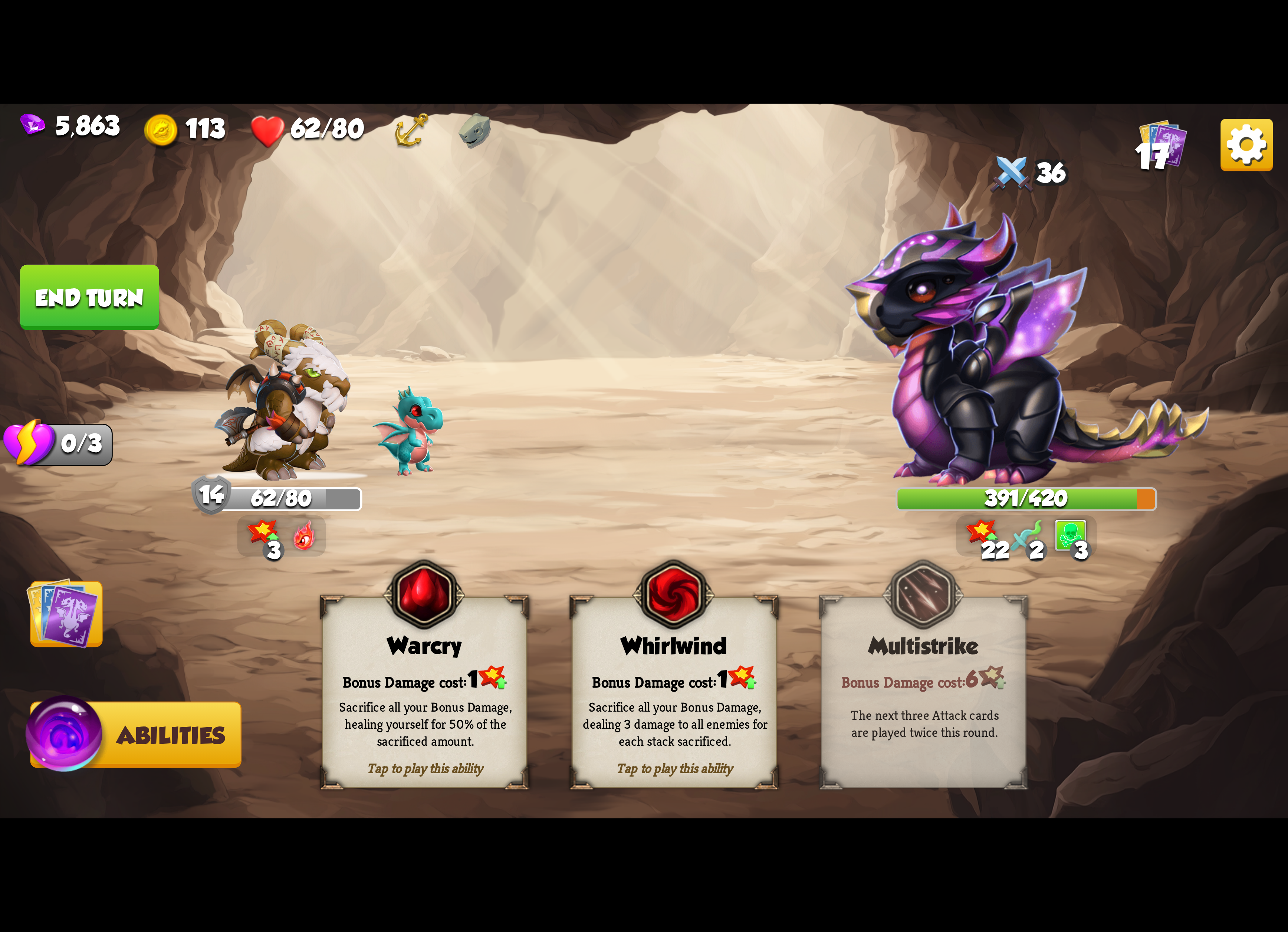
click at [422, 650] on div "Warcry" at bounding box center [424, 646] width 203 height 26
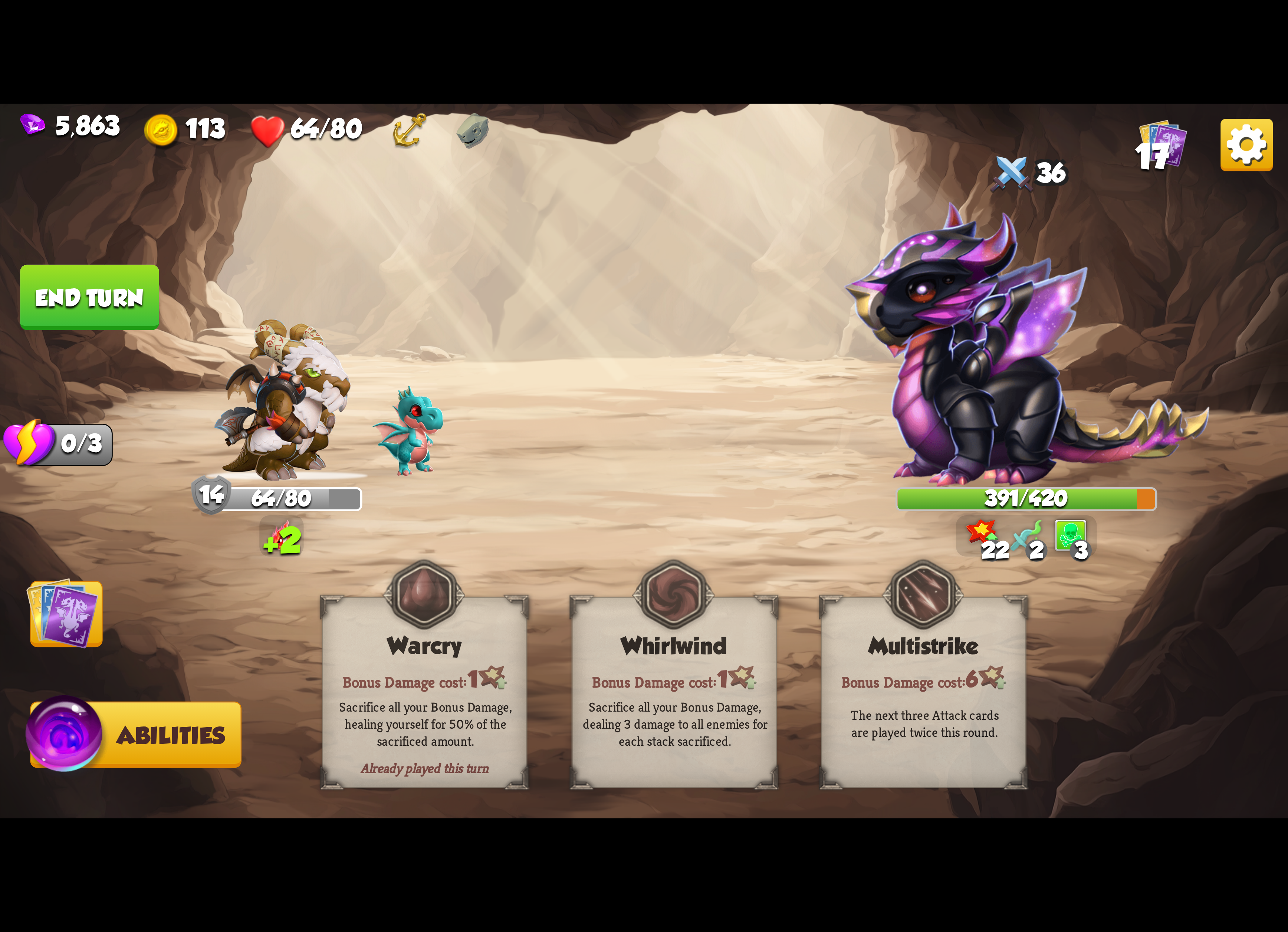
click at [90, 633] on img at bounding box center [63, 613] width 73 height 73
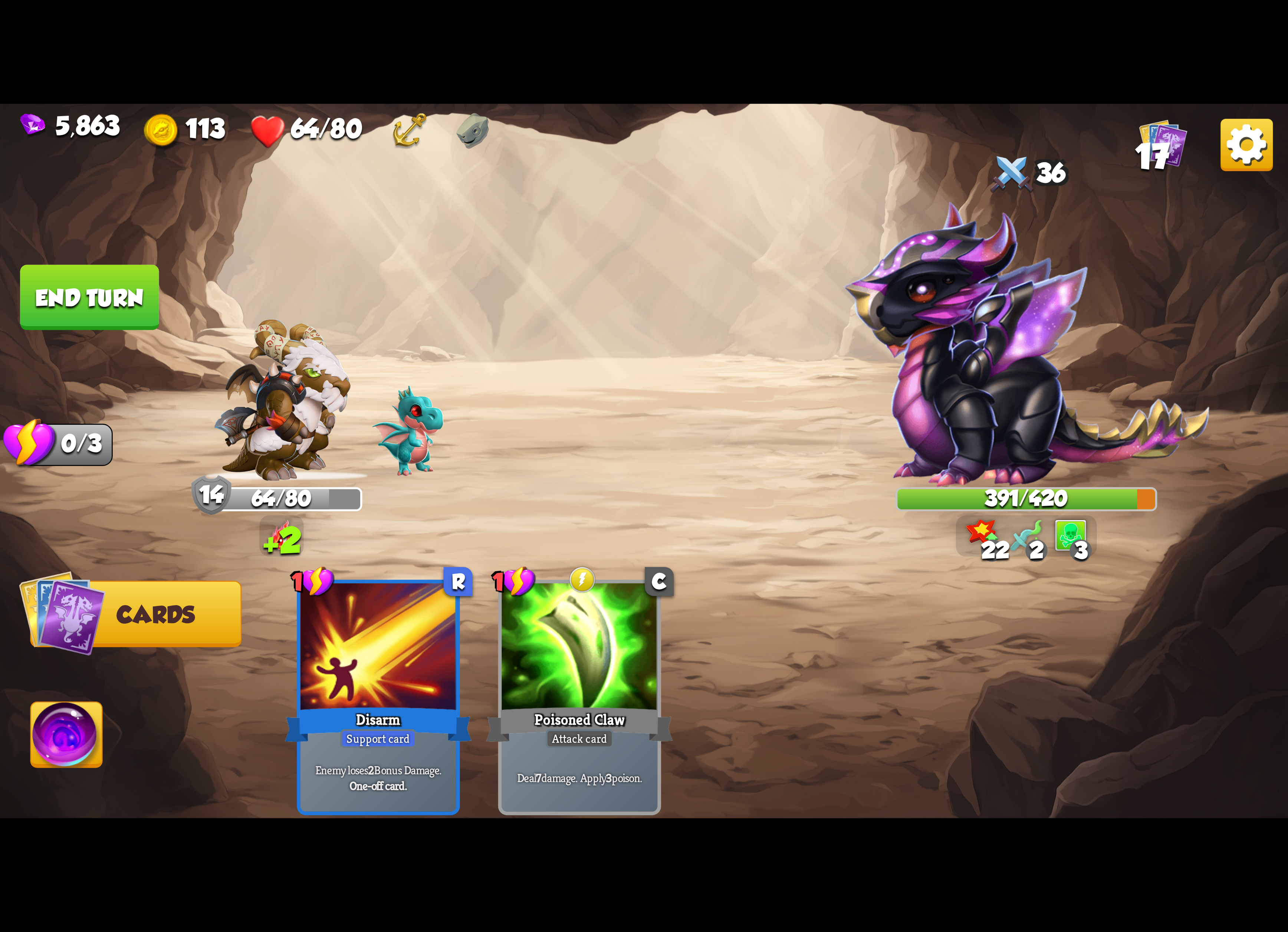
click at [70, 279] on button "End turn" at bounding box center [89, 297] width 142 height 67
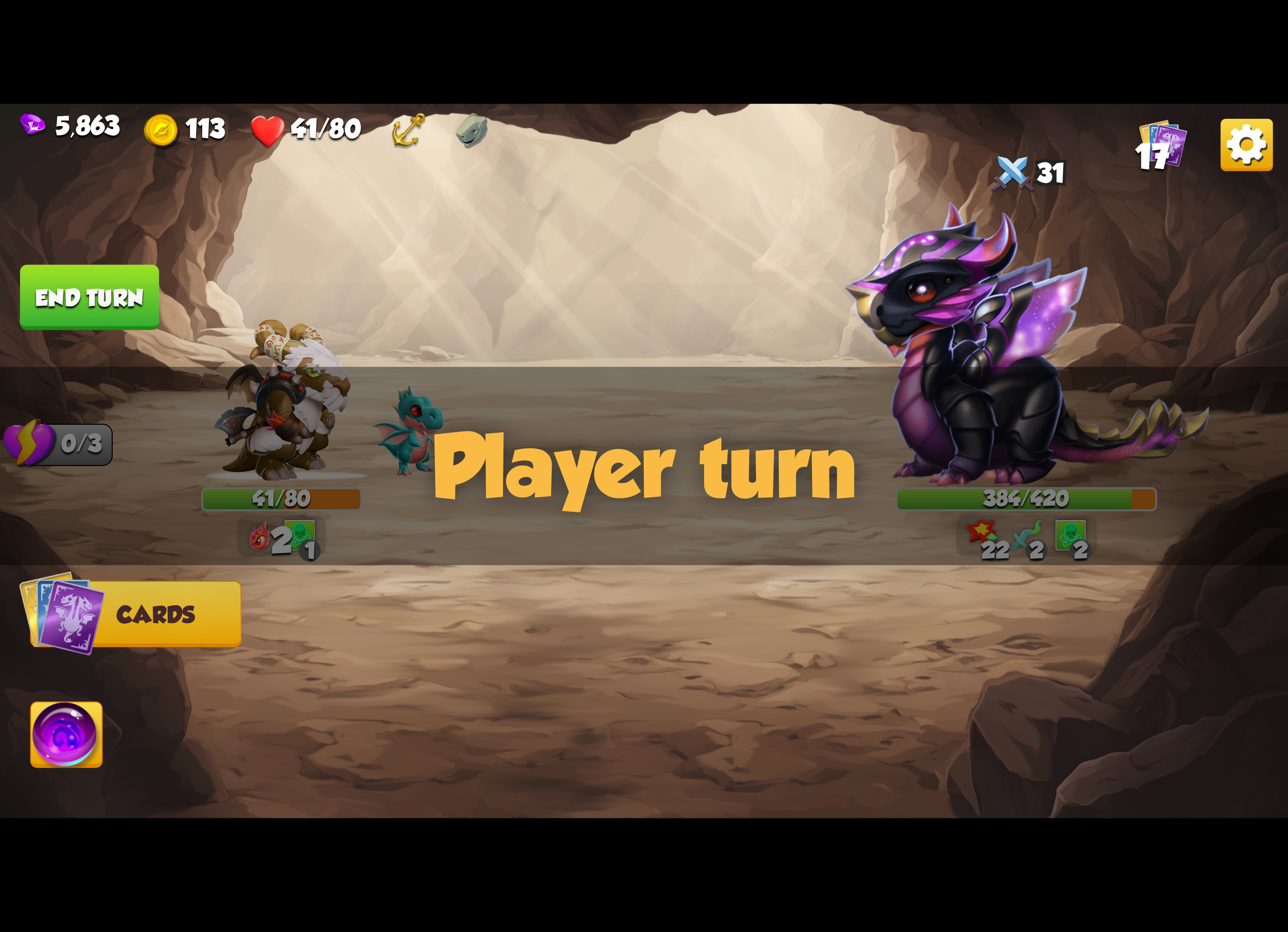
click at [1230, 144] on img at bounding box center [1246, 144] width 52 height 52
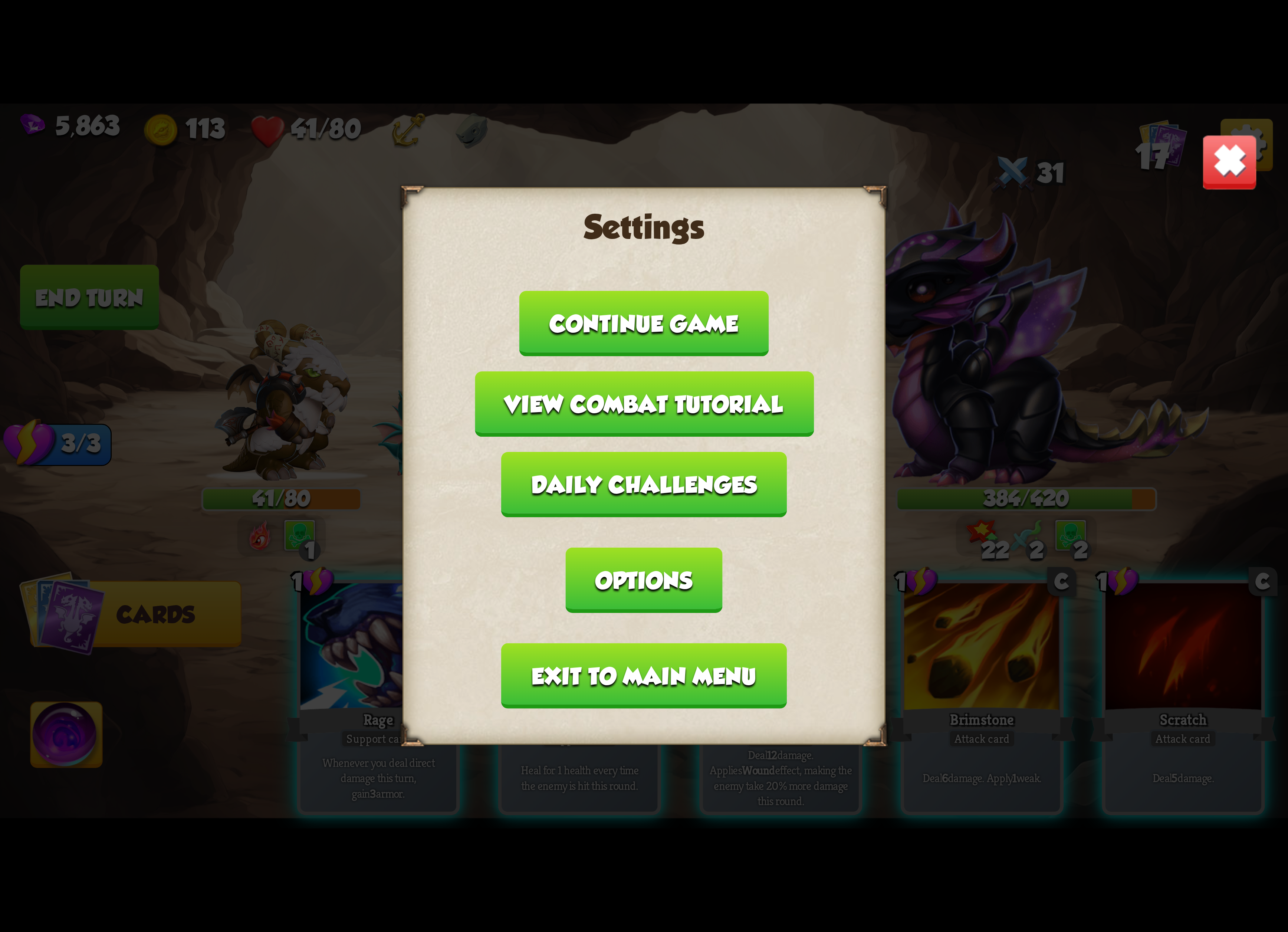
click at [661, 643] on button "Exit to main menu" at bounding box center [644, 675] width 285 height 66
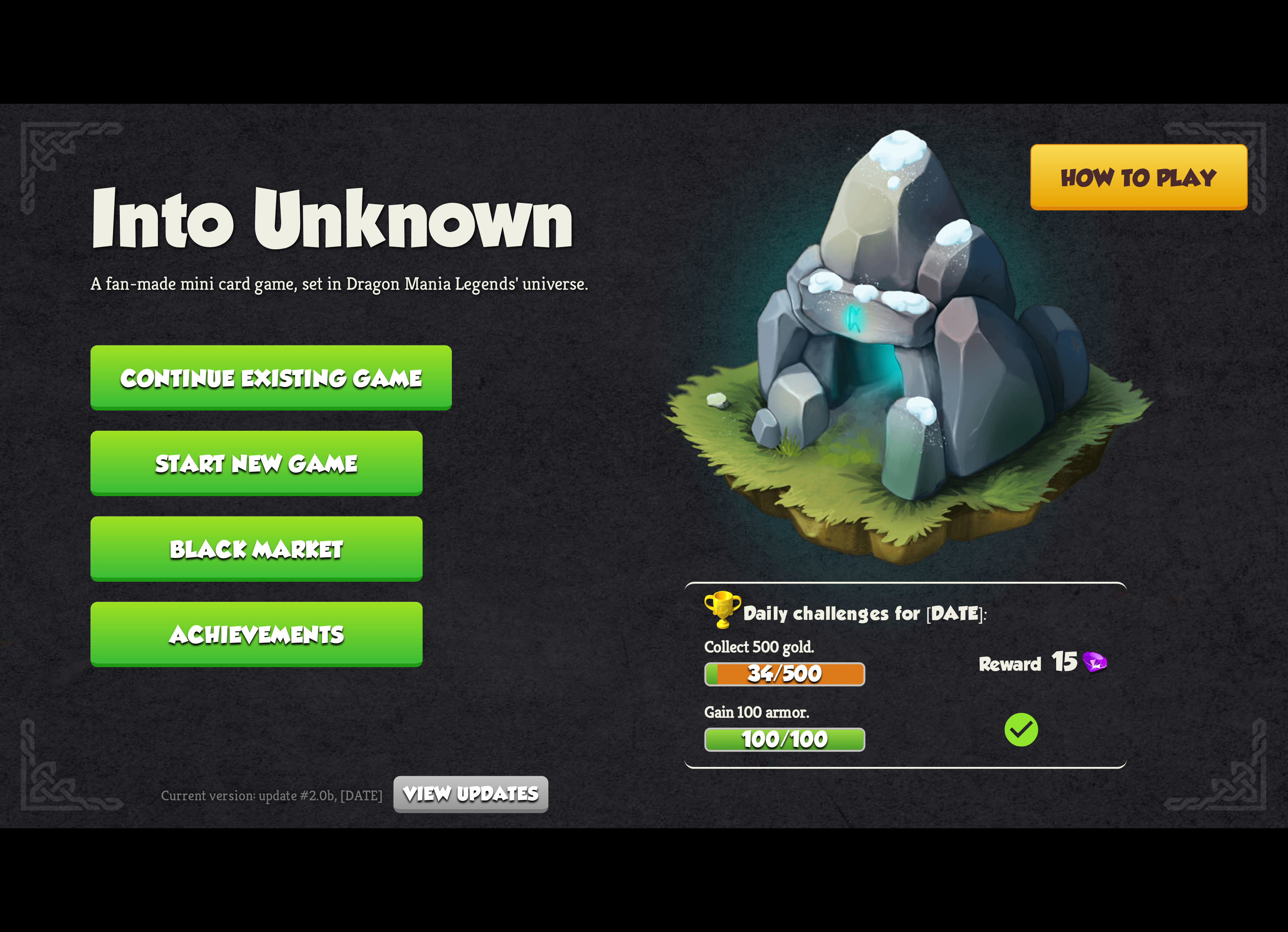
click at [378, 383] on button "Continue existing game" at bounding box center [271, 377] width 362 height 66
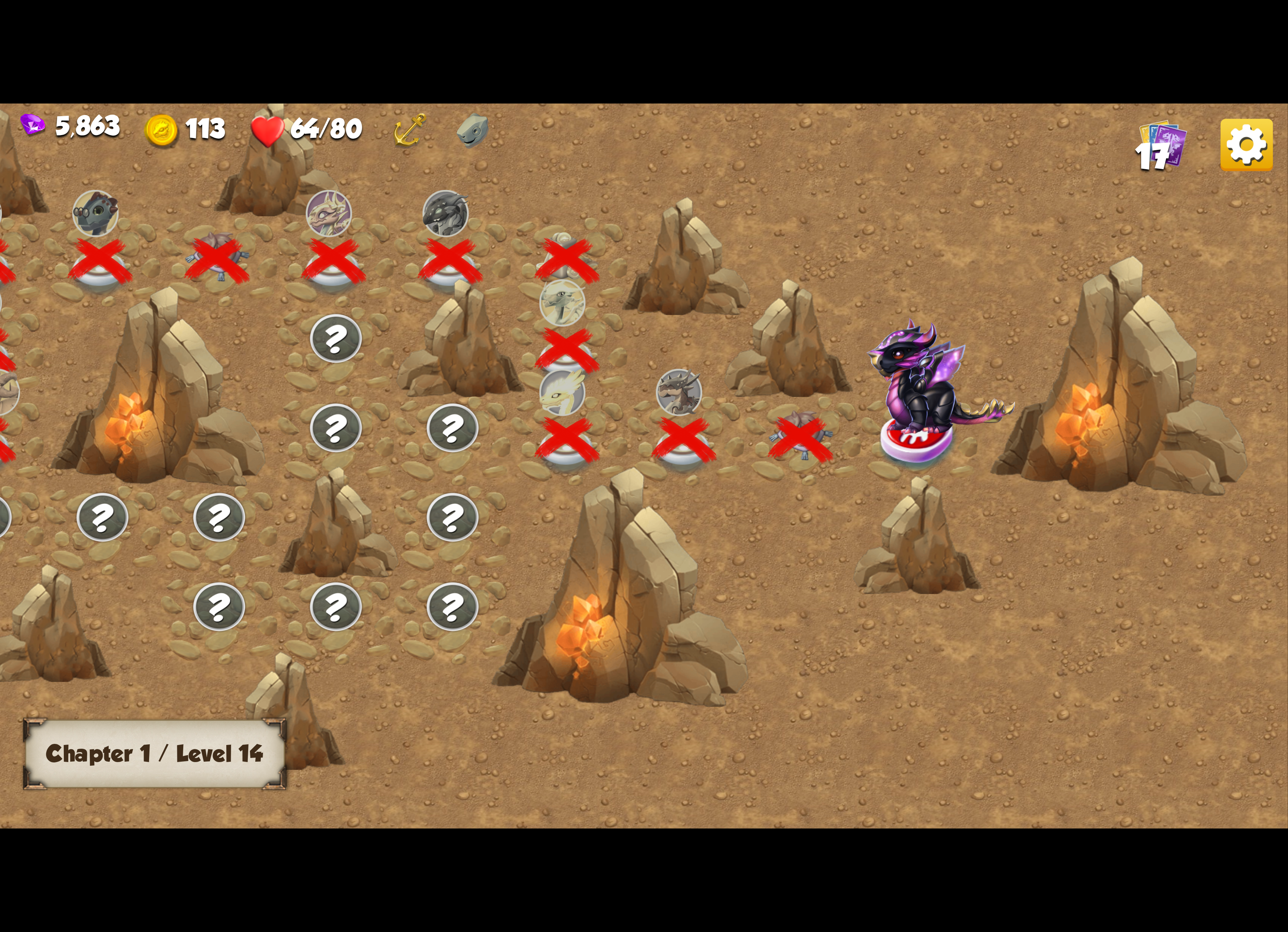
click at [907, 399] on img at bounding box center [941, 375] width 149 height 117
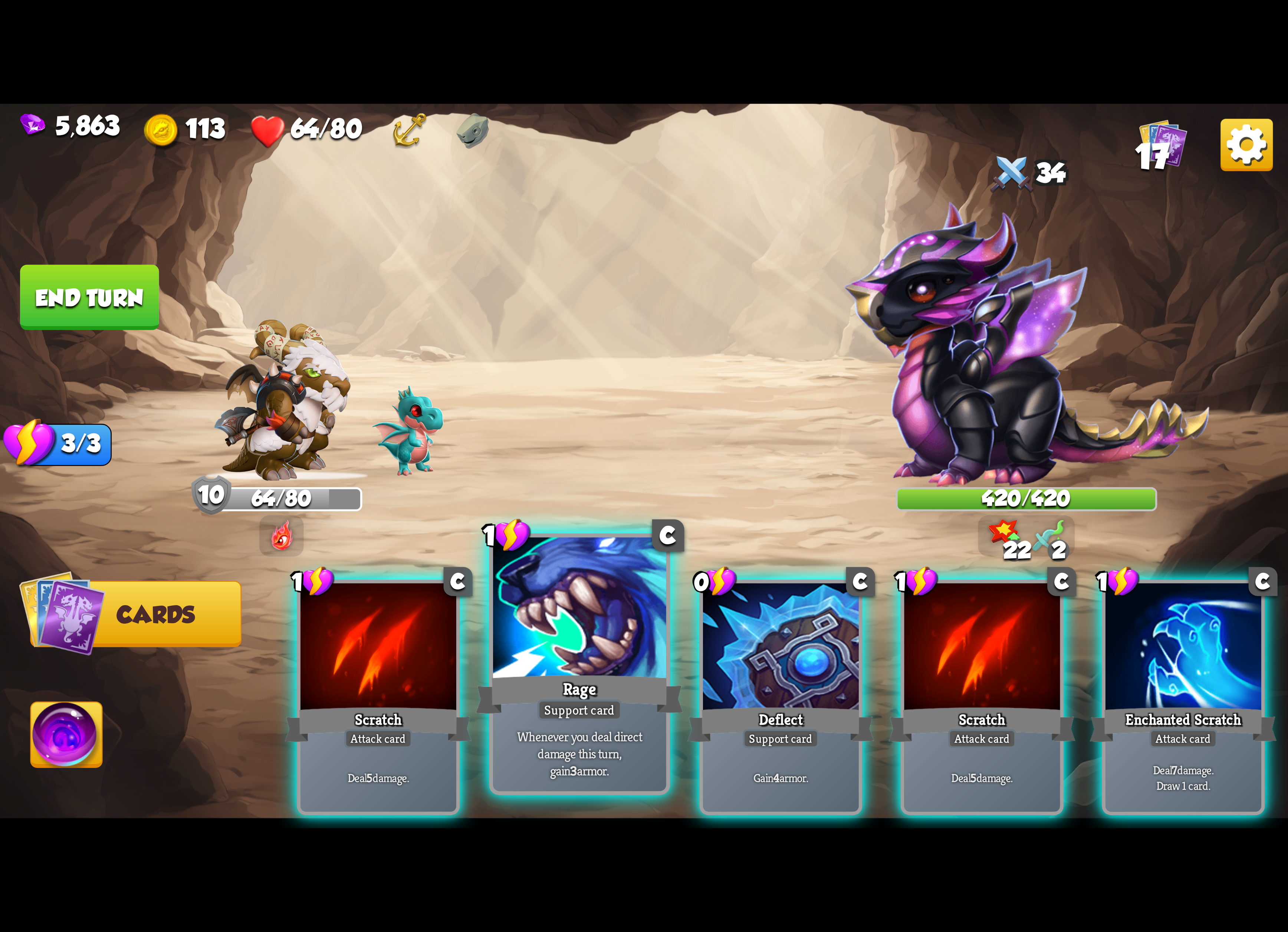
drag, startPoint x: 347, startPoint y: 626, endPoint x: 526, endPoint y: 604, distance: 180.3
click at [349, 626] on div at bounding box center [378, 649] width 156 height 131
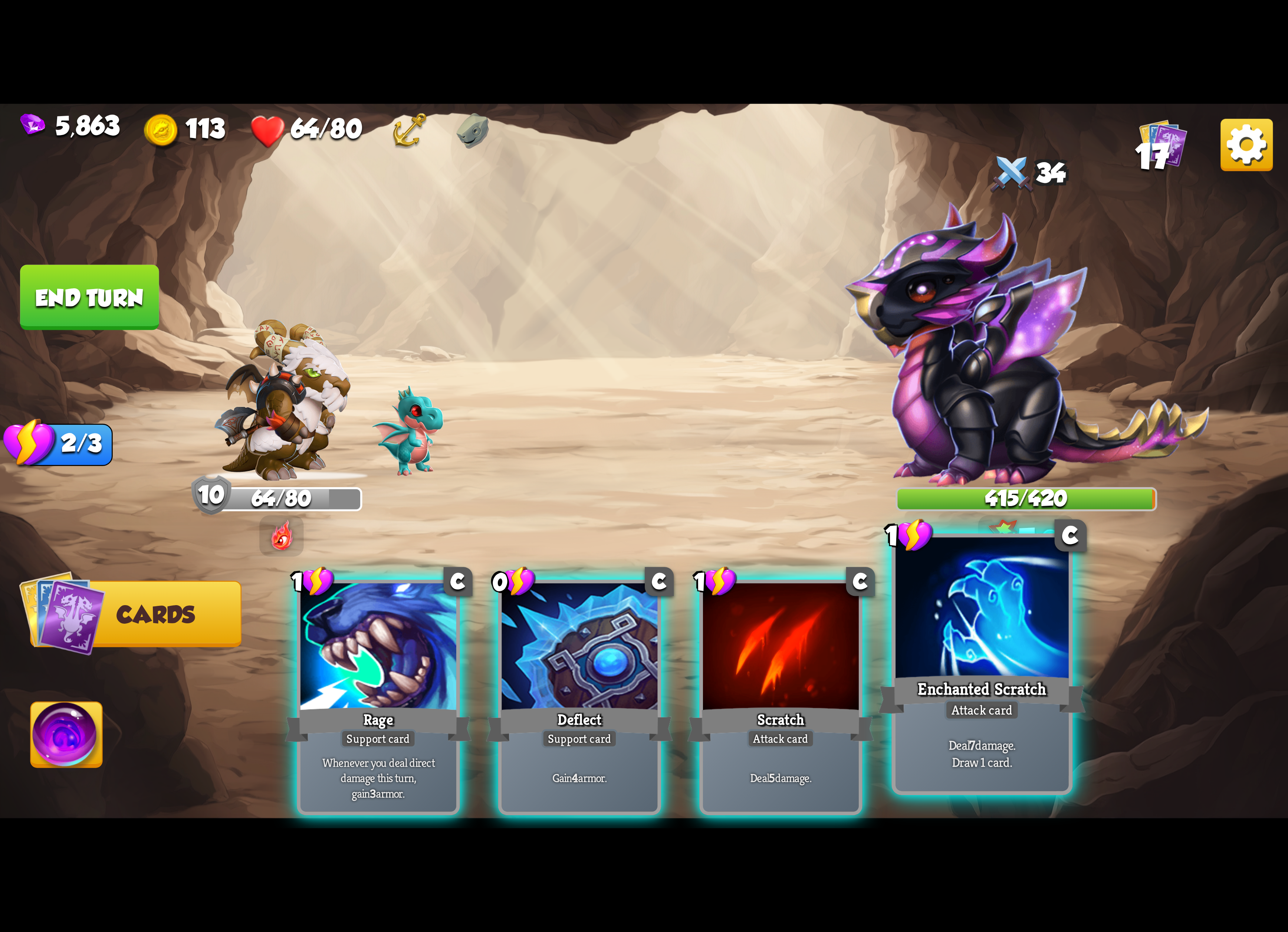
click at [932, 613] on div at bounding box center [981, 610] width 173 height 146
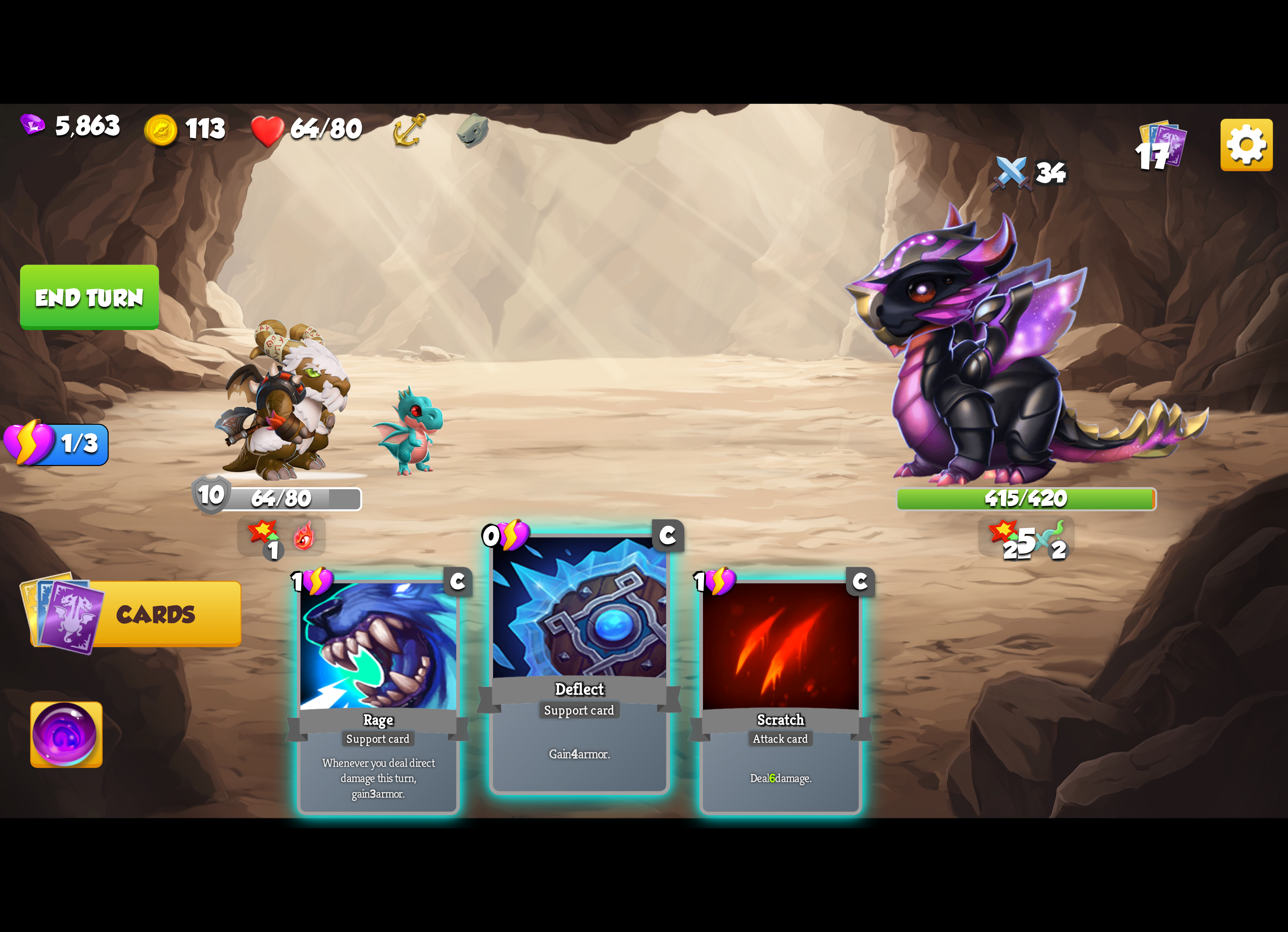
click at [583, 644] on div at bounding box center [579, 610] width 173 height 146
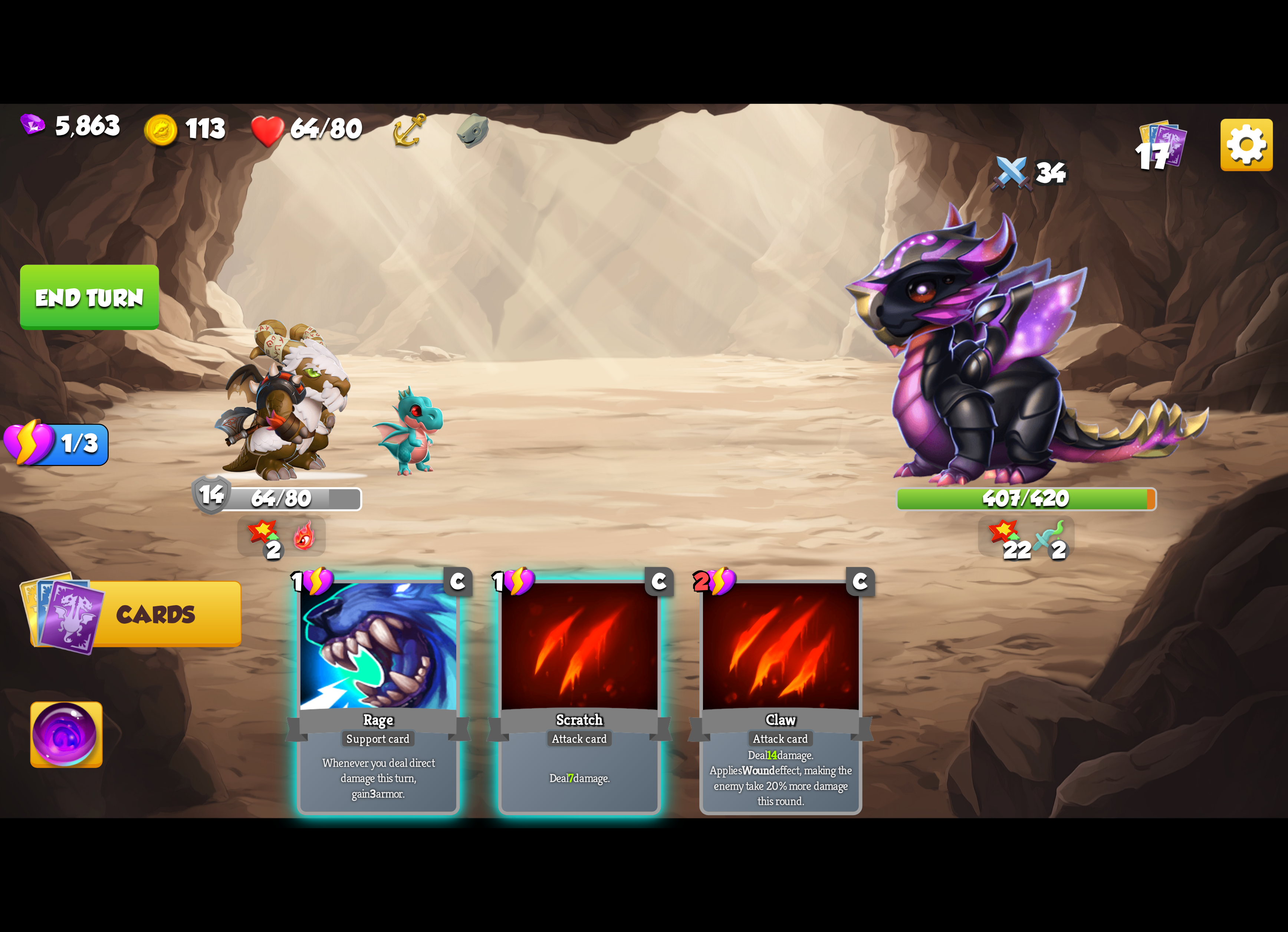
click at [583, 644] on div at bounding box center [579, 649] width 156 height 131
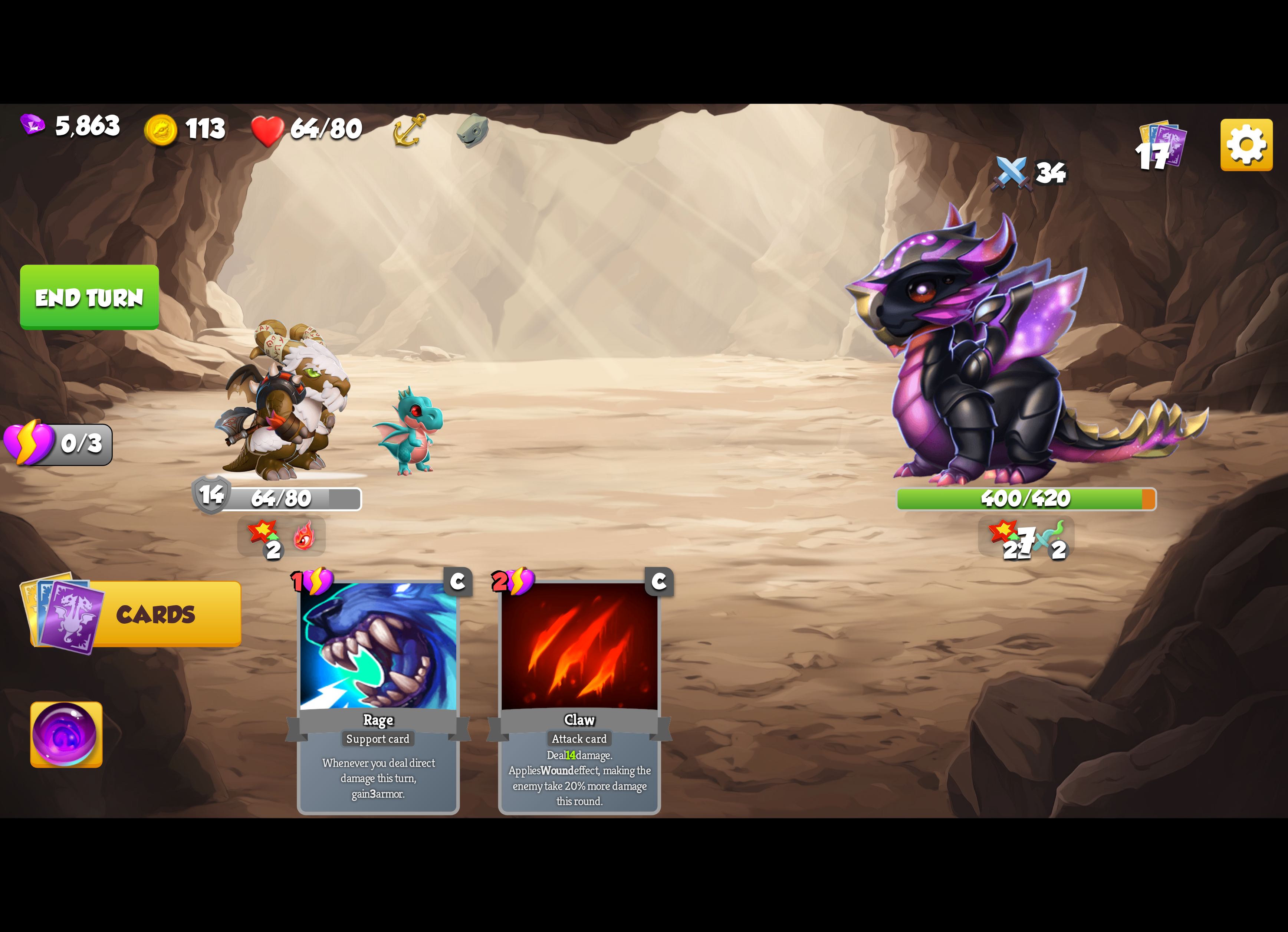
click at [66, 724] on img at bounding box center [67, 738] width 72 height 73
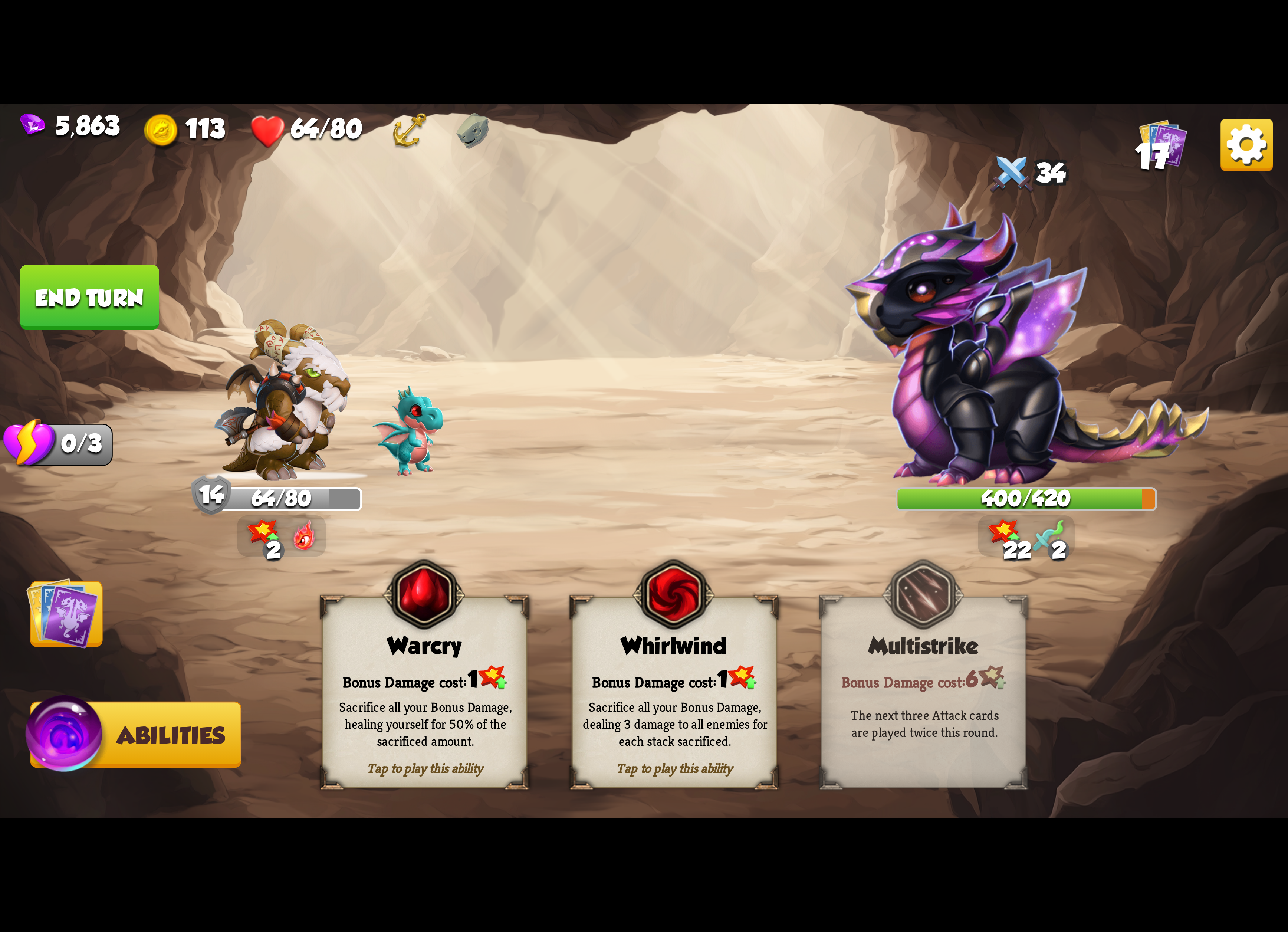
click at [408, 666] on div "Bonus Damage cost: 1" at bounding box center [424, 678] width 203 height 29
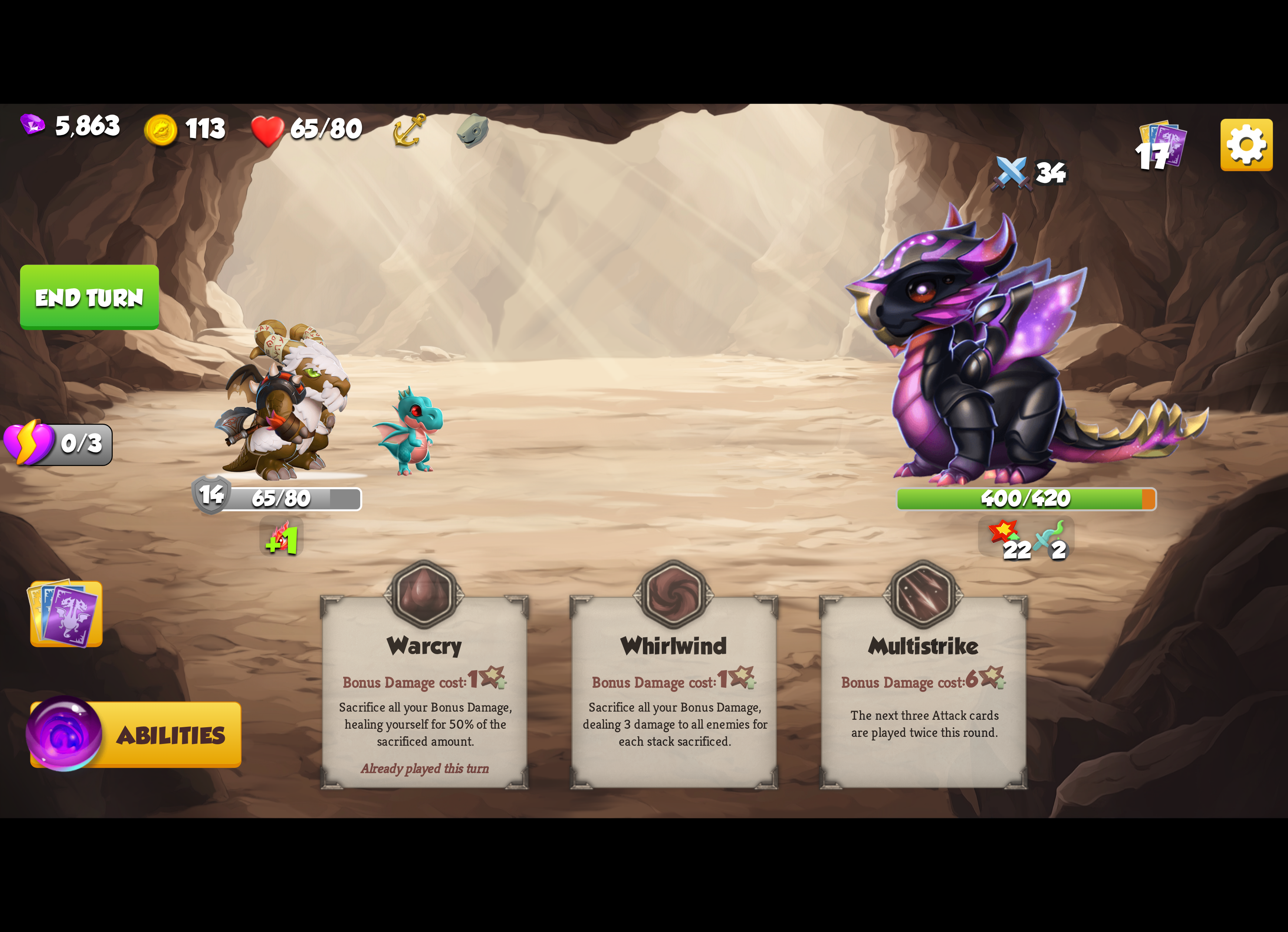
click at [84, 627] on img at bounding box center [63, 613] width 73 height 73
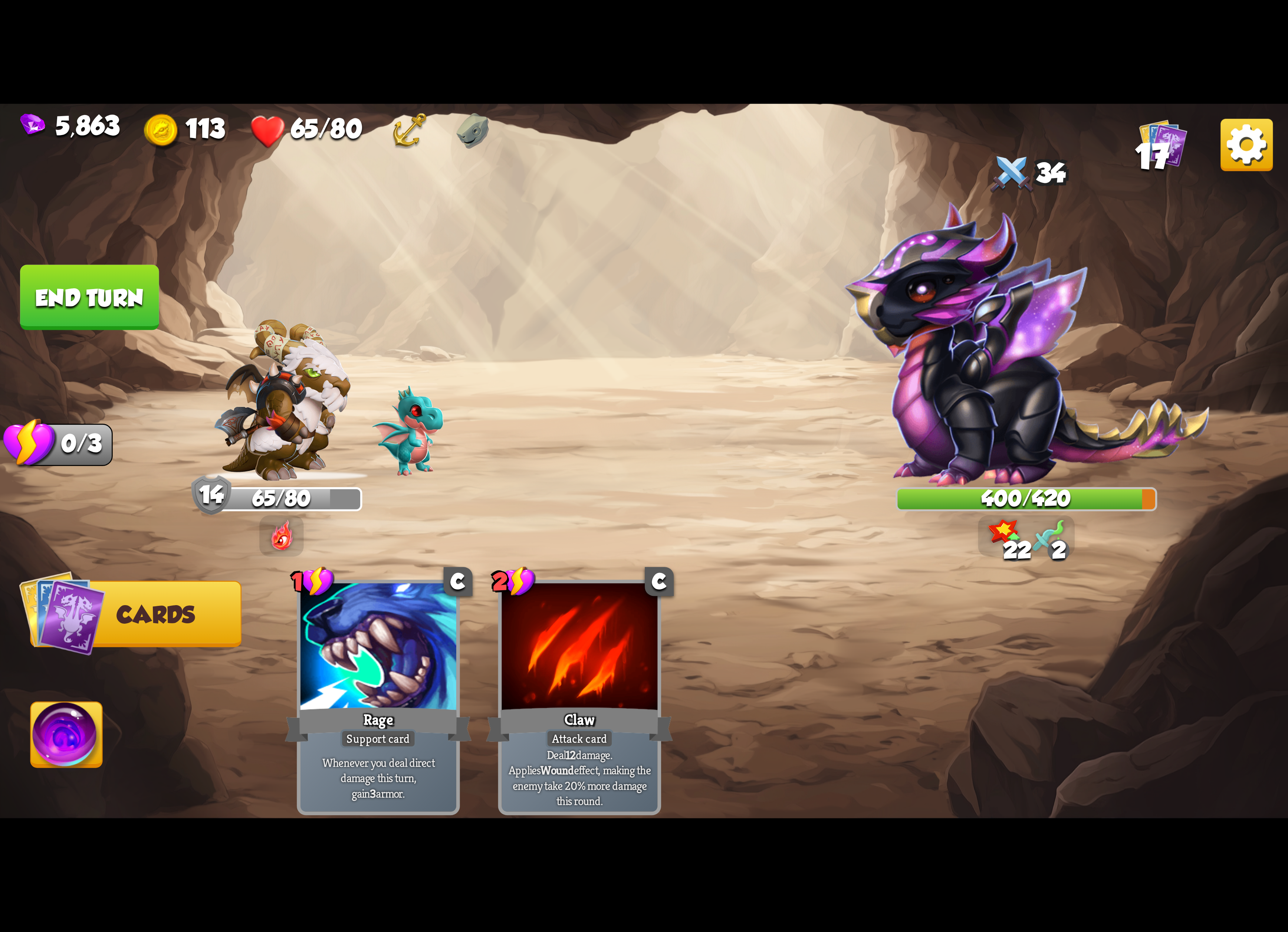
click at [98, 280] on button "End turn" at bounding box center [89, 297] width 139 height 66
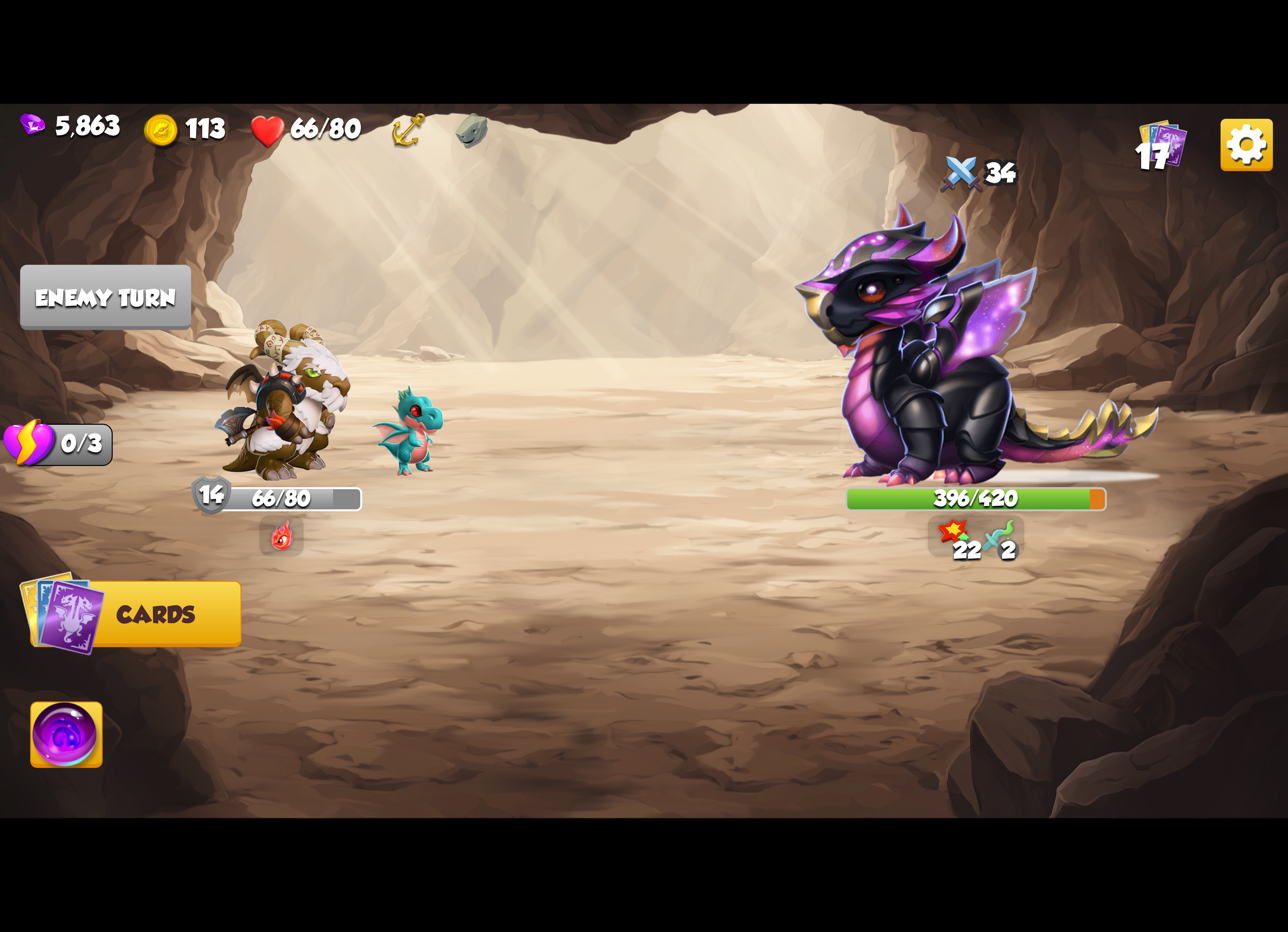
click at [1243, 145] on img at bounding box center [1246, 144] width 52 height 52
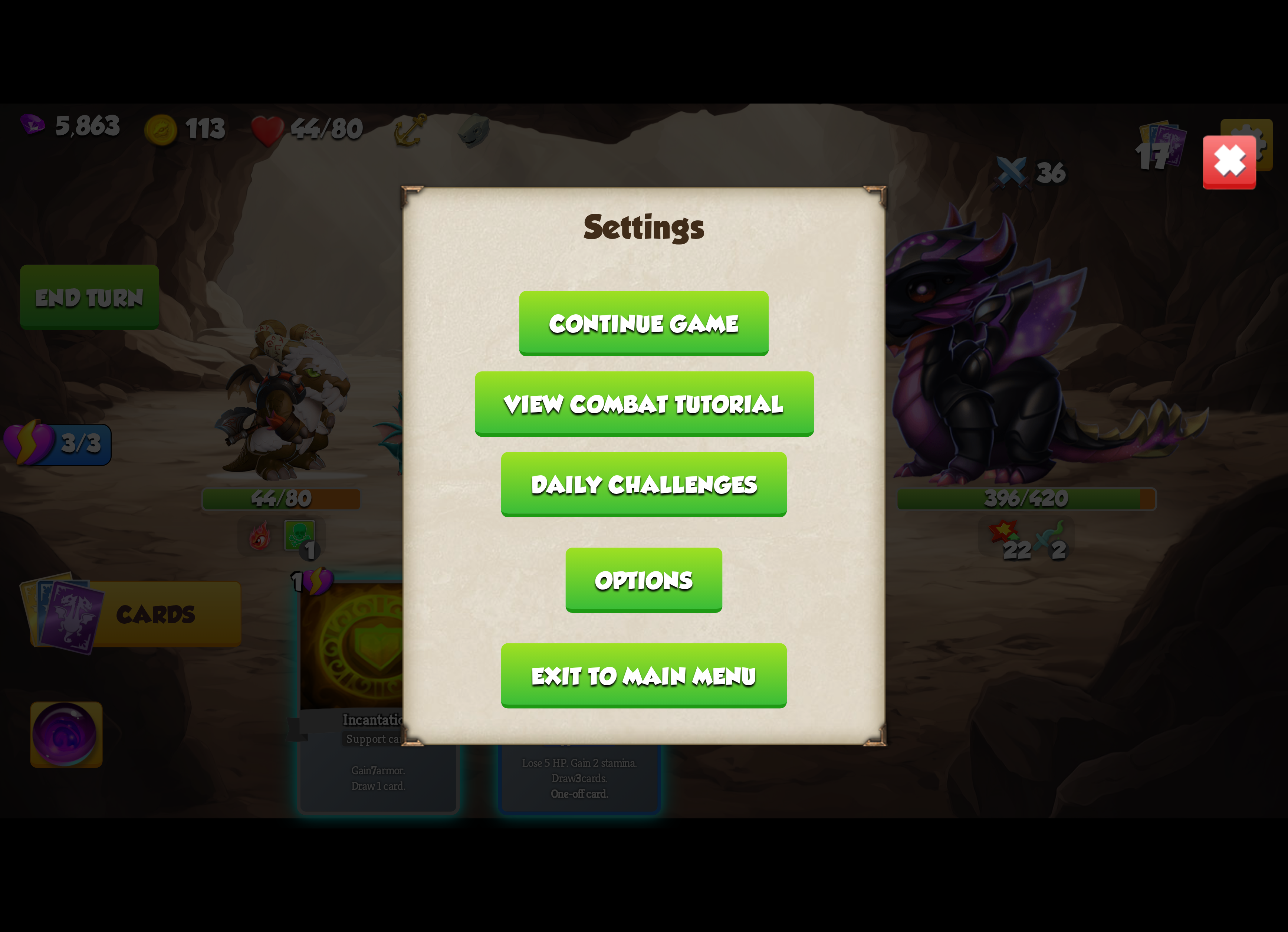
click at [1254, 160] on img at bounding box center [1230, 163] width 57 height 57
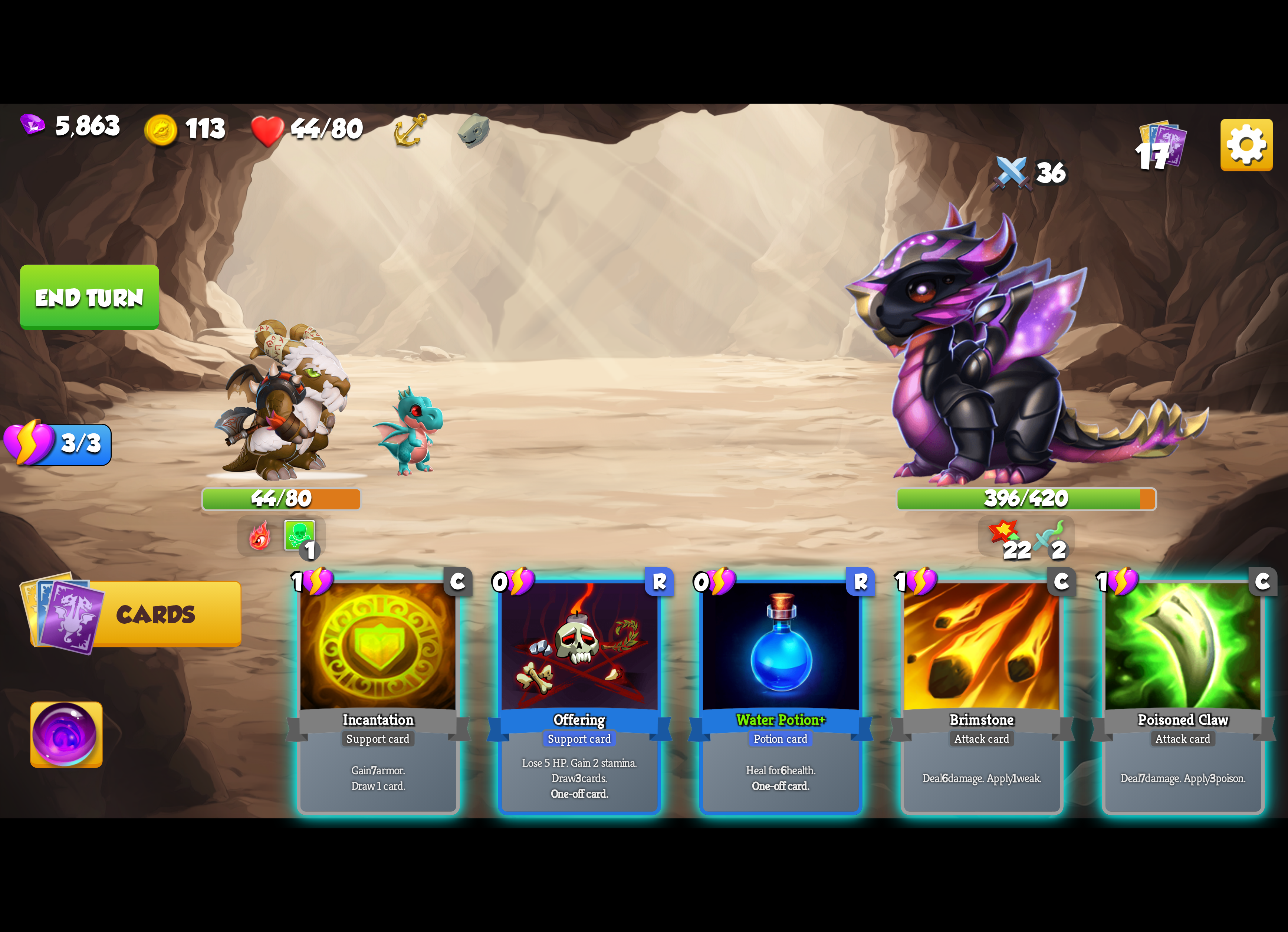
drag, startPoint x: 786, startPoint y: 687, endPoint x: 817, endPoint y: 310, distance: 378.3
click at [815, 307] on div "Select an enemy to attack... You don't have enough stamina to play that card...…" at bounding box center [644, 466] width 1288 height 724
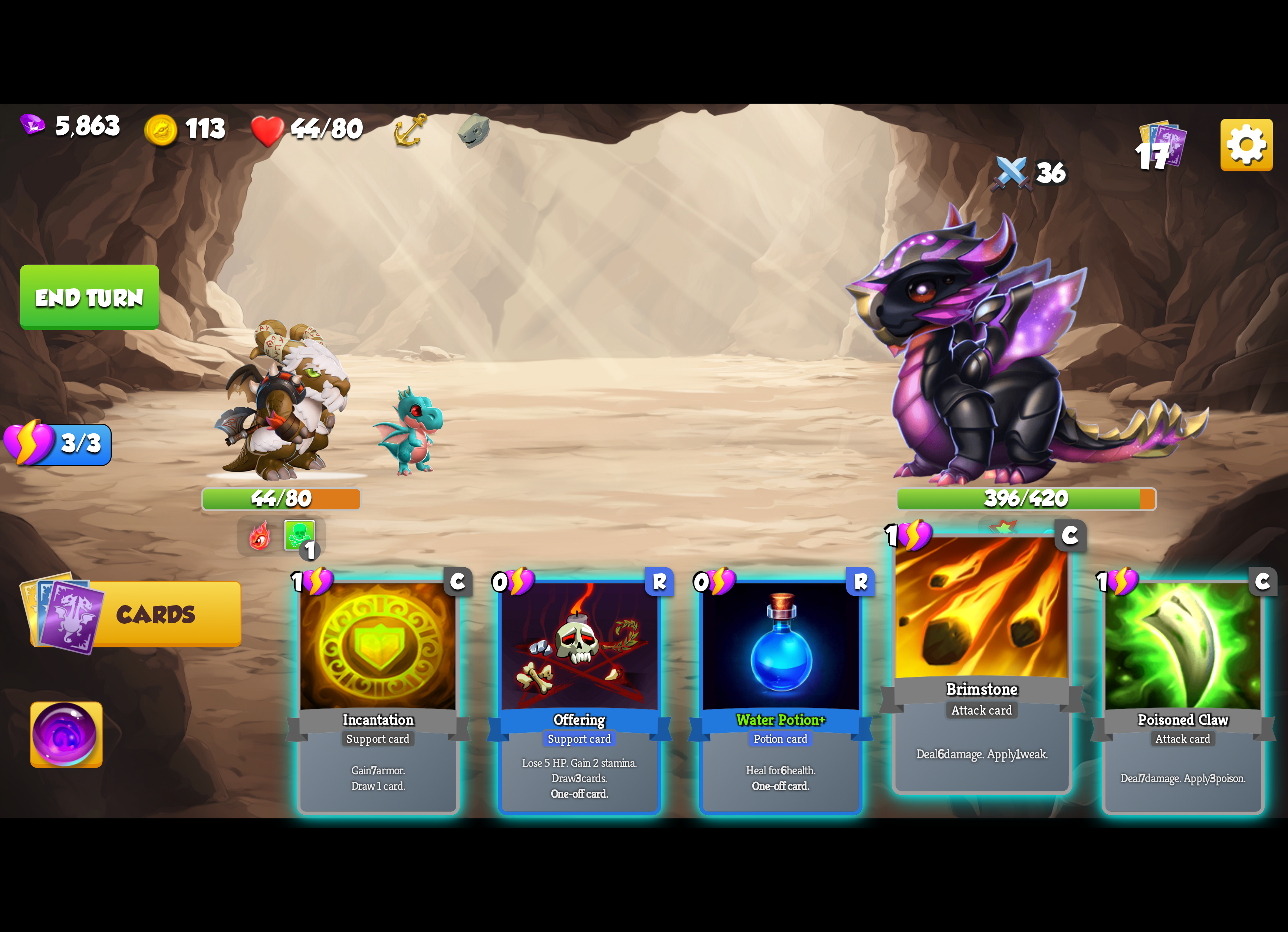
click at [1022, 624] on div at bounding box center [981, 610] width 173 height 146
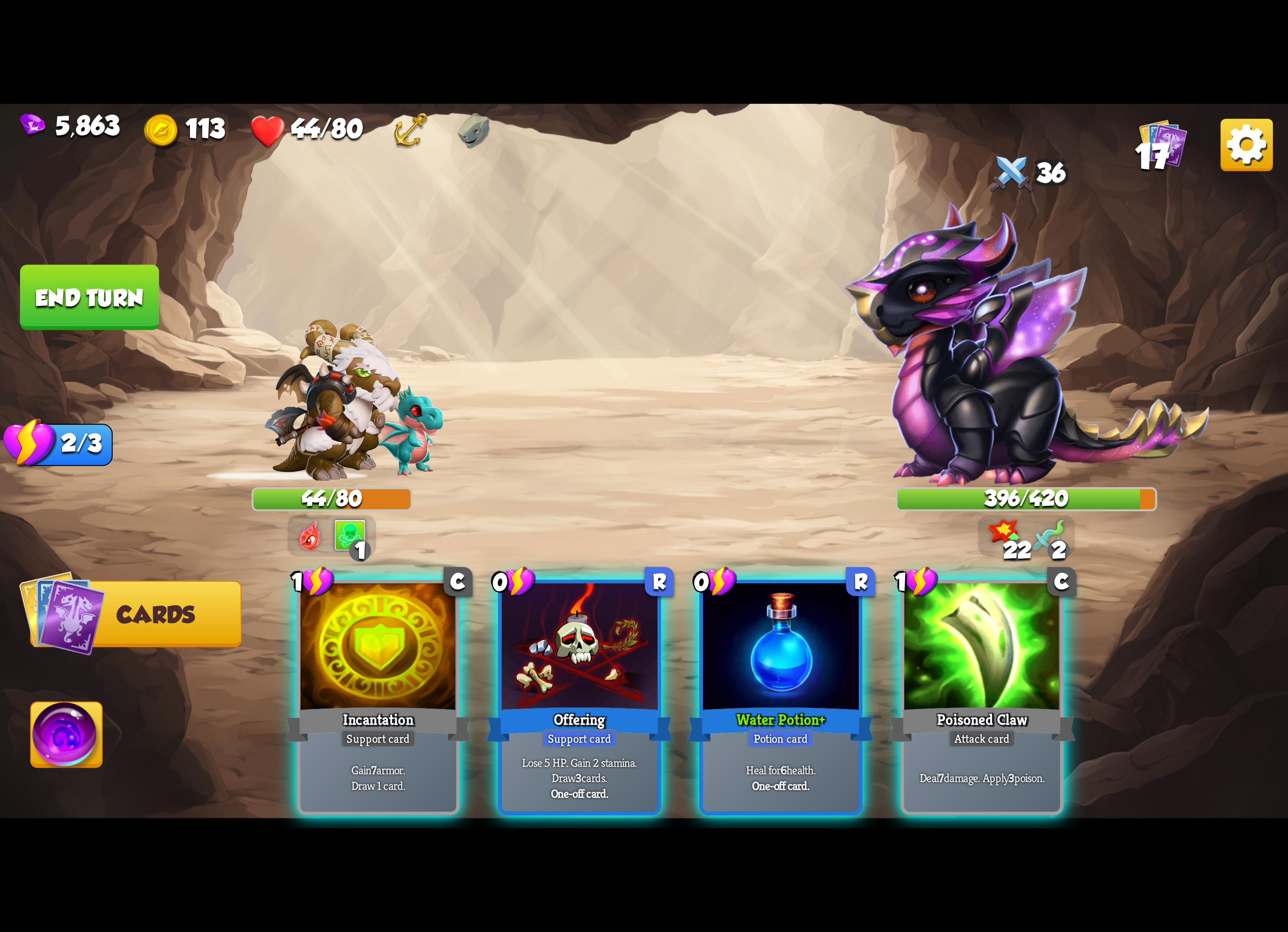
click at [1022, 624] on div at bounding box center [981, 649] width 156 height 131
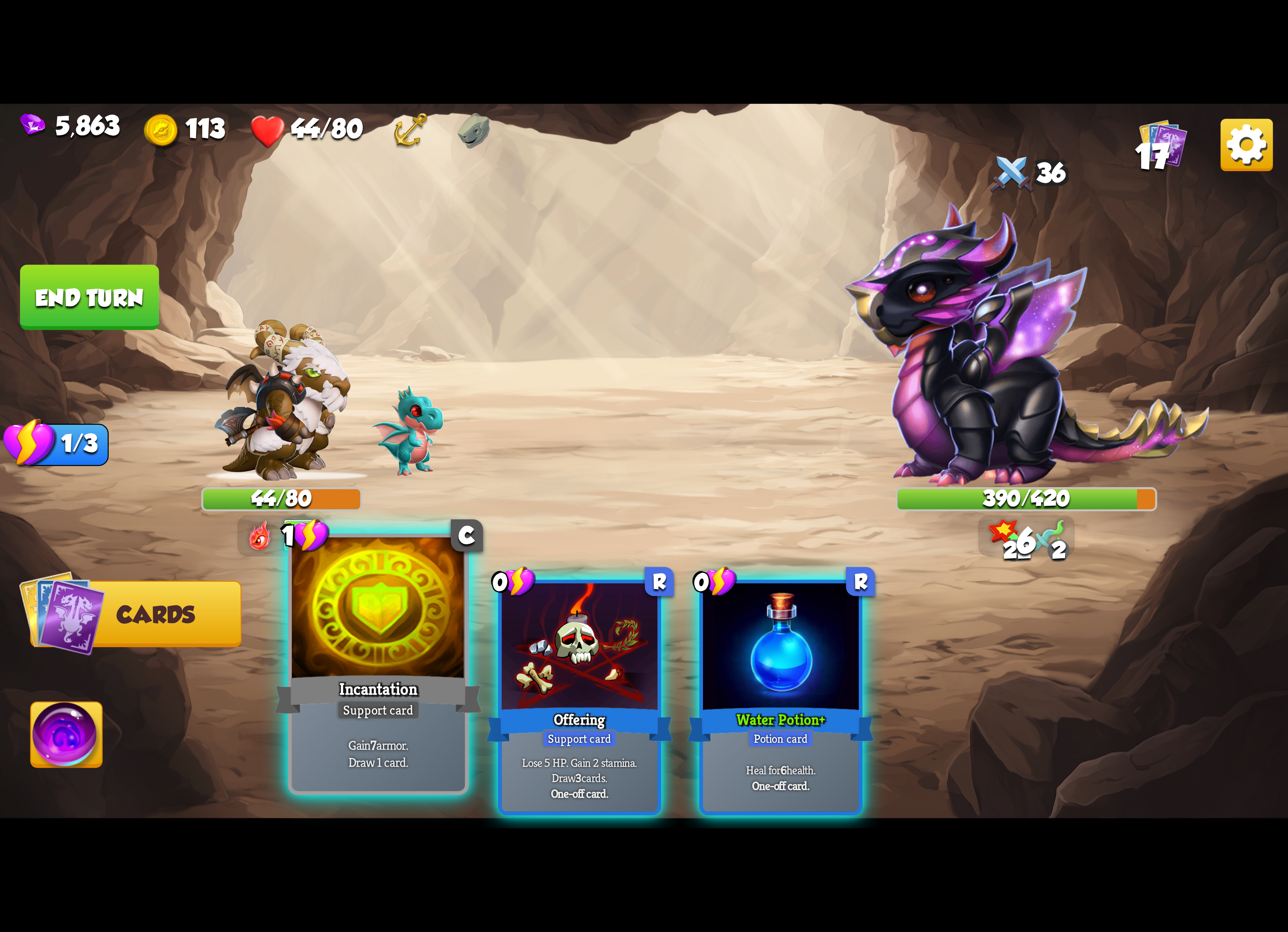
click at [318, 644] on div at bounding box center [378, 610] width 173 height 146
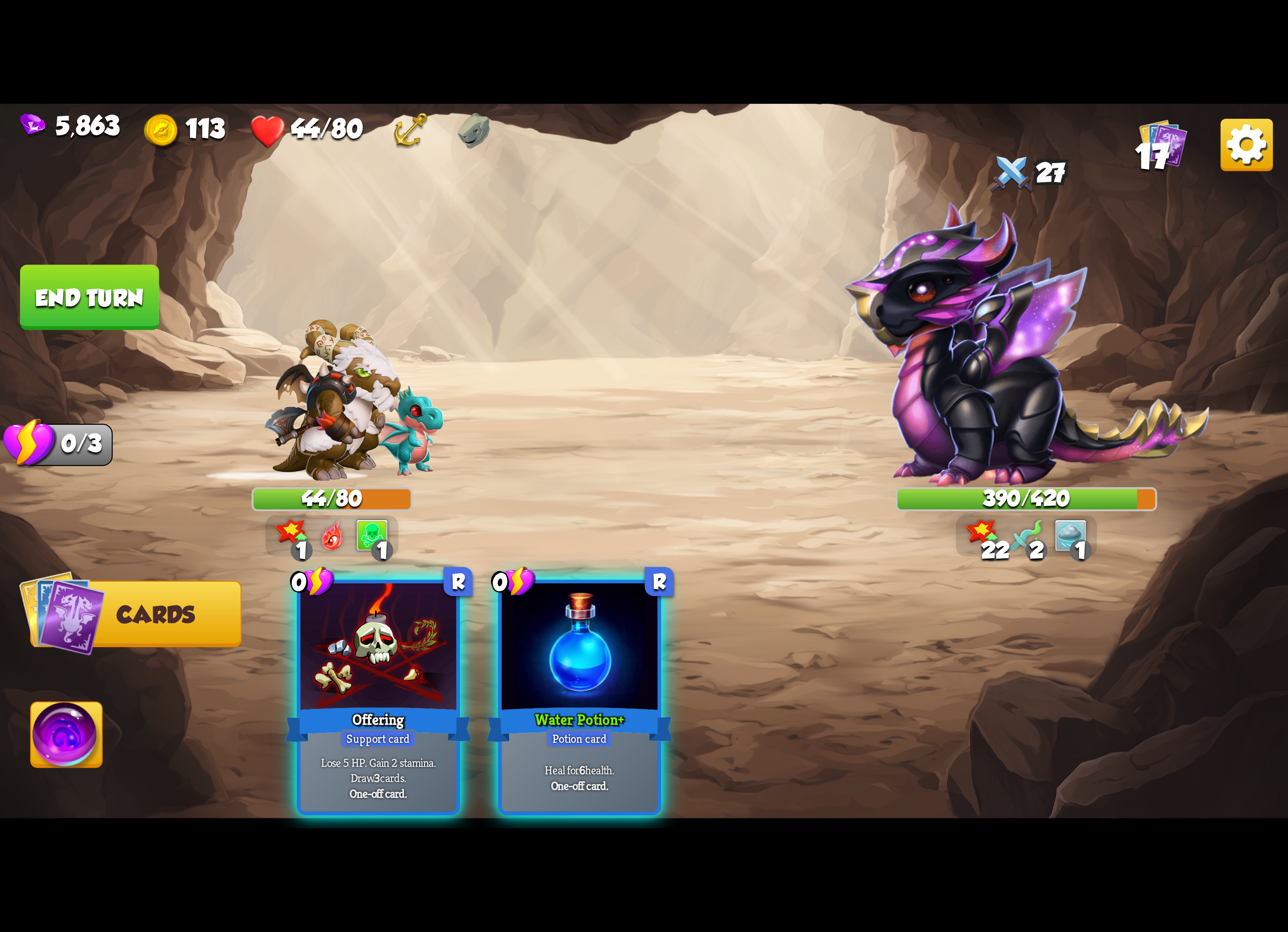
click at [1240, 150] on img at bounding box center [1246, 144] width 52 height 52
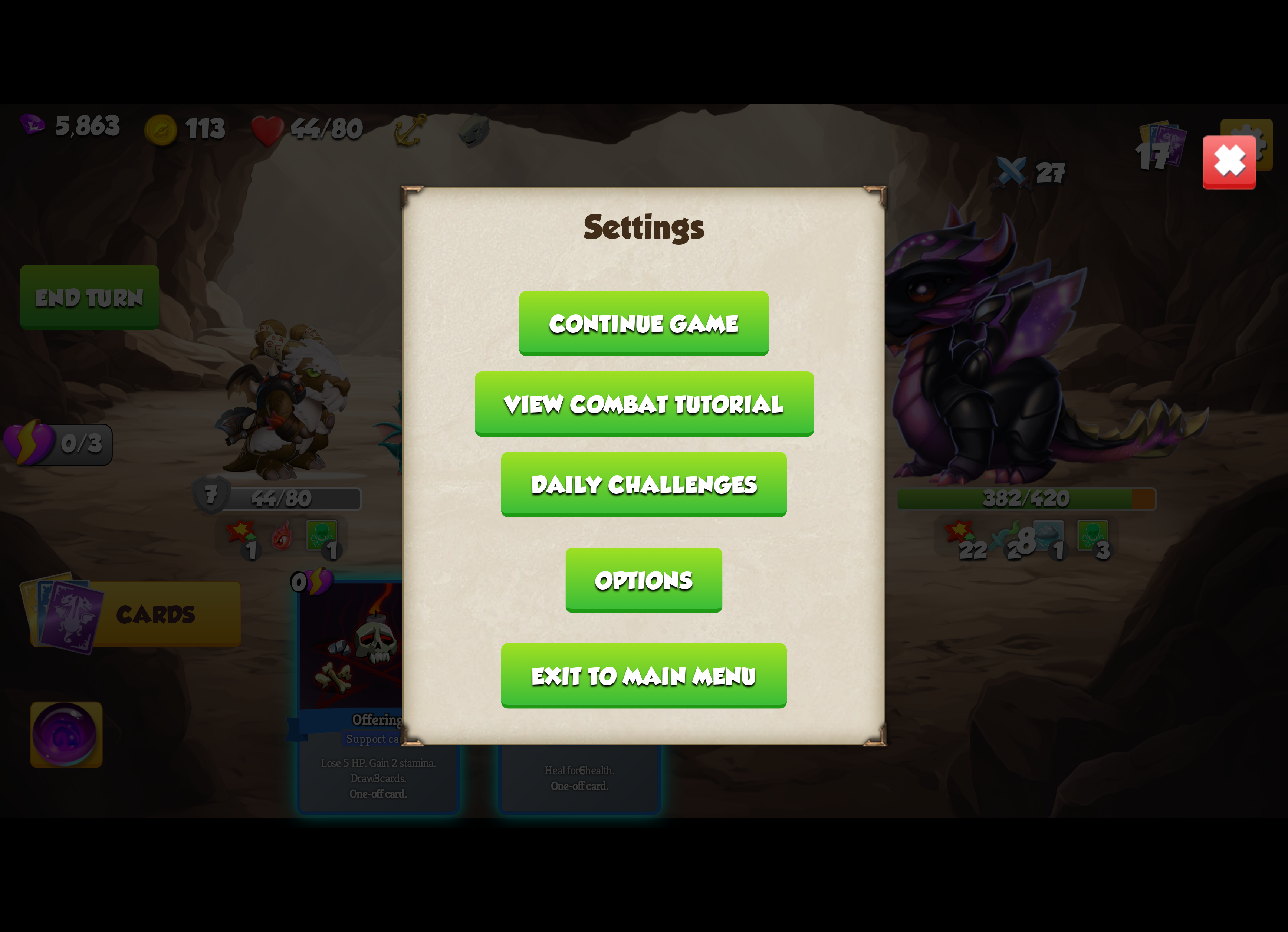
click at [636, 643] on button "Exit to main menu" at bounding box center [644, 675] width 285 height 66
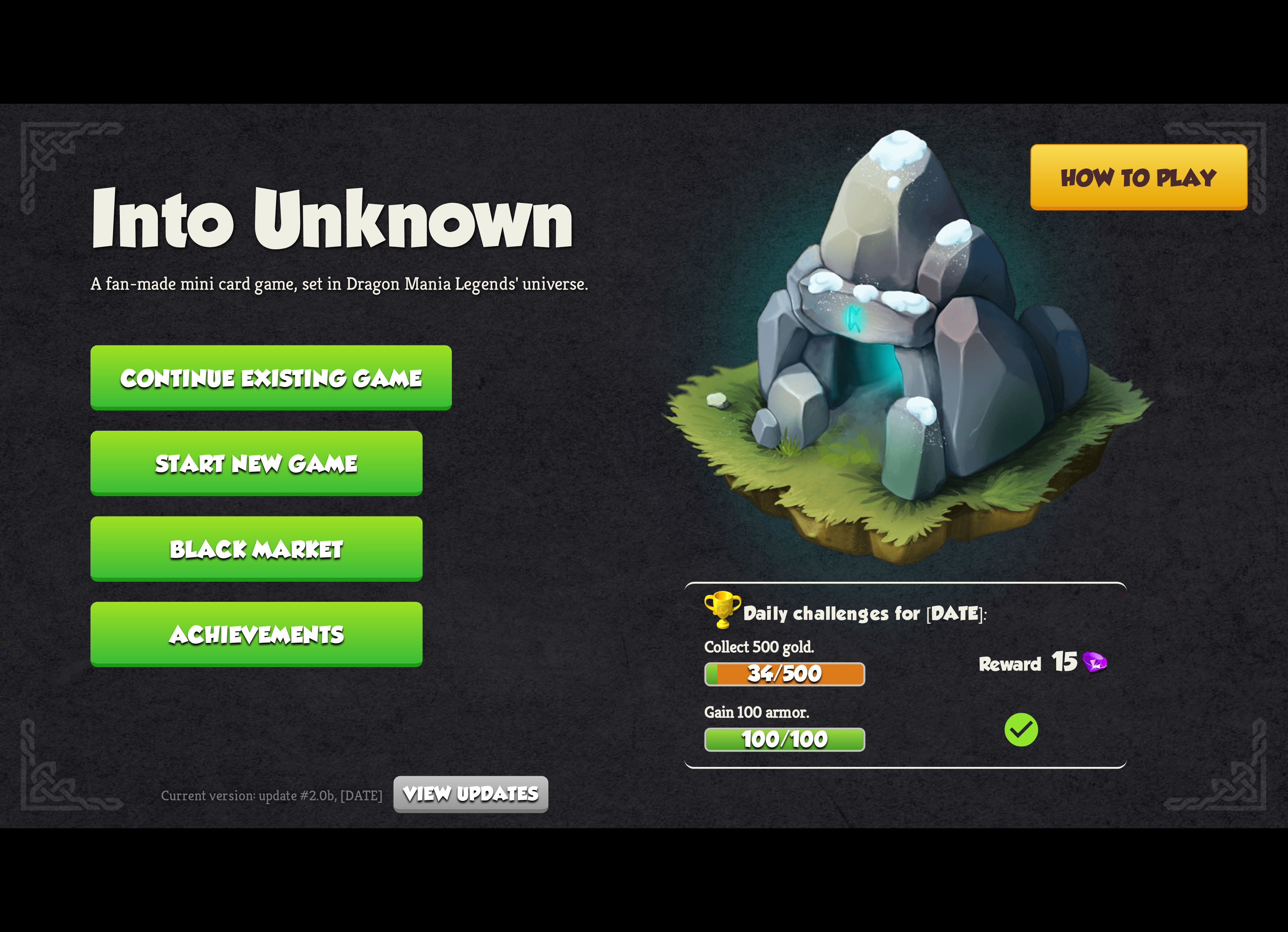
click at [407, 407] on nav "Into Unknown A fan-made mini card game, set in Dragon Mania Legends' universe. …" at bounding box center [339, 429] width 498 height 513
click at [424, 393] on button "Continue existing game" at bounding box center [271, 377] width 362 height 66
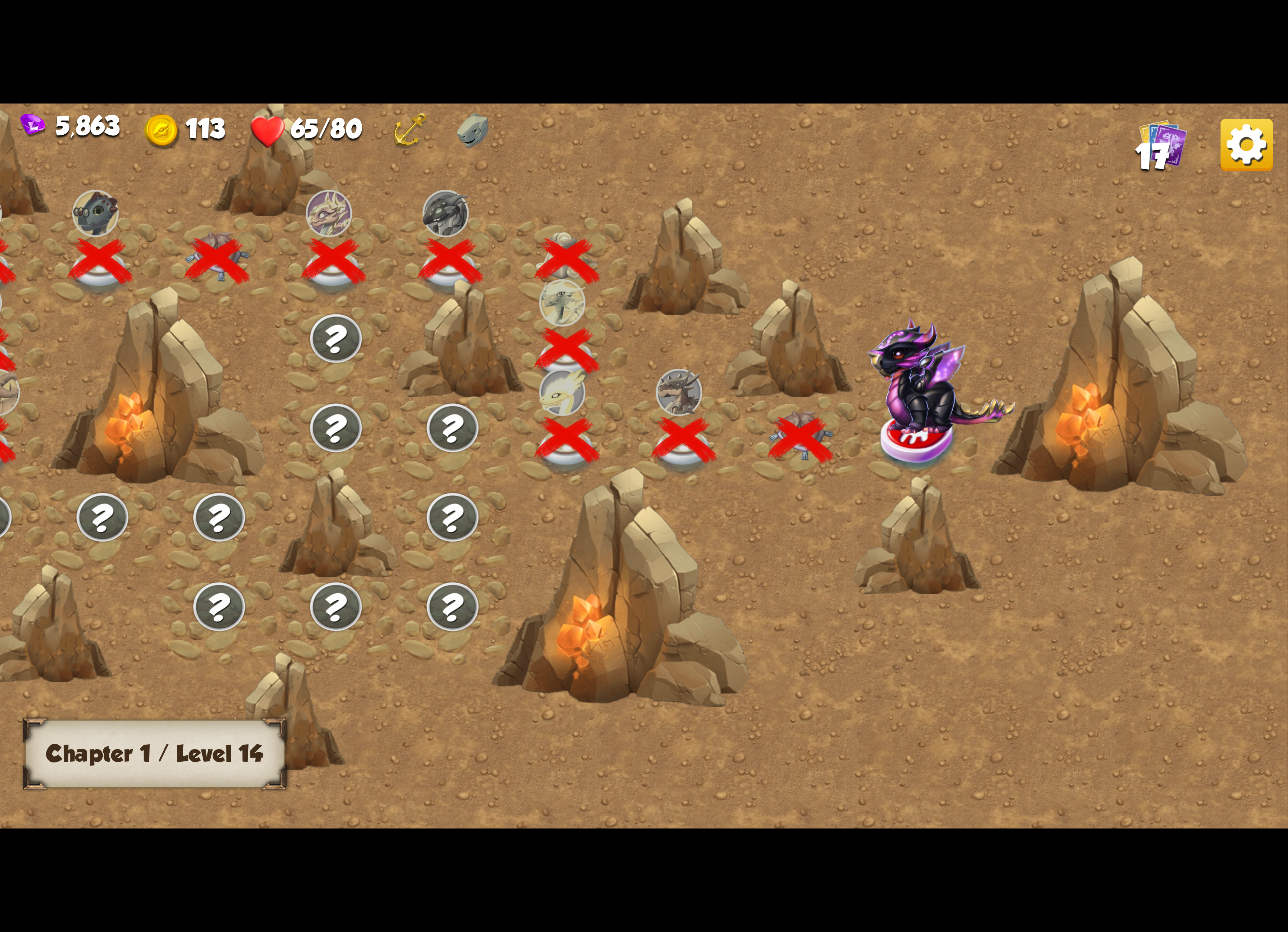
click at [932, 408] on img at bounding box center [941, 375] width 149 height 117
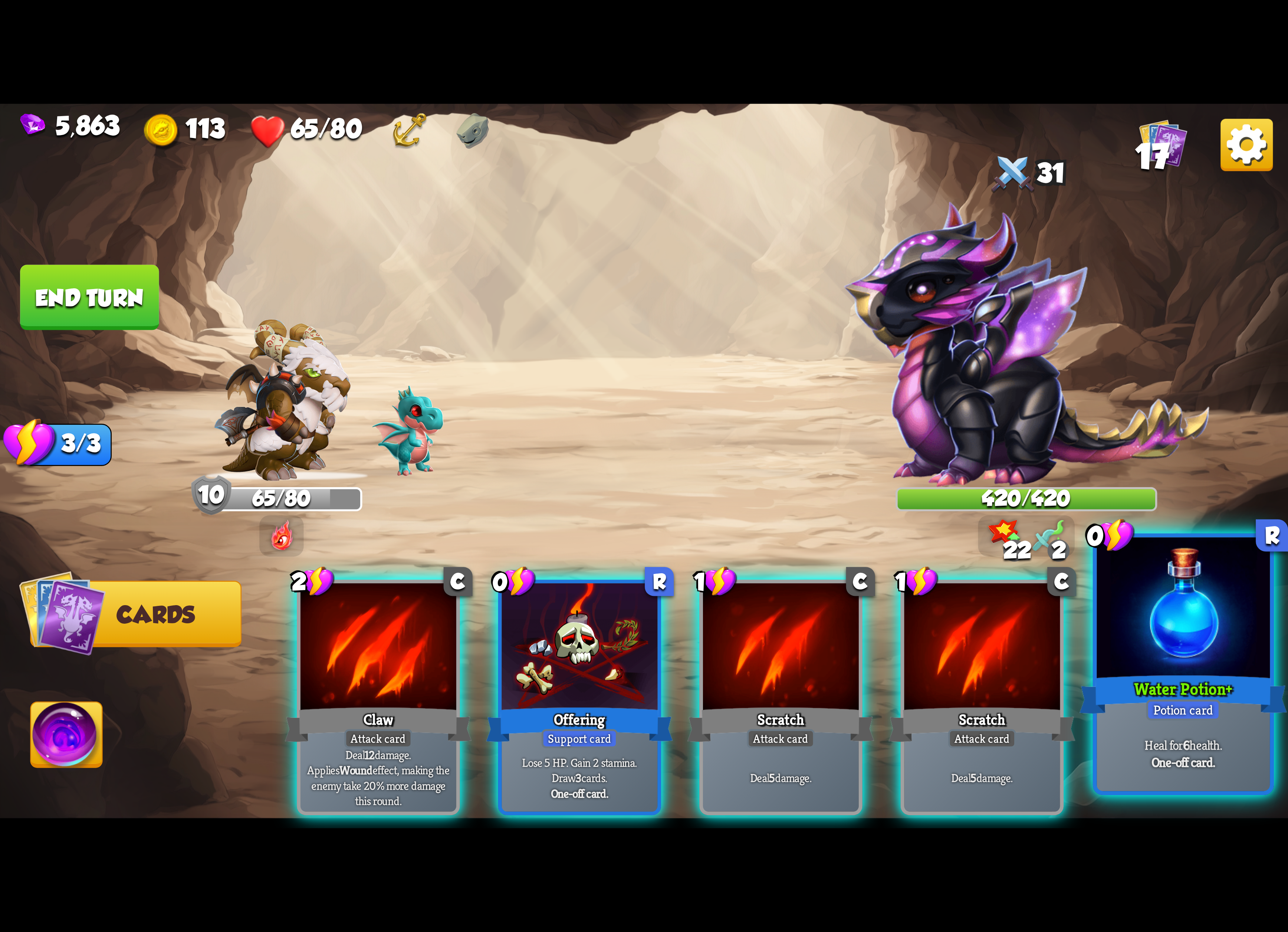
drag, startPoint x: 1285, startPoint y: 672, endPoint x: 1230, endPoint y: 676, distance: 55.1
click at [1263, 676] on div "2 C Claw Attack card Deal 12 damage. Applies Wound effect, making the enemy tak…" at bounding box center [772, 667] width 1030 height 321
click at [1225, 678] on div "Water Potion+" at bounding box center [1183, 694] width 208 height 46
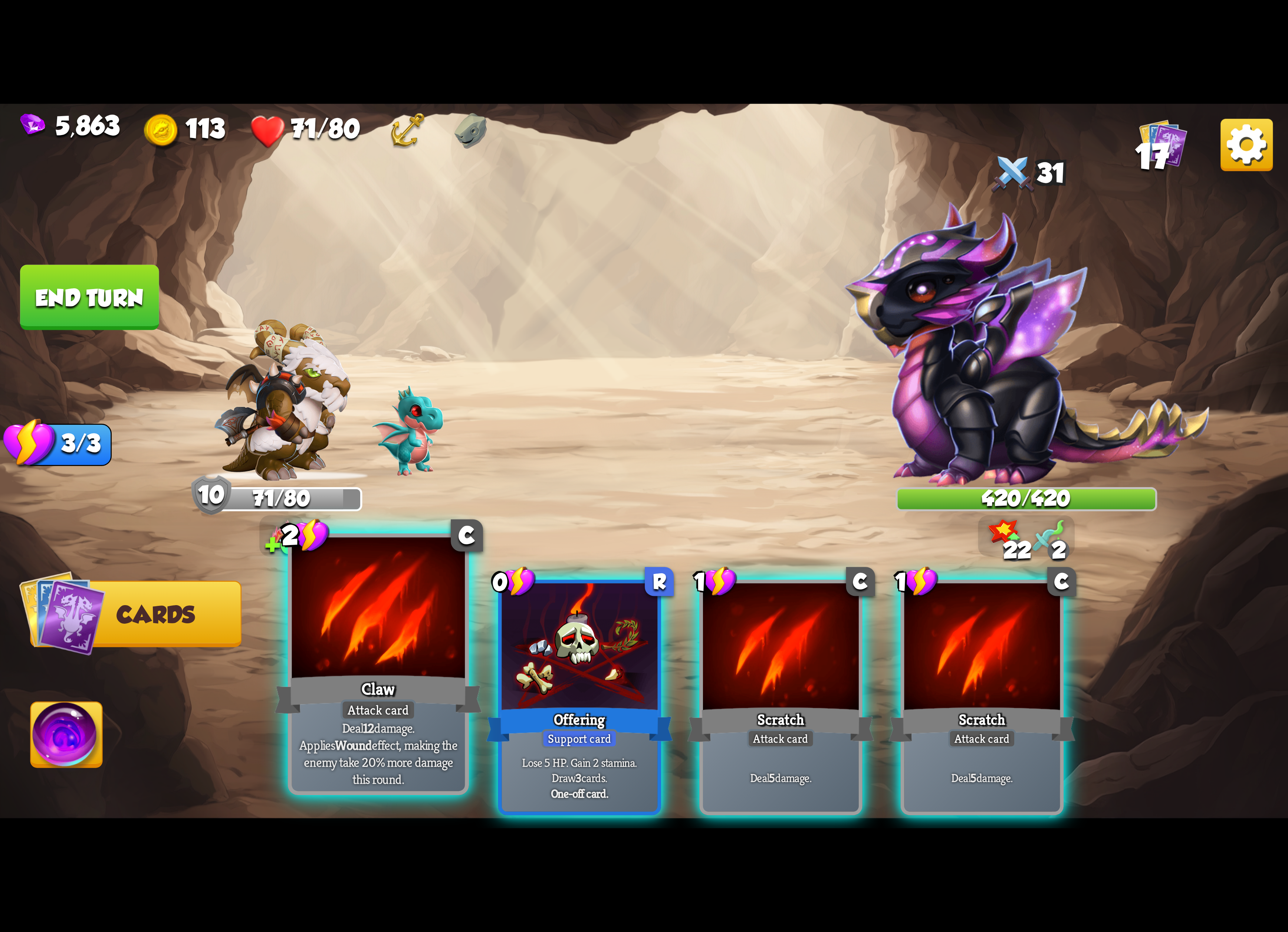
click at [390, 587] on div at bounding box center [378, 610] width 173 height 146
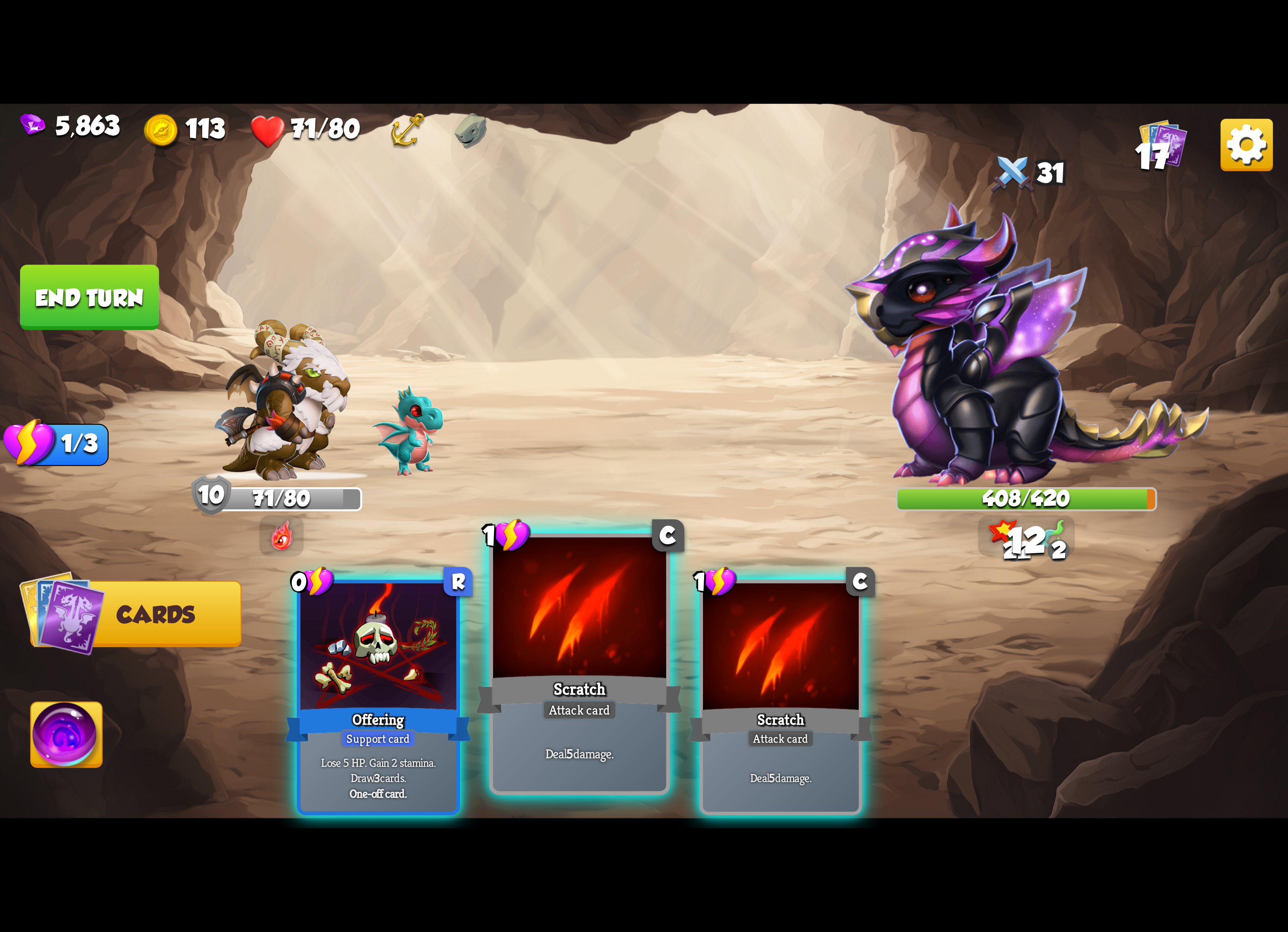
click at [578, 610] on div at bounding box center [579, 610] width 173 height 146
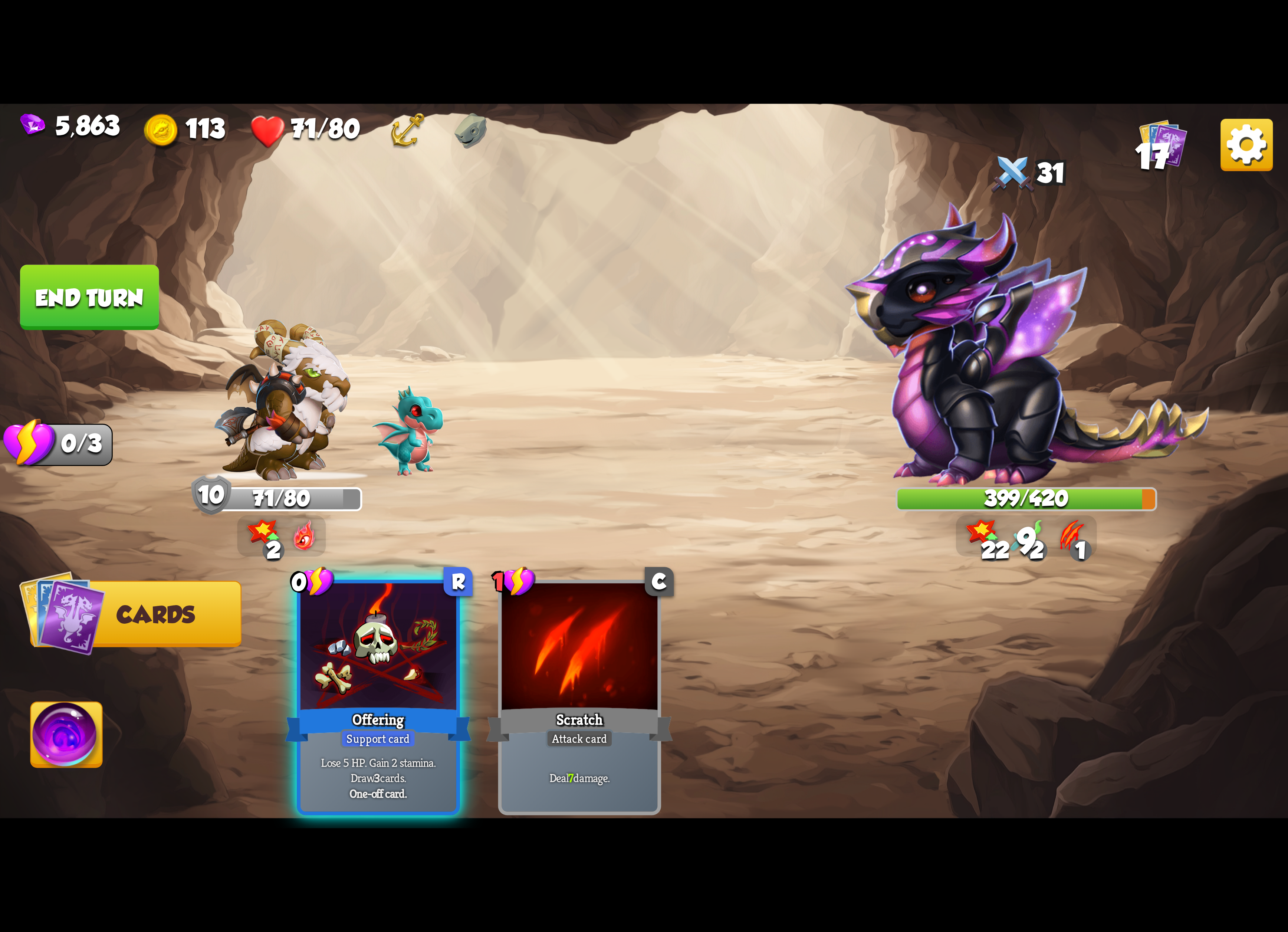
click at [47, 715] on img at bounding box center [67, 738] width 72 height 73
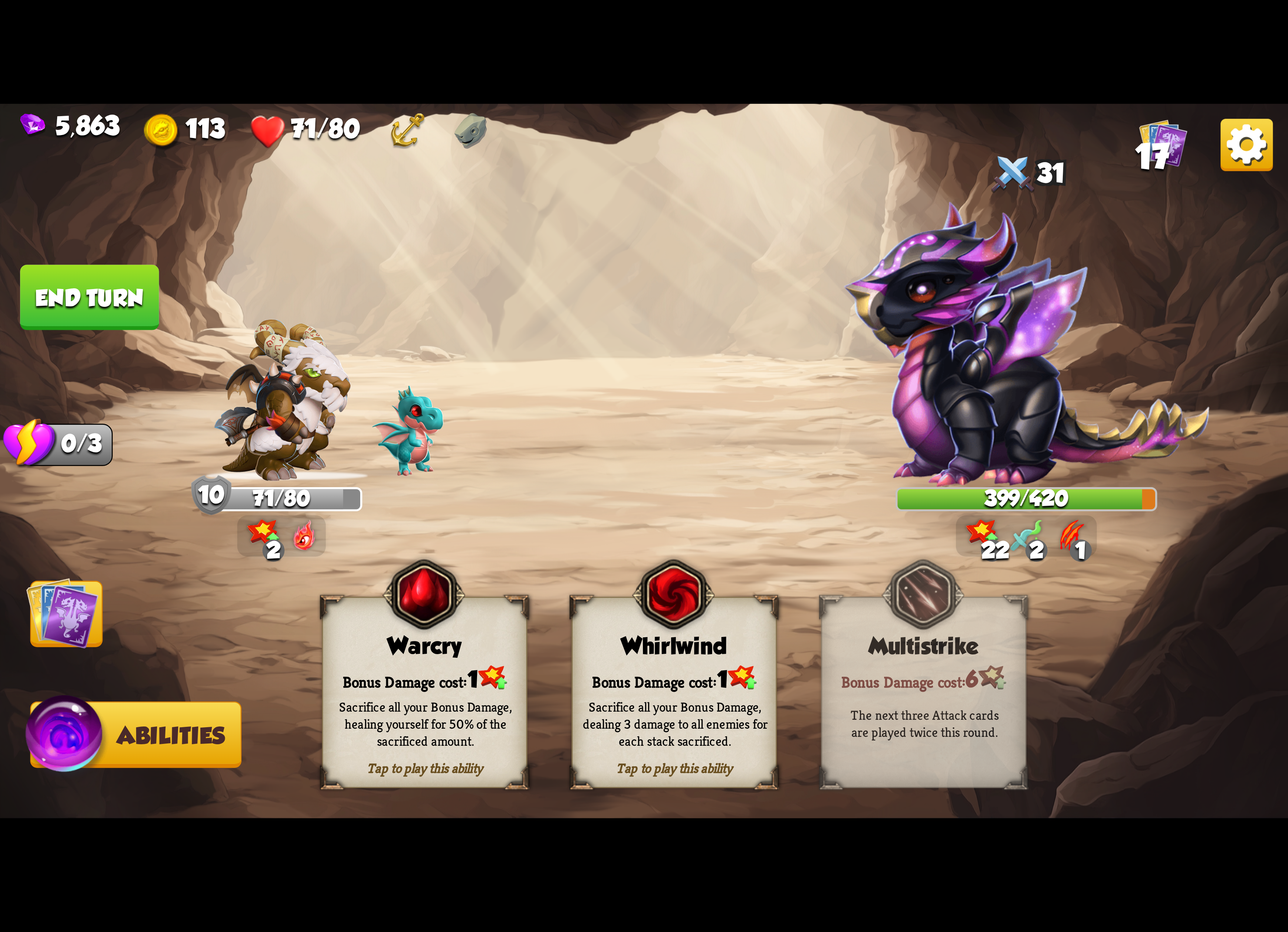
drag, startPoint x: 362, startPoint y: 672, endPoint x: 272, endPoint y: 644, distance: 94.3
click at [358, 672] on div "Bonus Damage cost: 1" at bounding box center [424, 678] width 203 height 29
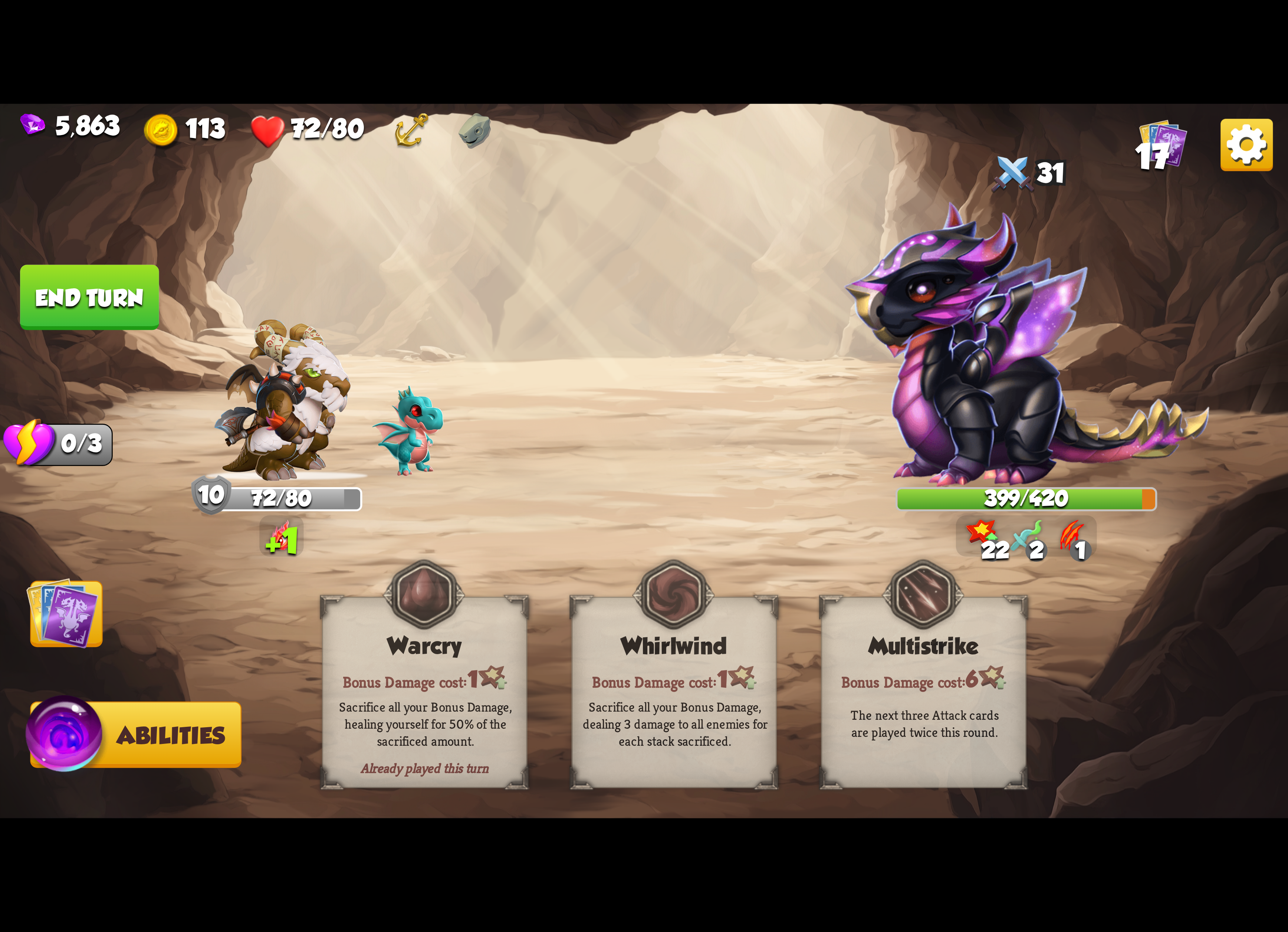
click at [87, 614] on img at bounding box center [63, 613] width 73 height 73
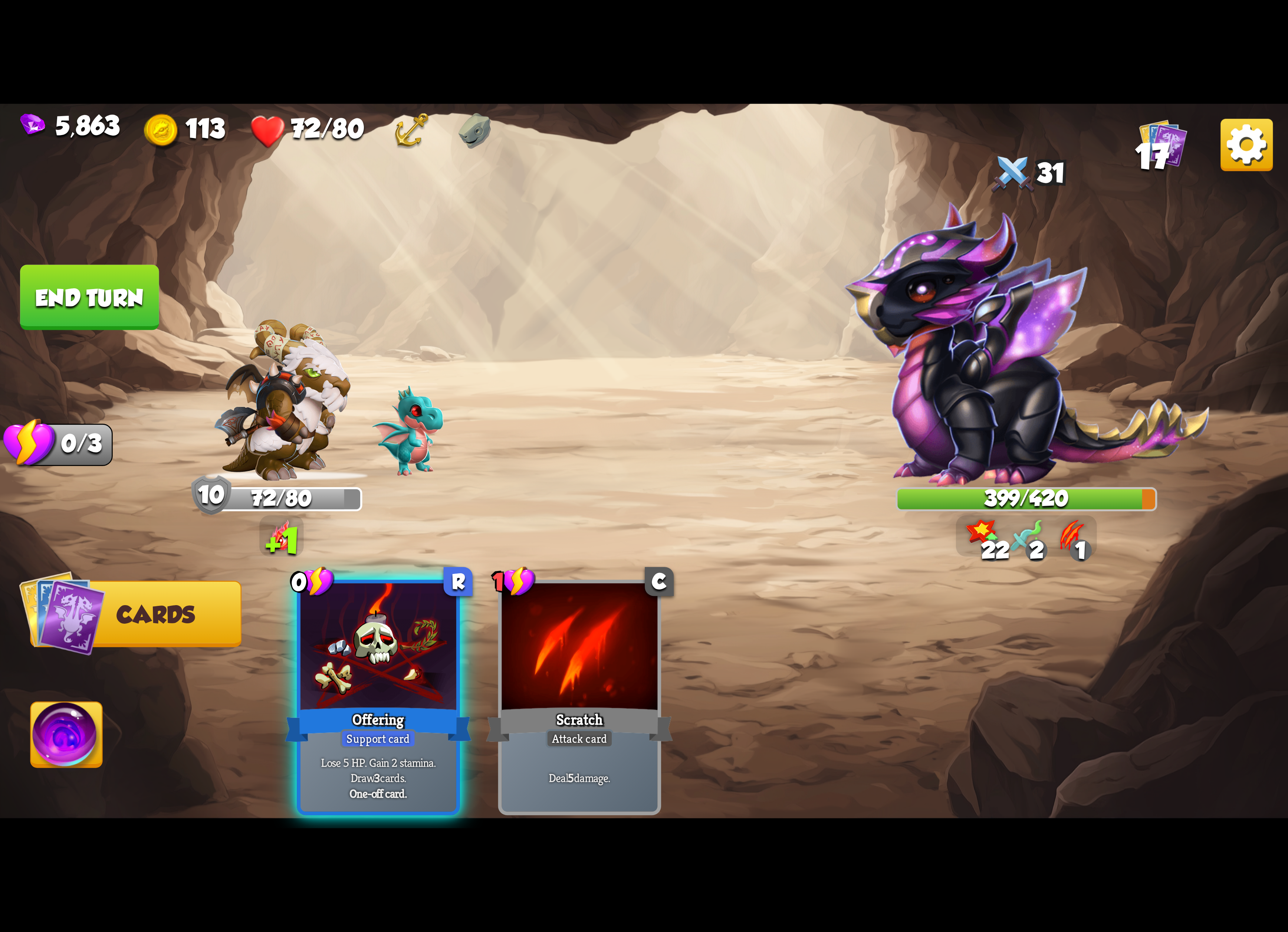
click at [165, 283] on img at bounding box center [644, 466] width 1288 height 724
click at [156, 285] on button "End turn" at bounding box center [89, 297] width 139 height 66
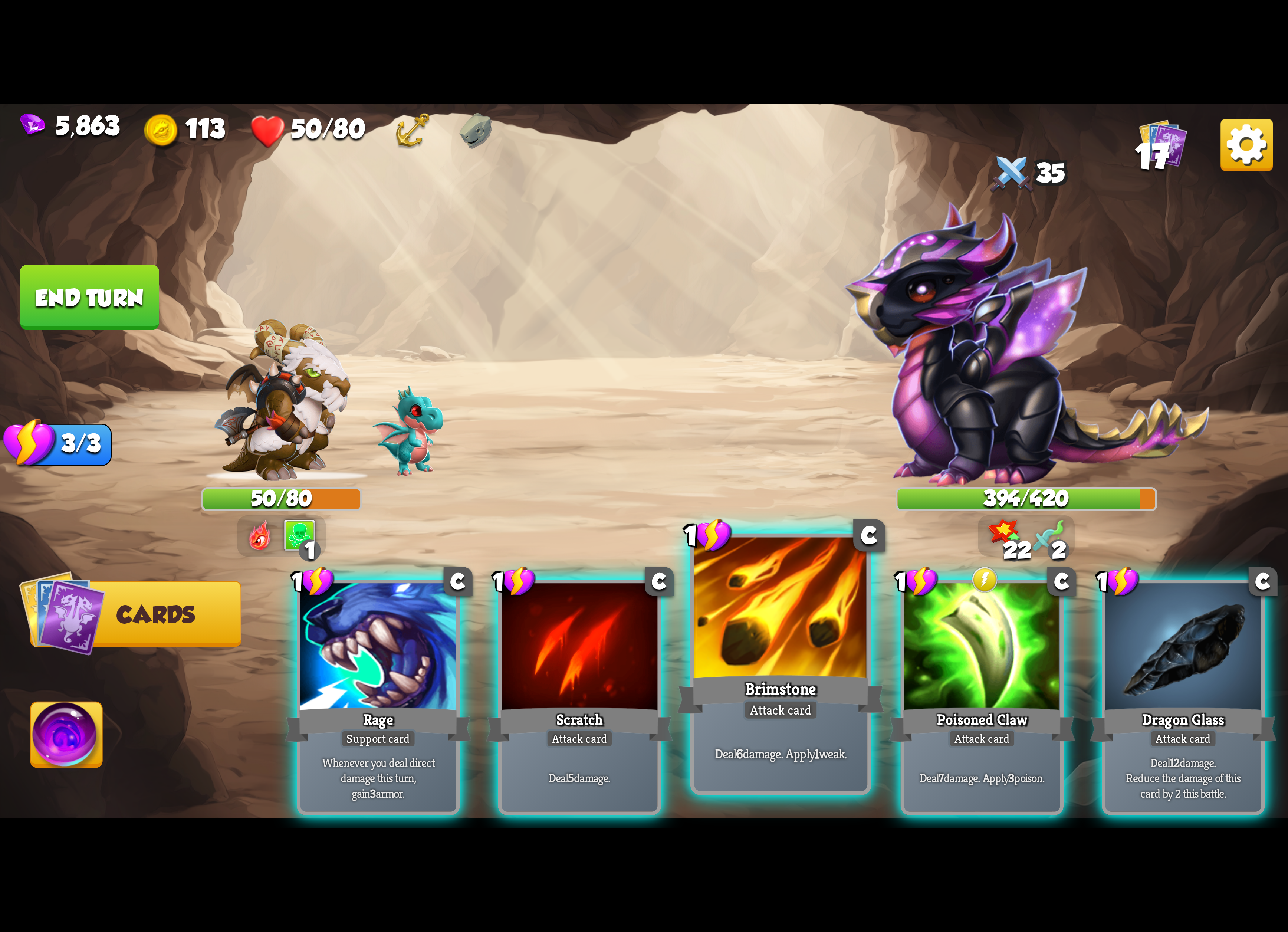
click at [794, 607] on div at bounding box center [780, 610] width 173 height 146
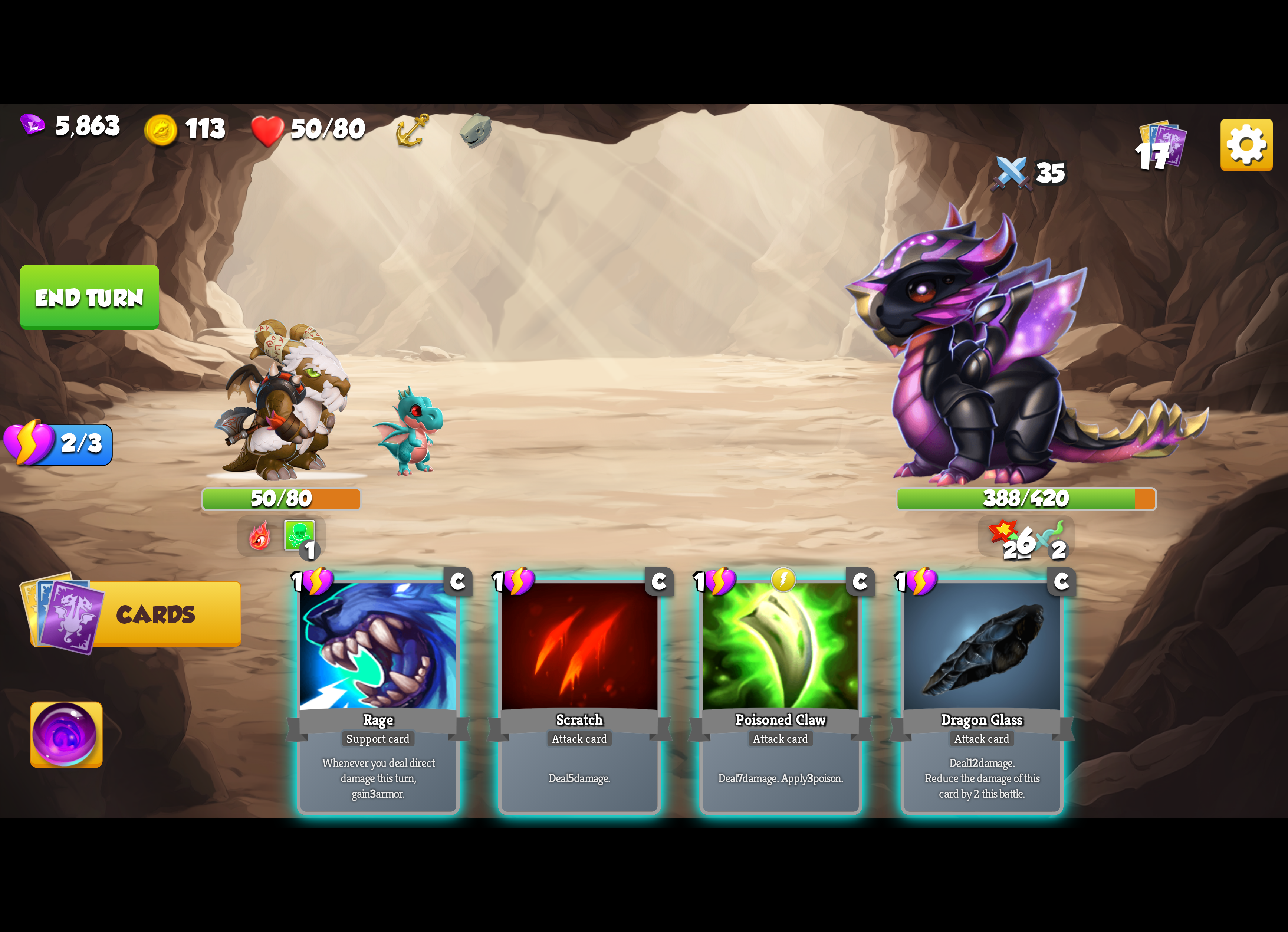
click at [794, 606] on div at bounding box center [780, 649] width 156 height 131
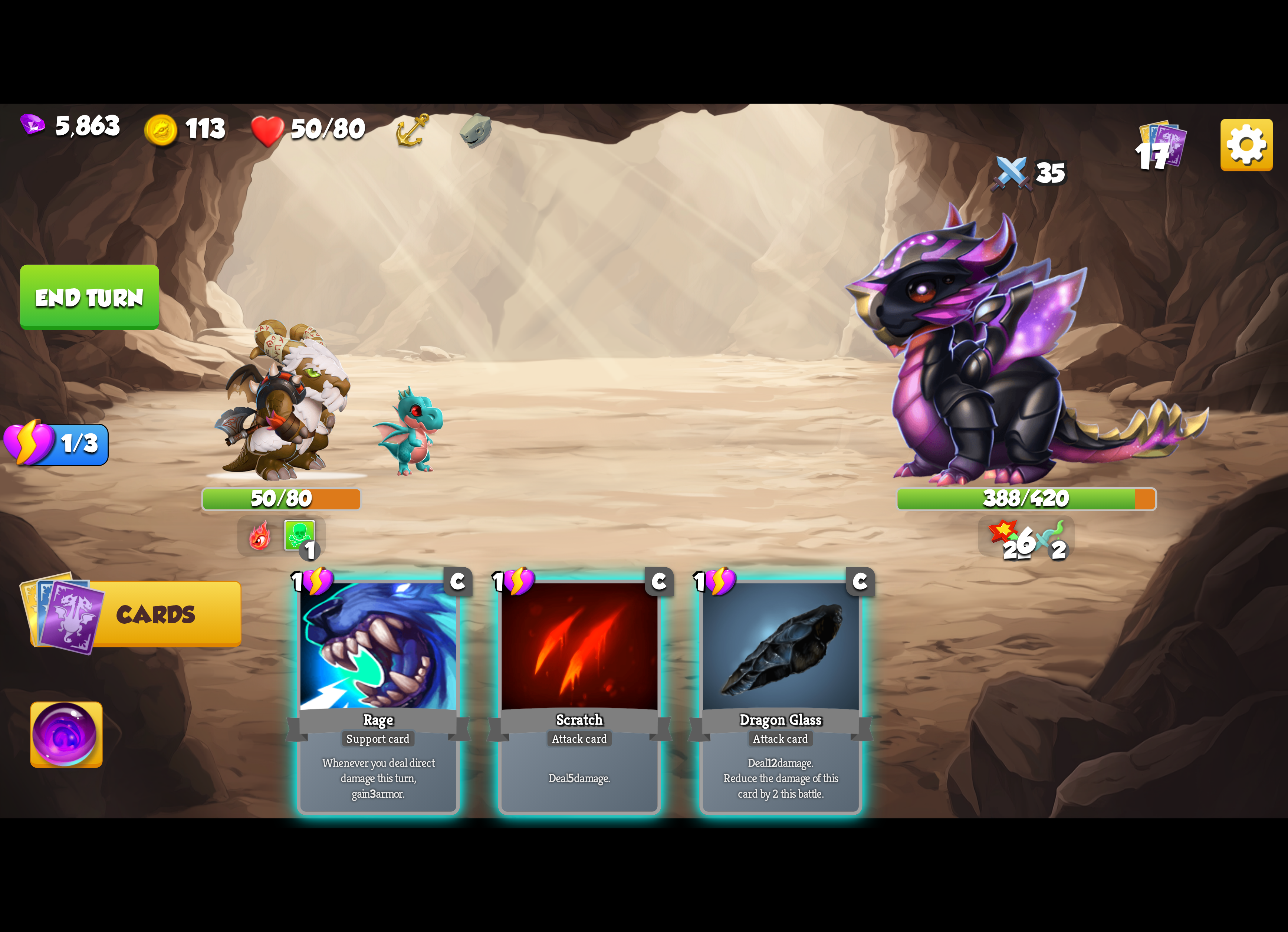
click at [794, 606] on div at bounding box center [780, 649] width 156 height 131
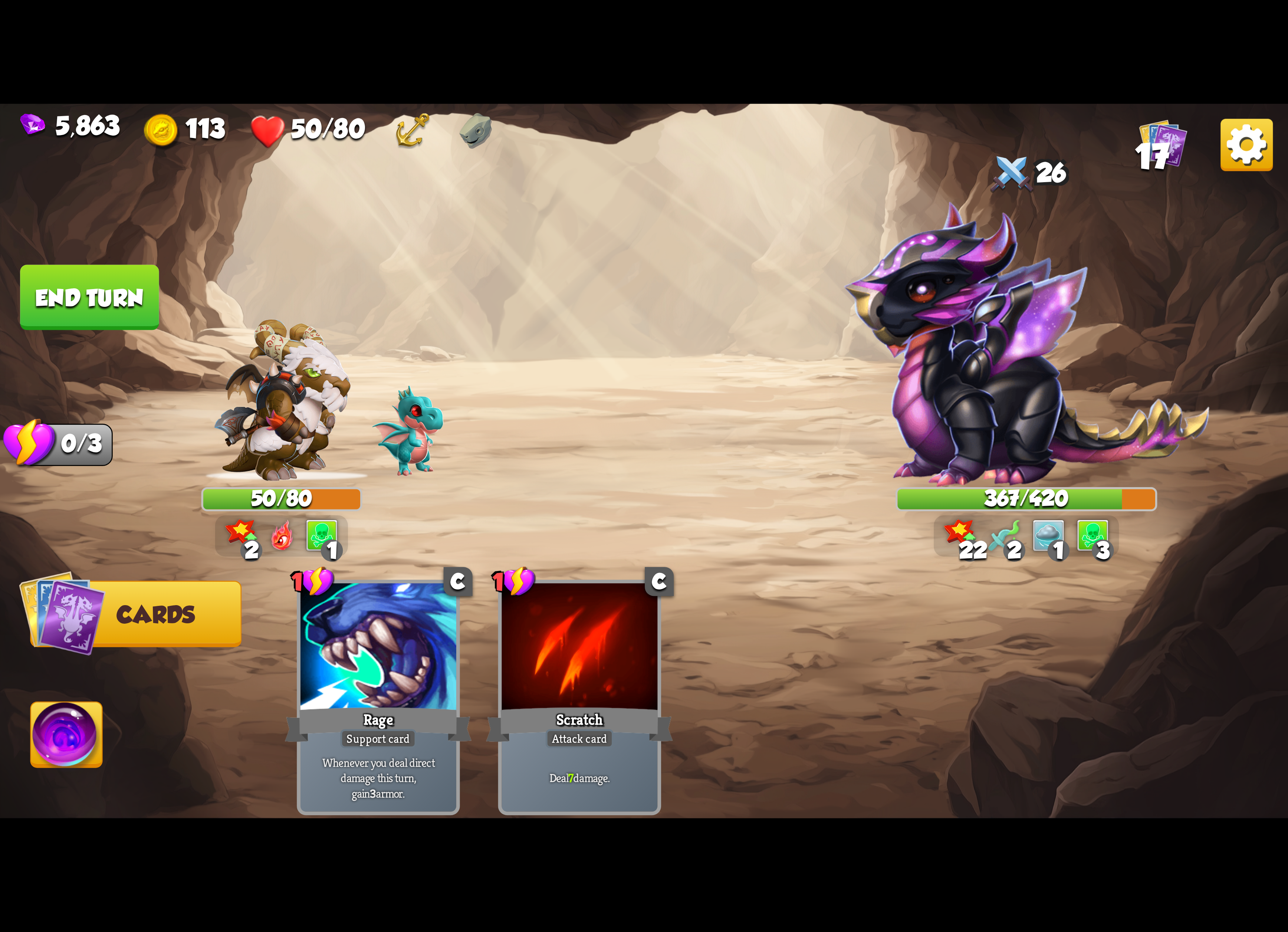
click at [49, 733] on img at bounding box center [67, 738] width 72 height 73
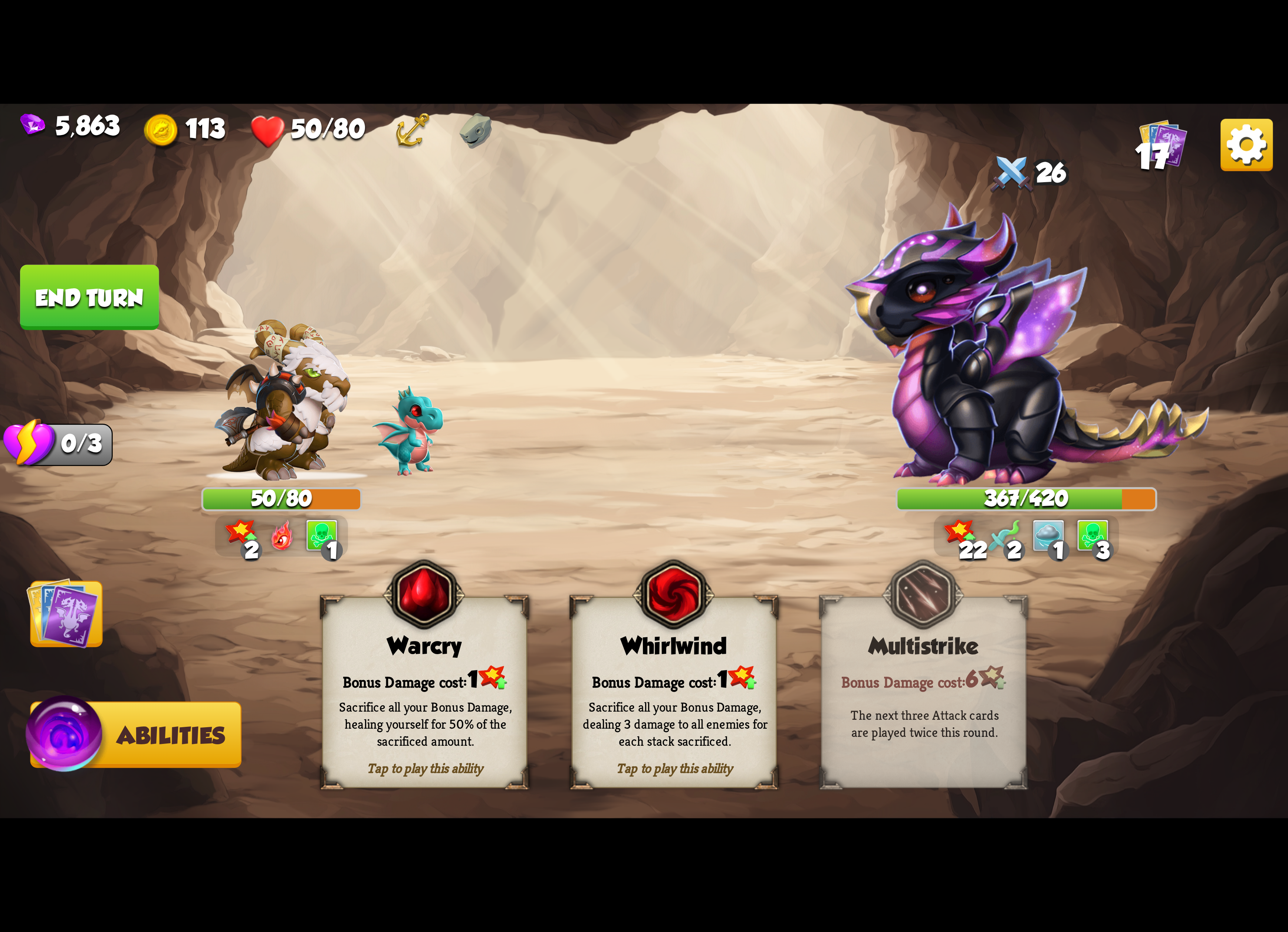
click at [84, 592] on img at bounding box center [63, 613] width 73 height 73
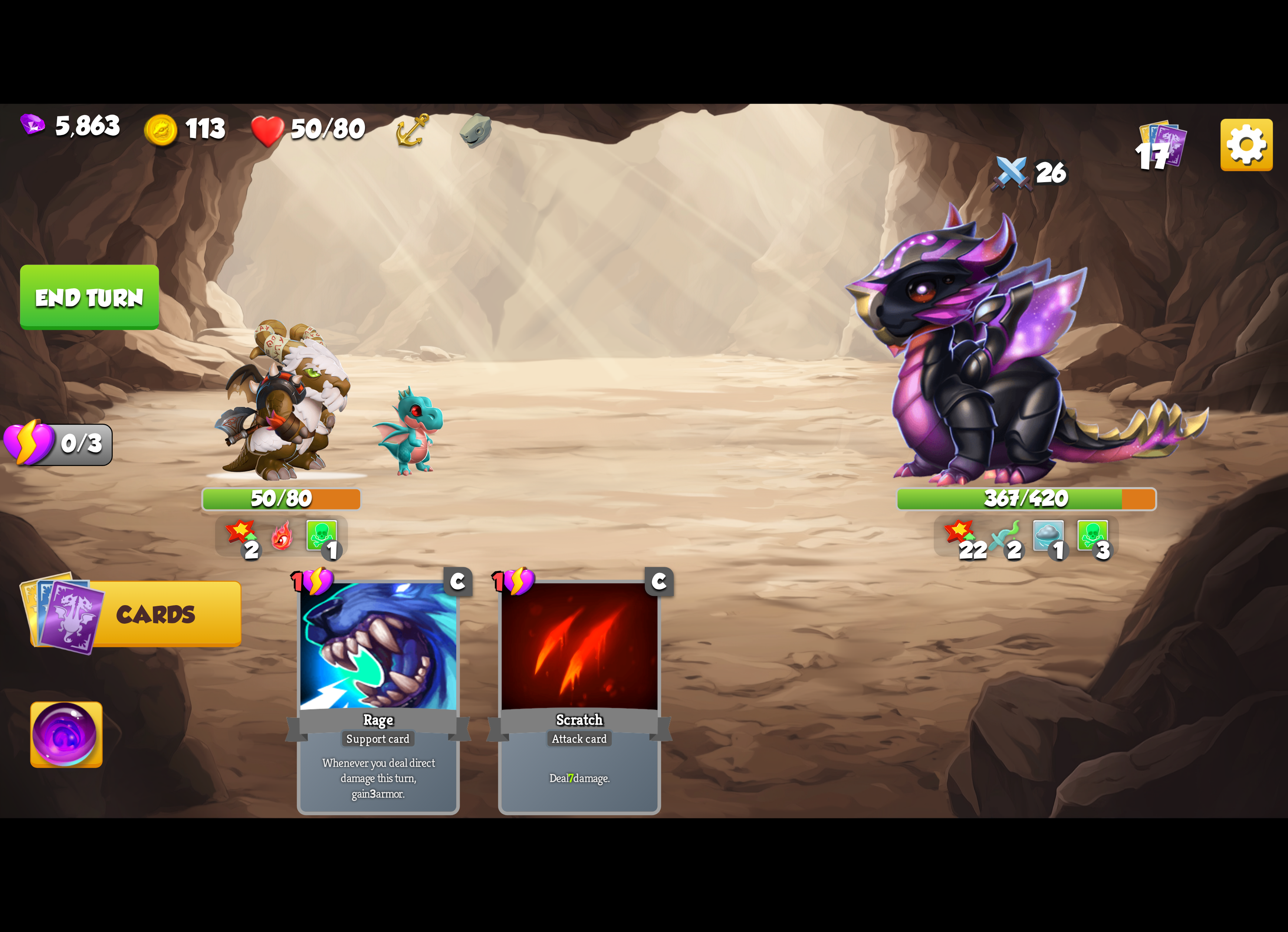
click at [1228, 141] on img at bounding box center [1246, 144] width 52 height 52
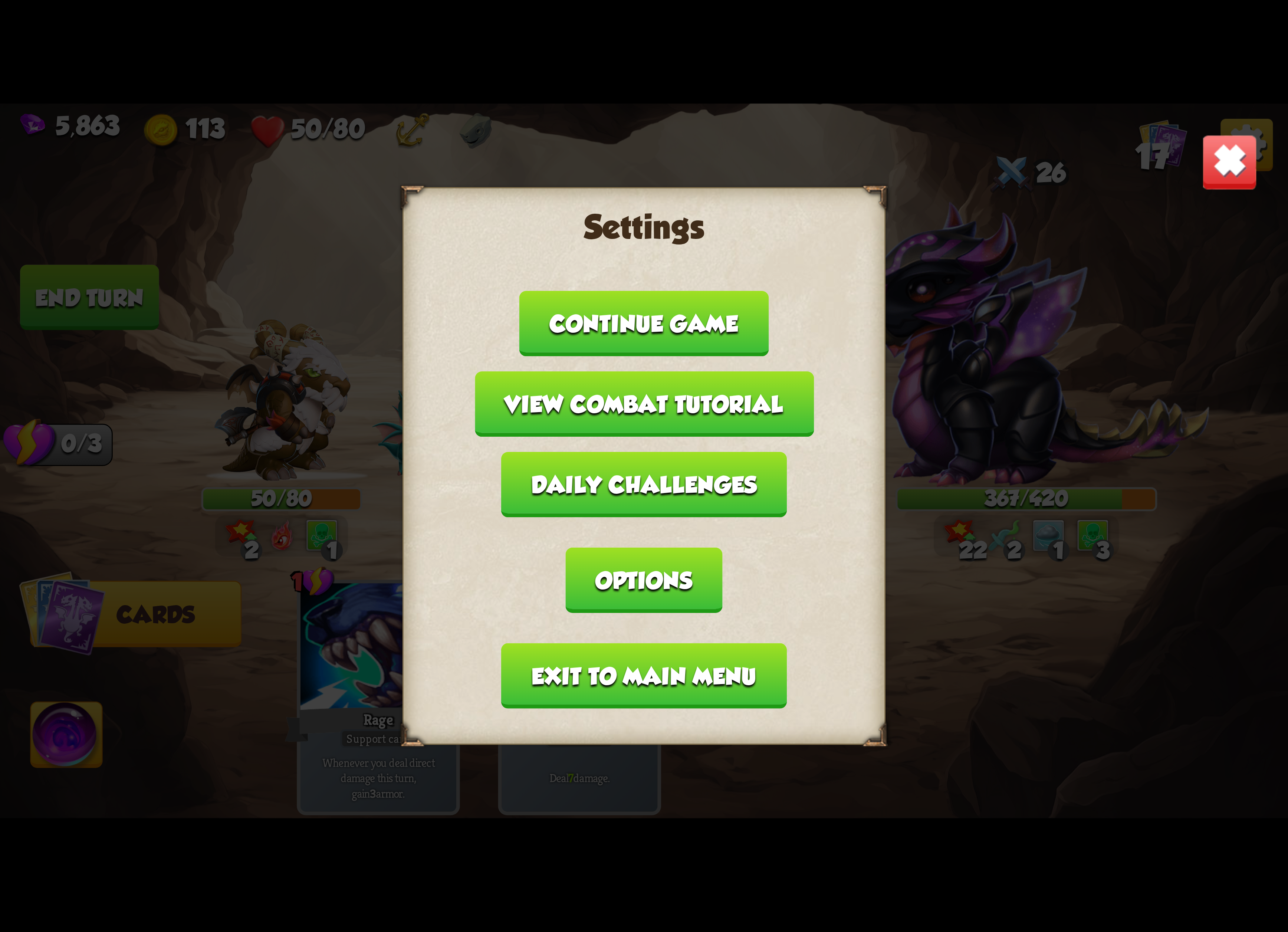
click at [651, 643] on button "Exit to main menu" at bounding box center [644, 675] width 285 height 66
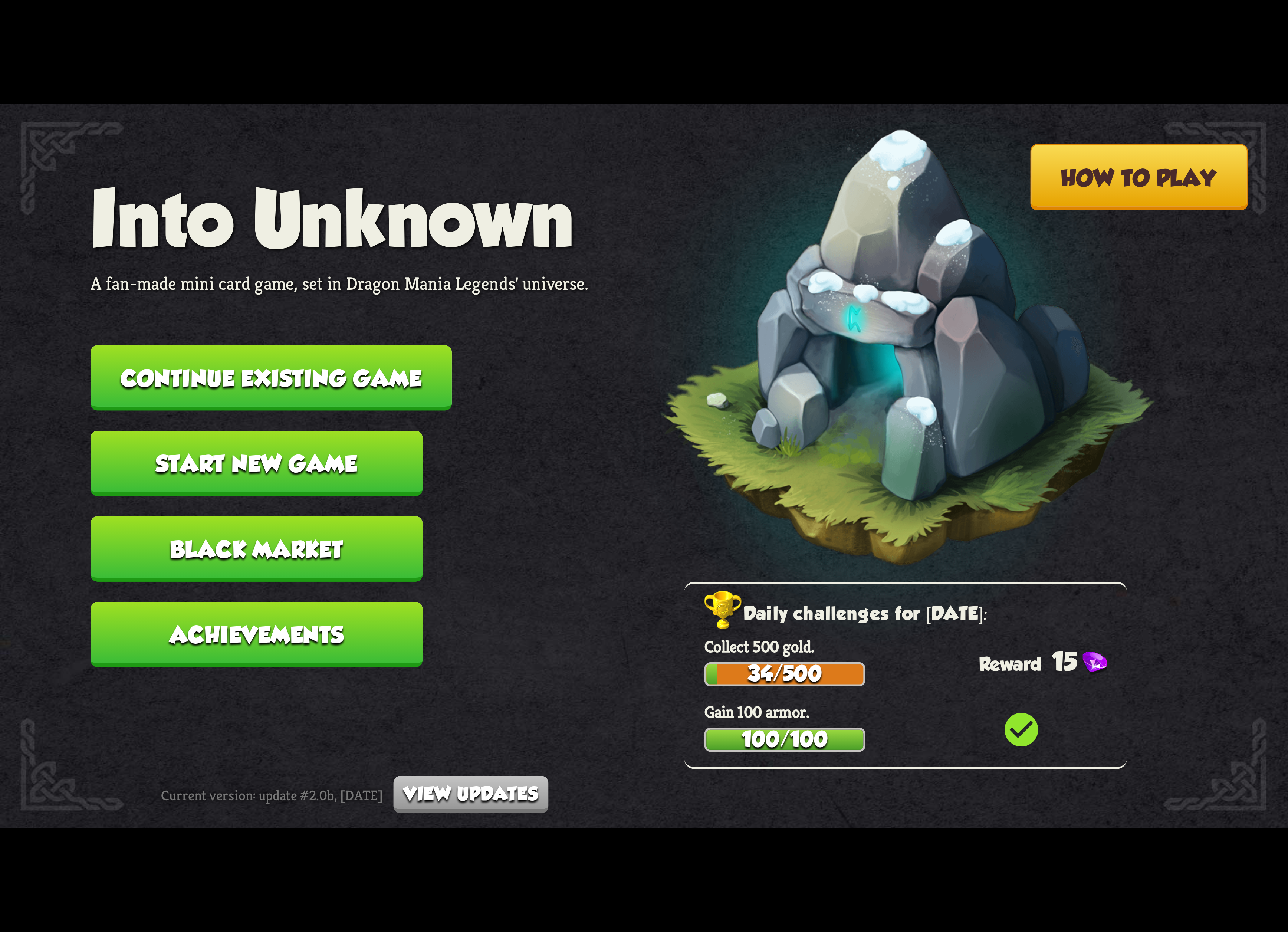
click at [358, 343] on nav "Into Unknown A fan-made mini card game, set in Dragon Mania Legends' universe. …" at bounding box center [339, 429] width 498 height 513
click at [381, 365] on button "Continue existing game" at bounding box center [271, 377] width 362 height 66
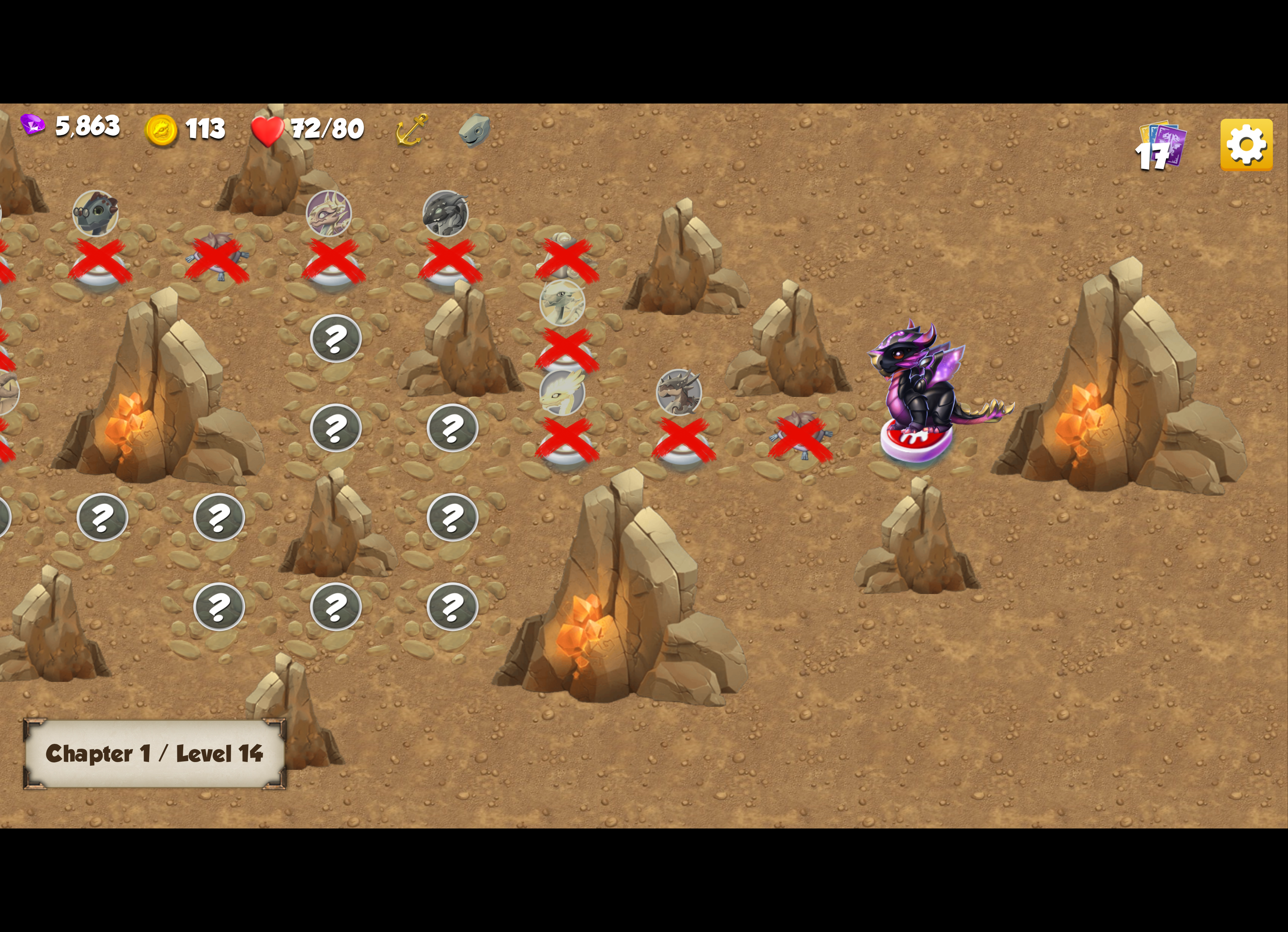
click at [919, 402] on img at bounding box center [941, 375] width 149 height 117
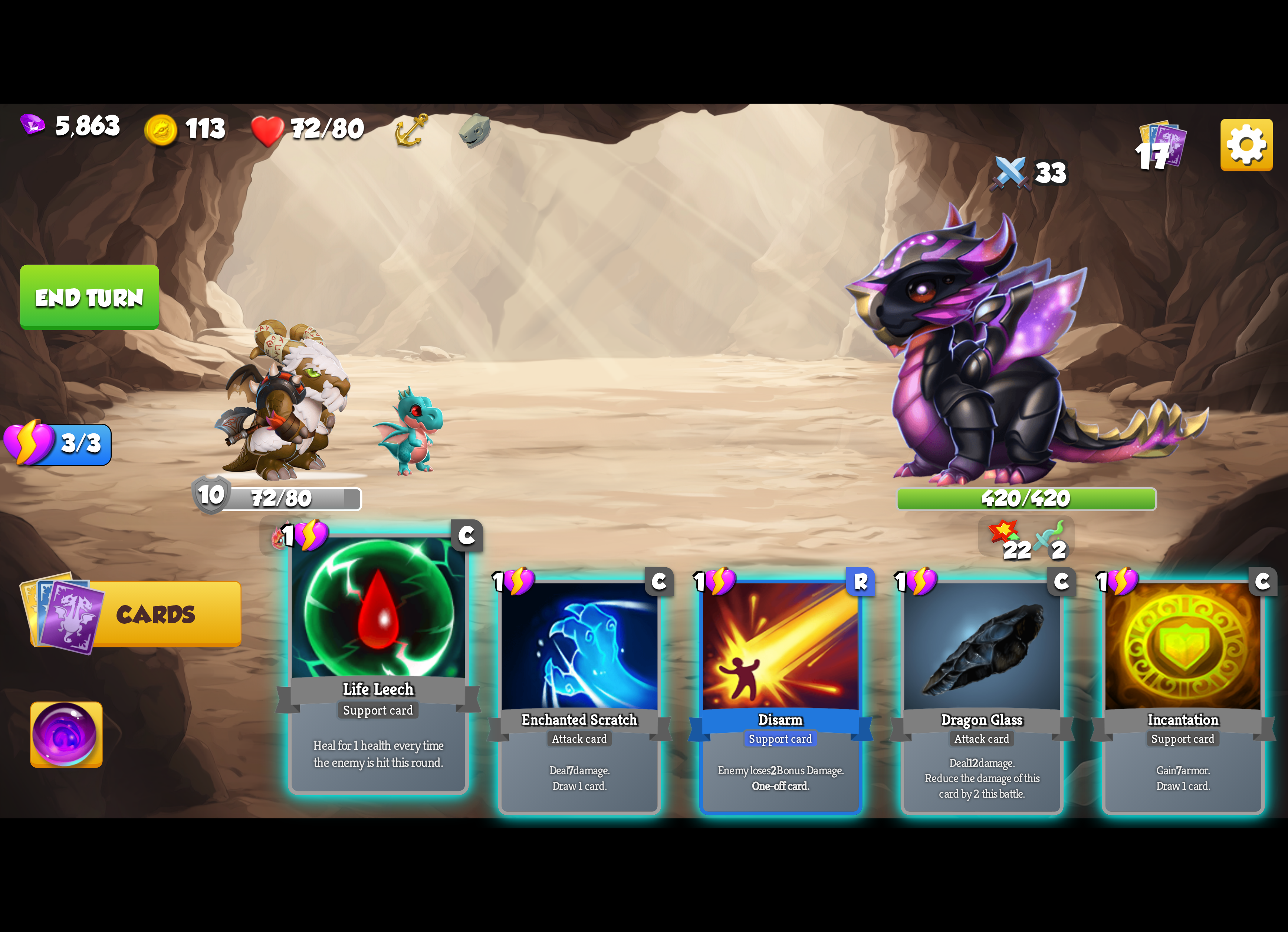
click at [425, 654] on div at bounding box center [378, 610] width 173 height 146
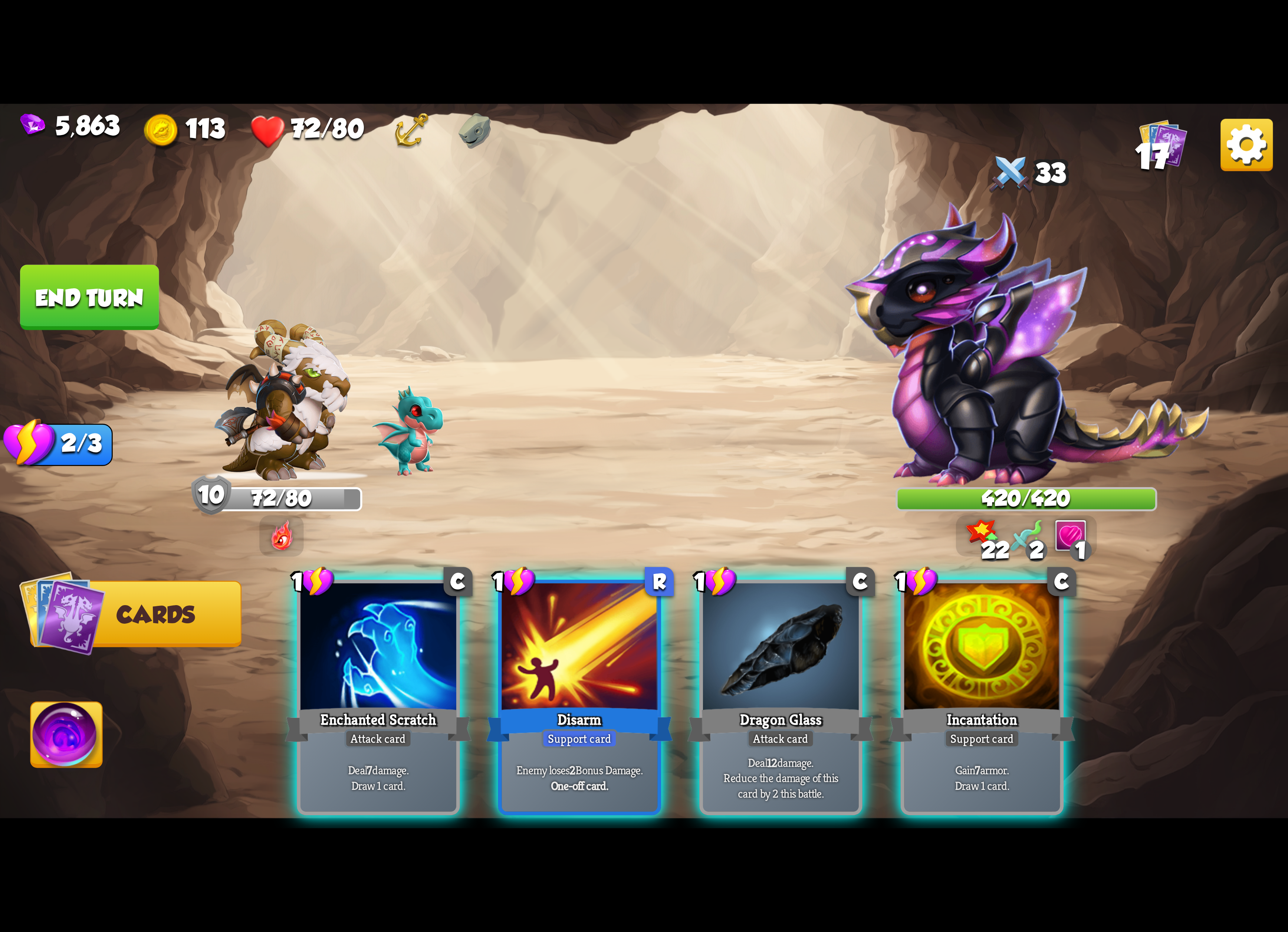
drag, startPoint x: 343, startPoint y: 666, endPoint x: 346, endPoint y: 663, distance: 4.2
click at [343, 664] on div at bounding box center [378, 649] width 156 height 131
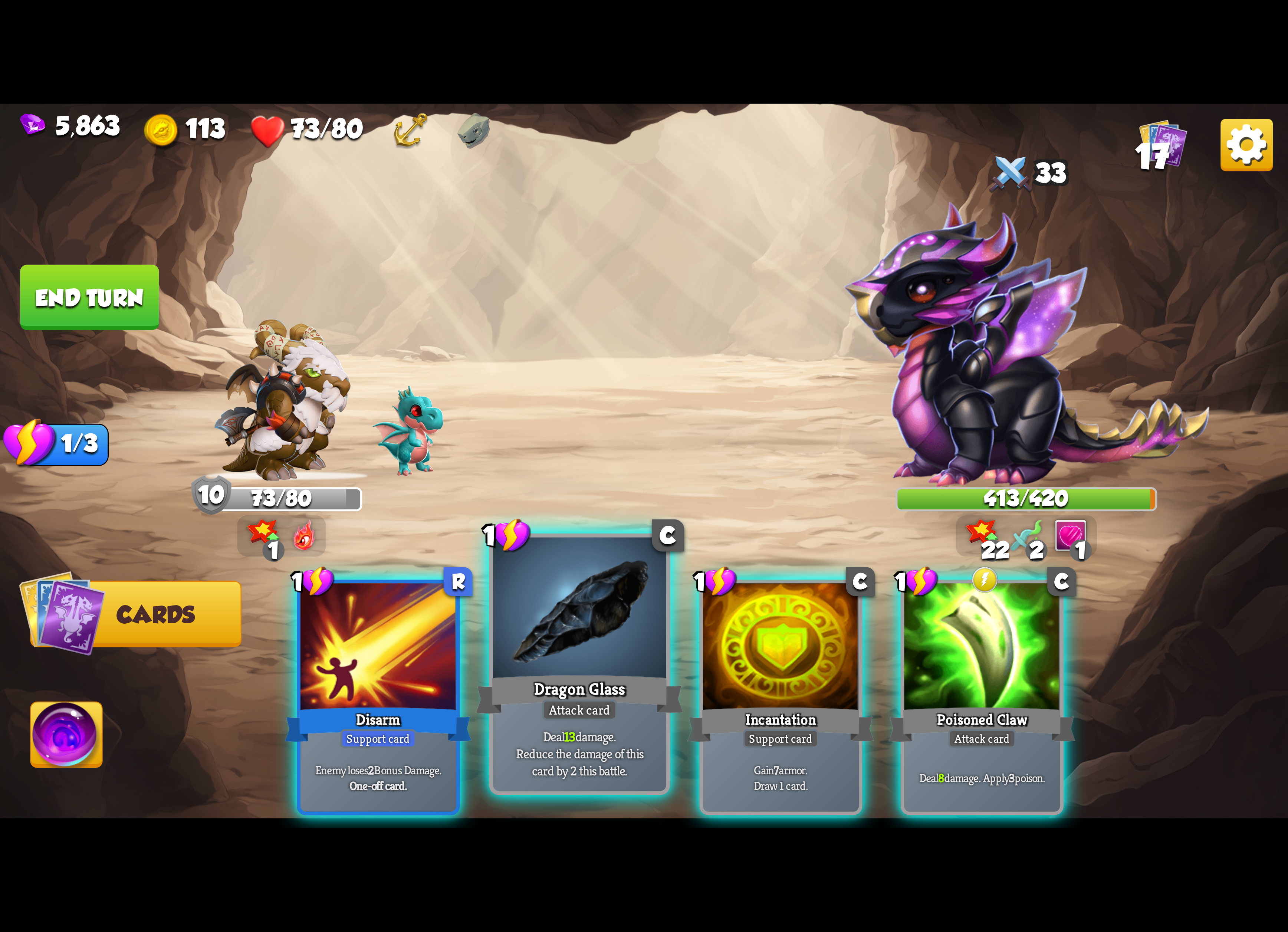
click at [528, 623] on div at bounding box center [579, 610] width 173 height 146
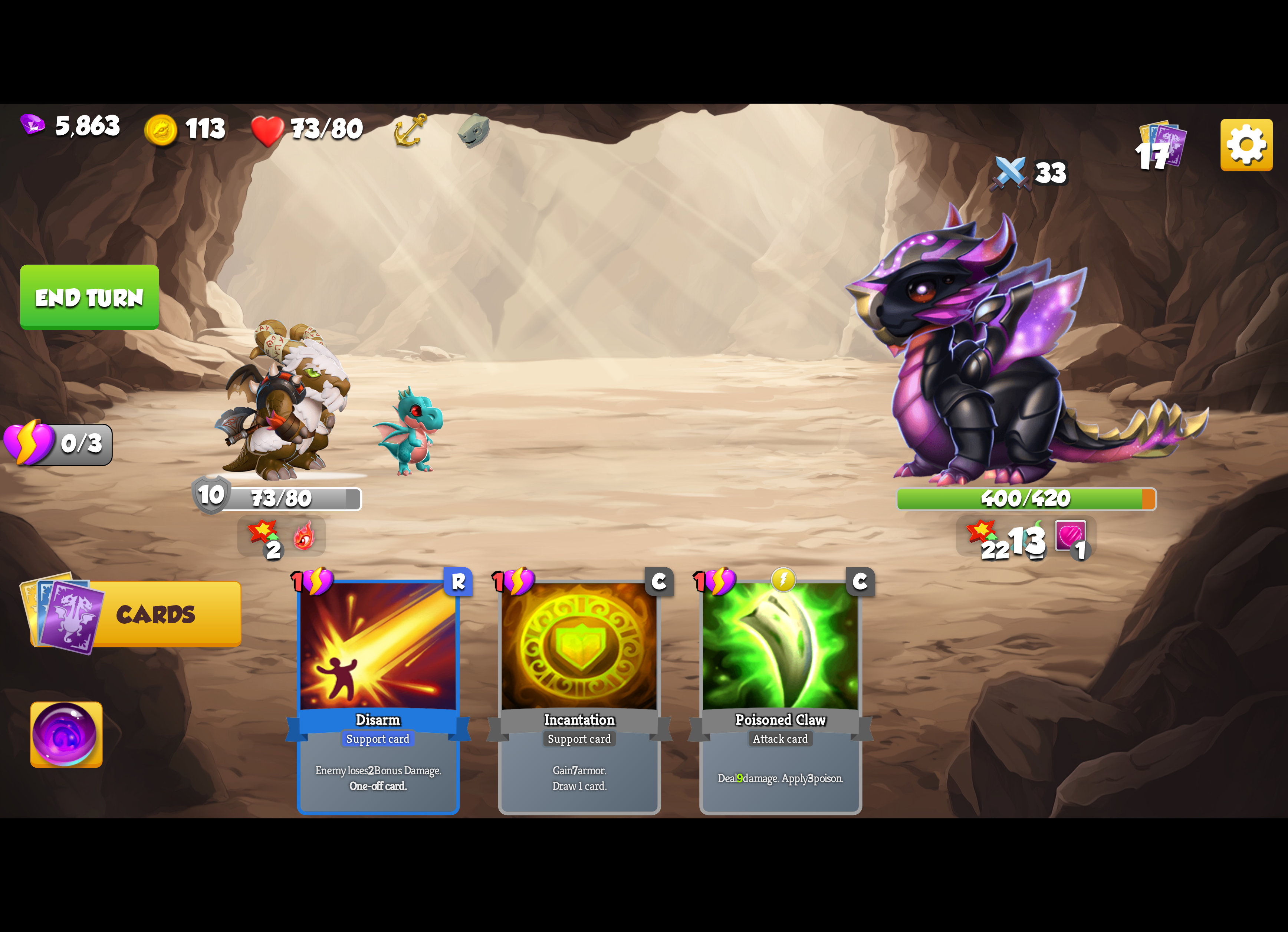
click at [70, 722] on img at bounding box center [67, 738] width 72 height 73
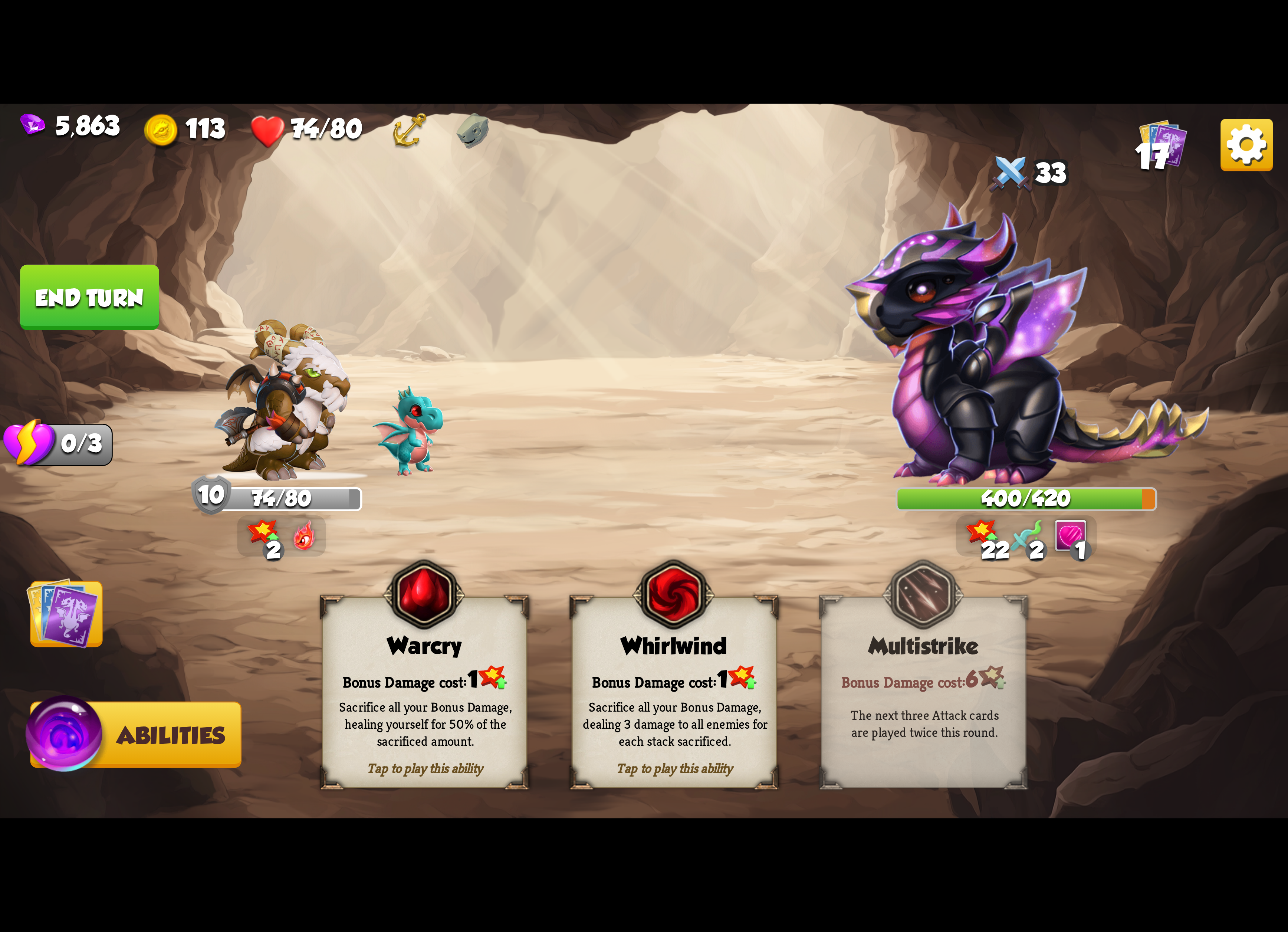
click at [613, 633] on div "Tap to play this ability Whirlwind Bonus Damage cost: 1 Sacrifice all your Bonu…" at bounding box center [673, 692] width 205 height 191
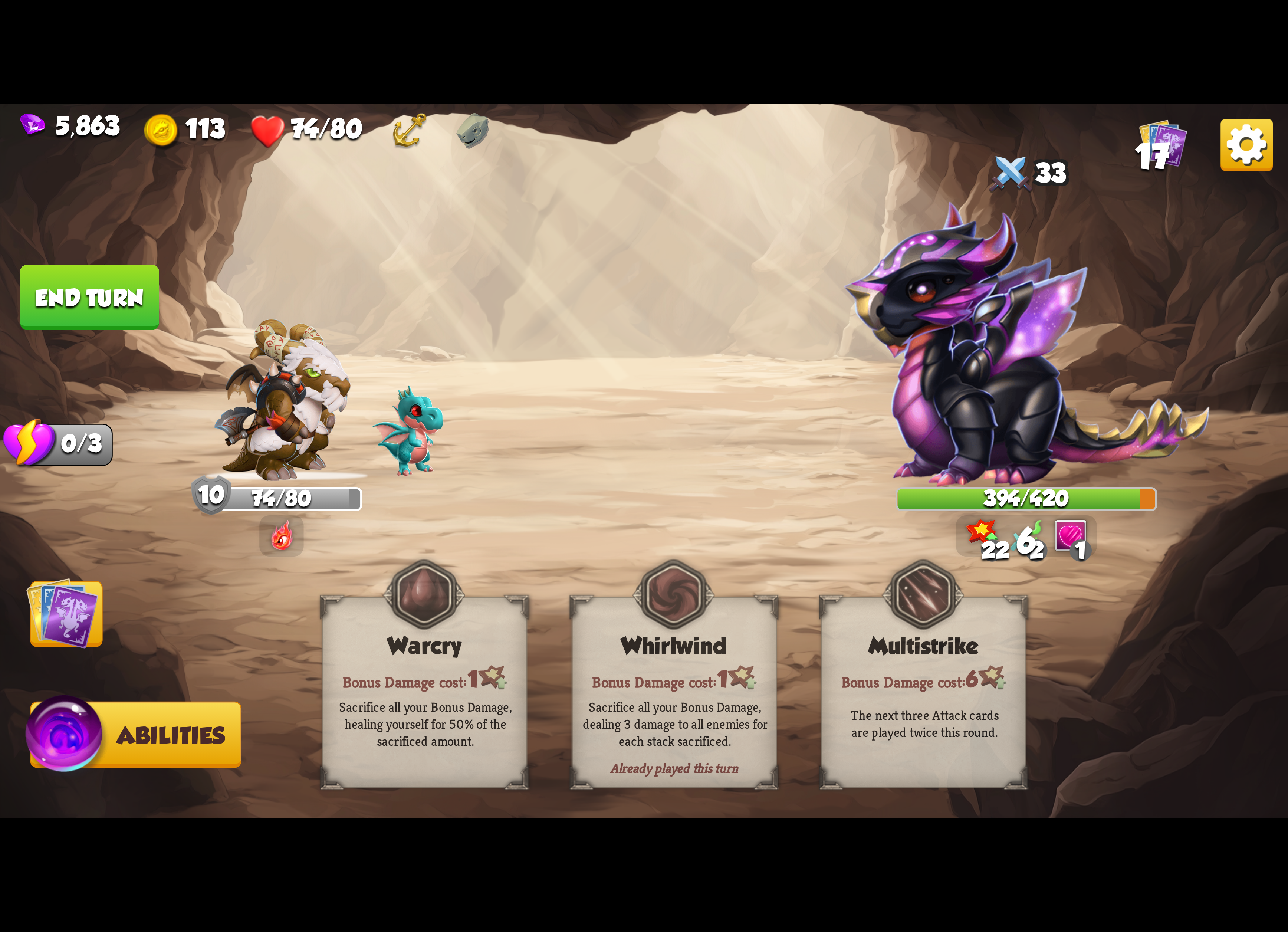
click at [119, 610] on img at bounding box center [644, 466] width 1288 height 724
click at [121, 607] on img at bounding box center [644, 466] width 1288 height 724
click at [83, 607] on img at bounding box center [63, 613] width 73 height 73
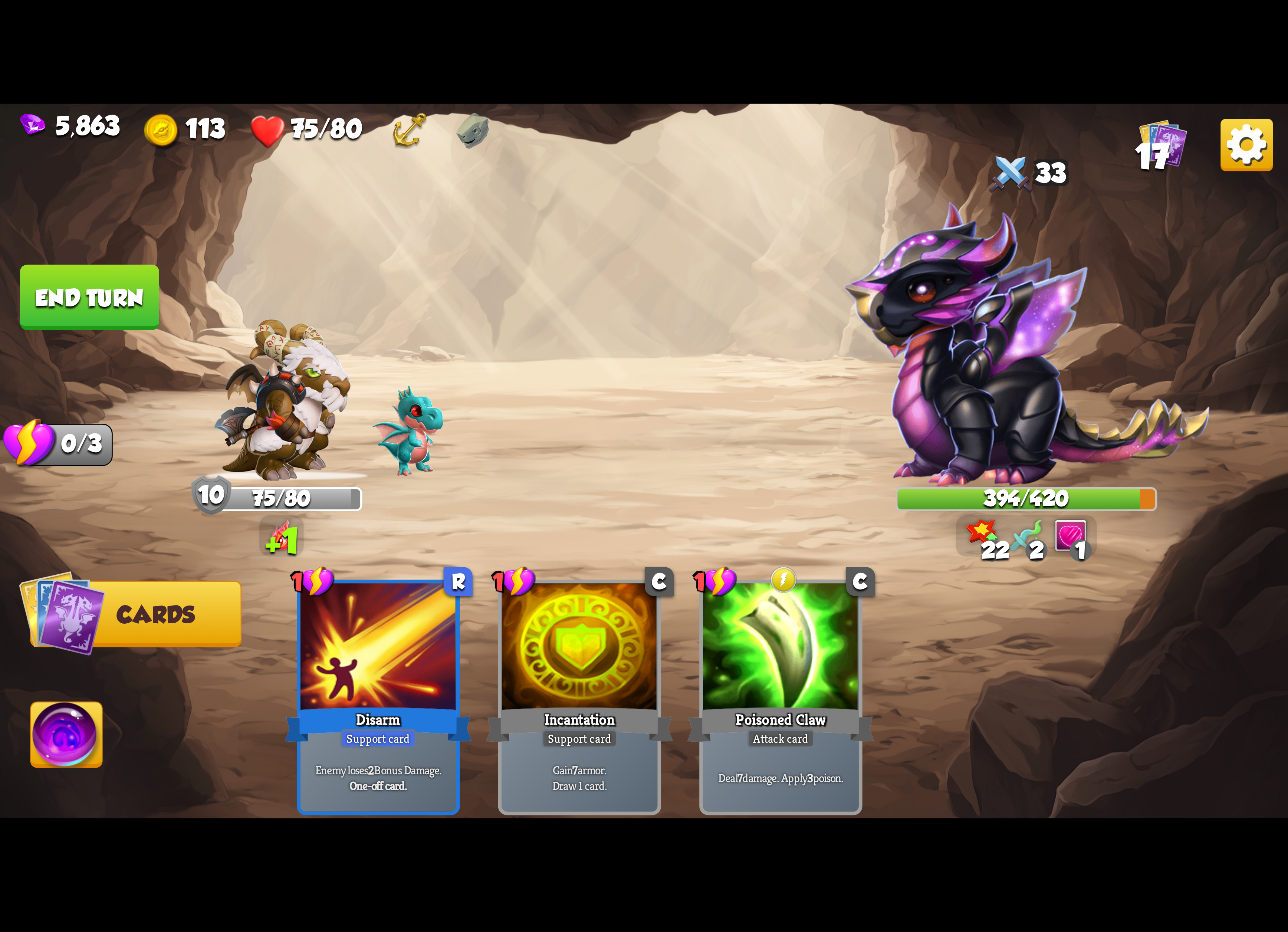
click at [55, 276] on button "End turn" at bounding box center [89, 297] width 139 height 66
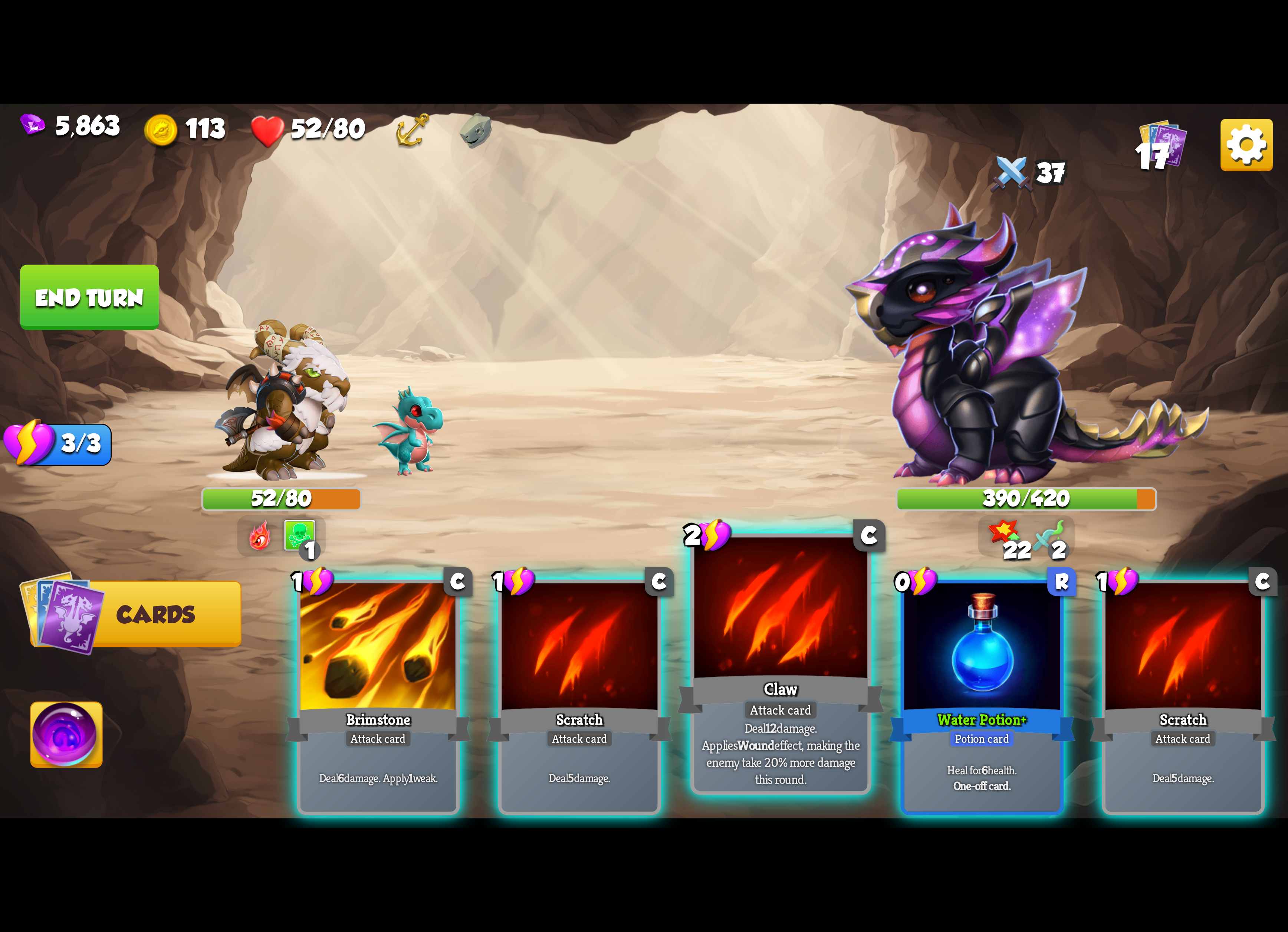
drag, startPoint x: 725, startPoint y: 623, endPoint x: 329, endPoint y: 613, distance: 396.1
click at [716, 621] on div at bounding box center [780, 610] width 173 height 146
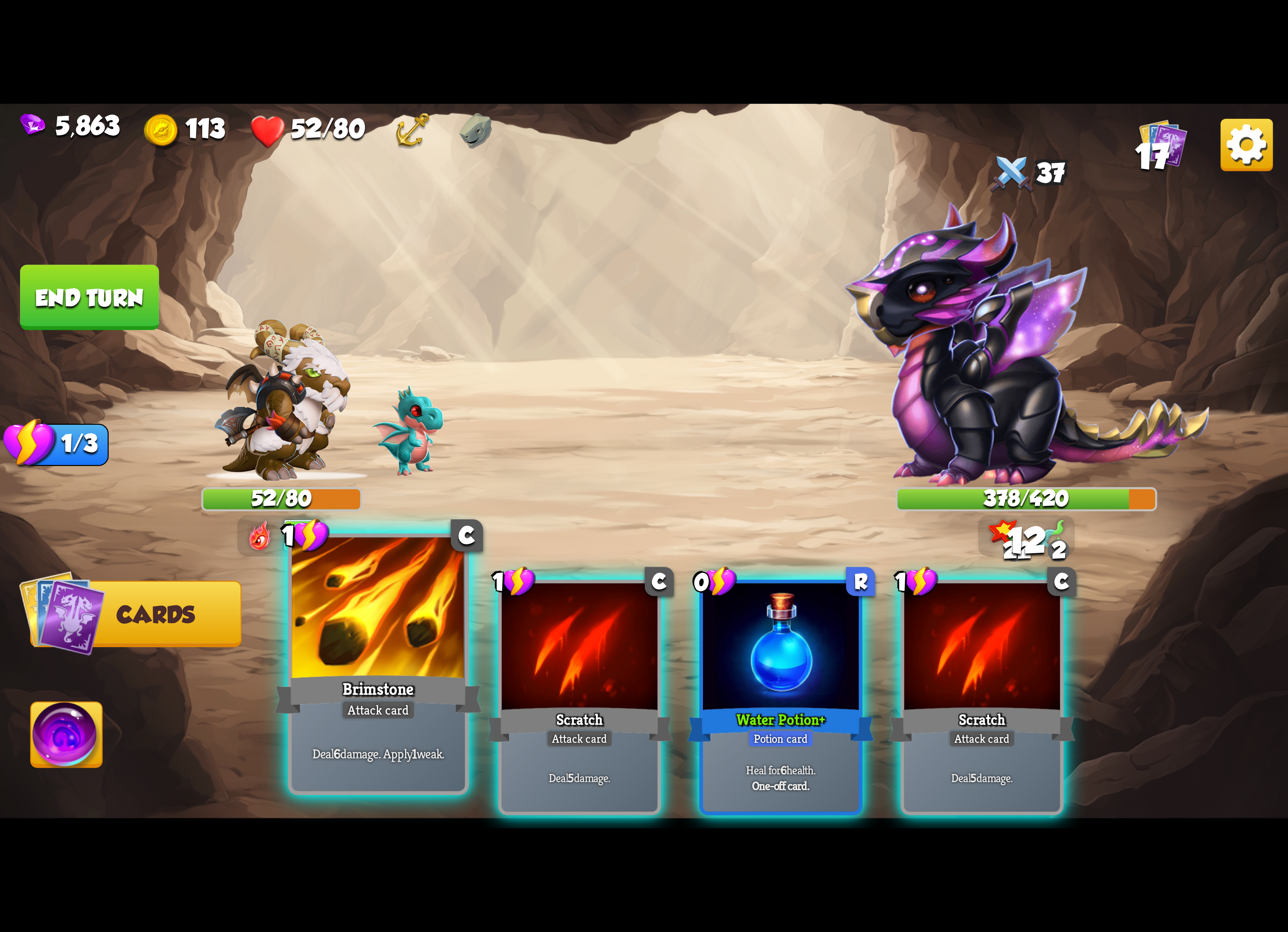
click at [328, 612] on div at bounding box center [378, 610] width 173 height 146
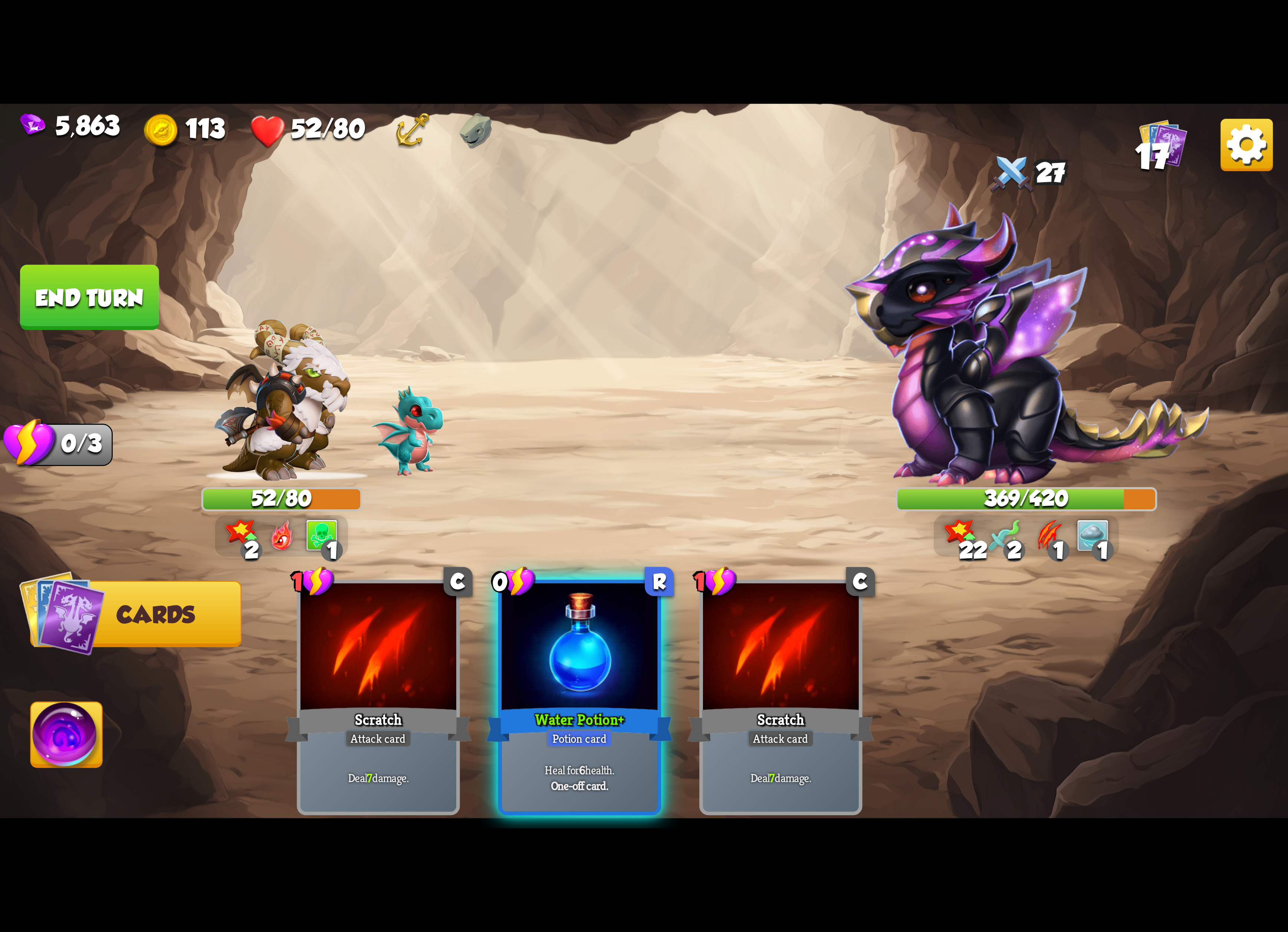
click at [1240, 136] on img at bounding box center [1246, 144] width 52 height 52
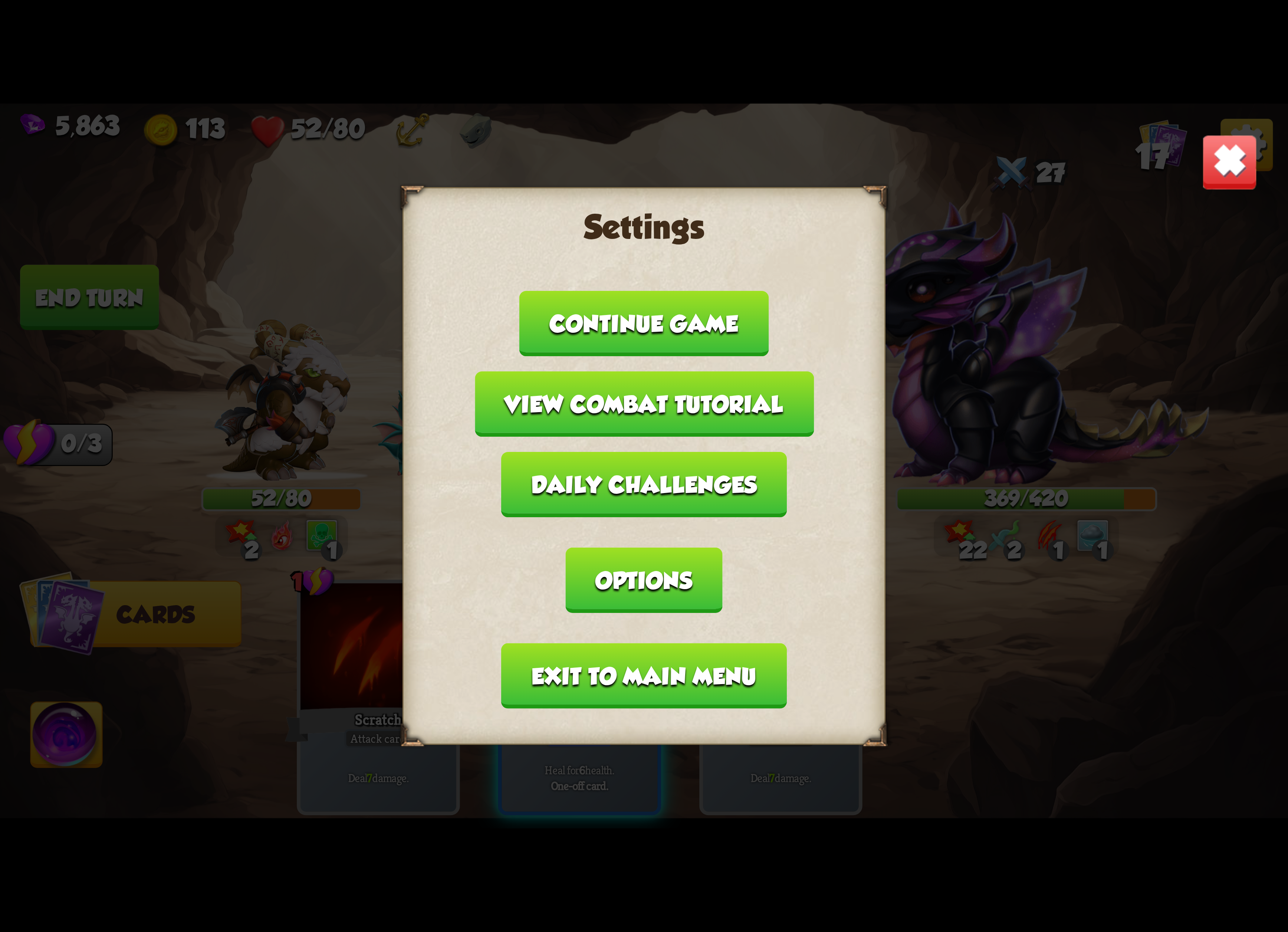
click at [1240, 136] on img at bounding box center [1230, 163] width 57 height 57
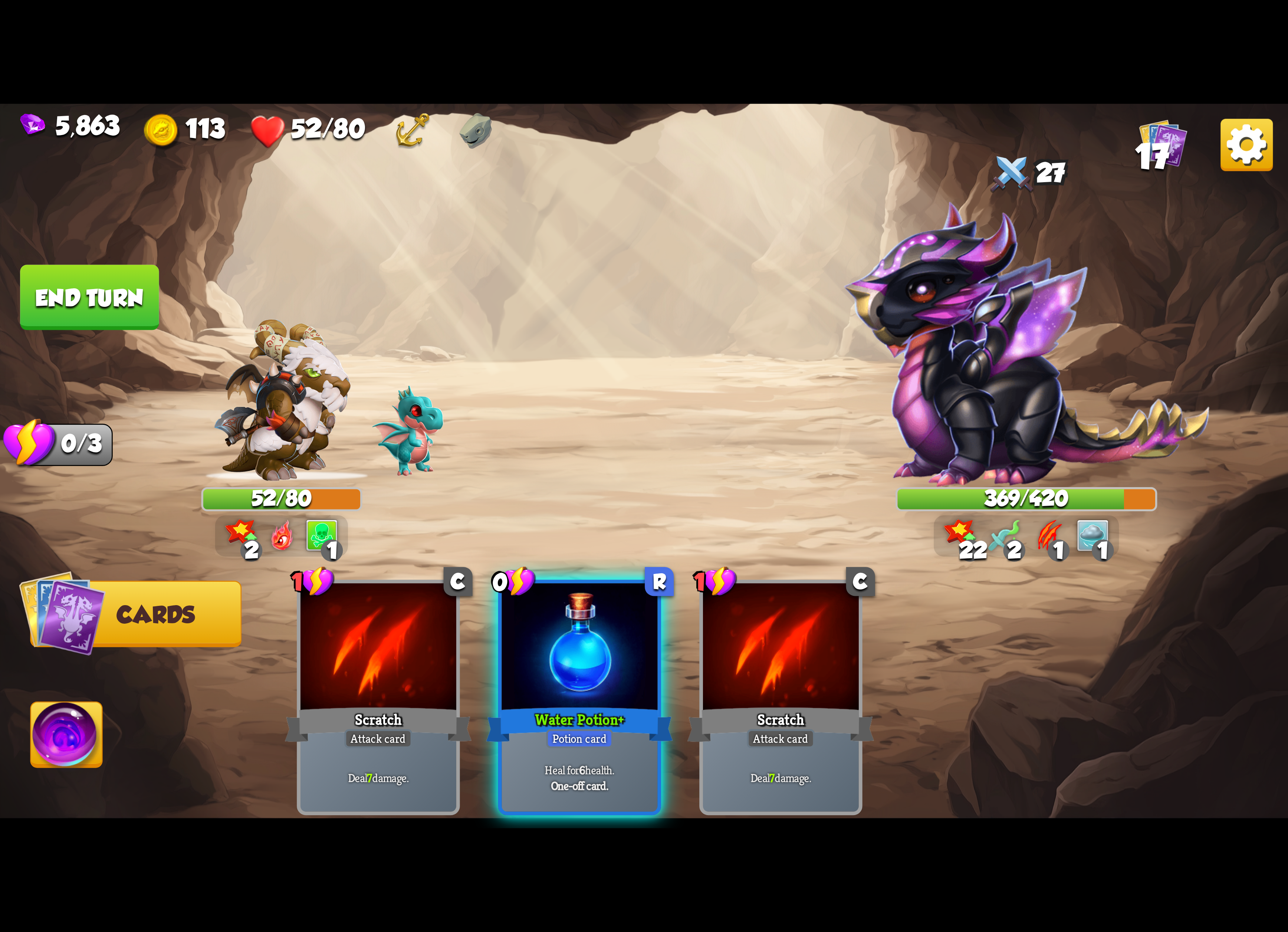
click at [1240, 136] on img at bounding box center [1246, 144] width 52 height 52
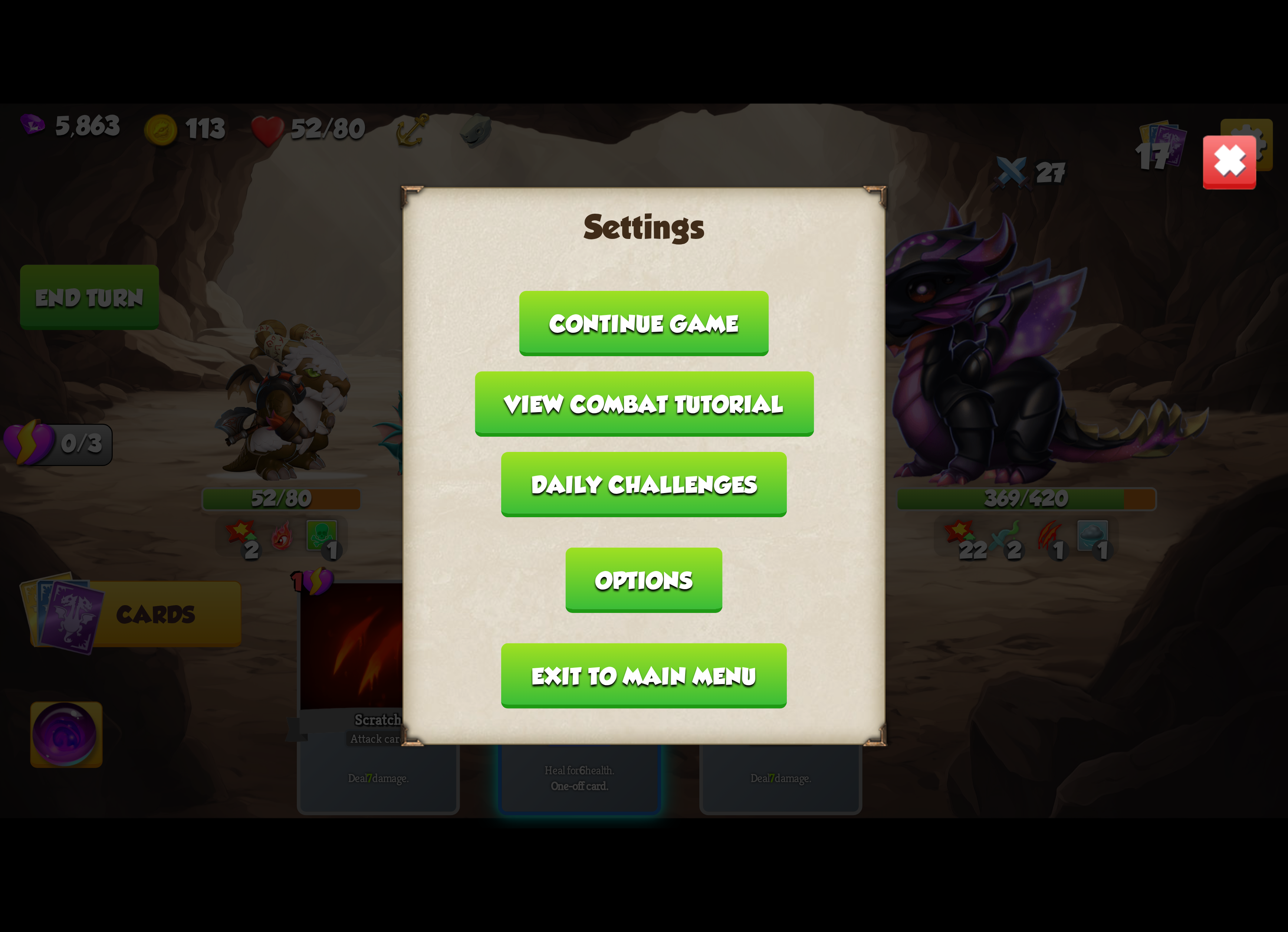
click at [670, 643] on button "Exit to main menu" at bounding box center [644, 675] width 285 height 66
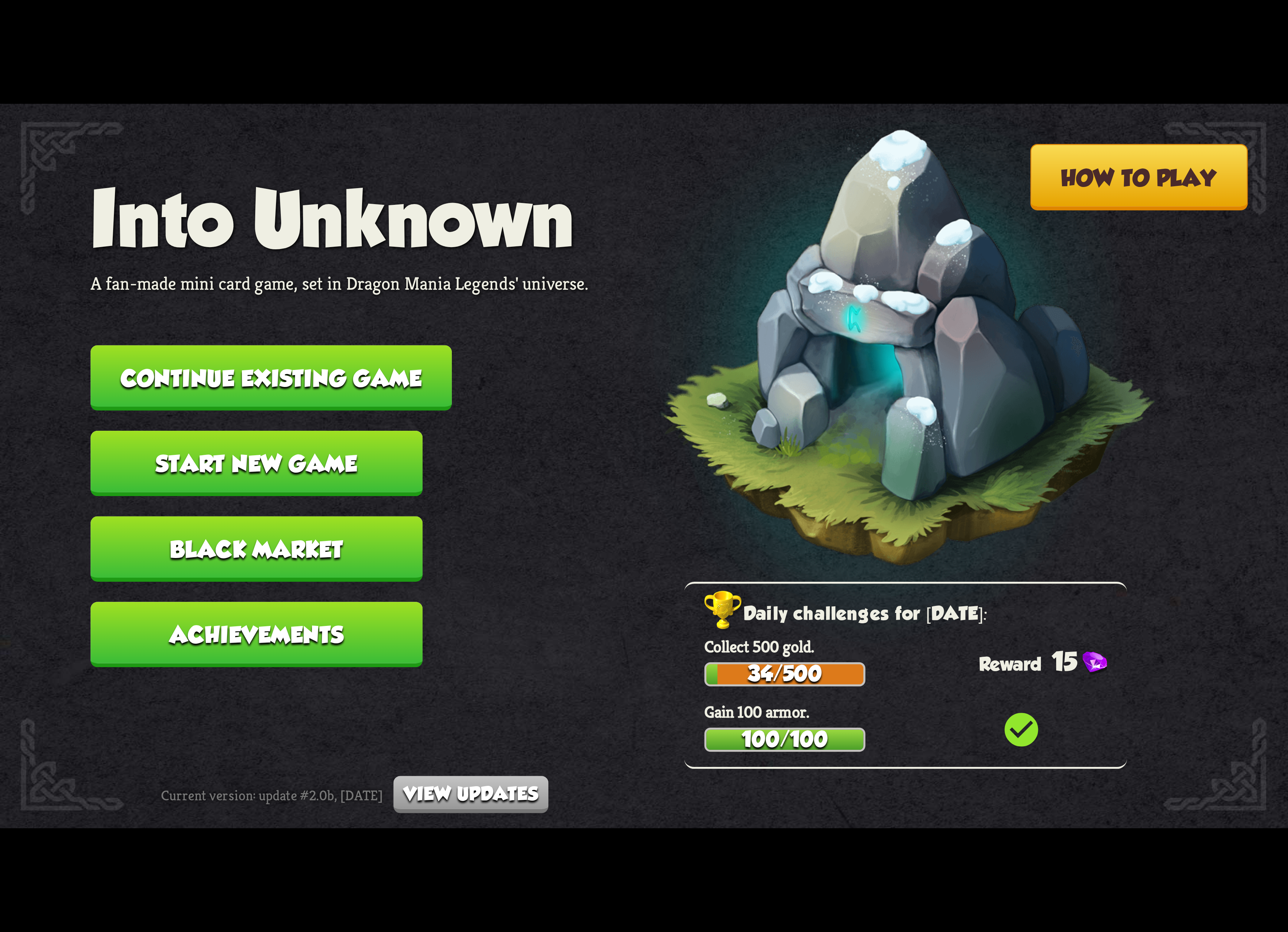
click at [381, 390] on button "Continue existing game" at bounding box center [271, 377] width 362 height 66
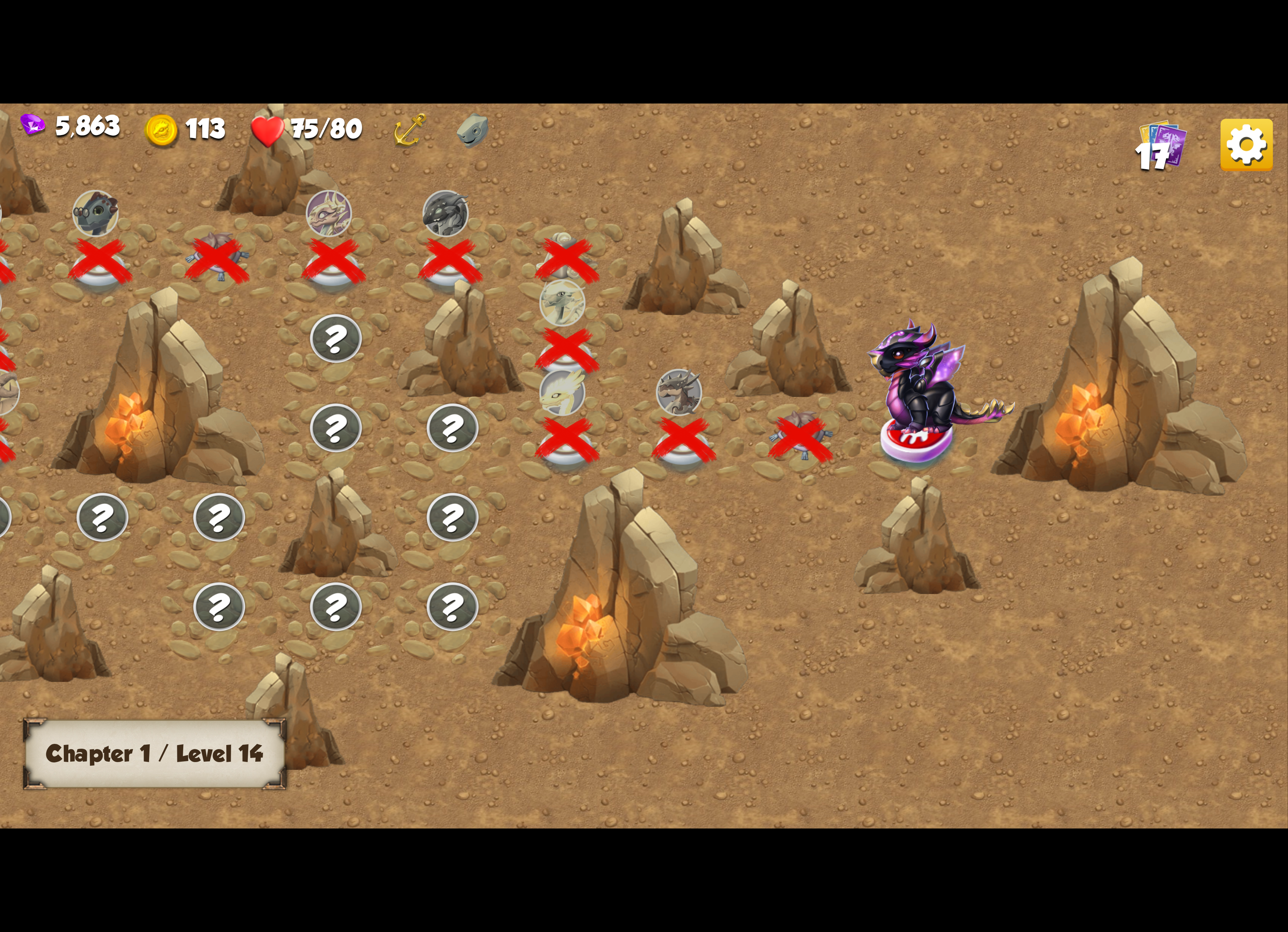
click at [877, 401] on img at bounding box center [941, 375] width 149 height 117
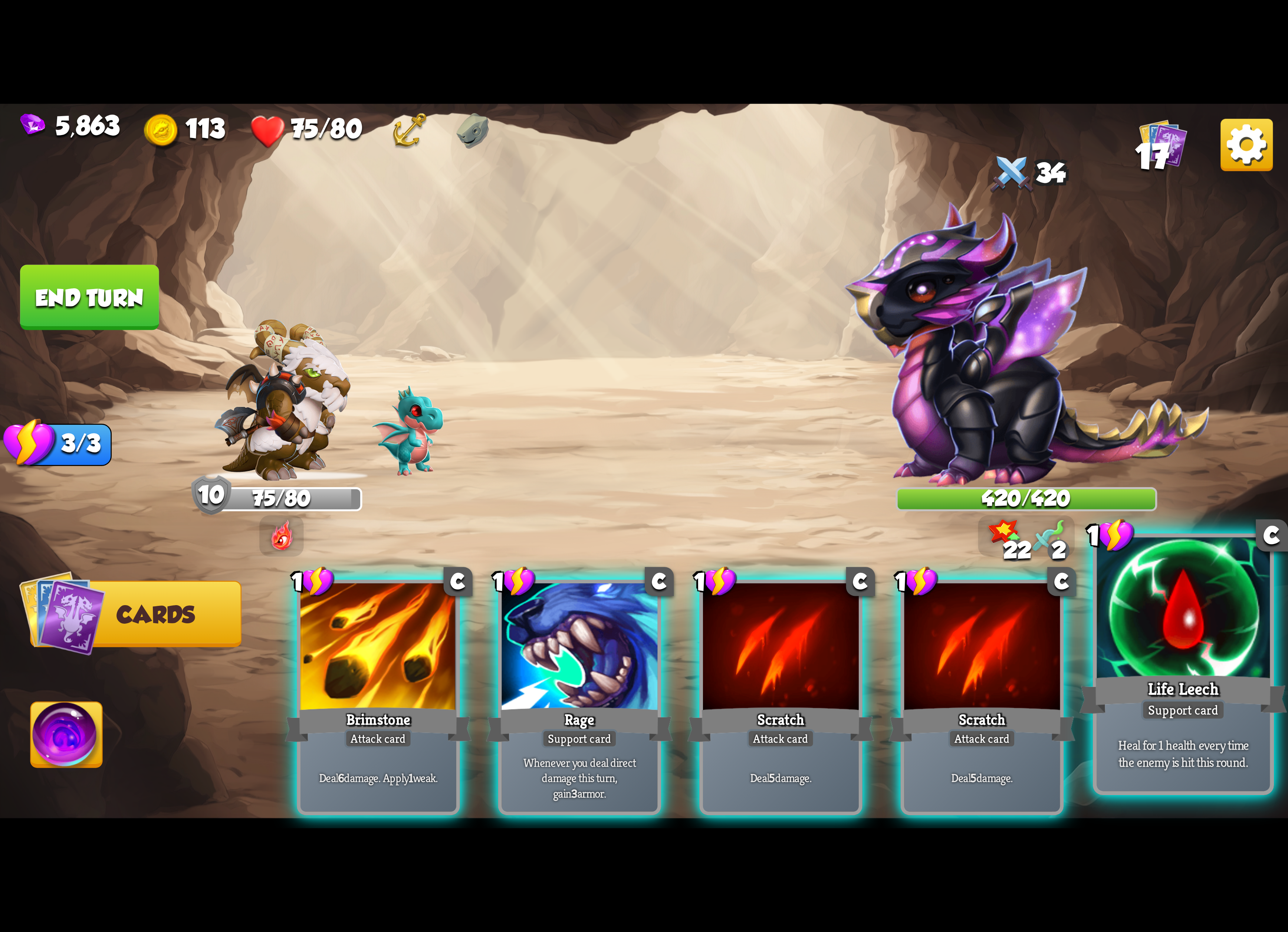
click at [1167, 607] on div at bounding box center [1183, 610] width 173 height 146
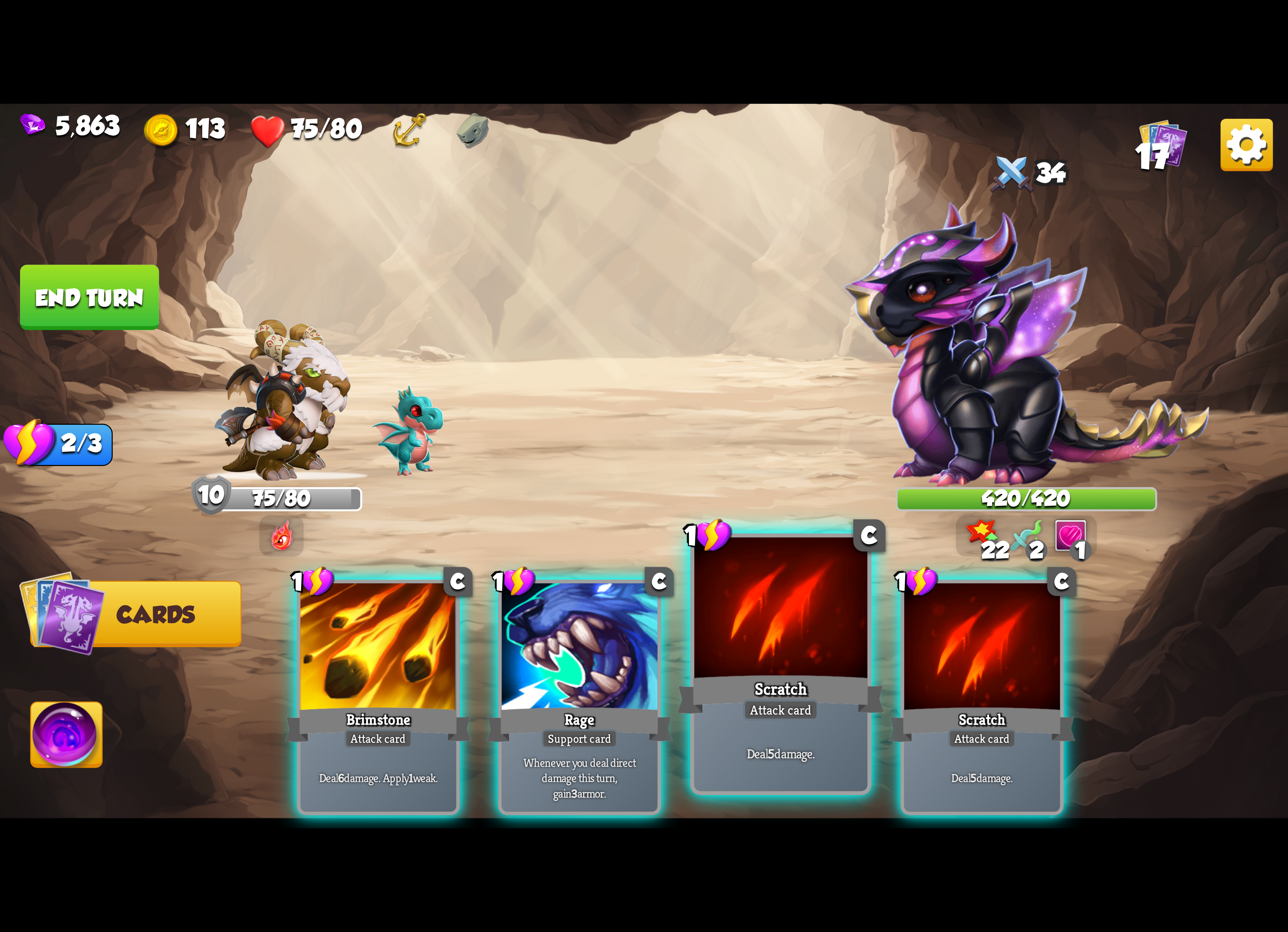
click at [779, 599] on div at bounding box center [780, 610] width 173 height 146
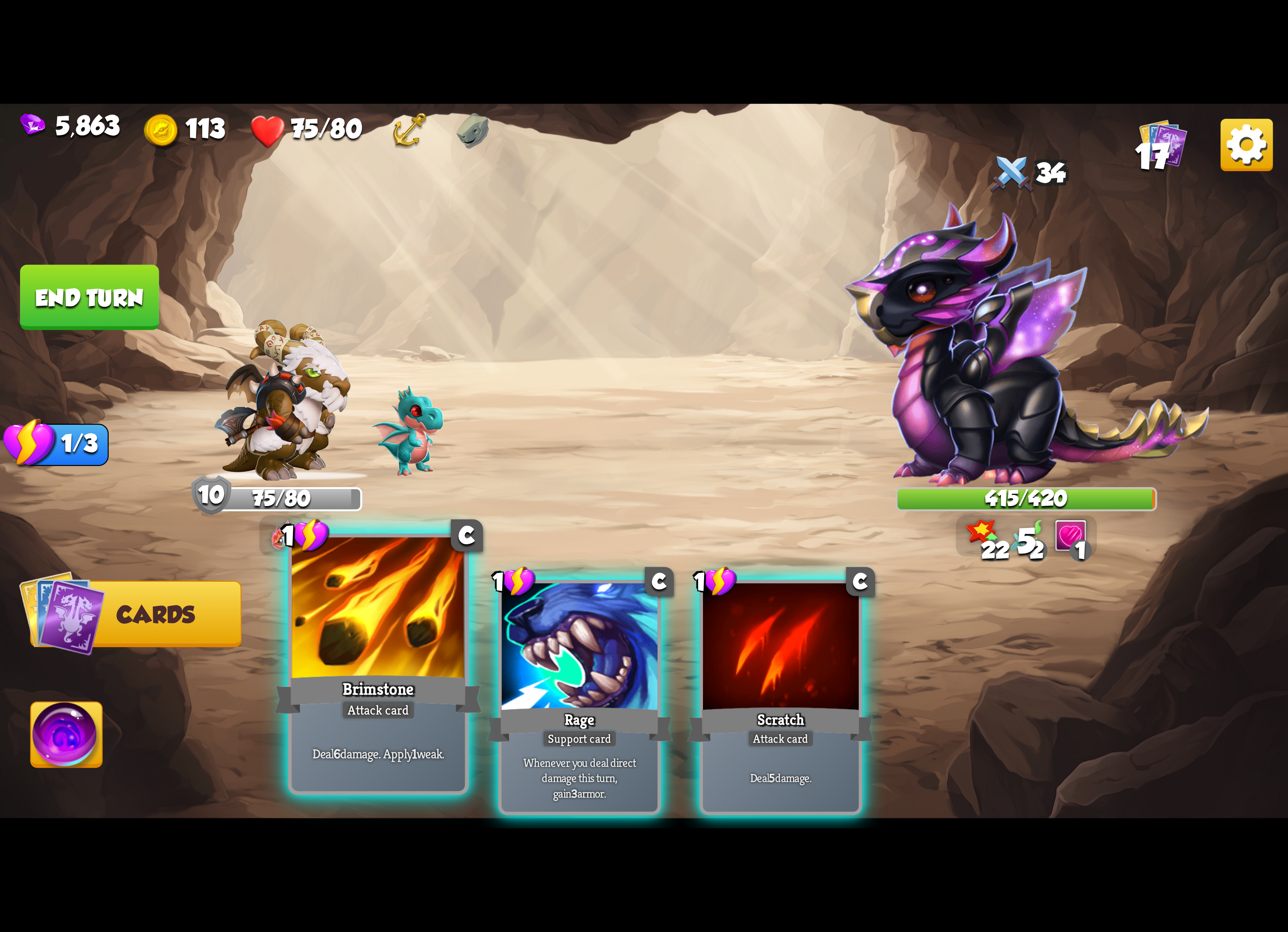
click at [378, 610] on div at bounding box center [378, 610] width 173 height 146
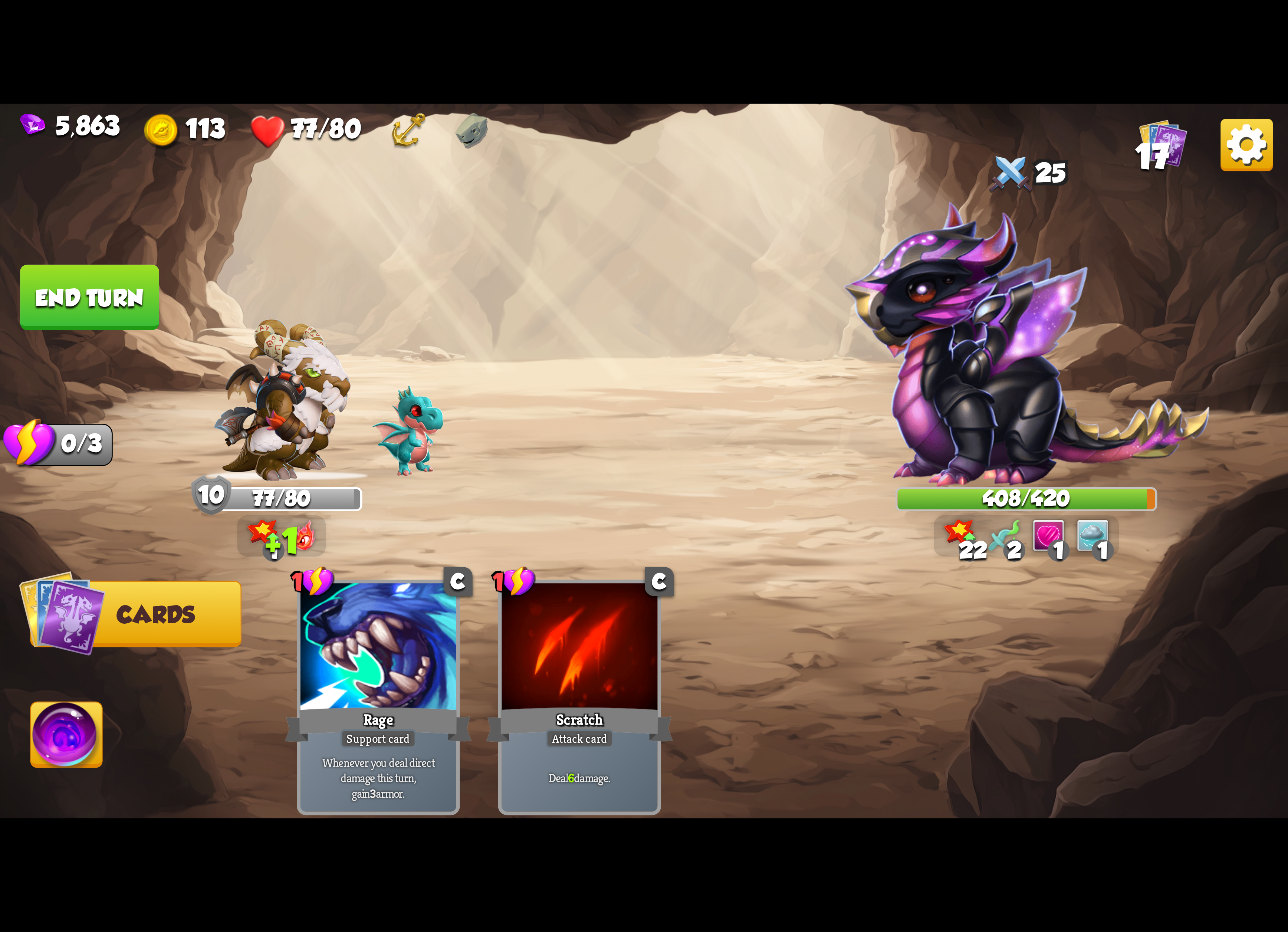
click at [64, 721] on img at bounding box center [67, 738] width 72 height 73
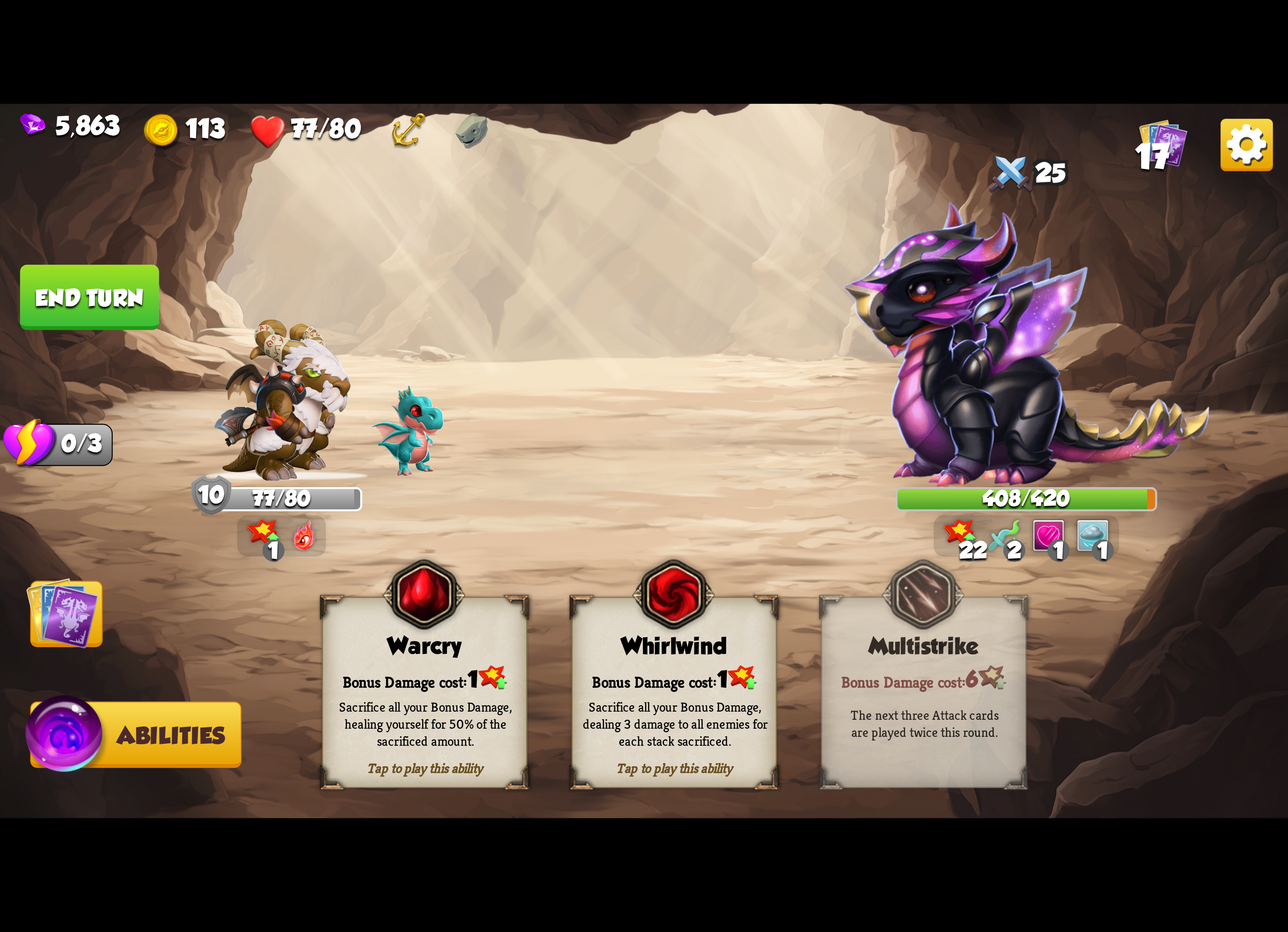
click at [688, 682] on div "Bonus Damage cost: 1" at bounding box center [673, 678] width 203 height 29
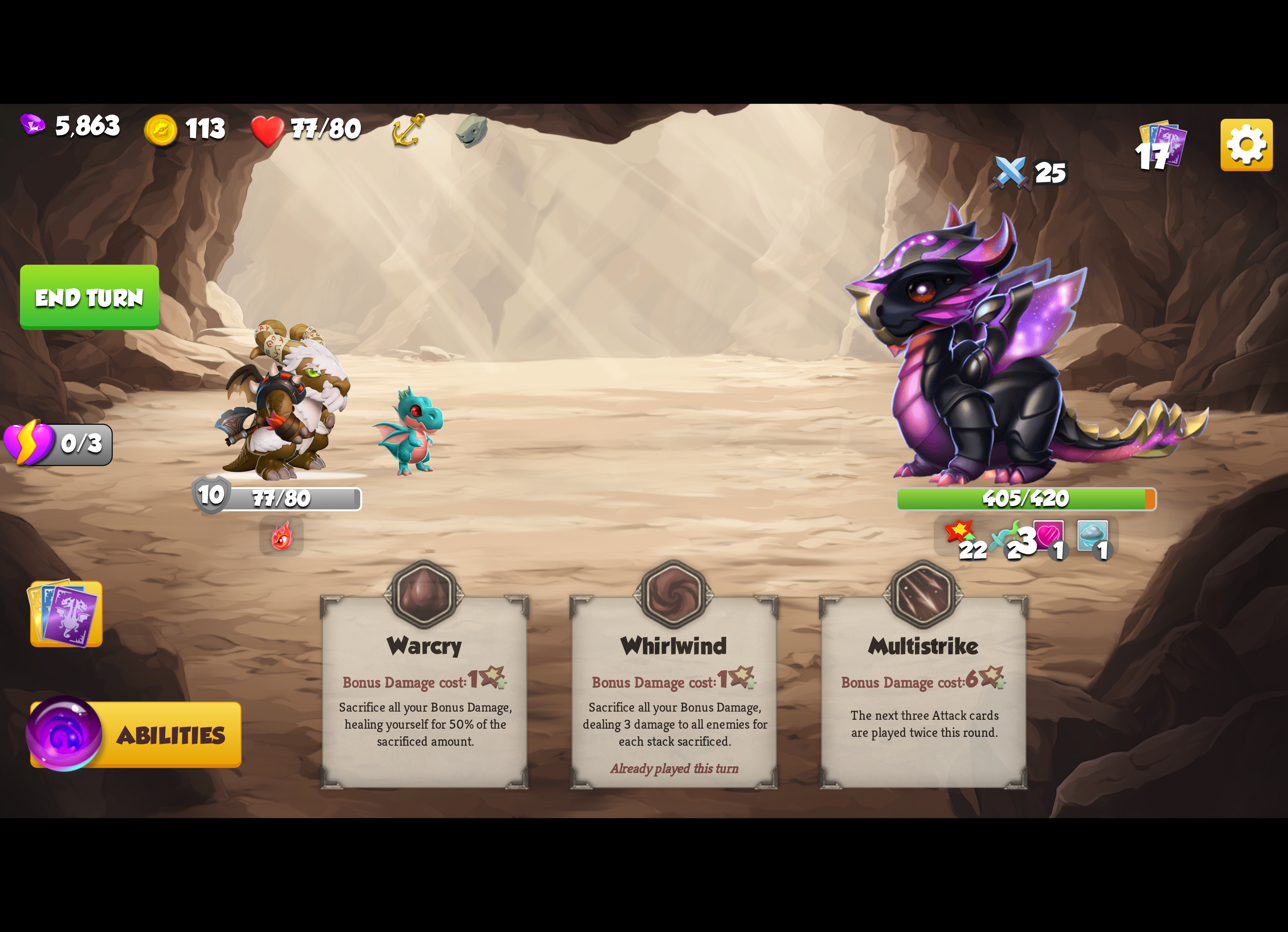
click at [83, 618] on img at bounding box center [63, 613] width 73 height 73
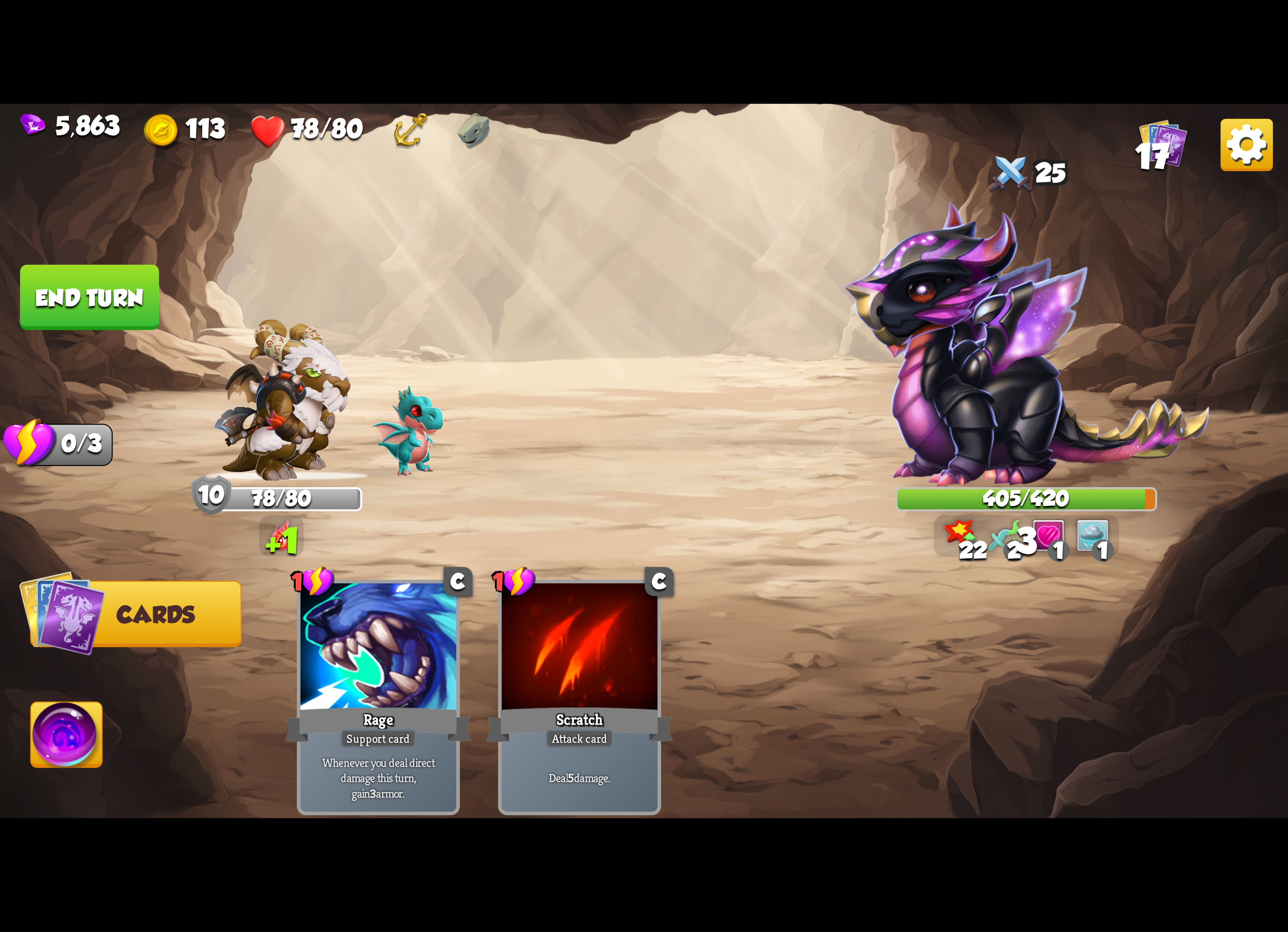
click at [75, 300] on button "End turn" at bounding box center [89, 297] width 139 height 66
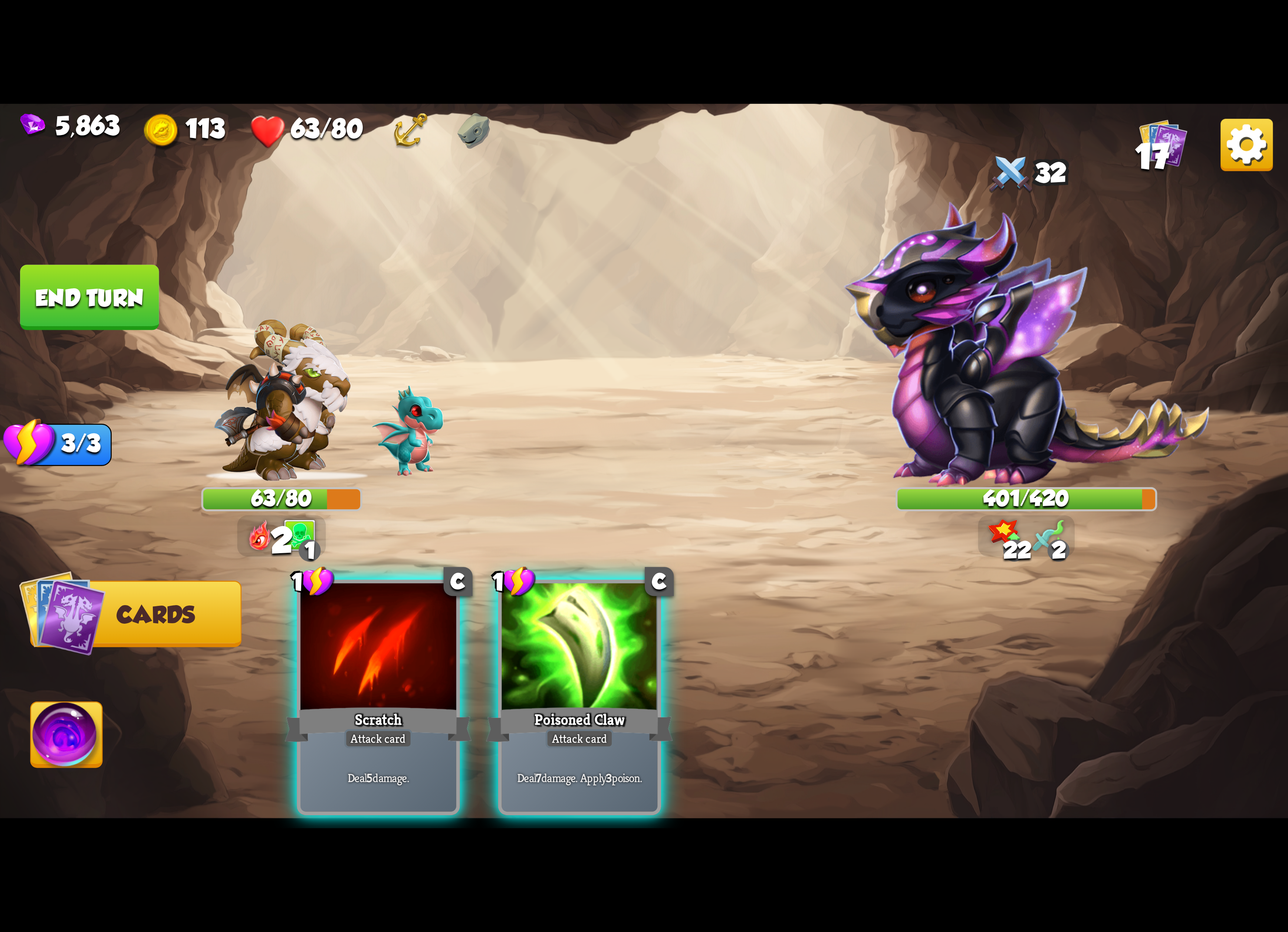
click at [1239, 141] on img at bounding box center [1246, 144] width 52 height 52
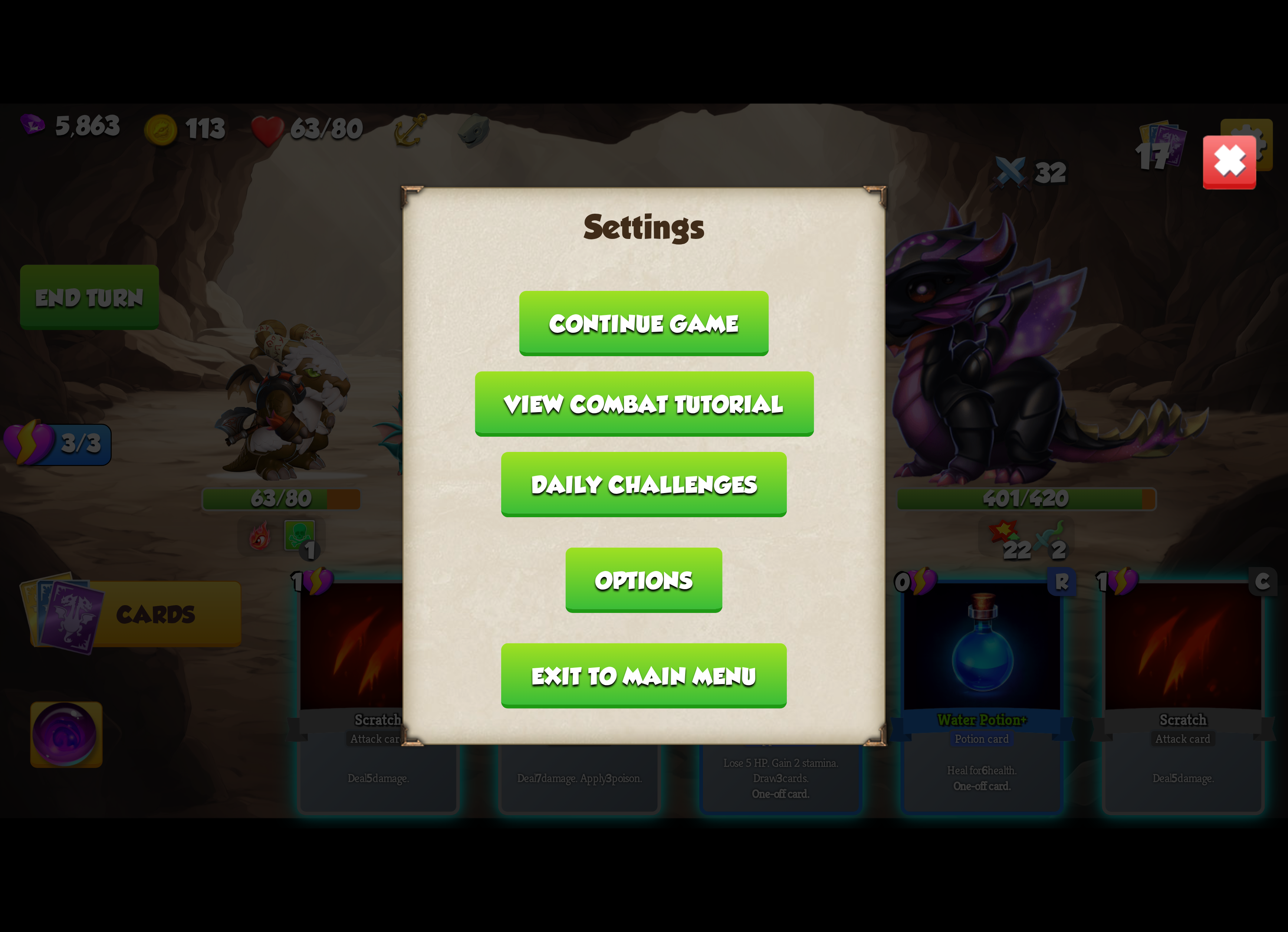
click at [1225, 175] on img at bounding box center [1230, 163] width 57 height 57
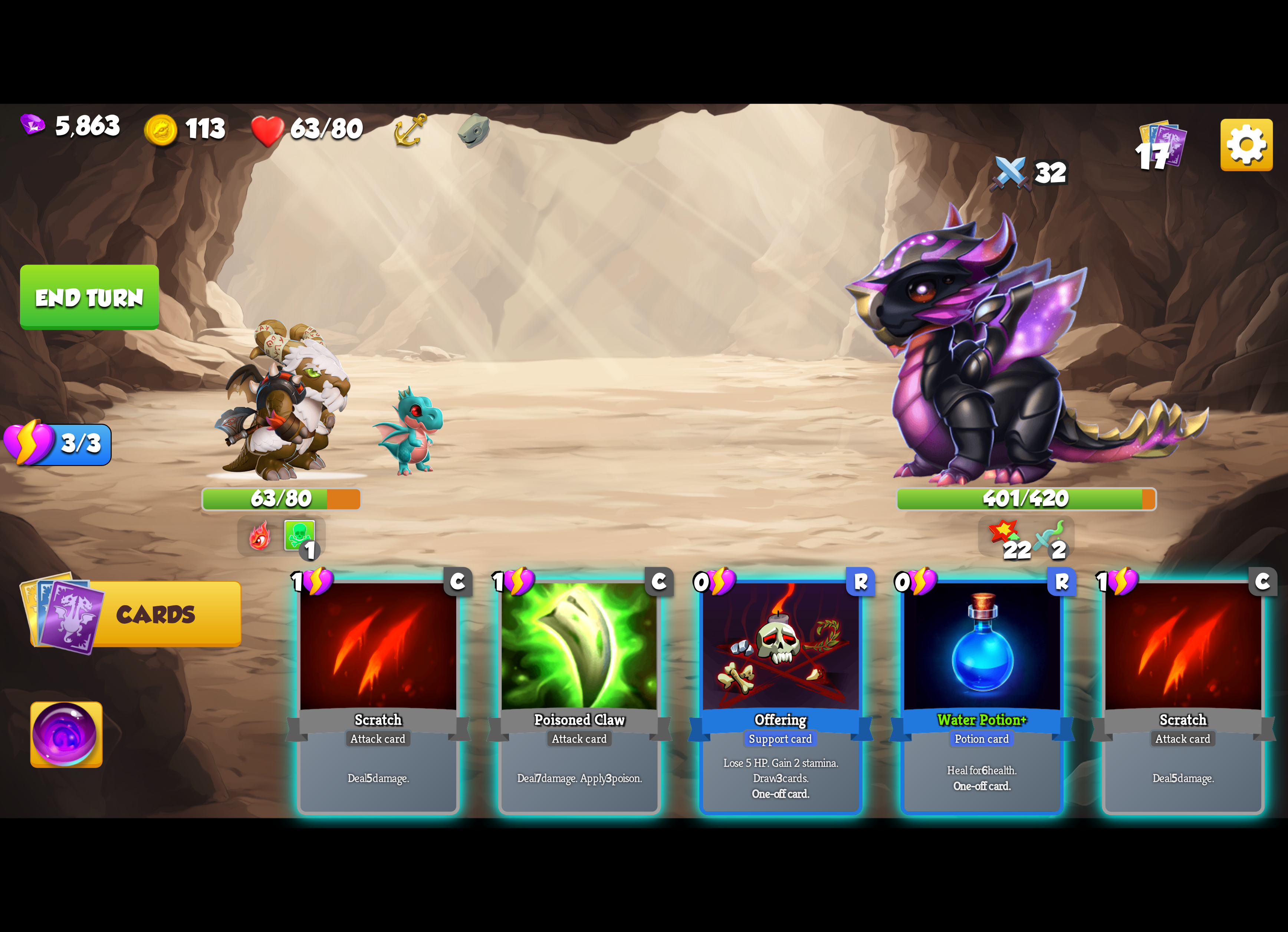
drag, startPoint x: 786, startPoint y: 694, endPoint x: 786, endPoint y: 684, distance: 10.0
click at [786, 704] on div "Offering" at bounding box center [780, 724] width 187 height 41
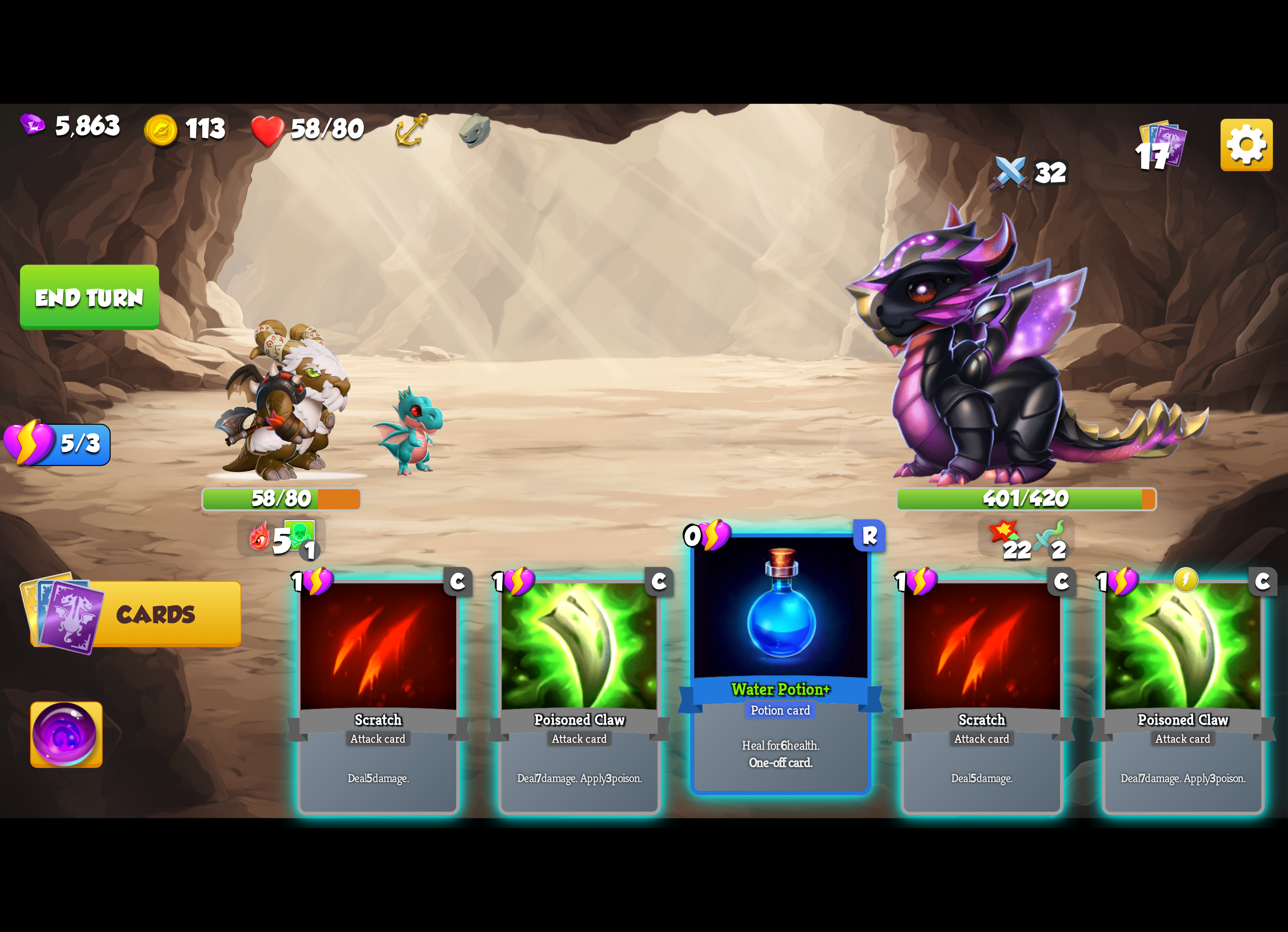
click at [785, 682] on div "Water Potion+" at bounding box center [781, 694] width 208 height 46
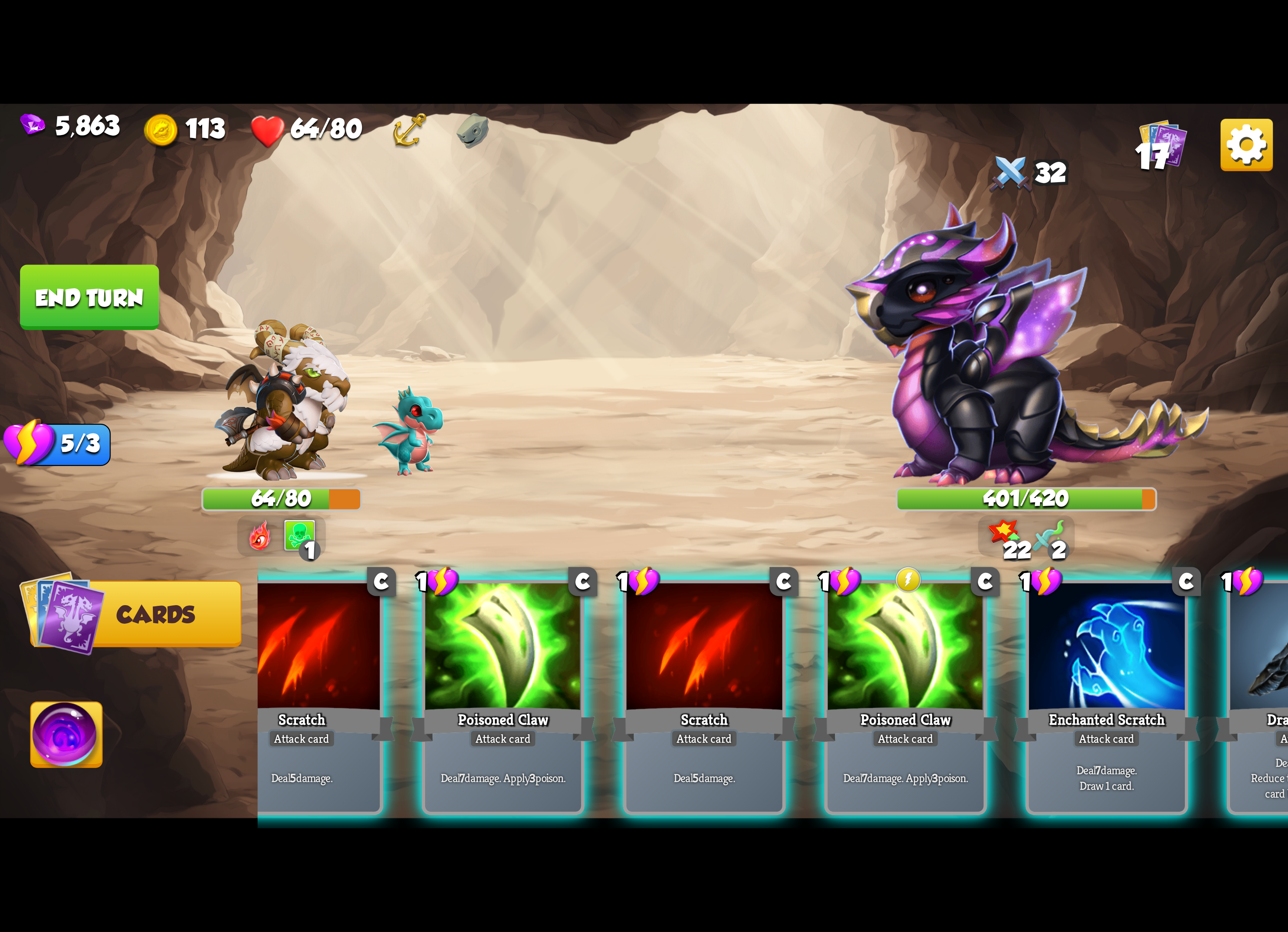
scroll to position [0, 21]
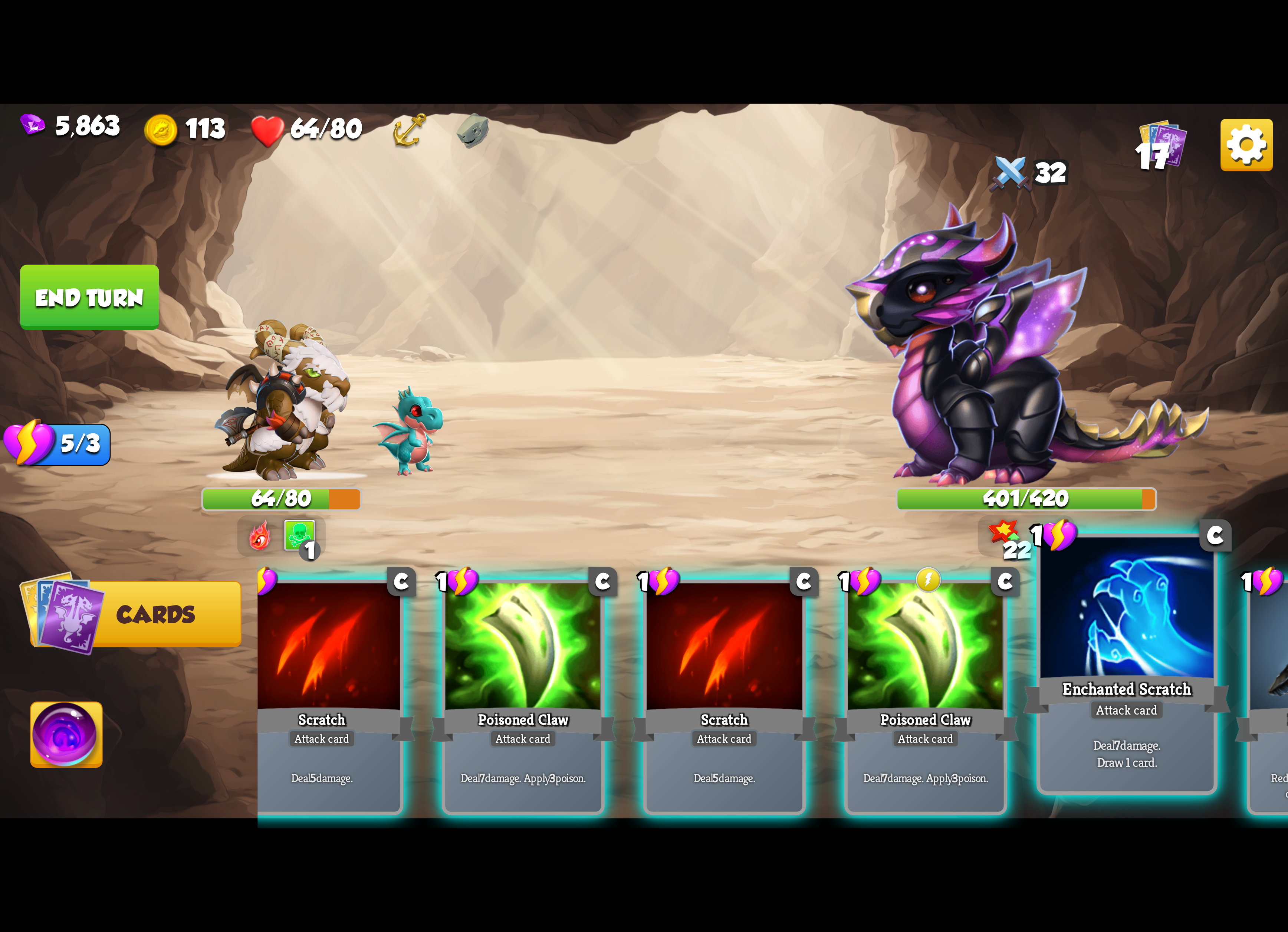
click at [1156, 676] on div "Enchanted Scratch" at bounding box center [1127, 694] width 208 height 46
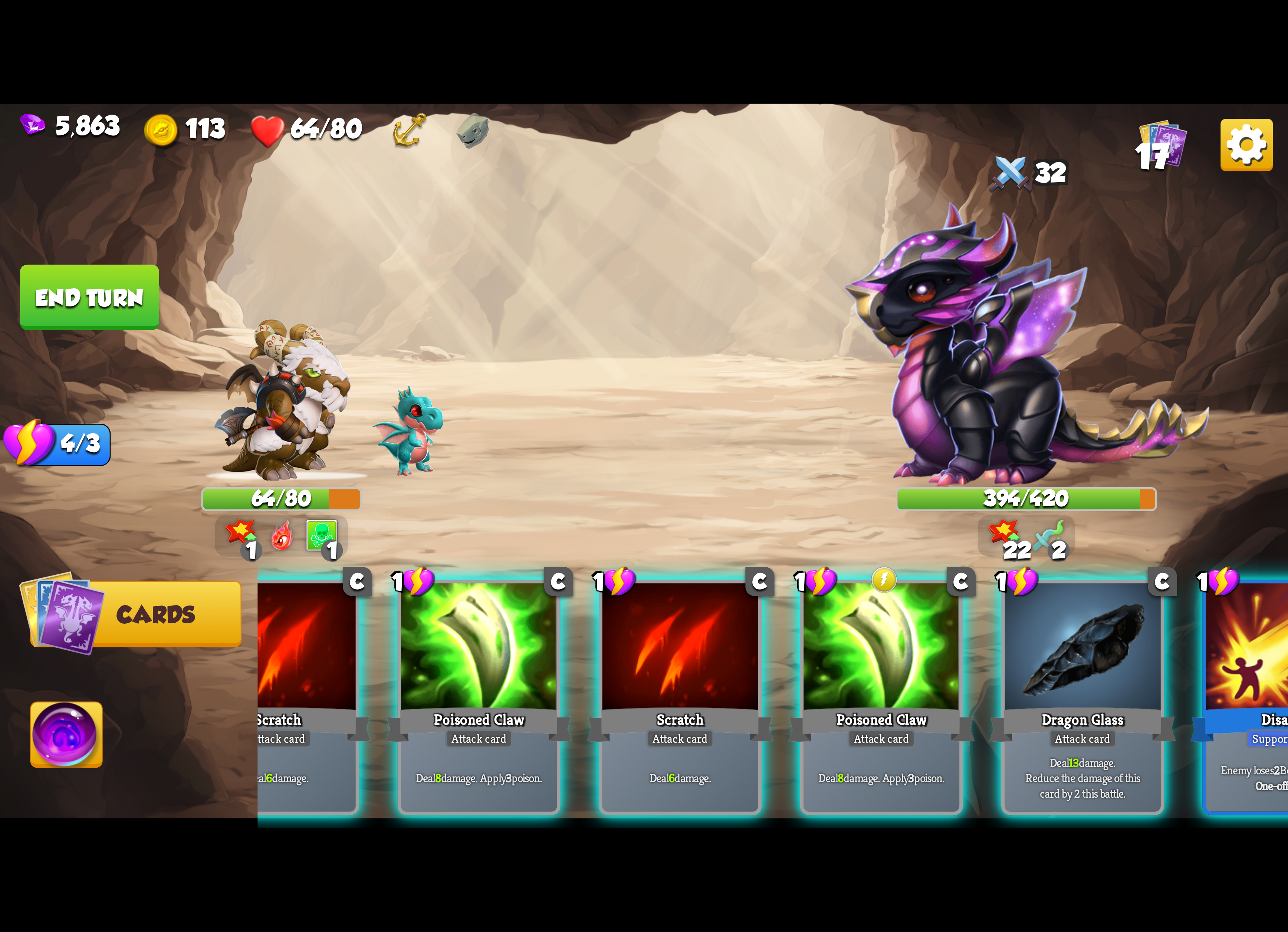
scroll to position [0, 70]
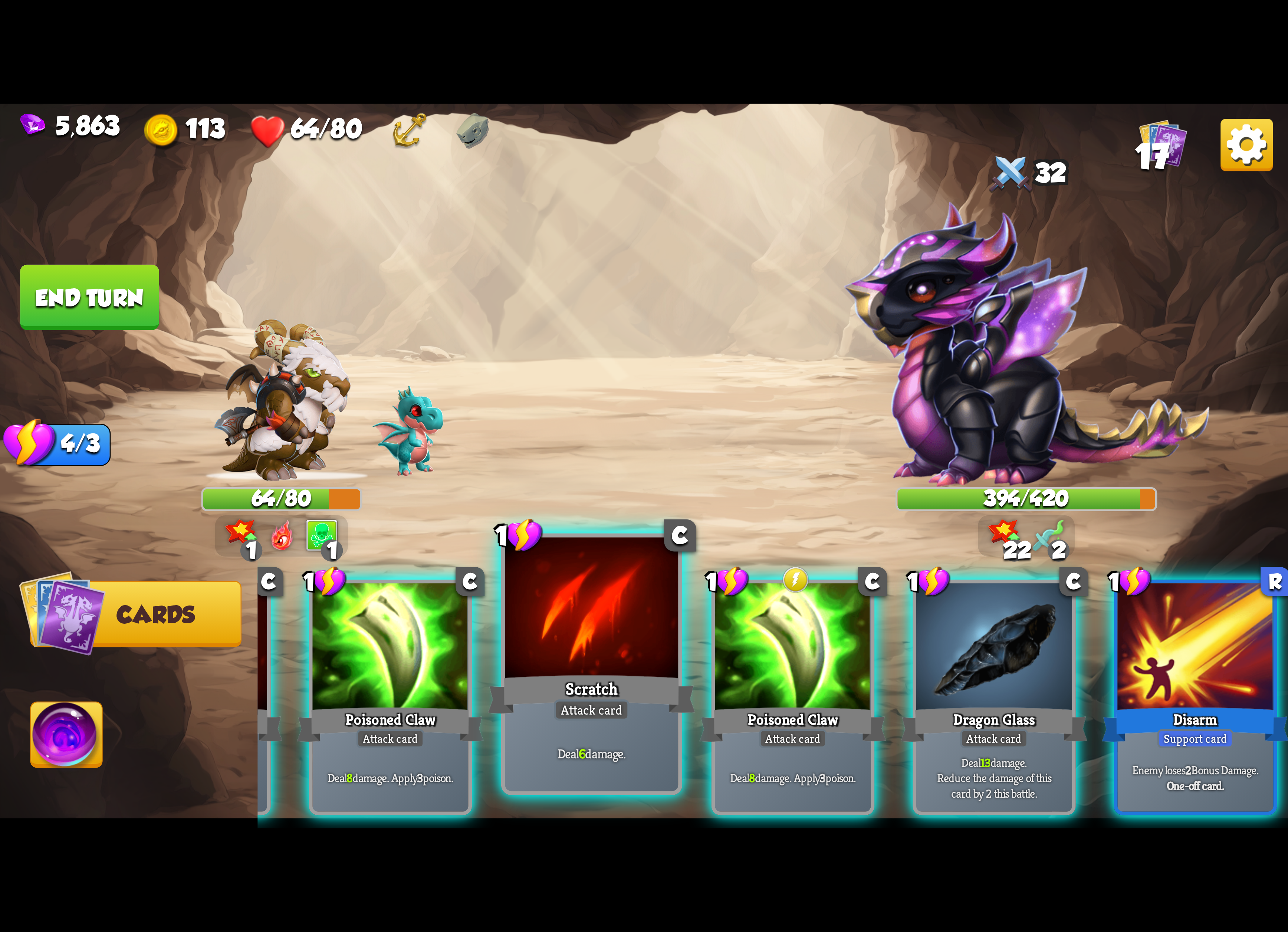
click at [584, 638] on div at bounding box center [591, 610] width 173 height 146
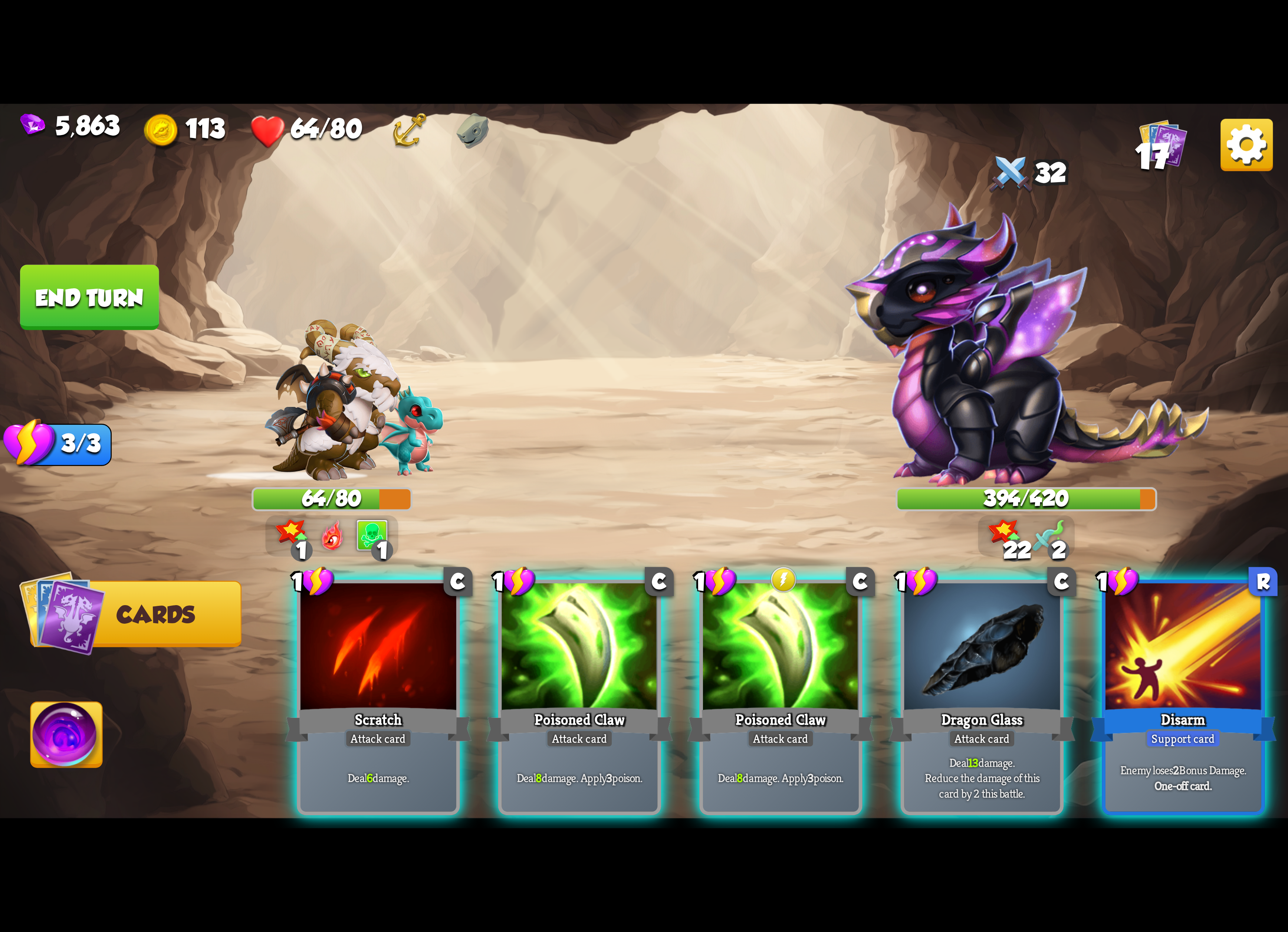
scroll to position [0, 0]
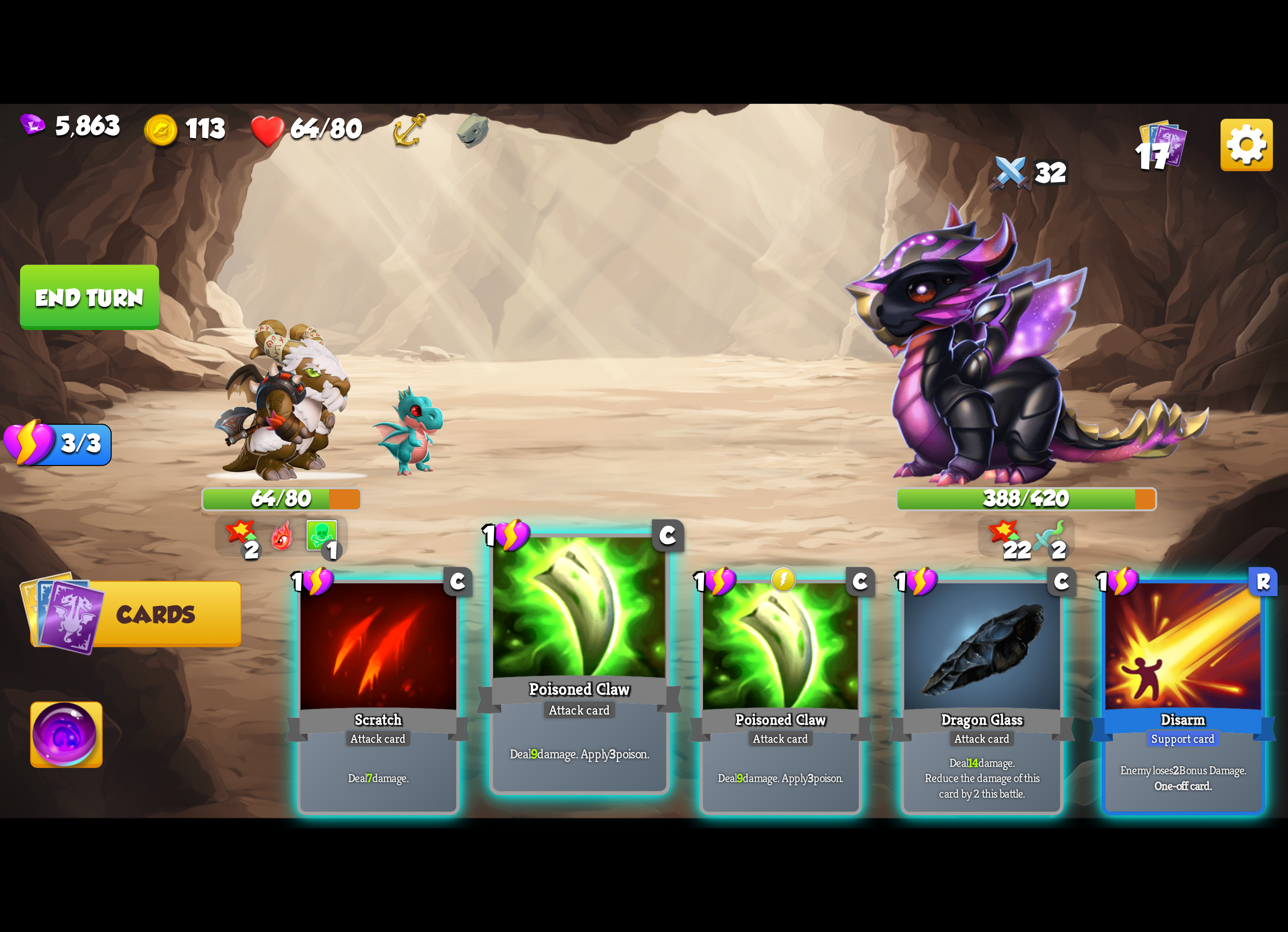
click at [578, 644] on div at bounding box center [579, 610] width 173 height 146
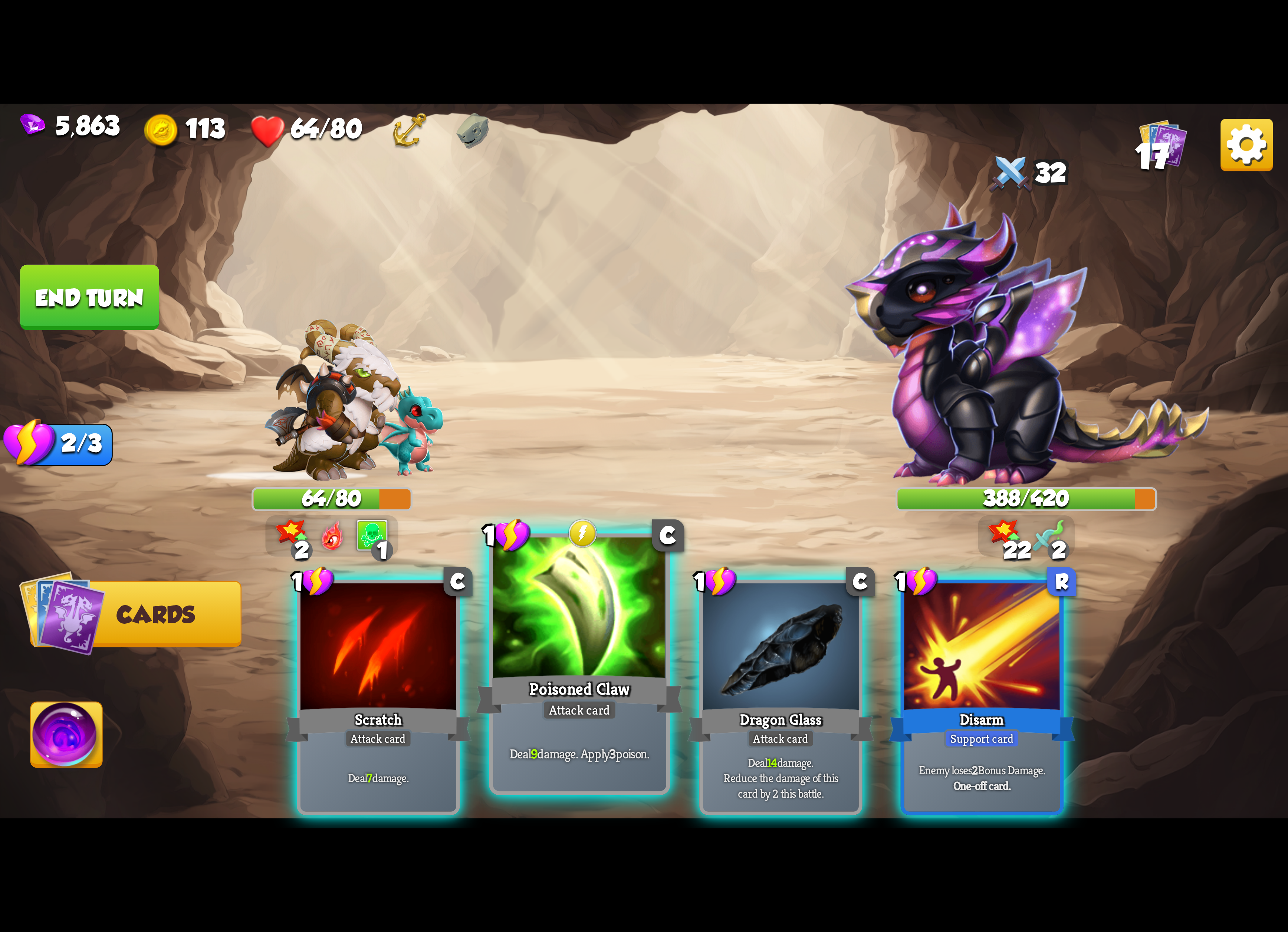
click at [610, 641] on div at bounding box center [579, 610] width 173 height 146
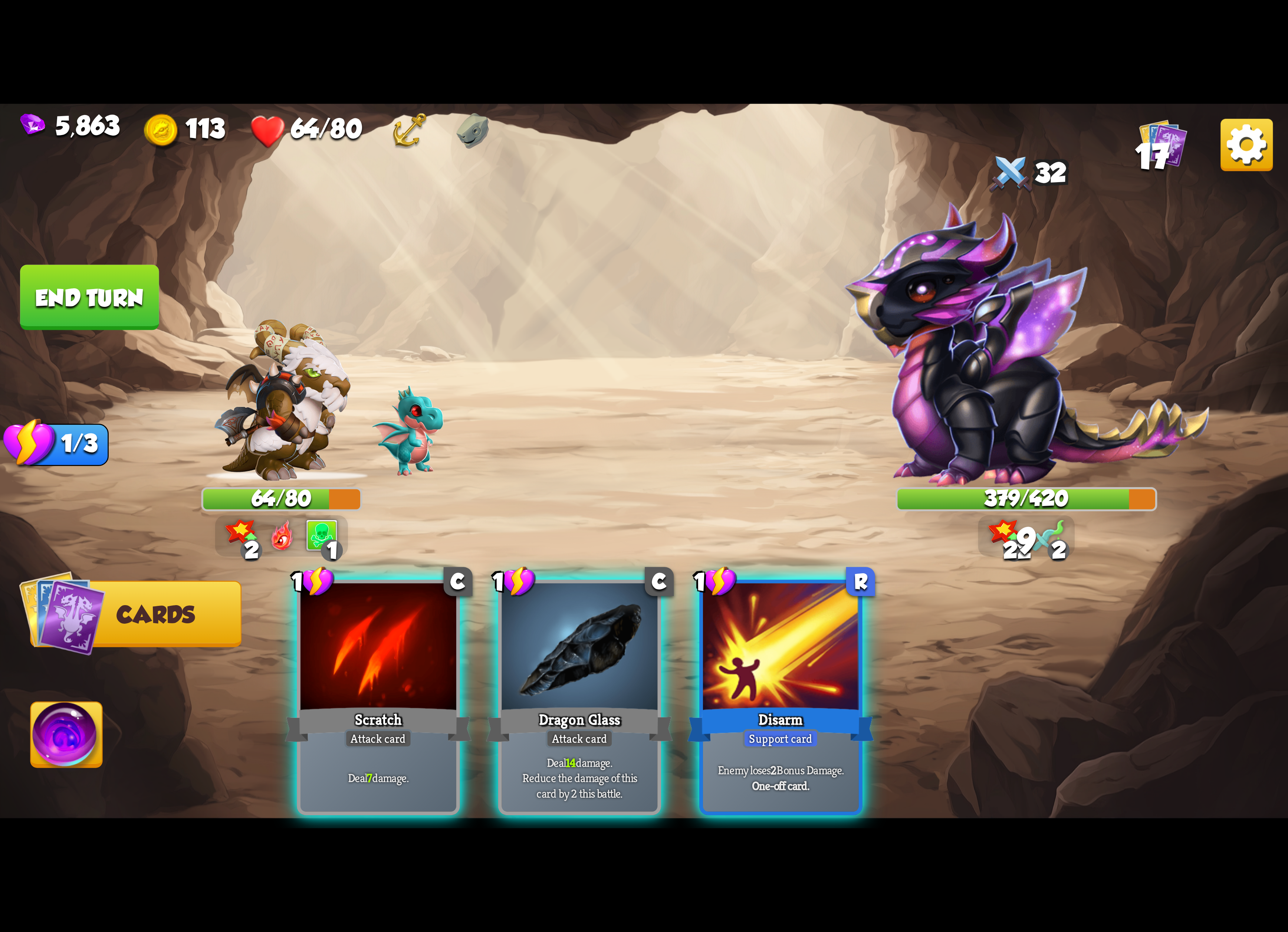
click at [610, 641] on div at bounding box center [579, 649] width 156 height 131
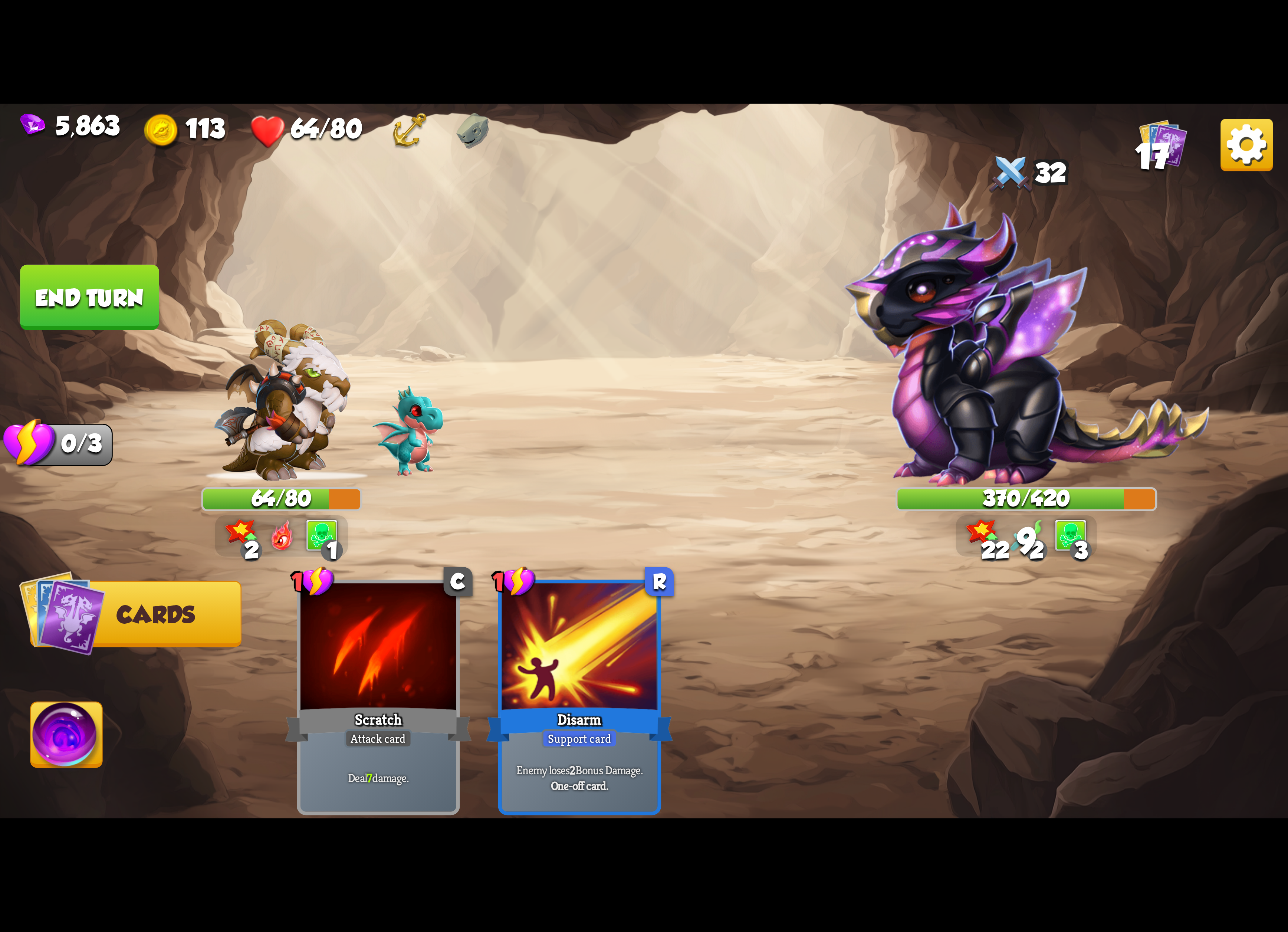
drag, startPoint x: 57, startPoint y: 728, endPoint x: 74, endPoint y: 722, distance: 18.0
click at [60, 728] on img at bounding box center [67, 738] width 72 height 73
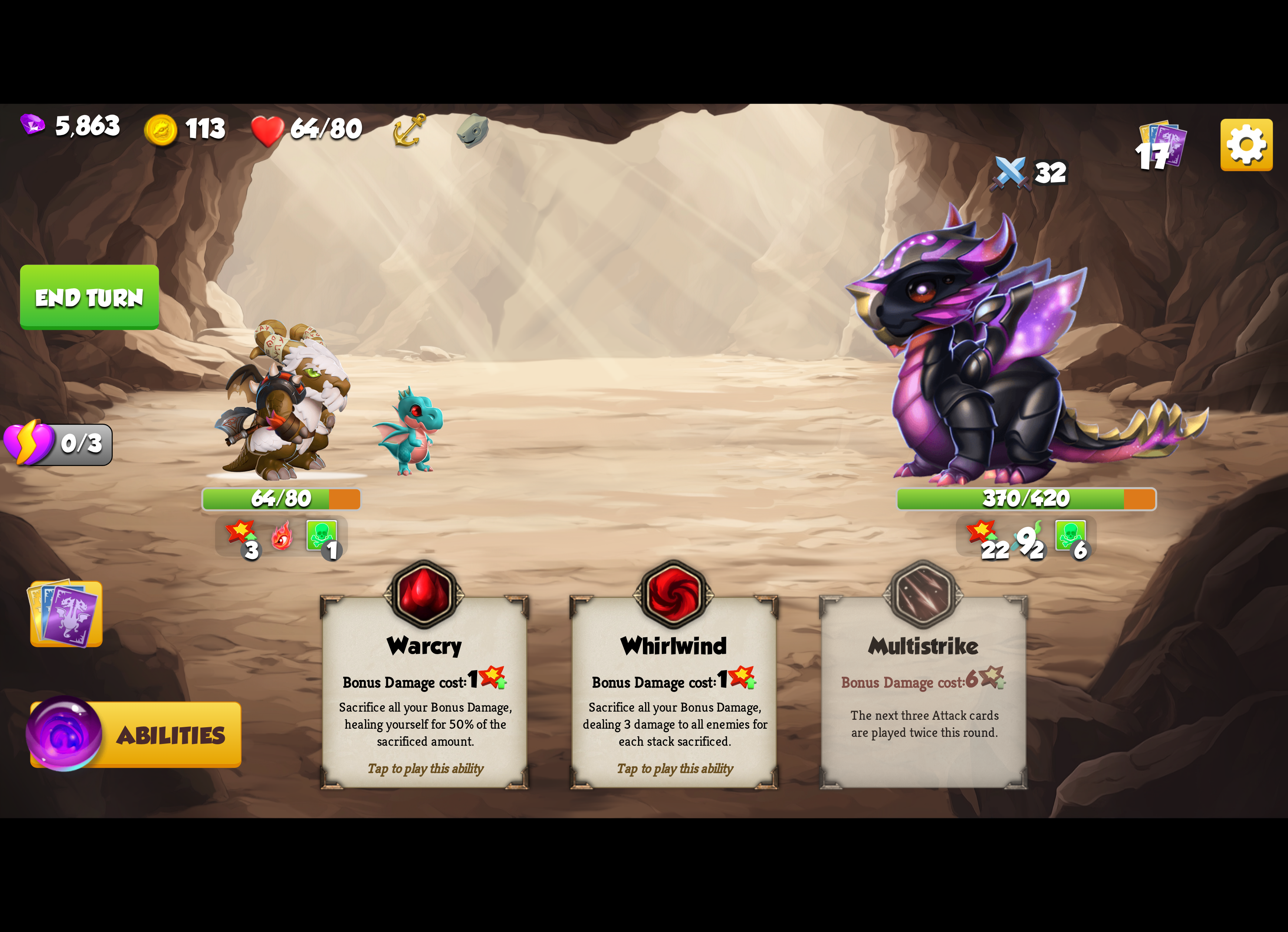
click at [86, 629] on img at bounding box center [63, 613] width 73 height 73
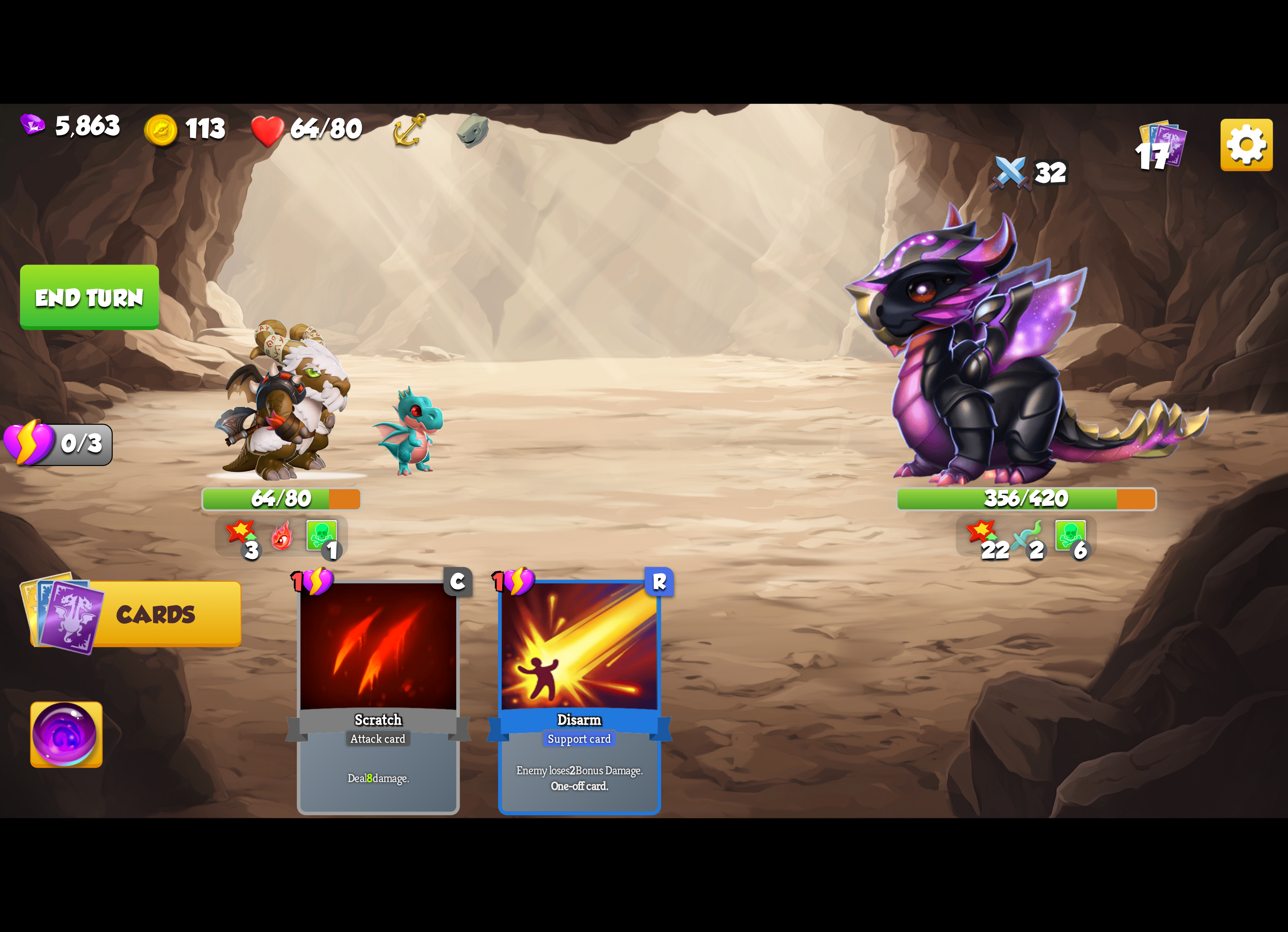
click at [133, 310] on button "End turn" at bounding box center [89, 297] width 139 height 66
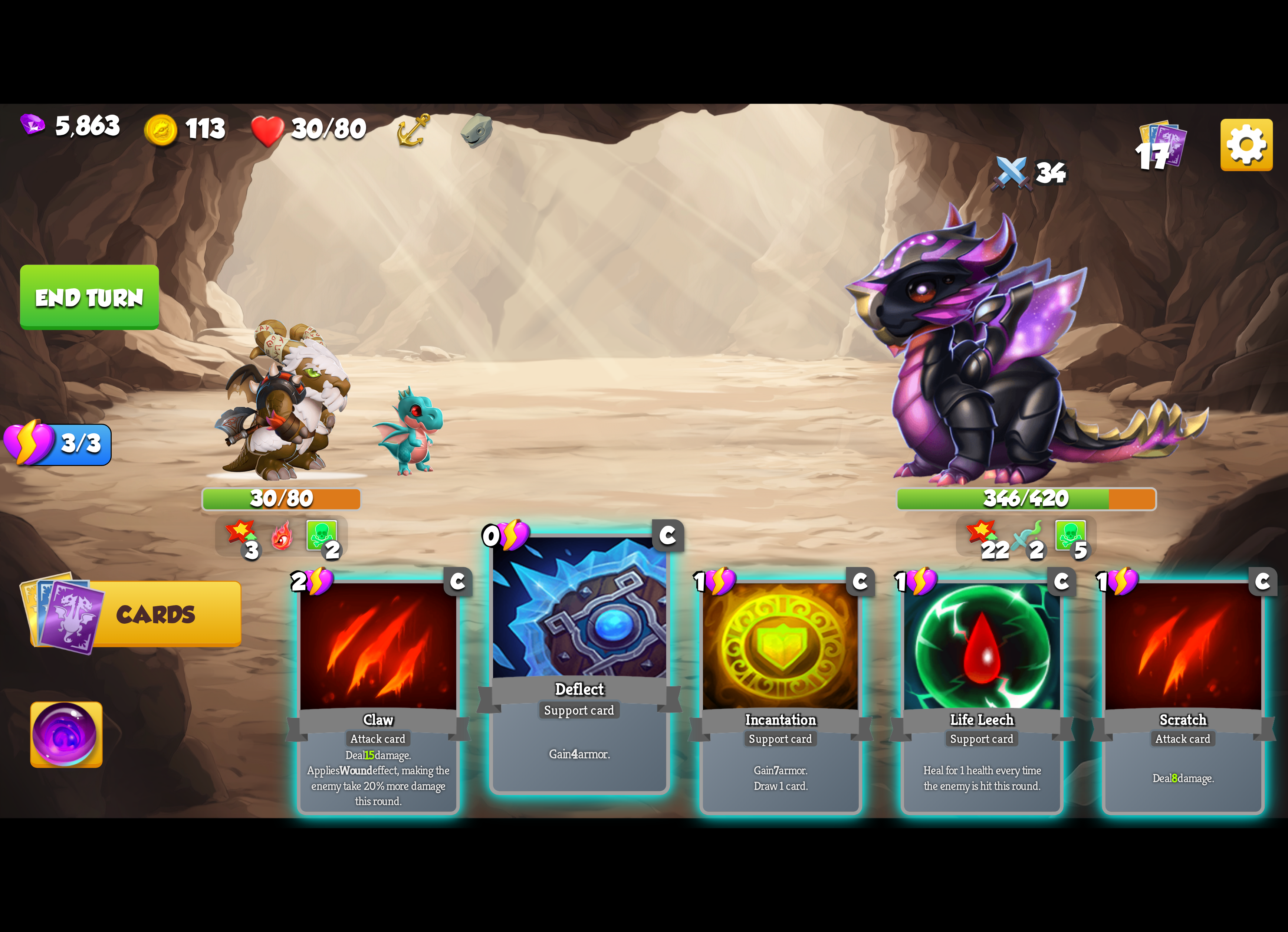
click at [621, 664] on div at bounding box center [579, 610] width 173 height 146
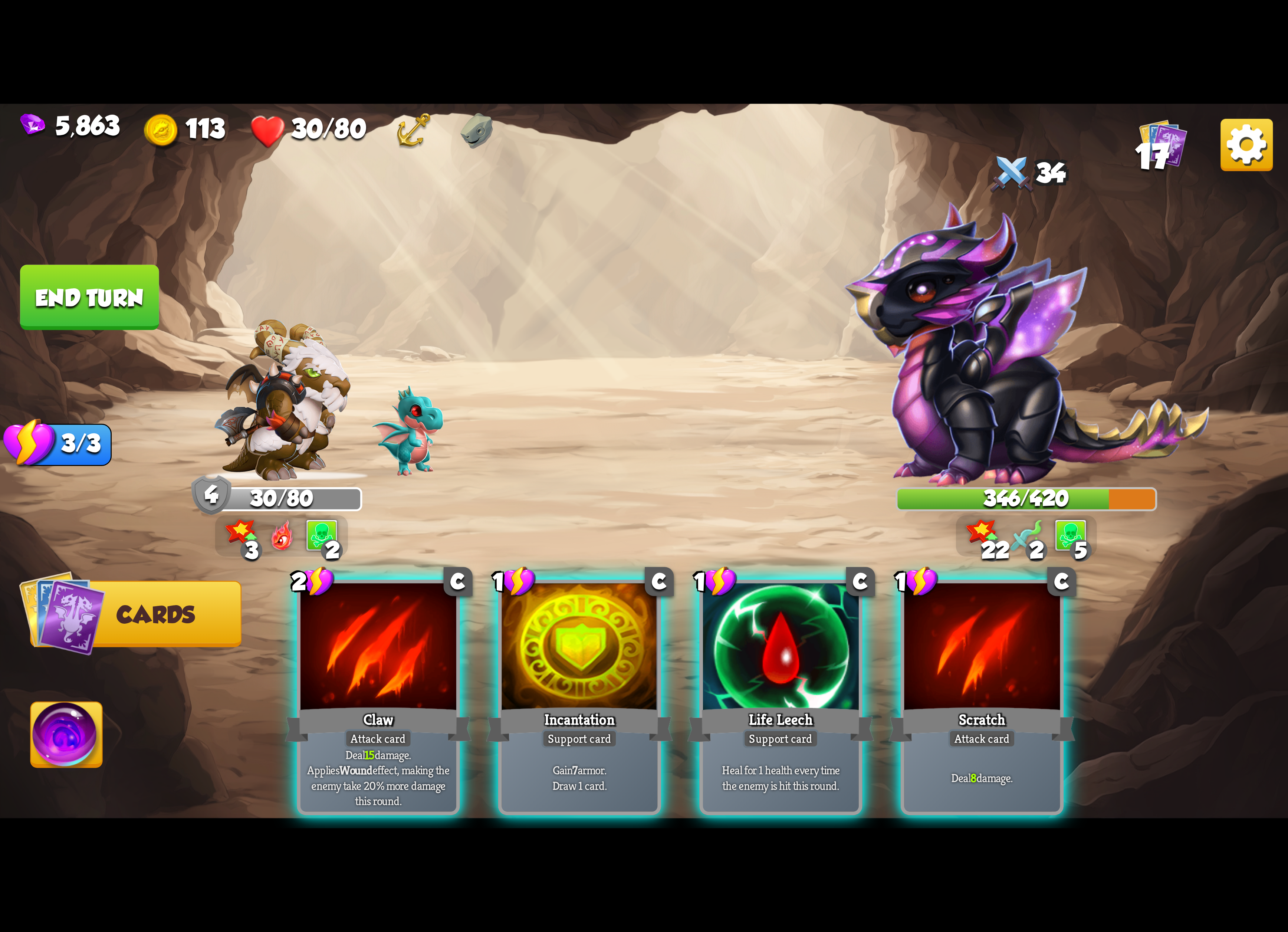
drag, startPoint x: 813, startPoint y: 656, endPoint x: 789, endPoint y: 467, distance: 190.5
click at [789, 467] on div "Select an enemy to attack... You don't have enough stamina to play that card...…" at bounding box center [644, 466] width 1288 height 724
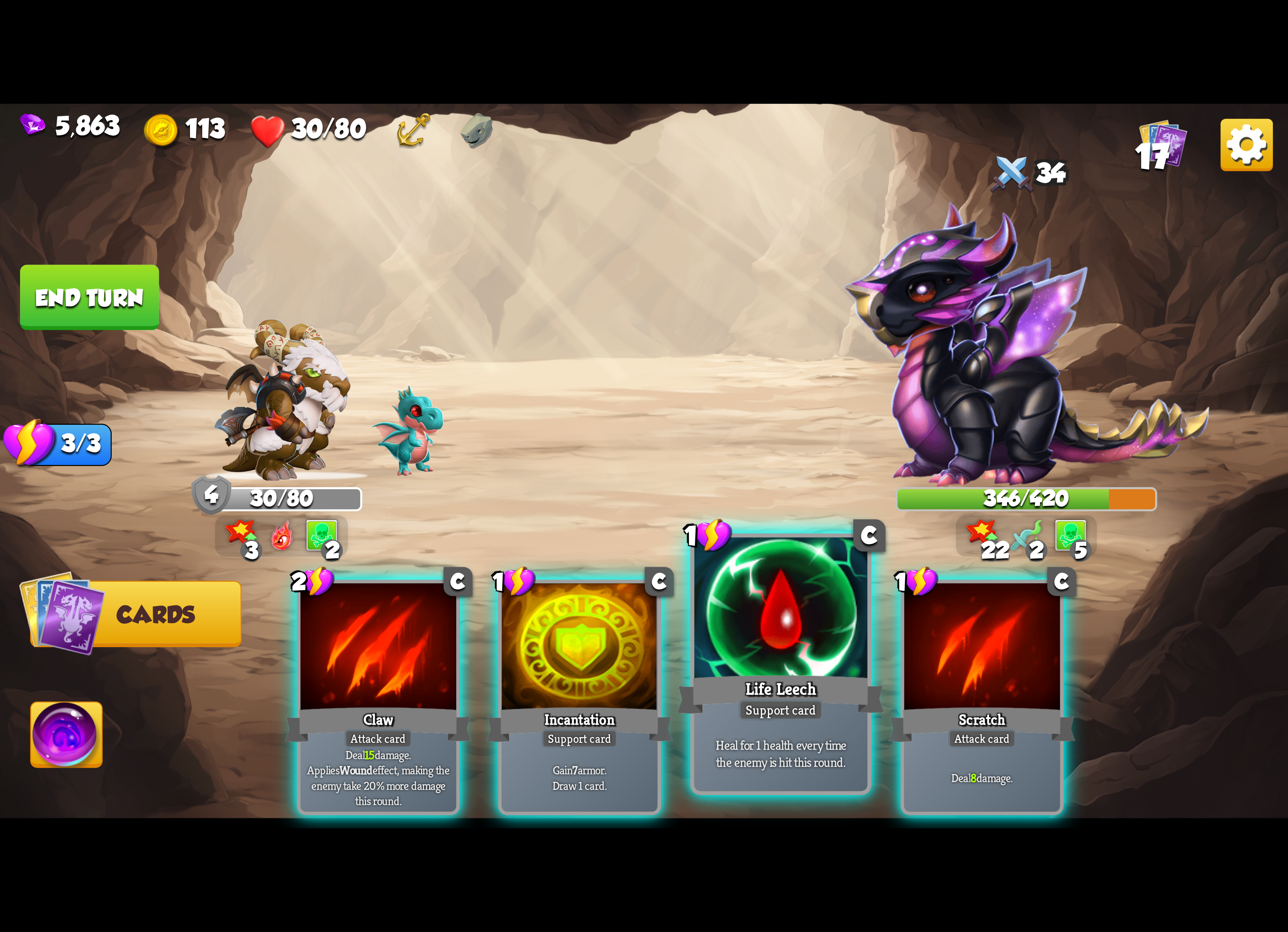
click at [785, 617] on div at bounding box center [780, 610] width 173 height 146
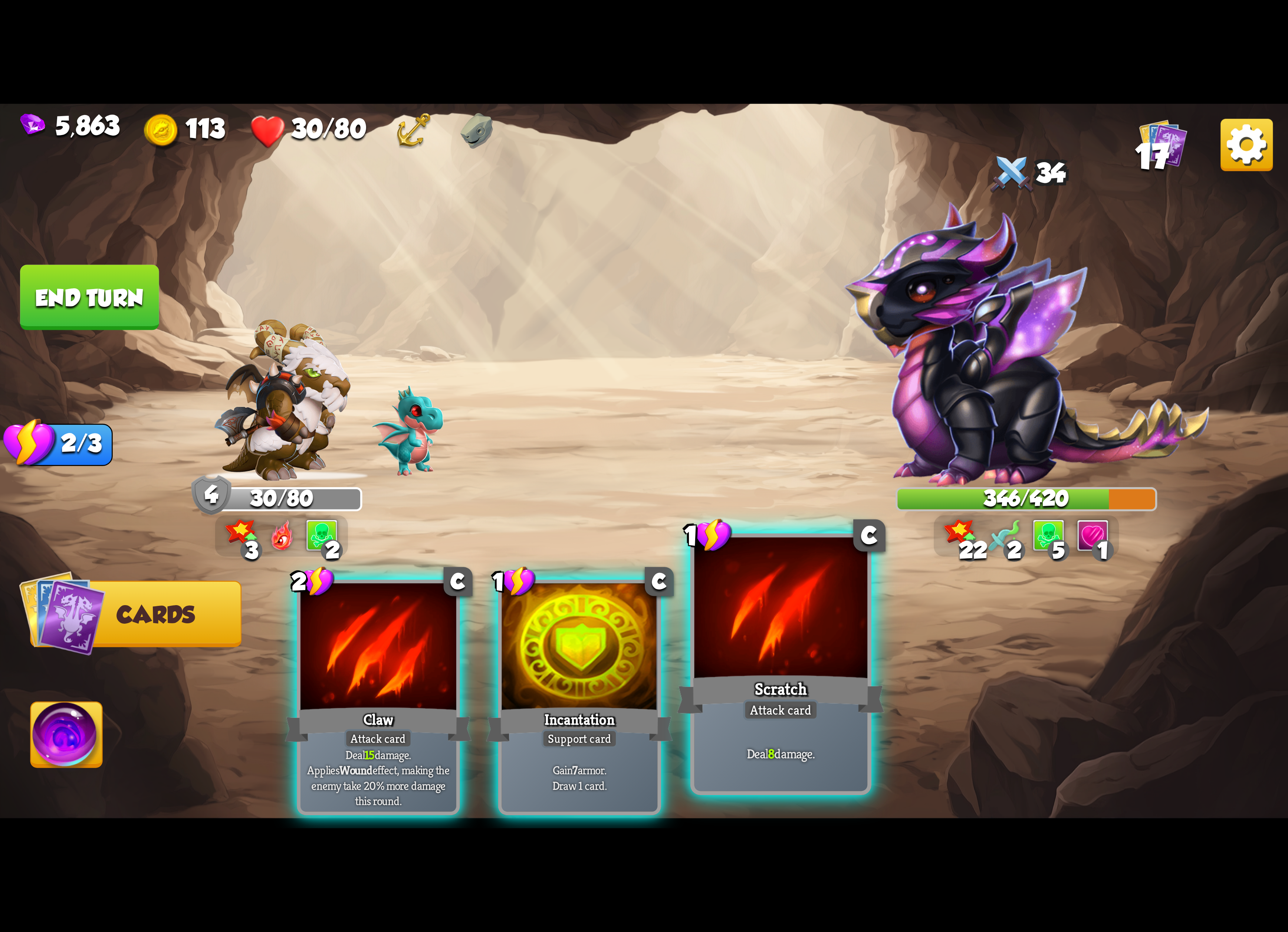
click at [727, 635] on div at bounding box center [780, 610] width 173 height 146
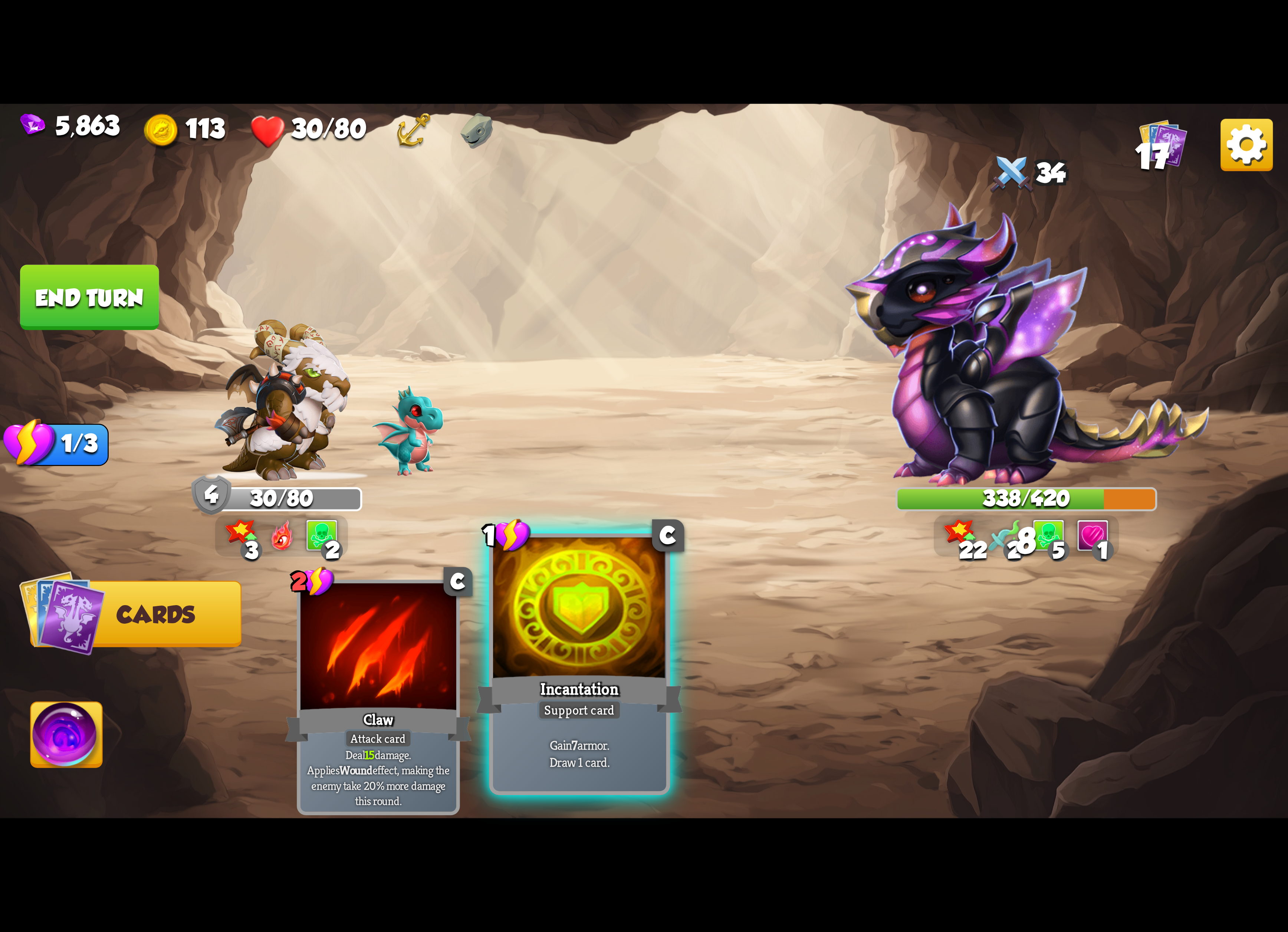
click at [626, 658] on div at bounding box center [579, 610] width 173 height 146
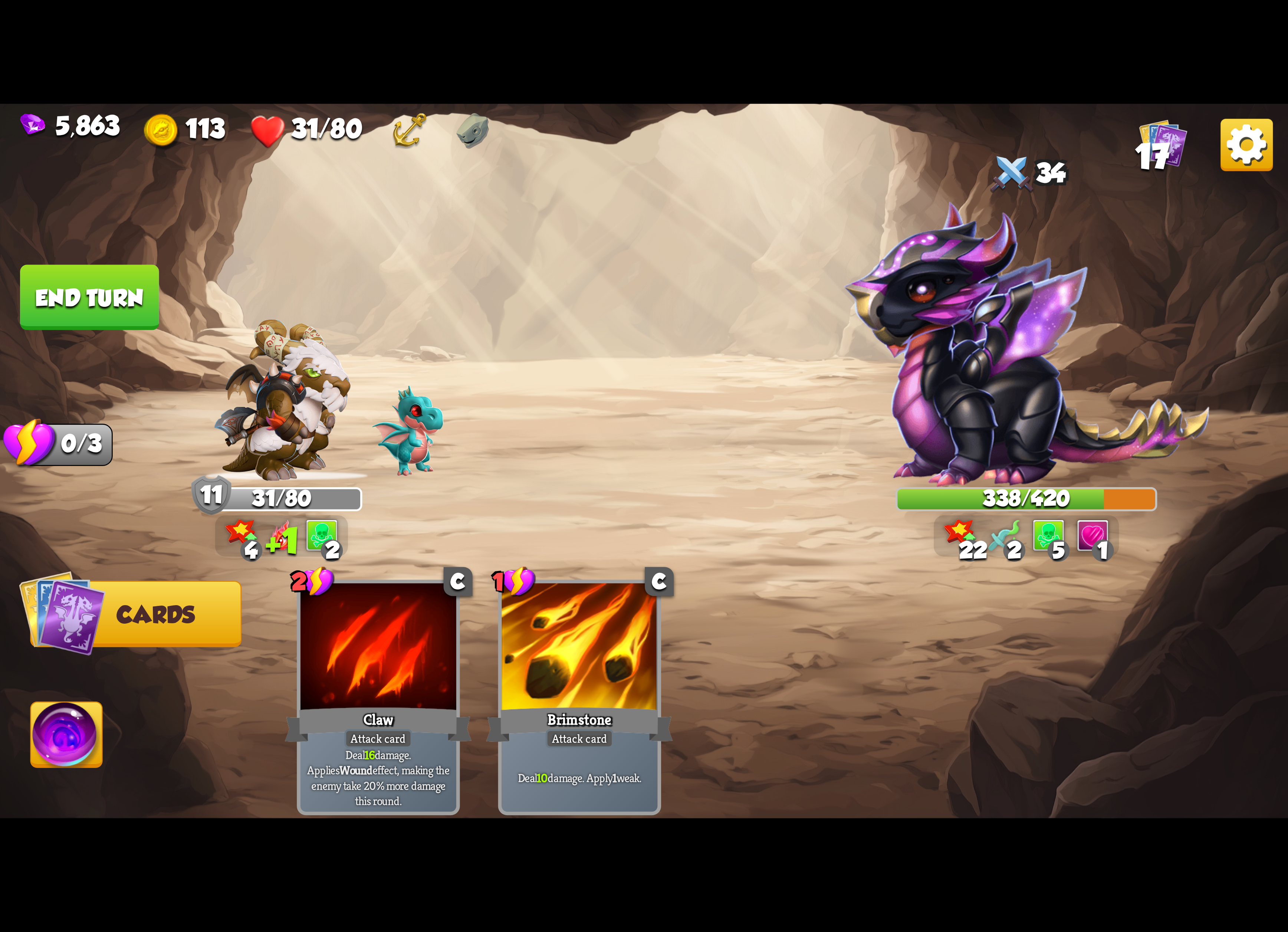
click at [75, 736] on img at bounding box center [67, 738] width 72 height 73
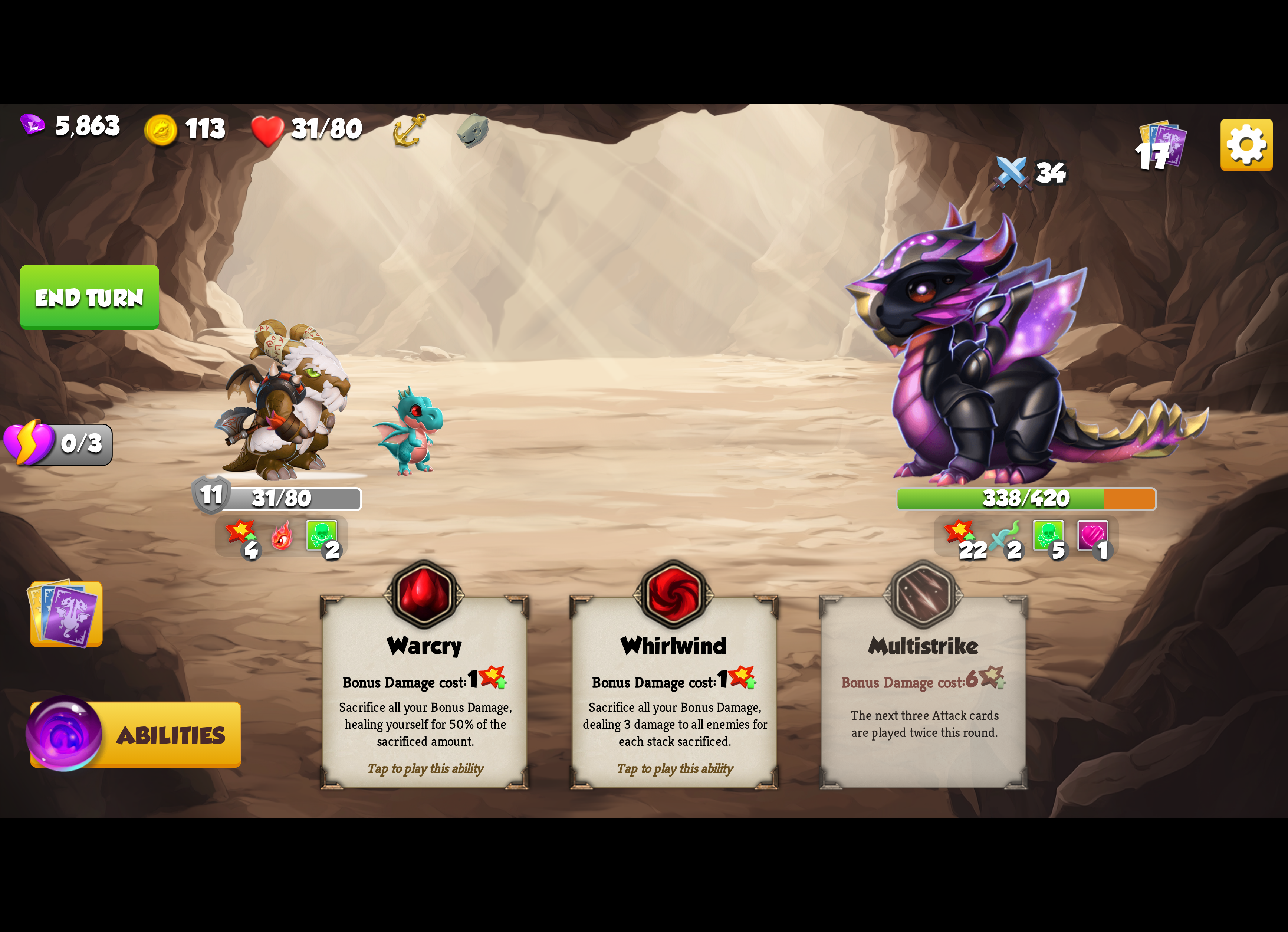
click at [694, 669] on div "Bonus Damage cost: 1" at bounding box center [673, 678] width 203 height 29
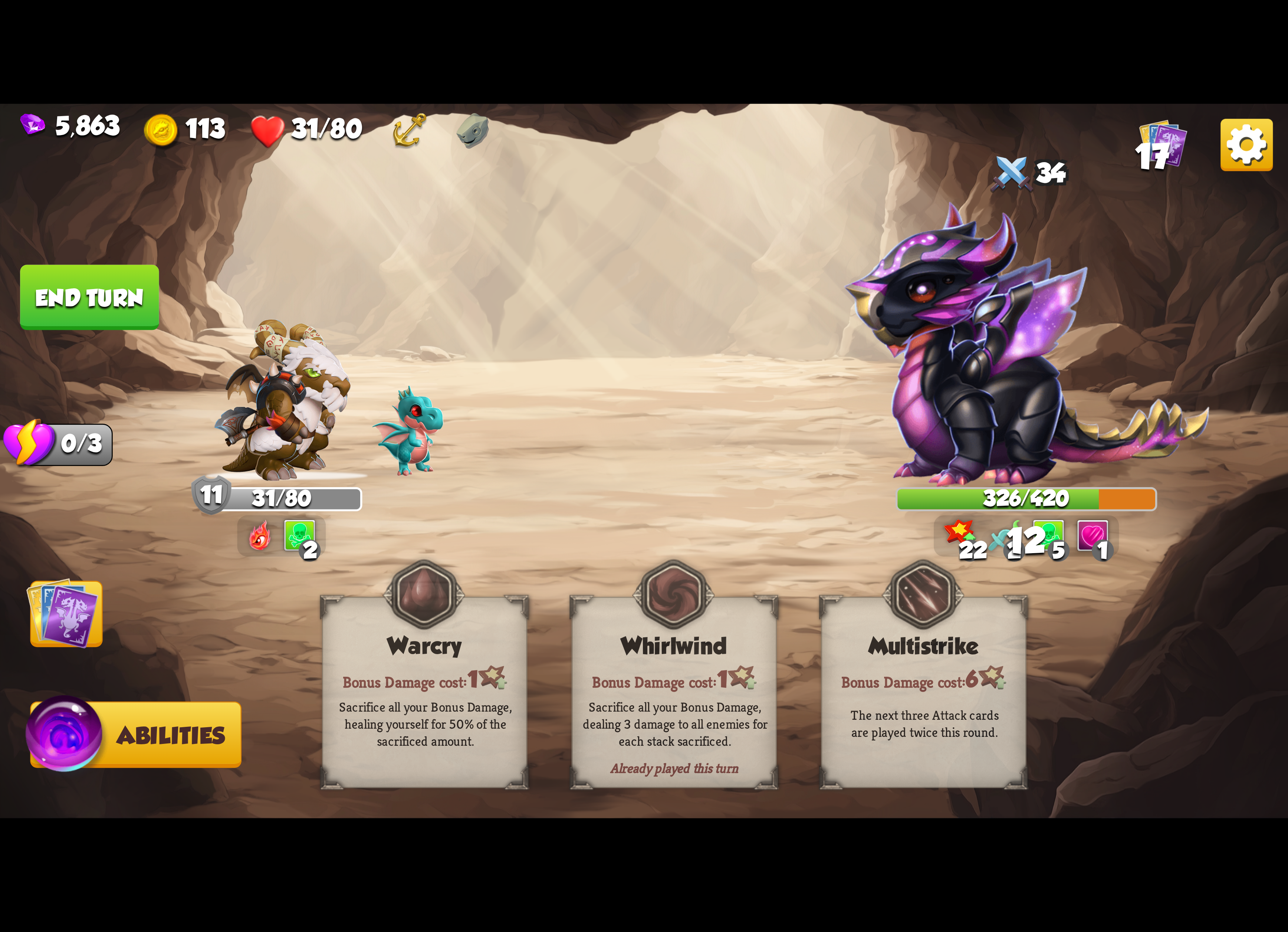
click at [74, 641] on img at bounding box center [63, 613] width 73 height 73
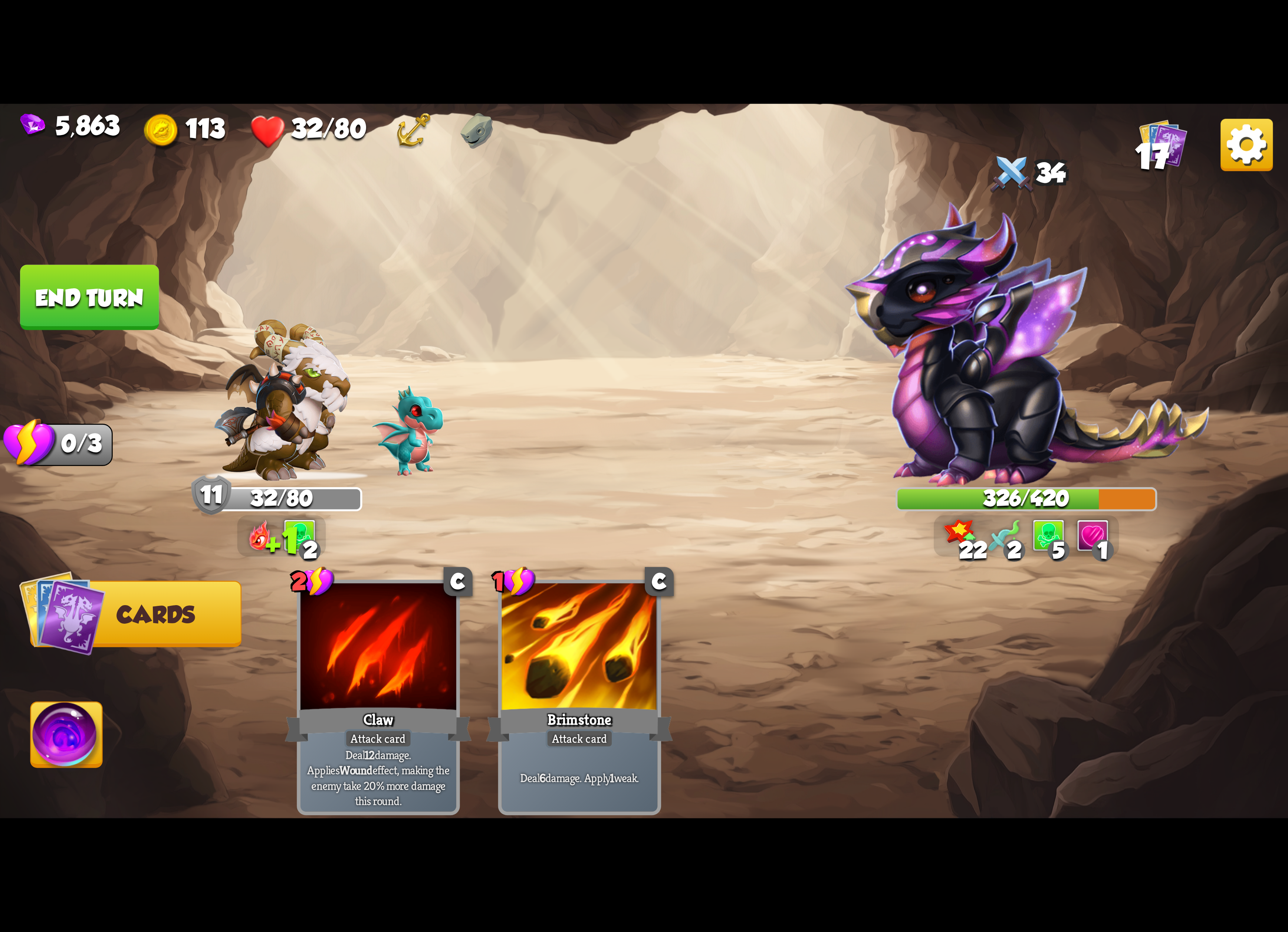
click at [133, 289] on button "End turn" at bounding box center [89, 297] width 139 height 66
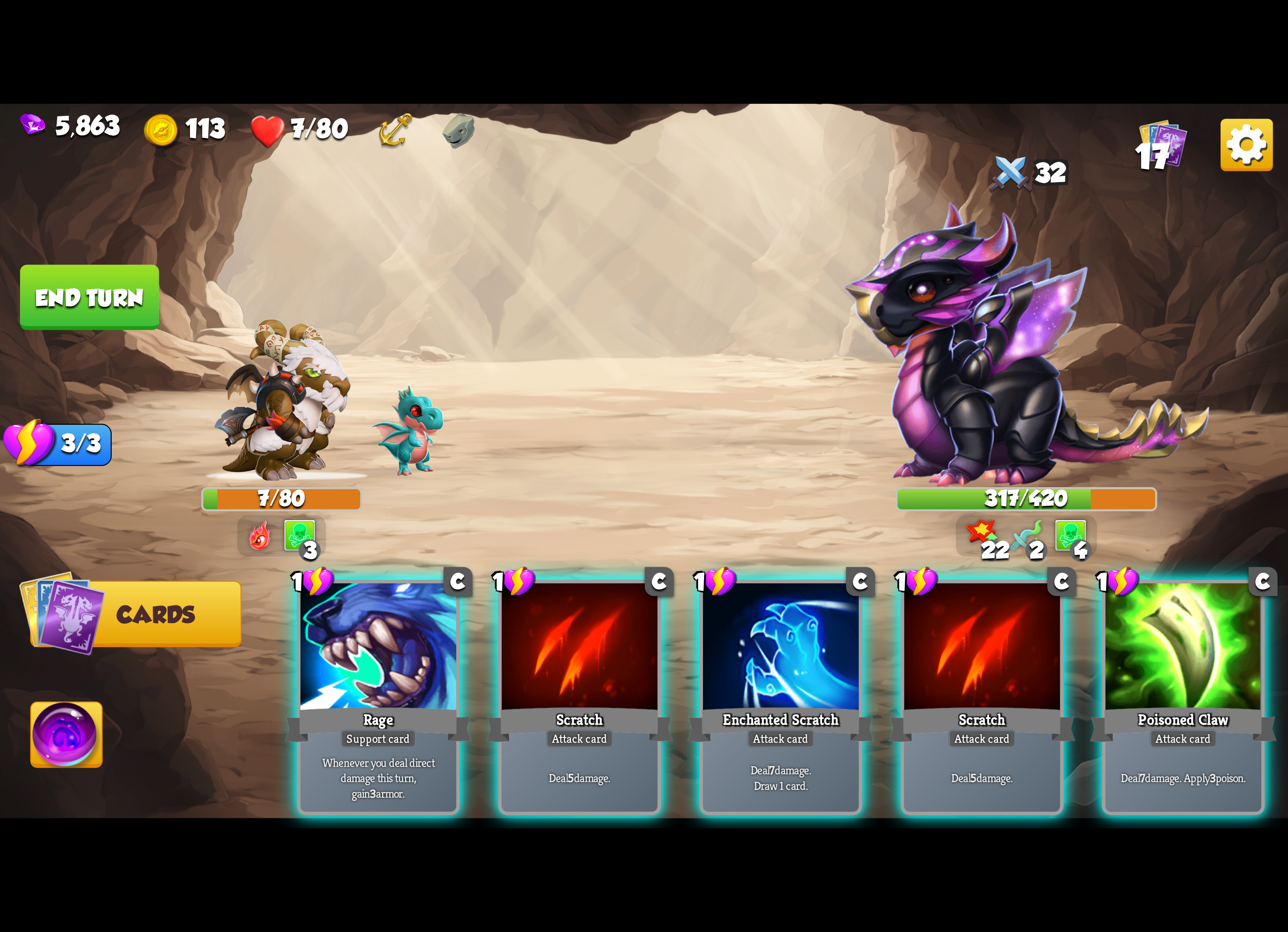
drag, startPoint x: 613, startPoint y: 662, endPoint x: 742, endPoint y: 474, distance: 228.0
click at [742, 474] on div "Select an enemy to attack... You don't have enough stamina to play that card...…" at bounding box center [644, 466] width 1288 height 724
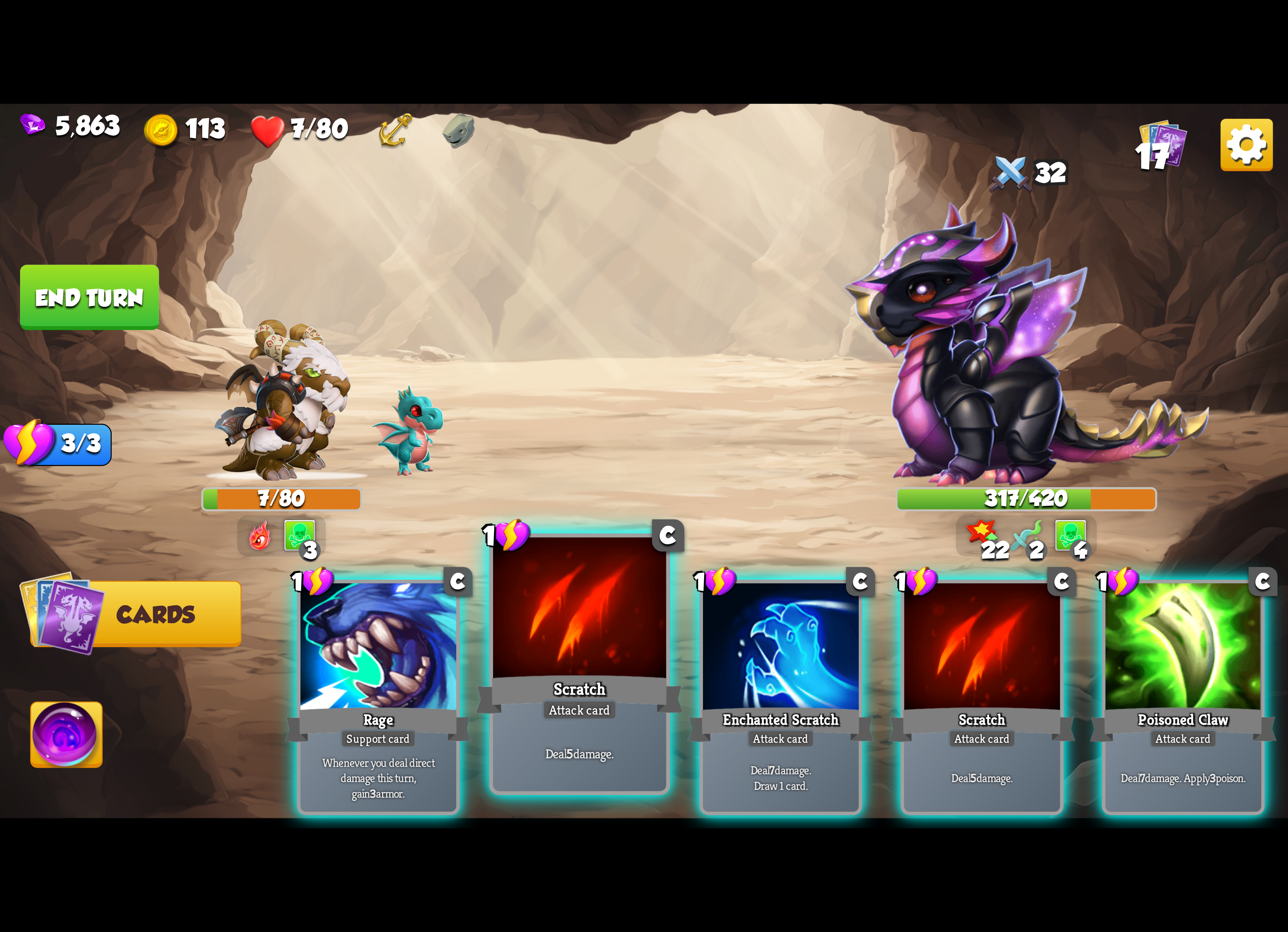
click at [590, 648] on div at bounding box center [579, 610] width 173 height 146
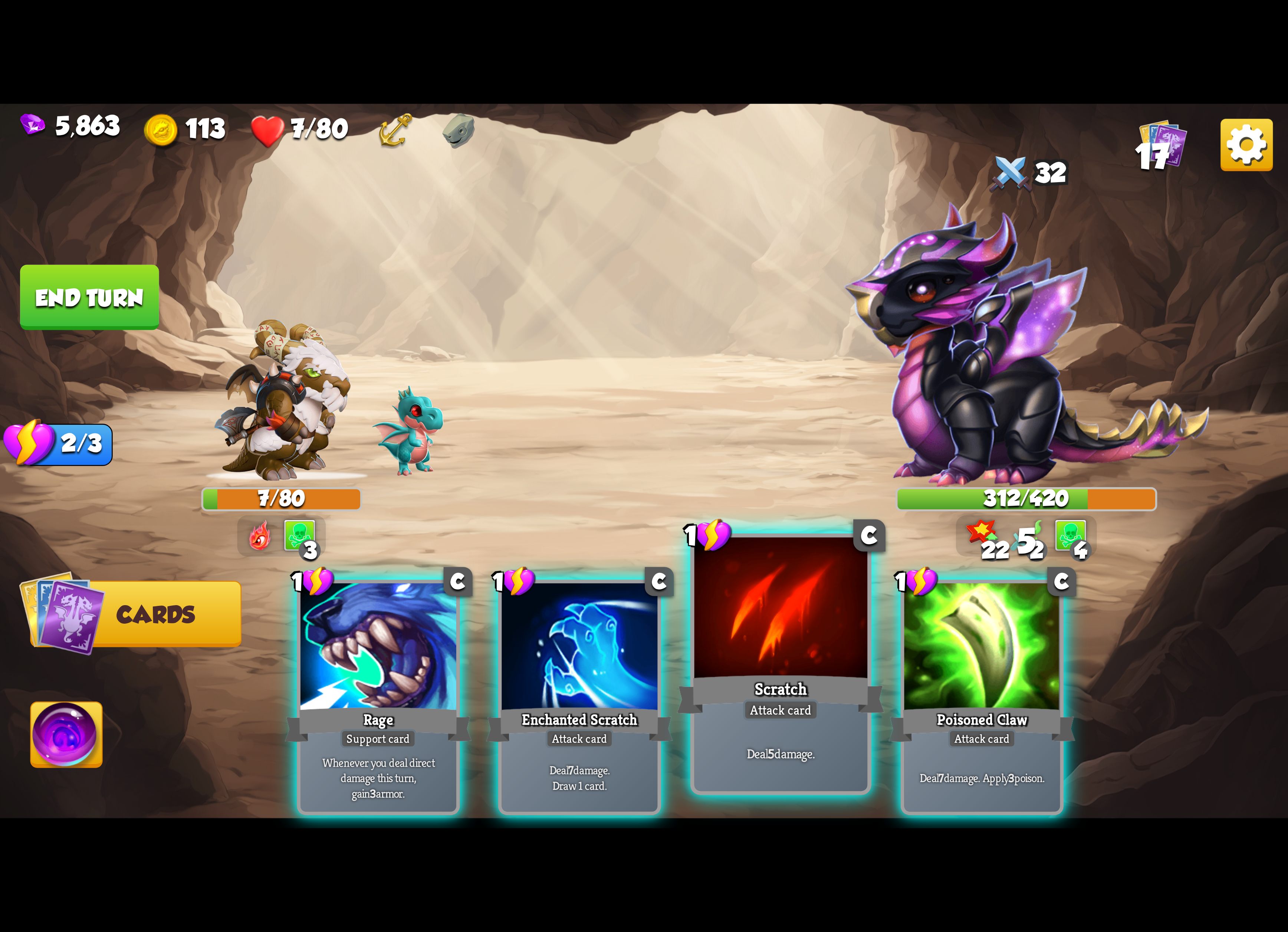
click at [765, 678] on div "Scratch" at bounding box center [781, 694] width 208 height 46
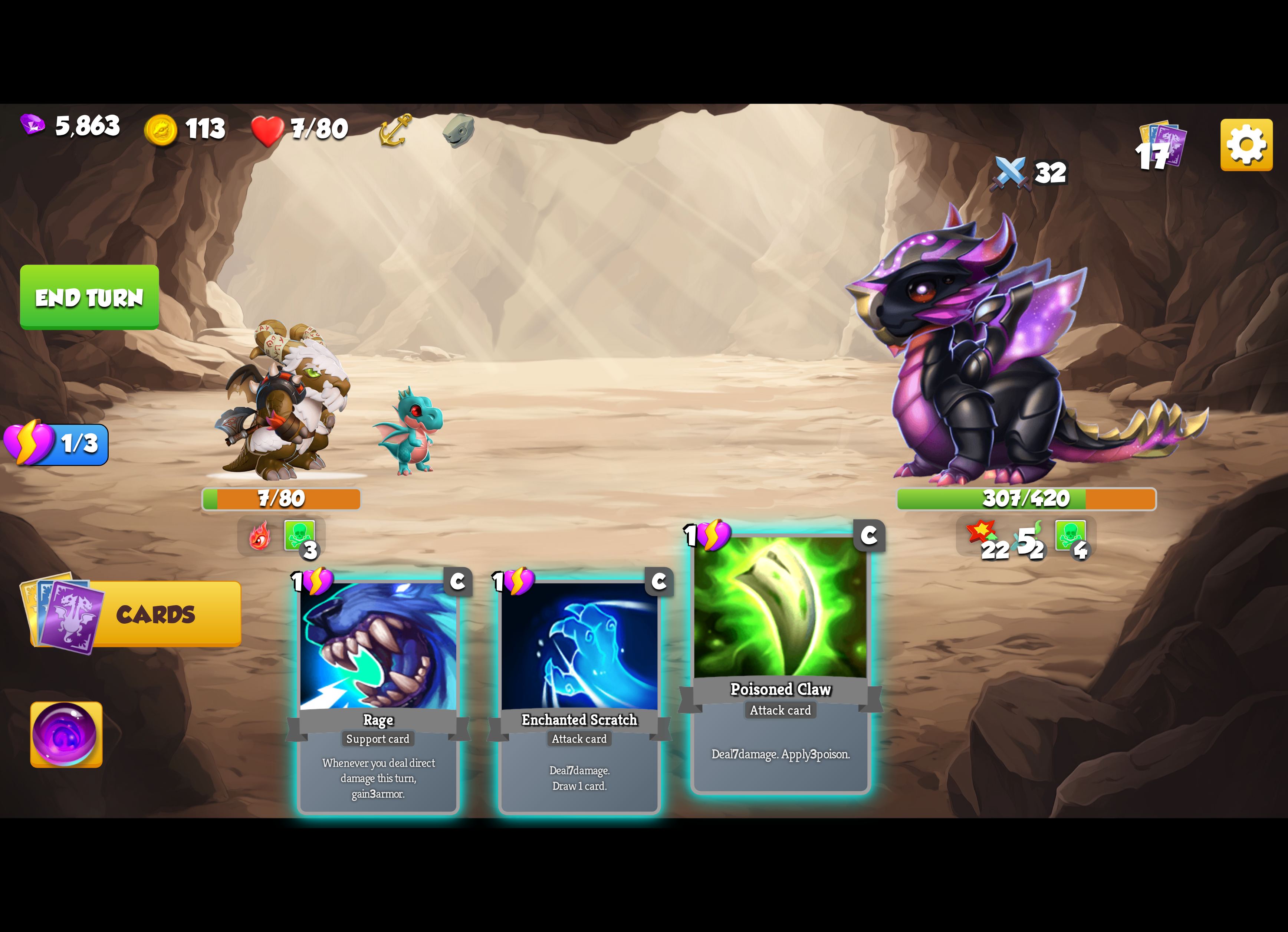
click at [765, 675] on div "Poisoned Claw" at bounding box center [781, 694] width 208 height 46
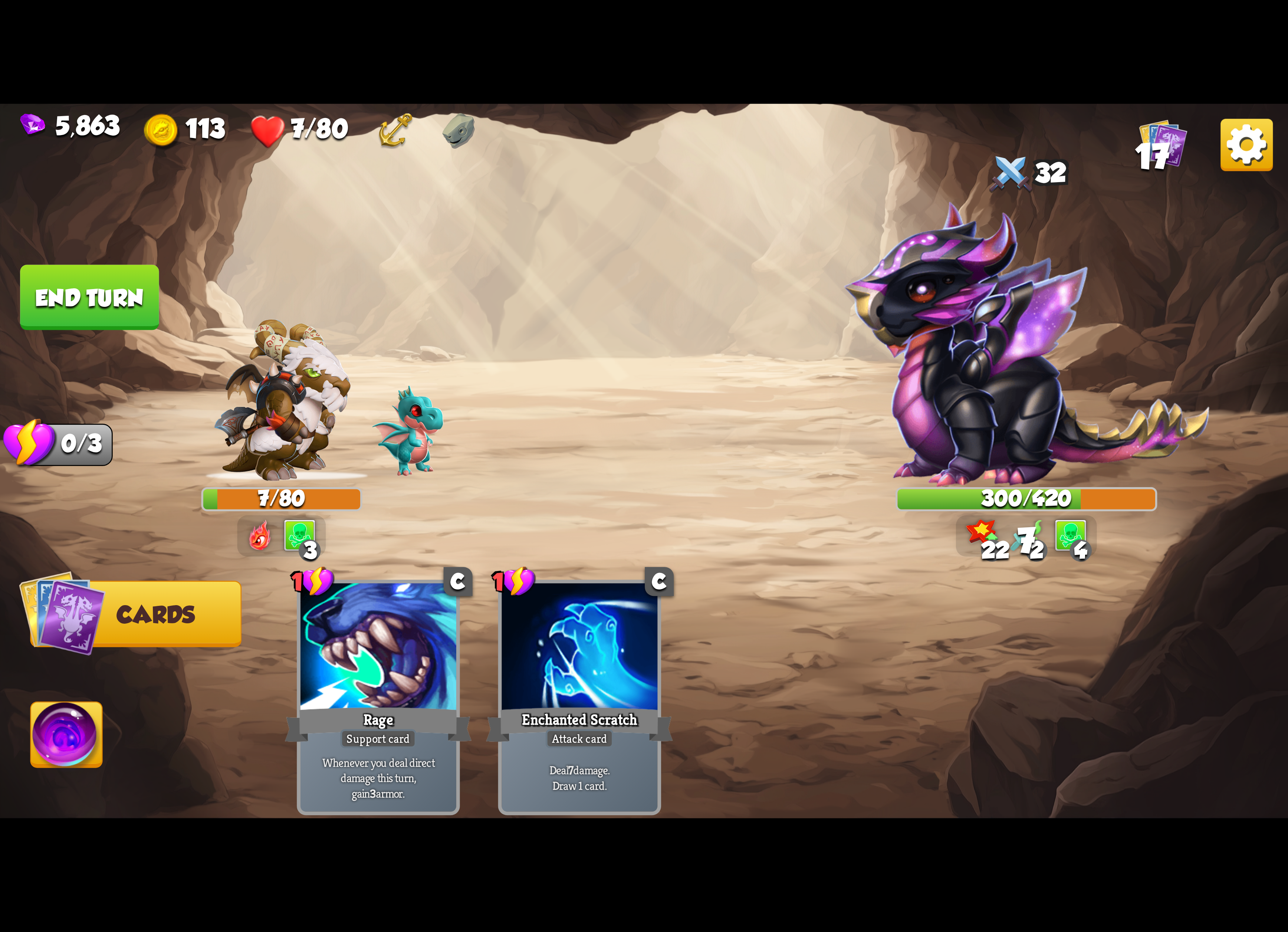
click at [93, 727] on img at bounding box center [67, 738] width 72 height 73
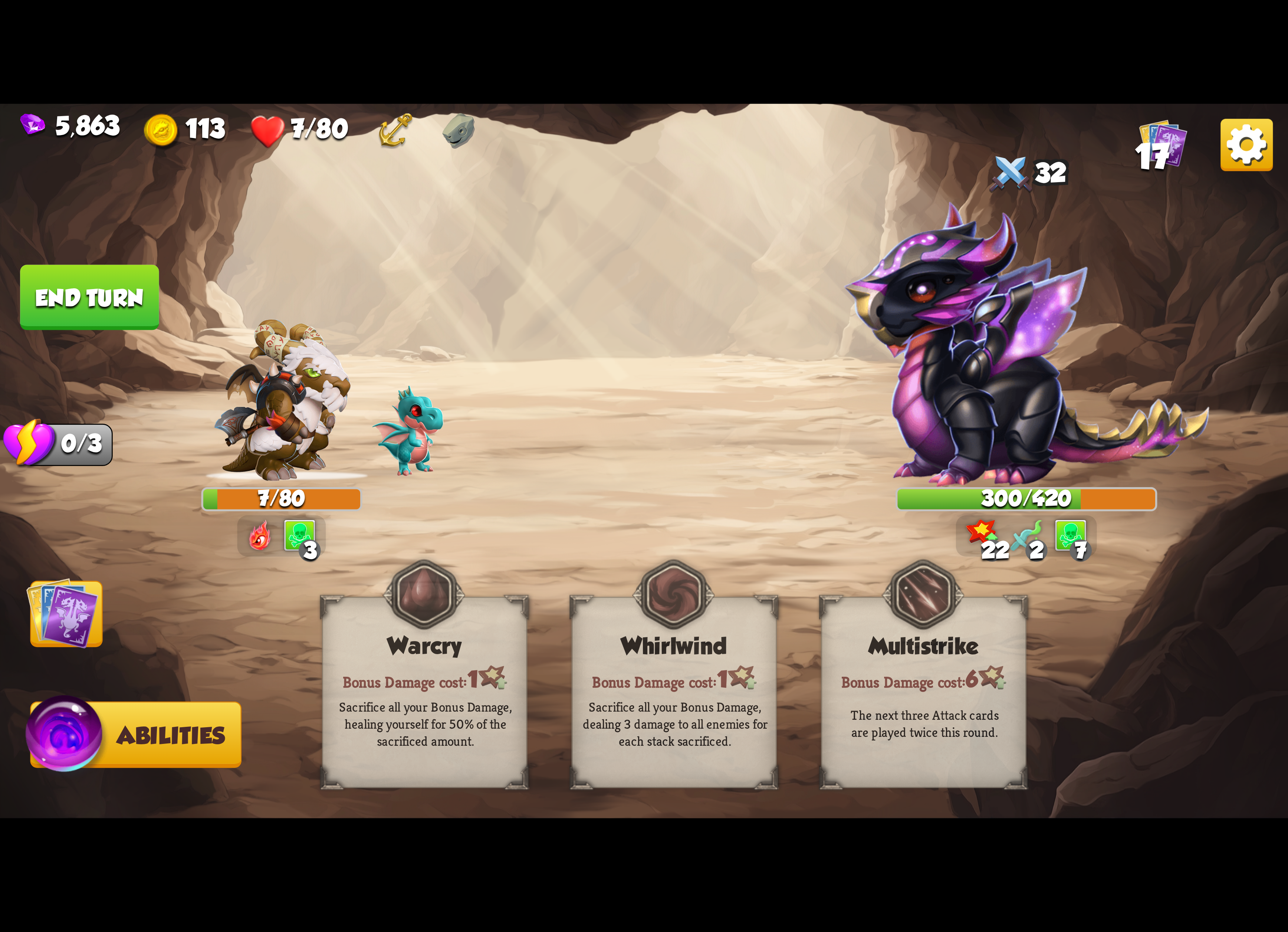
click at [50, 307] on button "End turn" at bounding box center [89, 297] width 139 height 66
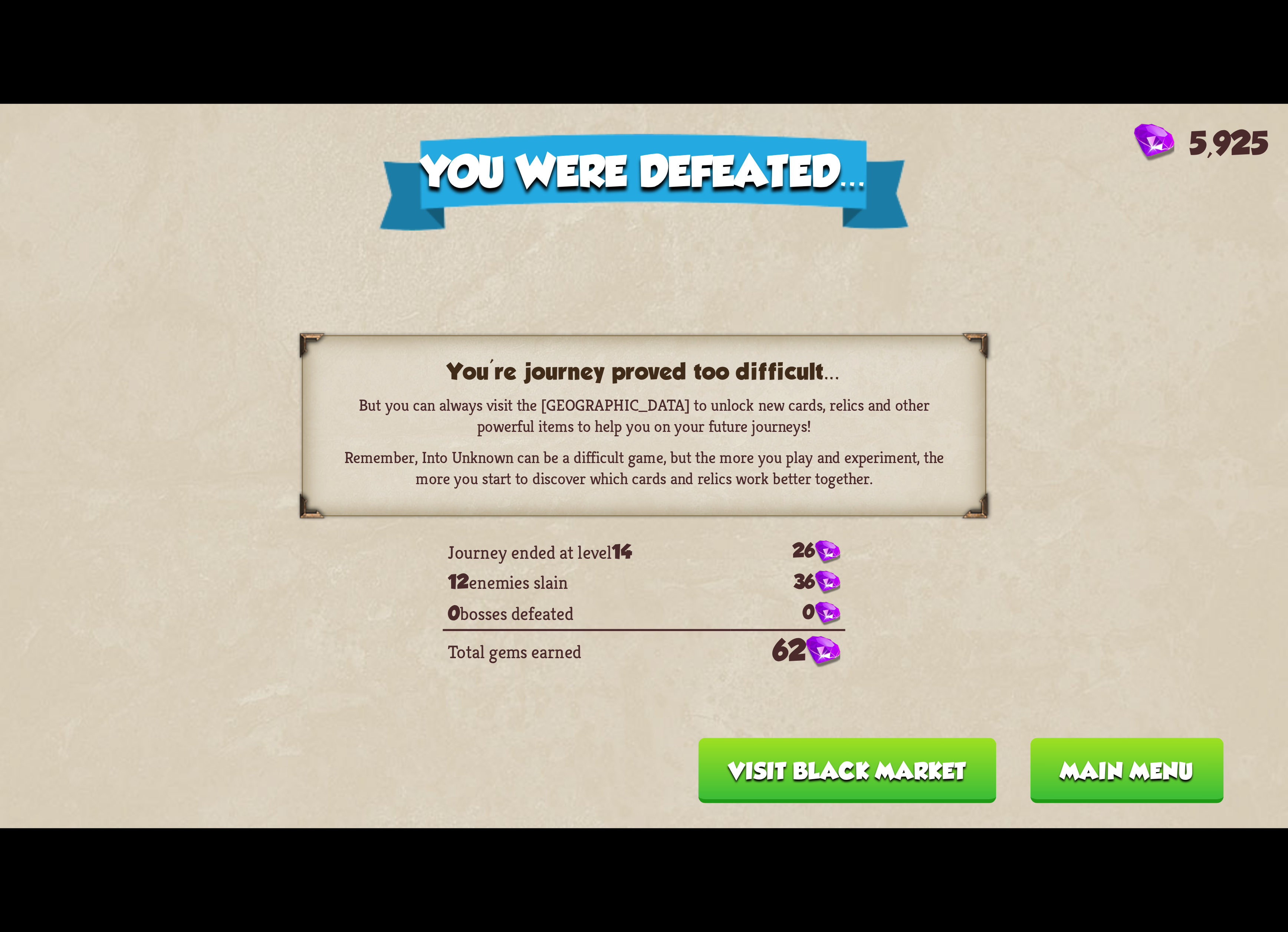
click at [1078, 780] on button "Main menu" at bounding box center [1126, 769] width 194 height 66
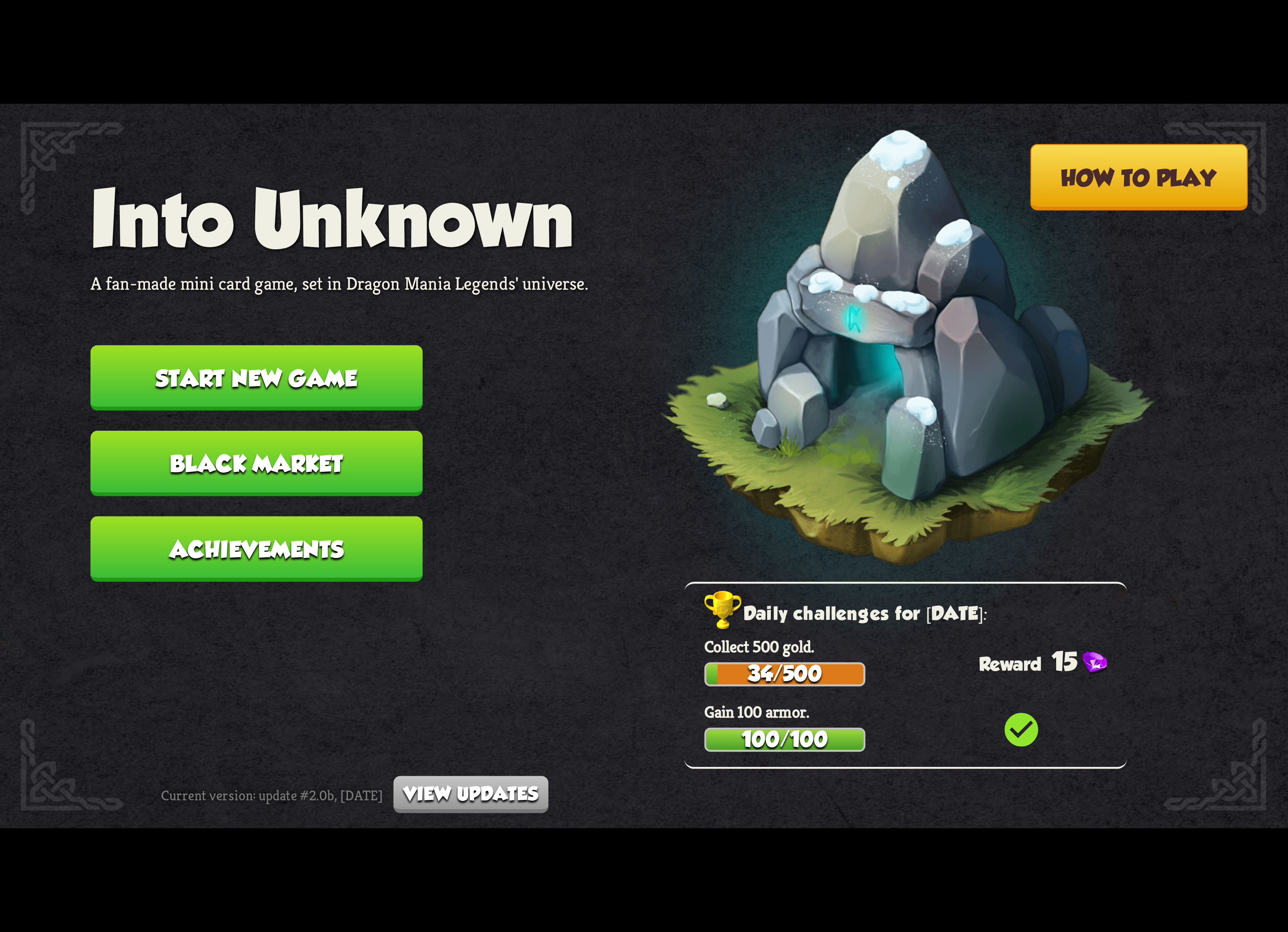
click at [364, 457] on button "Black Market" at bounding box center [256, 463] width 332 height 66
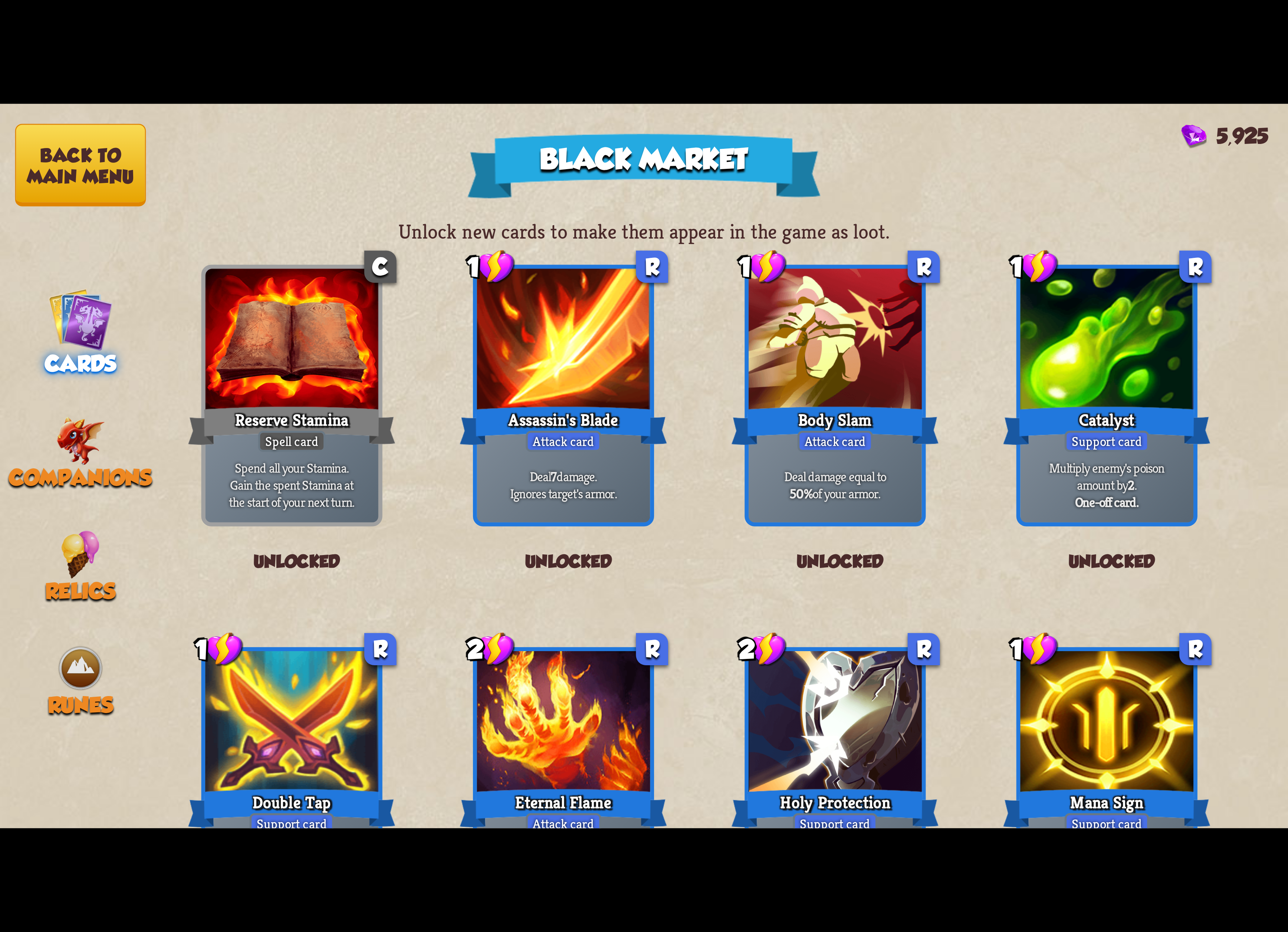
click at [61, 159] on button "Back to main menu" at bounding box center [81, 165] width 131 height 82
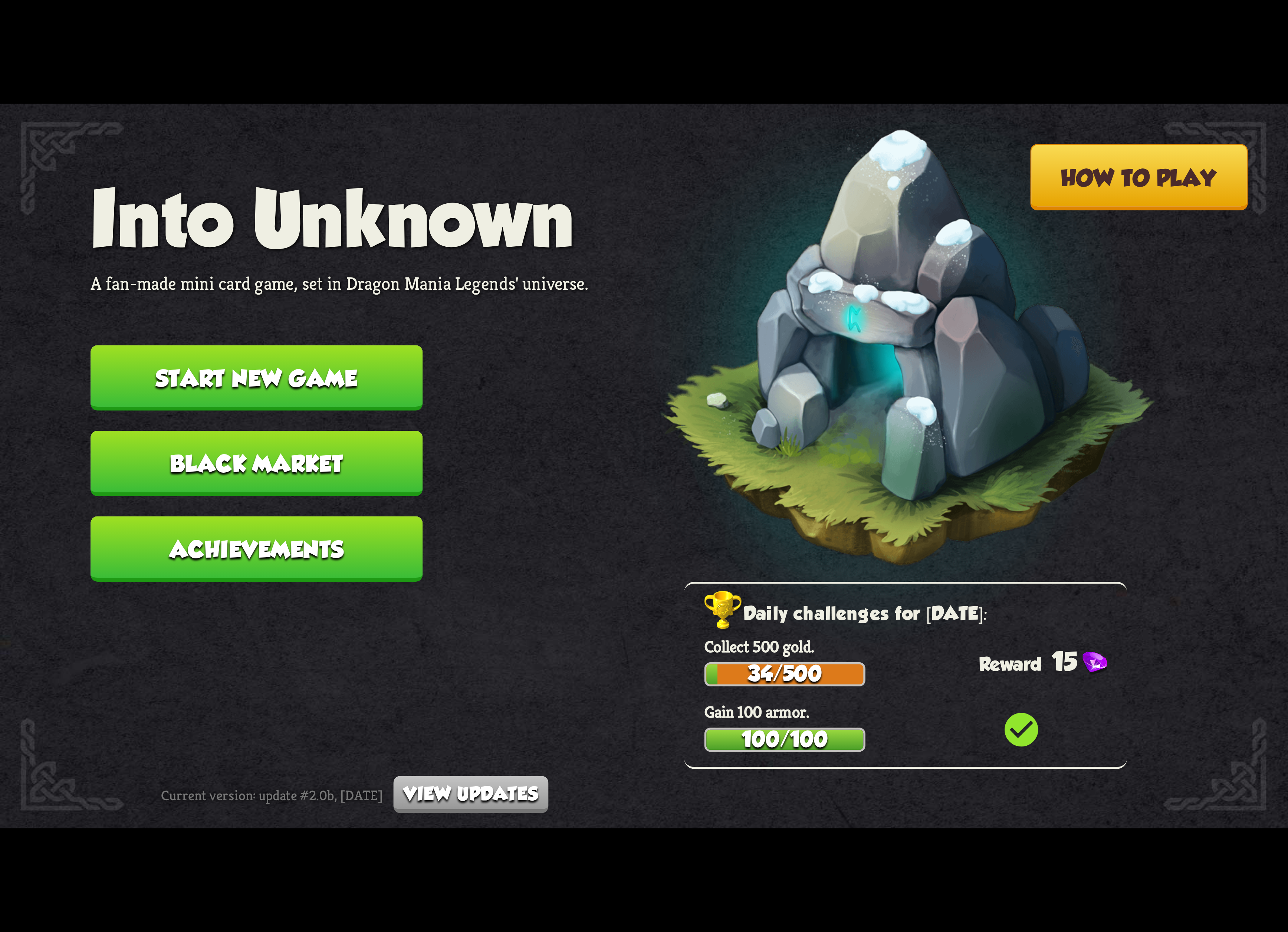
click at [411, 370] on button "Start new game" at bounding box center [256, 377] width 332 height 66
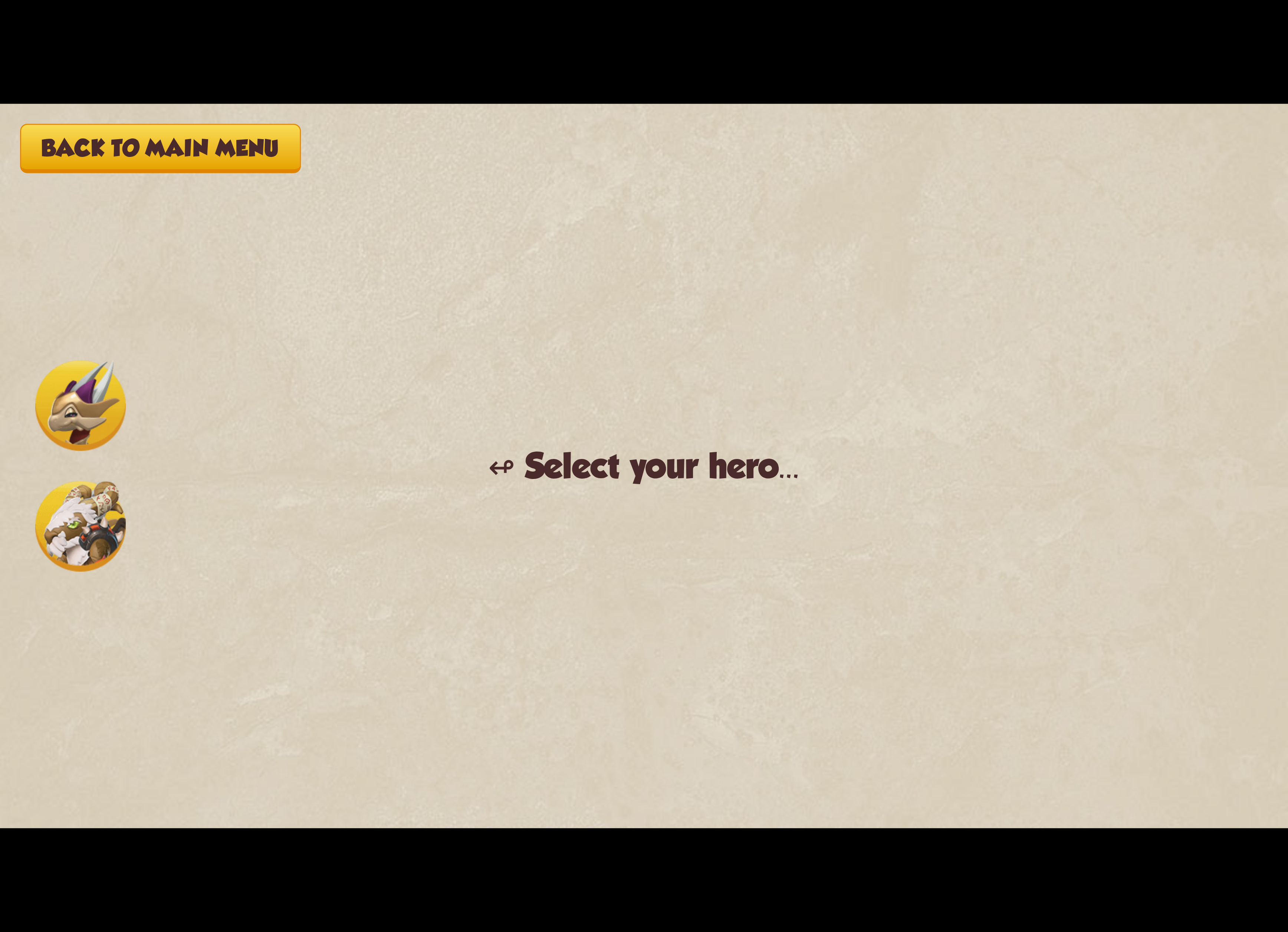
click at [72, 503] on img at bounding box center [80, 526] width 90 height 90
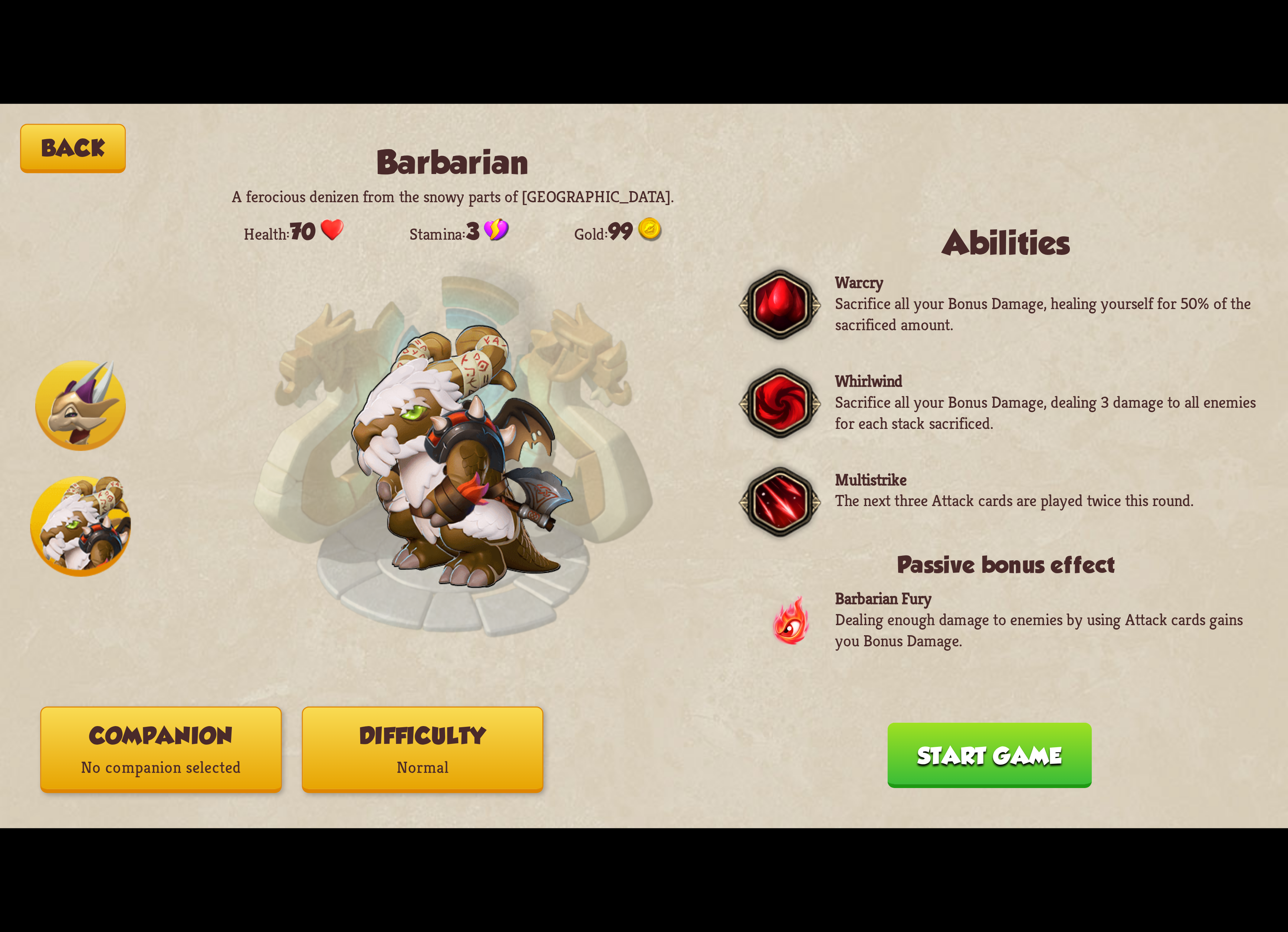
click at [411, 773] on p "Normal" at bounding box center [422, 767] width 239 height 32
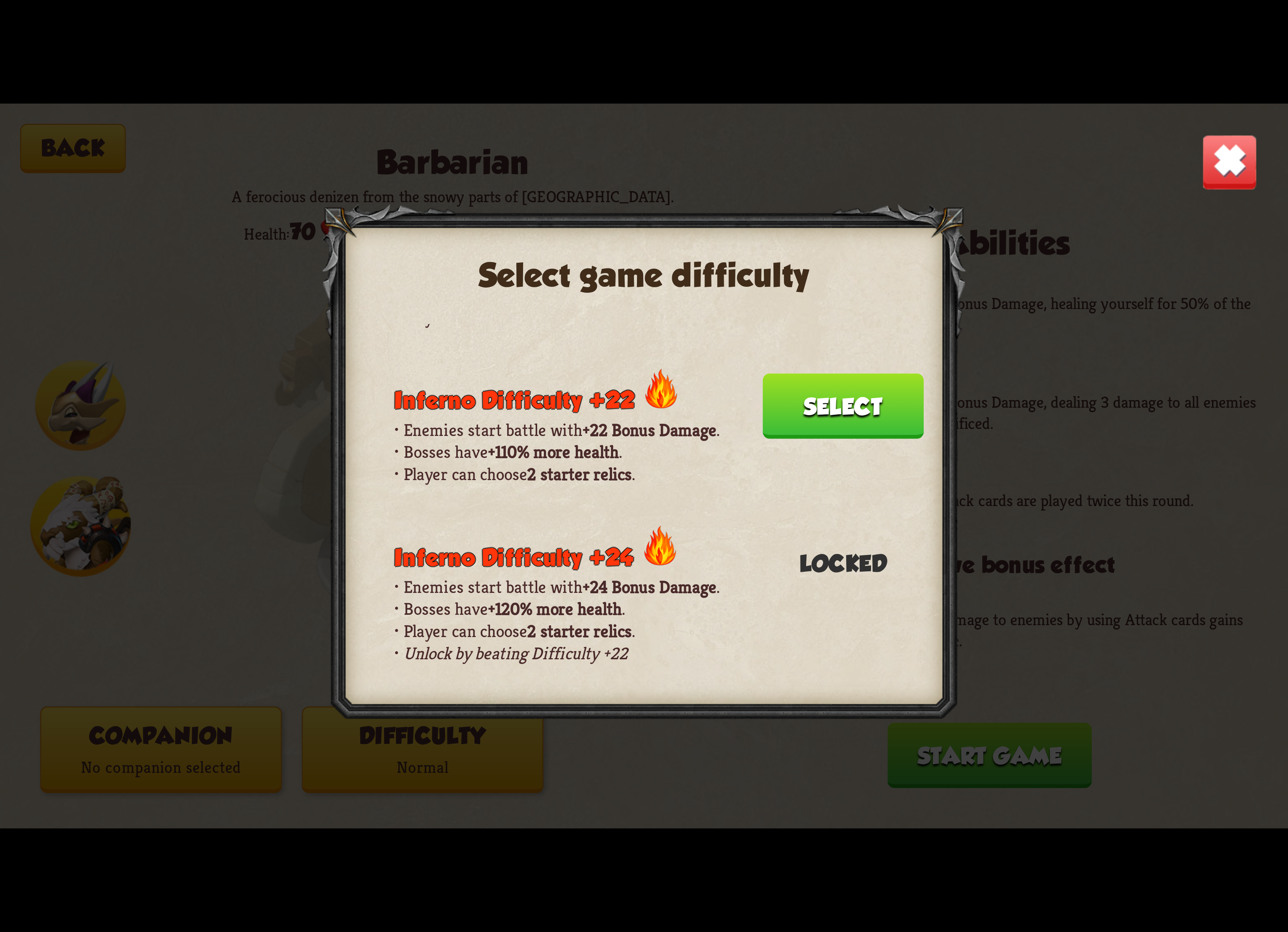
scroll to position [372, 0]
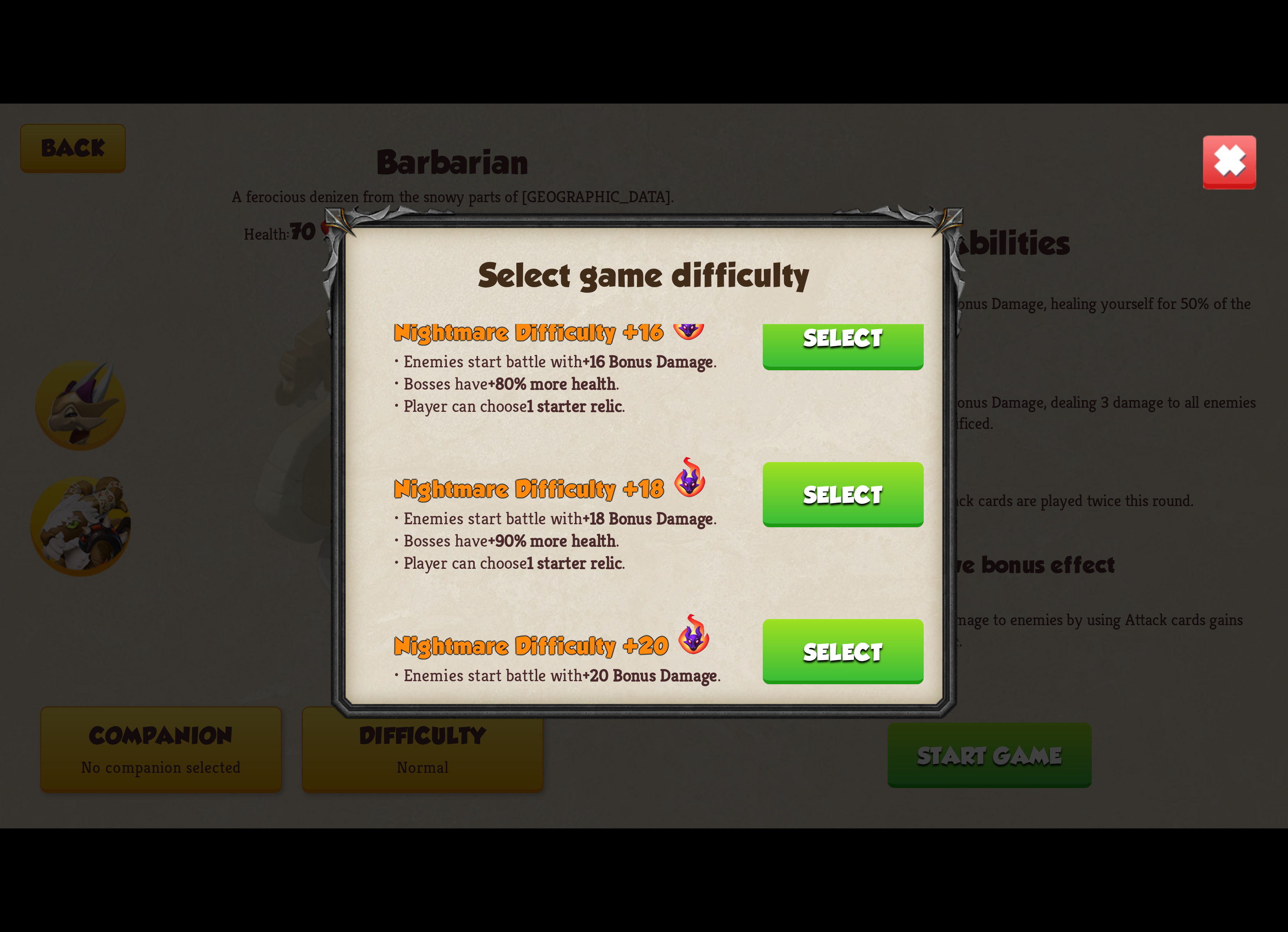
click at [838, 618] on button "Select" at bounding box center [843, 651] width 161 height 66
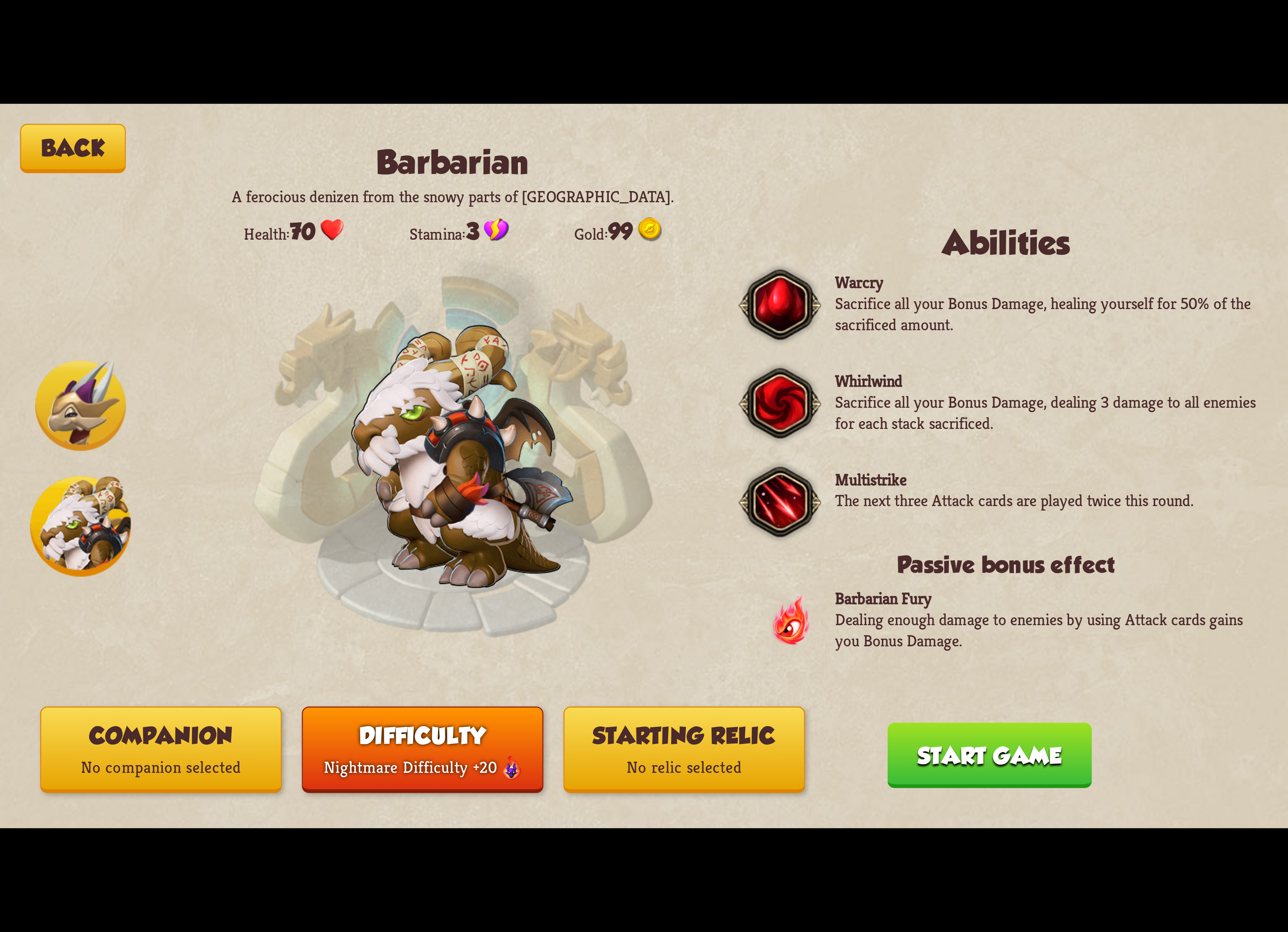
click at [711, 746] on button "Starting relic No relic selected" at bounding box center [684, 749] width 241 height 86
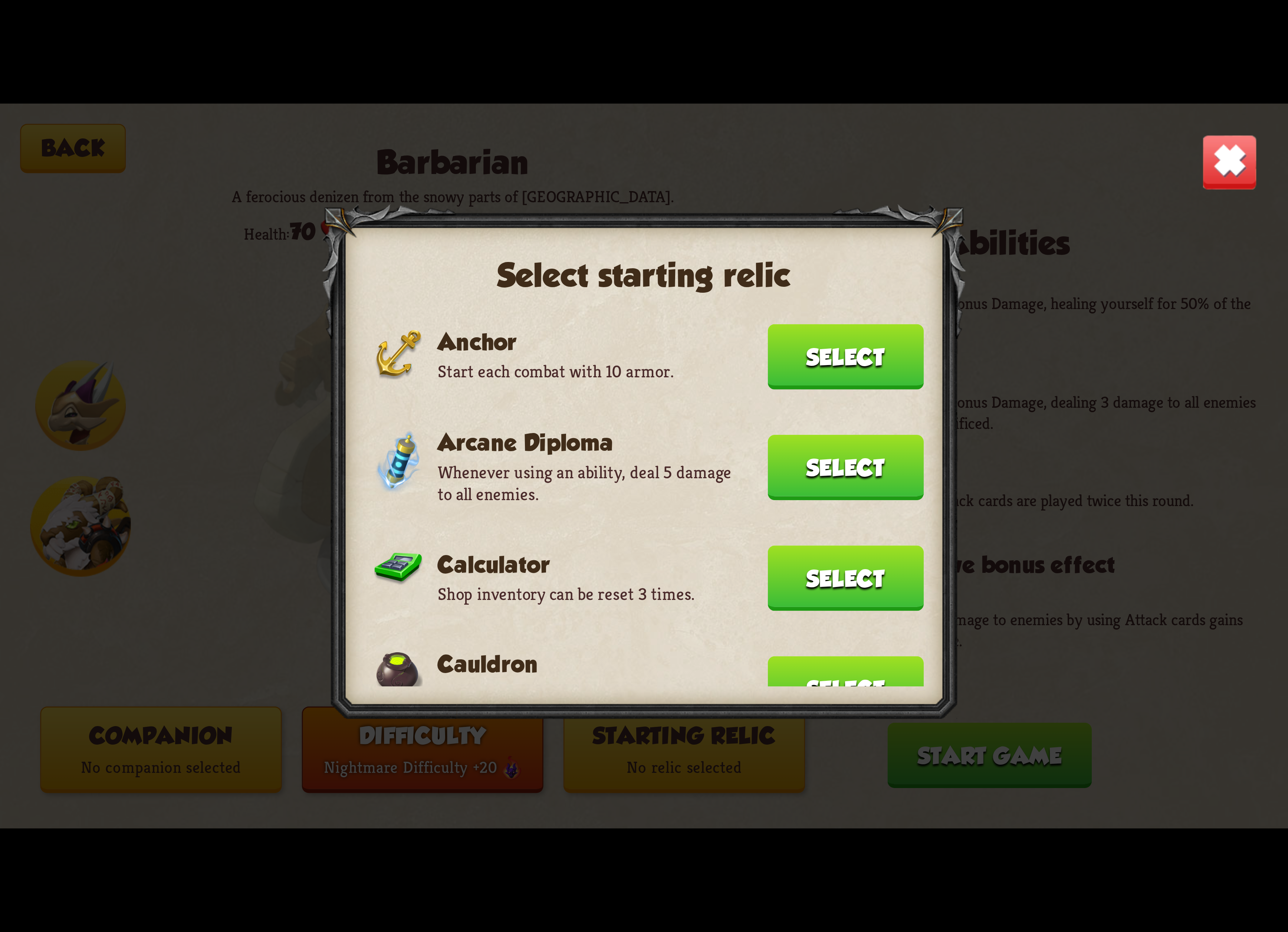
click at [835, 326] on div "Anchor Start each combat with 10 armor. Select" at bounding box center [649, 357] width 549 height 66
click at [846, 353] on button "Select" at bounding box center [845, 357] width 156 height 66
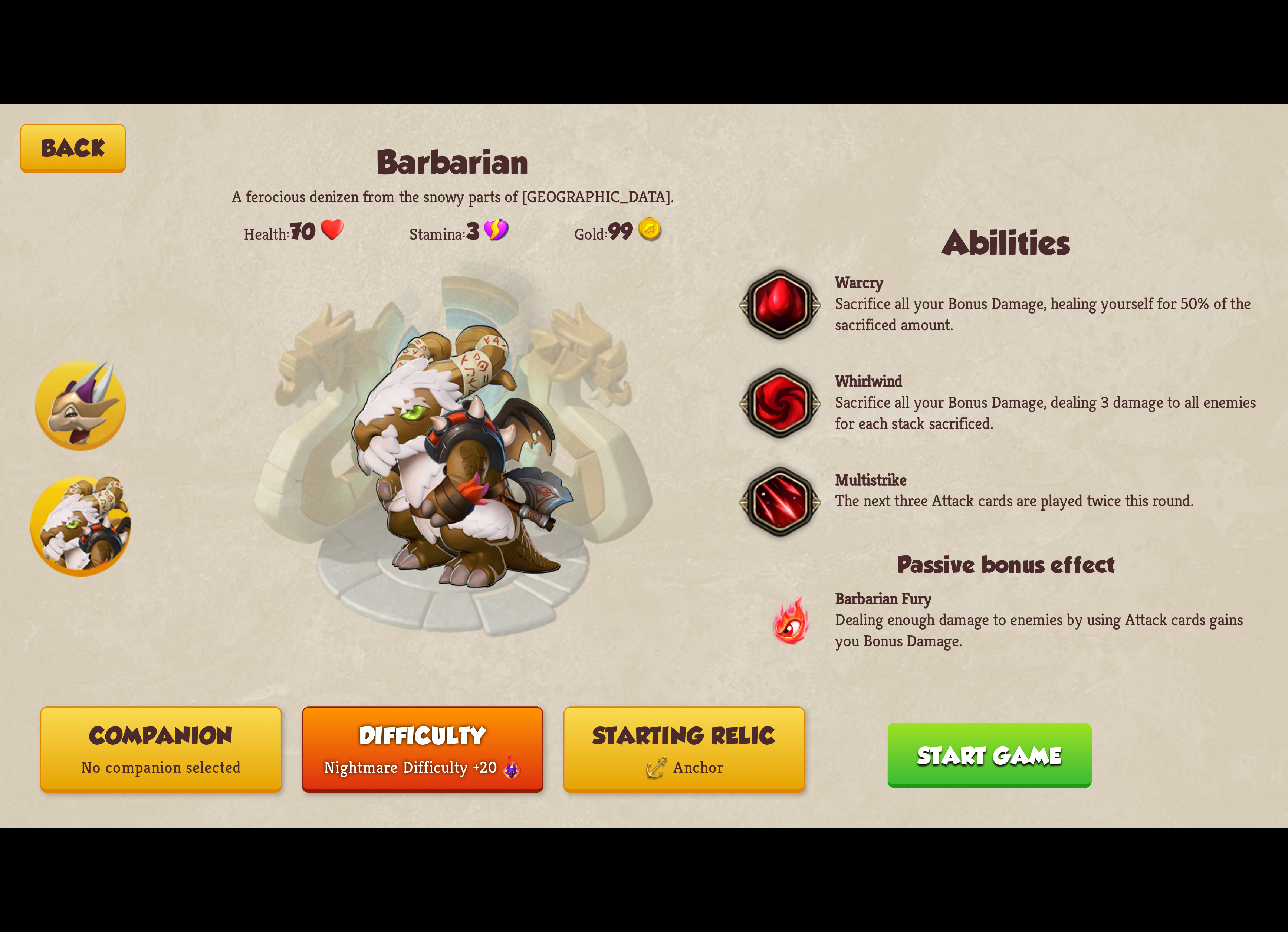
click at [697, 807] on div "Back Barbarian A ferocious denizen from the snowy parts of [GEOGRAPHIC_DATA]. H…" at bounding box center [644, 466] width 1288 height 724
click at [691, 776] on div "Anchor" at bounding box center [684, 767] width 239 height 32
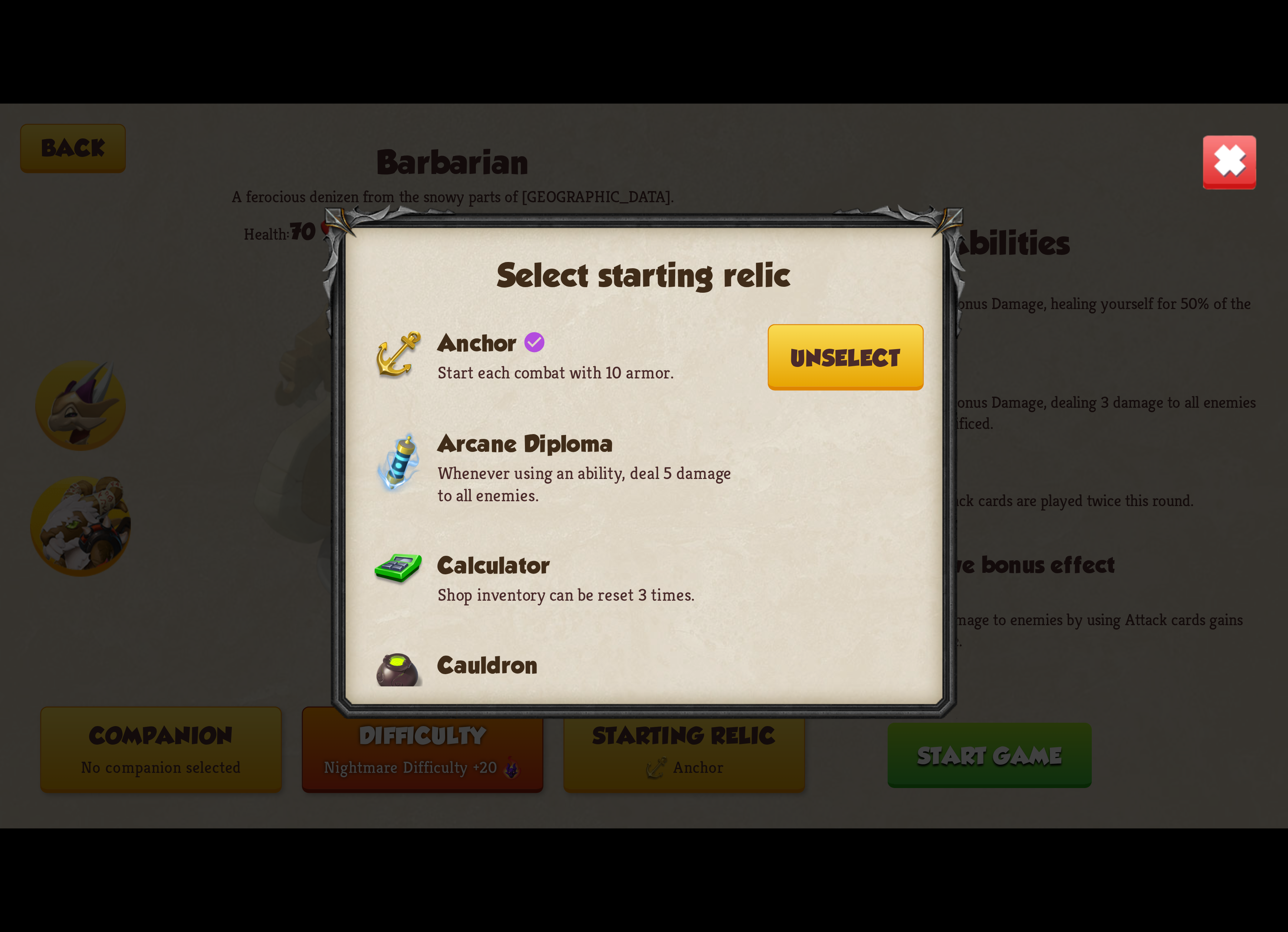
scroll to position [445, 0]
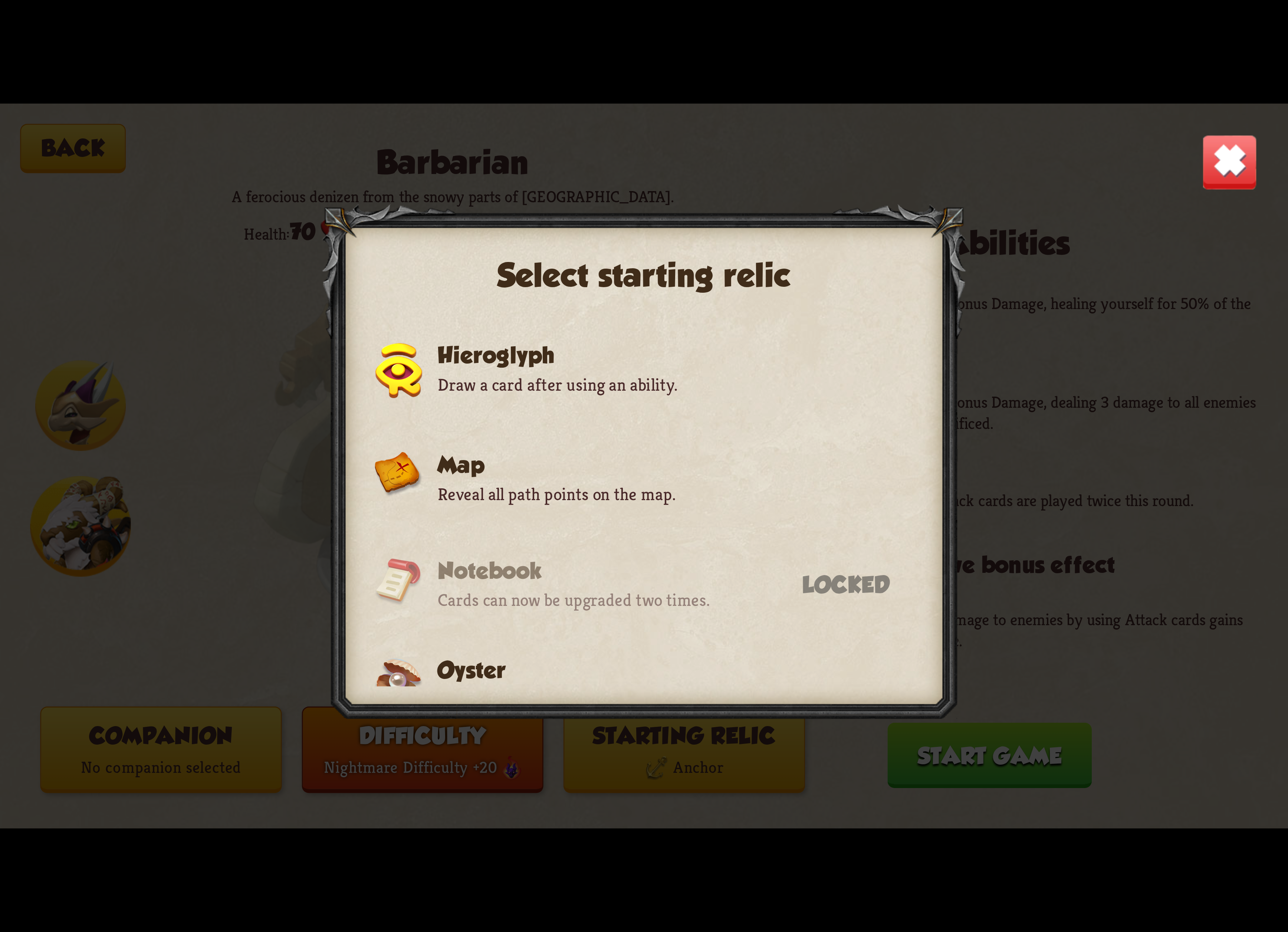
click at [1259, 176] on div "Select starting relic Anchor check_circle Start each combat with 10 armor. Unse…" at bounding box center [644, 466] width 1288 height 724
click at [1202, 153] on img at bounding box center [1230, 163] width 57 height 57
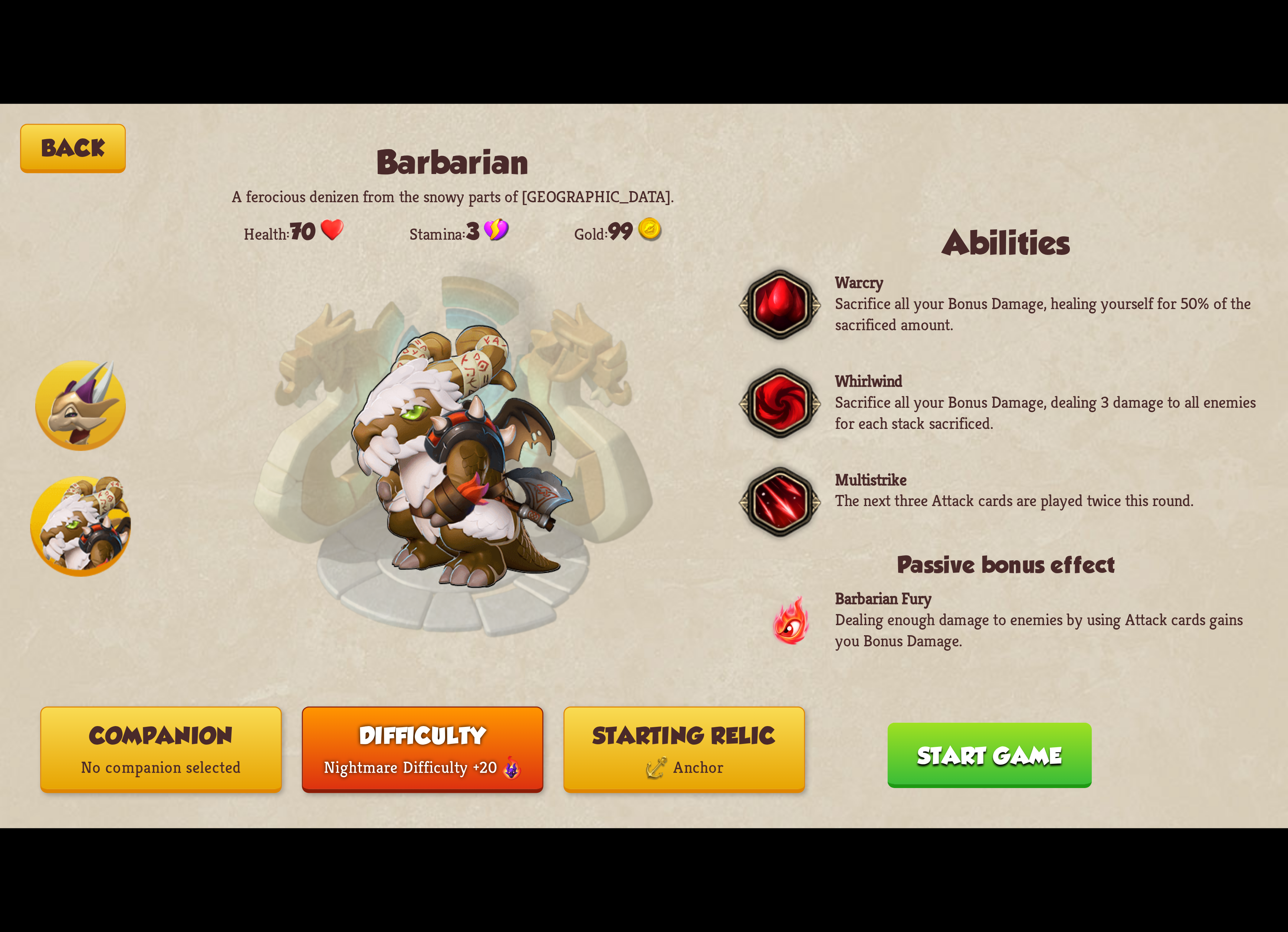
click at [416, 743] on button "Difficulty Difficulty +20" at bounding box center [422, 749] width 241 height 86
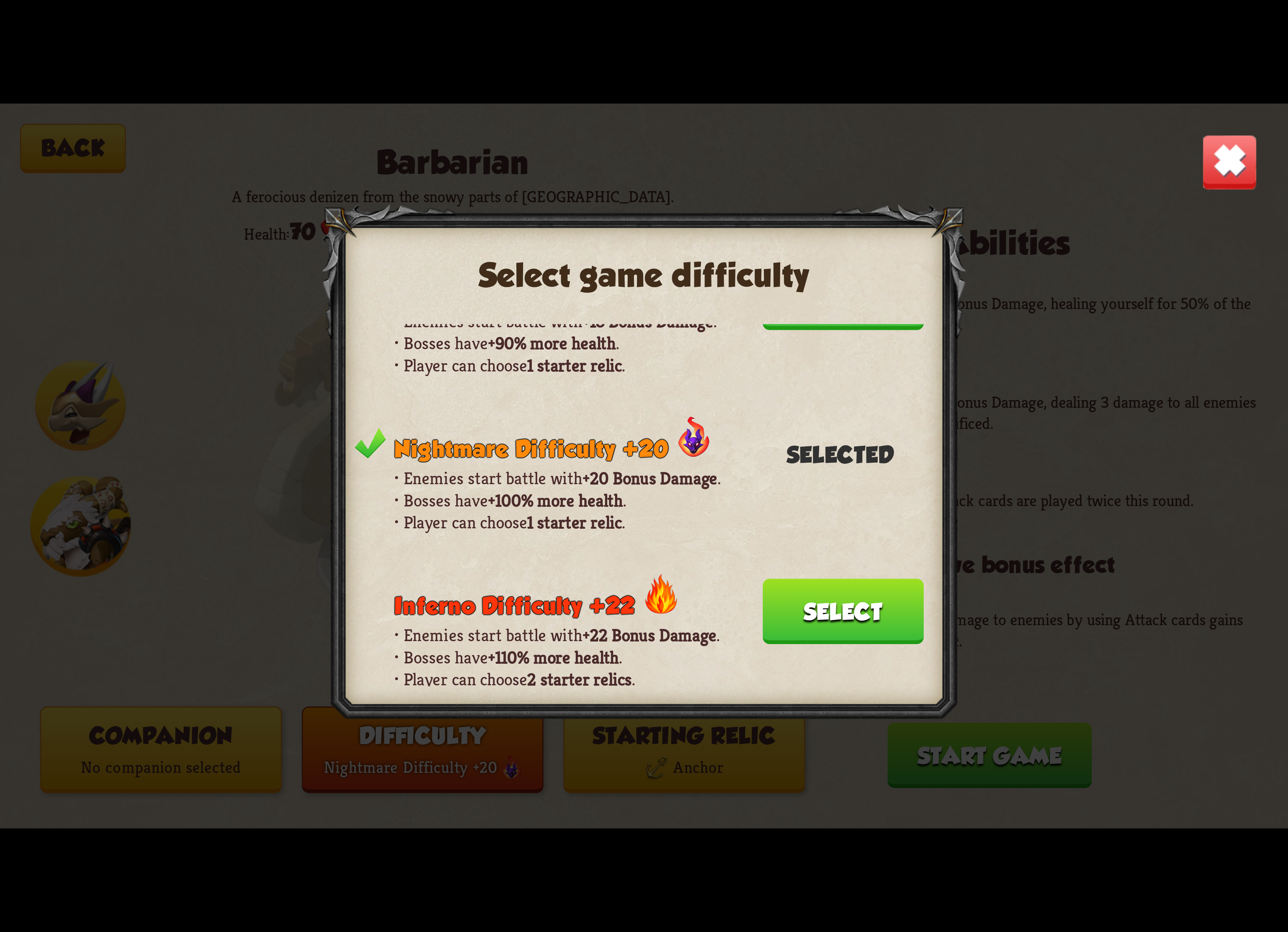
click at [840, 578] on button "Select" at bounding box center [843, 611] width 161 height 66
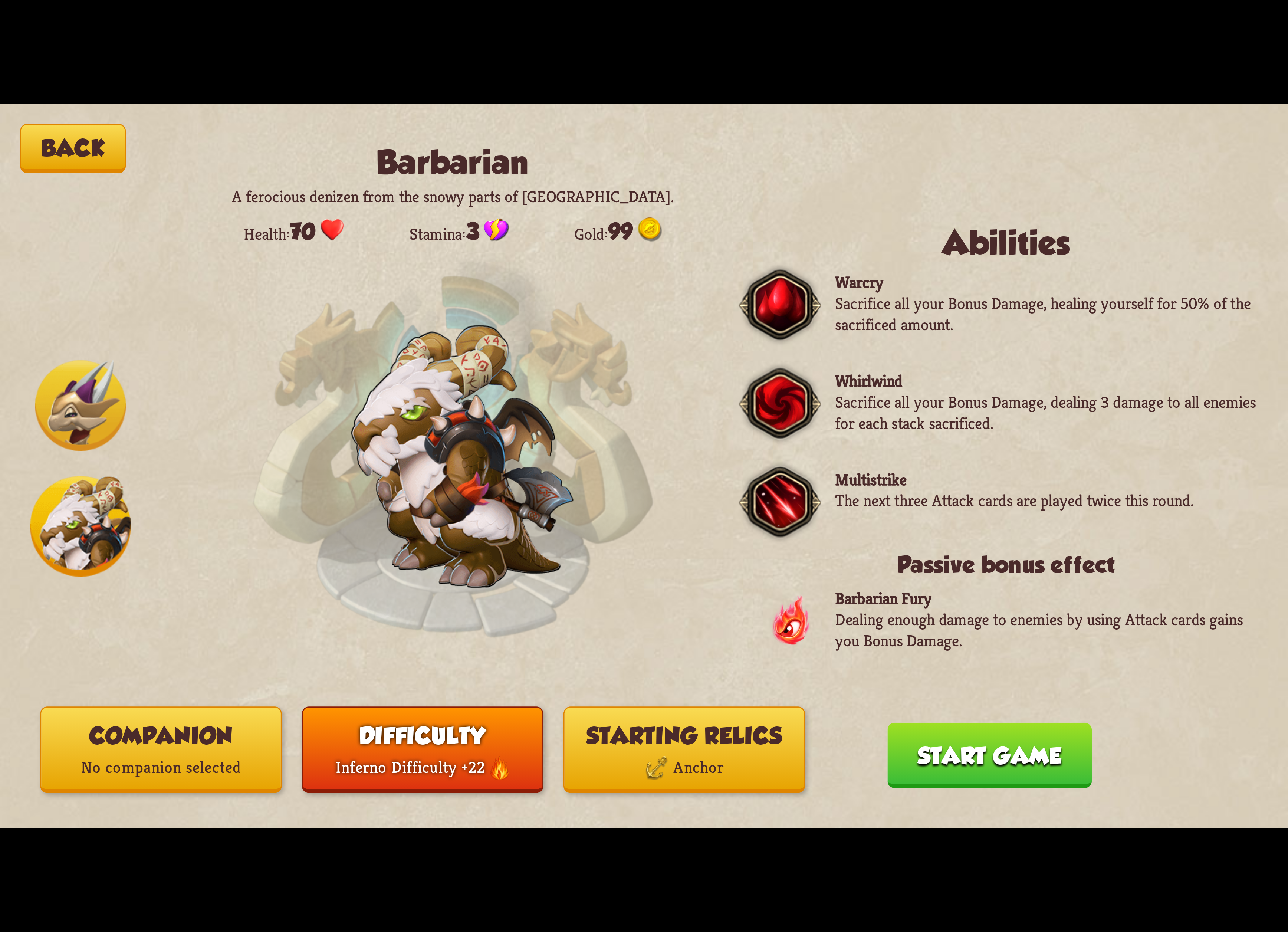
click at [390, 742] on button "Difficulty Difficulty +22" at bounding box center [422, 749] width 241 height 86
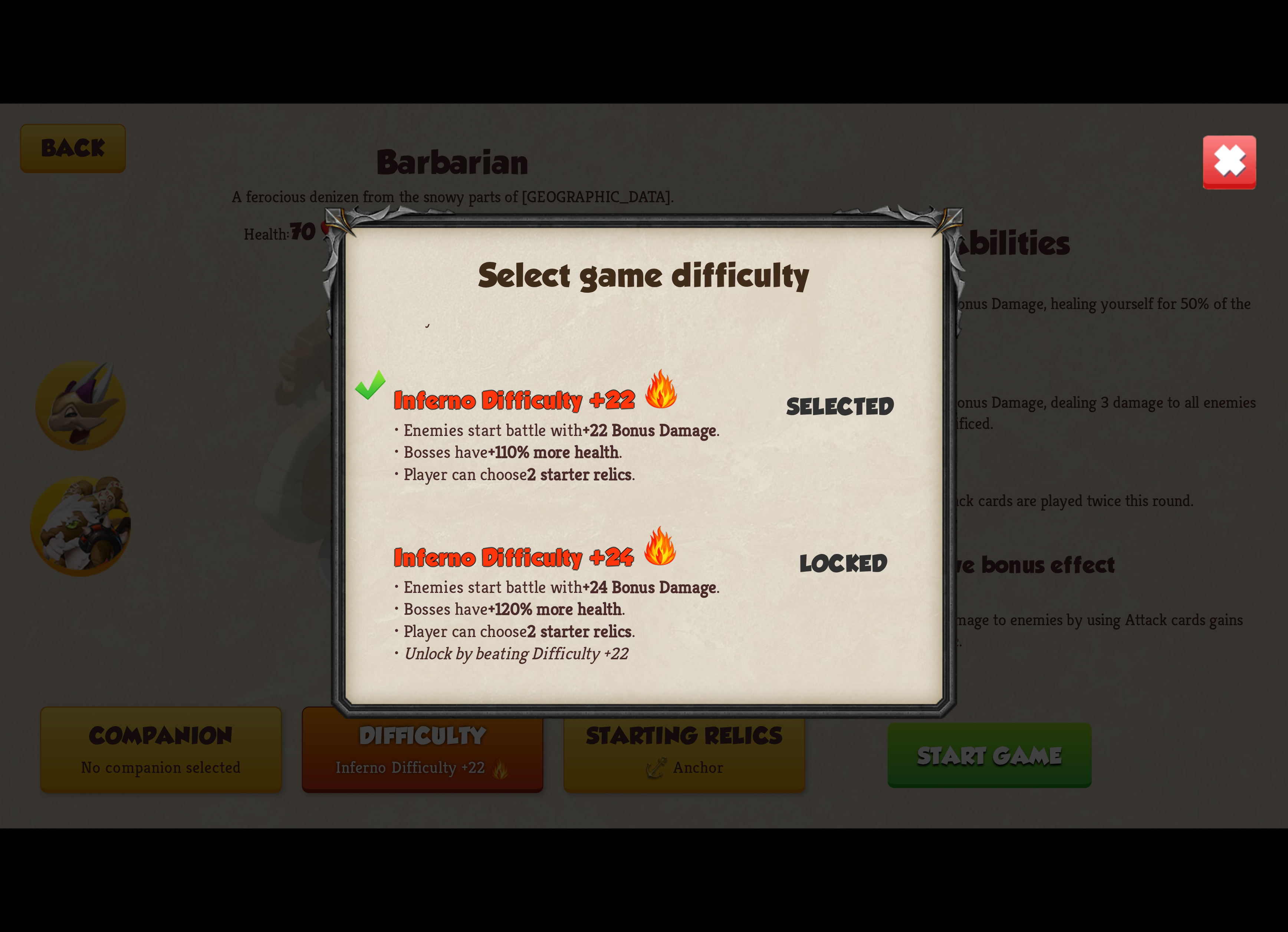
scroll to position [669, 0]
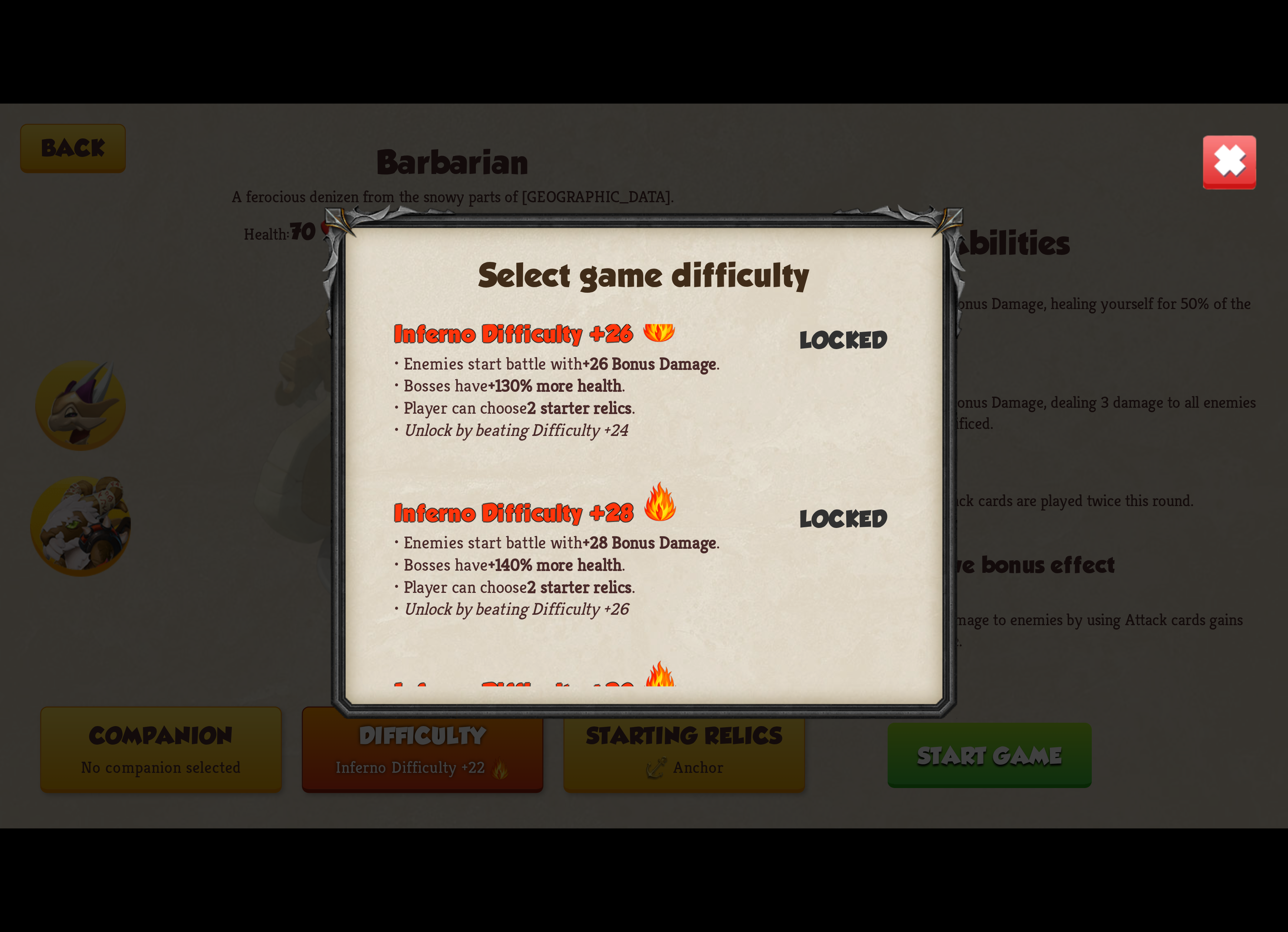
click at [1234, 157] on img at bounding box center [1230, 163] width 57 height 57
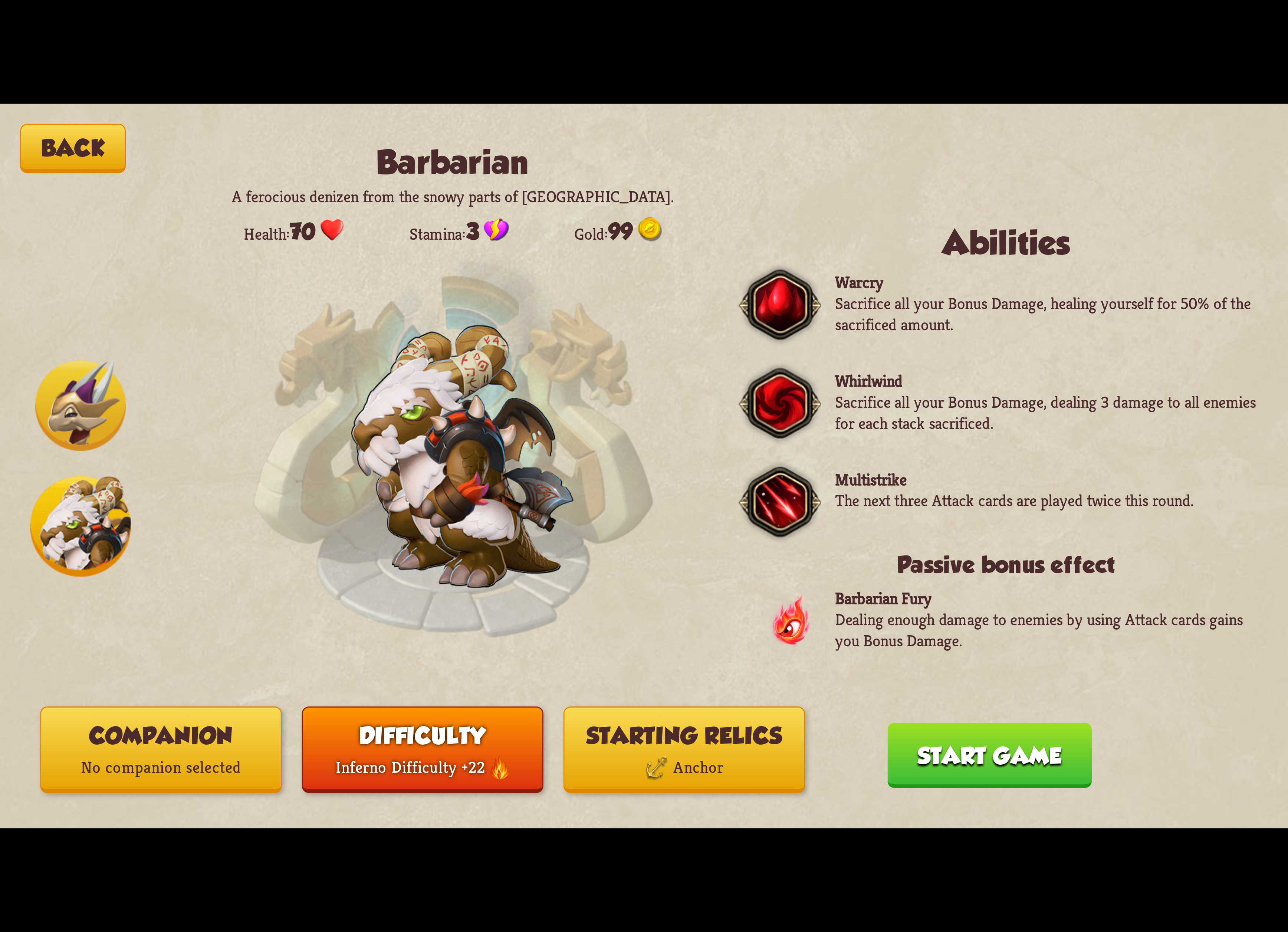
click at [718, 746] on button "Starting relics Anchor" at bounding box center [684, 749] width 241 height 86
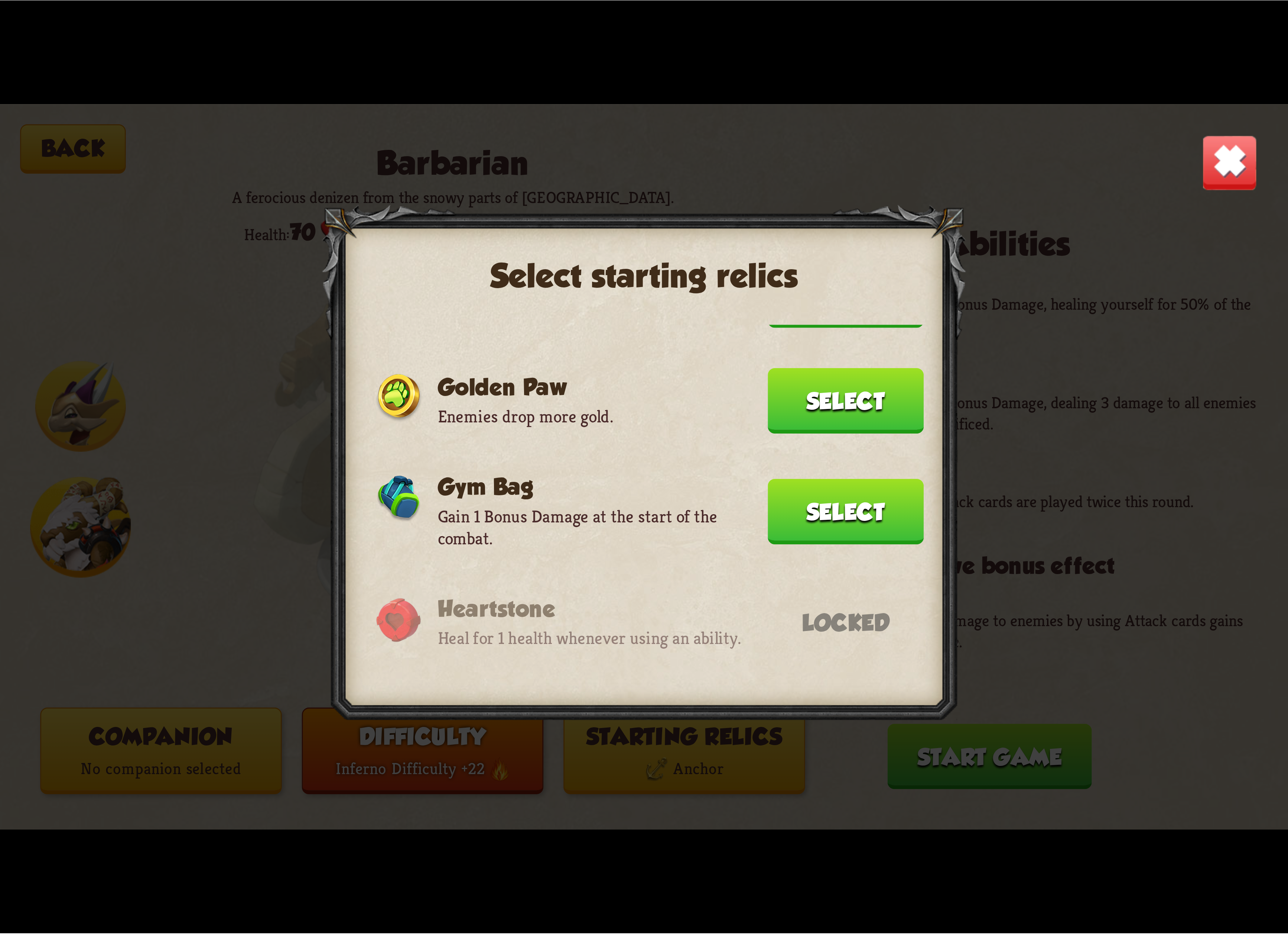
scroll to position [167, 0]
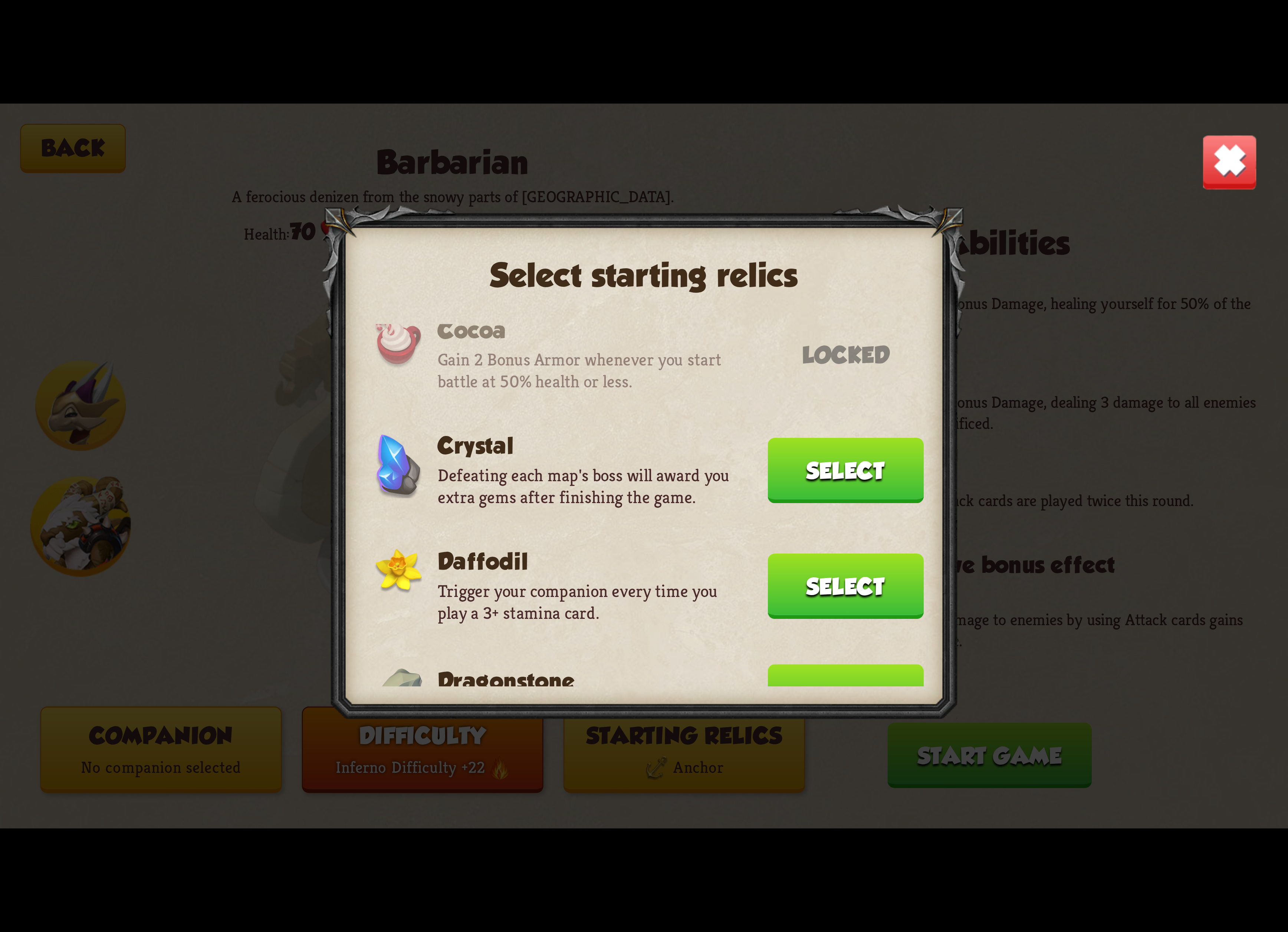
drag, startPoint x: 869, startPoint y: 667, endPoint x: 867, endPoint y: 664, distance: 3.6
click at [869, 666] on button "Select" at bounding box center [845, 696] width 156 height 66
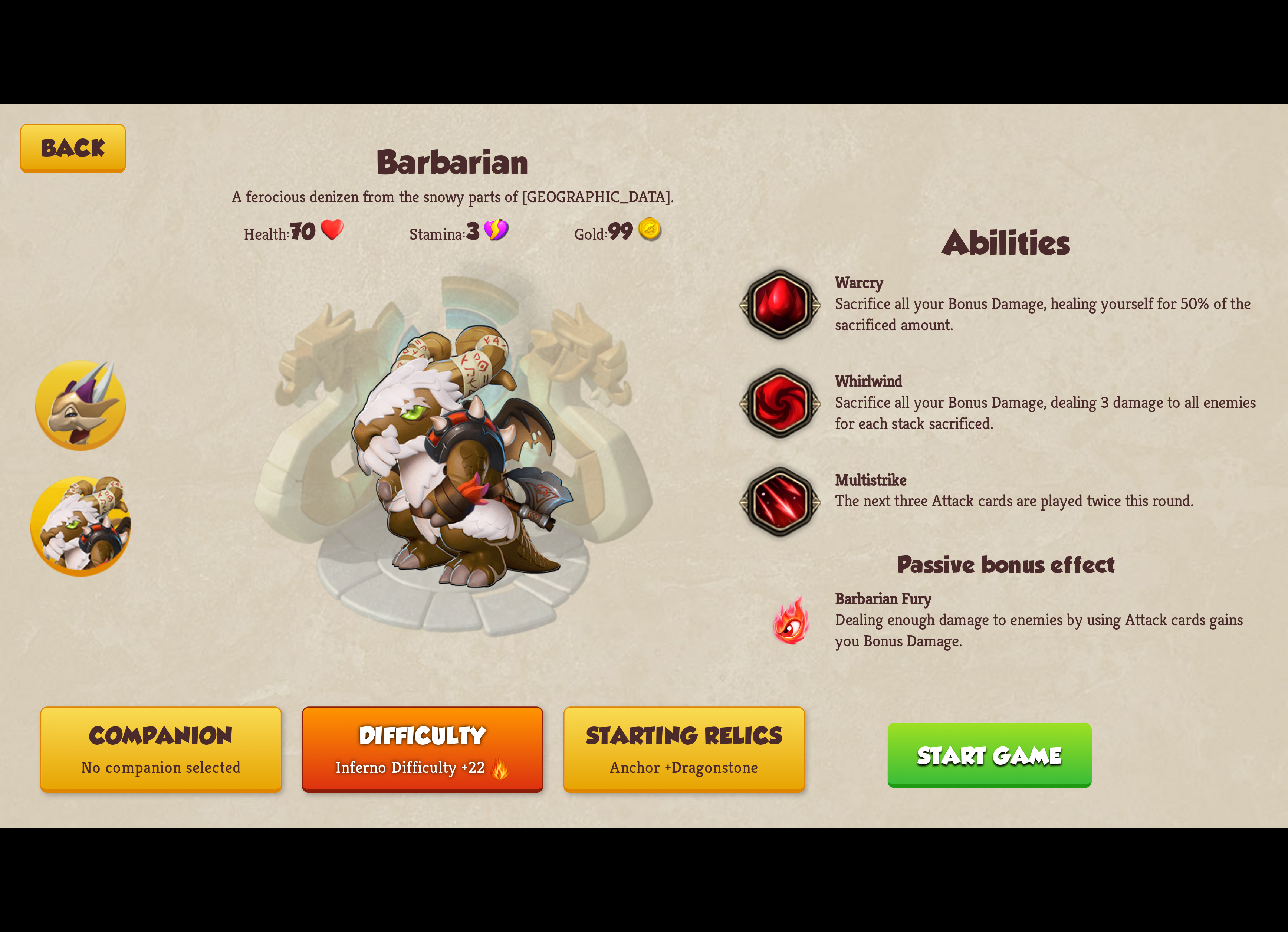
click at [945, 760] on button "Start game" at bounding box center [989, 755] width 204 height 66
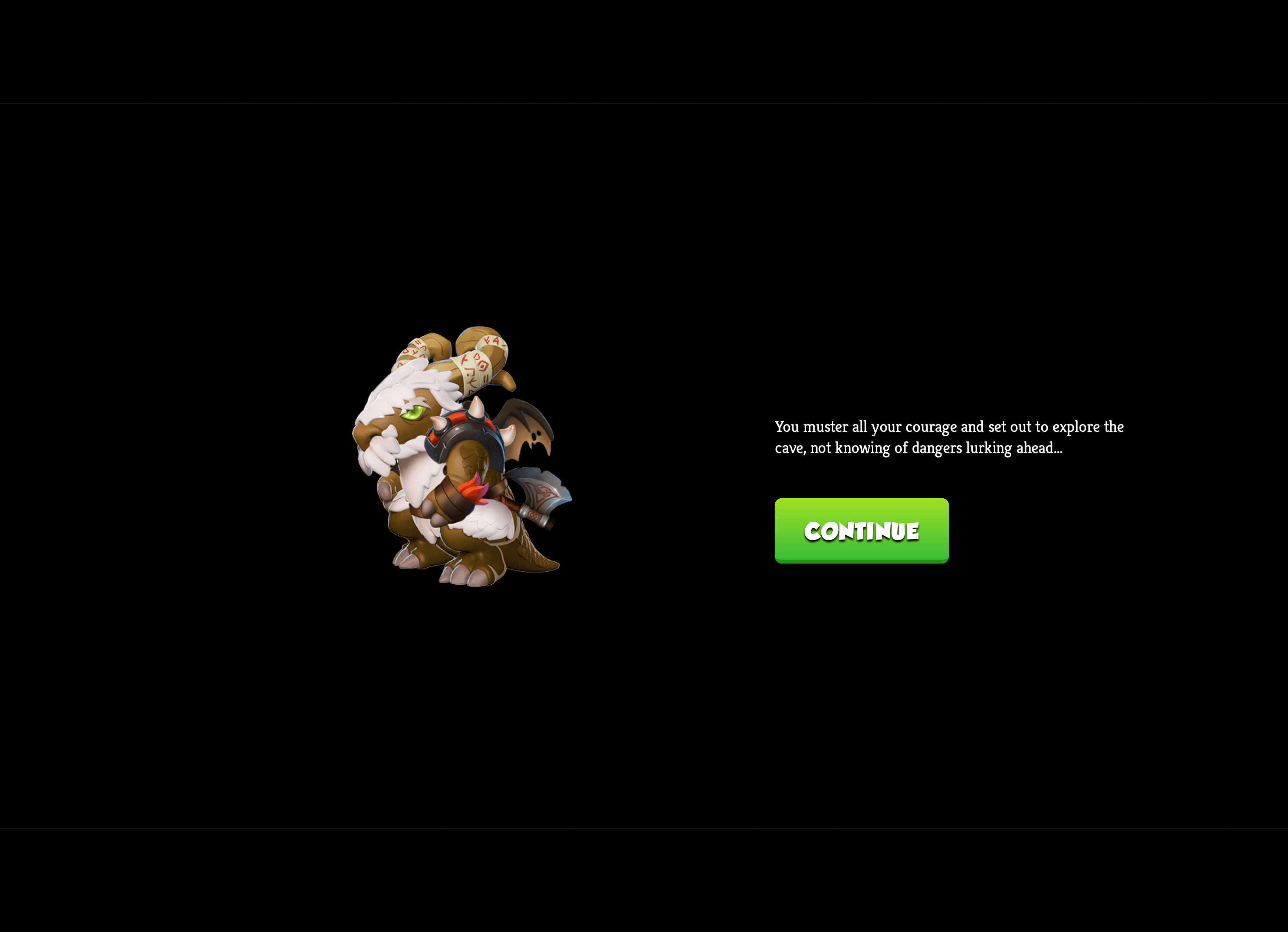
click at [899, 519] on button "Continue" at bounding box center [861, 530] width 173 height 66
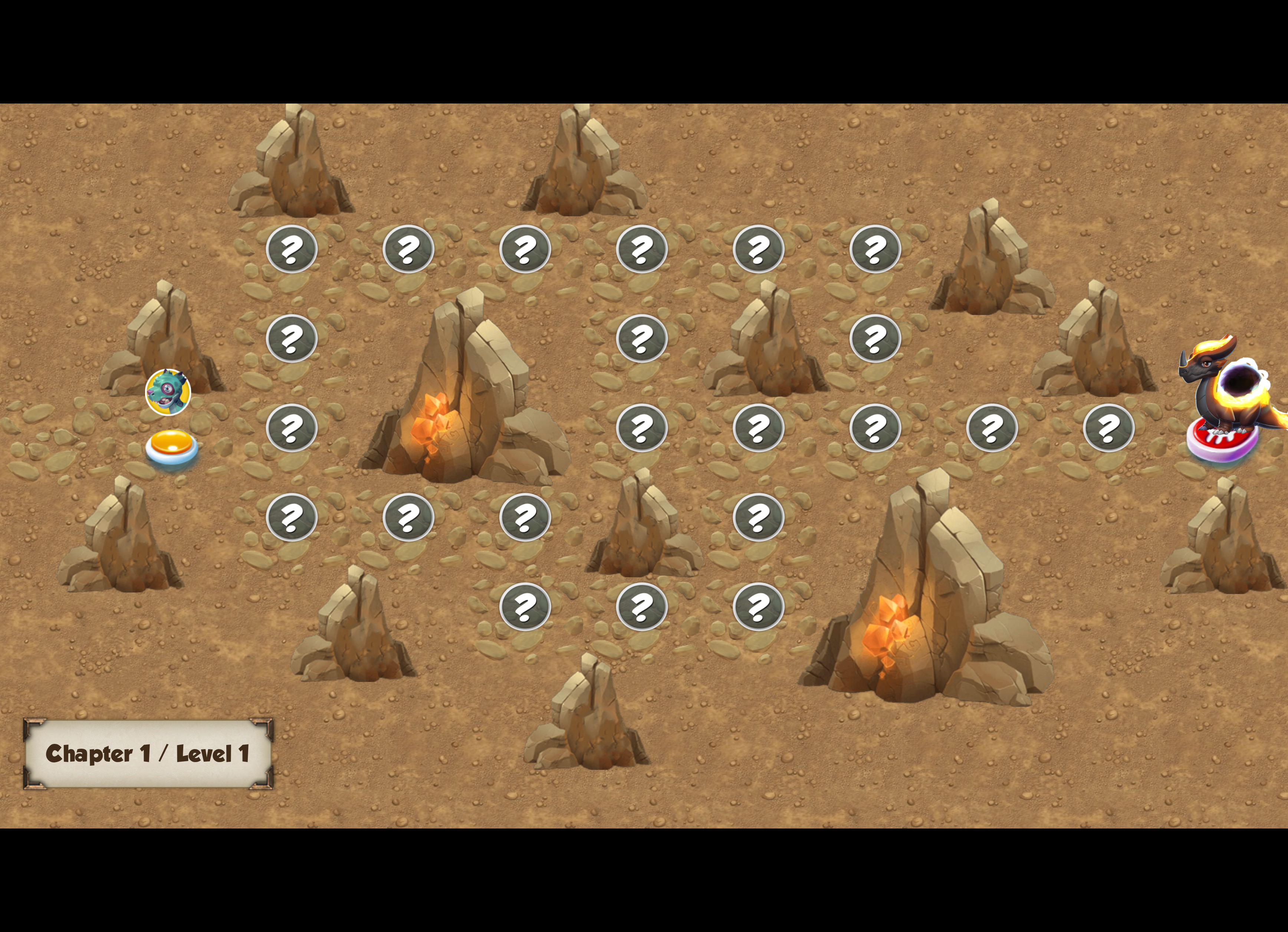
click at [178, 442] on img at bounding box center [173, 453] width 65 height 47
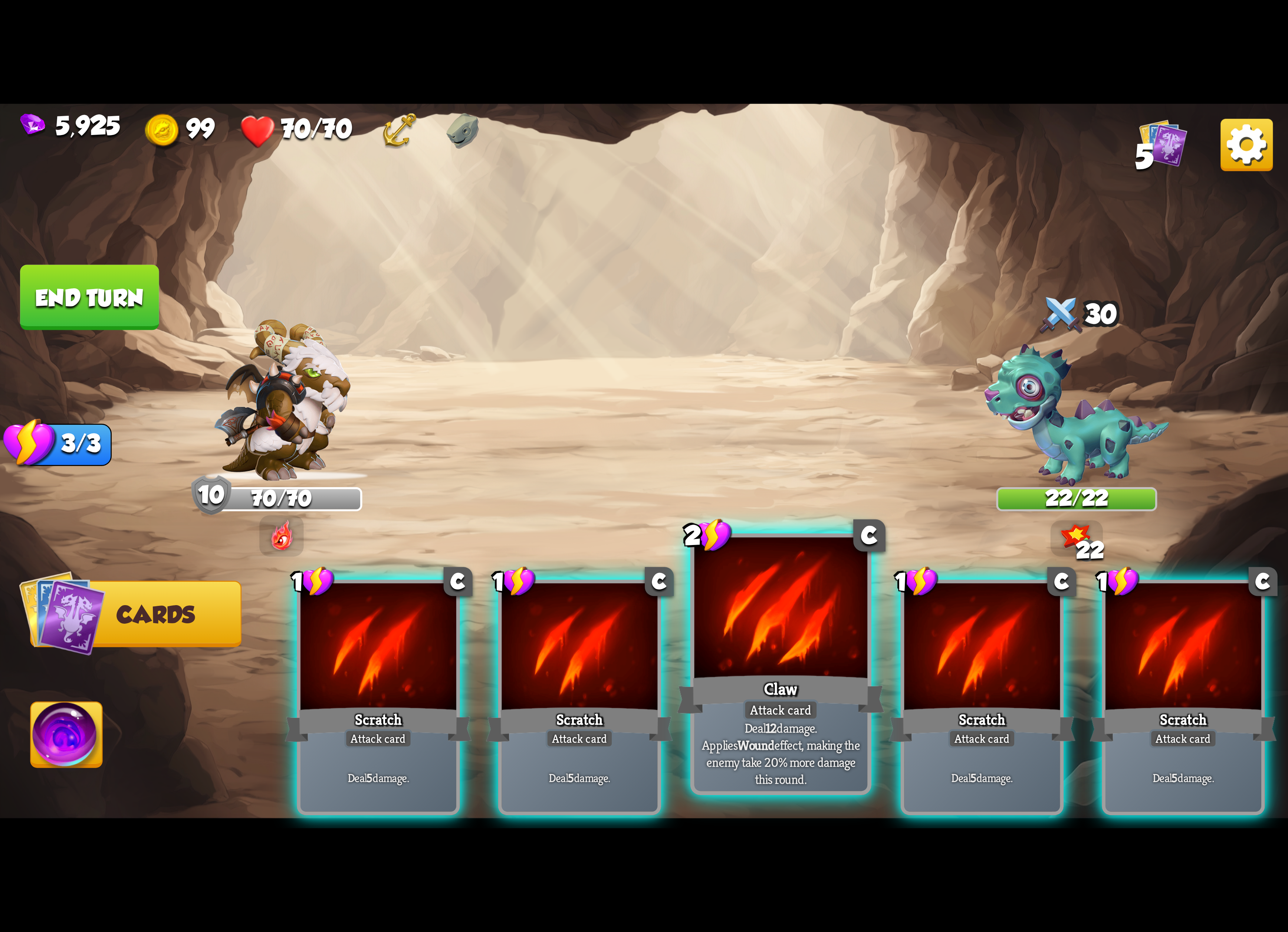
click at [795, 705] on div "Attack card" at bounding box center [780, 710] width 75 height 22
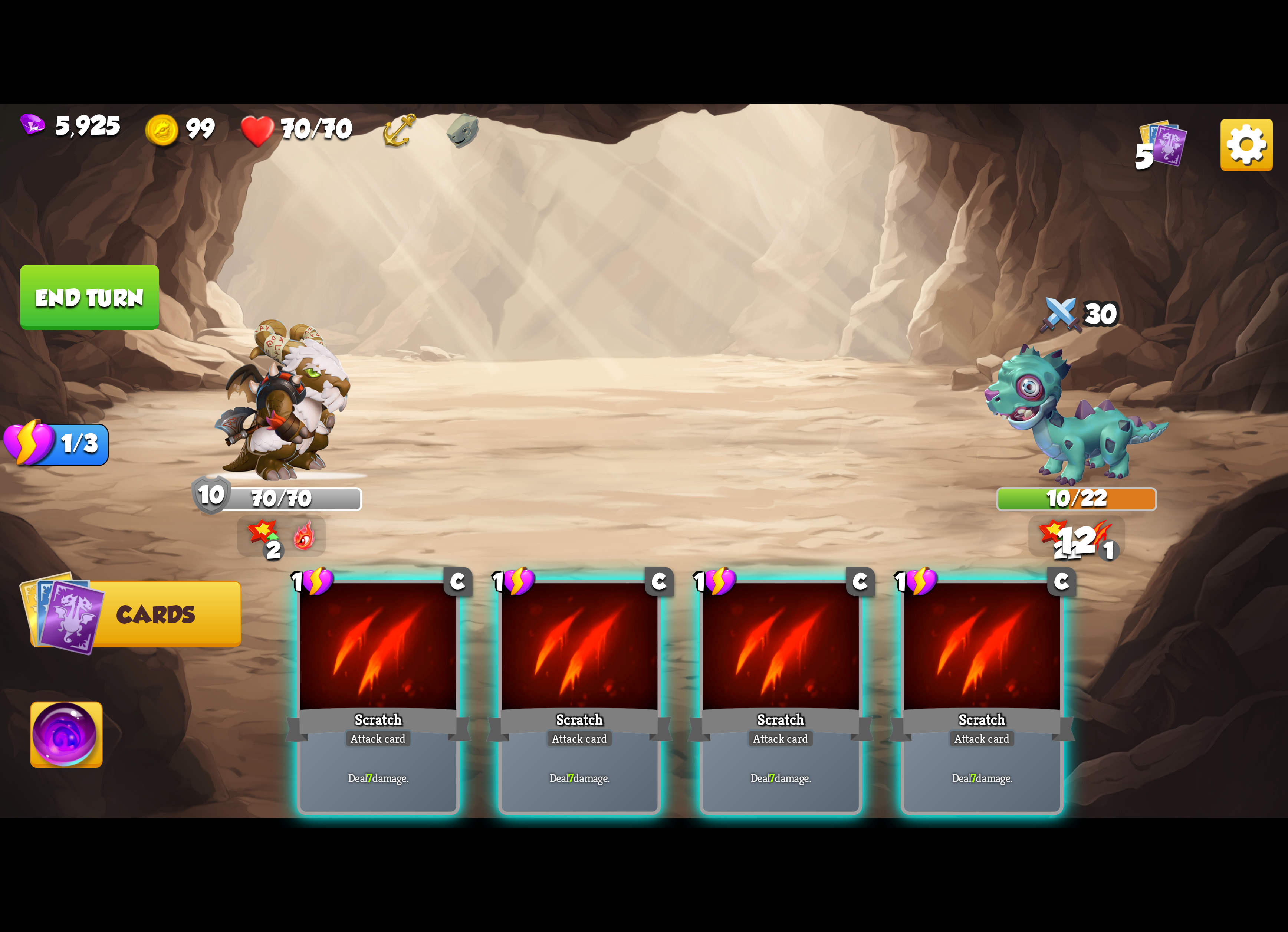
click at [795, 729] on div "Attack card" at bounding box center [780, 738] width 68 height 19
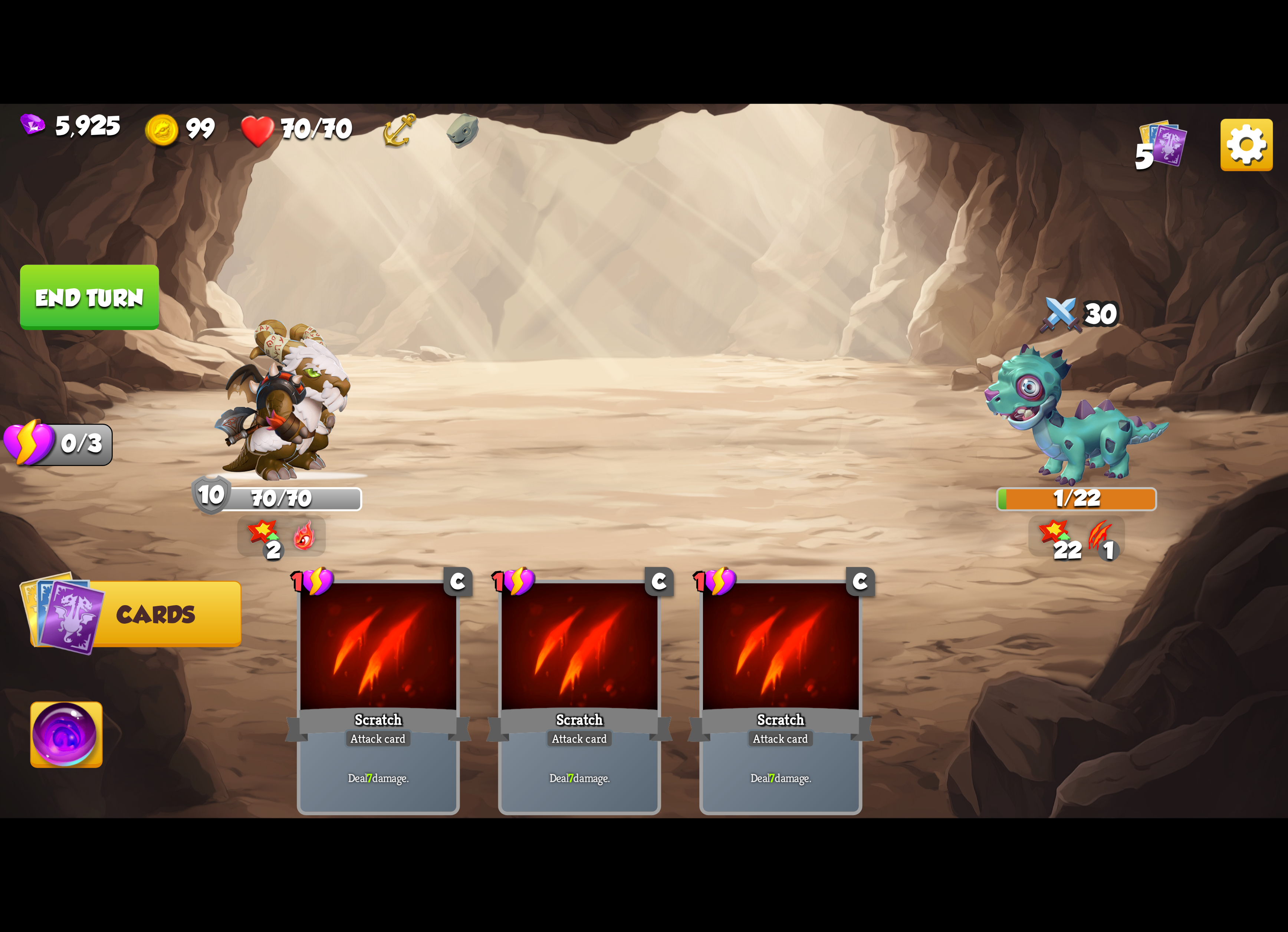
drag, startPoint x: 72, startPoint y: 767, endPoint x: 289, endPoint y: 746, distance: 218.0
click at [73, 767] on img at bounding box center [67, 738] width 72 height 73
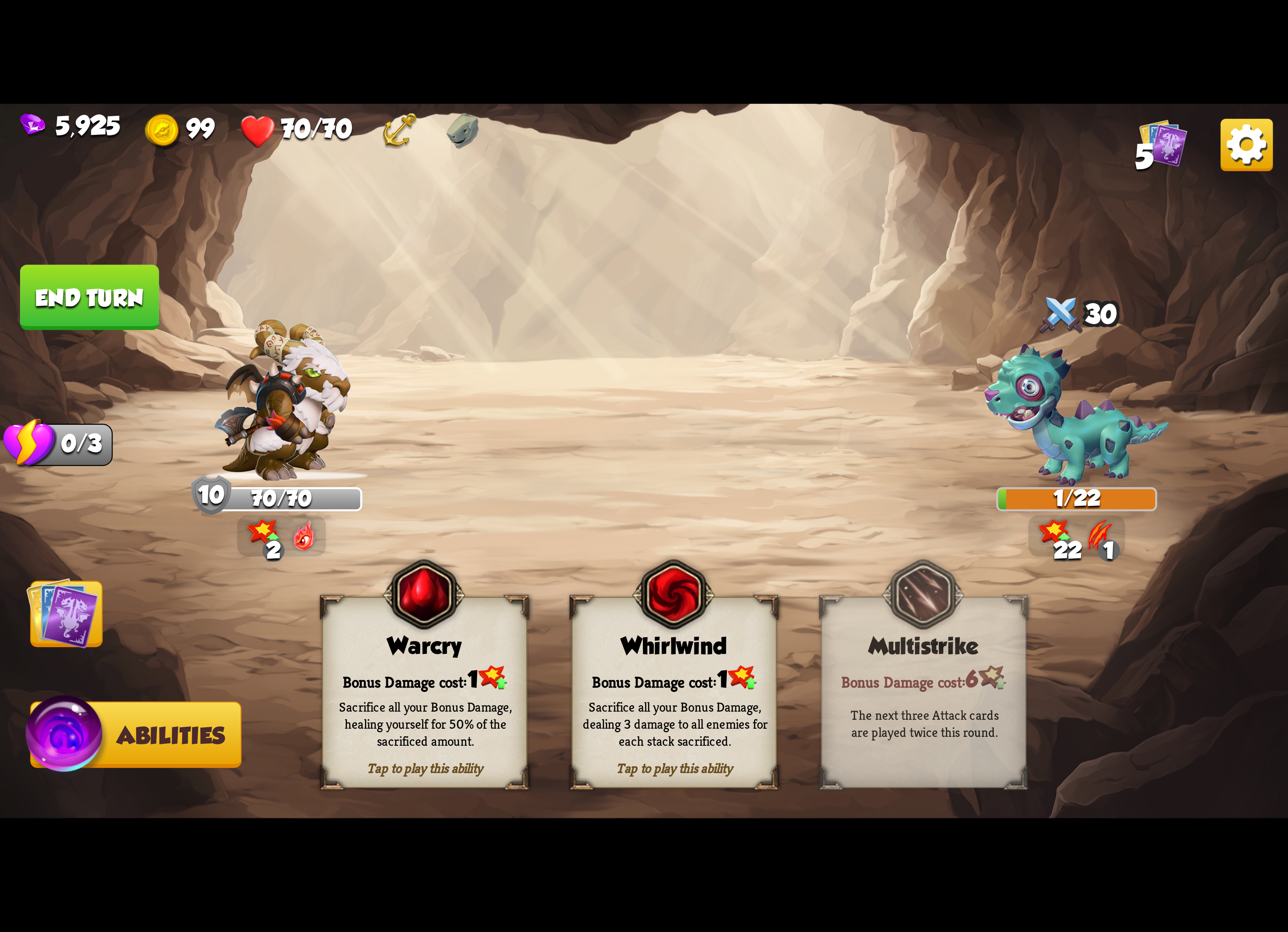
drag, startPoint x: 653, startPoint y: 709, endPoint x: 1017, endPoint y: 476, distance: 432.2
click at [659, 703] on div "Sacrifice all your Bonus Damage, dealing 3 damage to all enemies for each stack…" at bounding box center [674, 723] width 185 height 51
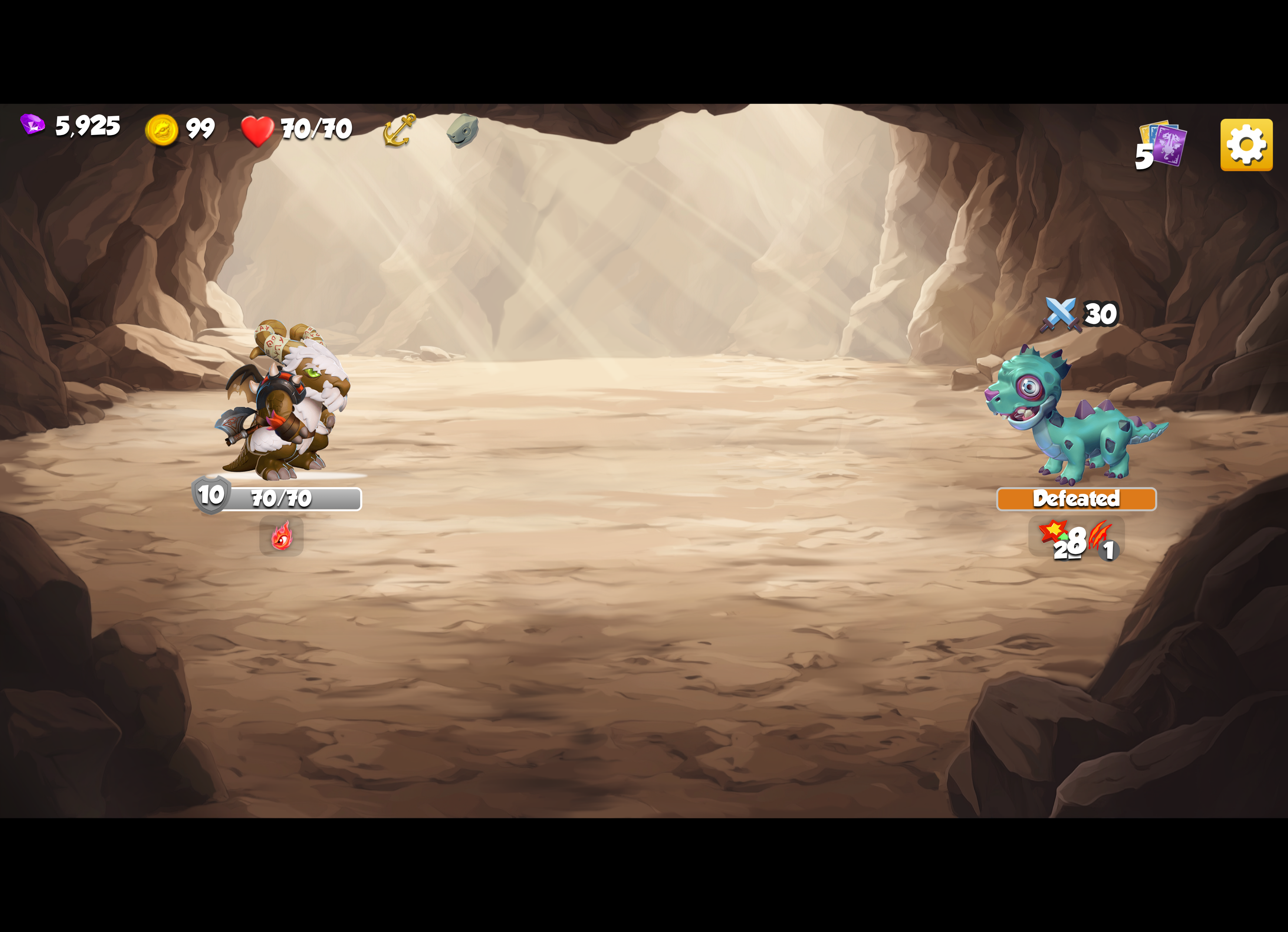
click at [1237, 151] on img at bounding box center [1246, 144] width 52 height 52
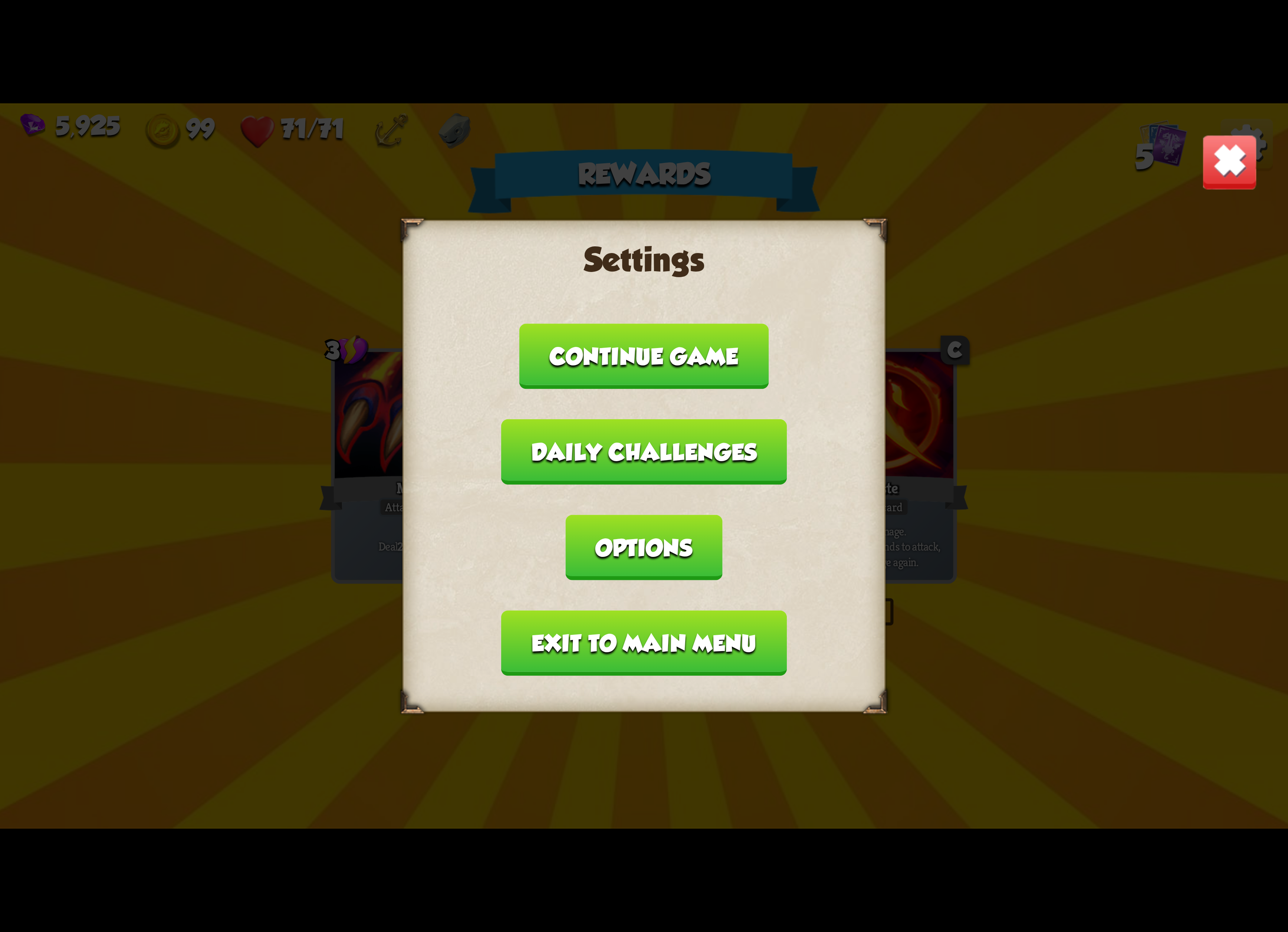
click at [687, 610] on button "Exit to main menu" at bounding box center [644, 642] width 285 height 66
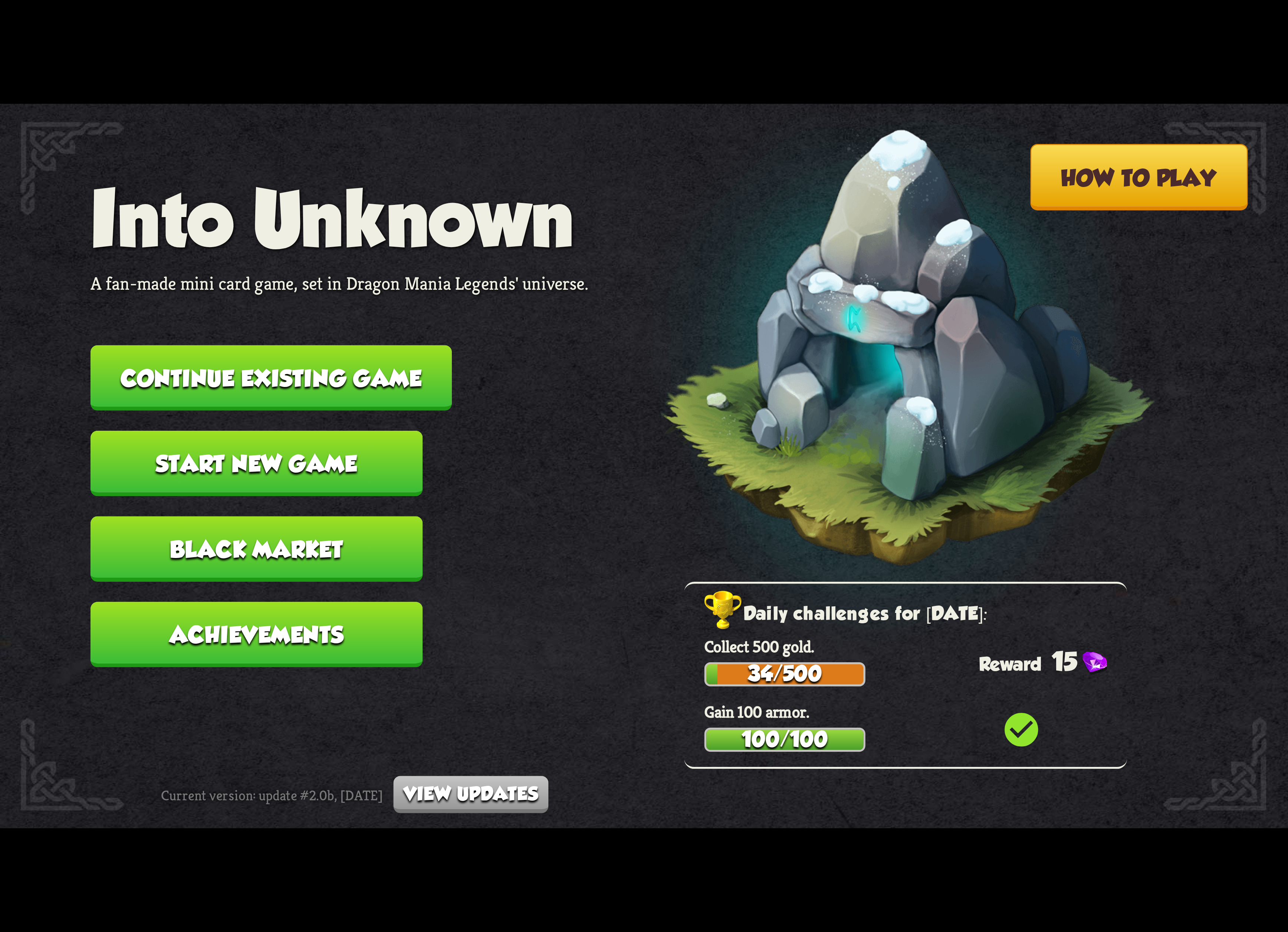
click at [346, 376] on button "Continue existing game" at bounding box center [271, 377] width 362 height 66
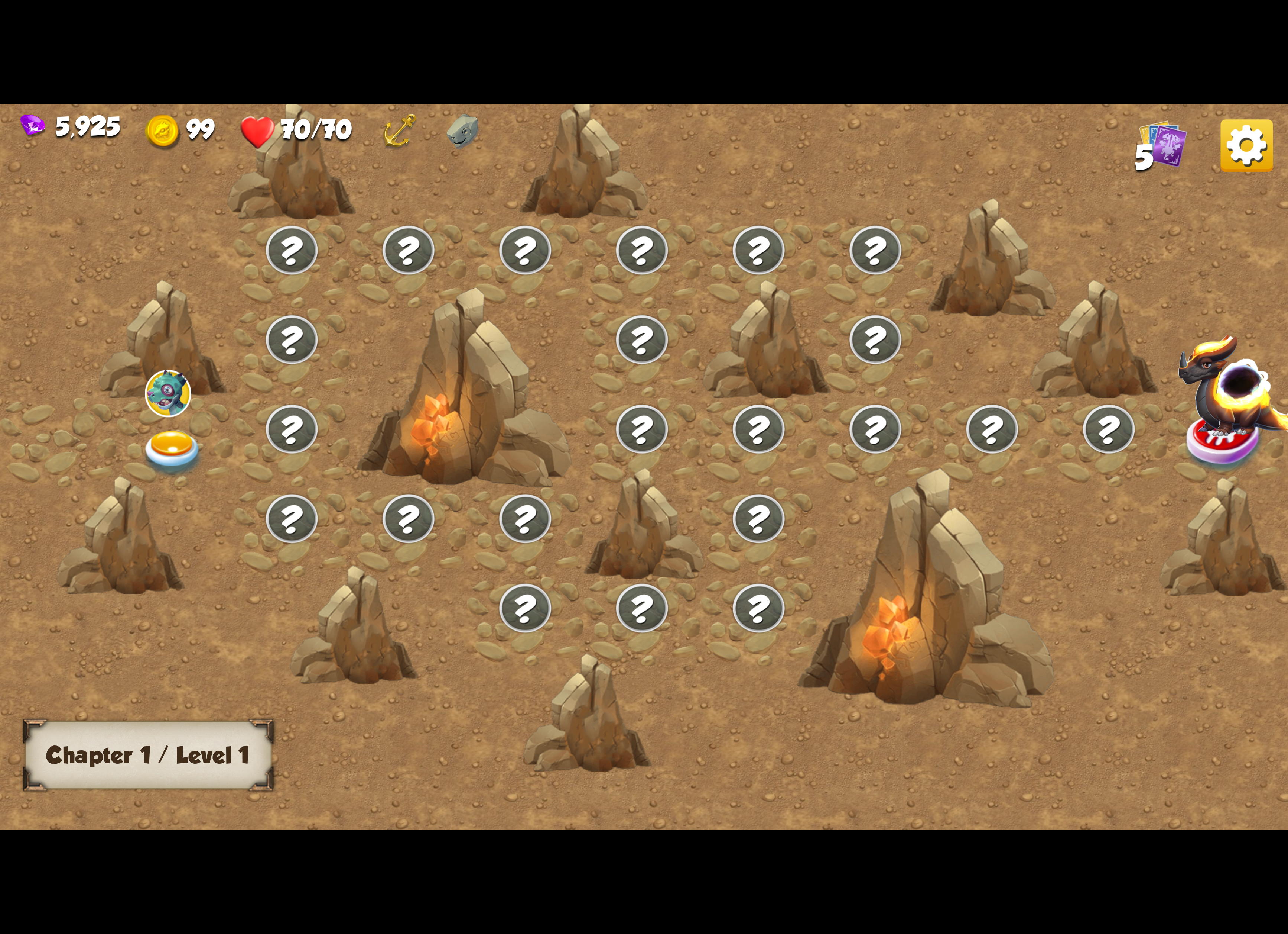
click at [1269, 148] on img at bounding box center [1246, 144] width 52 height 52
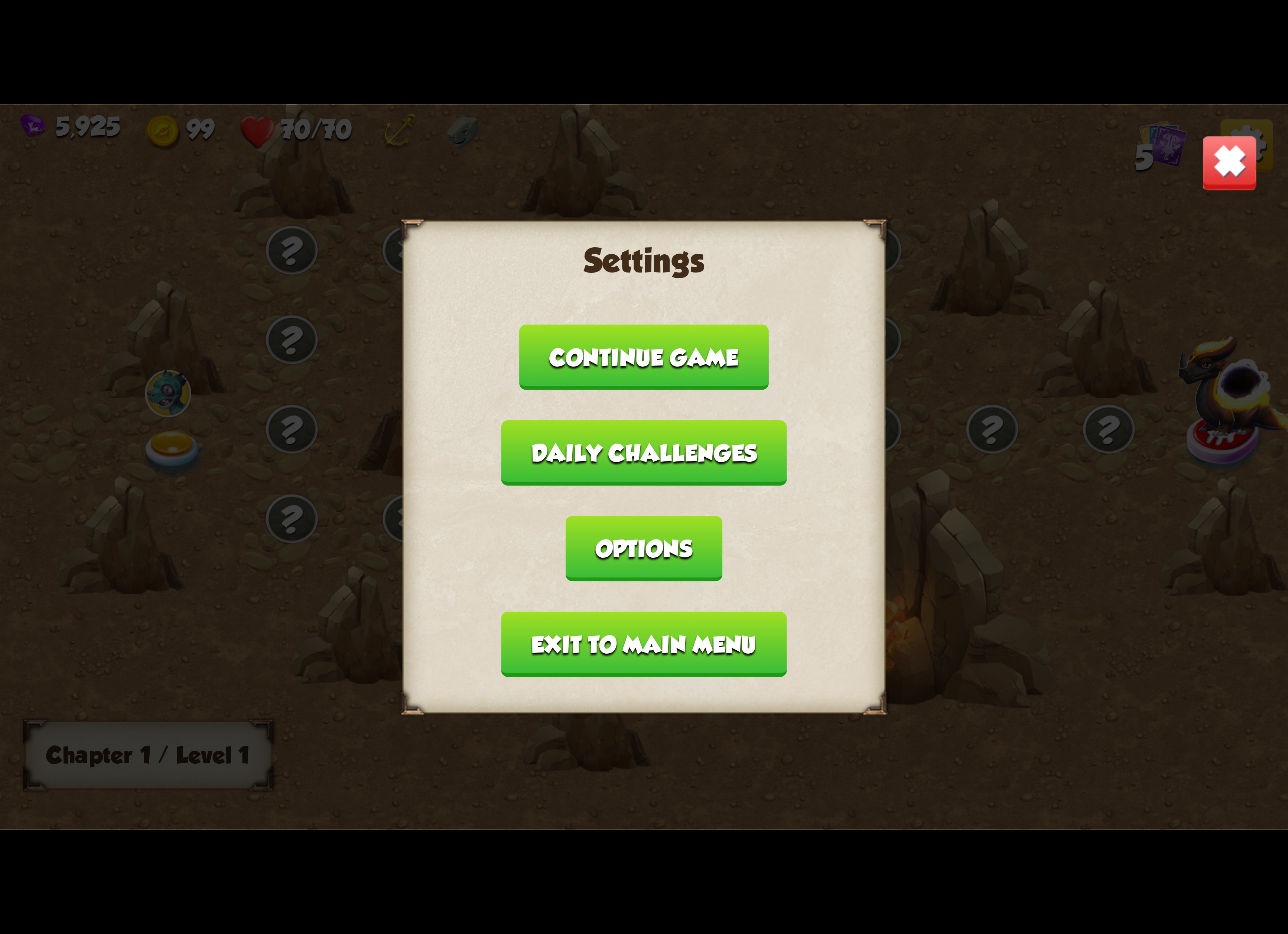
click at [726, 611] on button "Exit to main menu" at bounding box center [644, 643] width 286 height 66
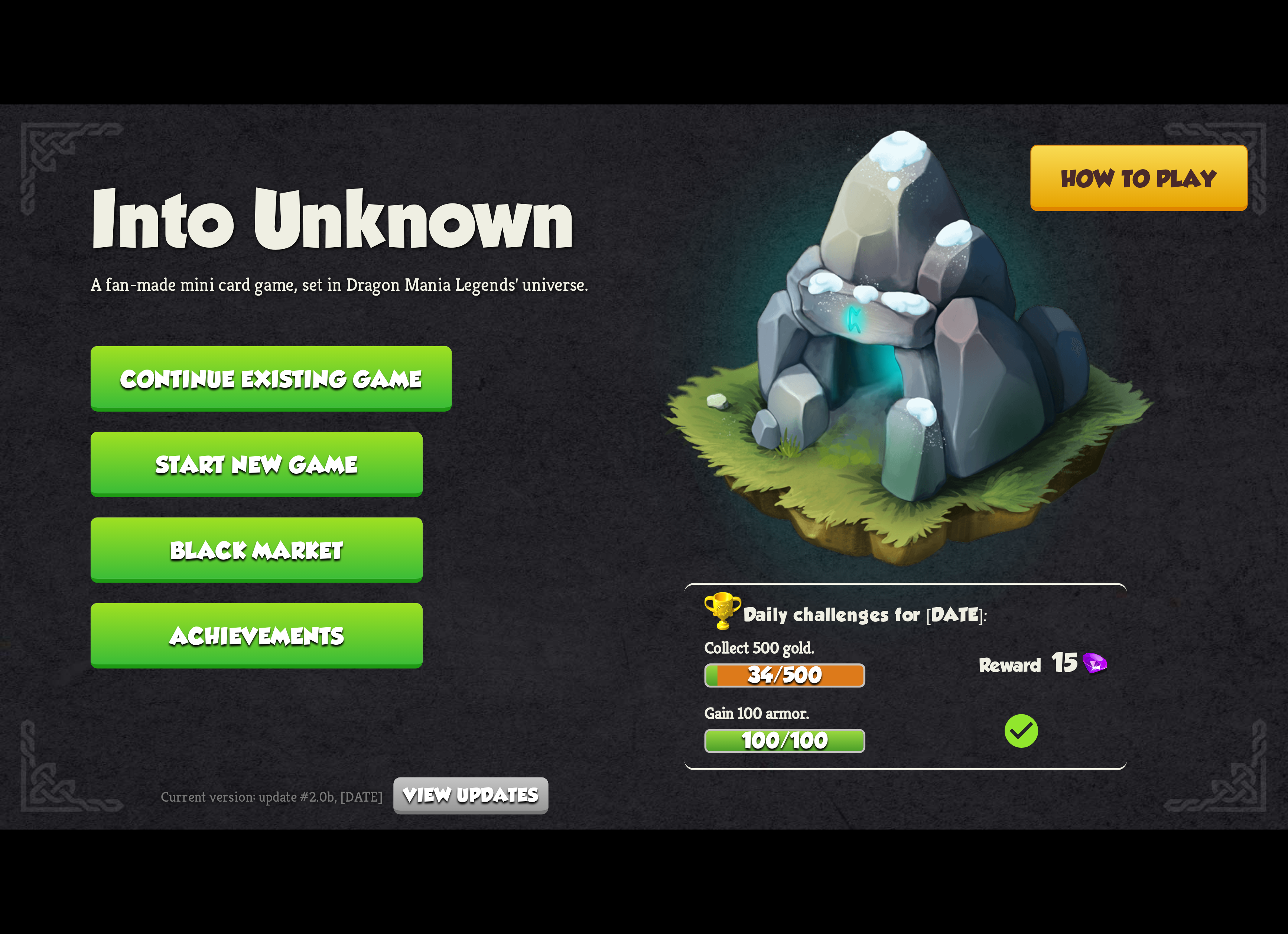
click at [352, 393] on button "Continue existing game" at bounding box center [271, 378] width 361 height 66
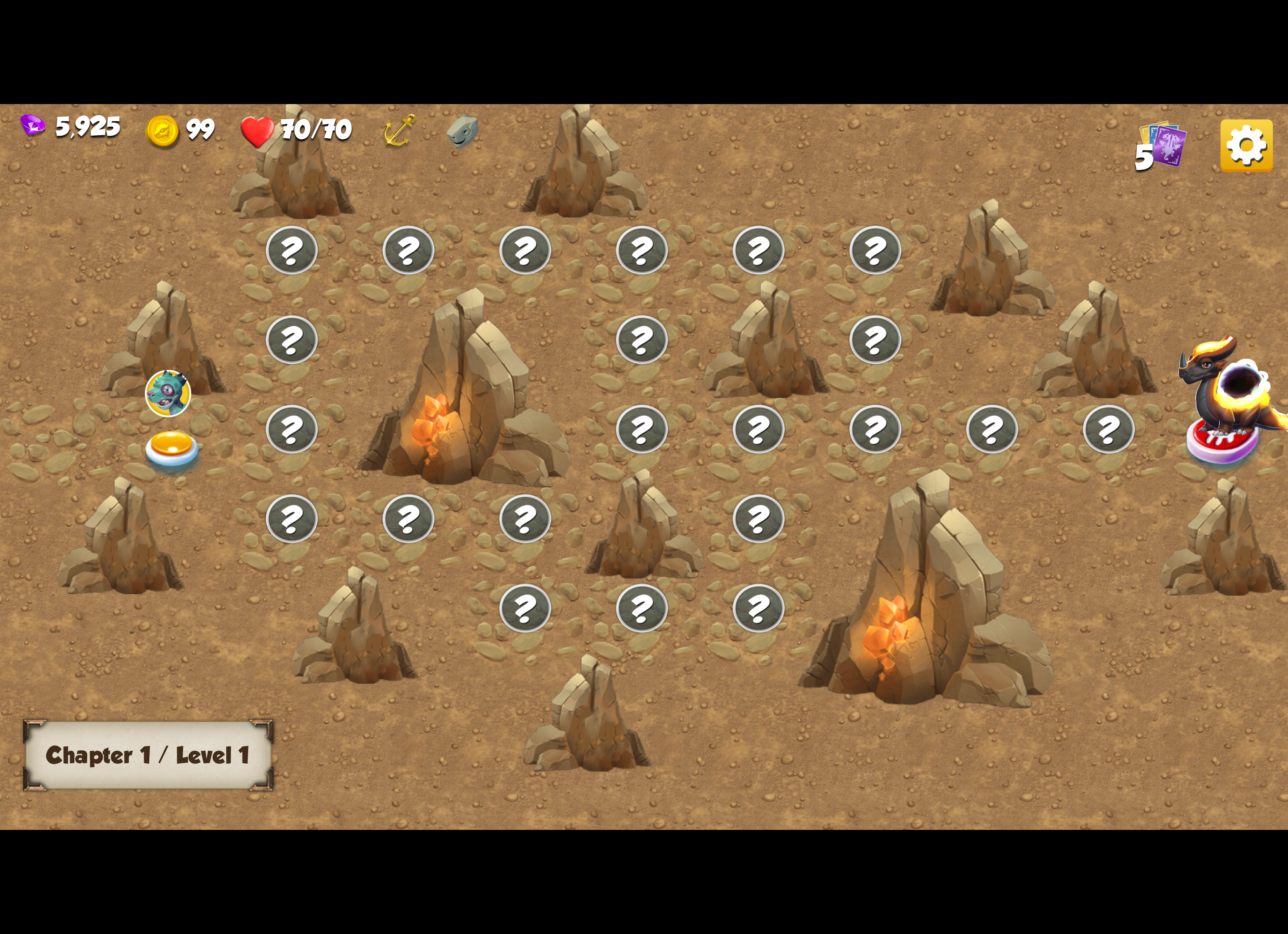
click at [1256, 163] on img at bounding box center [1246, 144] width 52 height 52
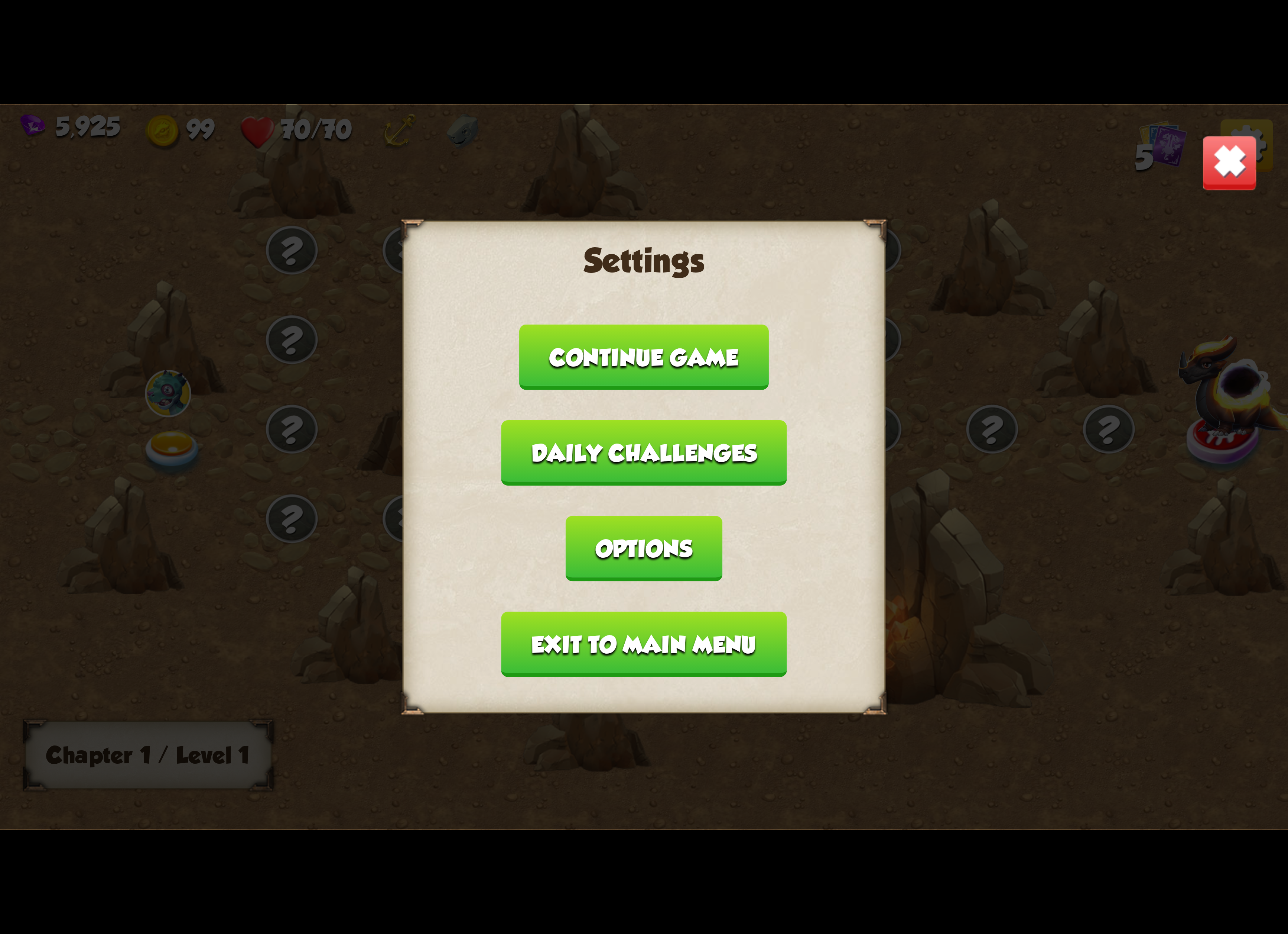
click at [767, 611] on button "Exit to main menu" at bounding box center [644, 643] width 286 height 66
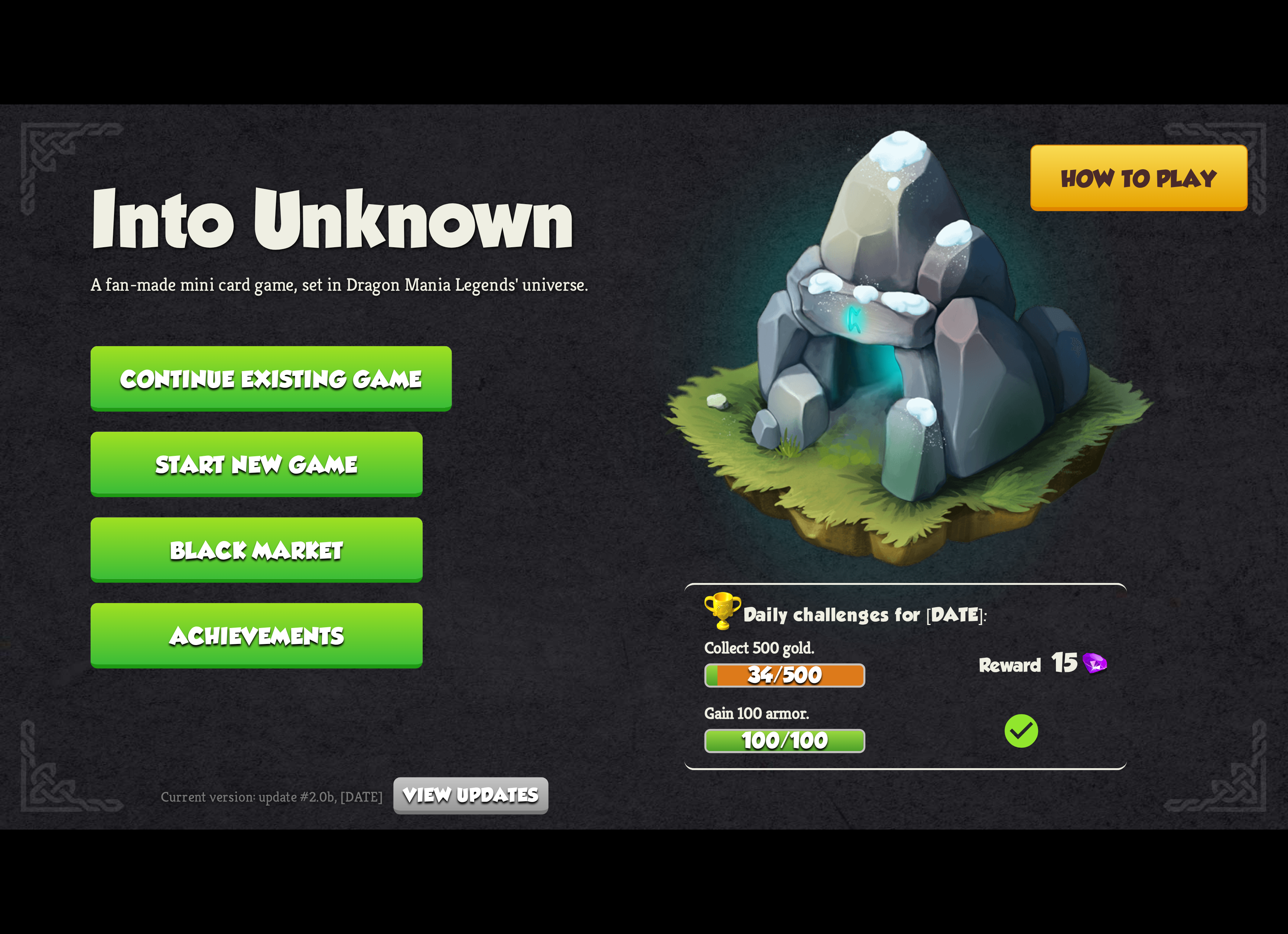
click at [374, 374] on button "Continue existing game" at bounding box center [271, 378] width 361 height 66
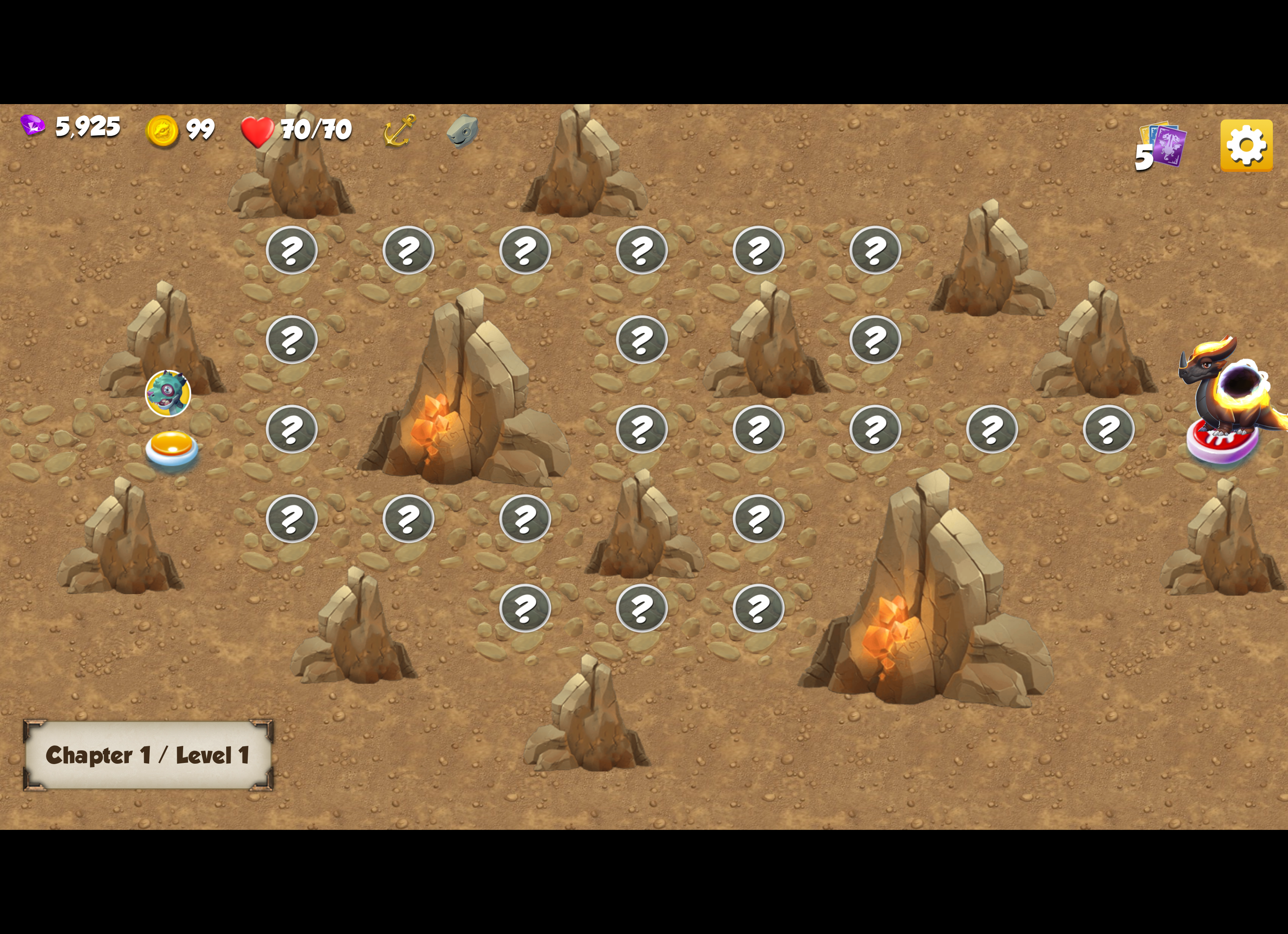
click at [1267, 139] on img at bounding box center [1246, 144] width 52 height 52
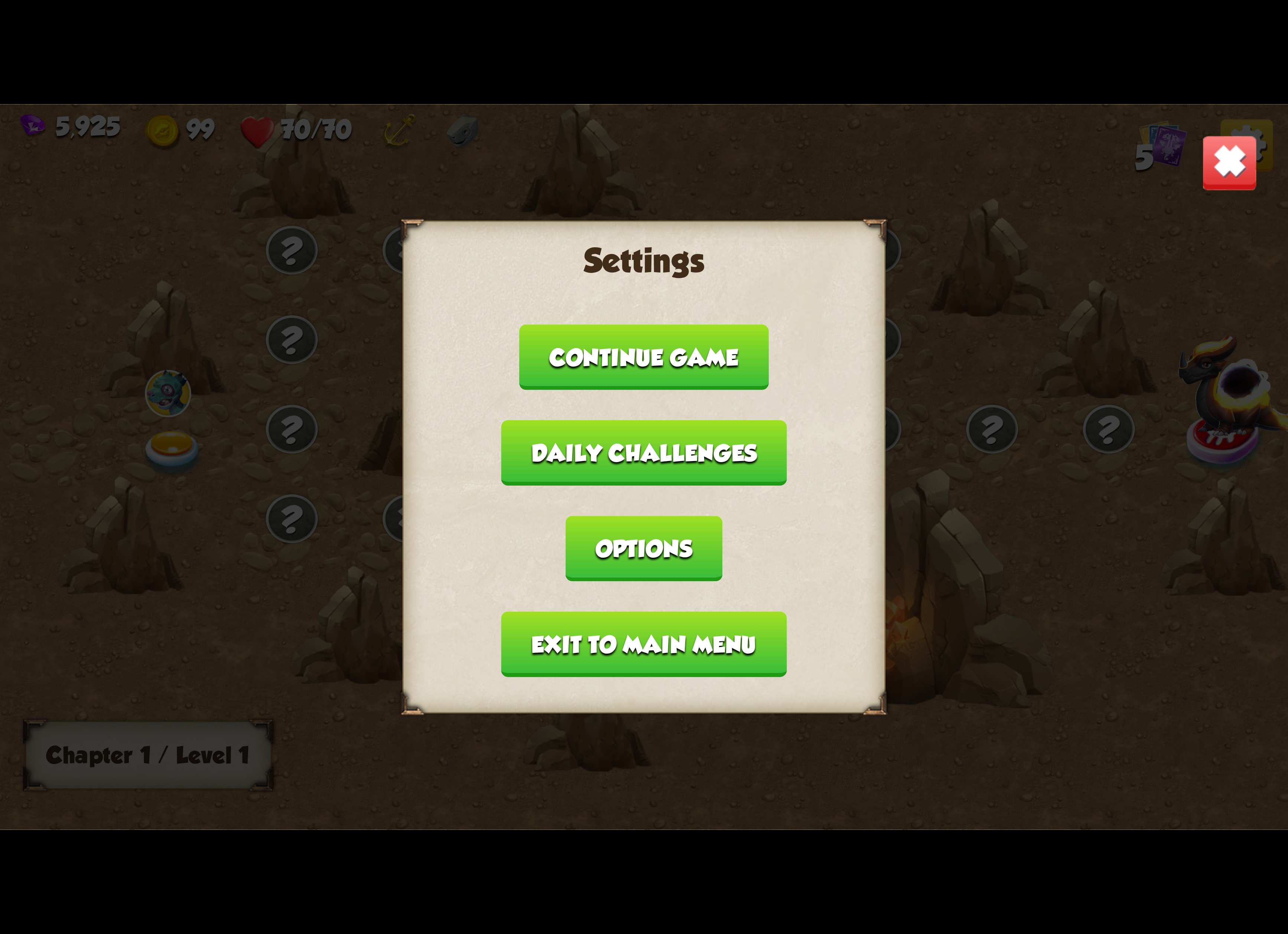
click at [709, 625] on button "Exit to main menu" at bounding box center [644, 643] width 286 height 66
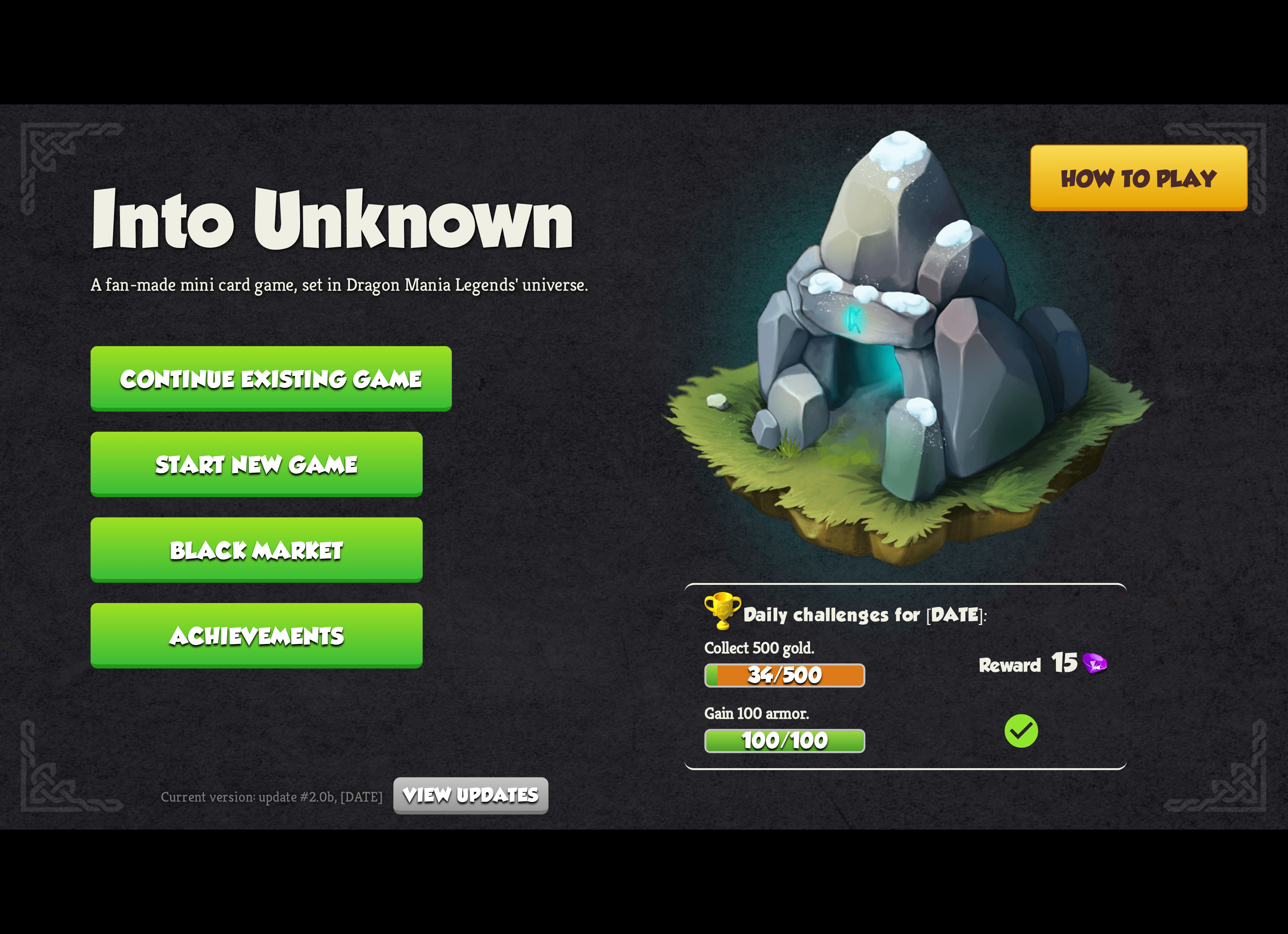
click at [289, 480] on button "Start new game" at bounding box center [256, 464] width 332 height 66
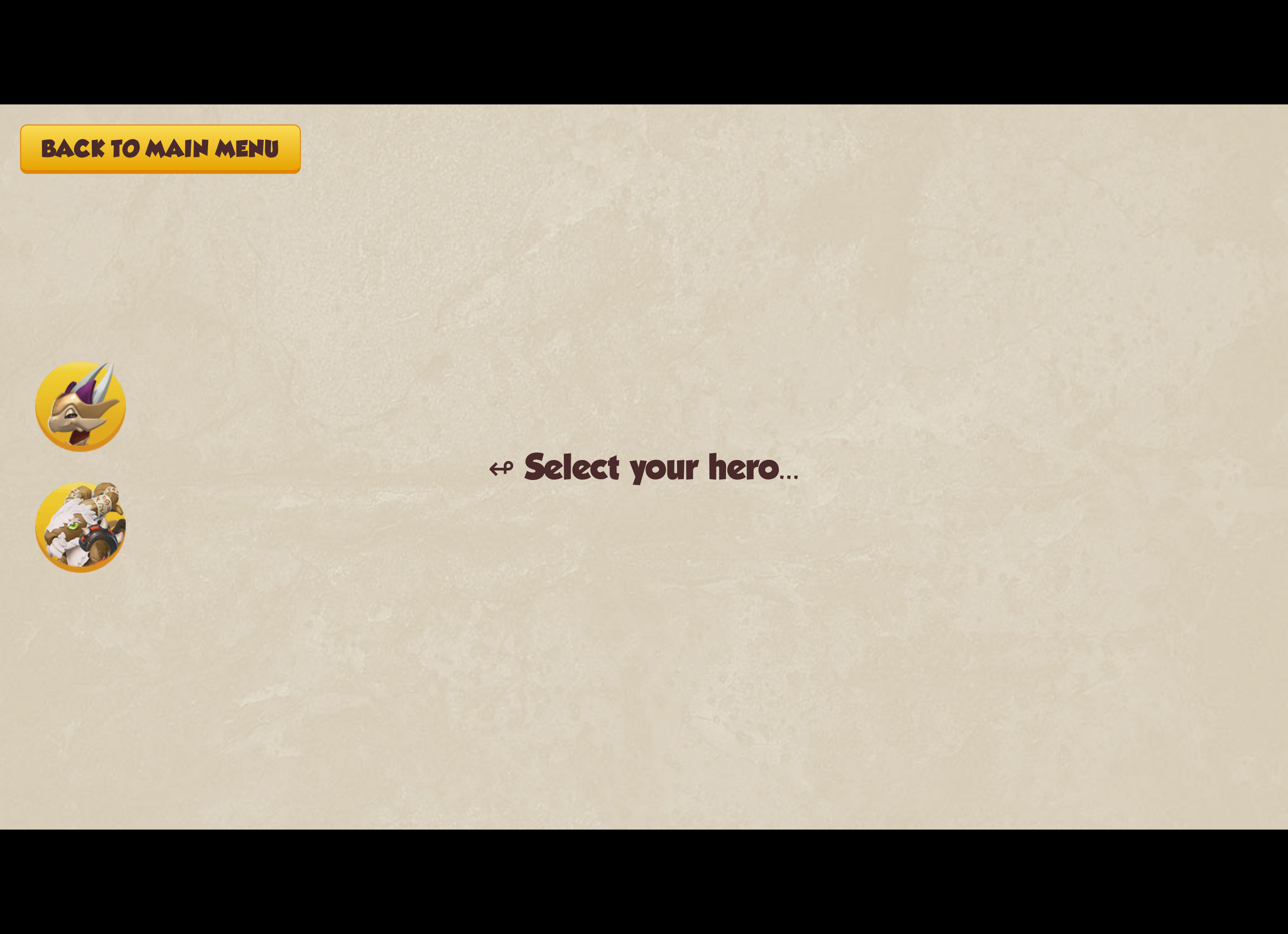
click at [134, 533] on div "Back to main menu ↫ Select your hero... You muster all your courage and set out…" at bounding box center [644, 467] width 1288 height 725
click at [108, 536] on img at bounding box center [80, 527] width 90 height 90
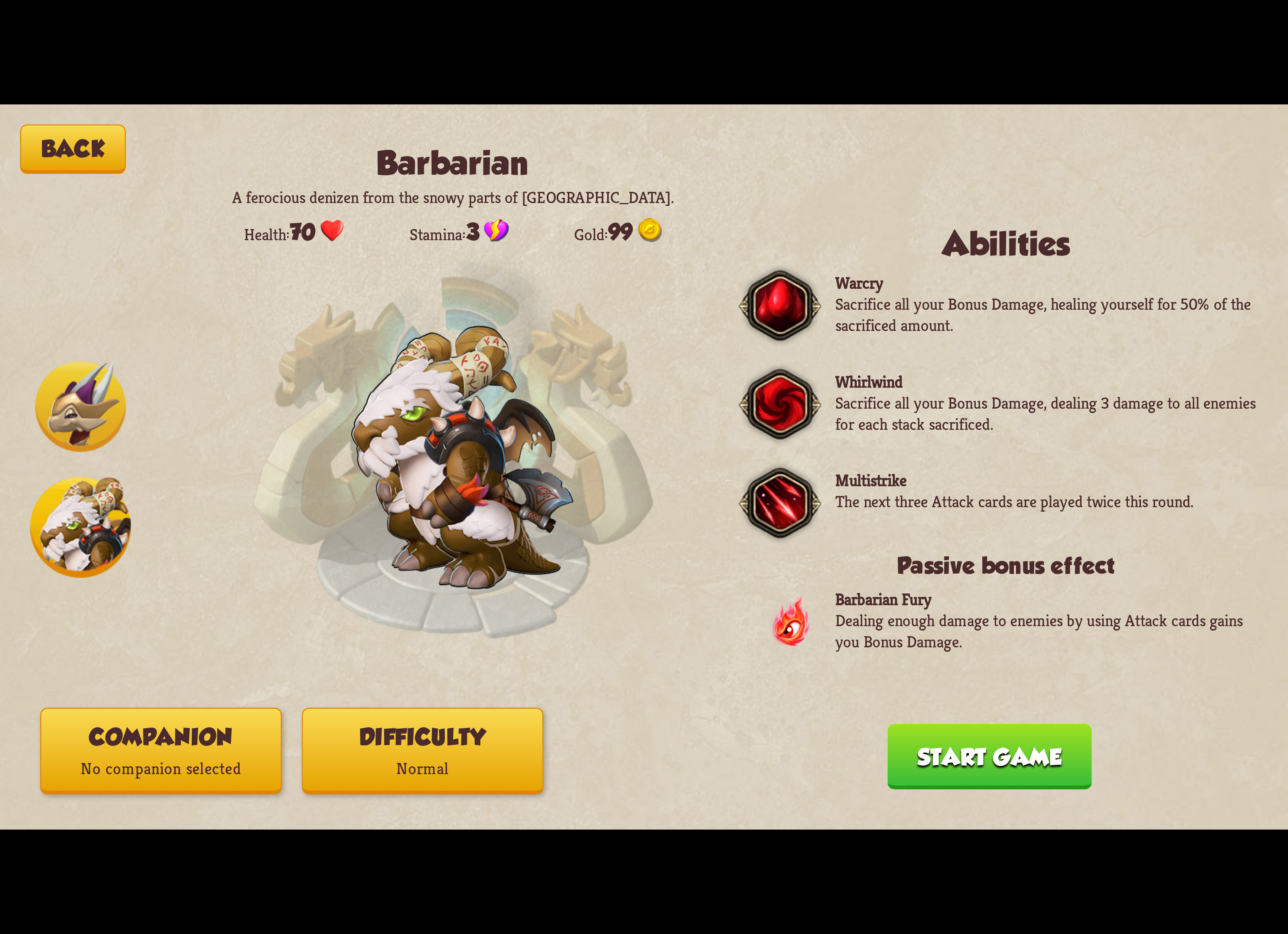
click at [355, 781] on p "Normal" at bounding box center [423, 768] width 240 height 32
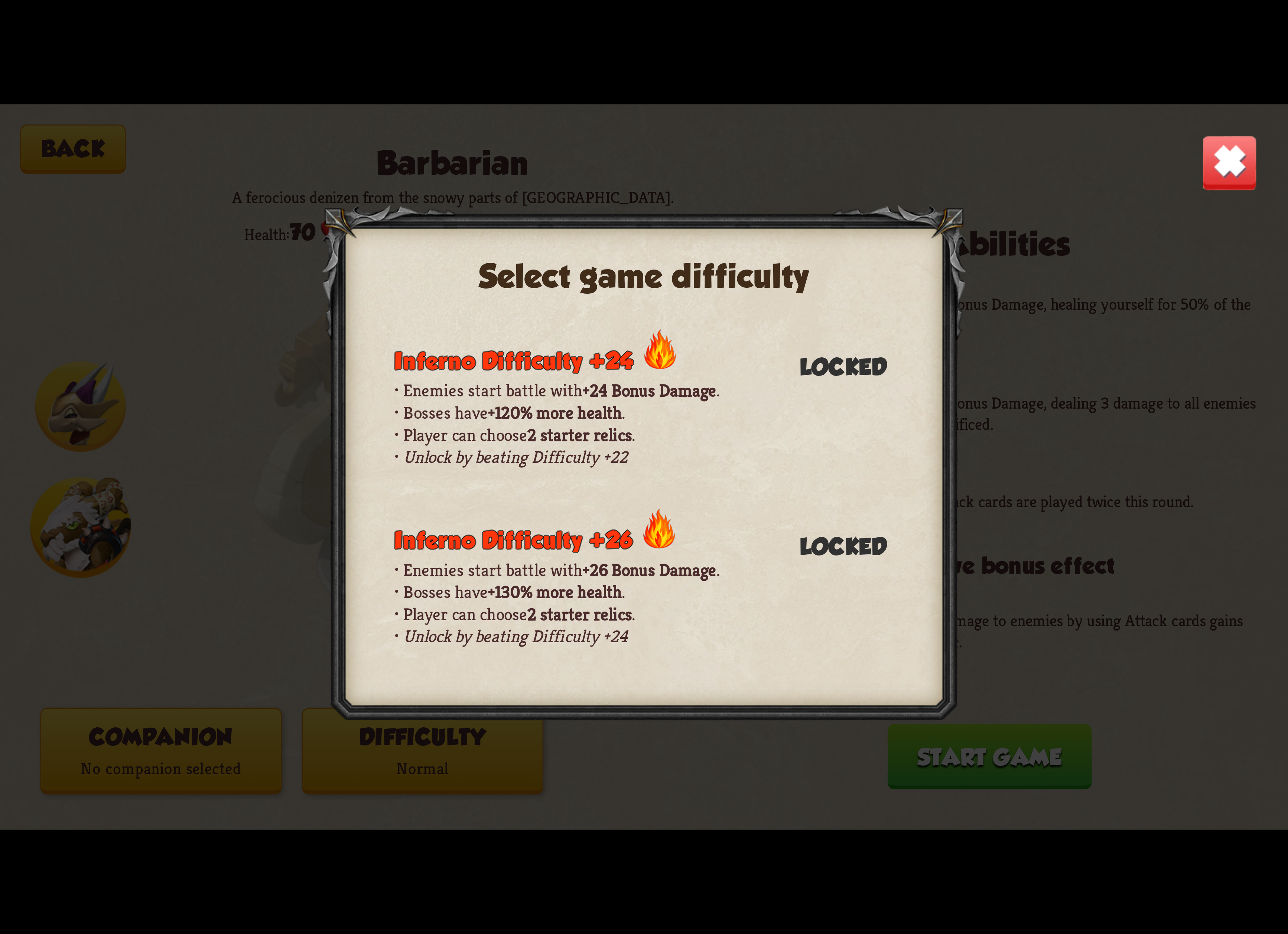
scroll to position [446, 0]
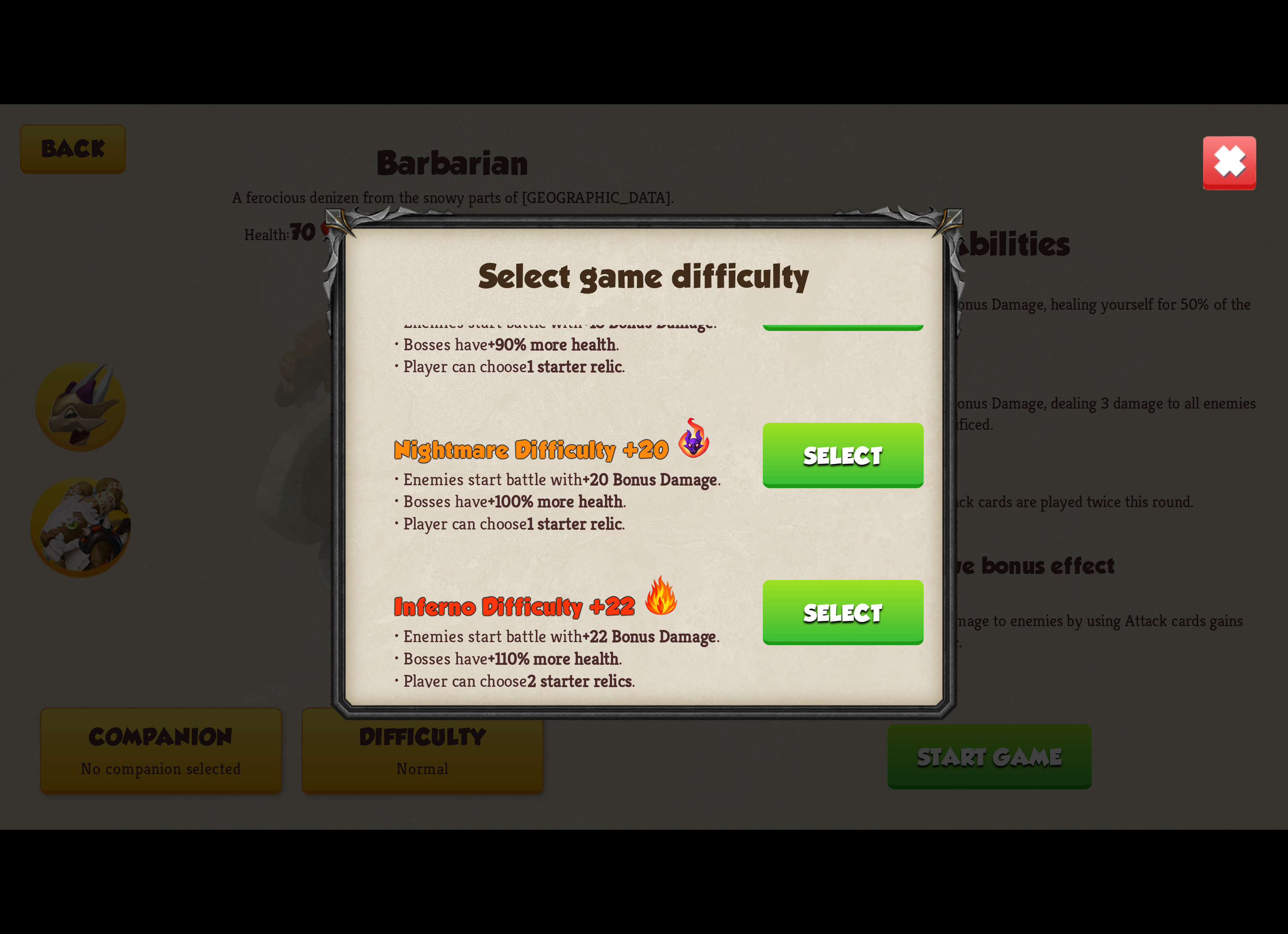
click at [853, 579] on button "Select" at bounding box center [843, 612] width 161 height 66
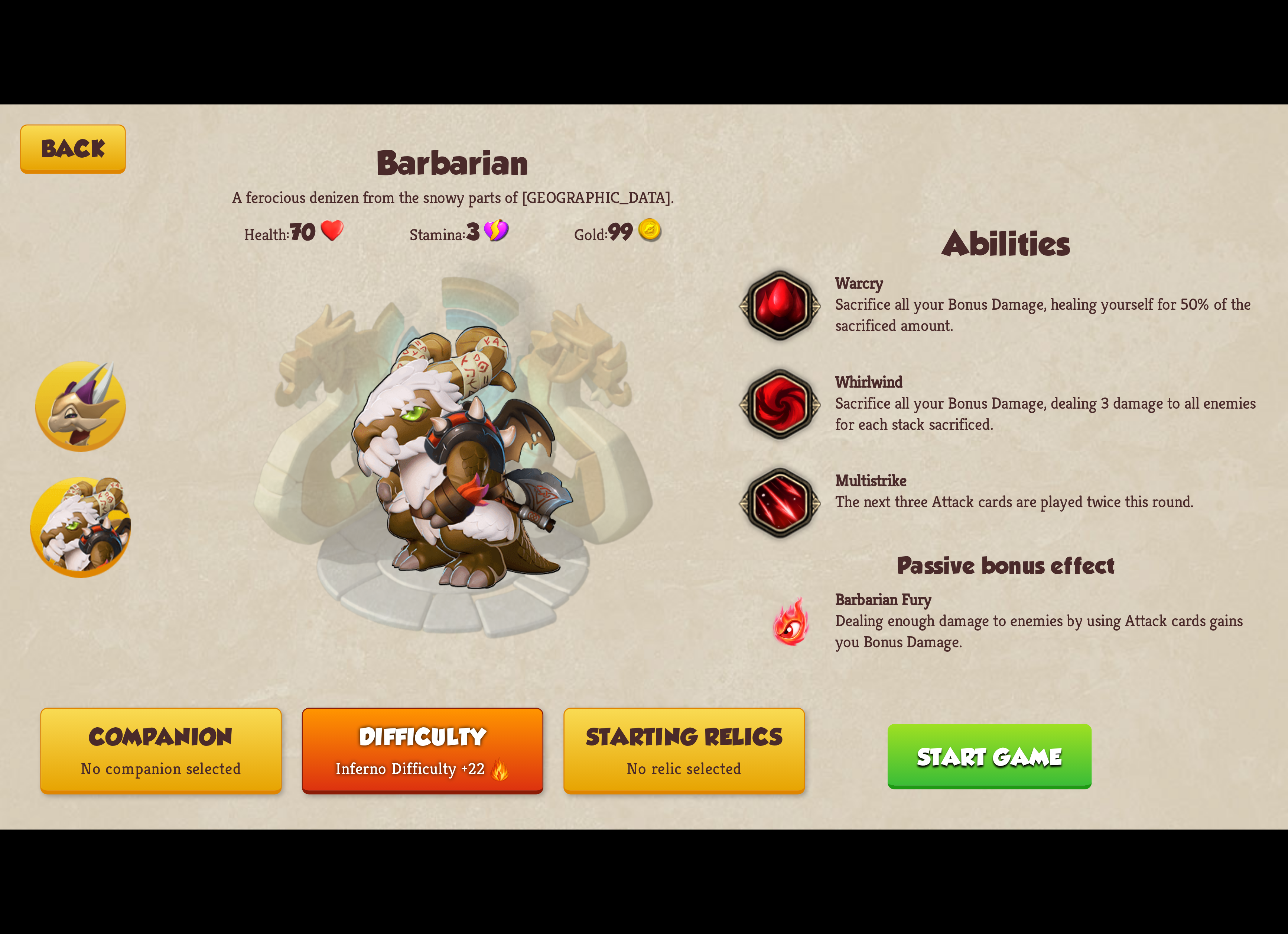
click at [663, 709] on button "Starting relics No relic selected" at bounding box center [684, 750] width 242 height 86
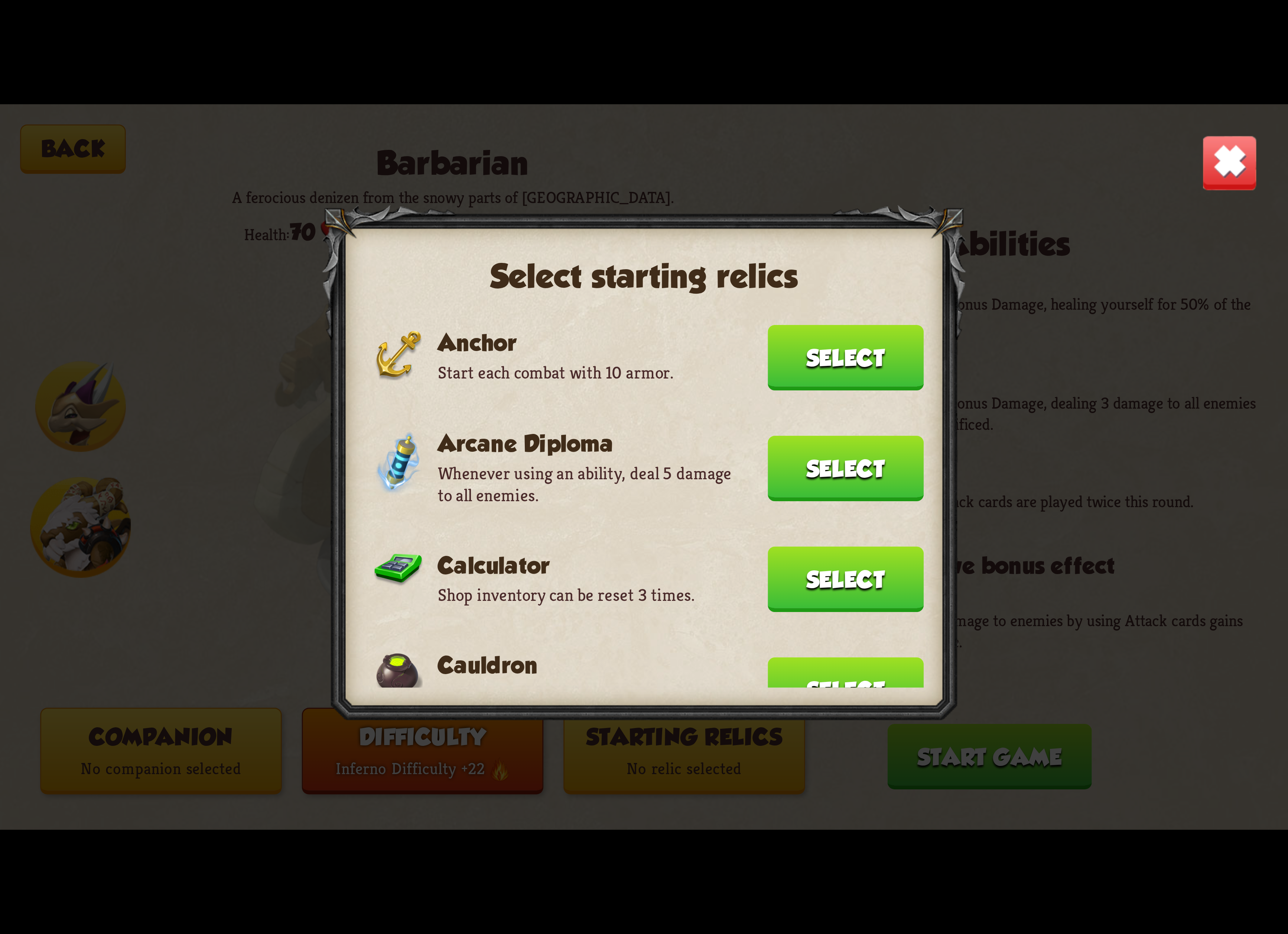
click at [801, 353] on button "Select" at bounding box center [845, 357] width 156 height 66
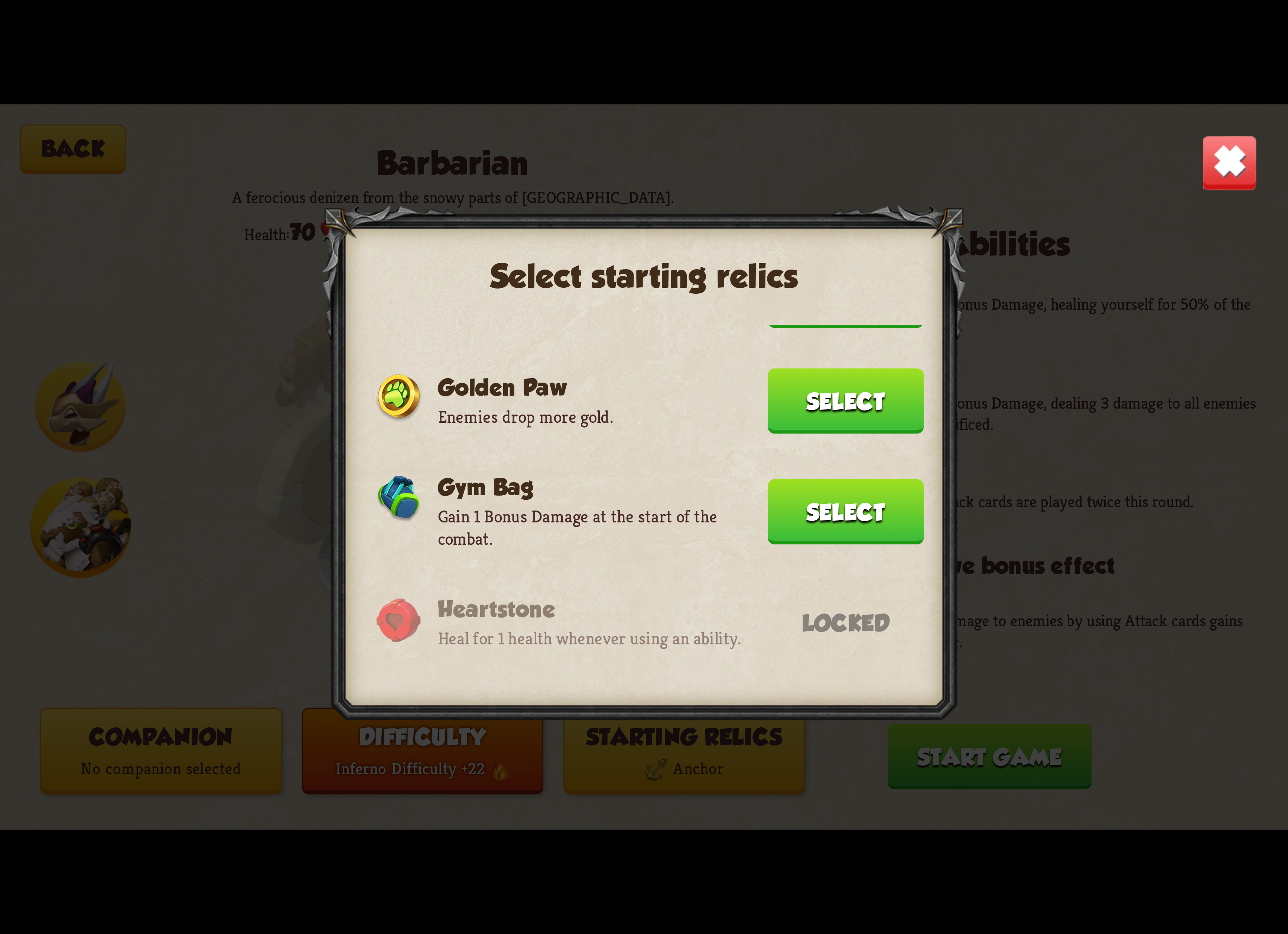
scroll to position [167, 0]
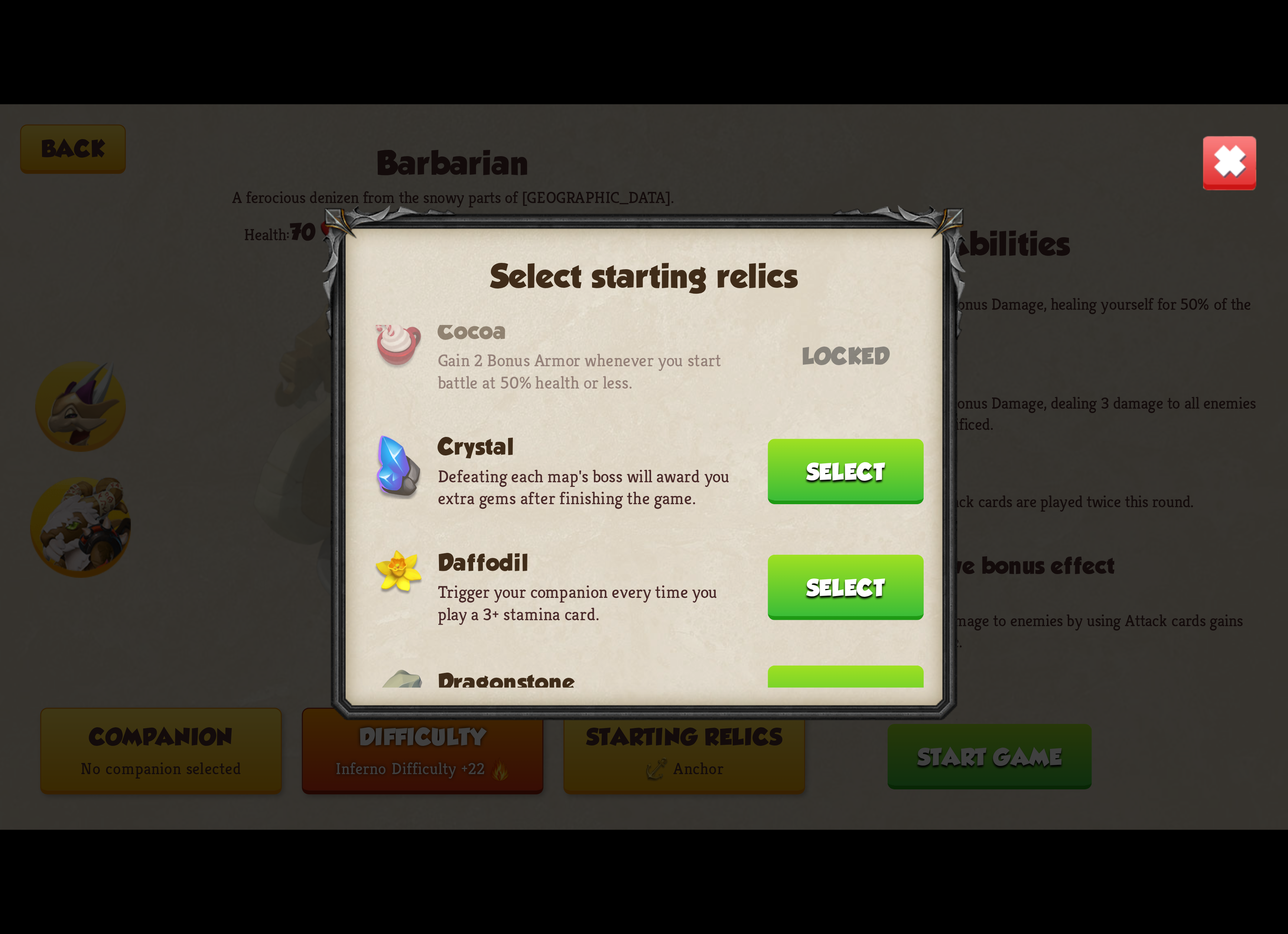
click at [810, 665] on button "Select" at bounding box center [845, 697] width 156 height 66
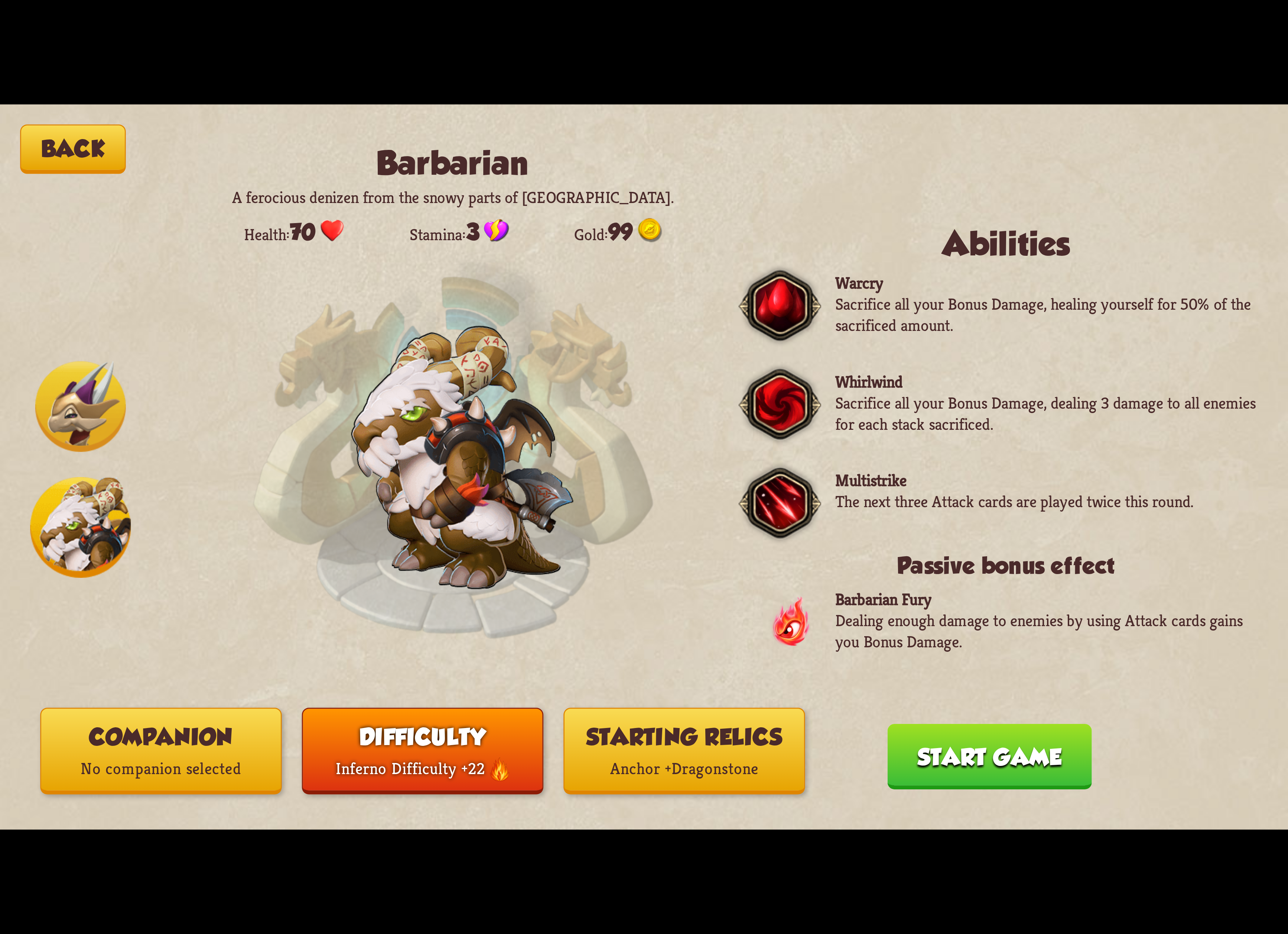
click at [156, 776] on p "No companion selected" at bounding box center [161, 768] width 240 height 32
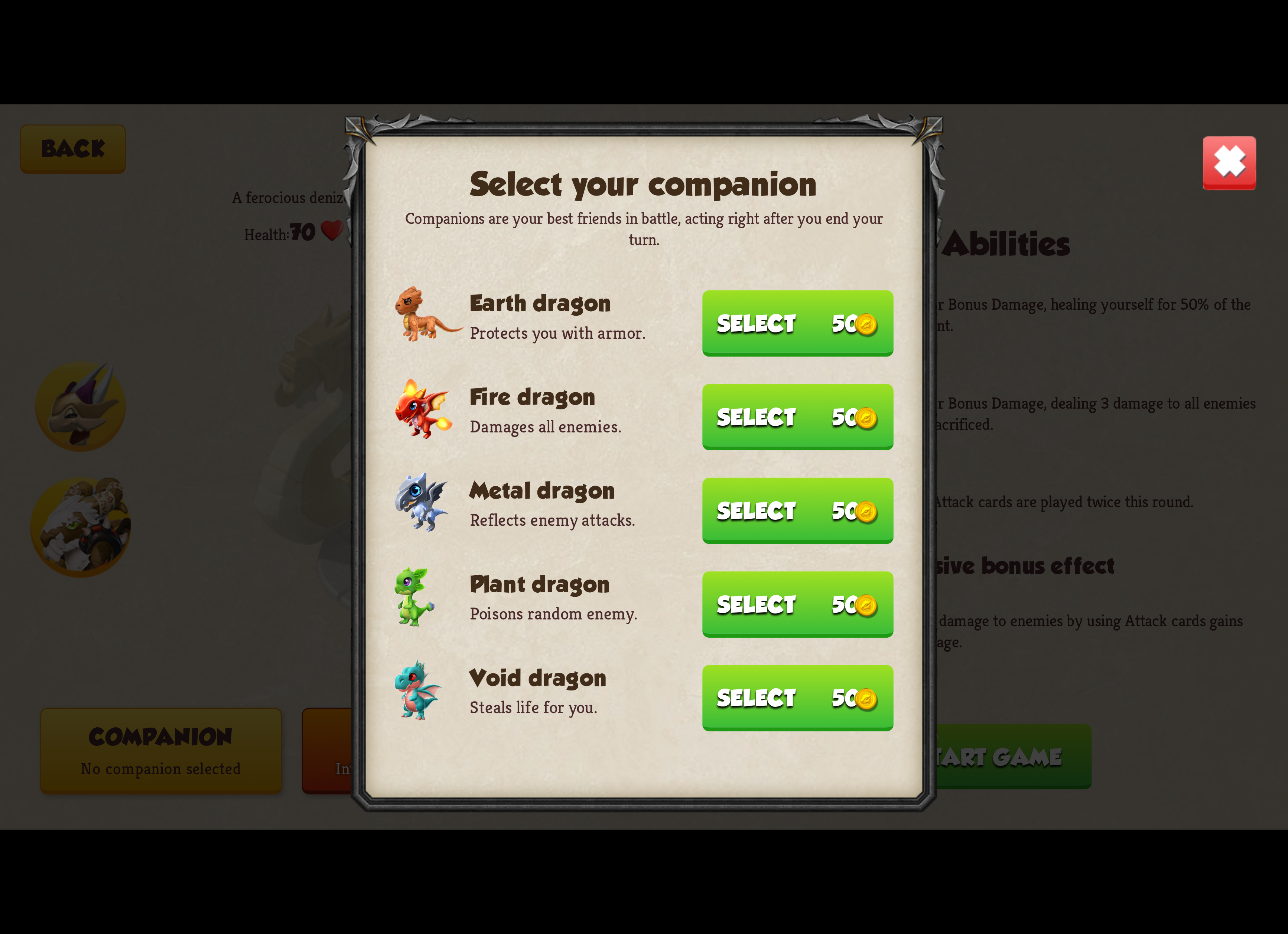
click at [805, 347] on button "Select 50" at bounding box center [798, 323] width 191 height 66
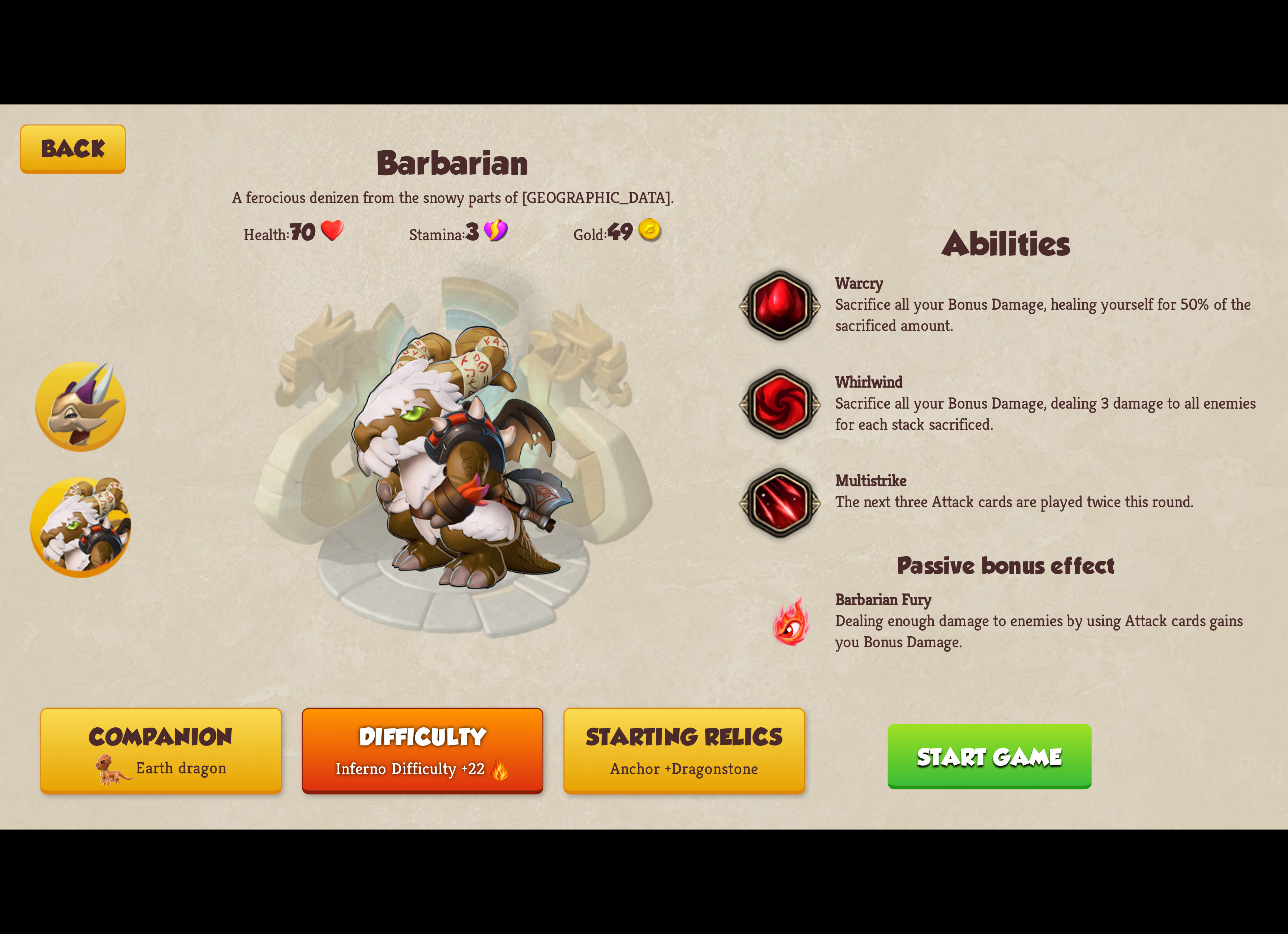
drag, startPoint x: 921, startPoint y: 709, endPoint x: 926, endPoint y: 730, distance: 21.6
click at [924, 721] on div "Back Barbarian A ferocious denizen from the snowy parts of [GEOGRAPHIC_DATA]. H…" at bounding box center [644, 467] width 1288 height 725
drag, startPoint x: 946, startPoint y: 755, endPoint x: 949, endPoint y: 758, distance: 4.2
click at [948, 756] on button "Start game" at bounding box center [990, 756] width 204 height 66
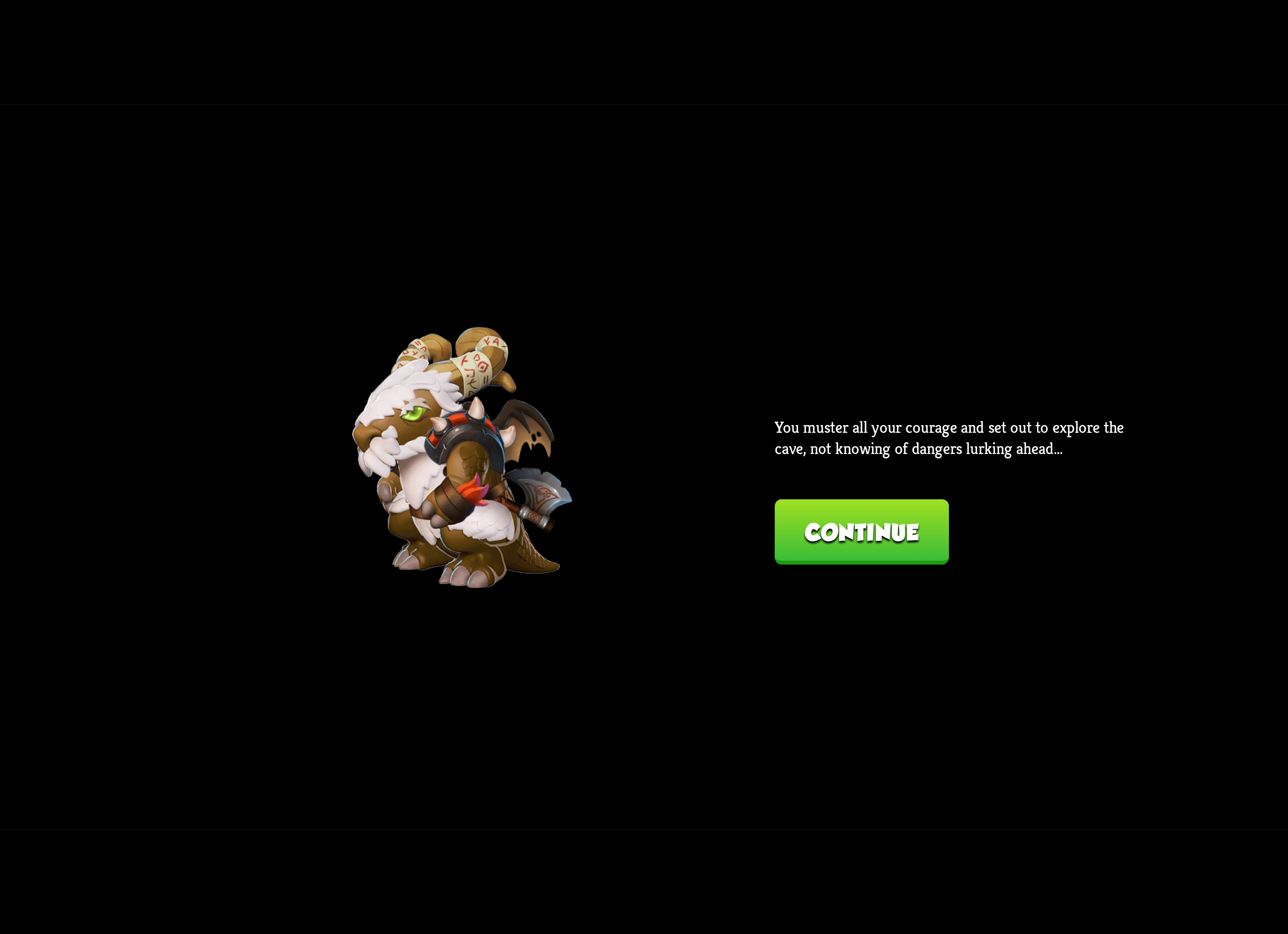
click at [872, 541] on button "Continue" at bounding box center [861, 531] width 174 height 66
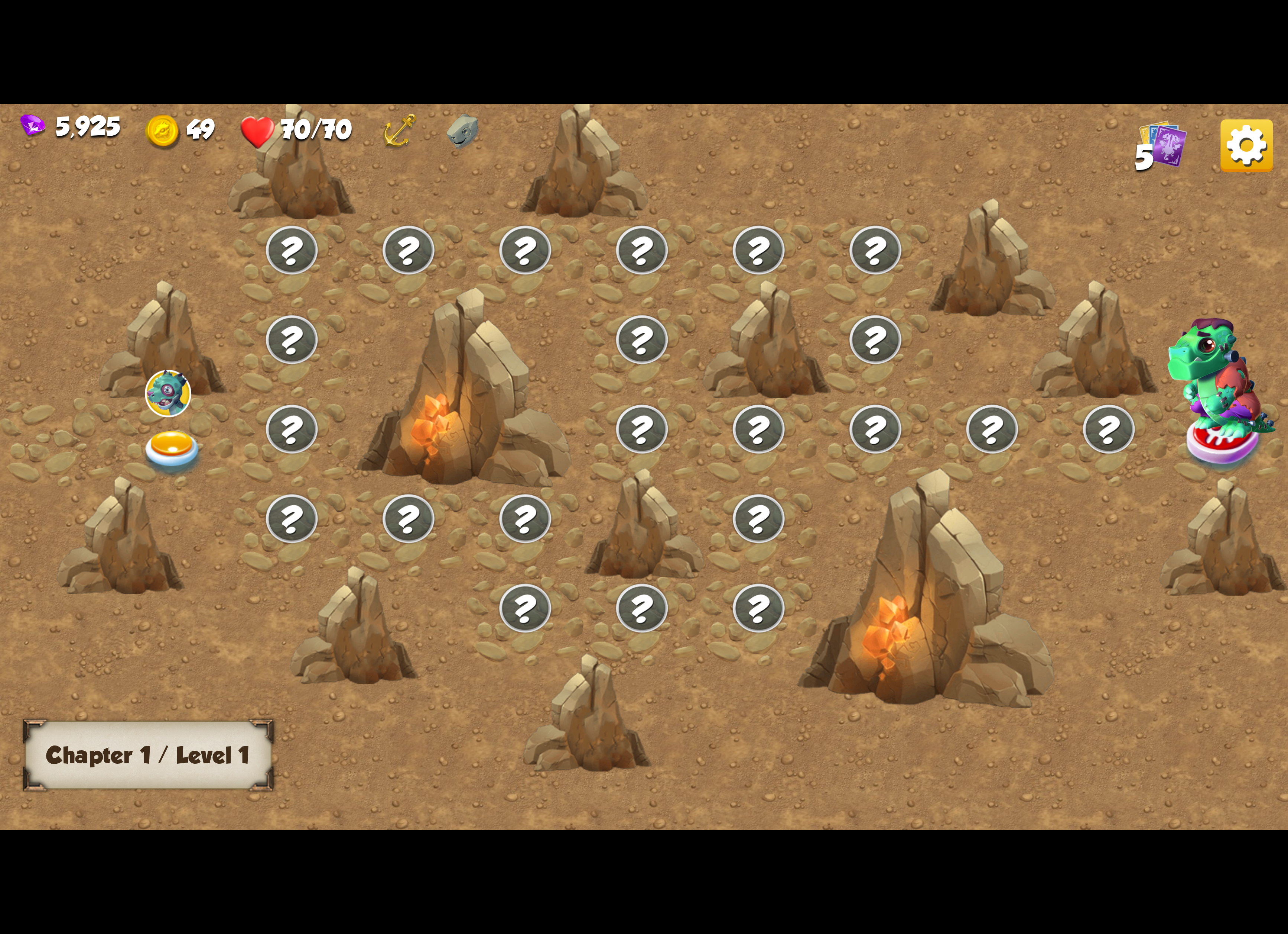
click at [191, 434] on img at bounding box center [172, 454] width 64 height 47
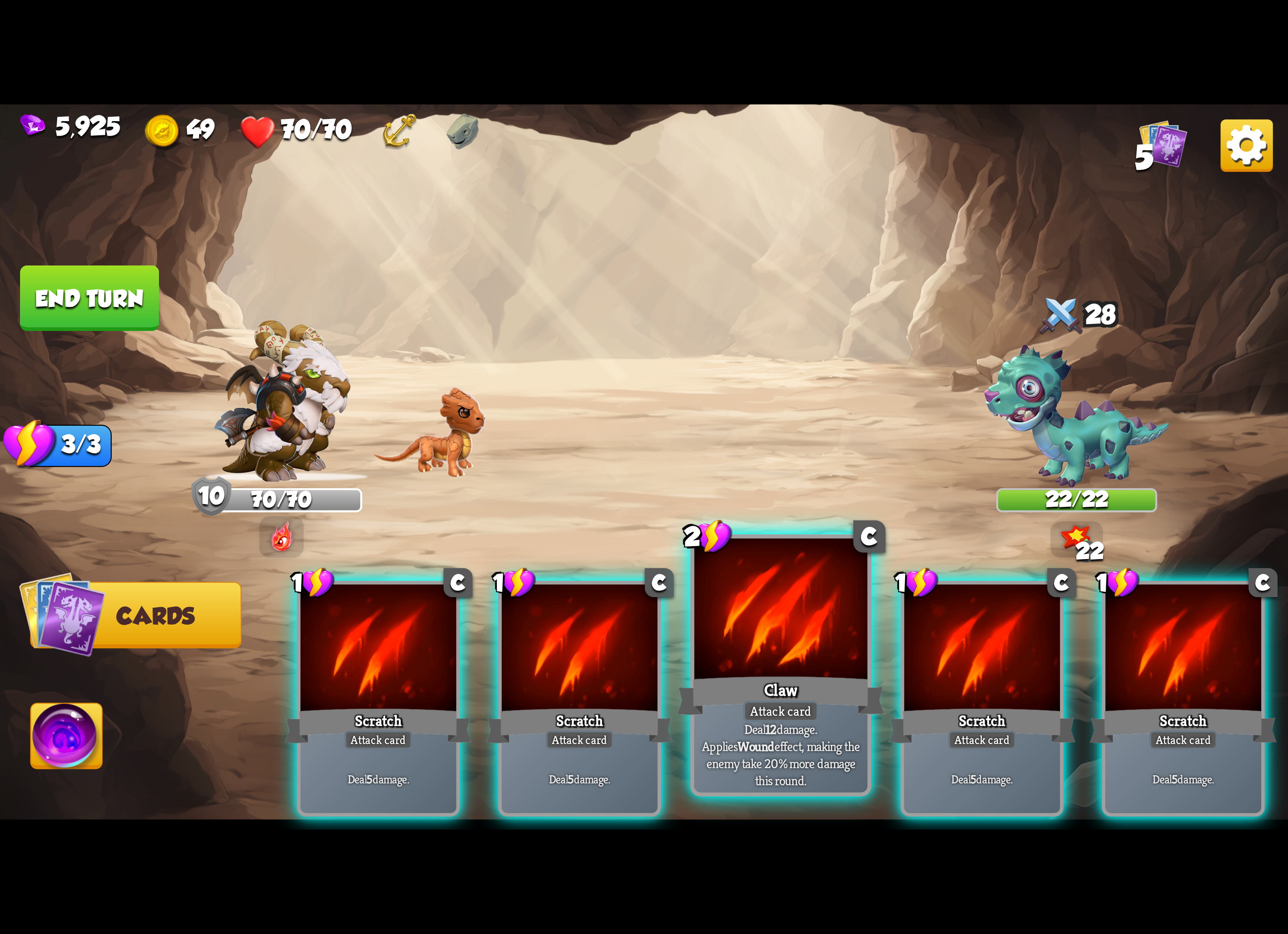
click at [821, 652] on div at bounding box center [780, 611] width 173 height 146
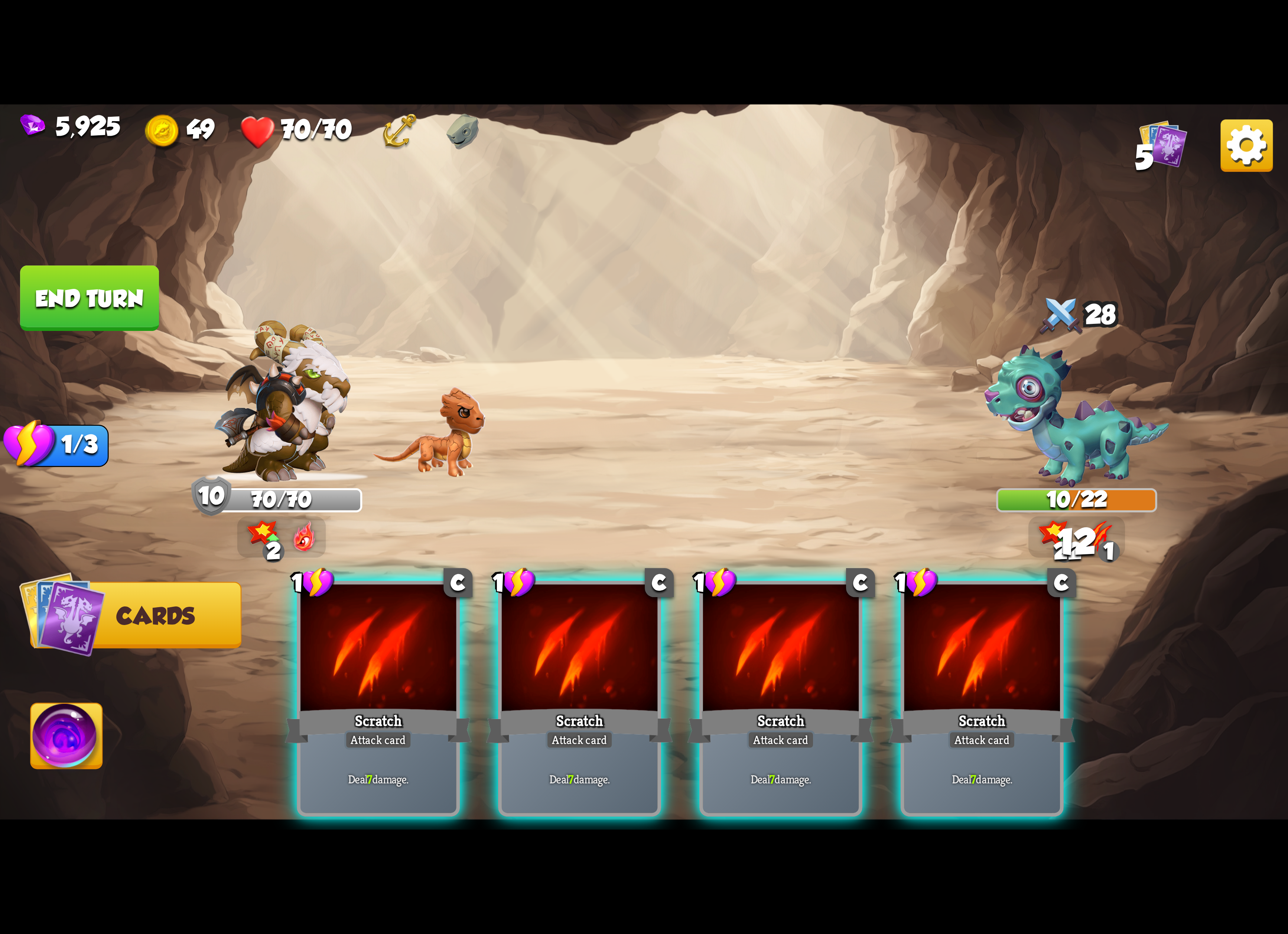
click at [821, 652] on div at bounding box center [780, 650] width 156 height 132
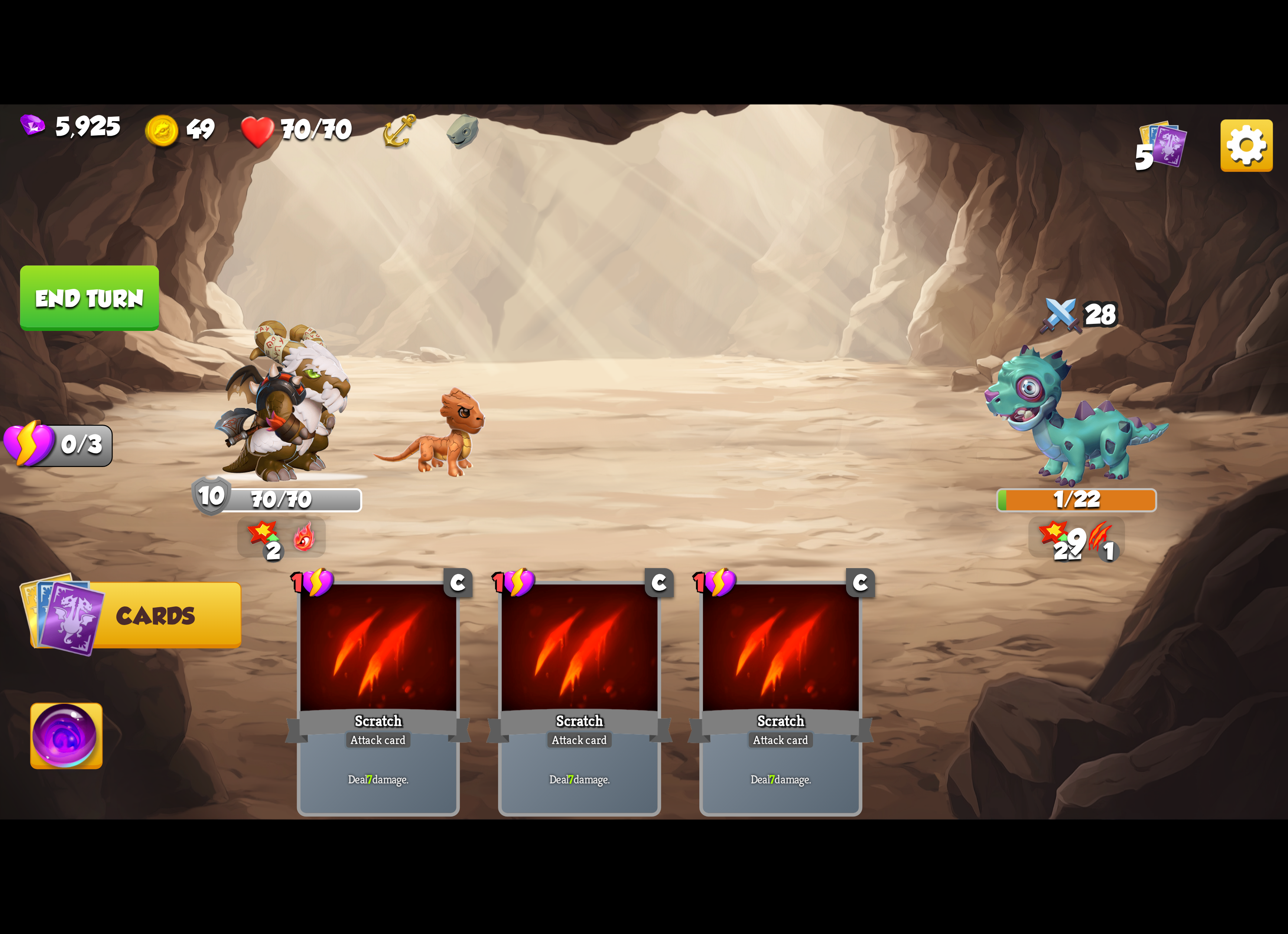
click at [55, 752] on img at bounding box center [67, 740] width 72 height 73
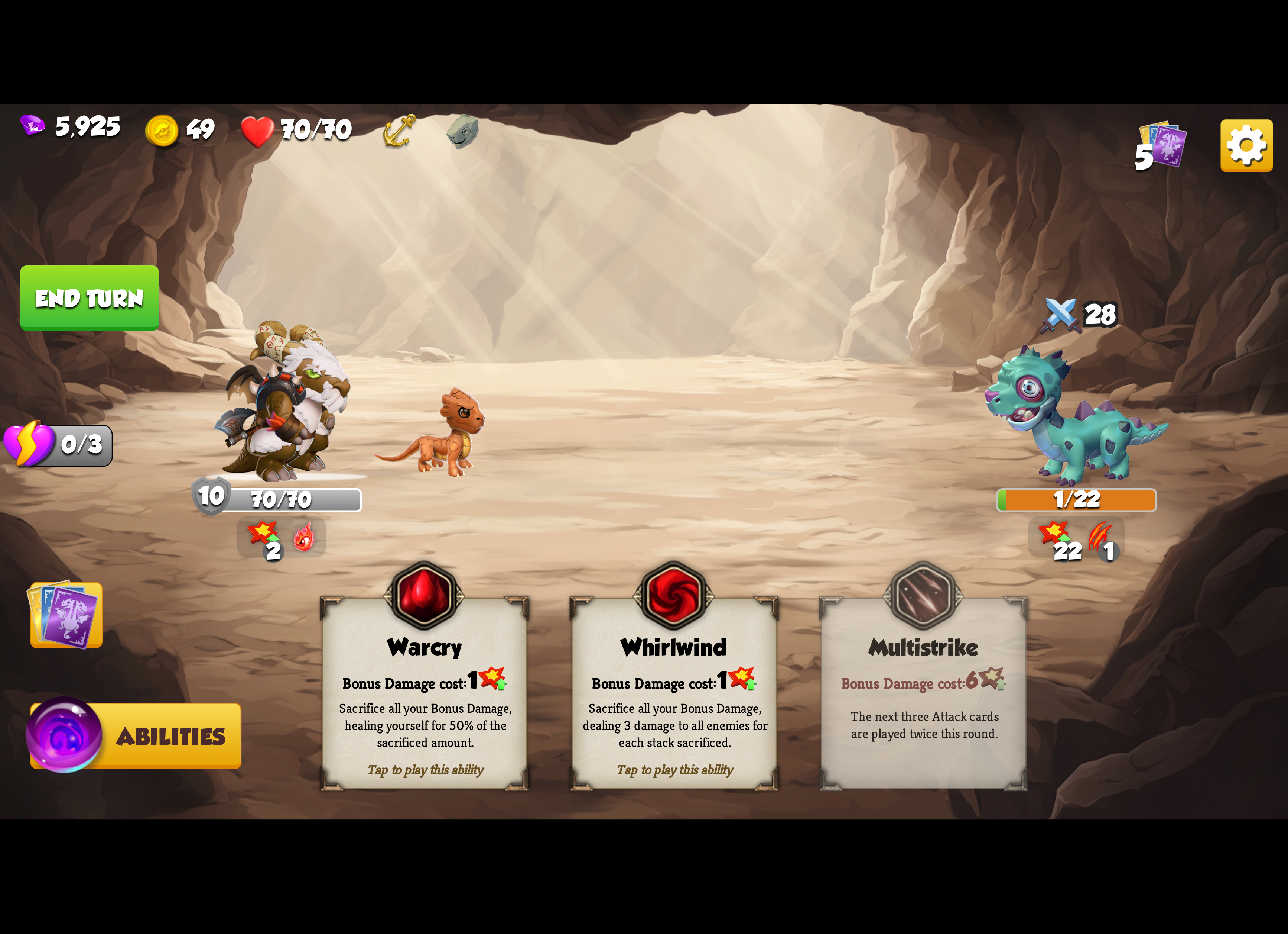
click at [628, 639] on div "Whirlwind" at bounding box center [673, 647] width 203 height 26
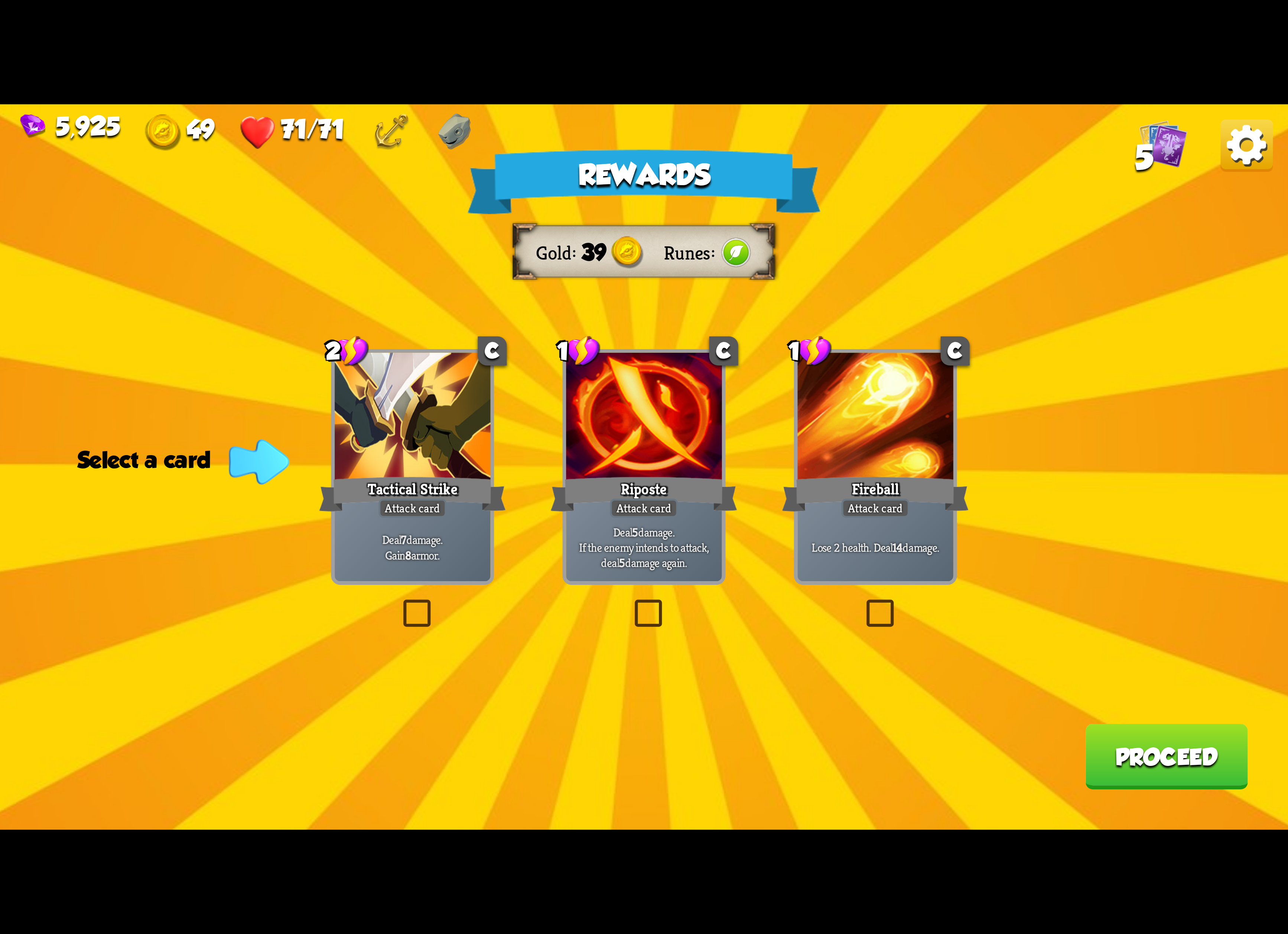
click at [700, 530] on p "Deal 5 damage. If the enemy intends to attack, deal 5 damage again." at bounding box center [644, 547] width 148 height 46
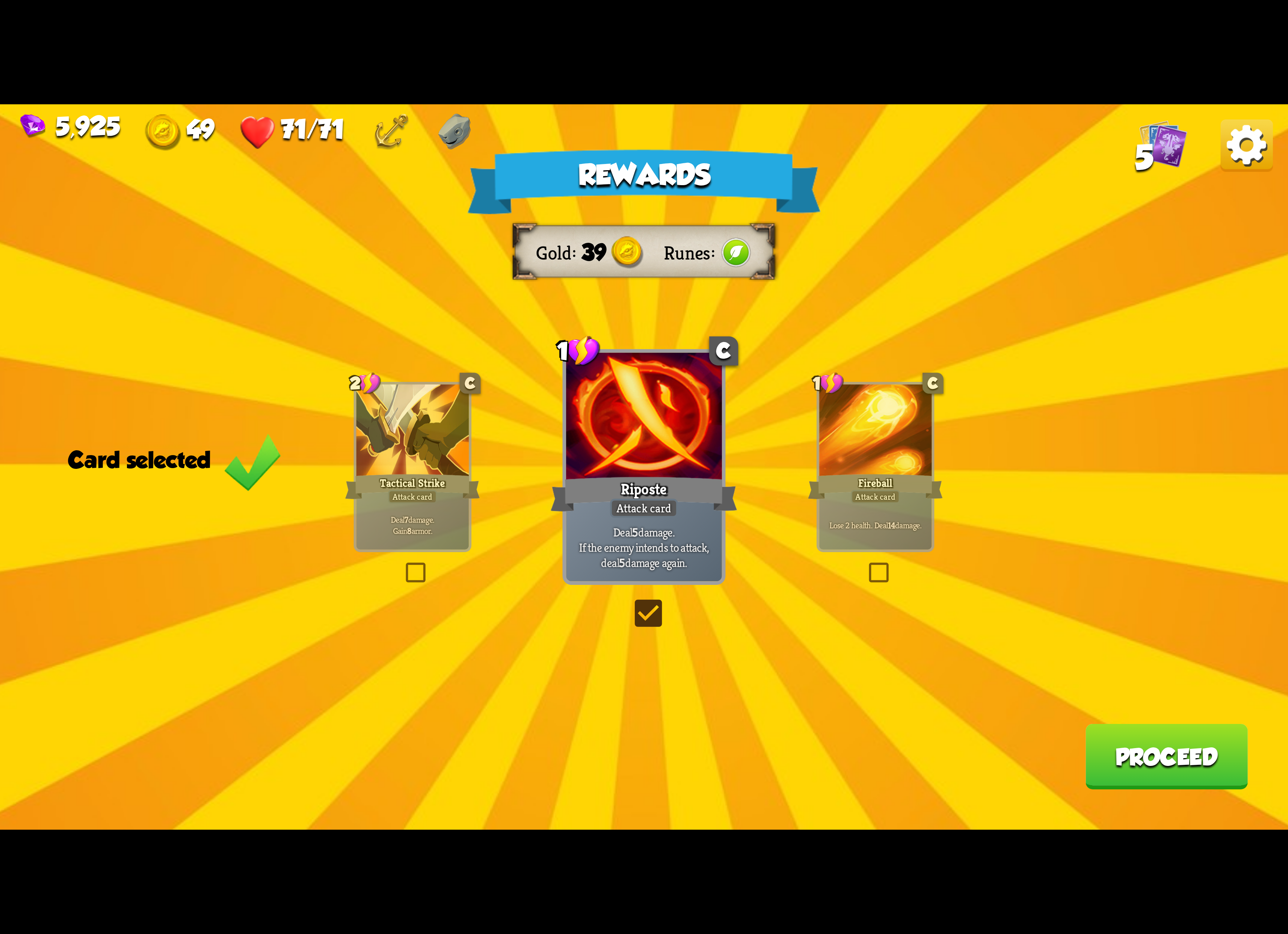
click at [1154, 733] on button "Proceed" at bounding box center [1167, 756] width 163 height 66
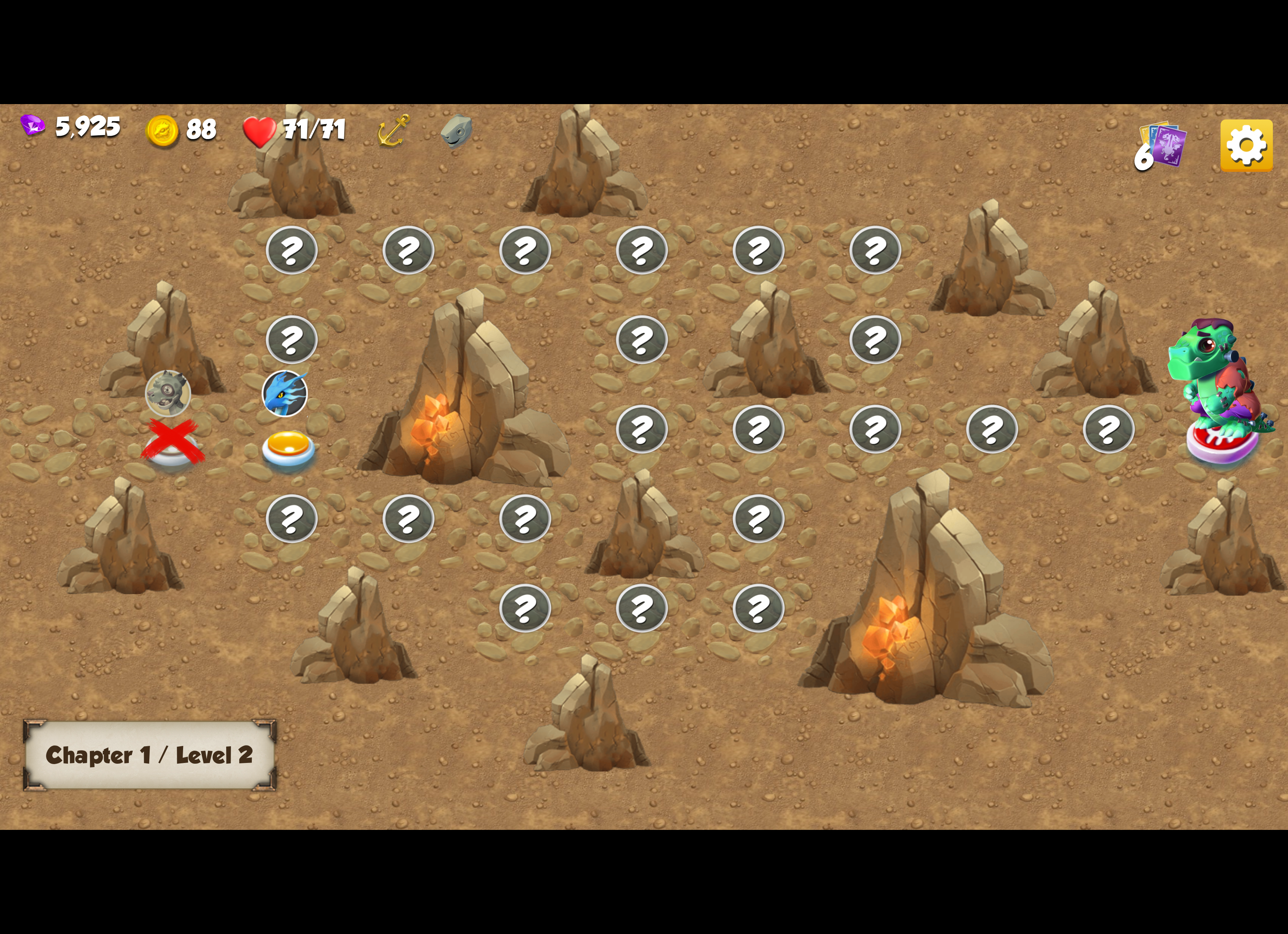
click at [1258, 156] on img at bounding box center [1246, 144] width 52 height 52
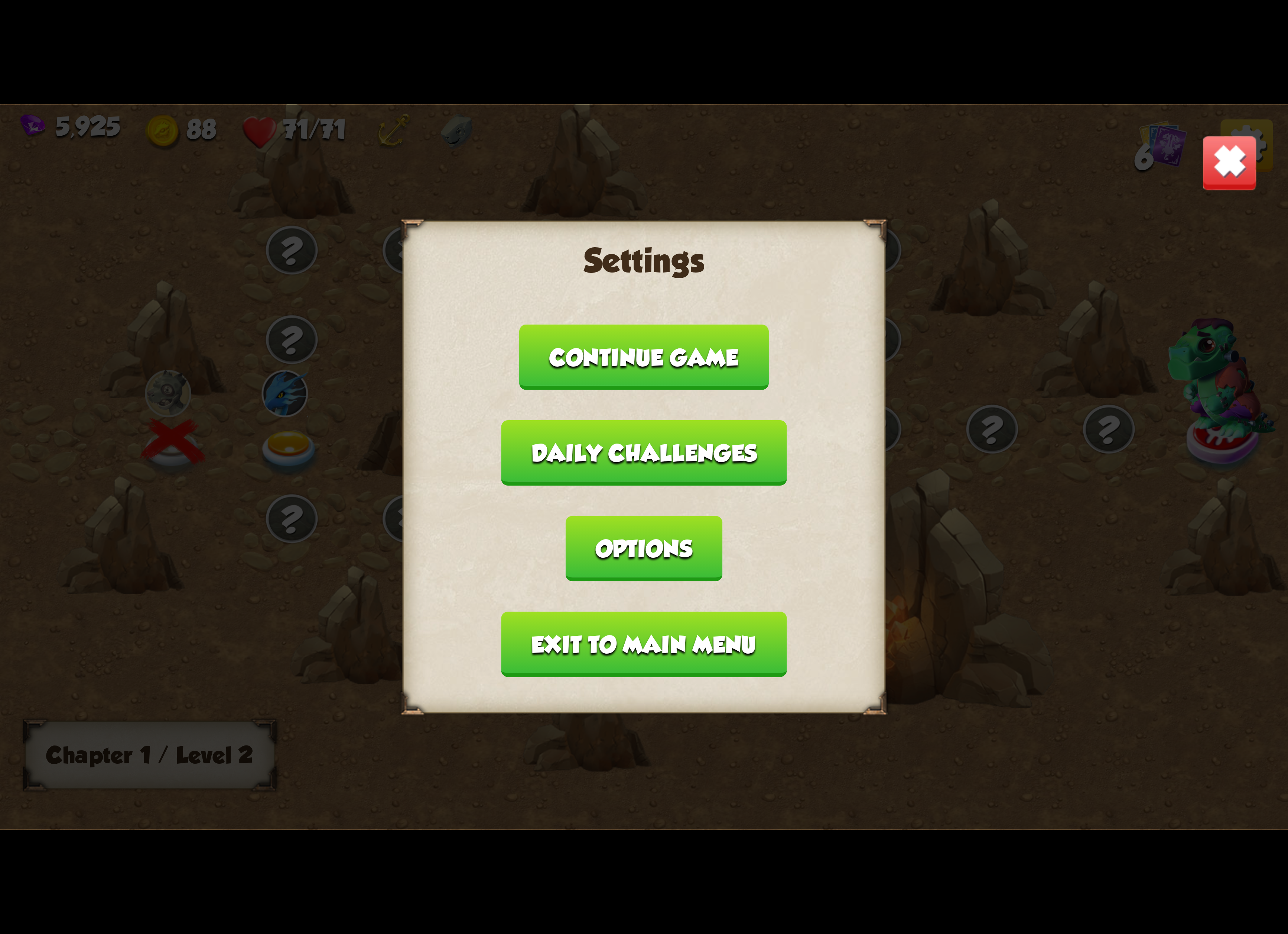
click at [613, 611] on button "Exit to main menu" at bounding box center [644, 643] width 286 height 66
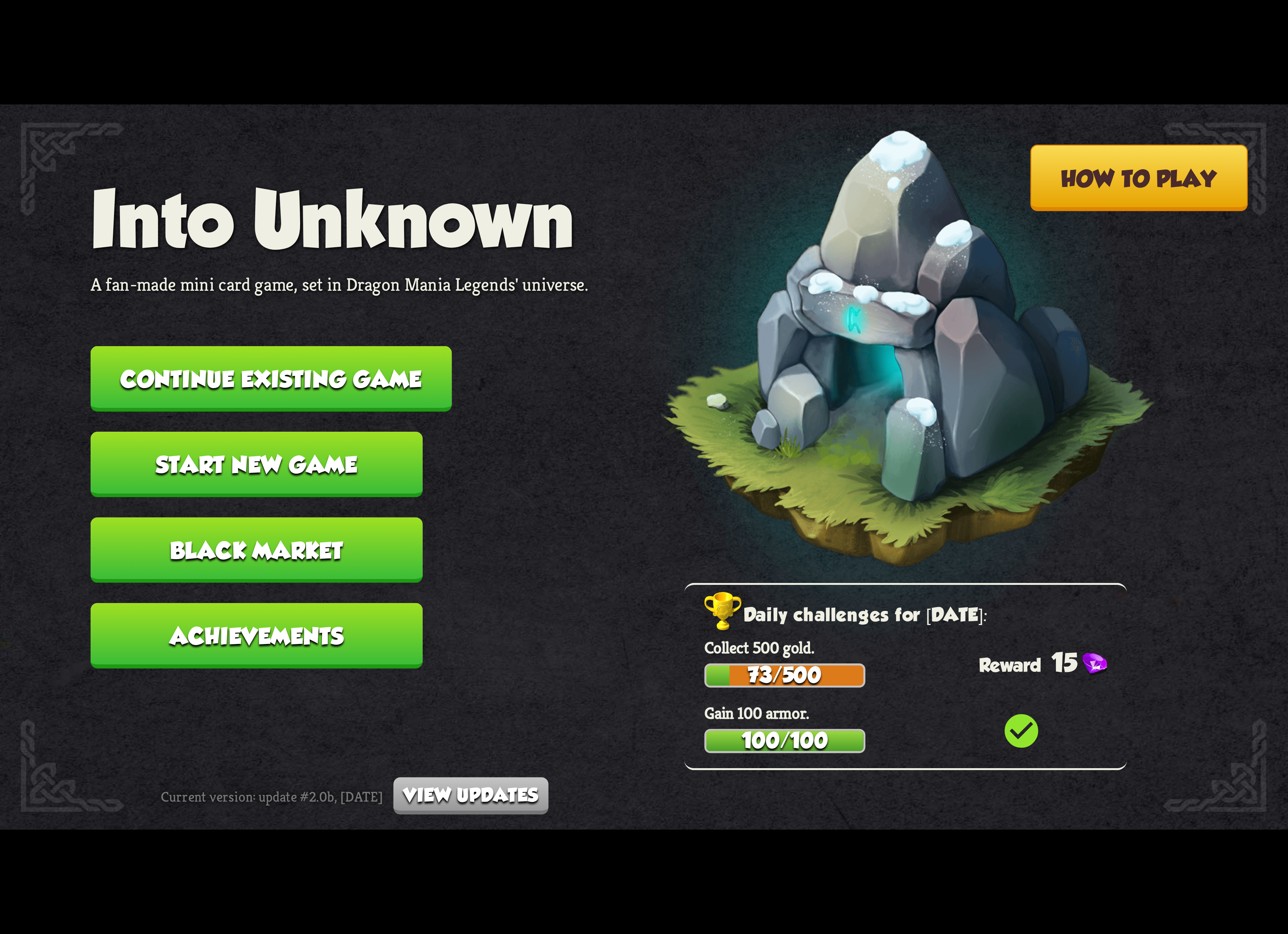
click at [293, 445] on button "Start new game" at bounding box center [256, 464] width 332 height 66
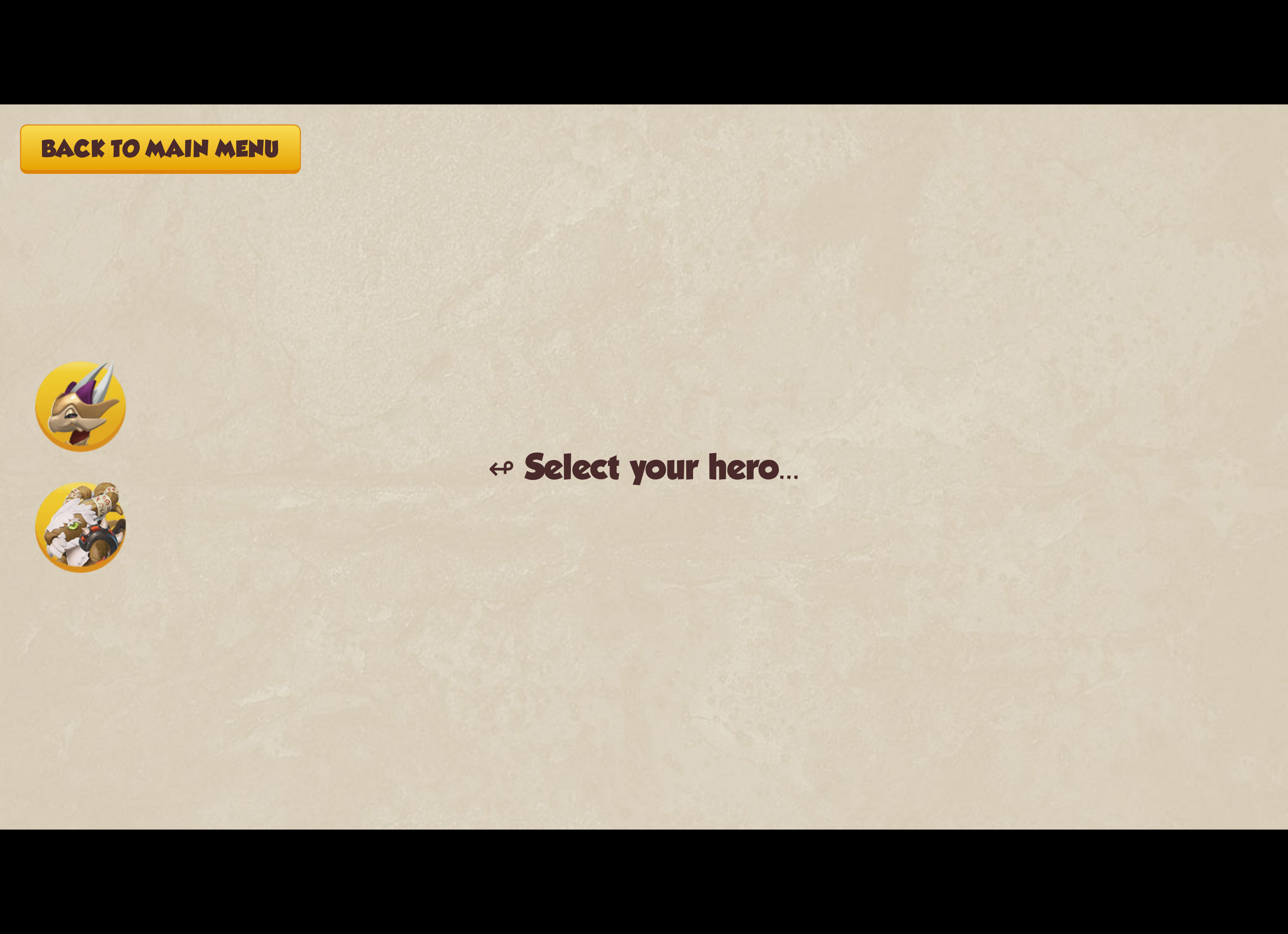
click at [67, 539] on img at bounding box center [80, 527] width 90 height 90
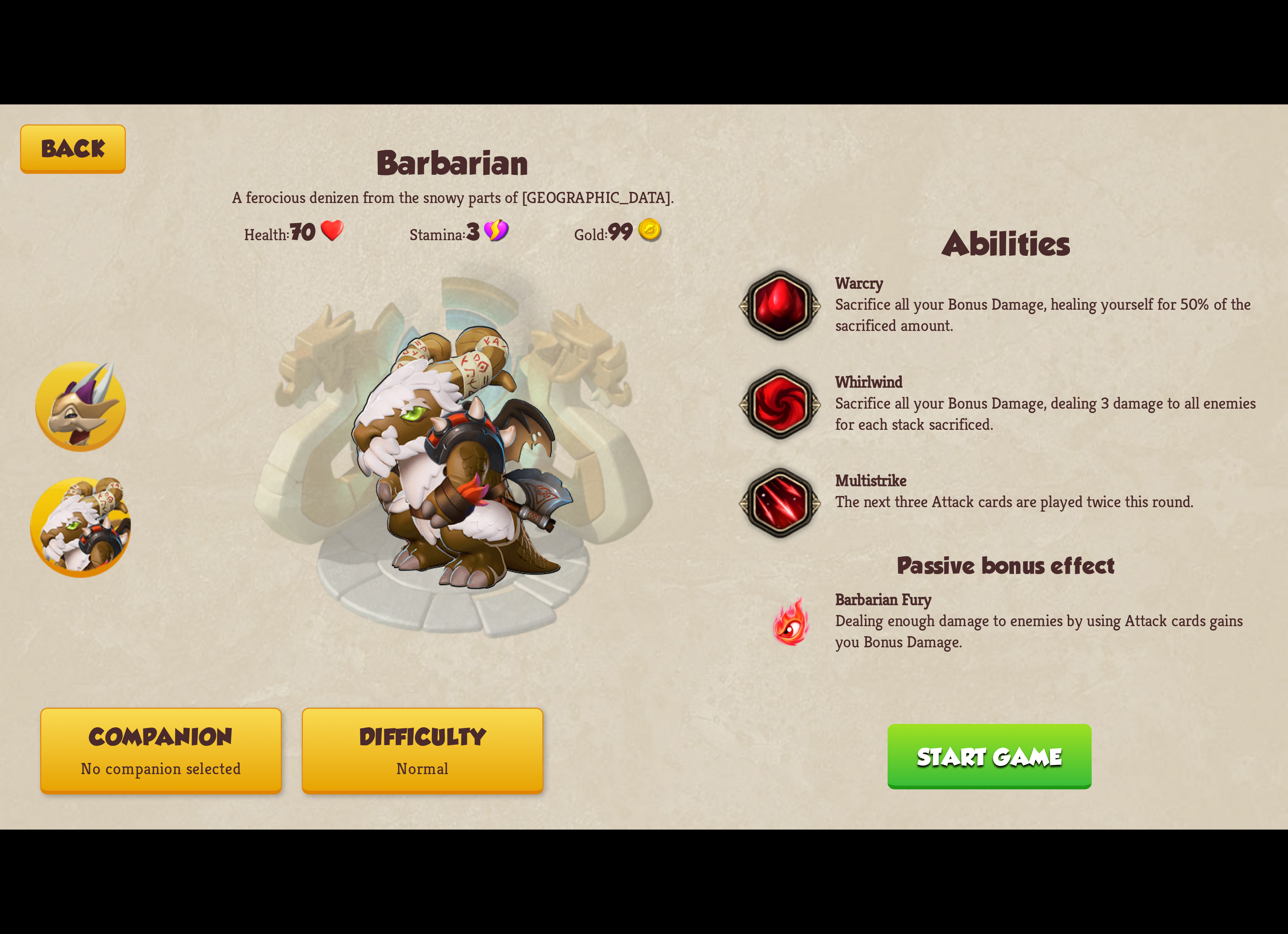
click at [183, 746] on button "Companion No companion selected" at bounding box center [161, 750] width 242 height 86
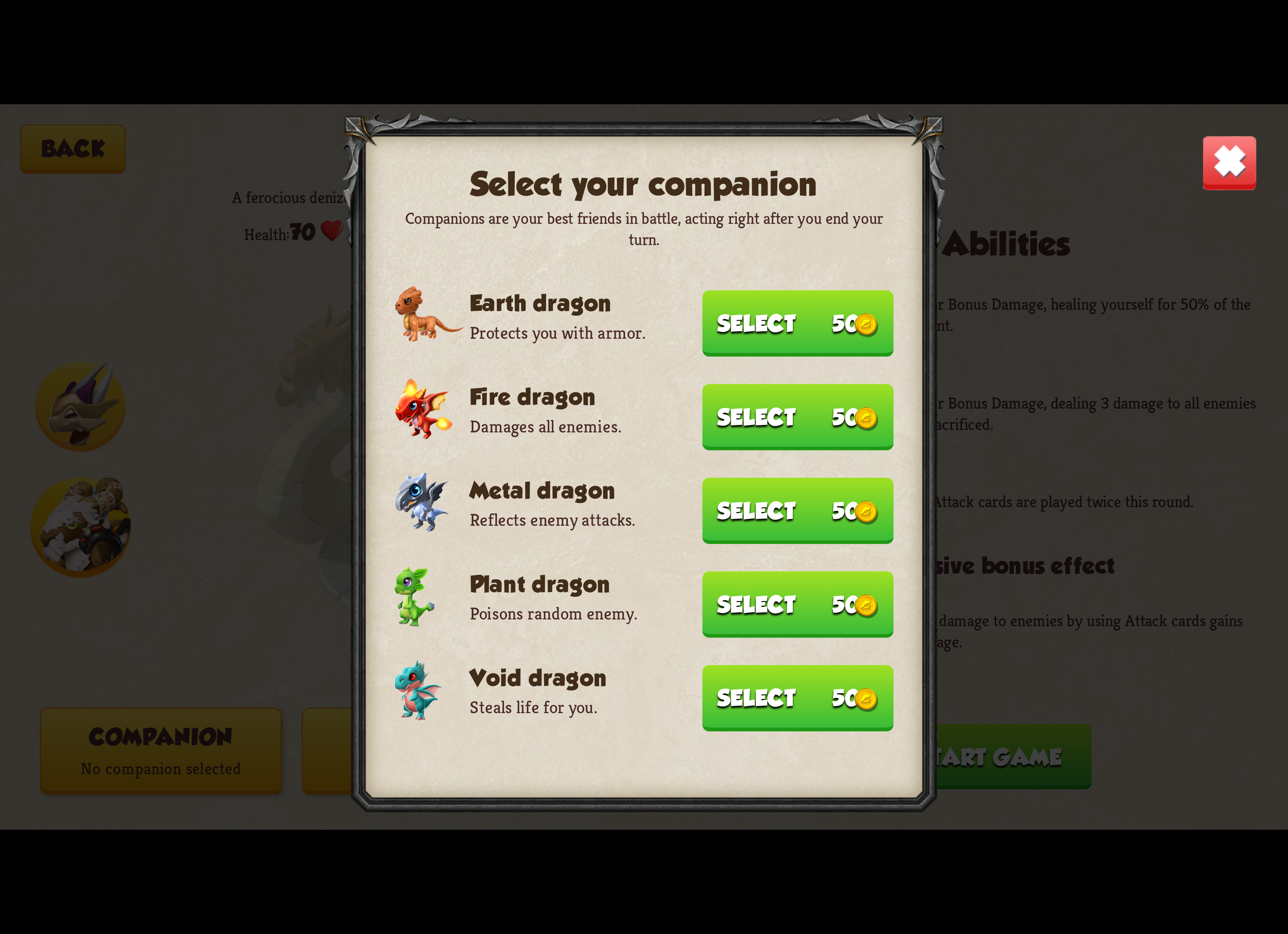
click at [781, 325] on button "Select 50" at bounding box center [798, 323] width 191 height 66
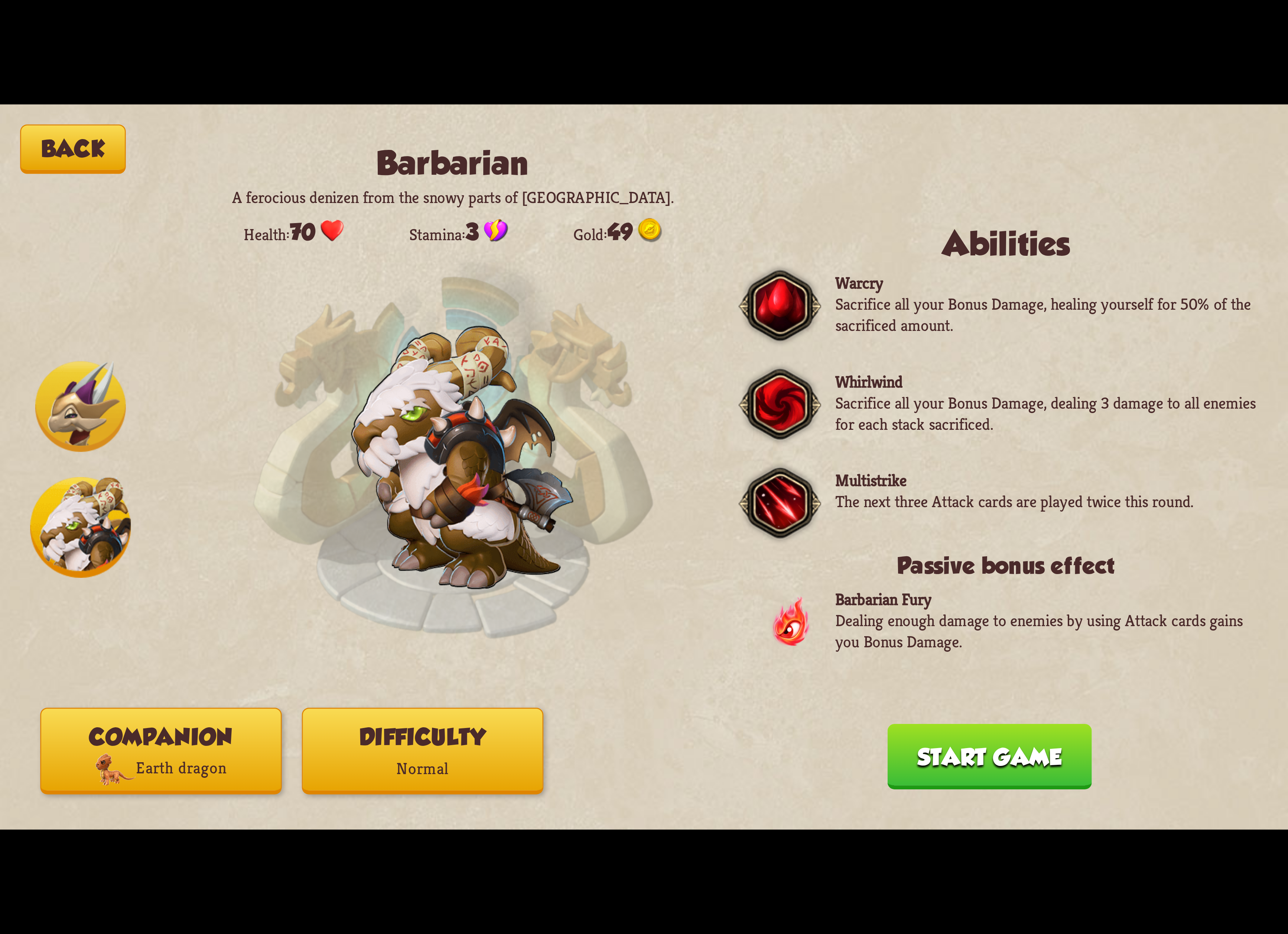
click at [384, 752] on p "Normal" at bounding box center [423, 768] width 240 height 32
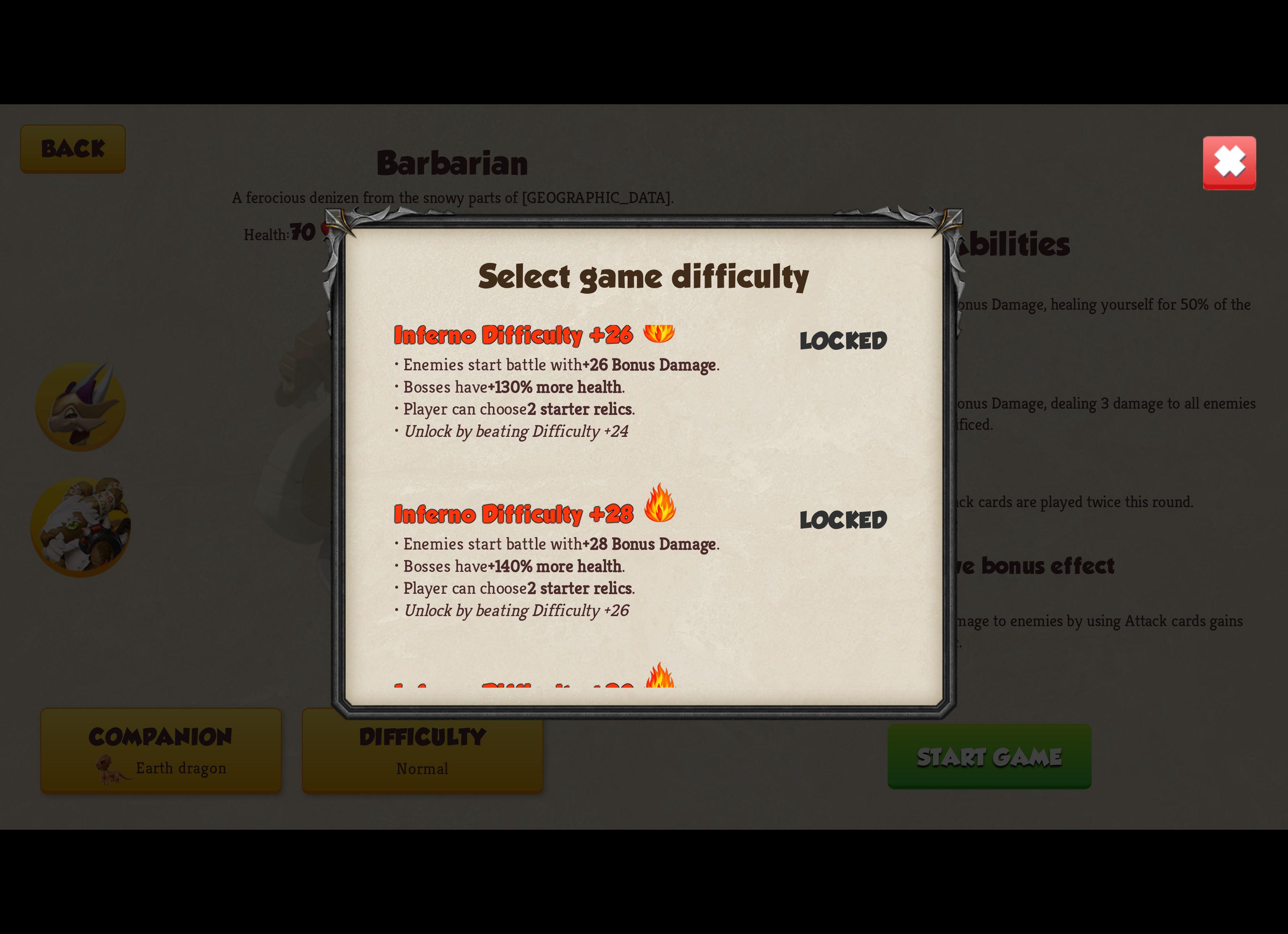
scroll to position [522, 0]
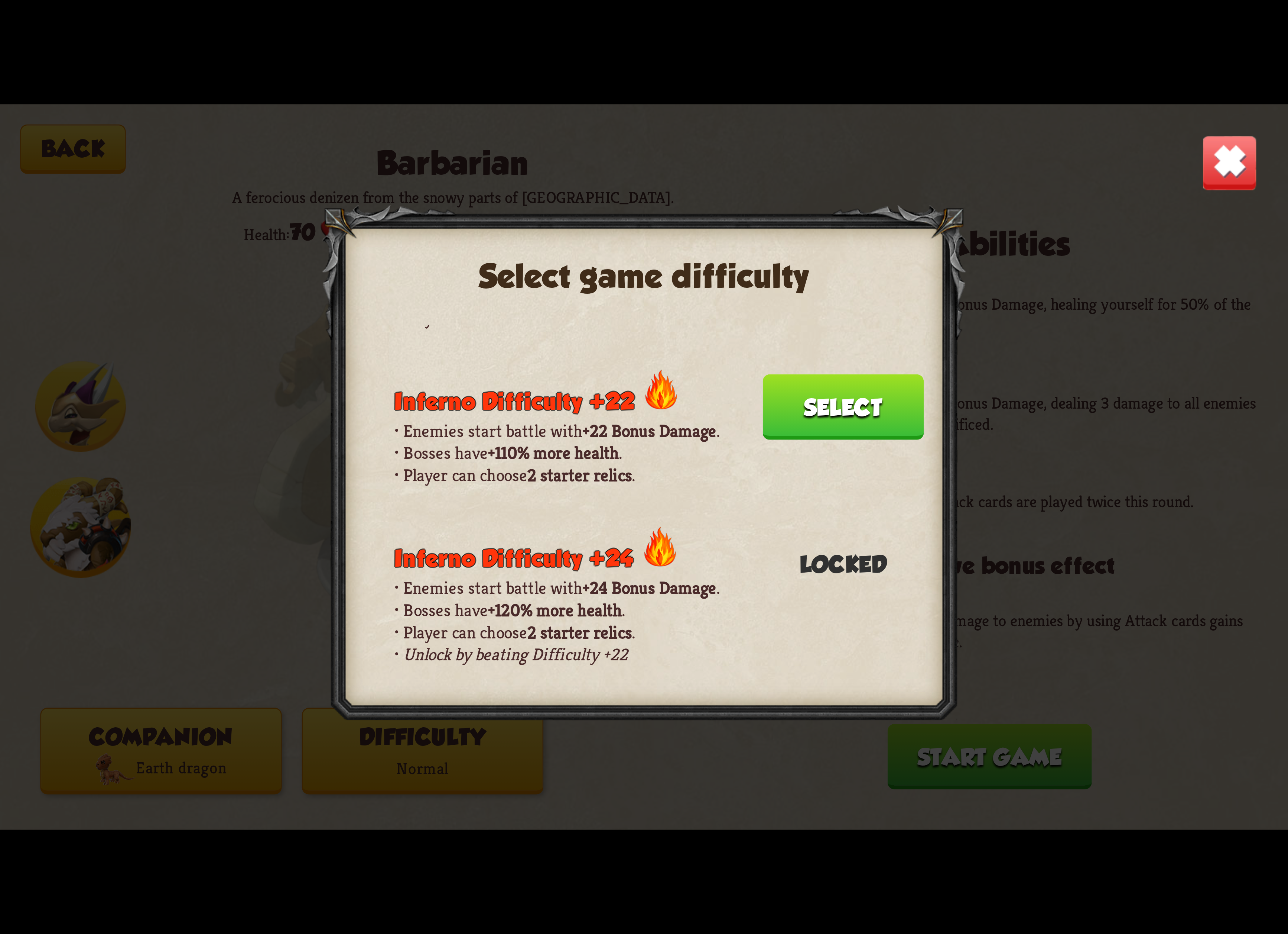
click at [842, 374] on button "Select" at bounding box center [843, 407] width 161 height 66
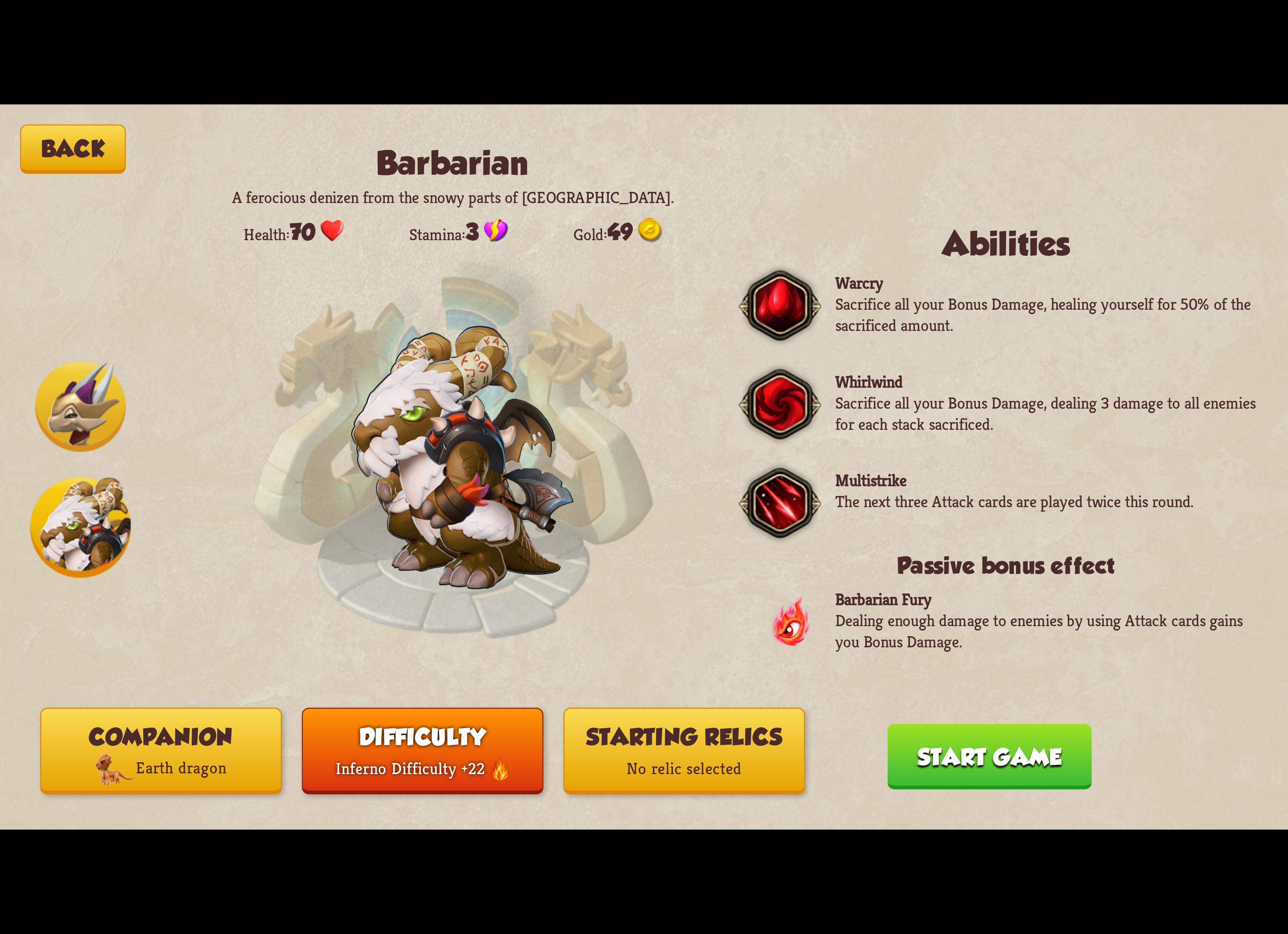
click at [630, 801] on div "Back Barbarian A ferocious denizen from the snowy parts of [GEOGRAPHIC_DATA]. H…" at bounding box center [644, 467] width 1288 height 725
drag, startPoint x: 627, startPoint y: 752, endPoint x: 628, endPoint y: 747, distance: 5.1
click at [628, 747] on button "Starting relics No relic selected" at bounding box center [684, 750] width 242 height 86
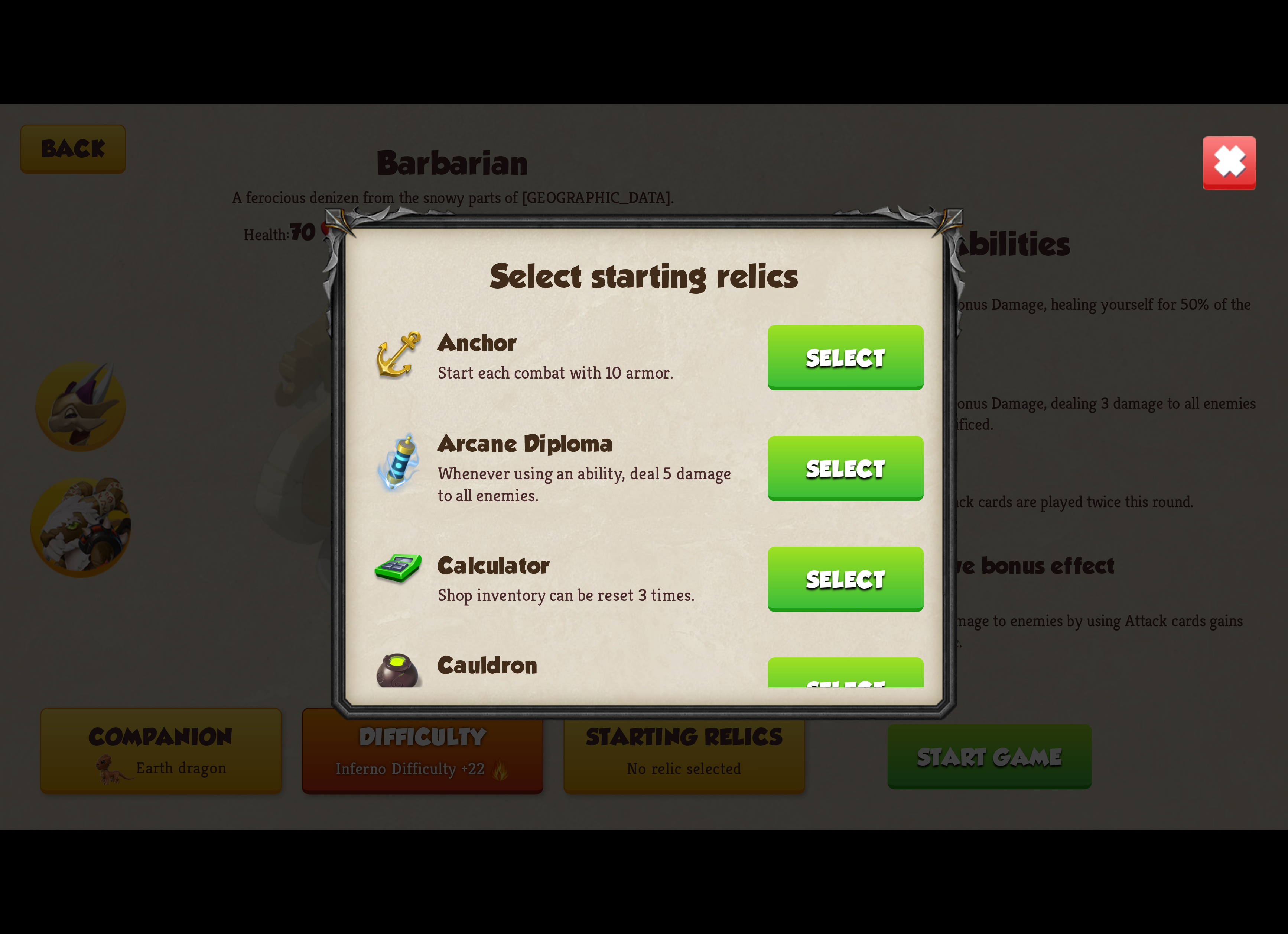
click at [885, 351] on button "Select" at bounding box center [845, 357] width 156 height 66
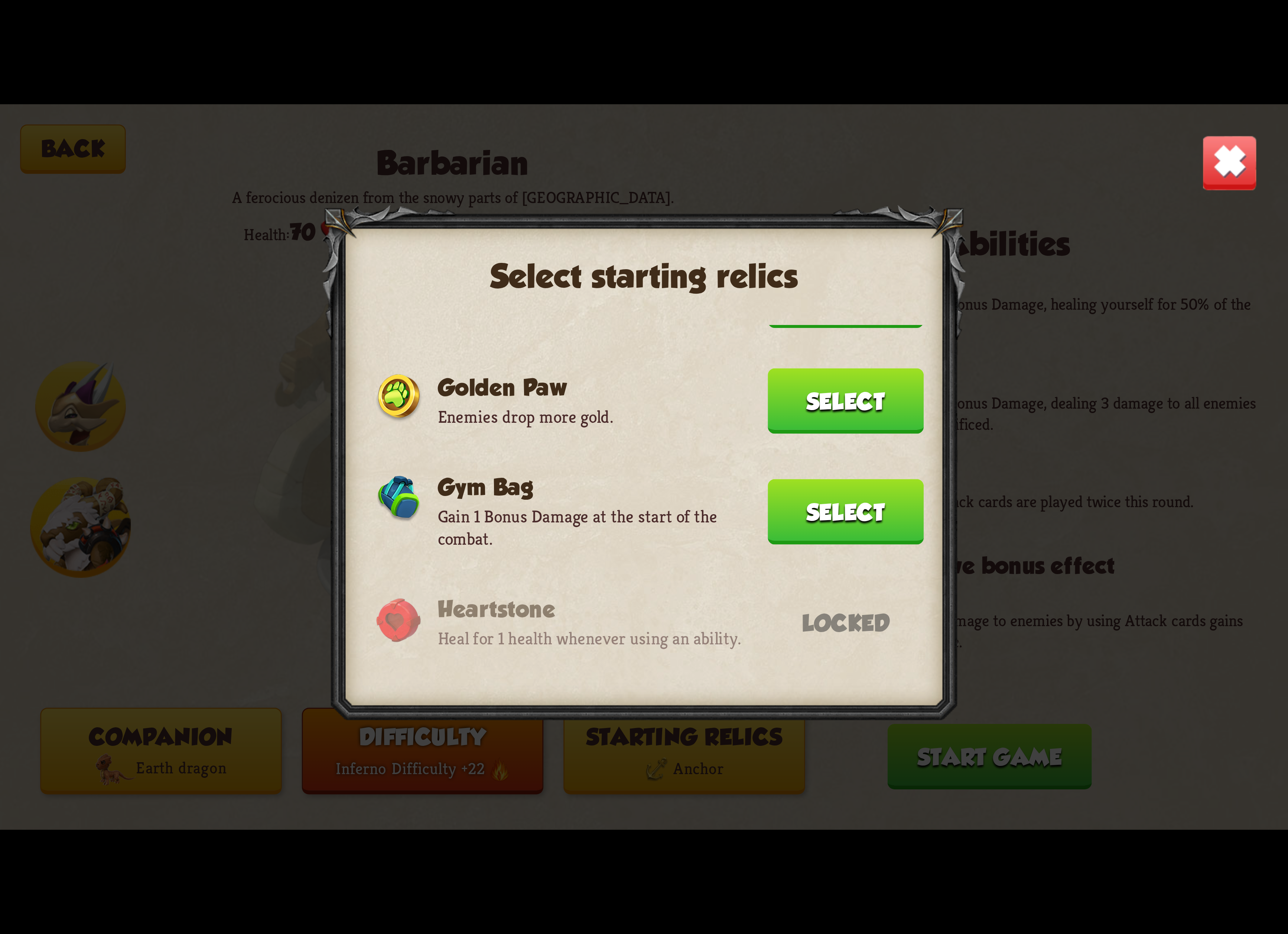
scroll to position [167, 0]
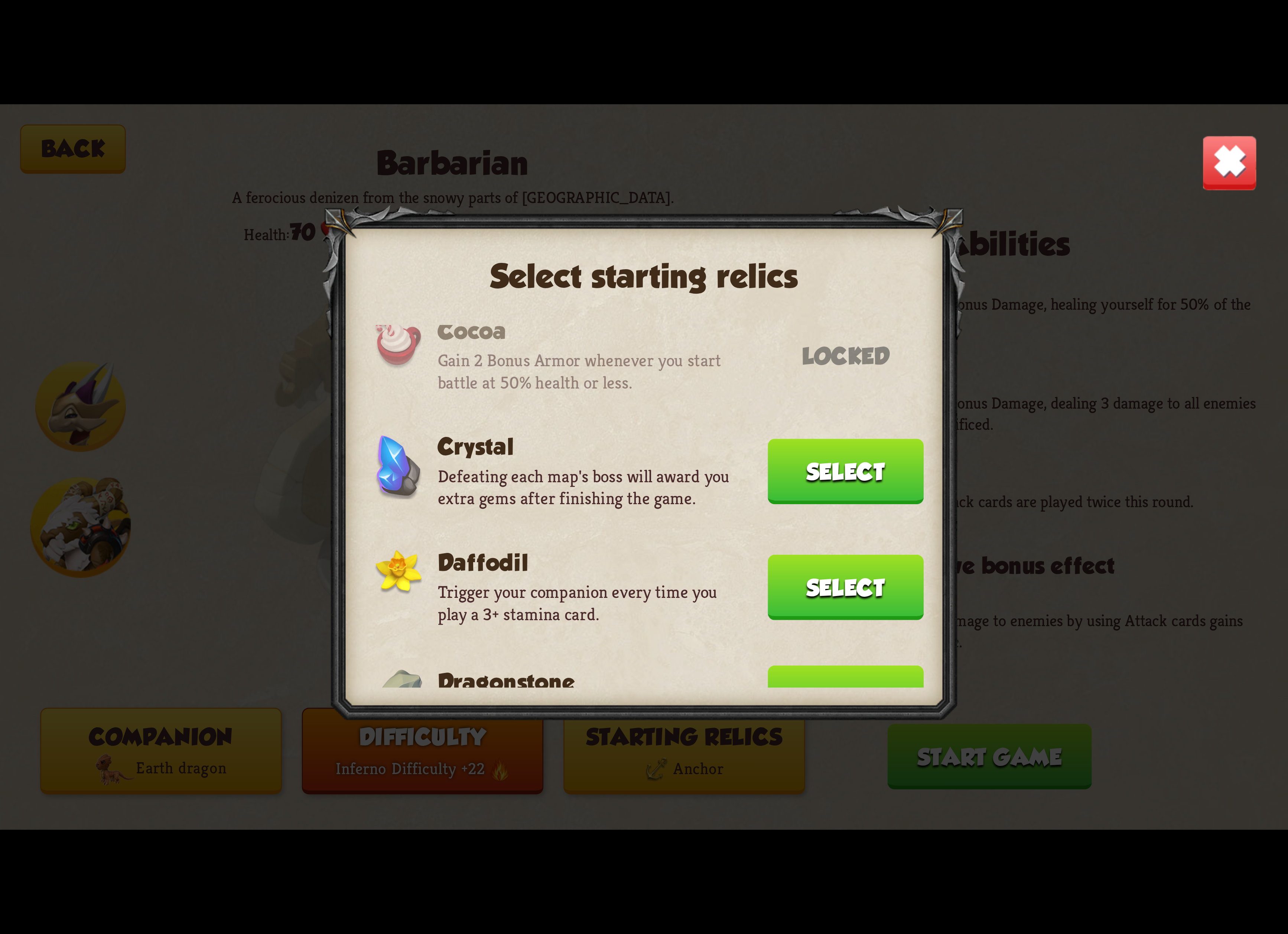
click at [773, 669] on button "Select" at bounding box center [845, 697] width 156 height 66
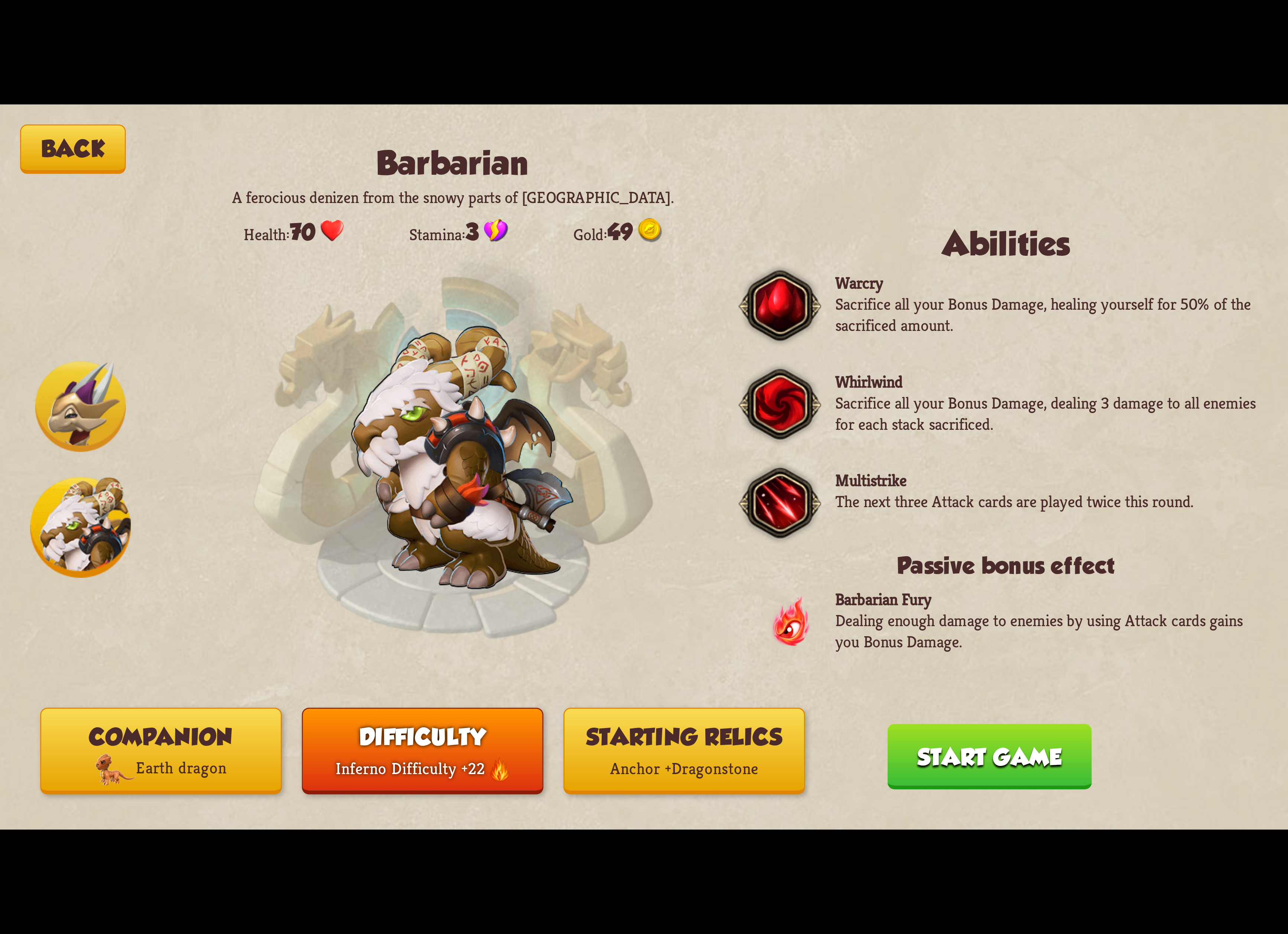
click at [990, 769] on button "Start game" at bounding box center [990, 756] width 204 height 66
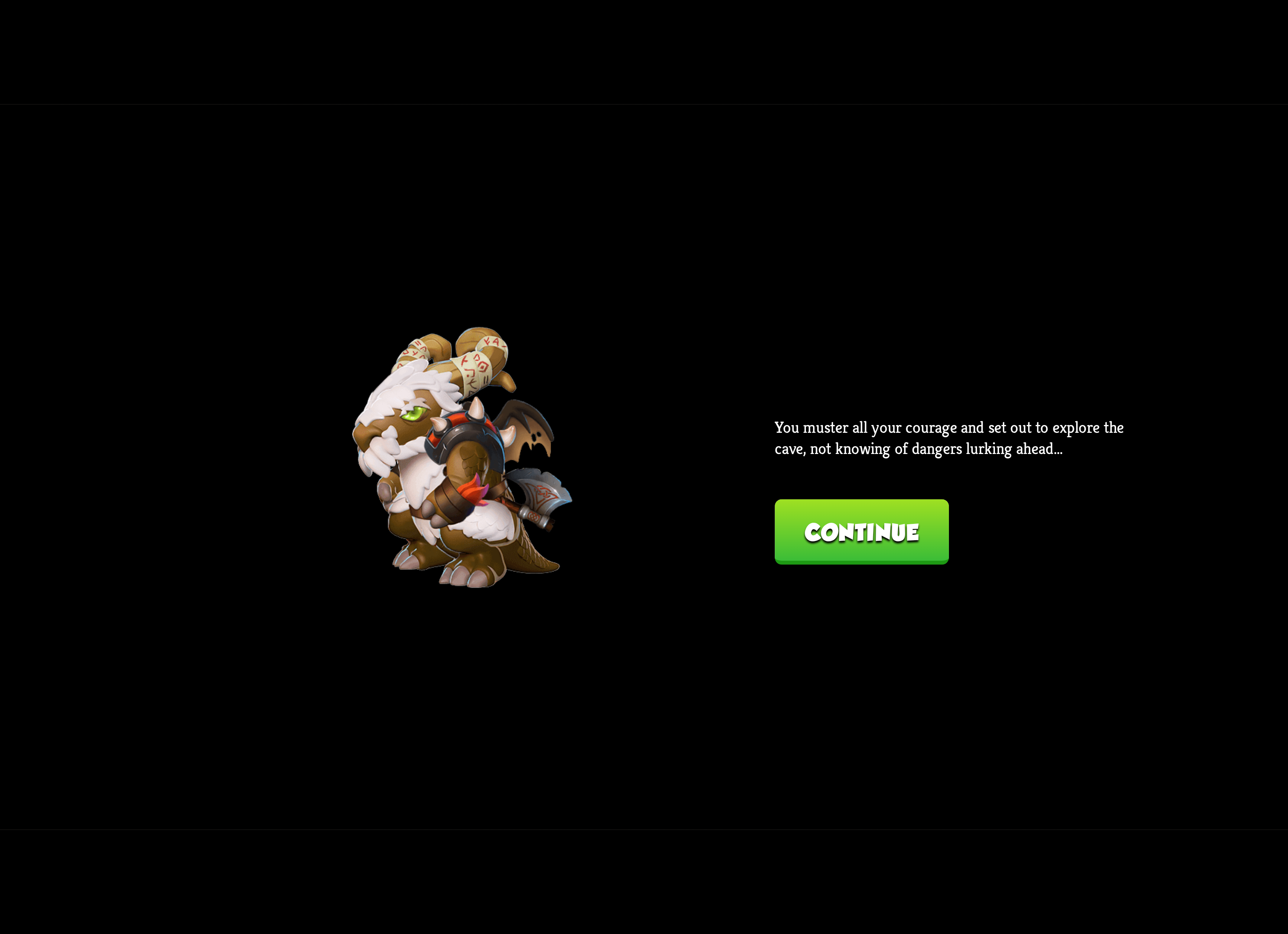
click at [927, 547] on button "Continue" at bounding box center [861, 531] width 174 height 66
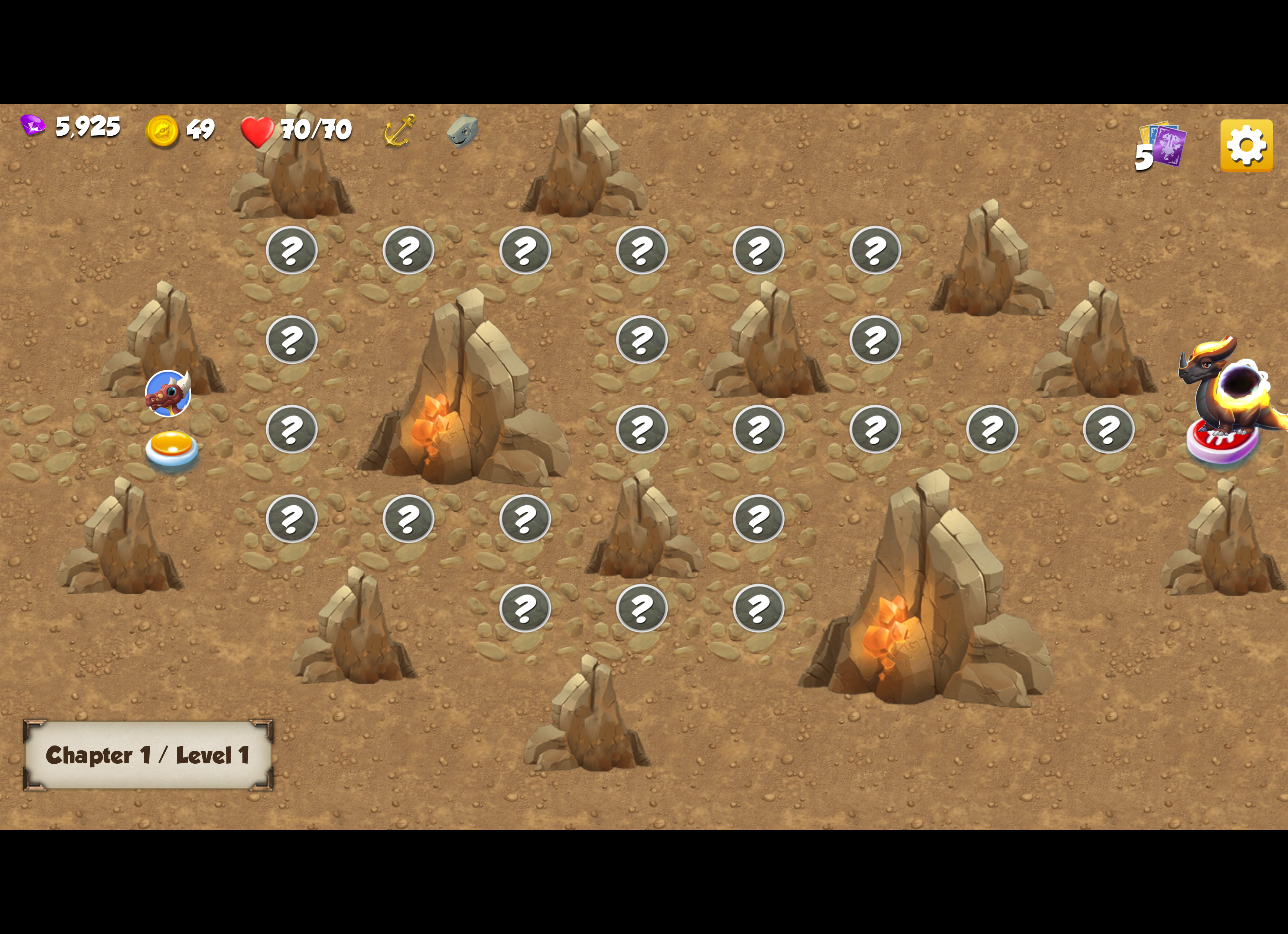
click at [180, 449] on img at bounding box center [172, 454] width 64 height 47
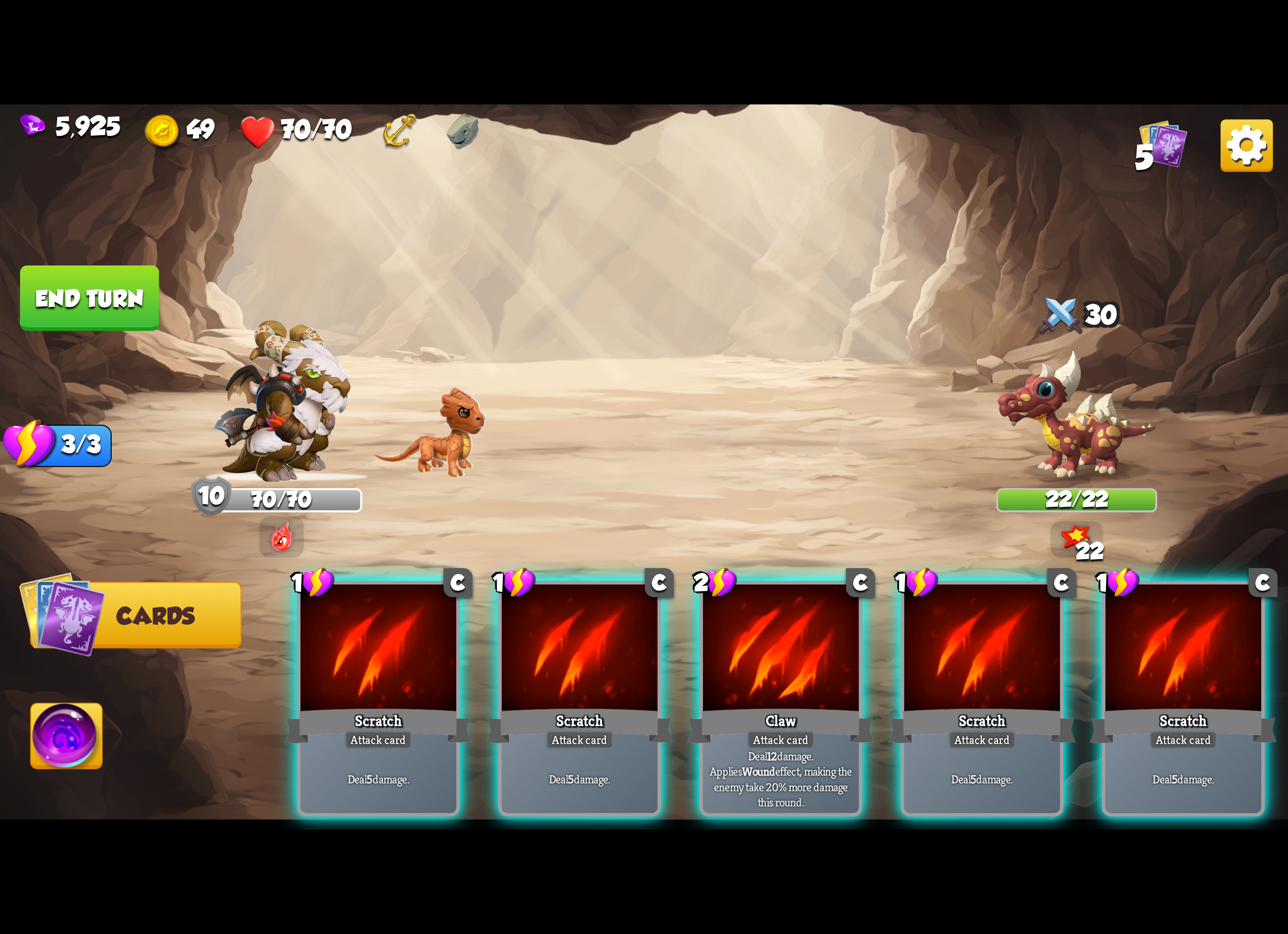
click at [738, 637] on div at bounding box center [780, 650] width 156 height 132
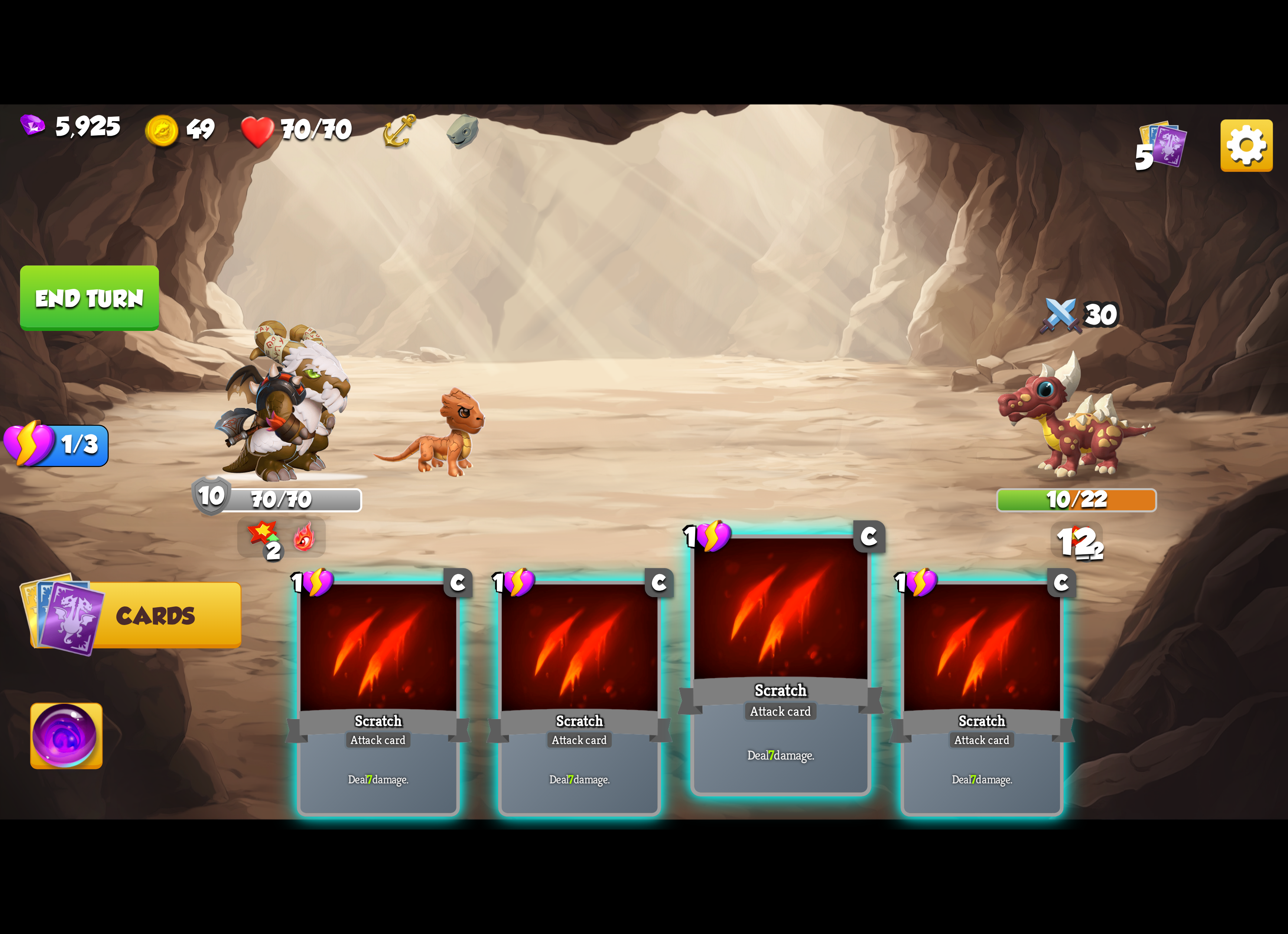
click at [706, 686] on div "Scratch" at bounding box center [781, 695] width 208 height 46
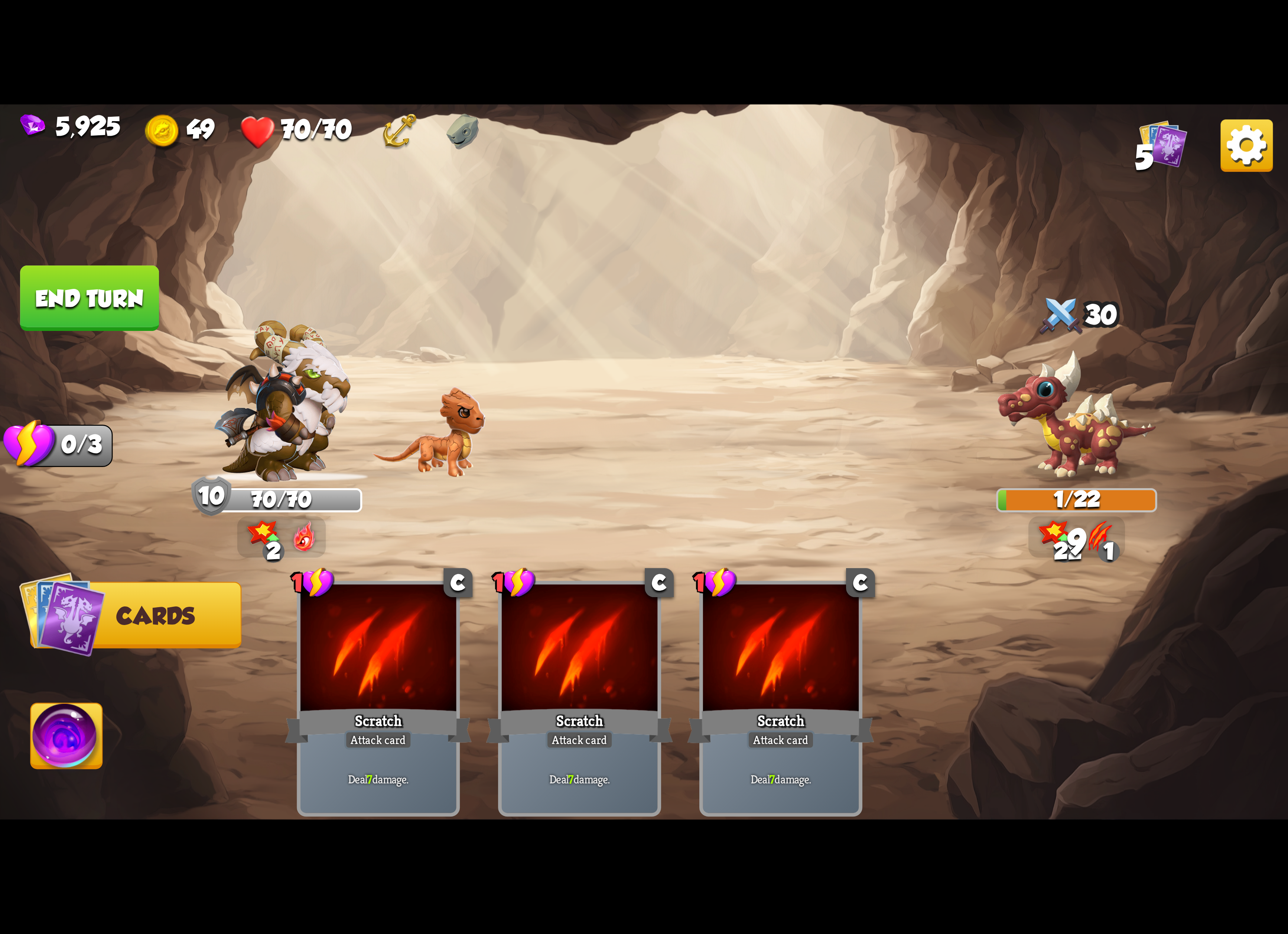
click at [81, 736] on img at bounding box center [67, 740] width 72 height 73
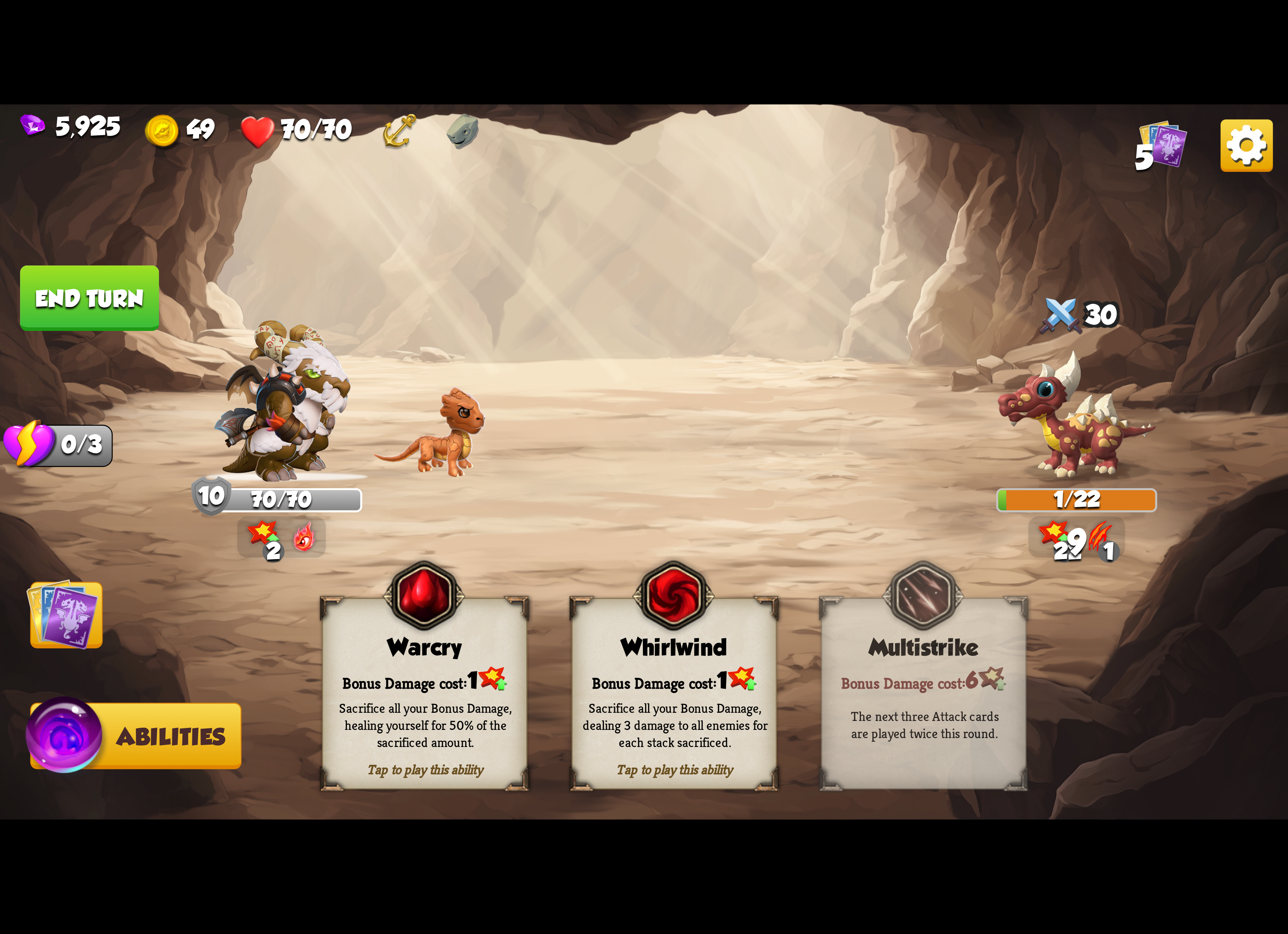
click at [673, 643] on div "Whirlwind" at bounding box center [673, 647] width 203 height 26
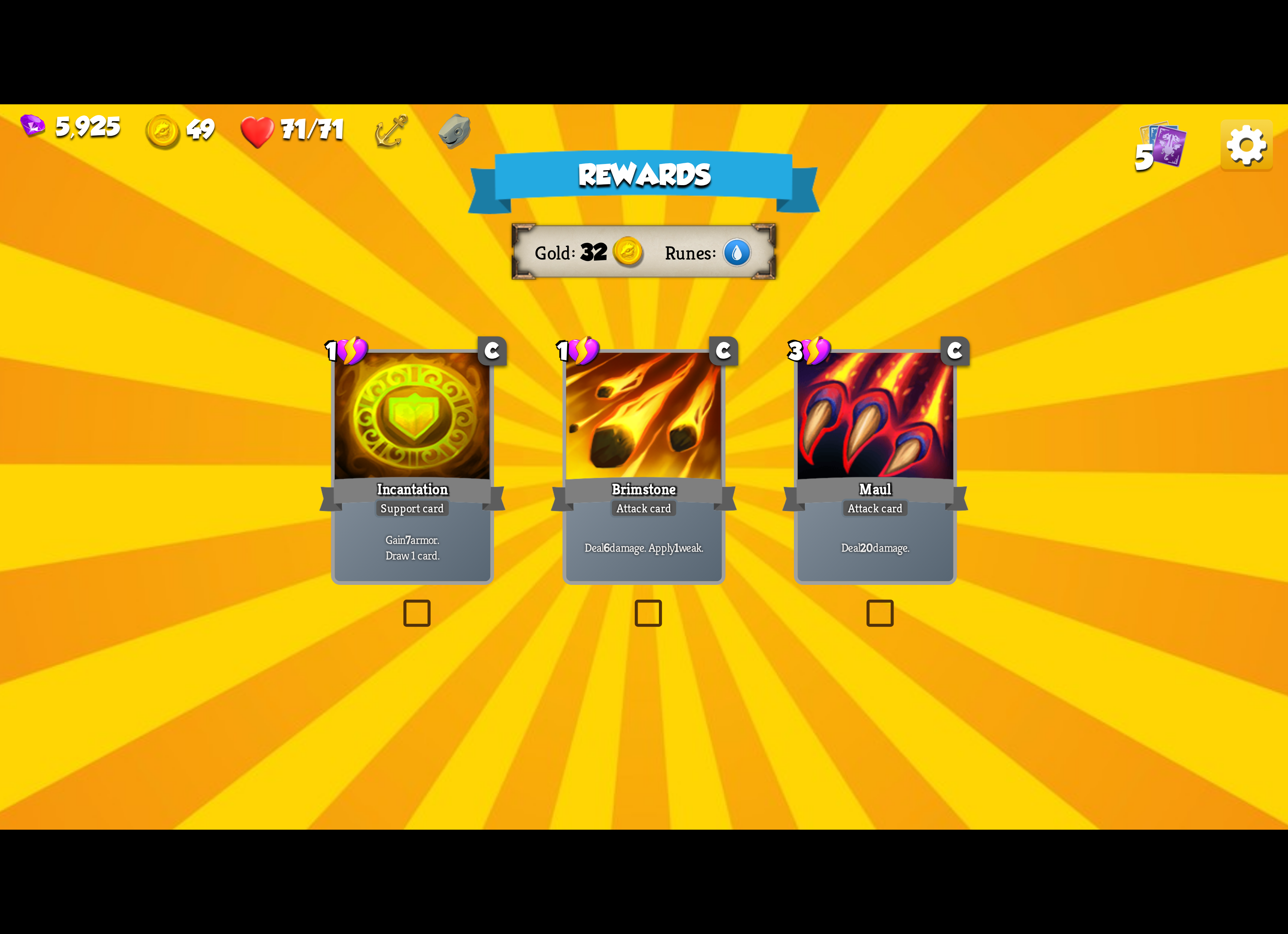
click at [388, 518] on div "Support card" at bounding box center [412, 507] width 77 height 19
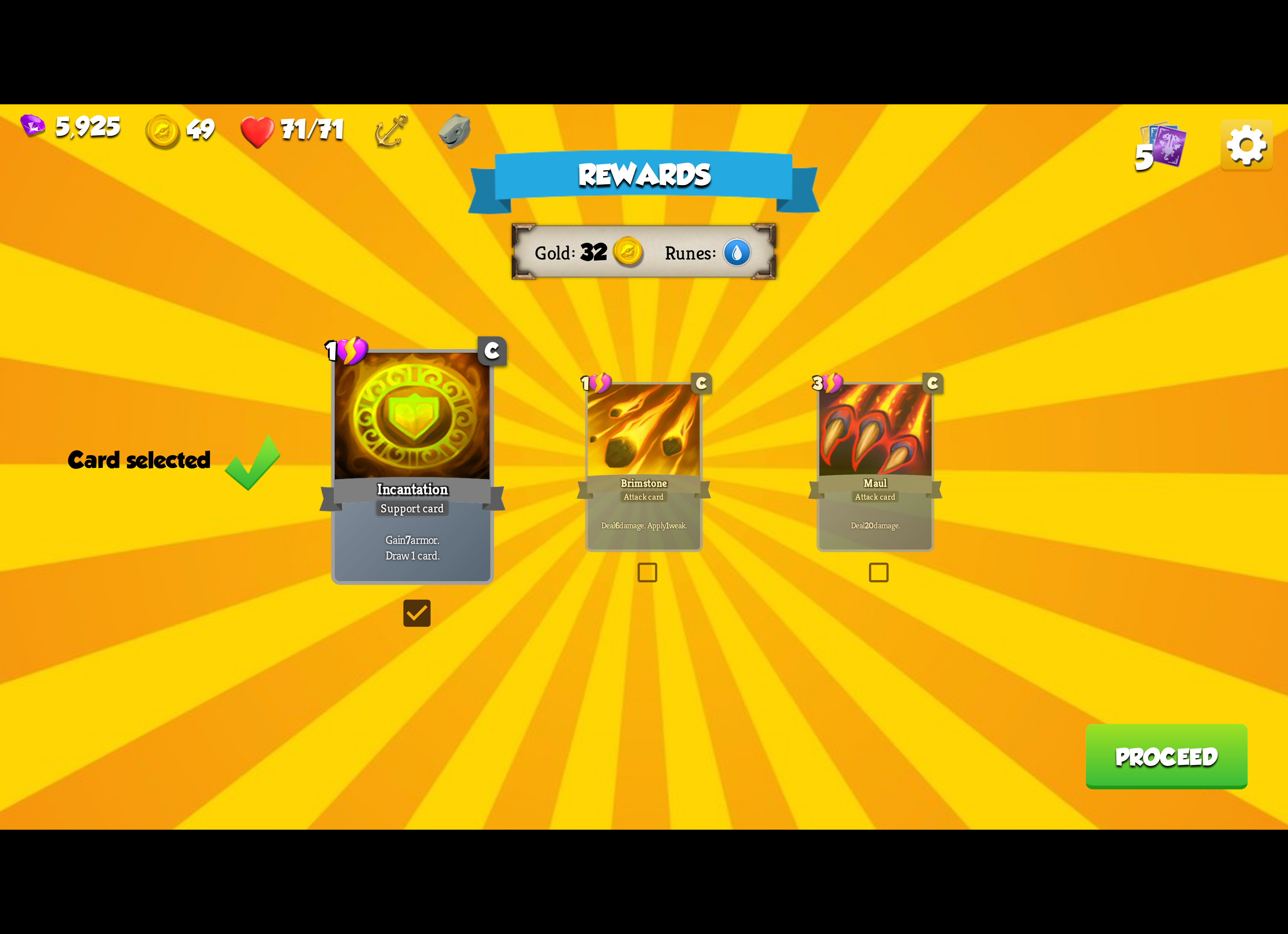
click at [649, 541] on div "Deal 6 damage. Apply 1 weak." at bounding box center [644, 524] width 113 height 49
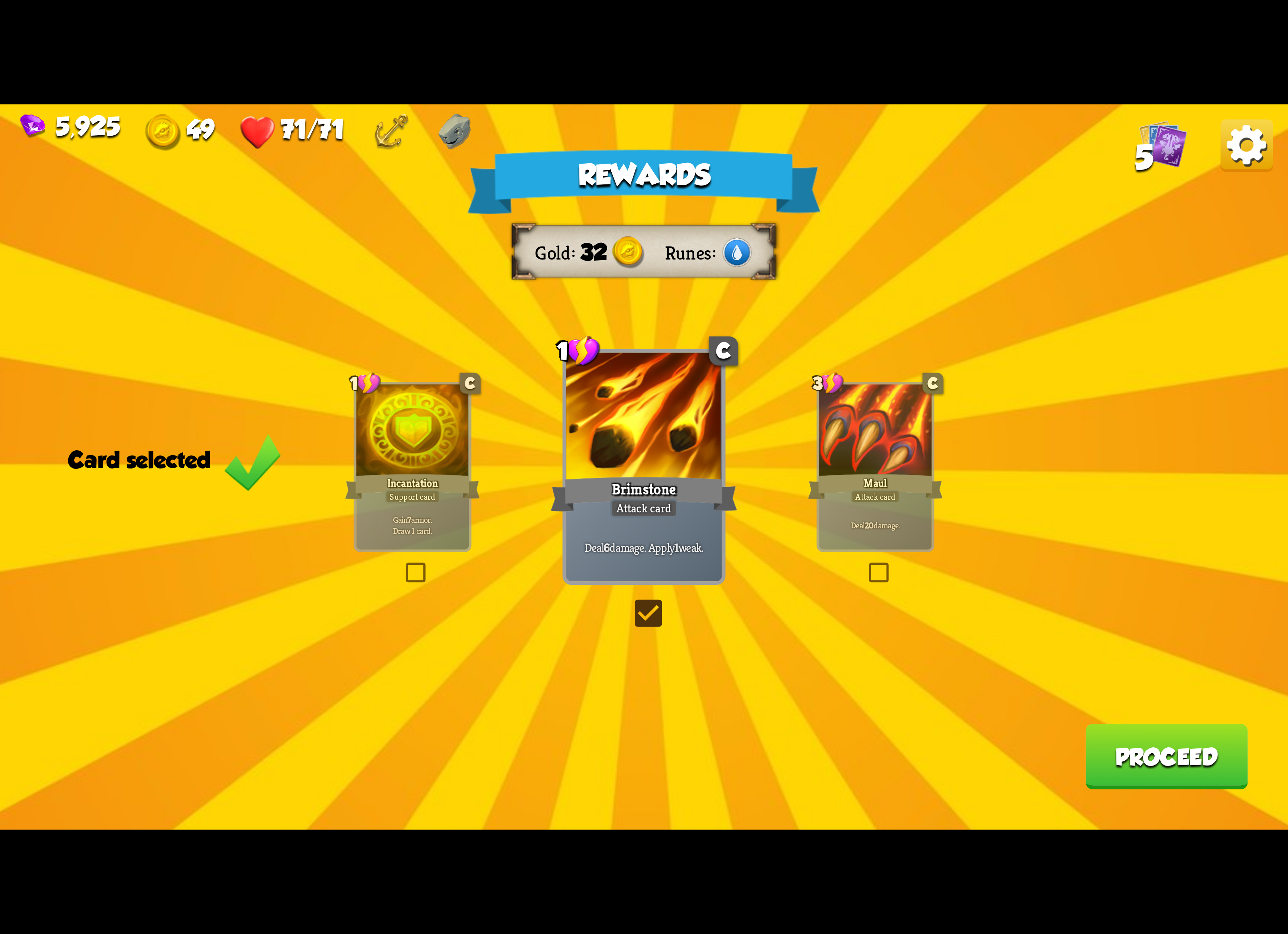
click at [1144, 743] on button "Proceed" at bounding box center [1167, 756] width 163 height 66
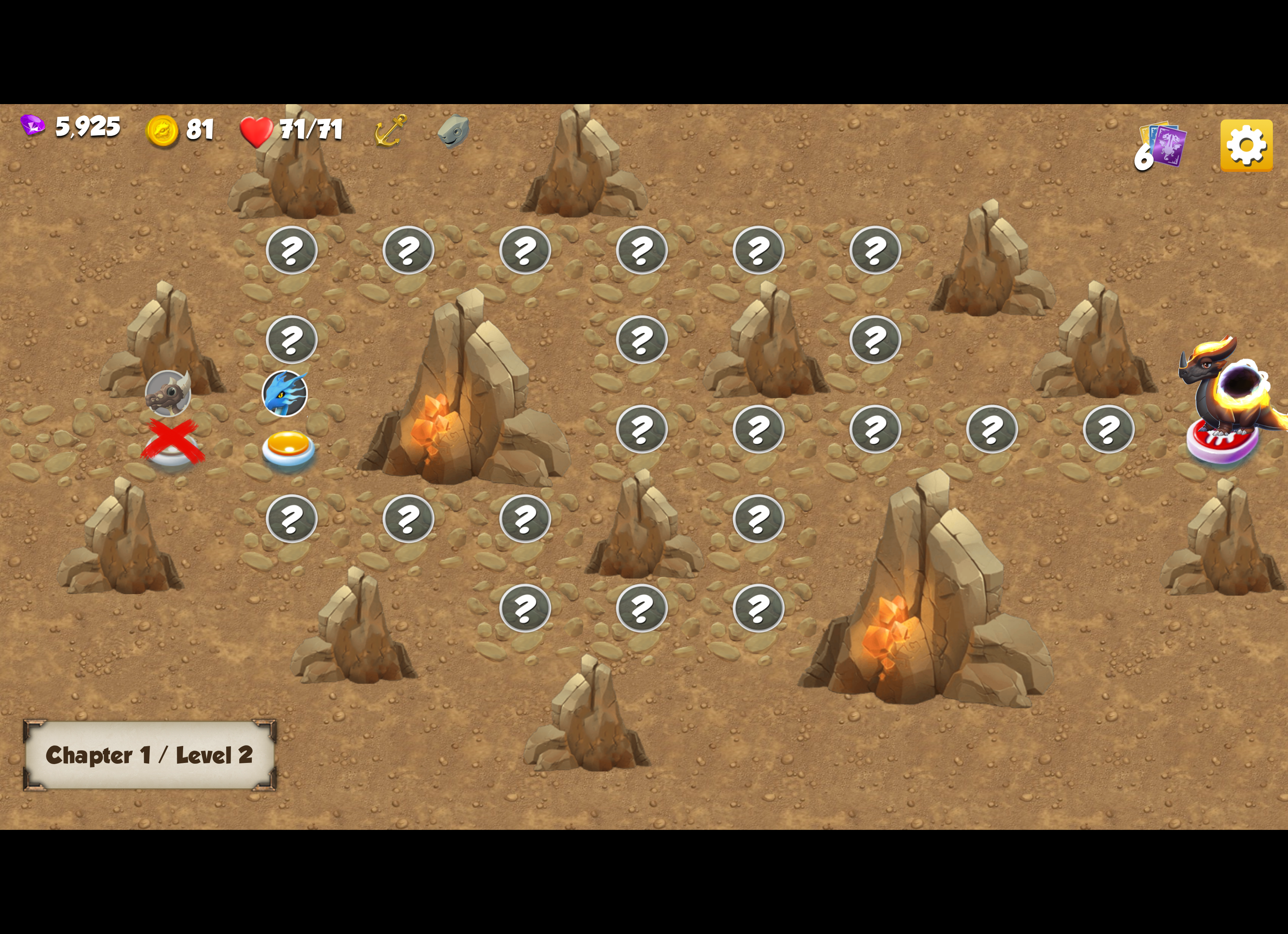
click at [261, 437] on img at bounding box center [290, 454] width 64 height 47
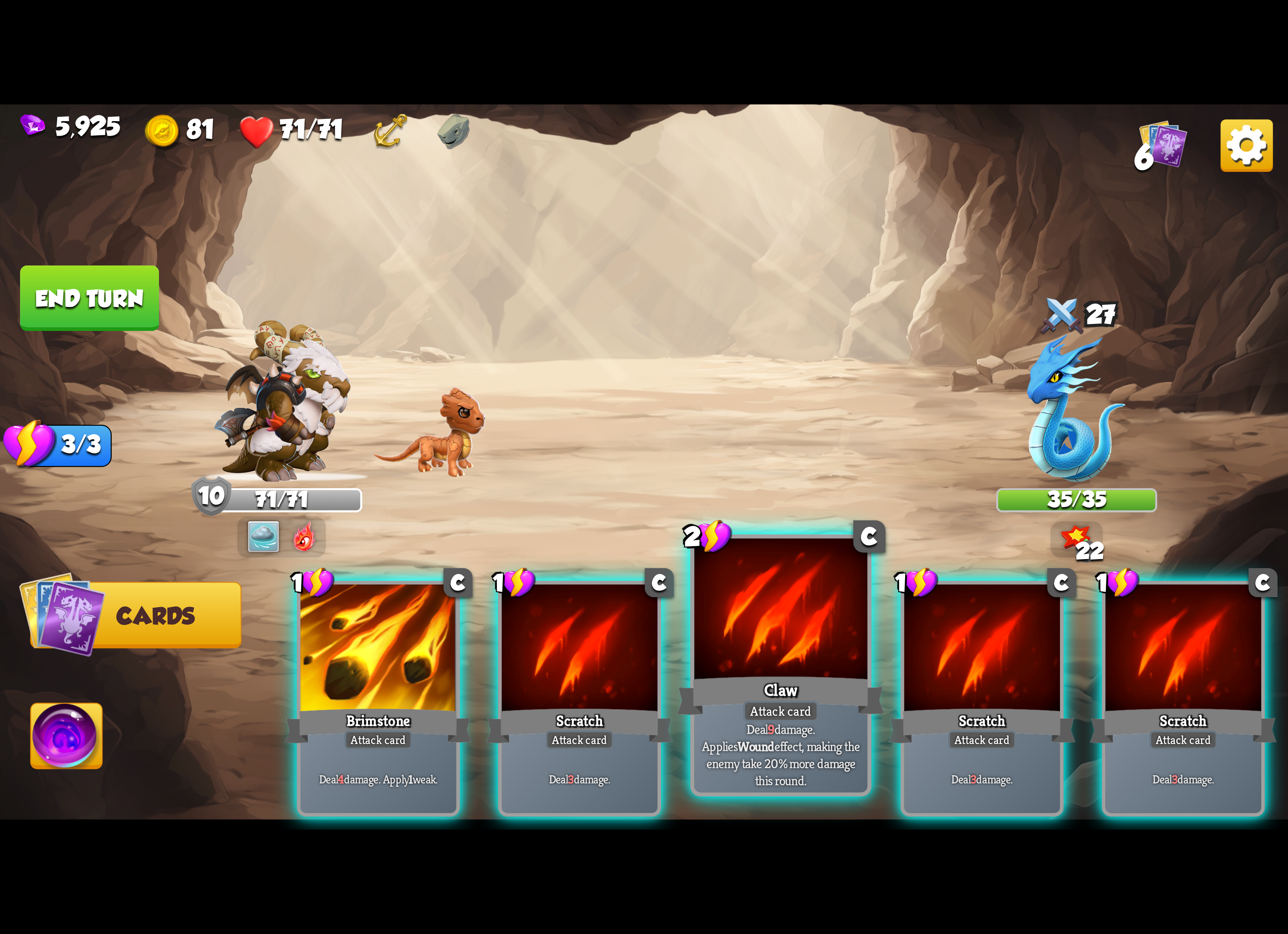
click at [755, 633] on div at bounding box center [780, 611] width 173 height 146
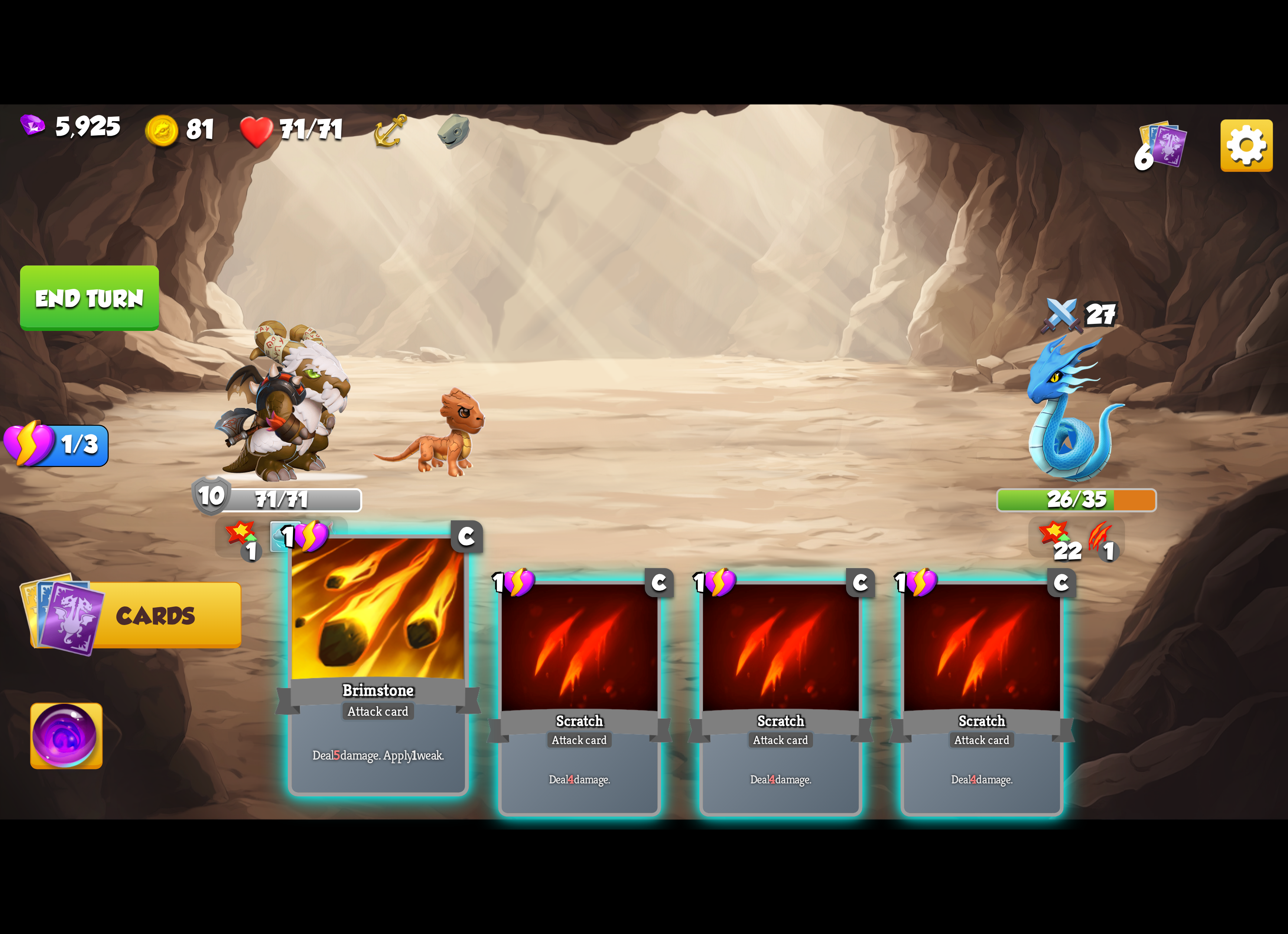
click at [336, 639] on div at bounding box center [378, 611] width 173 height 146
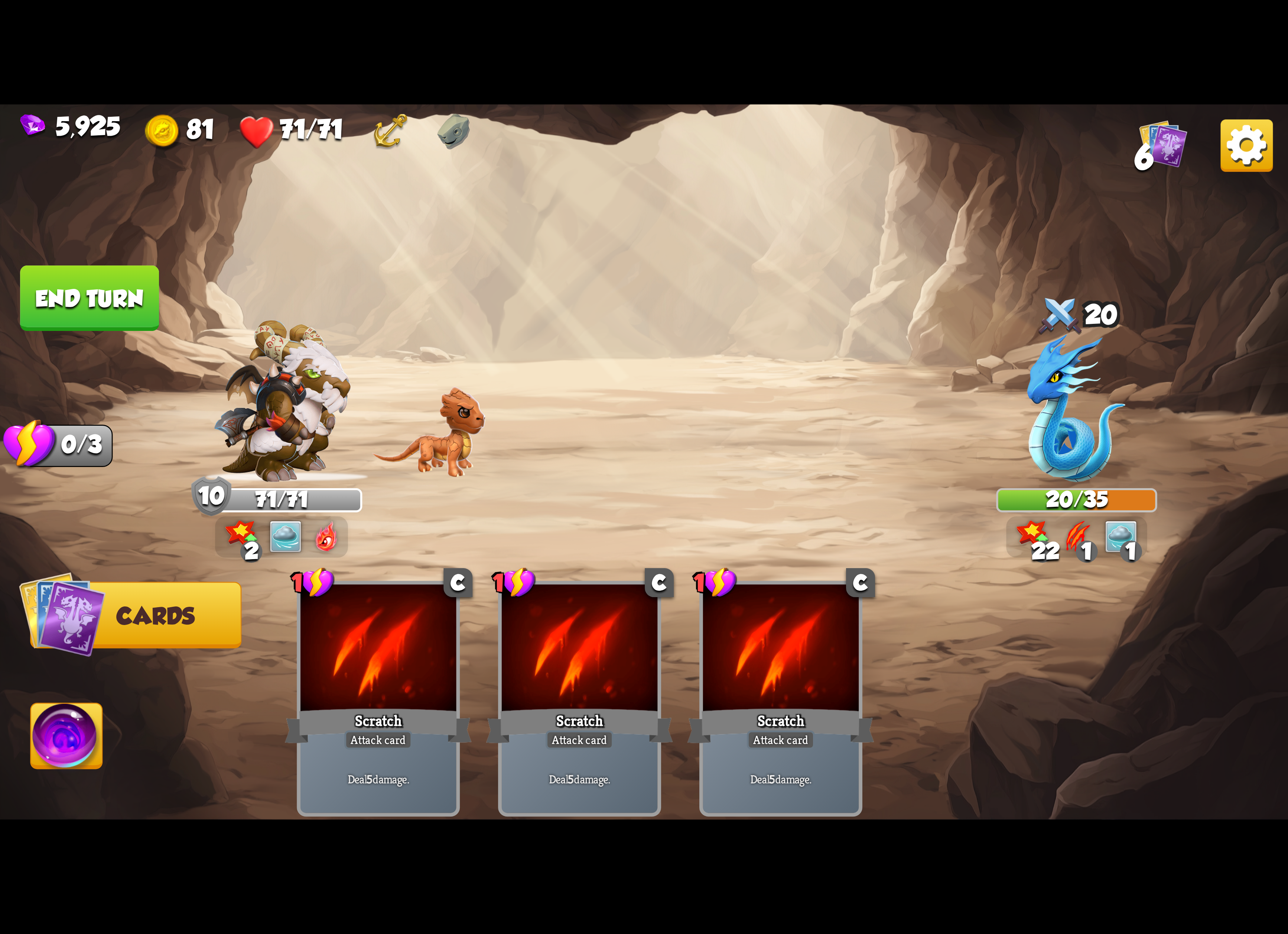
click at [1244, 154] on img at bounding box center [1246, 144] width 52 height 52
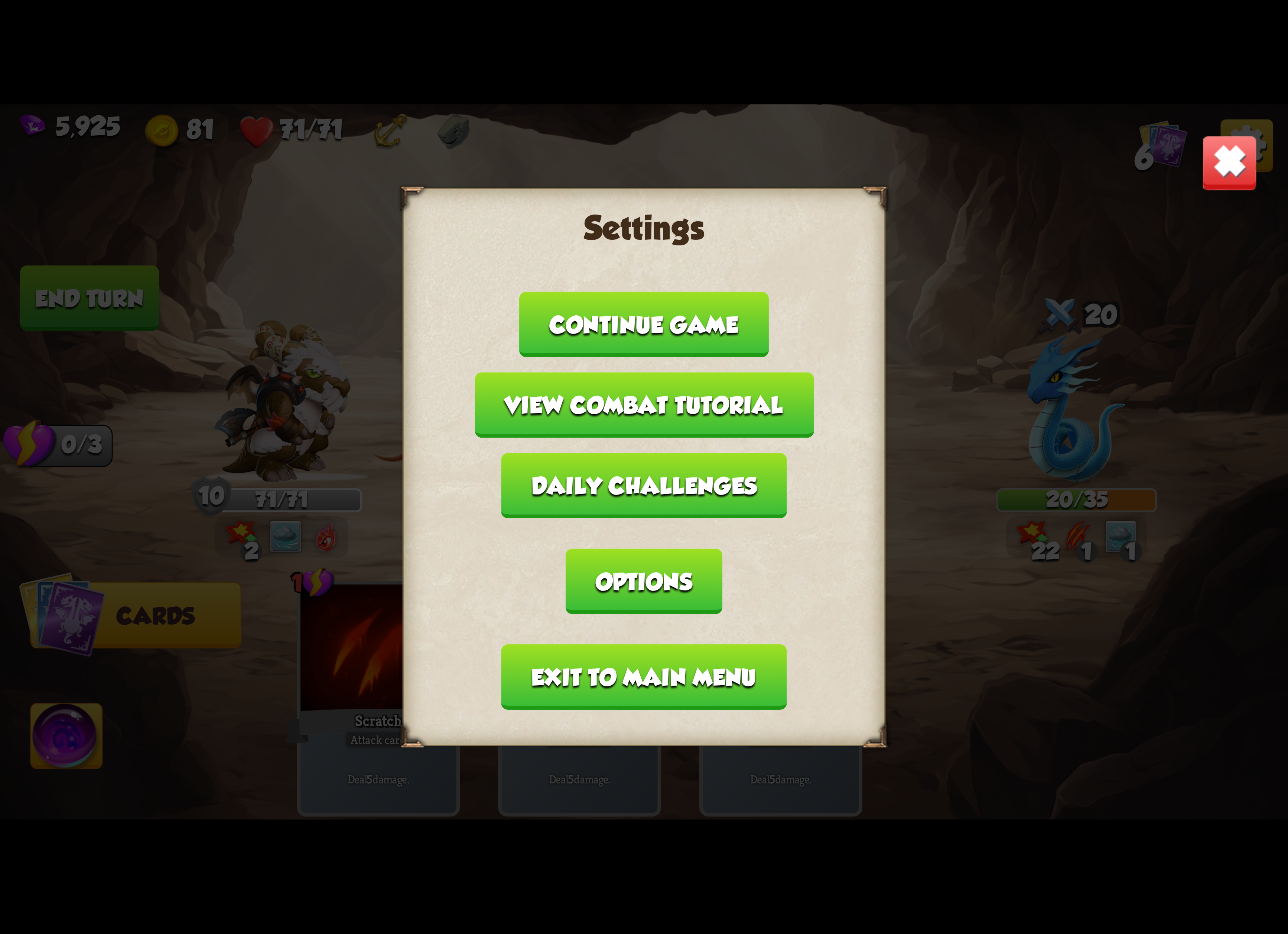
click at [593, 644] on button "Exit to main menu" at bounding box center [644, 677] width 286 height 66
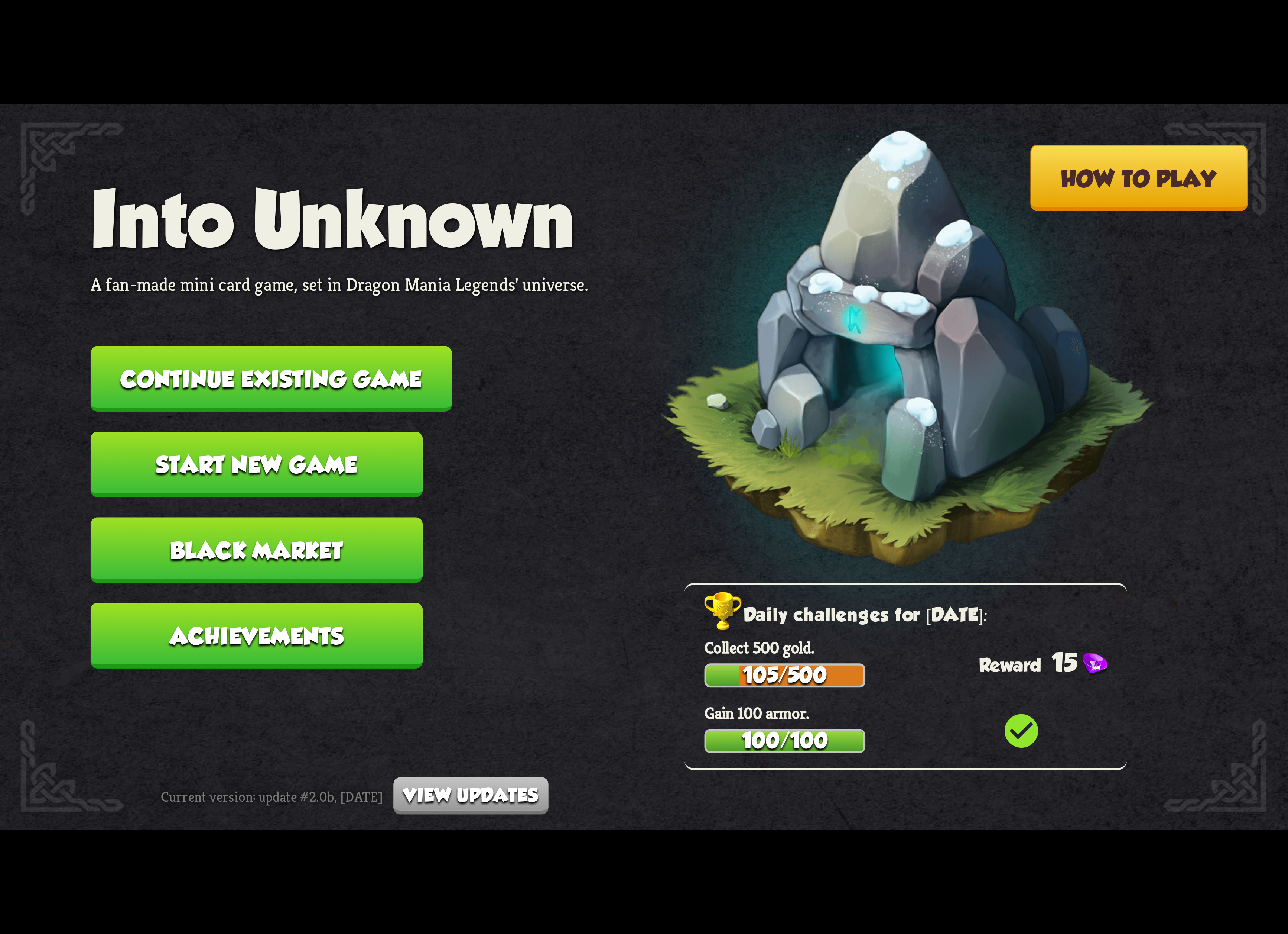
click at [251, 379] on button "Continue existing game" at bounding box center [271, 378] width 361 height 66
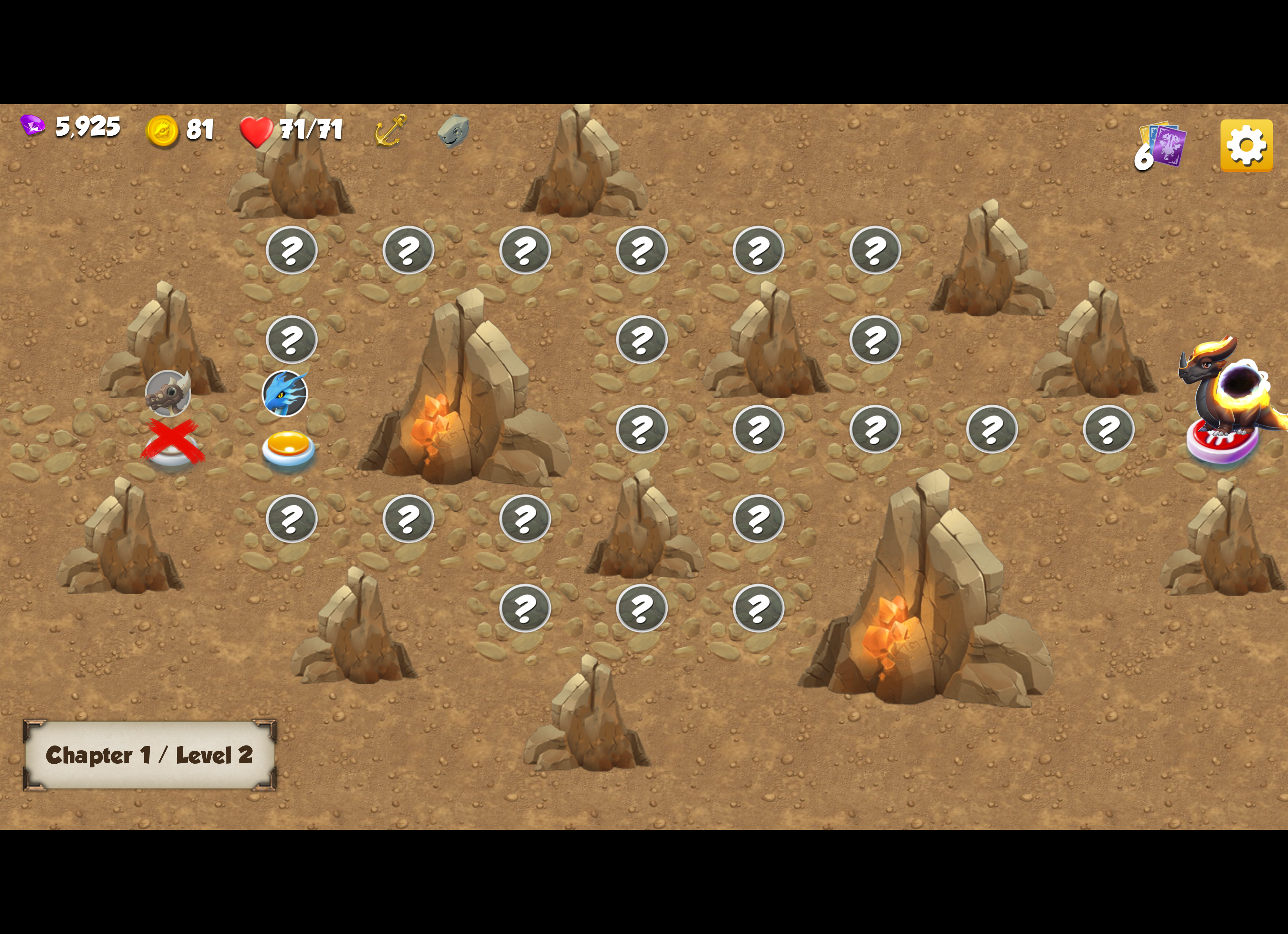
click at [1218, 148] on div "5,925 81 71/71 6" at bounding box center [644, 129] width 1288 height 50
click at [1244, 145] on img at bounding box center [1246, 144] width 52 height 52
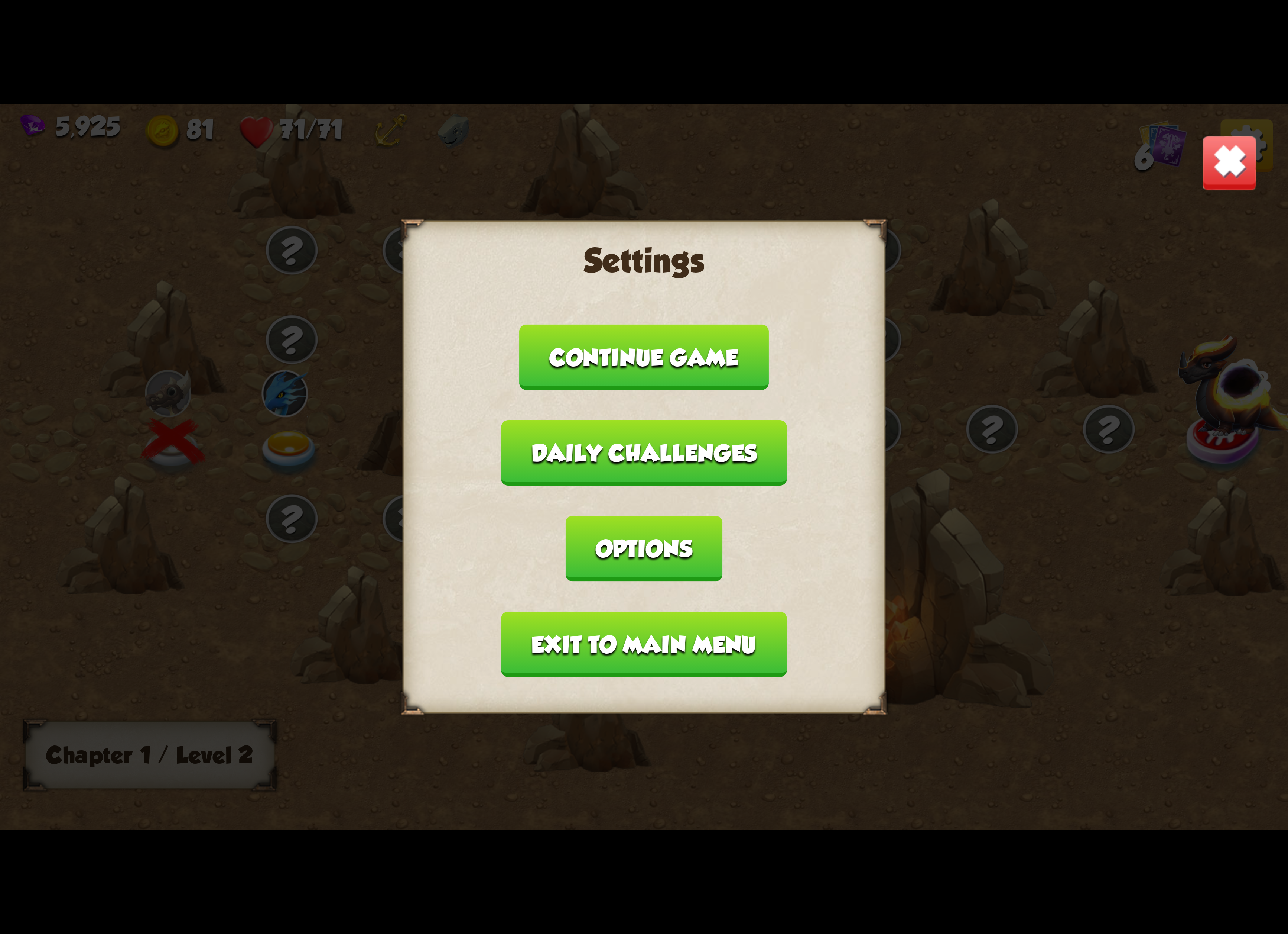
click at [550, 611] on button "Exit to main menu" at bounding box center [644, 643] width 286 height 66
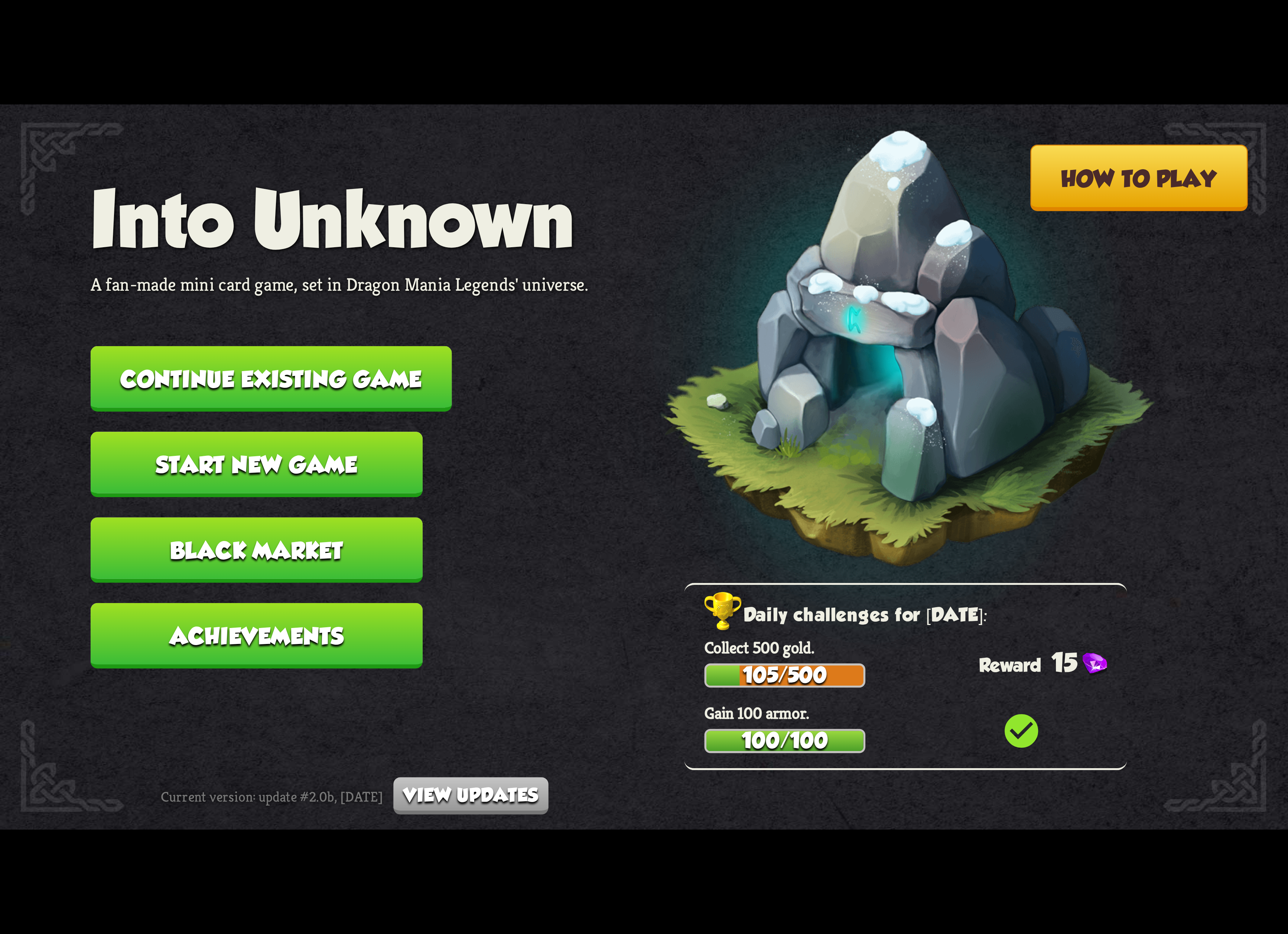
click at [205, 446] on button "Start new game" at bounding box center [256, 464] width 332 height 66
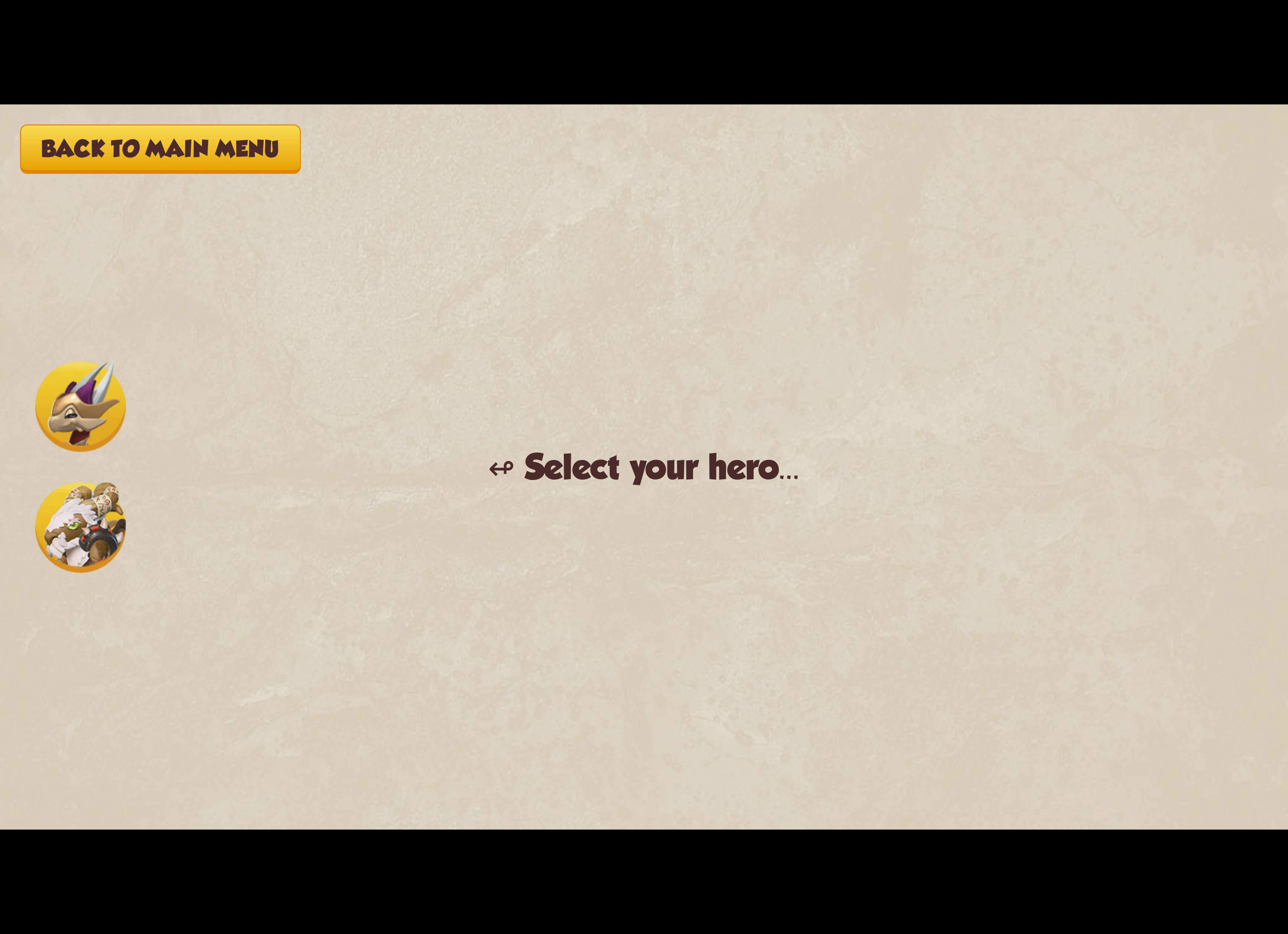
click at [98, 512] on img at bounding box center [80, 527] width 90 height 90
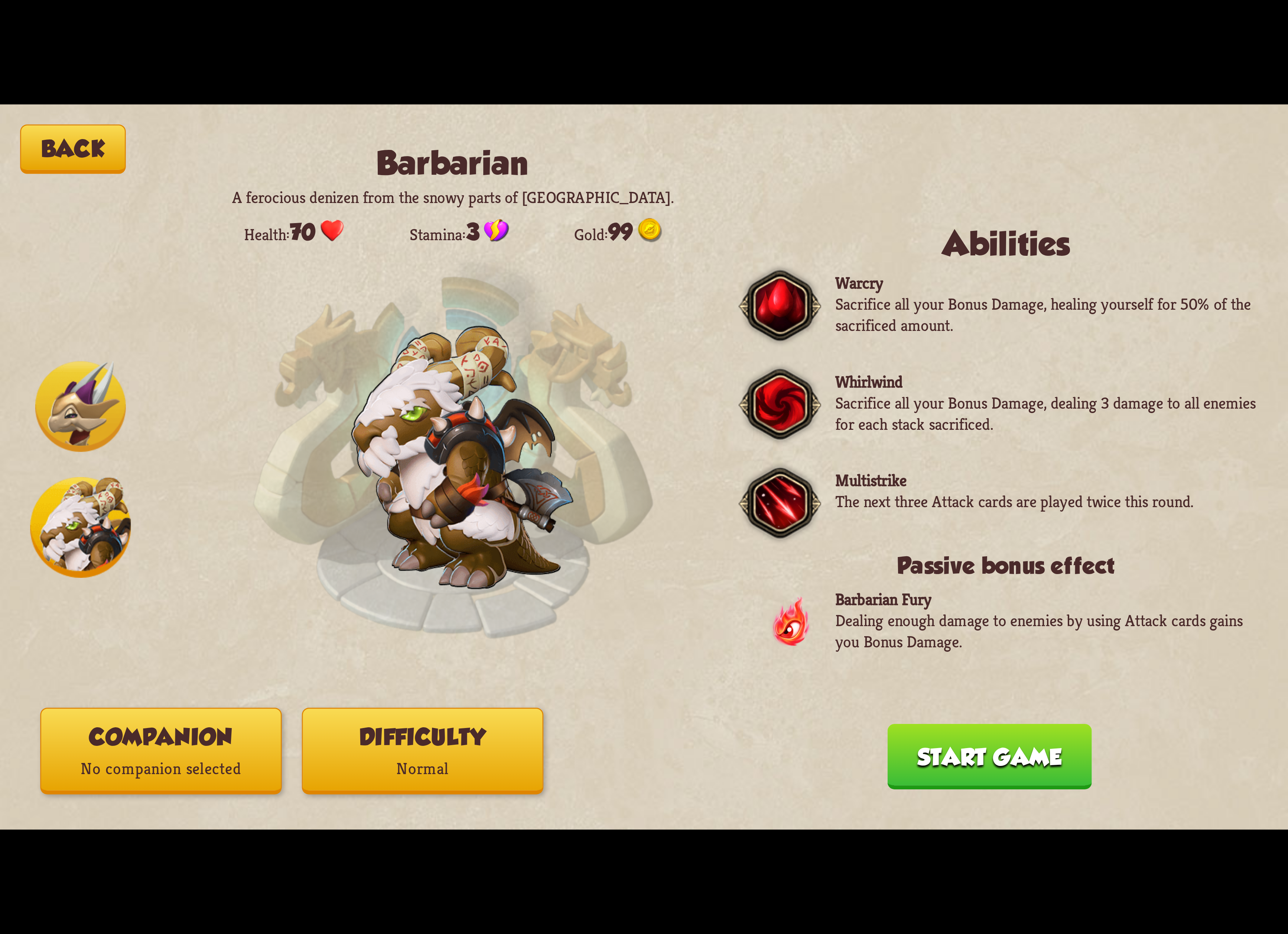
click at [141, 759] on p "No companion selected" at bounding box center [161, 768] width 240 height 32
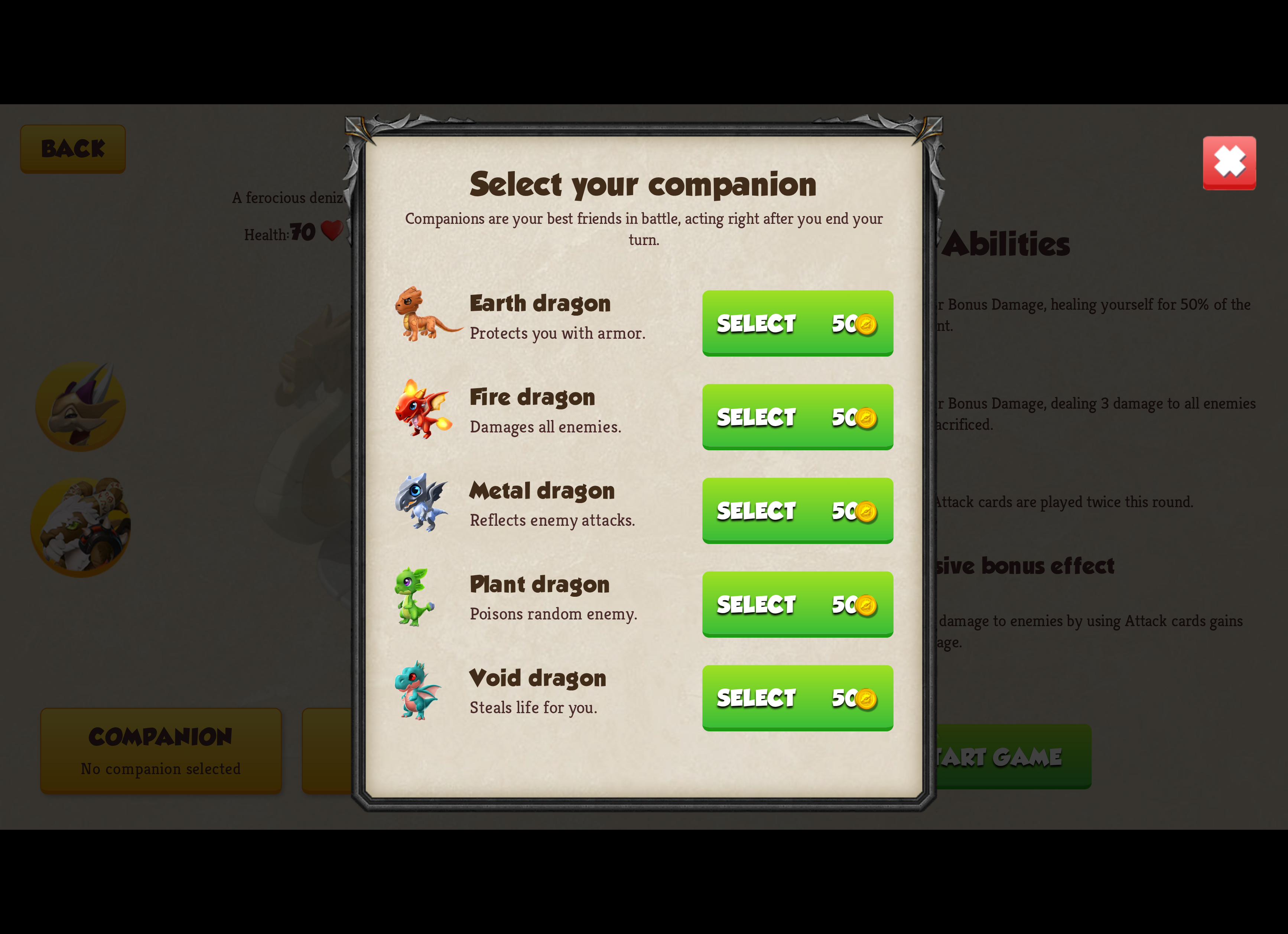
click at [712, 324] on button "Select 50" at bounding box center [798, 323] width 191 height 66
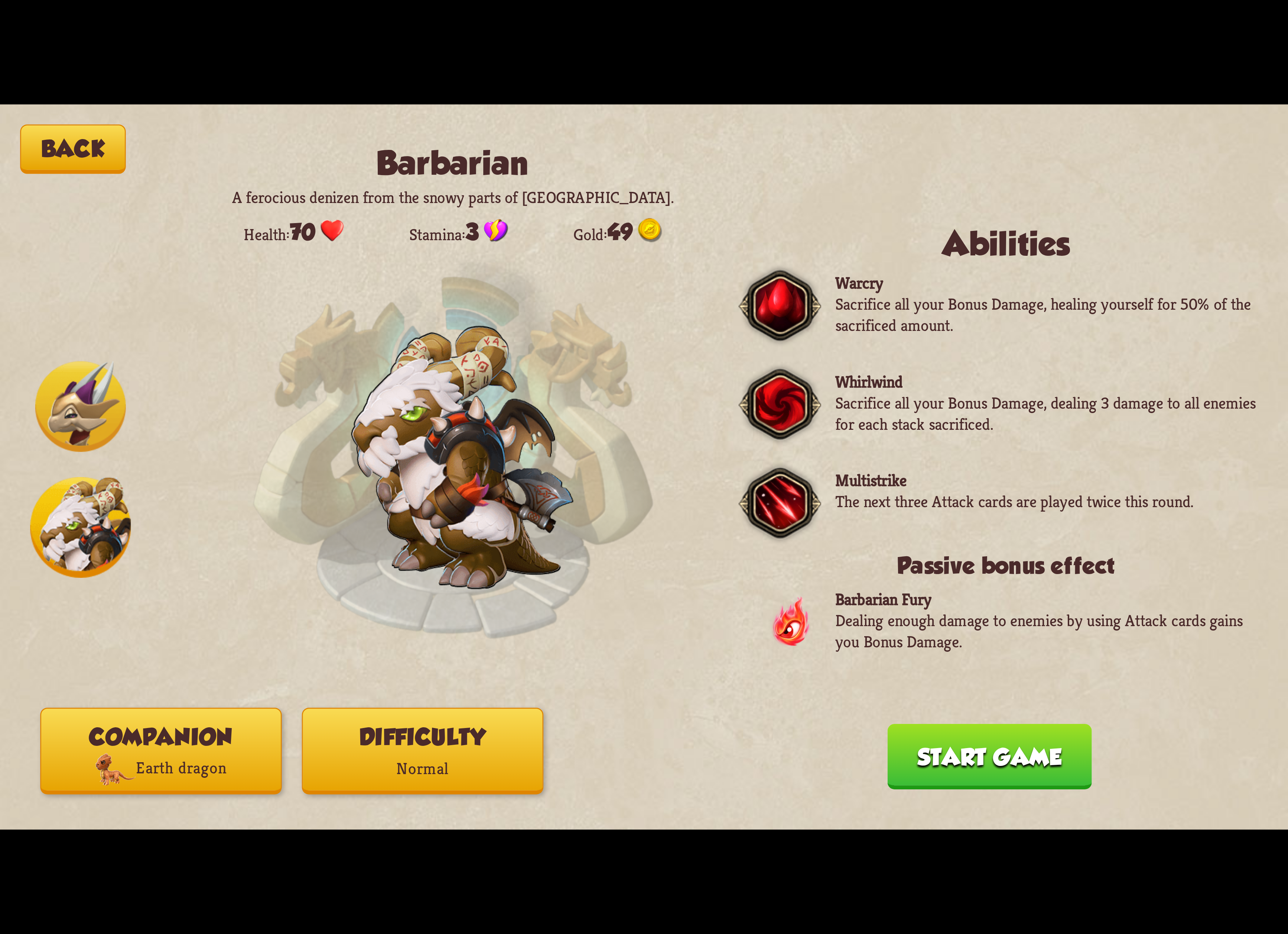
click at [480, 743] on button "Difficulty Normal" at bounding box center [423, 750] width 242 height 86
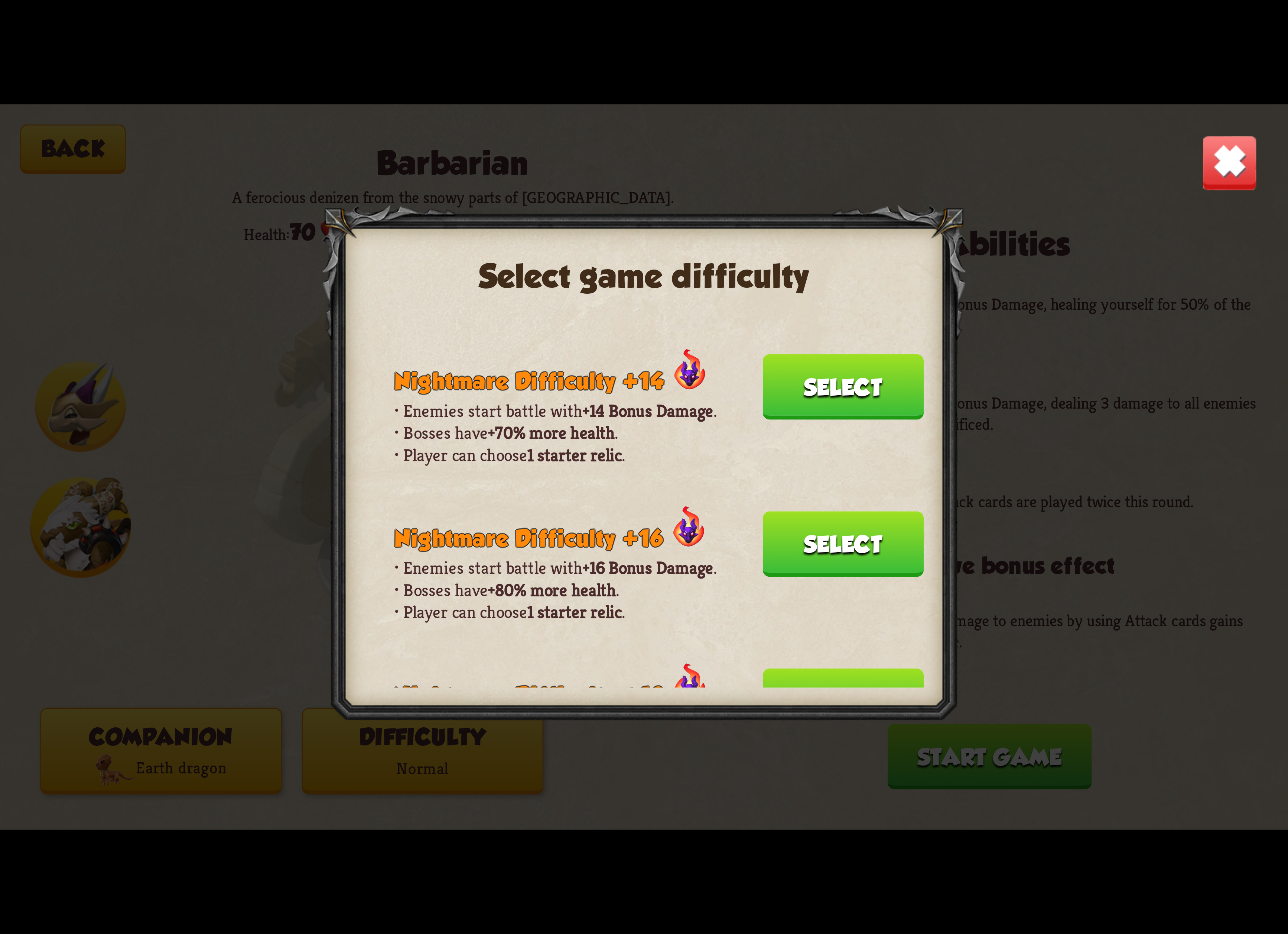
scroll to position [446, 0]
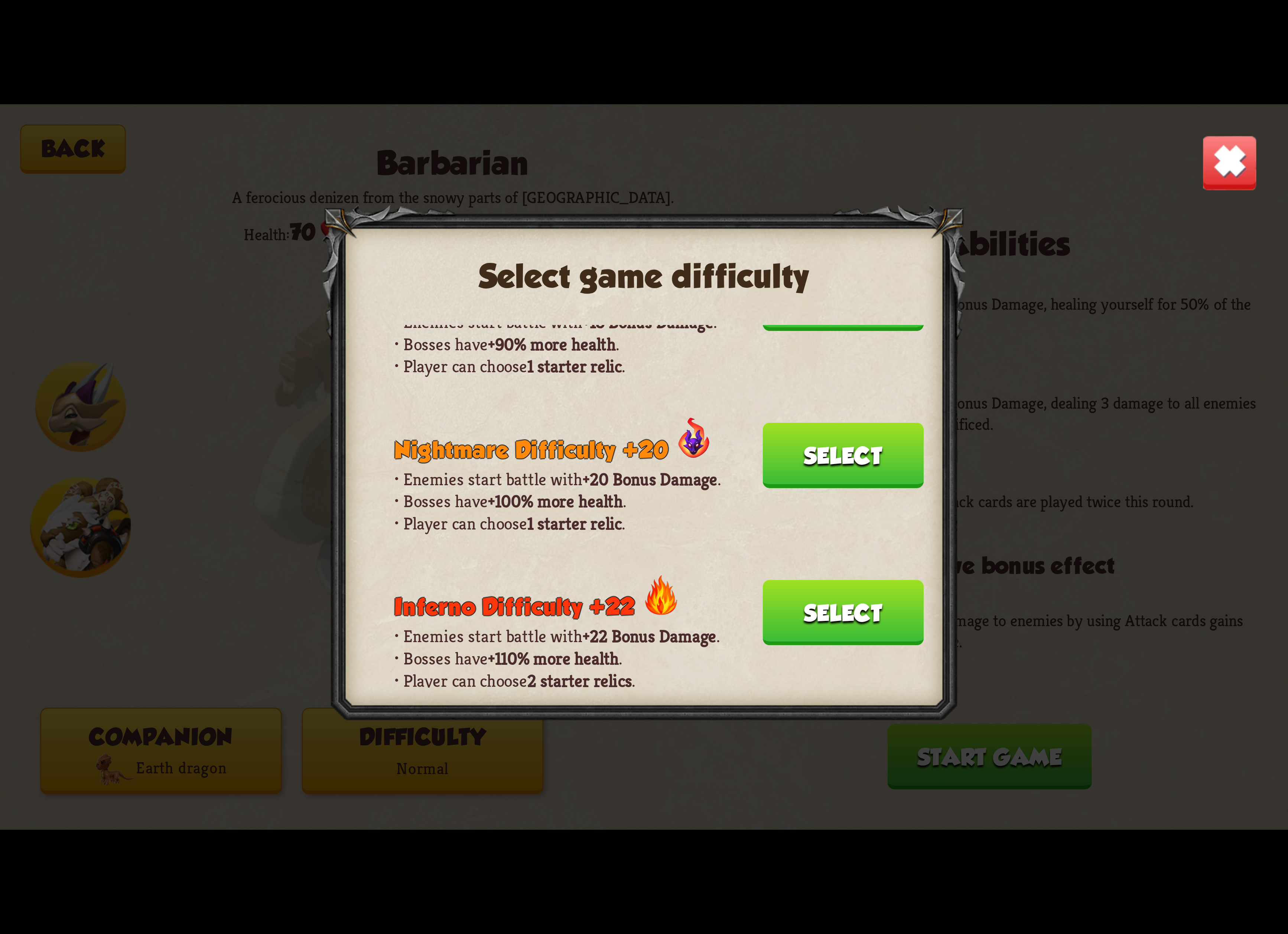
click at [784, 579] on button "Select" at bounding box center [843, 612] width 161 height 66
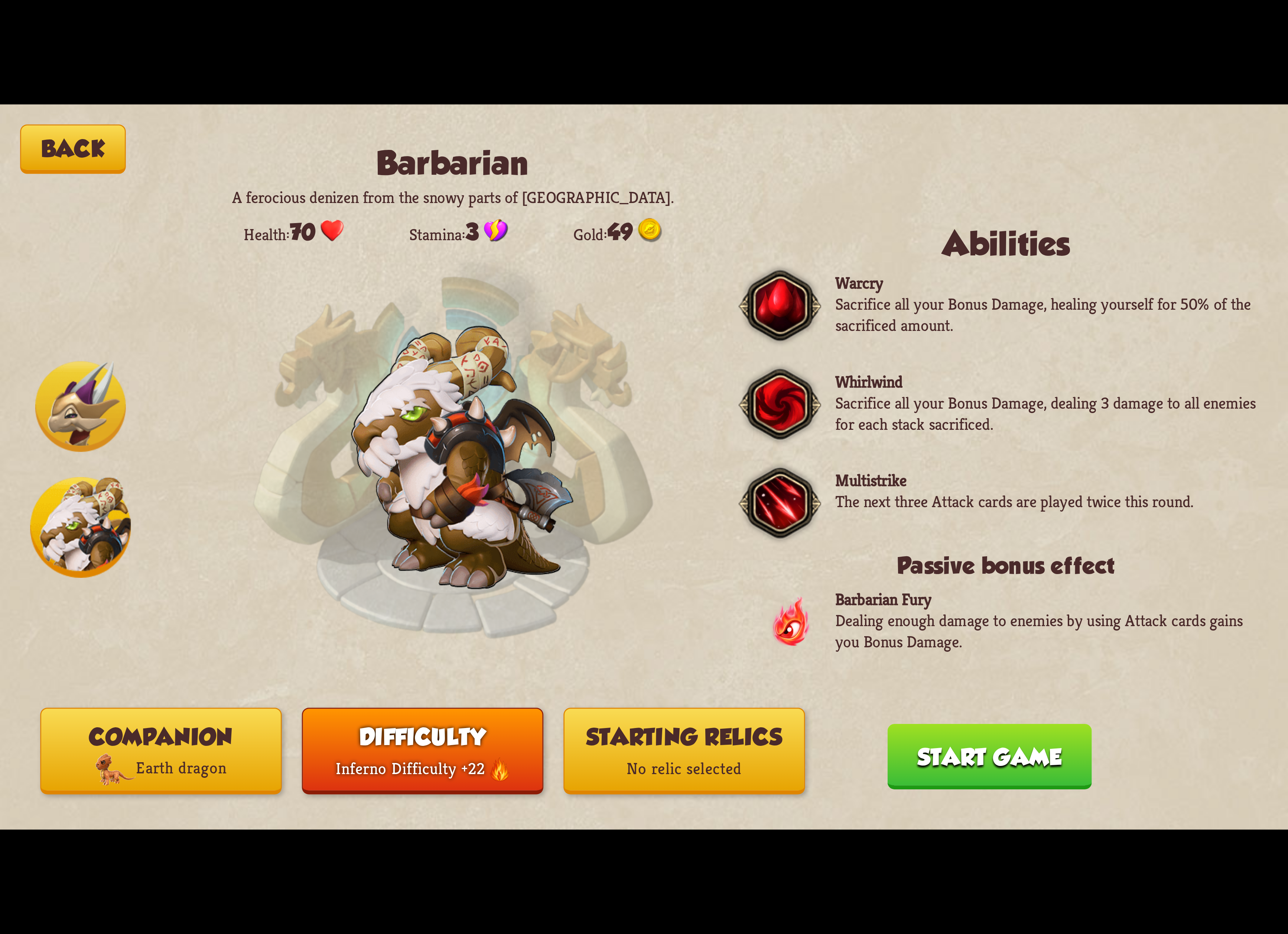
click at [578, 736] on button "Starting relics No relic selected" at bounding box center [684, 750] width 242 height 86
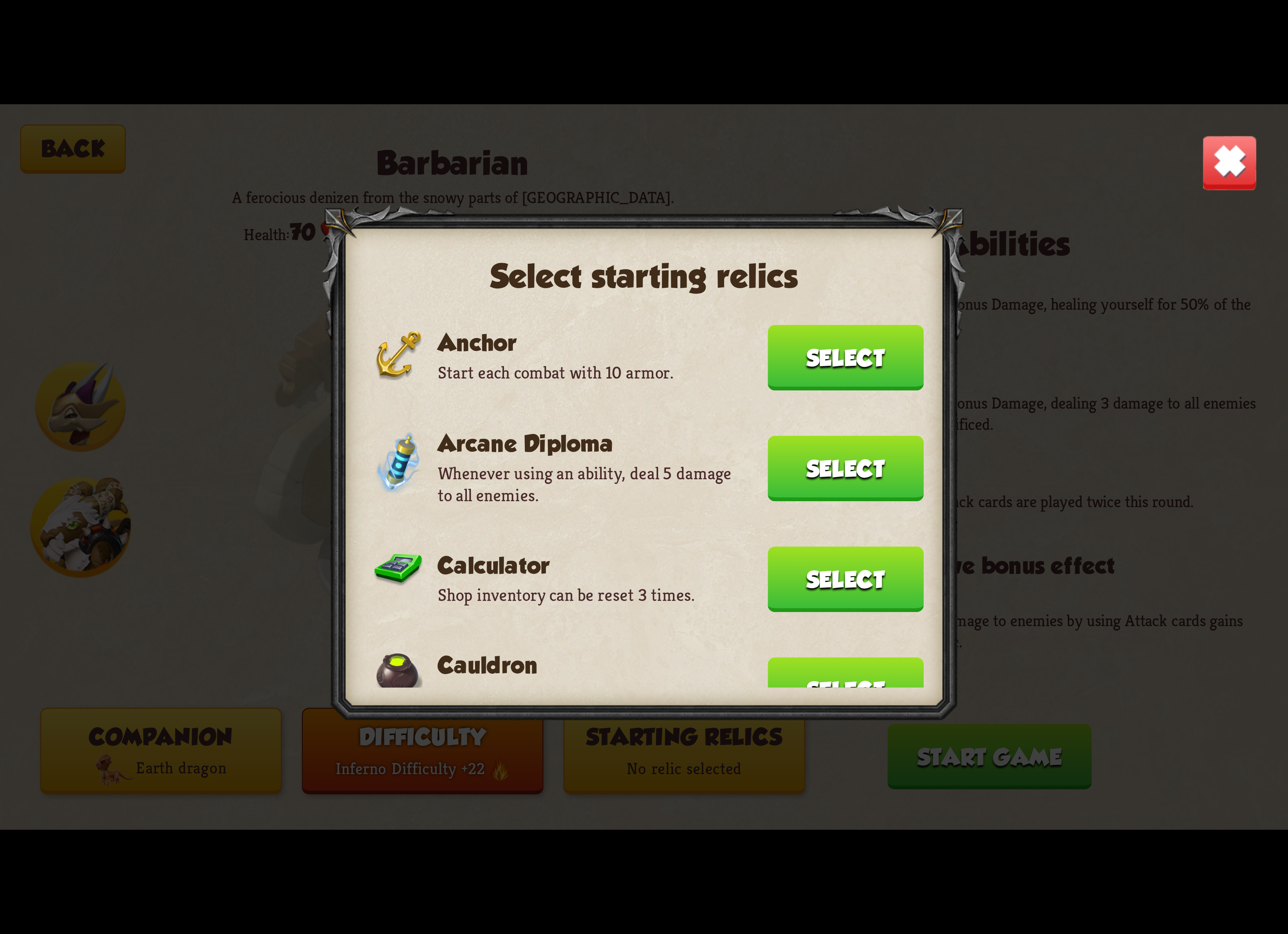
click at [808, 377] on button "Select" at bounding box center [845, 357] width 156 height 66
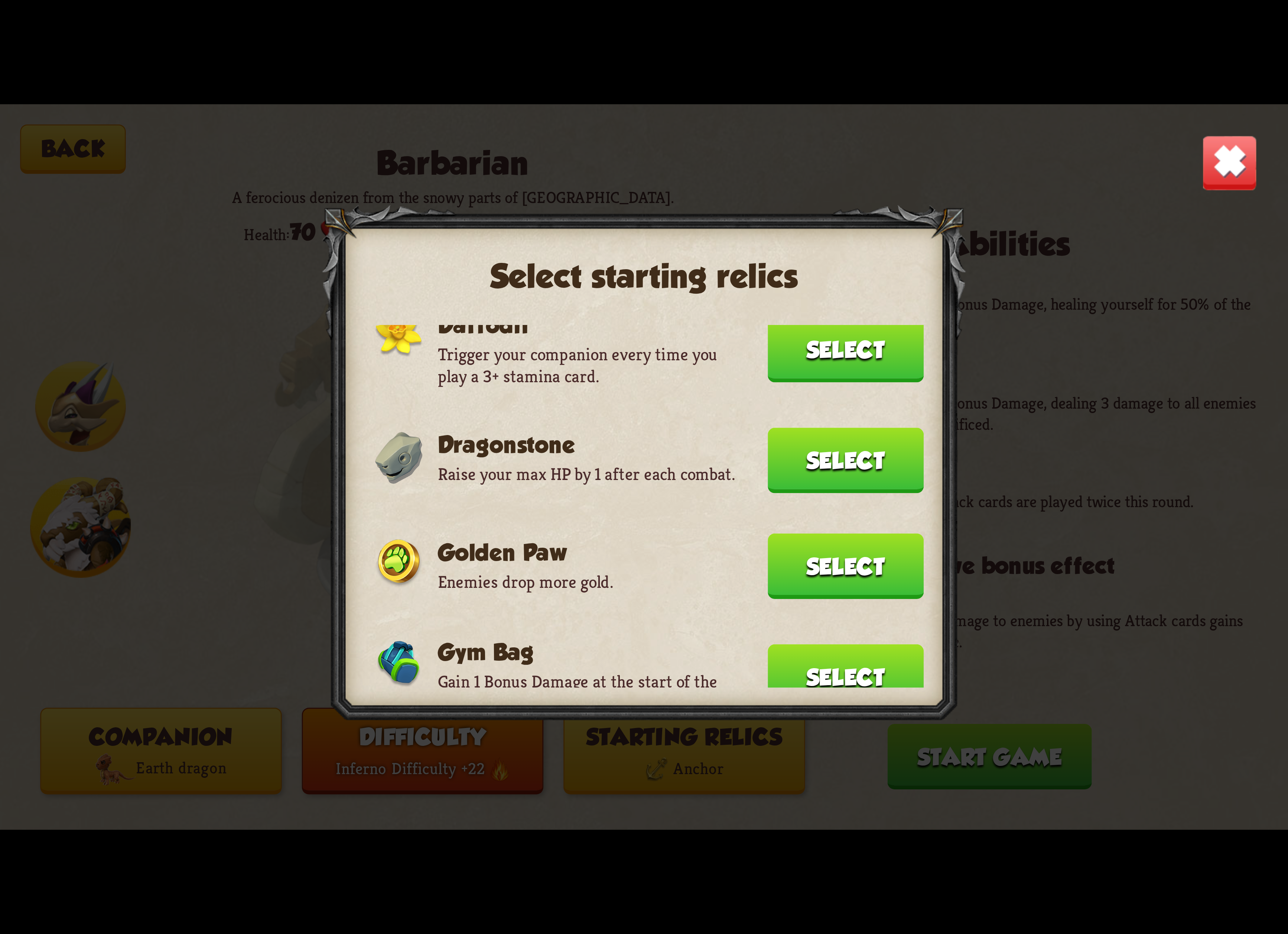
scroll to position [244, 0]
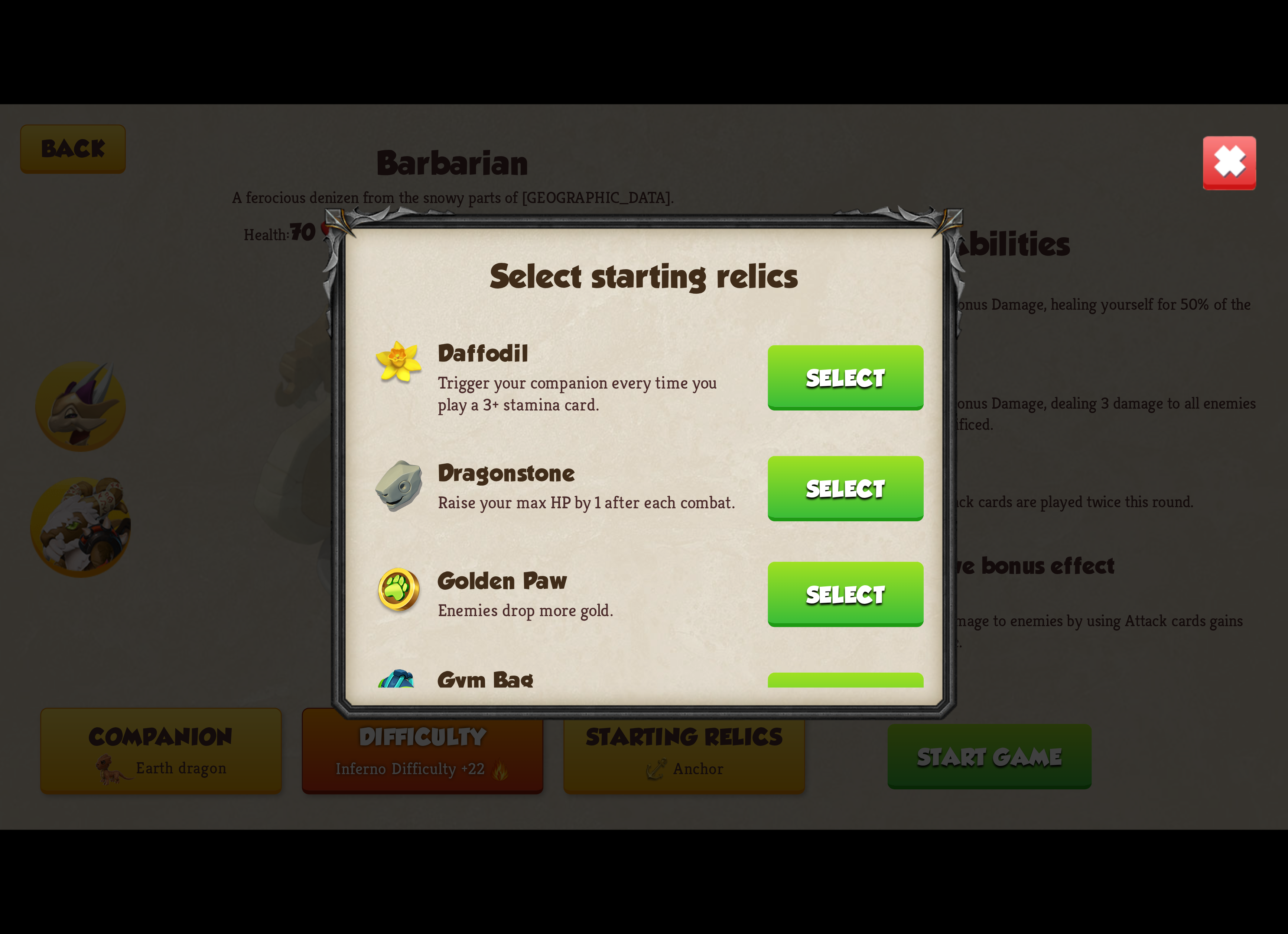
click at [768, 461] on button "Select" at bounding box center [845, 488] width 156 height 66
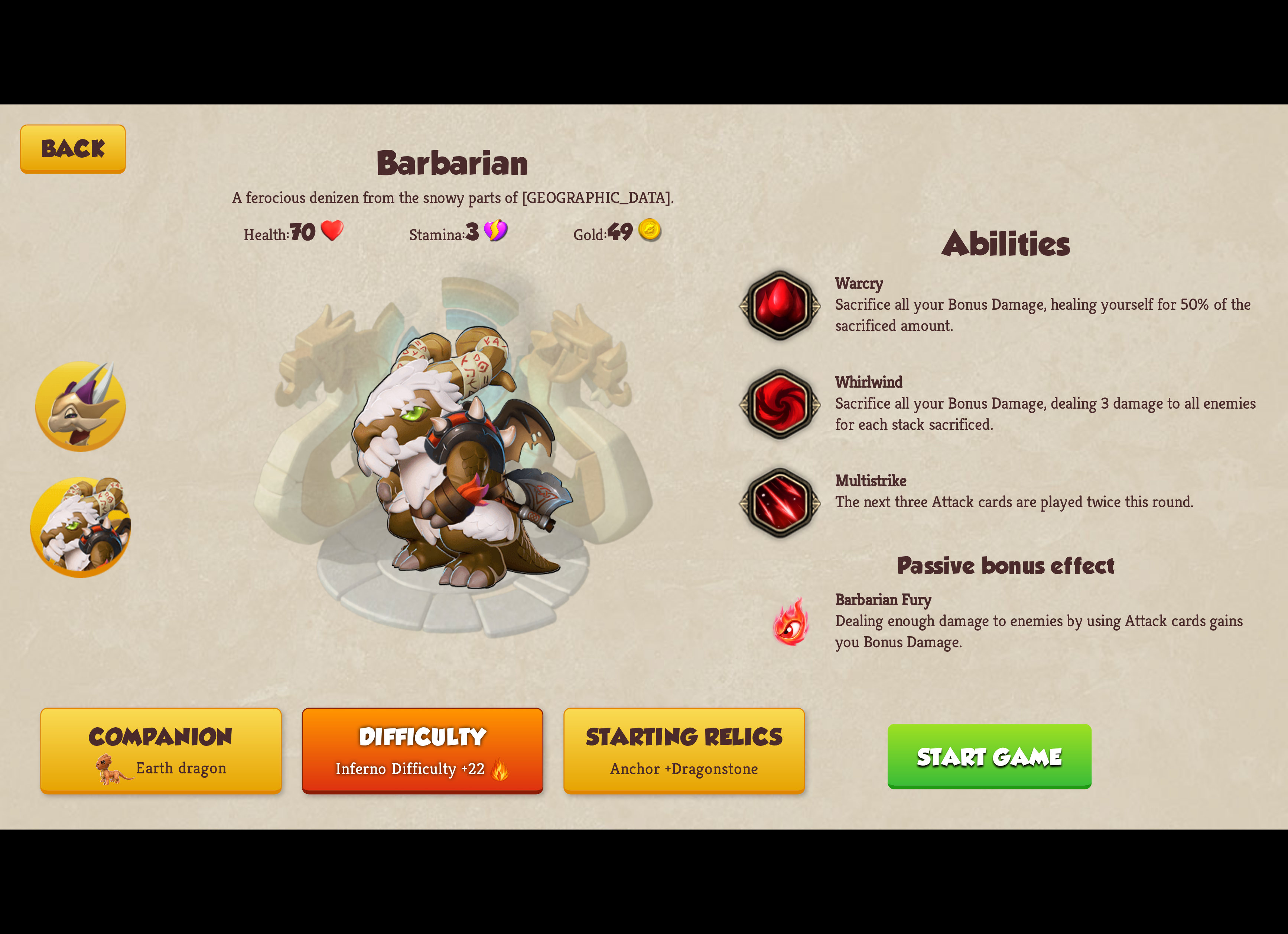
click at [954, 741] on button "Start game" at bounding box center [990, 756] width 204 height 66
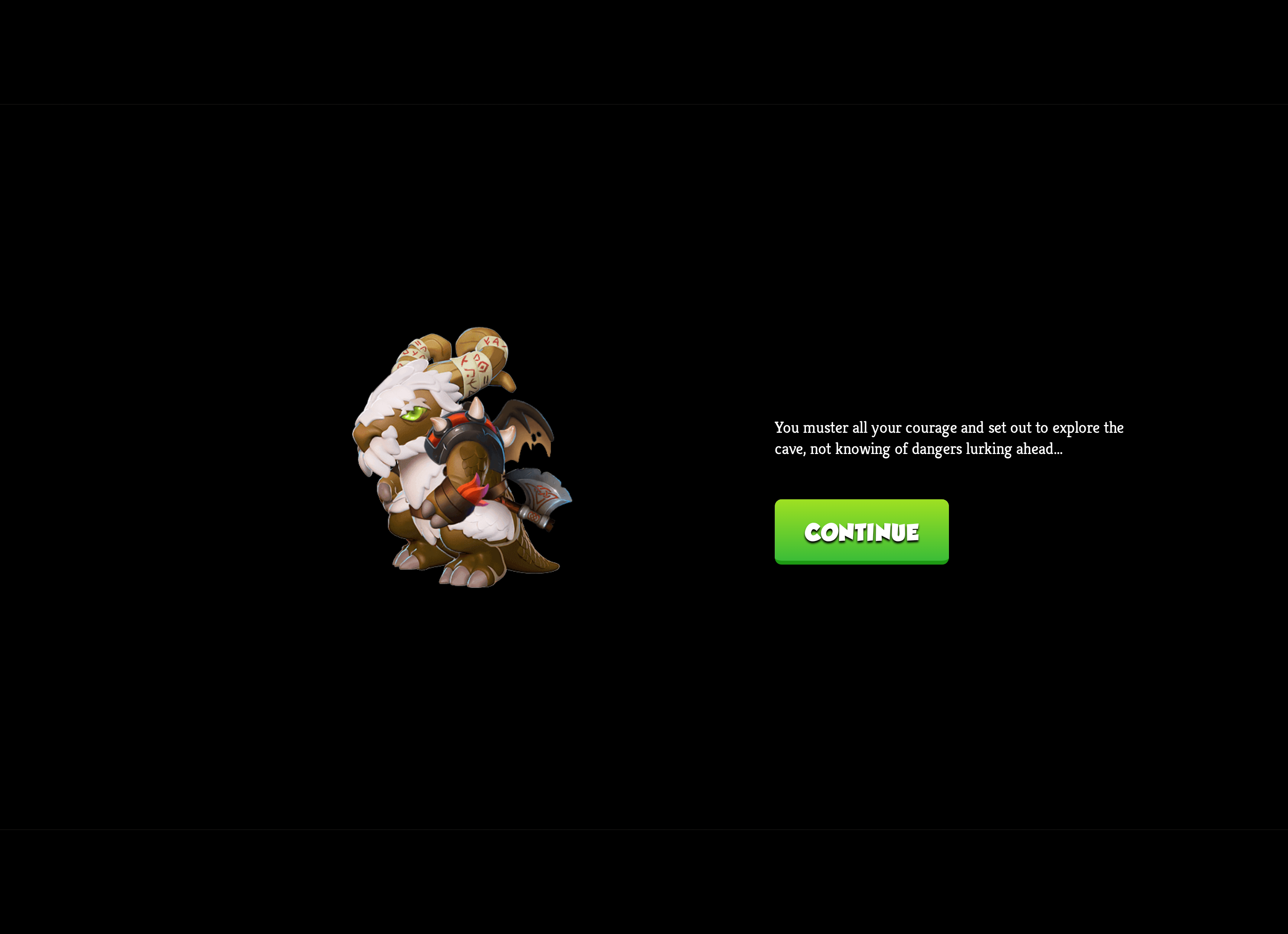
click at [811, 549] on button "Continue" at bounding box center [861, 531] width 174 height 66
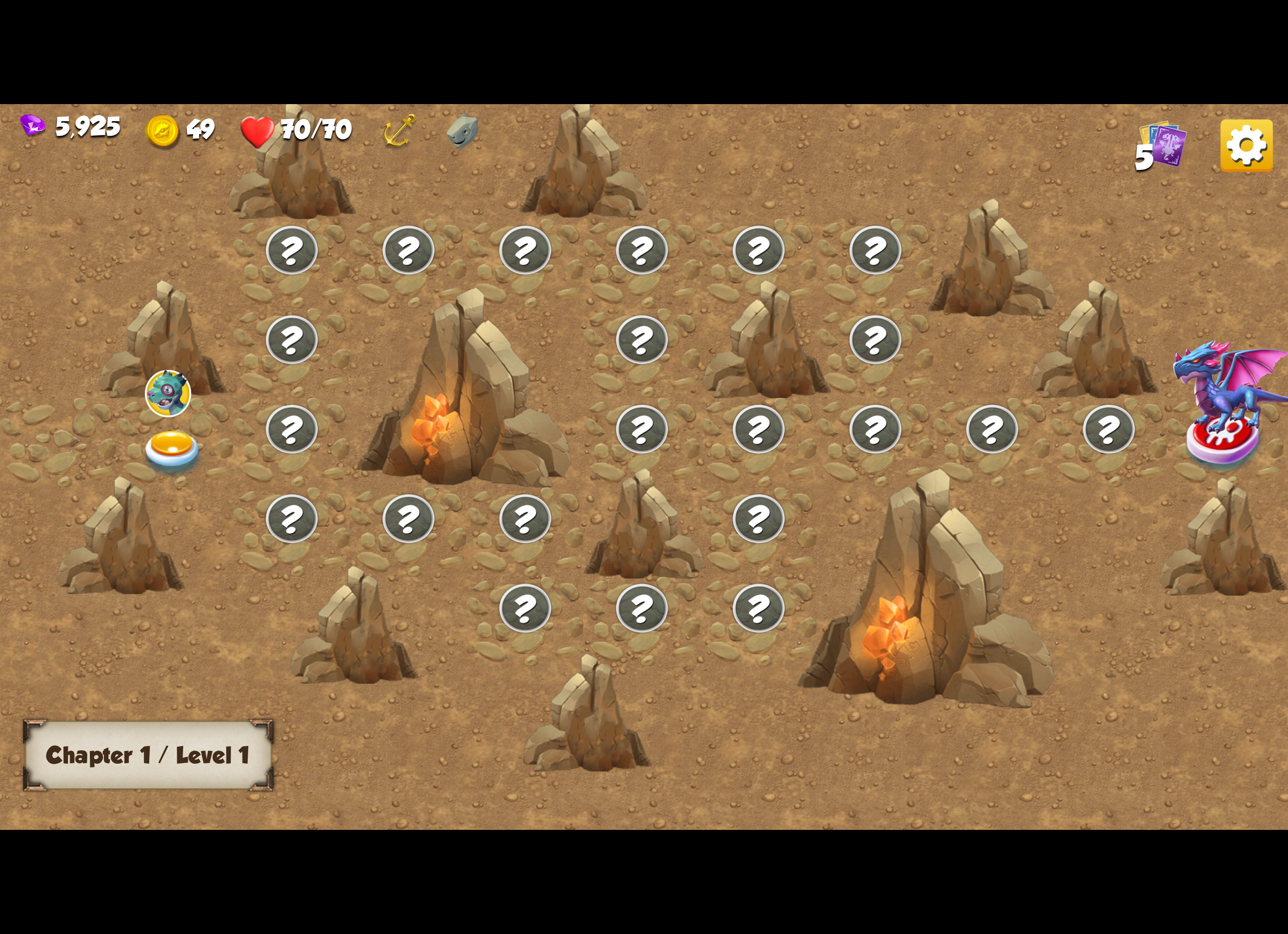
click at [167, 443] on img at bounding box center [172, 454] width 64 height 47
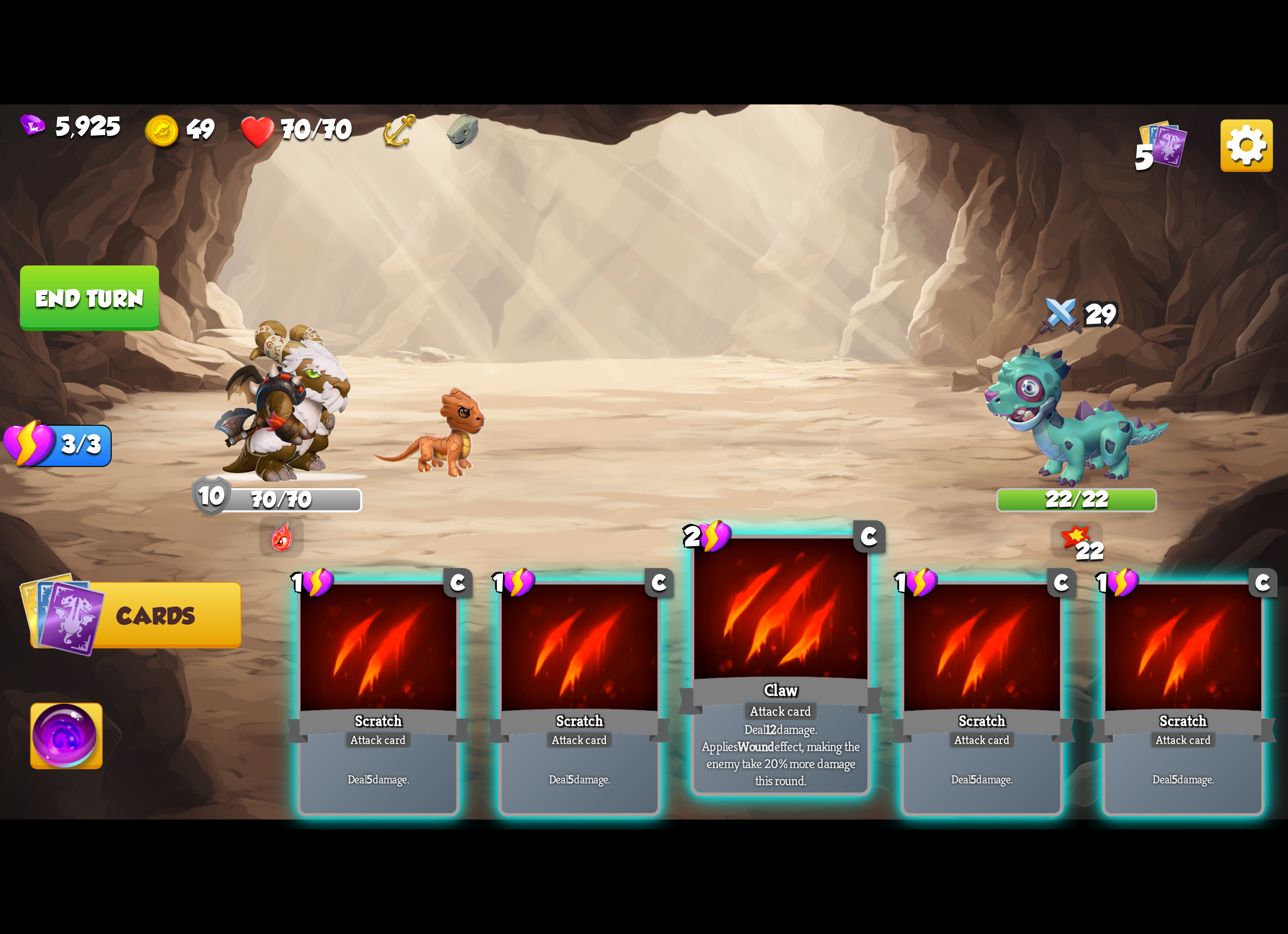
click at [778, 692] on div "Claw" at bounding box center [781, 695] width 208 height 46
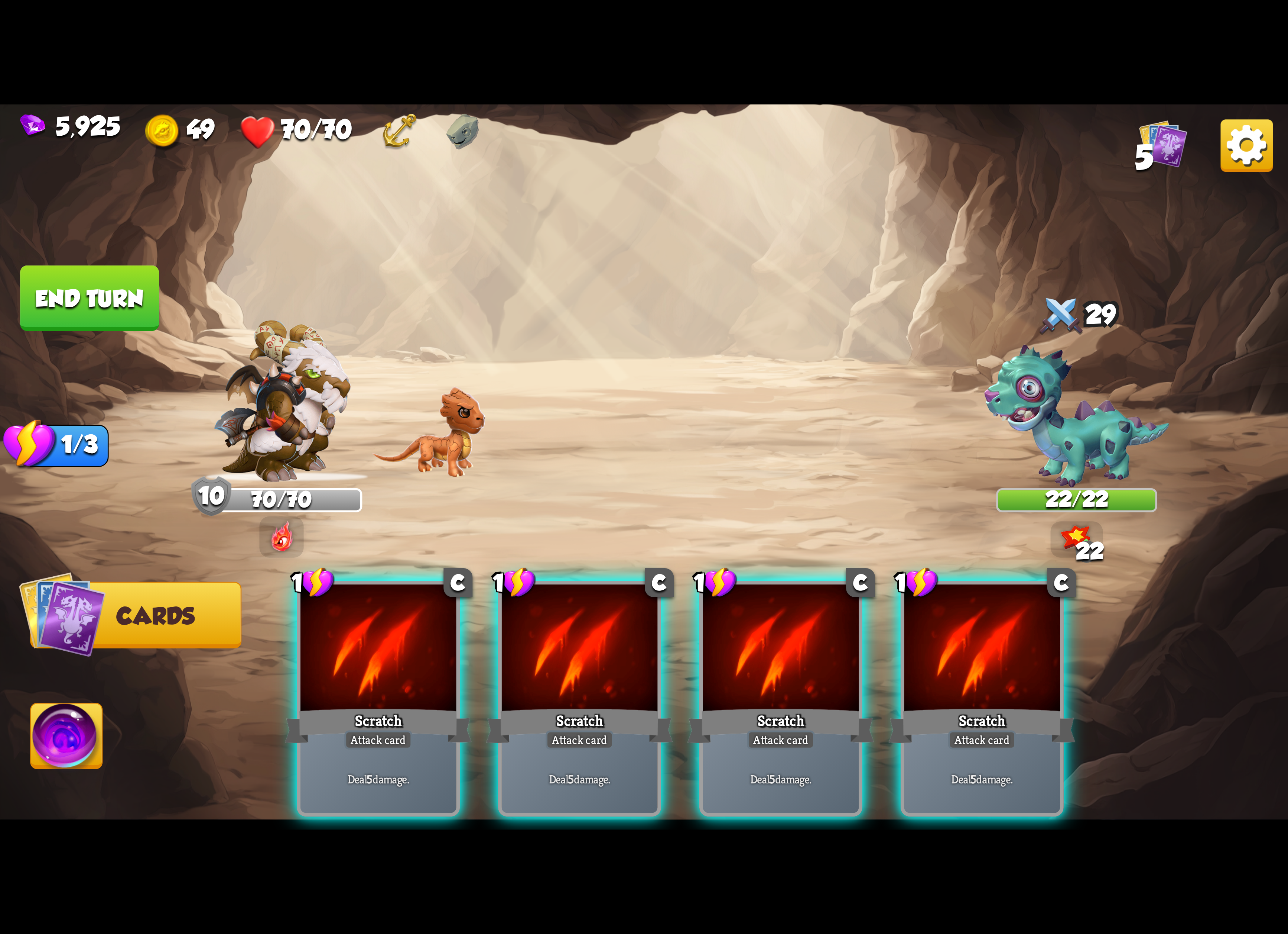
click at [778, 704] on div "Scratch" at bounding box center [780, 725] width 187 height 41
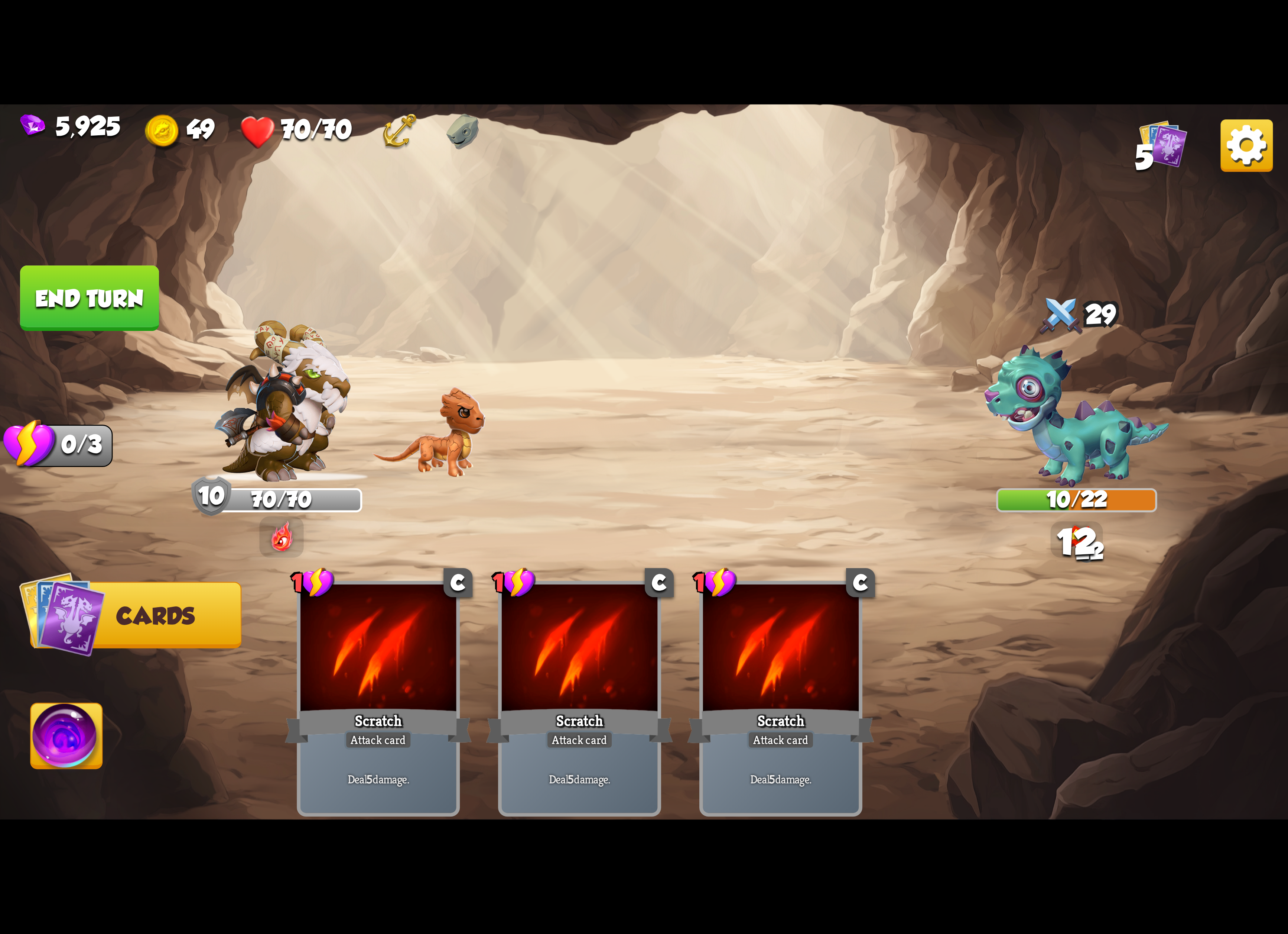
click at [93, 743] on img at bounding box center [67, 740] width 72 height 73
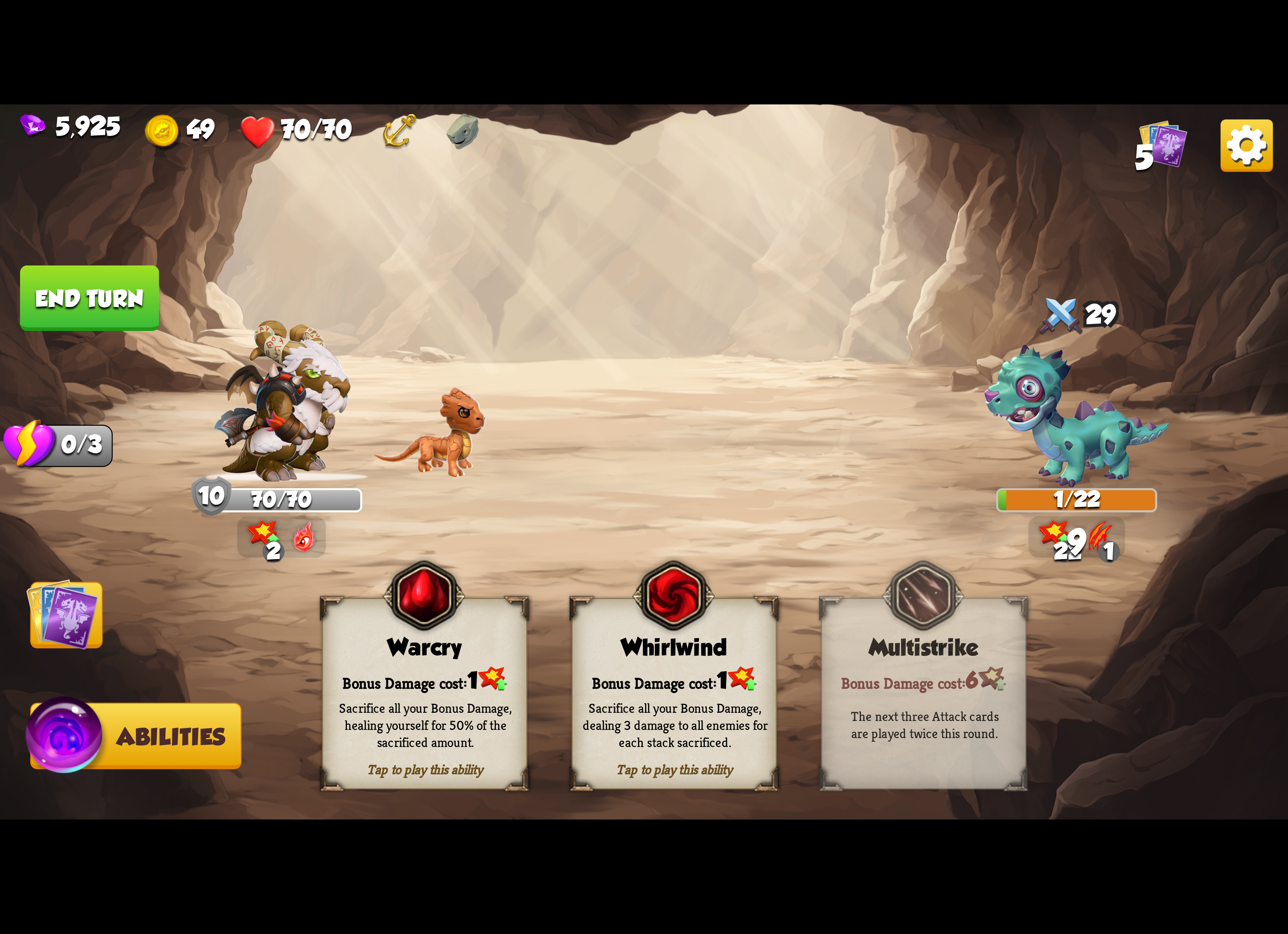
click at [639, 707] on div "Sacrifice all your Bonus Damage, dealing 3 damage to all enemies for each stack…" at bounding box center [675, 725] width 186 height 51
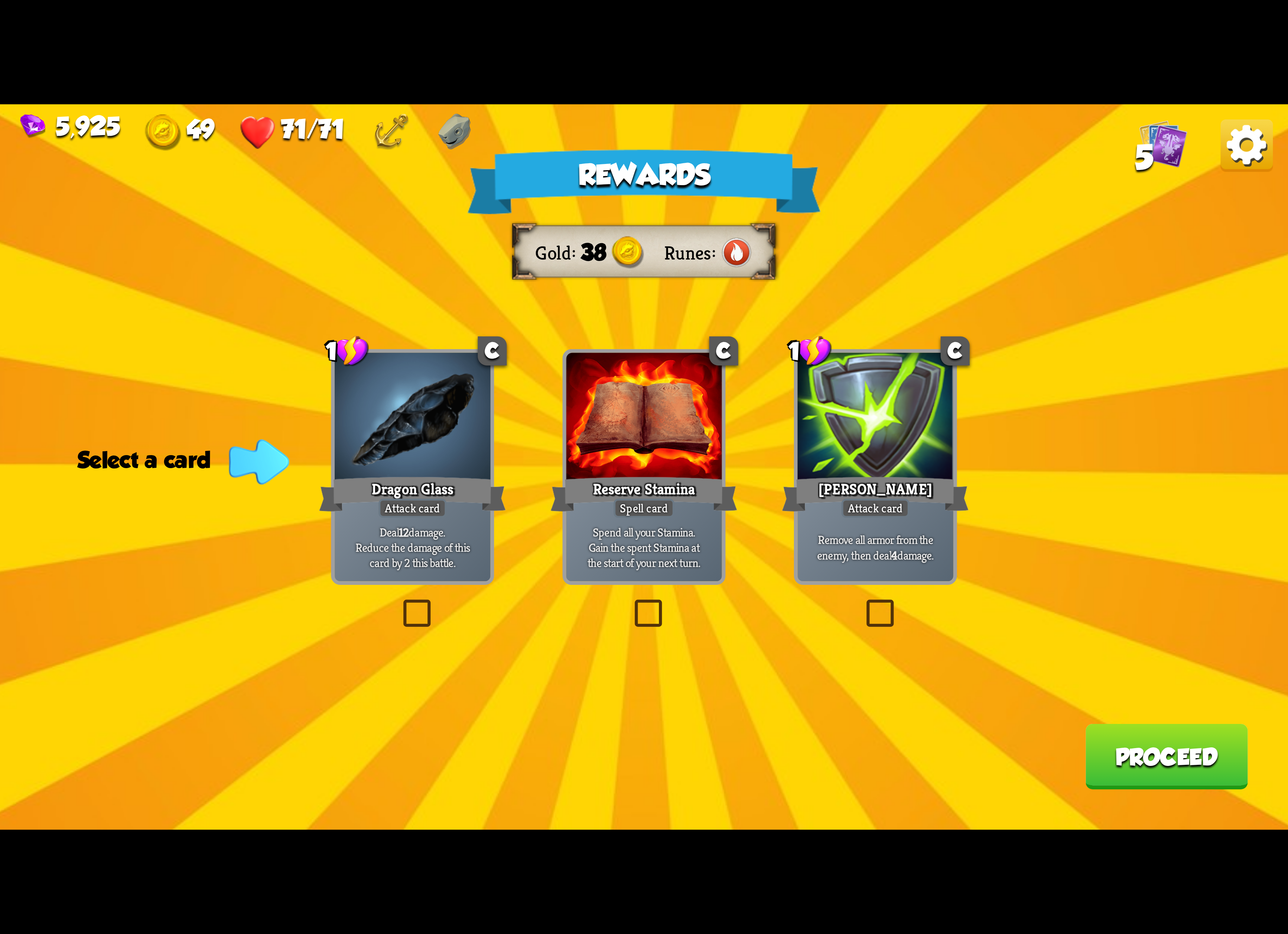
click at [379, 486] on div "Dragon Glass" at bounding box center [412, 494] width 187 height 41
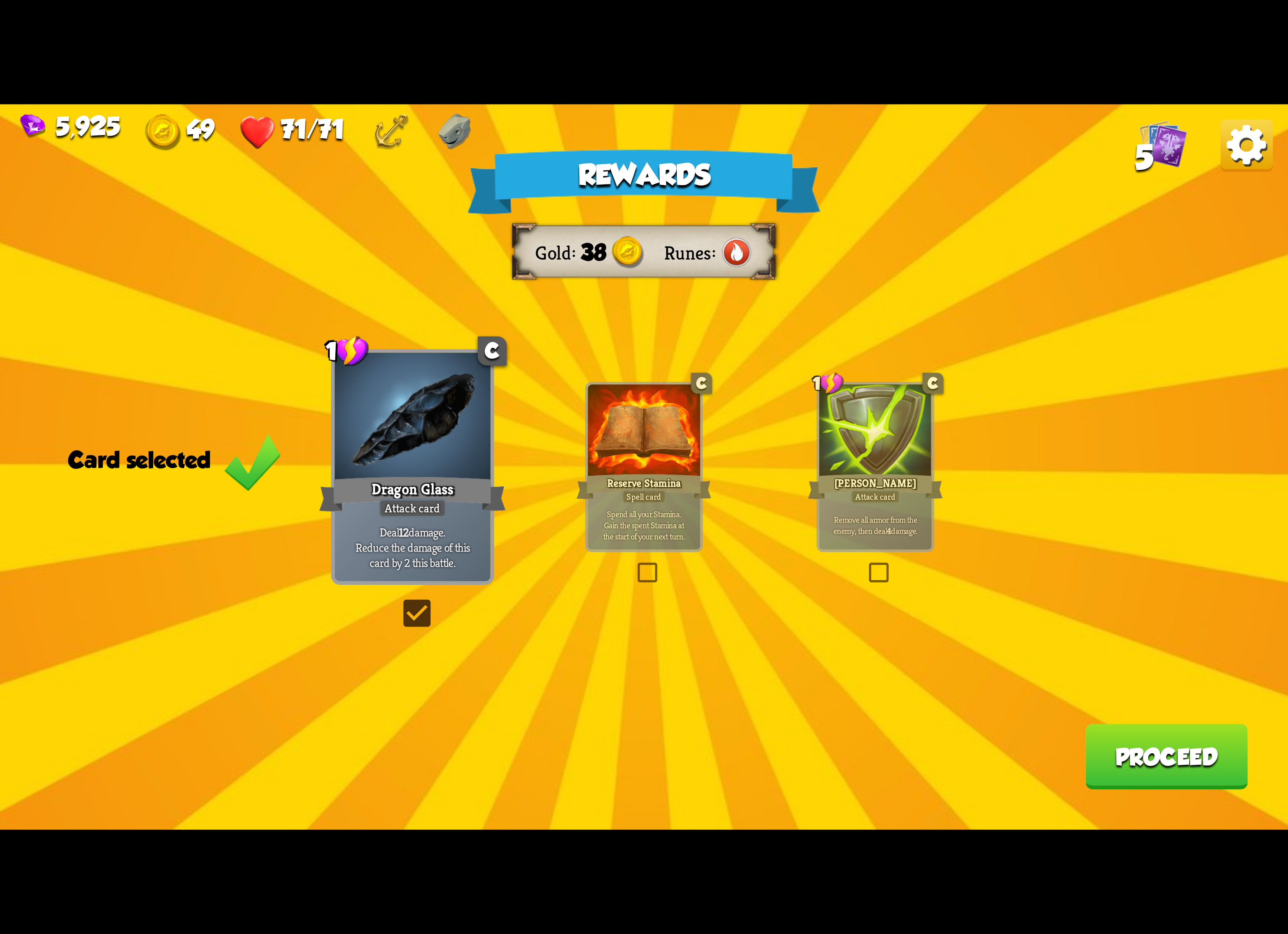
click at [1152, 742] on button "Proceed" at bounding box center [1167, 756] width 163 height 66
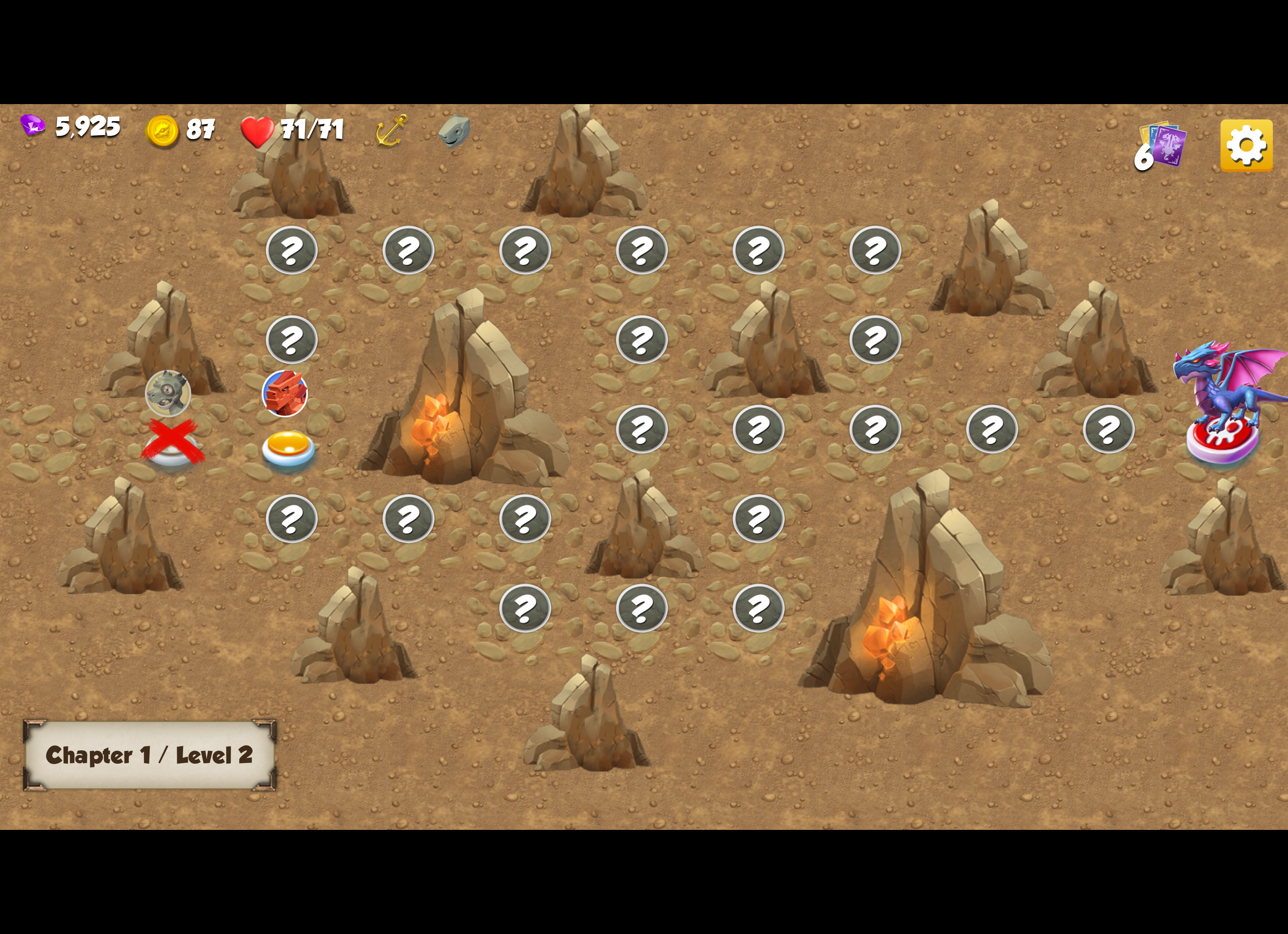
click at [275, 440] on img at bounding box center [290, 454] width 64 height 47
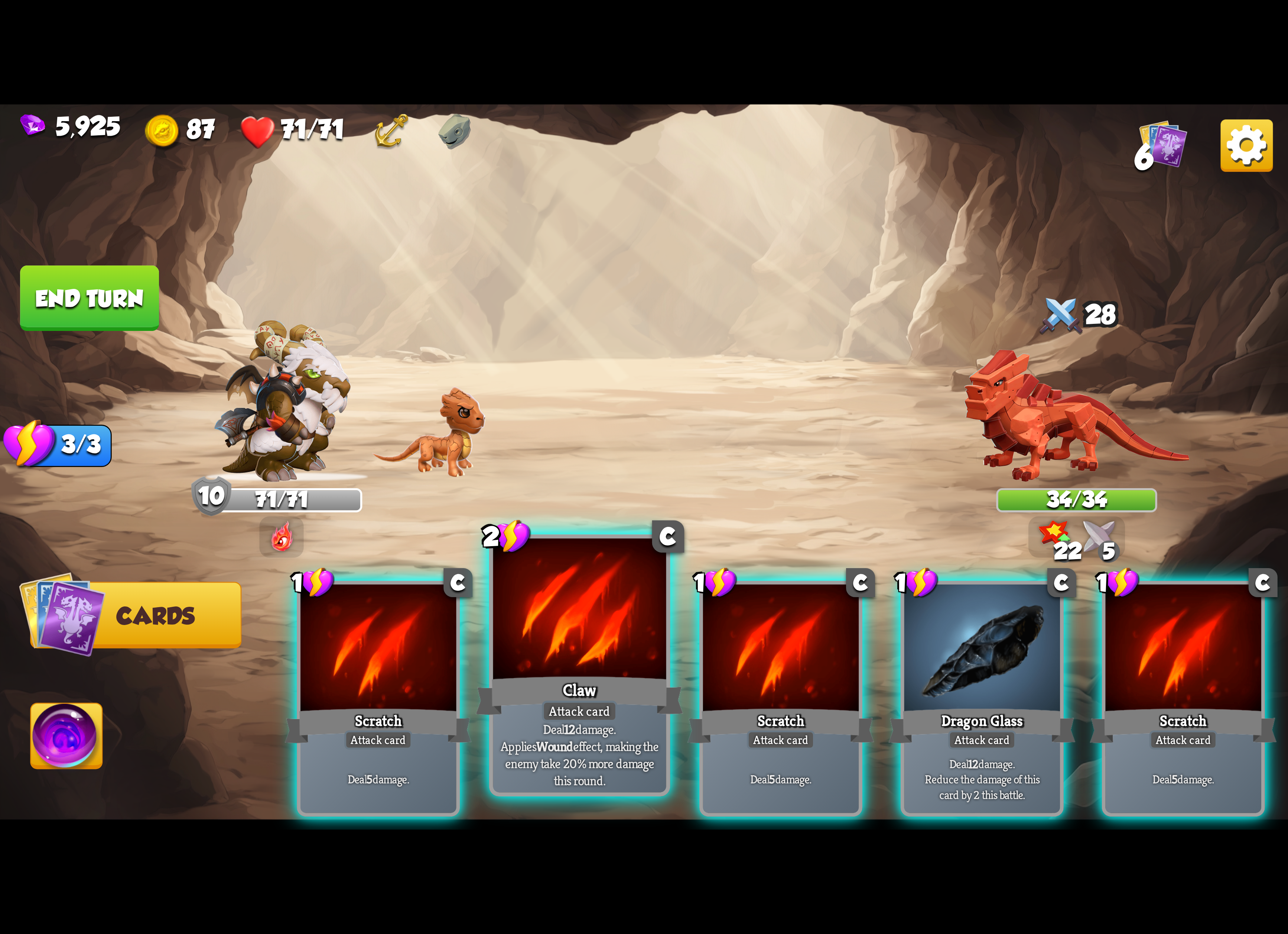
click at [622, 684] on div "Claw" at bounding box center [580, 695] width 208 height 46
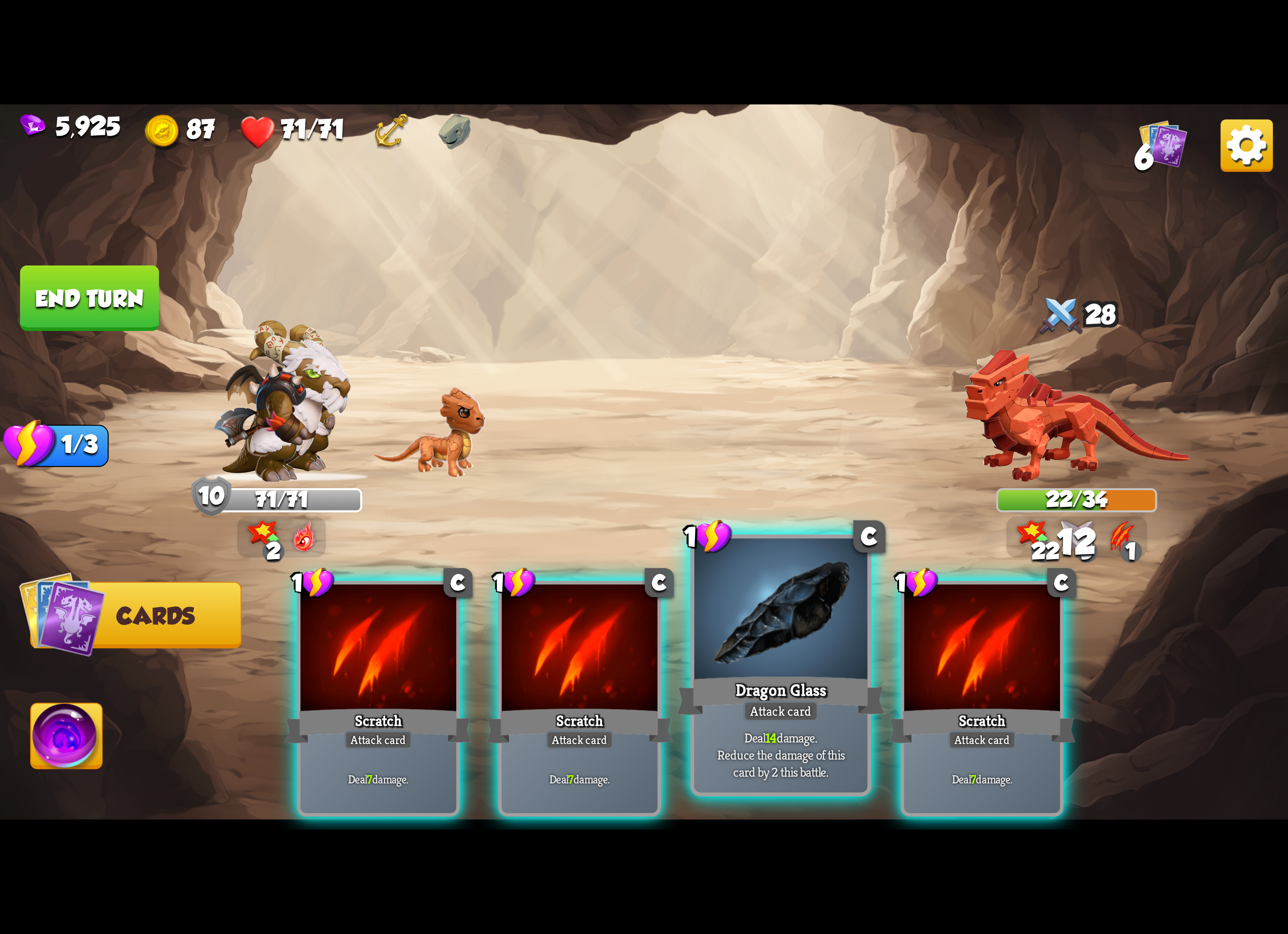
click at [728, 683] on div "Dragon Glass" at bounding box center [781, 695] width 208 height 46
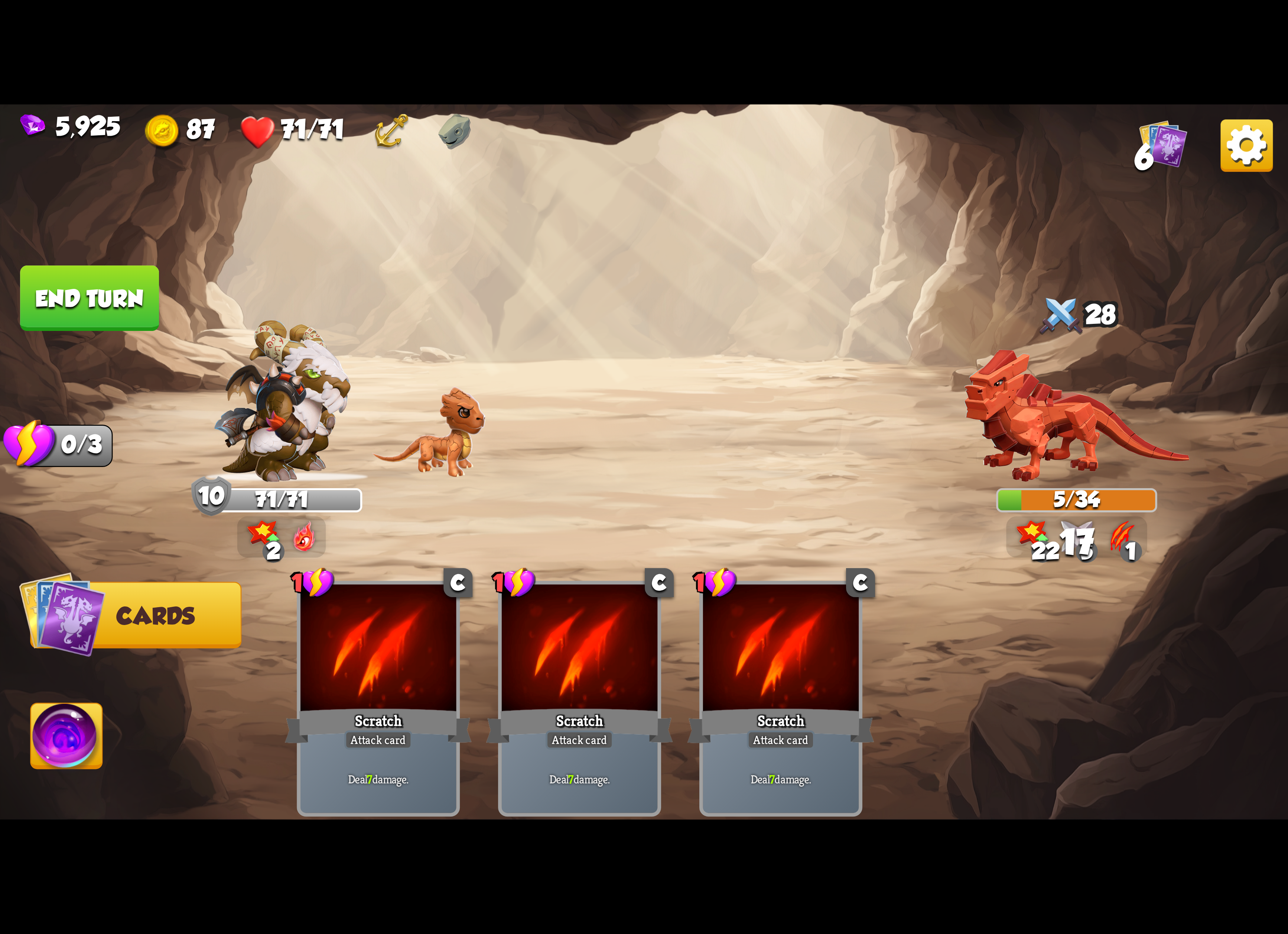
click at [102, 718] on img at bounding box center [67, 740] width 72 height 73
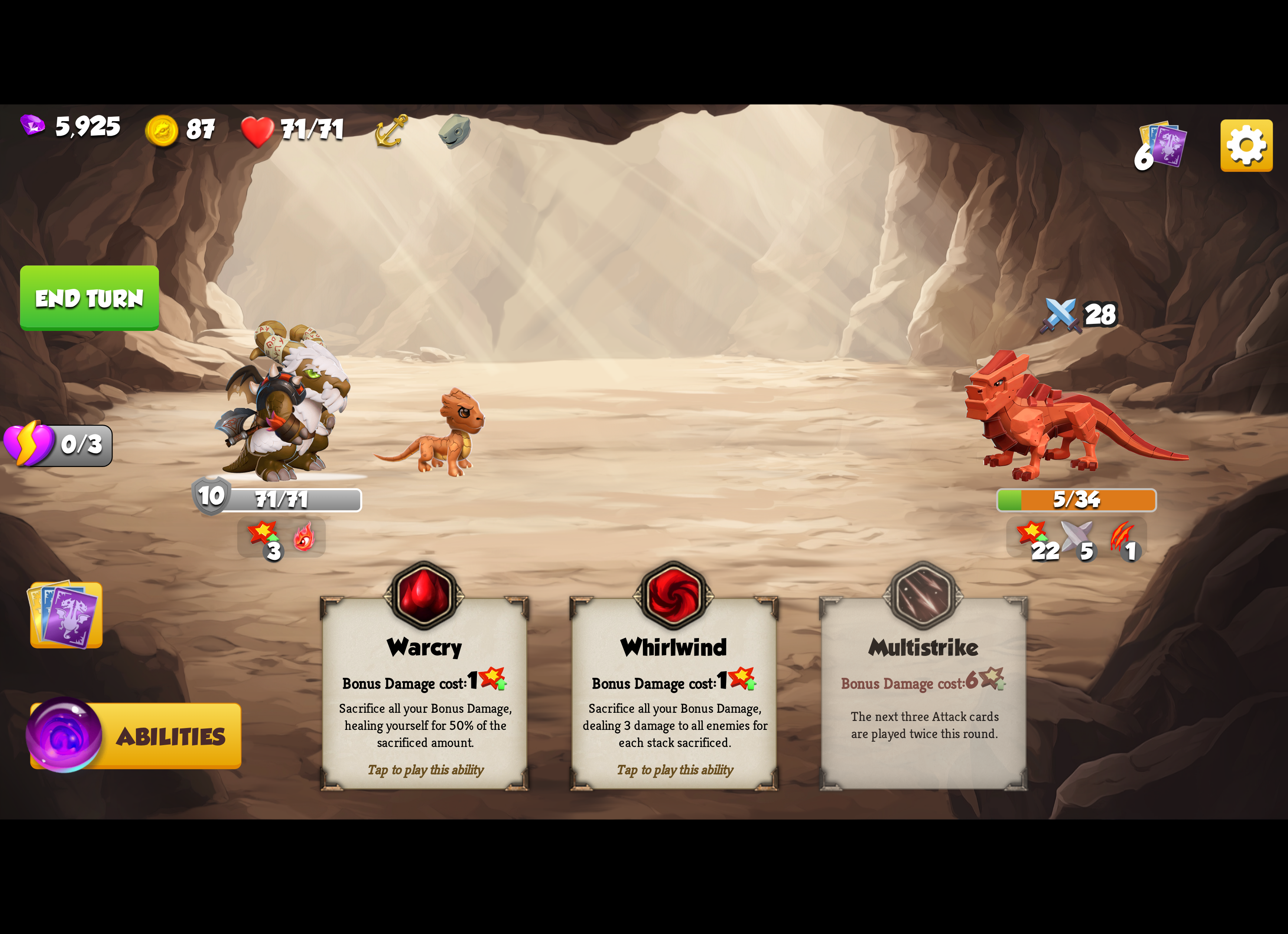
click at [654, 681] on div "Bonus Damage cost: 1" at bounding box center [673, 679] width 203 height 29
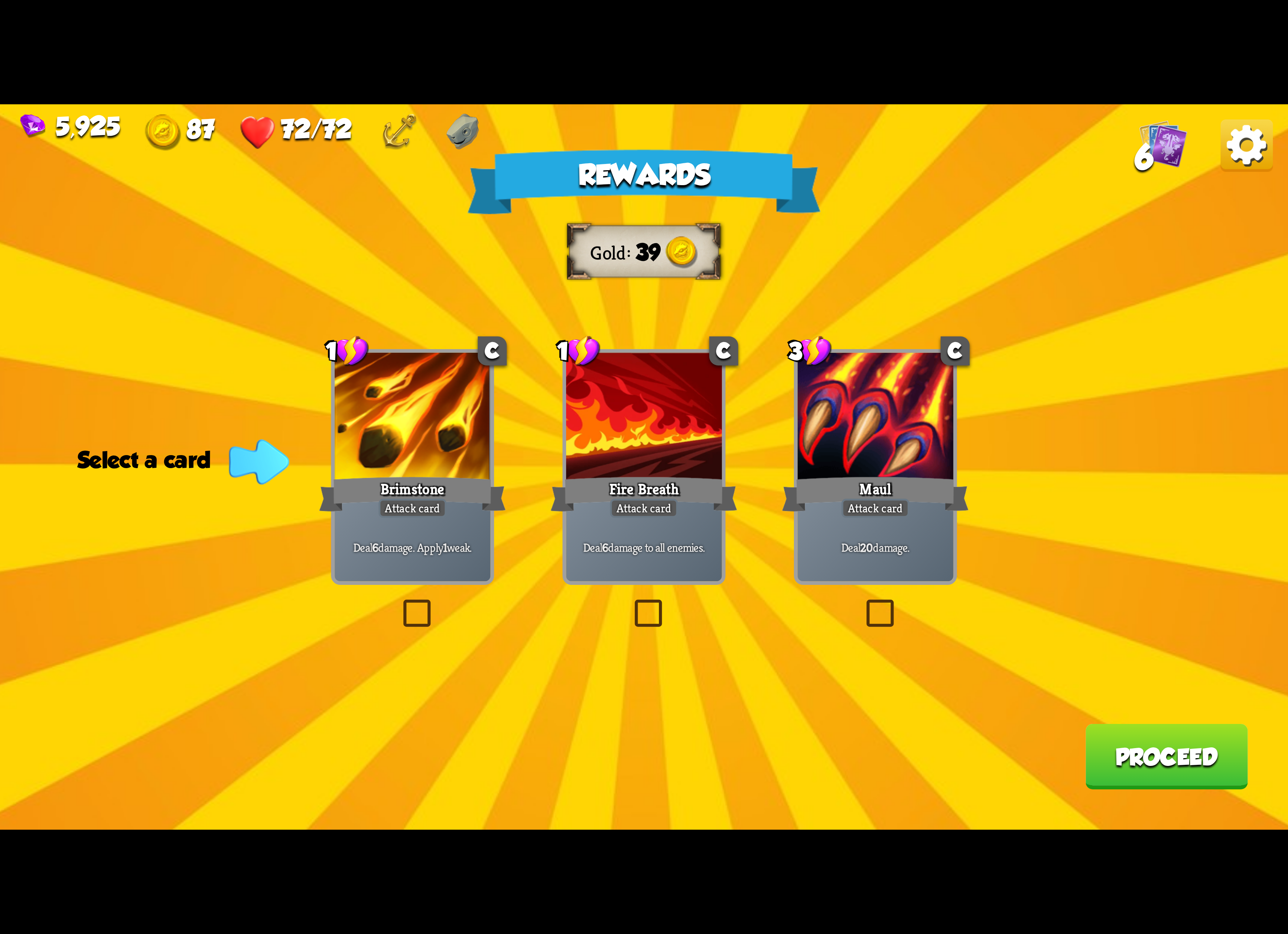
click at [390, 478] on div "Brimstone" at bounding box center [412, 494] width 187 height 41
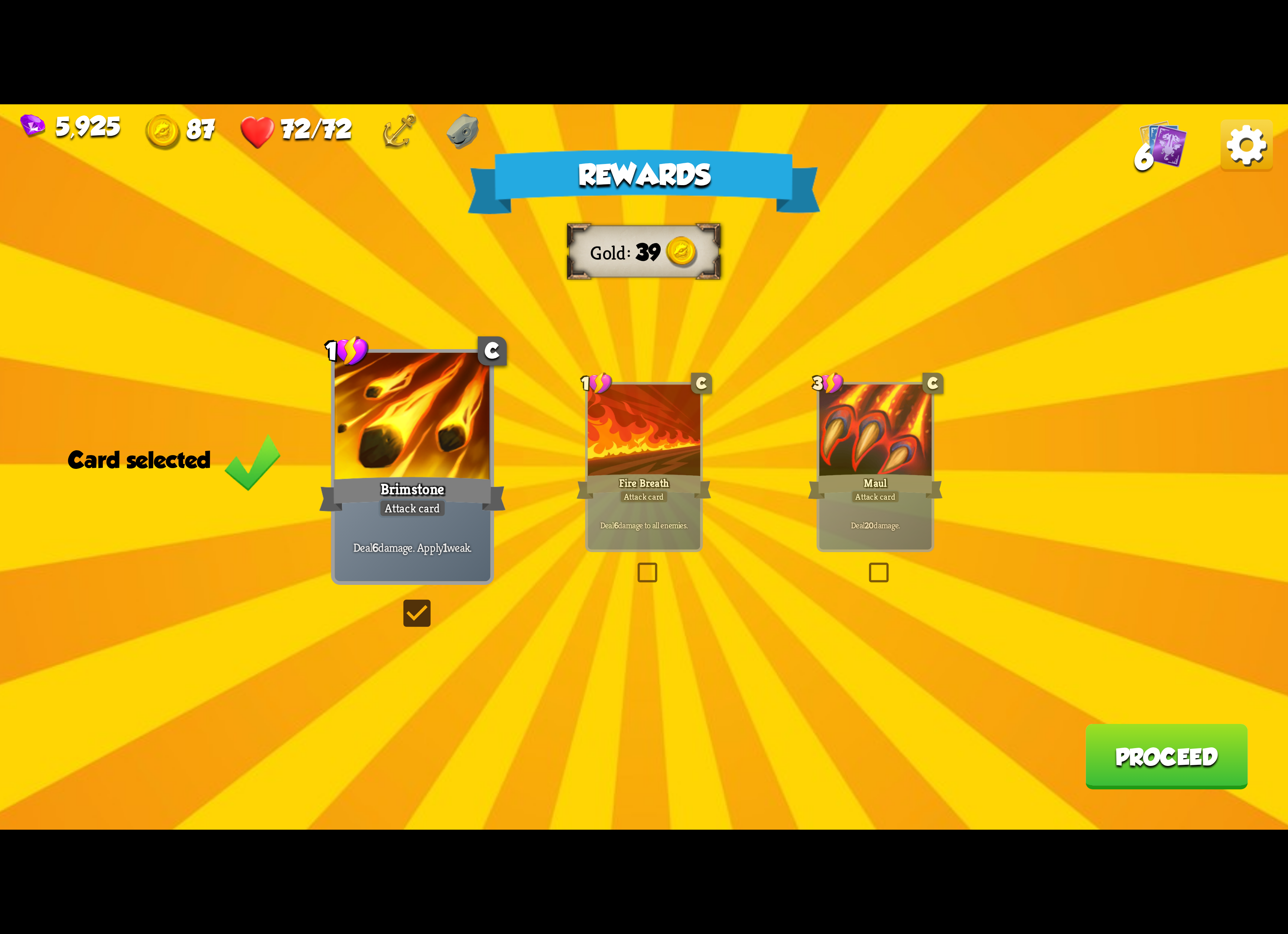
click at [1110, 759] on button "Proceed" at bounding box center [1167, 756] width 163 height 66
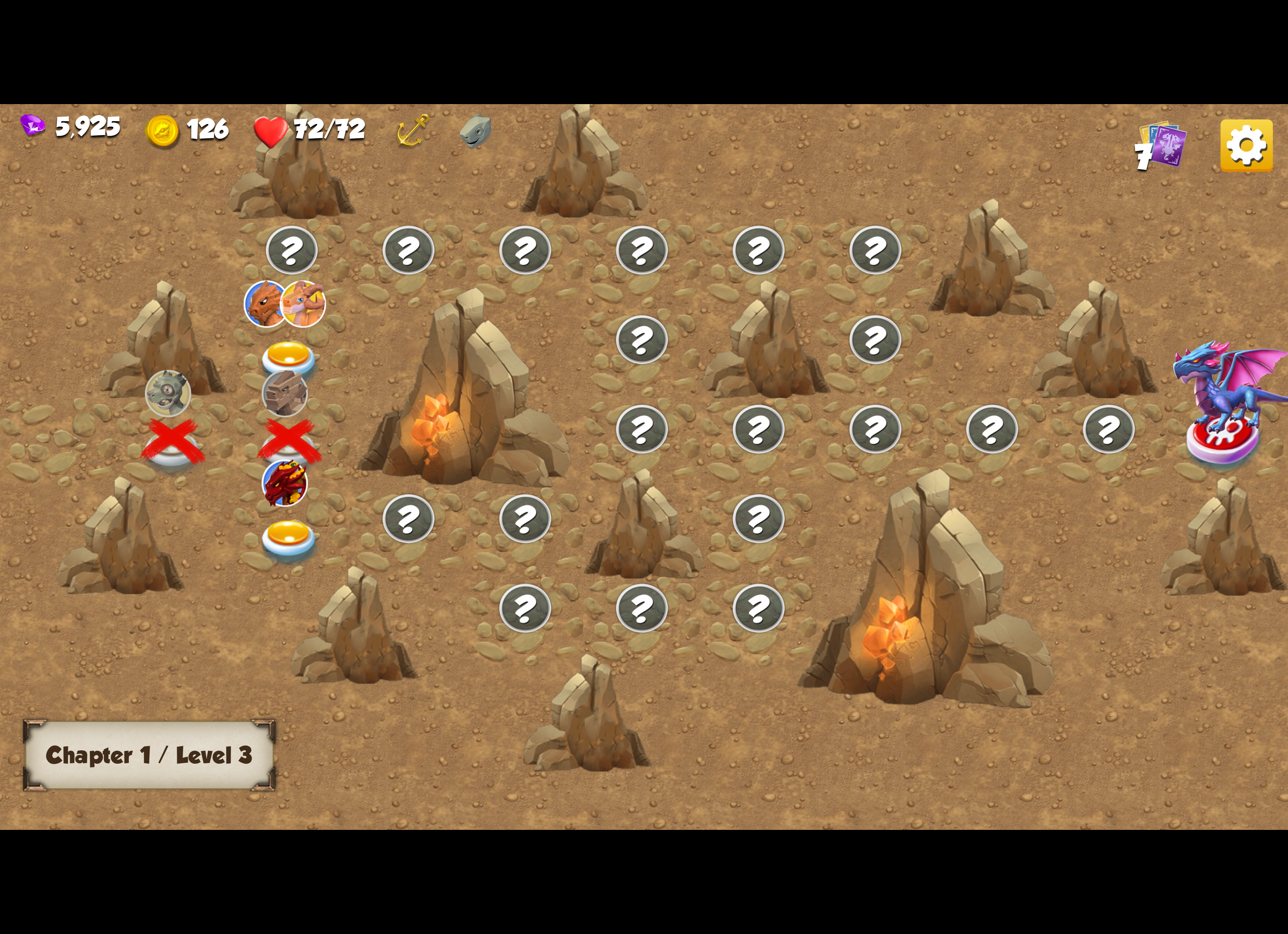
click at [298, 506] on div at bounding box center [292, 531] width 117 height 89
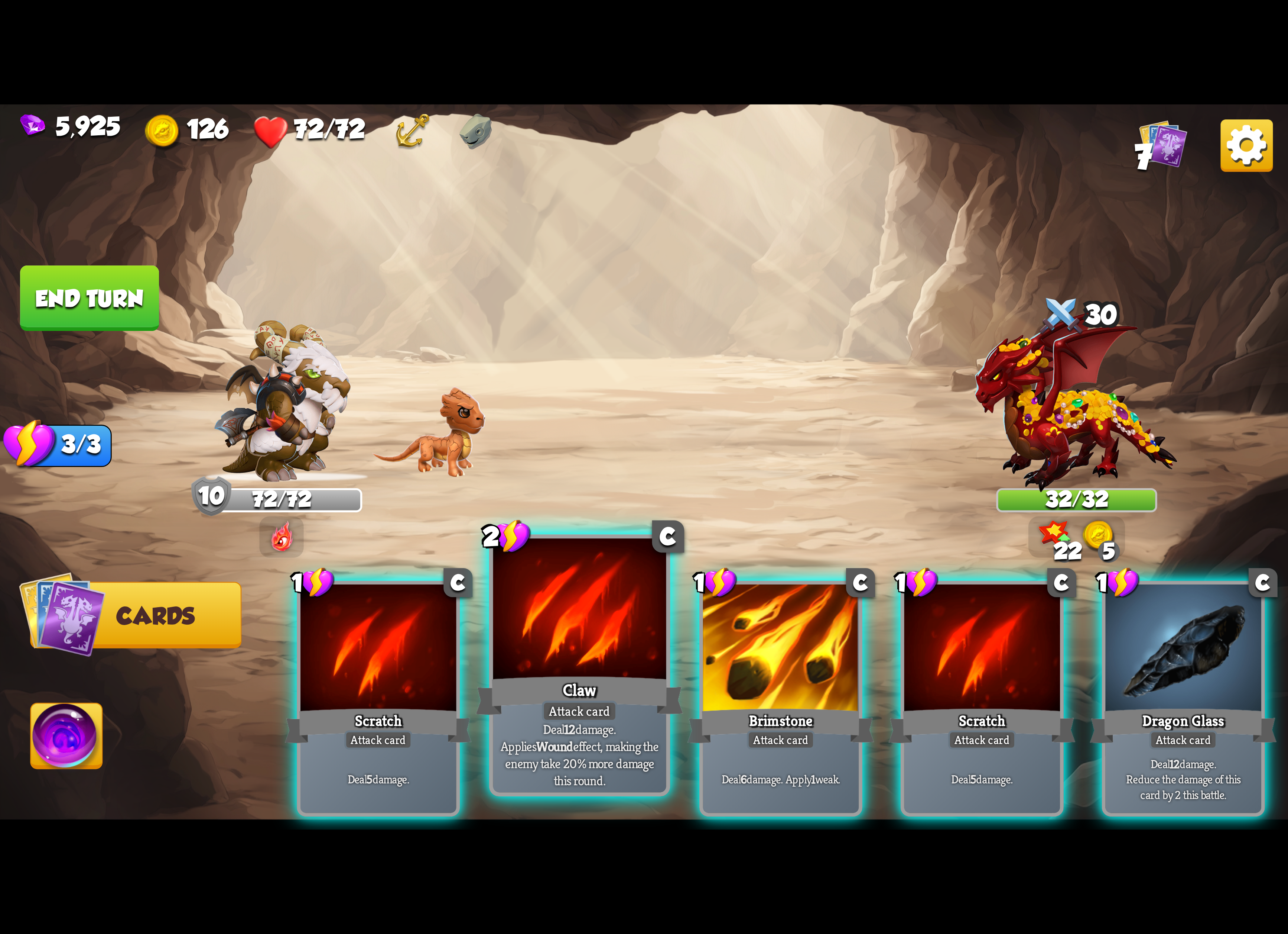
click at [536, 645] on div at bounding box center [580, 611] width 173 height 146
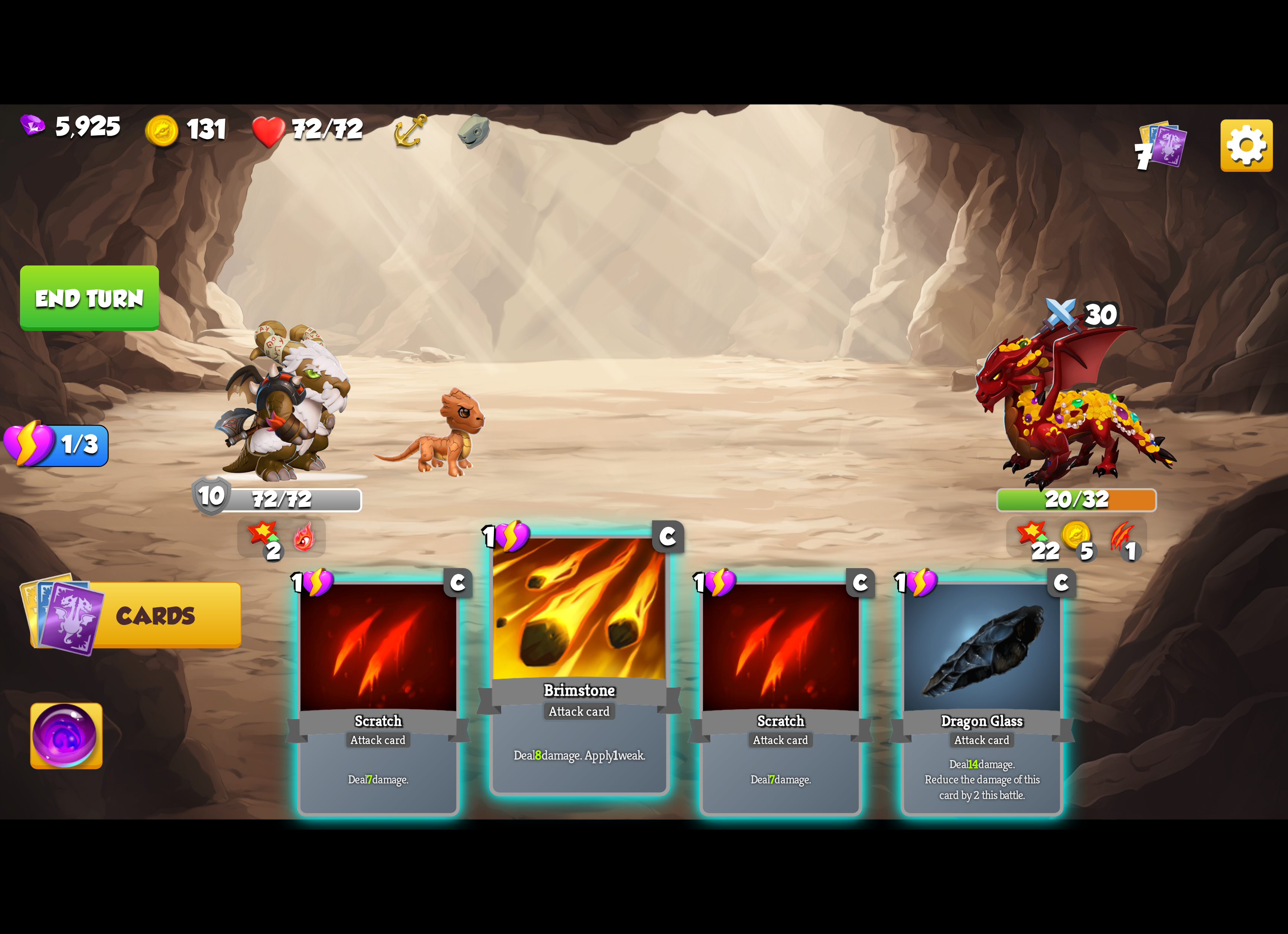
click at [621, 610] on div at bounding box center [580, 611] width 173 height 146
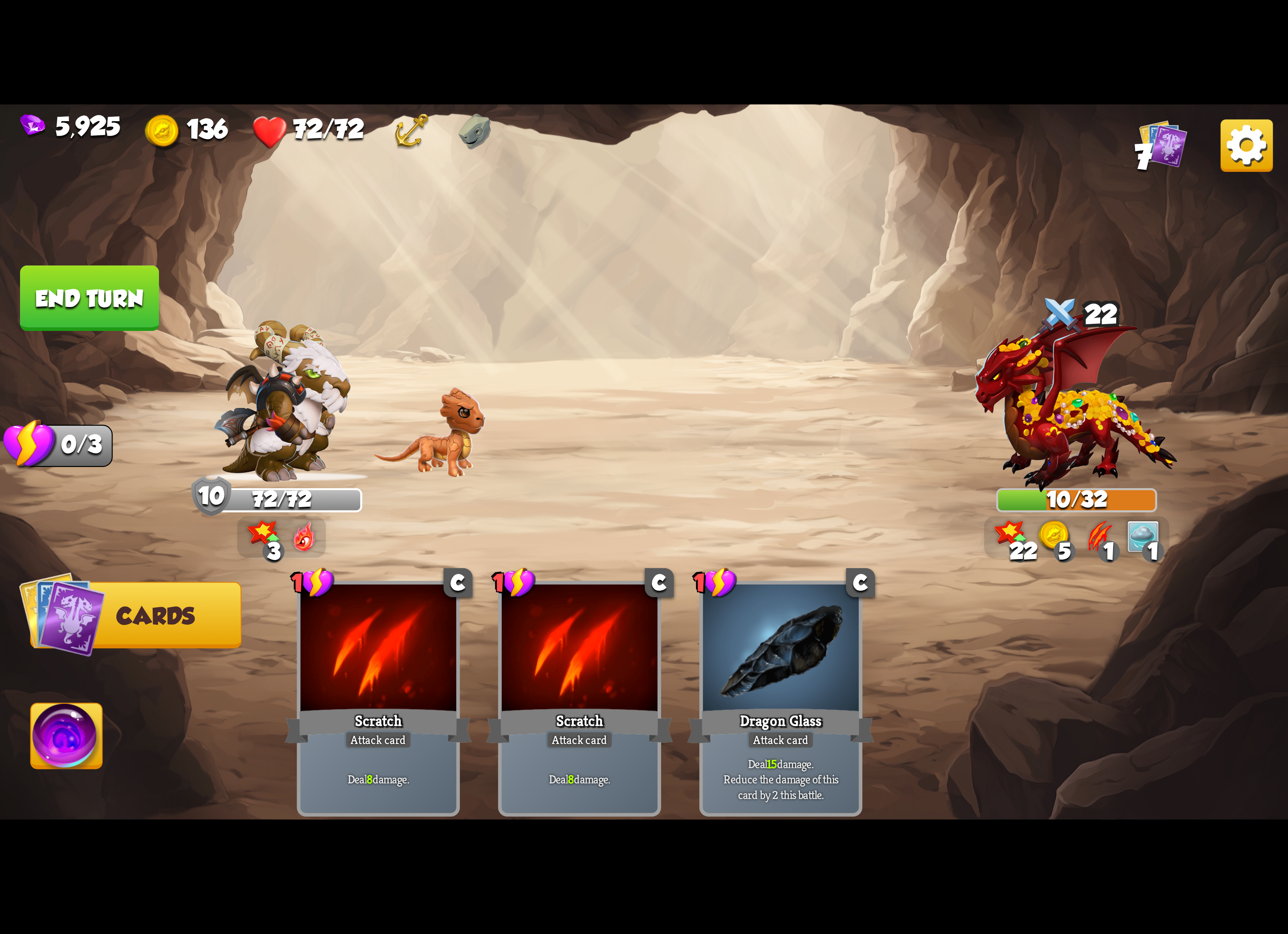
click at [144, 329] on button "End turn" at bounding box center [89, 298] width 139 height 66
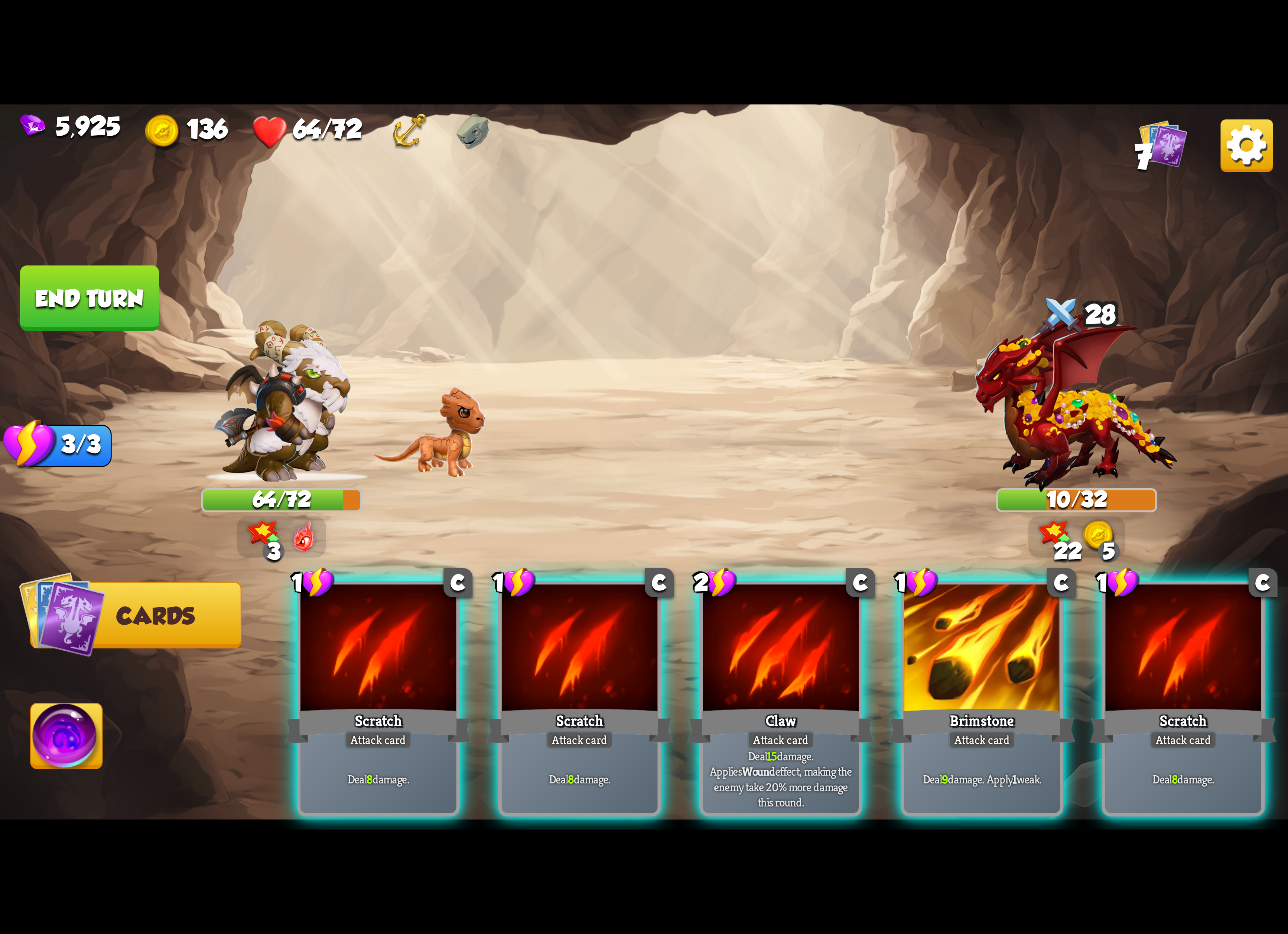
drag, startPoint x: 964, startPoint y: 617, endPoint x: 883, endPoint y: 492, distance: 148.9
click at [883, 492] on div "Select an enemy to attack... You don't have enough stamina to play that card...…" at bounding box center [644, 467] width 1288 height 725
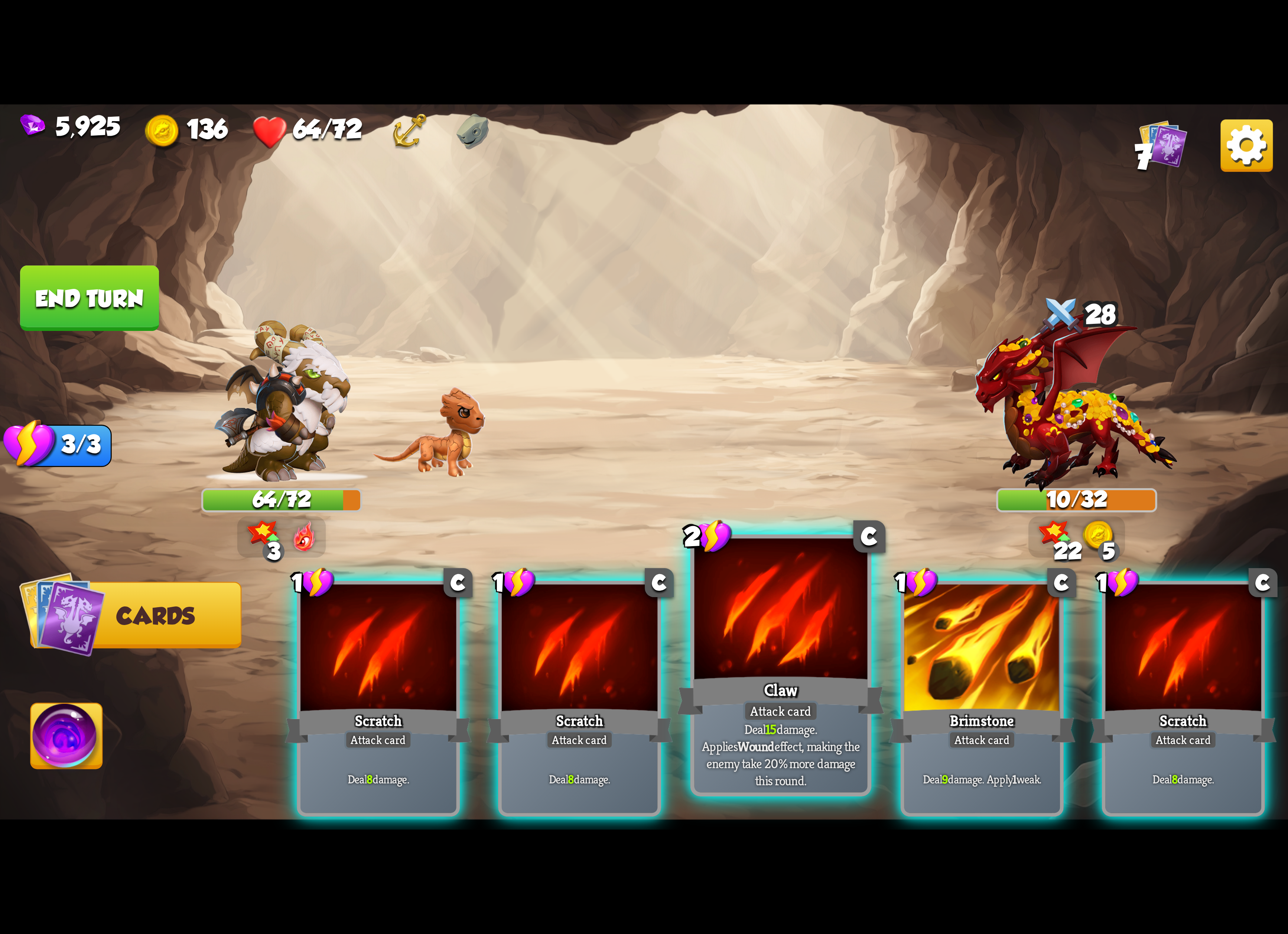
click at [729, 614] on div at bounding box center [780, 611] width 173 height 146
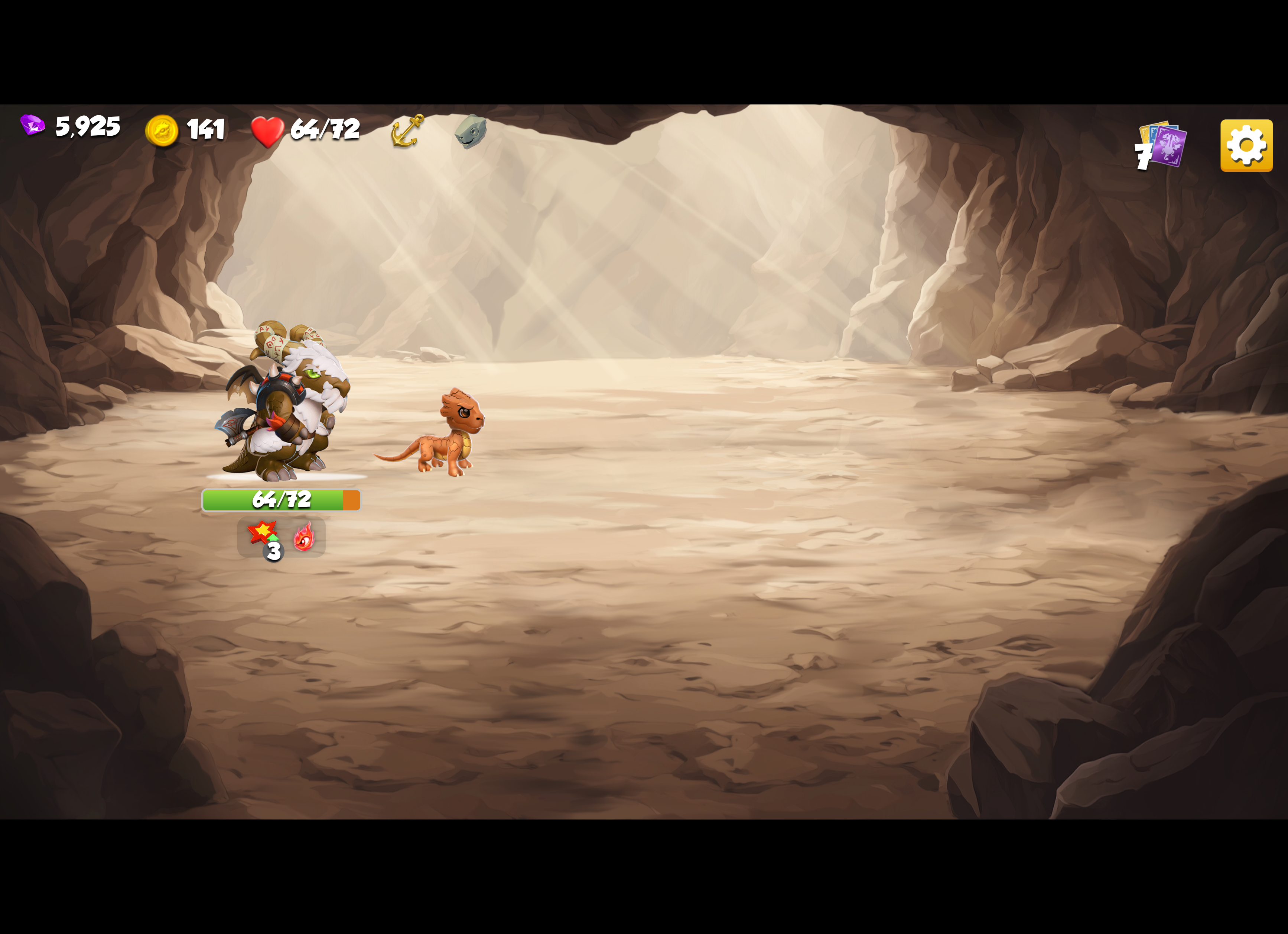
click at [1242, 167] on img at bounding box center [1246, 144] width 52 height 52
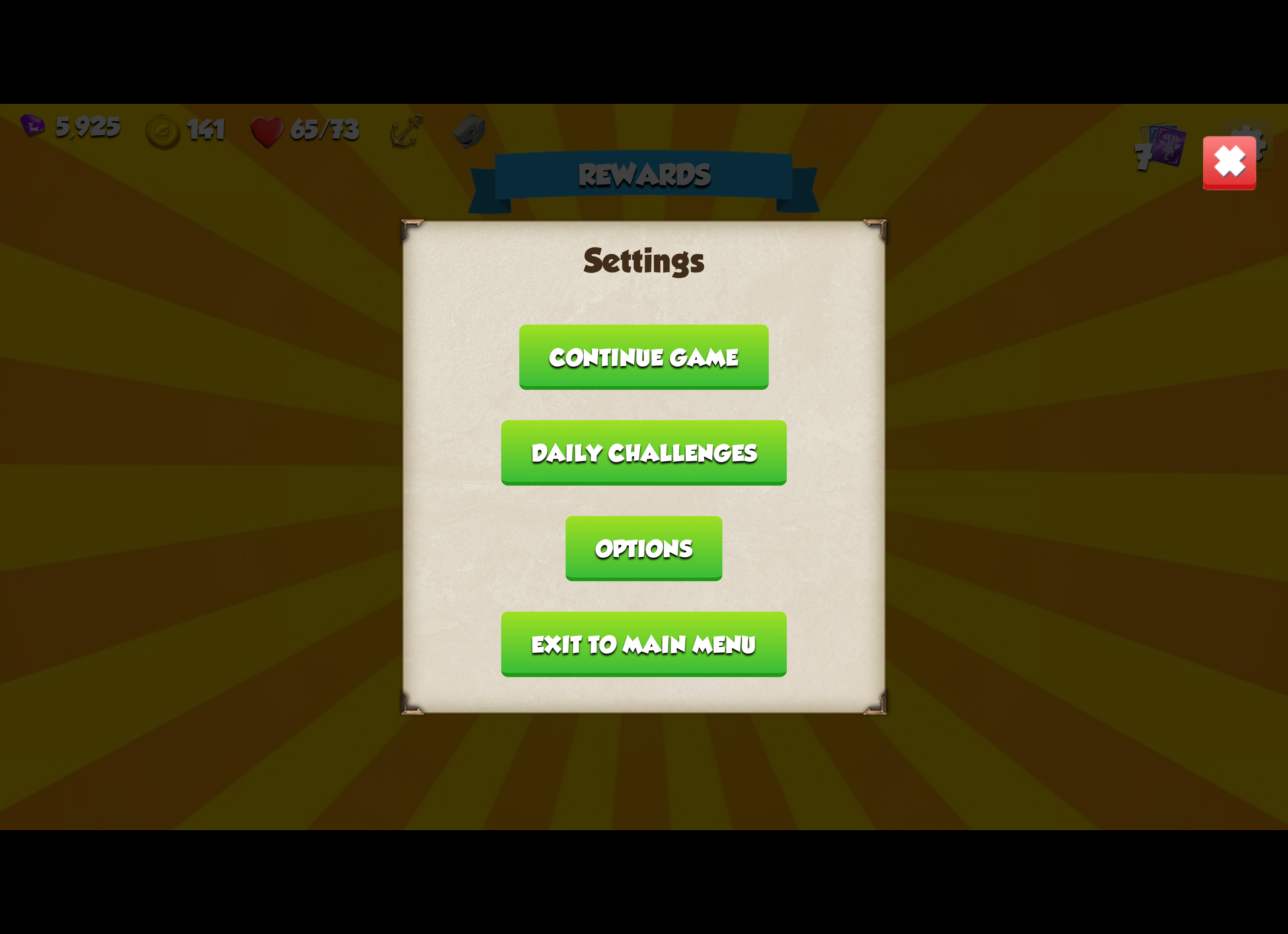
click at [643, 611] on button "Exit to main menu" at bounding box center [644, 643] width 286 height 66
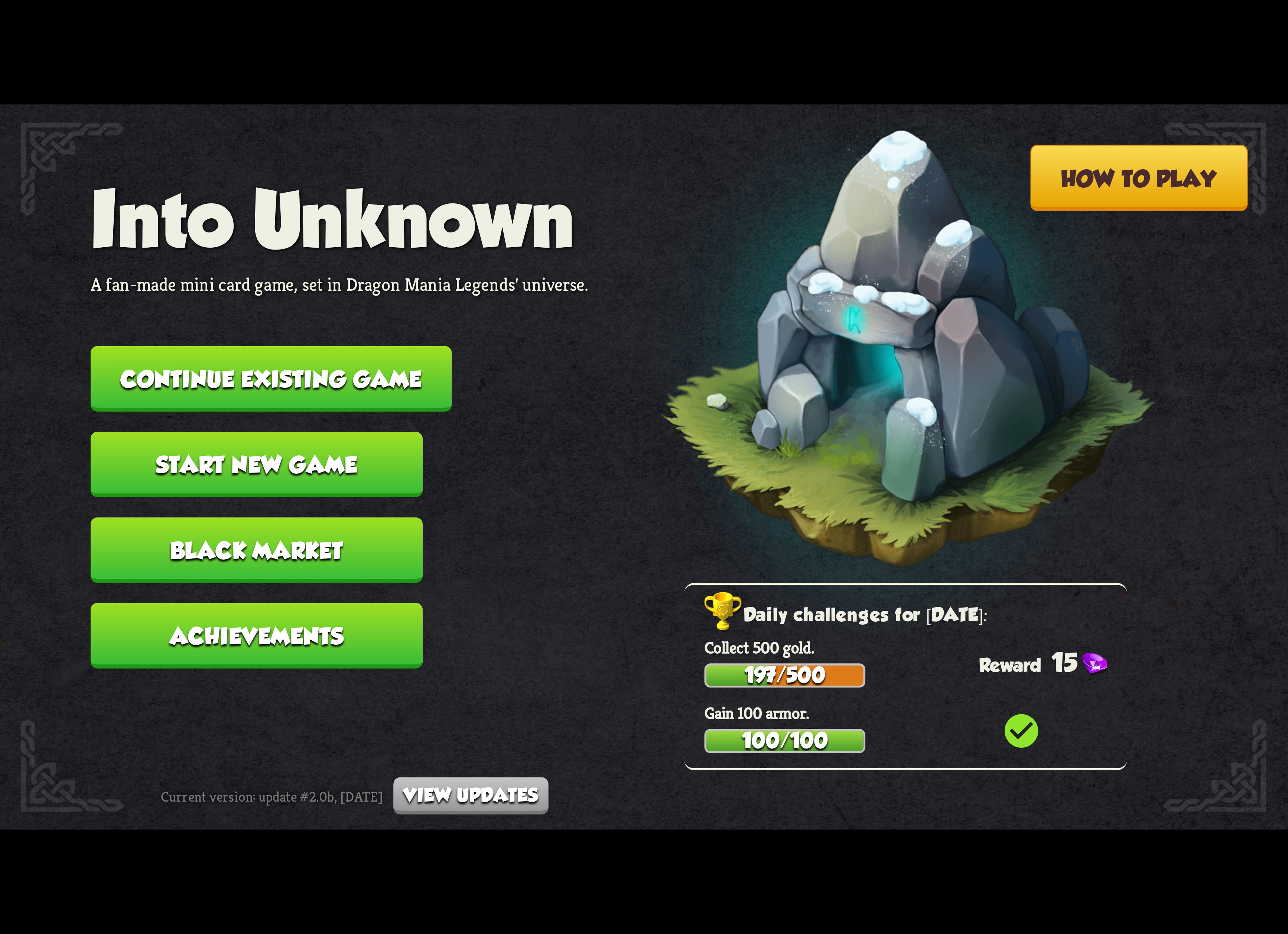
click at [420, 382] on button "Continue existing game" at bounding box center [271, 378] width 361 height 66
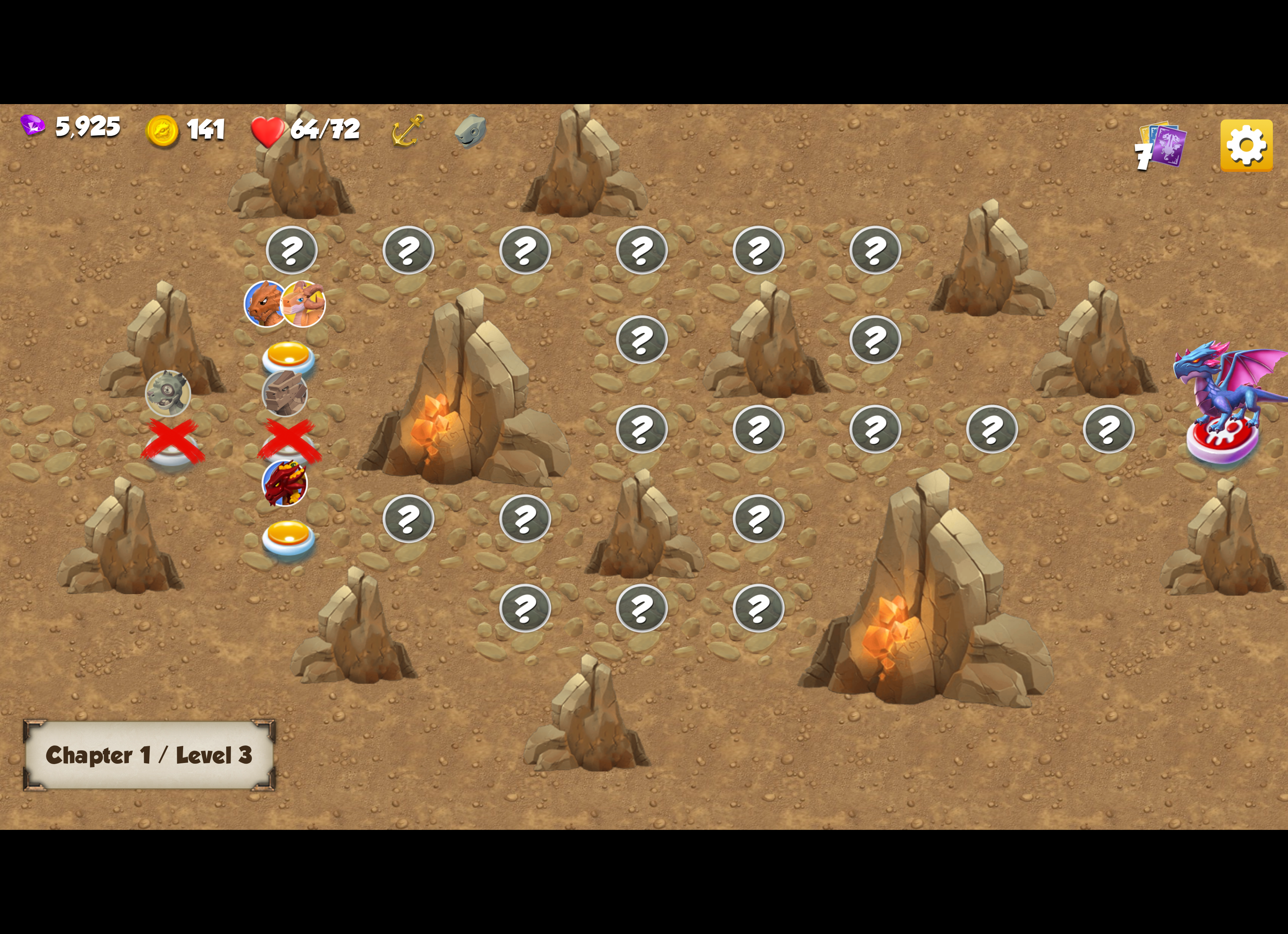
click at [298, 520] on img at bounding box center [290, 543] width 64 height 47
